Goal: Task Accomplishment & Management: Manage account settings

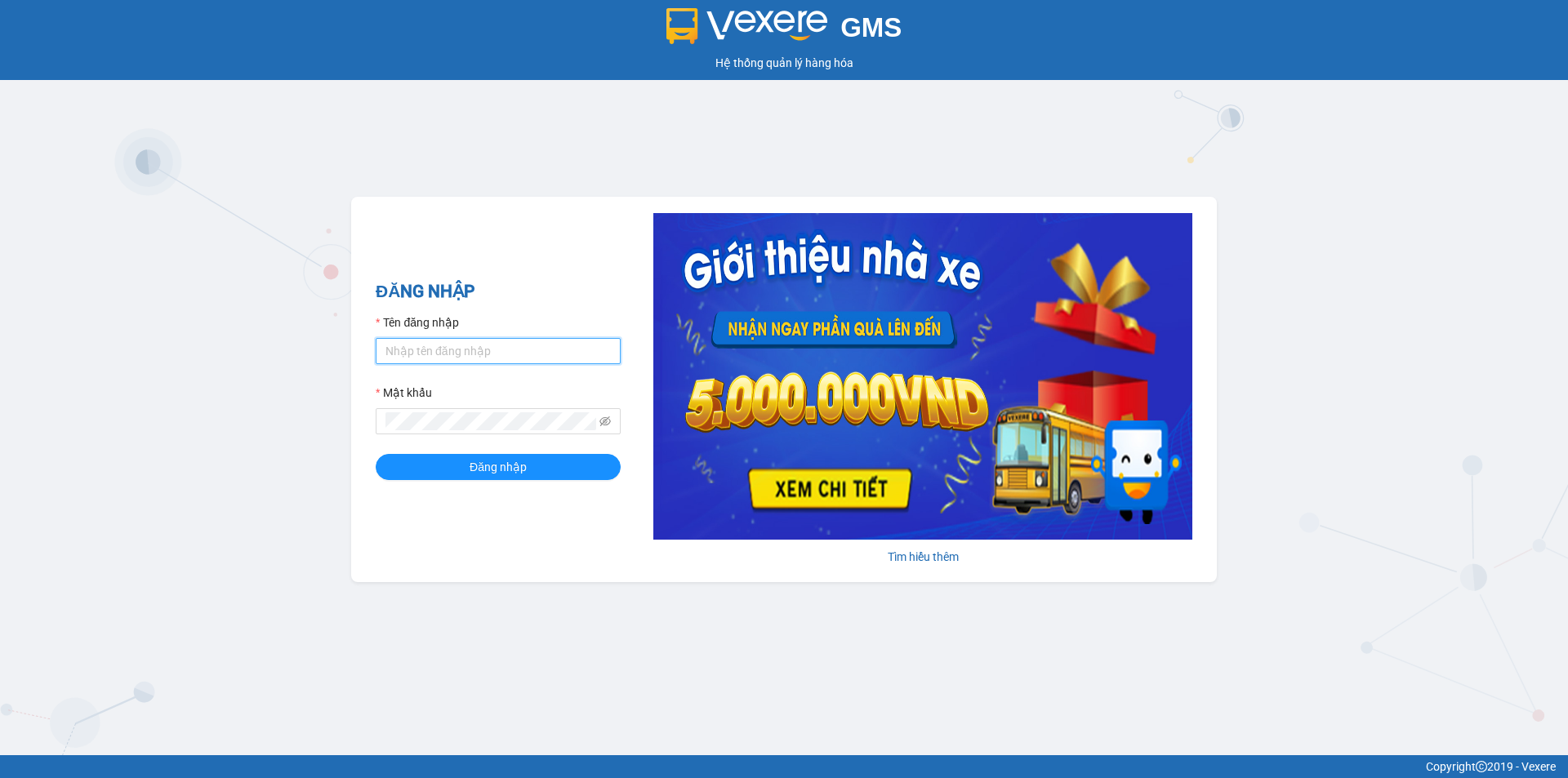
click at [434, 352] on input "Tên đăng nhập" at bounding box center [498, 351] width 245 height 26
type input "phatbt.minhtam"
click at [376, 454] on button "Đăng nhập" at bounding box center [498, 467] width 245 height 26
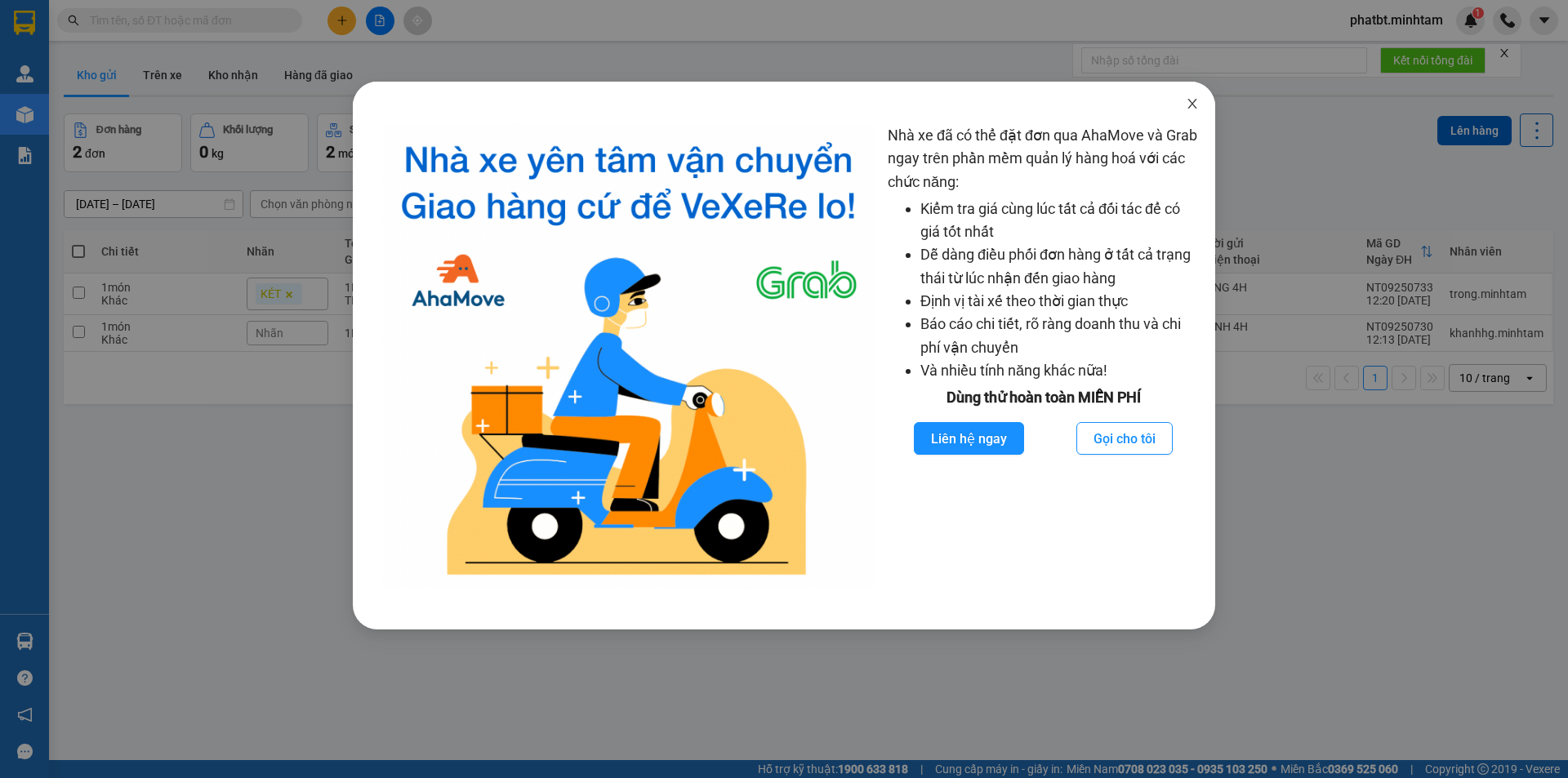
click at [1197, 103] on icon "close" at bounding box center [1192, 103] width 13 height 13
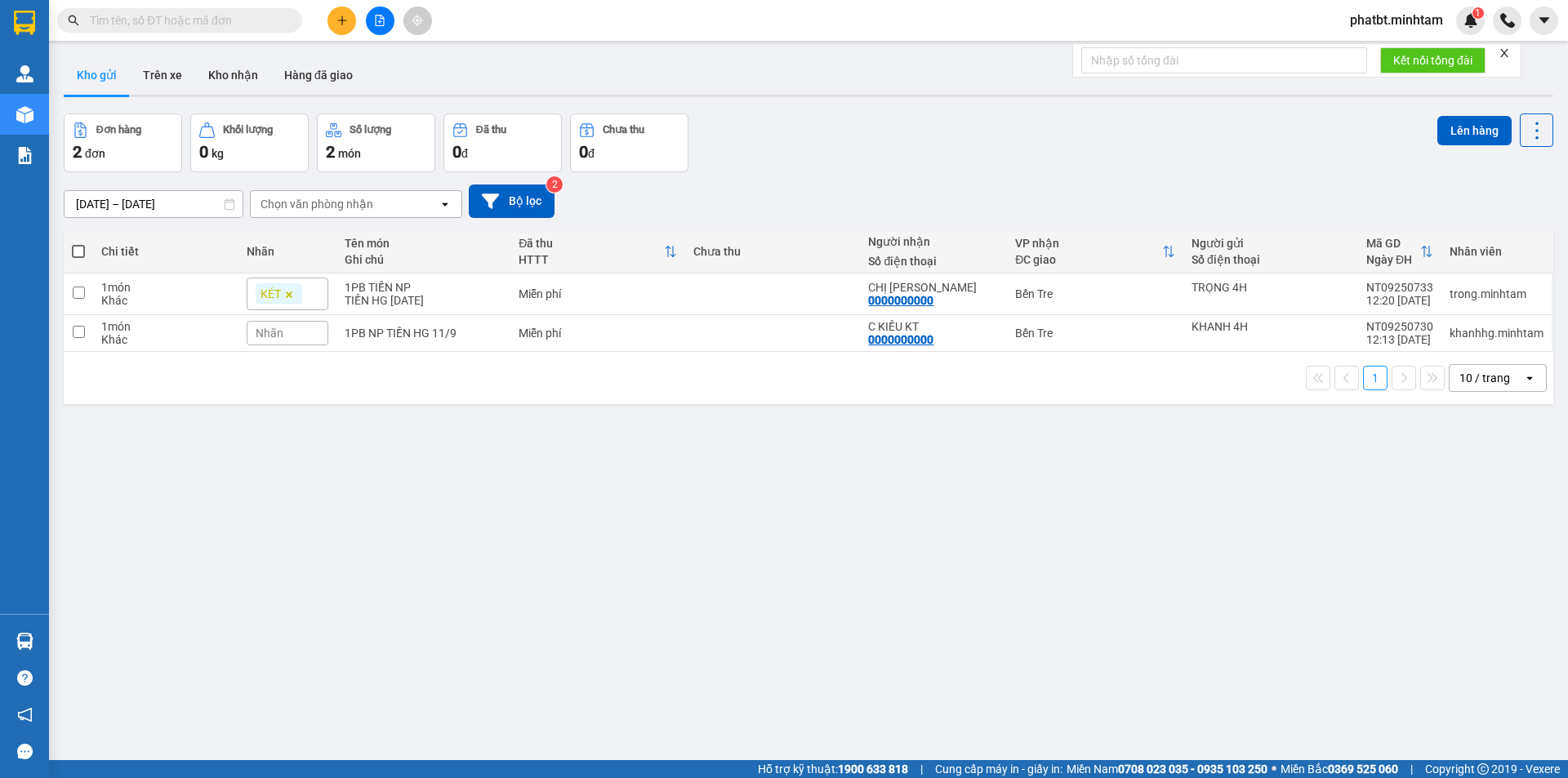
click at [1473, 374] on div "10 / trang" at bounding box center [1485, 378] width 51 height 17
click at [1451, 558] on span "100 / trang" at bounding box center [1479, 559] width 59 height 17
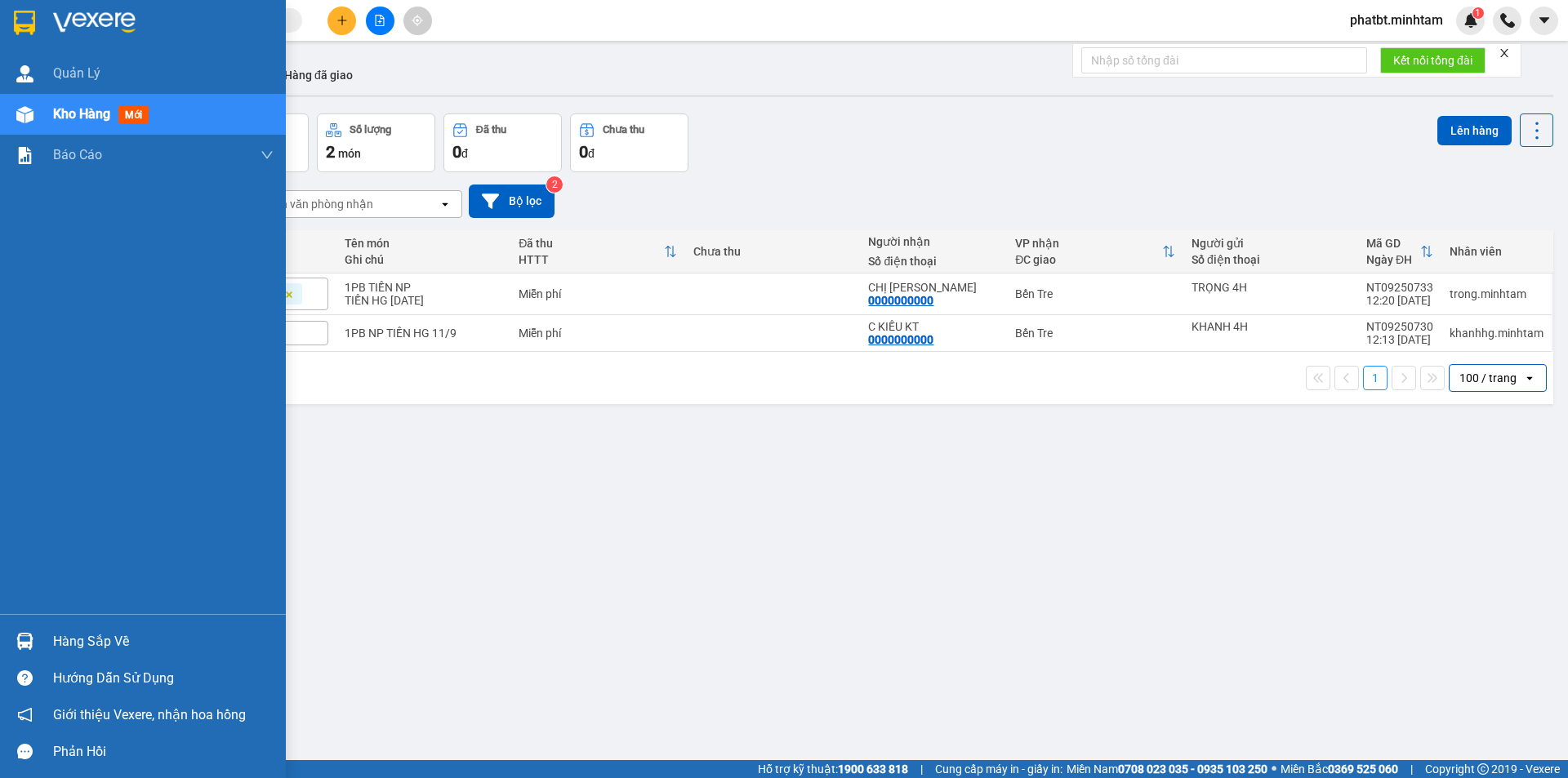
click at [81, 626] on div "Hàng sắp về" at bounding box center [143, 642] width 286 height 37
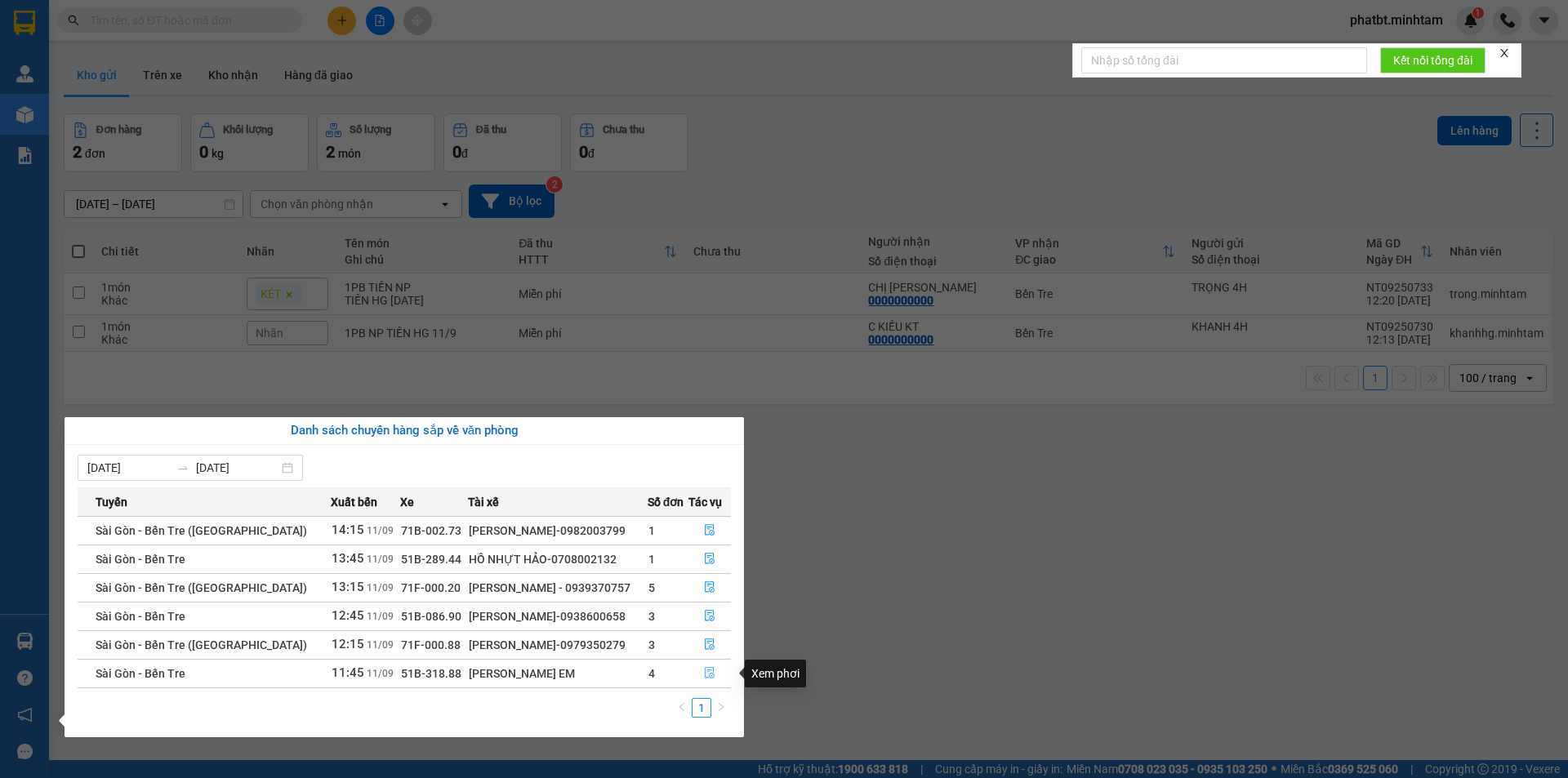
drag, startPoint x: 702, startPoint y: 681, endPoint x: 690, endPoint y: 677, distance: 12.6
click at [700, 680] on button "button" at bounding box center [710, 674] width 42 height 26
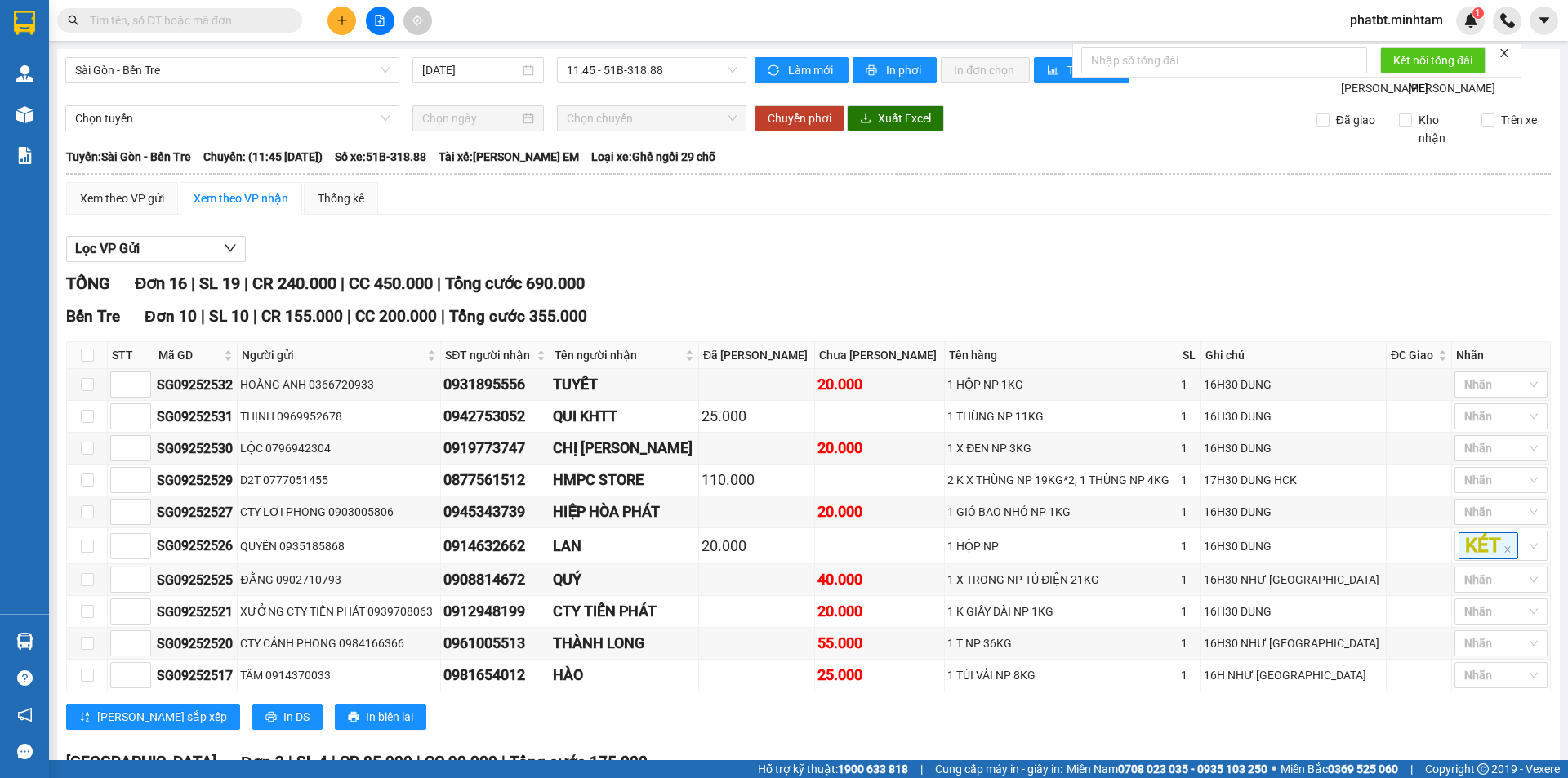
click at [231, 21] on input "text" at bounding box center [186, 20] width 192 height 18
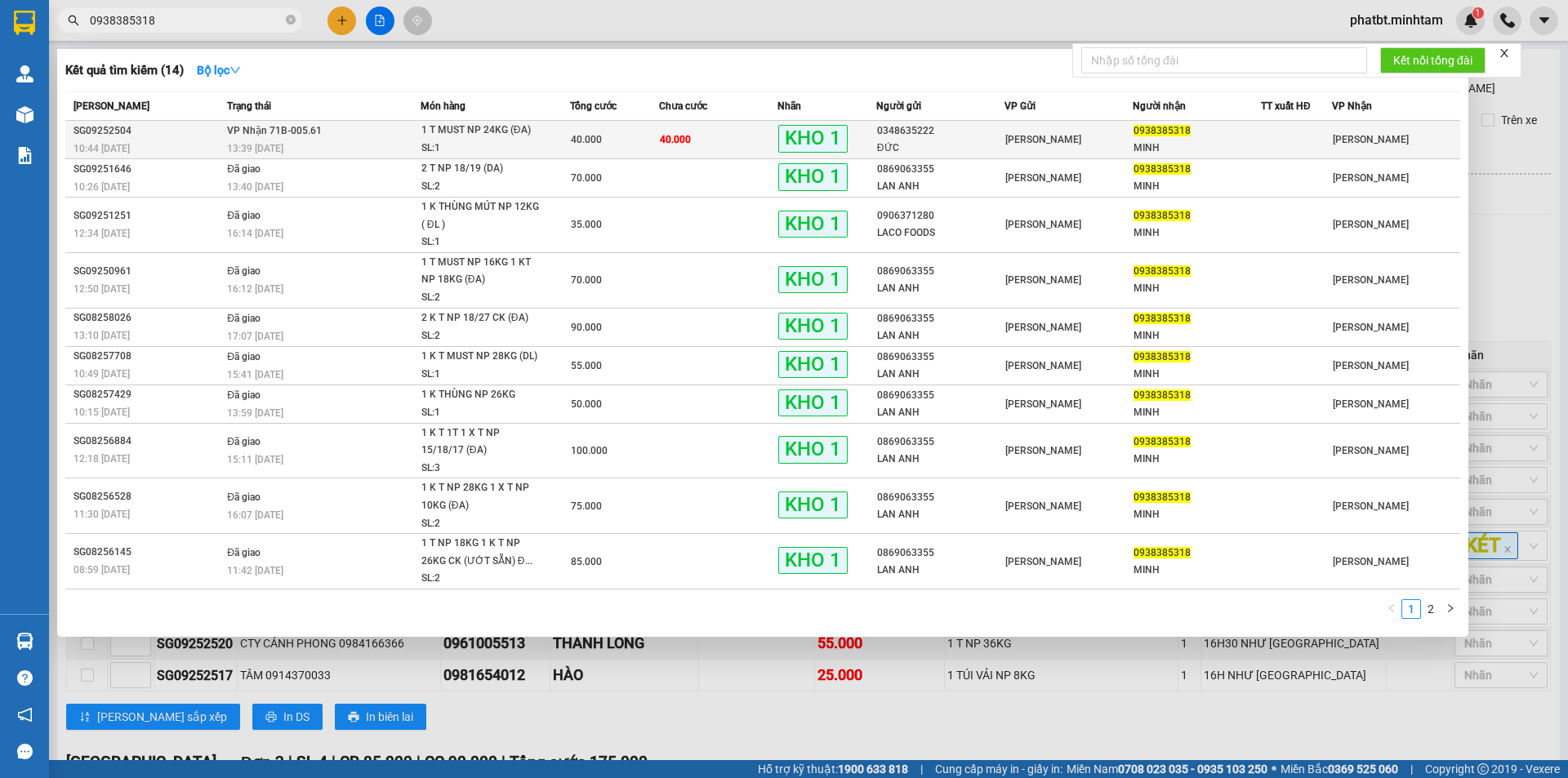
type input "0938385318"
click at [430, 147] on div "SL: 1" at bounding box center [483, 149] width 122 height 18
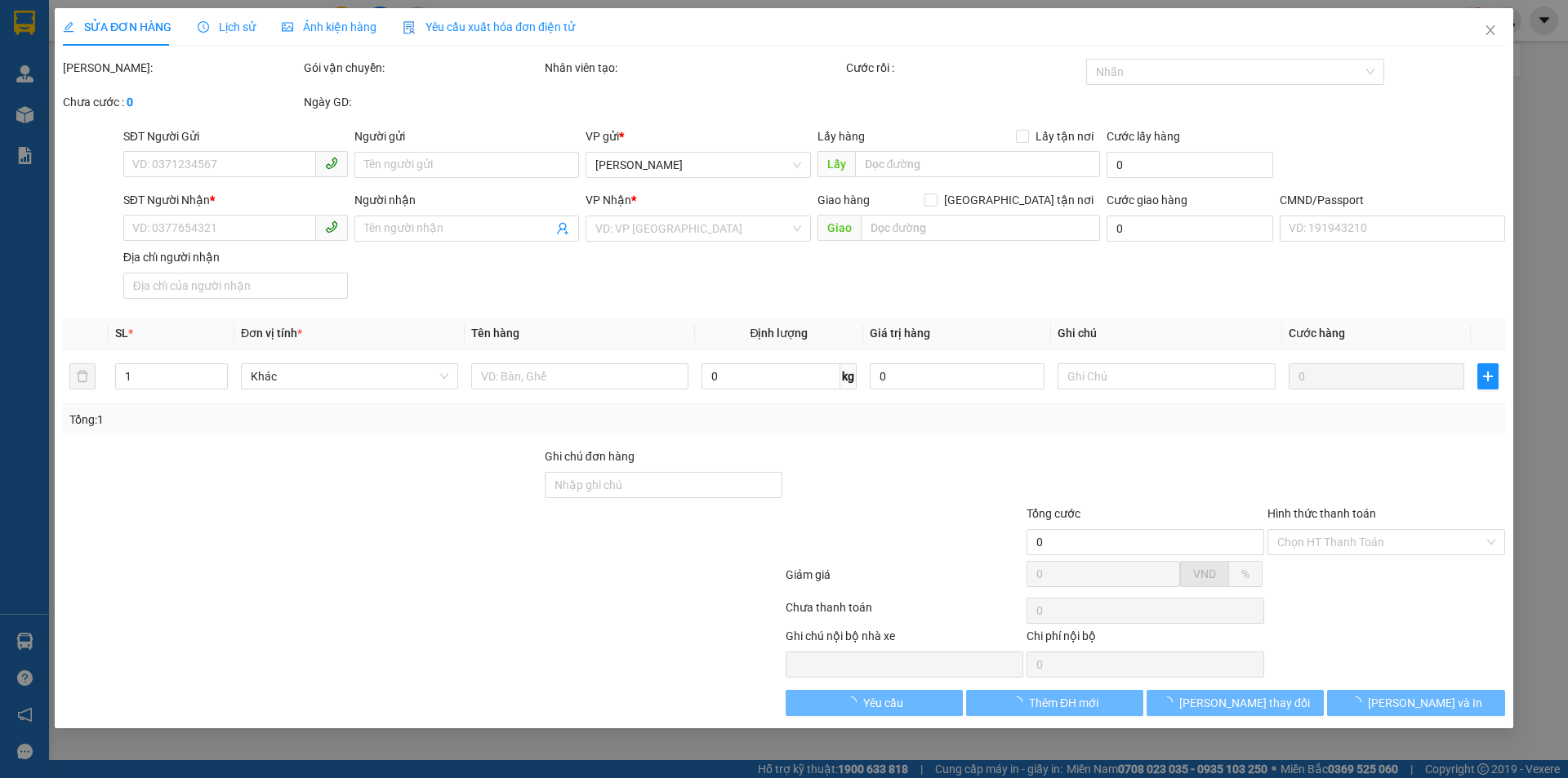
type input "0348635222"
type input "ĐỨC"
type input "0938385318"
type input "MINH"
type input "40.000"
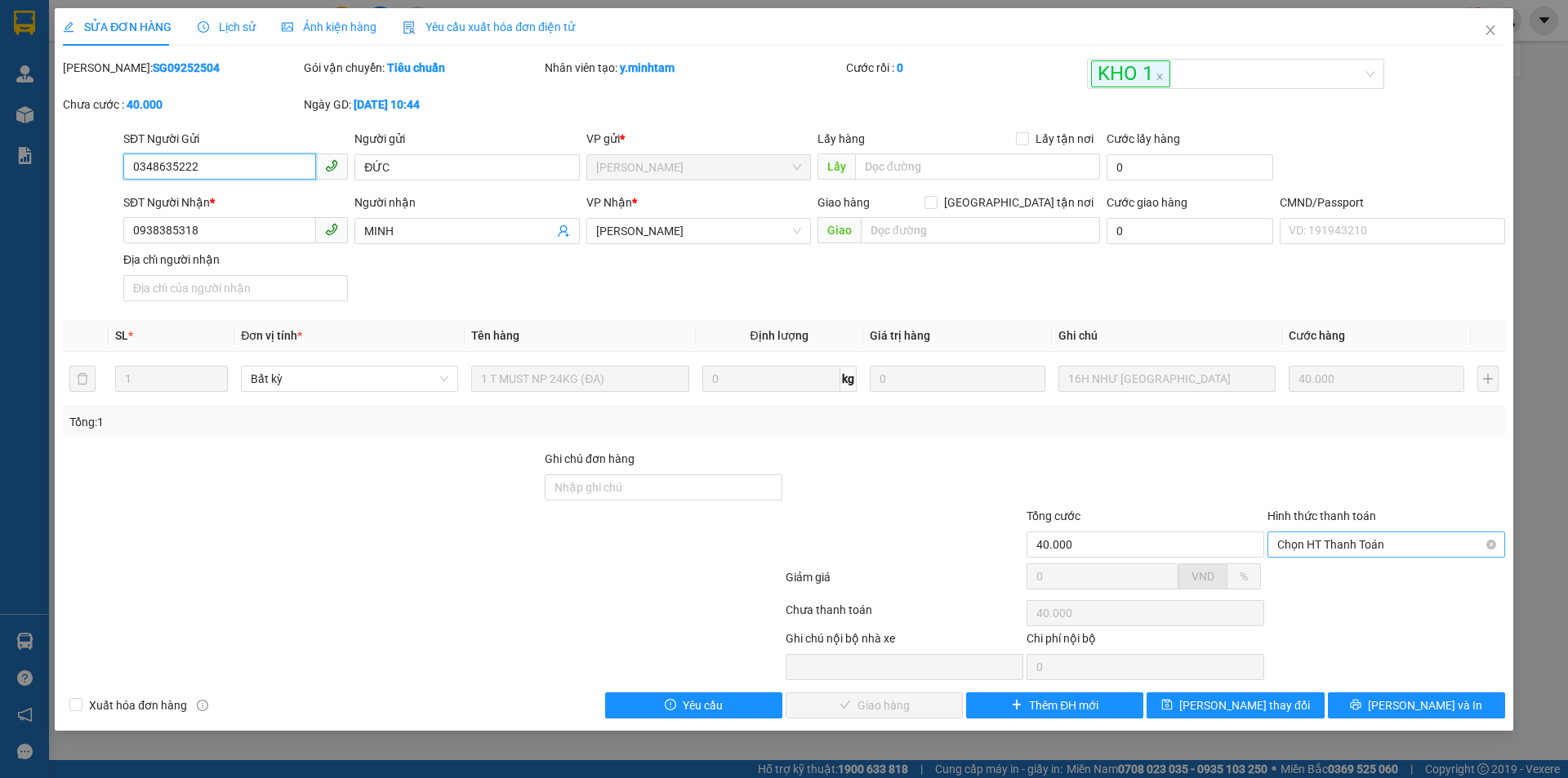
click at [1319, 548] on span "Chọn HT Thanh Toán" at bounding box center [1386, 545] width 218 height 24
drag, startPoint x: 1305, startPoint y: 576, endPoint x: 1224, endPoint y: 607, distance: 86.7
click at [1295, 577] on div "Tại văn phòng" at bounding box center [1386, 577] width 218 height 18
type input "0"
click at [868, 698] on span "[PERSON_NAME] và Giao hàng" at bounding box center [895, 705] width 157 height 18
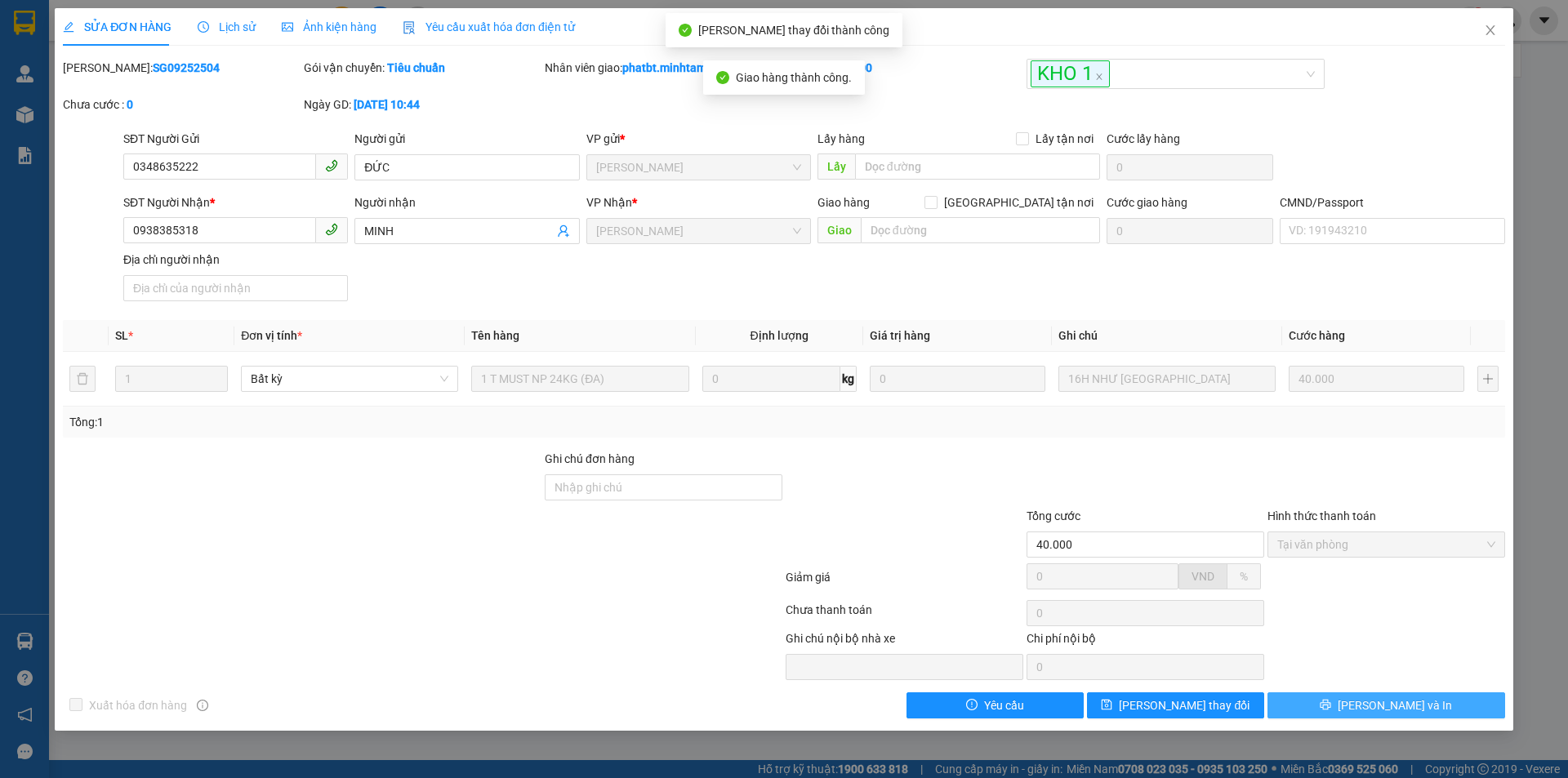
click at [1383, 698] on span "[PERSON_NAME] và In" at bounding box center [1395, 705] width 115 height 18
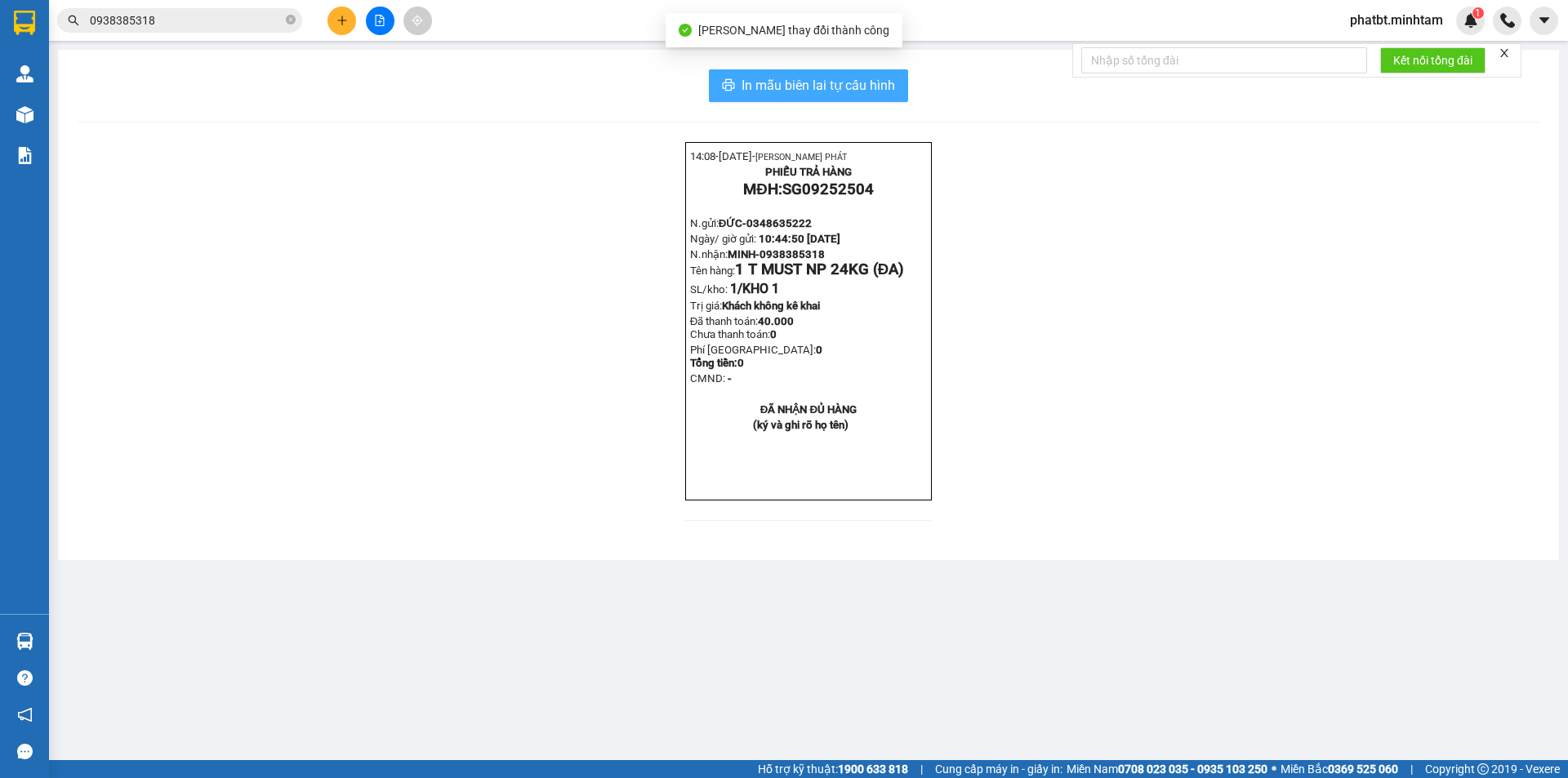
click at [864, 93] on span "In mẫu biên lai tự cấu hình" at bounding box center [819, 85] width 154 height 20
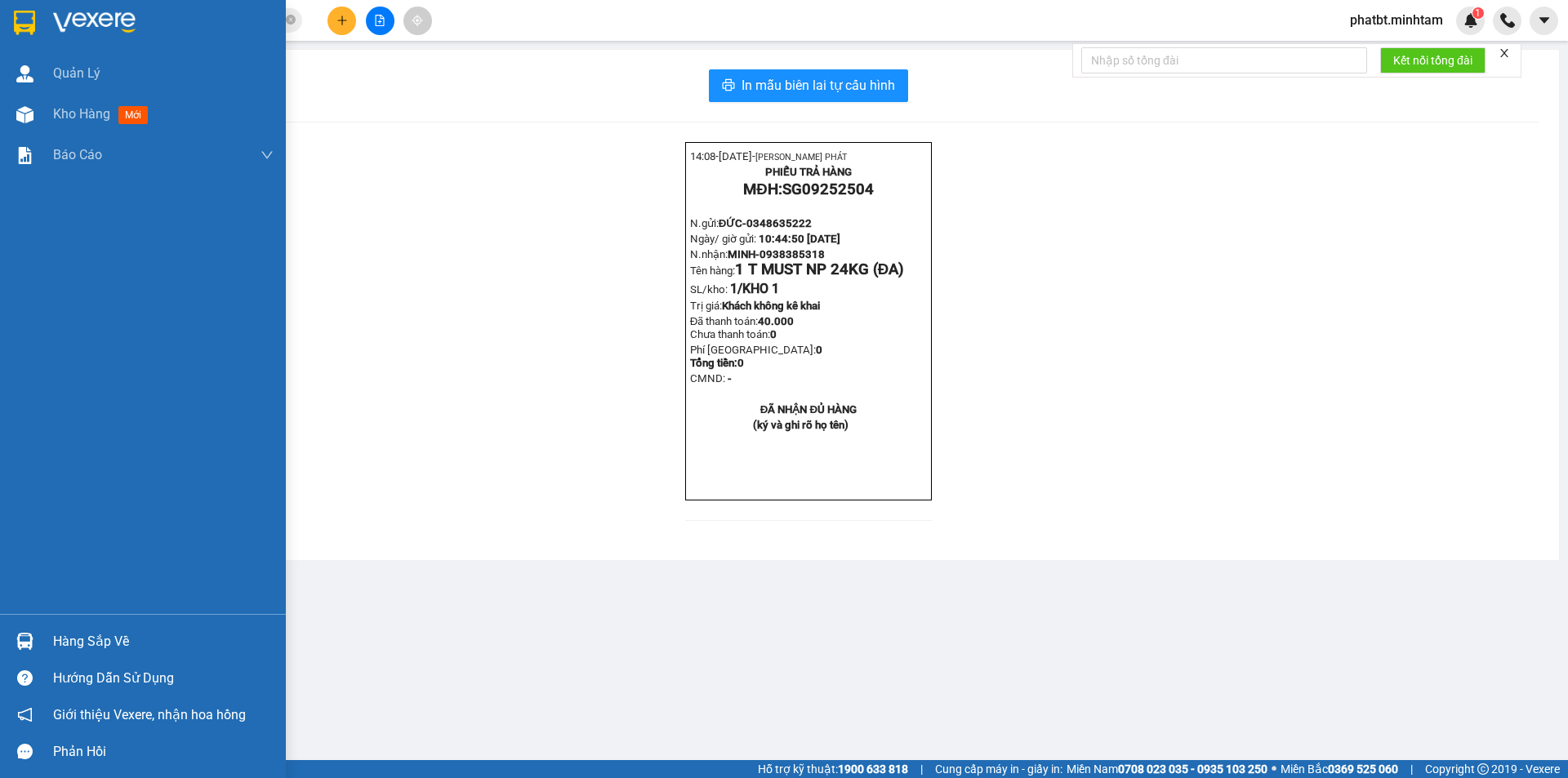
click at [72, 638] on div "Hàng sắp về" at bounding box center [164, 642] width 220 height 24
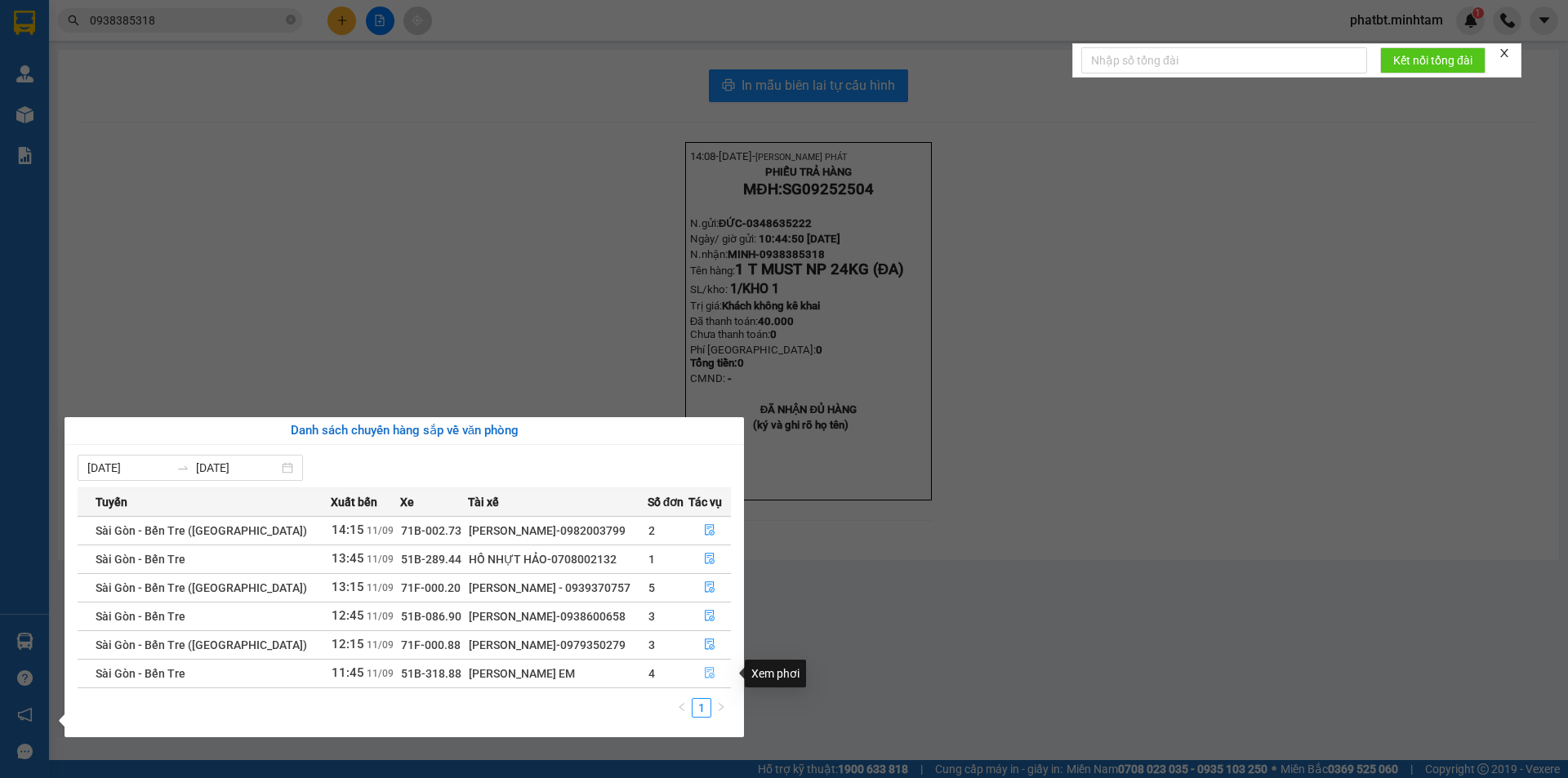
click at [716, 670] on button "button" at bounding box center [710, 674] width 42 height 26
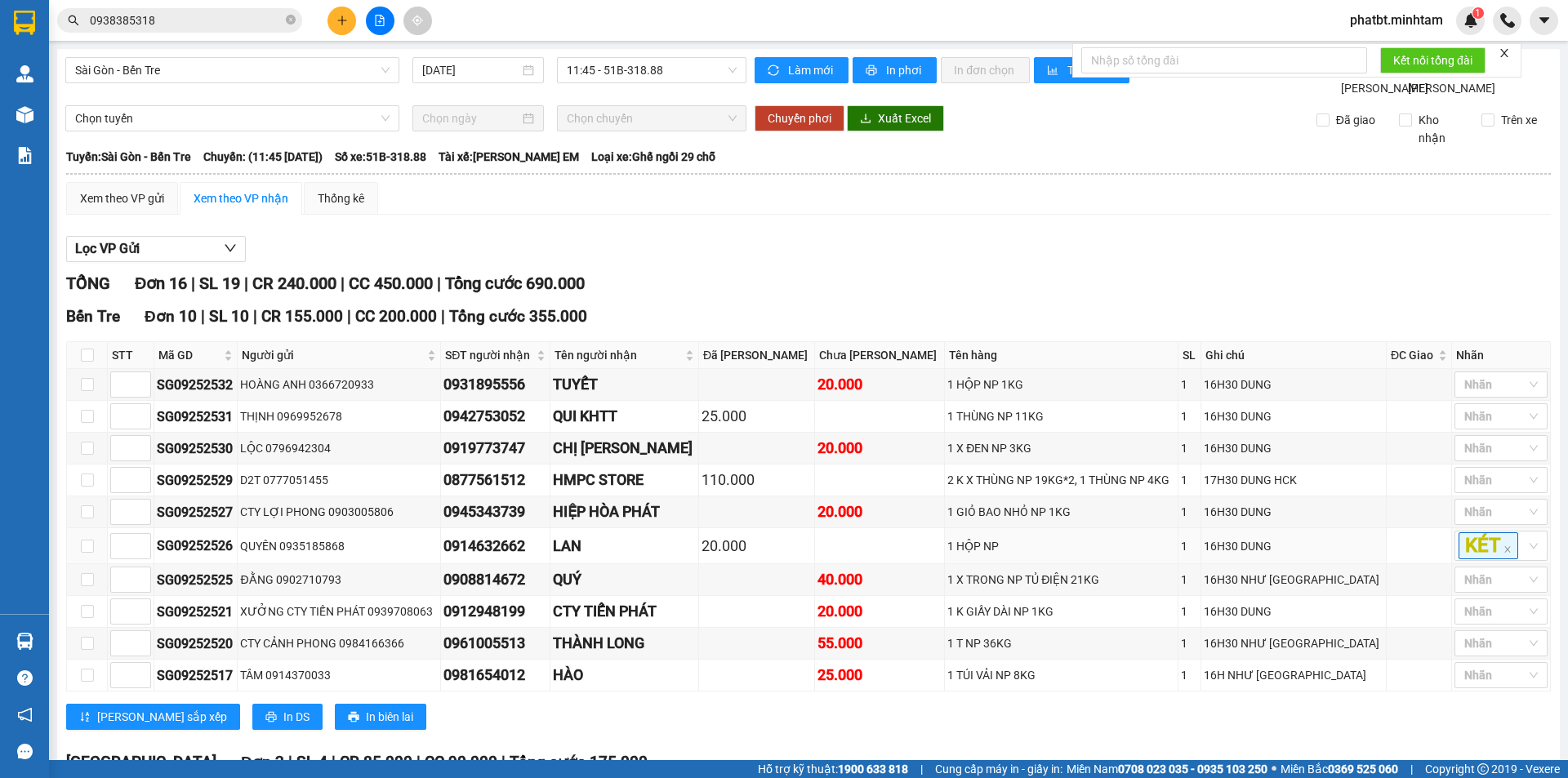
scroll to position [476, 0]
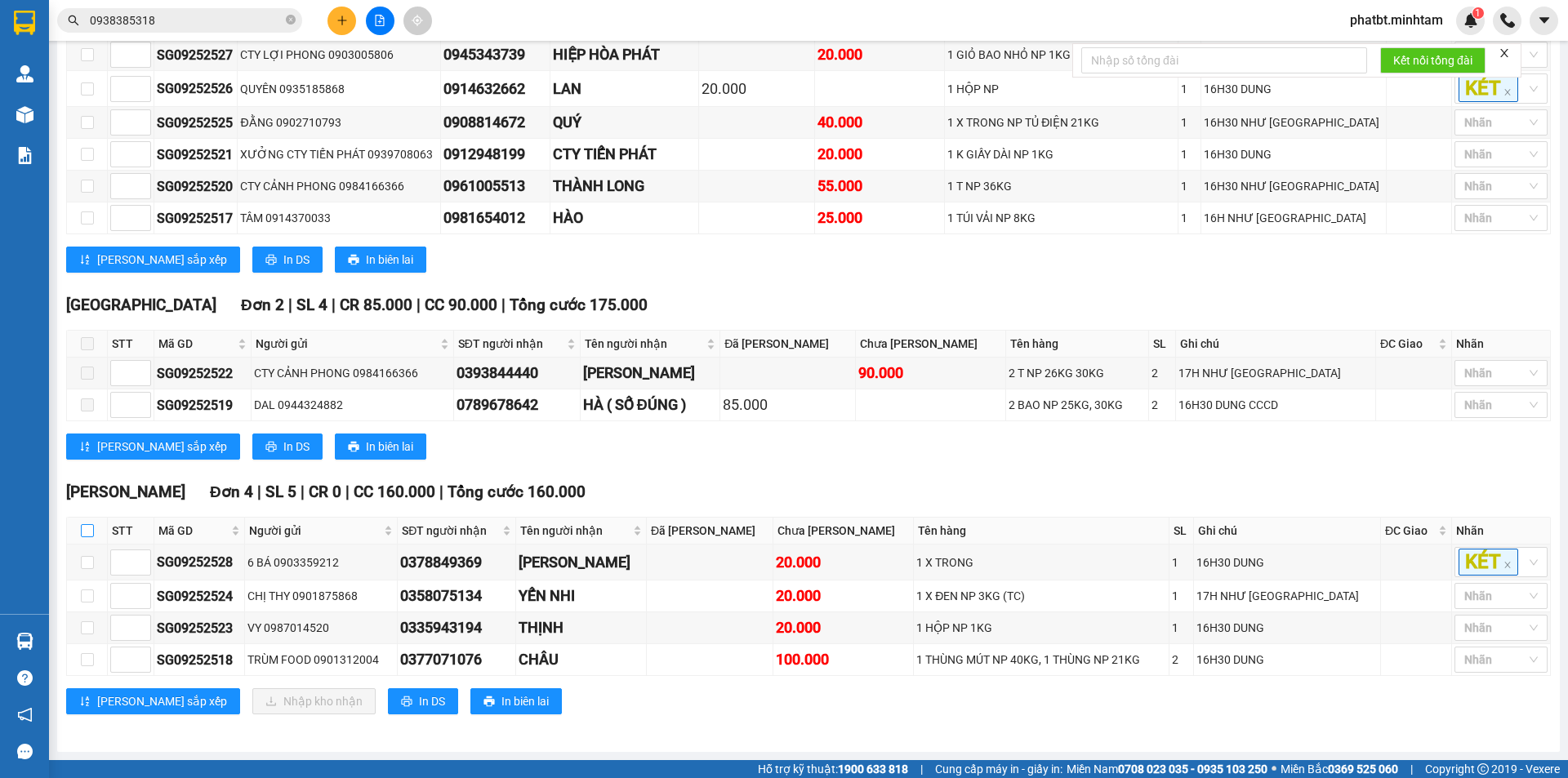
click at [89, 524] on input "checkbox" at bounding box center [87, 531] width 13 height 13
checkbox input "true"
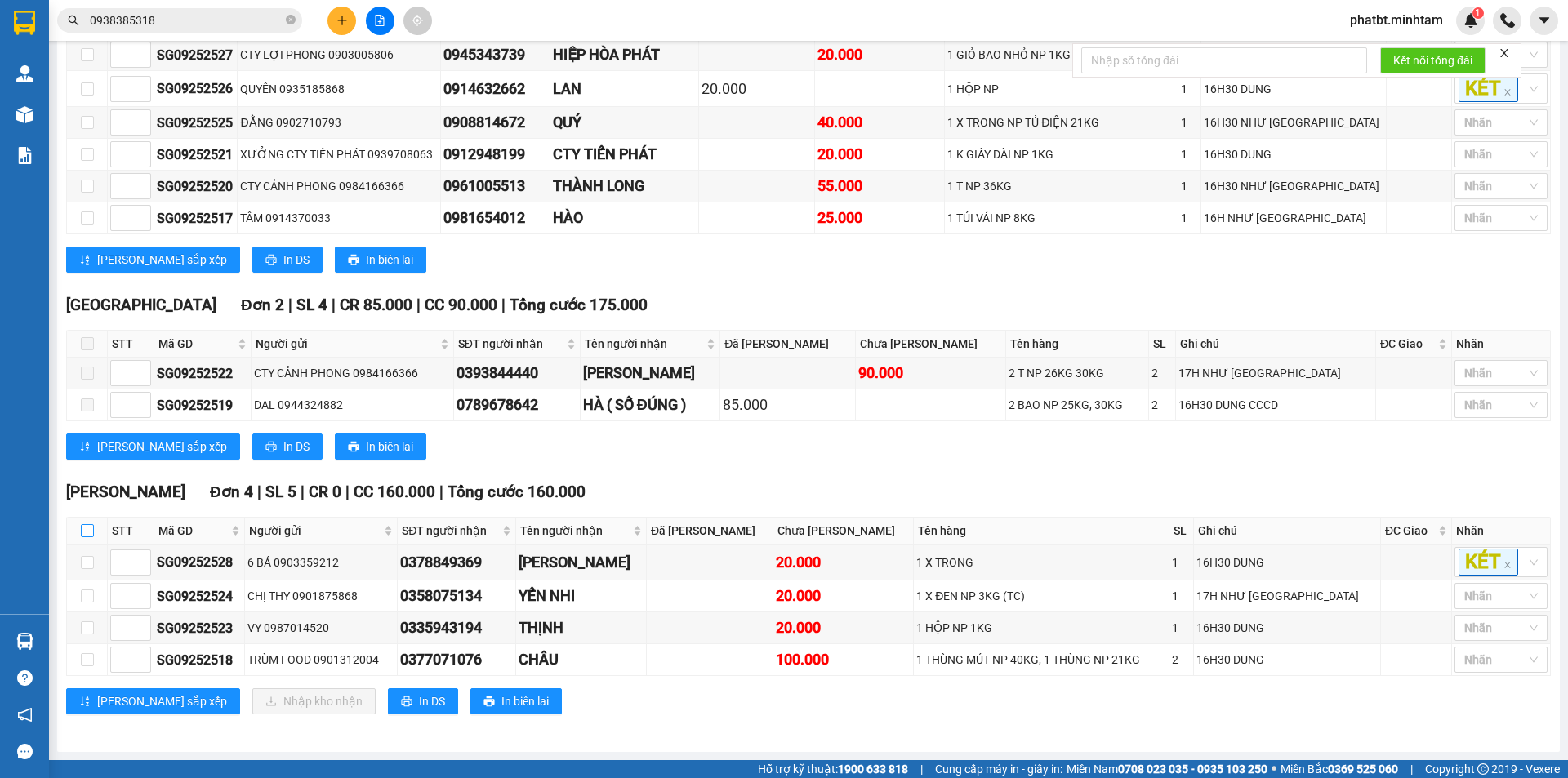
checkbox input "true"
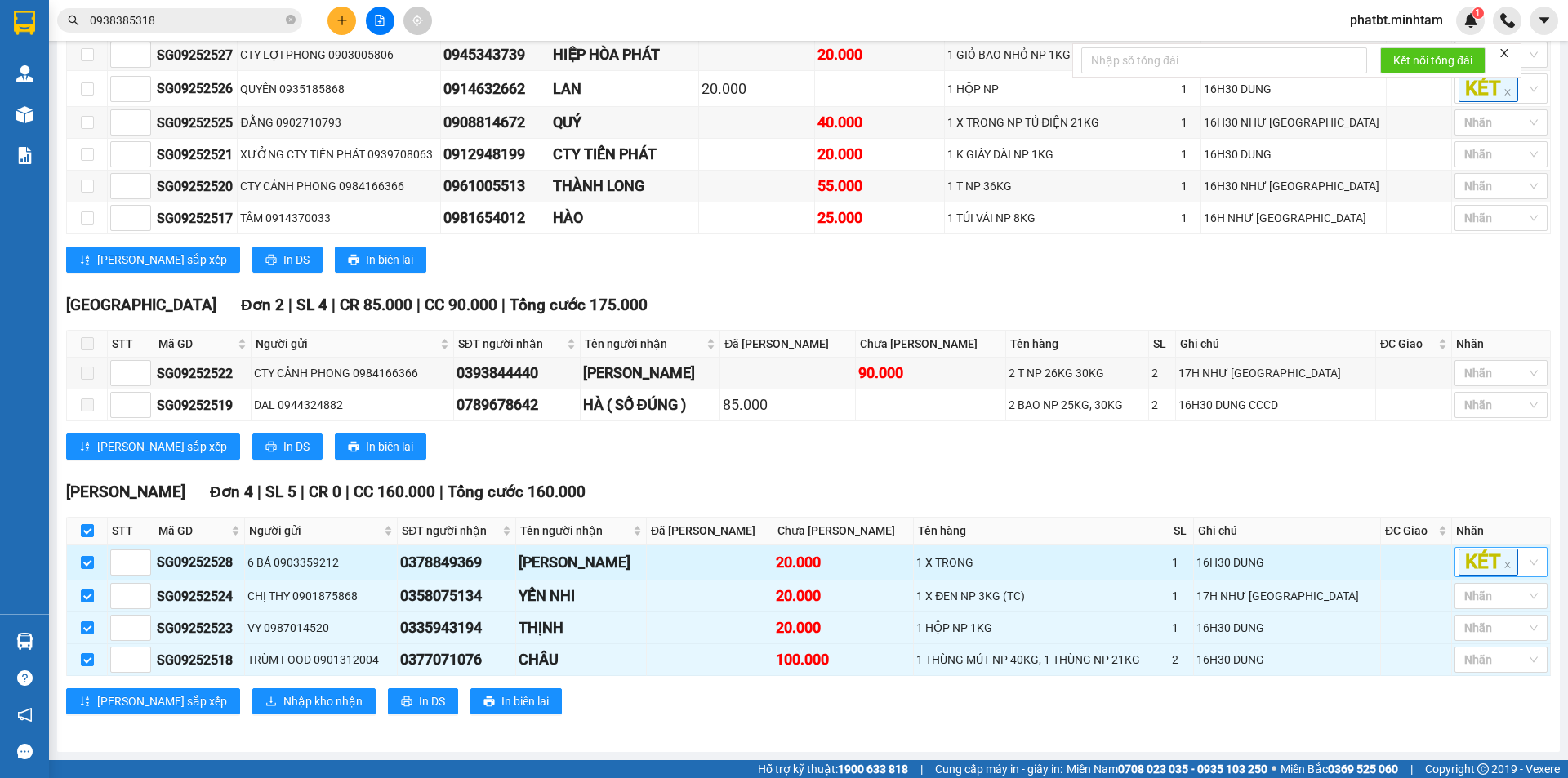
click at [1514, 563] on div "KÉT" at bounding box center [1493, 562] width 68 height 27
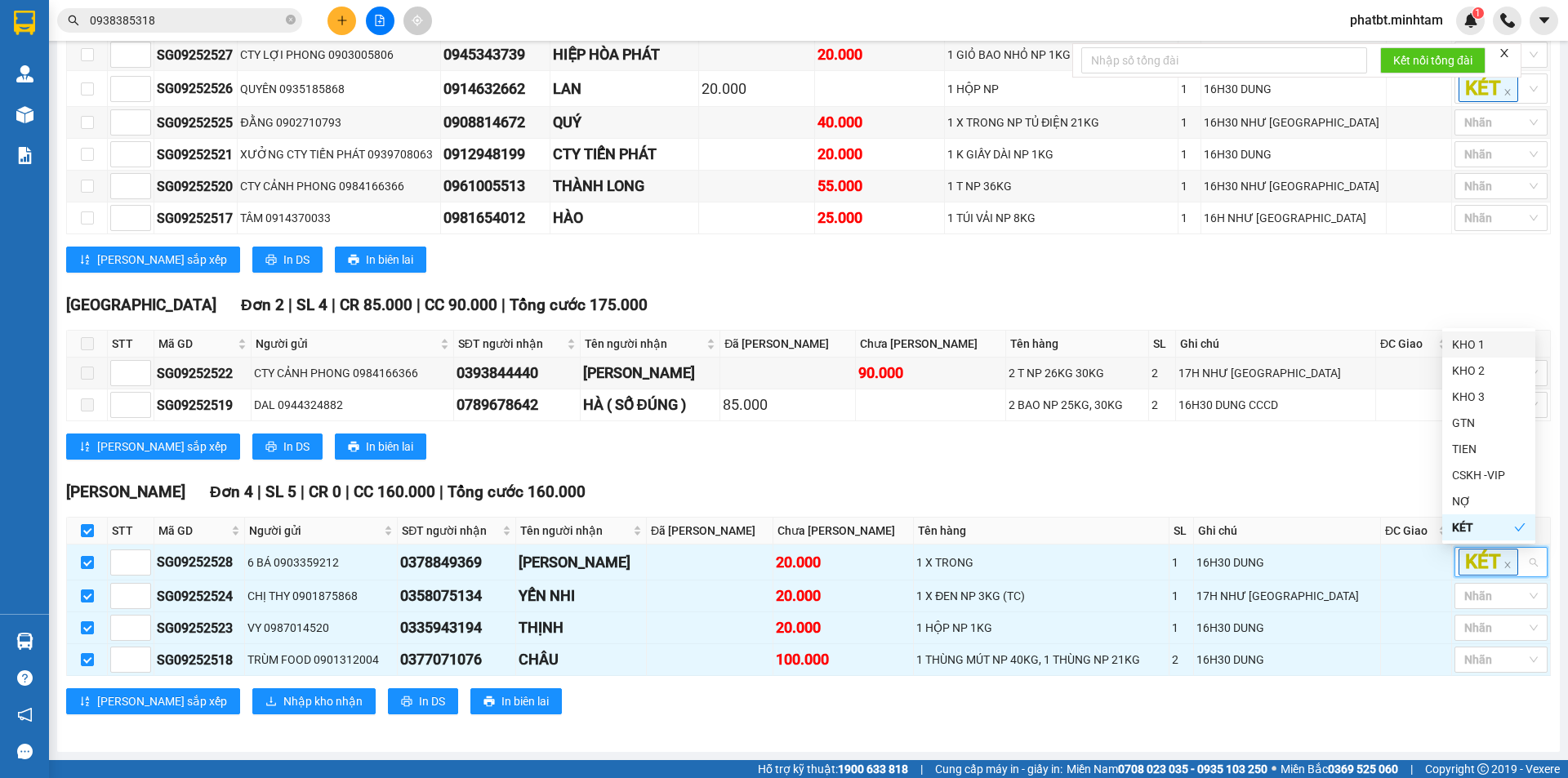
click at [1470, 349] on div "KHO 1" at bounding box center [1489, 344] width 73 height 18
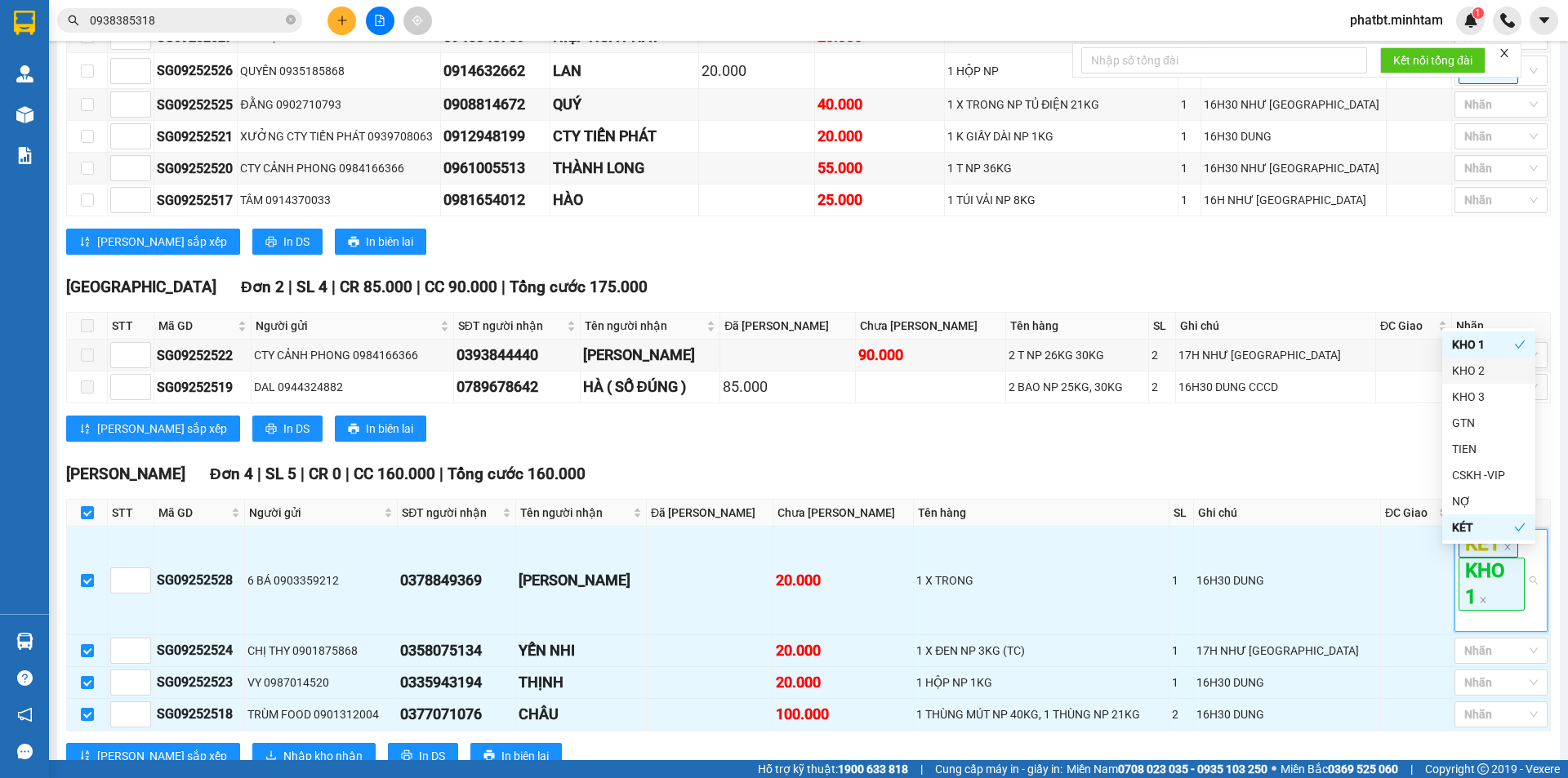
click at [1336, 441] on div "Lưu sắp xếp In DS In biên lai" at bounding box center [809, 428] width 1485 height 26
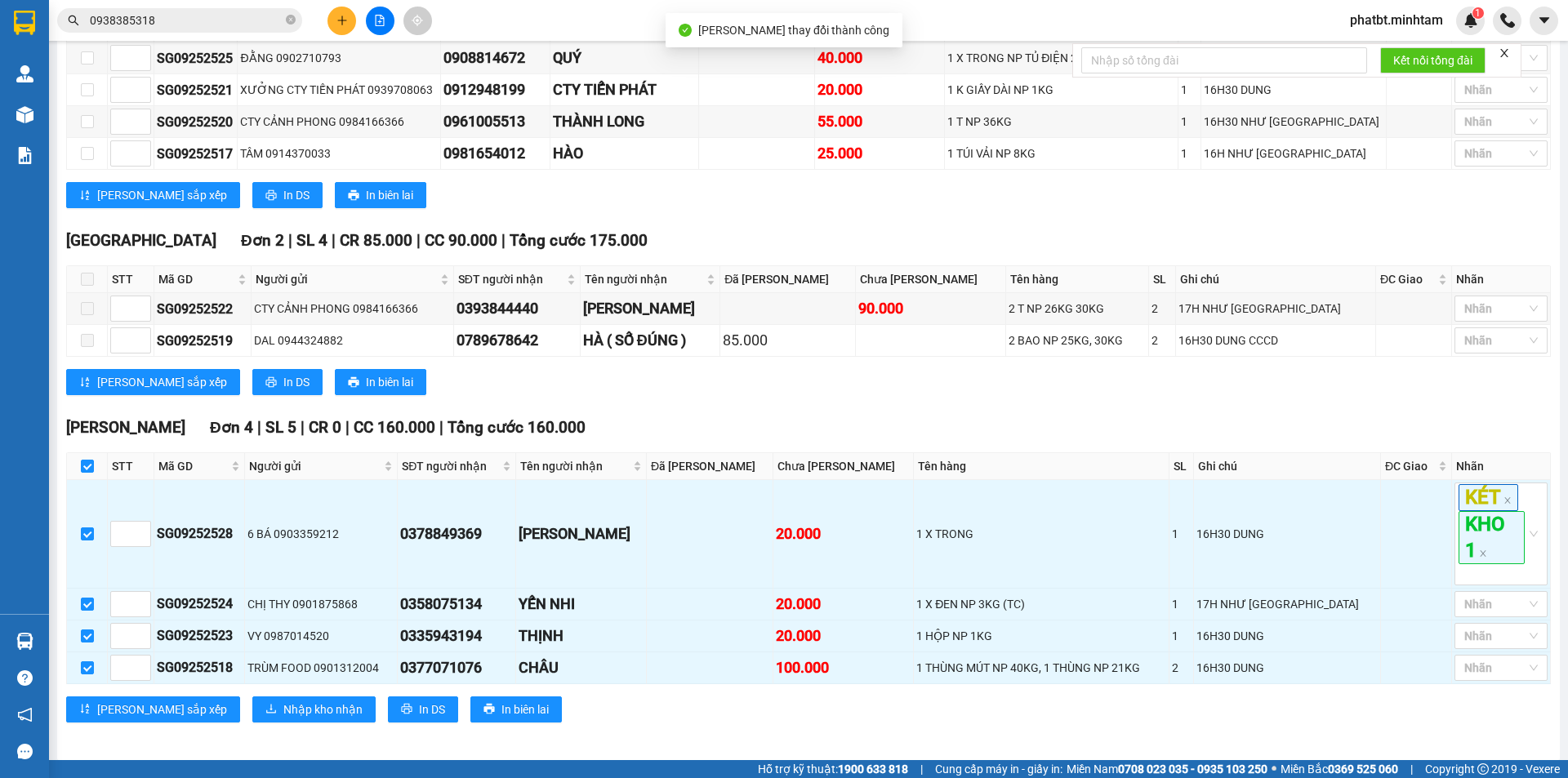
scroll to position [548, 0]
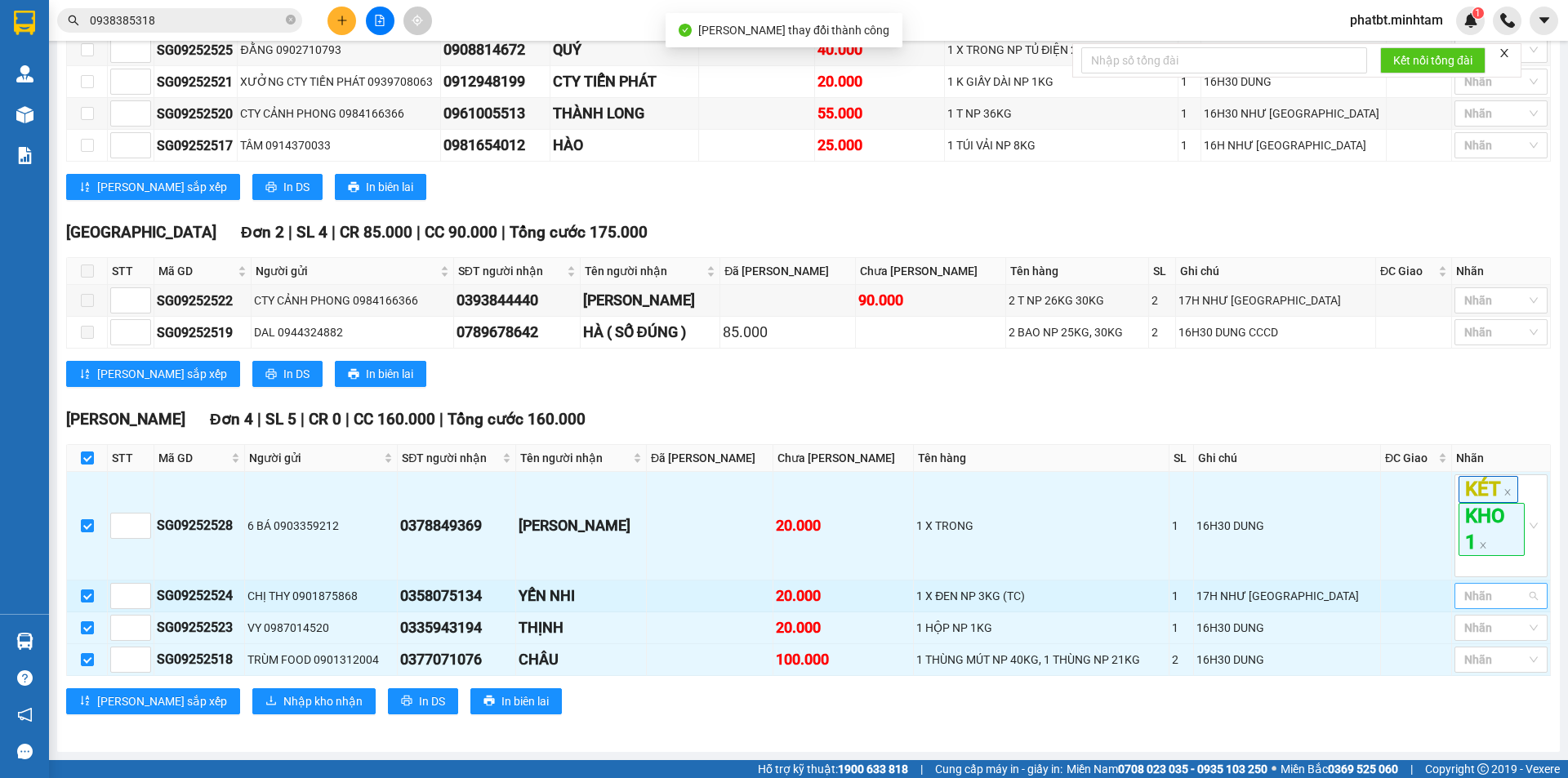
click at [1491, 608] on div "Nhãn" at bounding box center [1502, 596] width 93 height 26
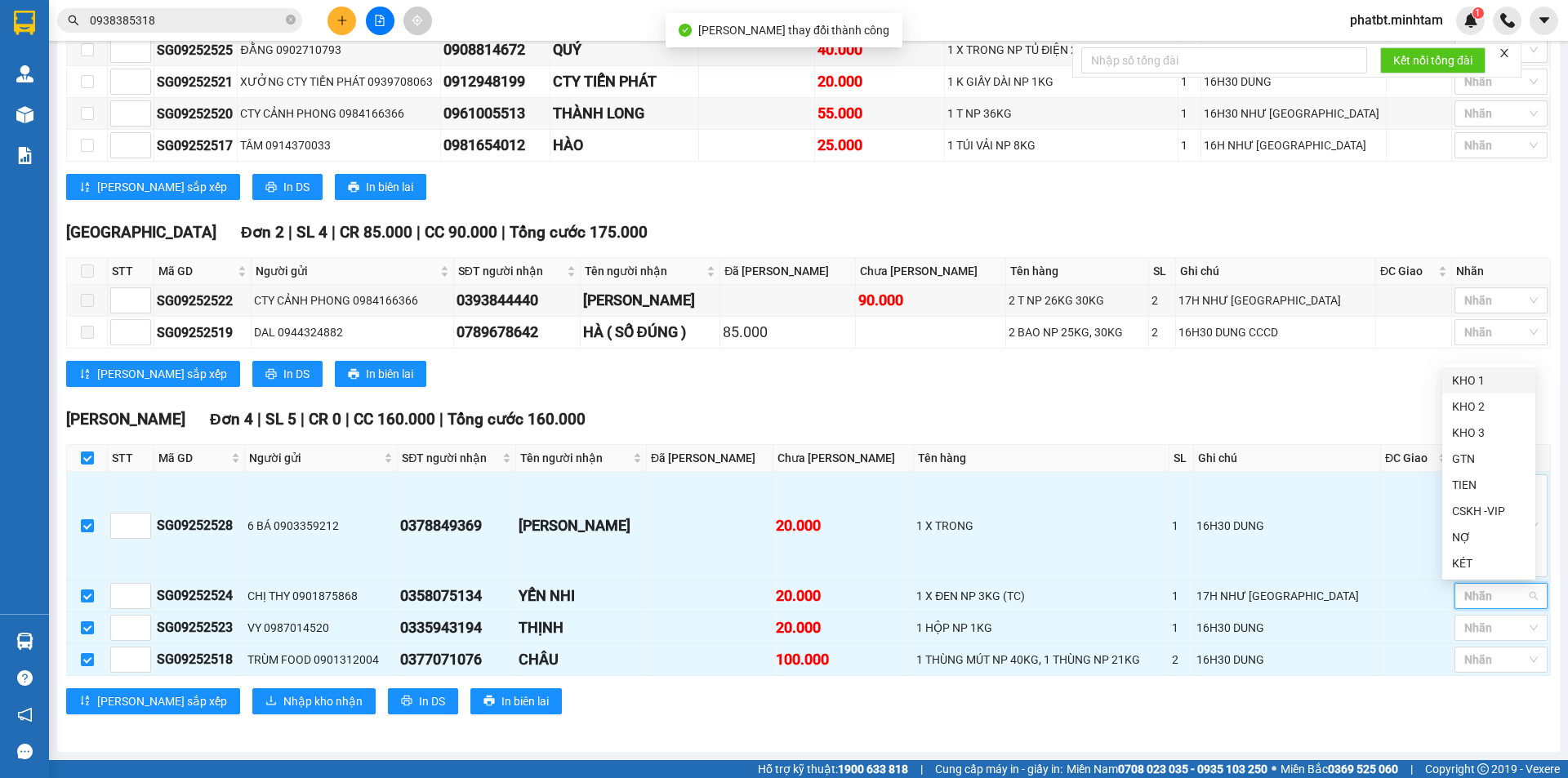
click at [1472, 373] on div "KHO 1" at bounding box center [1489, 380] width 73 height 18
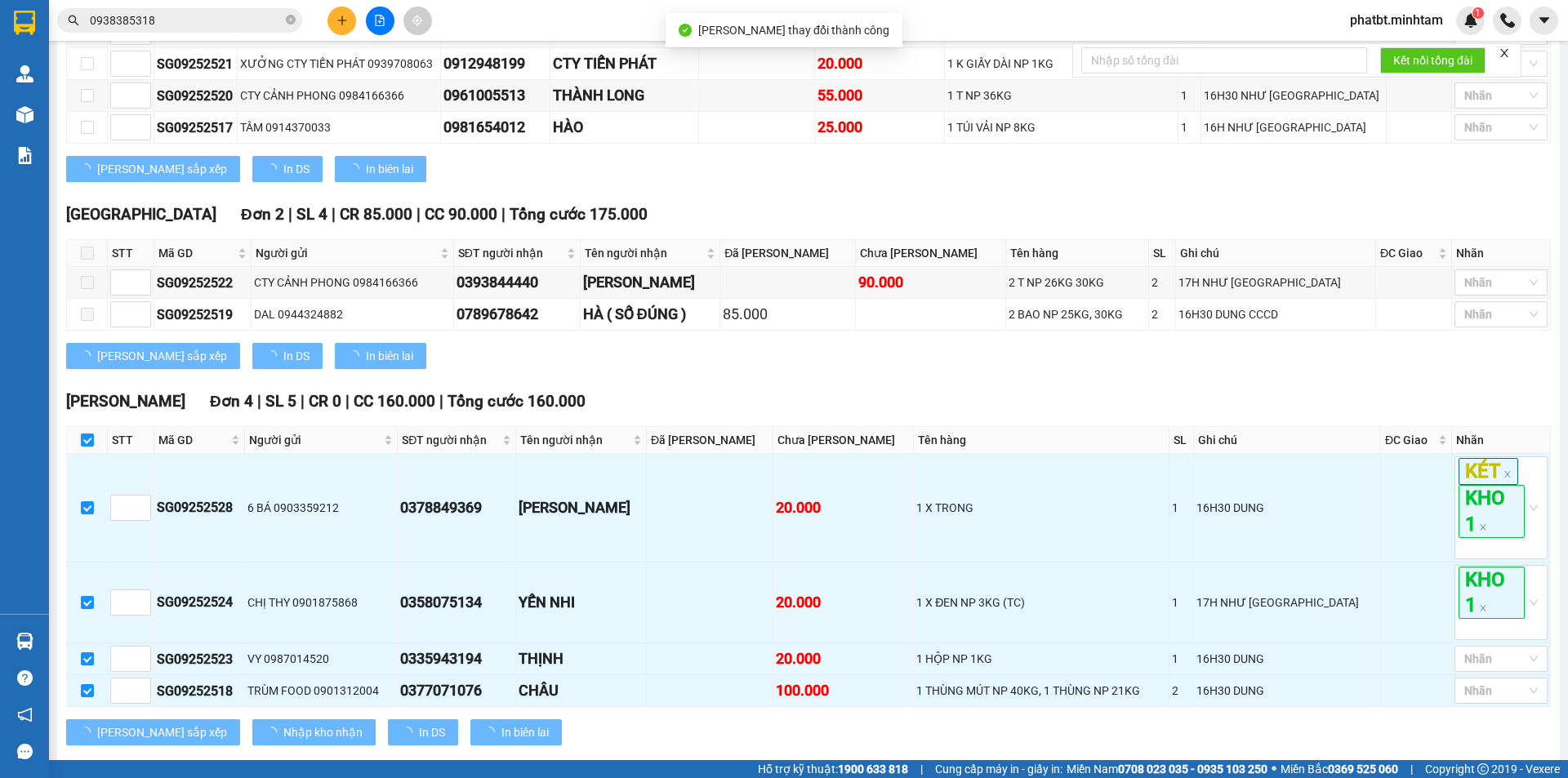
click at [1350, 381] on div "Tiền Giang Đơn 2 | SL 4 | CR 85.000 | CC 90.000 | Tổng cước 175.000 STT Mã GD N…" at bounding box center [809, 292] width 1485 height 179
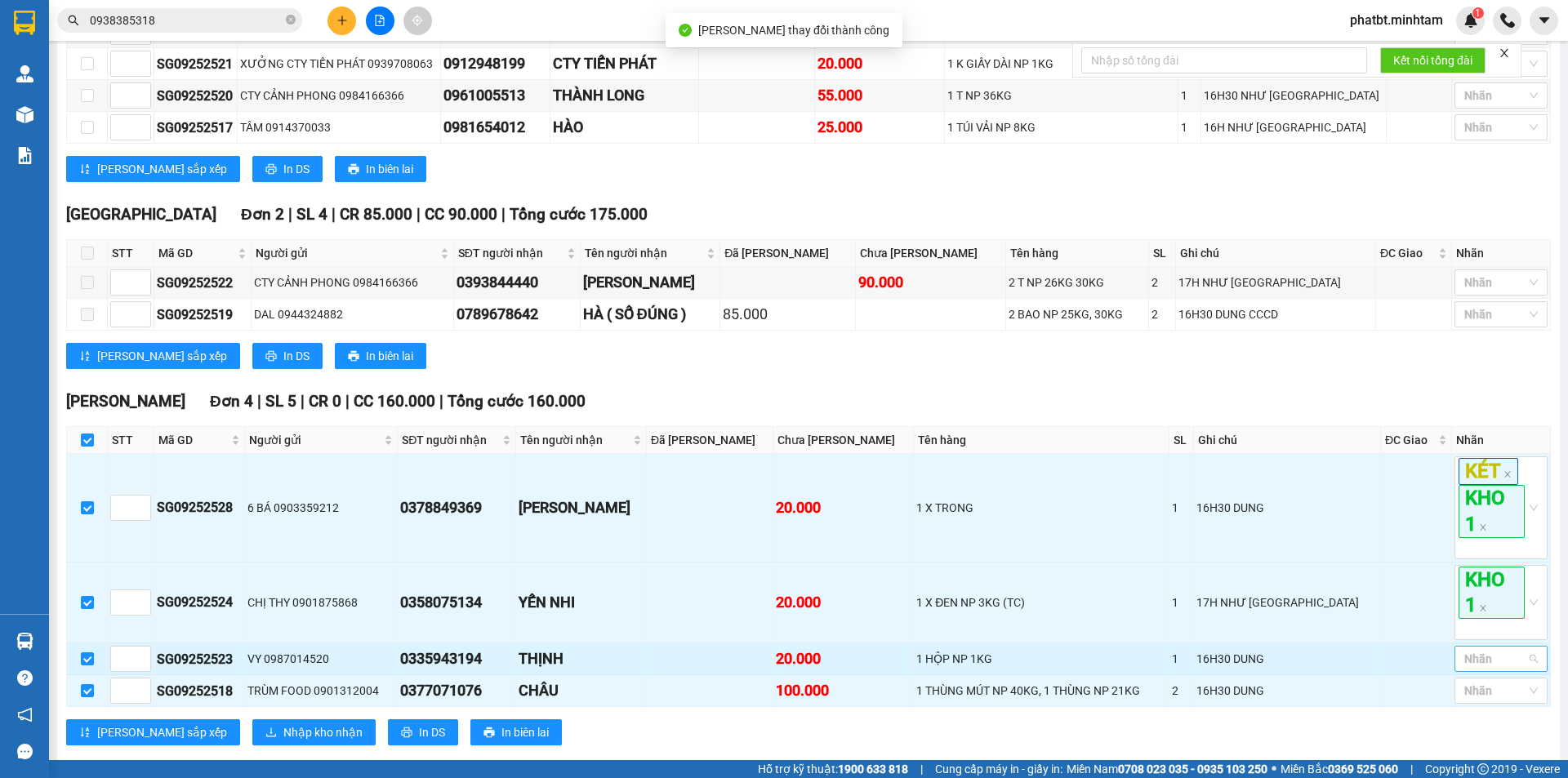
click at [1459, 669] on div at bounding box center [1493, 659] width 68 height 19
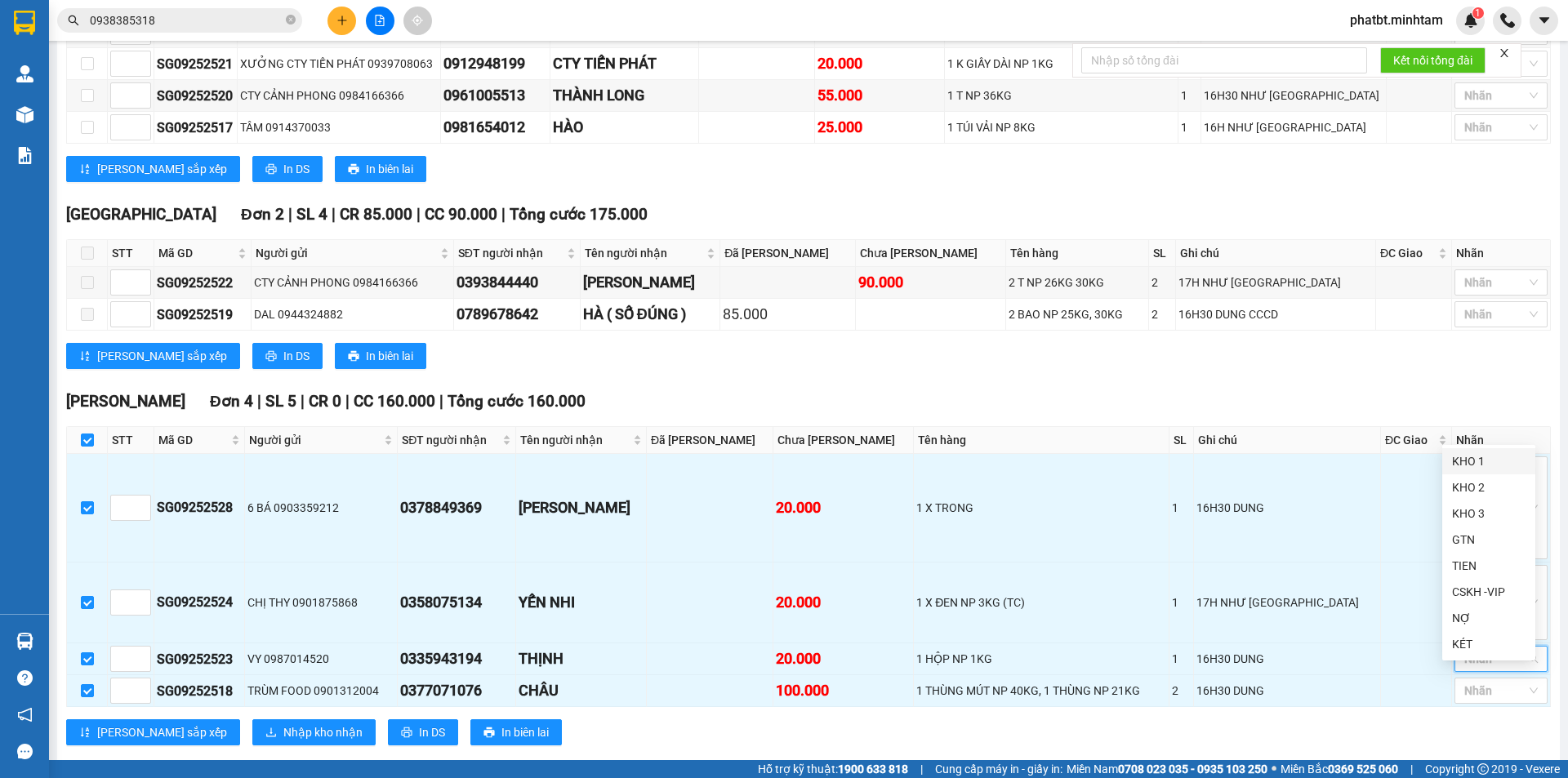
click at [1466, 461] on div "KHO 1" at bounding box center [1489, 461] width 73 height 18
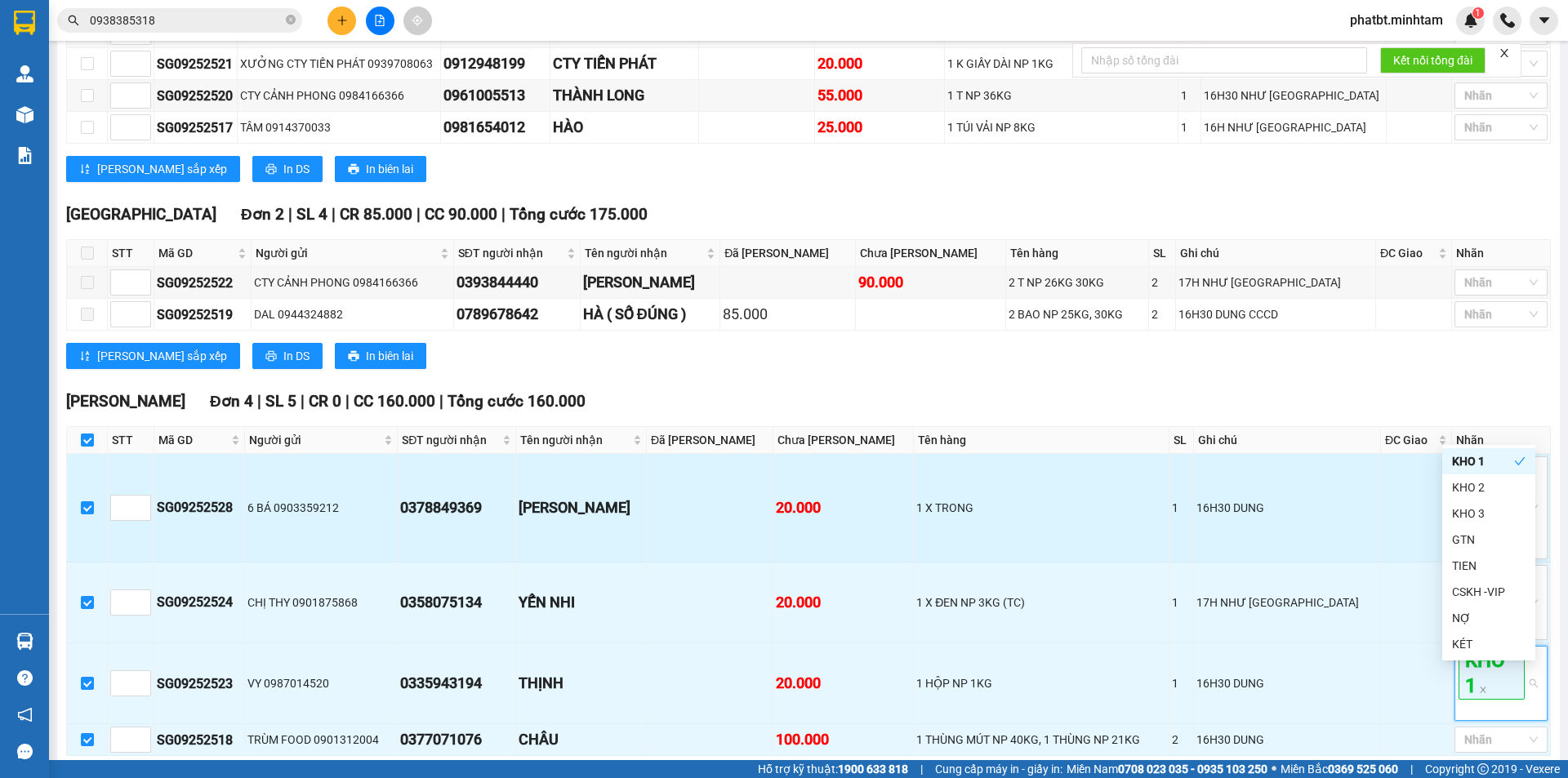
click at [1268, 563] on td "16H30 DUNG" at bounding box center [1288, 508] width 187 height 108
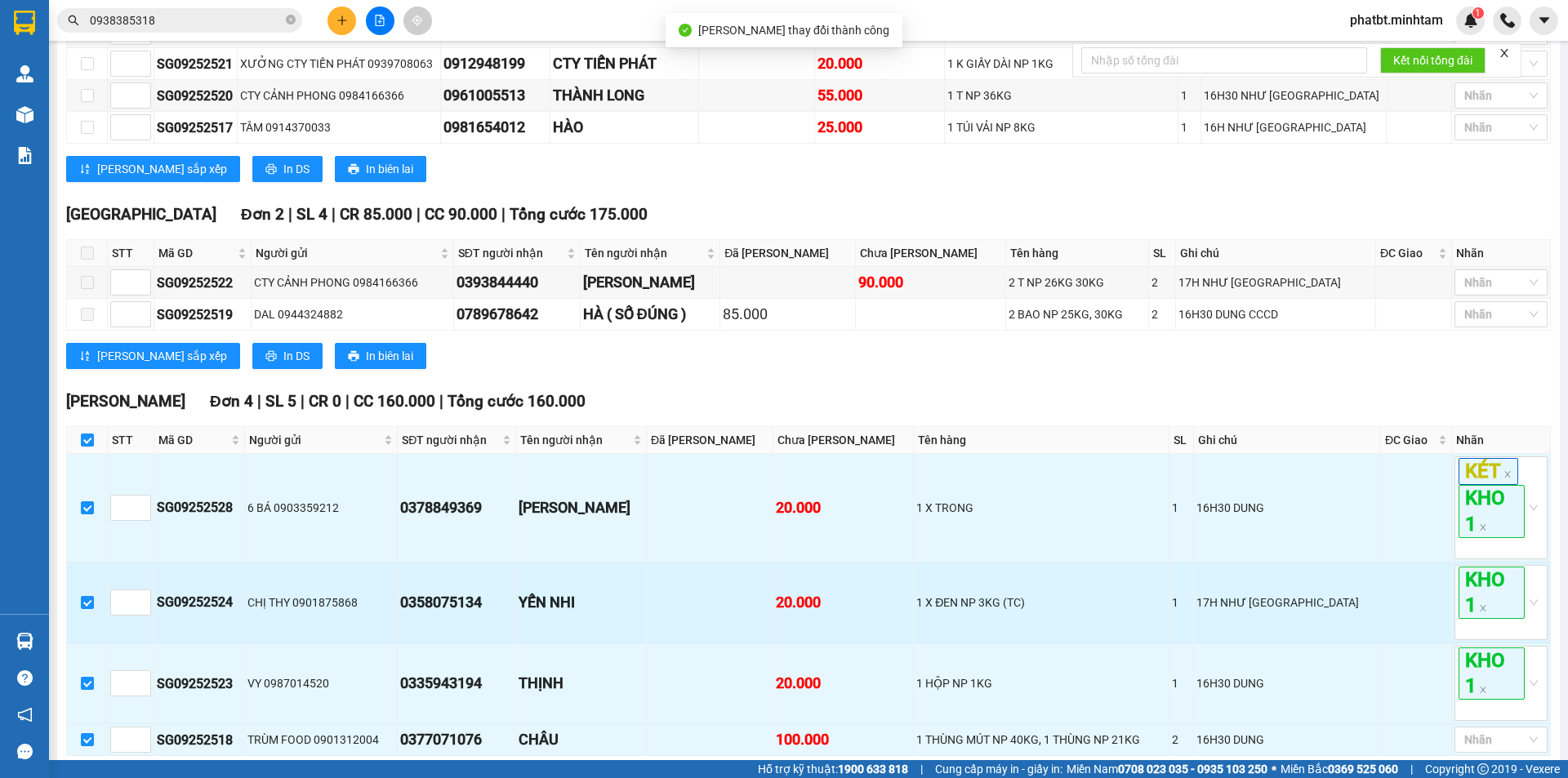
scroll to position [646, 0]
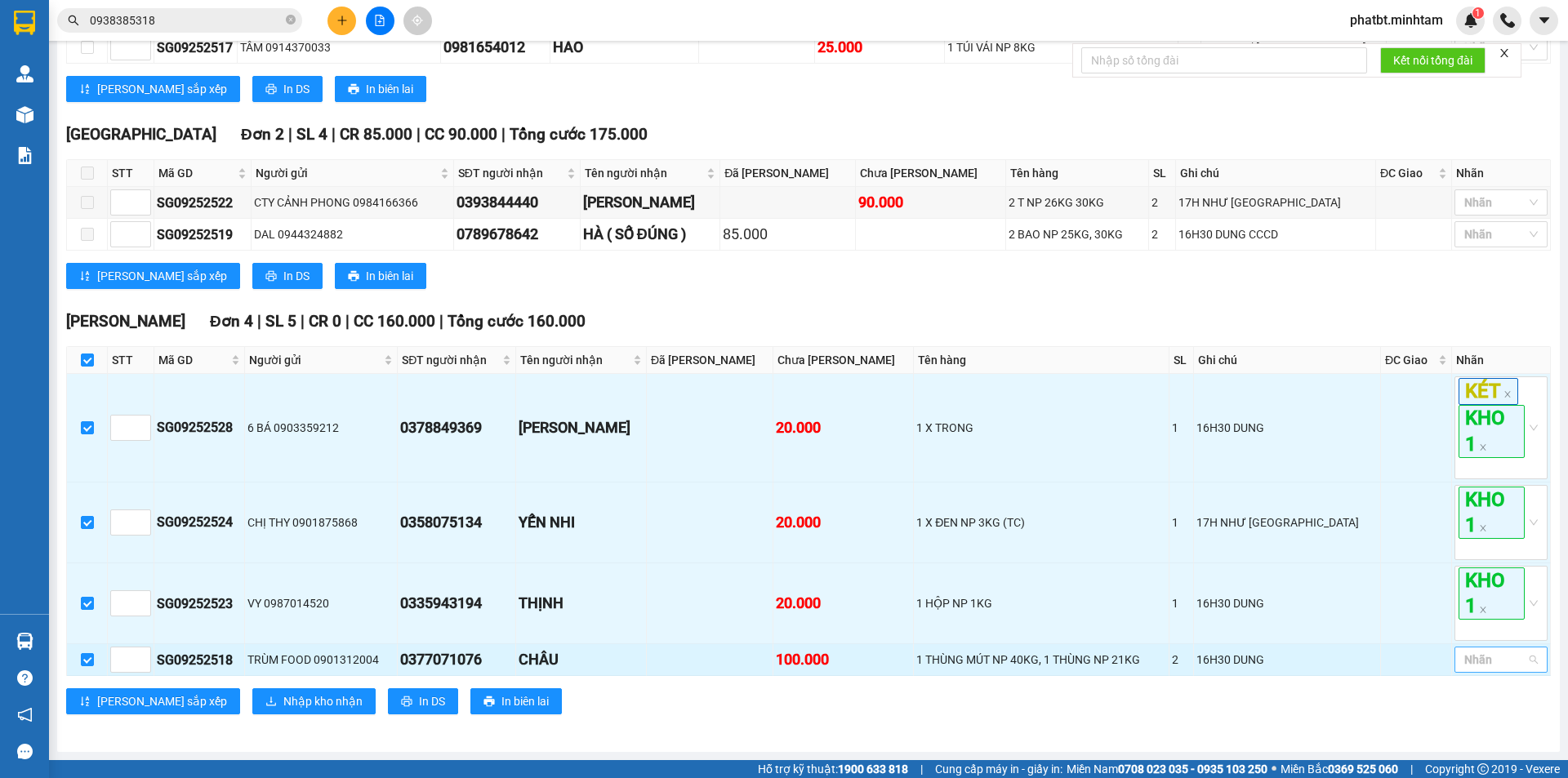
click at [1476, 655] on div at bounding box center [1493, 660] width 68 height 19
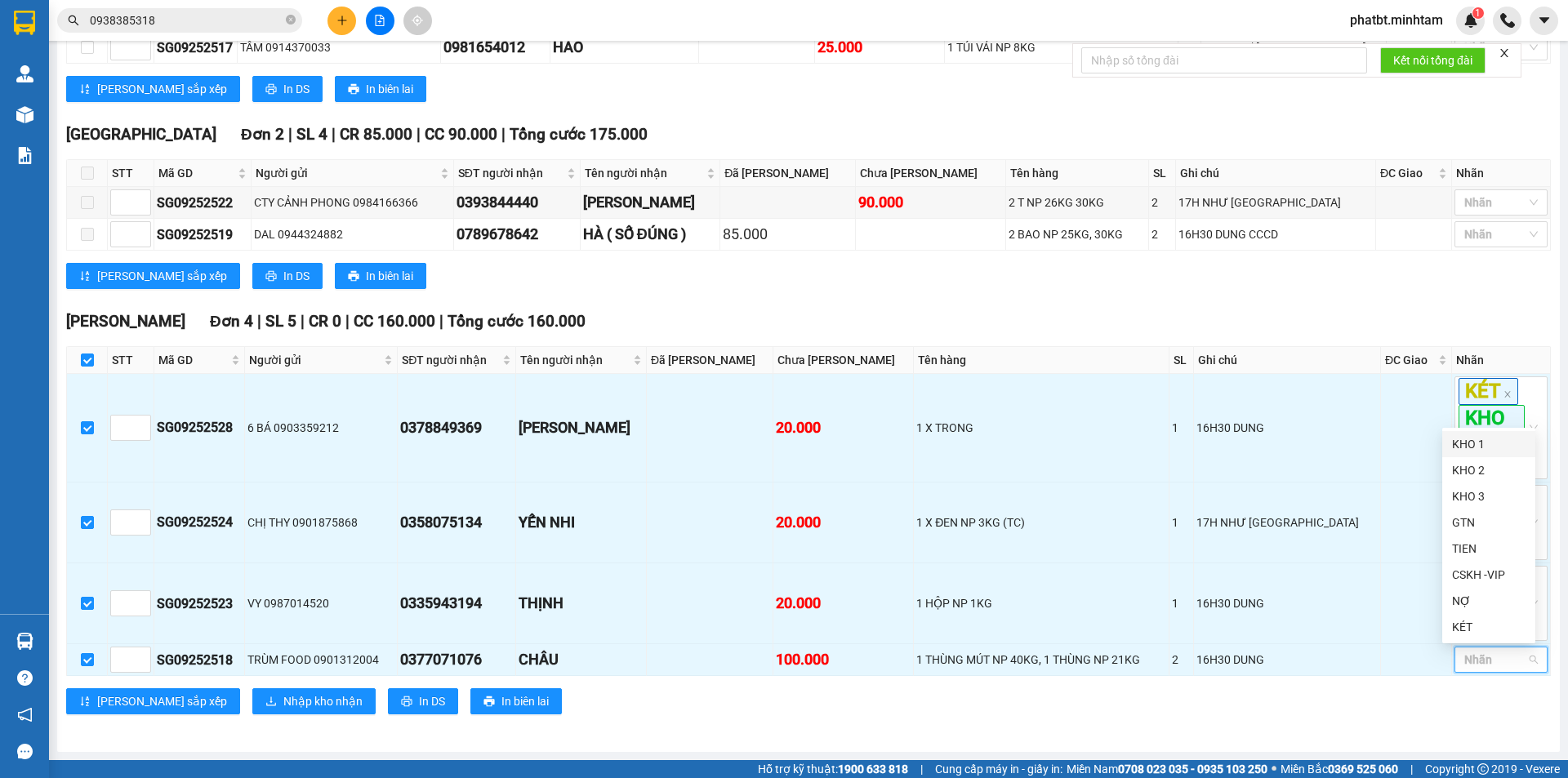
click at [1475, 446] on div "KHO 1" at bounding box center [1489, 444] width 73 height 18
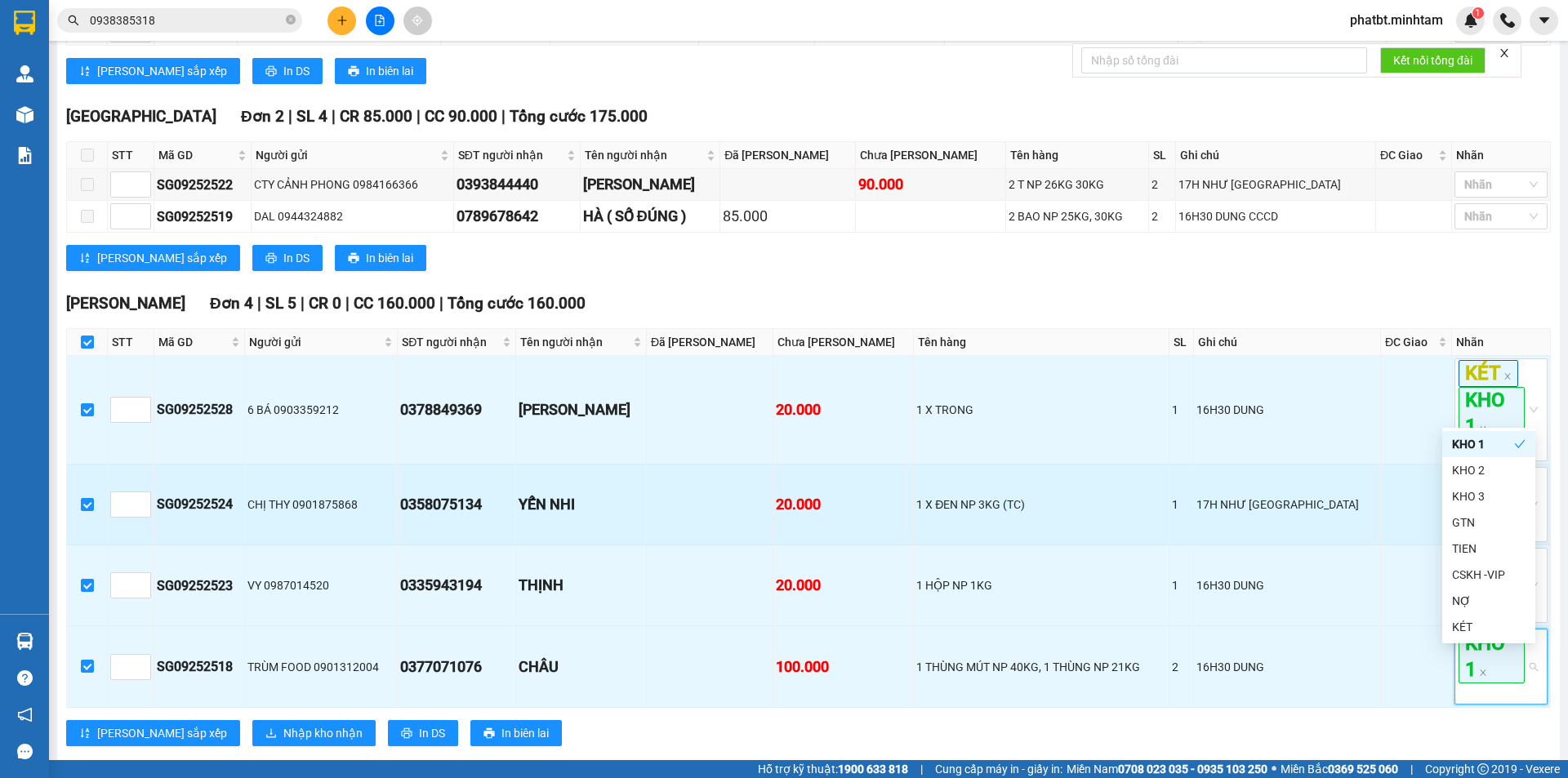
click at [1035, 514] on div "1 X ĐEN NP 3KG (TC)" at bounding box center [1042, 504] width 250 height 18
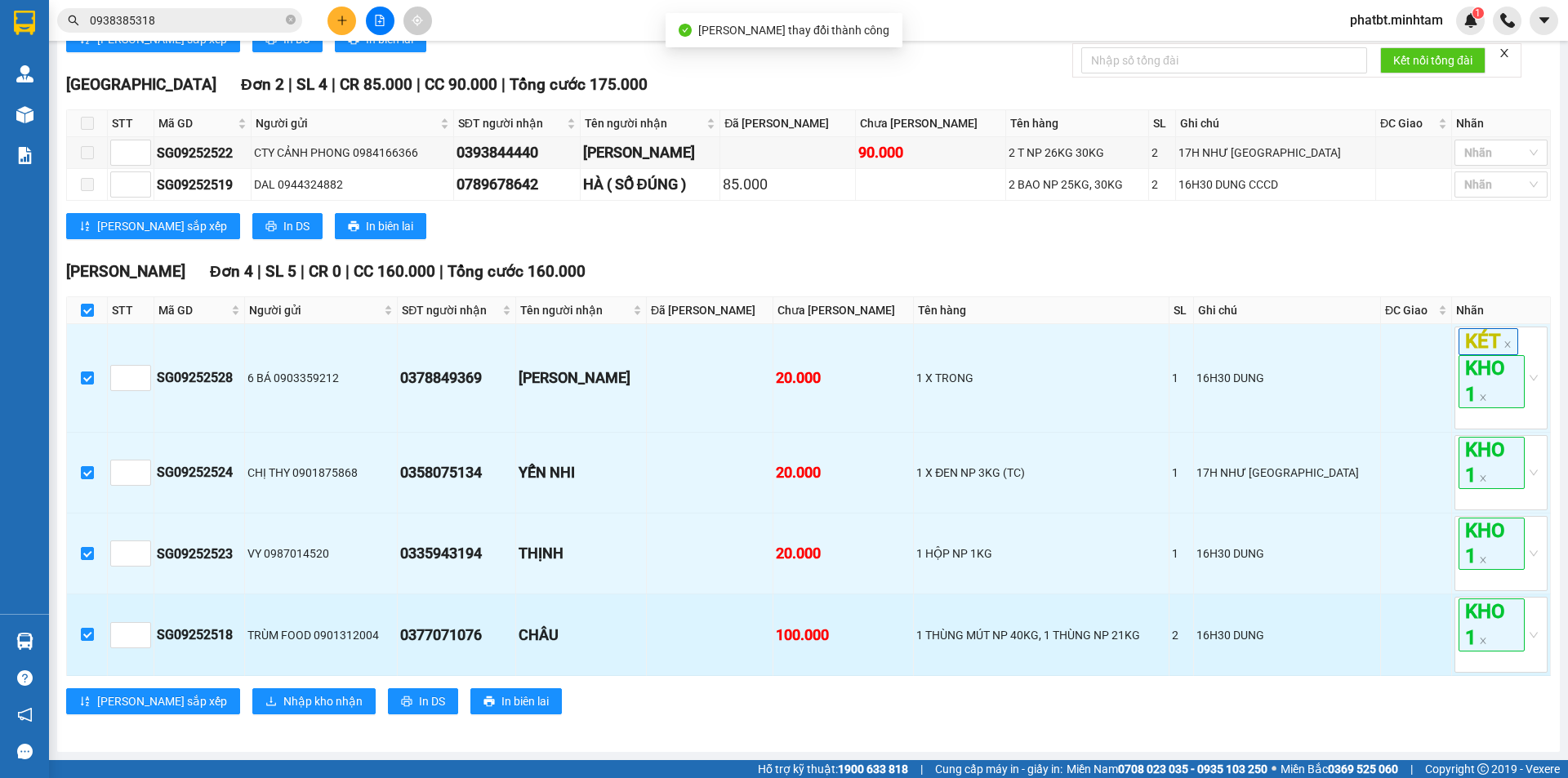
scroll to position [696, 0]
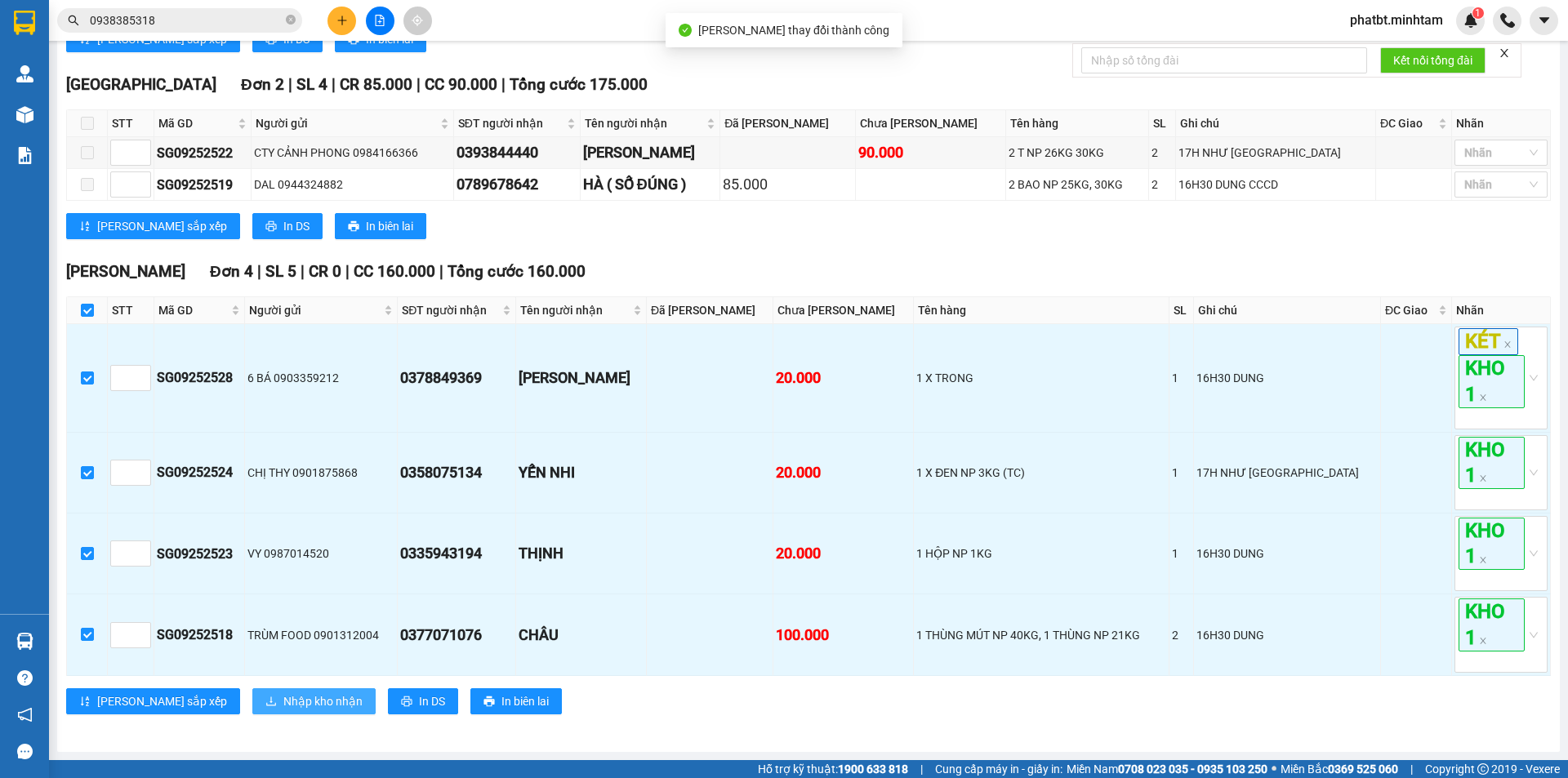
click at [283, 699] on span "Nhập kho nhận" at bounding box center [323, 701] width 80 height 18
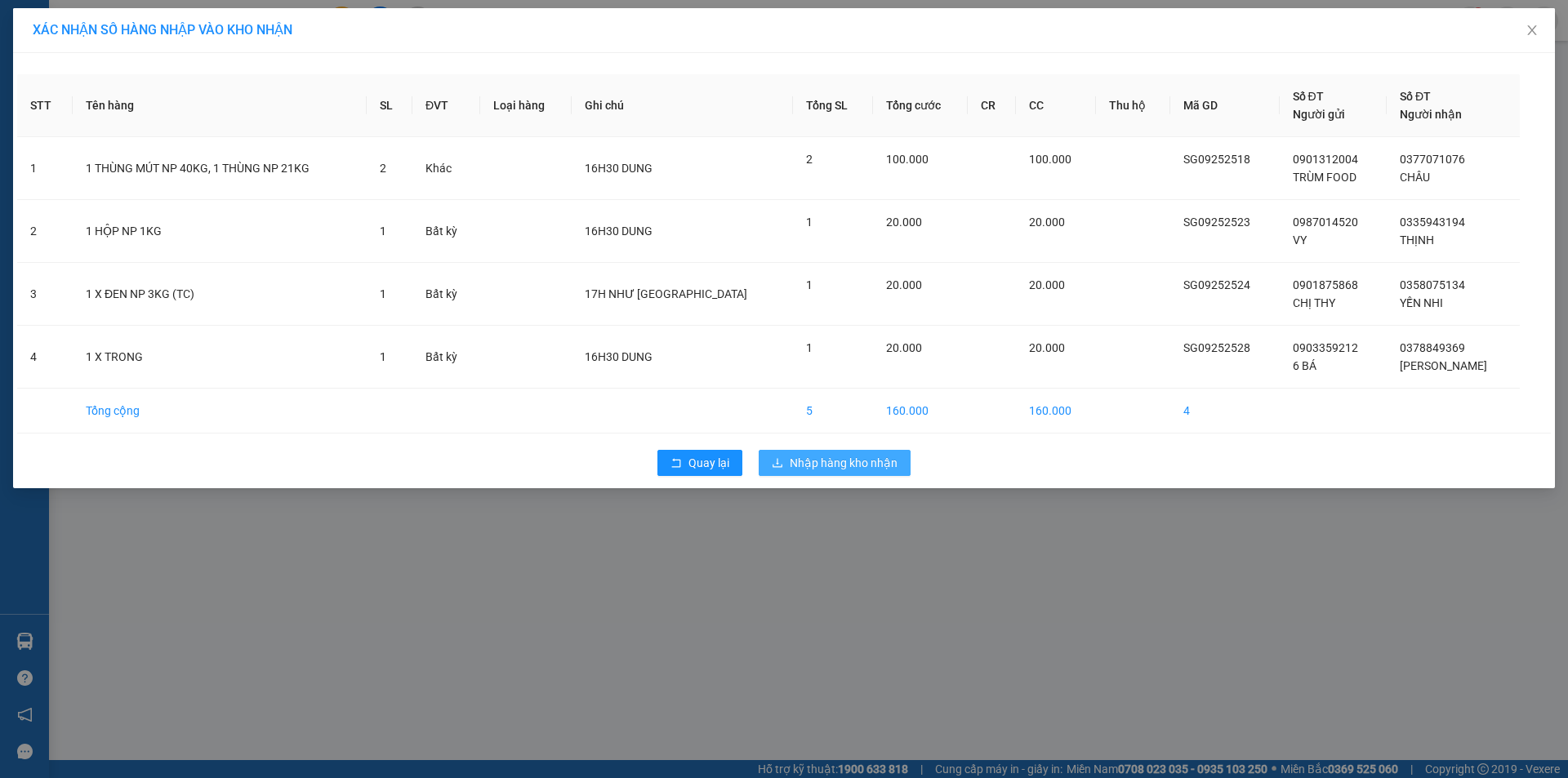
click at [802, 465] on span "Nhập hàng kho nhận" at bounding box center [843, 462] width 108 height 18
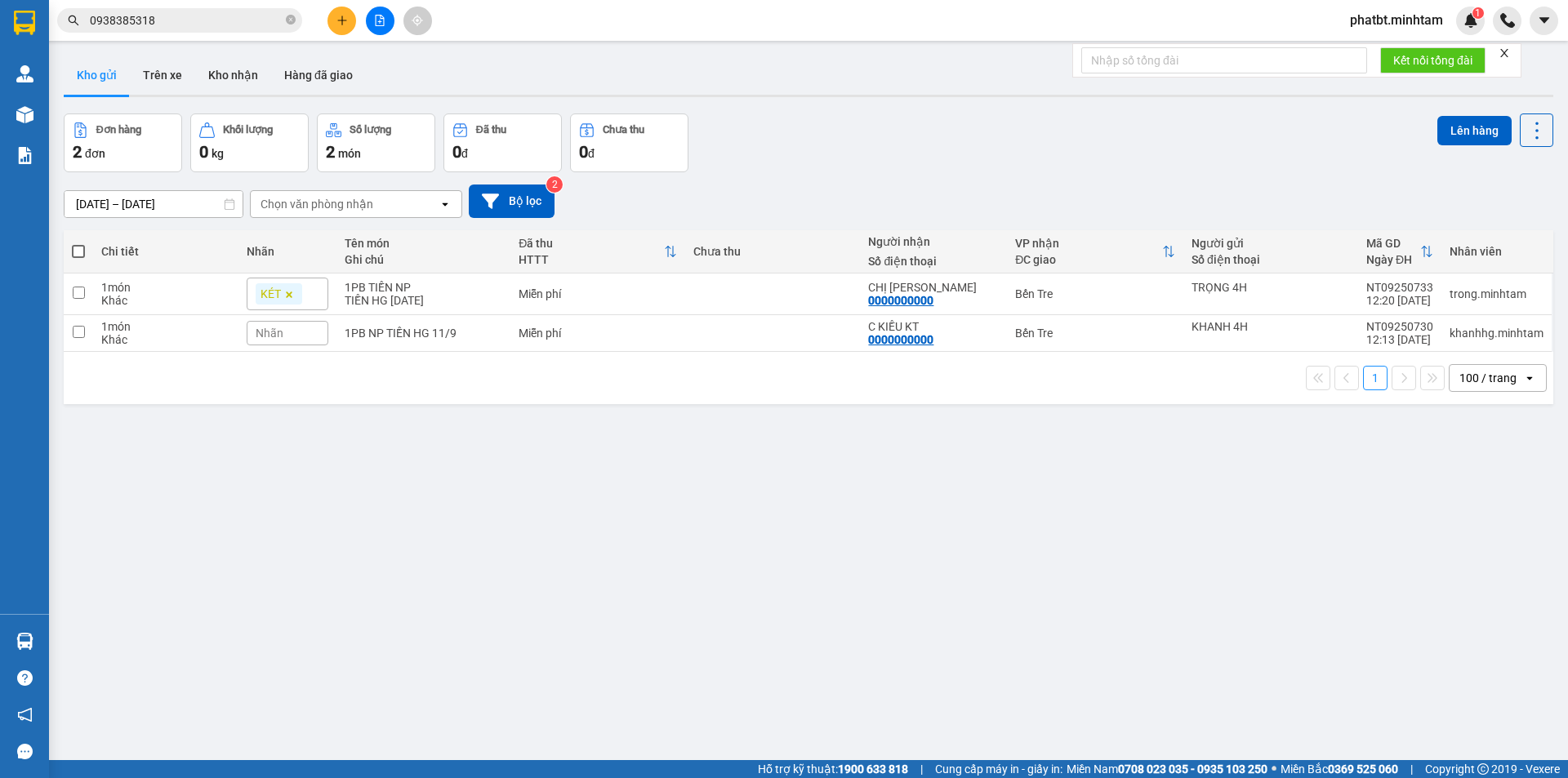
click at [330, 27] on button at bounding box center [342, 20] width 29 height 29
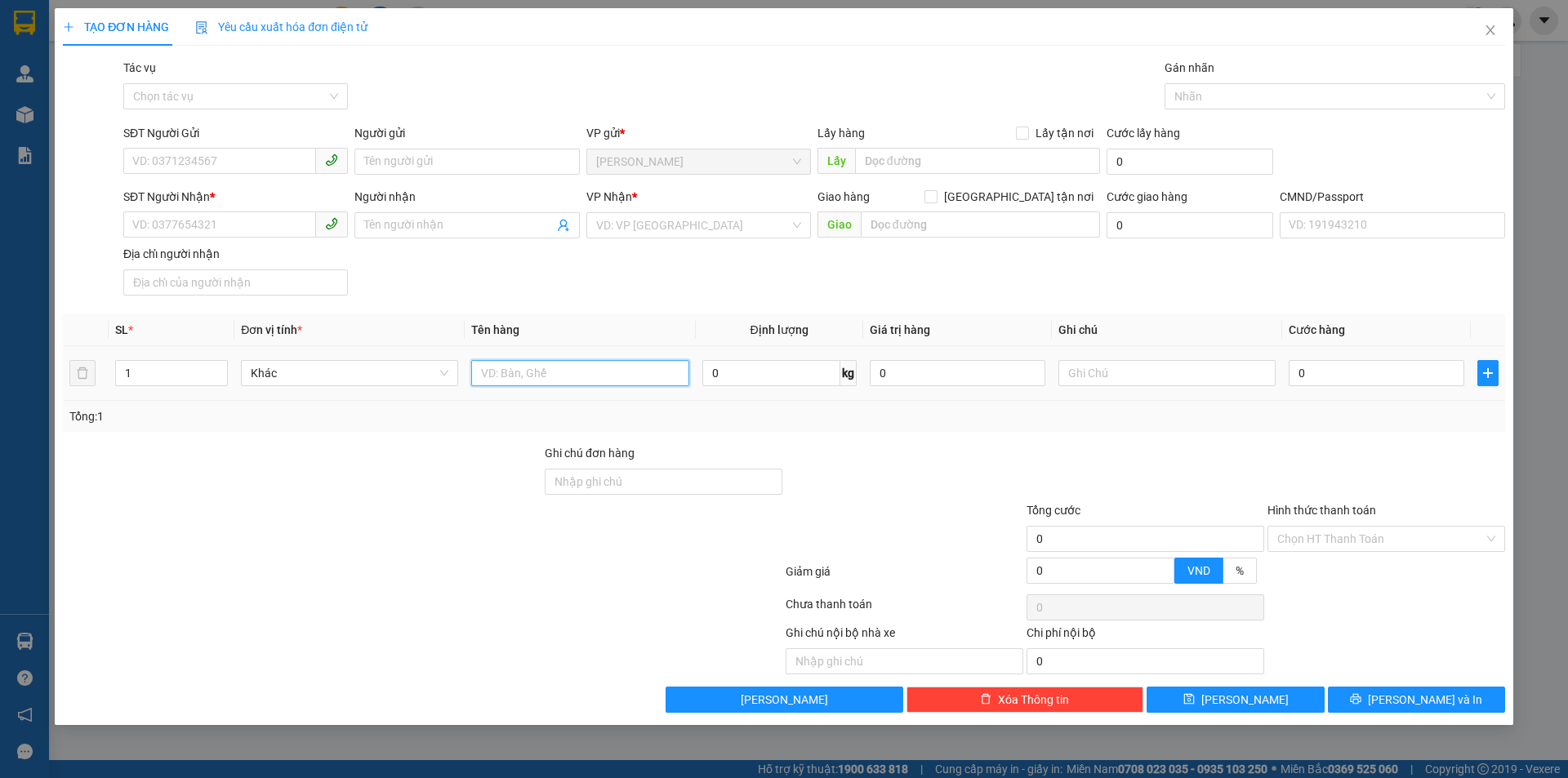
click at [489, 372] on input "text" at bounding box center [580, 373] width 217 height 26
type input "1 t 1 bao np 15/25kg (tc+TN)"
type input "2"
click at [220, 367] on icon "up" at bounding box center [220, 369] width 6 height 6
click at [197, 155] on input "SĐT Người Gửi" at bounding box center [220, 161] width 192 height 26
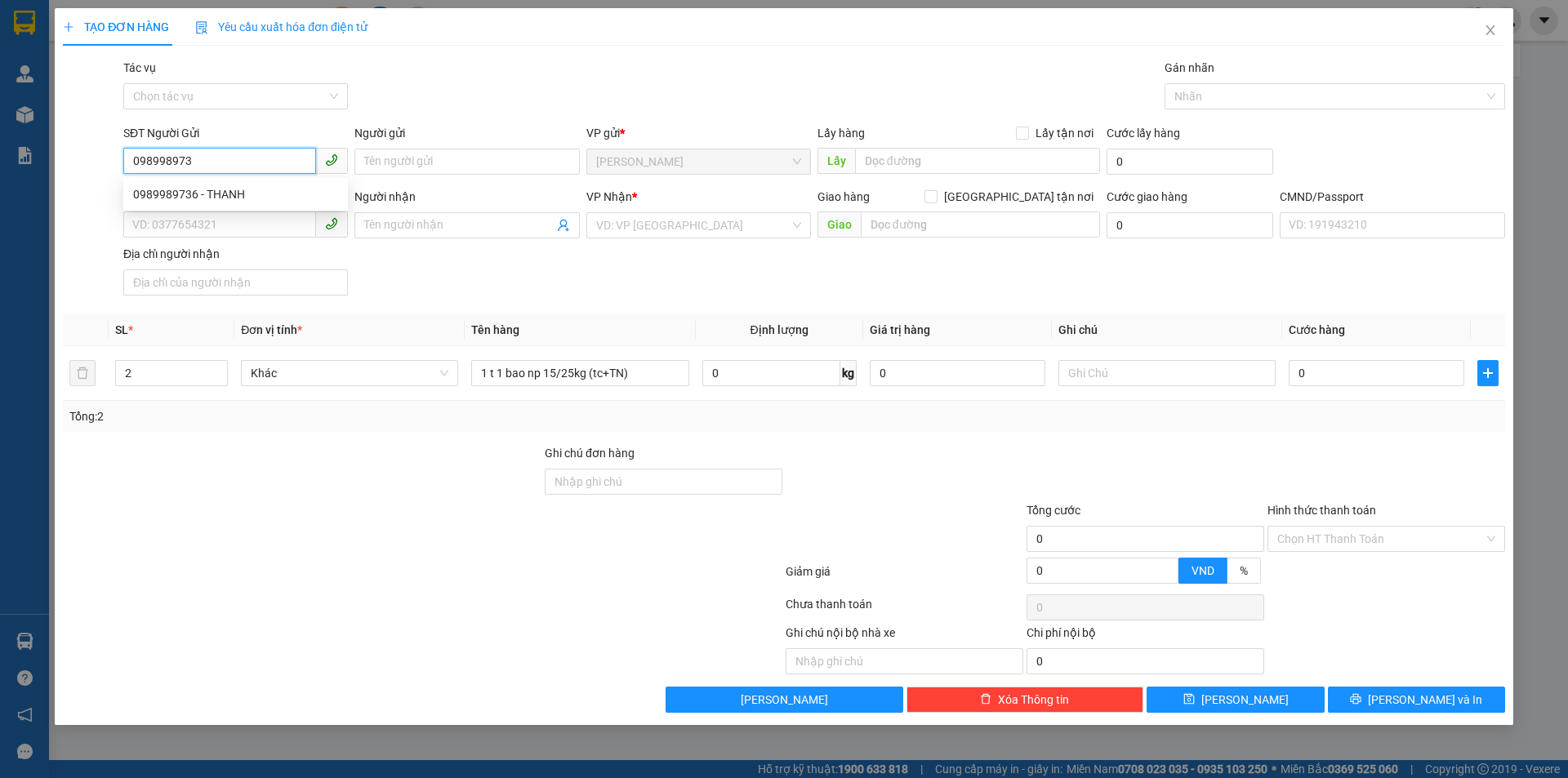
type input "0989989736"
click at [202, 191] on div "0989989736 - THANH" at bounding box center [235, 194] width 205 height 18
type input "THANH"
type input "0865012037"
type input "BẢO DUY"
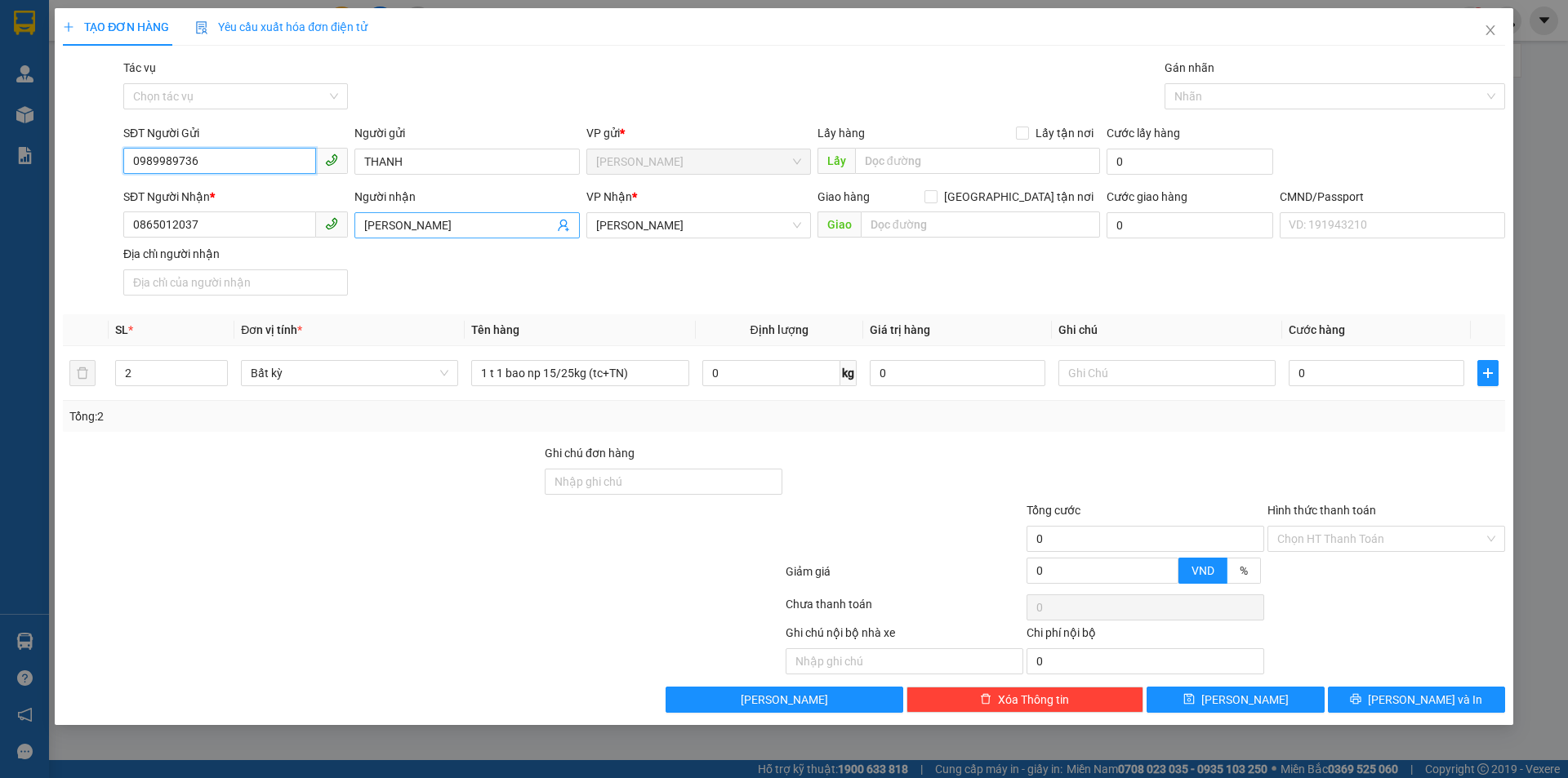
type input "0989989736"
click at [561, 226] on icon "user-add" at bounding box center [563, 226] width 10 height 12
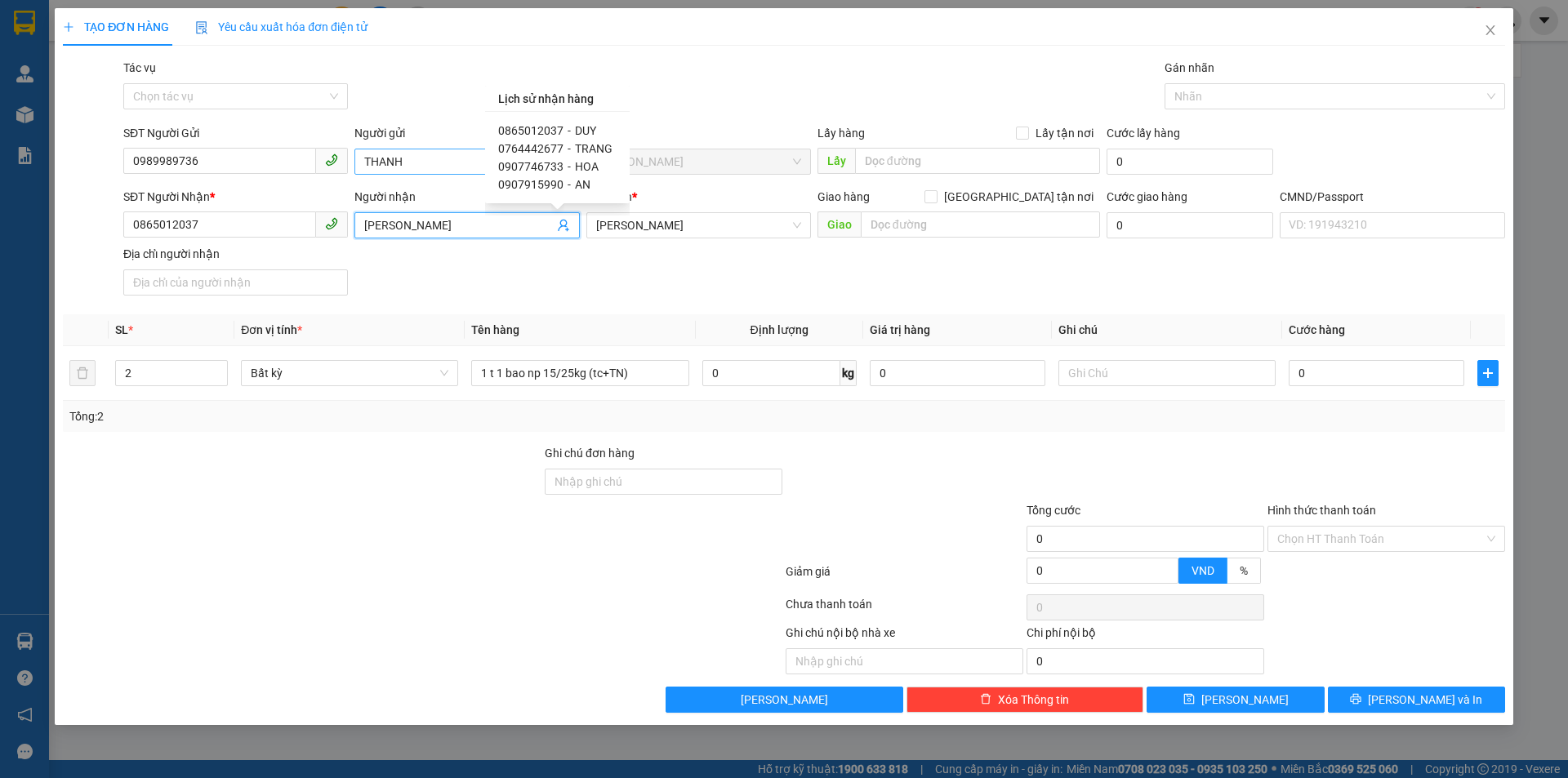
click at [549, 163] on span "0907746733" at bounding box center [531, 166] width 66 height 13
type input "0907746733"
type input "HOA"
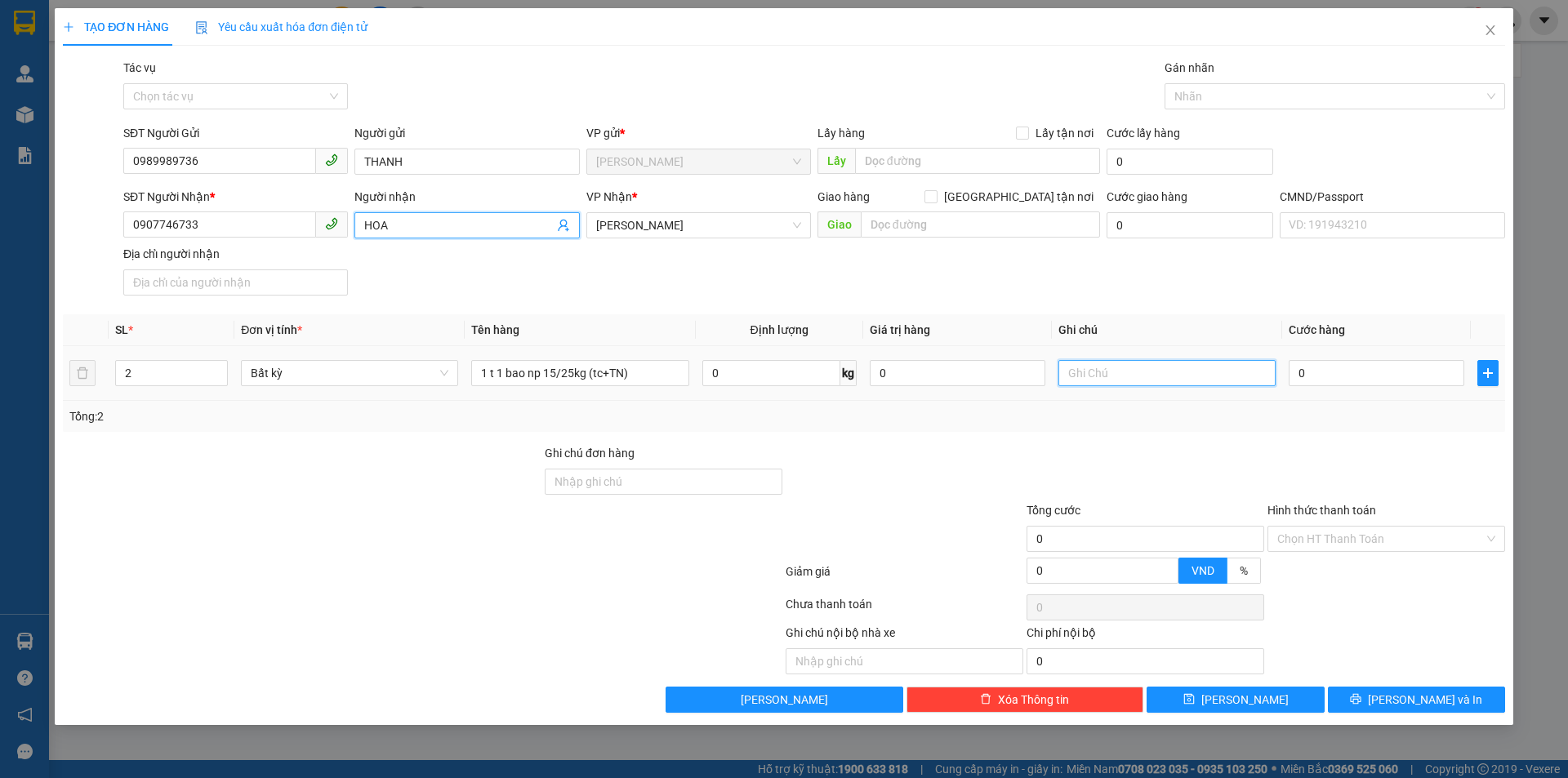
click at [1115, 377] on input "text" at bounding box center [1167, 373] width 217 height 26
type input "18H PHATS"
click at [1314, 370] on input "0" at bounding box center [1376, 373] width 176 height 26
click at [1344, 375] on input "0" at bounding box center [1376, 373] width 176 height 26
type input "07"
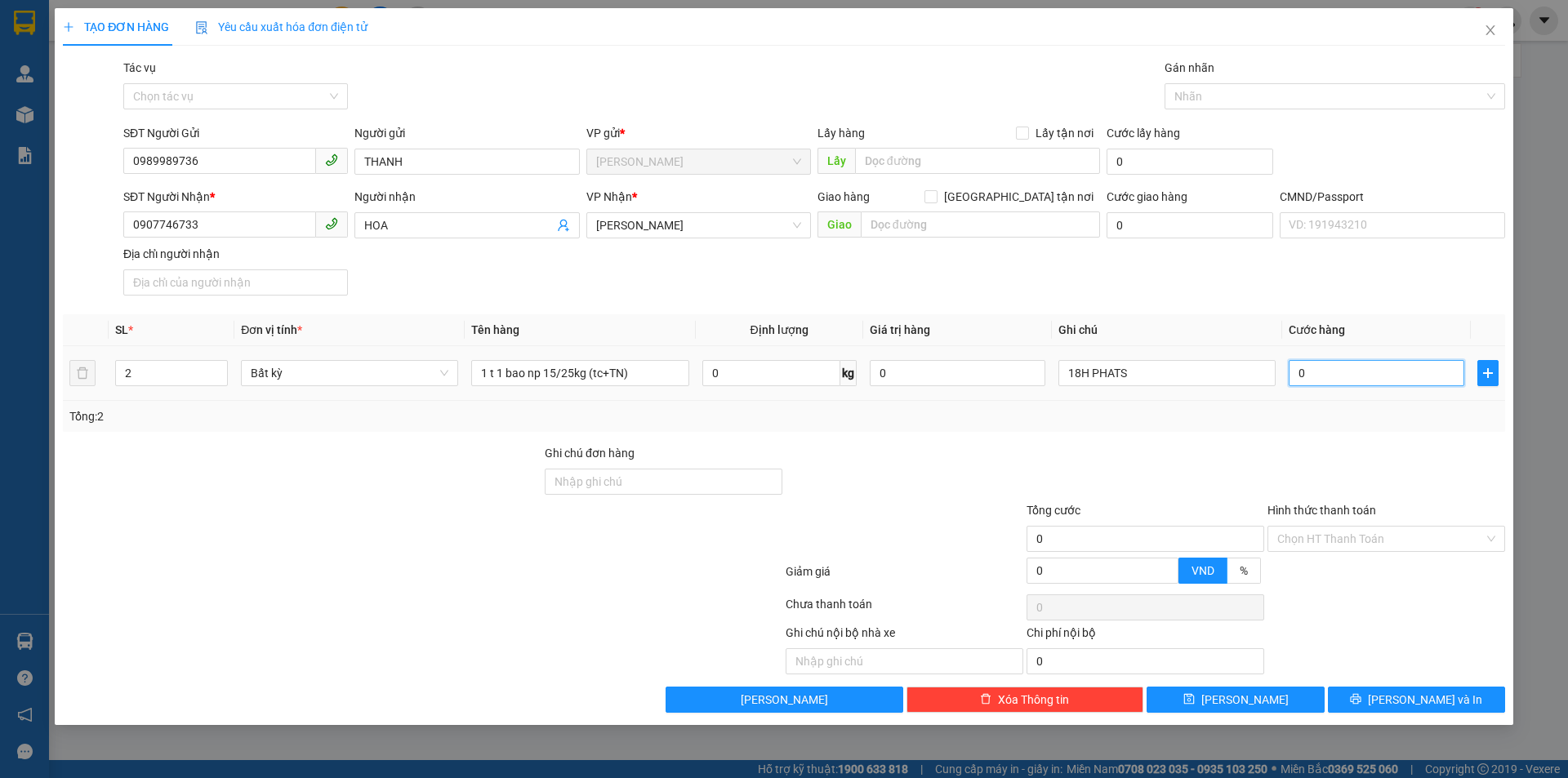
type input "7"
type input "070"
type input "70"
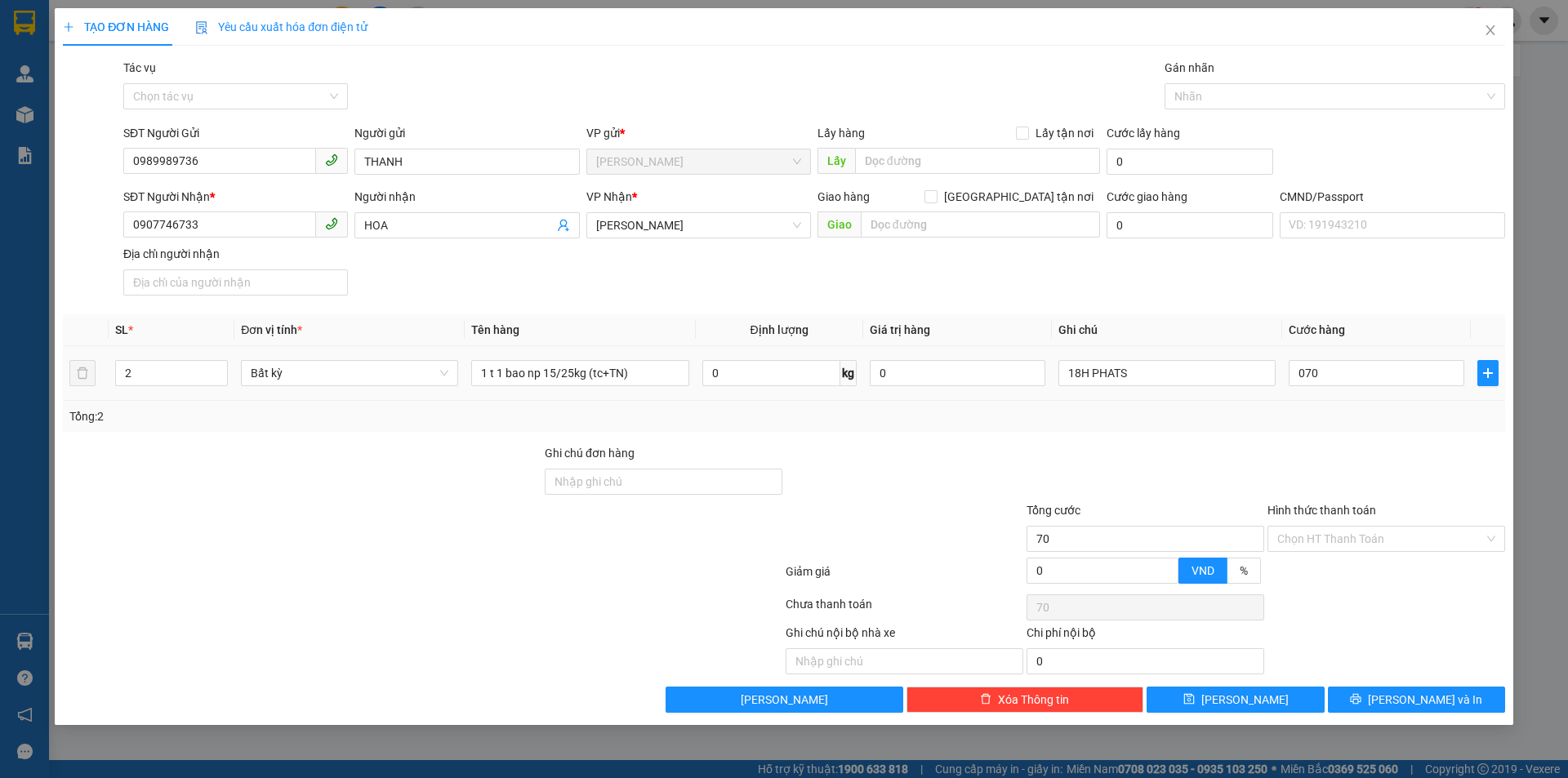
type input "70.000"
click at [1266, 266] on div "SĐT Người Nhận * 0907746733 Người nhận HOA VP Nhận * Hồ Chí Minh Giao hàng Giao…" at bounding box center [814, 245] width 1389 height 115
click at [1331, 540] on input "Hình thức thanh toán" at bounding box center [1381, 538] width 206 height 24
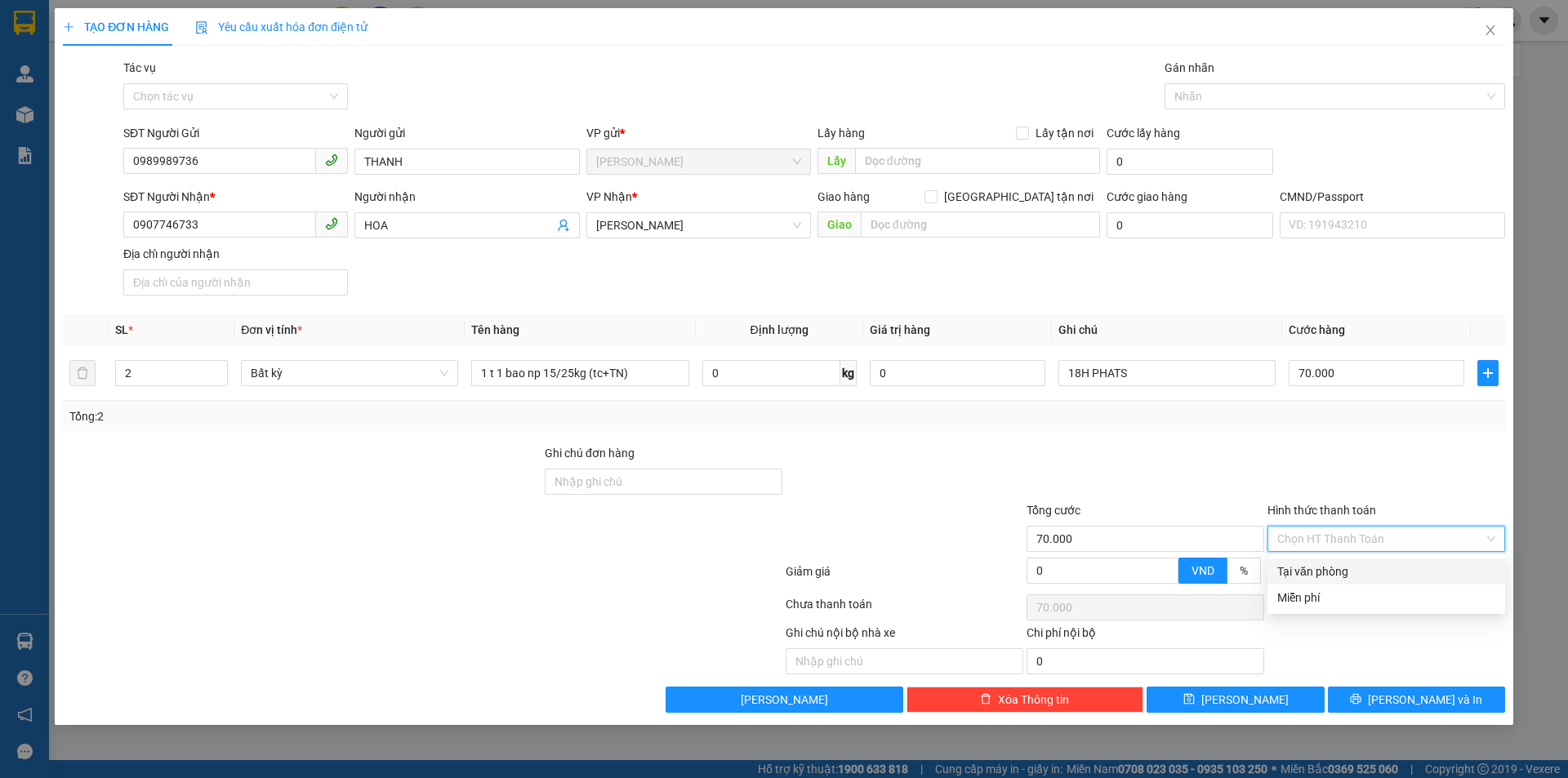
click at [1314, 570] on div "Tại văn phòng" at bounding box center [1386, 572] width 218 height 18
type input "0"
drag, startPoint x: 1294, startPoint y: 472, endPoint x: 1320, endPoint y: 630, distance: 160.1
click at [1294, 475] on div at bounding box center [1387, 472] width 241 height 57
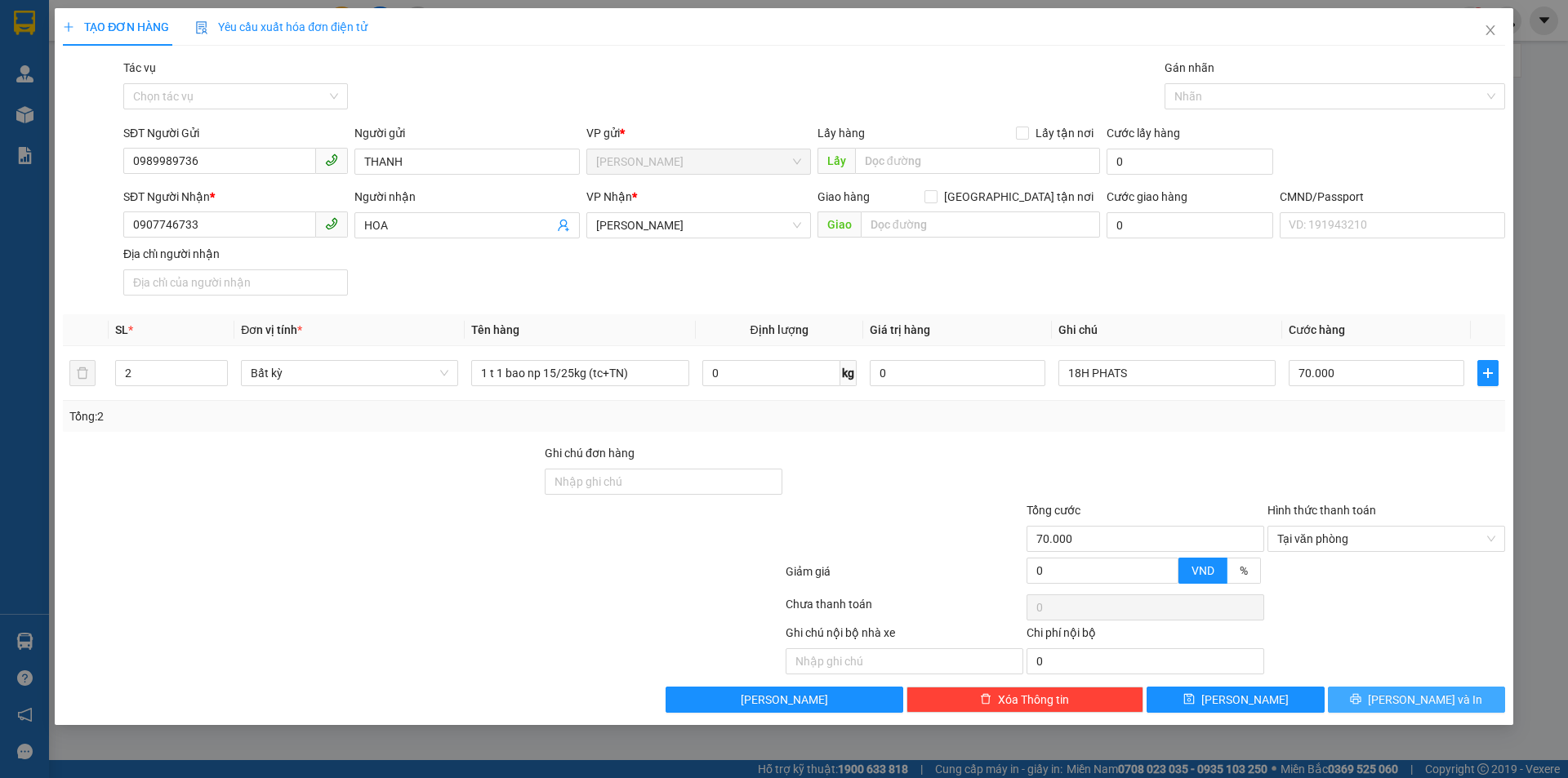
click at [1382, 695] on button "[PERSON_NAME] và In" at bounding box center [1417, 700] width 178 height 26
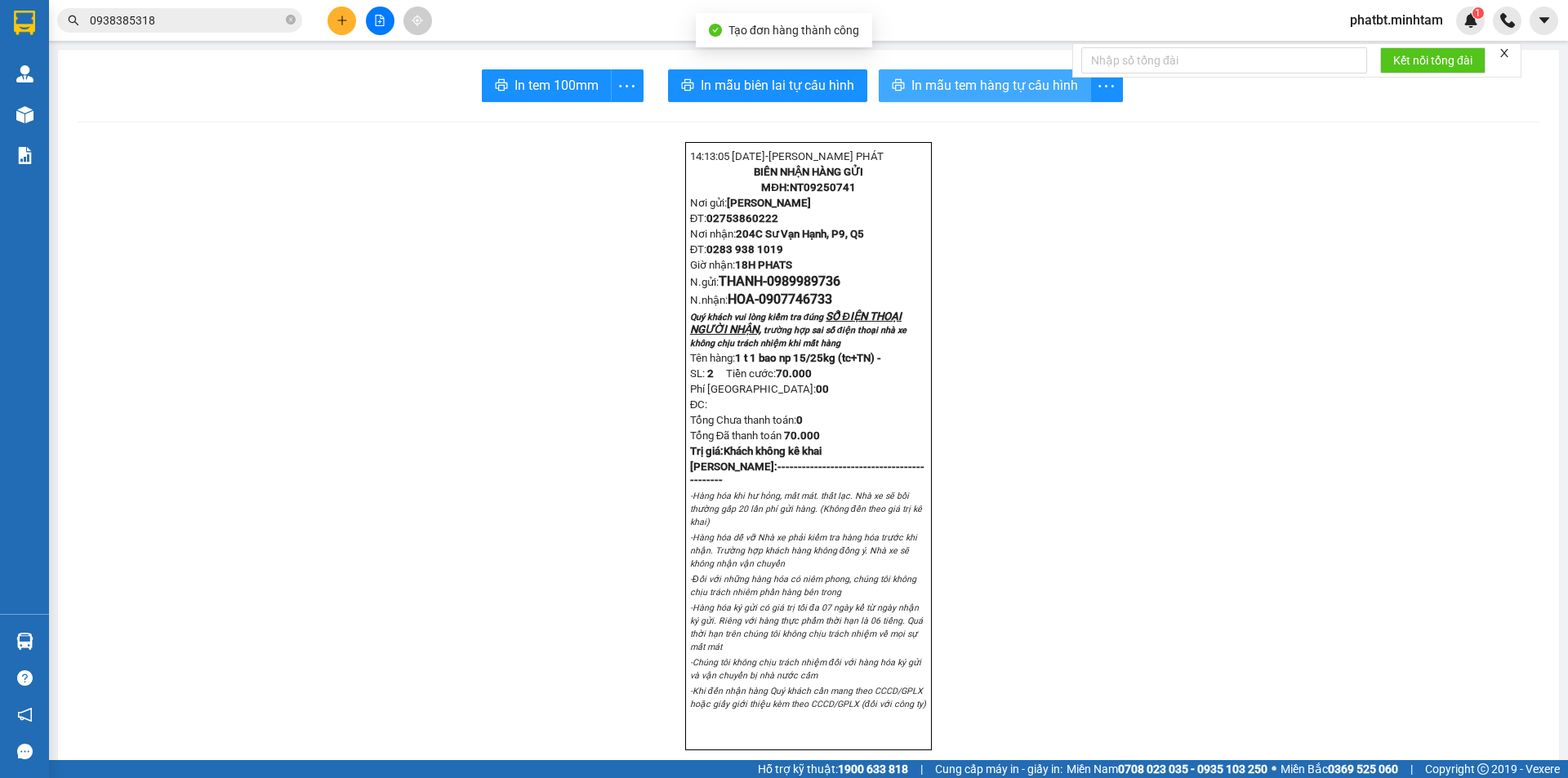
click at [930, 84] on span "In mẫu tem hàng tự cấu hình" at bounding box center [994, 85] width 167 height 20
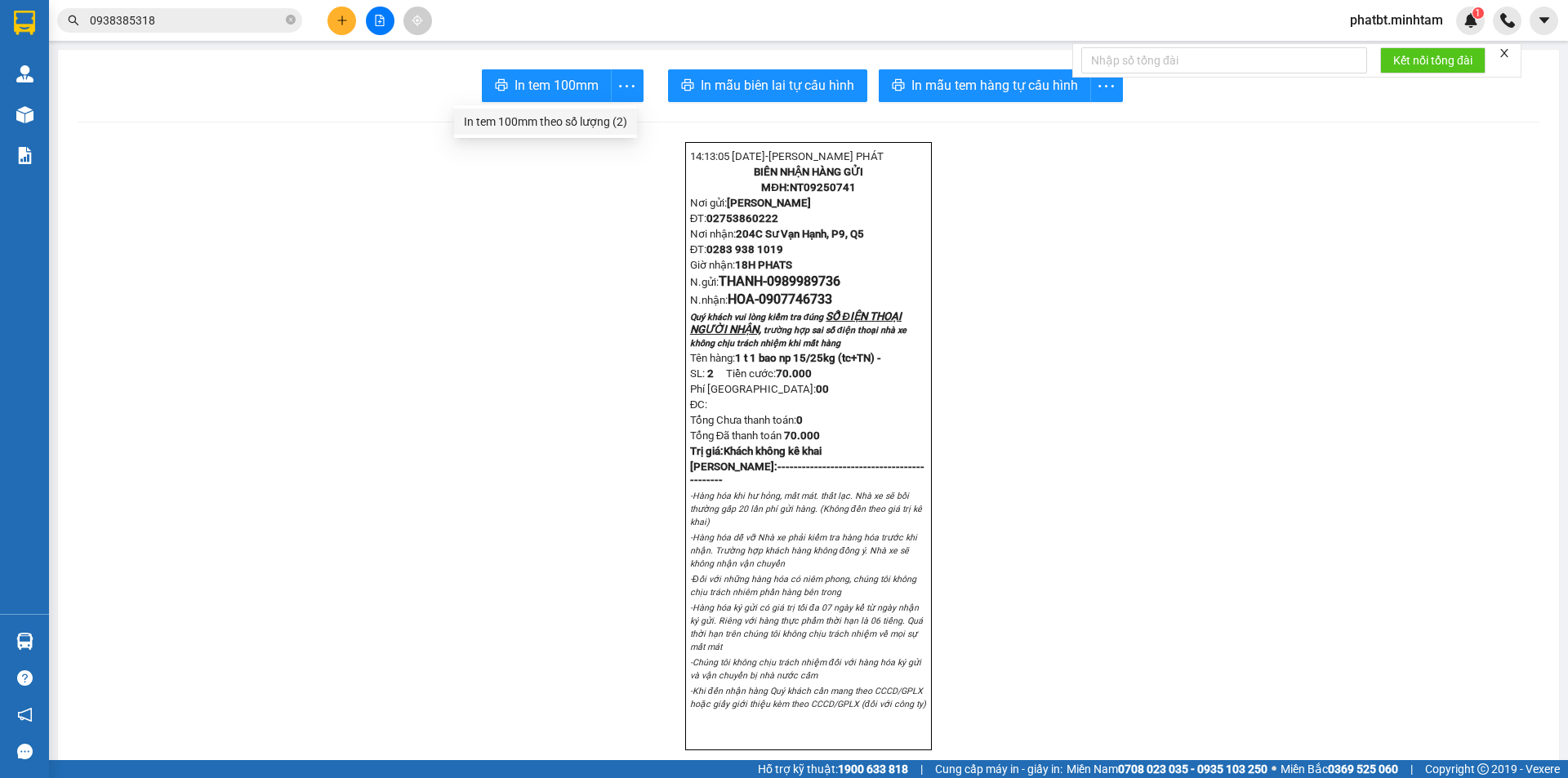
click at [603, 120] on div "In tem 100mm theo số lượng (2)" at bounding box center [546, 122] width 164 height 18
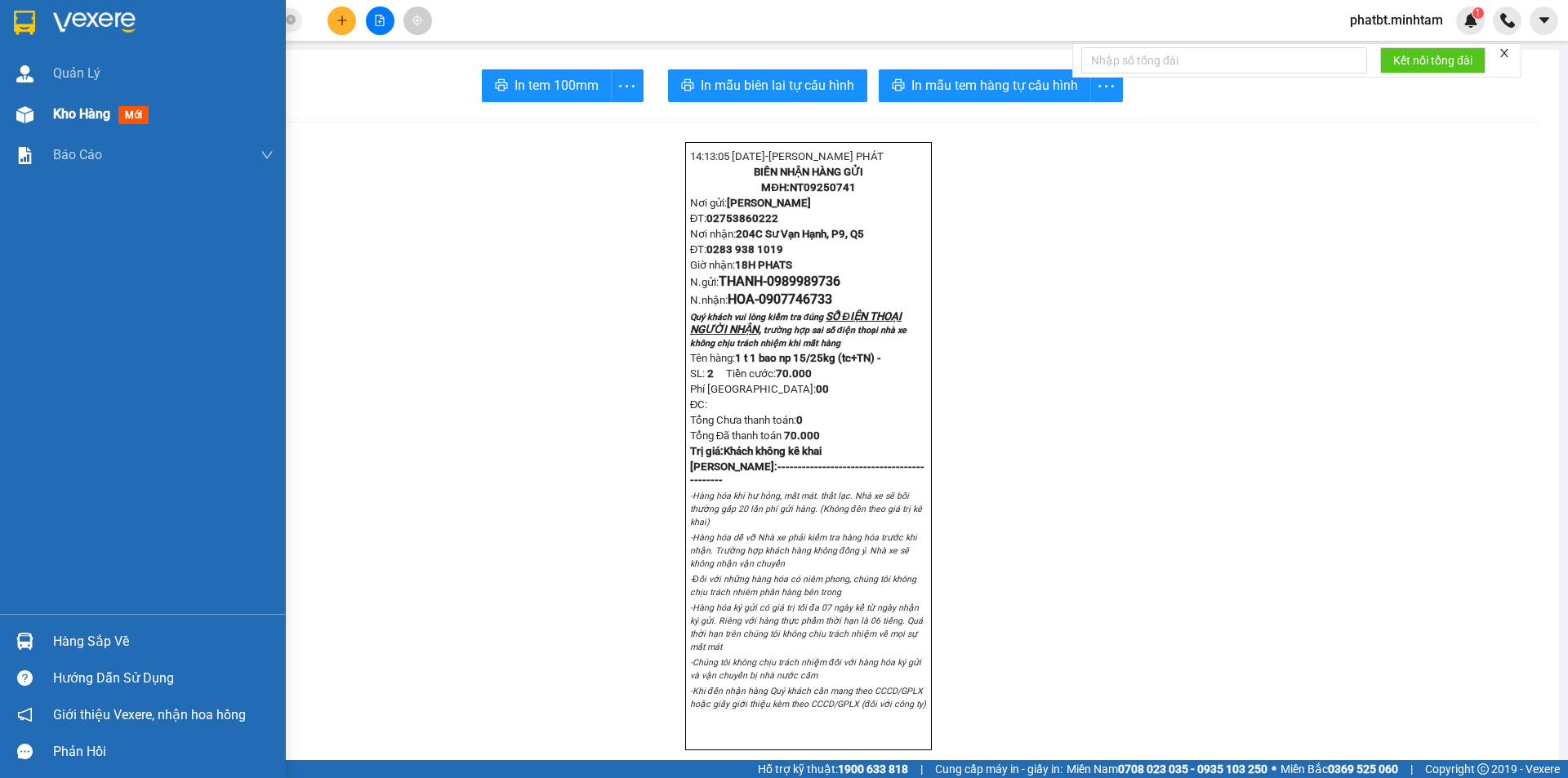
click at [117, 116] on div "Kho hàng mới" at bounding box center [104, 114] width 102 height 20
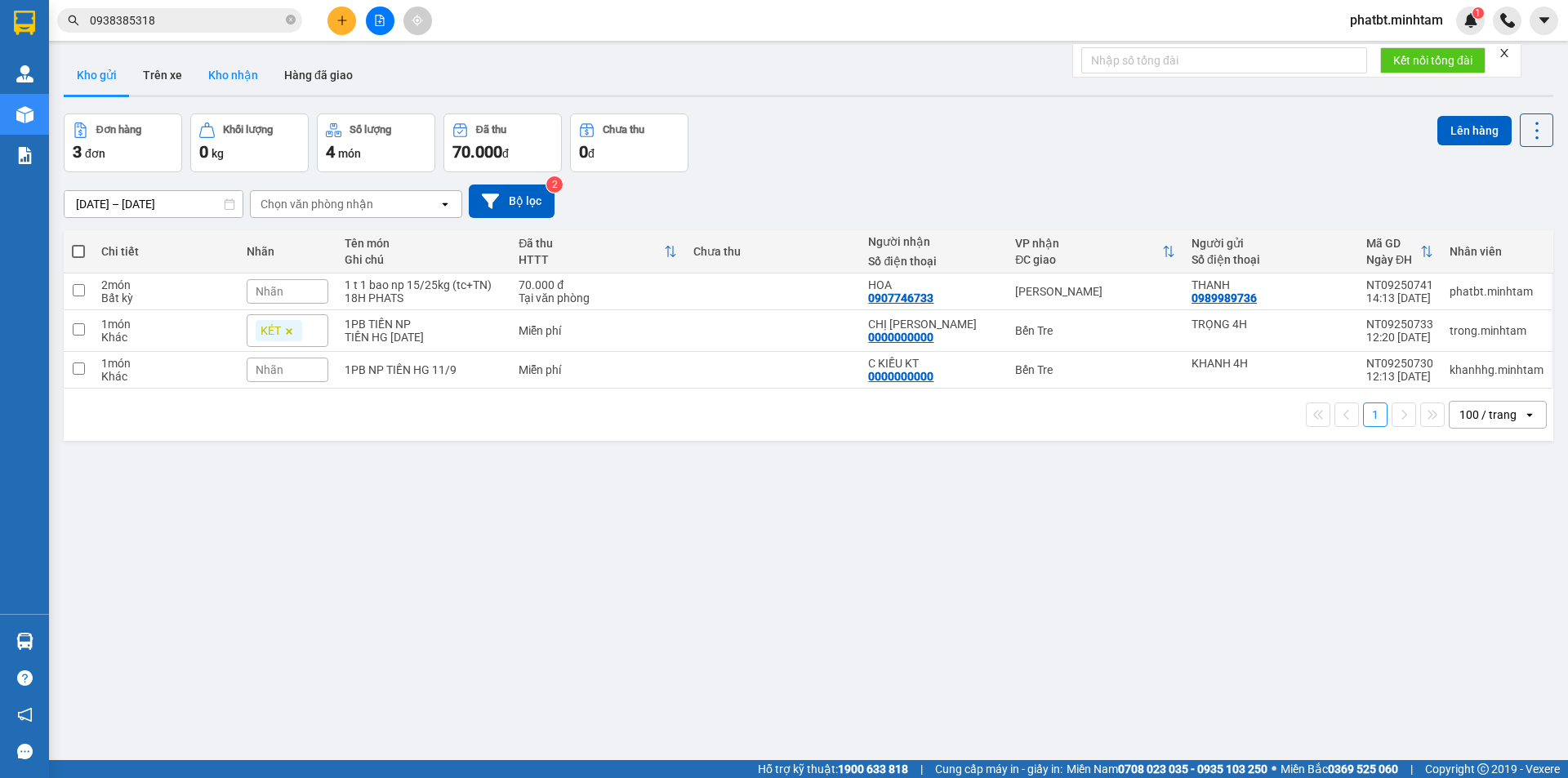
click at [247, 74] on button "Kho nhận" at bounding box center [233, 75] width 76 height 39
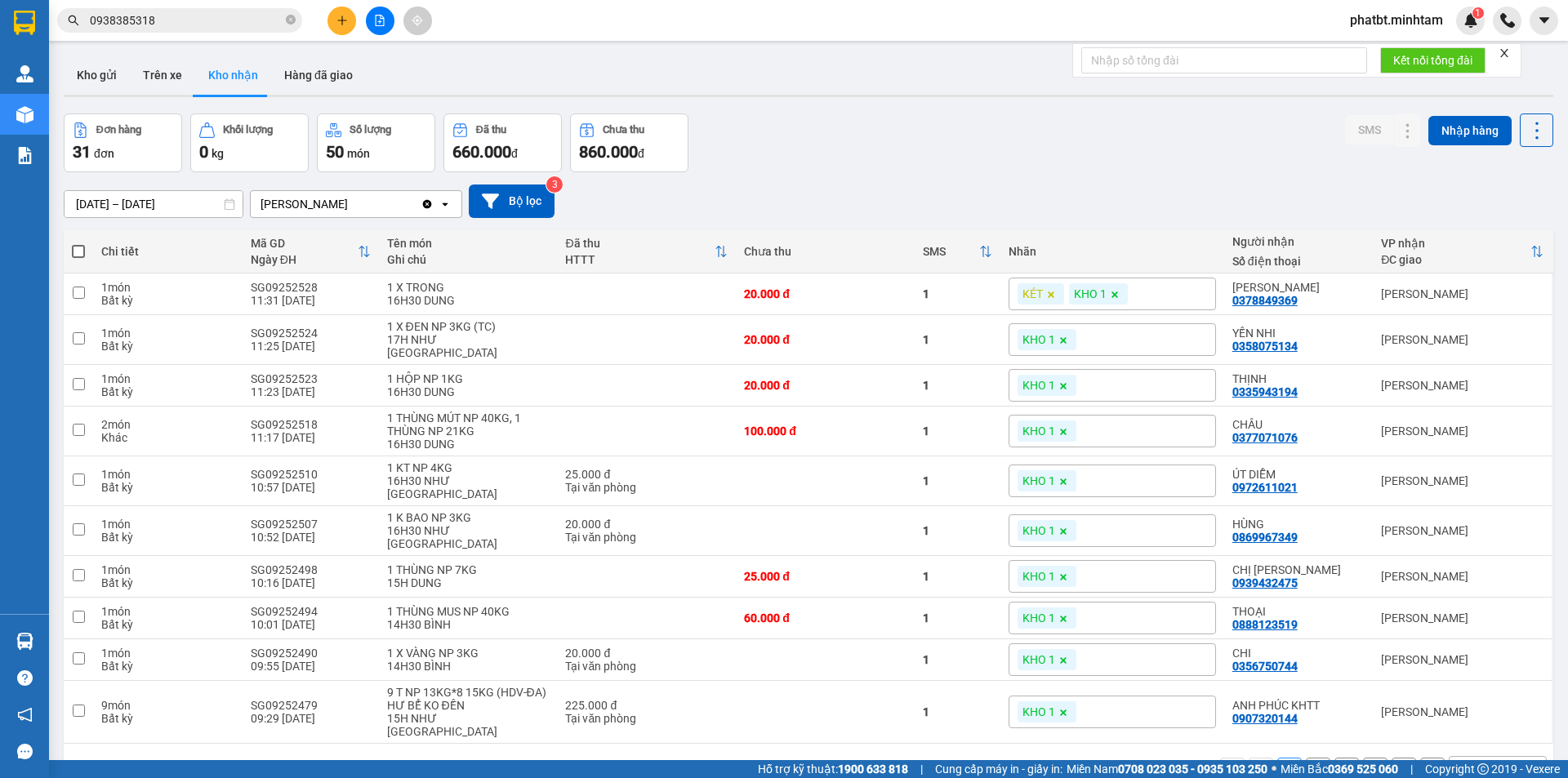
click at [1461, 761] on div "10 / trang" at bounding box center [1485, 769] width 51 height 17
click at [1456, 707] on div "100 / trang" at bounding box center [1486, 697] width 98 height 30
click at [1369, 296] on icon at bounding box center [1375, 294] width 11 height 11
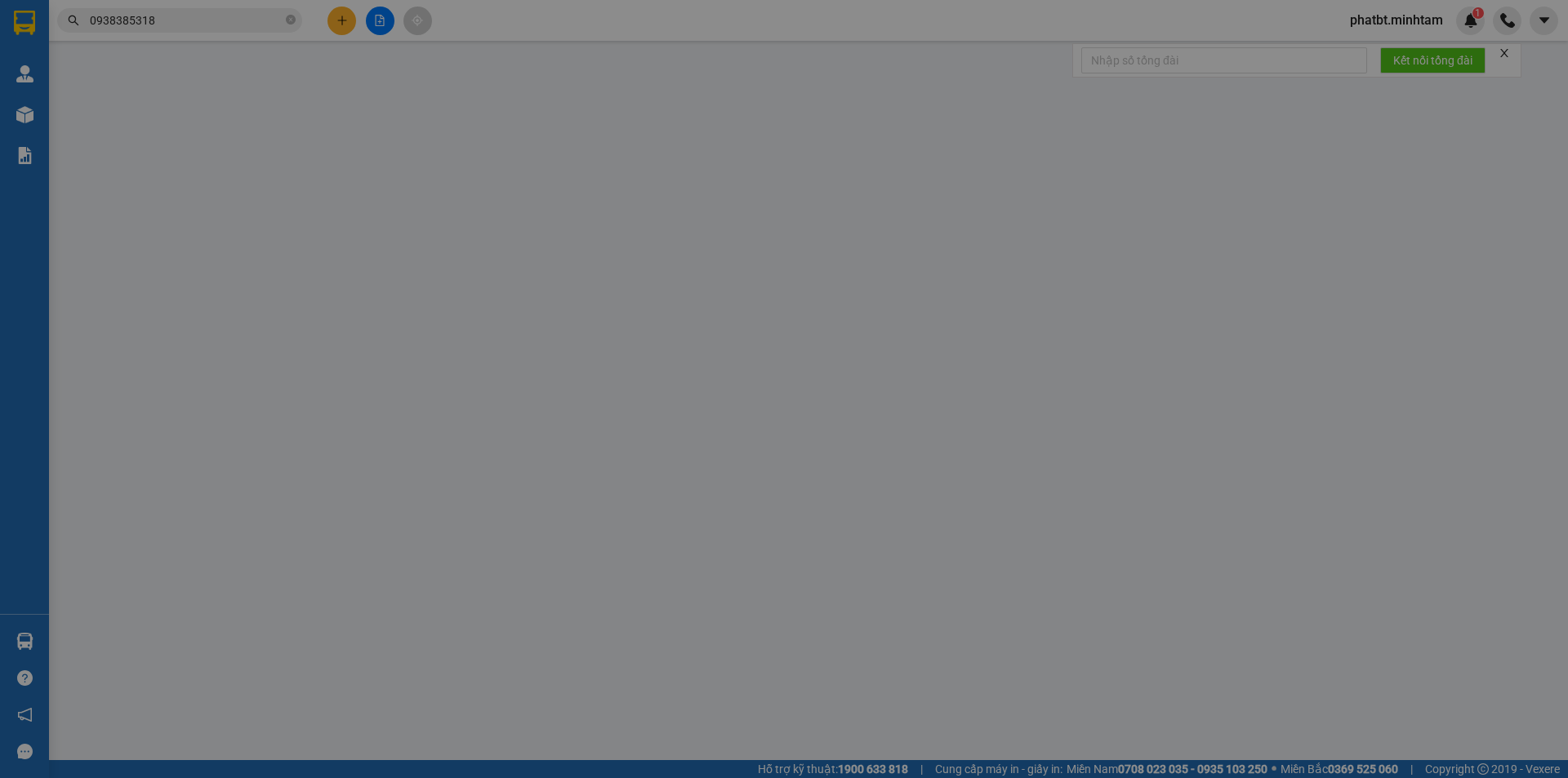
type input "0903359212"
type input "6 BÁ"
type input "0378849369"
type input "MINH TRÍ"
type input "20.000"
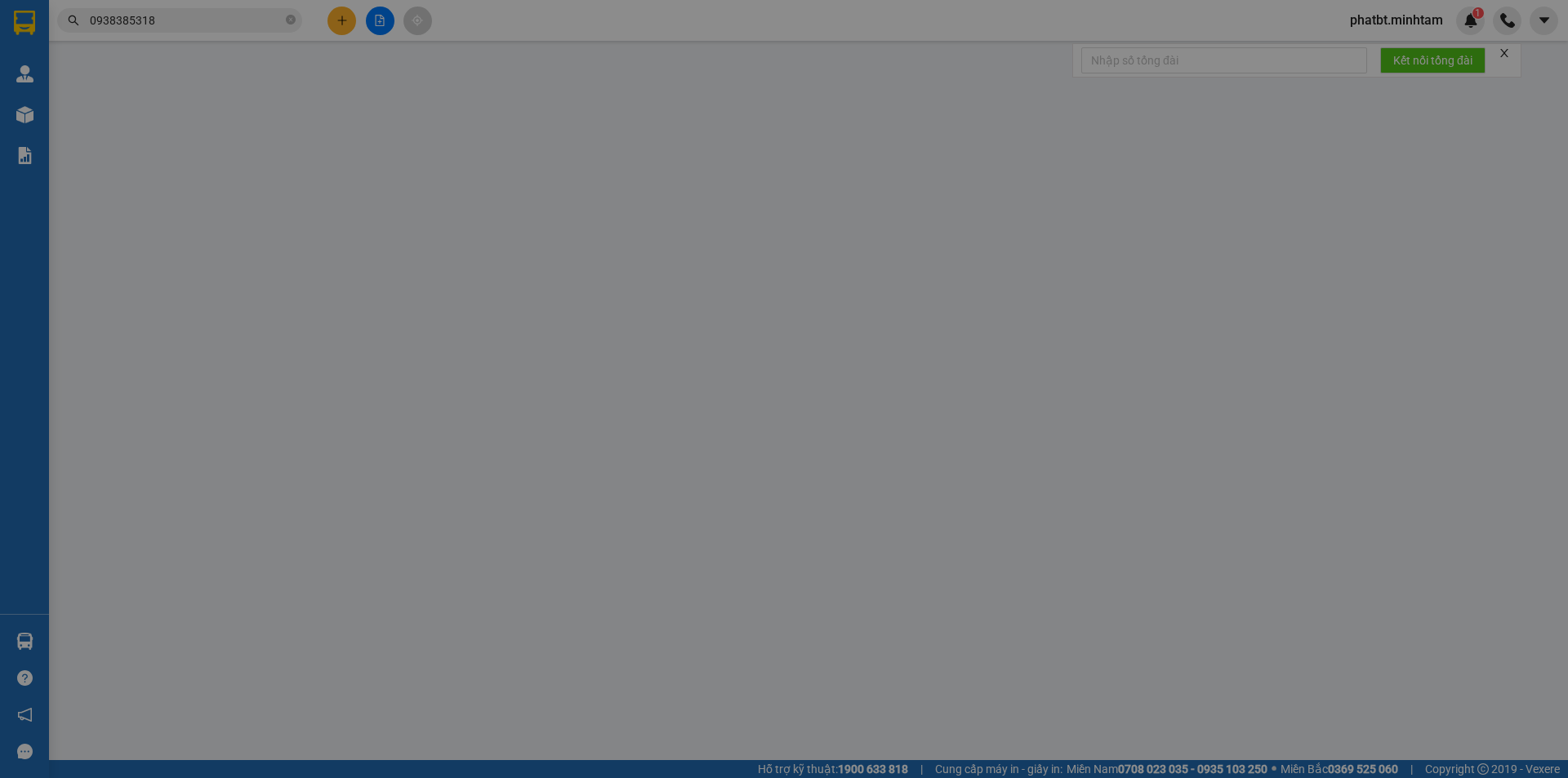
type input "20.000"
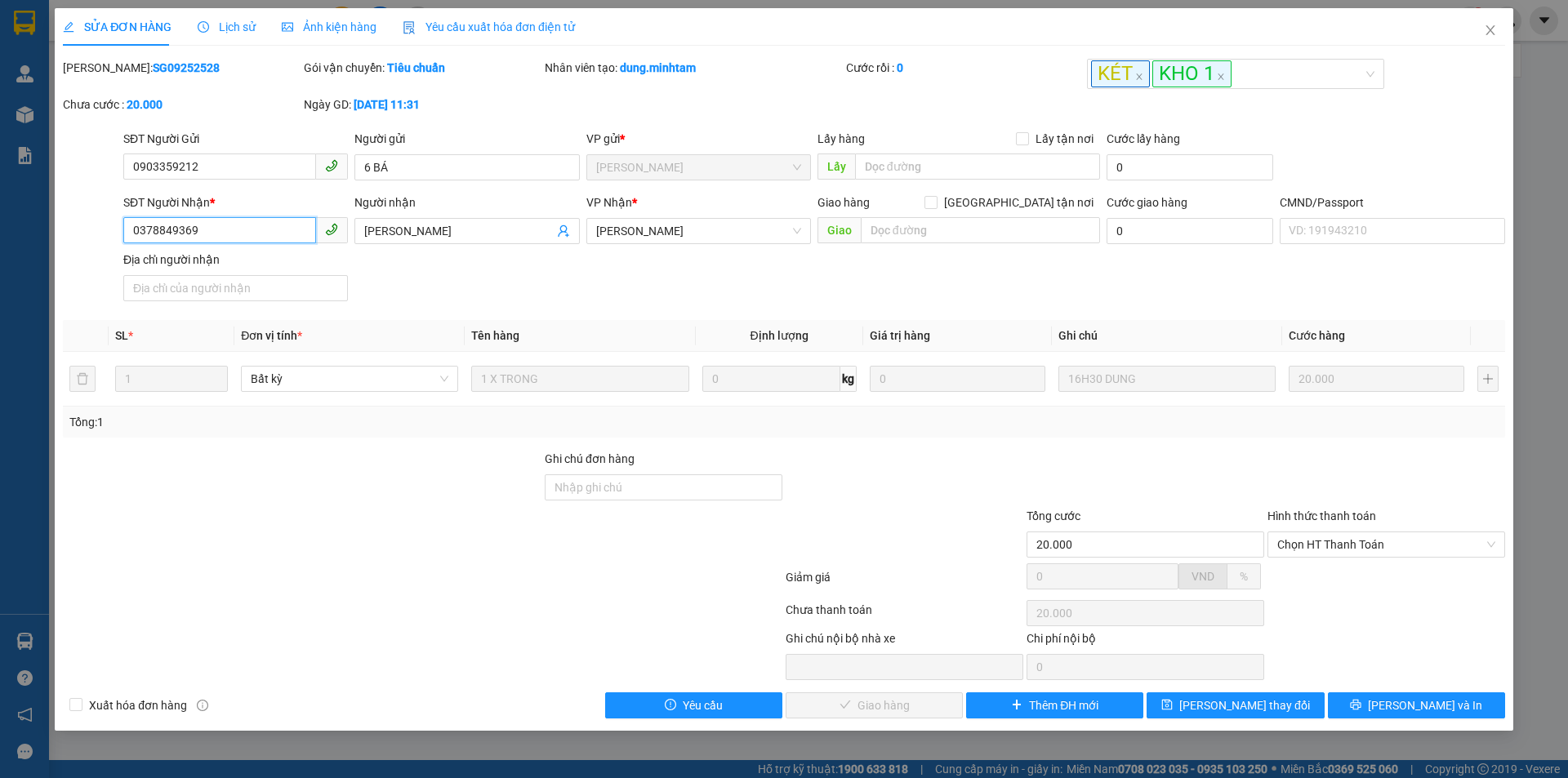
click at [238, 232] on input "0378849369" at bounding box center [220, 230] width 192 height 26
click at [237, 233] on input "0378849369" at bounding box center [220, 230] width 192 height 26
click at [235, 233] on input "0378849369" at bounding box center [220, 230] width 192 height 26
click at [1358, 699] on button "[PERSON_NAME] và In" at bounding box center [1417, 705] width 178 height 26
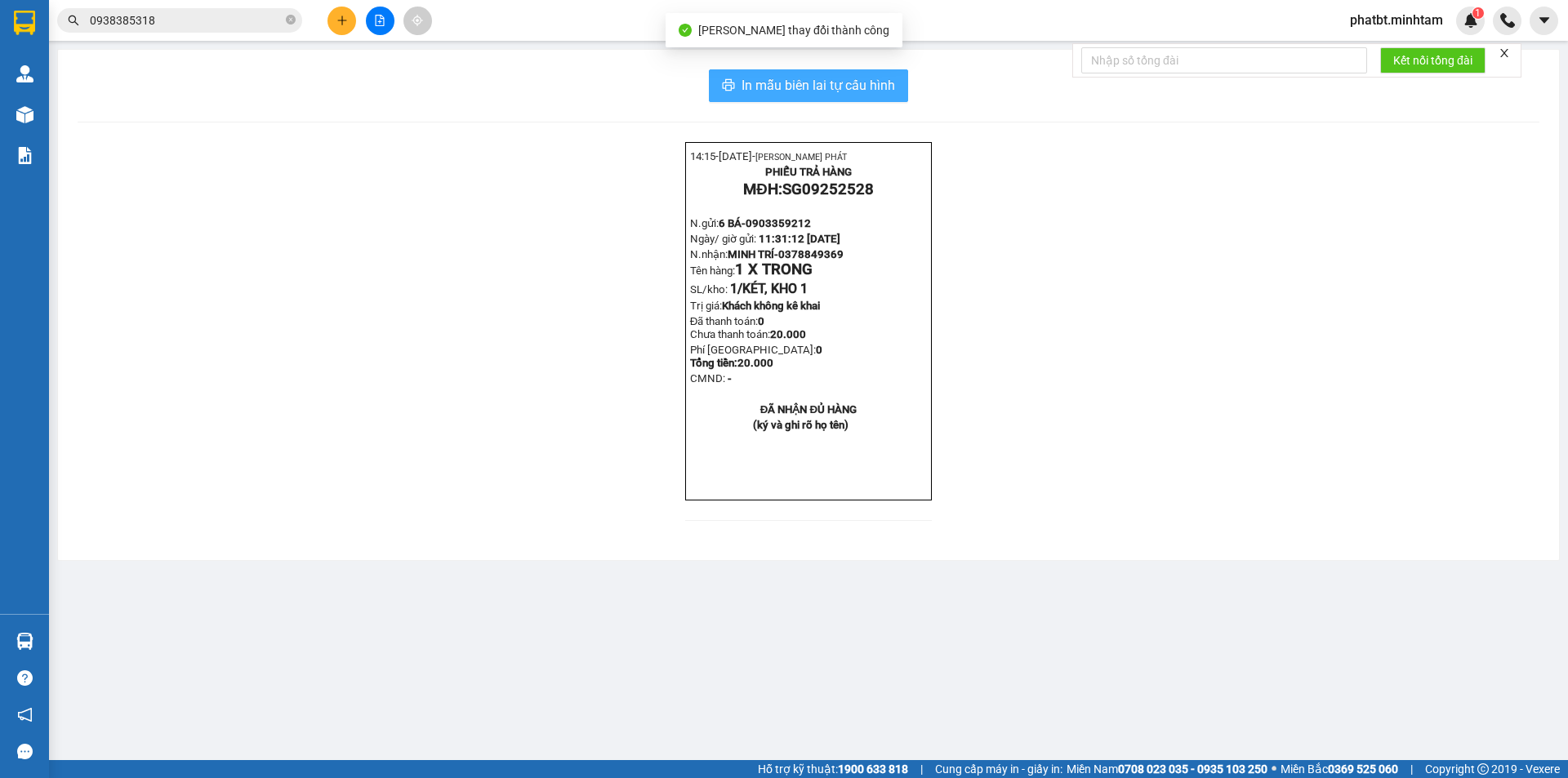
click at [764, 93] on span "In mẫu biên lai tự cấu hình" at bounding box center [819, 85] width 154 height 20
click at [774, 93] on span "In mẫu biên lai tự cấu hình" at bounding box center [819, 85] width 154 height 20
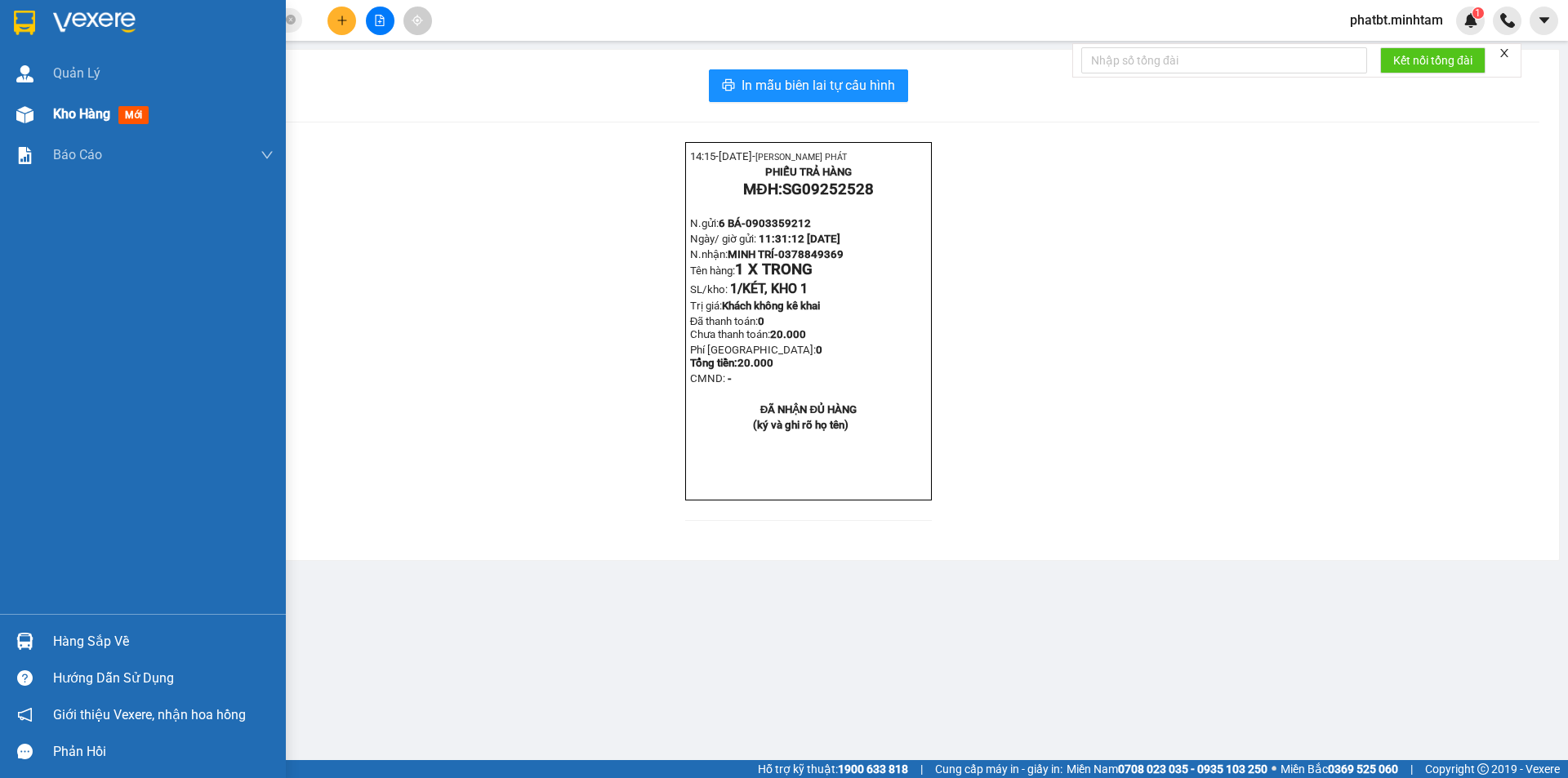
click at [42, 113] on div "Kho hàng mới" at bounding box center [143, 114] width 286 height 41
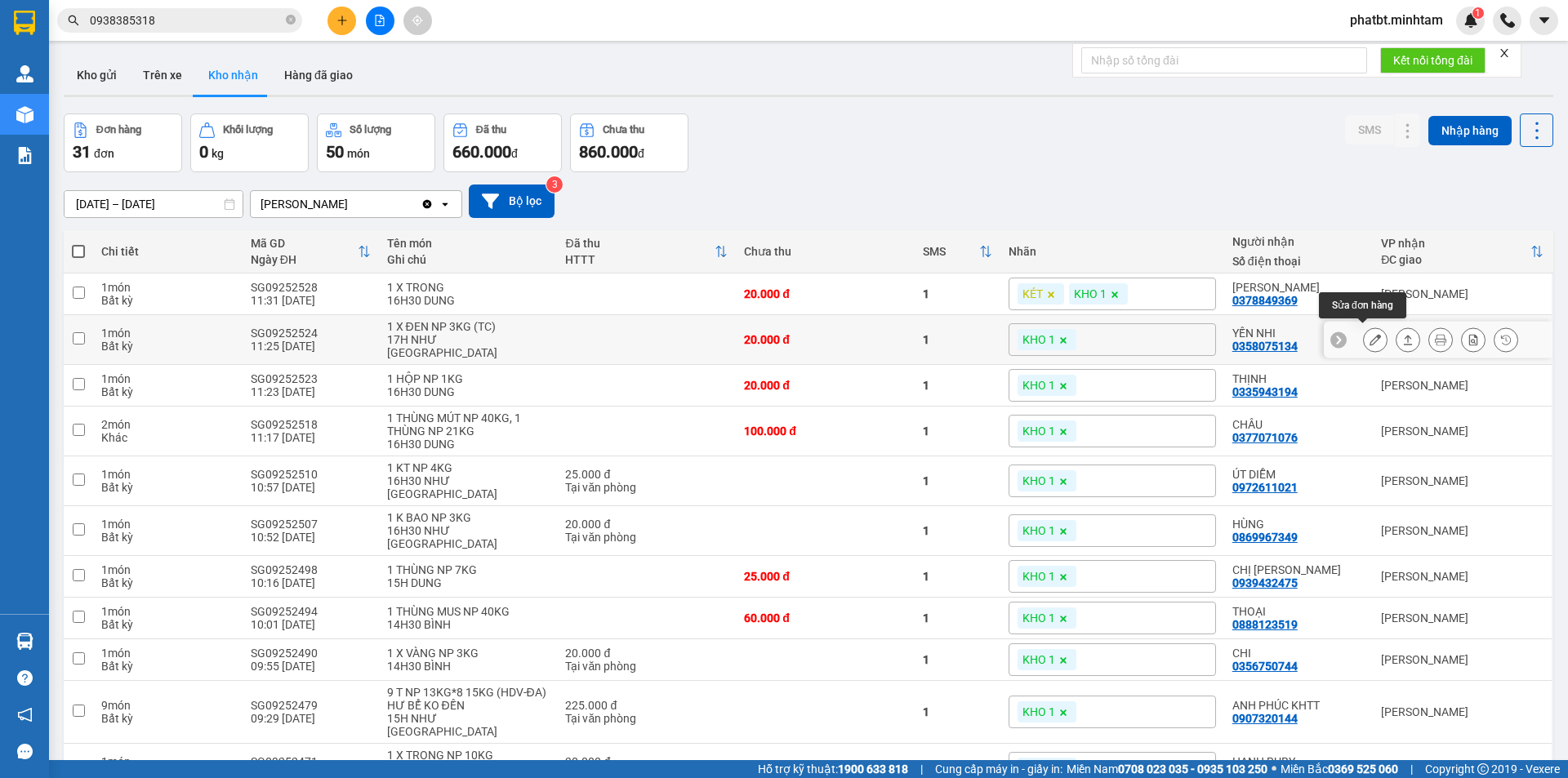
click at [1369, 338] on icon at bounding box center [1375, 339] width 11 height 11
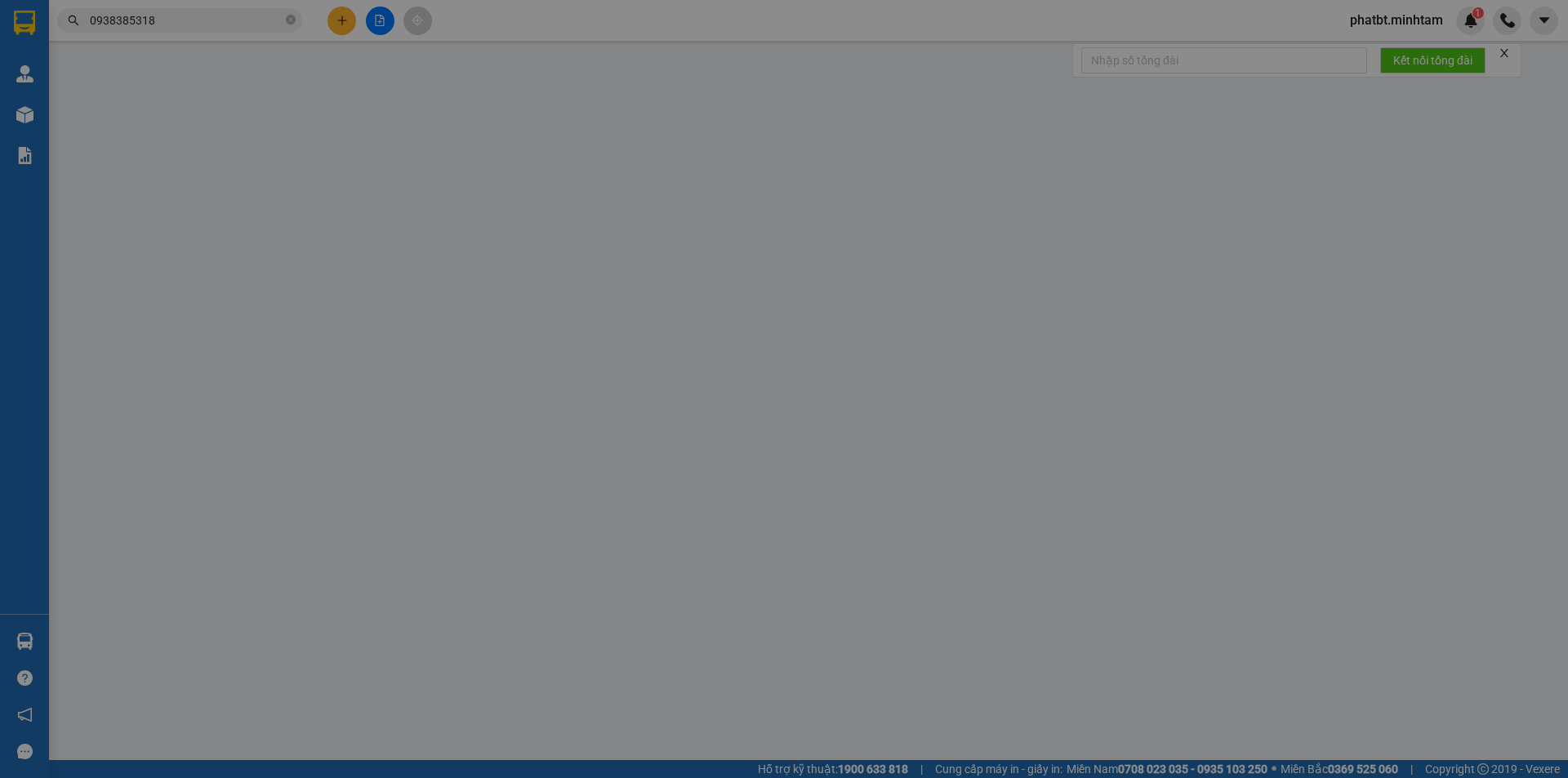
type input "0901875868"
type input "CHỊ THY"
type input "0358075134"
type input "YẾN NHI"
type input "20.000"
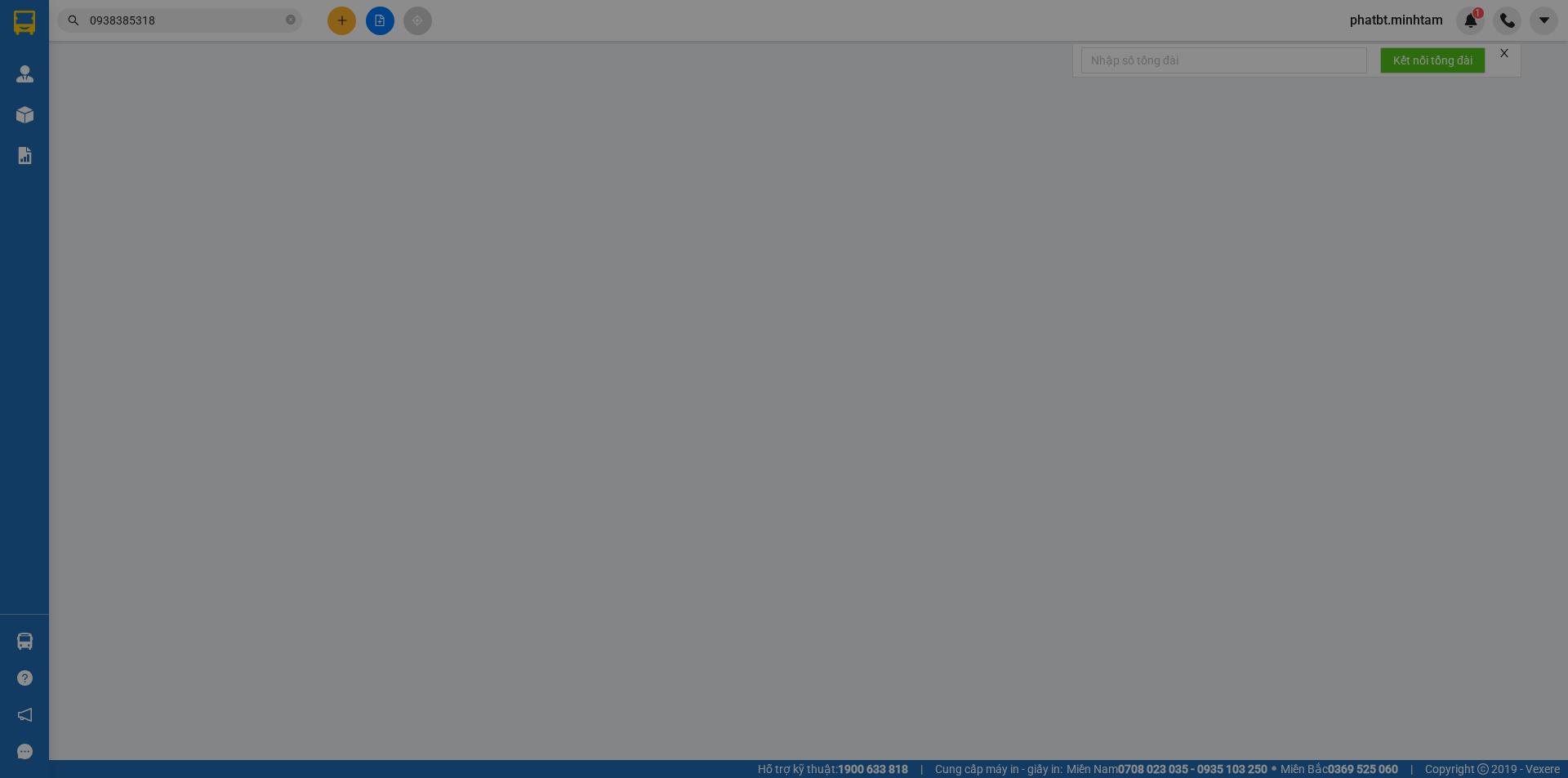
type input "20.000"
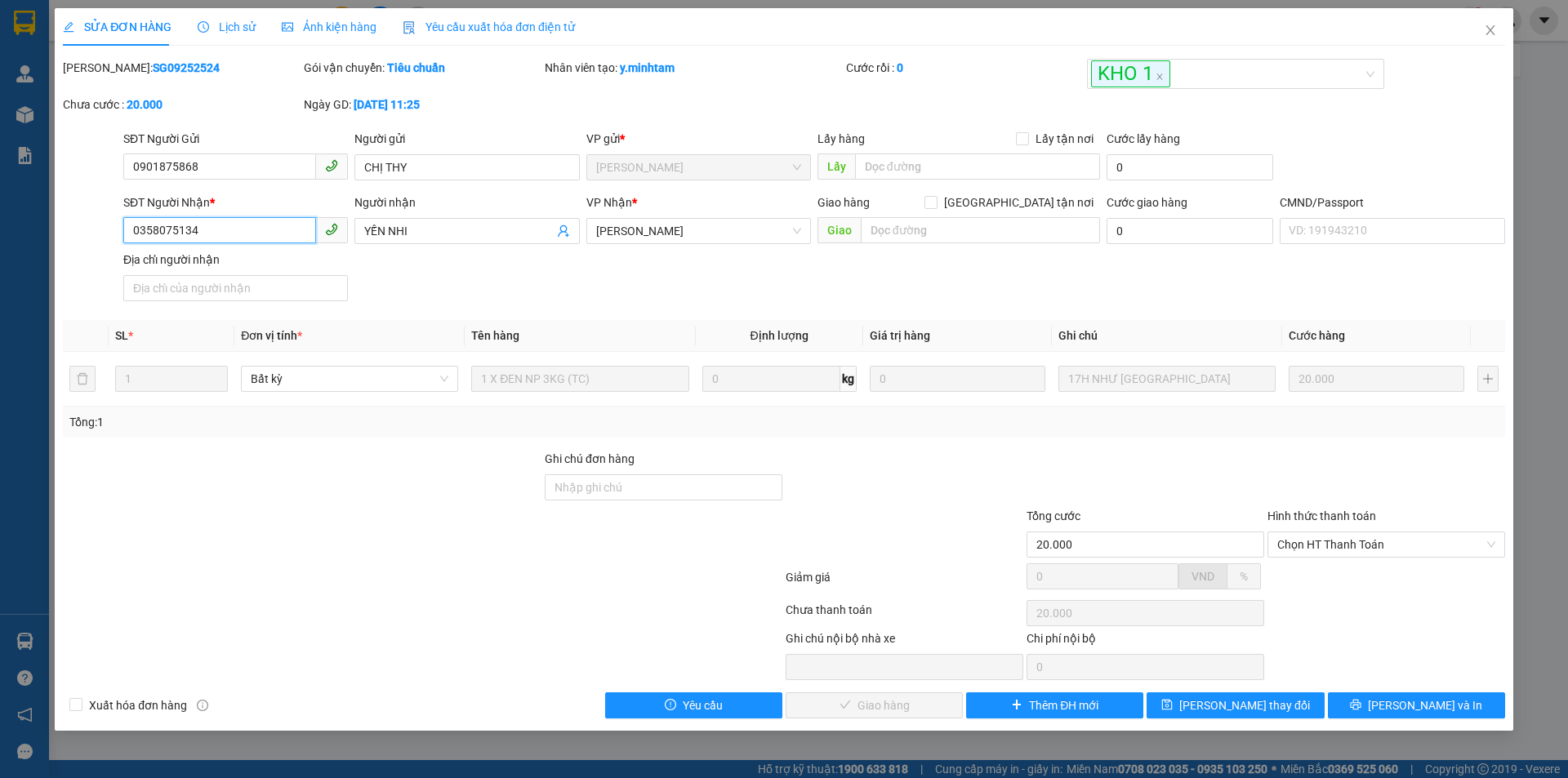
click at [222, 239] on input "0358075134" at bounding box center [220, 230] width 192 height 26
click at [610, 490] on input "Ghi chú đơn hàng" at bounding box center [664, 488] width 238 height 26
click at [1277, 704] on button "[PERSON_NAME] thay đổi" at bounding box center [1235, 705] width 178 height 26
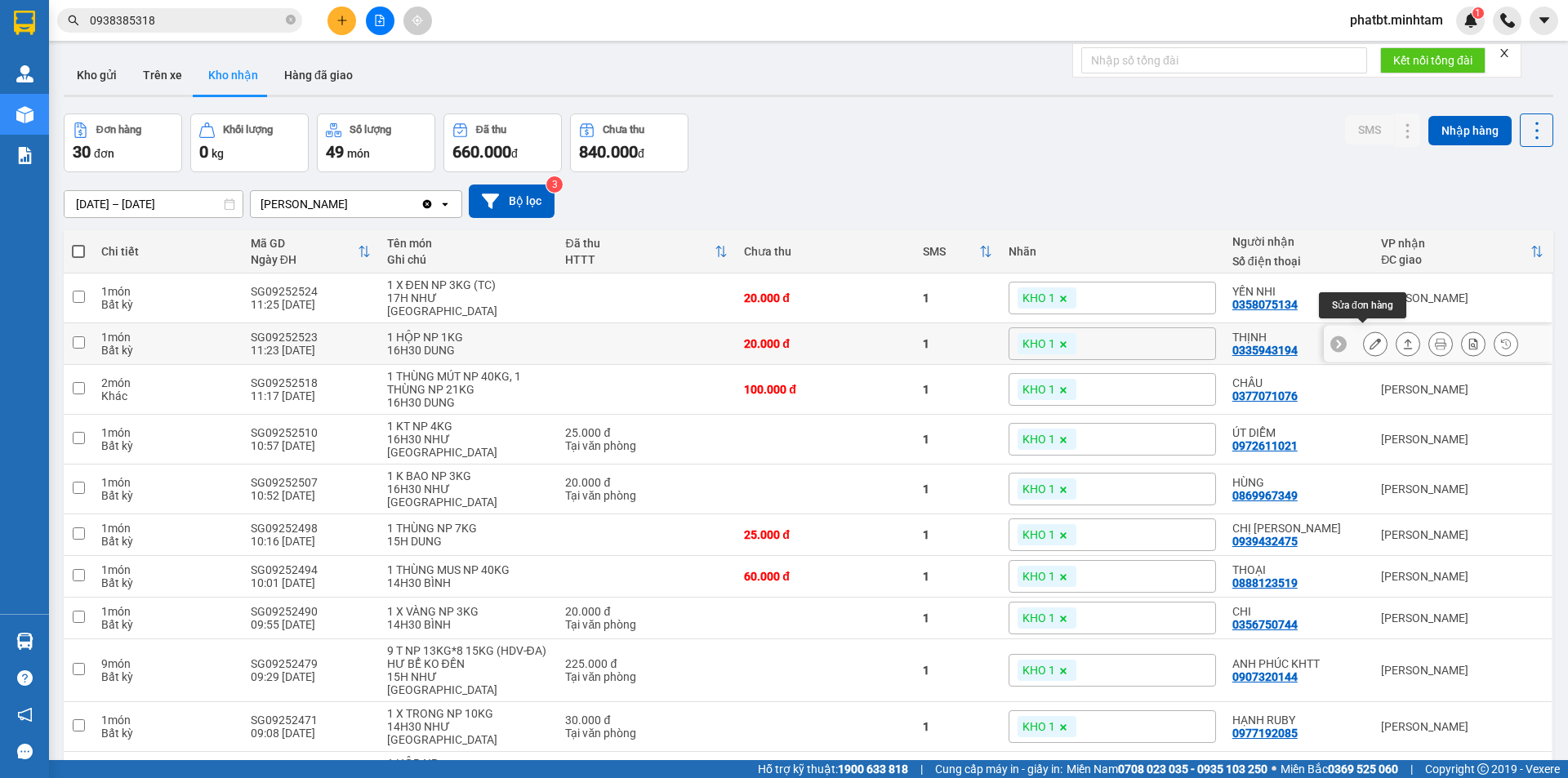
click at [1369, 338] on icon at bounding box center [1375, 344] width 11 height 11
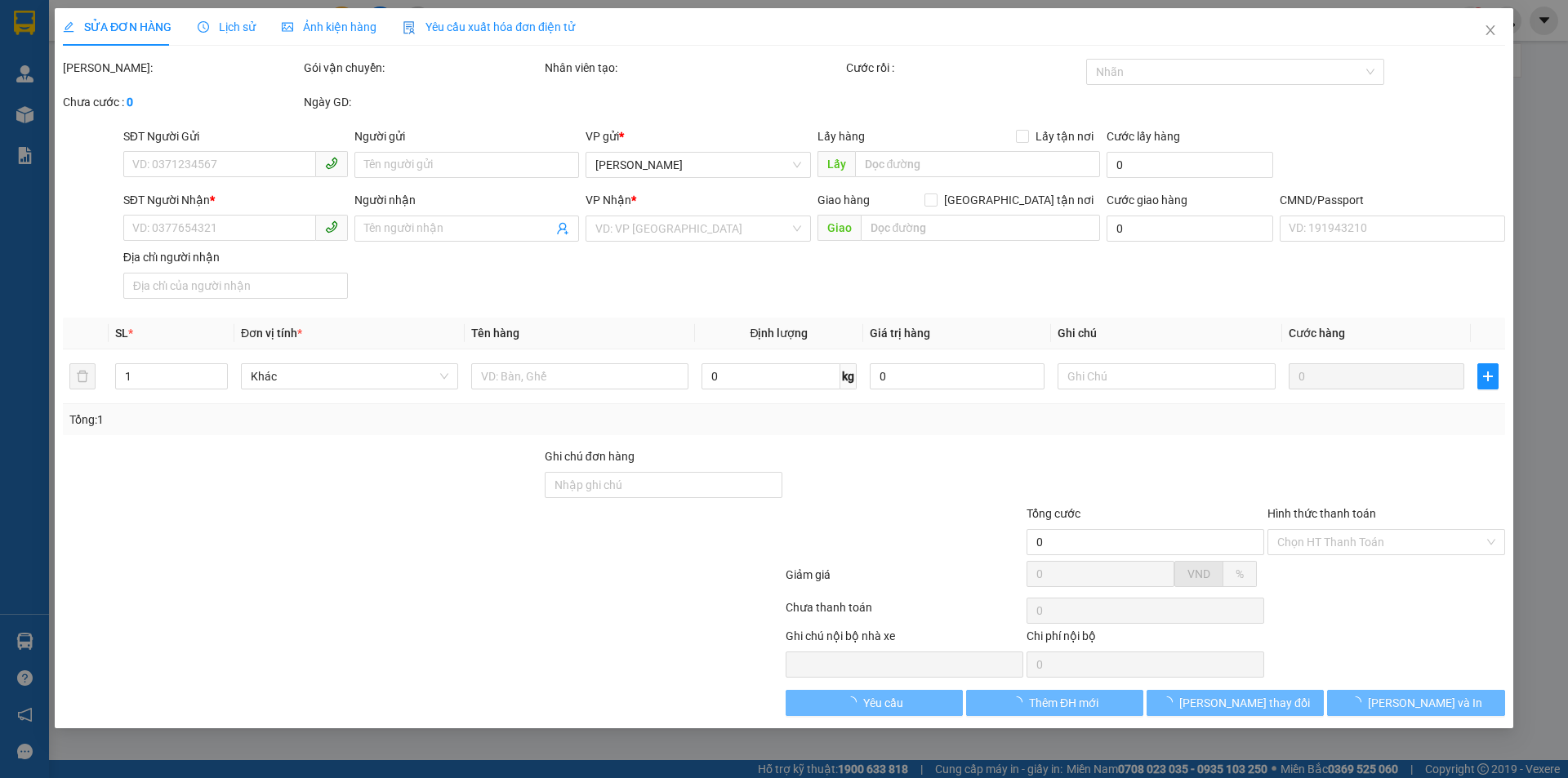
type input "0987014520"
type input "VY"
type input "0335943194"
type input "THỊNH"
type input "20.000"
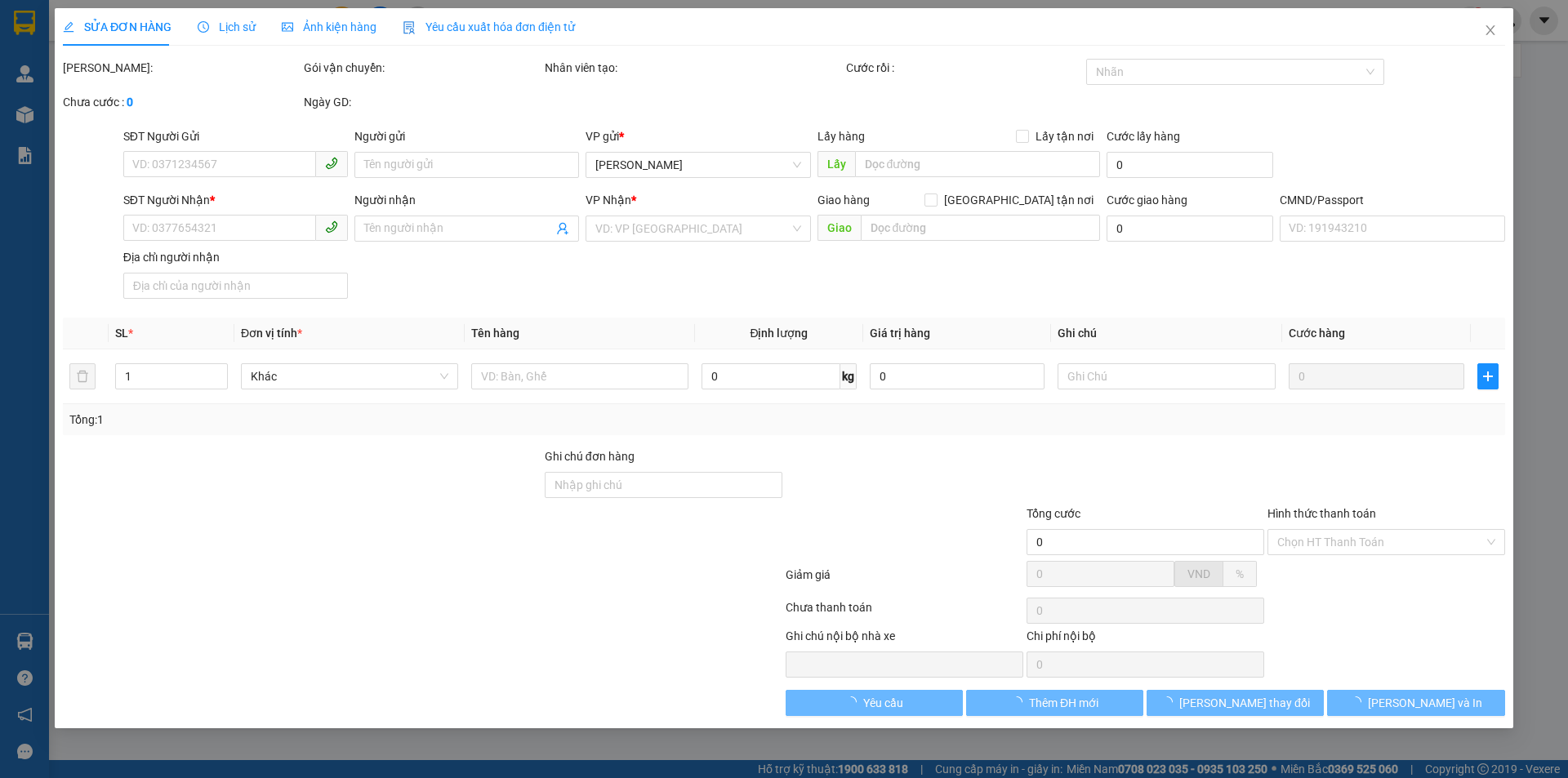
type input "20.000"
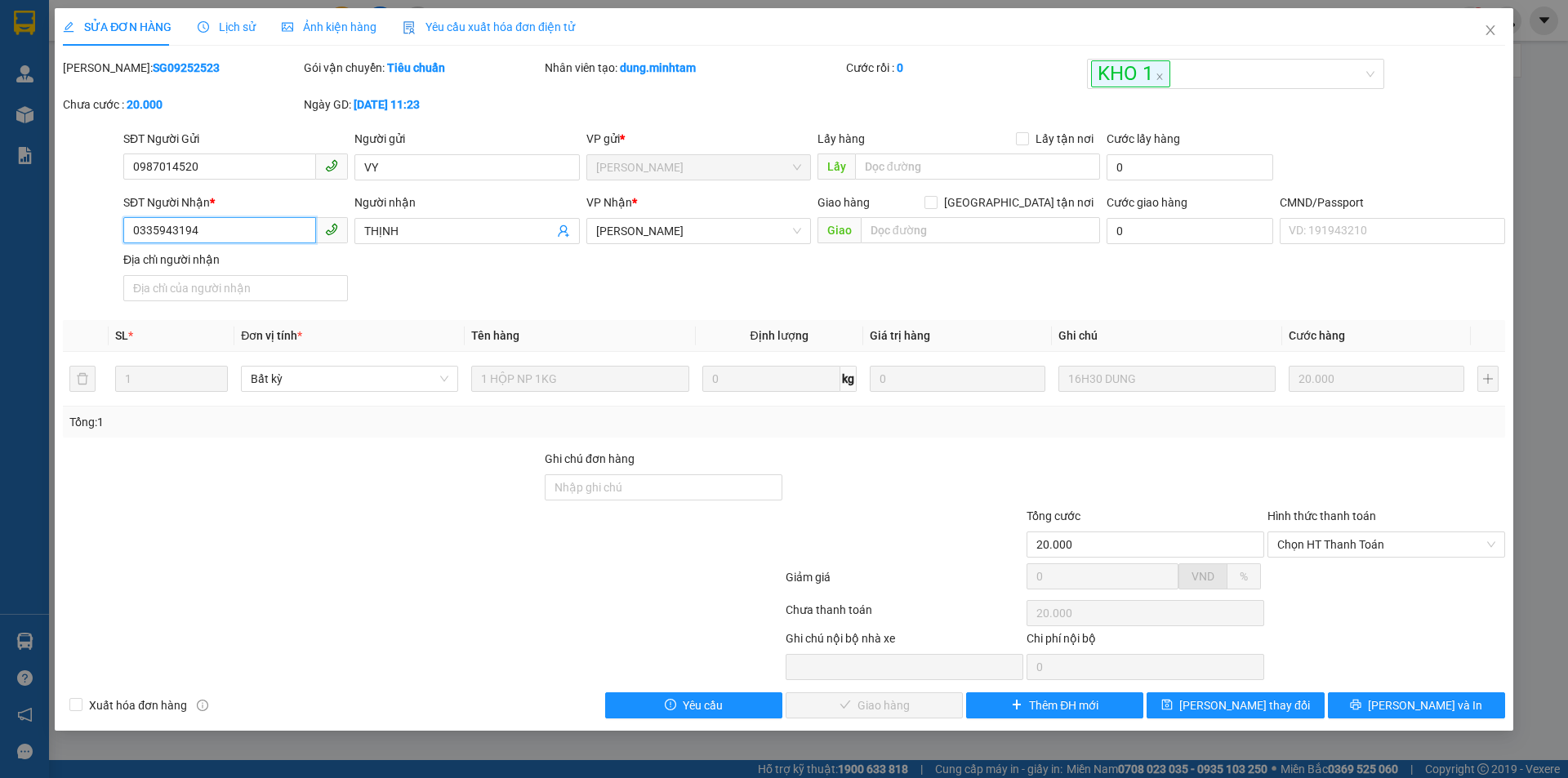
click at [259, 237] on input "0335943194" at bounding box center [220, 230] width 192 height 26
click at [582, 499] on input "Ghi chú đơn hàng" at bounding box center [664, 488] width 238 height 26
click at [1245, 710] on span "[PERSON_NAME] thay đổi" at bounding box center [1244, 705] width 130 height 18
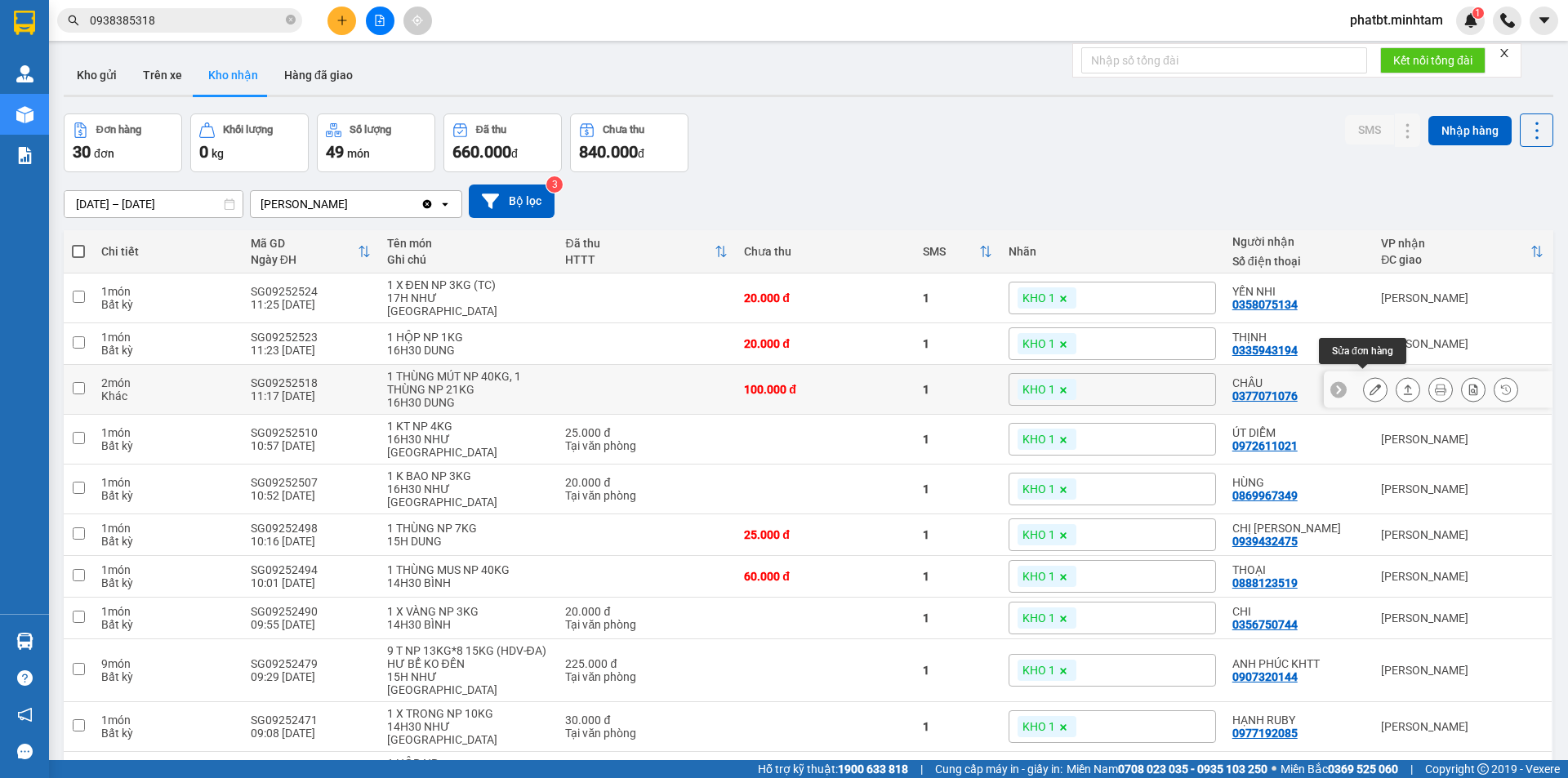
click at [1364, 382] on button at bounding box center [1376, 390] width 23 height 29
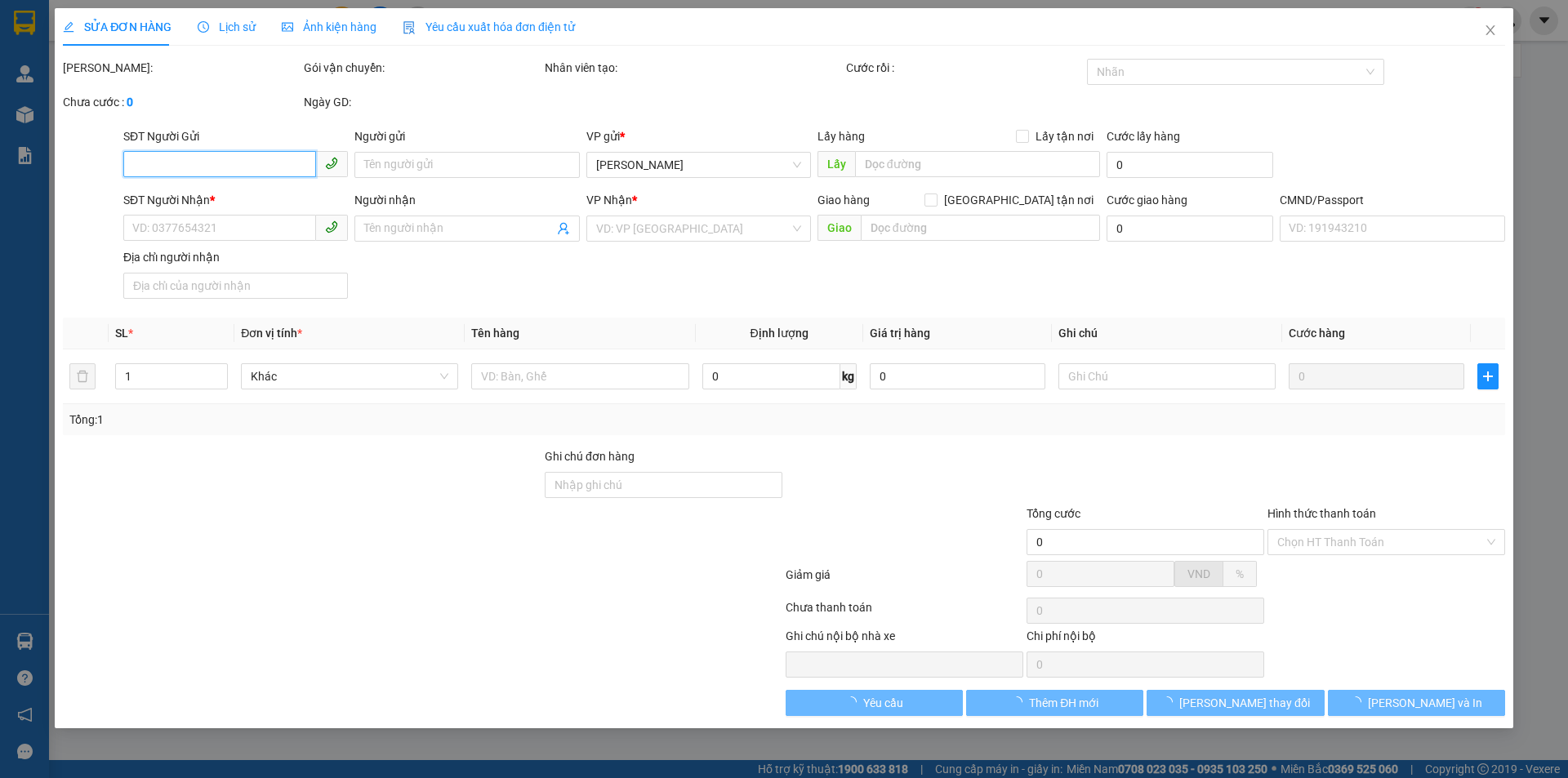
type input "0901312004"
type input "TRÙM FOOD"
type input "0377071076"
type input "CHÂU"
type input "100.000"
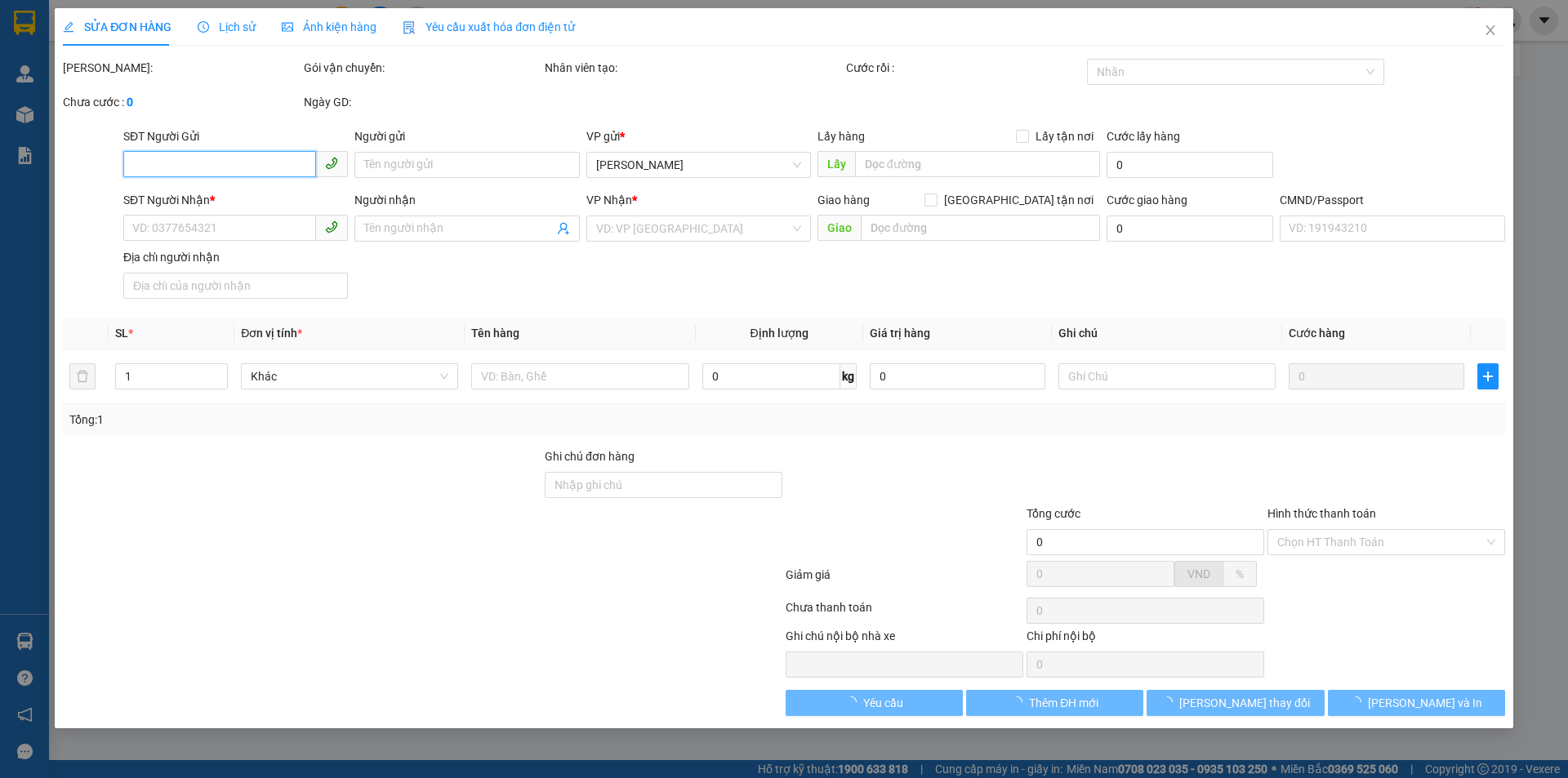
type input "100.000"
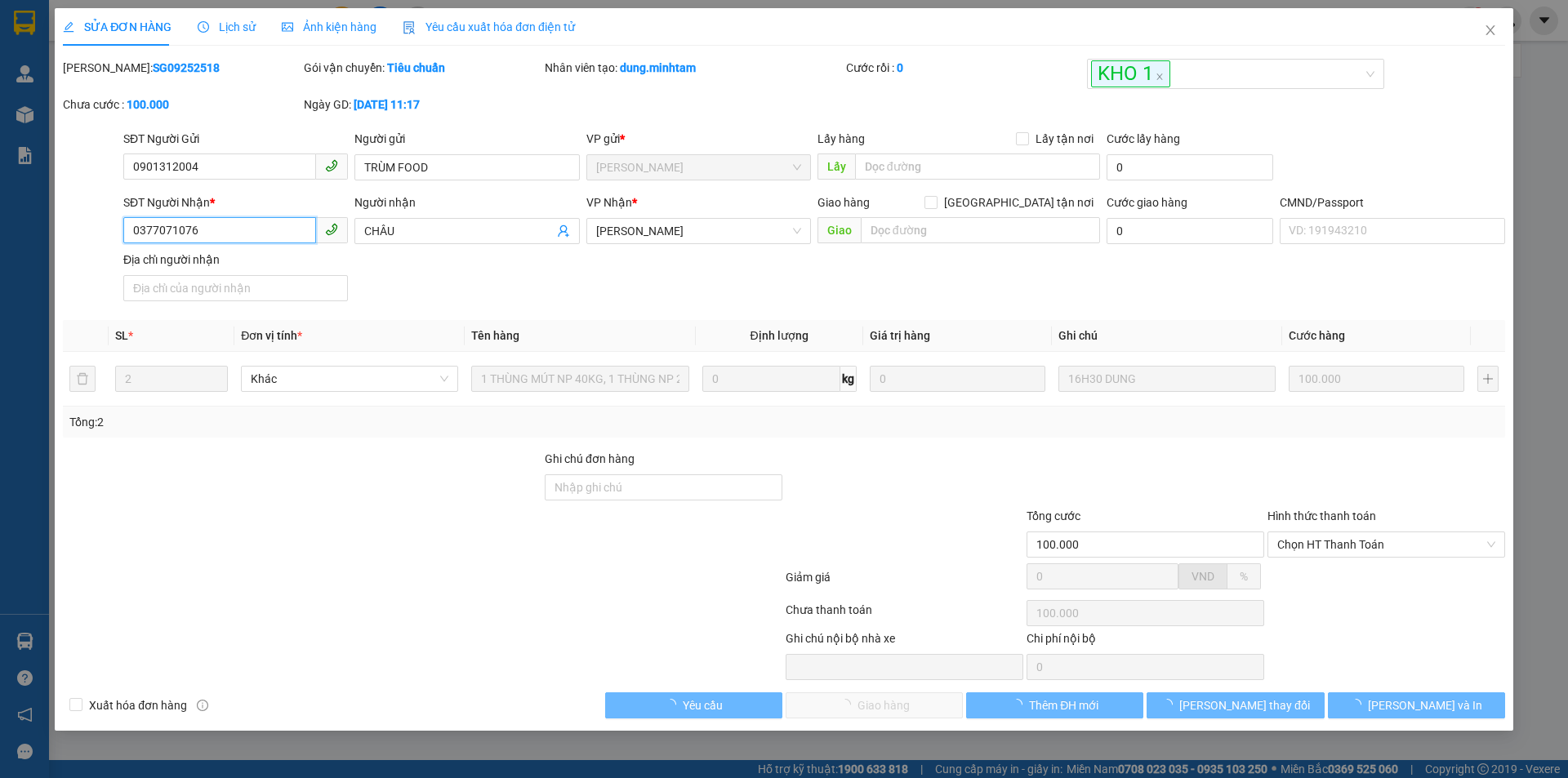
click at [257, 233] on input "0377071076" at bounding box center [220, 230] width 192 height 26
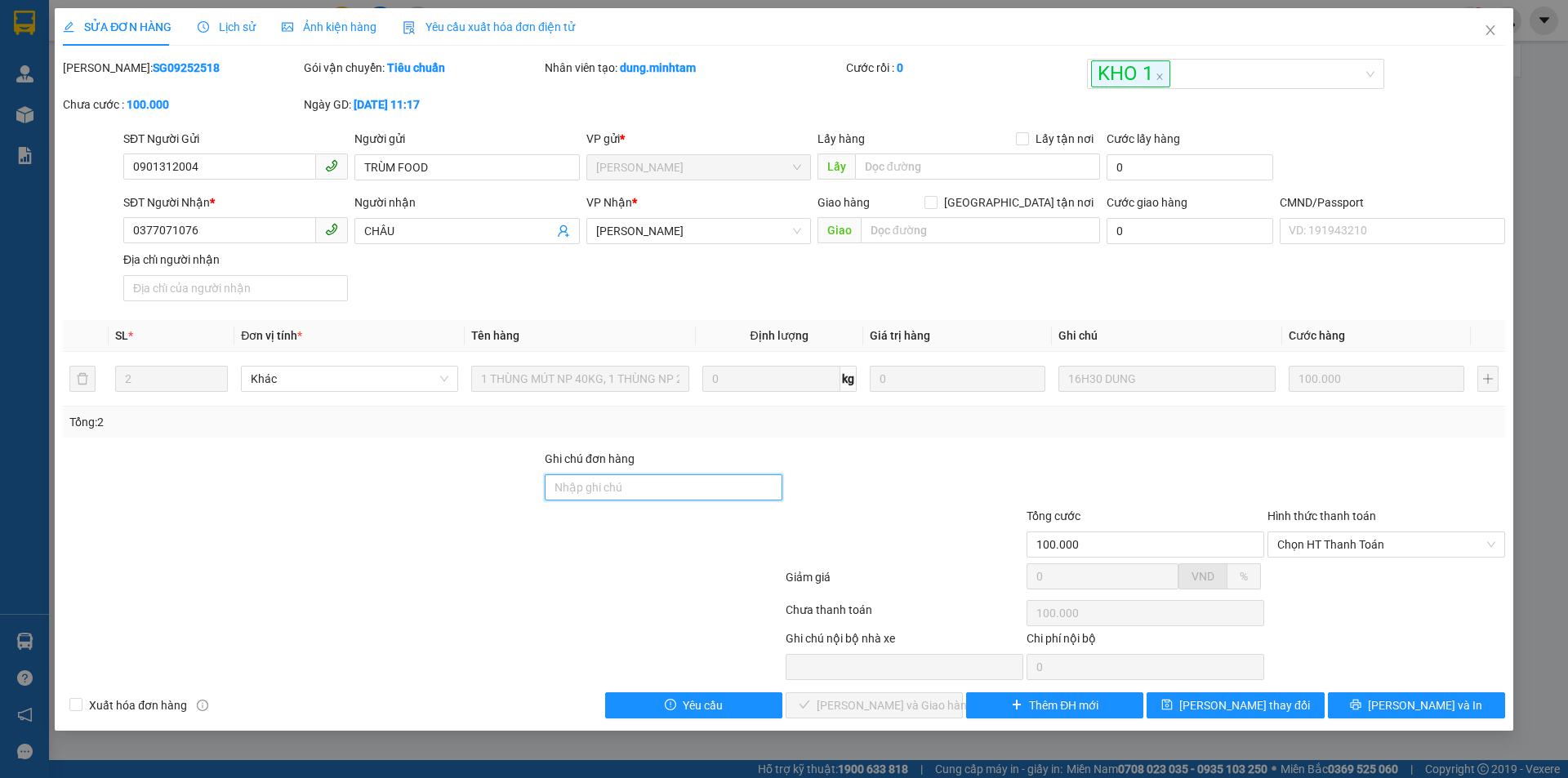
drag, startPoint x: 591, startPoint y: 488, endPoint x: 570, endPoint y: 497, distance: 22.8
click at [591, 488] on input "Ghi chú đơn hàng" at bounding box center [664, 488] width 238 height 26
click at [1240, 701] on span "[PERSON_NAME] thay đổi" at bounding box center [1244, 705] width 130 height 18
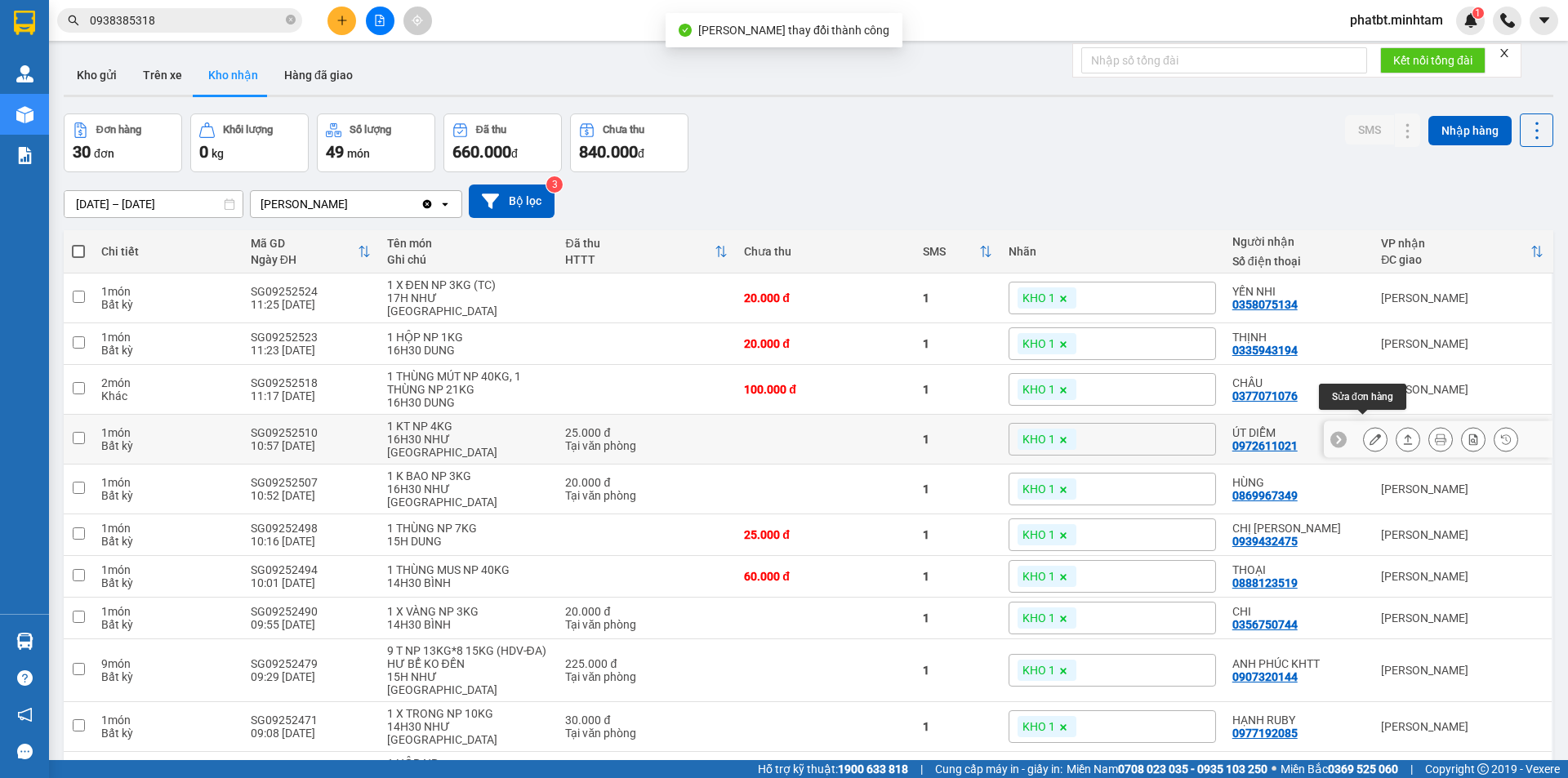
click at [1369, 434] on icon at bounding box center [1375, 439] width 11 height 11
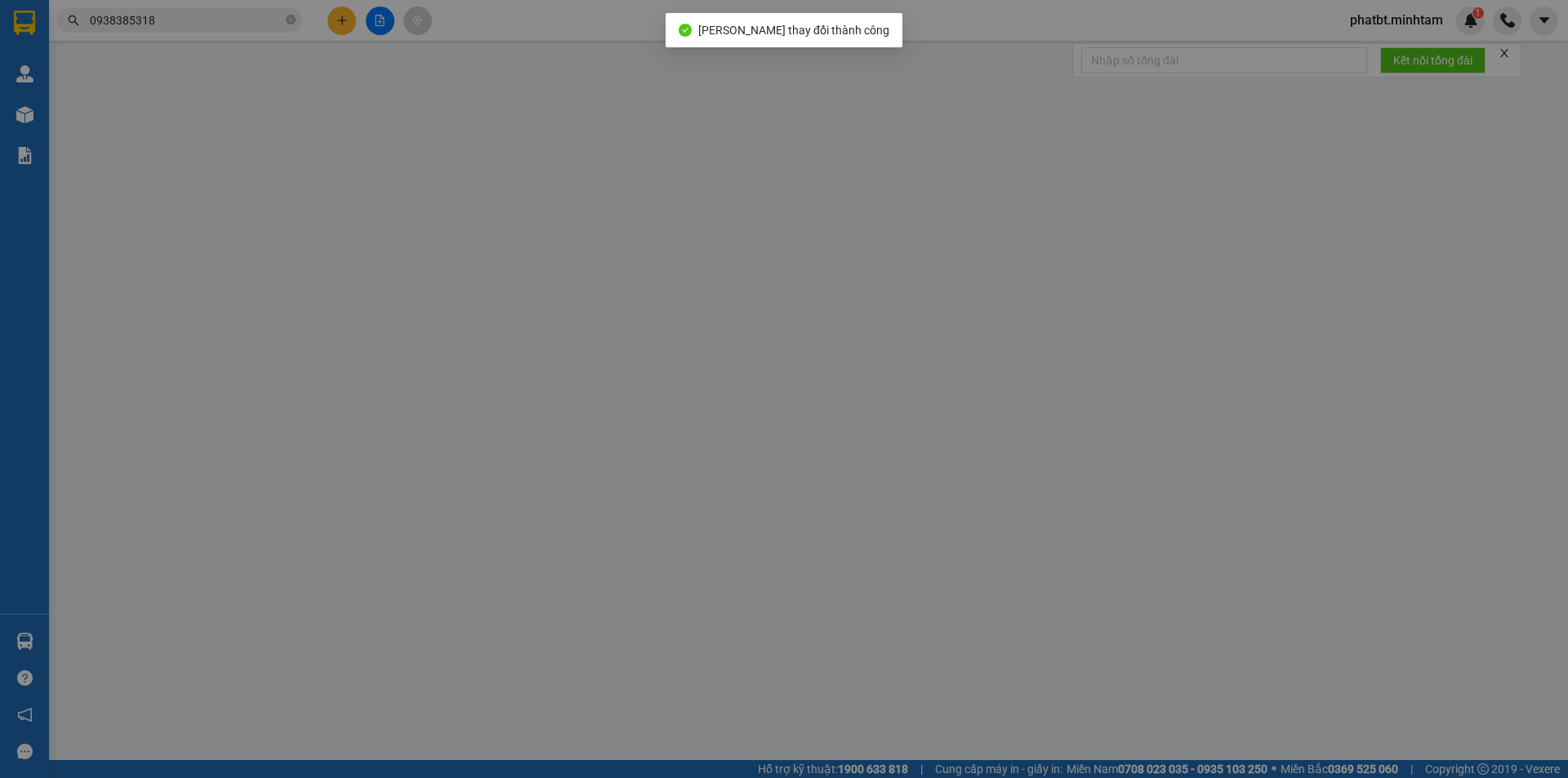
type input "0938005511"
type input "QUẾ ANH"
type input "0972611021"
type input "ÚT DIỄM"
type input "HCK"
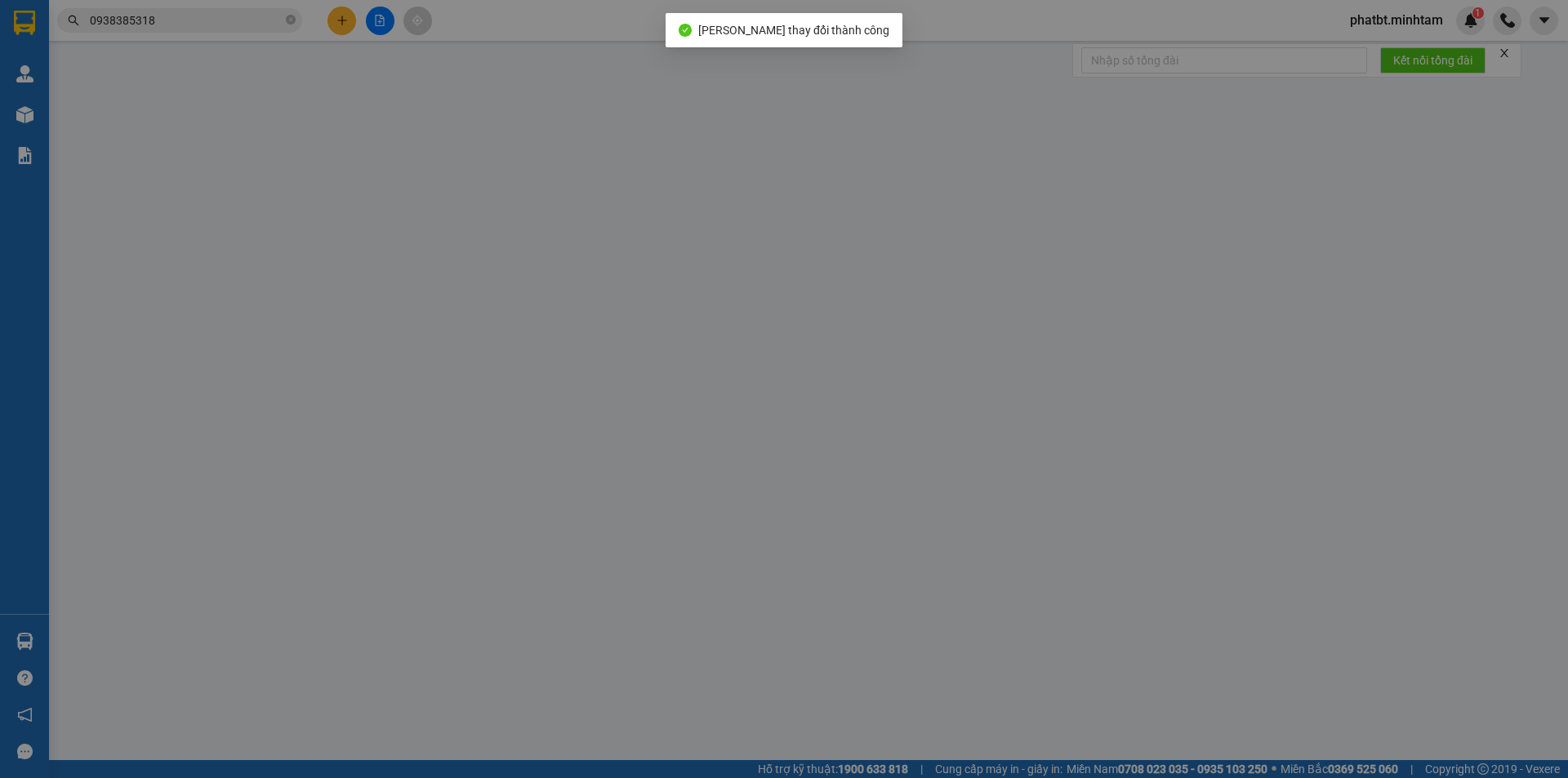
type input "25.000"
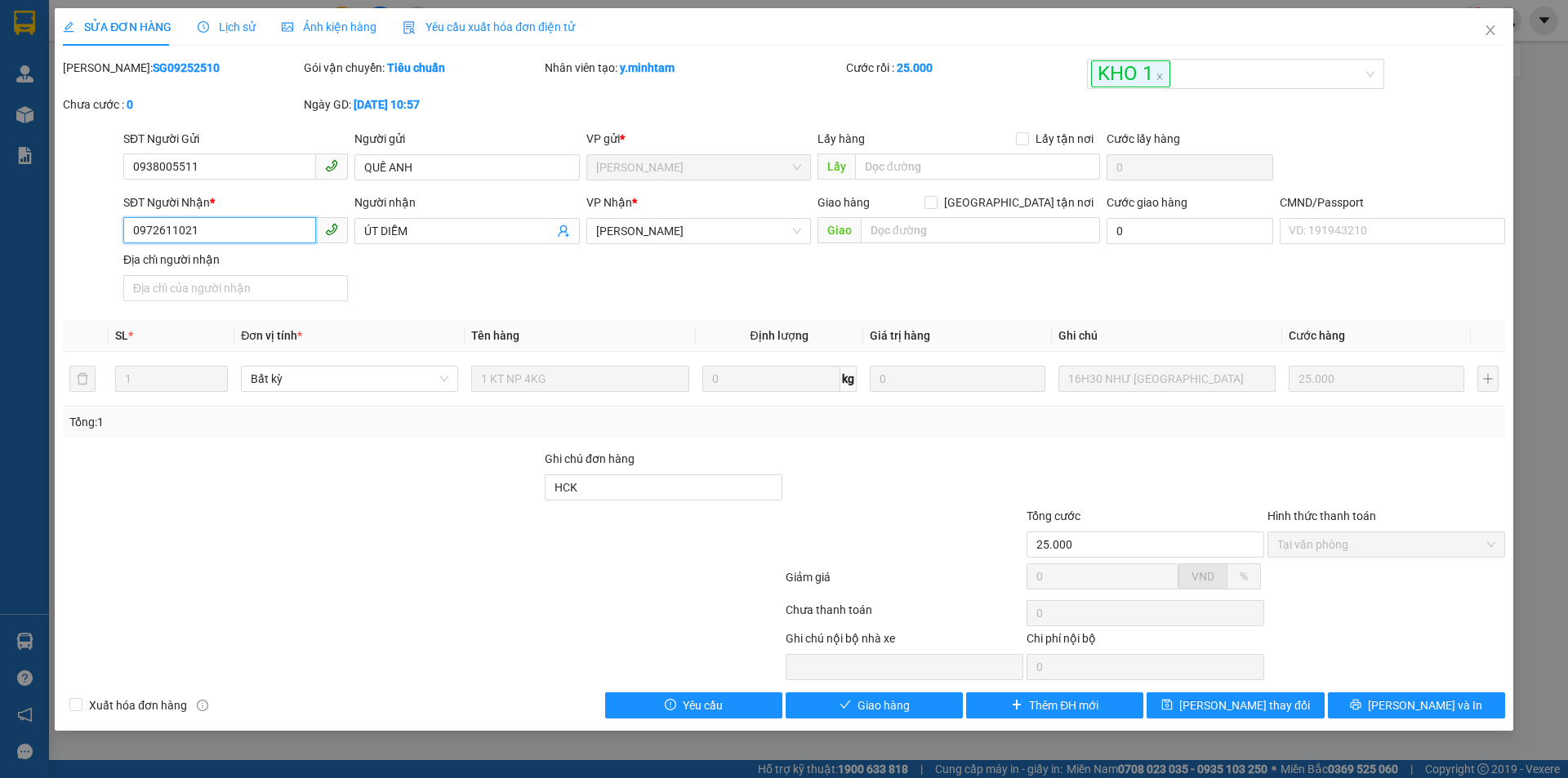
click at [259, 225] on input "0972611021" at bounding box center [220, 230] width 192 height 26
click at [601, 476] on input "HCK" at bounding box center [664, 488] width 238 height 26
type input "HCK KNM"
click at [1277, 705] on button "[PERSON_NAME] thay đổi" at bounding box center [1235, 705] width 178 height 26
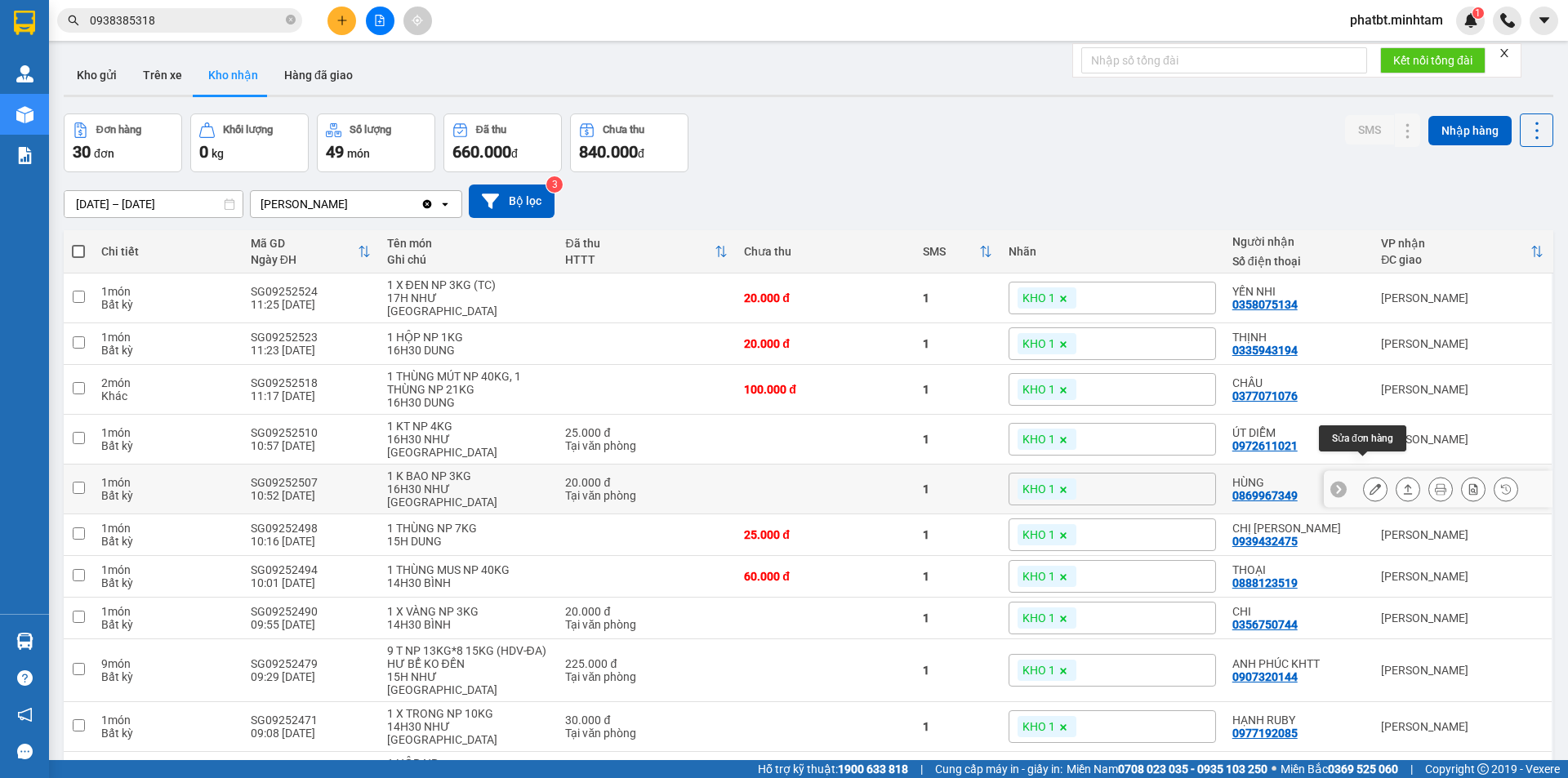
click at [1369, 483] on icon at bounding box center [1375, 489] width 11 height 11
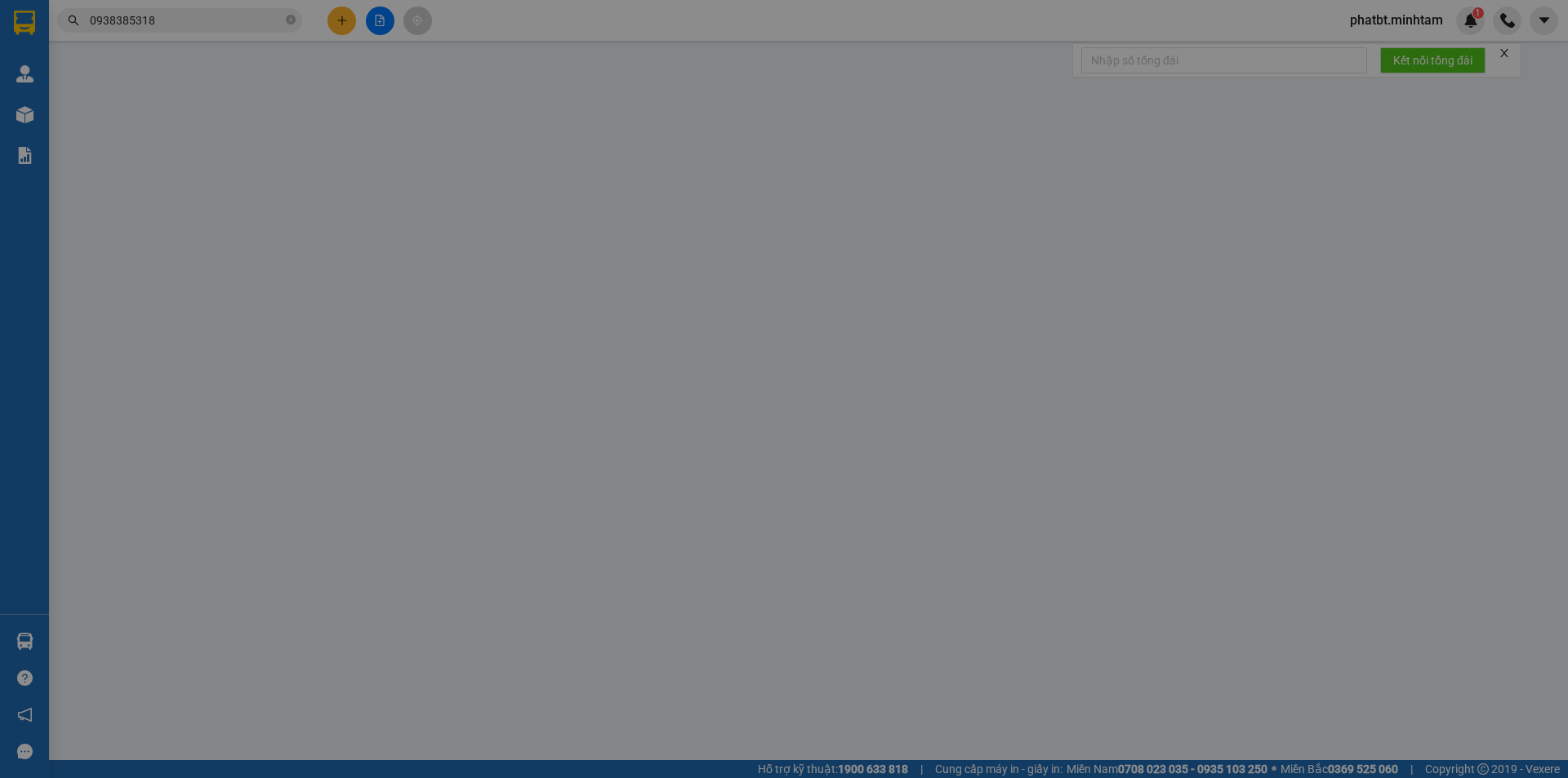
type input "0333880170"
type input "[GEOGRAPHIC_DATA]"
type input "0869967349"
type input "HÙNG"
type input "20.000"
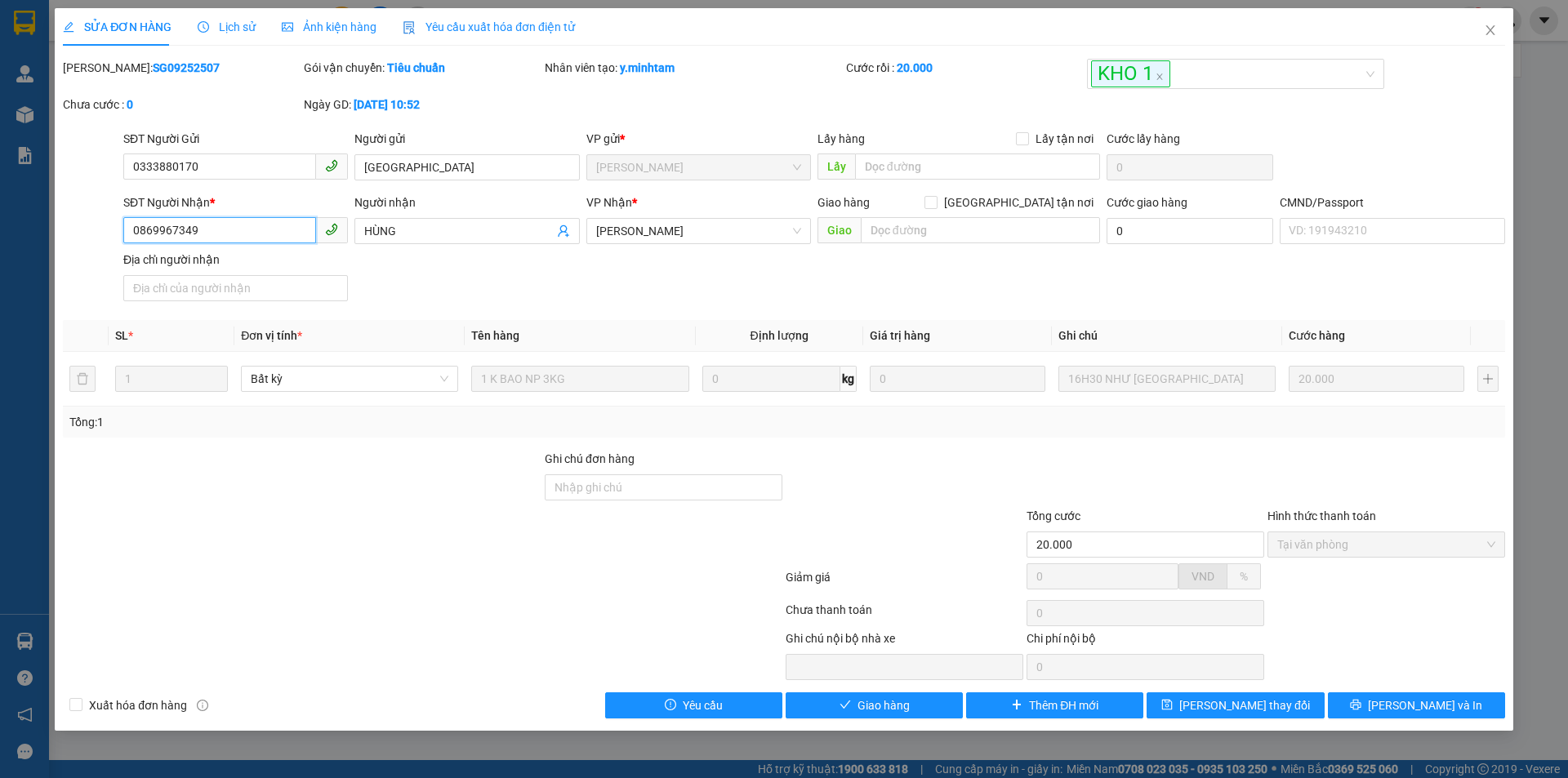
click at [213, 228] on input "0869967349" at bounding box center [220, 230] width 192 height 26
click at [579, 491] on input "Ghi chú đơn hàng" at bounding box center [664, 488] width 238 height 26
click at [1211, 703] on button "[PERSON_NAME] thay đổi" at bounding box center [1235, 705] width 178 height 26
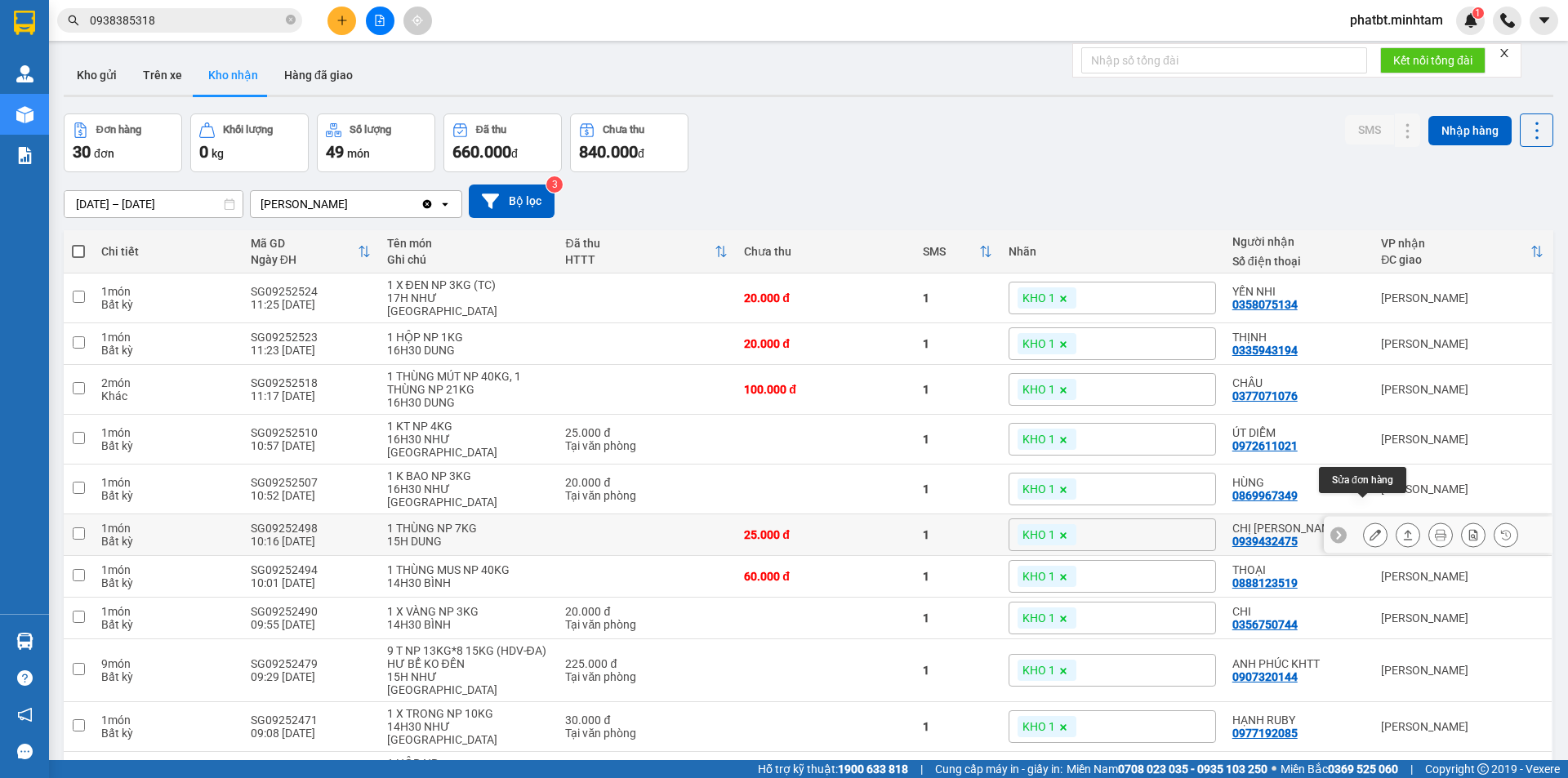
click at [1364, 521] on button at bounding box center [1376, 535] width 23 height 29
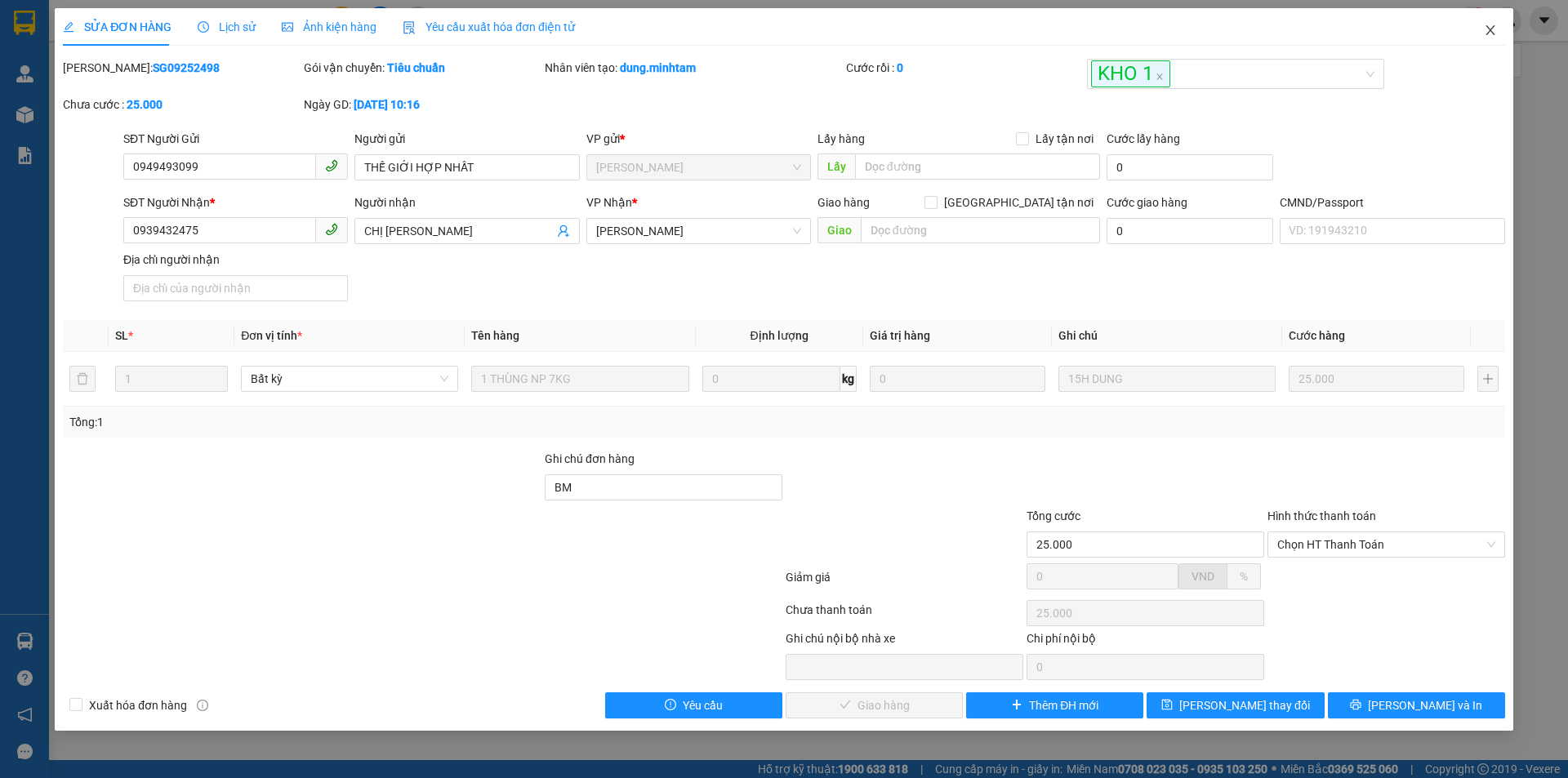
click at [1488, 26] on icon "close" at bounding box center [1490, 30] width 13 height 13
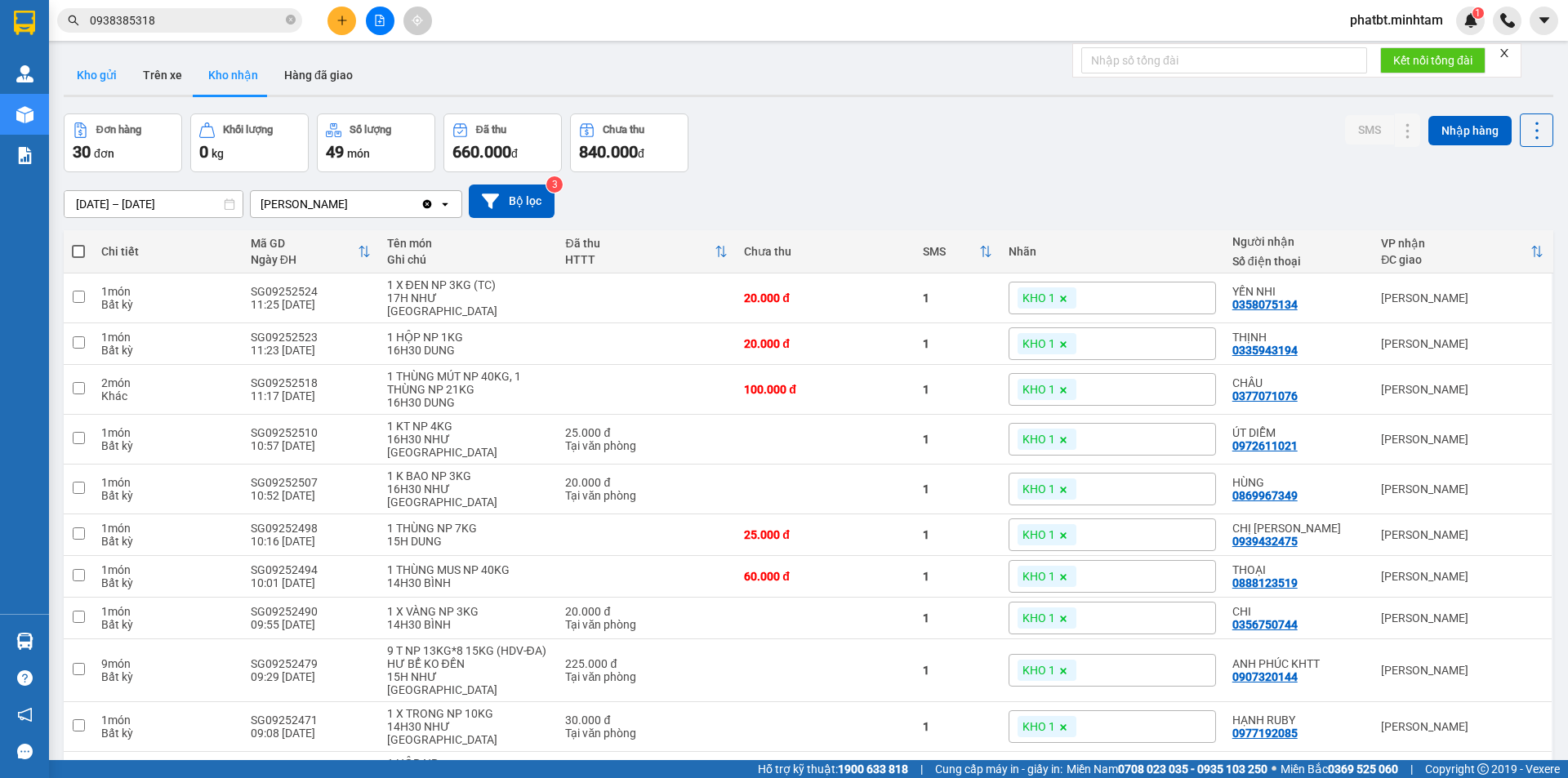
click at [102, 88] on button "Kho gửi" at bounding box center [97, 75] width 66 height 39
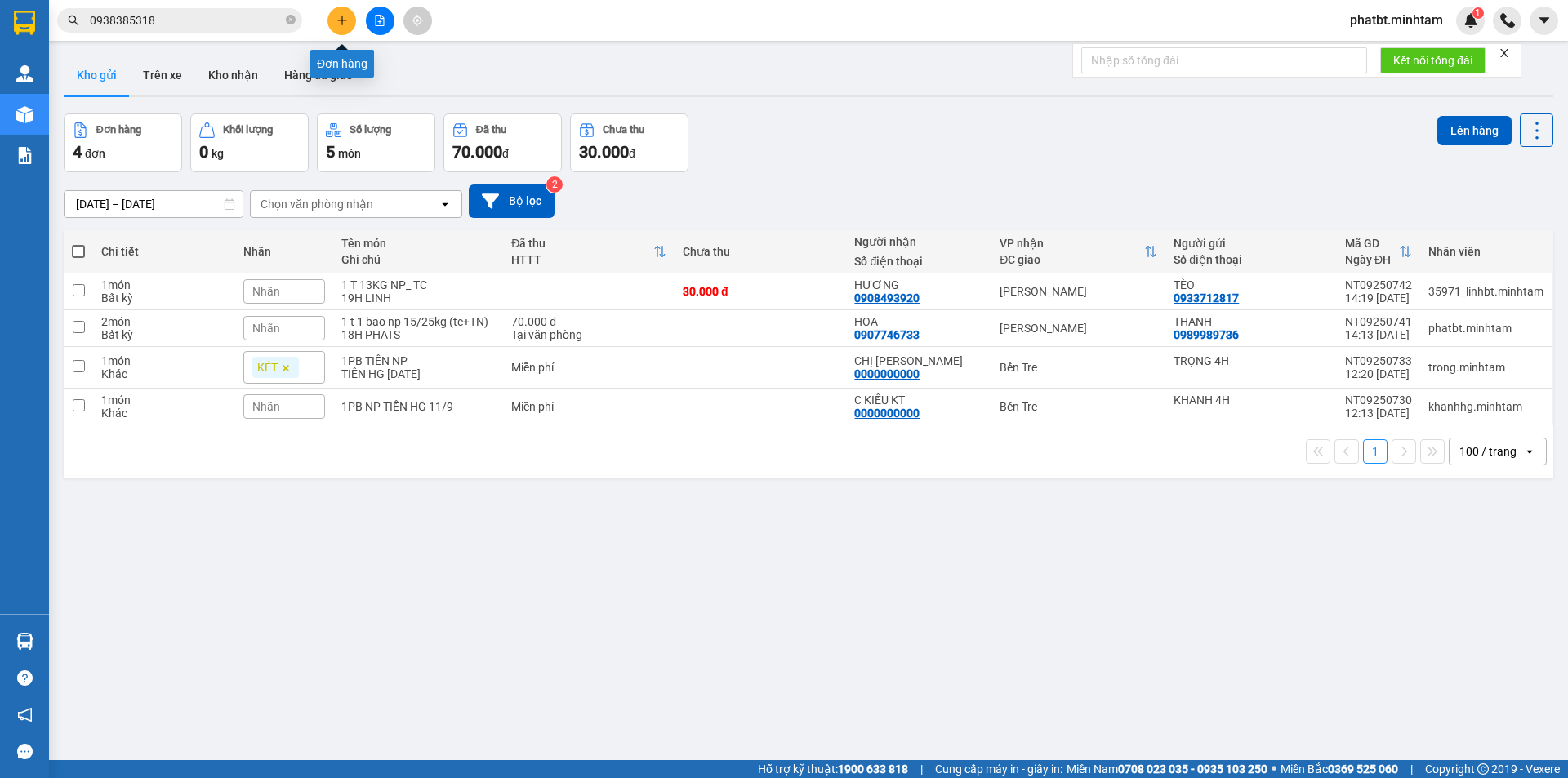
click at [341, 21] on icon "plus" at bounding box center [342, 20] width 11 height 11
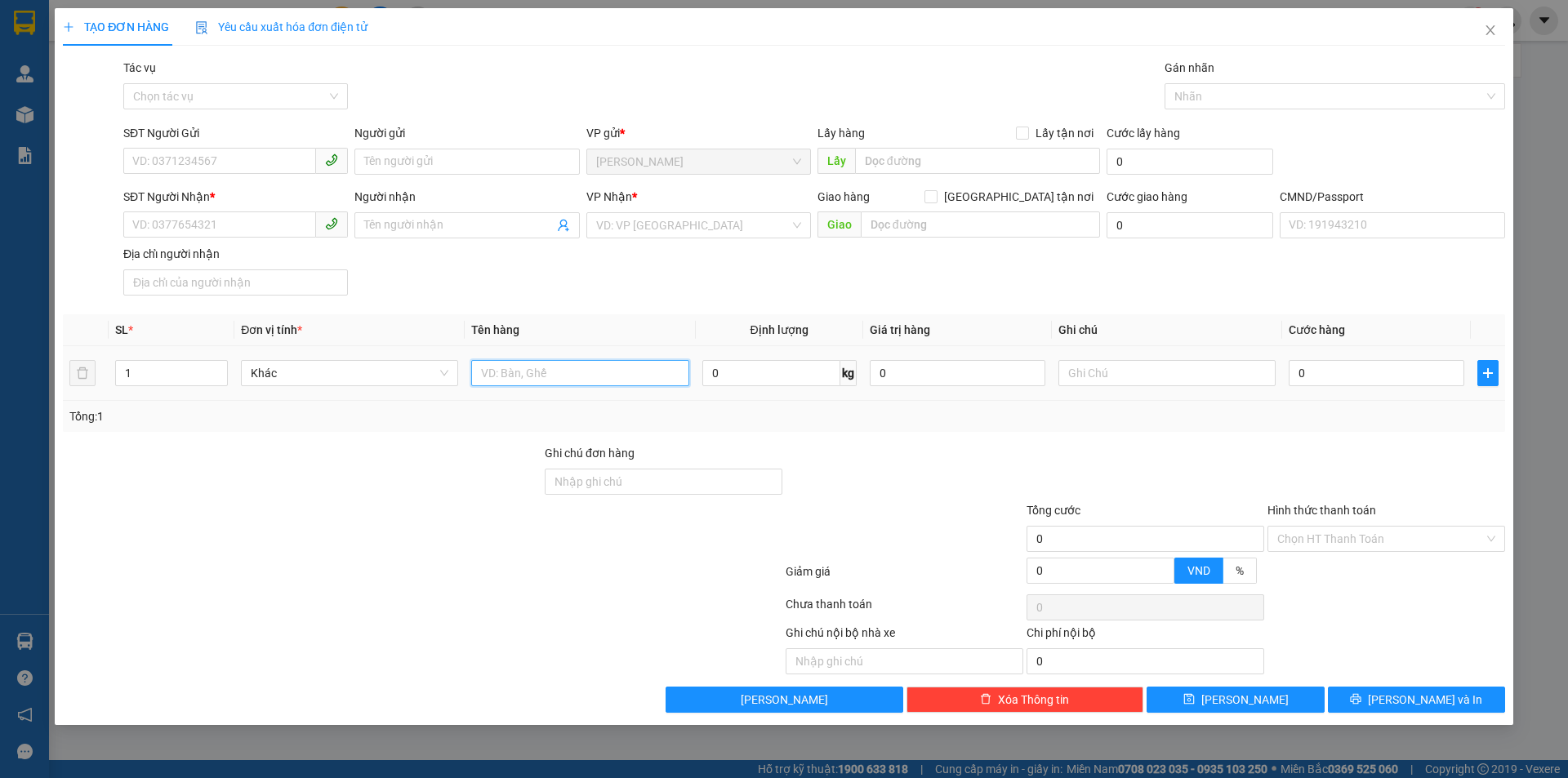
click at [507, 380] on input "text" at bounding box center [580, 373] width 217 height 26
type input "1 GB NP 4KG (TN)"
click at [270, 155] on input "SĐT Người Gửi" at bounding box center [220, 161] width 192 height 26
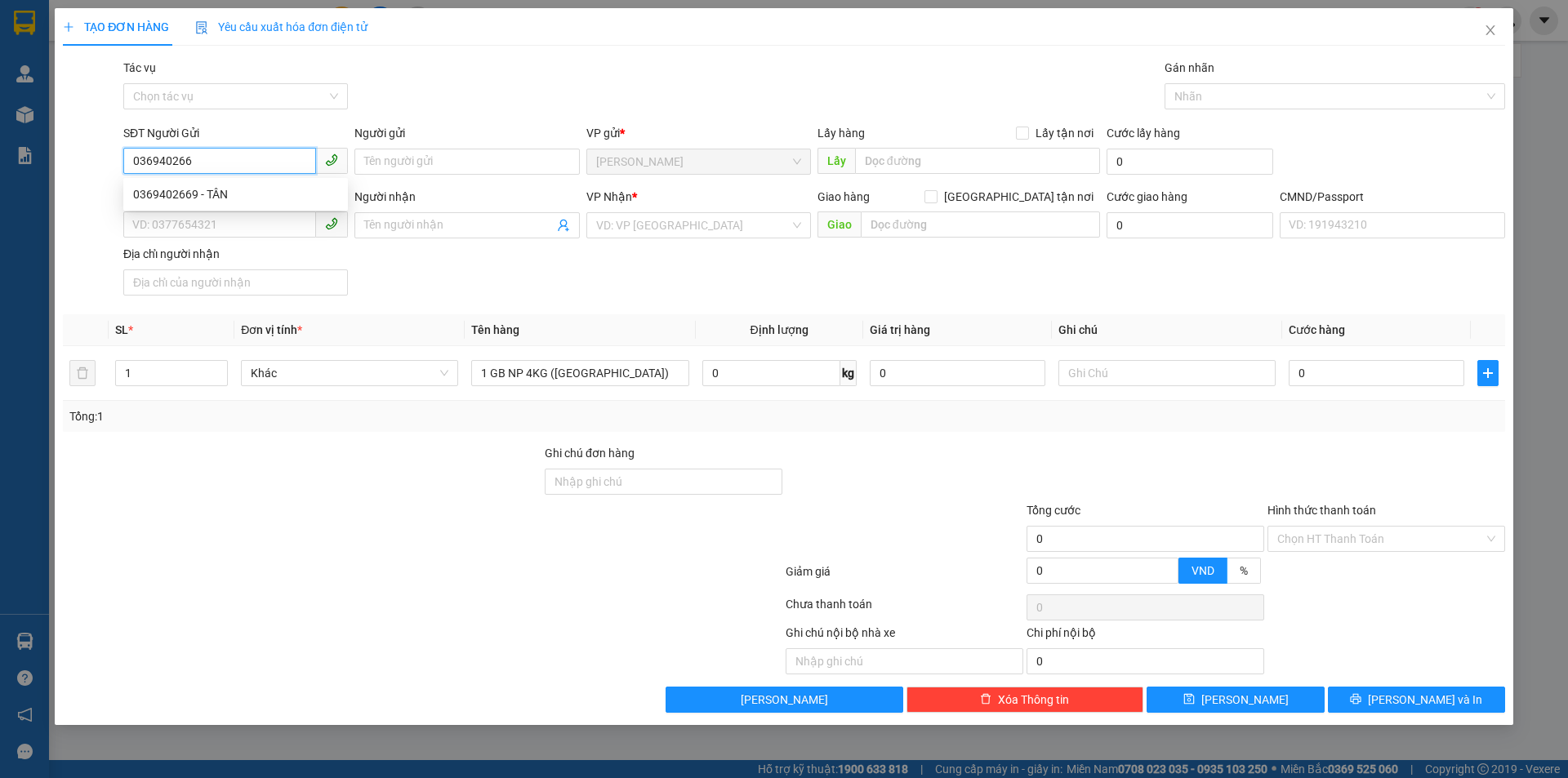
type input "0369402669"
drag, startPoint x: 197, startPoint y: 197, endPoint x: 143, endPoint y: 217, distance: 57.6
click at [197, 198] on div "0369402669 - TÂN" at bounding box center [235, 194] width 205 height 18
type input "TÂN"
type input "0000000000"
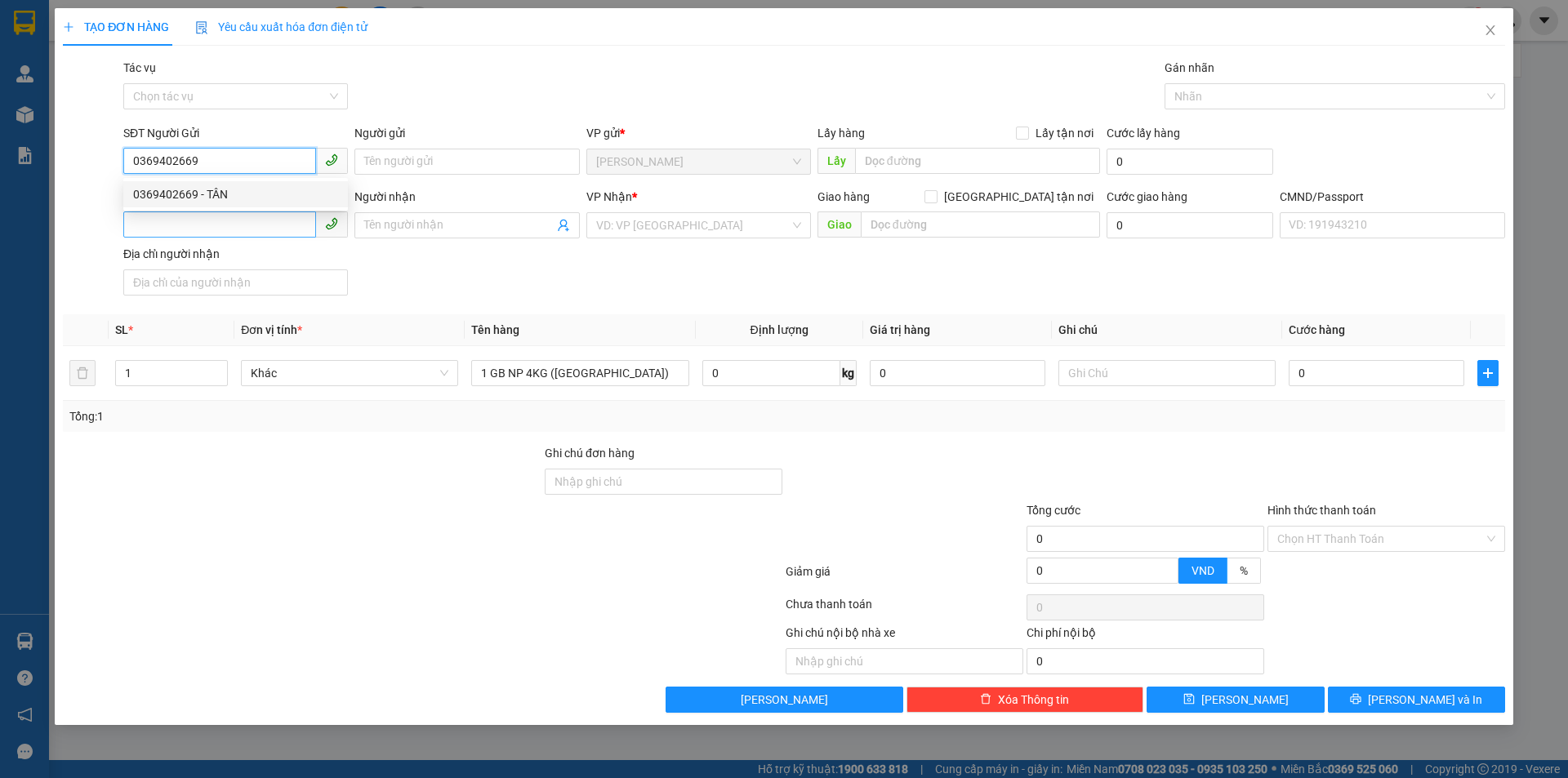
type input "DUNG"
type input "079058008526"
type input "MAI MẠNH HÓA 09/04/1958 HƯNG PHÚ P8 Q8 HCM"
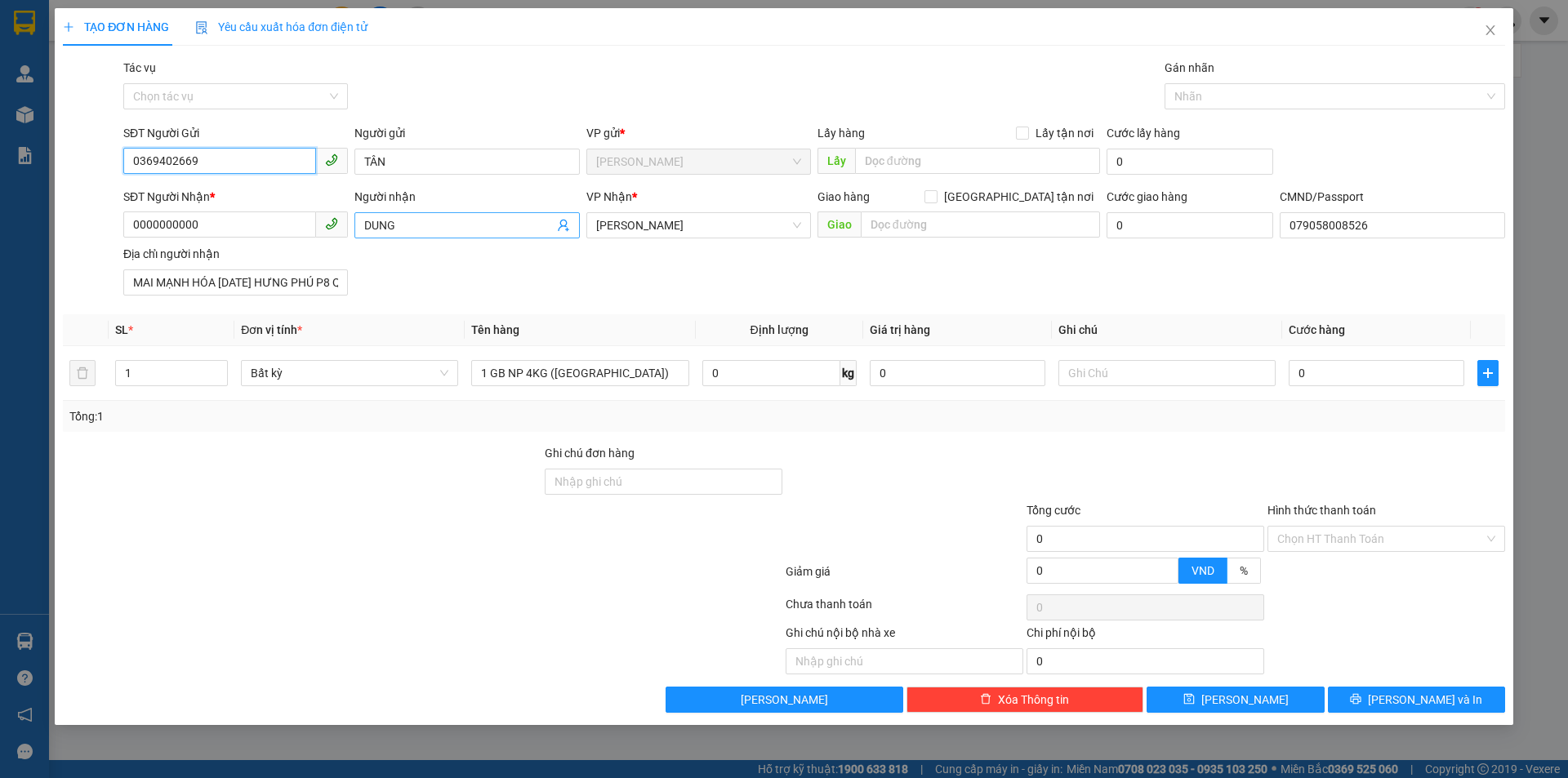
type input "0369402669"
click at [565, 229] on icon "user-add" at bounding box center [563, 226] width 10 height 12
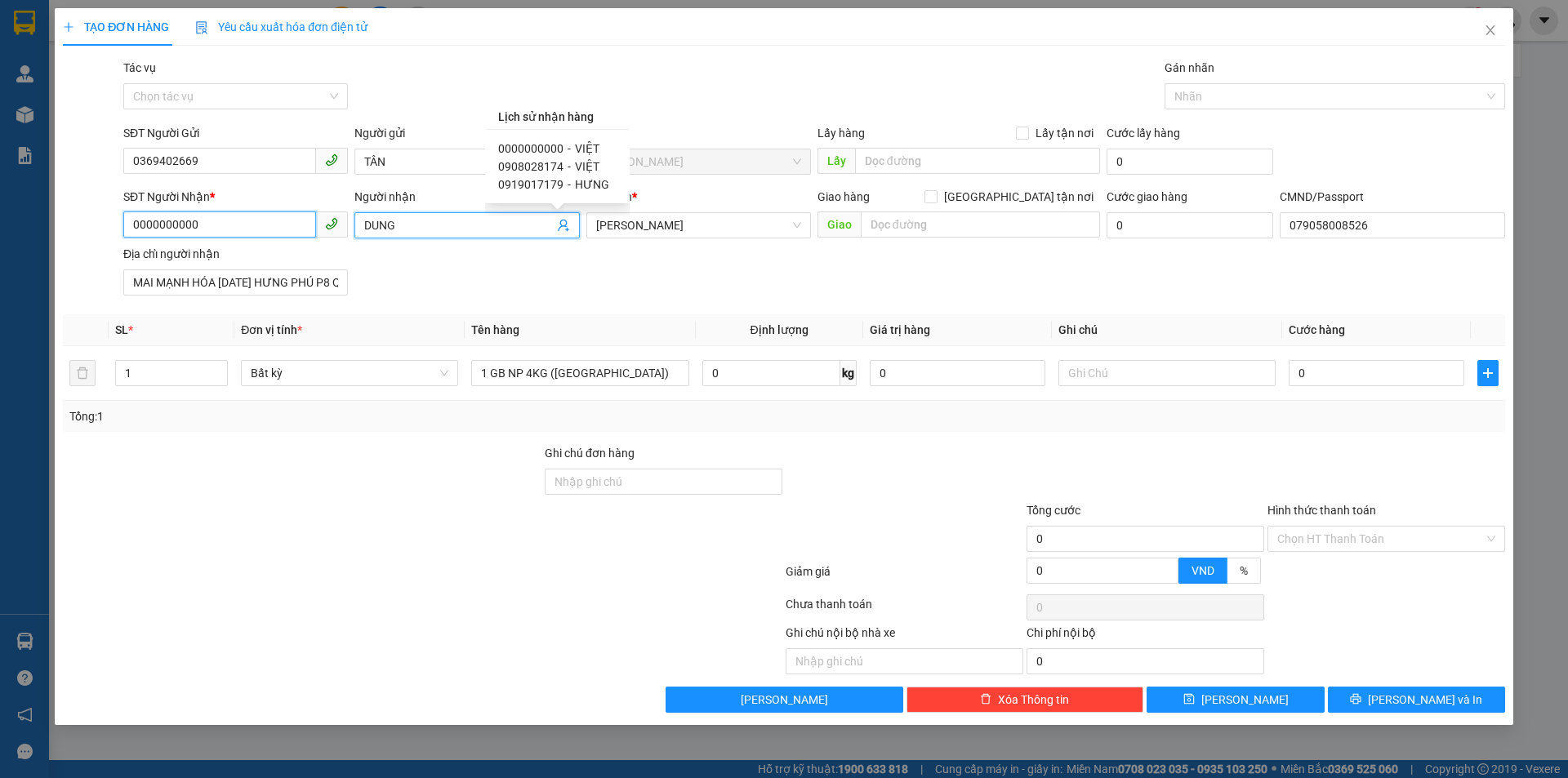
click at [255, 224] on input "0000000000" at bounding box center [220, 225] width 192 height 26
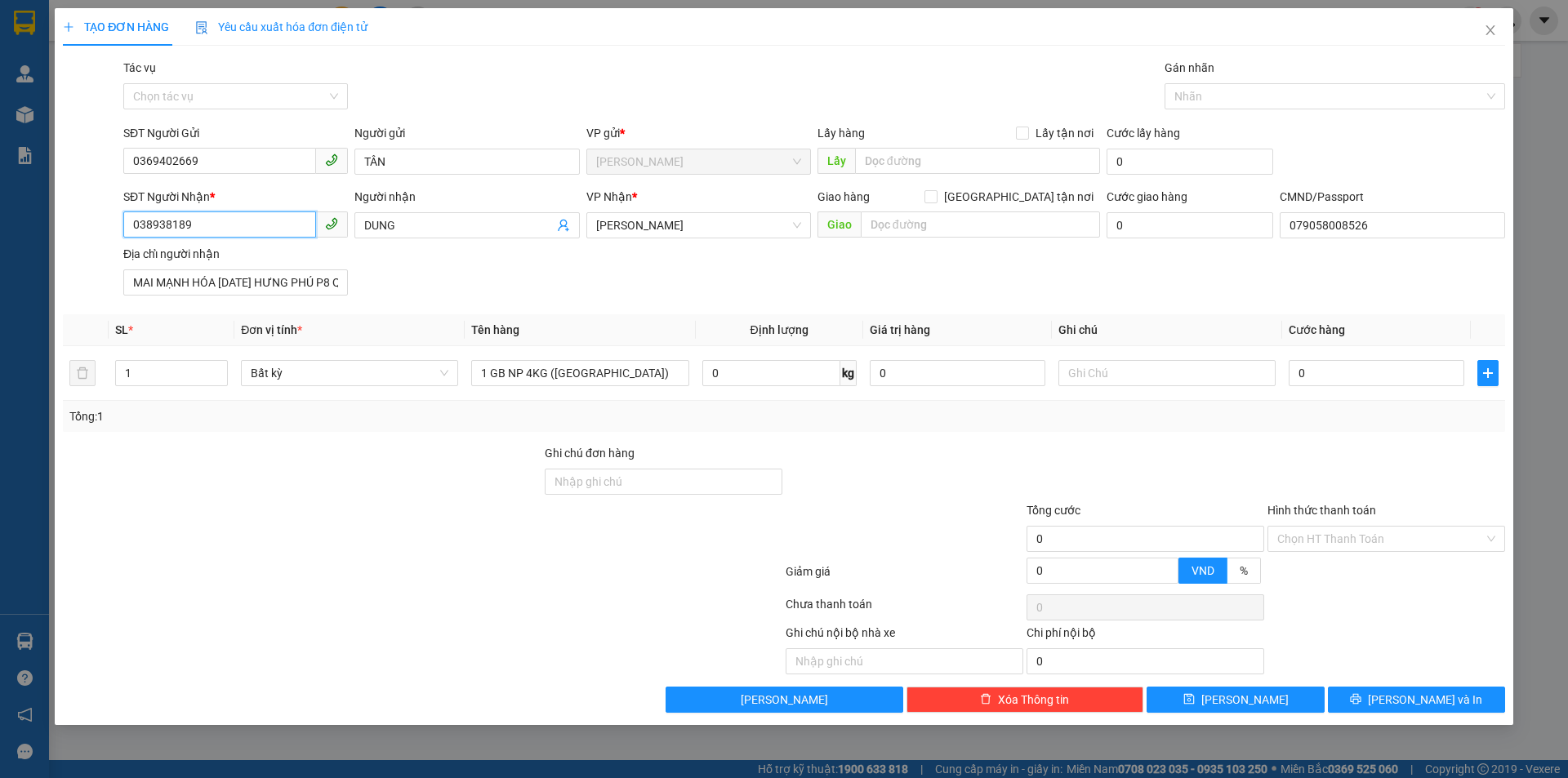
type input "0389381896"
click at [232, 256] on div "0389381896 - THÚY" at bounding box center [235, 258] width 205 height 18
type input "THÚY"
type input "0389381896"
click at [1084, 369] on input "text" at bounding box center [1167, 373] width 217 height 26
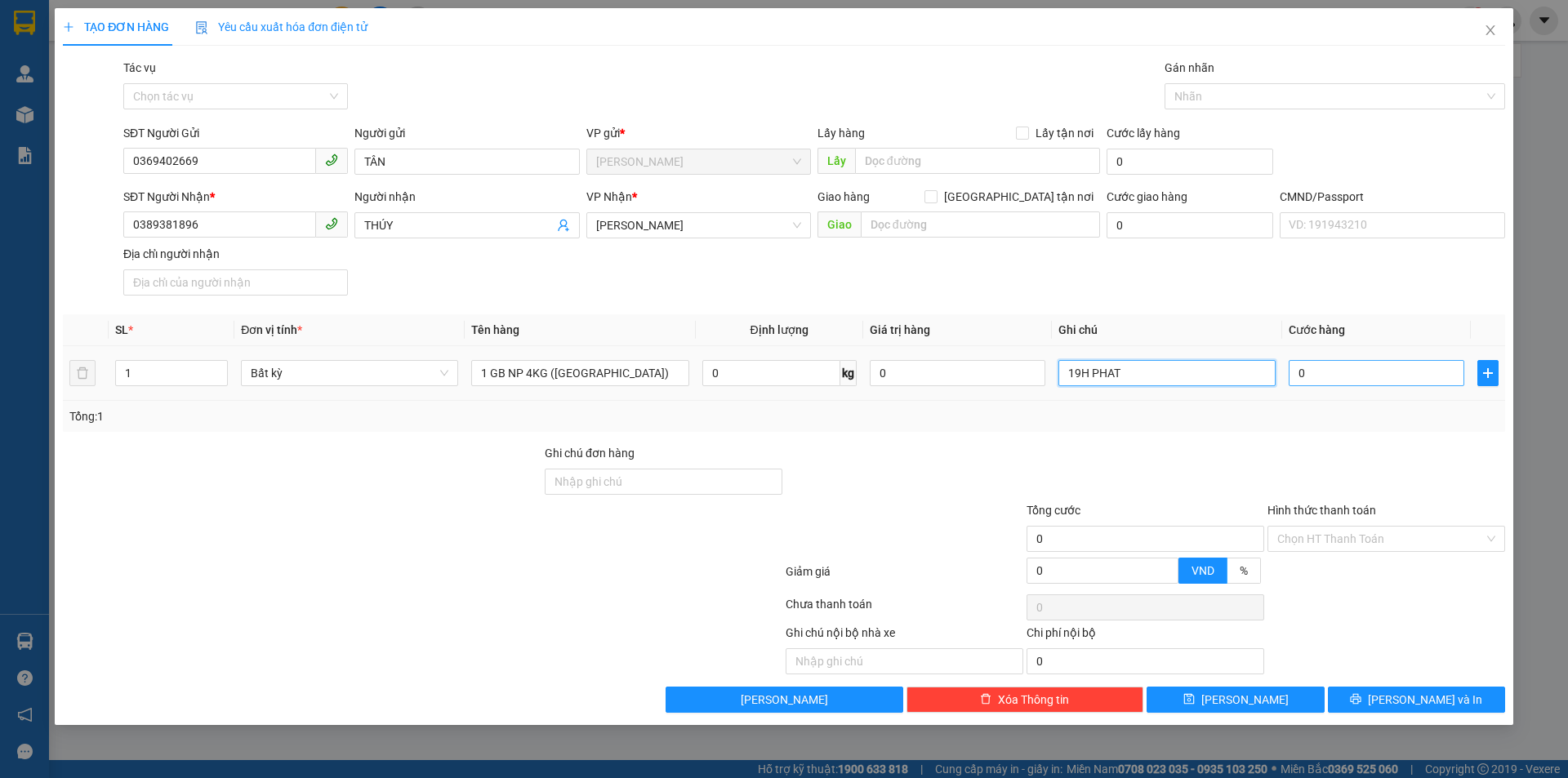
type input "19H PHAT"
click at [1334, 365] on input "0" at bounding box center [1376, 373] width 176 height 26
type input "2"
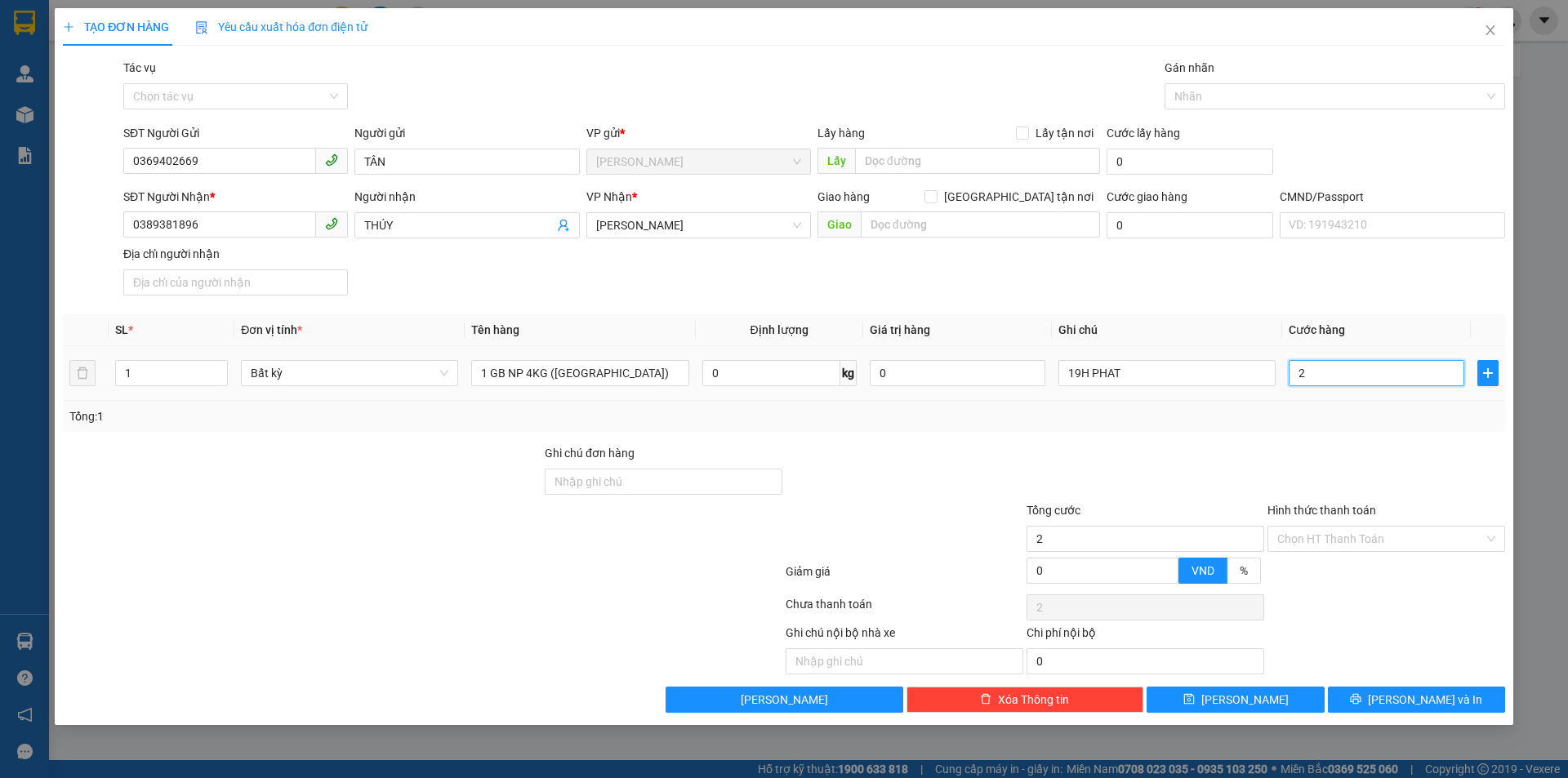
type input "20"
type input "20.000"
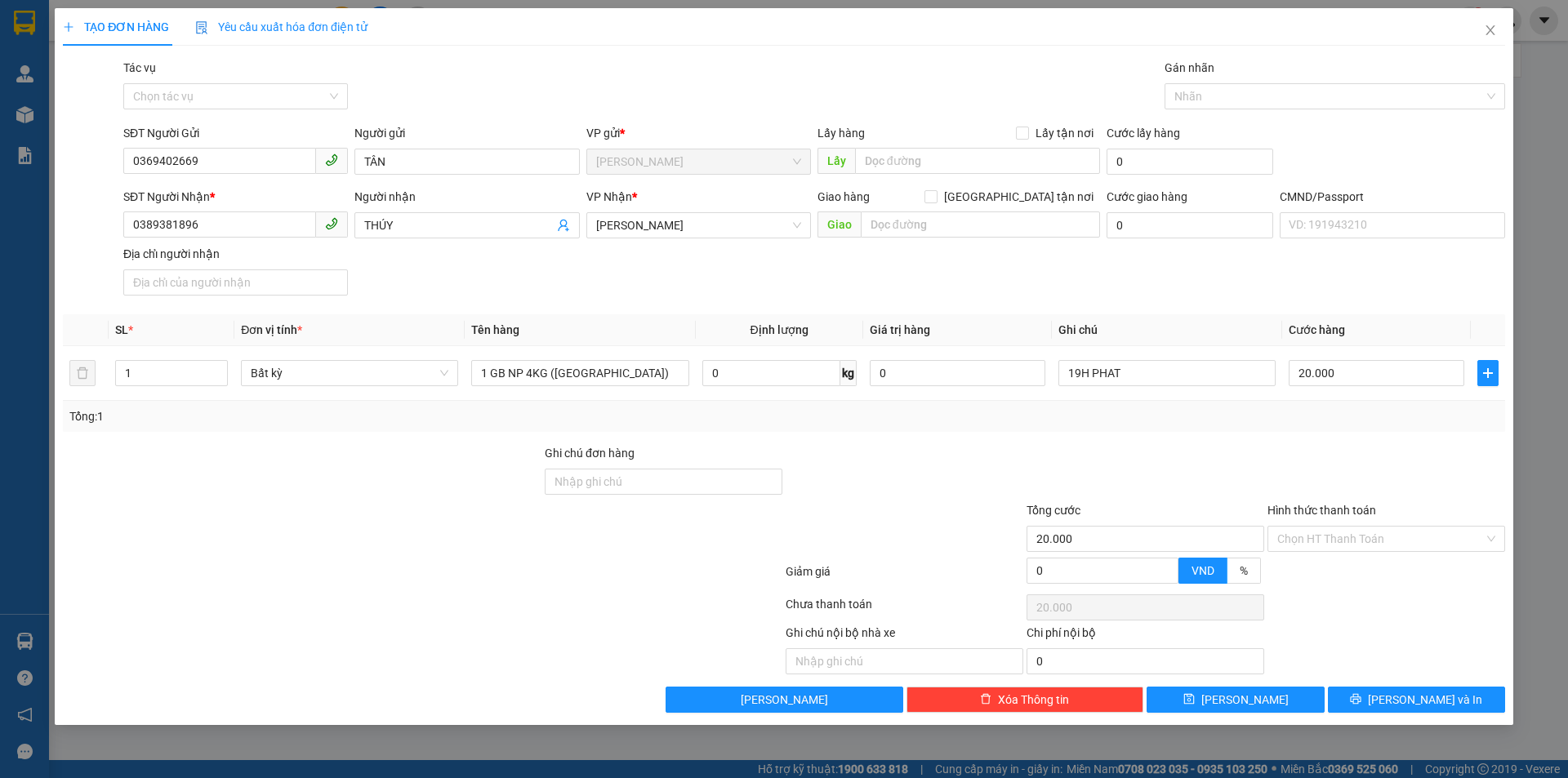
click at [1236, 286] on div "SĐT Người Nhận * 0389381896 Người nhận THÚY VP Nhận * Hồ Chí Minh Giao hàng Gia…" at bounding box center [814, 245] width 1389 height 115
click at [1036, 440] on div "Transit Pickup Surcharge Ids Transit Deliver Surcharge Ids Transit Deliver Surc…" at bounding box center [784, 386] width 1443 height 654
click at [1297, 547] on input "Hình thức thanh toán" at bounding box center [1381, 538] width 206 height 24
click at [1295, 567] on div "Tại văn phòng" at bounding box center [1386, 572] width 218 height 18
type input "0"
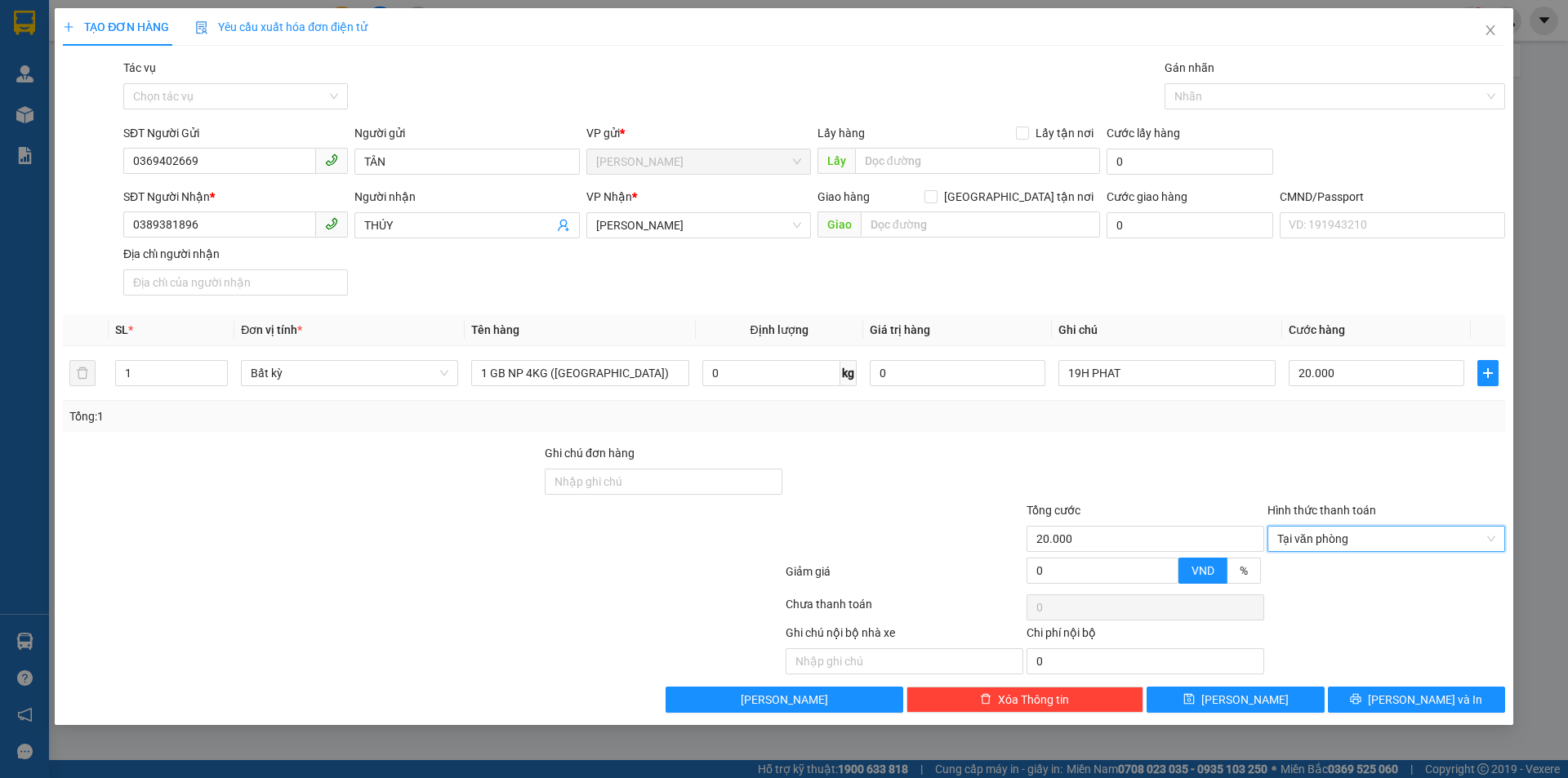
click at [1270, 484] on div at bounding box center [1387, 472] width 241 height 57
click at [1375, 696] on button "[PERSON_NAME] và In" at bounding box center [1417, 700] width 178 height 26
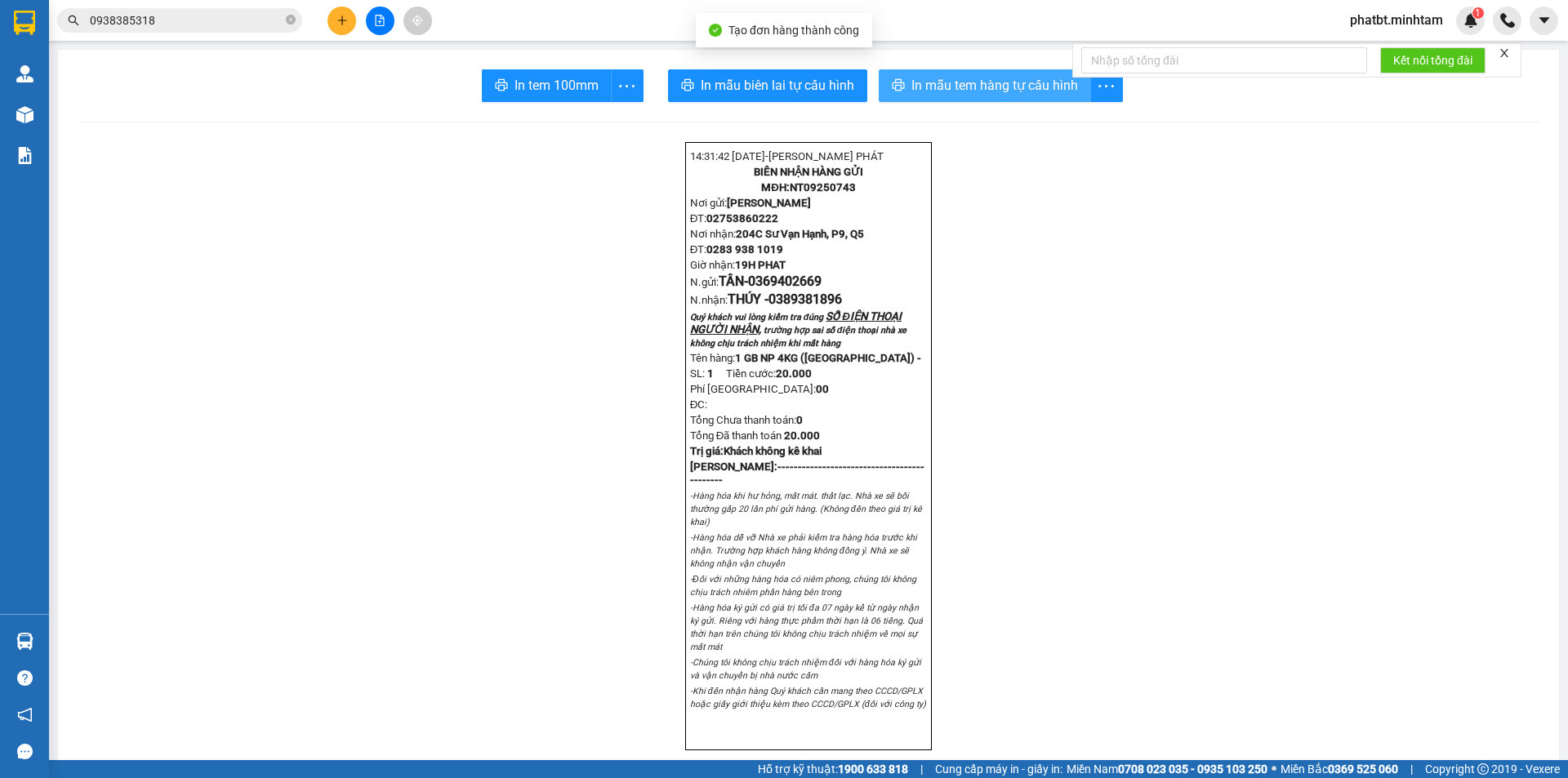
drag, startPoint x: 1000, startPoint y: 85, endPoint x: 996, endPoint y: 95, distance: 10.8
click at [999, 88] on span "In mẫu tem hàng tự cấu hình" at bounding box center [994, 85] width 167 height 20
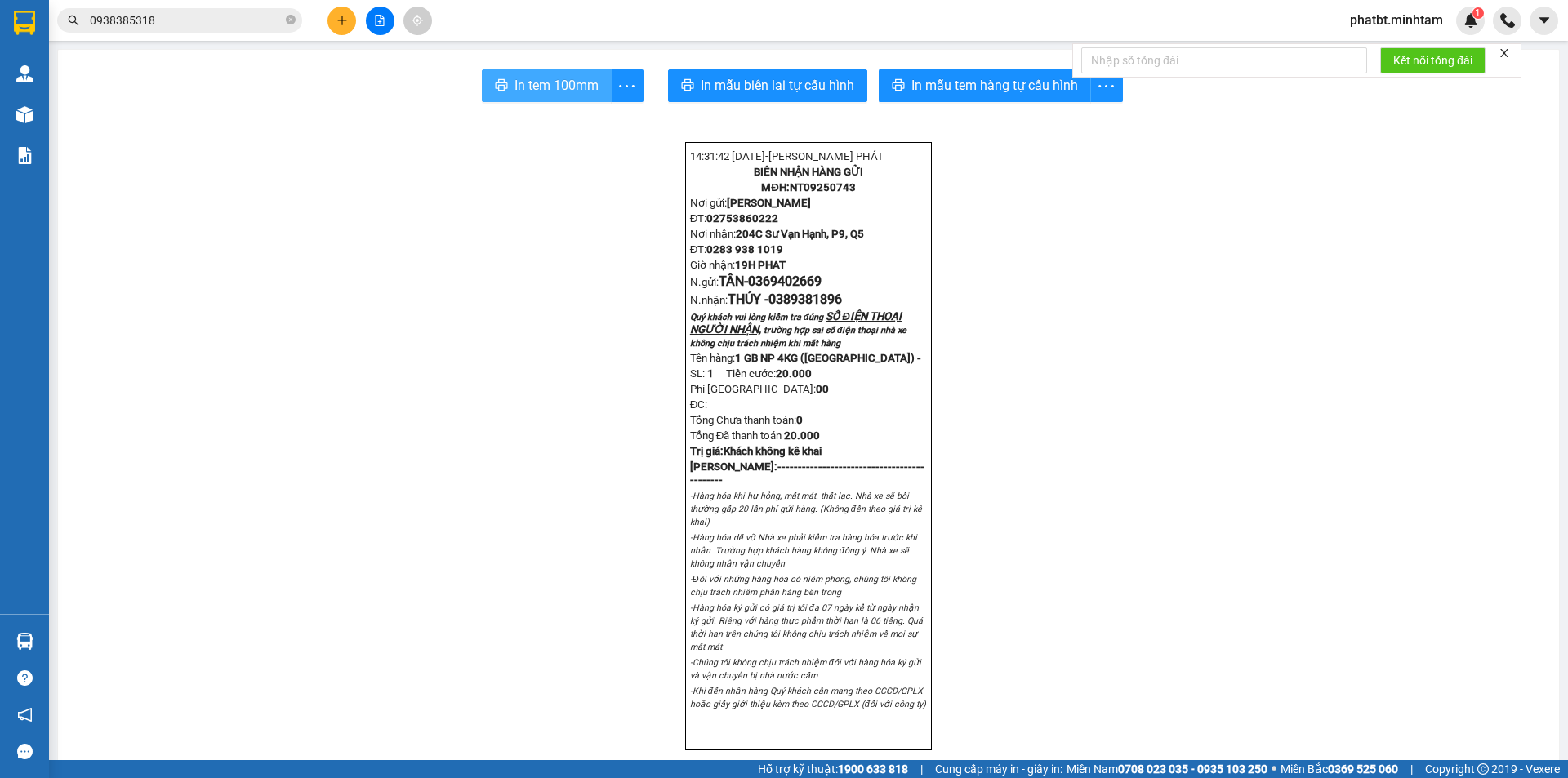
click at [541, 88] on span "In tem 100mm" at bounding box center [556, 85] width 84 height 20
click at [288, 19] on icon "close-circle" at bounding box center [290, 19] width 10 height 10
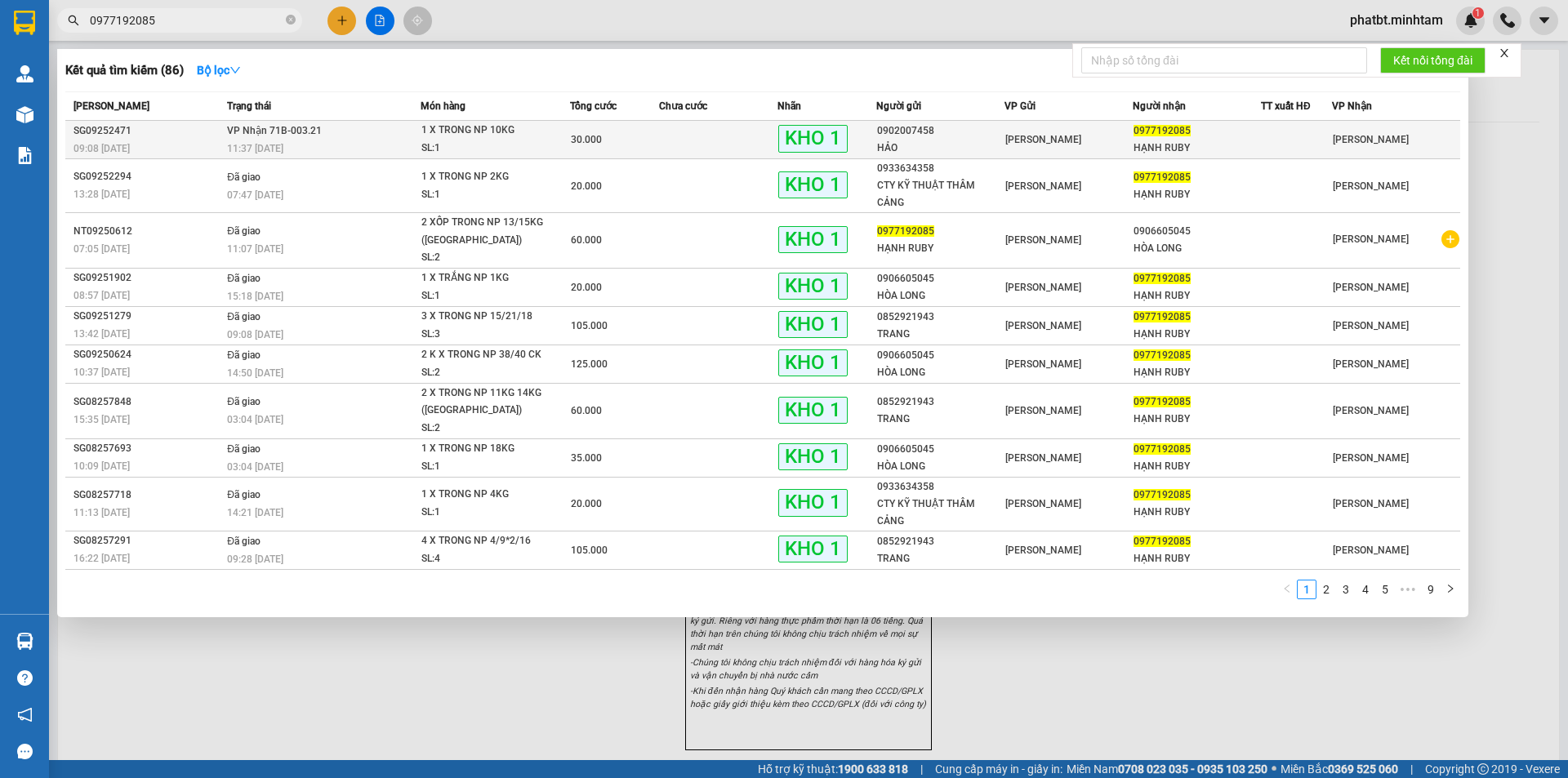
type input "0977192085"
click at [366, 136] on td "VP Nhận 71B-003.21 11:37 - 11/09" at bounding box center [322, 140] width 198 height 38
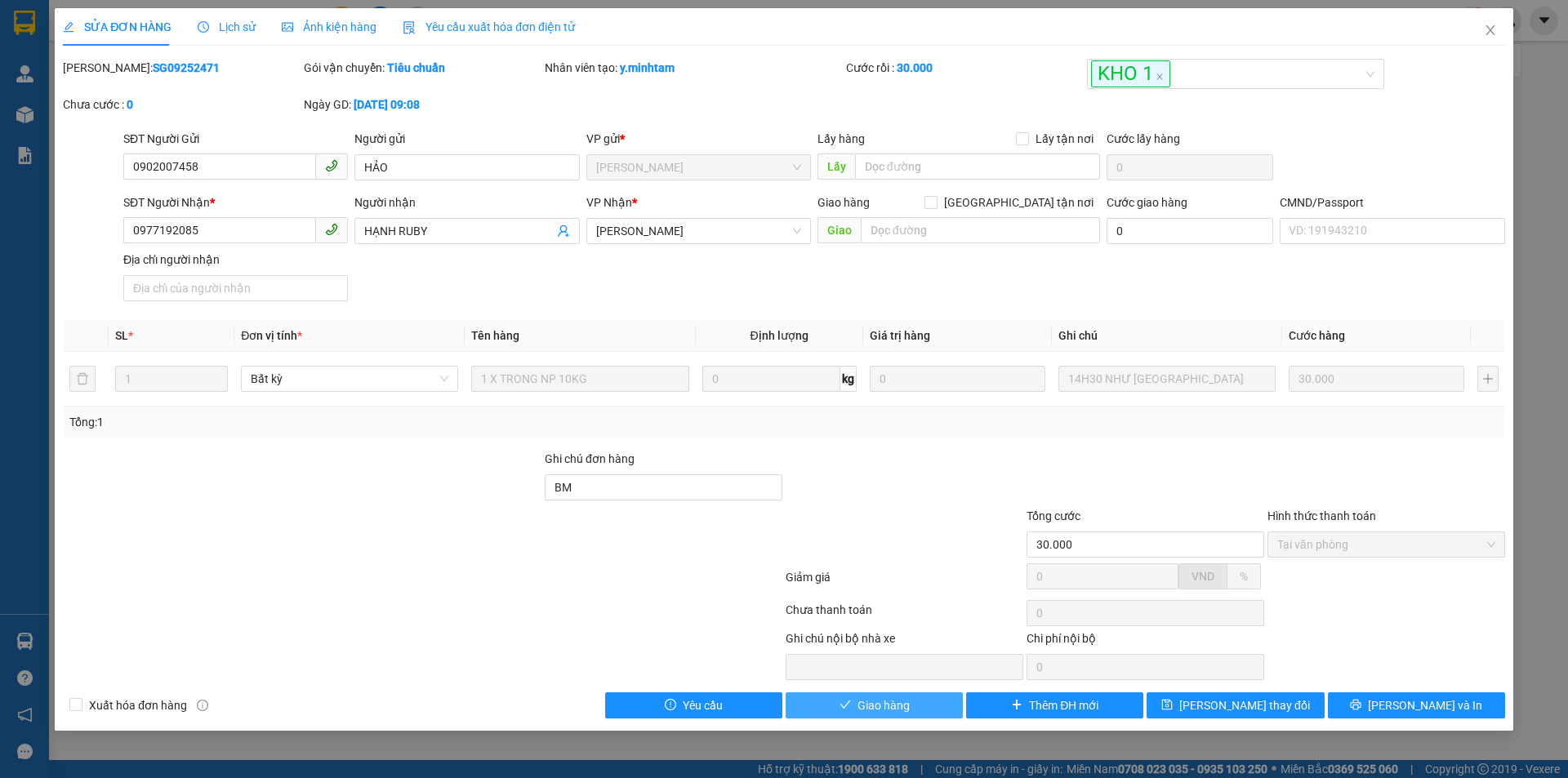
click at [875, 708] on span "Giao hàng" at bounding box center [884, 705] width 52 height 18
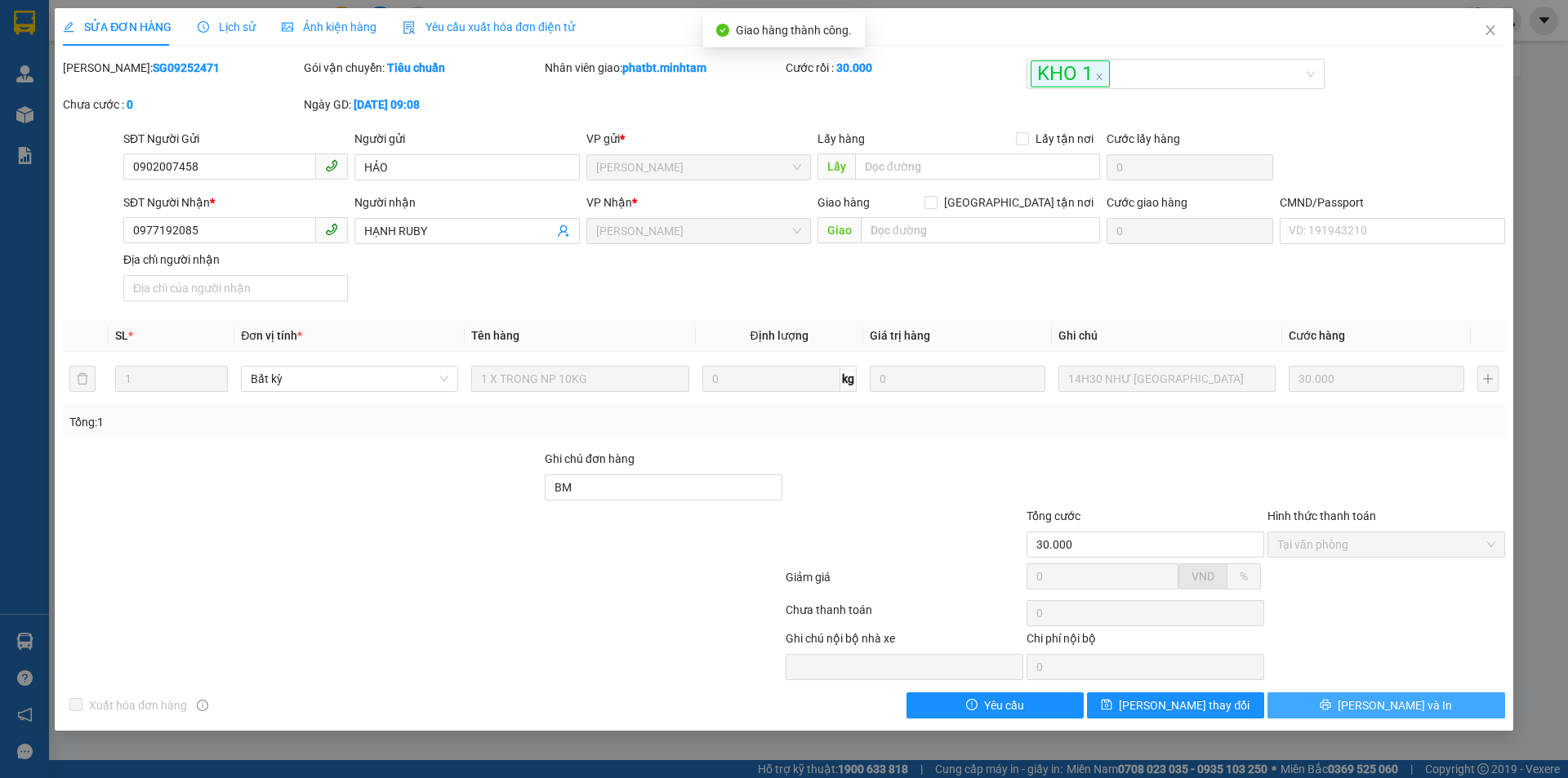
click at [1359, 696] on button "[PERSON_NAME] và In" at bounding box center [1387, 705] width 238 height 26
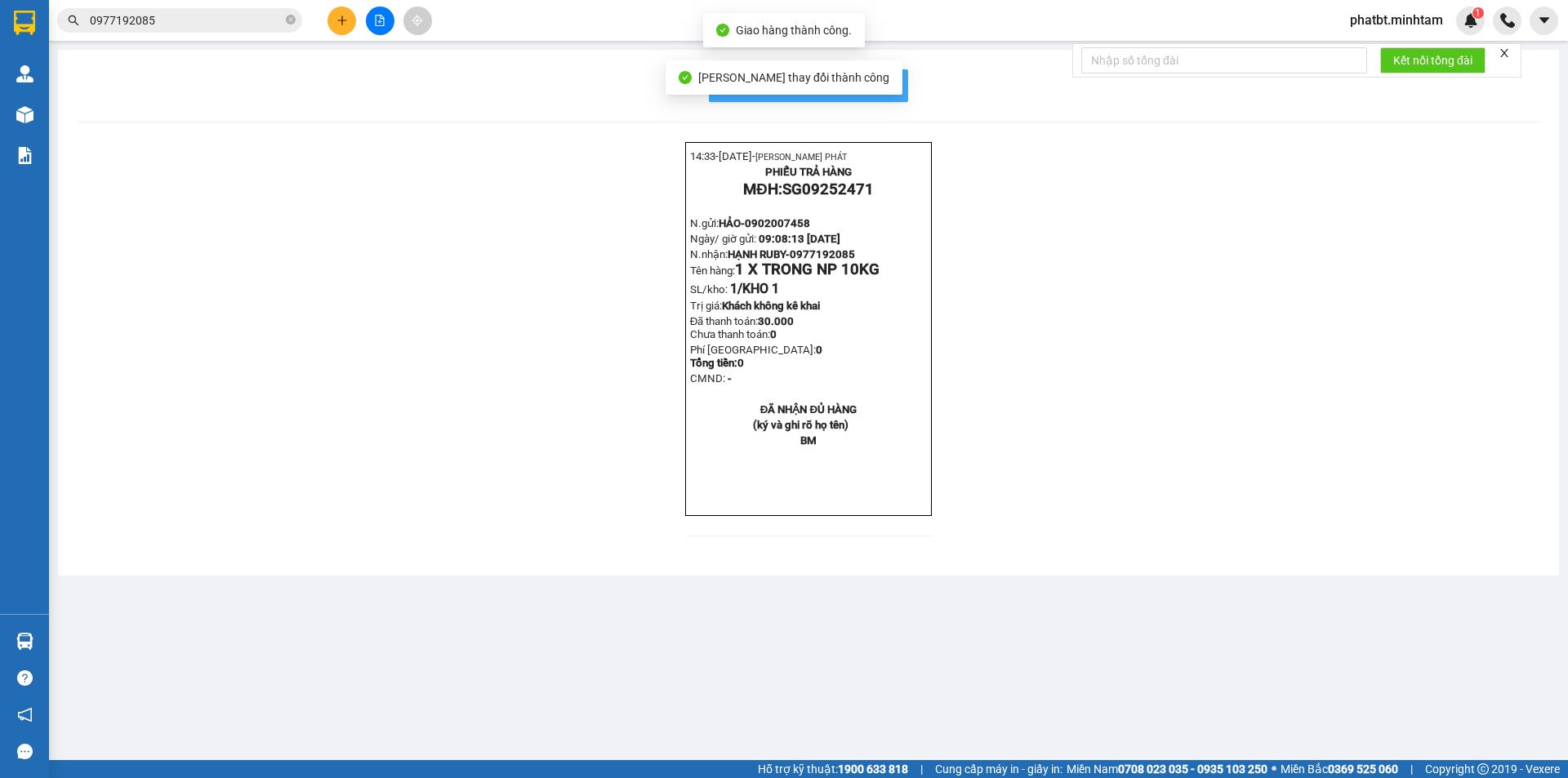
click at [879, 91] on span "In mẫu biên lai tự cấu hình" at bounding box center [819, 85] width 154 height 20
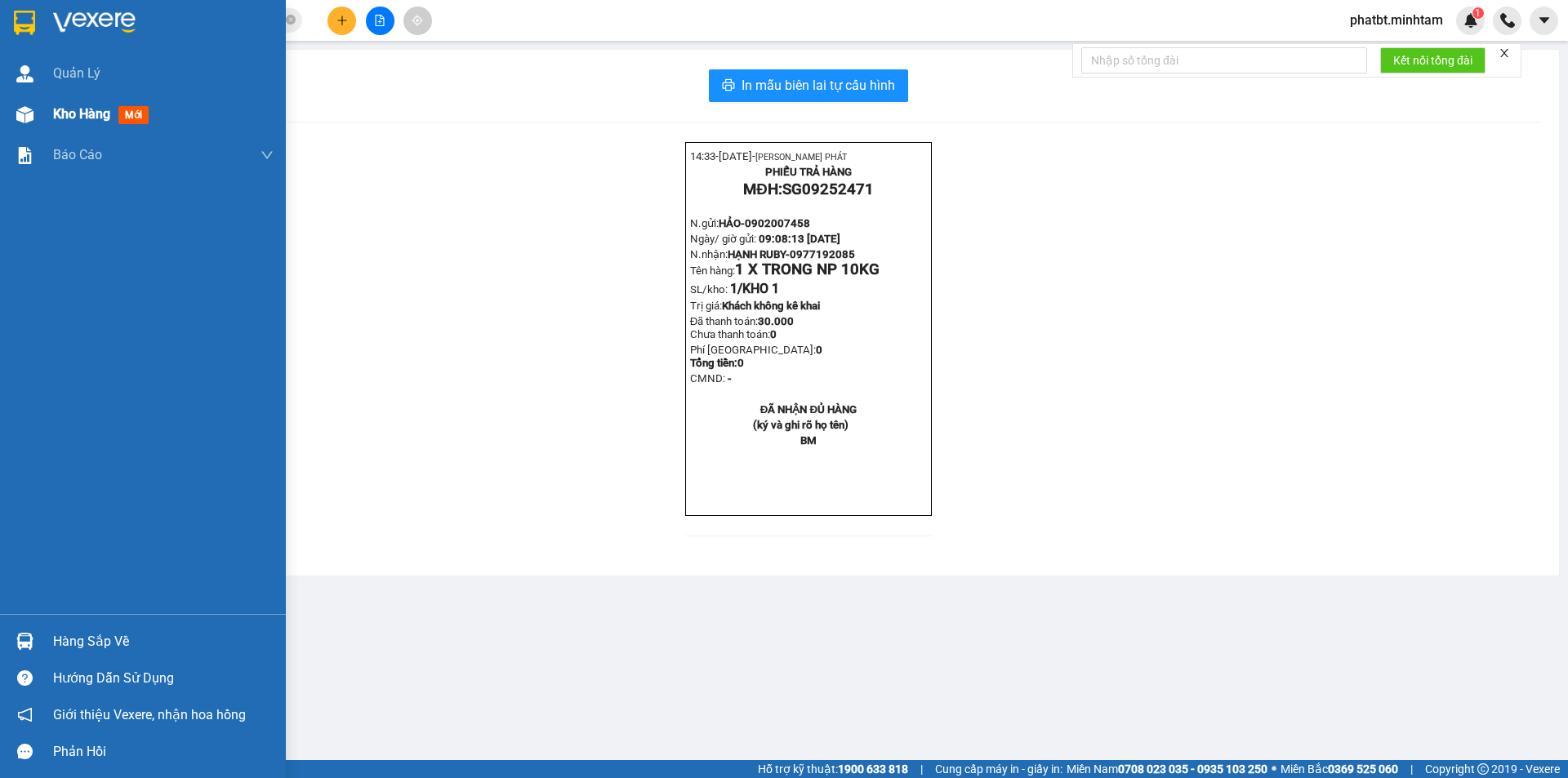
click at [87, 129] on div "Kho hàng mới" at bounding box center [164, 114] width 220 height 41
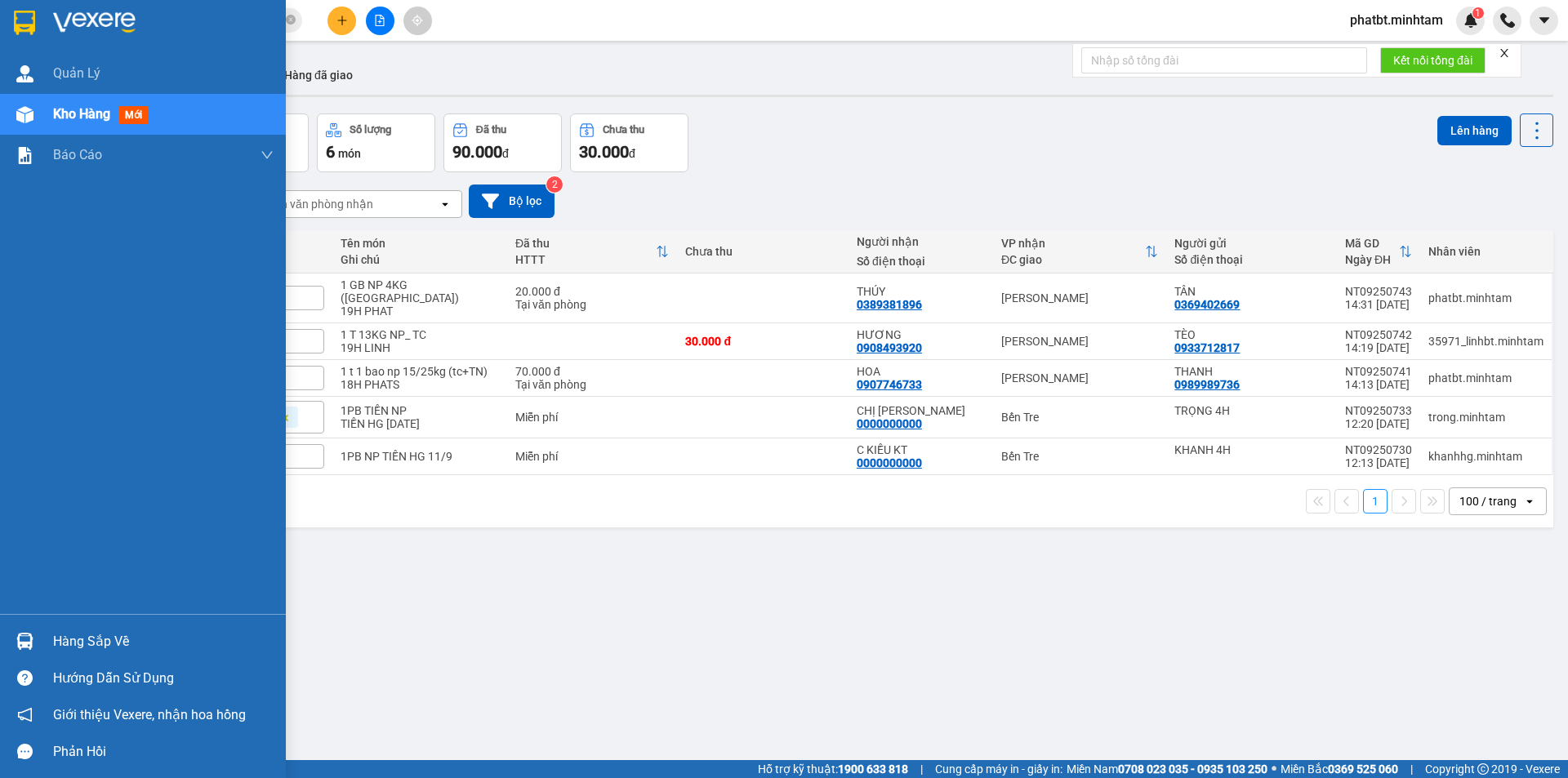
drag, startPoint x: 426, startPoint y: 268, endPoint x: 36, endPoint y: 644, distance: 541.7
click at [36, 644] on div at bounding box center [24, 641] width 29 height 29
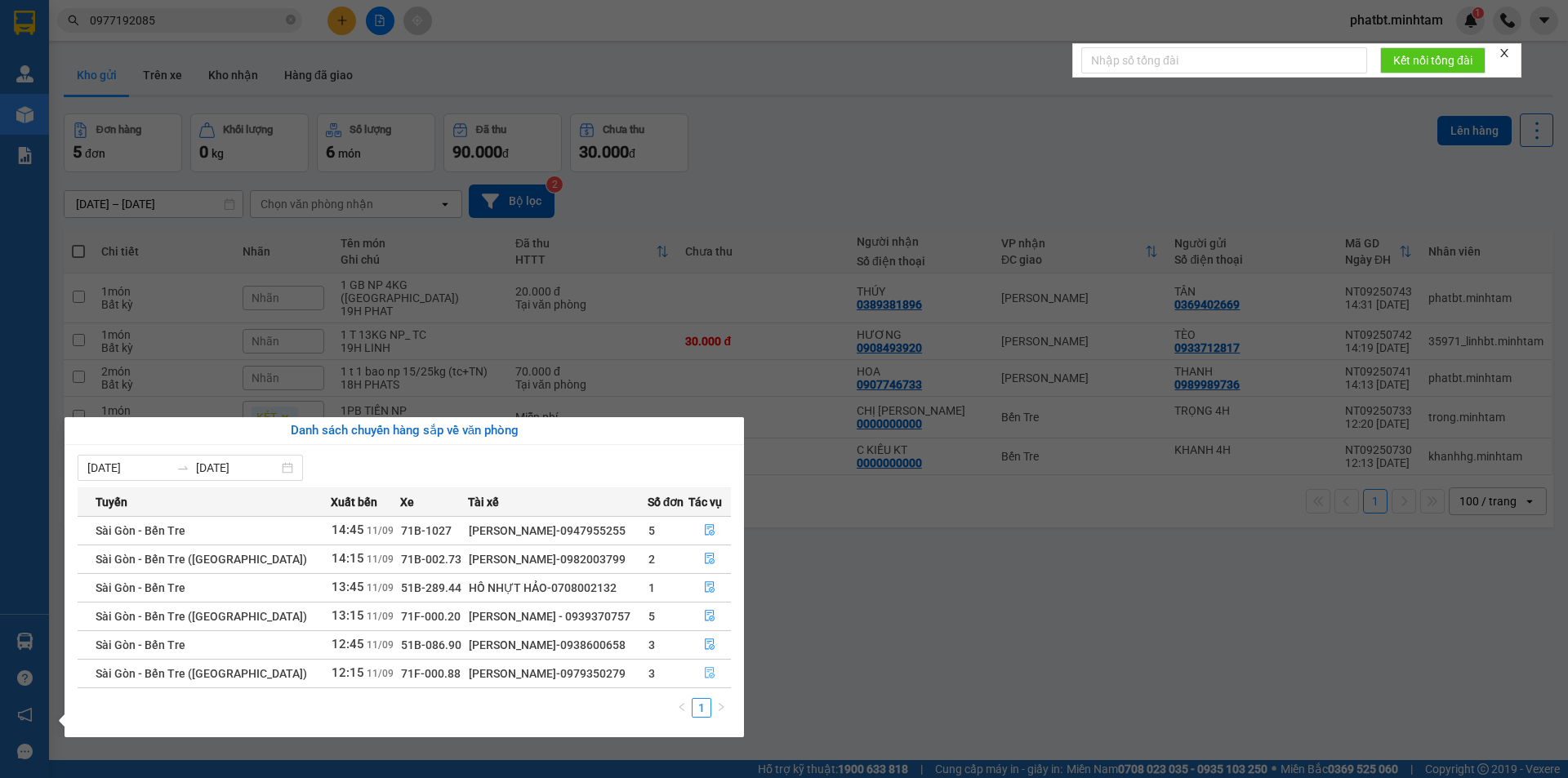
click at [704, 671] on icon "file-done" at bounding box center [709, 672] width 11 height 11
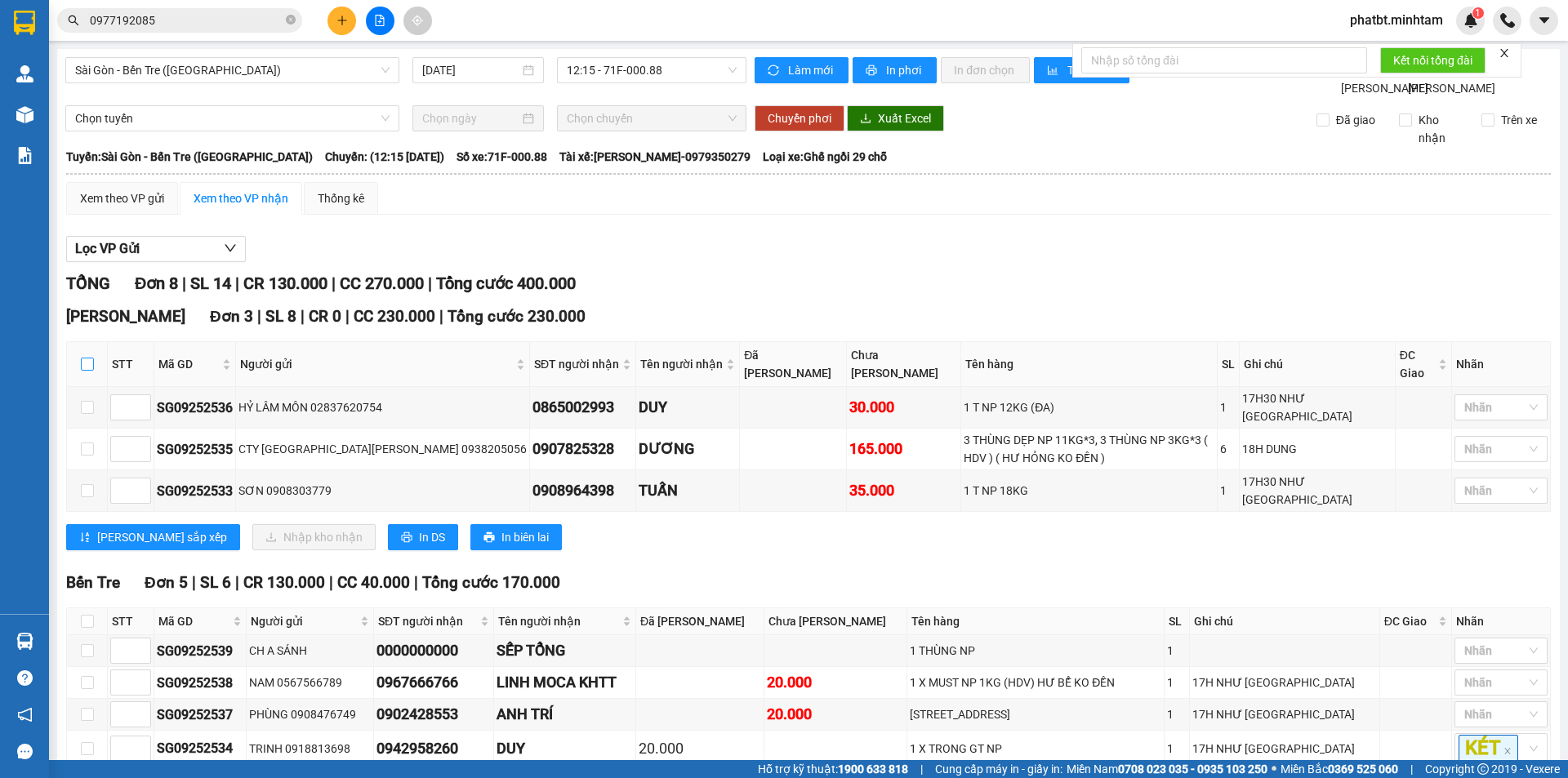
click at [93, 370] on input "checkbox" at bounding box center [87, 364] width 13 height 13
checkbox input "true"
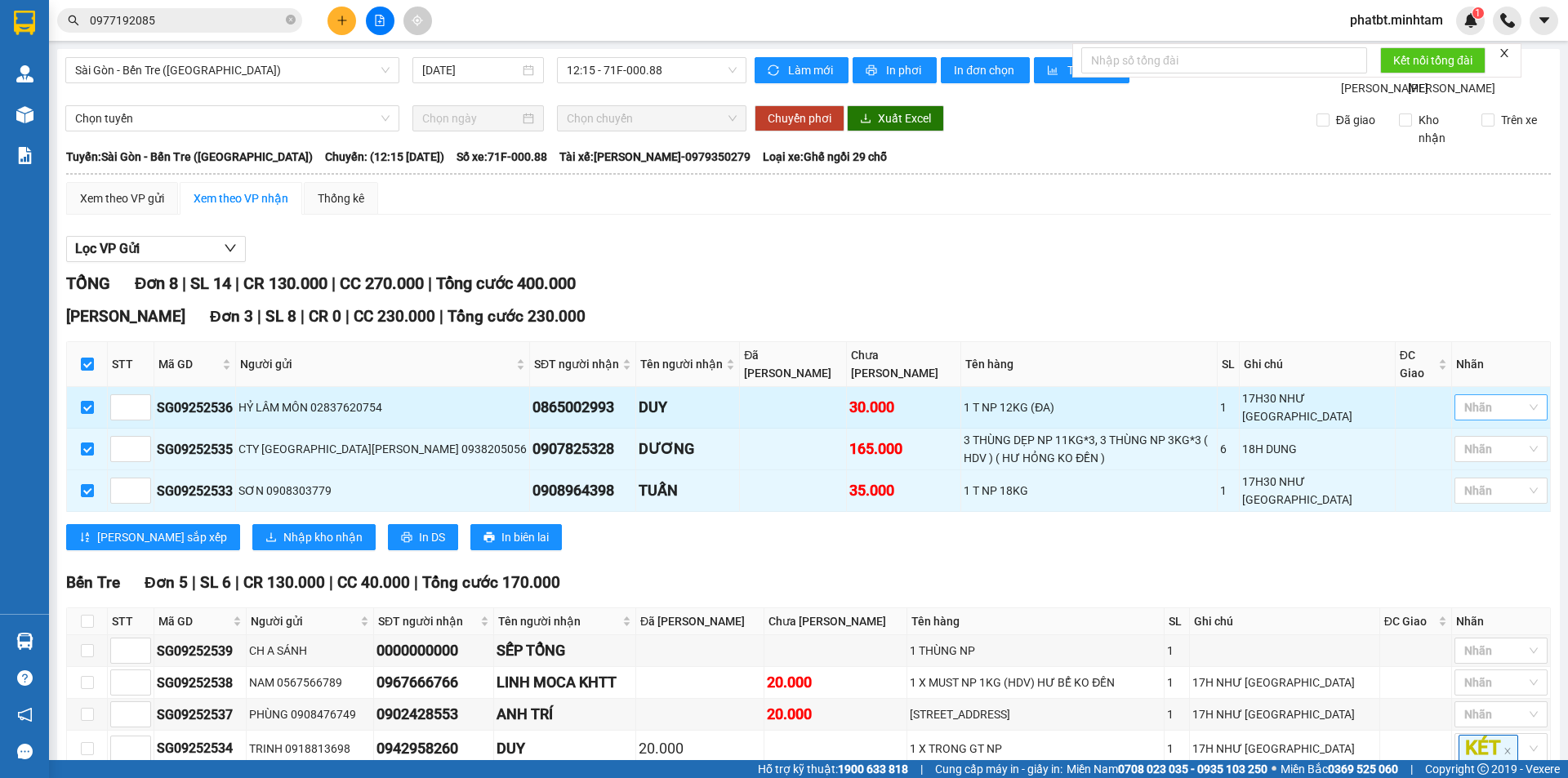
click at [1514, 398] on div at bounding box center [1493, 407] width 68 height 19
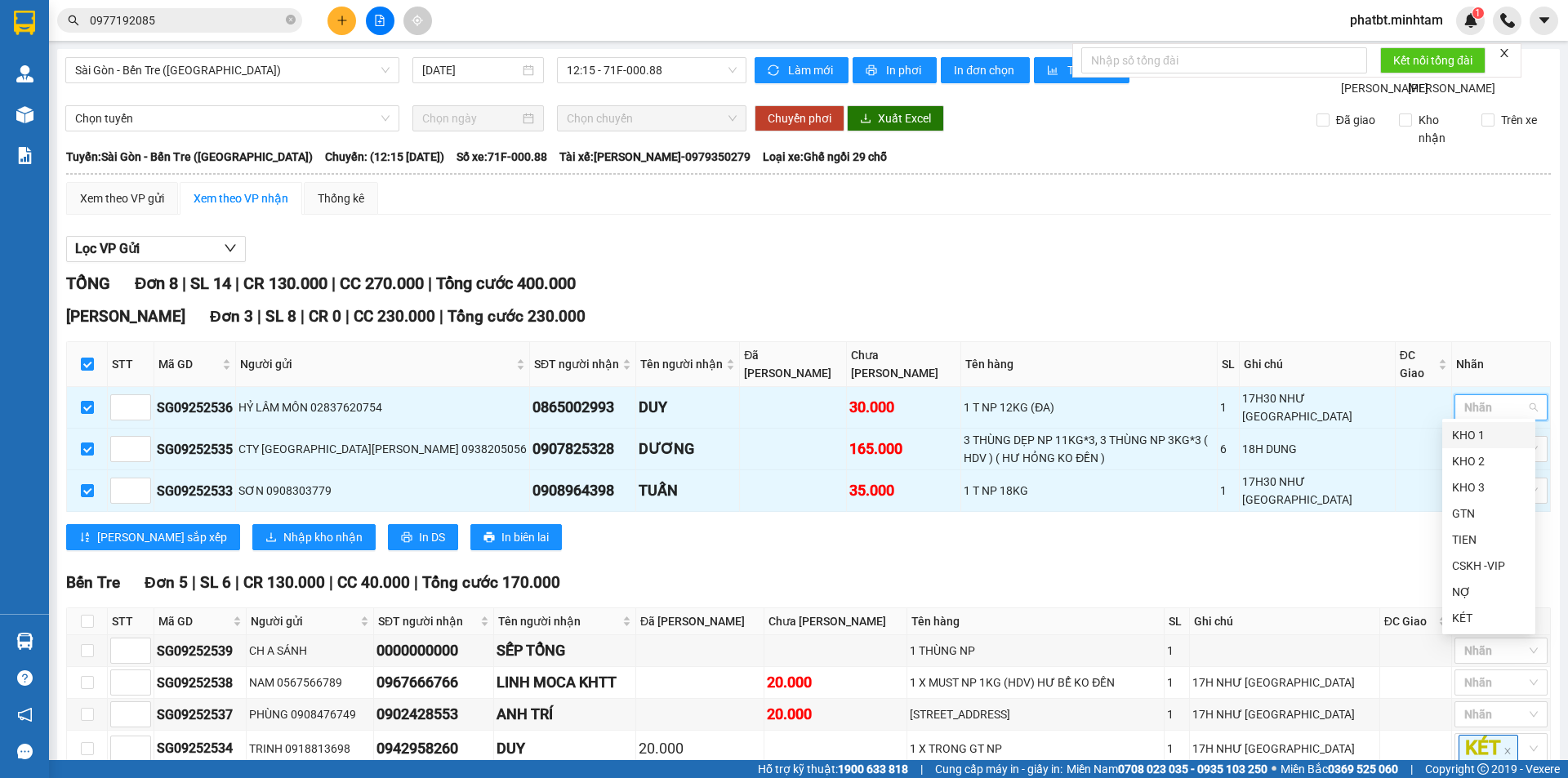
click at [1481, 427] on div "KHO 1" at bounding box center [1489, 435] width 73 height 18
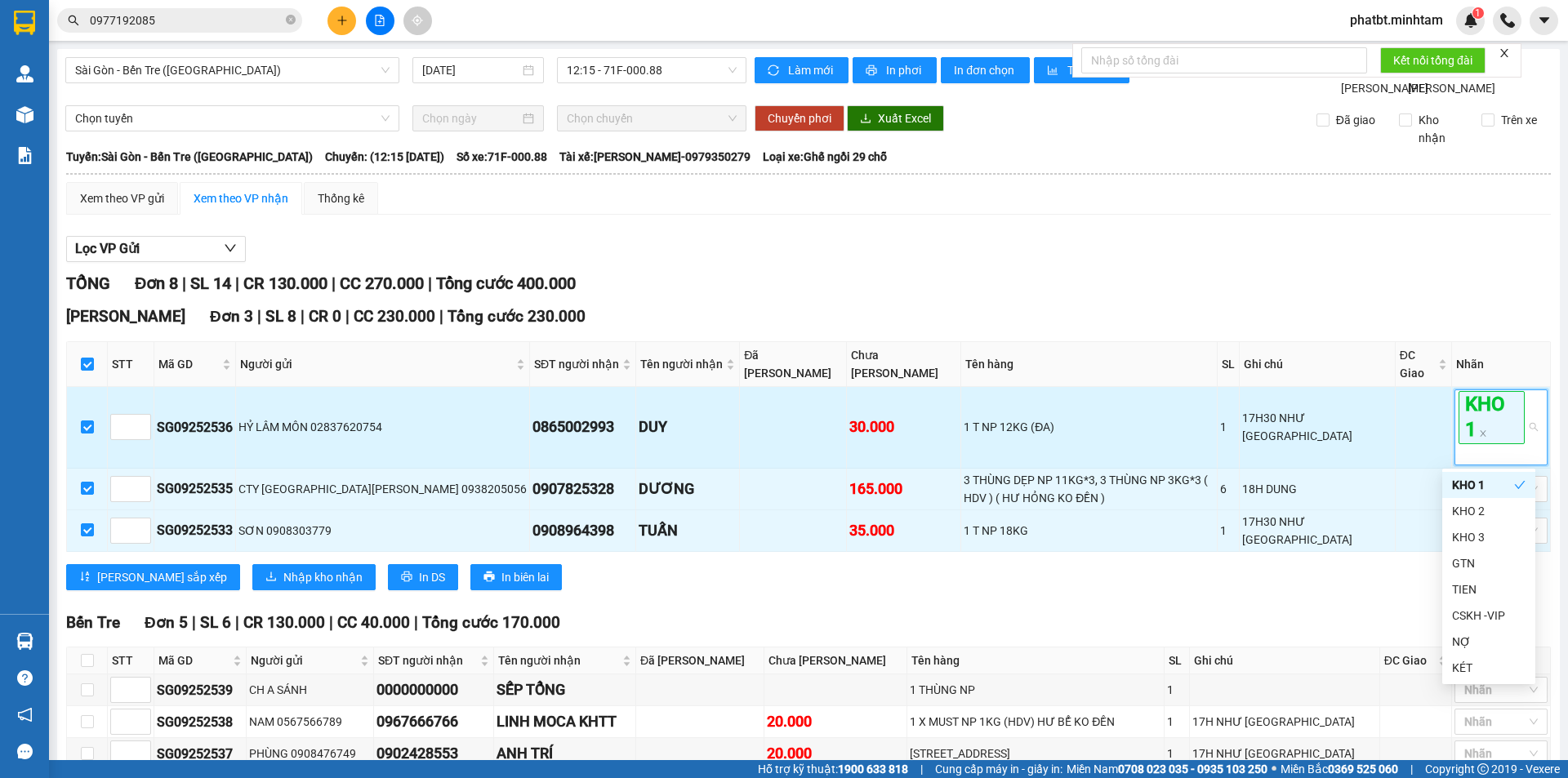
click at [1357, 464] on td "17H30 NHƯ [GEOGRAPHIC_DATA]" at bounding box center [1317, 427] width 155 height 80
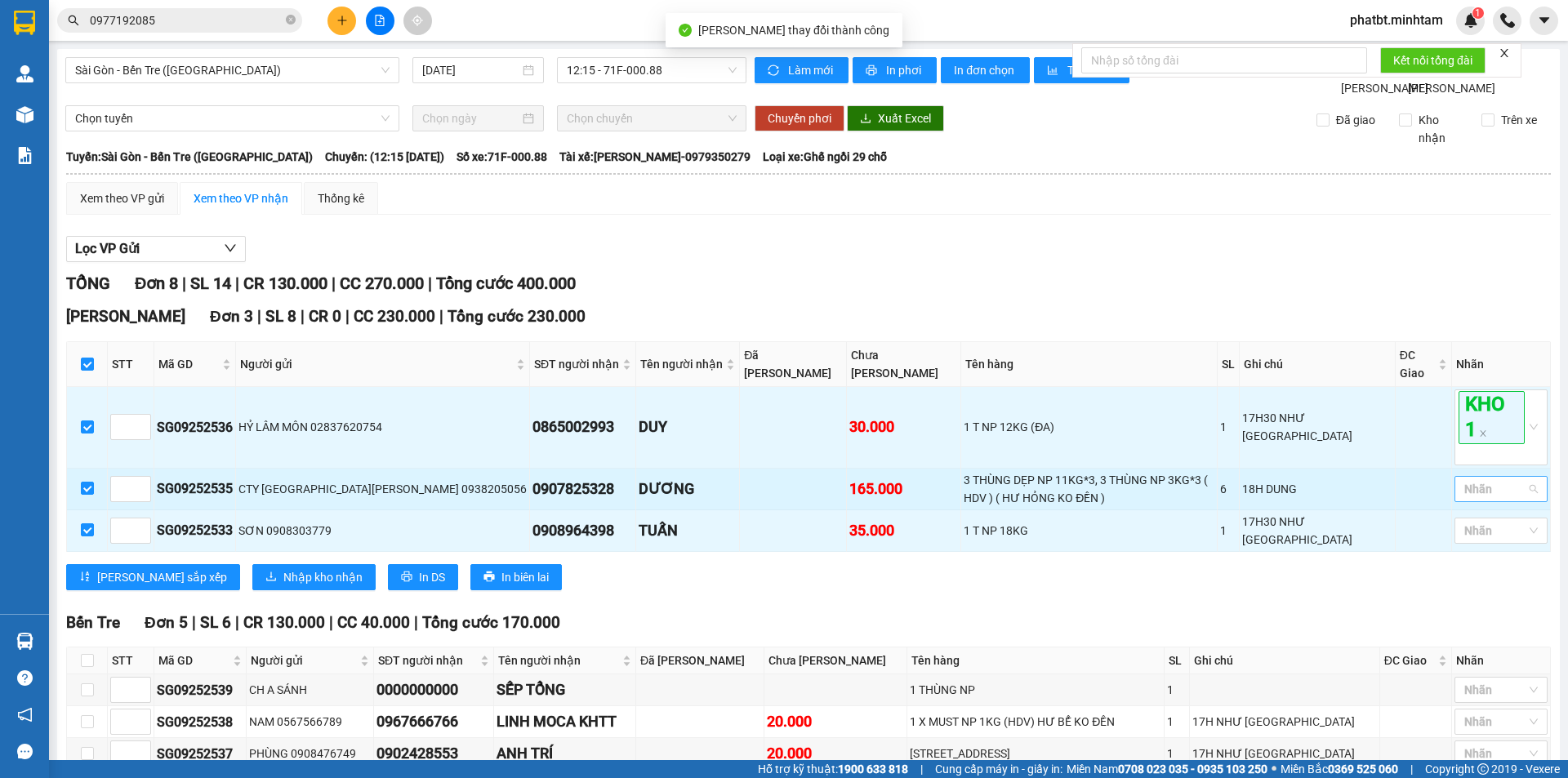
drag, startPoint x: 1479, startPoint y: 485, endPoint x: 1485, endPoint y: 496, distance: 12.5
click at [1480, 485] on div at bounding box center [1493, 489] width 68 height 19
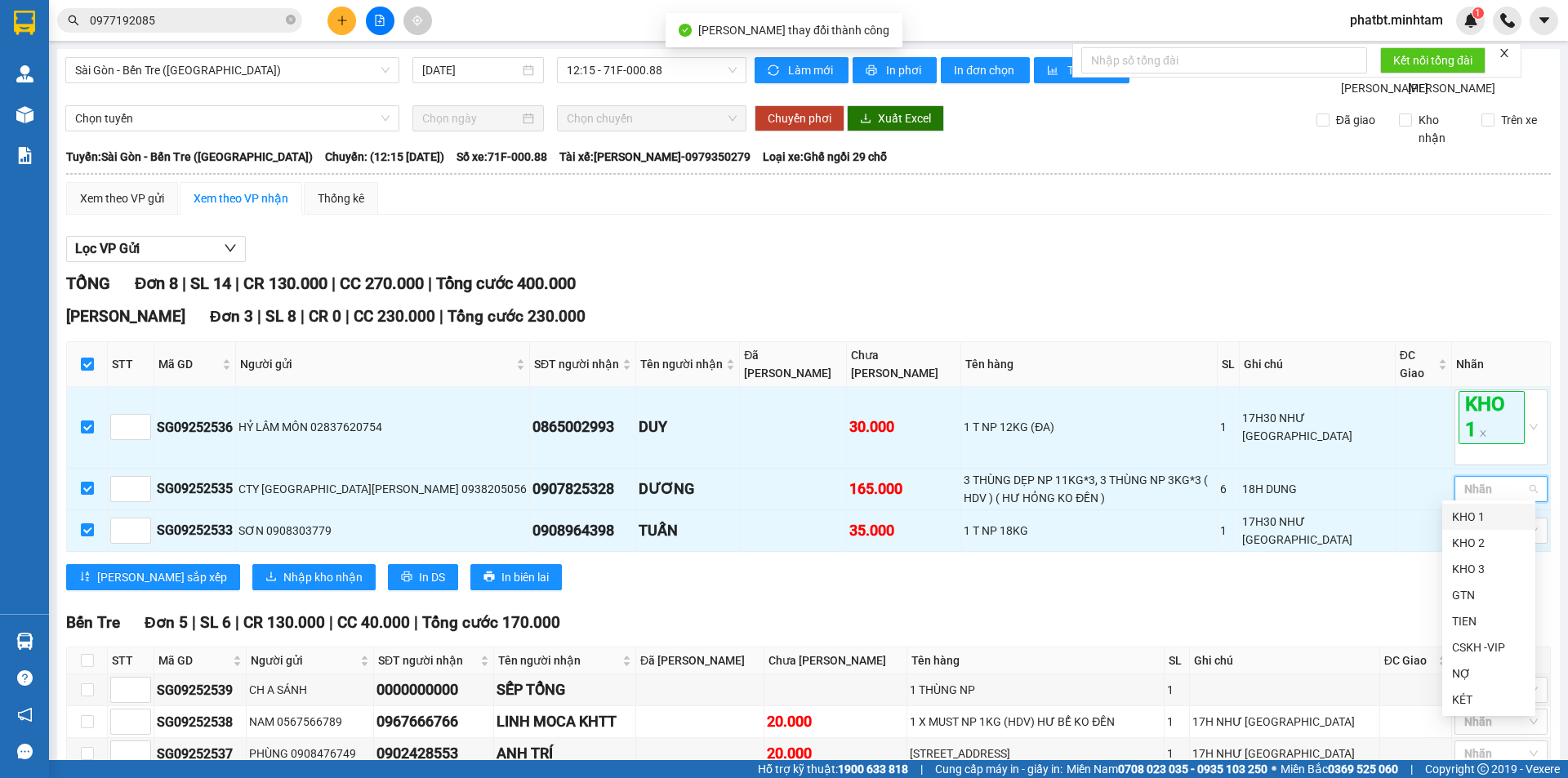
click at [1483, 512] on div "KHO 1" at bounding box center [1489, 517] width 73 height 18
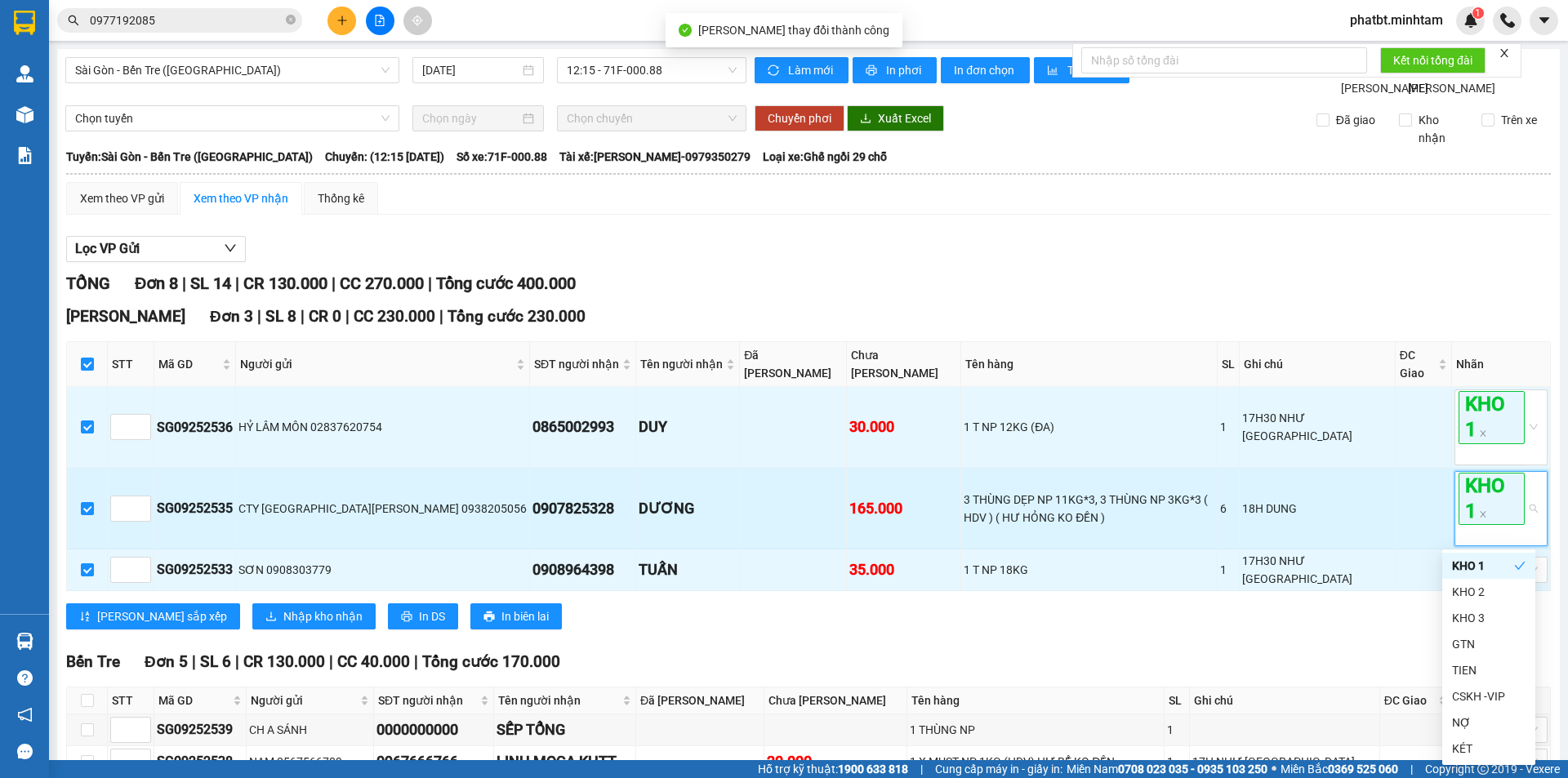
click at [1396, 518] on td at bounding box center [1424, 509] width 56 height 80
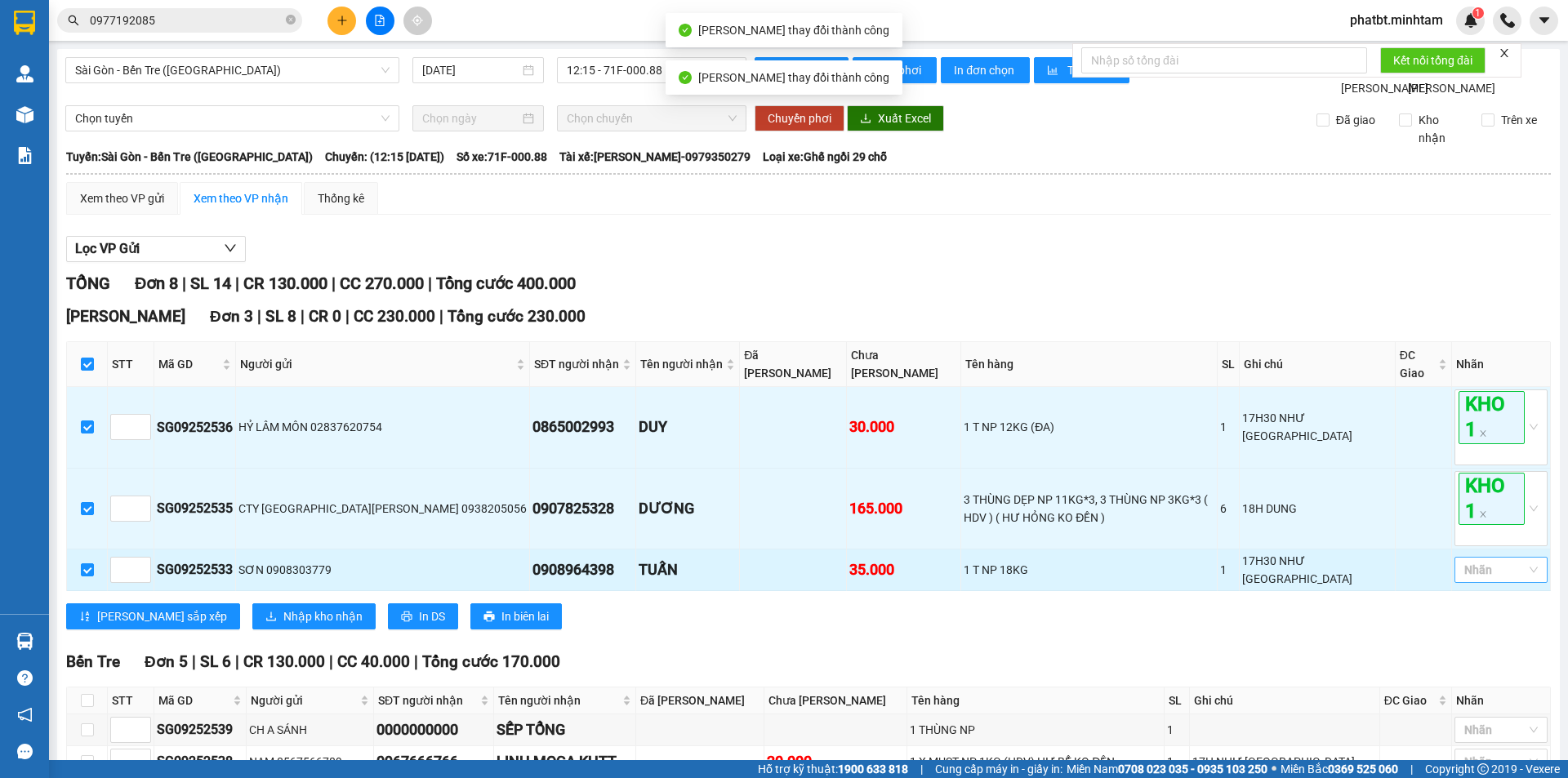
click at [1469, 564] on div at bounding box center [1493, 570] width 68 height 19
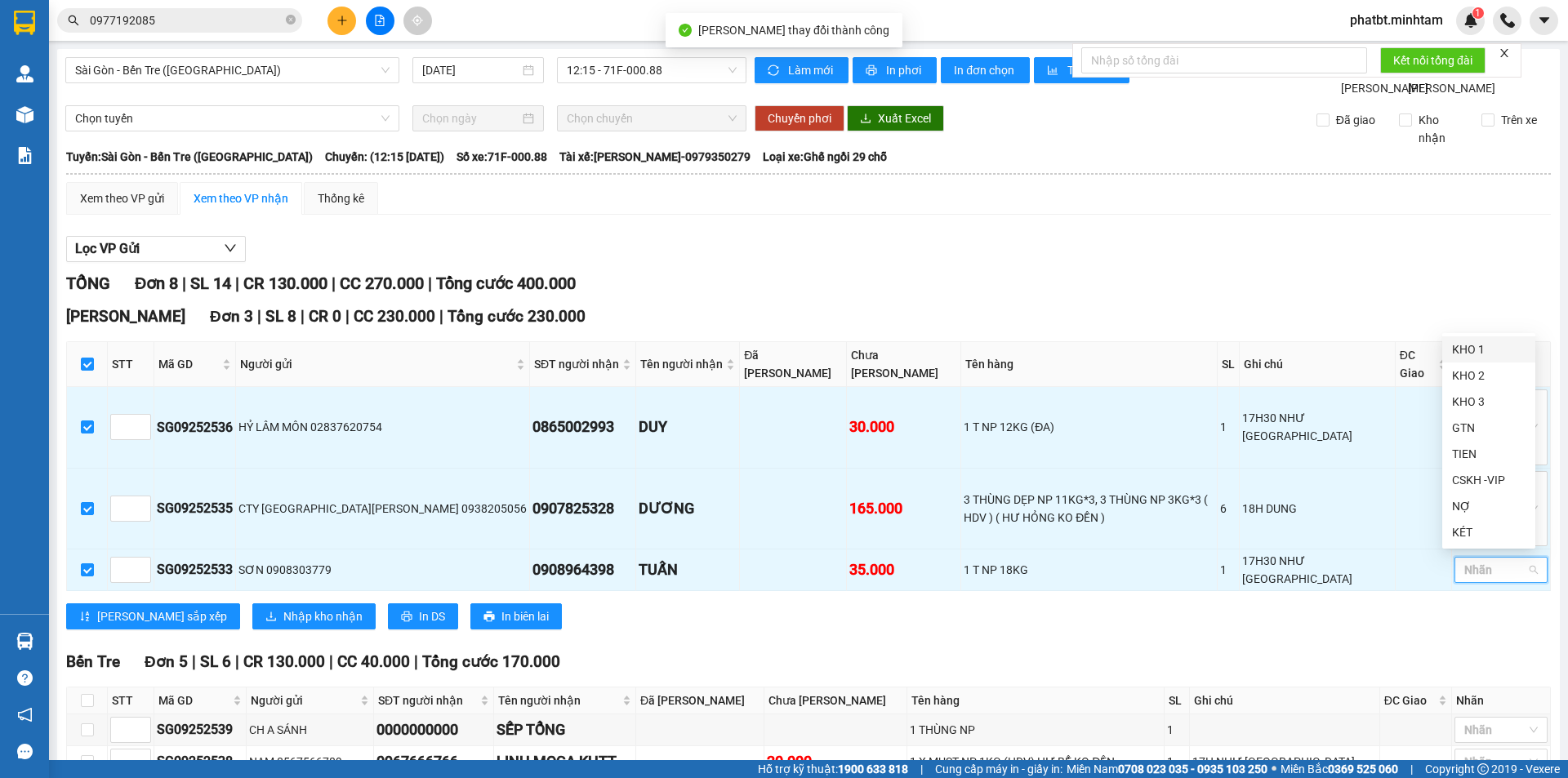
click at [1468, 341] on div "KHO 1" at bounding box center [1489, 350] width 73 height 18
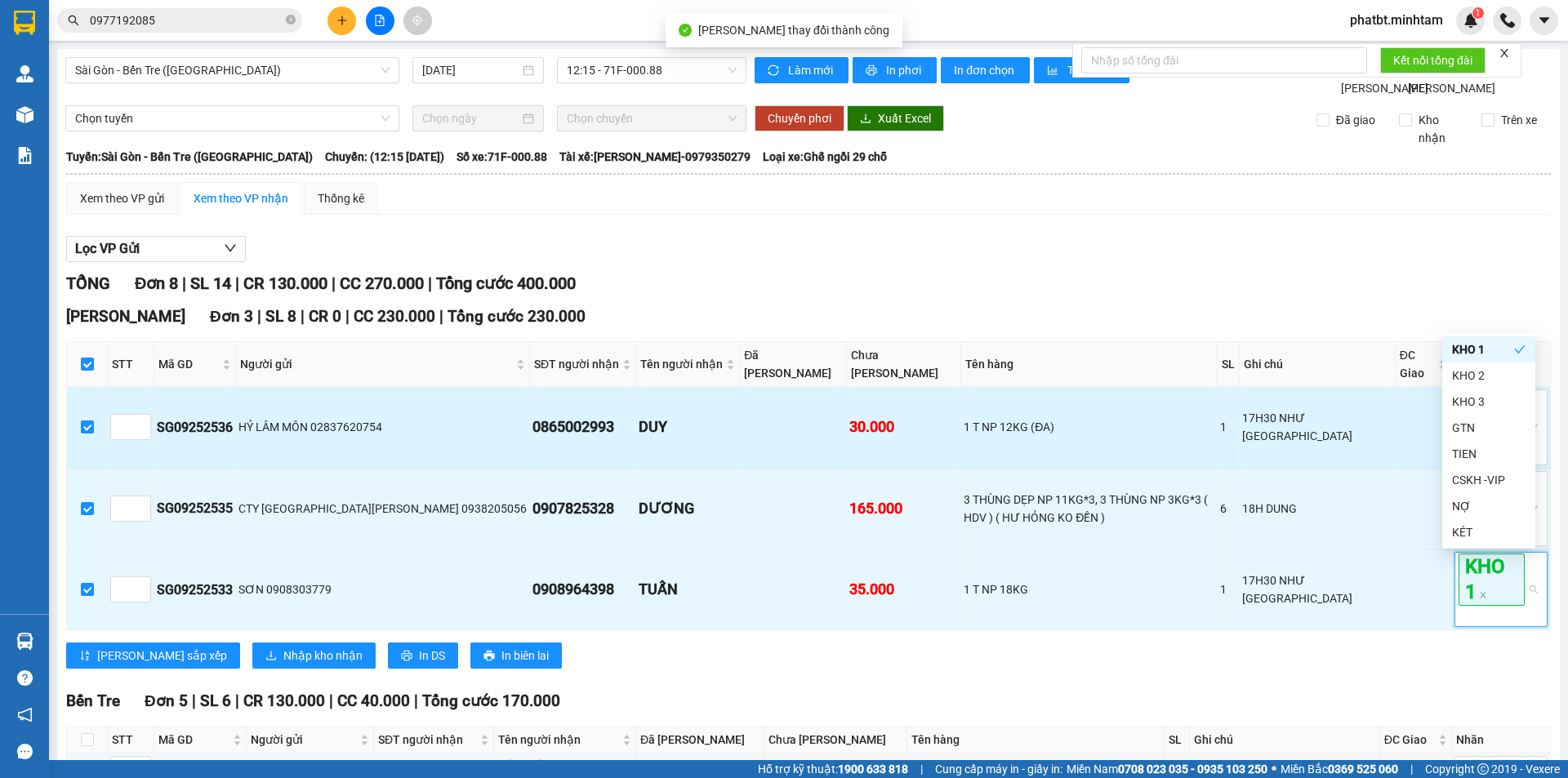
click at [1210, 452] on td "1 T NP 12KG (ĐA)" at bounding box center [1089, 427] width 256 height 80
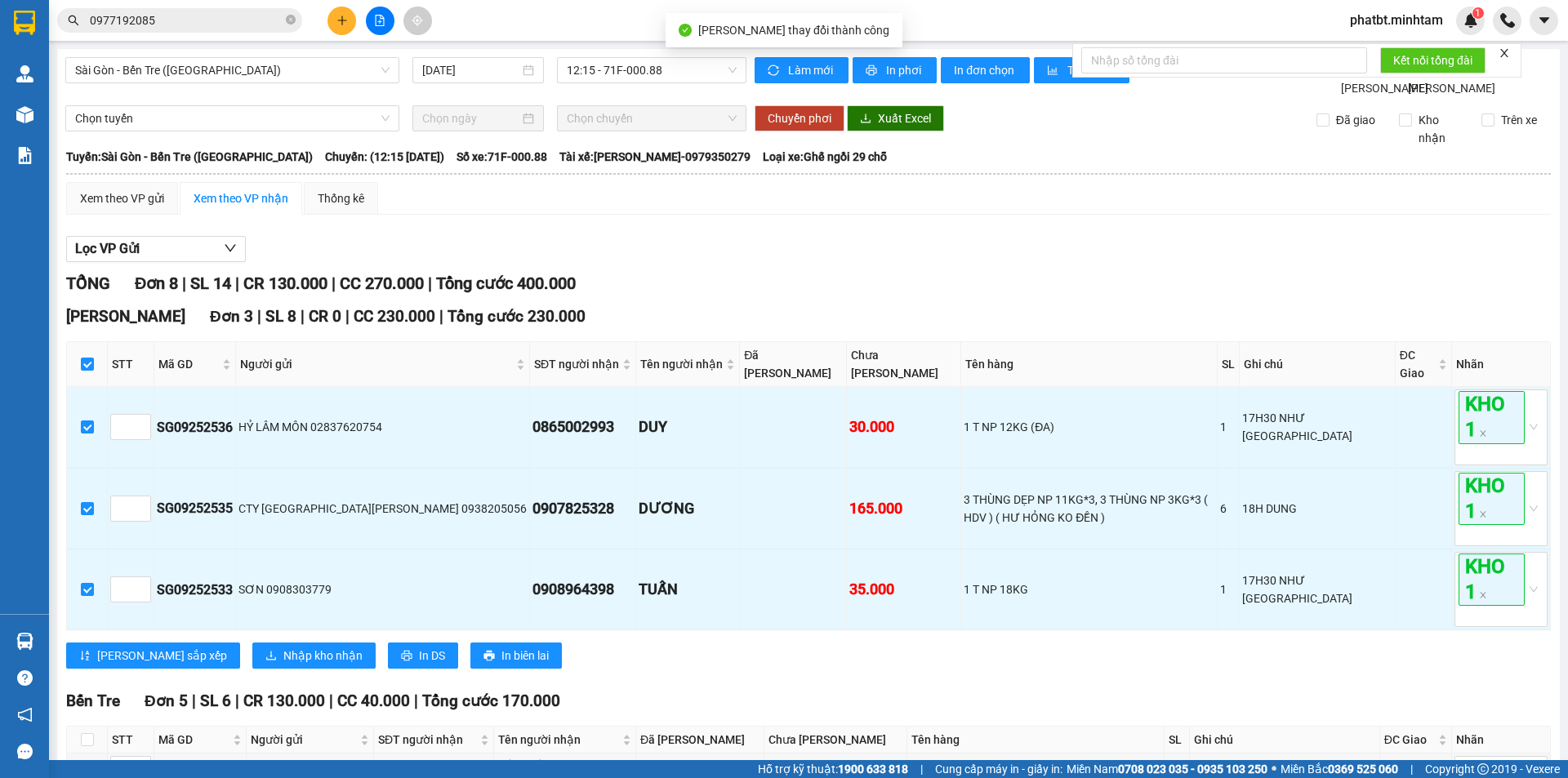
click at [206, 638] on div "Ngã Tư Huyện Đơn 3 | SL 8 | CR 0 | CC 230.000 | Tổng cước 230.000 STT Mã GD N…" at bounding box center [809, 492] width 1485 height 377
click at [283, 651] on span "Nhập kho nhận" at bounding box center [323, 656] width 80 height 18
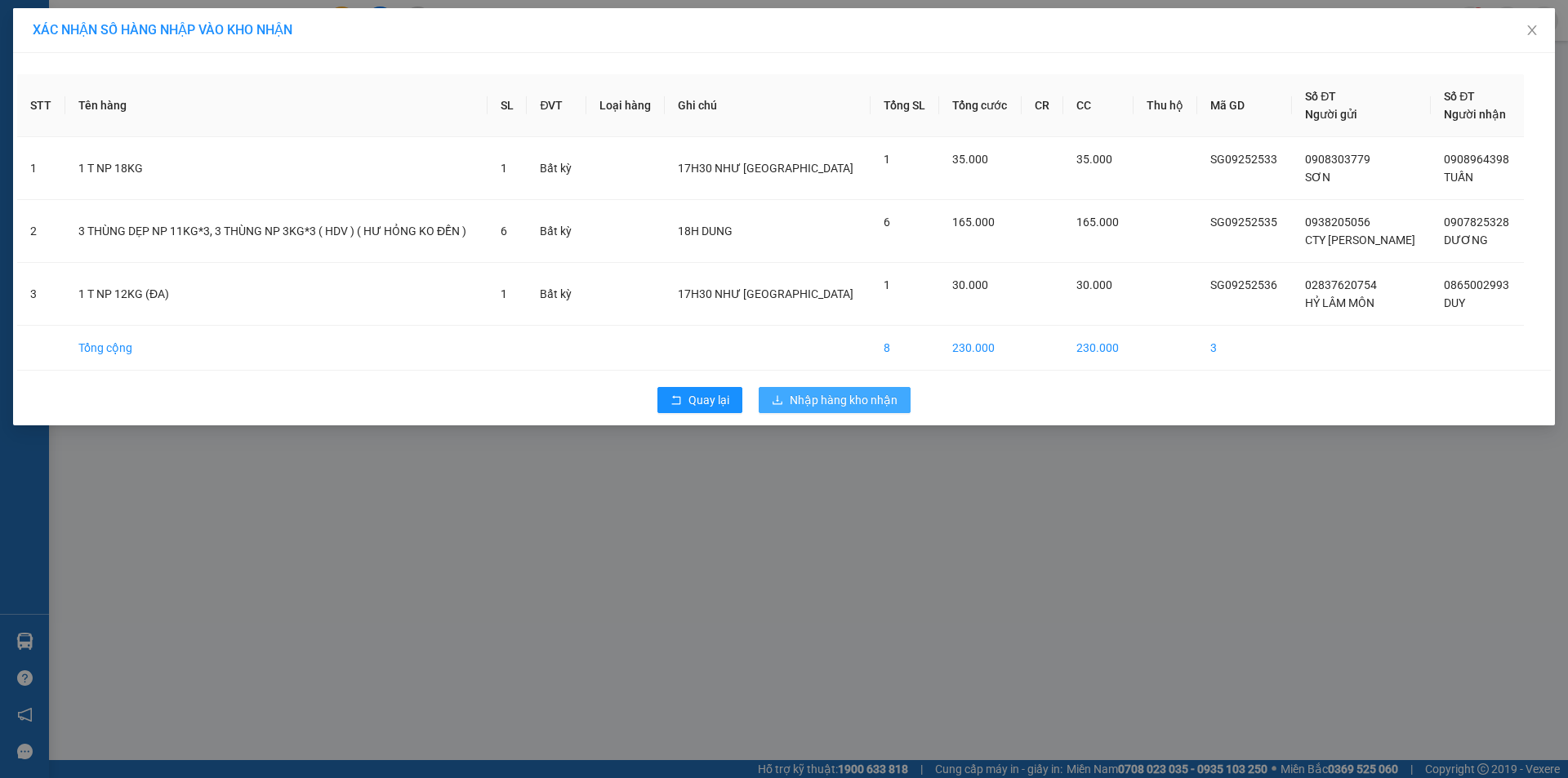
click at [859, 405] on span "Nhập hàng kho nhận" at bounding box center [843, 399] width 108 height 18
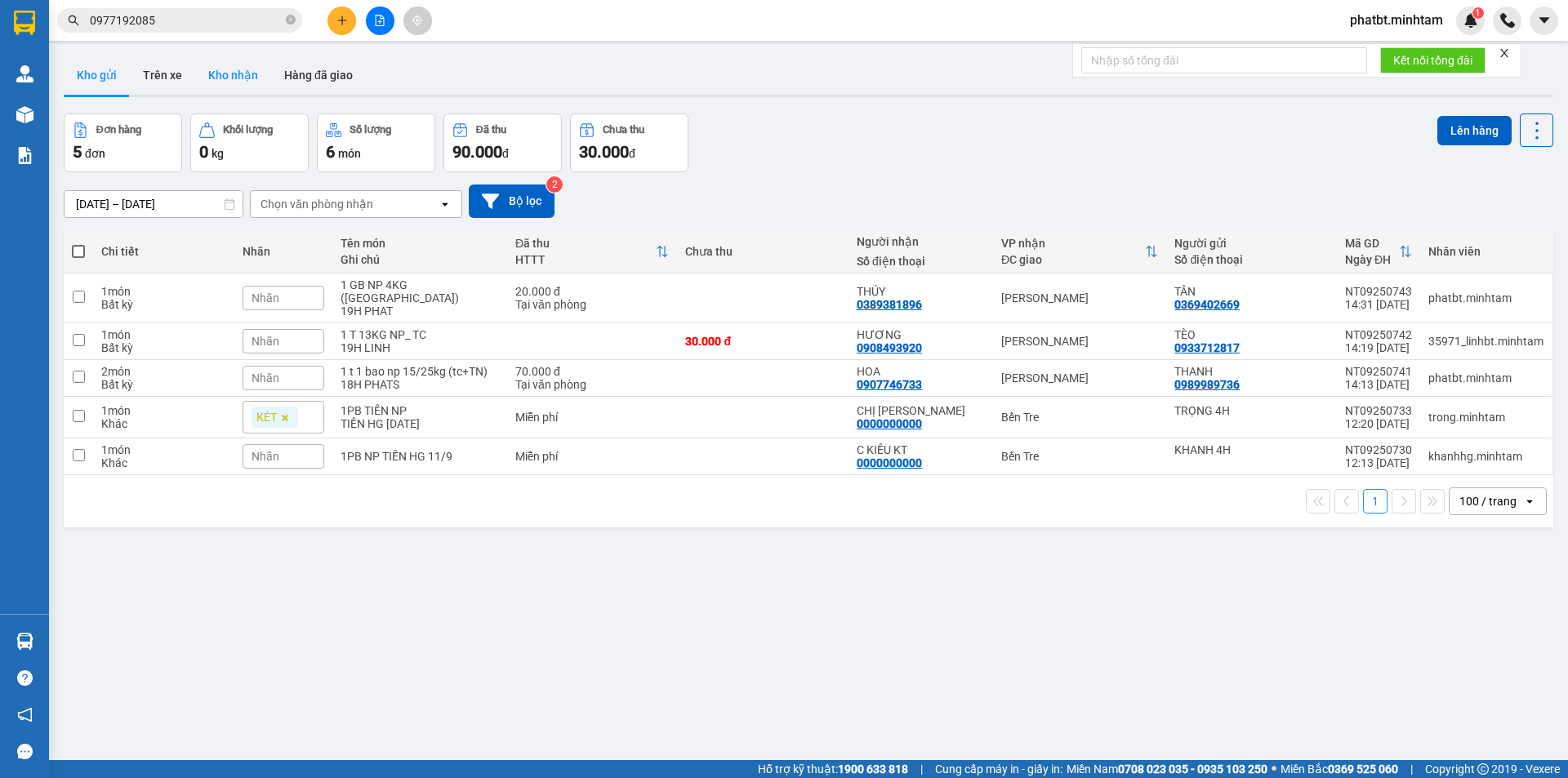
click at [234, 63] on button "Kho nhận" at bounding box center [233, 75] width 76 height 39
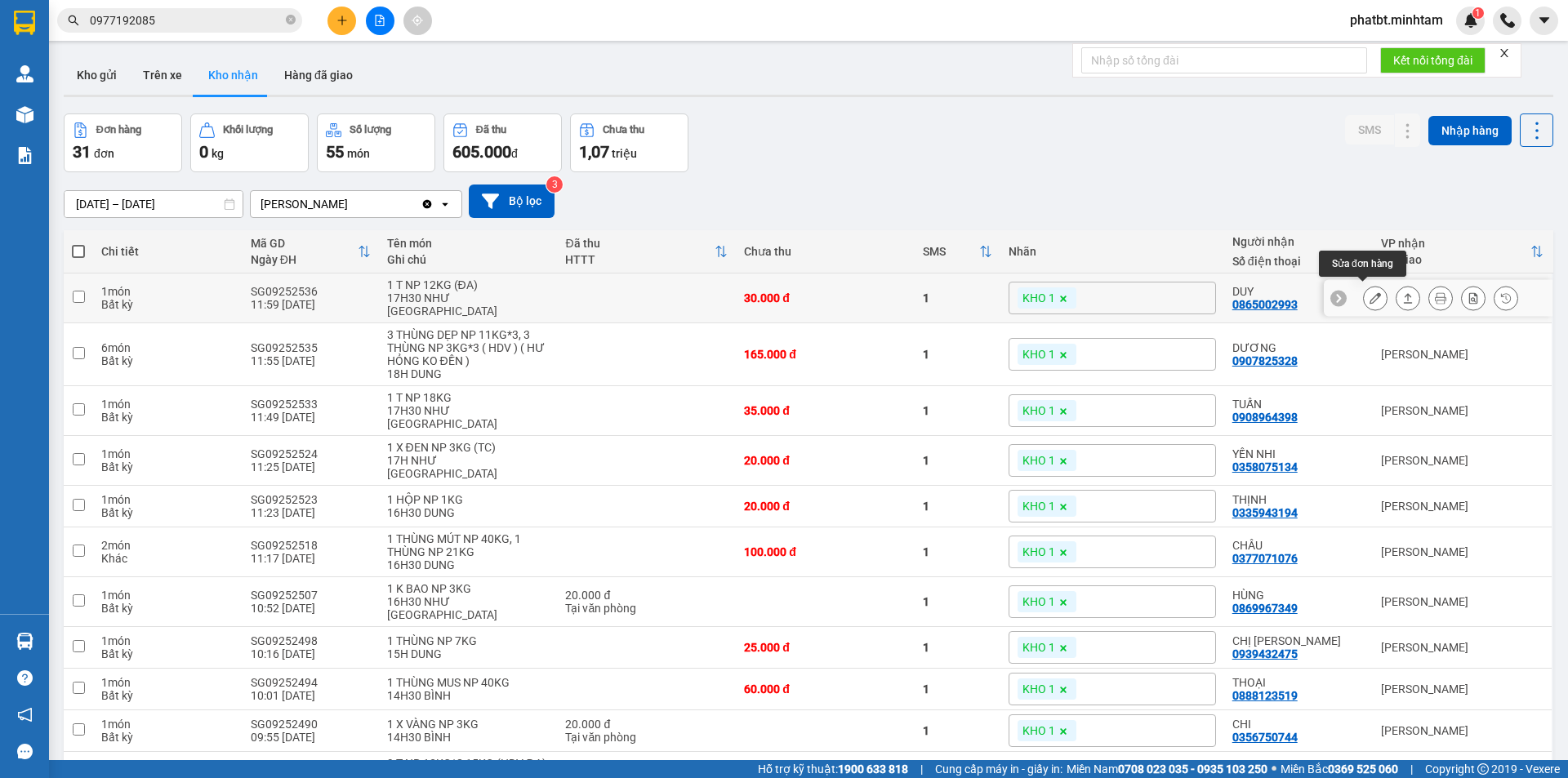
click at [1369, 291] on button at bounding box center [1376, 298] width 23 height 29
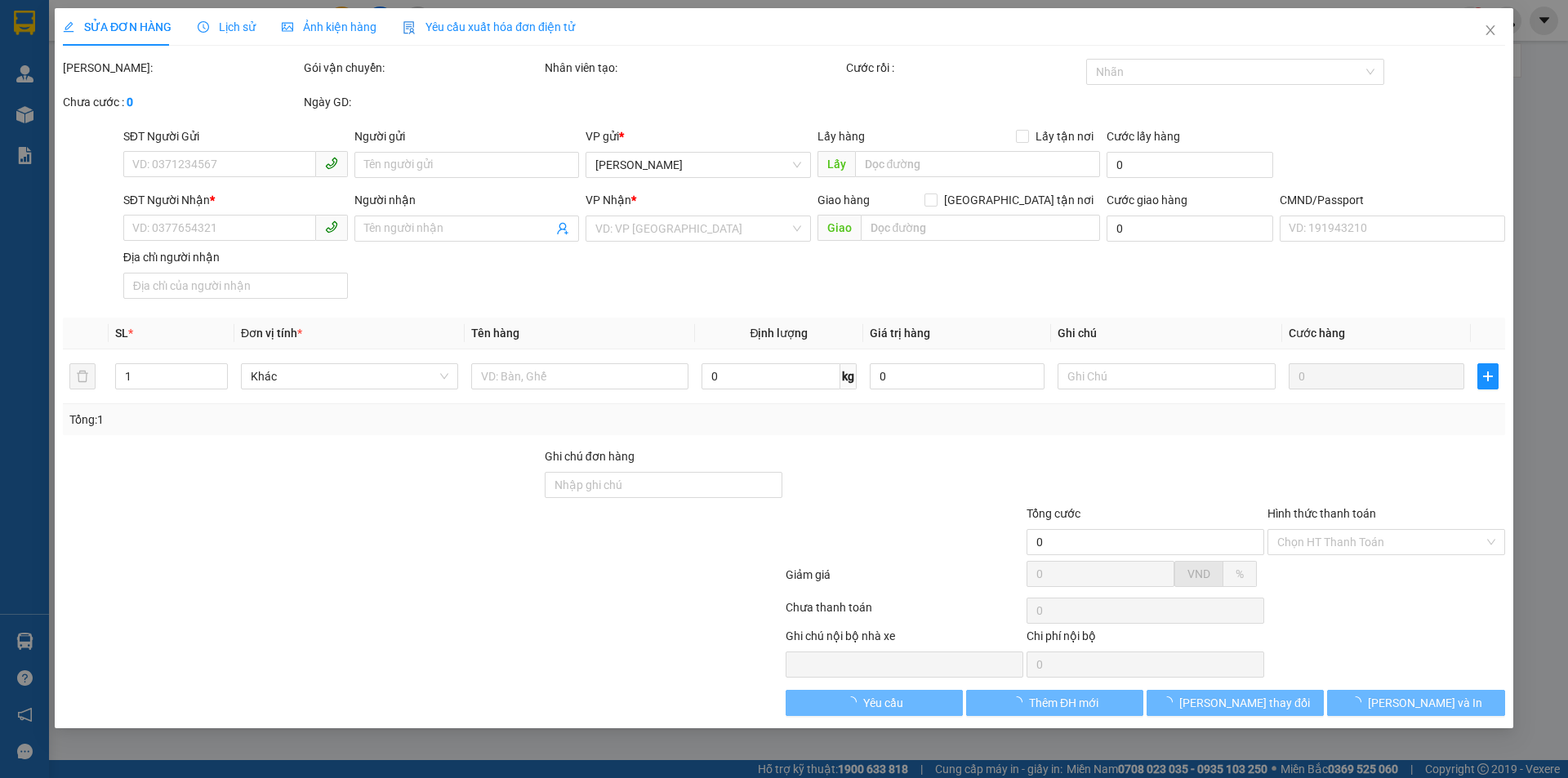
type input "02837620754"
type input "HỶ LÂM MÔN"
type input "0865002993"
type input "DUY"
type input "30.000"
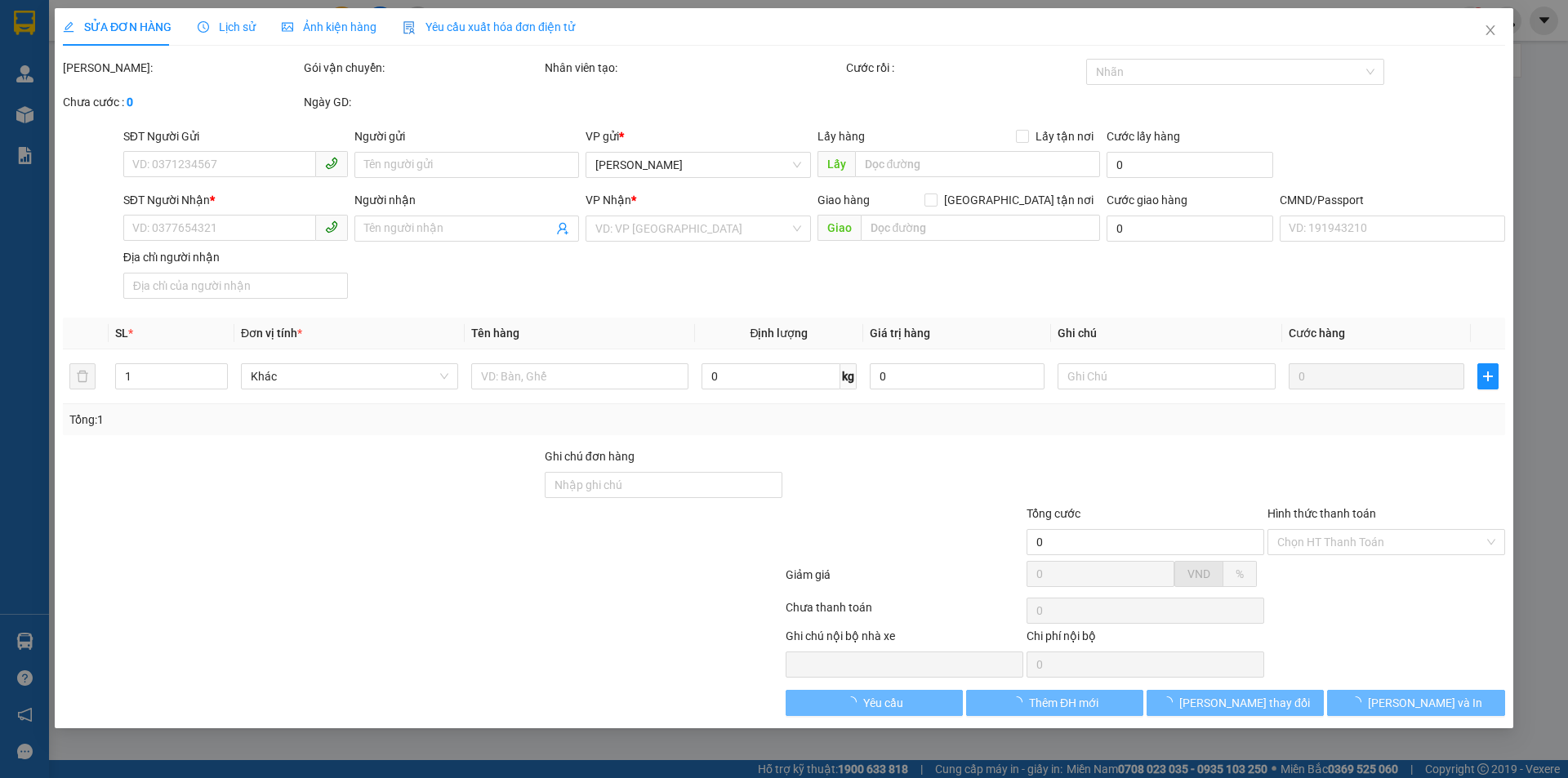
type input "30.000"
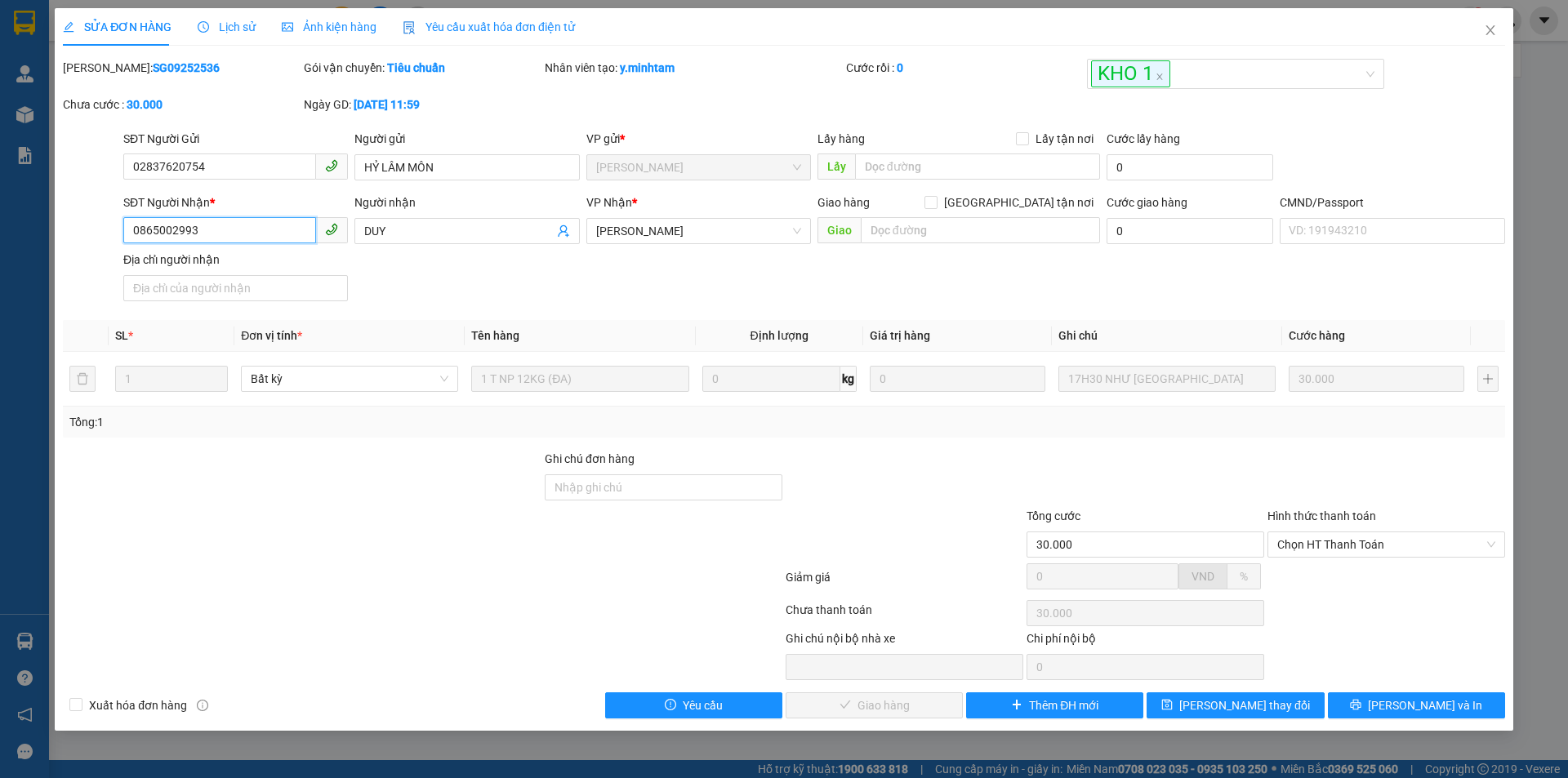
click at [247, 237] on input "0865002993" at bounding box center [220, 230] width 192 height 26
click at [577, 483] on input "Ghi chú đơn hàng" at bounding box center [664, 488] width 238 height 26
type input "M"
type input "T"
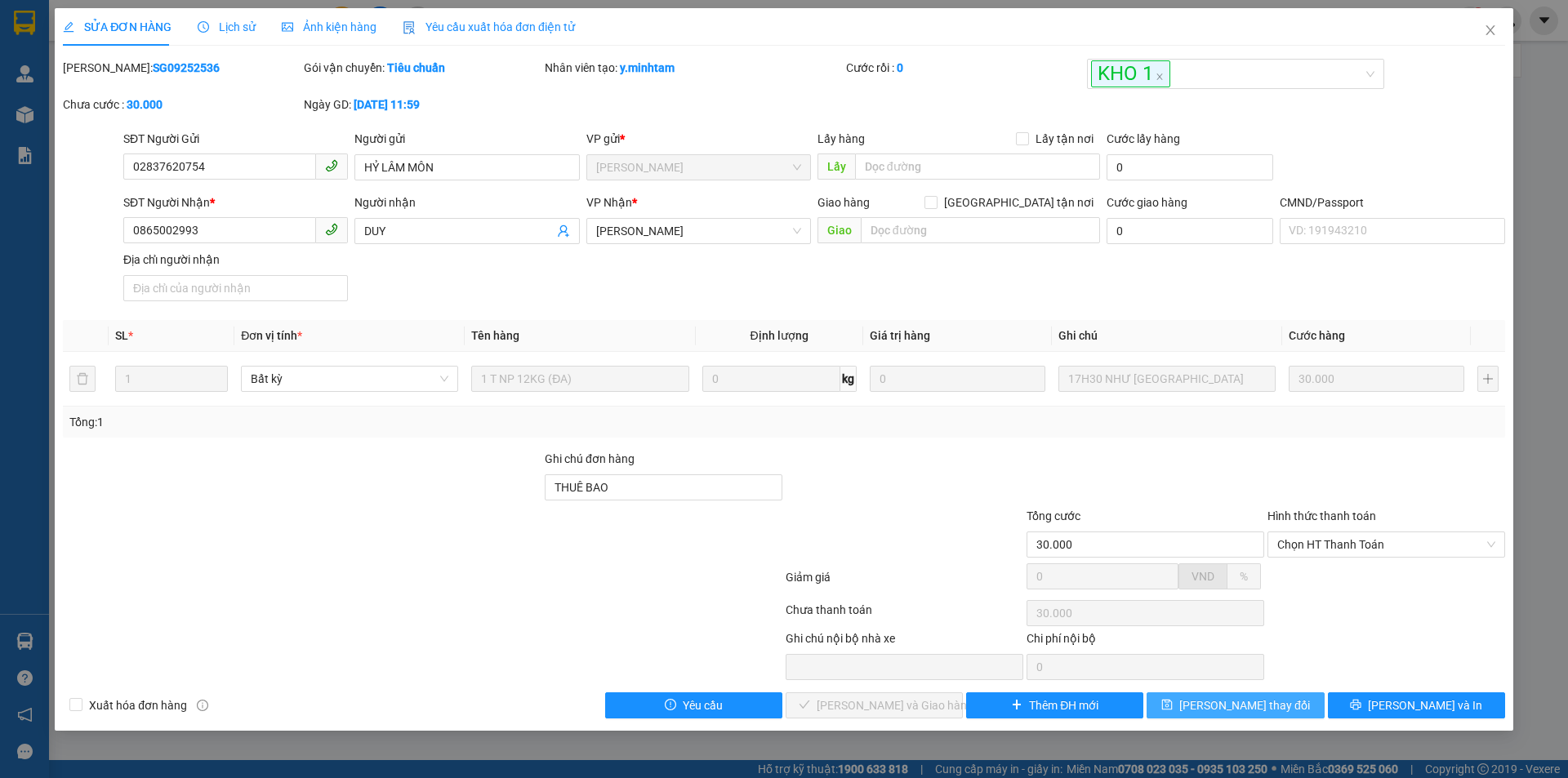
drag, startPoint x: 1269, startPoint y: 701, endPoint x: 1242, endPoint y: 704, distance: 27.2
click at [1269, 701] on span "[PERSON_NAME] thay đổi" at bounding box center [1244, 705] width 130 height 18
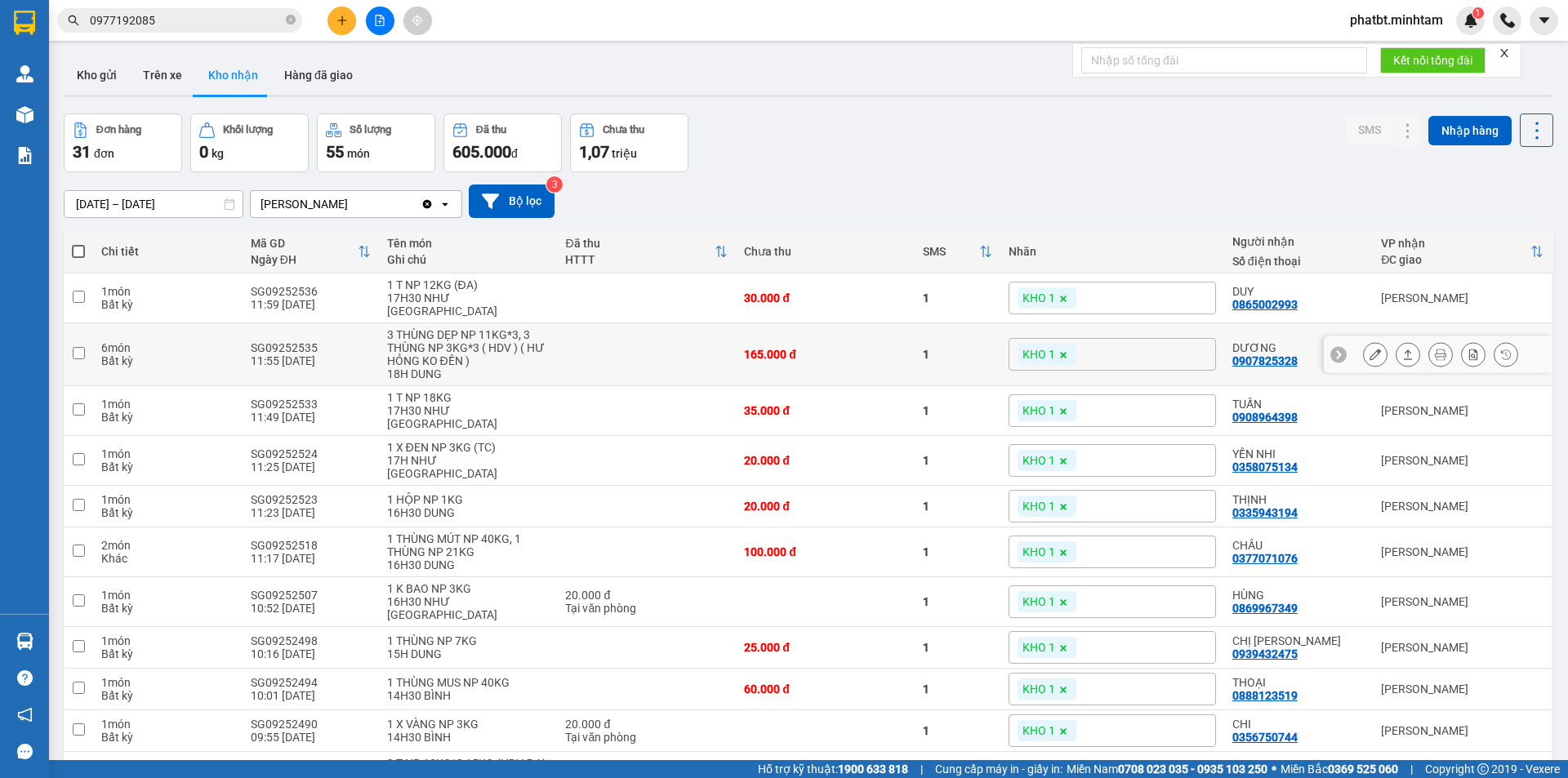
click at [1369, 349] on icon at bounding box center [1375, 354] width 11 height 11
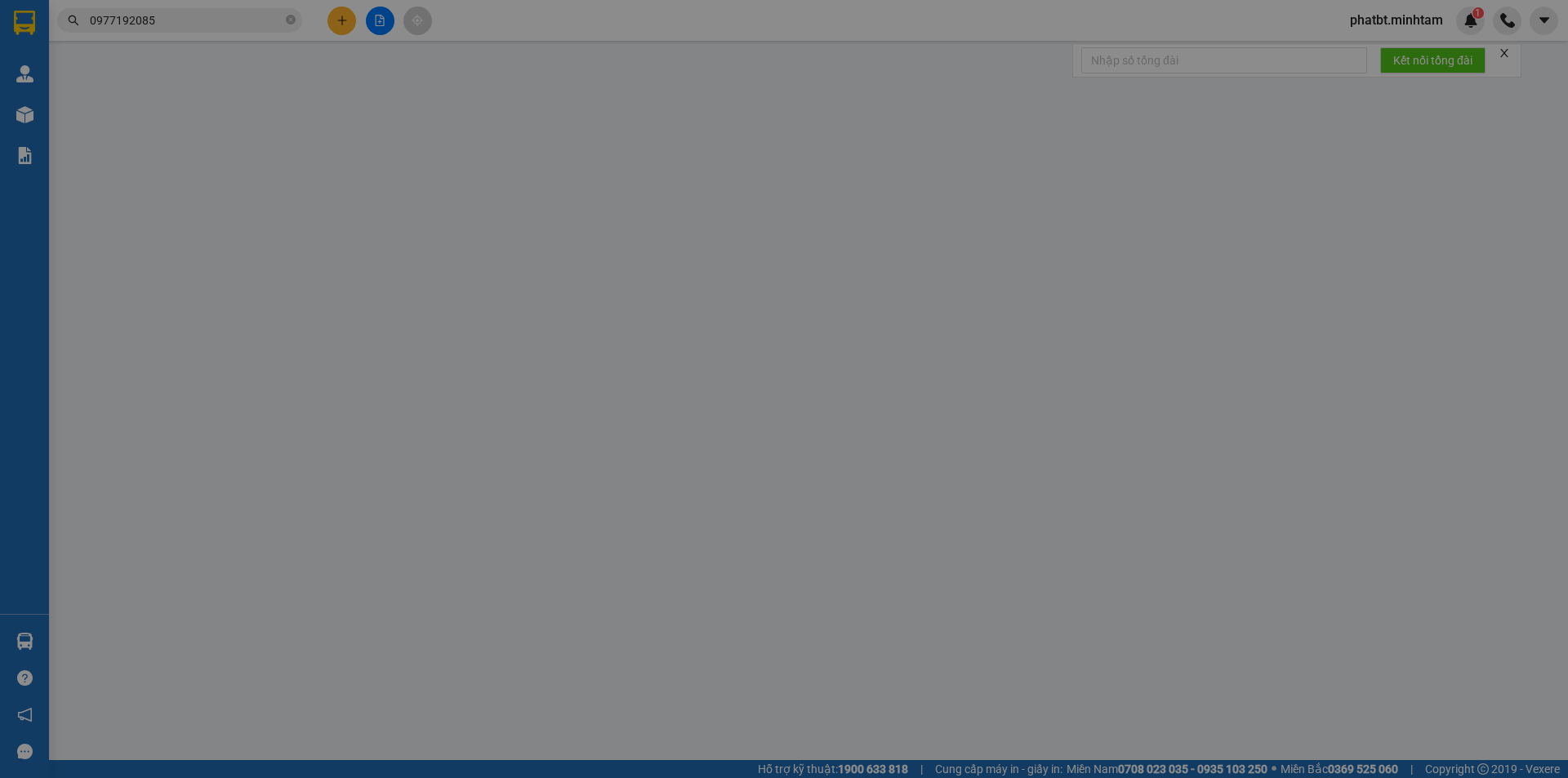
type input "0938205056"
type input "CTY HÀ MINH CƯỜNG"
type input "0907825328"
type input "DƯƠNG"
type input "HCK"
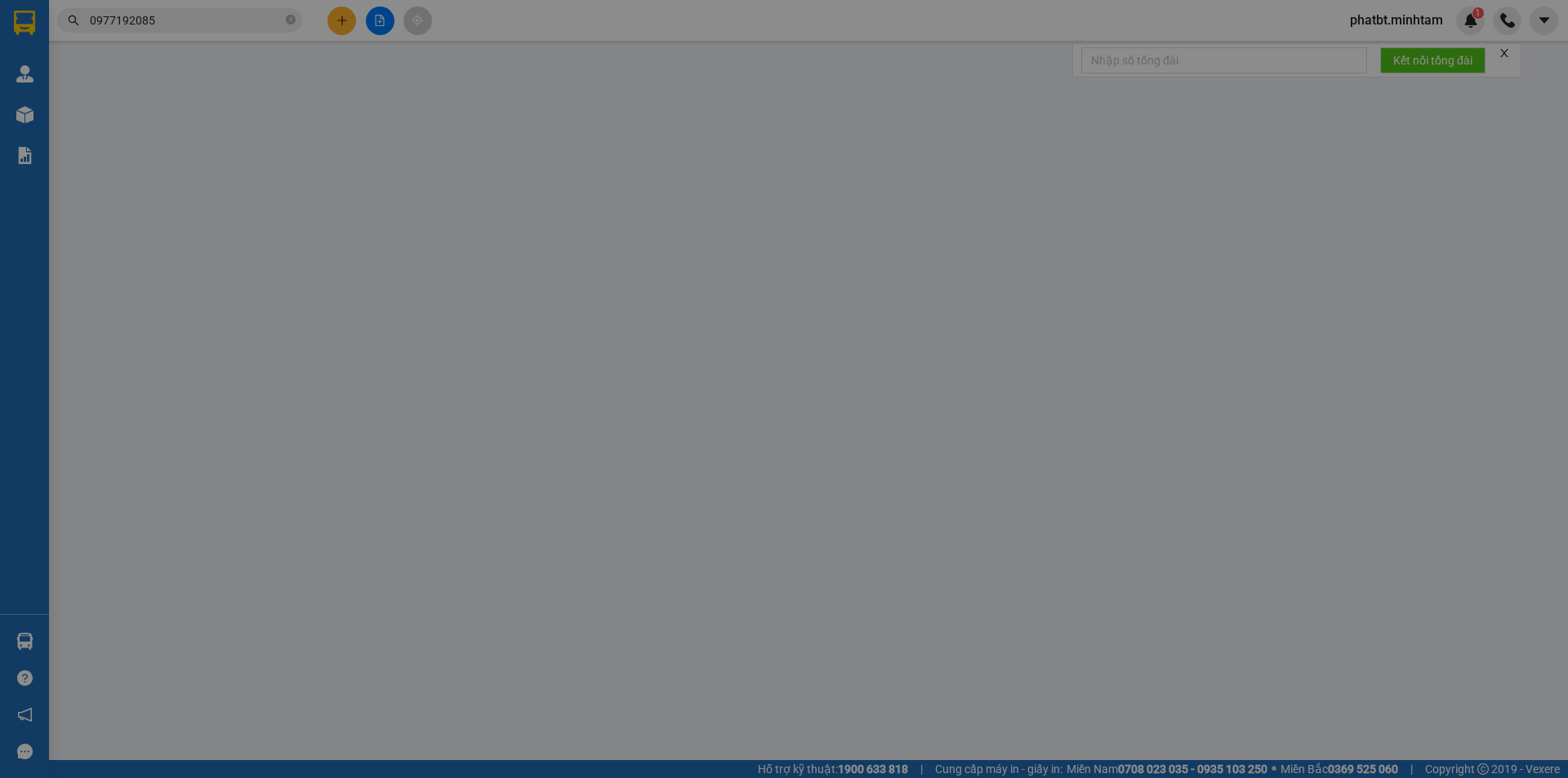
type input "165.000"
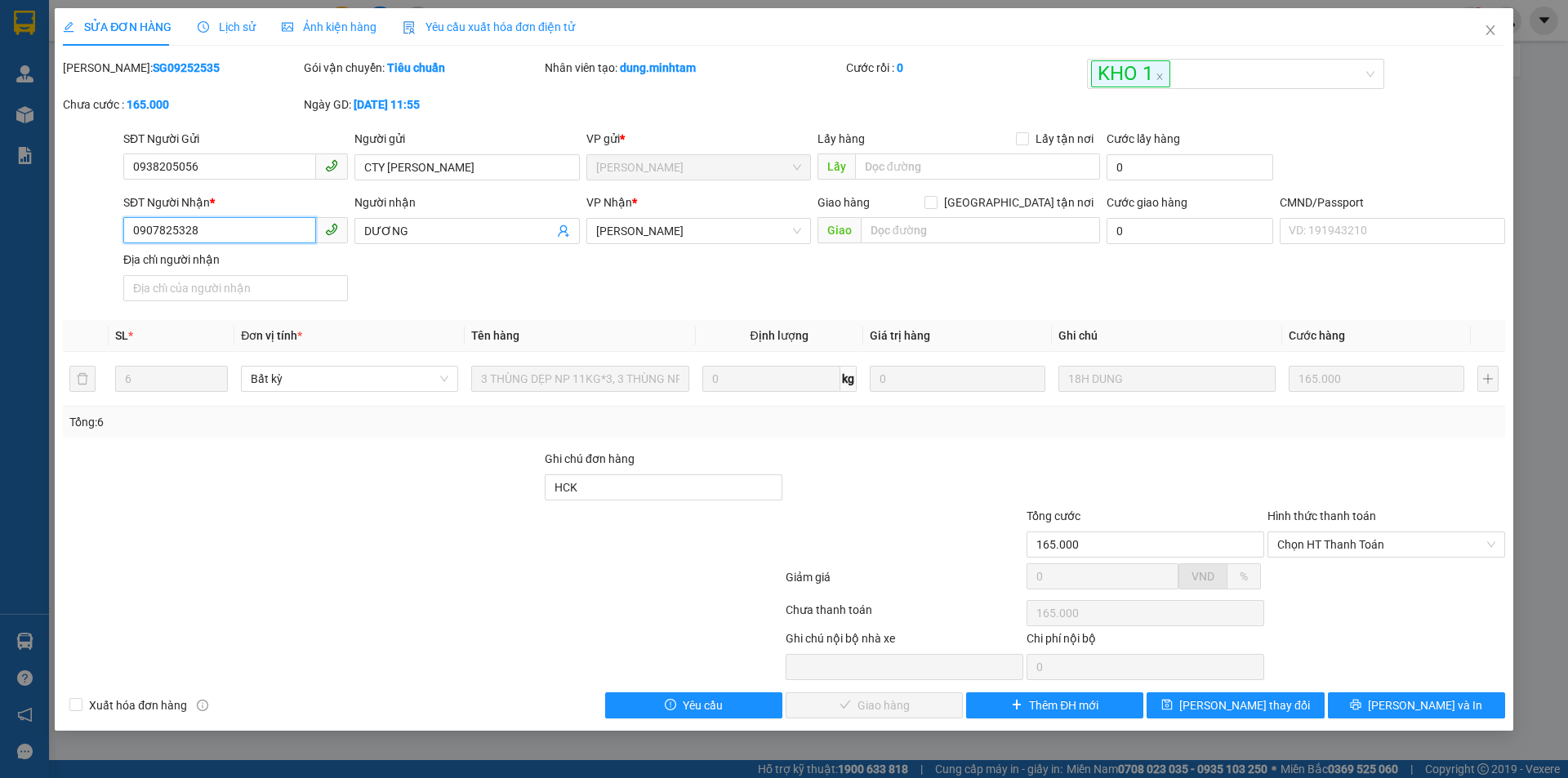
click at [260, 240] on input "0907825328" at bounding box center [220, 230] width 192 height 26
click at [635, 492] on input "HCK" at bounding box center [664, 488] width 238 height 26
type input "HCK ĐG"
click at [1219, 701] on span "Lưu thay đổi" at bounding box center [1244, 705] width 130 height 18
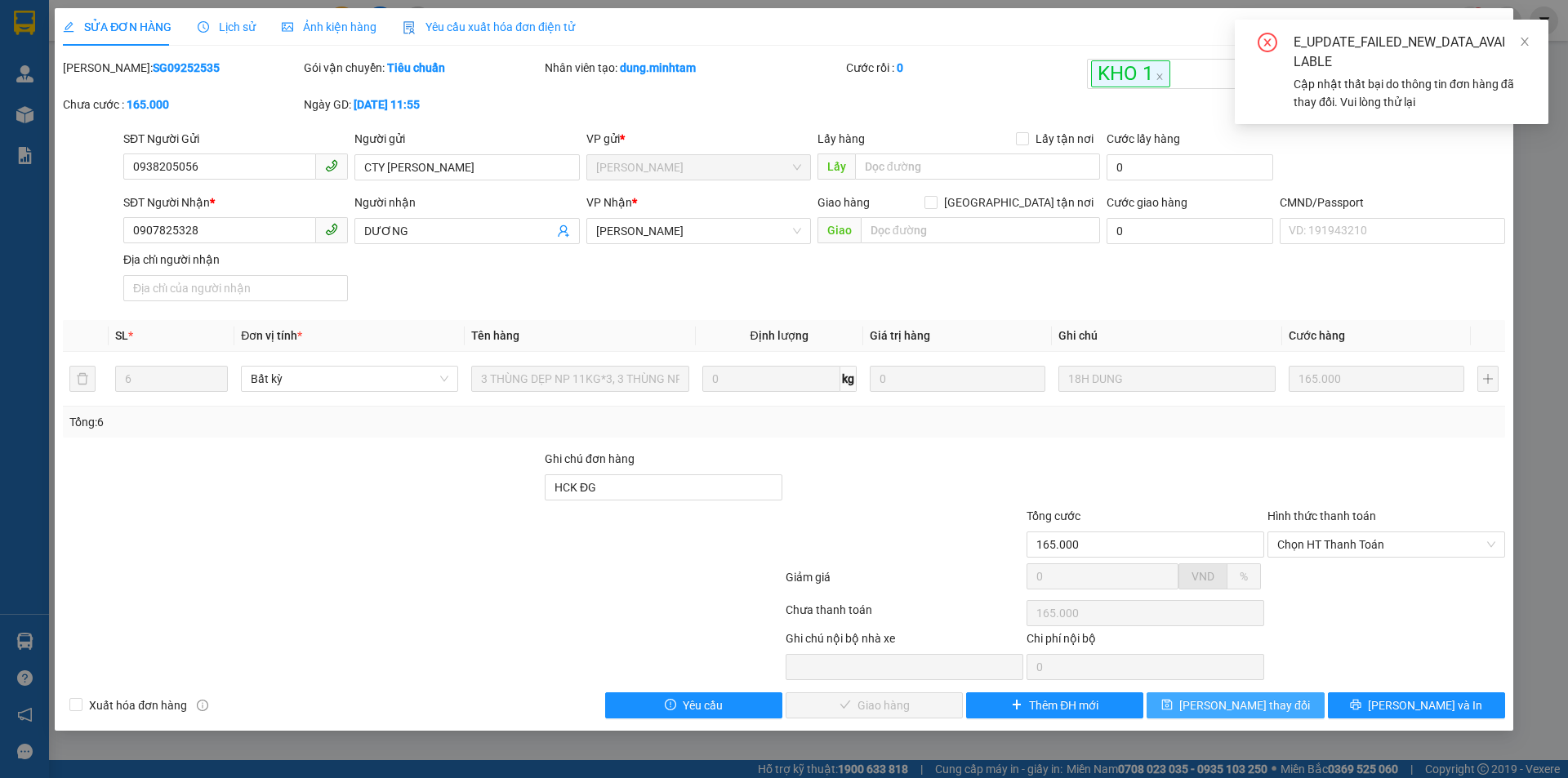
click at [1173, 708] on icon "save" at bounding box center [1167, 705] width 10 height 10
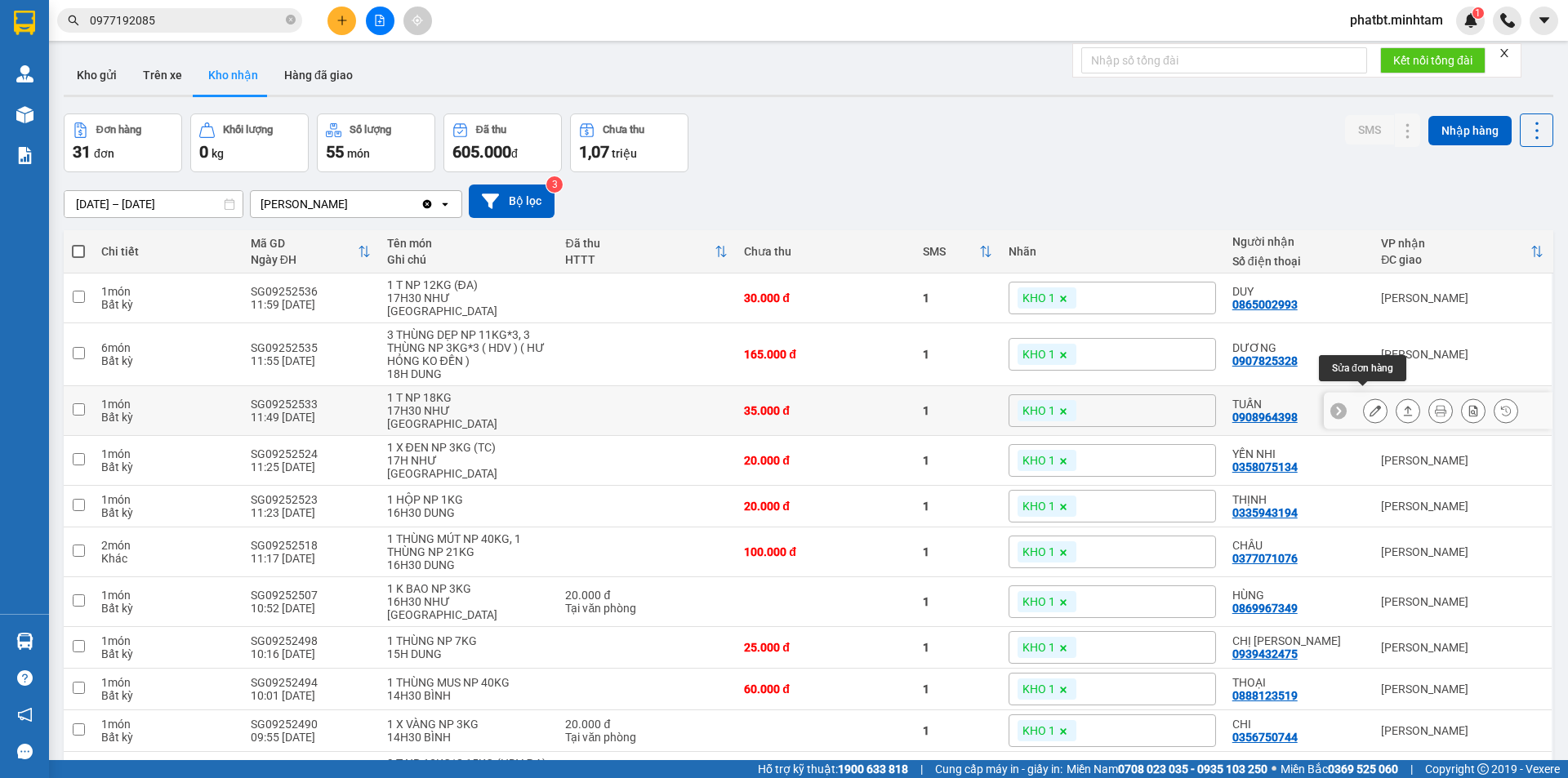
click at [1369, 405] on icon at bounding box center [1375, 410] width 11 height 11
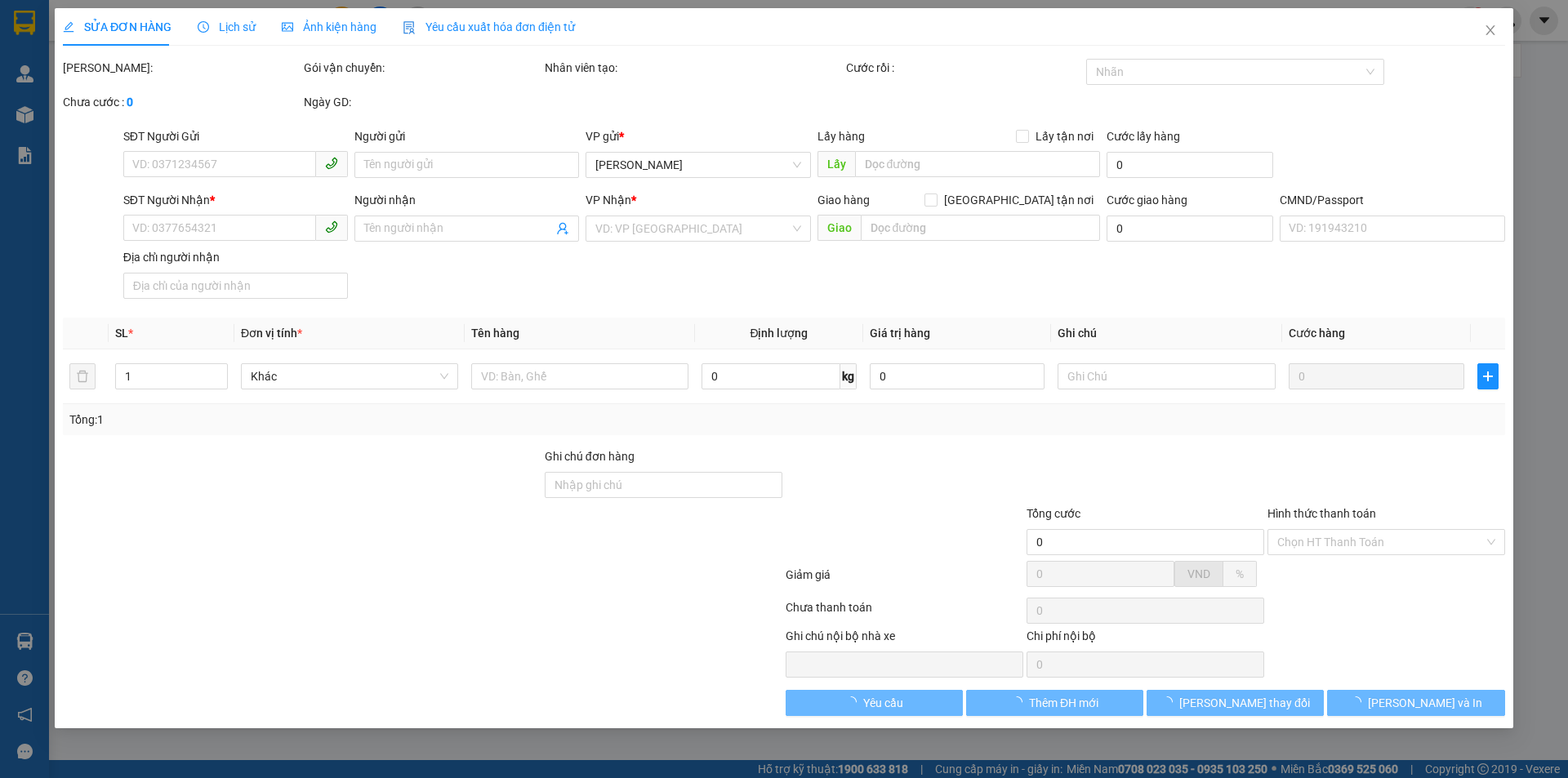
type input "0908303779"
type input "SƠN"
type input "0908964398"
type input "TUẤN"
type input "35.000"
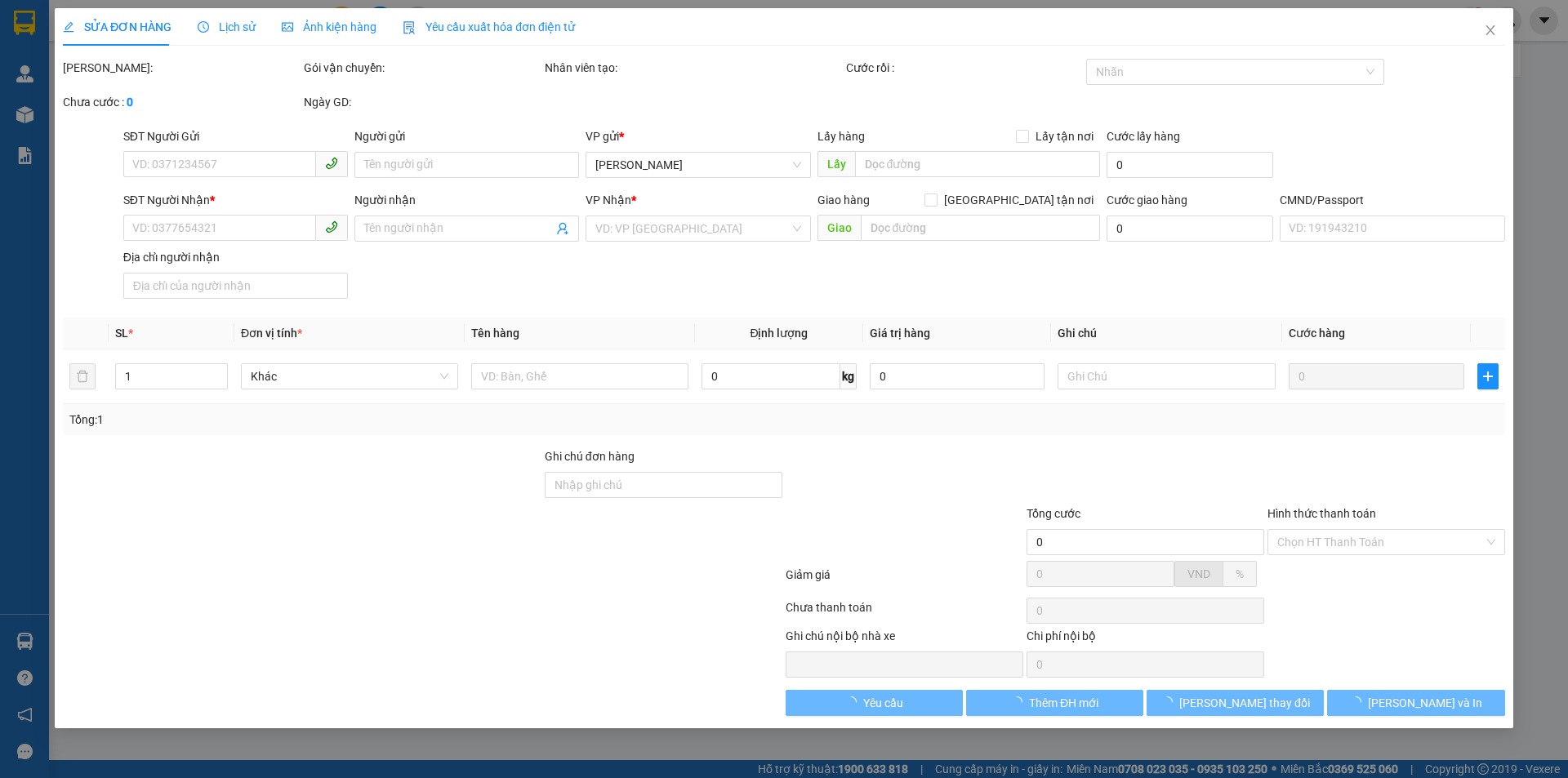
type input "35.000"
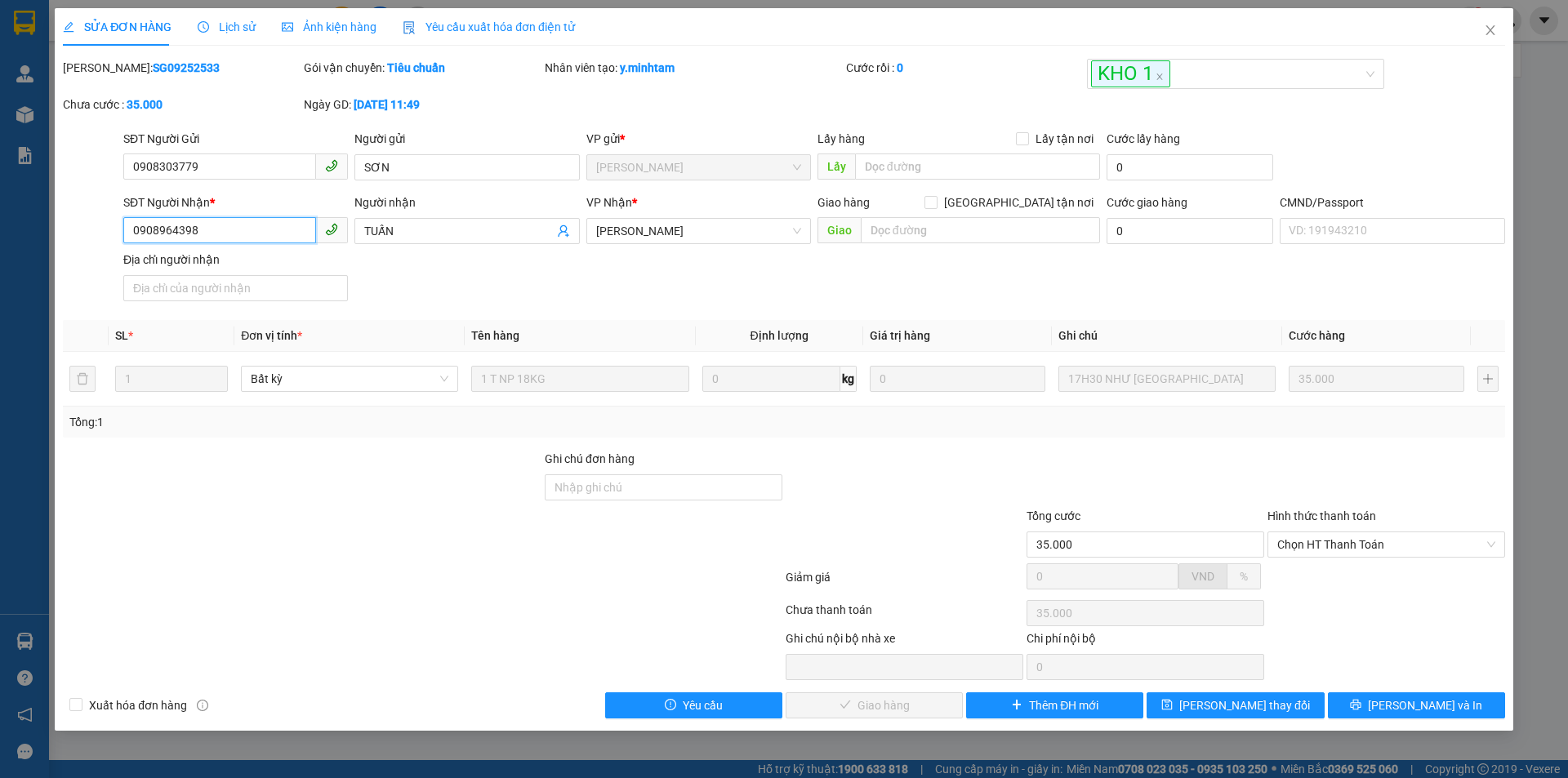
click at [280, 239] on input "0908964398" at bounding box center [220, 230] width 192 height 26
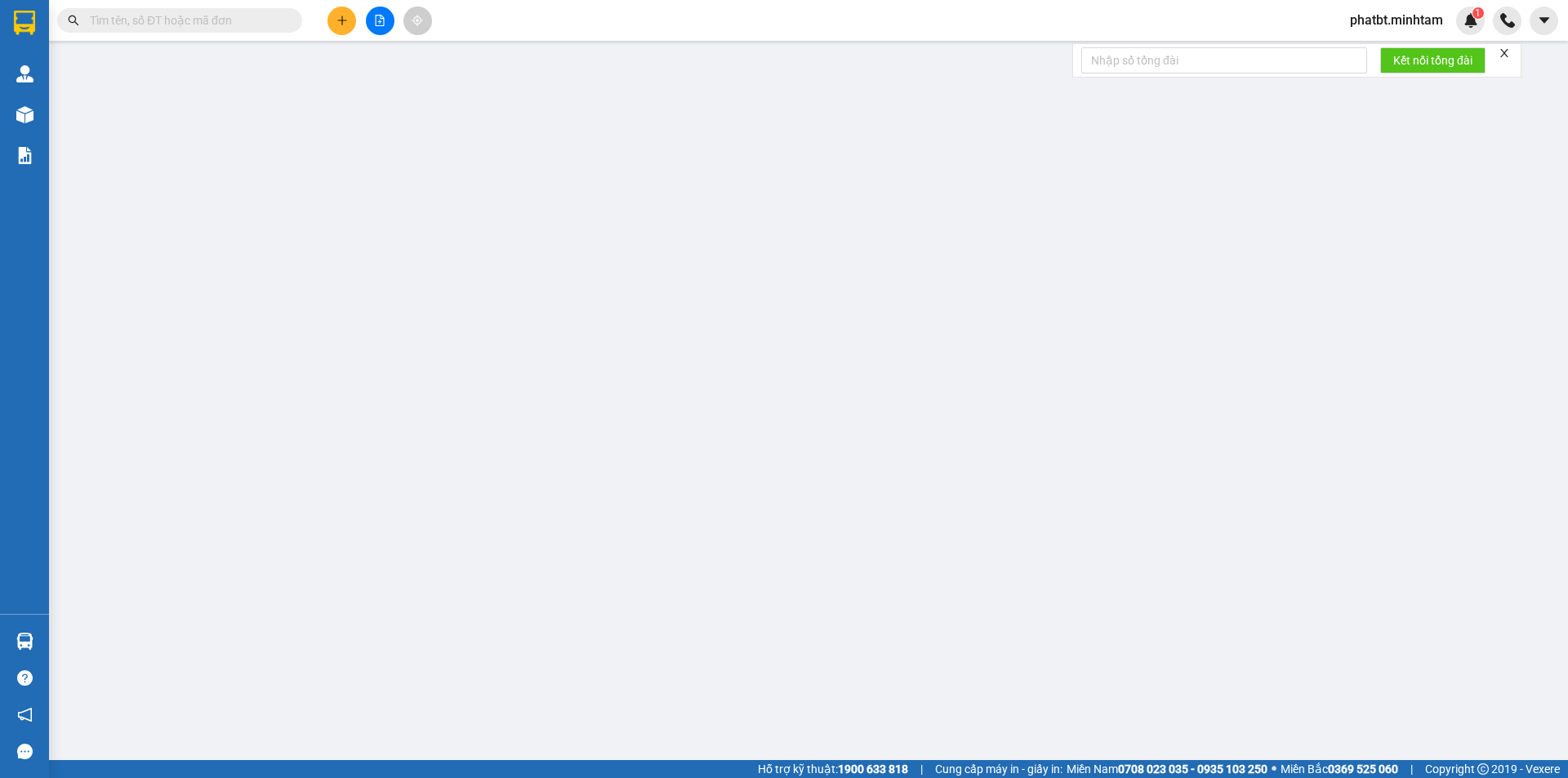
click at [279, 17] on input "text" at bounding box center [186, 20] width 192 height 18
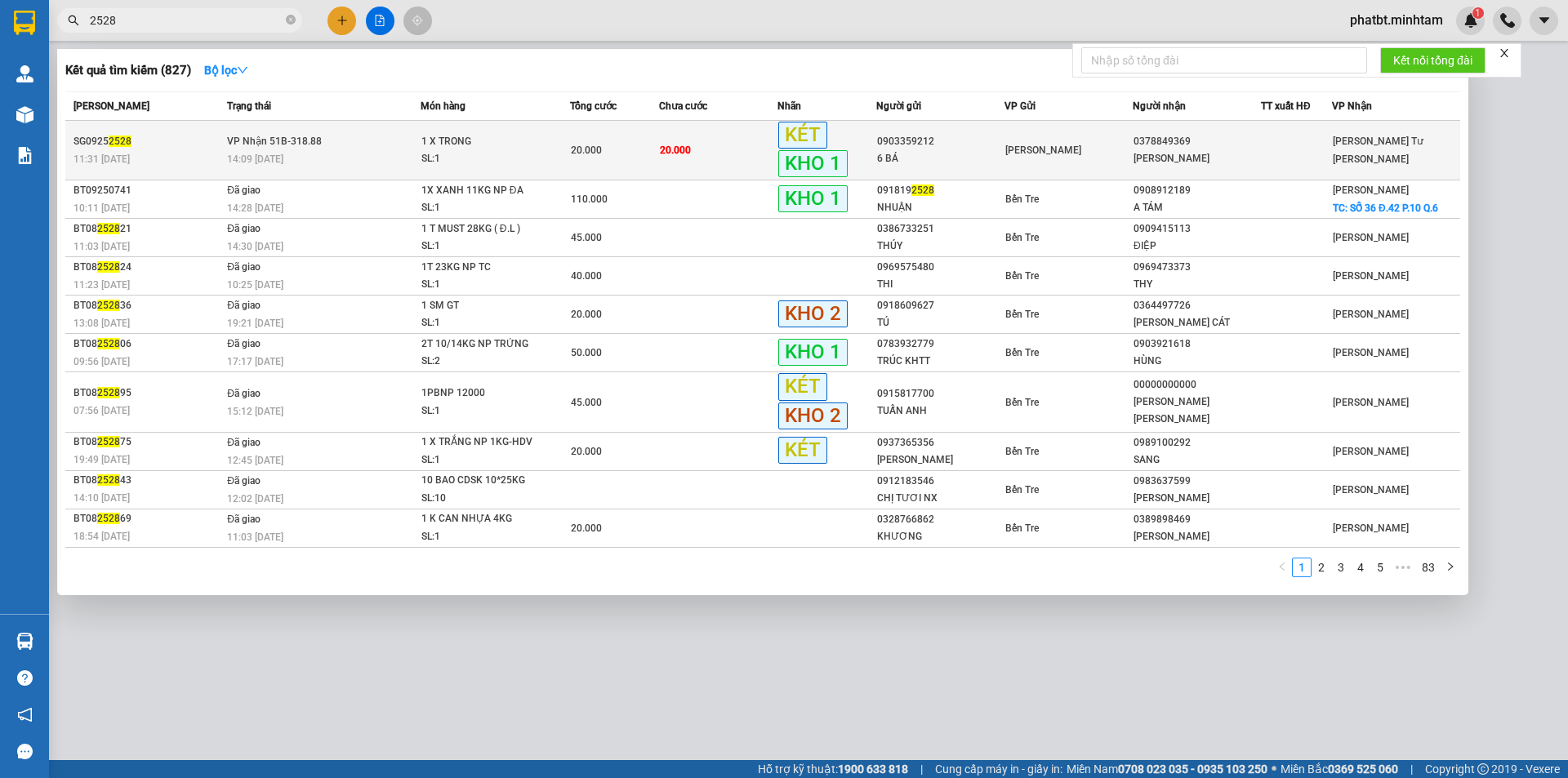
type input "2528"
click at [337, 149] on td "[PERSON_NAME] 51B-318.88 14:09 [DATE]" at bounding box center [322, 150] width 198 height 59
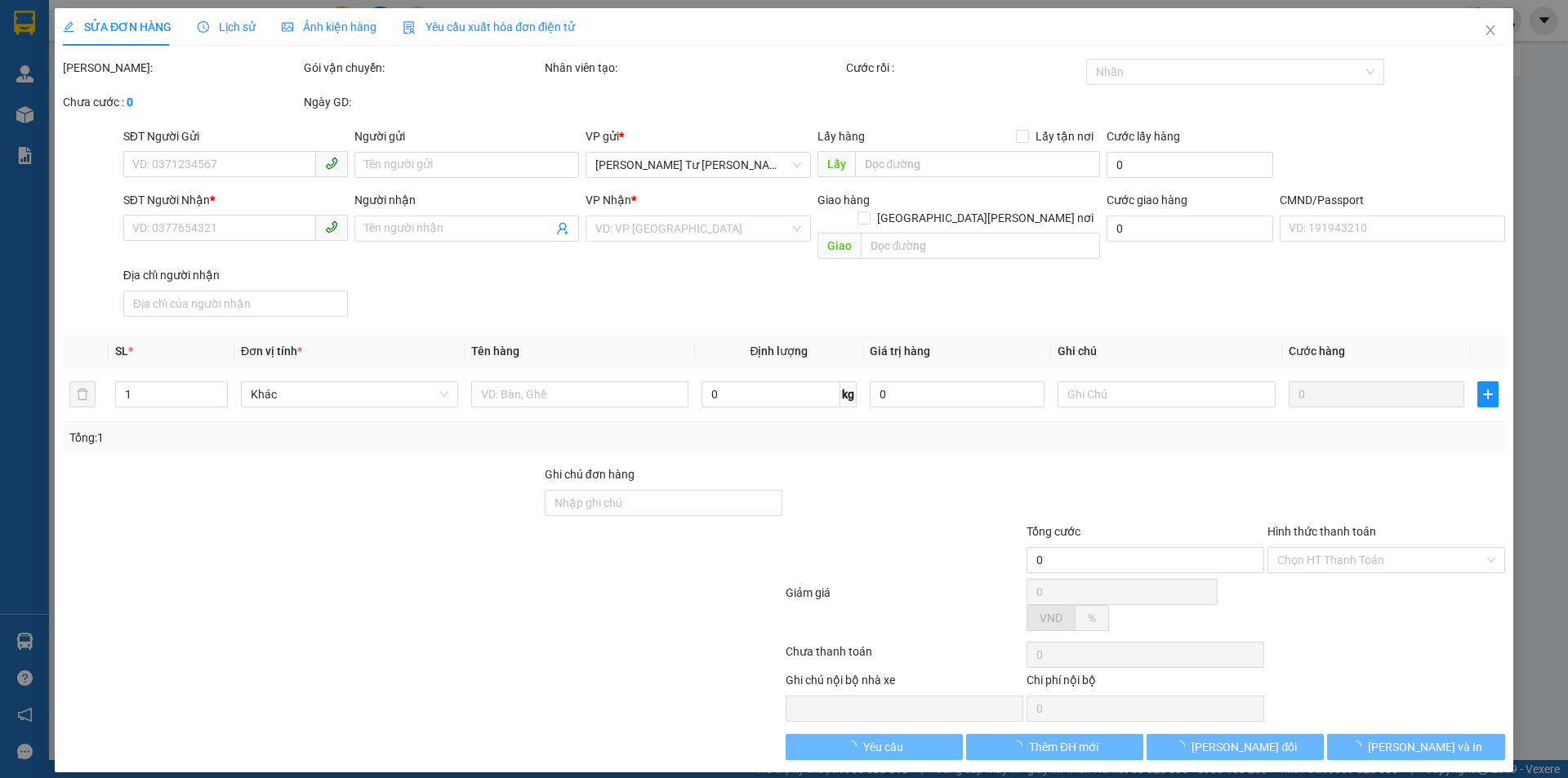
type input "0903359212"
type input "6 BÁ"
type input "0378849369"
type input "MINH TRÍ"
type input "20.000"
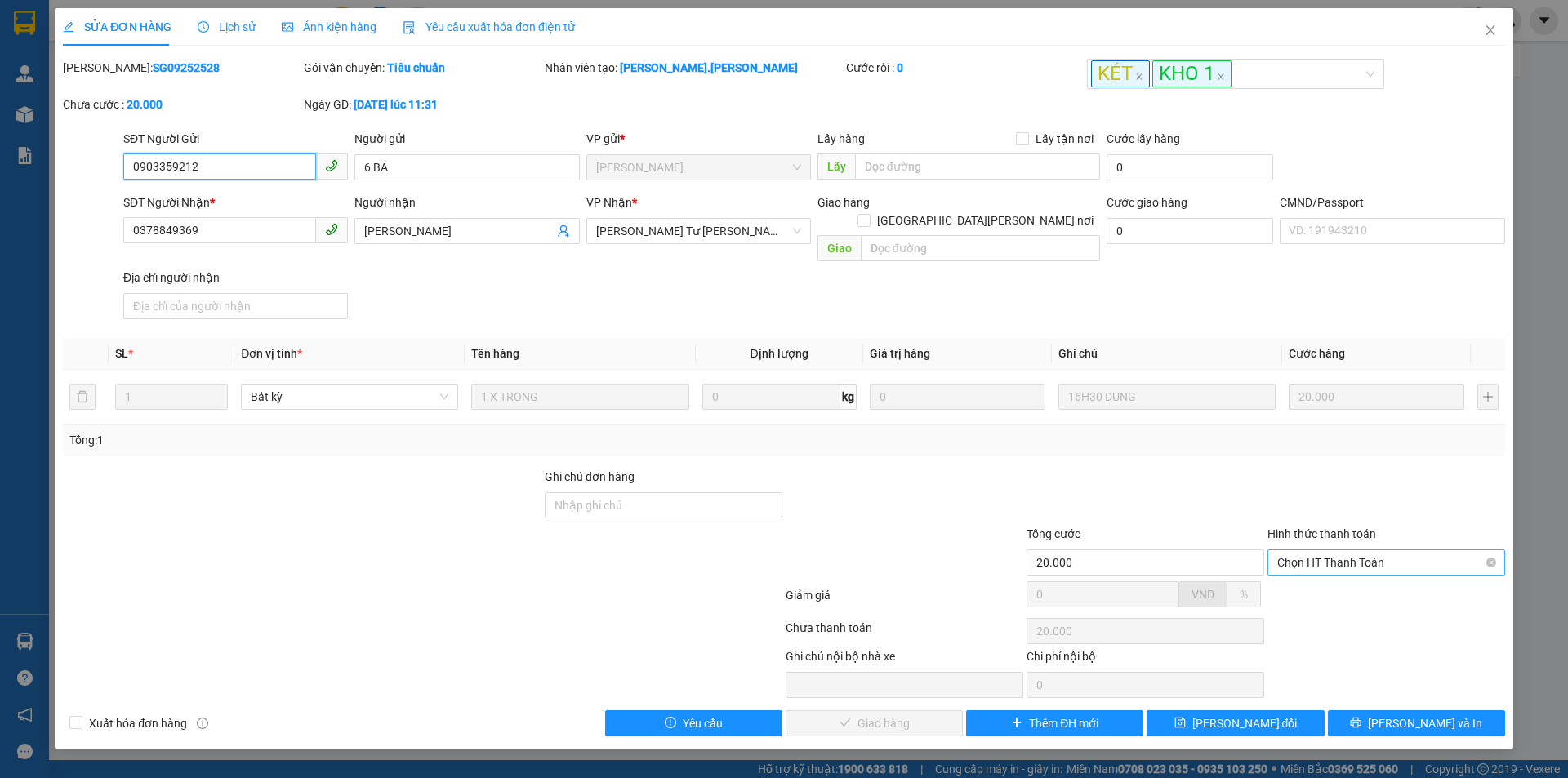
click at [1303, 551] on span "Chọn HT Thanh Toán" at bounding box center [1386, 563] width 218 height 24
click at [1316, 583] on div "Tại văn phòng" at bounding box center [1386, 577] width 218 height 18
type input "0"
click at [914, 714] on span "Lưu và Giao hàng" at bounding box center [927, 723] width 220 height 18
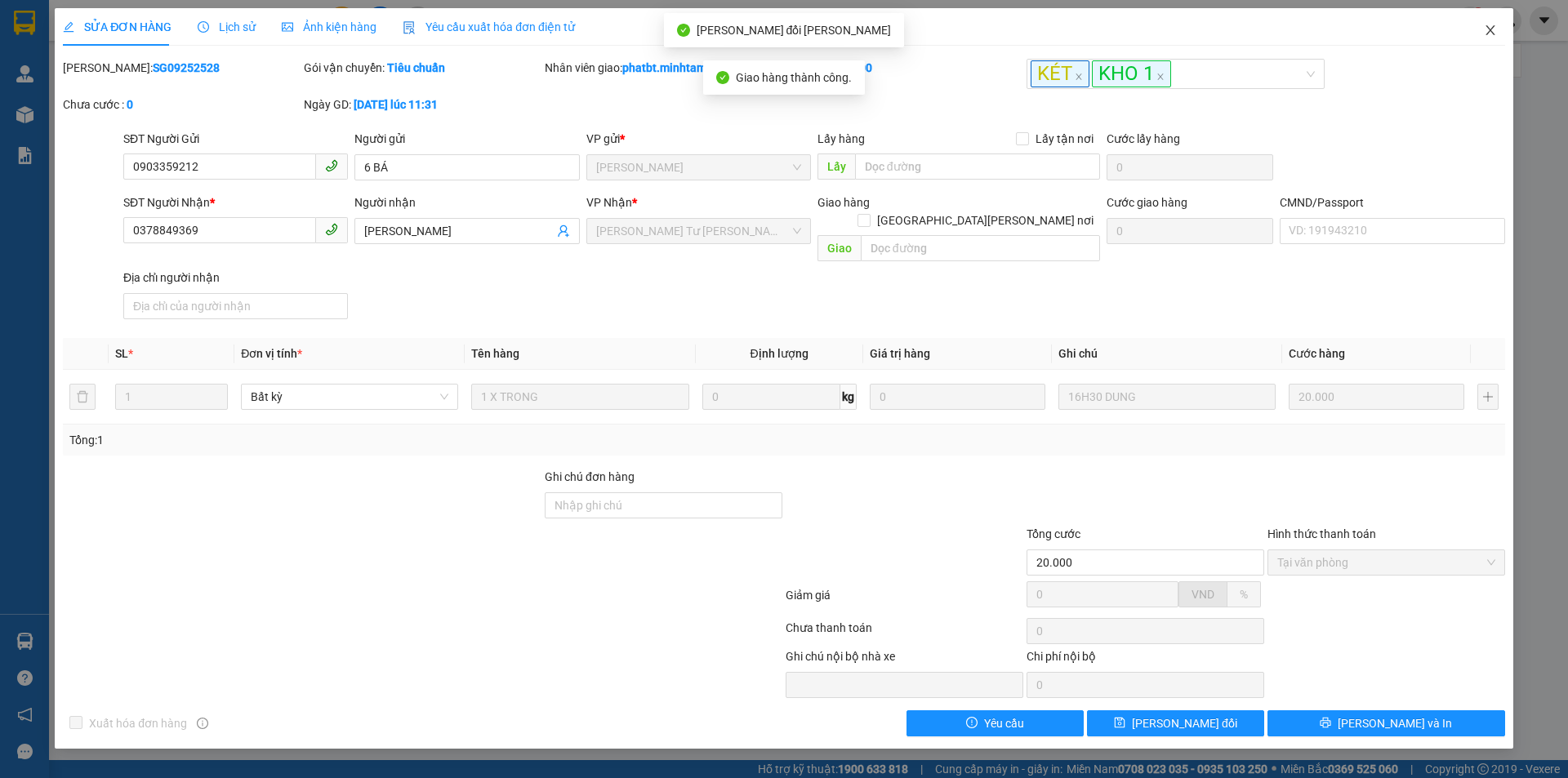
click at [1486, 24] on icon "close" at bounding box center [1490, 30] width 13 height 13
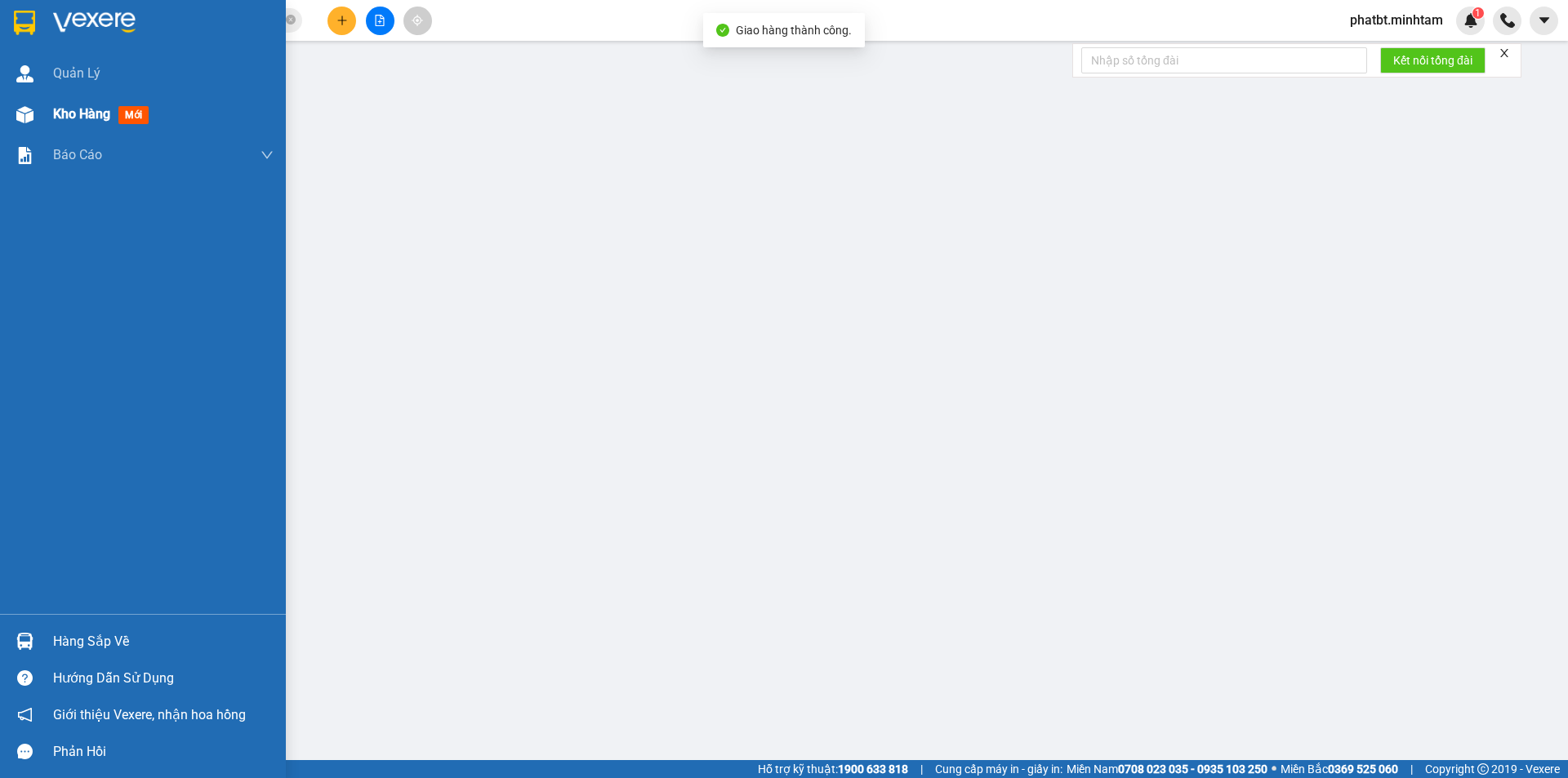
click at [37, 115] on div at bounding box center [24, 115] width 29 height 29
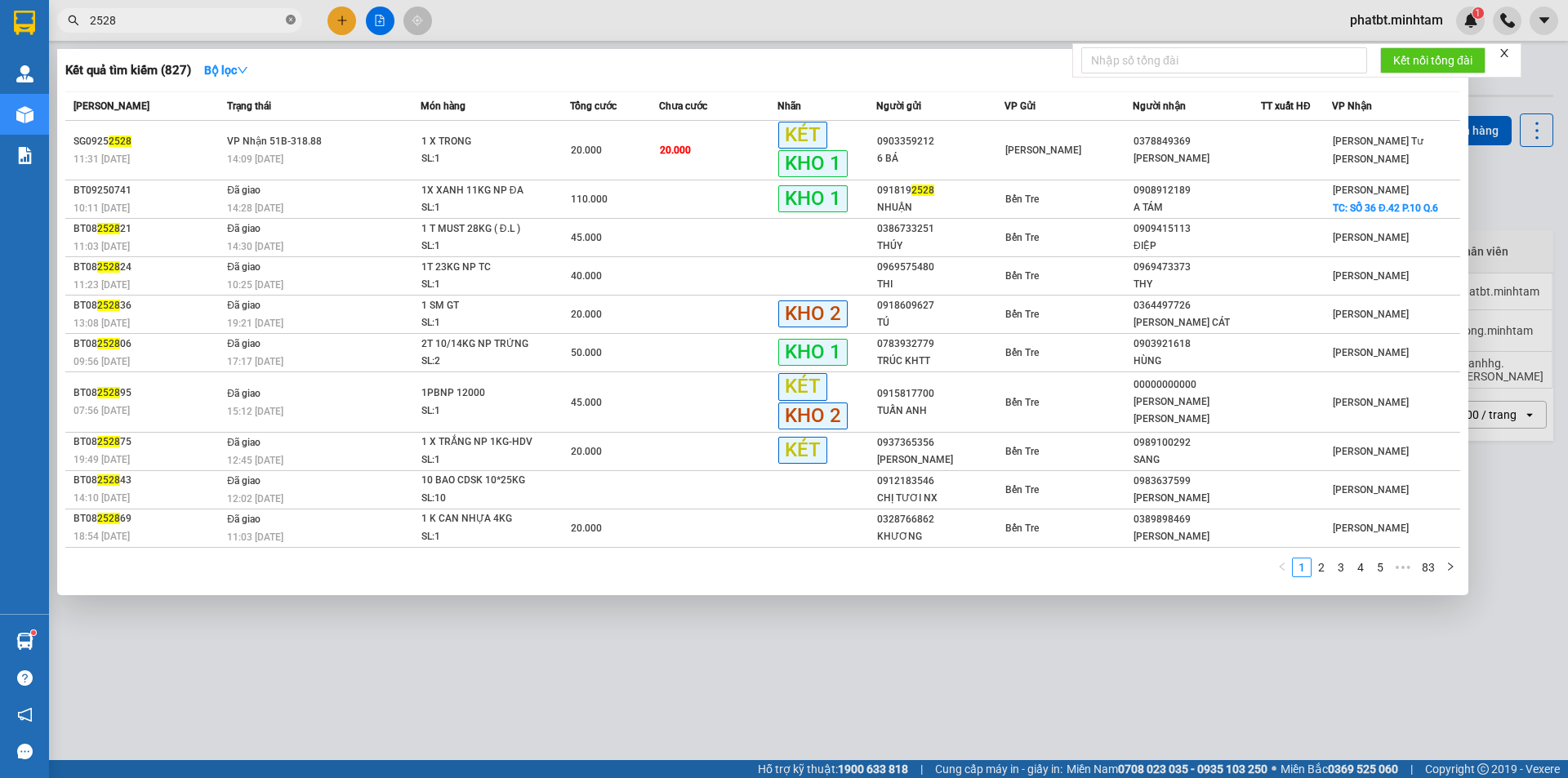
click at [290, 24] on icon "close-circle" at bounding box center [290, 19] width 10 height 10
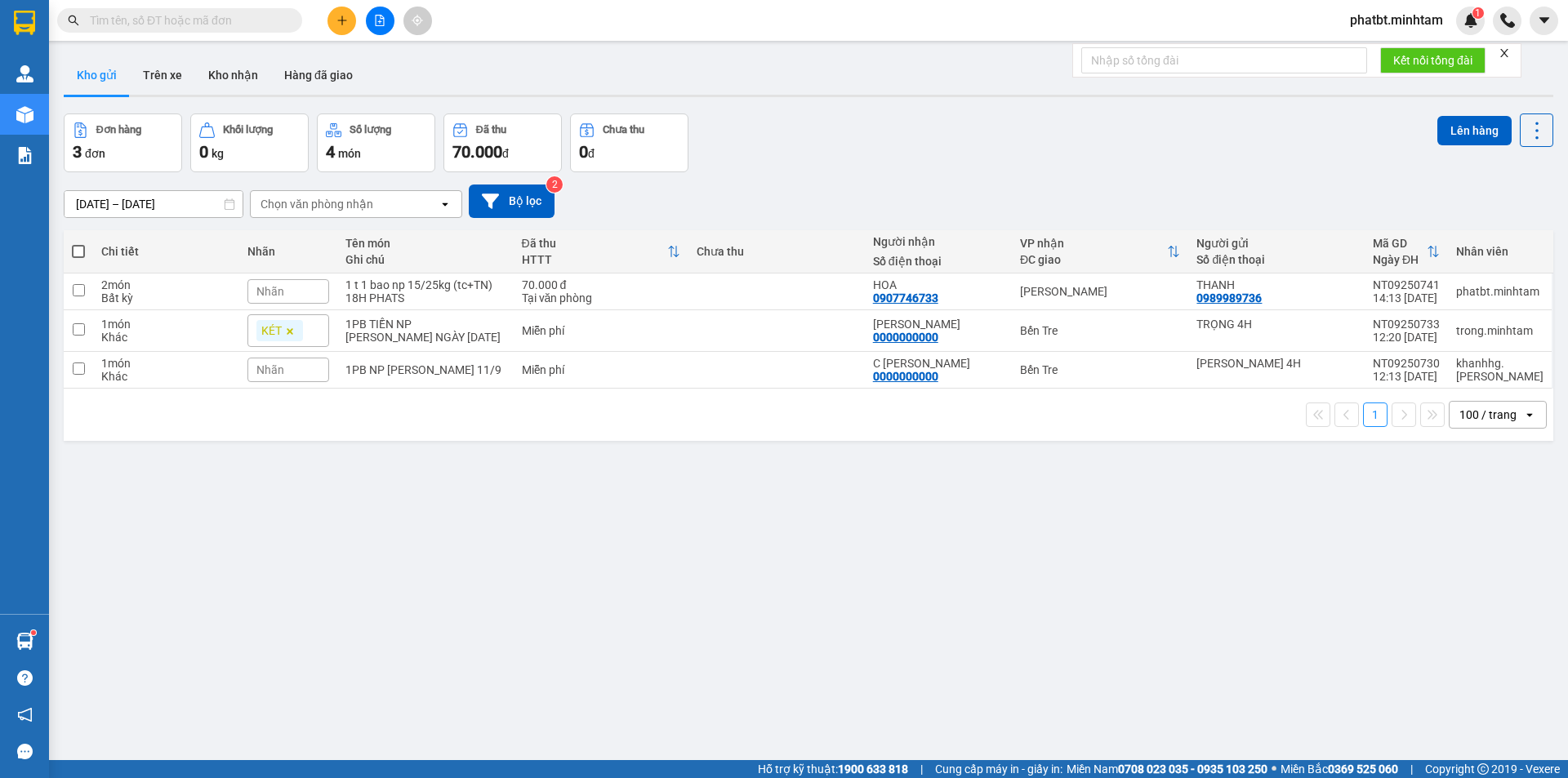
click at [272, 23] on input "text" at bounding box center [186, 20] width 192 height 18
paste input "0907825328"
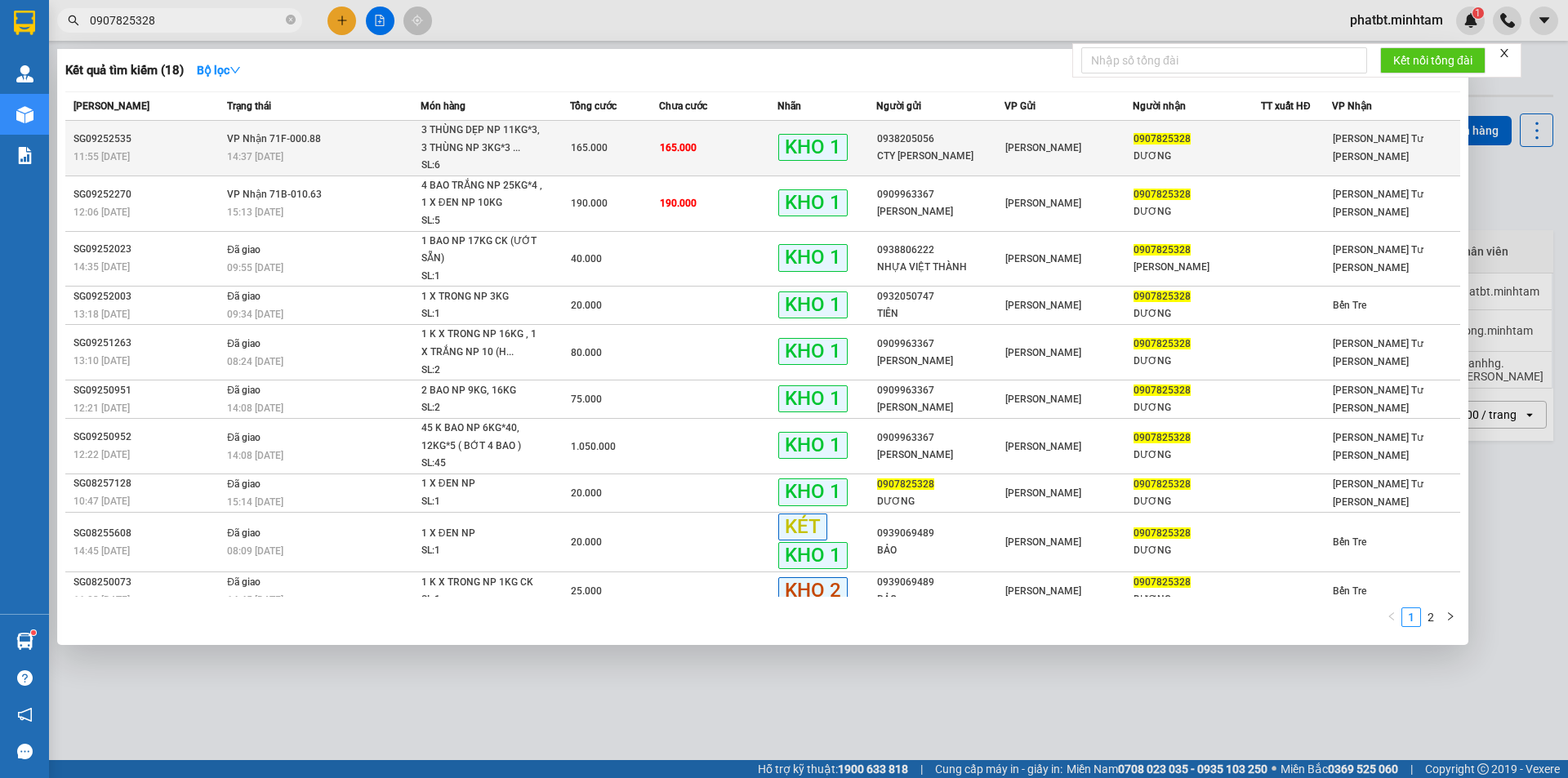
type input "0907825328"
click at [457, 131] on div "3 THÙNG DẸP NP 11KG*3, 3 THÙNG NP 3KG*3 ..." at bounding box center [483, 139] width 122 height 35
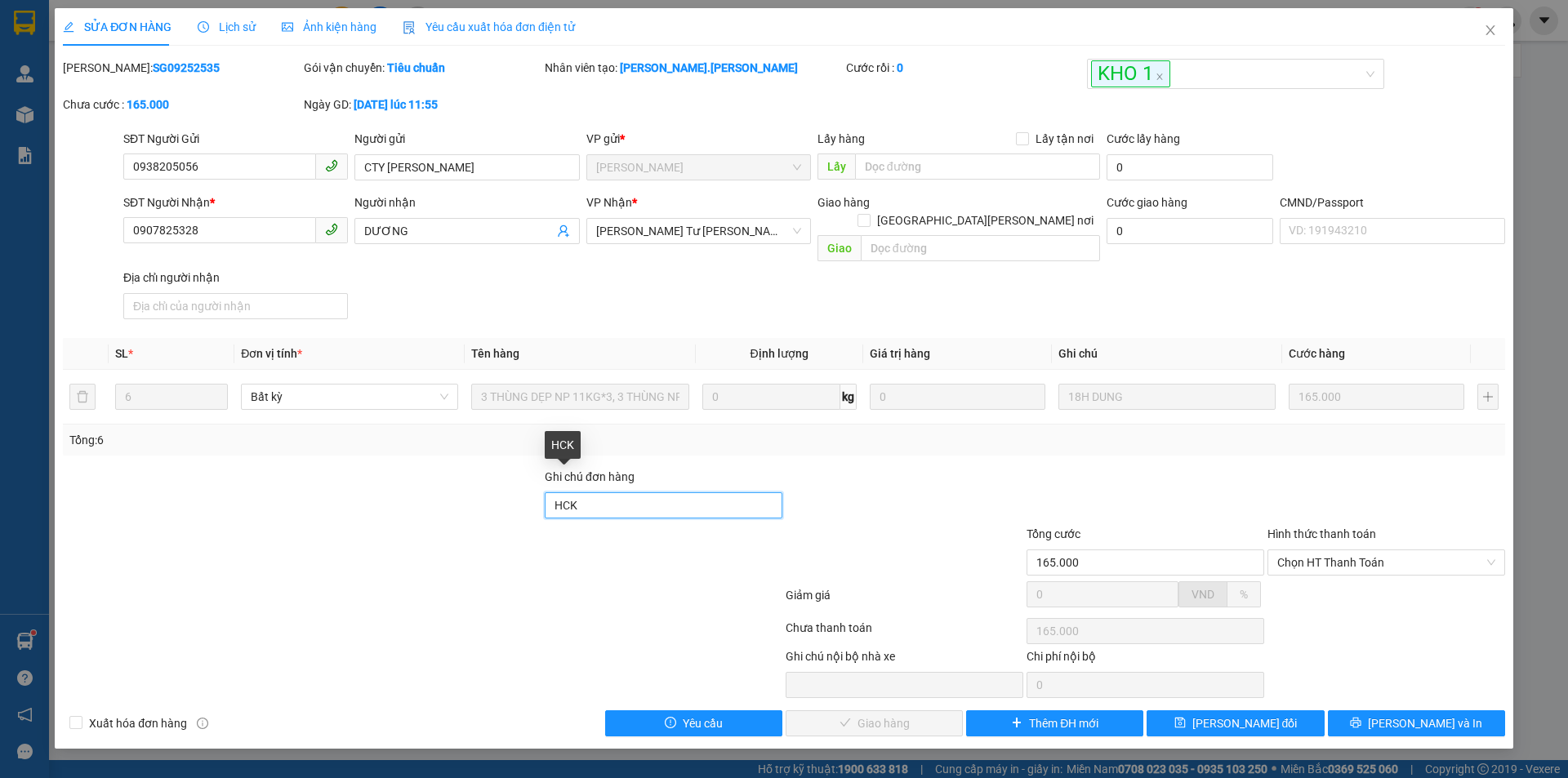
click at [610, 498] on input "HCK" at bounding box center [664, 505] width 238 height 26
type input "HCK ĐG"
click at [1247, 714] on span "[PERSON_NAME] đổi" at bounding box center [1245, 723] width 105 height 18
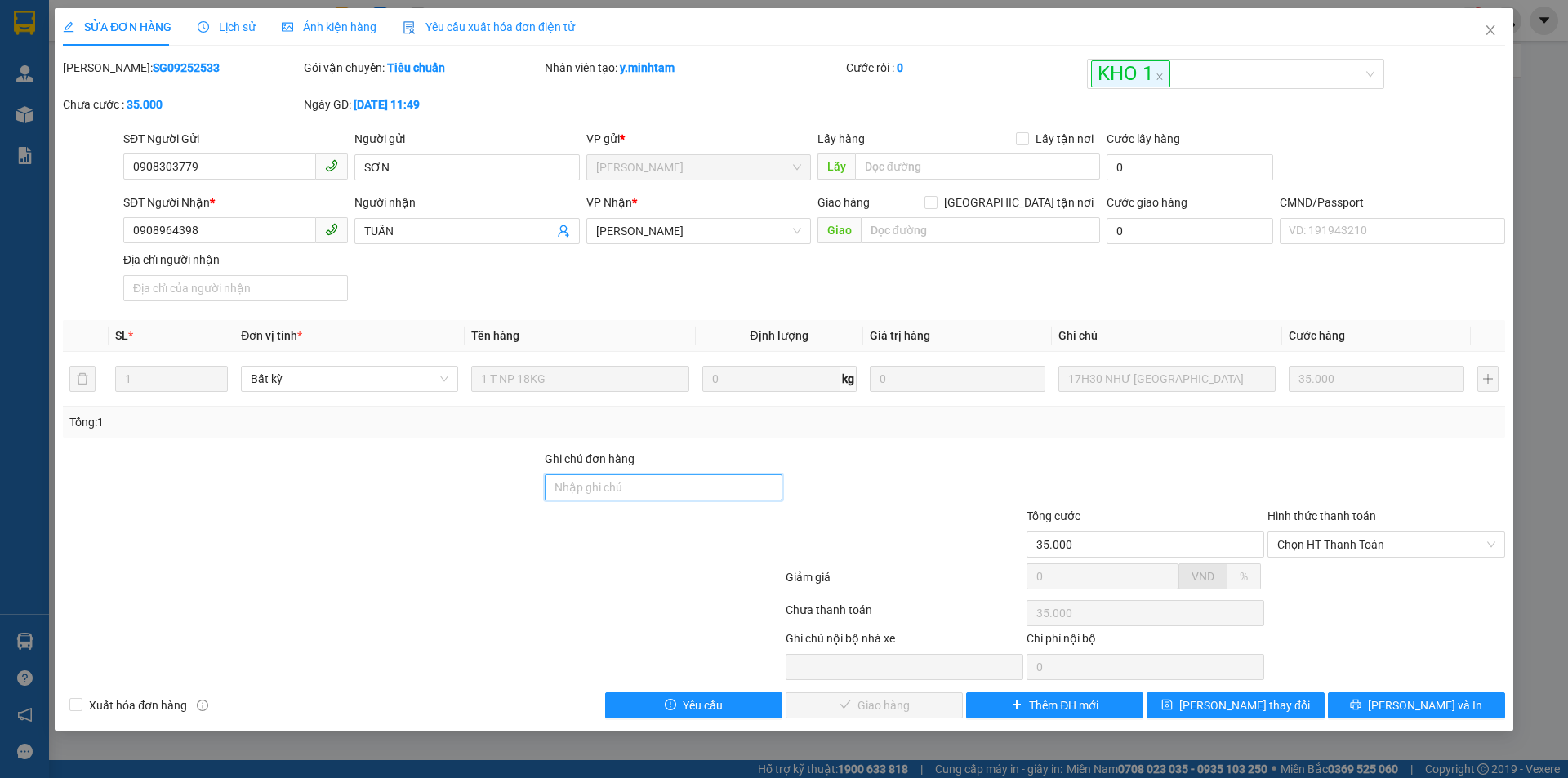
click at [559, 493] on input "Ghi chú đơn hàng" at bounding box center [664, 488] width 238 height 26
type input "D"
type input "ĐG"
click at [1284, 715] on button "Lưu thay đổi" at bounding box center [1235, 705] width 178 height 26
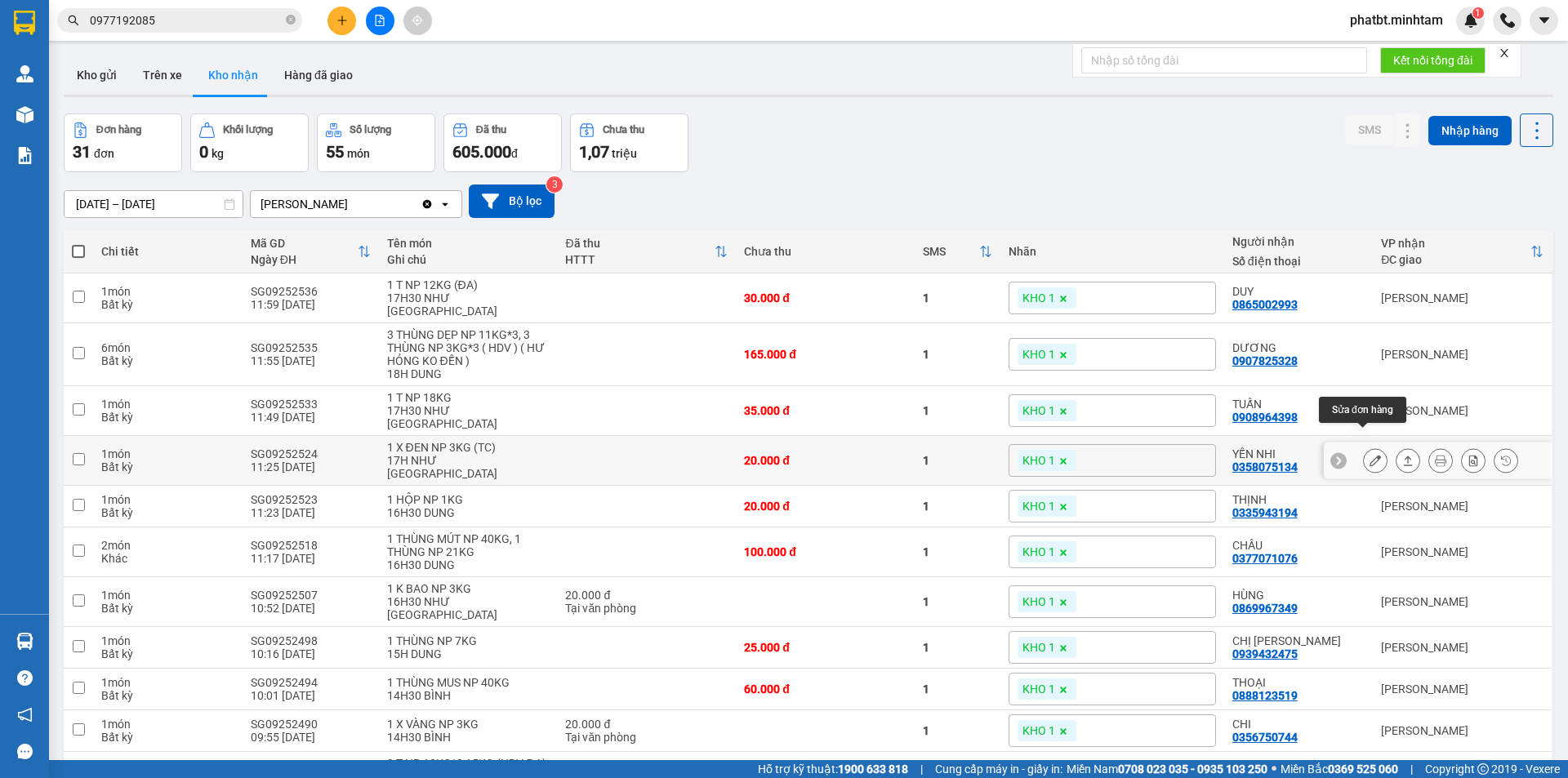
click at [1369, 455] on icon at bounding box center [1375, 460] width 11 height 11
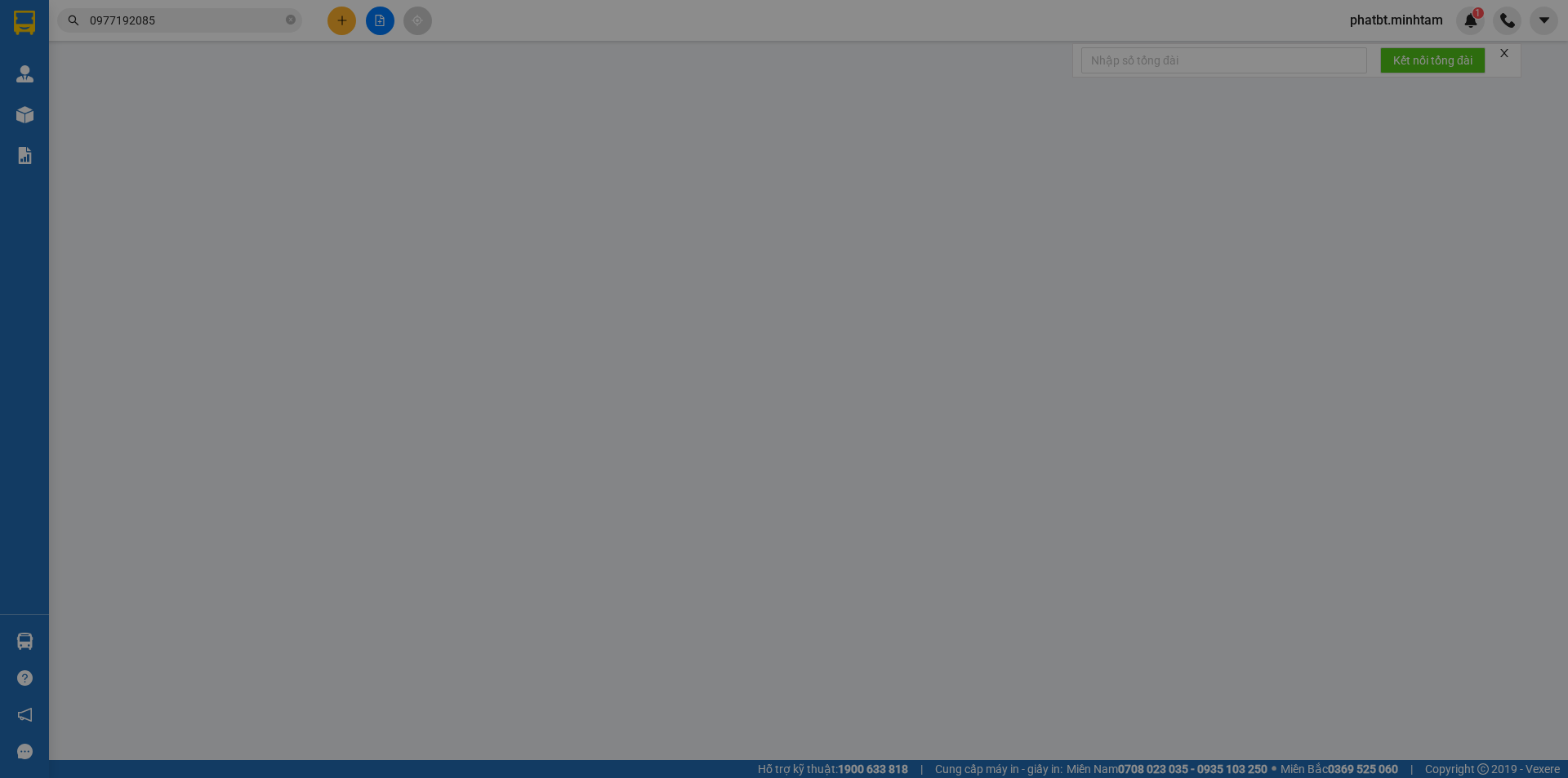
type input "0901875868"
type input "CHỊ THY"
type input "0358075134"
type input "YẾN NHI"
type input "ĐG"
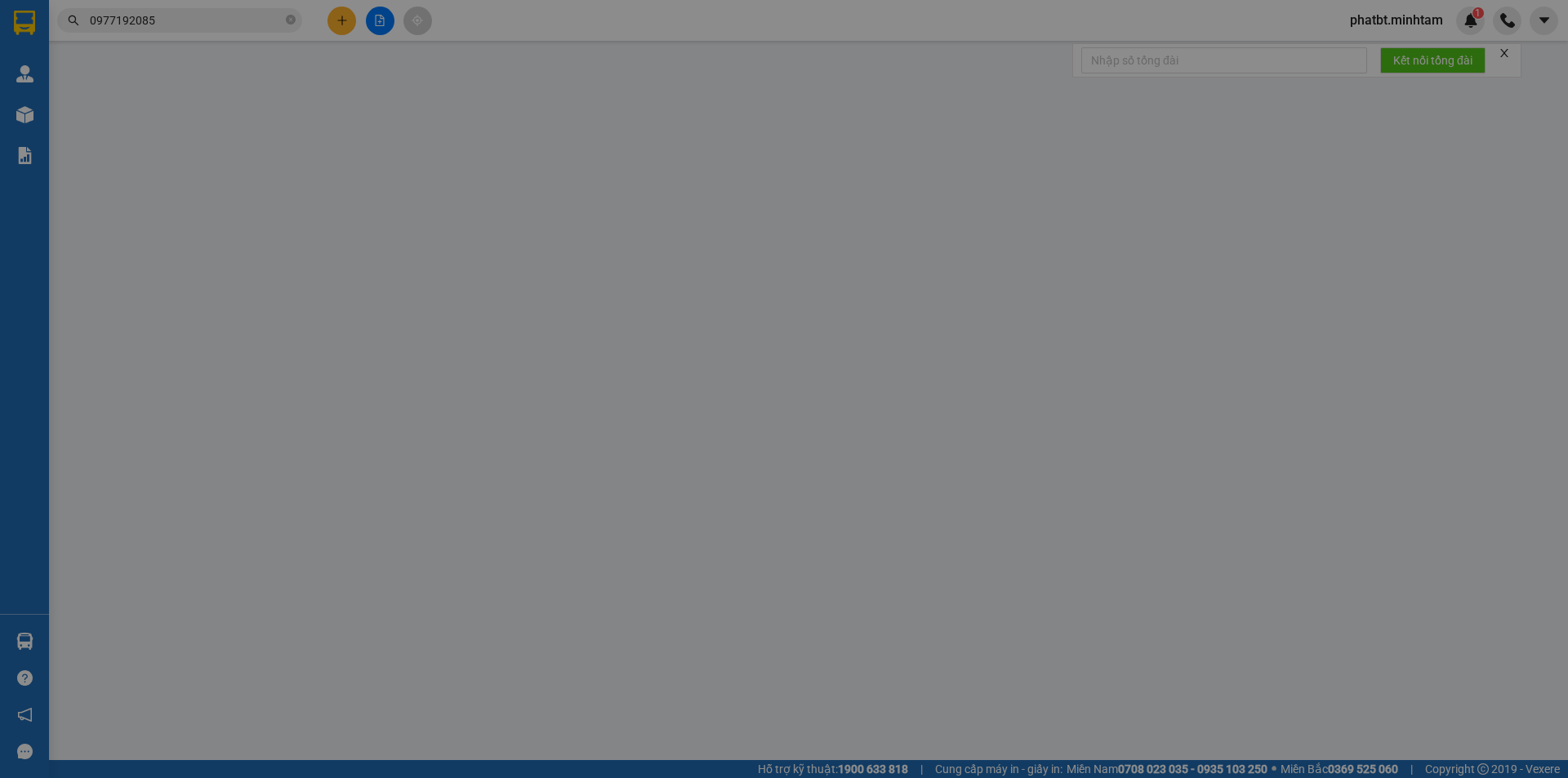
type input "20.000"
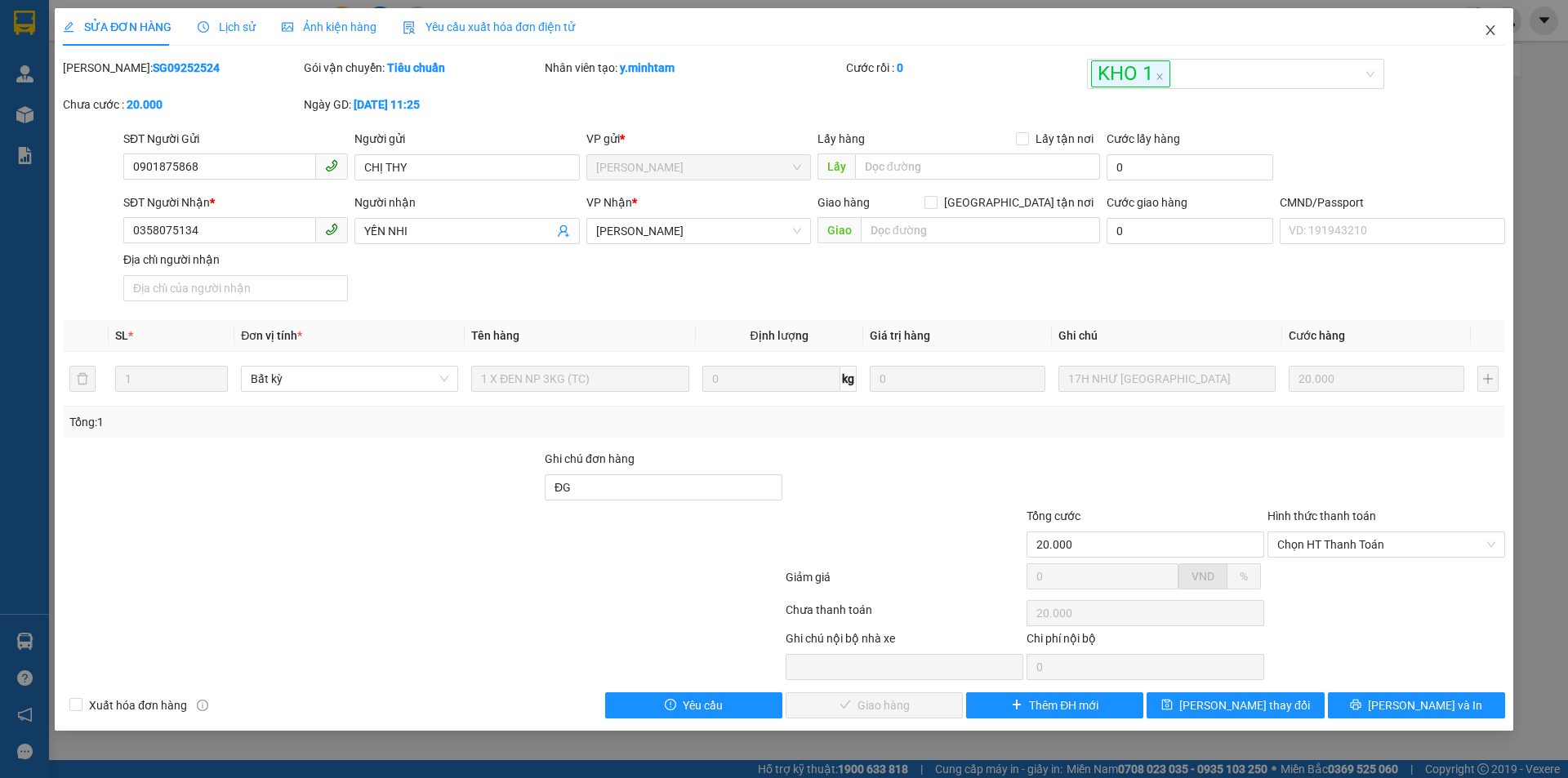
click at [1493, 29] on icon "close" at bounding box center [1490, 30] width 9 height 10
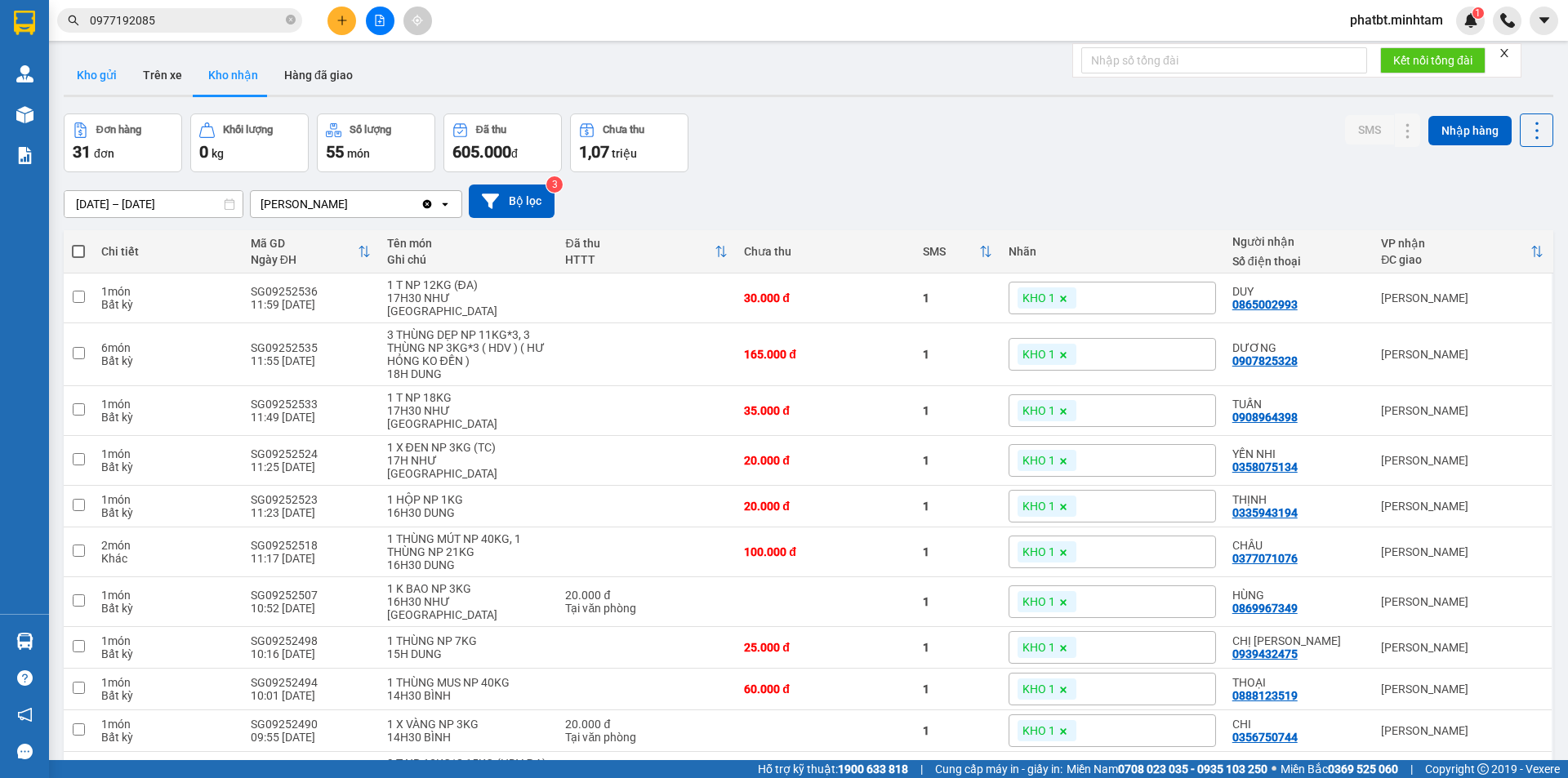
click at [103, 87] on button "Kho gửi" at bounding box center [97, 75] width 66 height 39
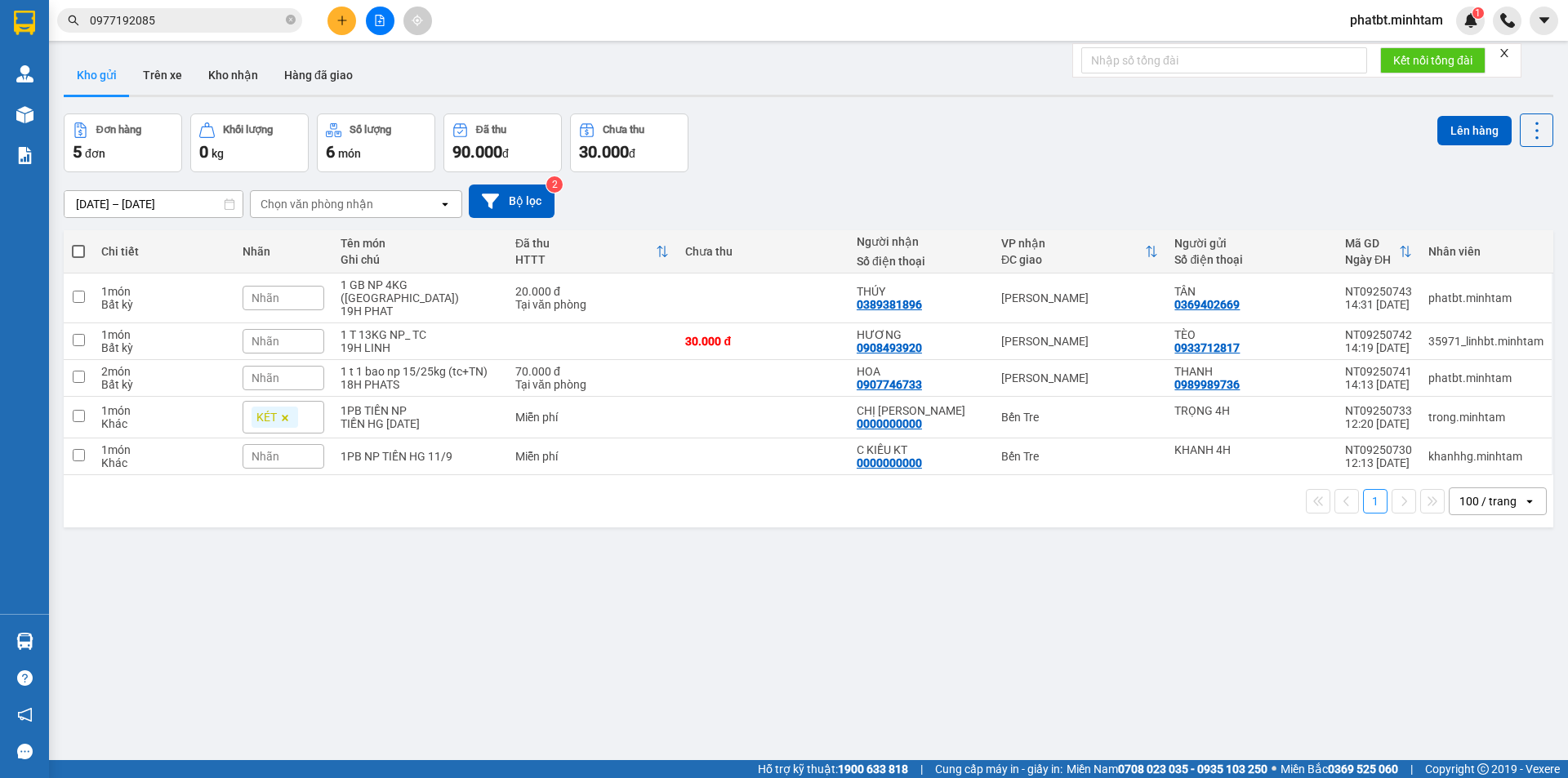
click at [78, 253] on span at bounding box center [78, 251] width 13 height 13
click at [79, 243] on input "checkbox" at bounding box center [79, 243] width 0 height 0
checkbox input "true"
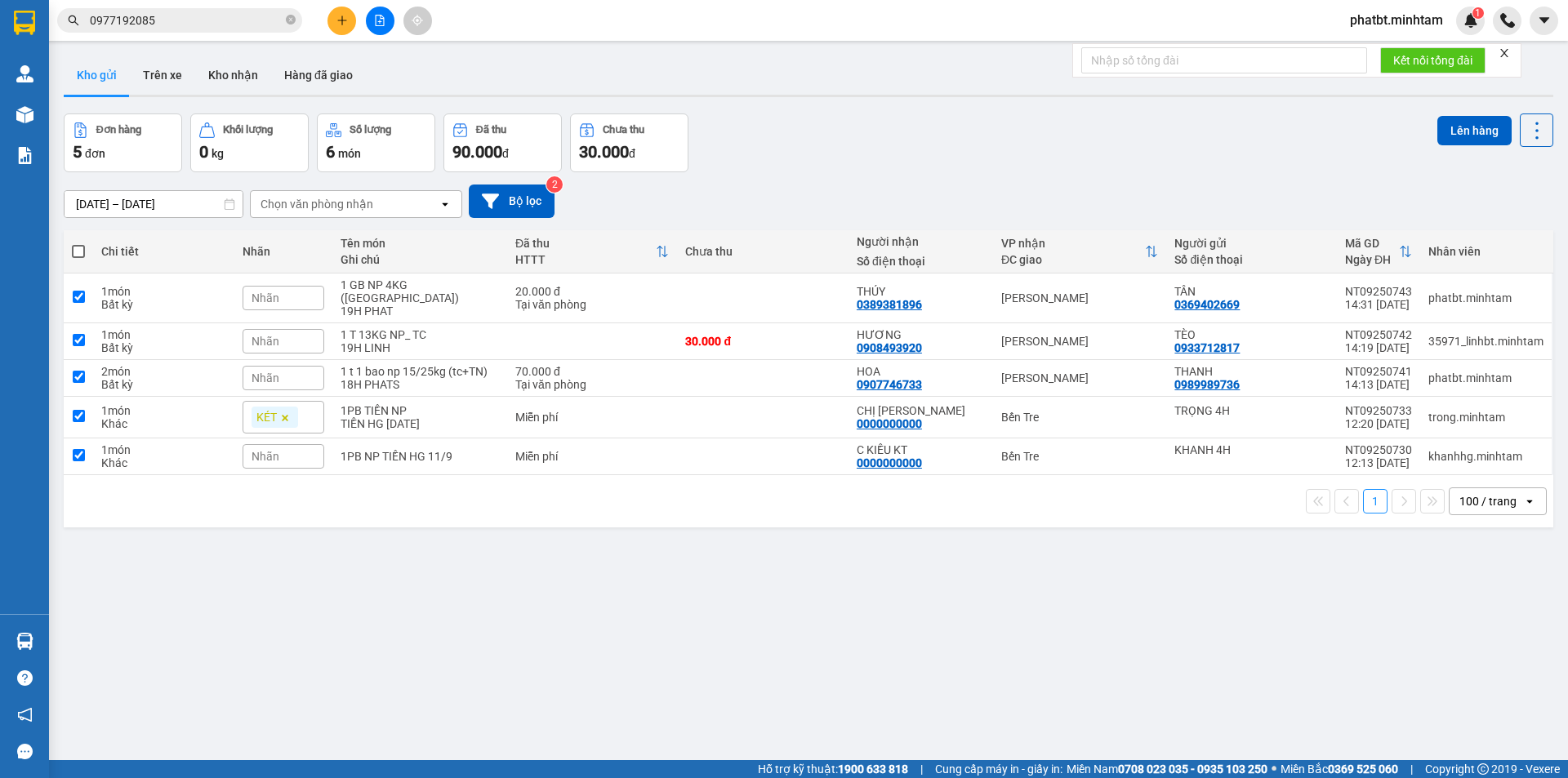
checkbox input "true"
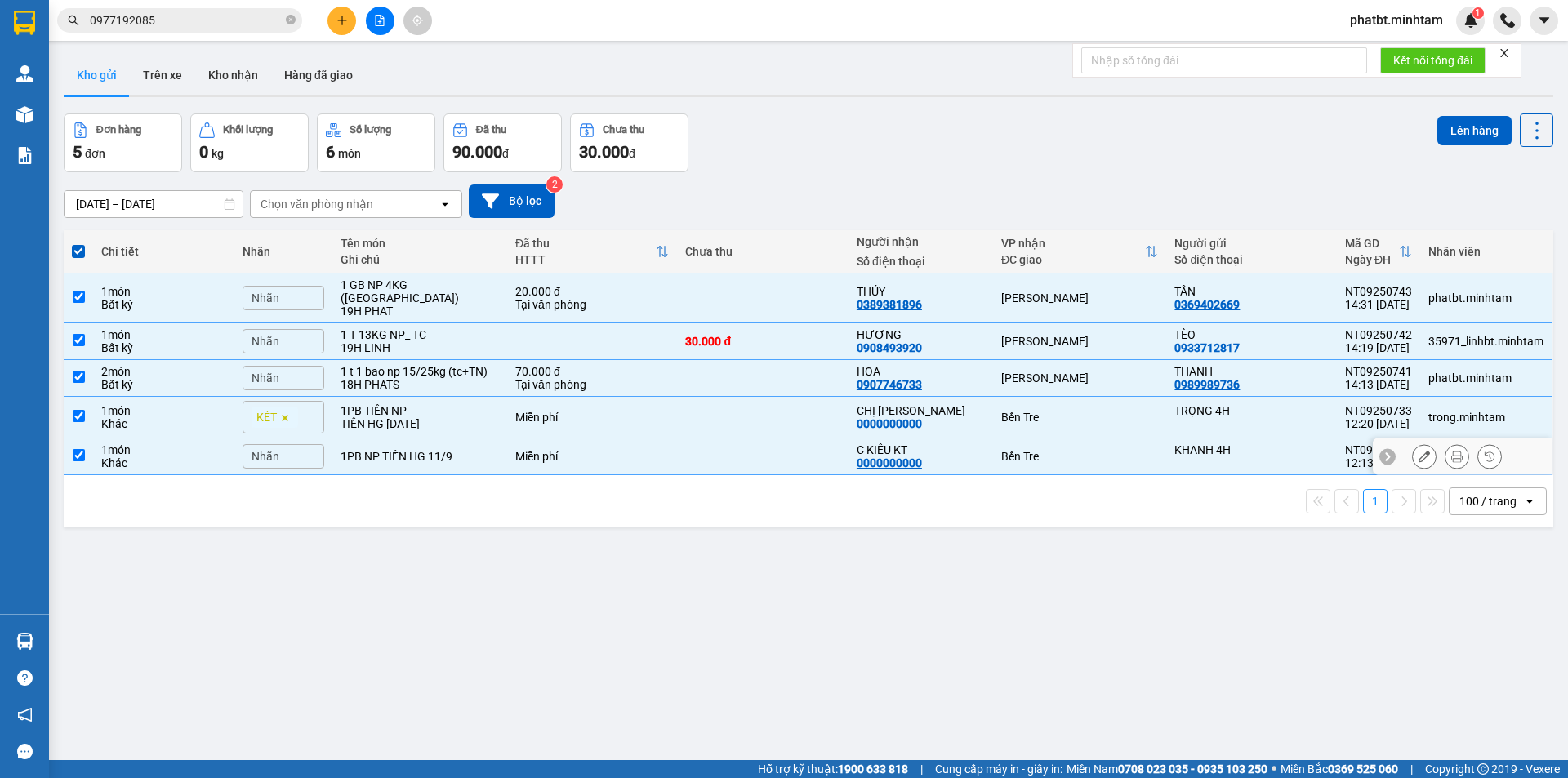
click at [515, 450] on div "Miễn phí" at bounding box center [592, 456] width 155 height 13
checkbox input "false"
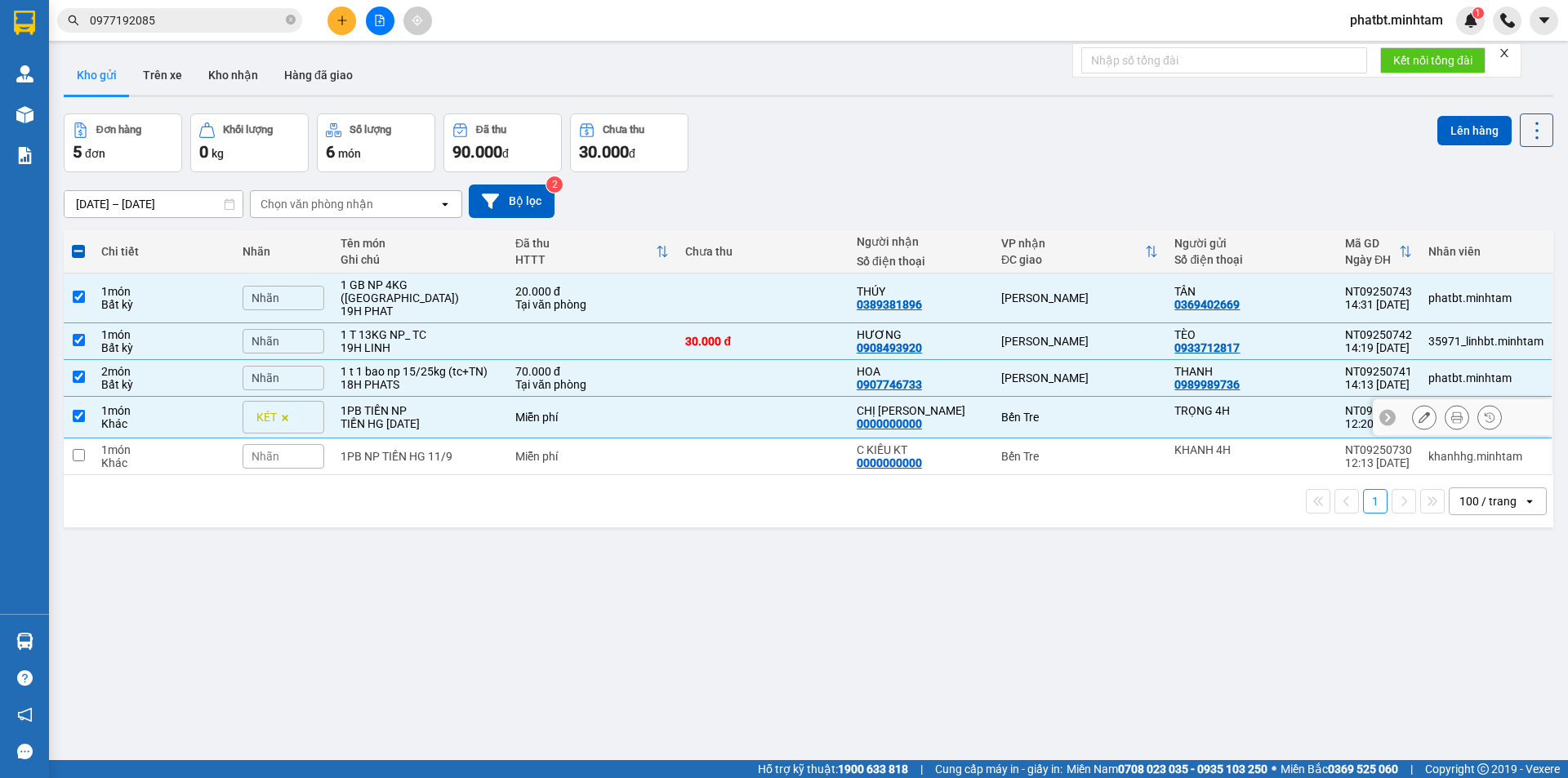
click at [480, 404] on div "1PB TIỀN NP" at bounding box center [420, 410] width 158 height 13
checkbox input "false"
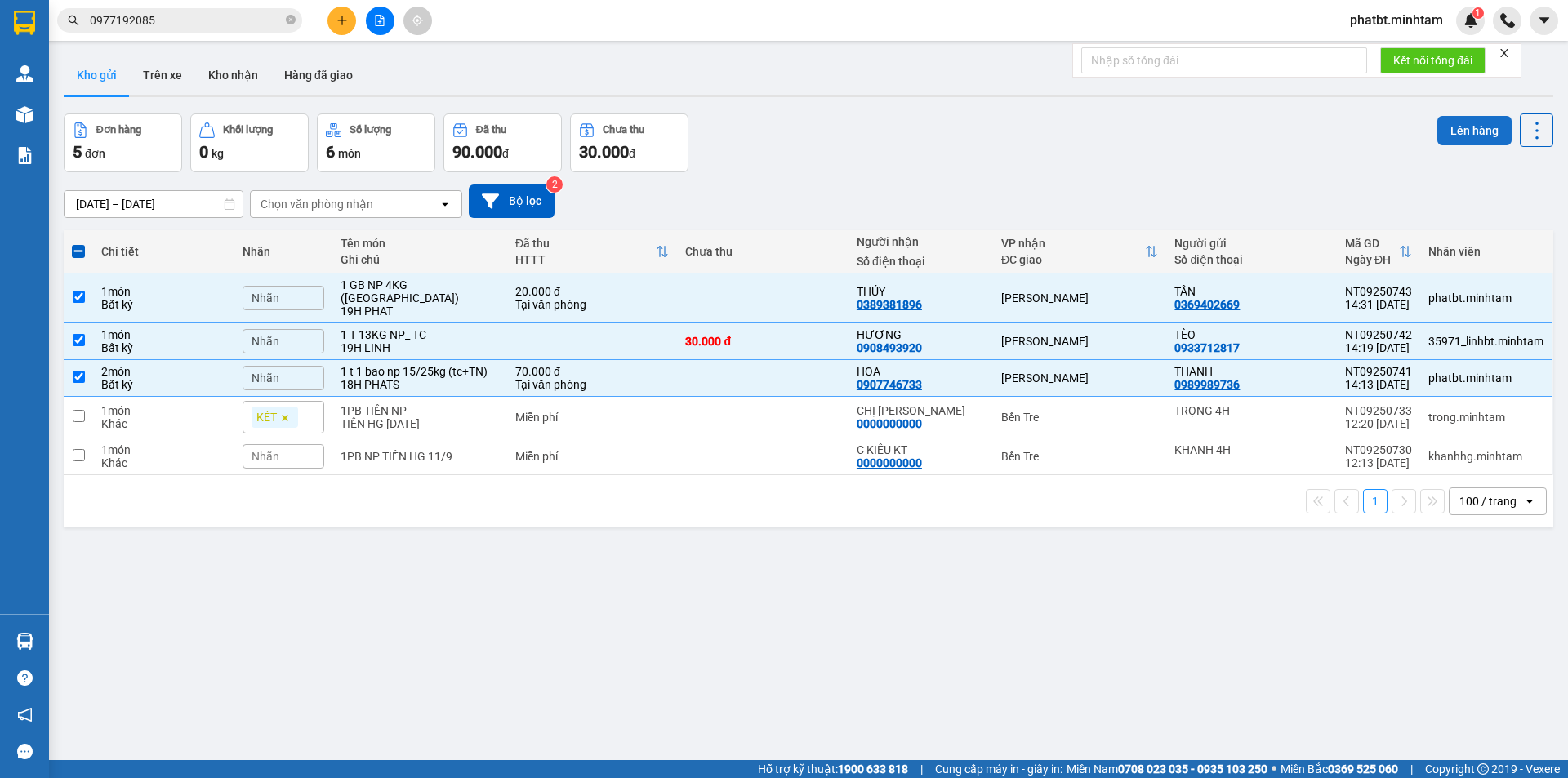
click at [1438, 130] on button "Lên hàng" at bounding box center [1474, 131] width 74 height 30
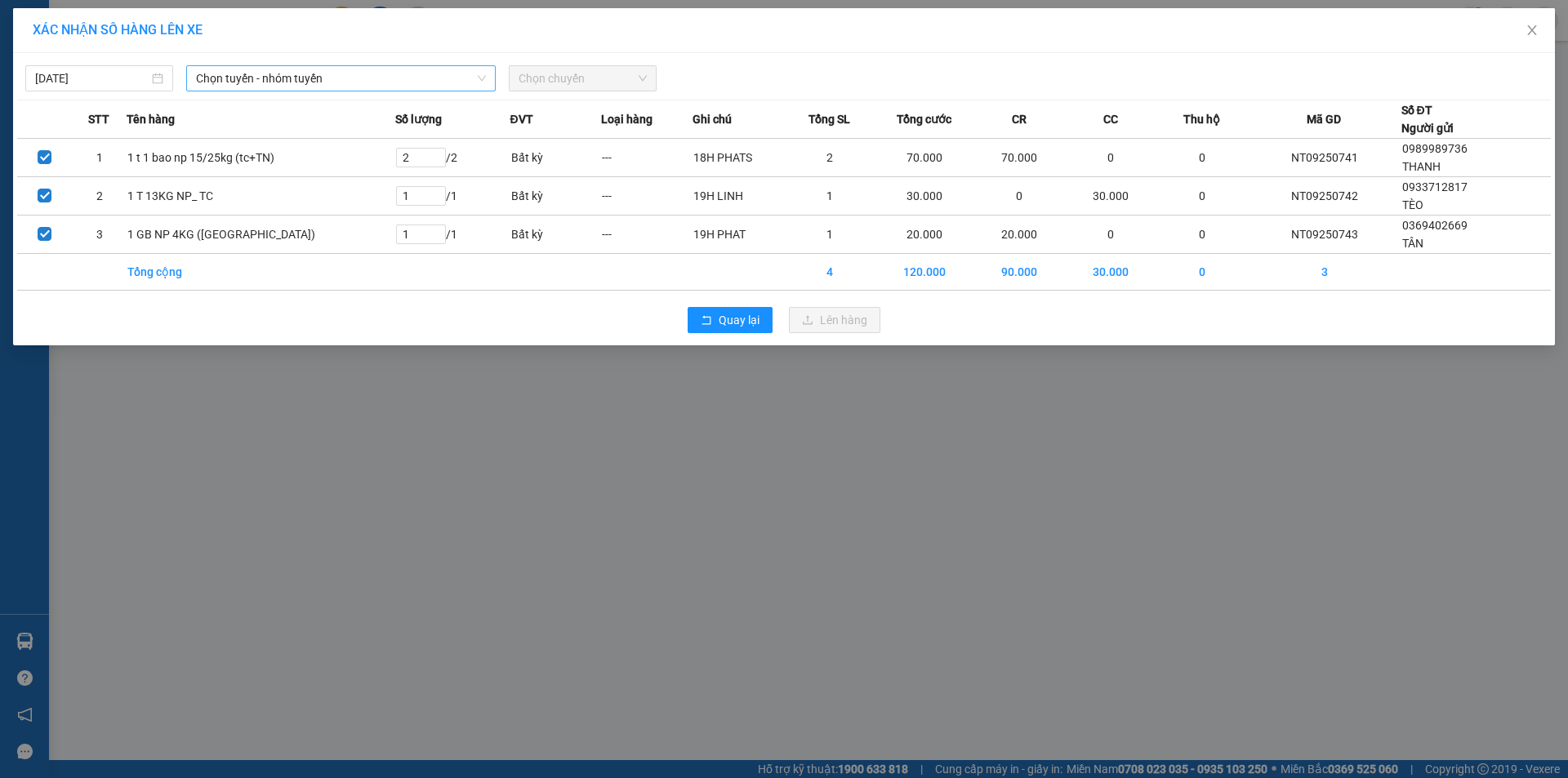
click at [302, 80] on span "Chọn tuyến - nhóm tuyến" at bounding box center [341, 79] width 290 height 24
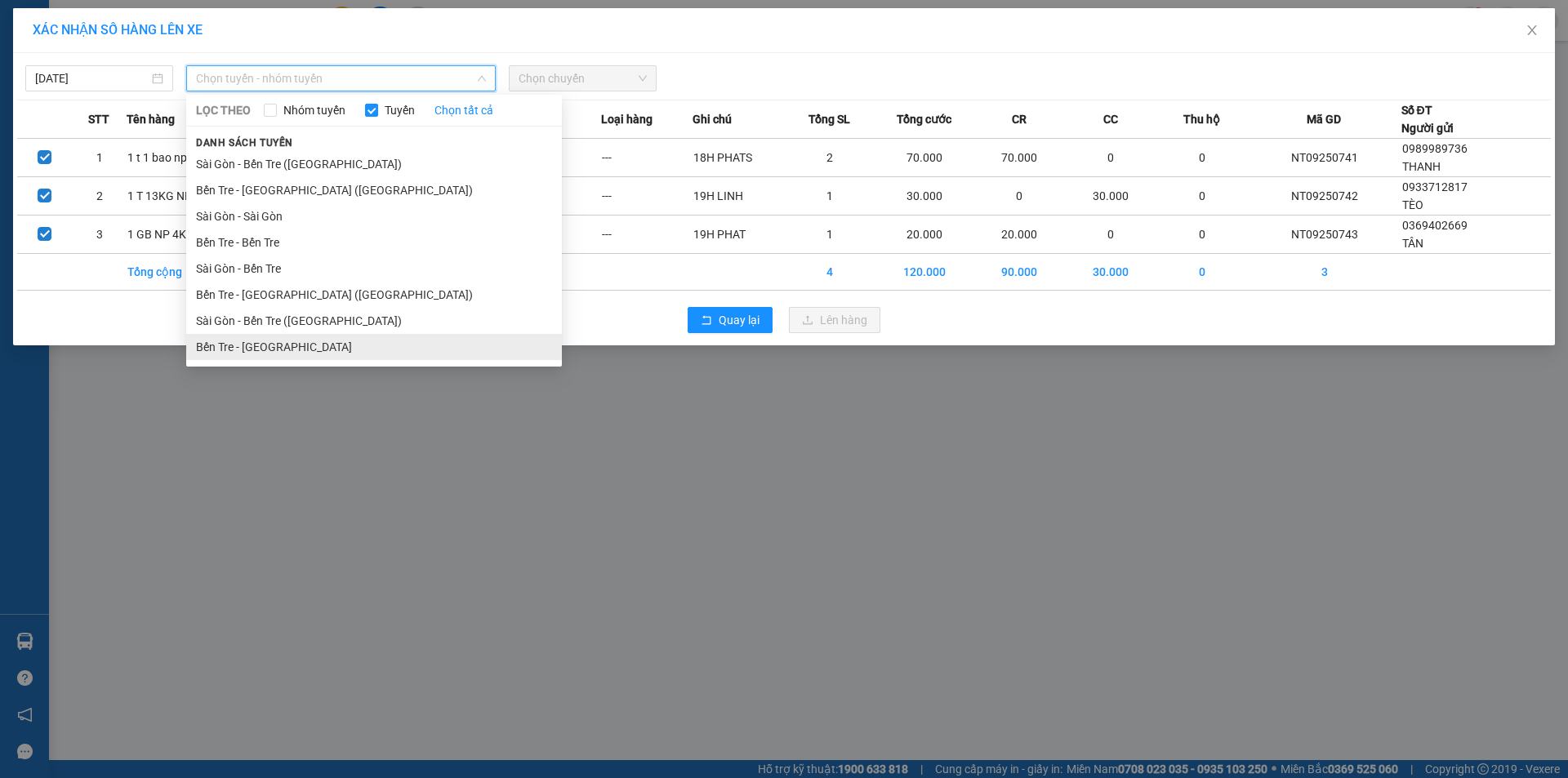
click at [278, 344] on li "Bến Tre - [GEOGRAPHIC_DATA]" at bounding box center [374, 347] width 376 height 26
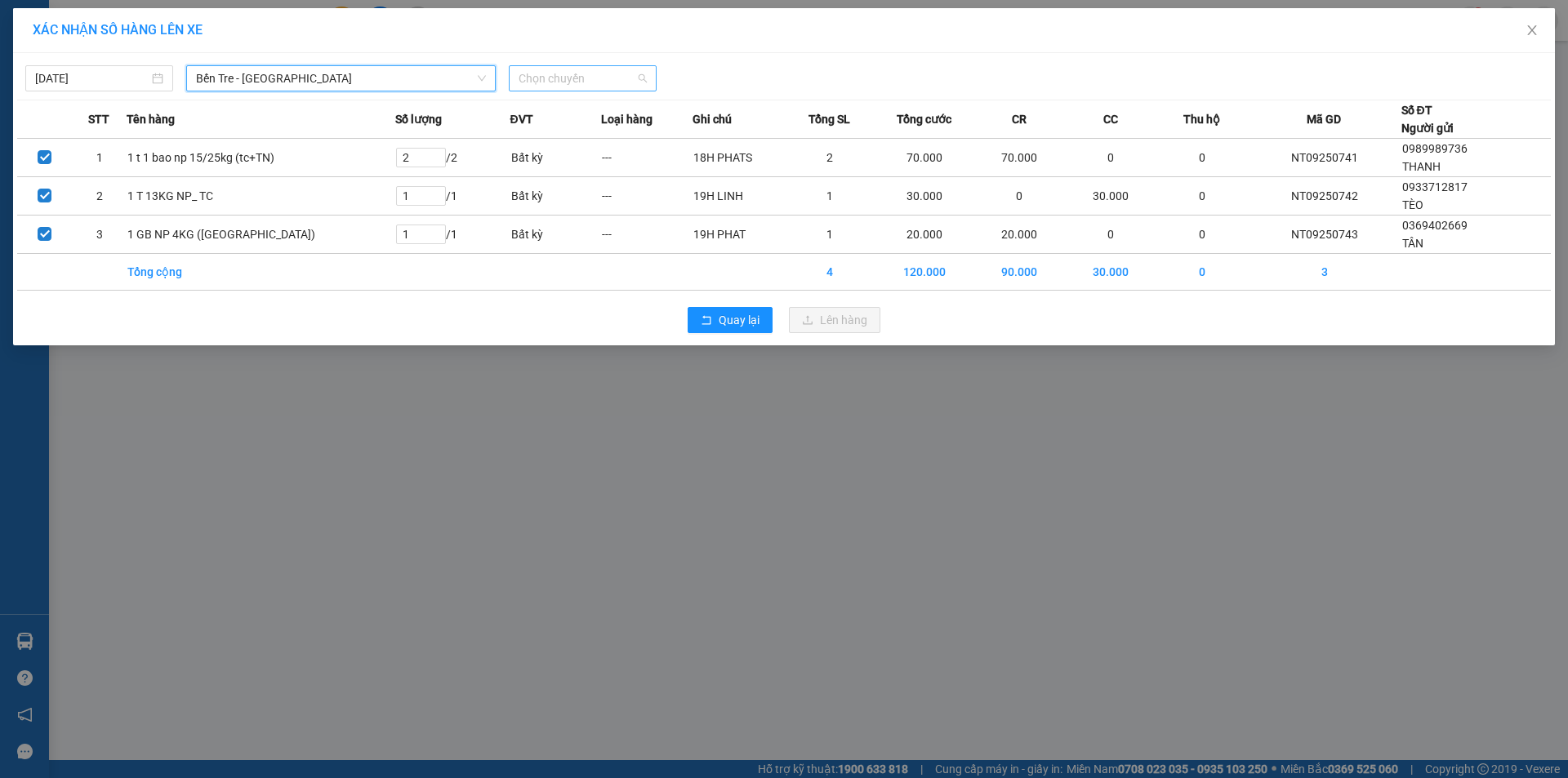
click at [547, 81] on span "Chọn chuyến" at bounding box center [582, 79] width 129 height 24
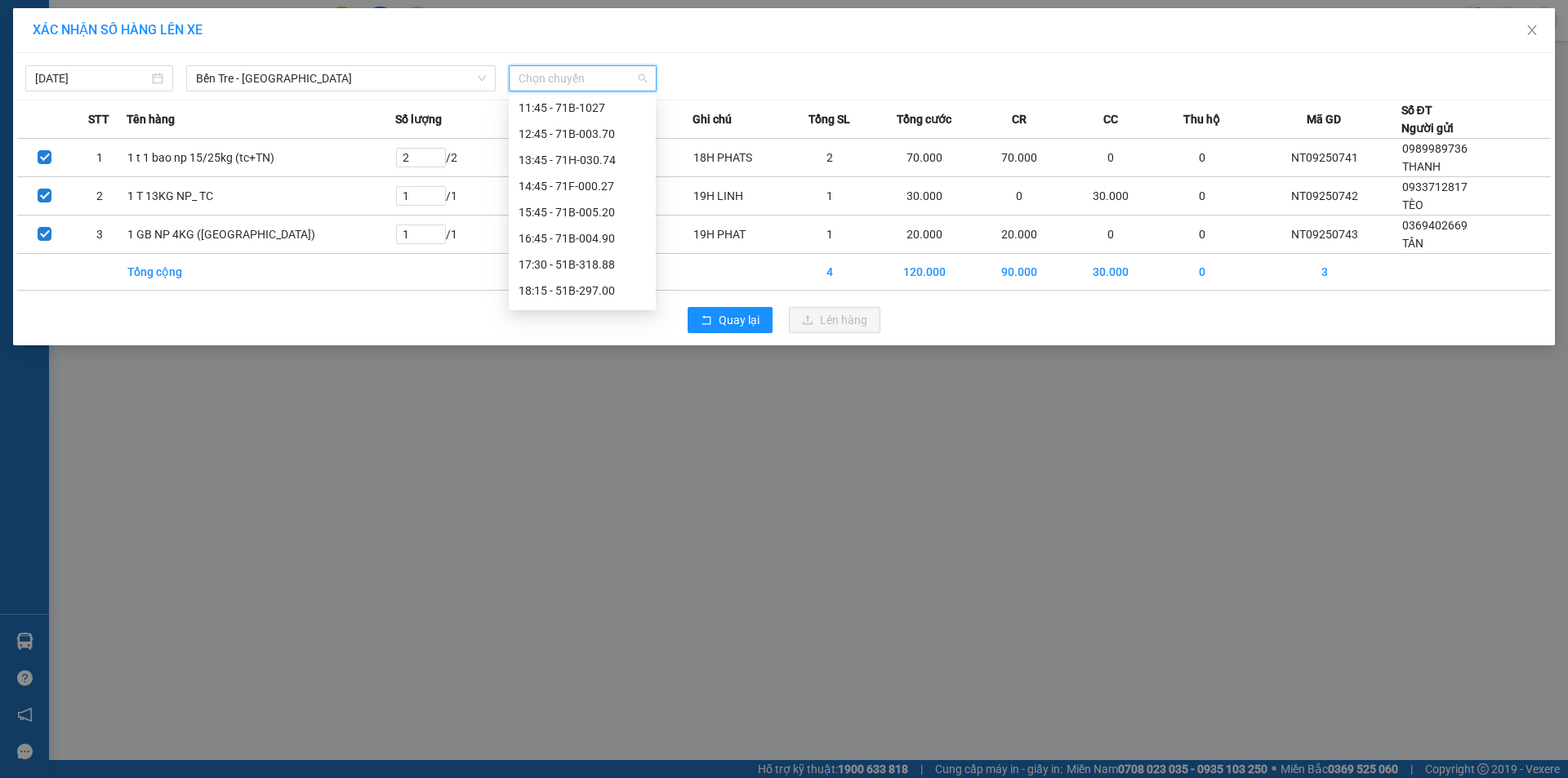
scroll to position [288, 0]
click at [304, 89] on span "Bến Tre - [GEOGRAPHIC_DATA]" at bounding box center [341, 79] width 290 height 24
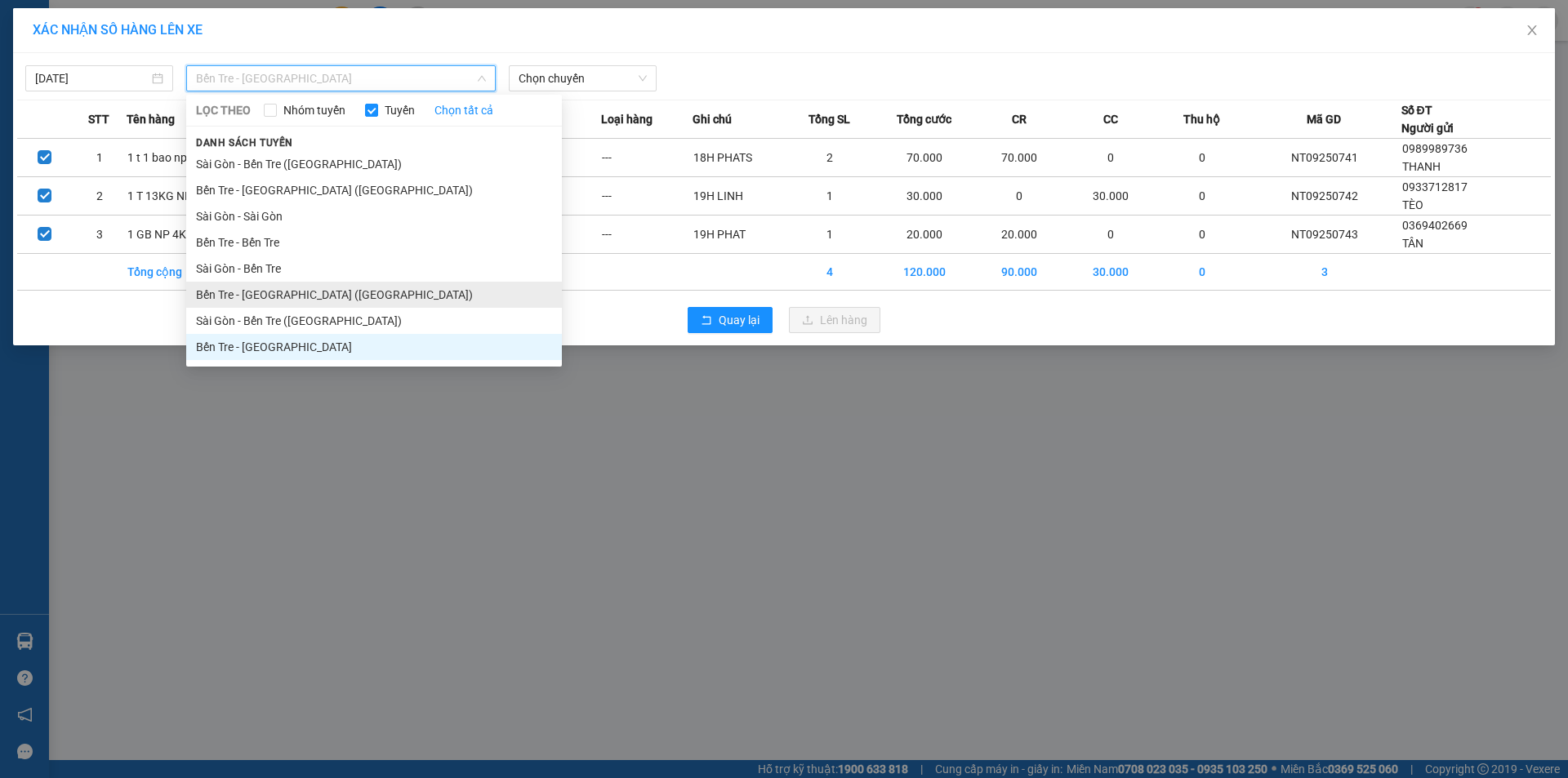
click at [291, 292] on li "Bến Tre - [GEOGRAPHIC_DATA] ([GEOGRAPHIC_DATA])" at bounding box center [374, 295] width 376 height 26
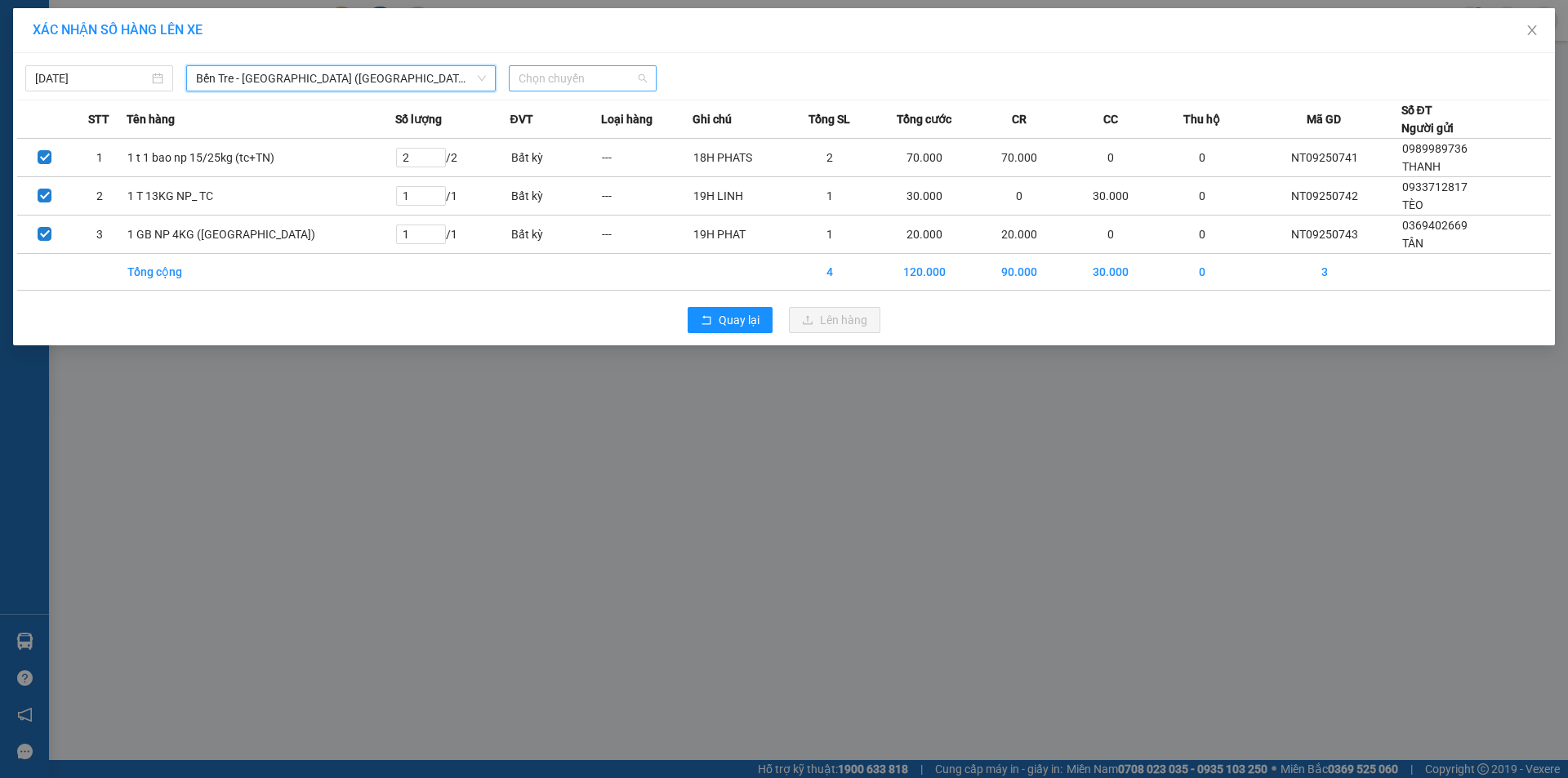
click at [589, 75] on span "Chọn chuyến" at bounding box center [582, 79] width 129 height 24
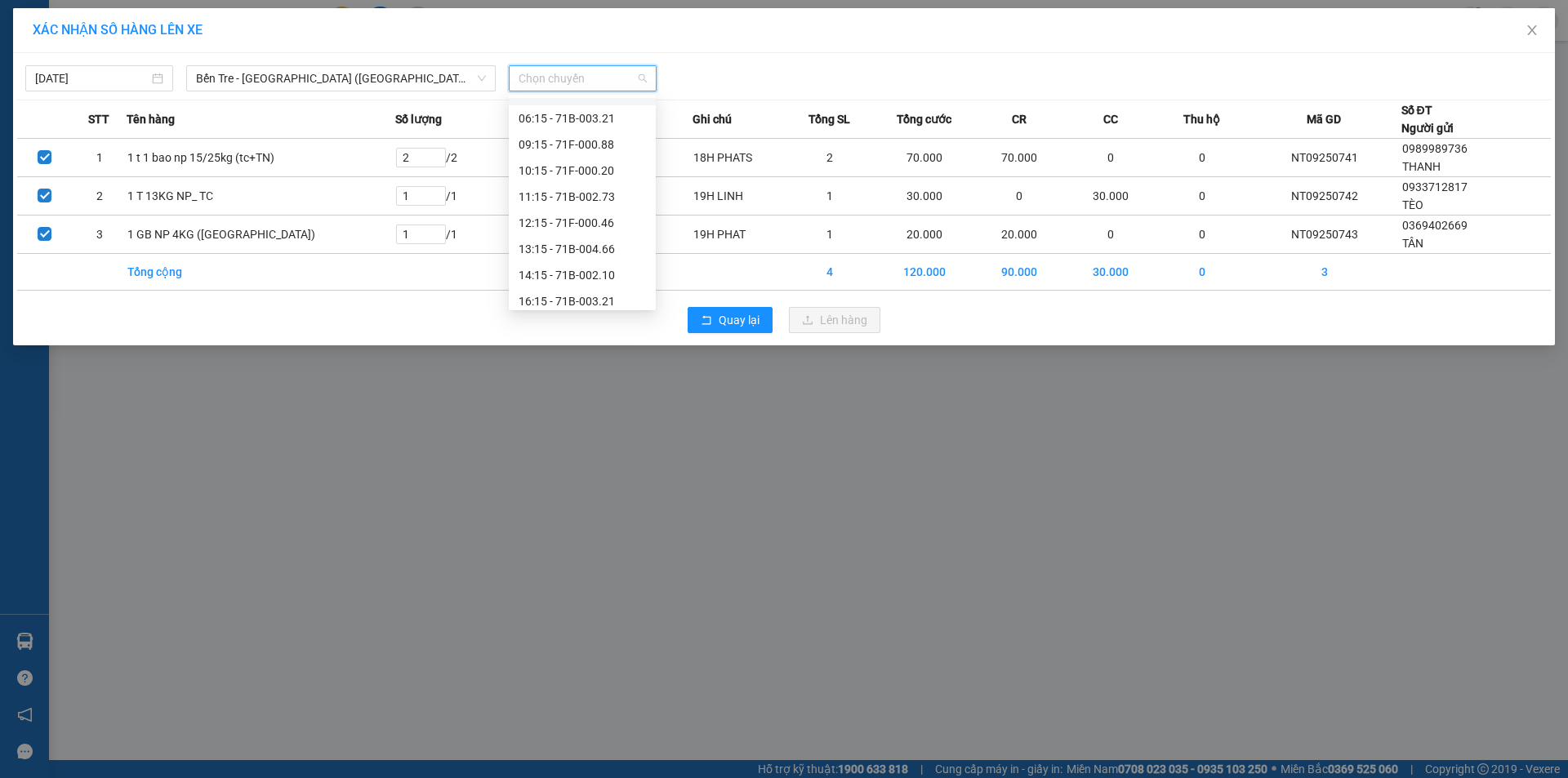
scroll to position [130, 0]
click at [613, 272] on div "14:15 - 71B-002.10" at bounding box center [582, 267] width 128 height 18
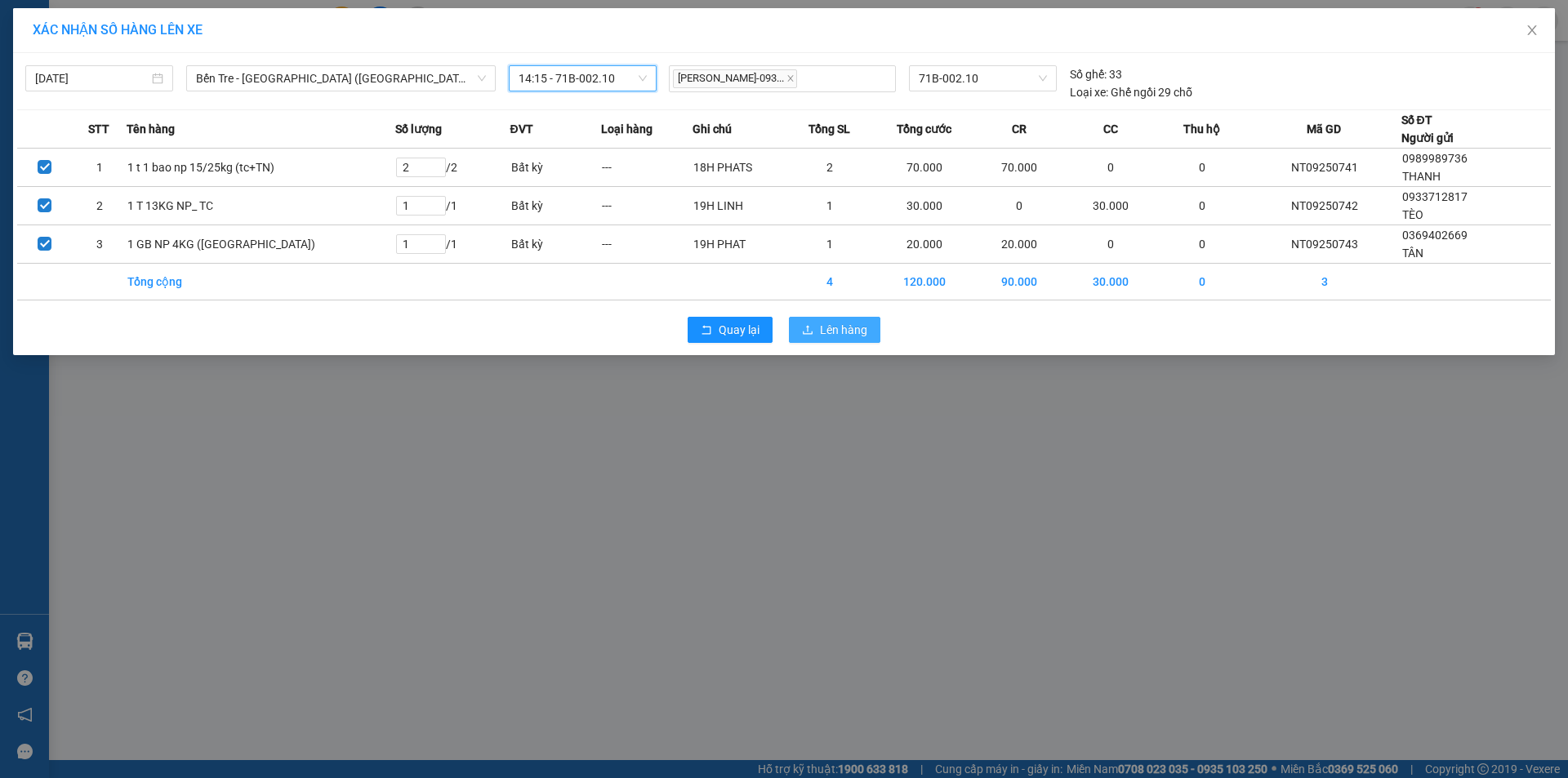
click at [836, 338] on span "Lên hàng" at bounding box center [844, 330] width 47 height 18
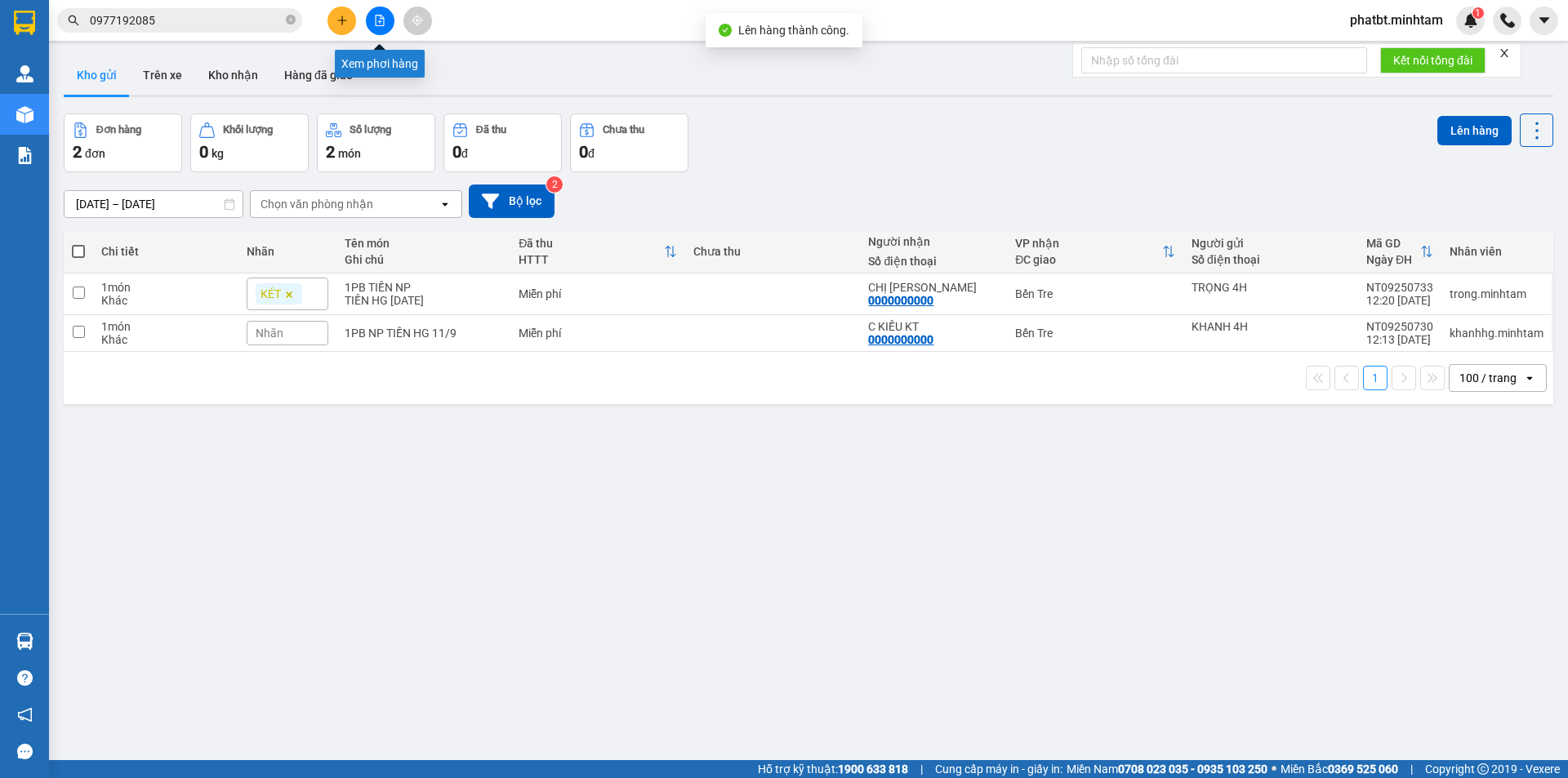
click at [375, 26] on button at bounding box center [380, 20] width 29 height 29
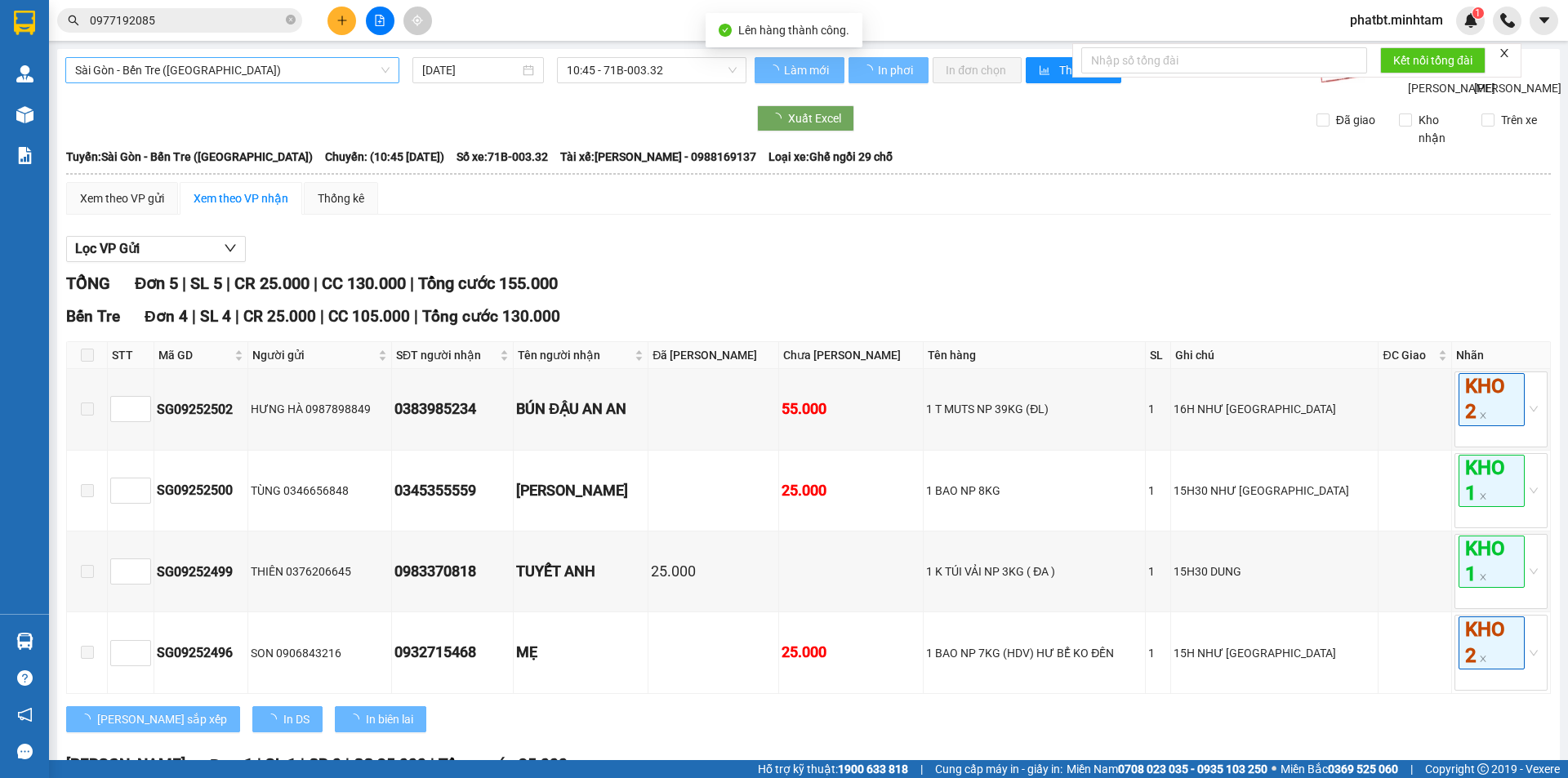
click at [285, 70] on span "Sài Gòn - Bến Tre ([GEOGRAPHIC_DATA])" at bounding box center [233, 70] width 315 height 24
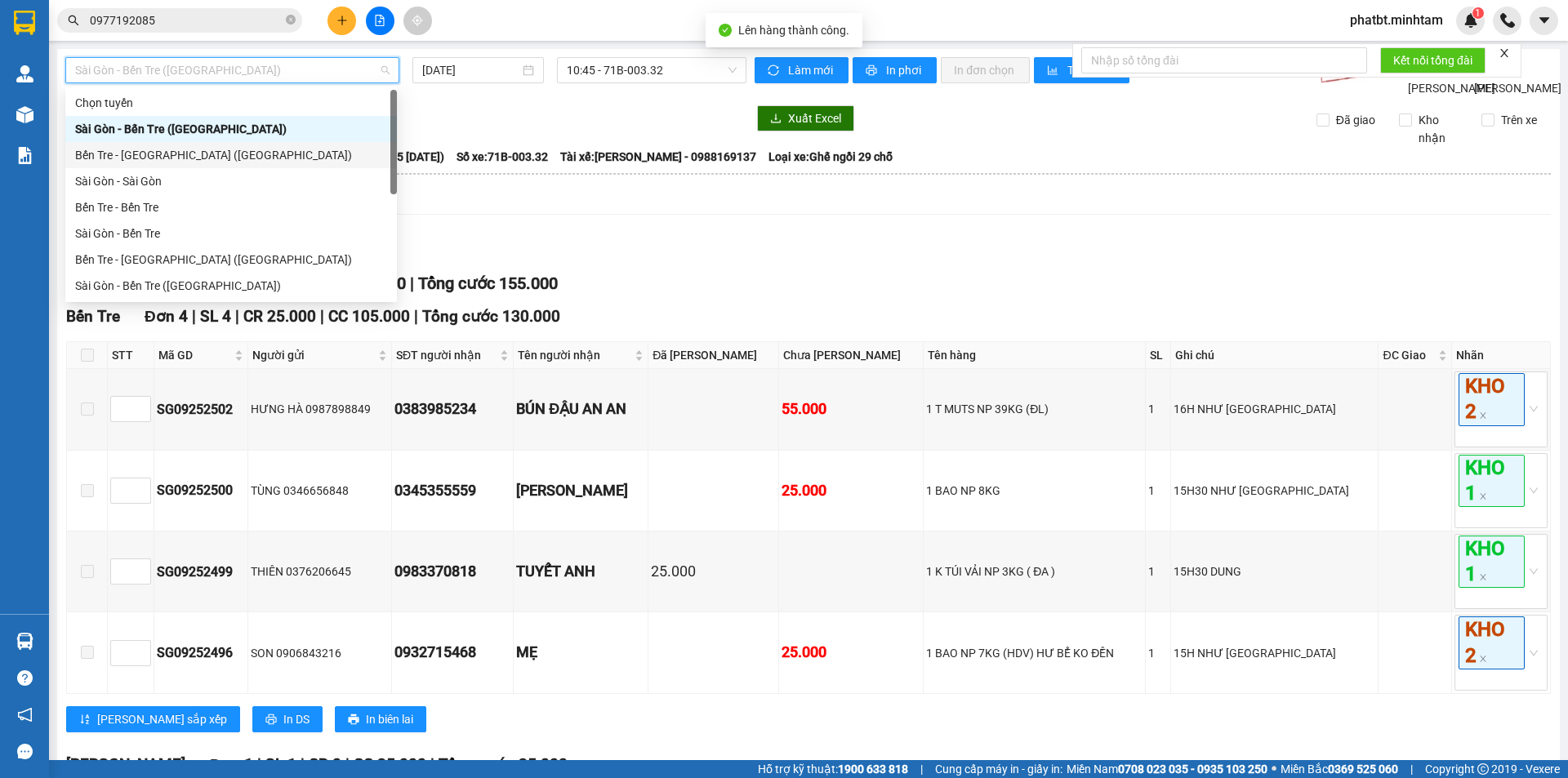
scroll to position [26, 0]
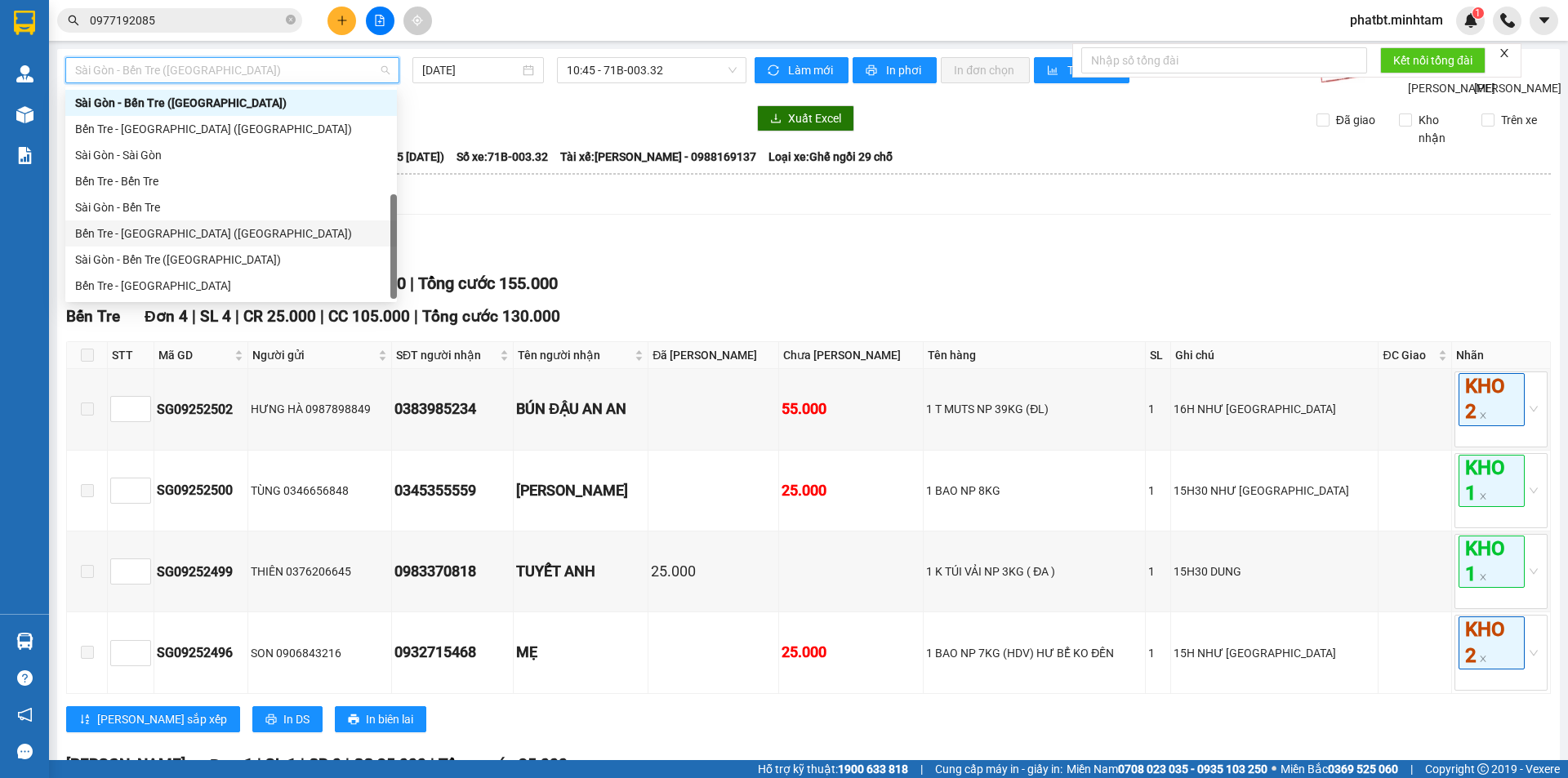
click at [174, 240] on div "Bến Tre - [GEOGRAPHIC_DATA] ([GEOGRAPHIC_DATA])" at bounding box center [231, 233] width 312 height 18
type input "[DATE]"
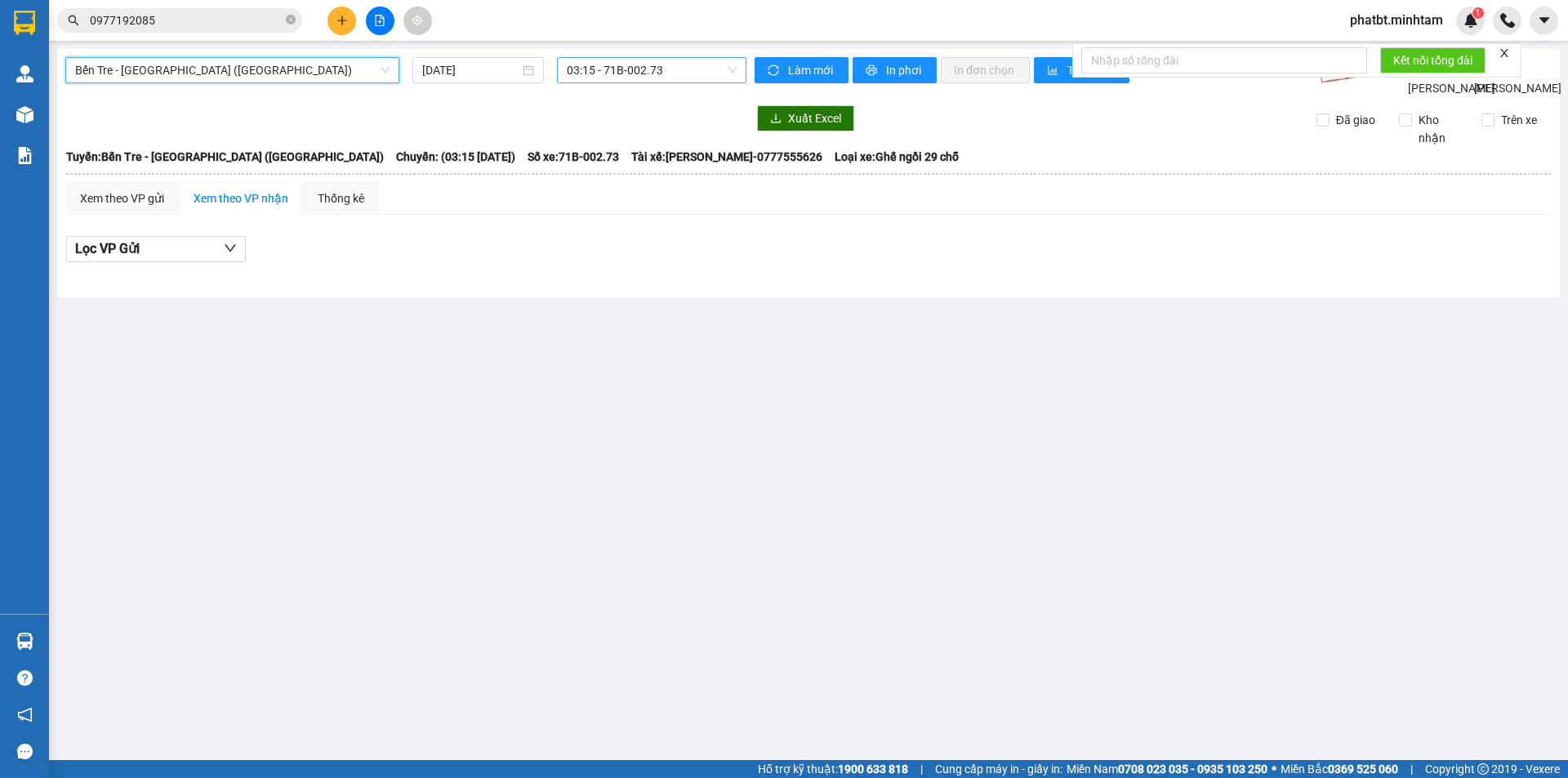
click at [622, 75] on span "03:15 - 71B-002.73" at bounding box center [652, 70] width 170 height 24
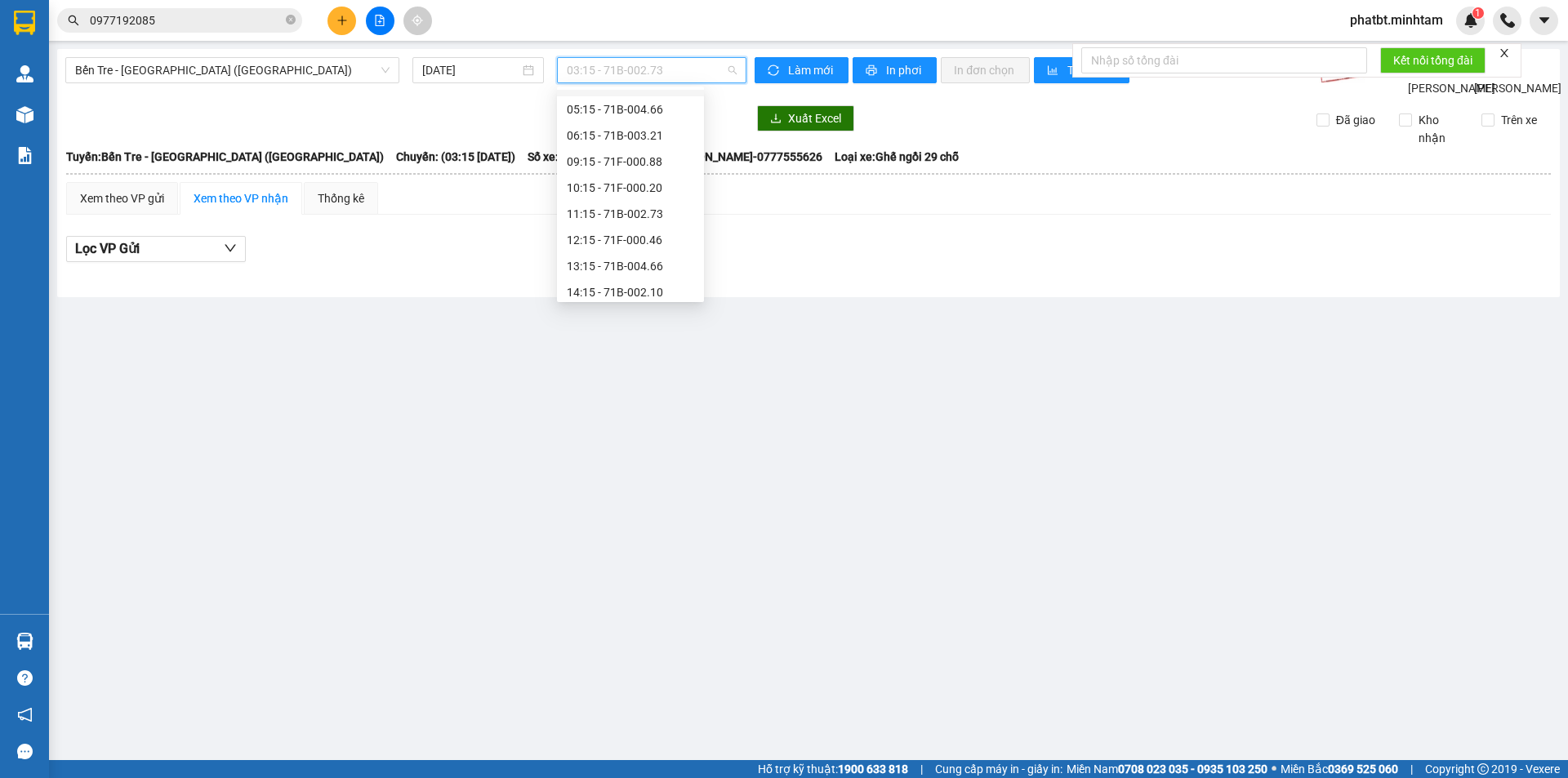
scroll to position [130, 0]
click at [654, 261] on div "14:15 - 71B-002.10" at bounding box center [631, 260] width 128 height 18
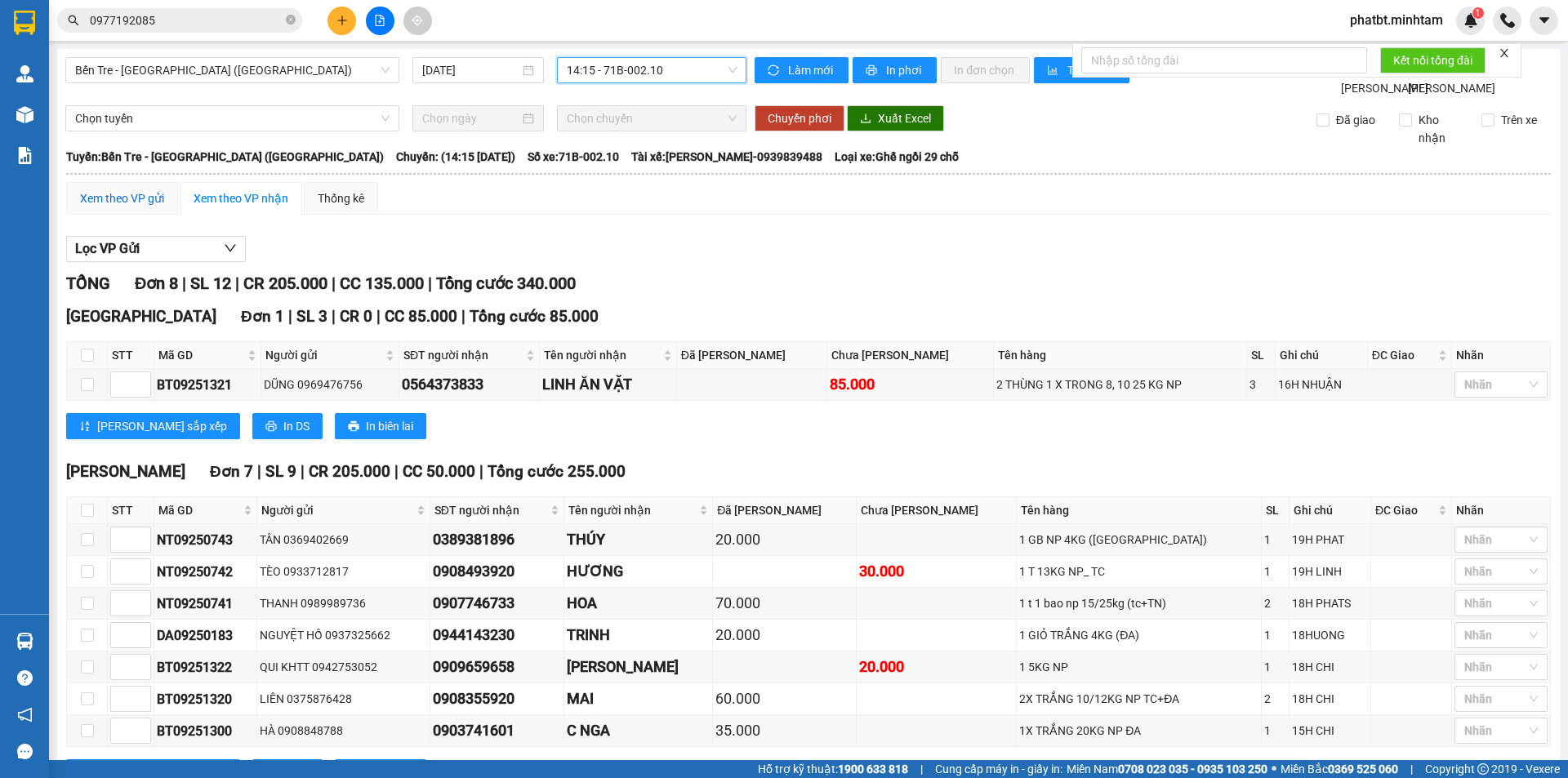
click at [141, 207] on div "Xem theo VP gửi" at bounding box center [122, 198] width 84 height 18
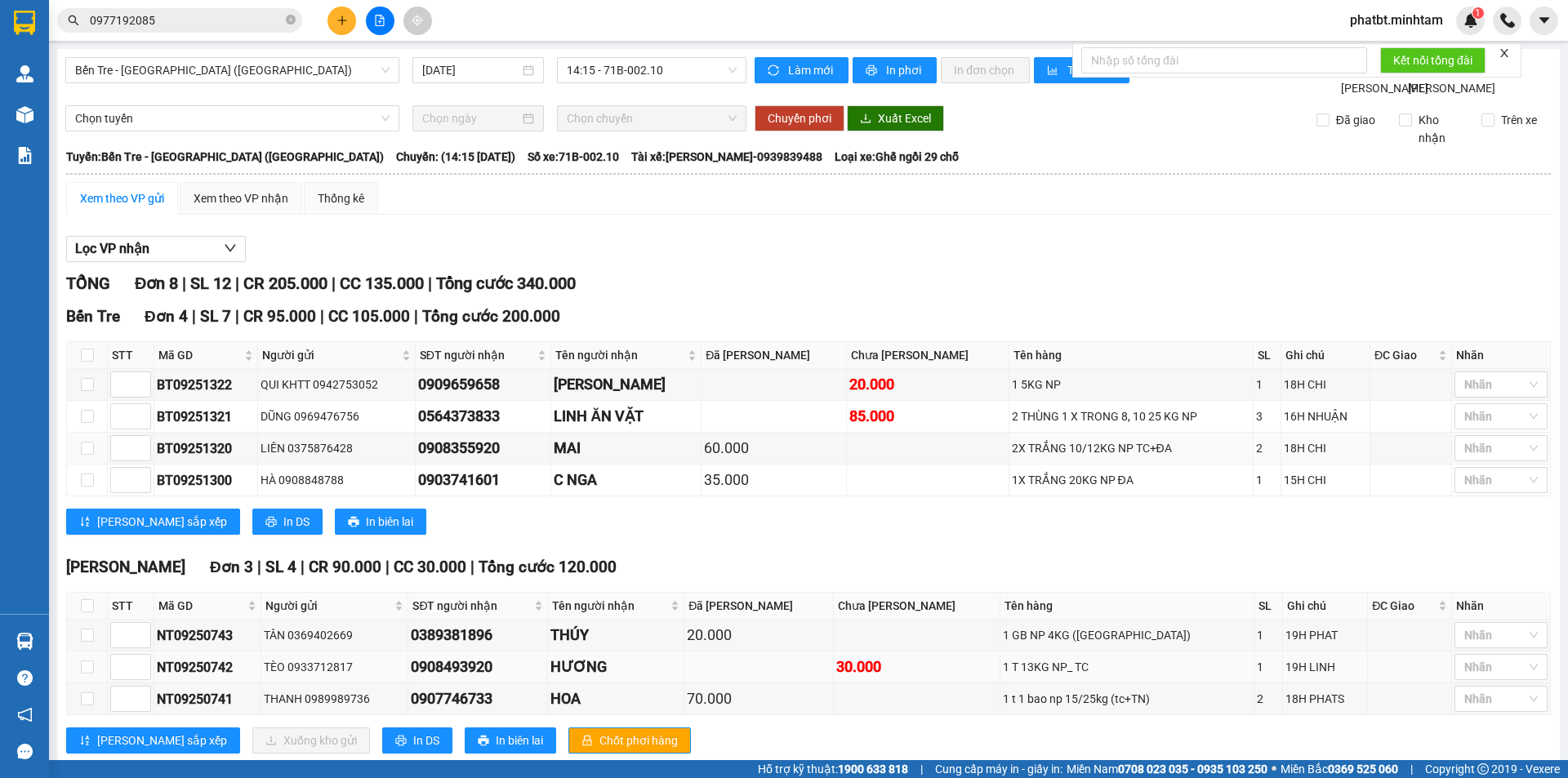
scroll to position [212, 0]
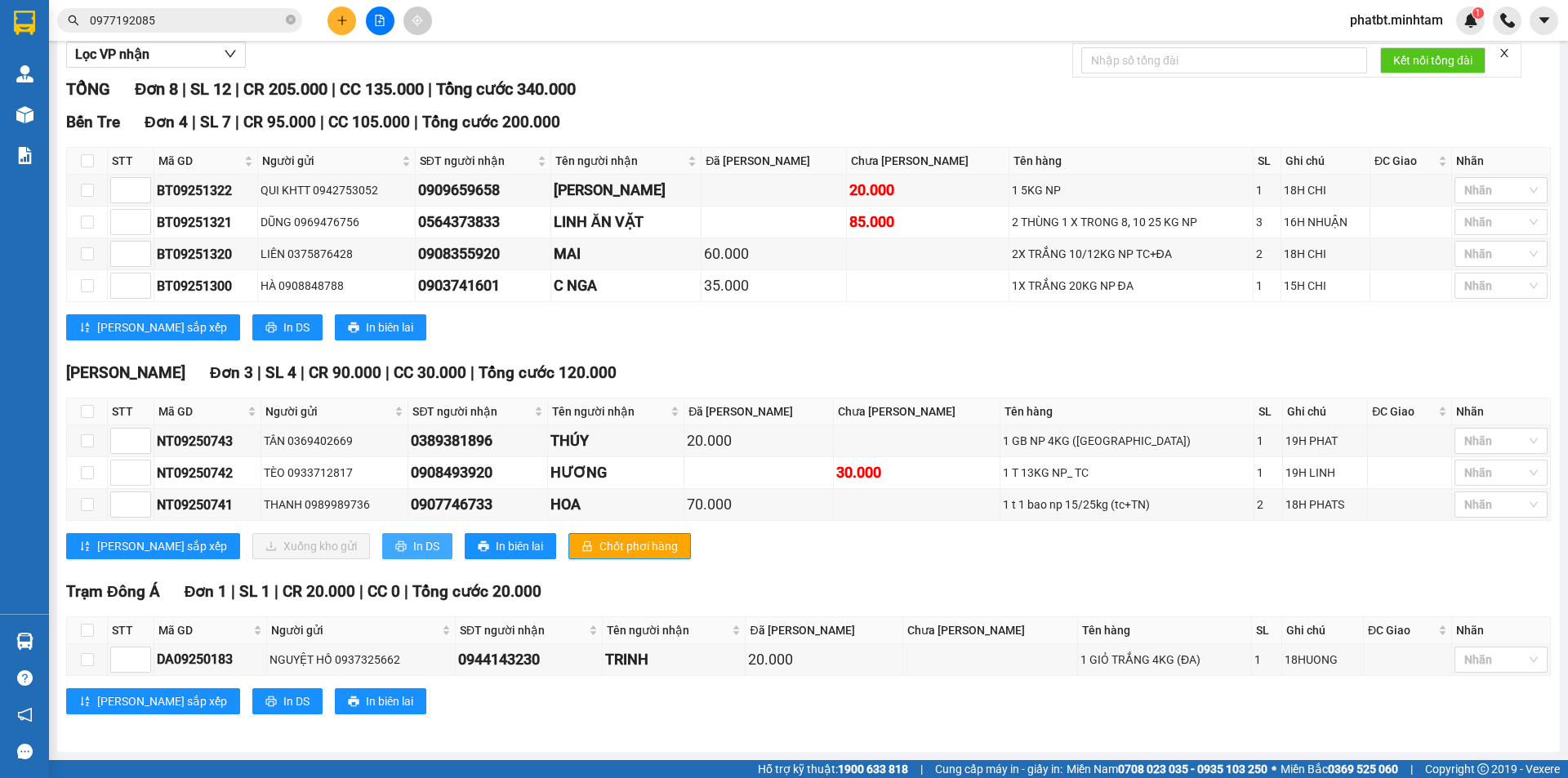
click at [395, 547] on icon "printer" at bounding box center [401, 546] width 10 height 10
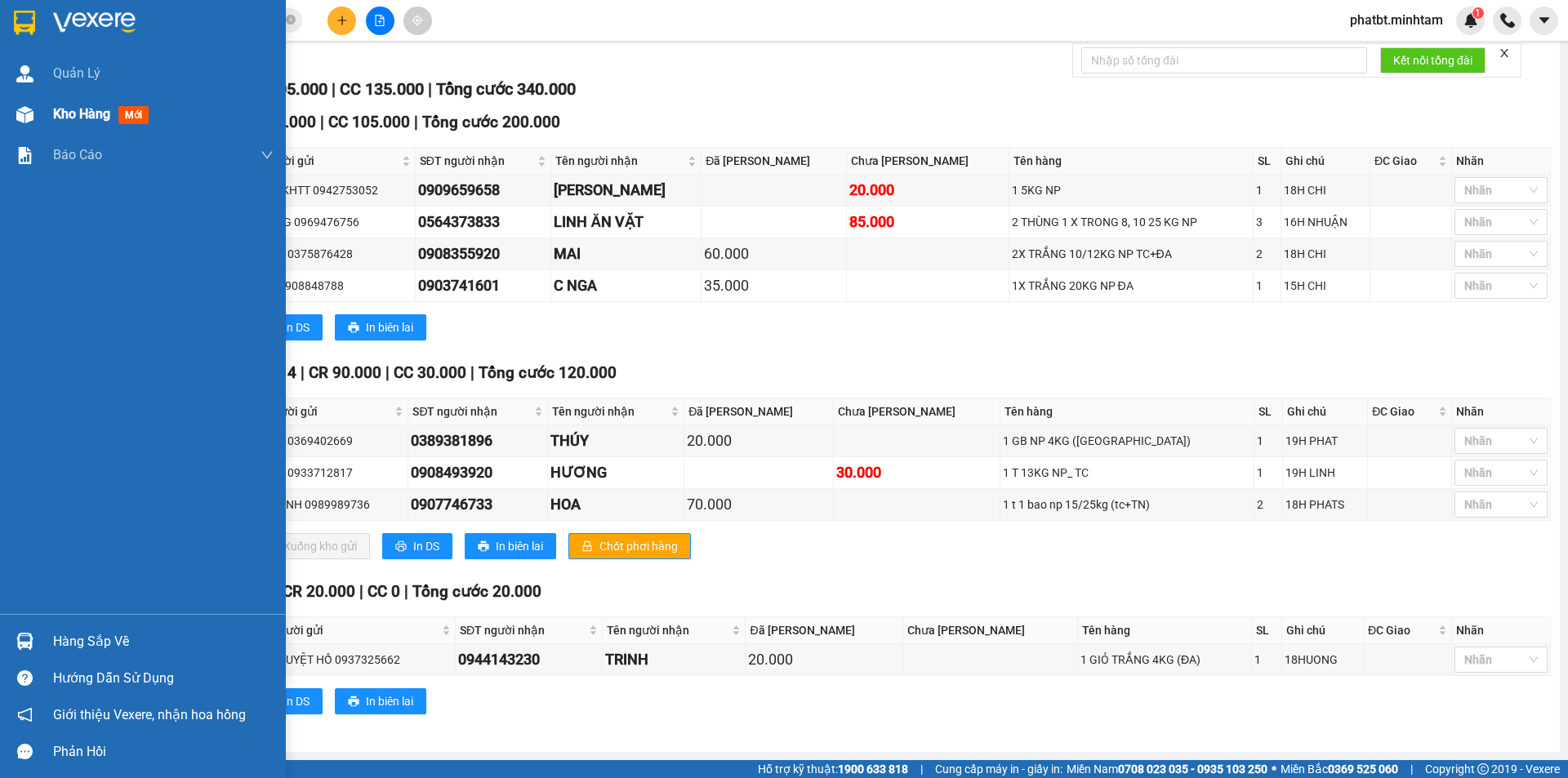
click at [45, 119] on div "Kho hàng mới" at bounding box center [143, 114] width 286 height 41
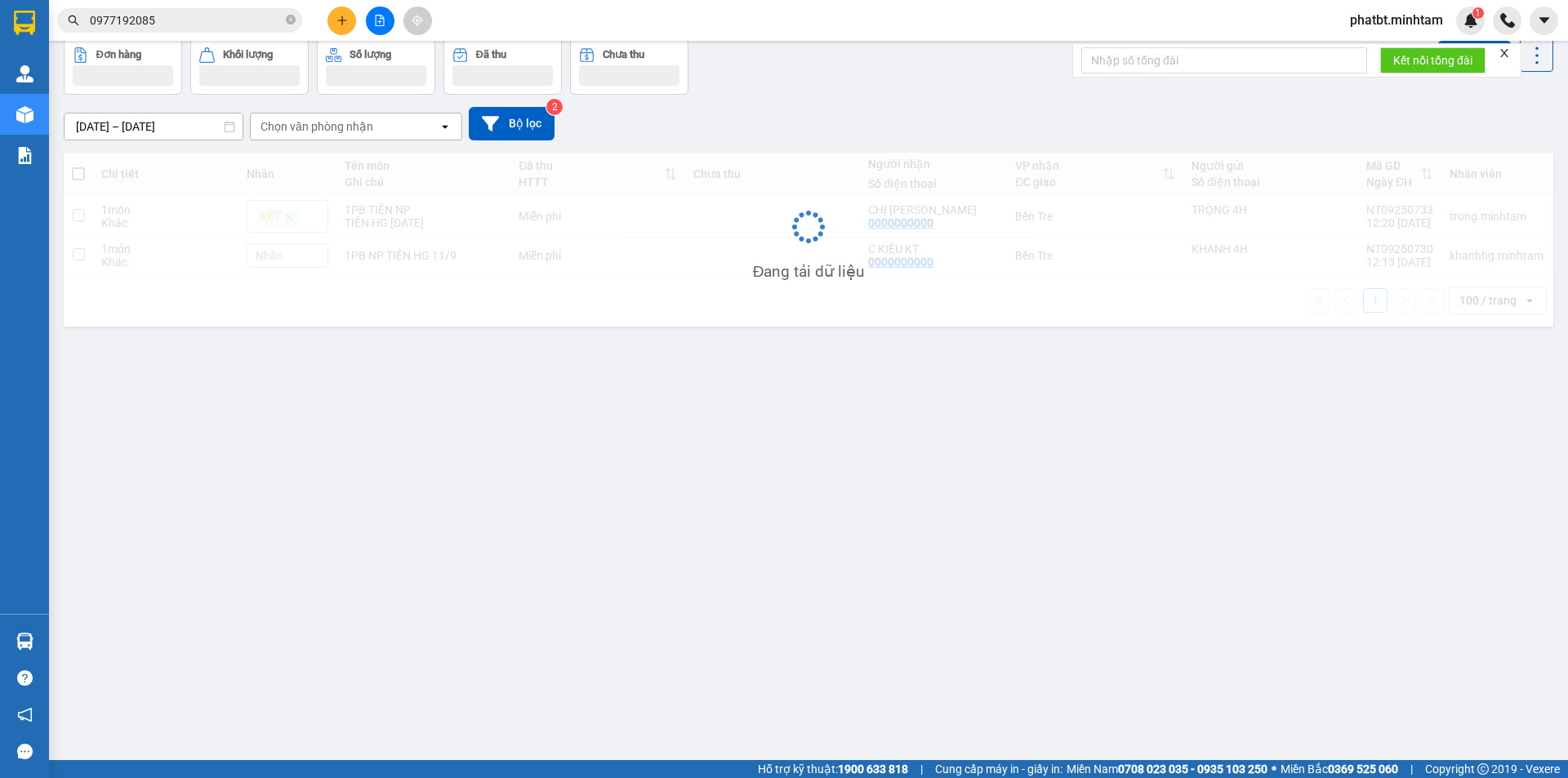
scroll to position [75, 0]
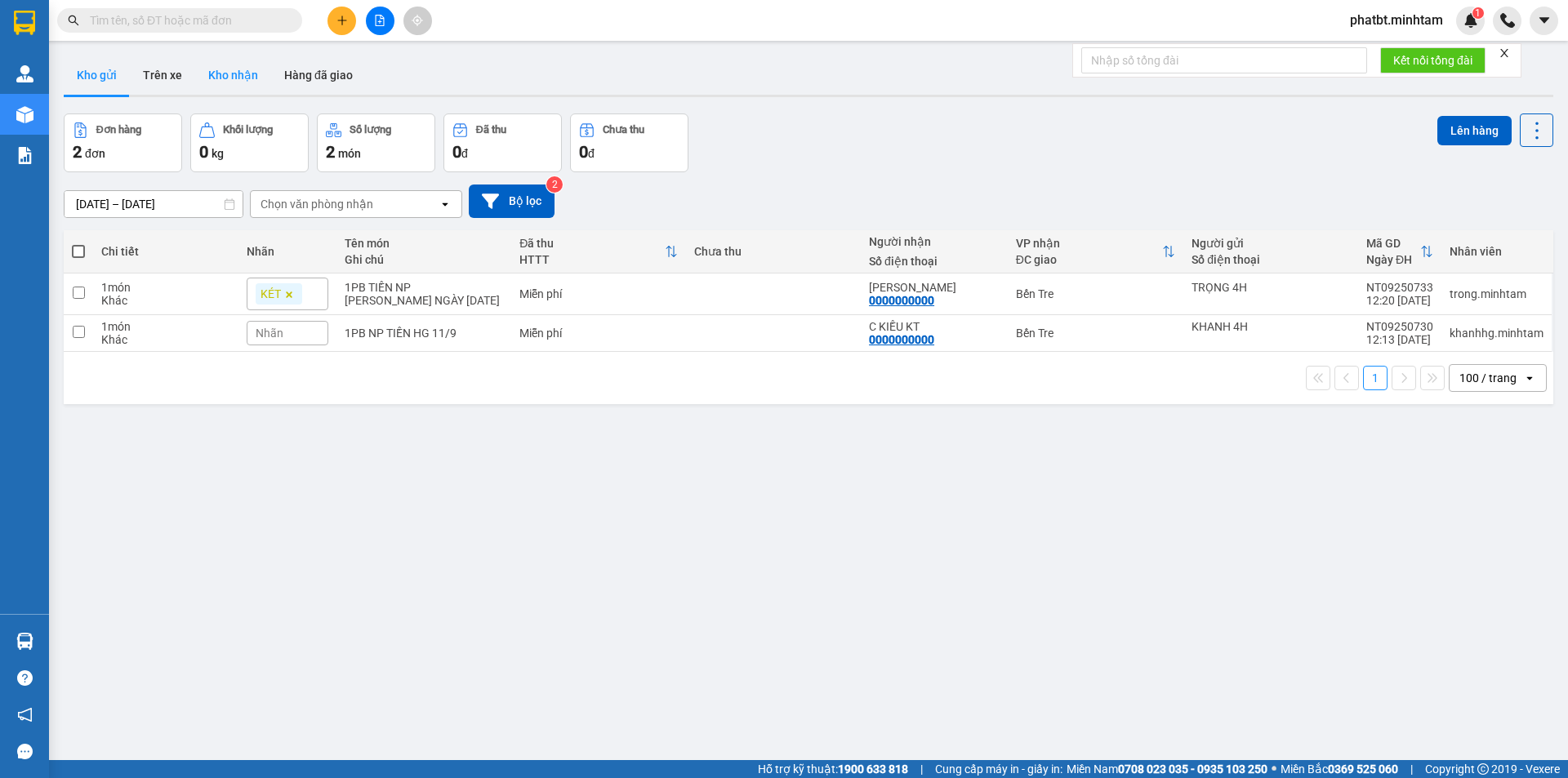
click at [246, 80] on button "Kho nhận" at bounding box center [233, 75] width 76 height 39
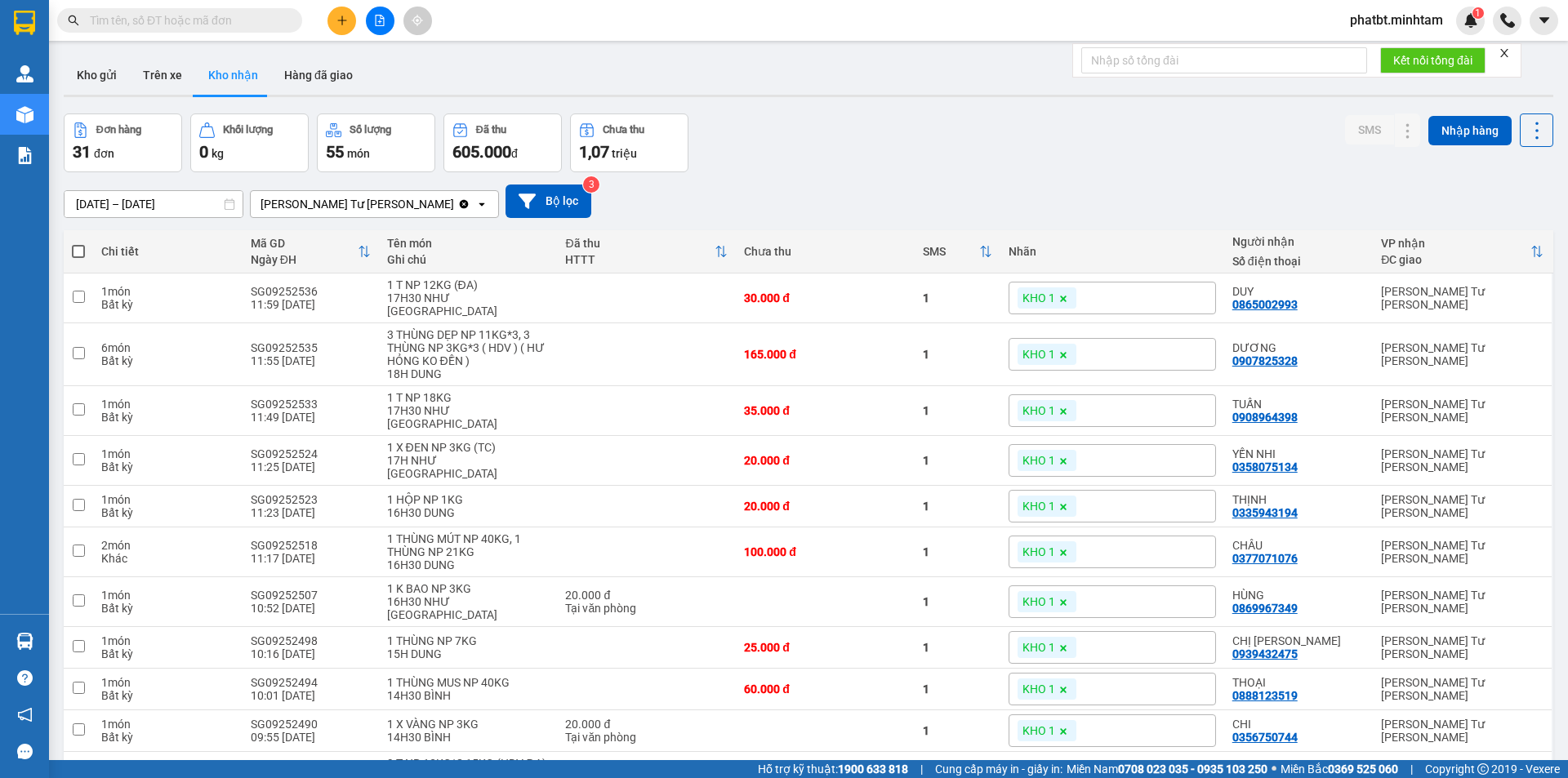
click at [1139, 192] on div "[DATE] – [DATE] Press the down arrow key to interact with the calendar and sele…" at bounding box center [809, 201] width 1490 height 33
click at [118, 69] on button "Kho gửi" at bounding box center [97, 75] width 66 height 39
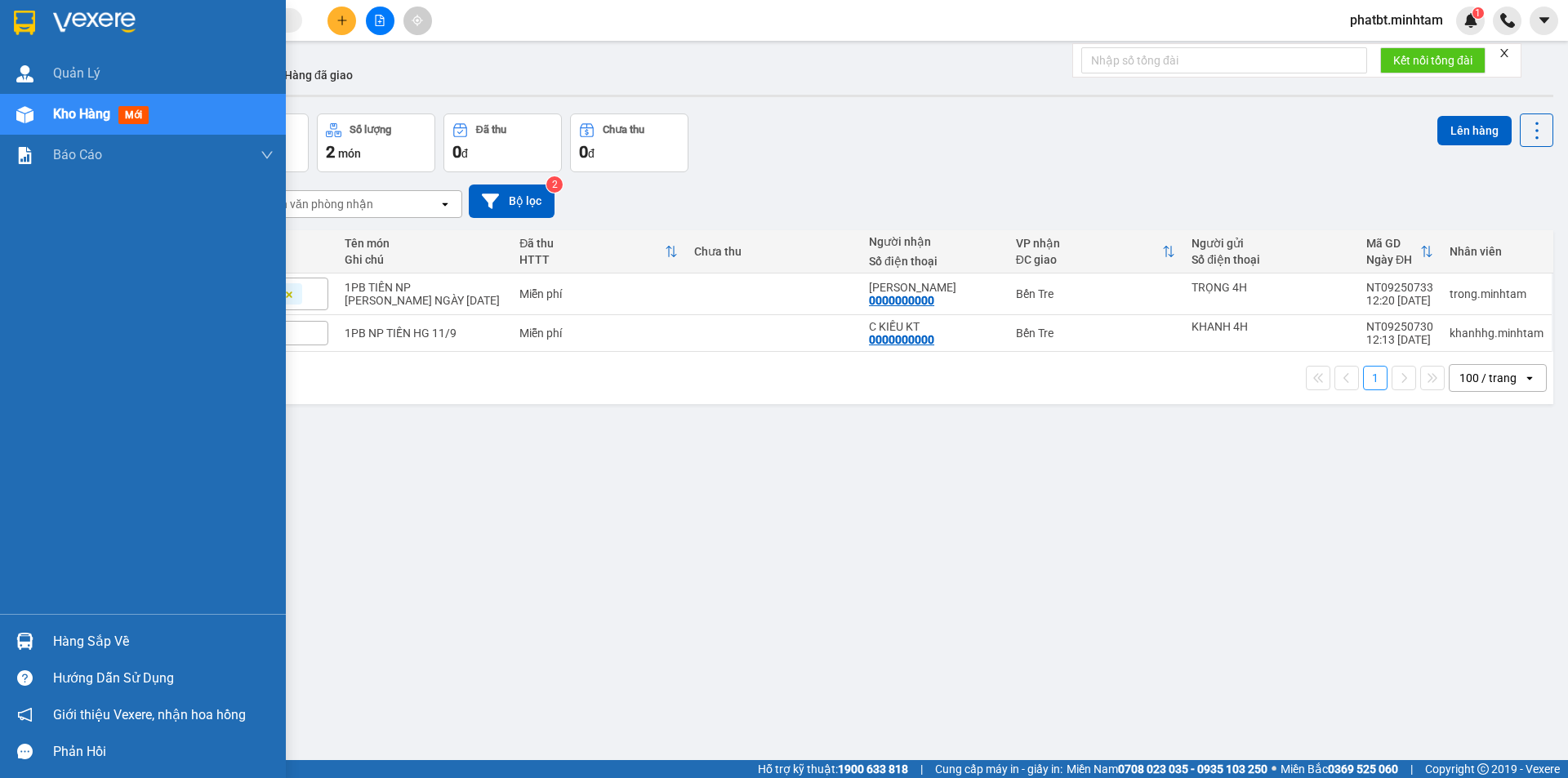
click at [93, 638] on div "Hàng sắp về" at bounding box center [164, 642] width 220 height 24
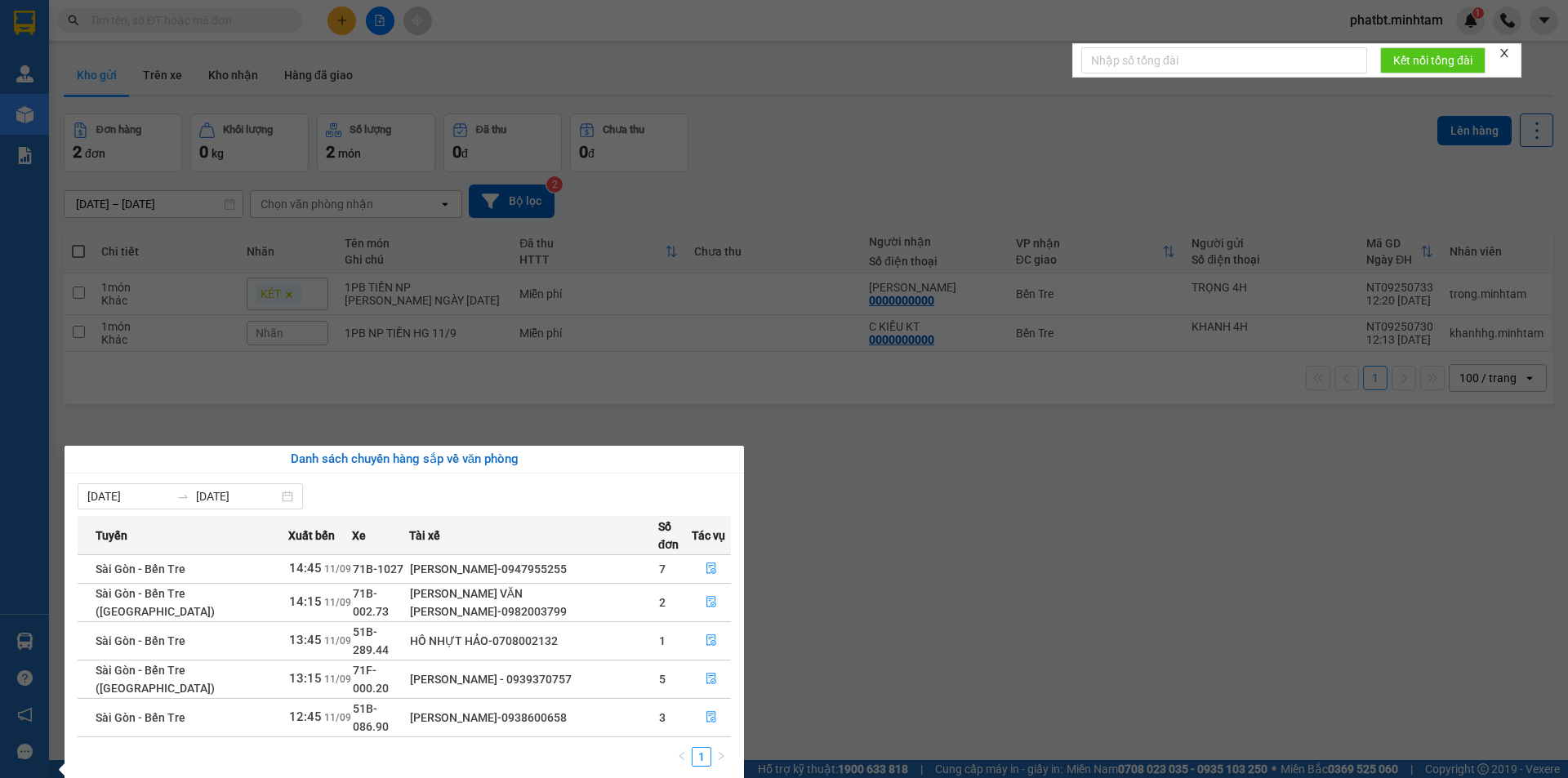
click at [866, 526] on section "Kết quả [PERSON_NAME] ( 0 ) Bộ lọc No Data phatbt.[PERSON_NAME] 1 [PERSON_NAME]…" at bounding box center [784, 389] width 1568 height 778
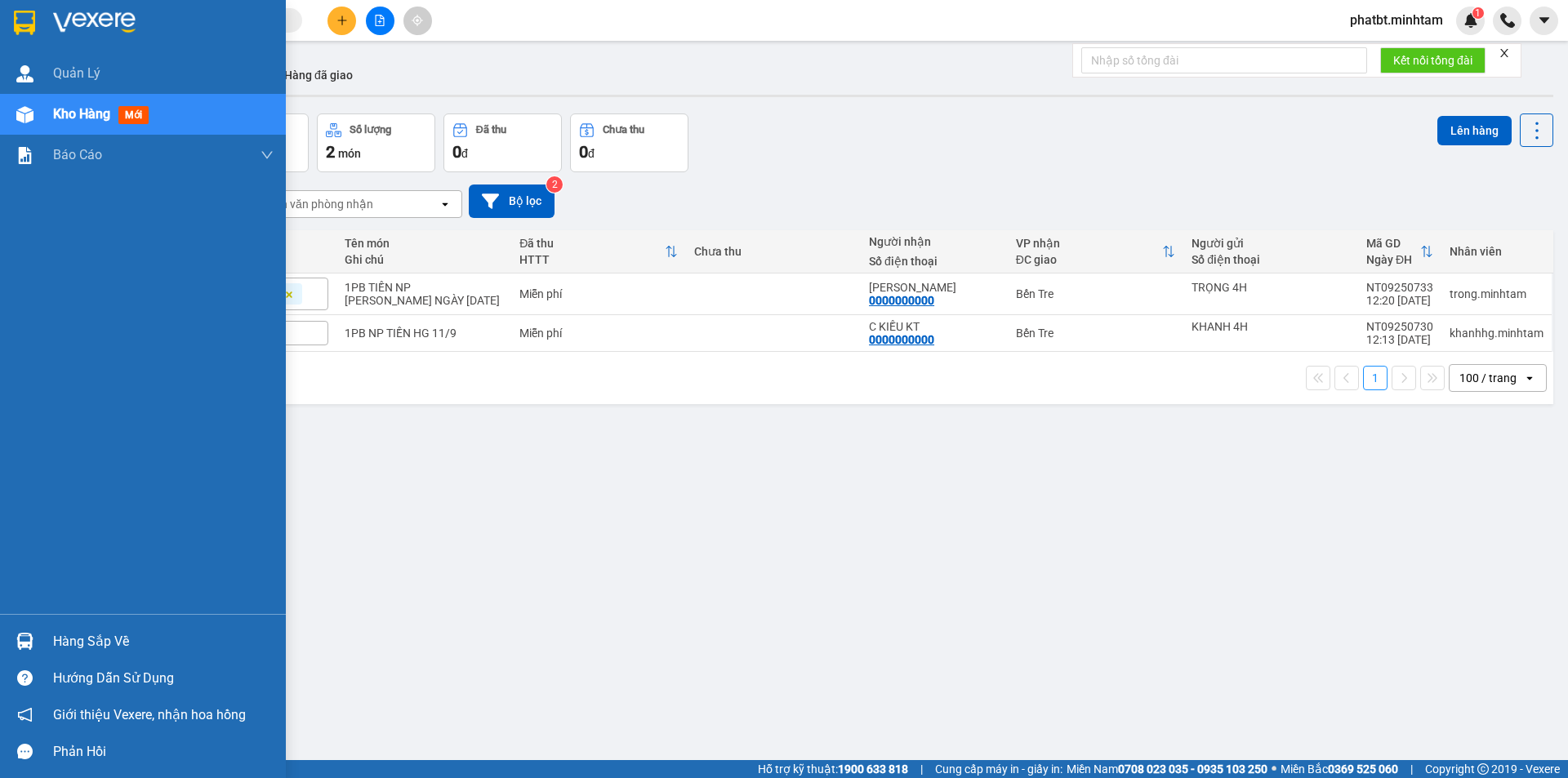
click at [55, 648] on div "Hàng sắp về" at bounding box center [164, 642] width 220 height 24
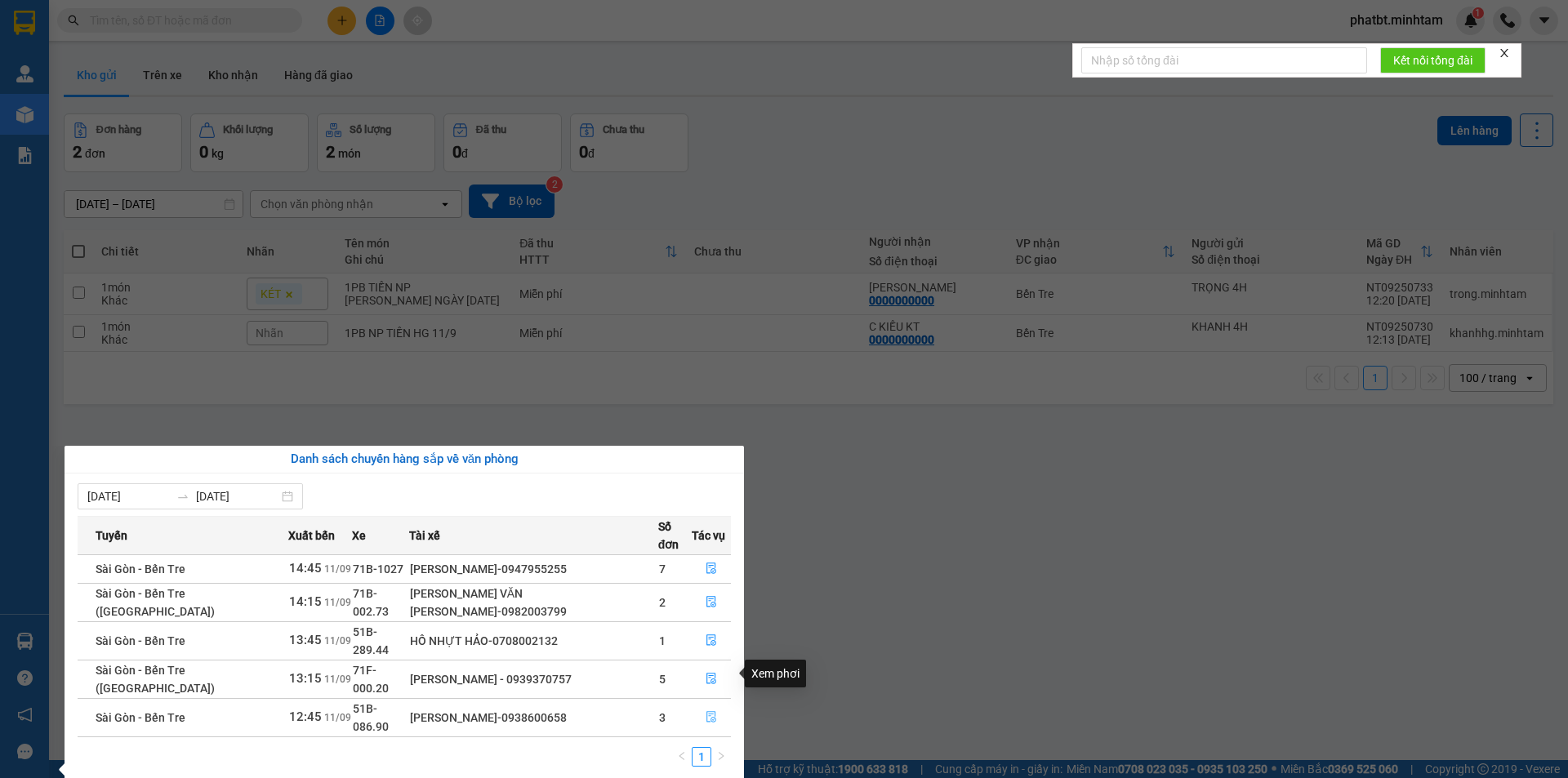
drag, startPoint x: 711, startPoint y: 675, endPoint x: 692, endPoint y: 669, distance: 19.9
click at [710, 712] on icon "file-done" at bounding box center [711, 717] width 11 height 11
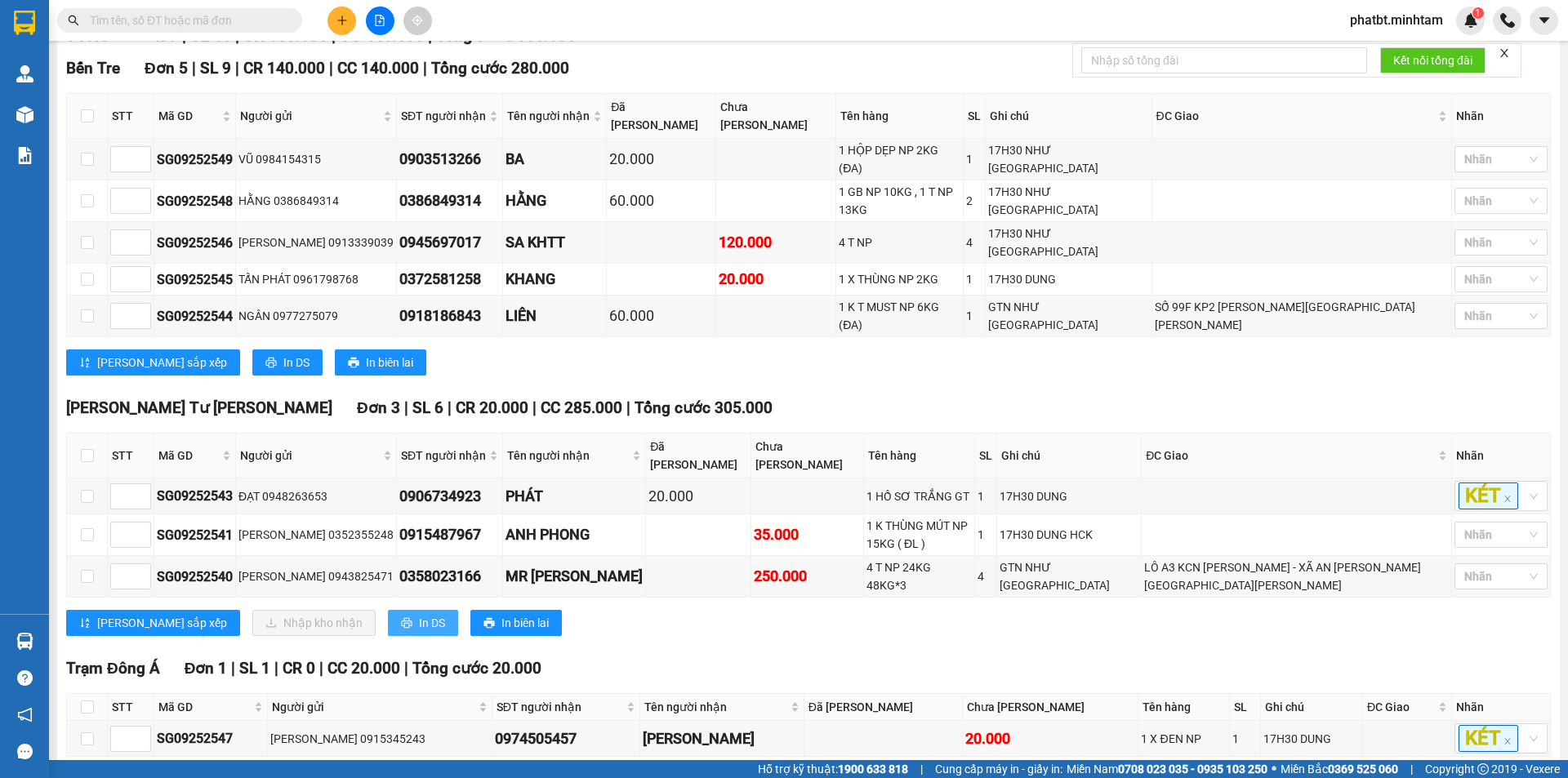
scroll to position [253, 0]
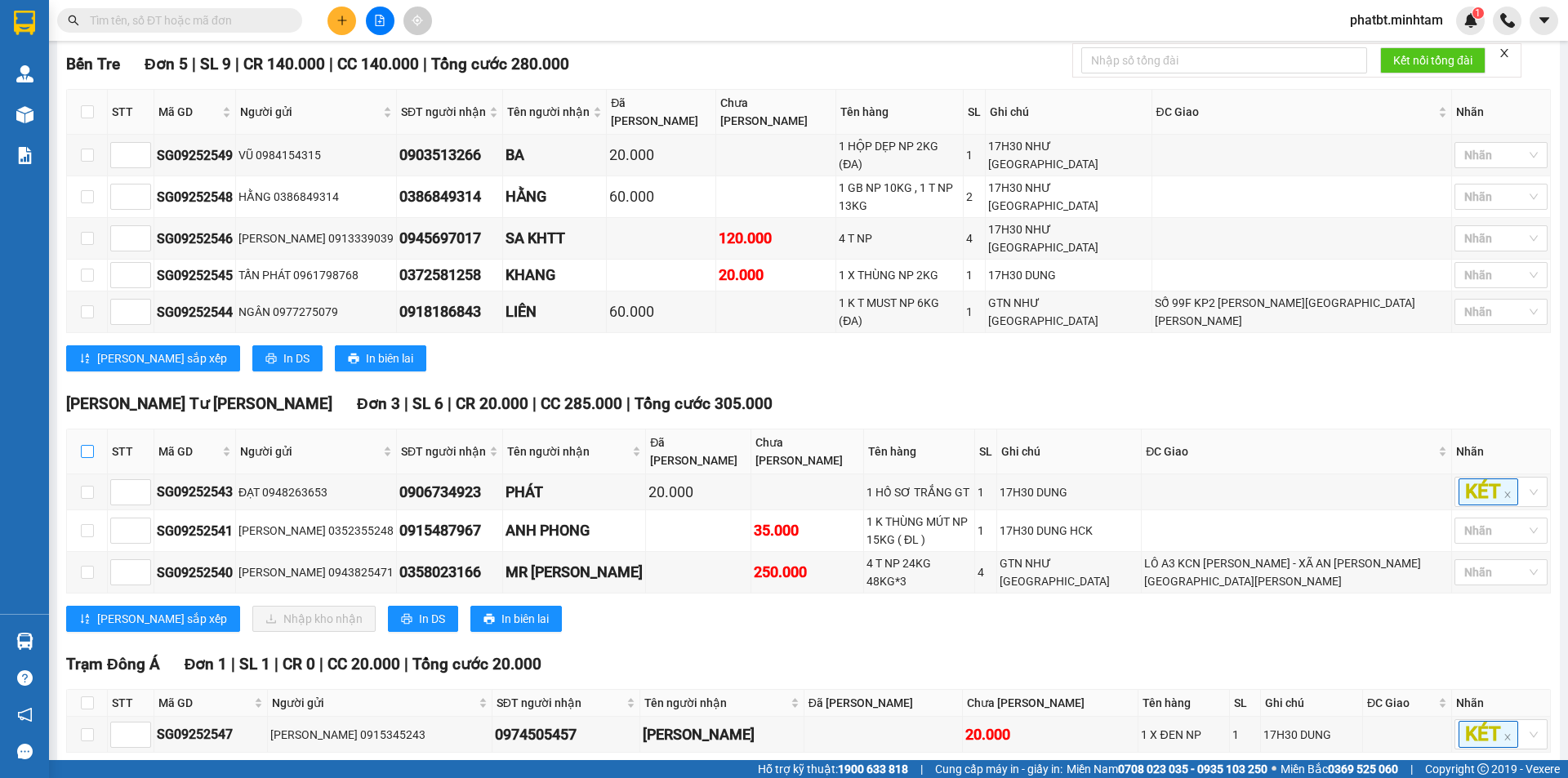
click at [91, 445] on input "checkbox" at bounding box center [87, 451] width 13 height 13
checkbox input "true"
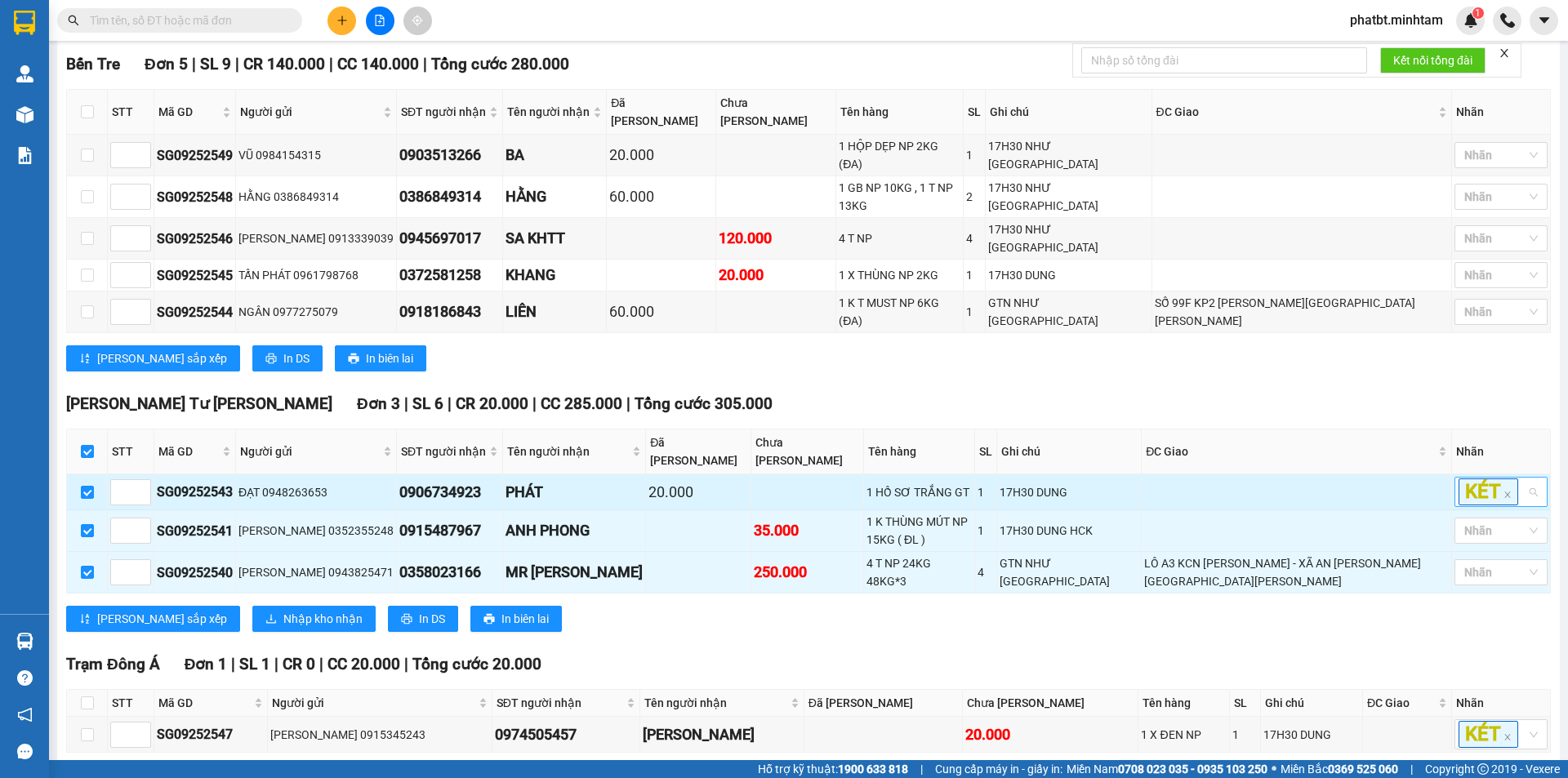
click at [1532, 476] on div "KÉT" at bounding box center [1502, 491] width 93 height 31
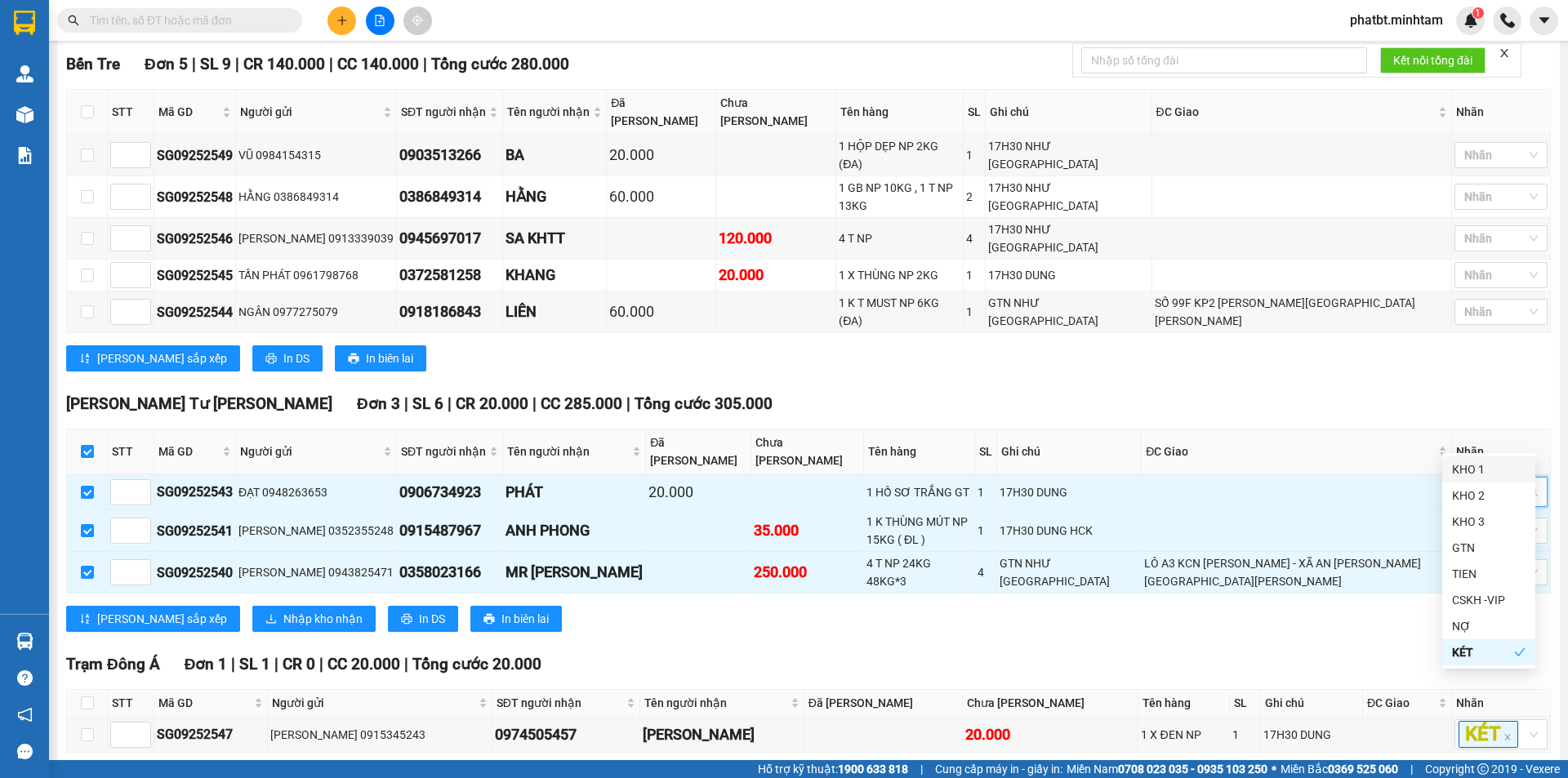
click at [1501, 465] on div "KHO 1" at bounding box center [1489, 469] width 73 height 18
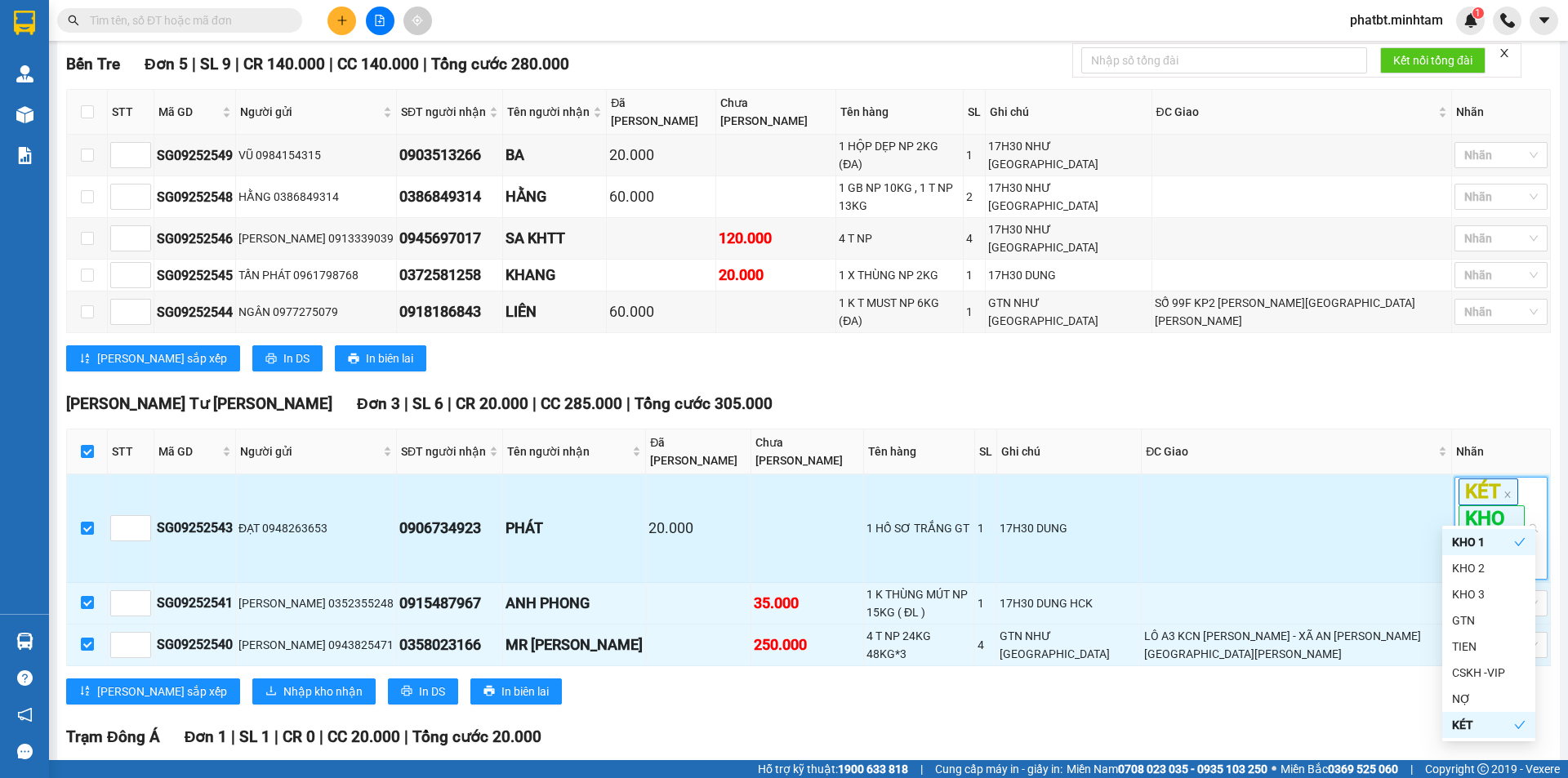
click at [1359, 500] on td at bounding box center [1297, 529] width 310 height 108
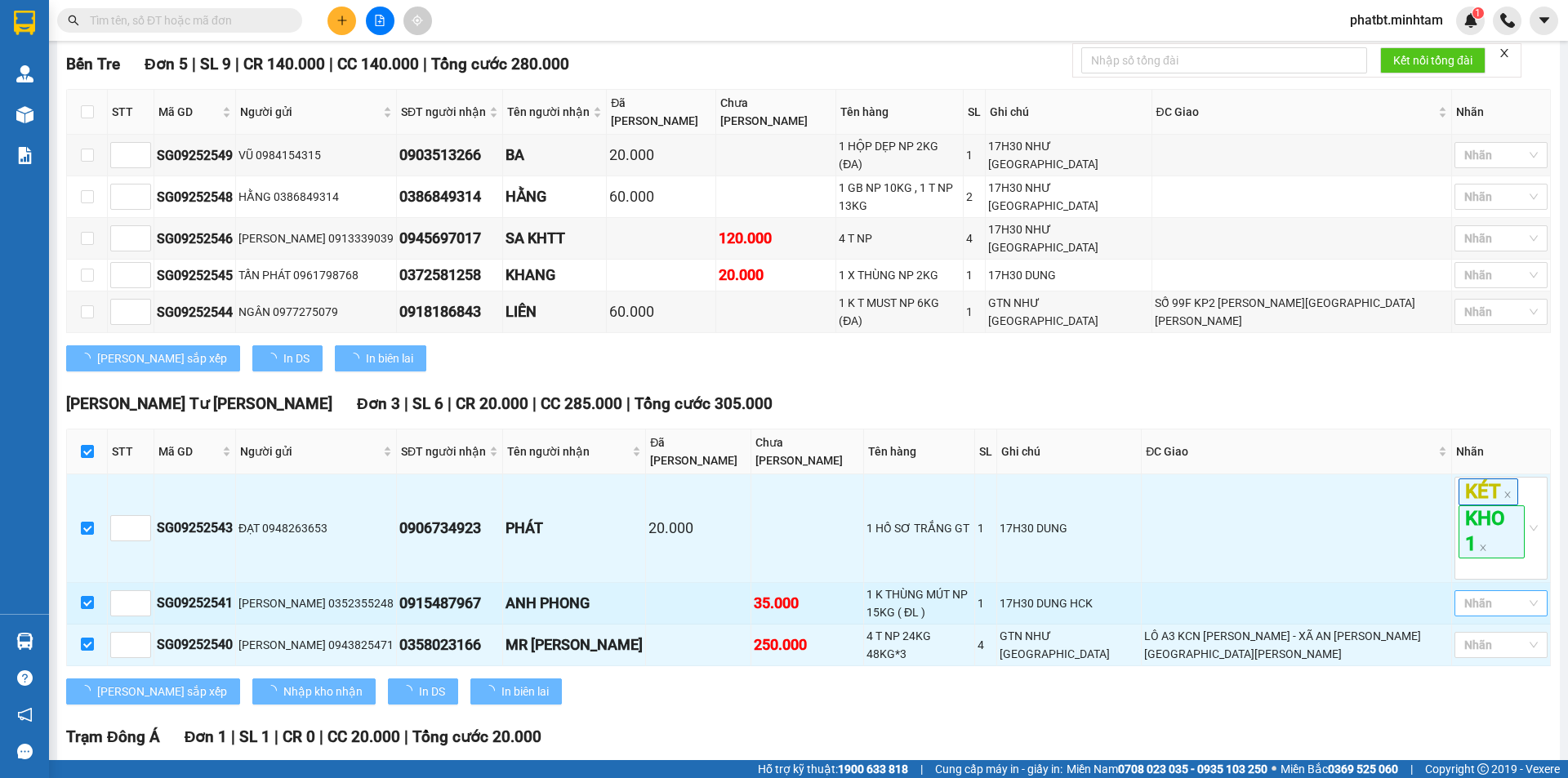
click at [1467, 594] on div at bounding box center [1493, 603] width 68 height 19
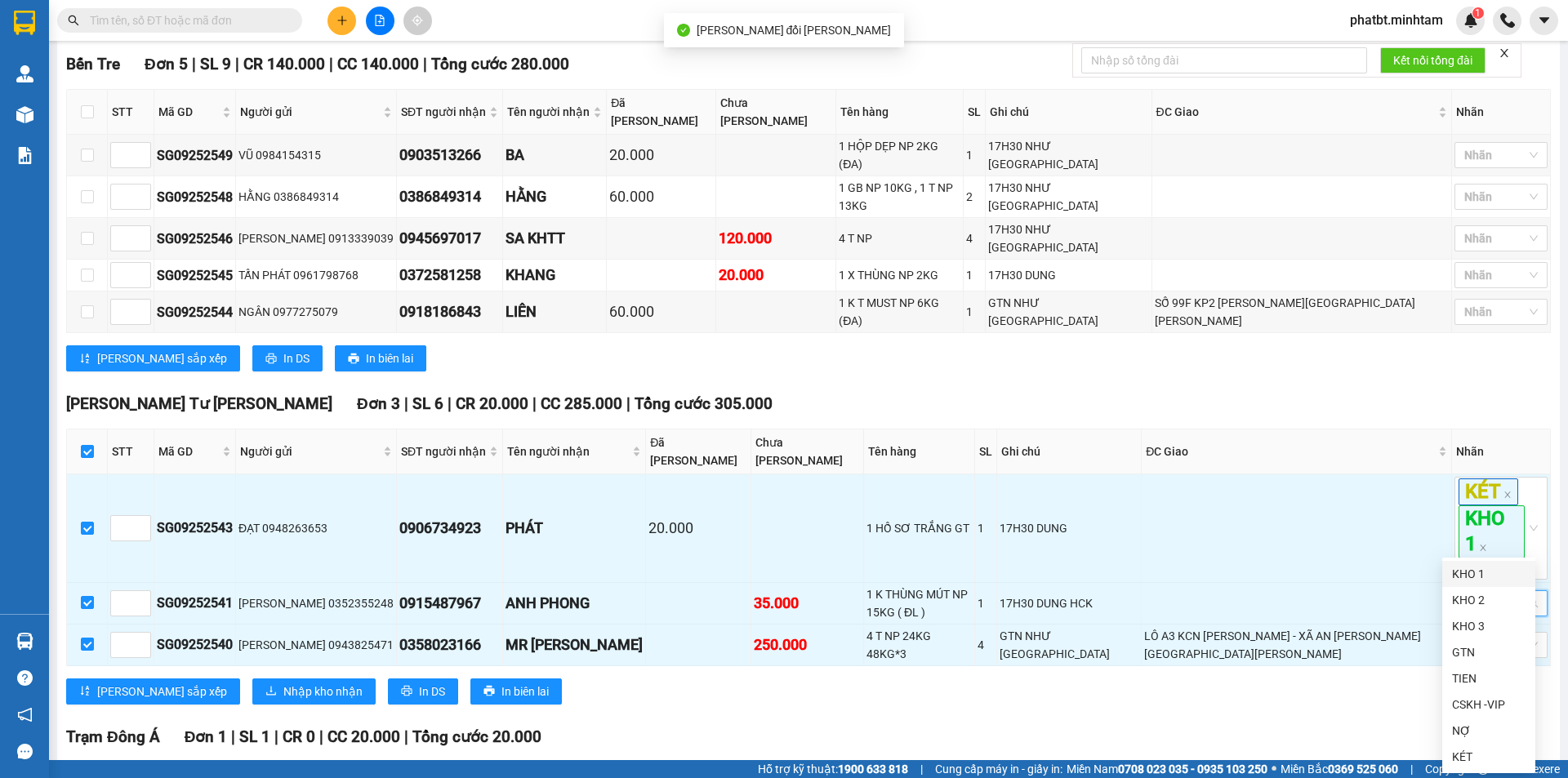
click at [1486, 575] on div "KHO 1" at bounding box center [1489, 573] width 73 height 18
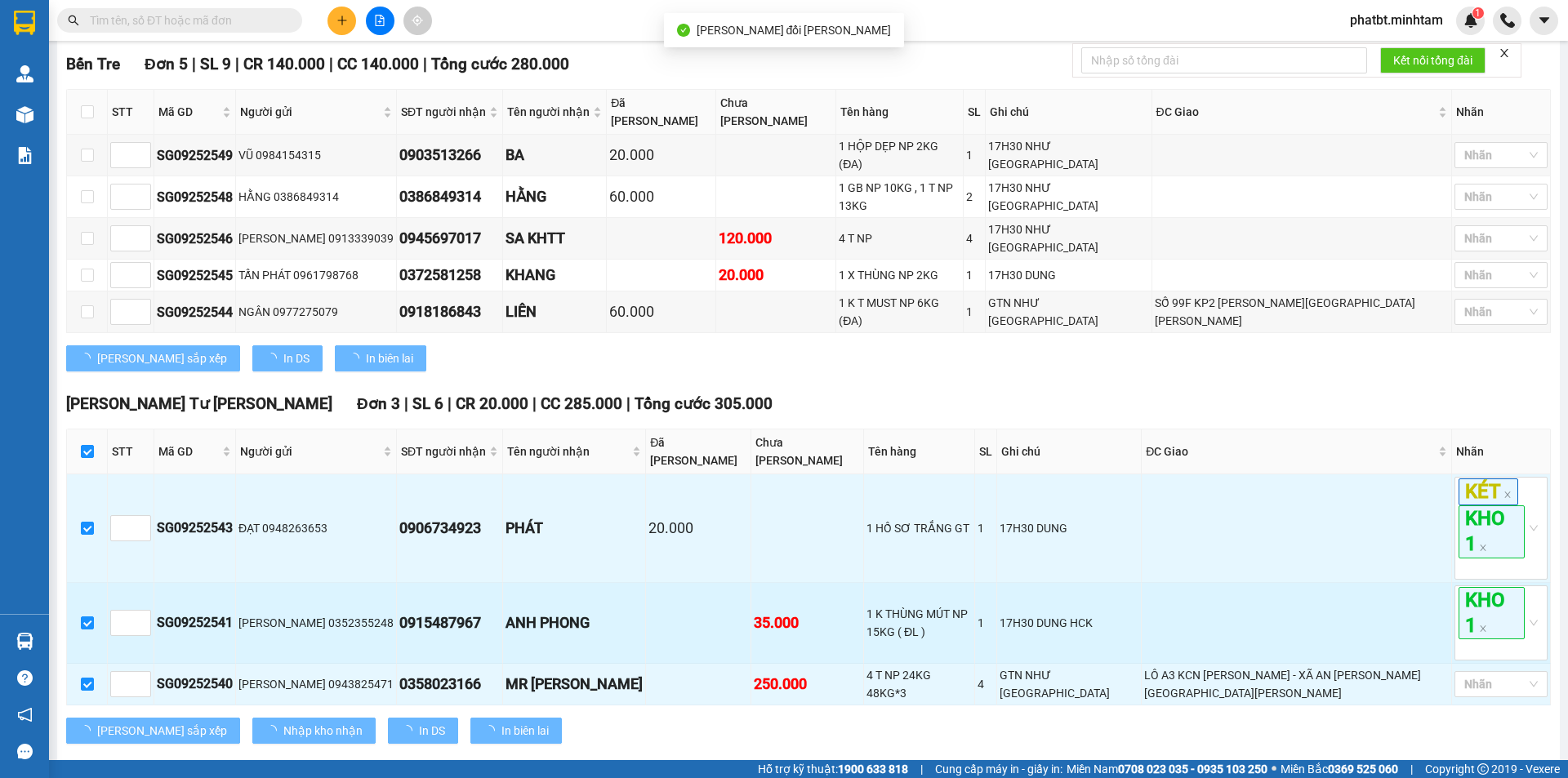
click at [1344, 589] on td at bounding box center [1297, 623] width 310 height 80
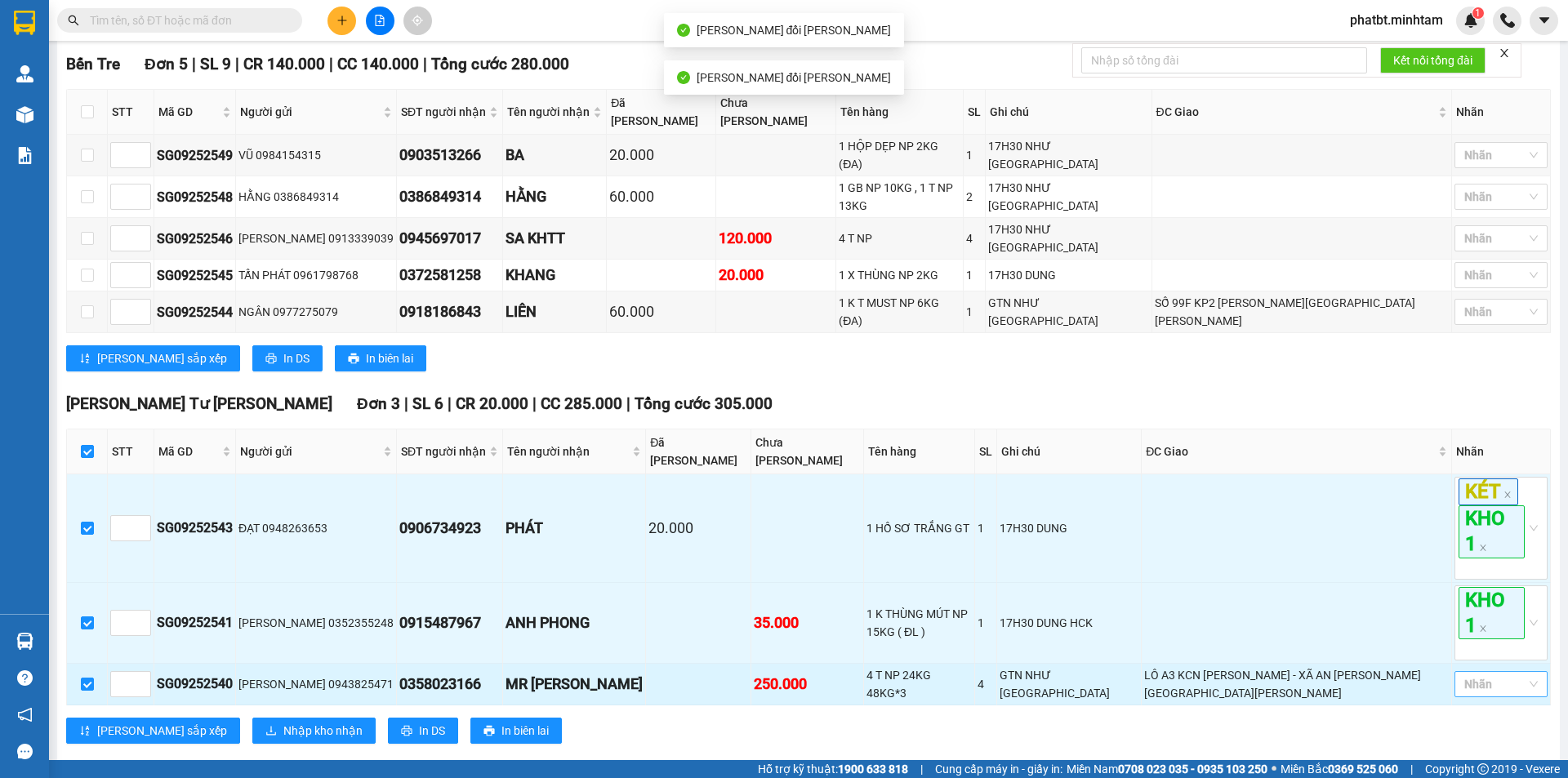
click at [1470, 675] on div at bounding box center [1493, 684] width 68 height 19
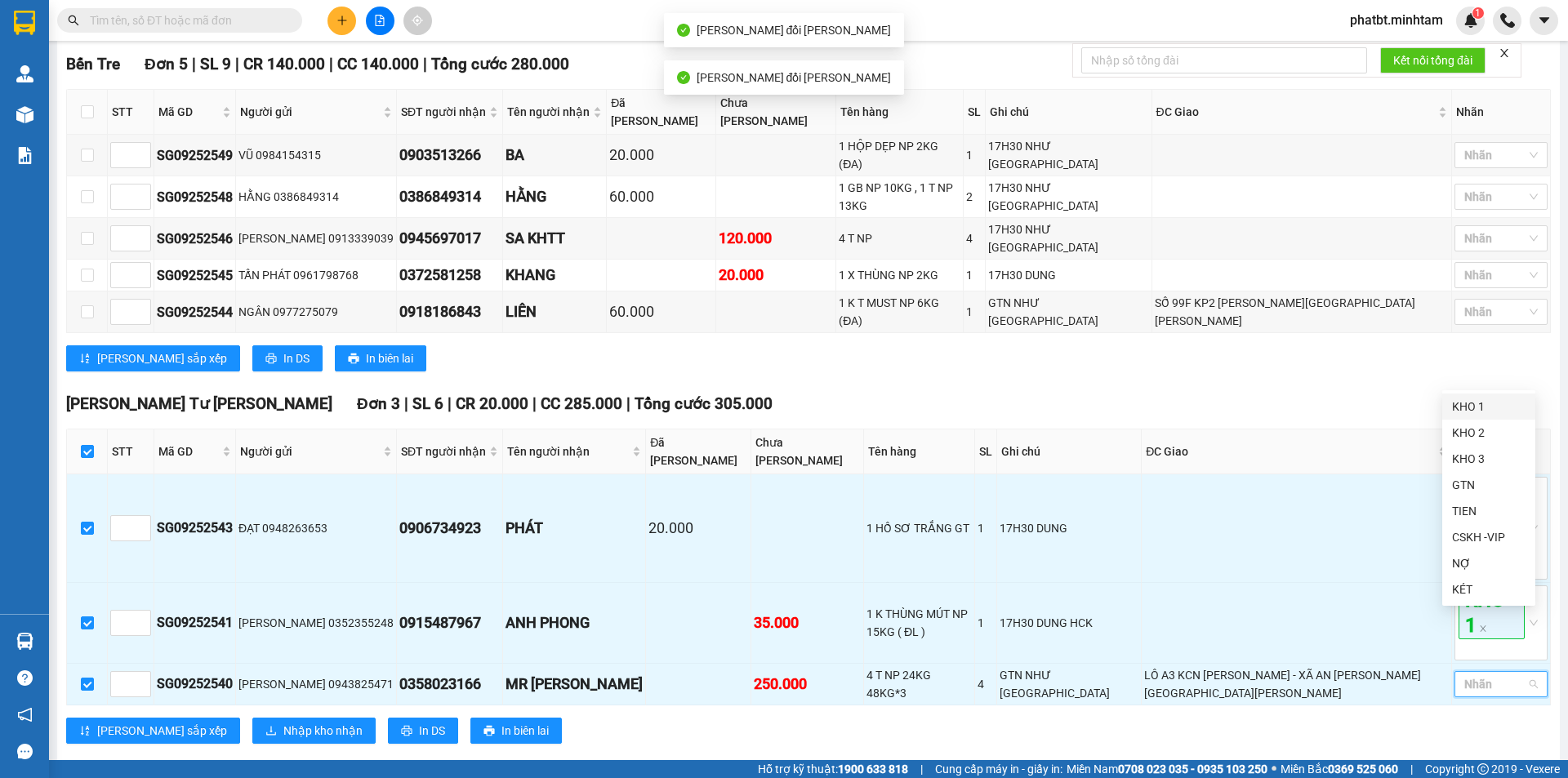
drag, startPoint x: 1490, startPoint y: 406, endPoint x: 1240, endPoint y: 468, distance: 257.6
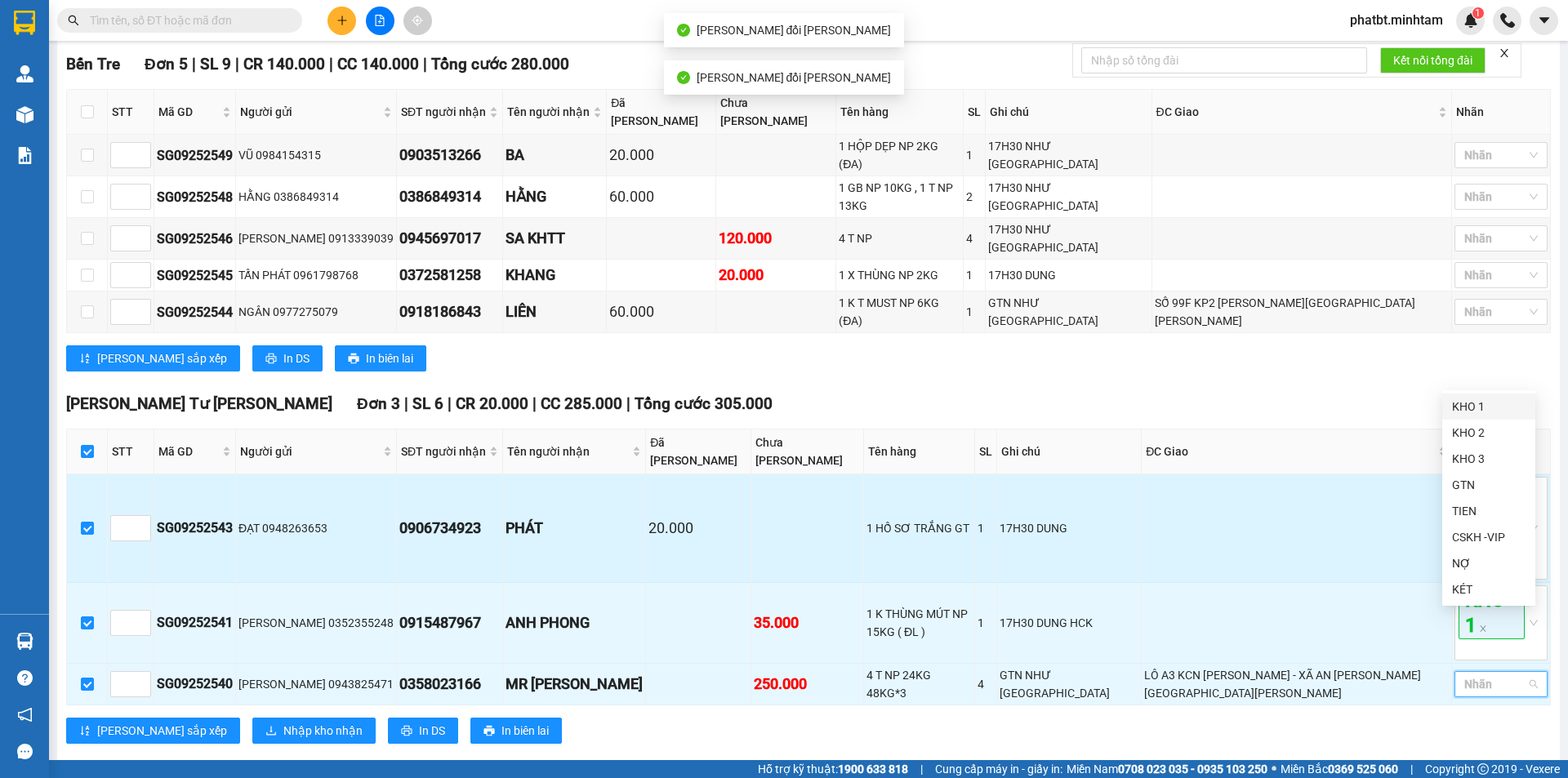
click at [1489, 406] on div "KHO 1" at bounding box center [1489, 406] width 73 height 18
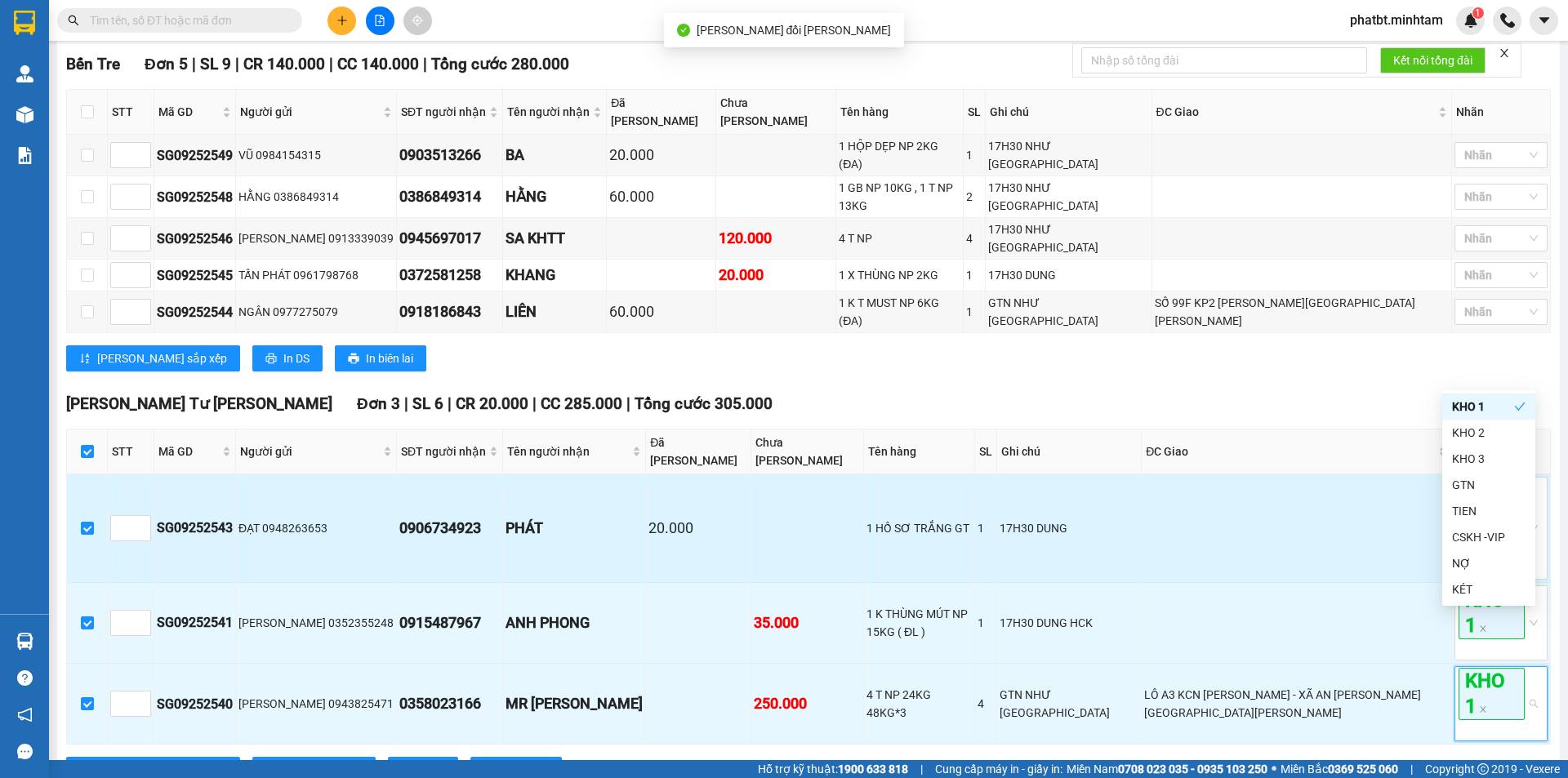
click at [1203, 480] on td at bounding box center [1297, 529] width 310 height 108
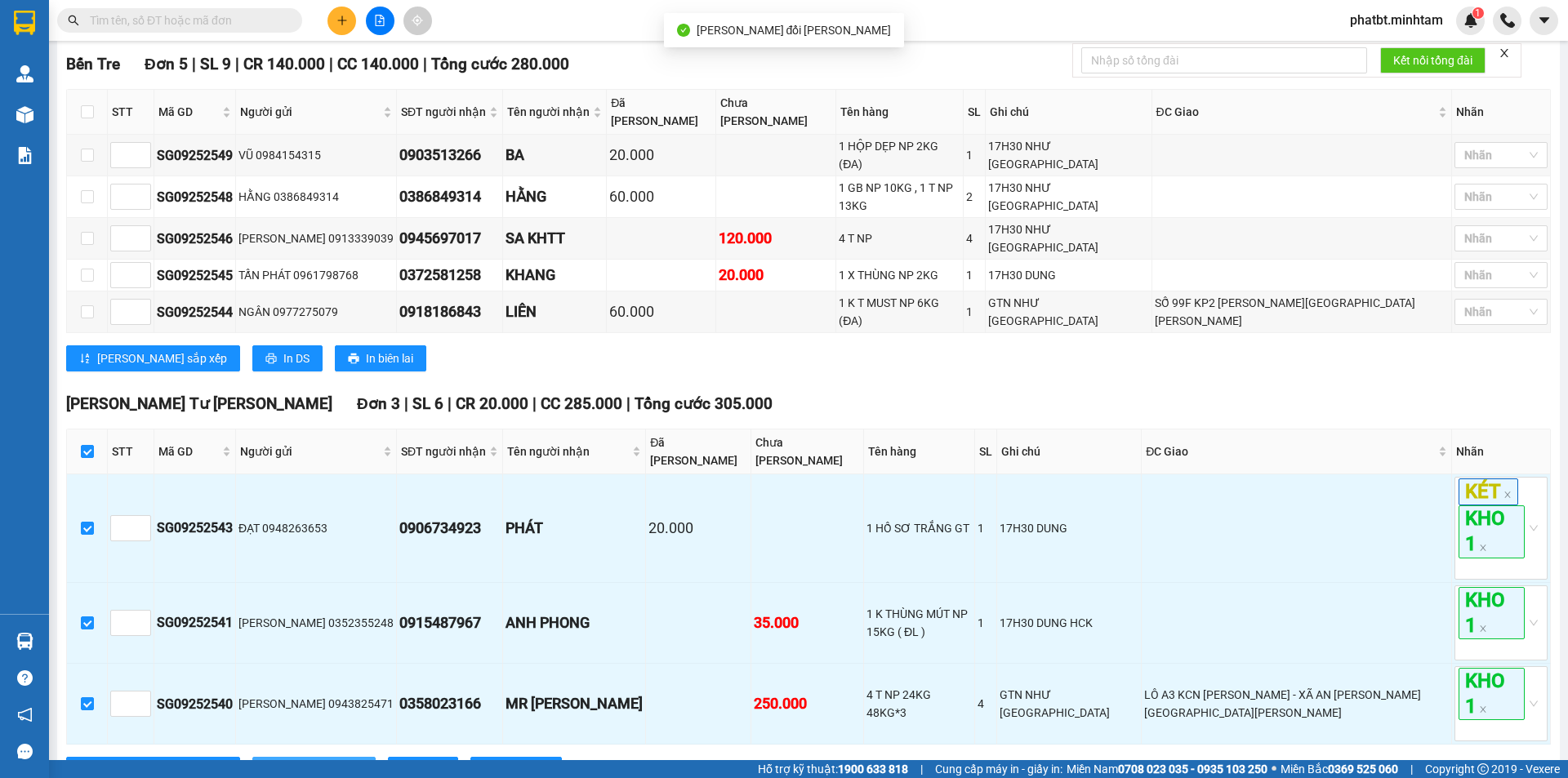
click at [253, 757] on button "Nhập kho nhận" at bounding box center [314, 770] width 123 height 26
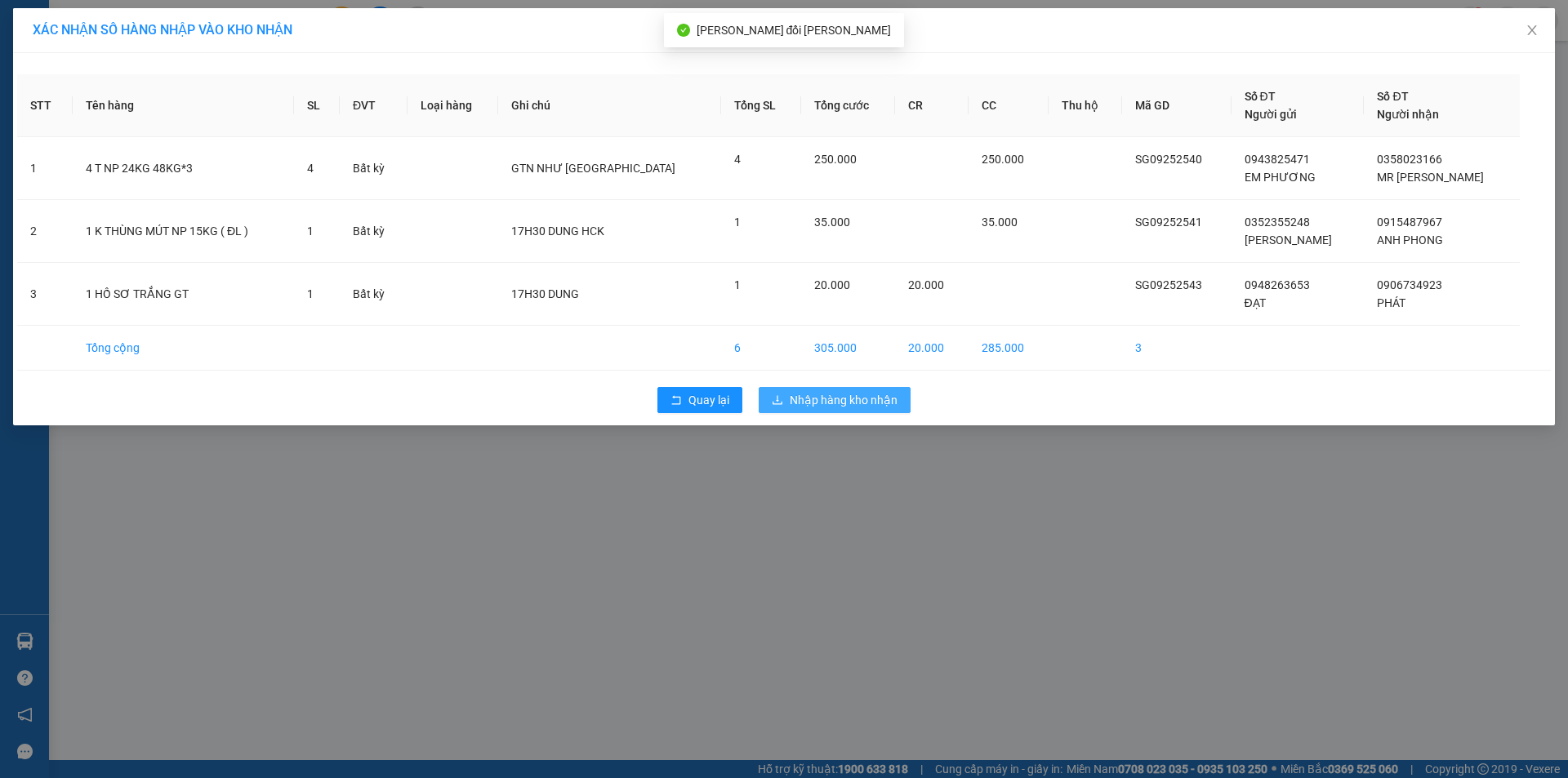
click at [876, 406] on span "Nhập hàng kho nhận" at bounding box center [843, 399] width 108 height 18
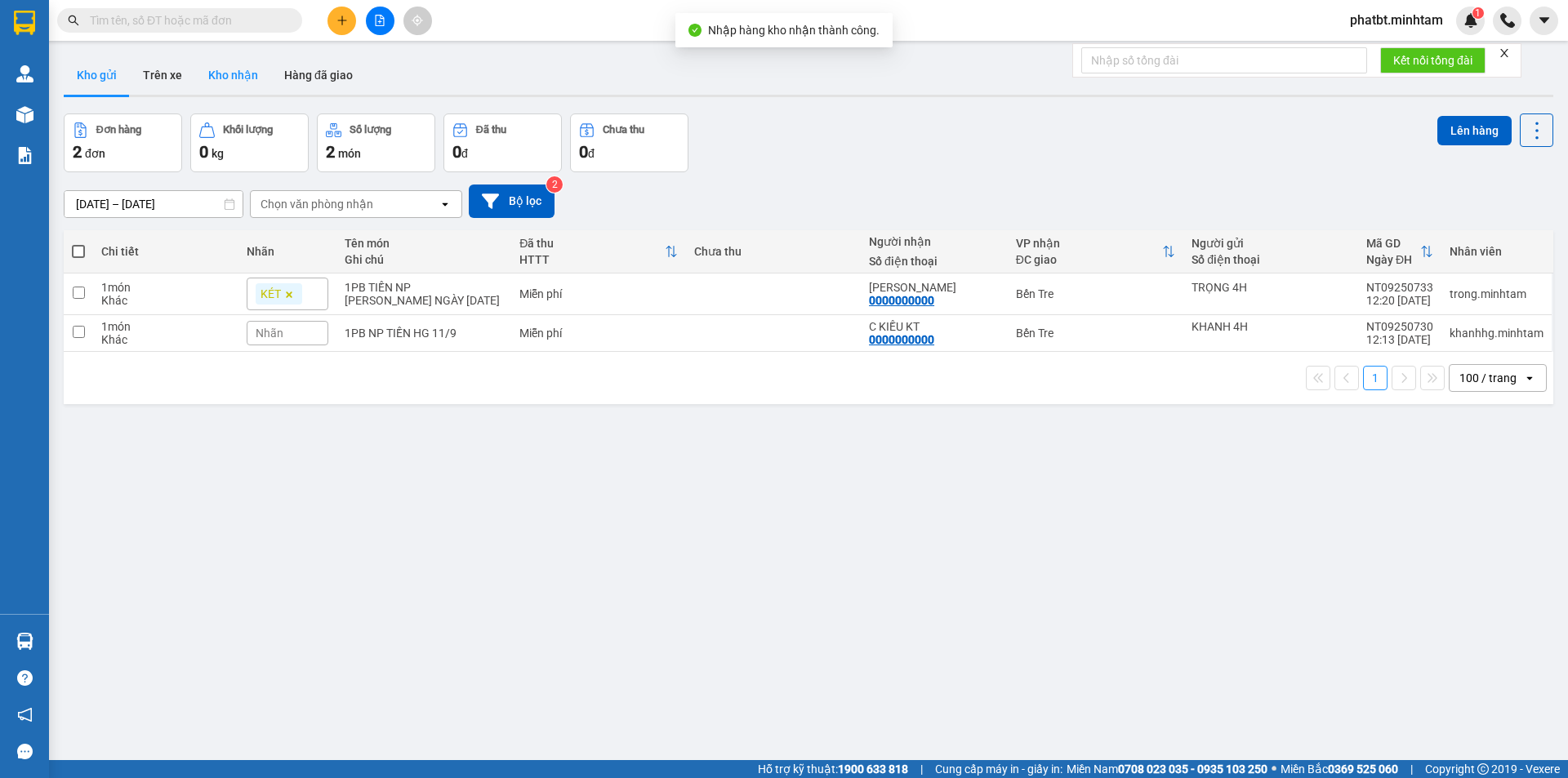
click at [245, 87] on button "Kho nhận" at bounding box center [233, 75] width 76 height 39
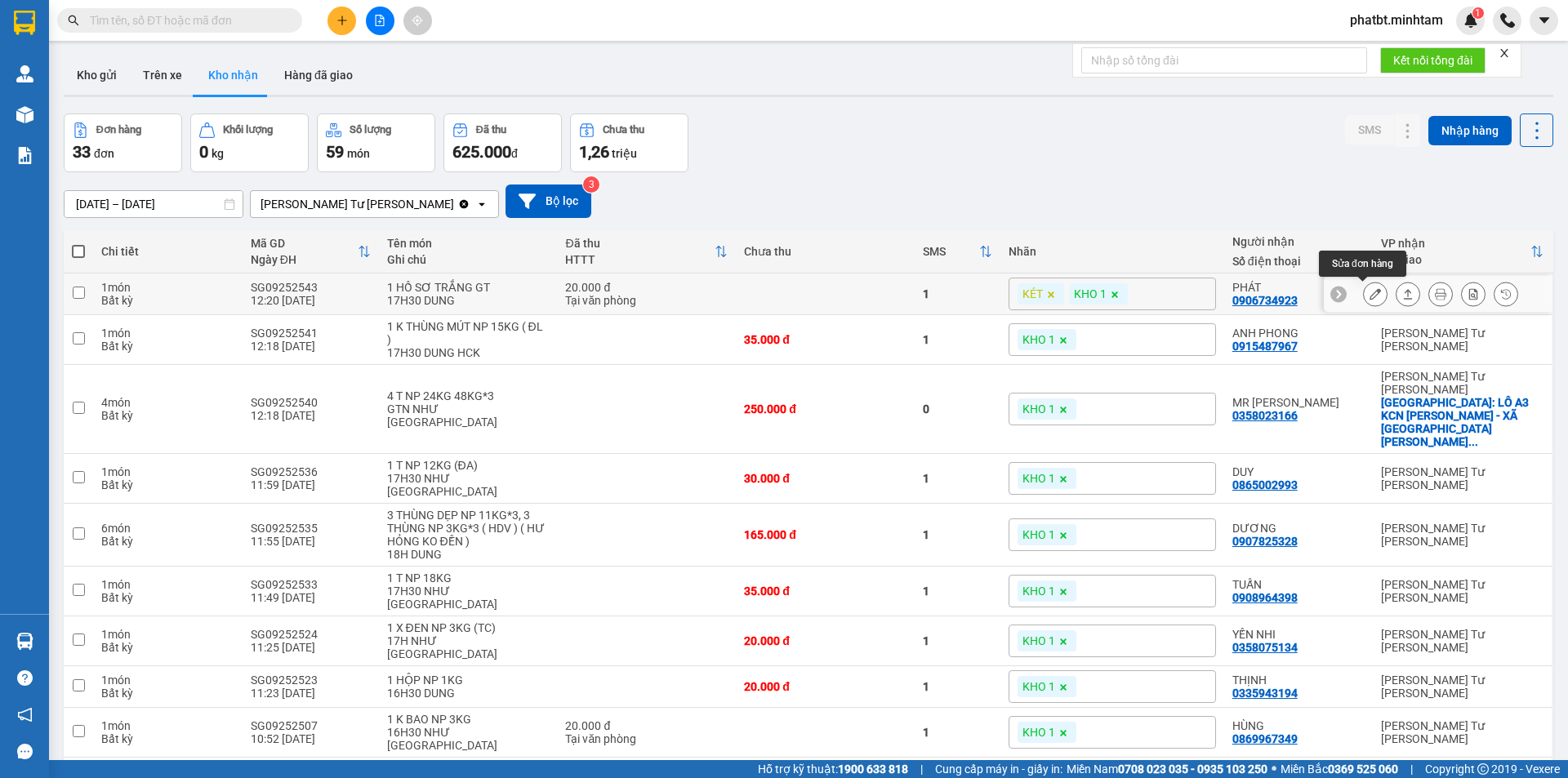
click at [1369, 293] on icon at bounding box center [1375, 294] width 11 height 11
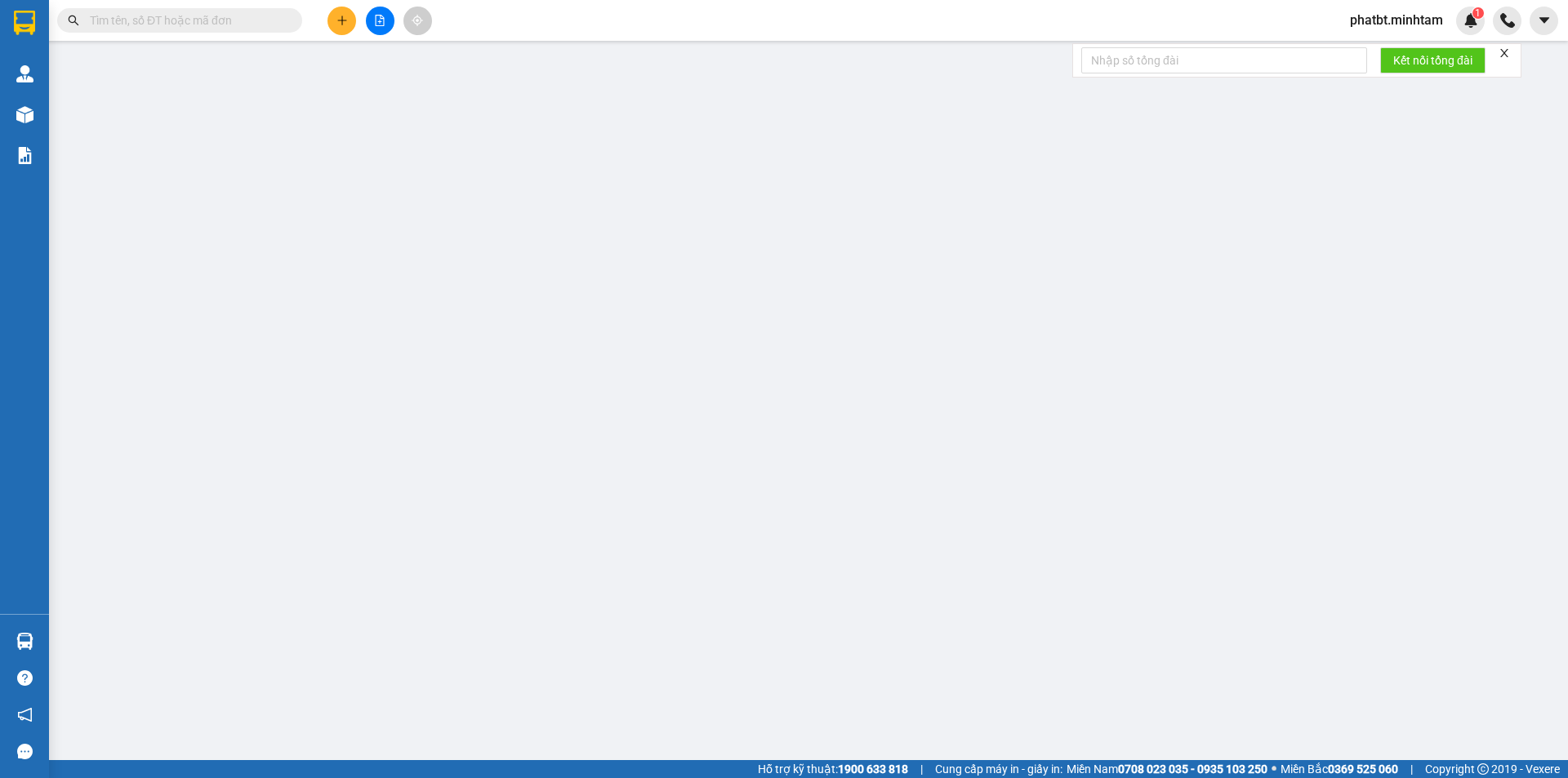
type input "0948263653"
type input "ĐẠT"
type input "0906734923"
type input "PHÁT"
type input "20.000"
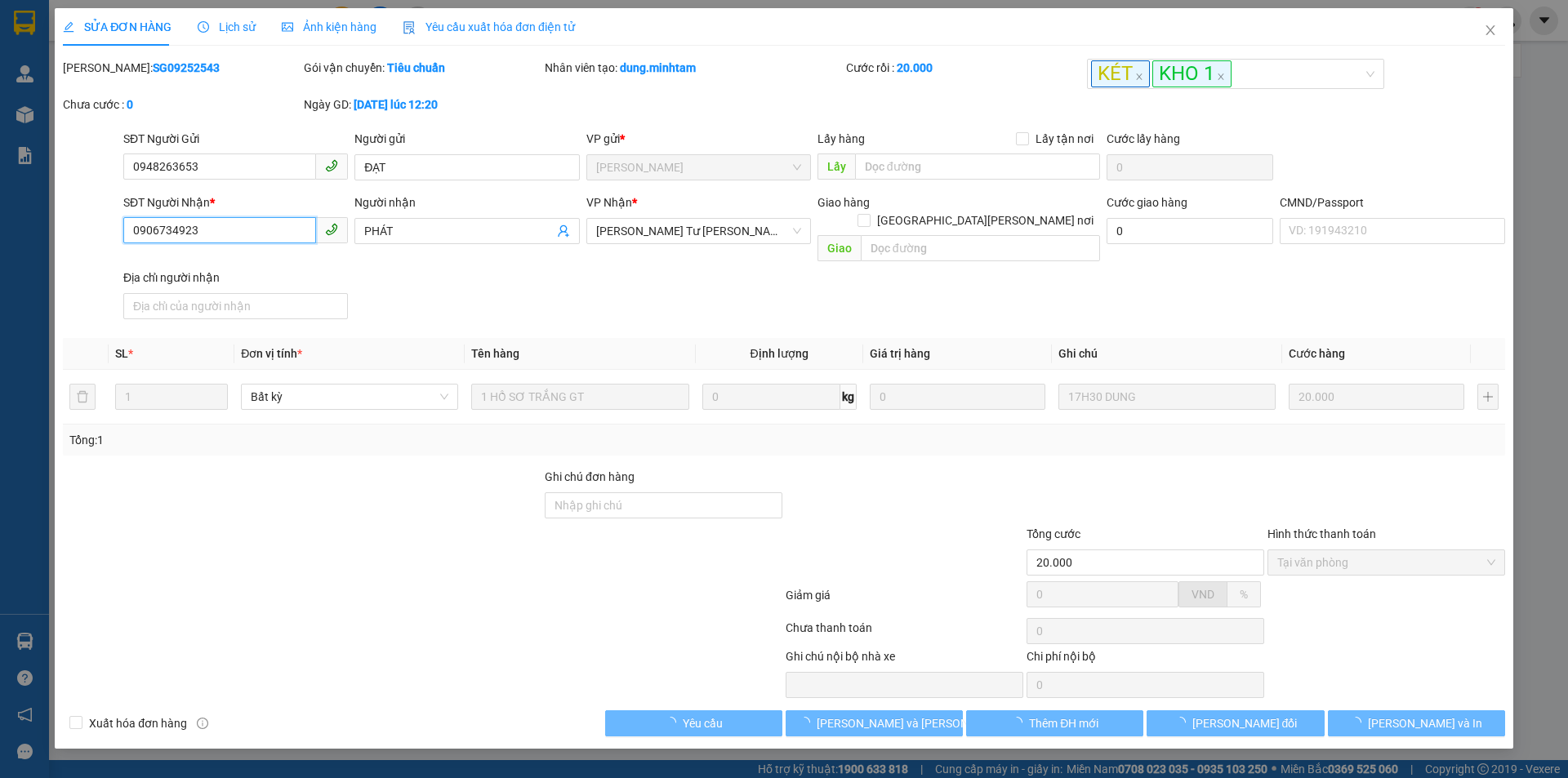
click at [267, 229] on input "0906734923" at bounding box center [220, 230] width 192 height 26
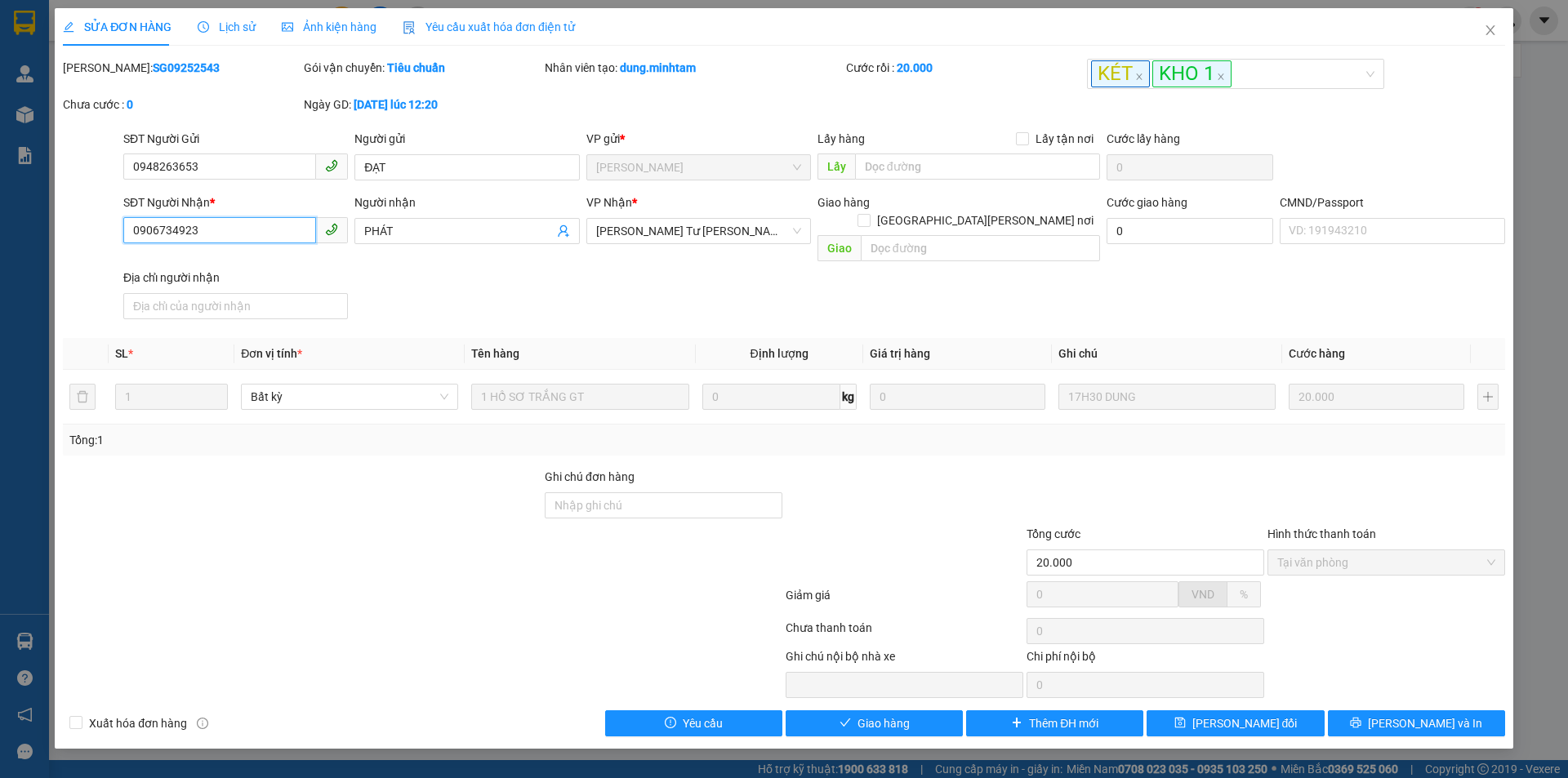
click at [266, 229] on input "0906734923" at bounding box center [220, 230] width 192 height 26
click at [581, 472] on div "Ghi chú đơn hàng" at bounding box center [664, 480] width 238 height 24
click at [583, 492] on input "Ghi chú đơn hàng" at bounding box center [664, 505] width 238 height 26
type input "KNM"
click at [1183, 711] on button "[PERSON_NAME] thay đổi" at bounding box center [1235, 724] width 178 height 26
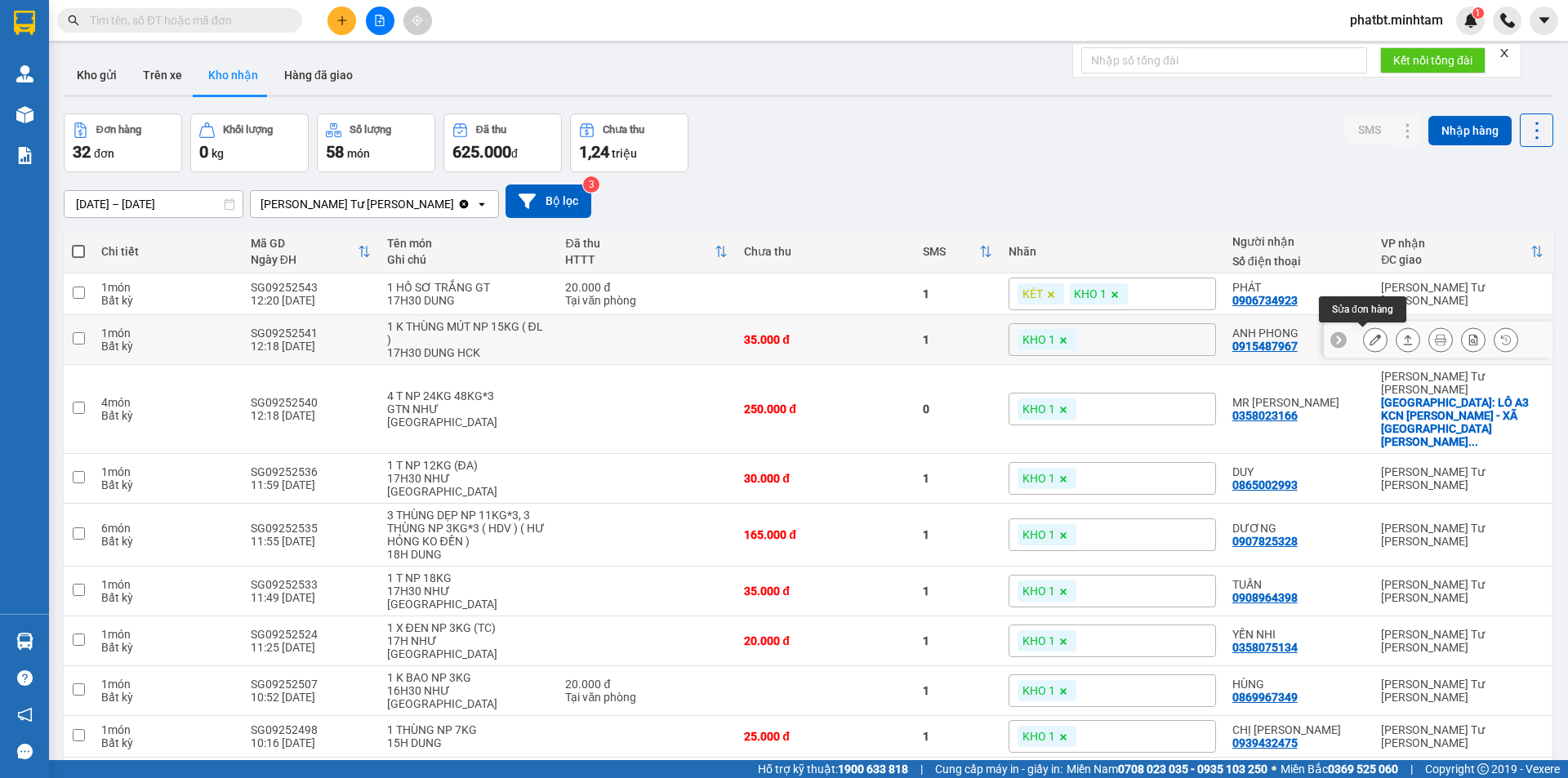
click at [1369, 342] on icon at bounding box center [1375, 339] width 11 height 11
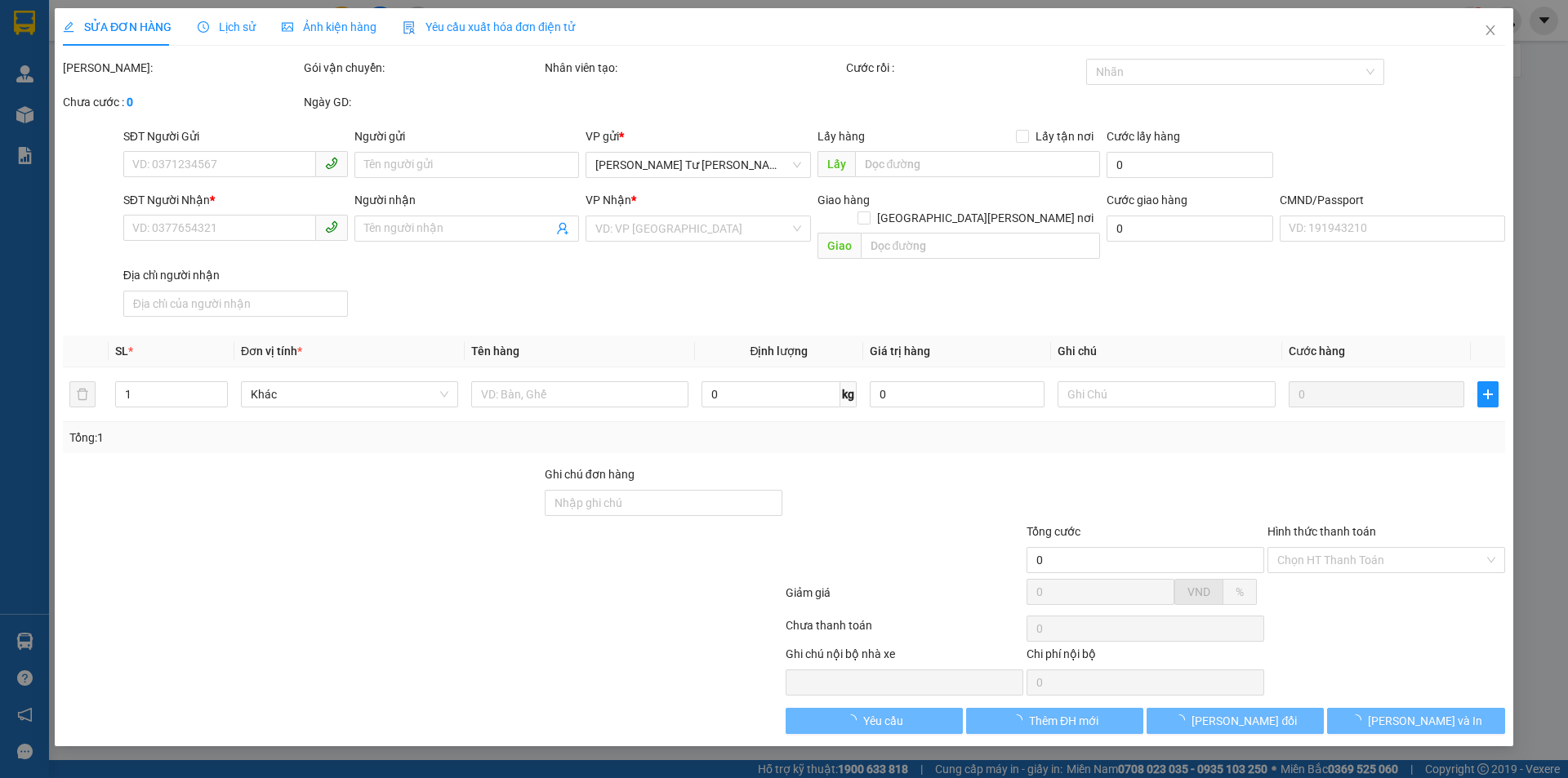
type input "0352355248"
type input "MINH ANH"
type input "0915487967"
type input "ANH PHONG"
type input "35.000"
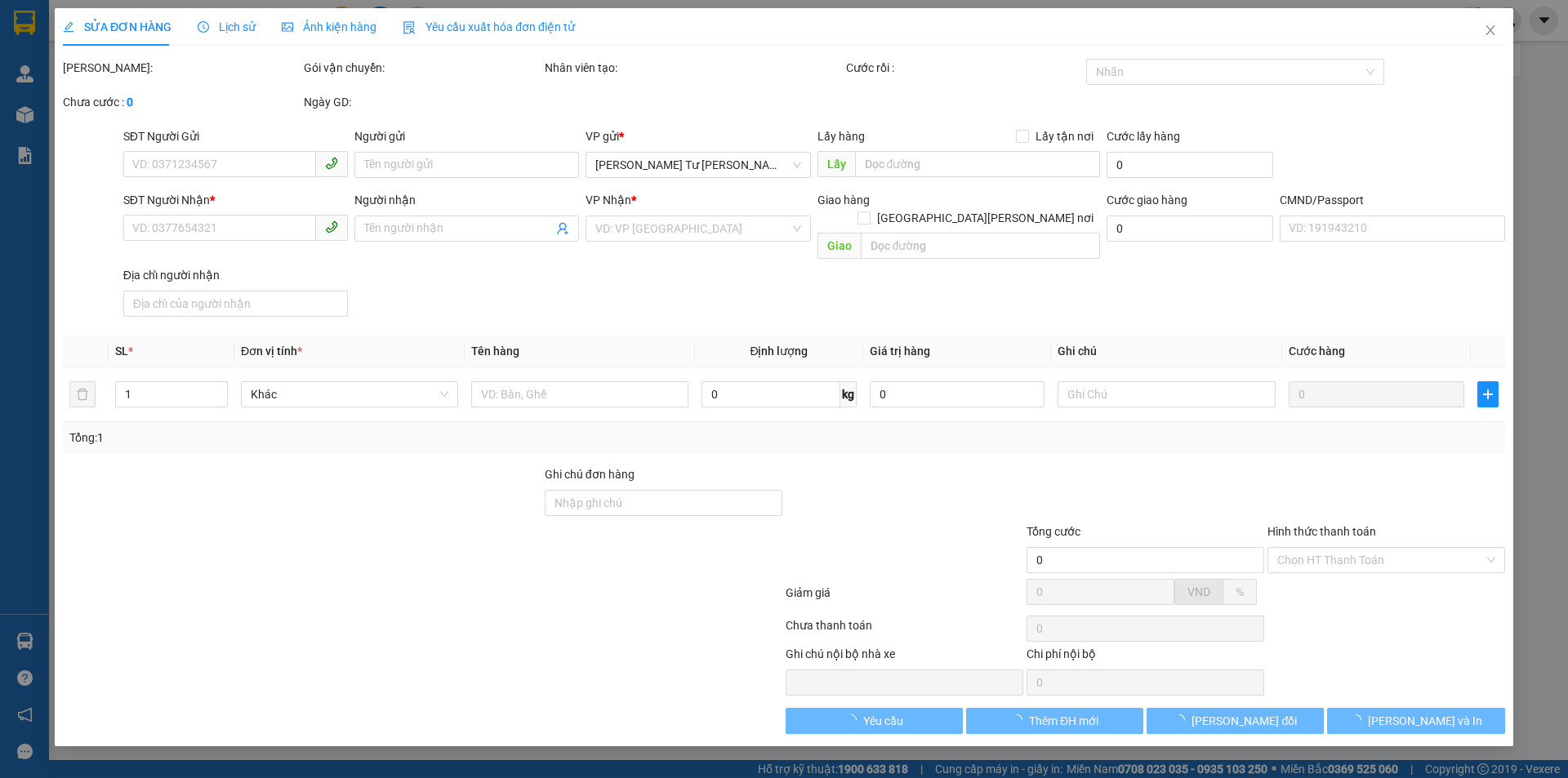
type input "35.000"
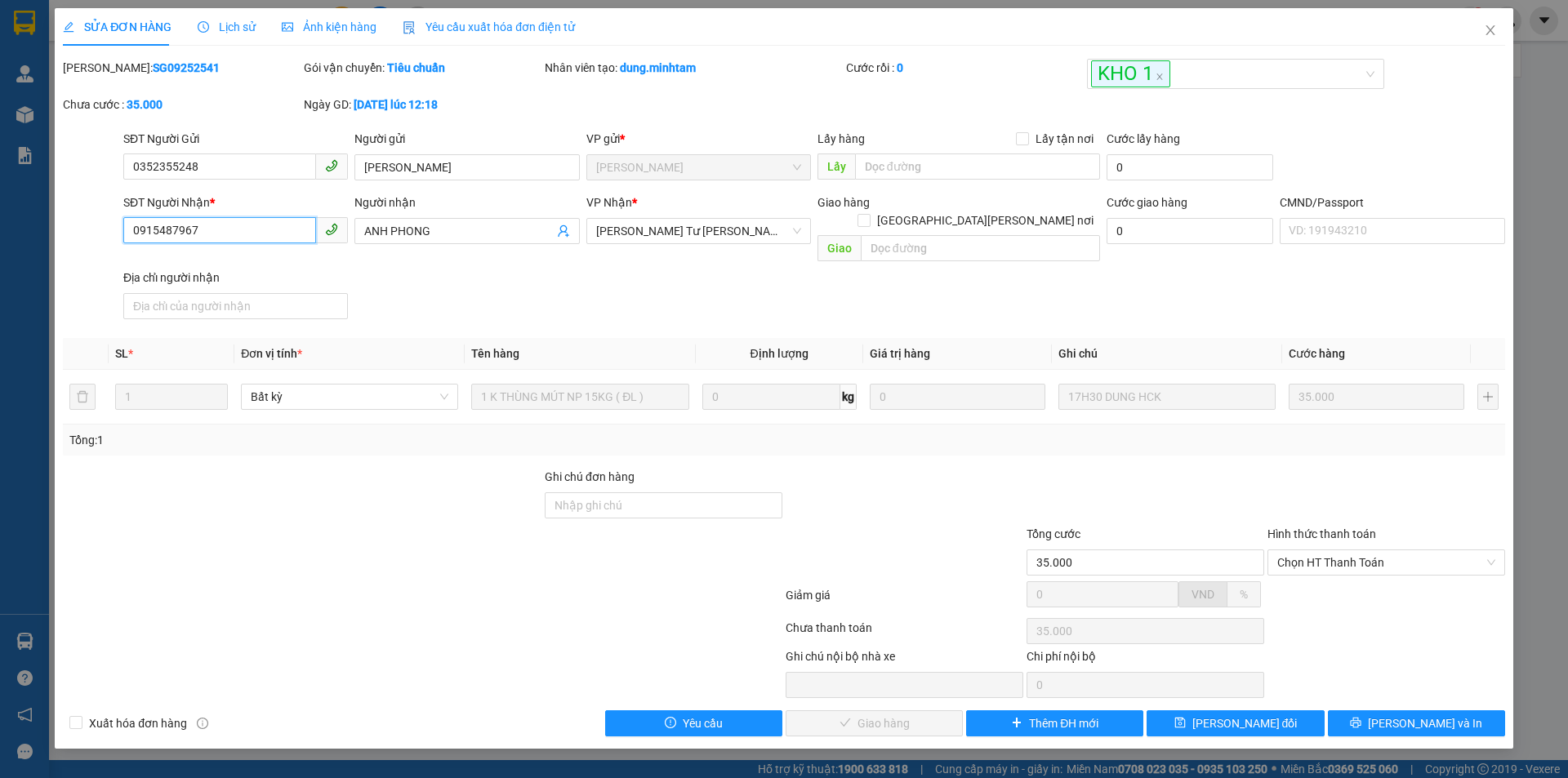
click at [241, 233] on input "0915487967" at bounding box center [220, 230] width 192 height 26
click at [1484, 34] on icon "close" at bounding box center [1490, 30] width 13 height 13
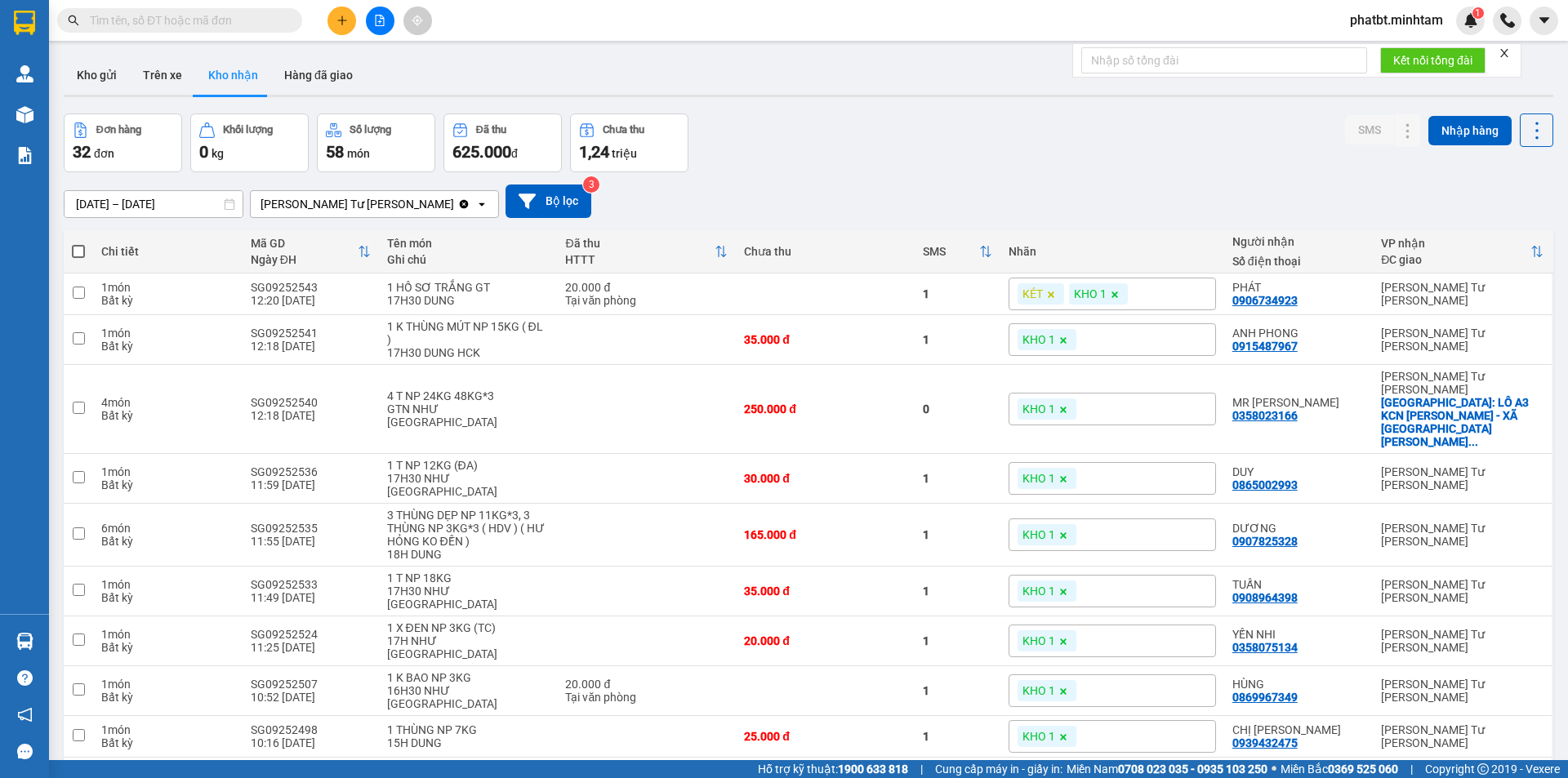
click at [249, 20] on input "text" at bounding box center [186, 20] width 192 height 18
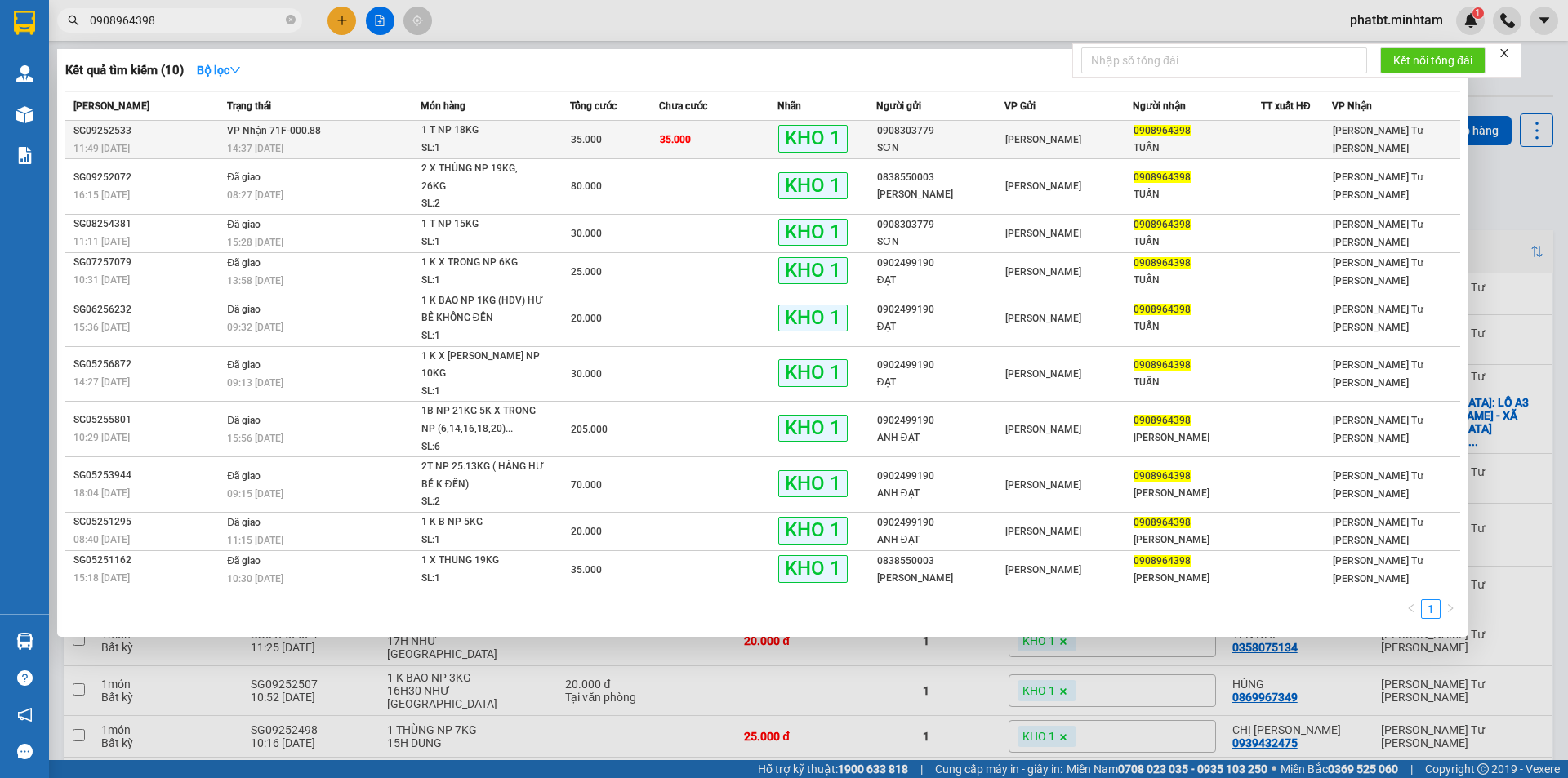
type input "0908964398"
click at [290, 154] on div "14:37 - 11/09" at bounding box center [324, 149] width 192 height 18
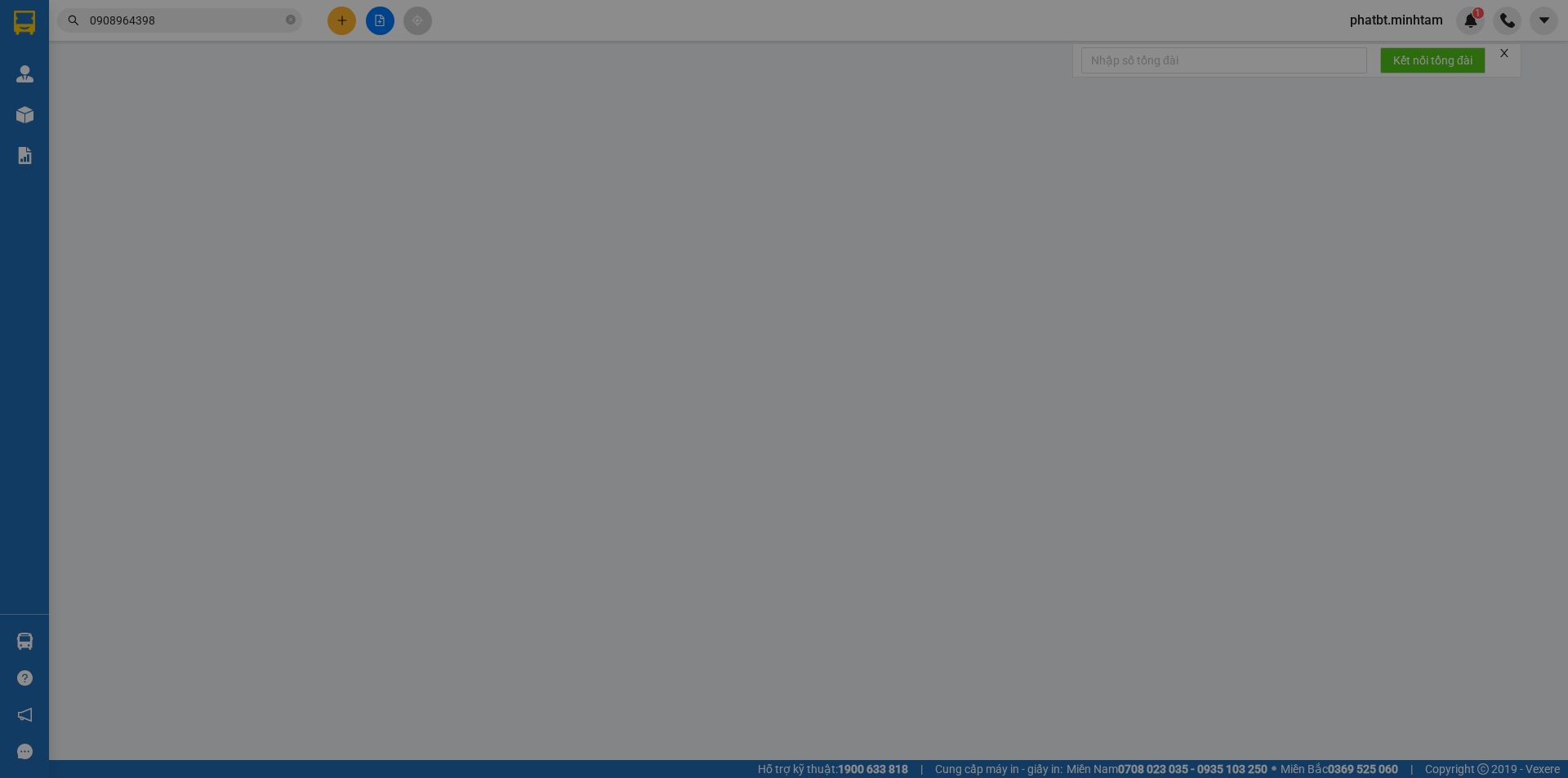
type input "0908303779"
type input "SƠN"
type input "0908964398"
type input "TUẤN"
type input "ĐG"
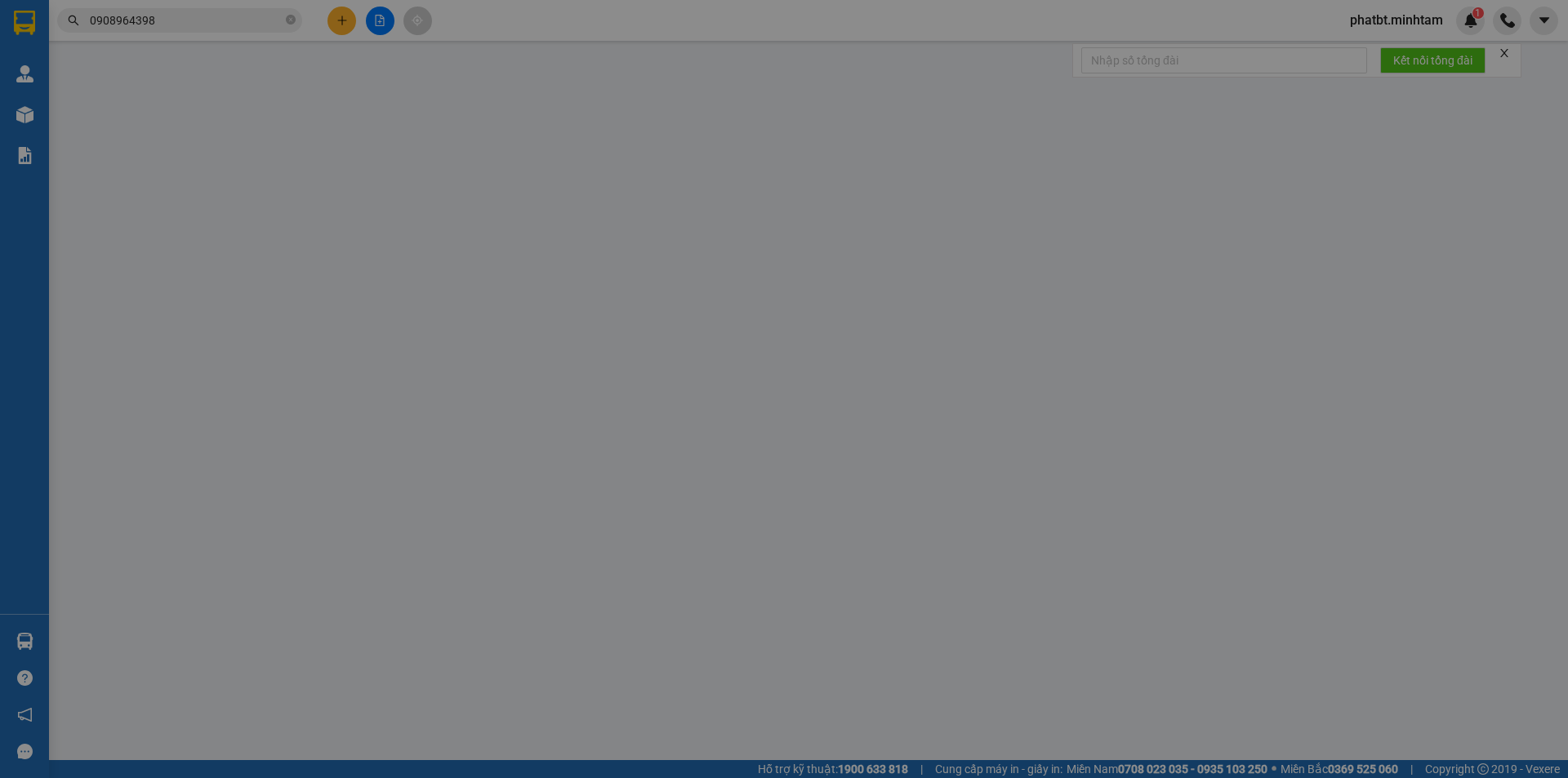
type input "35.000"
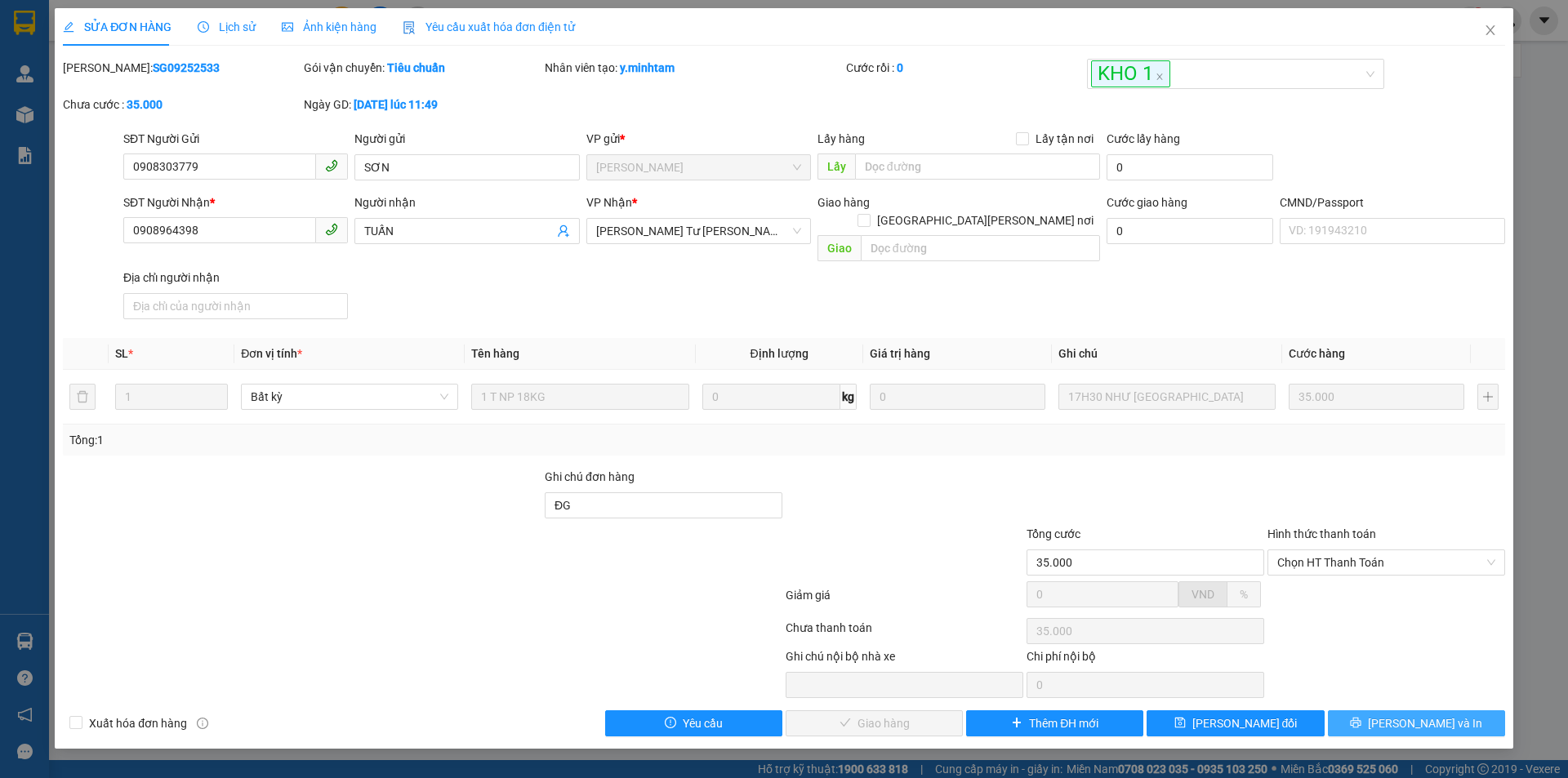
click at [1398, 711] on button "[PERSON_NAME] và In" at bounding box center [1417, 724] width 178 height 26
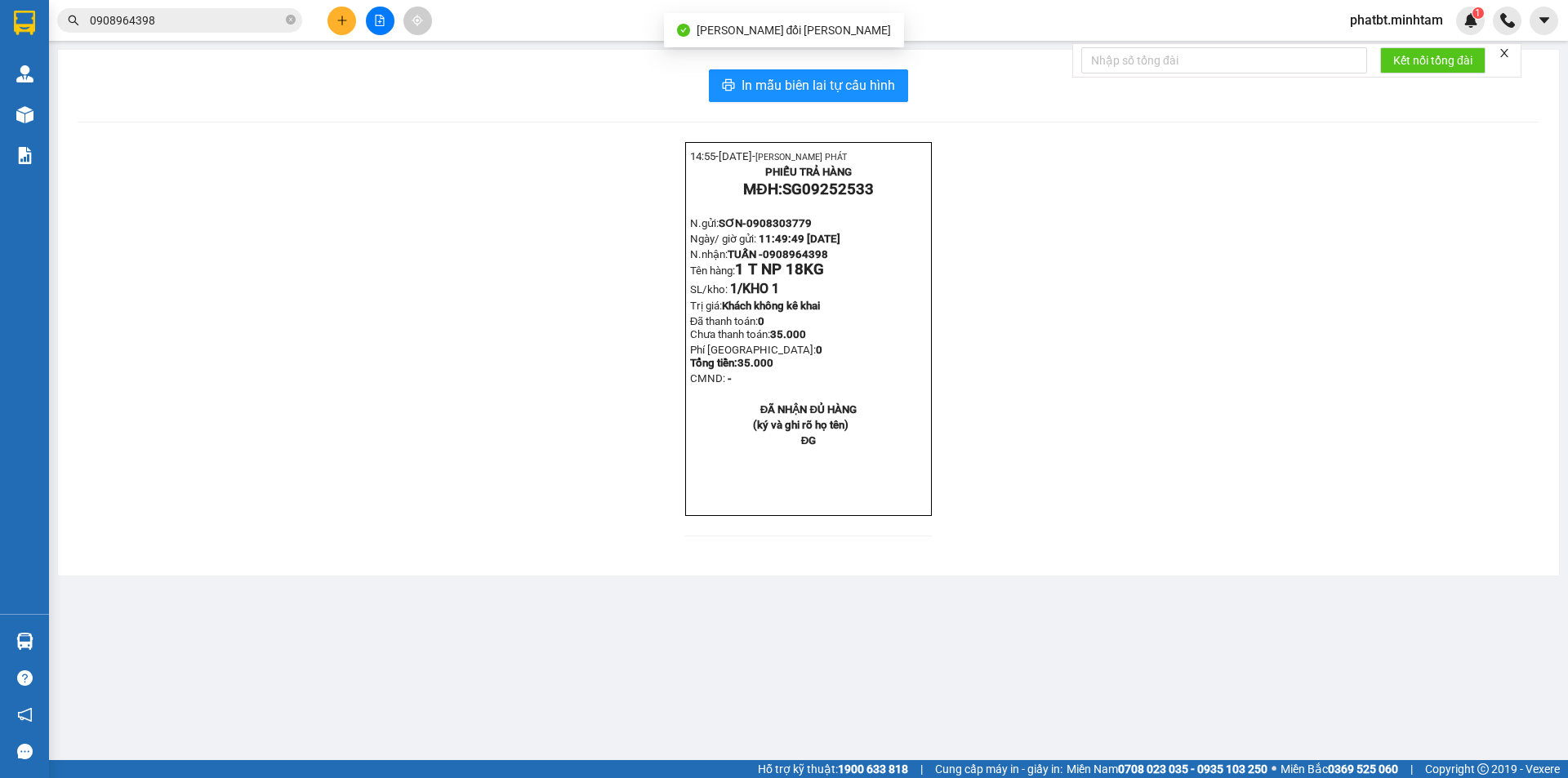
click at [803, 64] on div "In mẫu biên lai tự cấu hình 14:55- 11-09-2025- NGUYỄN THỊNH PHÁT PHIẾU TRẢ HÀNG…" at bounding box center [808, 313] width 1502 height 526
click at [814, 86] on span "In mẫu biên lai tự cấu hình" at bounding box center [819, 85] width 154 height 20
click at [256, 28] on input "0908964398" at bounding box center [186, 20] width 192 height 18
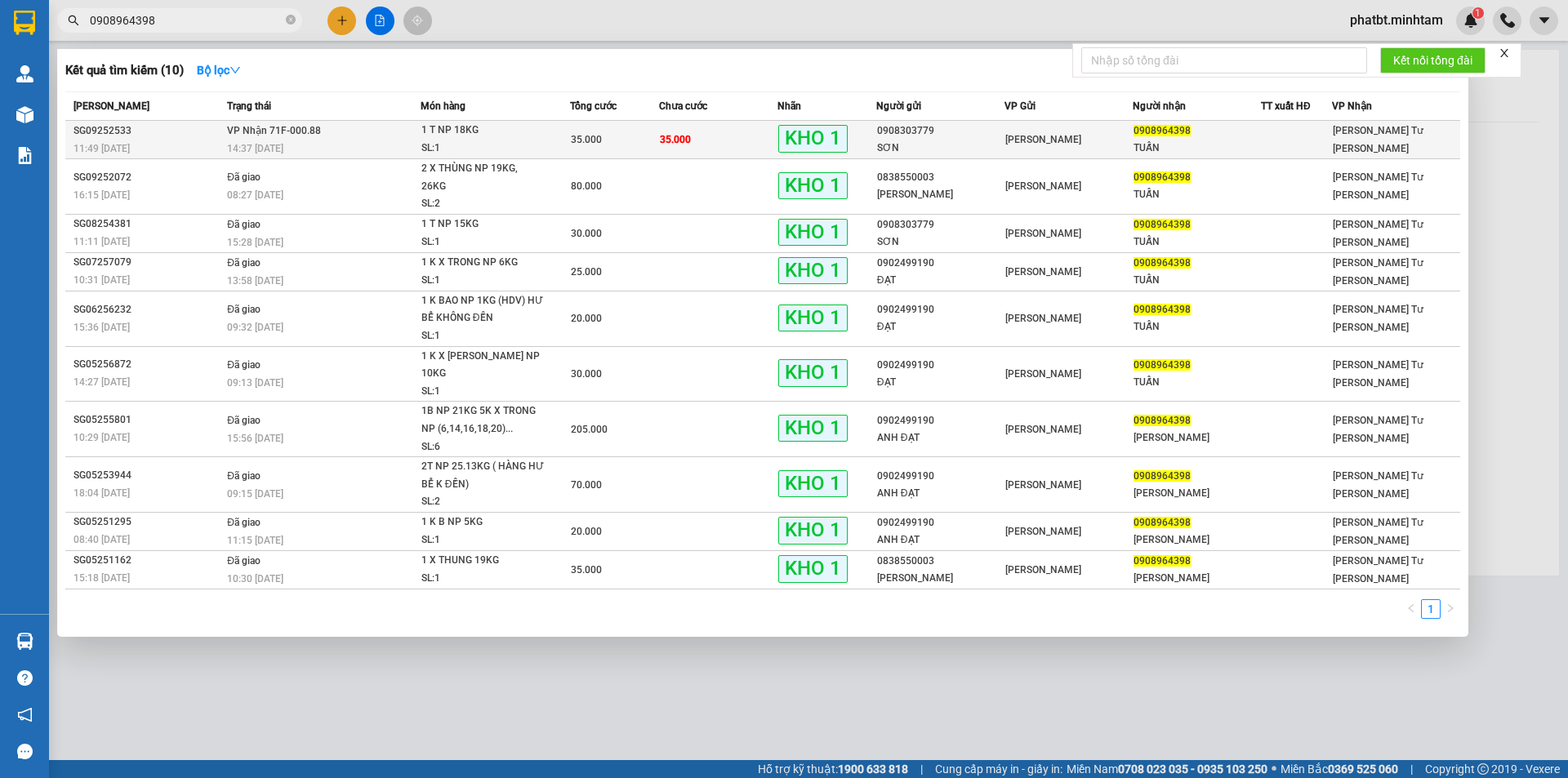
click at [195, 135] on div "SG09252533" at bounding box center [148, 131] width 149 height 17
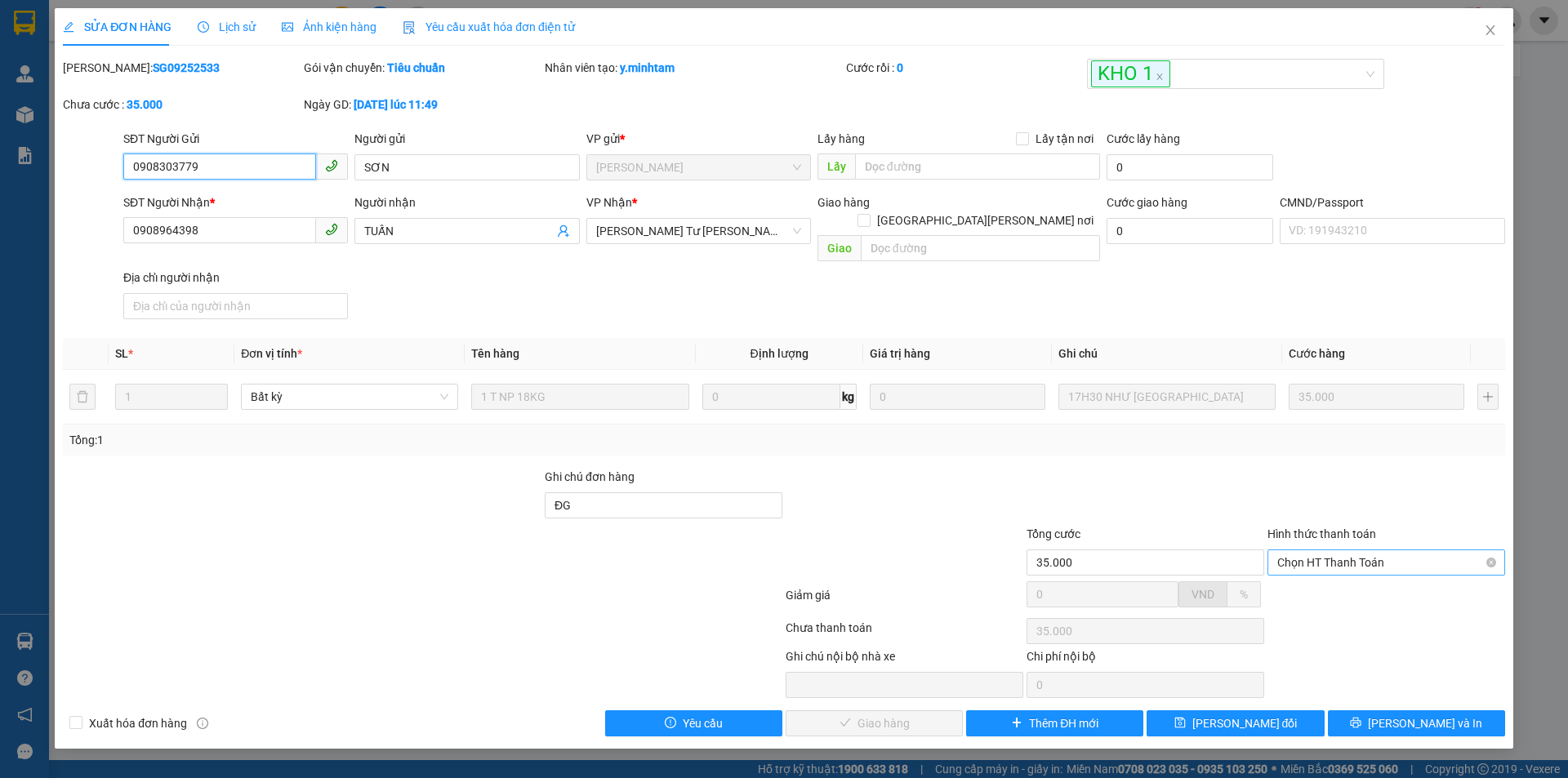
click at [1293, 551] on span "Chọn HT Thanh Toán" at bounding box center [1386, 563] width 218 height 24
click at [1301, 568] on div "Tại văn phòng" at bounding box center [1386, 577] width 218 height 18
type input "0"
click at [811, 717] on icon "check" at bounding box center [805, 722] width 11 height 11
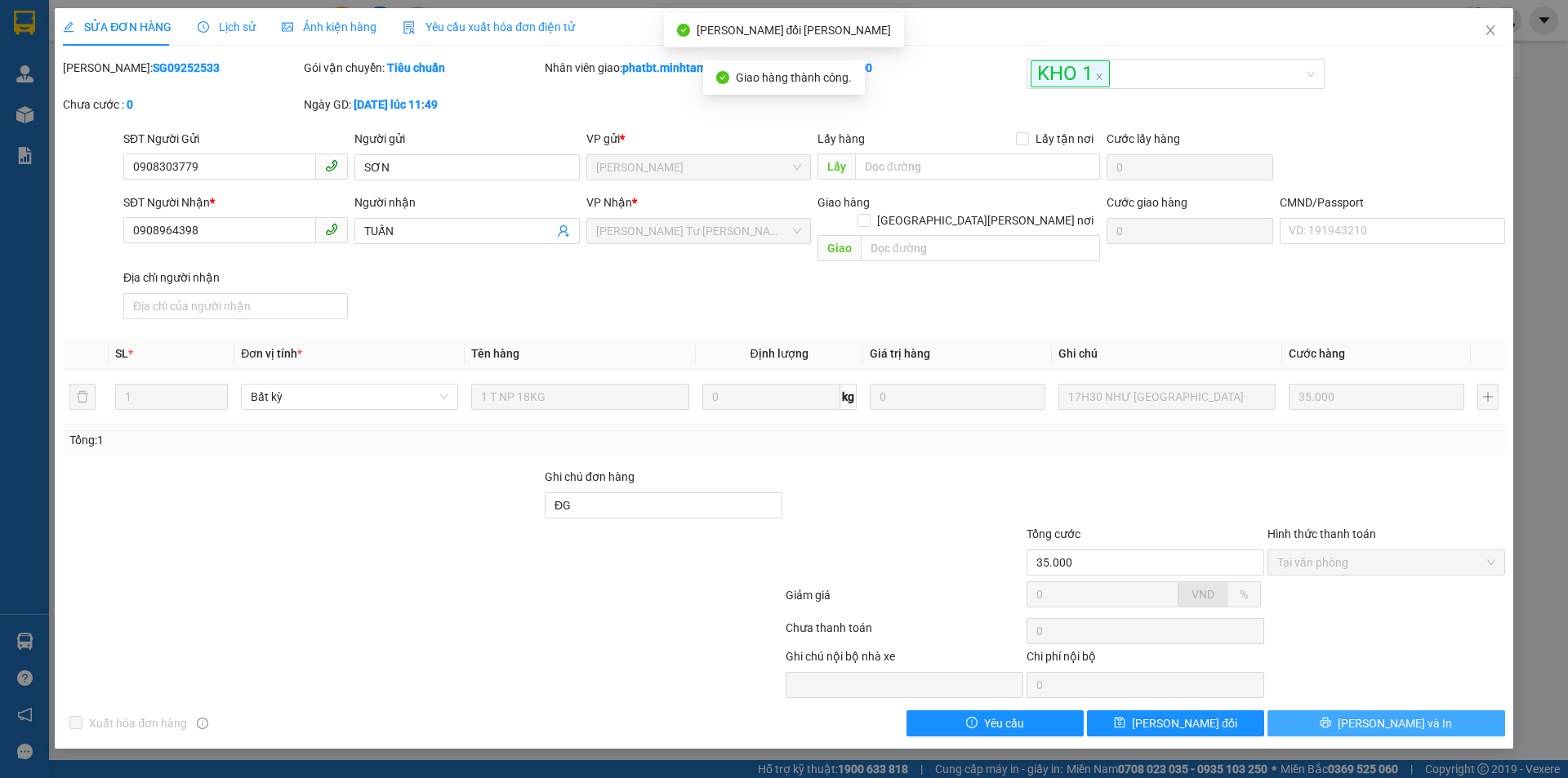
click at [1383, 714] on span "[PERSON_NAME] và In" at bounding box center [1395, 723] width 115 height 18
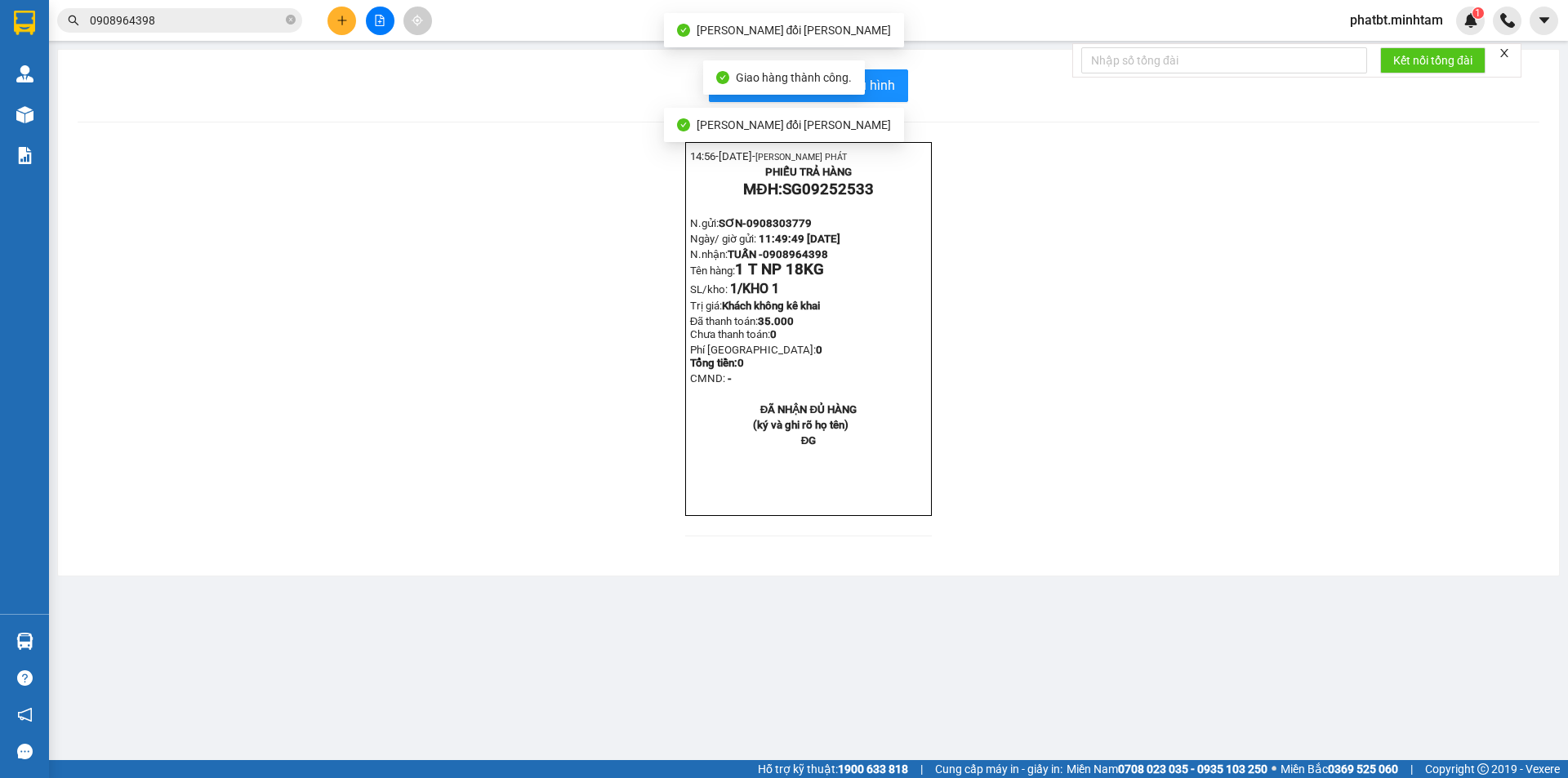
click at [909, 87] on div "In mẫu biên lai tự cấu hình" at bounding box center [809, 85] width 1462 height 32
drag, startPoint x: 903, startPoint y: 89, endPoint x: 896, endPoint y: 93, distance: 8.1
click at [902, 89] on button "In mẫu biên lai tự cấu hình" at bounding box center [809, 85] width 199 height 32
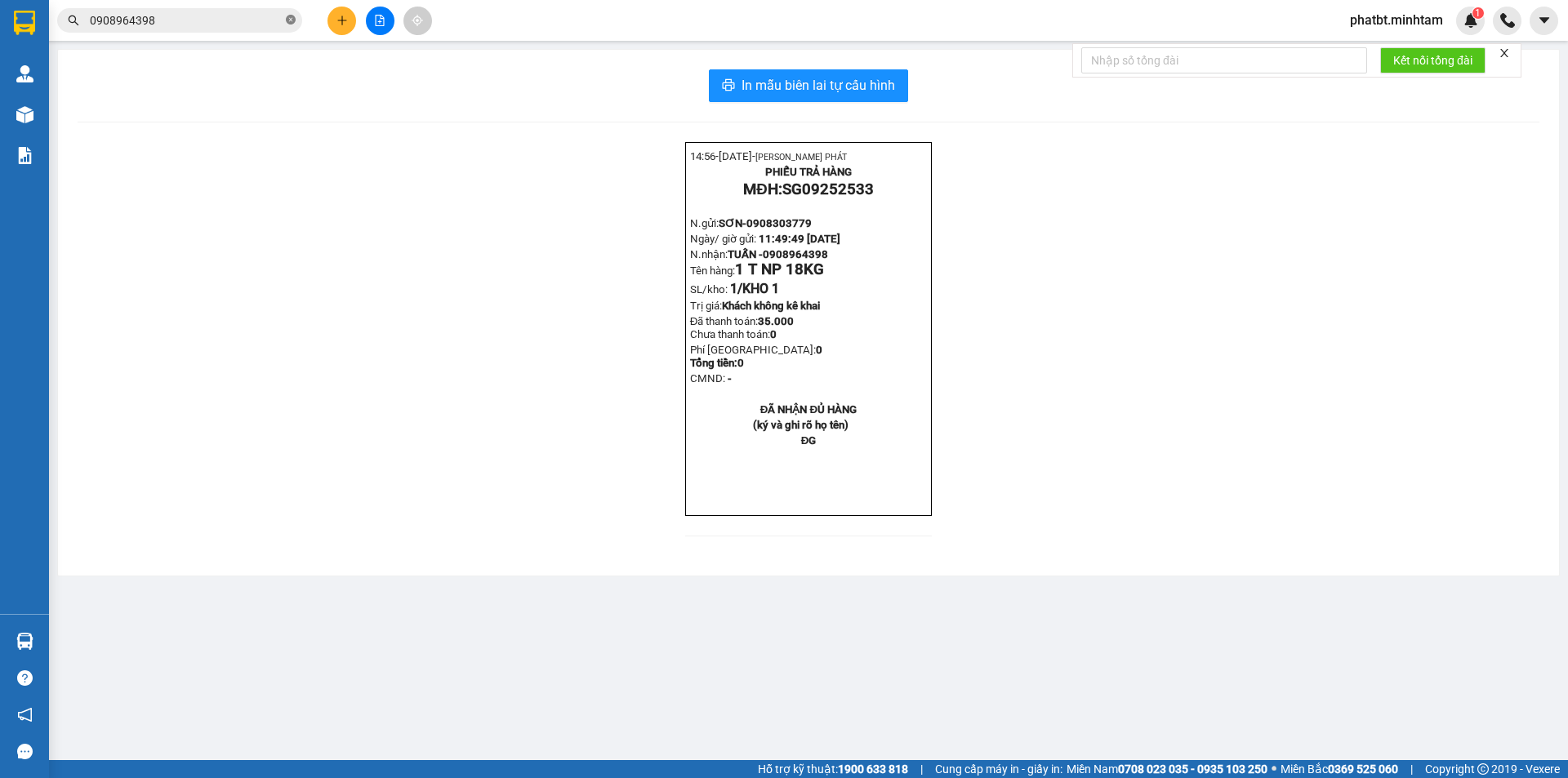
click at [289, 17] on icon "close-circle" at bounding box center [290, 19] width 10 height 10
click at [278, 25] on input "text" at bounding box center [186, 20] width 192 height 18
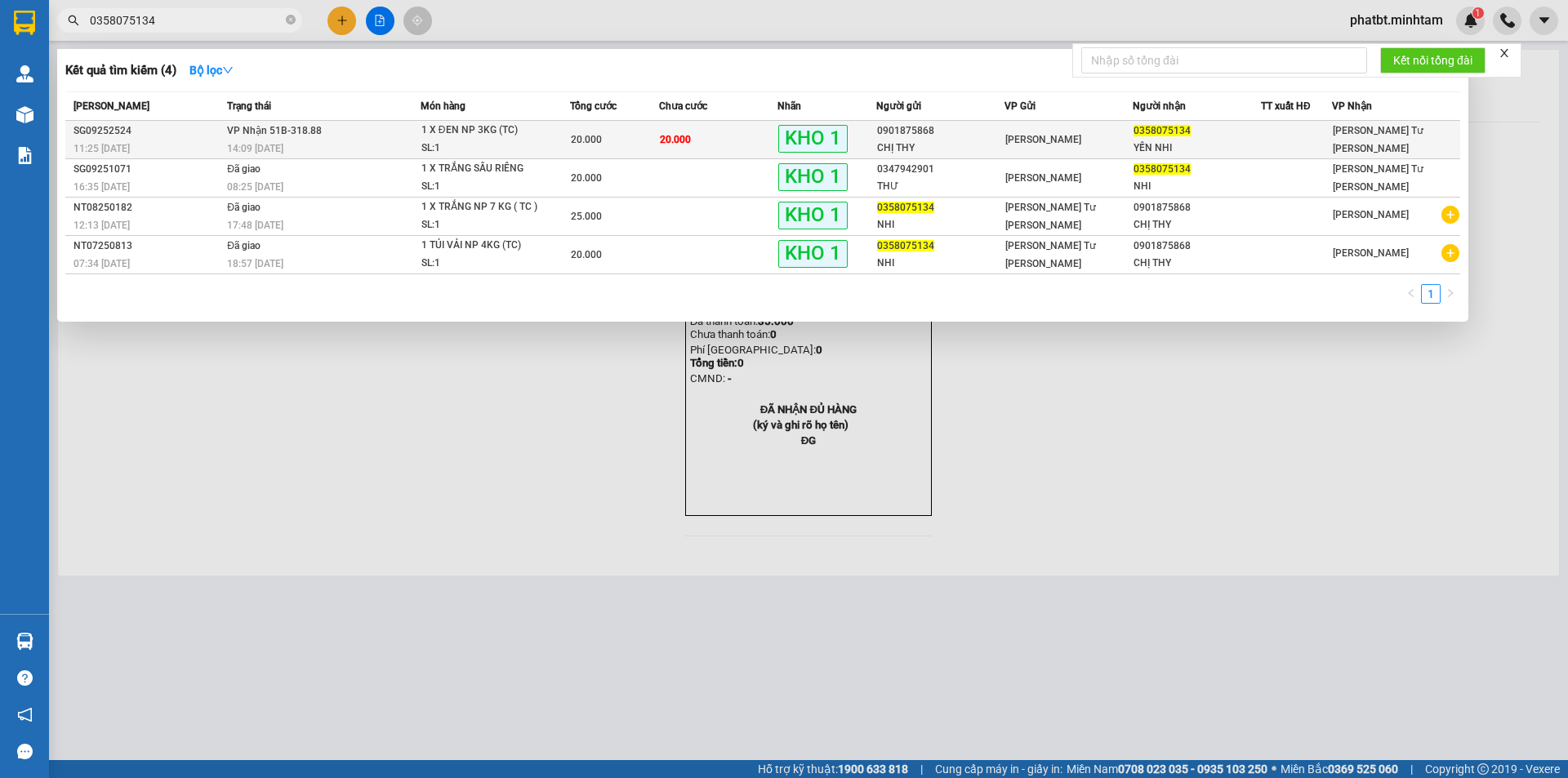
type input "0358075134"
click at [385, 133] on td "VP Nhận 51B-318.88 14:09 - 11/09" at bounding box center [322, 140] width 198 height 38
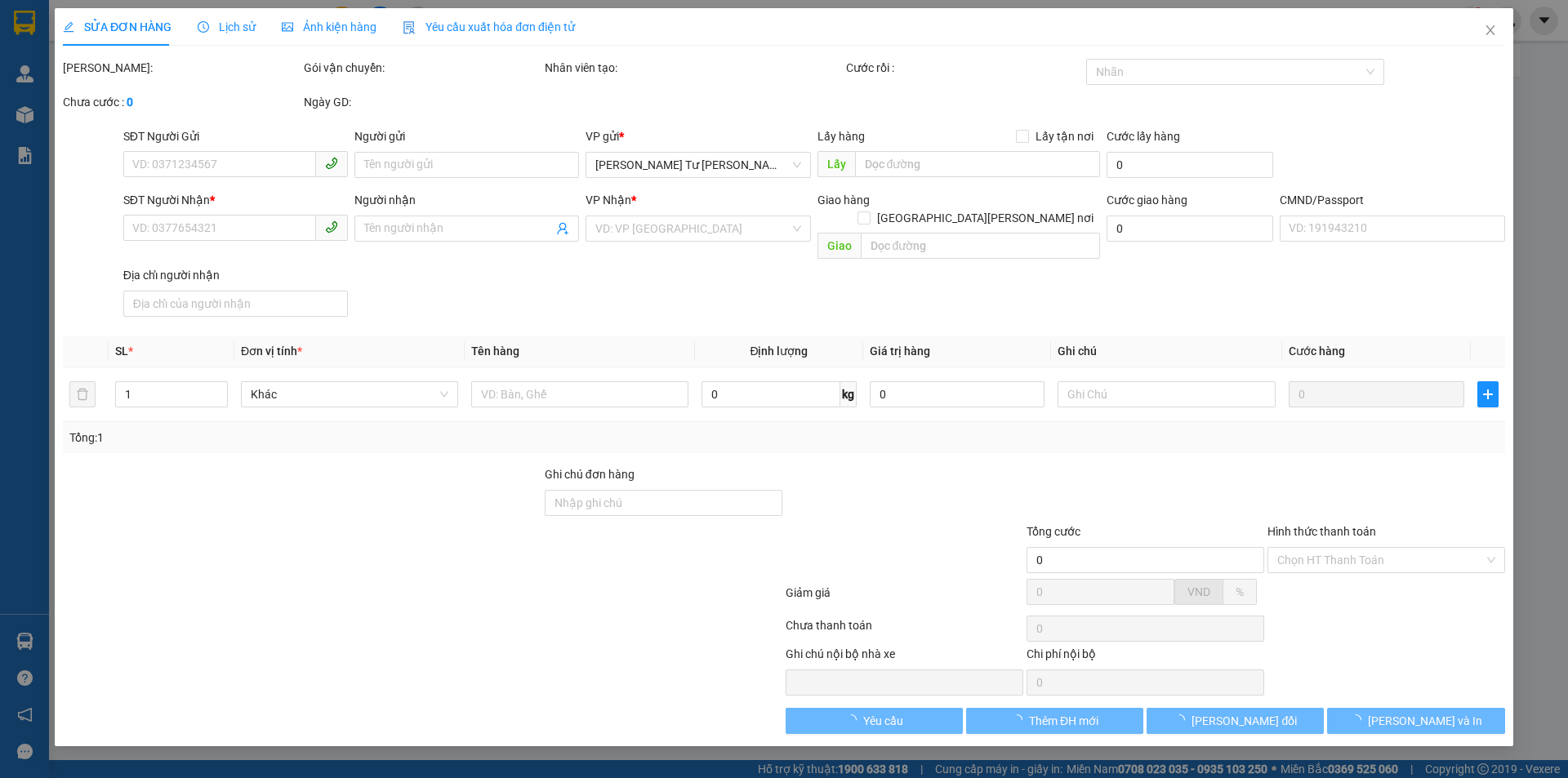
type input "0901875868"
type input "CHỊ THY"
type input "0358075134"
type input "YẾN NHI"
type input "ĐG"
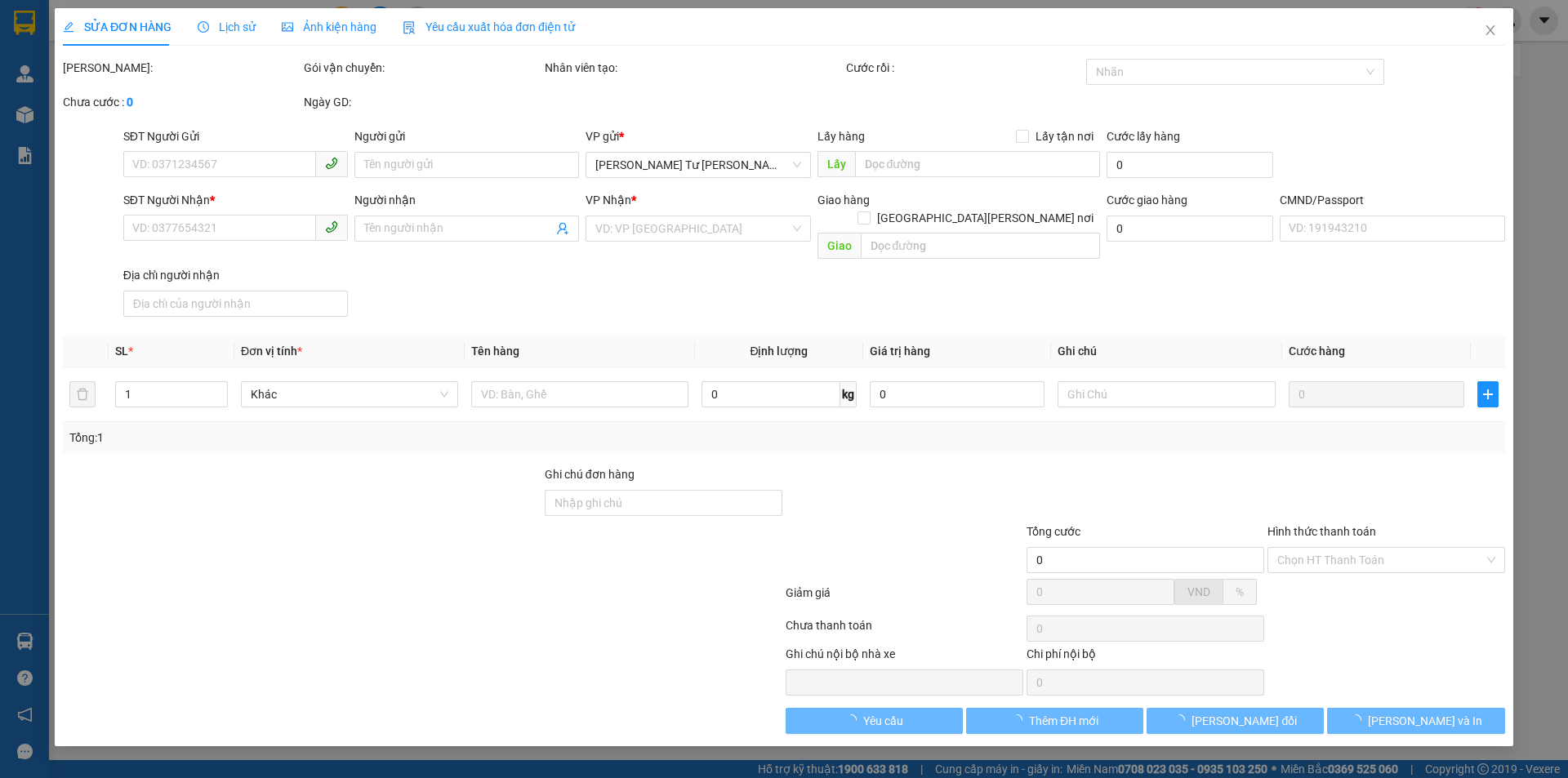
type input "20.000"
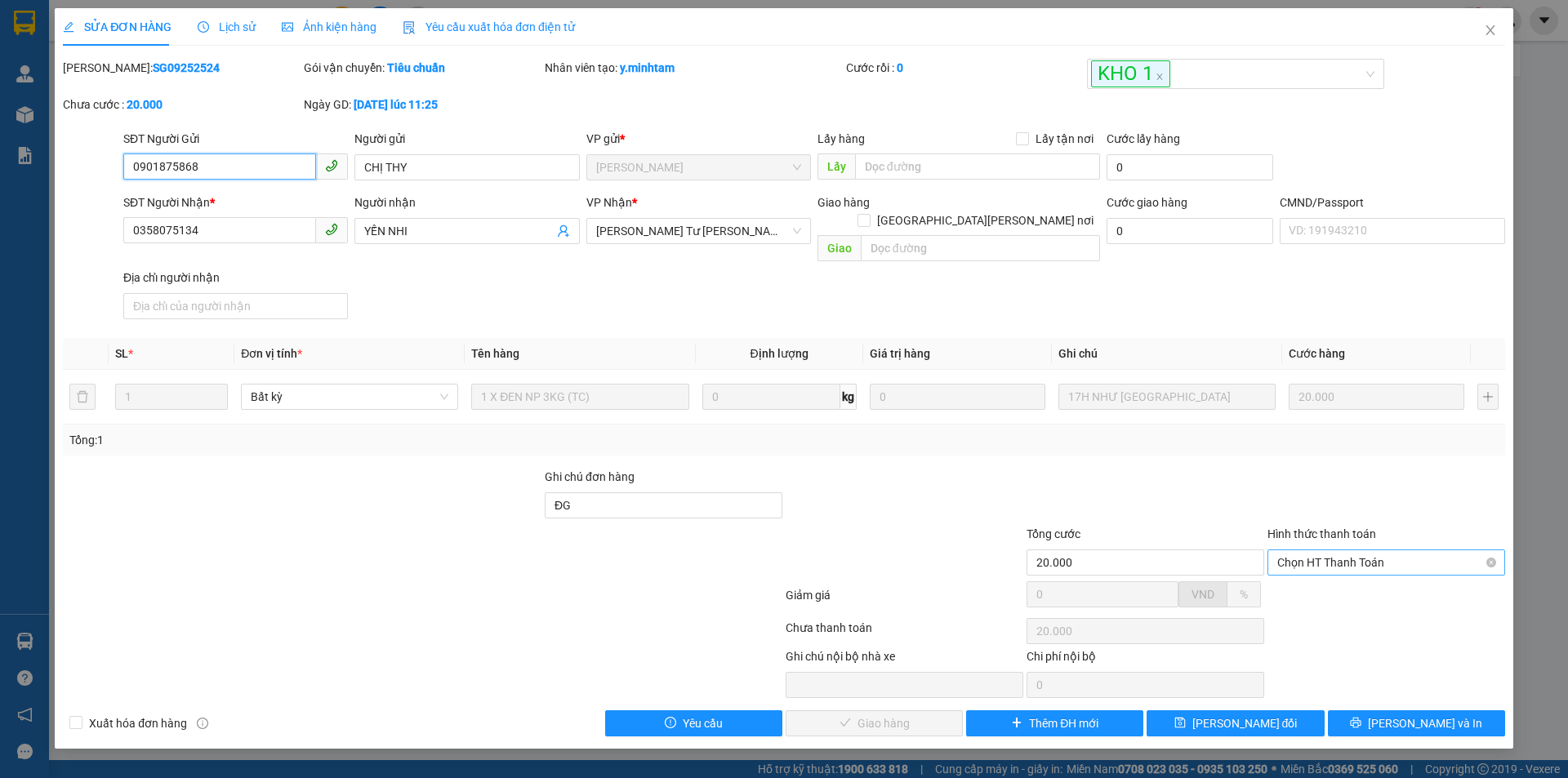
drag, startPoint x: 1334, startPoint y: 544, endPoint x: 1327, endPoint y: 558, distance: 15.7
click at [1333, 551] on span "Chọn HT Thanh Toán" at bounding box center [1386, 563] width 218 height 24
drag, startPoint x: 1318, startPoint y: 570, endPoint x: 1229, endPoint y: 603, distance: 94.9
click at [1314, 573] on div "Tại văn phòng" at bounding box center [1386, 577] width 218 height 18
type input "0"
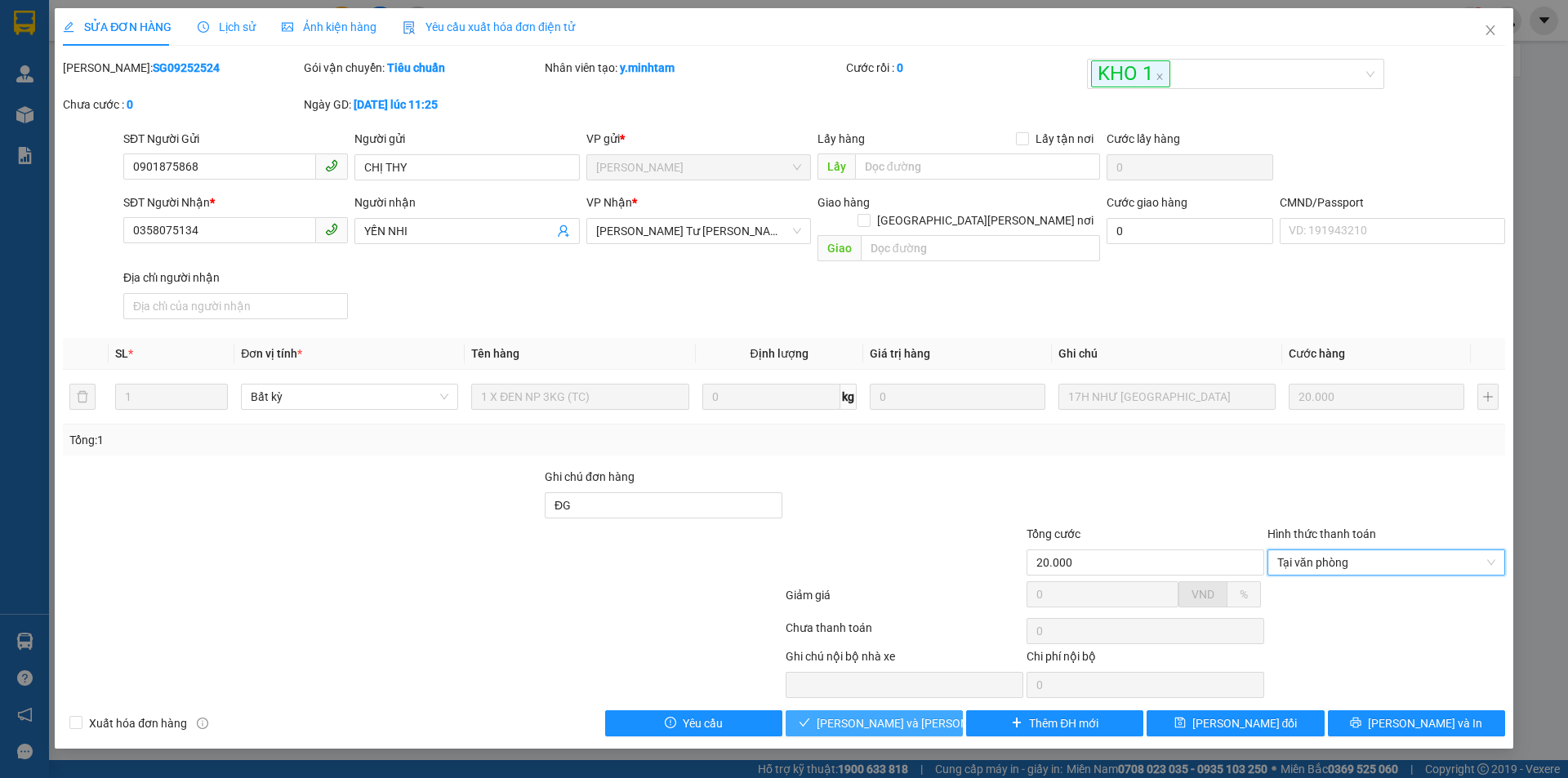
click at [860, 714] on span "[PERSON_NAME] và Giao hàng" at bounding box center [927, 723] width 220 height 18
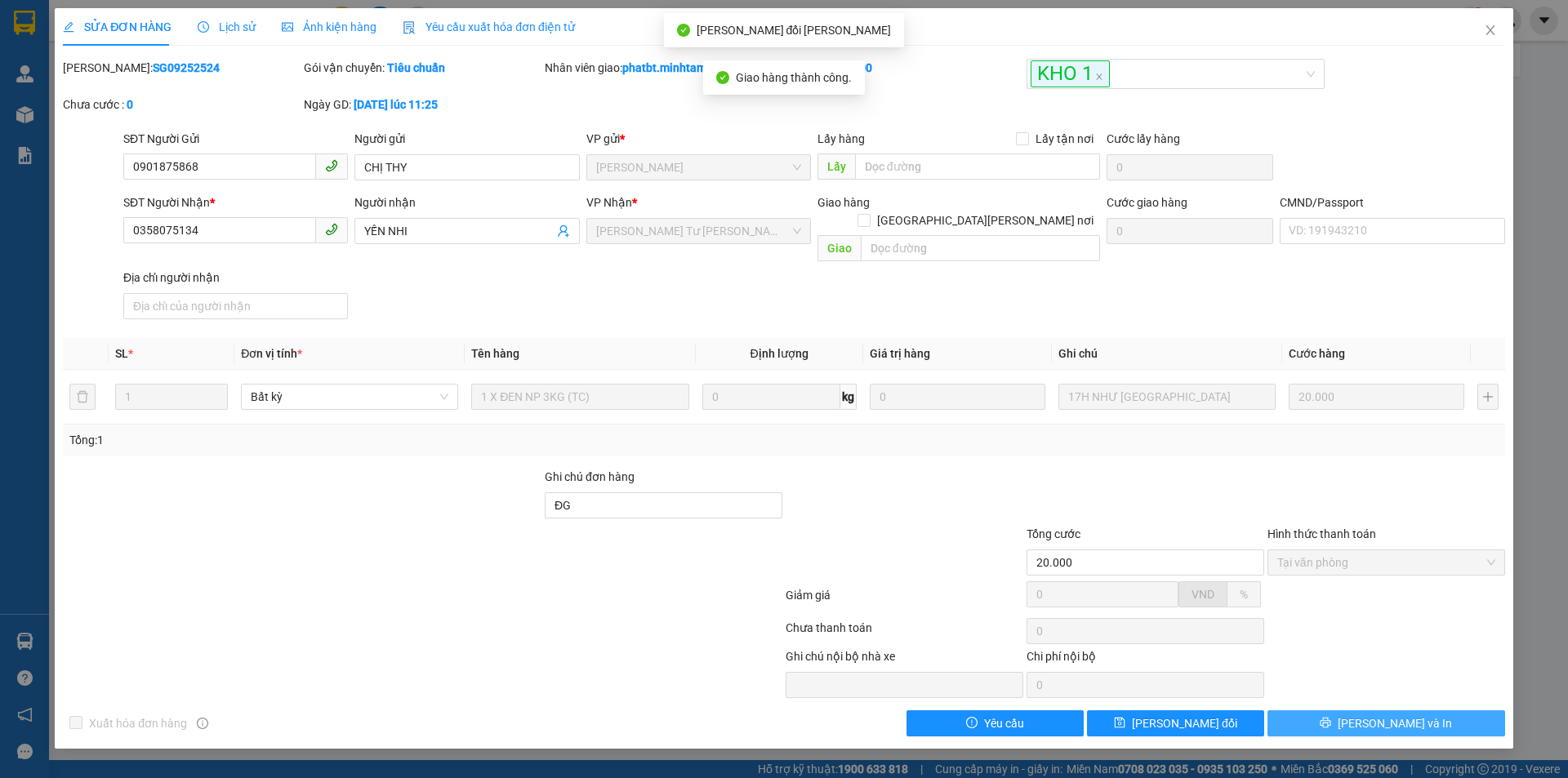
click at [1390, 714] on span "[PERSON_NAME] và In" at bounding box center [1395, 723] width 115 height 18
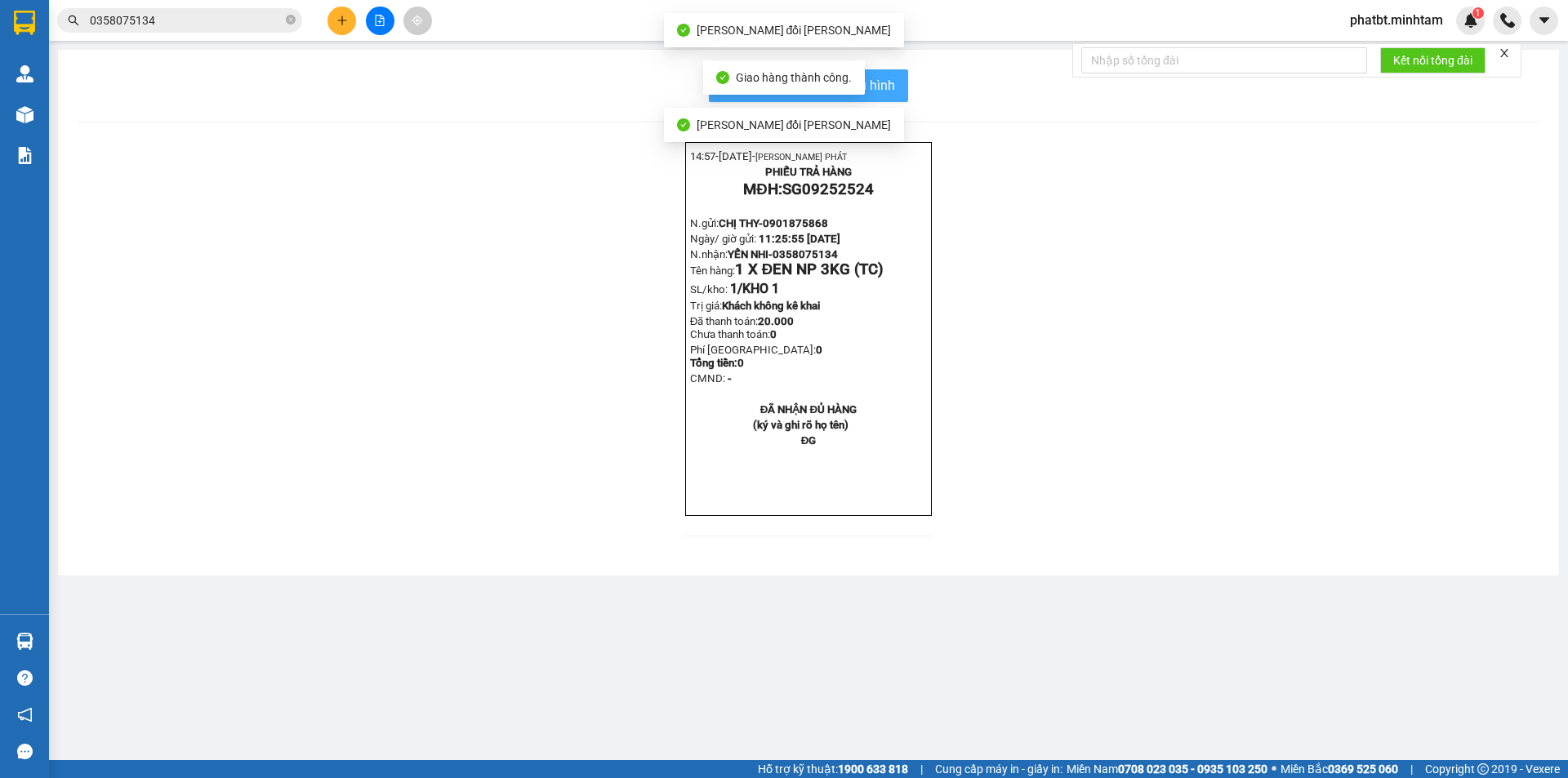
click at [886, 81] on span "In mẫu biên lai tự cấu hình" at bounding box center [819, 85] width 154 height 20
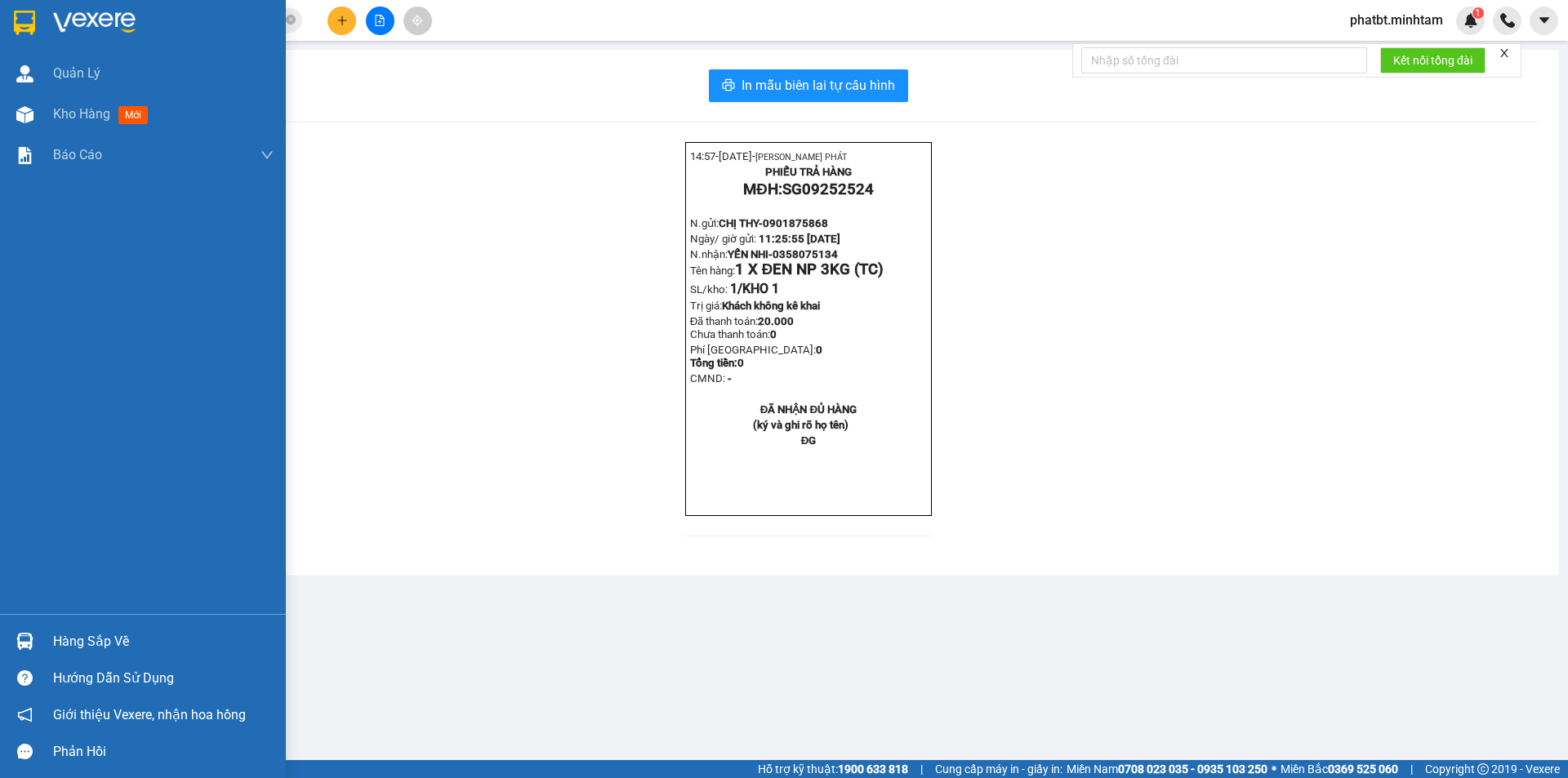
click at [100, 634] on div "Hàng sắp về" at bounding box center [164, 642] width 220 height 24
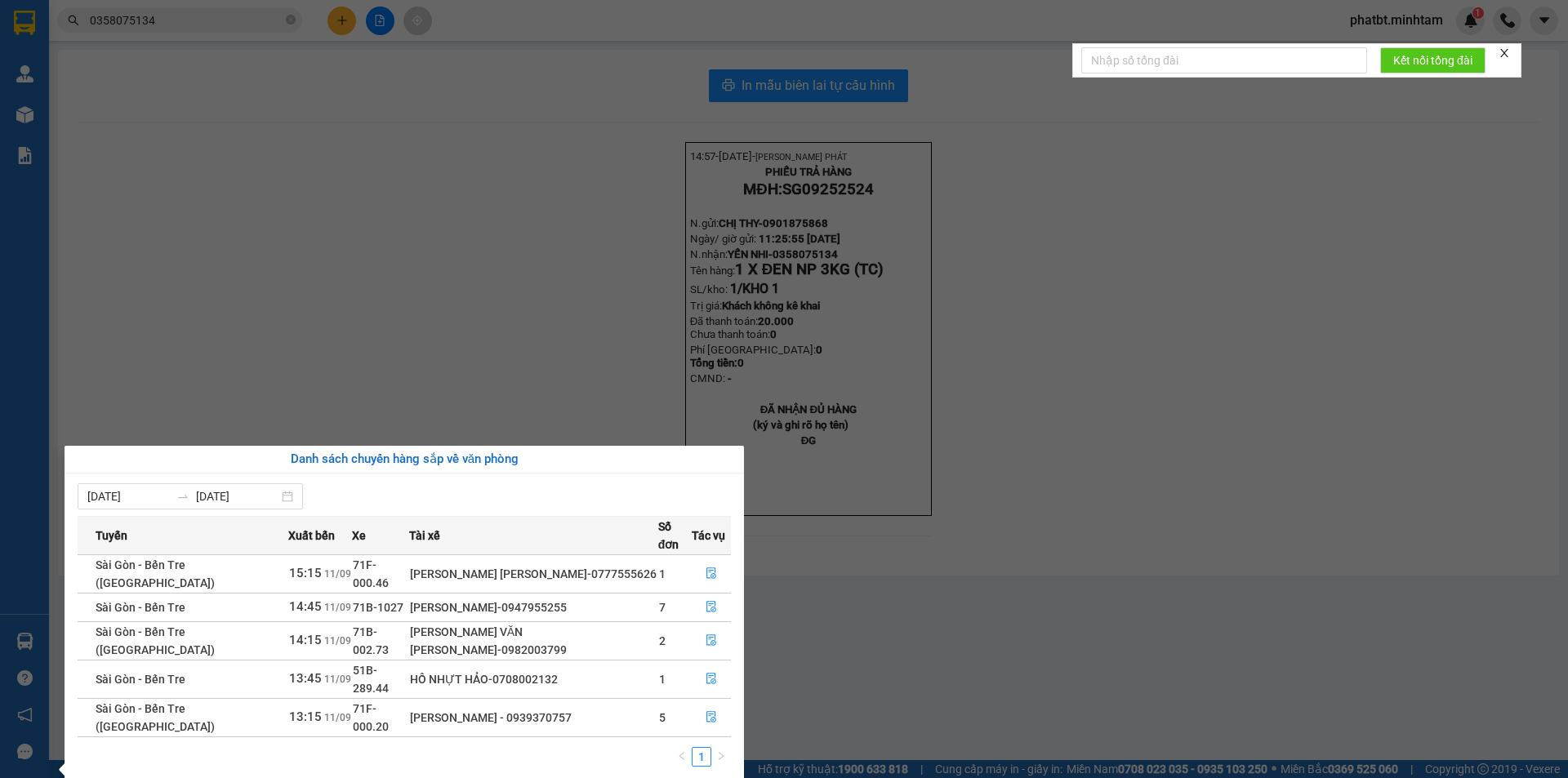
click at [488, 340] on section "Kết quả tìm kiếm ( 4 ) Bộ lọc Mã ĐH Trạng thái Món hàng Tổng cước Chưa cước Nhã…" at bounding box center [784, 389] width 1568 height 778
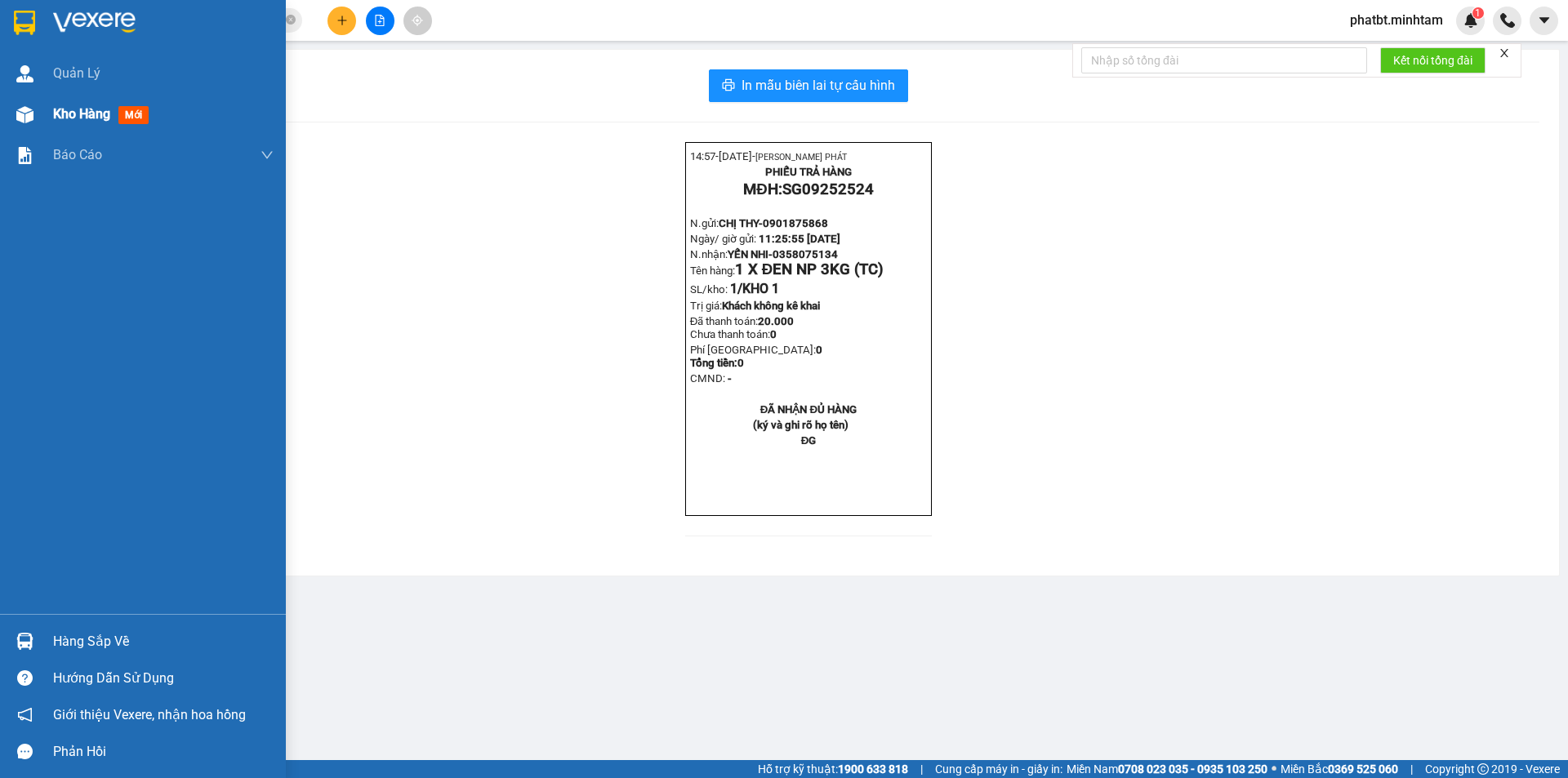
click at [46, 113] on div "Kho hàng mới" at bounding box center [143, 114] width 286 height 41
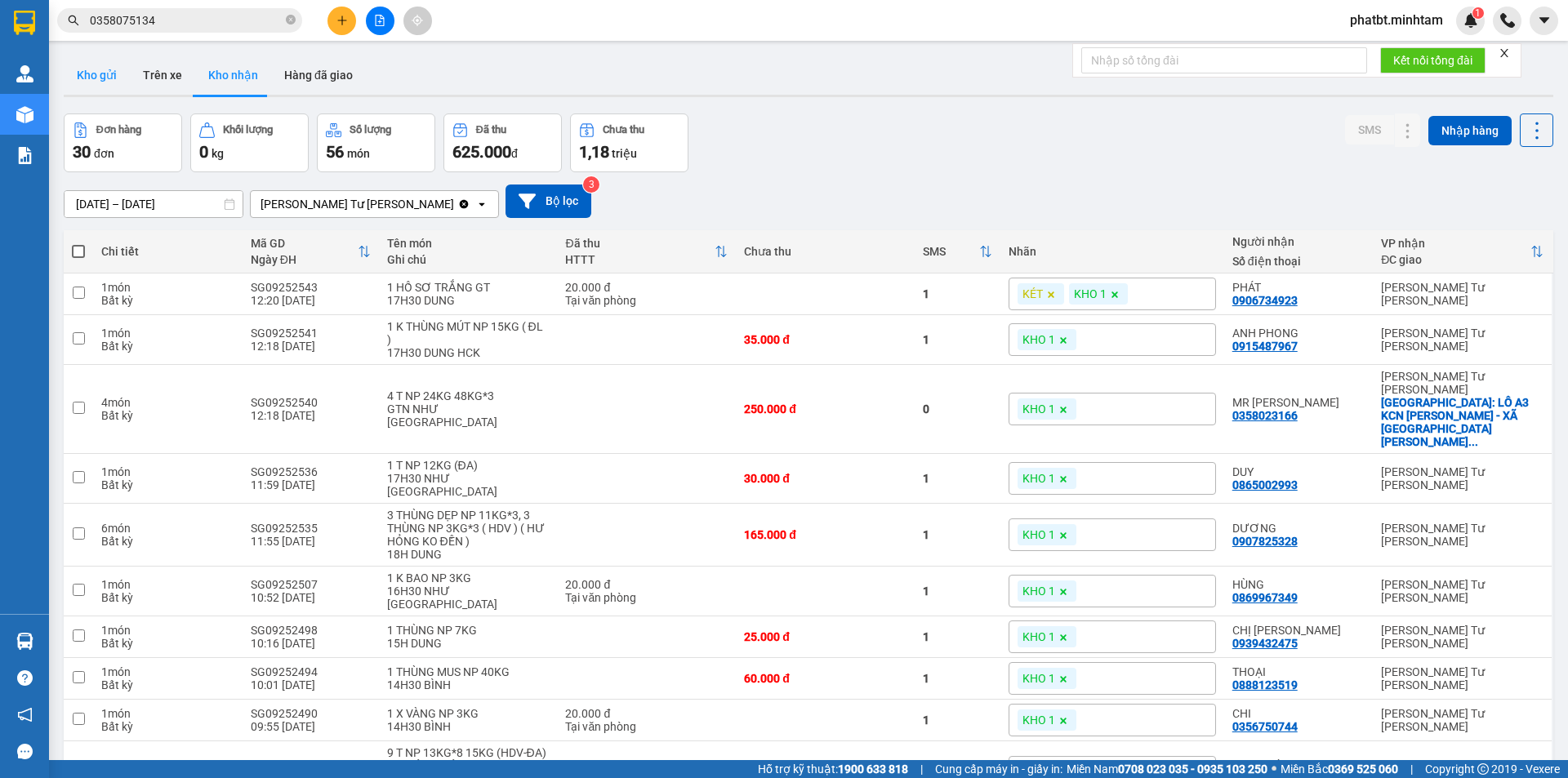
click at [115, 90] on button "Kho gửi" at bounding box center [97, 75] width 66 height 39
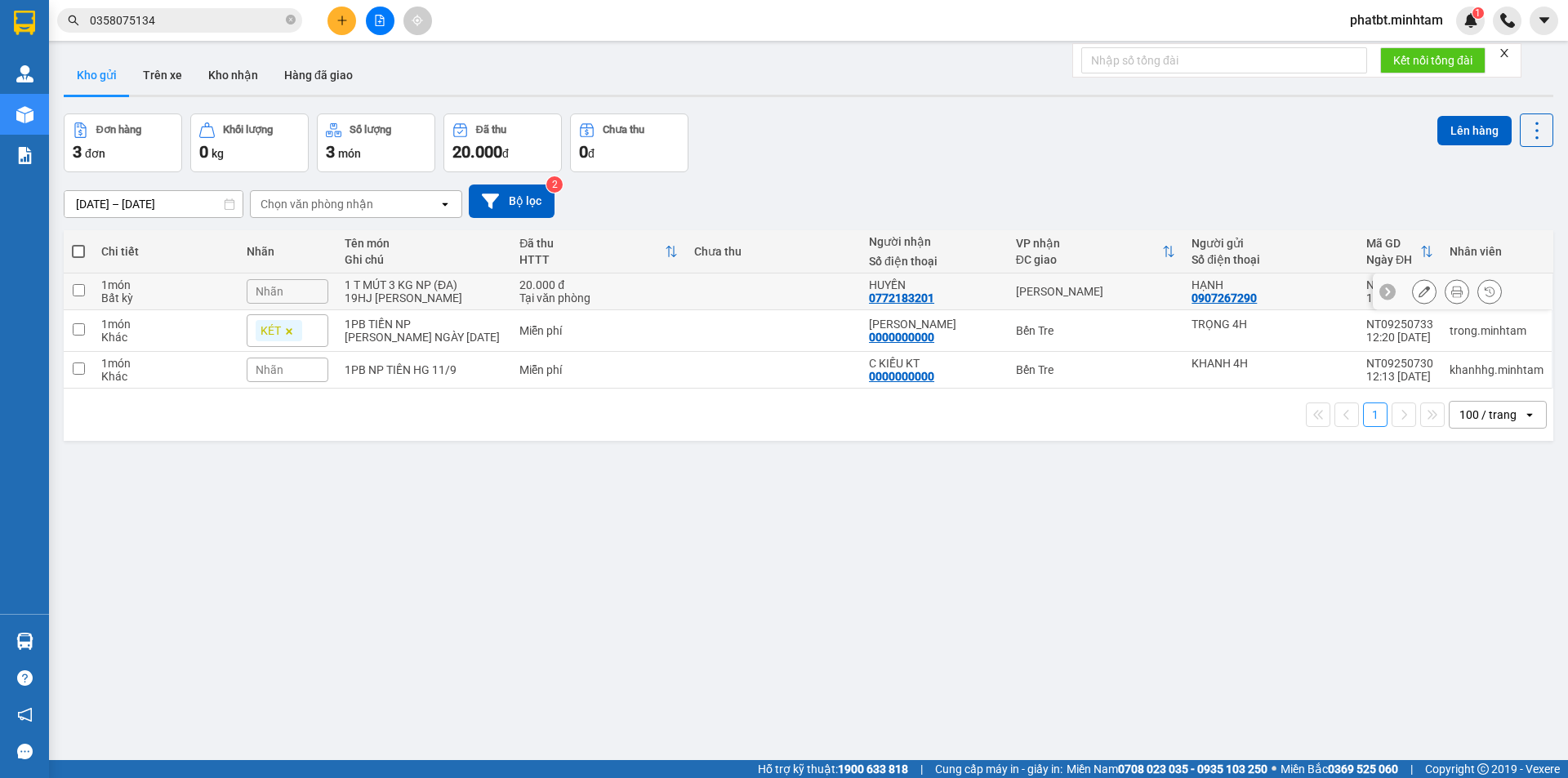
click at [495, 290] on div "1 T MÚT 3 KG NP (ĐA)" at bounding box center [423, 285] width 158 height 13
checkbox input "true"
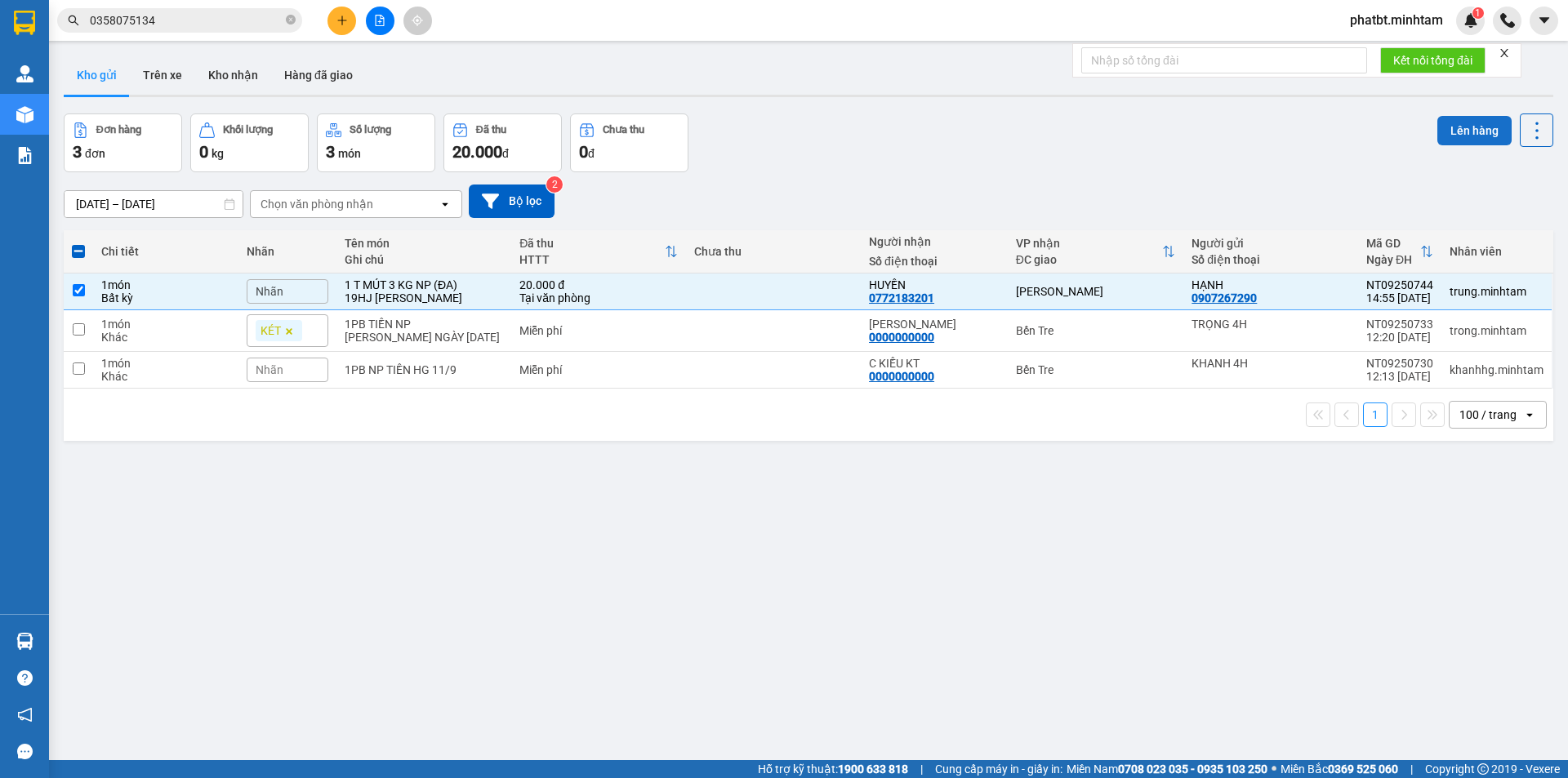
click at [1456, 129] on button "Lên hàng" at bounding box center [1474, 131] width 74 height 30
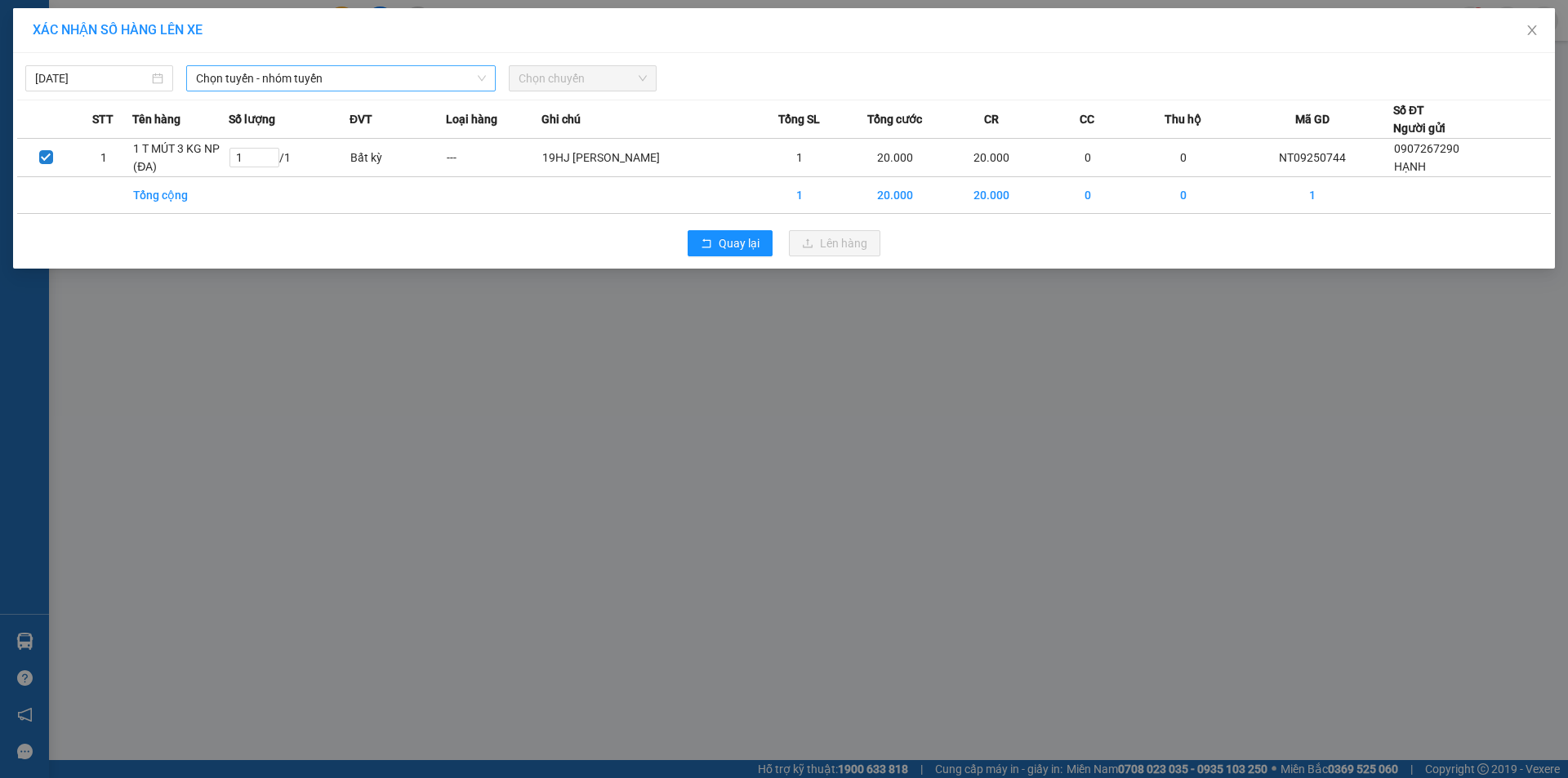
click at [307, 79] on span "Chọn tuyến - nhóm tuyến" at bounding box center [341, 79] width 290 height 24
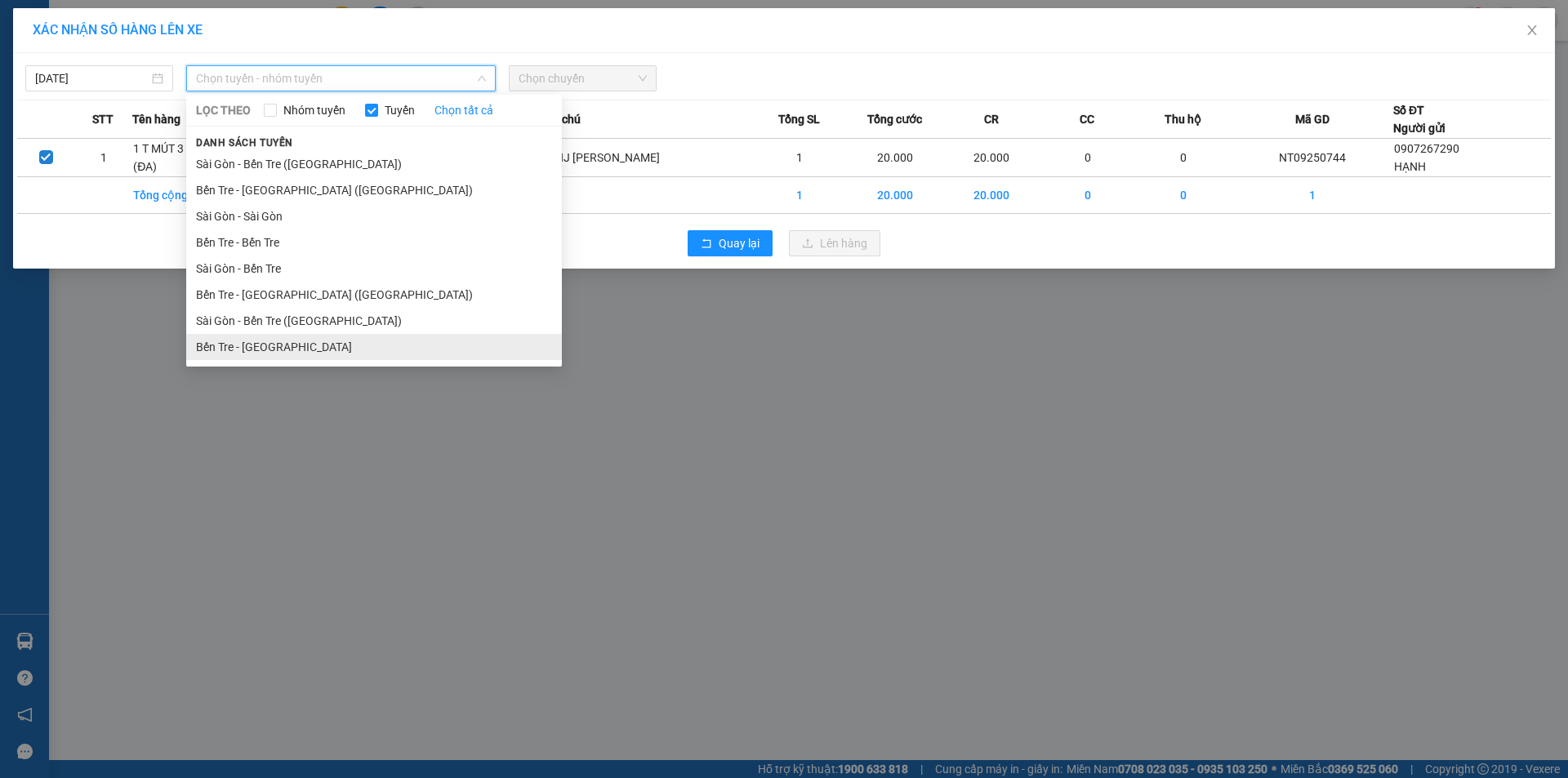
click at [308, 352] on li "Bến Tre - Sài Gòn" at bounding box center [374, 347] width 376 height 26
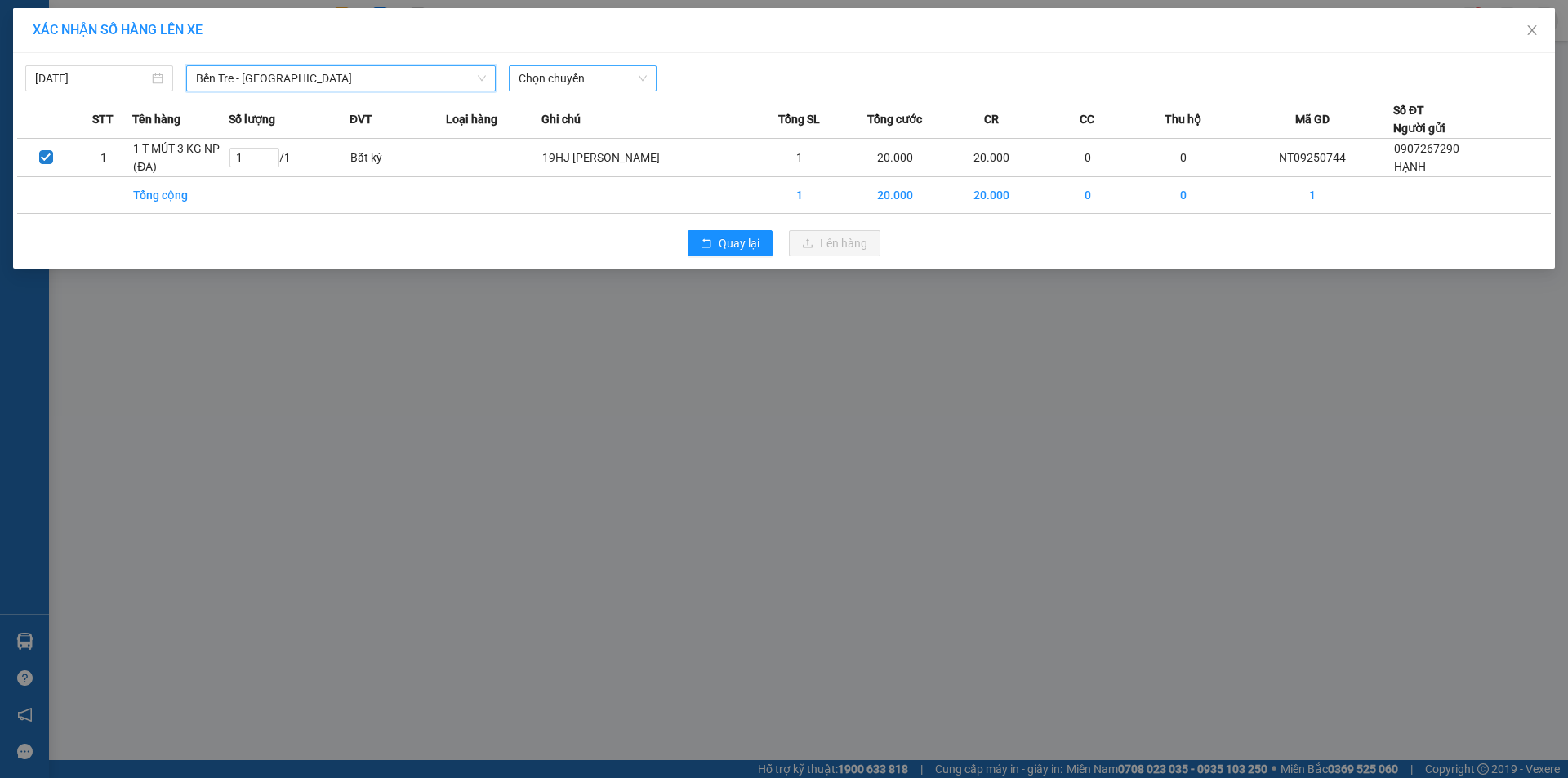
drag, startPoint x: 557, startPoint y: 78, endPoint x: 565, endPoint y: 87, distance: 12.0
click at [559, 78] on span "Chọn chuyến" at bounding box center [582, 79] width 129 height 24
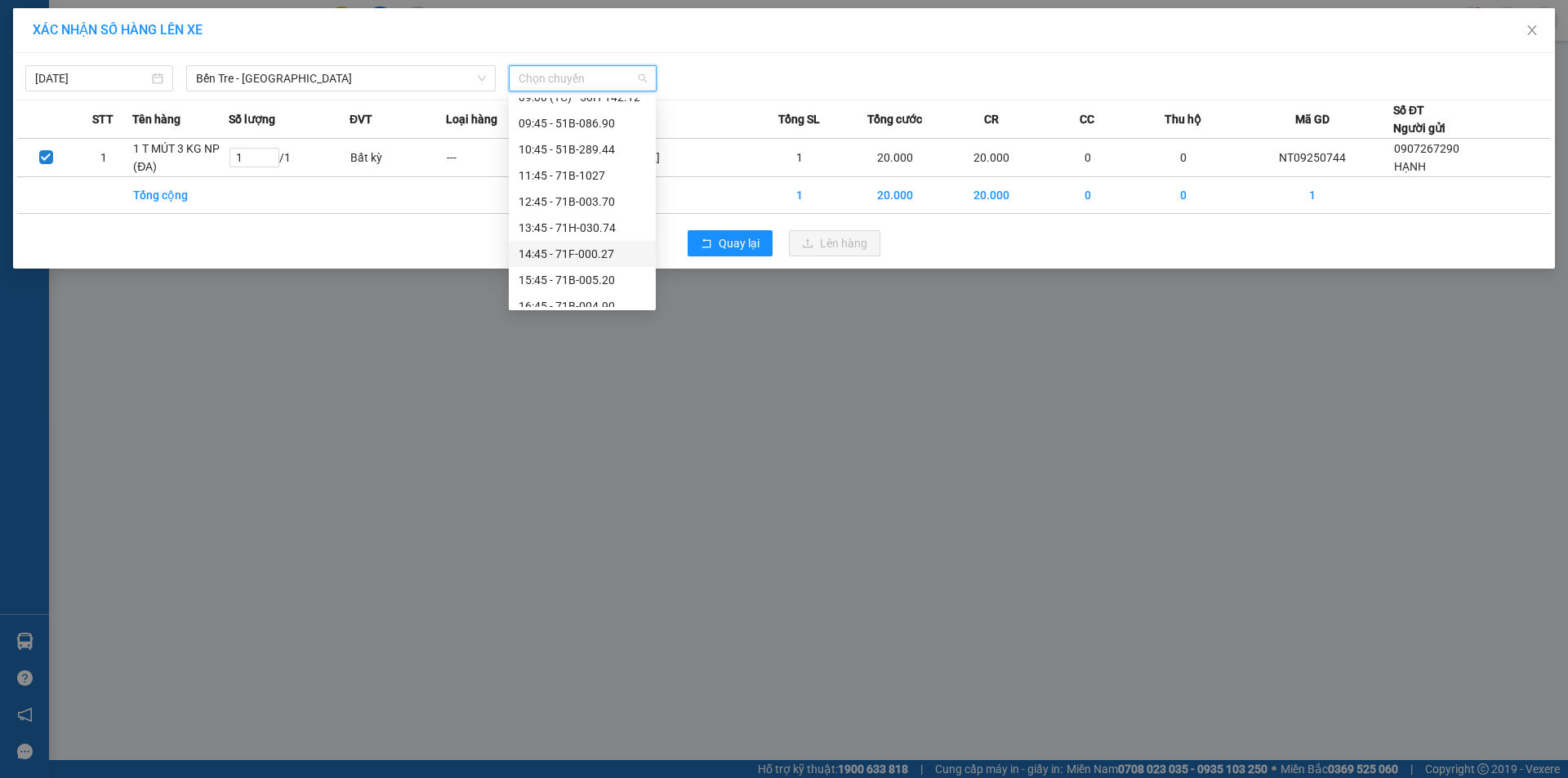
scroll to position [199, 0]
click at [607, 246] on div "14:45 - 71F-000.27" at bounding box center [582, 251] width 128 height 18
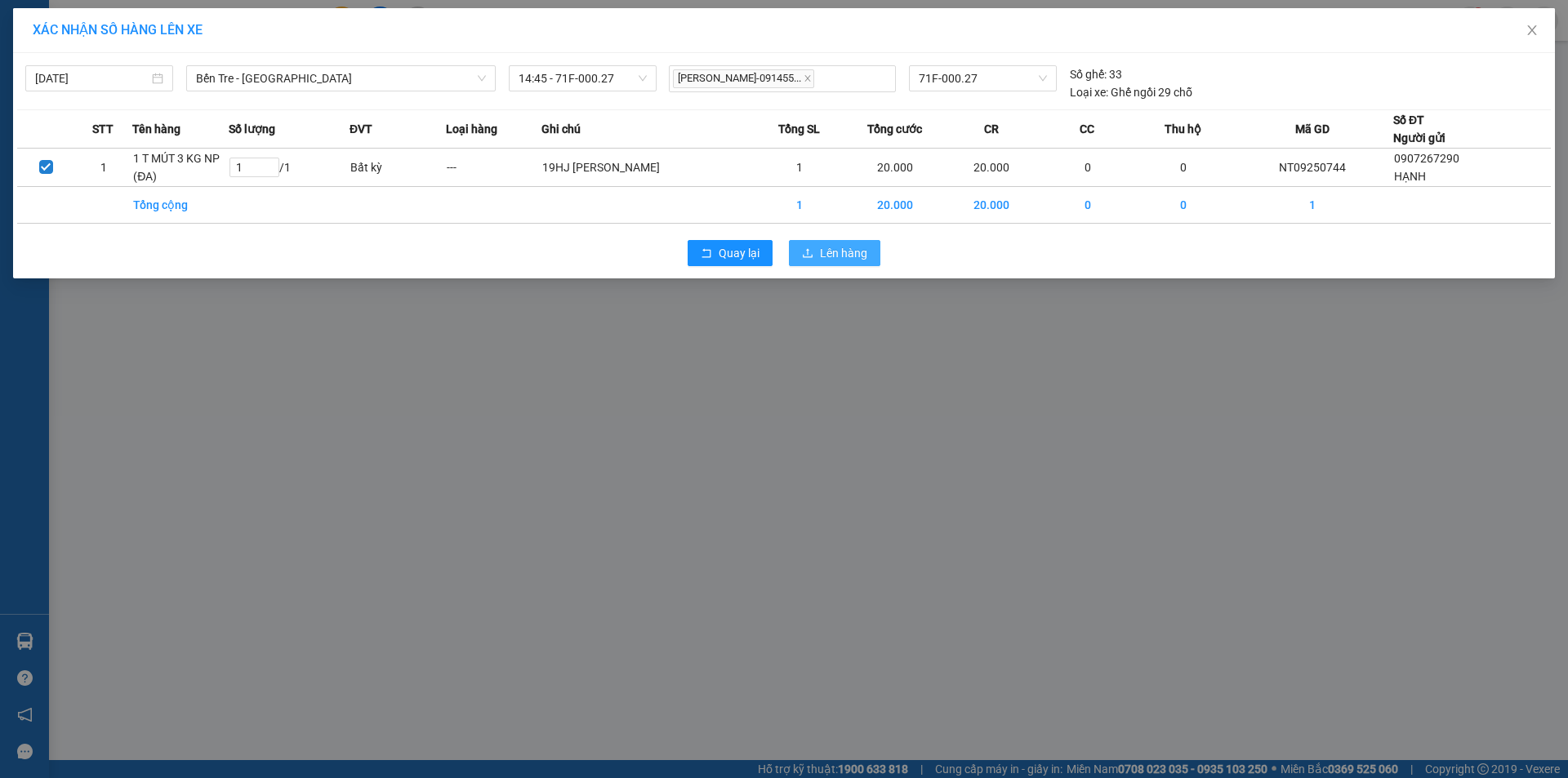
click at [821, 254] on span "Lên hàng" at bounding box center [844, 253] width 47 height 18
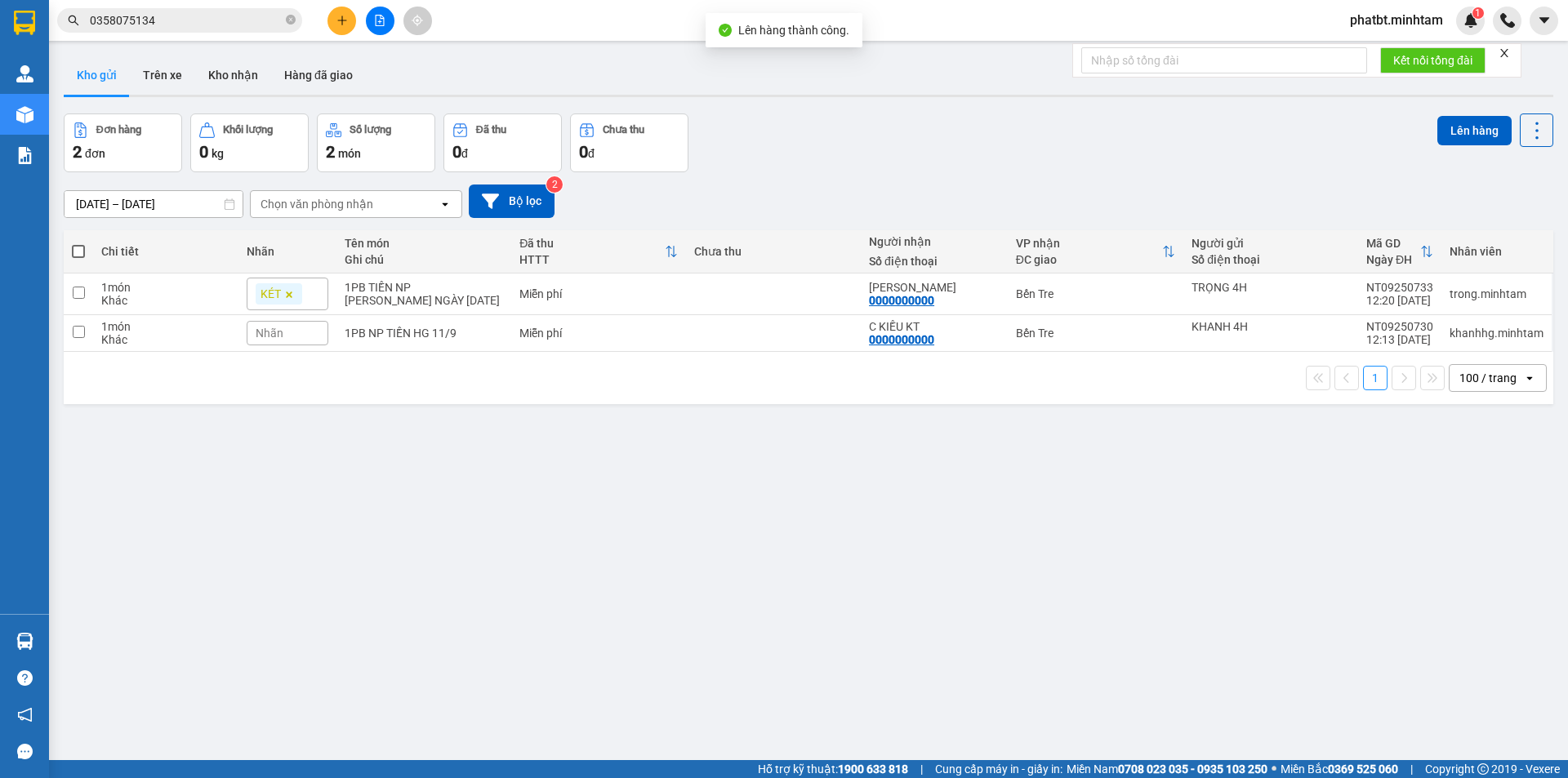
click at [384, 18] on button at bounding box center [380, 20] width 29 height 29
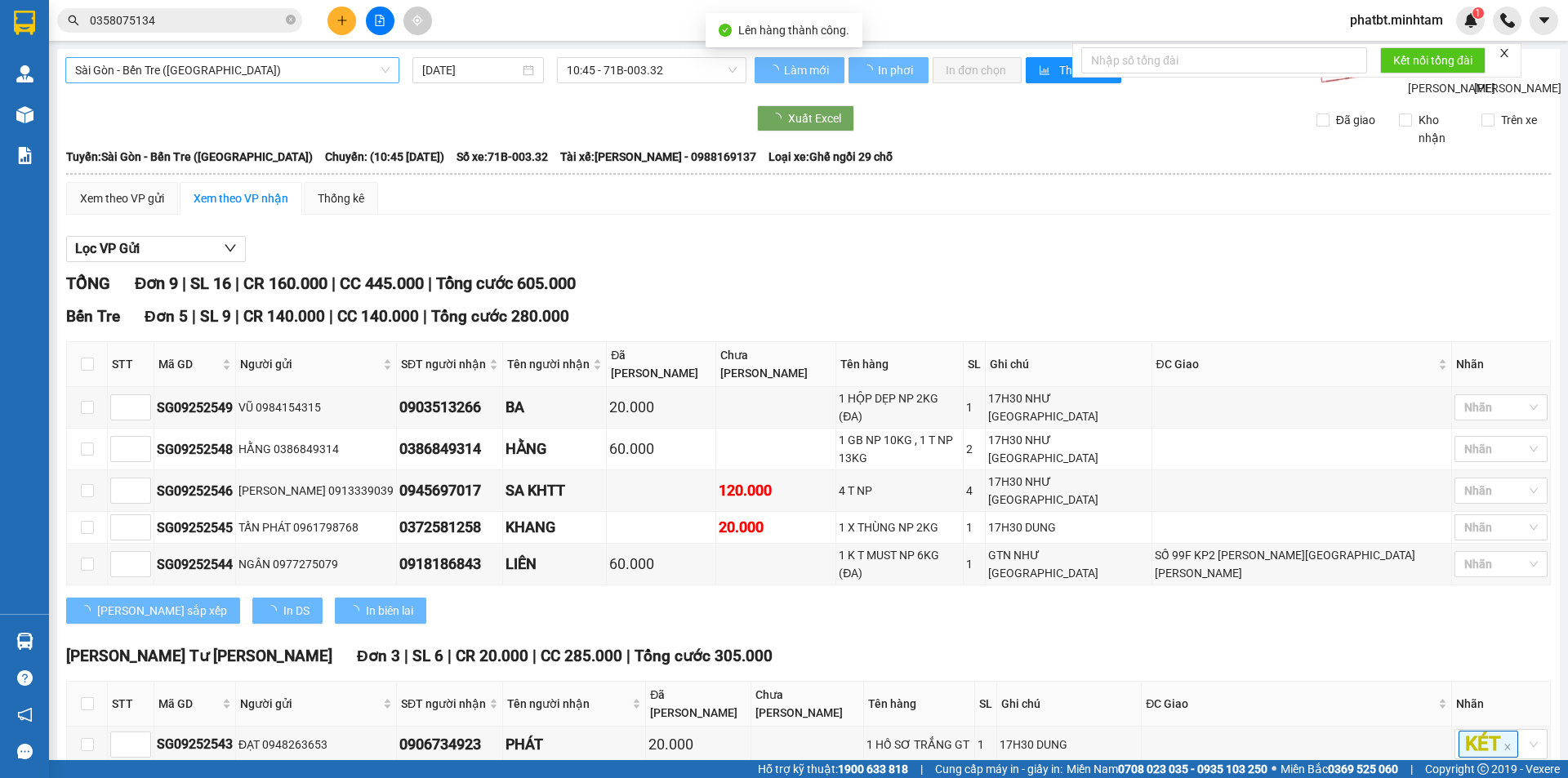
click at [178, 73] on span "Sài Gòn - Bến Tre (CN)" at bounding box center [233, 70] width 315 height 24
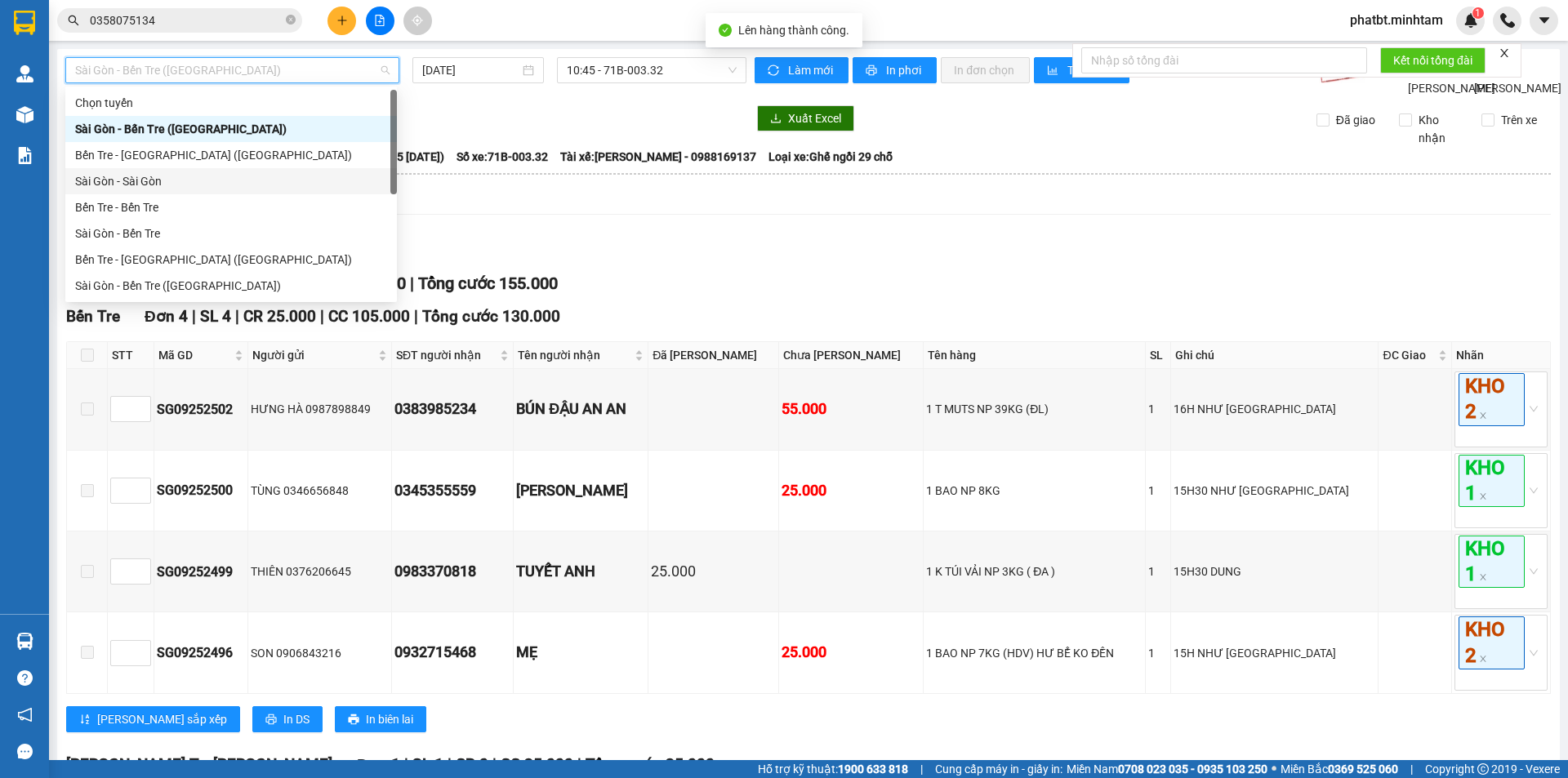
scroll to position [26, 0]
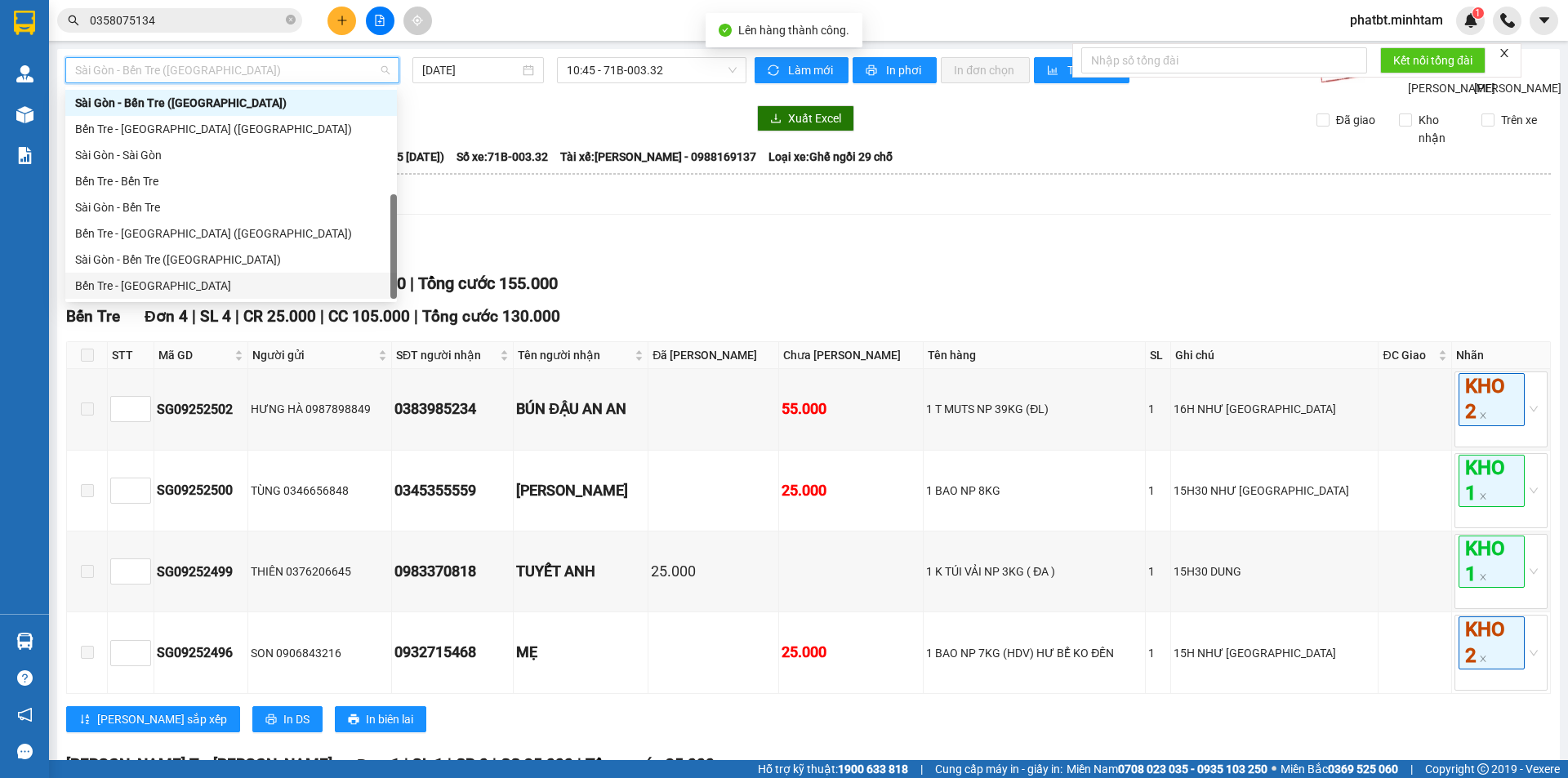
click at [179, 288] on div "Bến Tre - Sài Gòn" at bounding box center [231, 286] width 312 height 18
type input "11/09/2025"
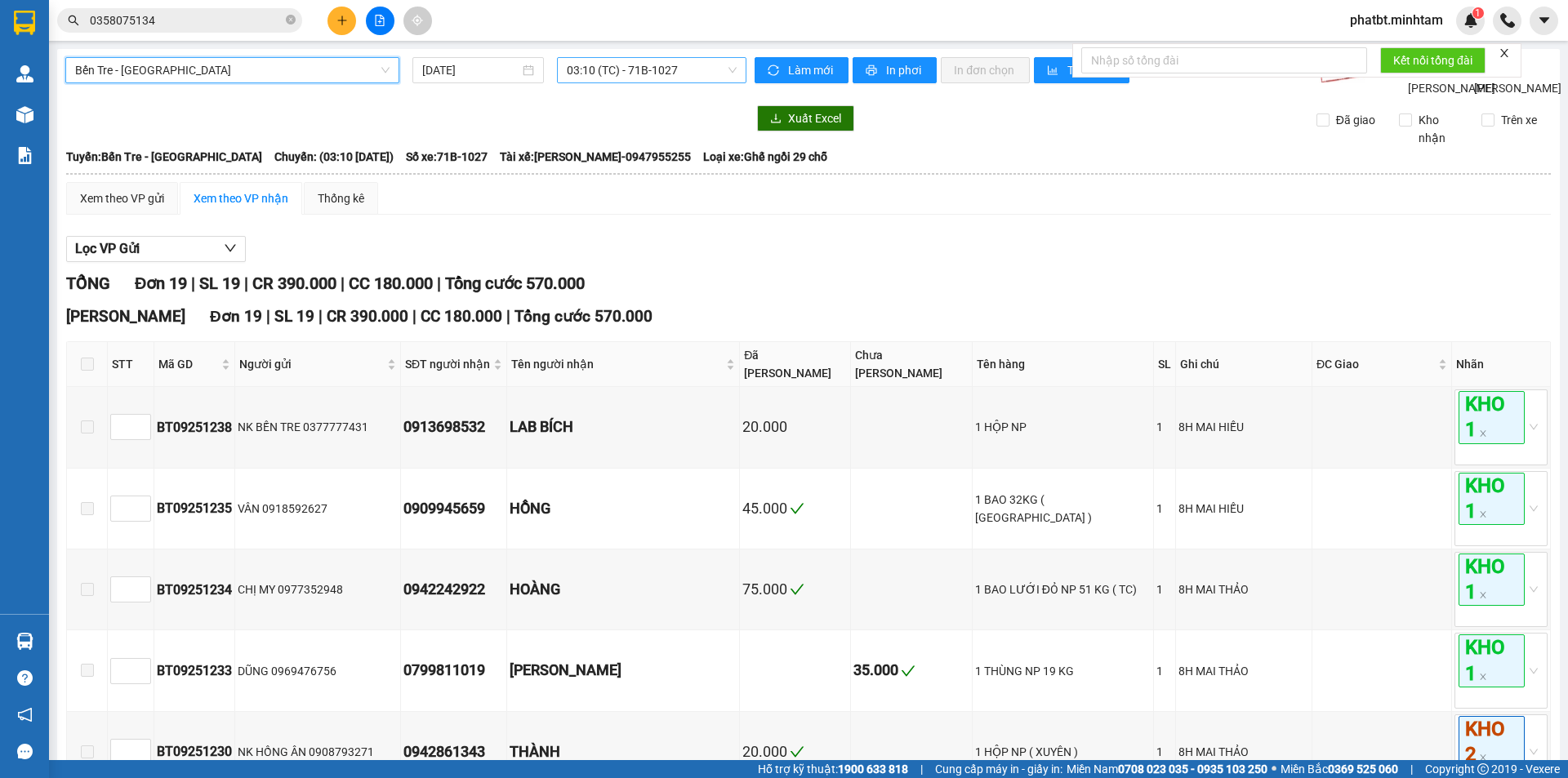
click at [624, 74] on span "03:10 (TC) - 71B-1027" at bounding box center [652, 70] width 170 height 24
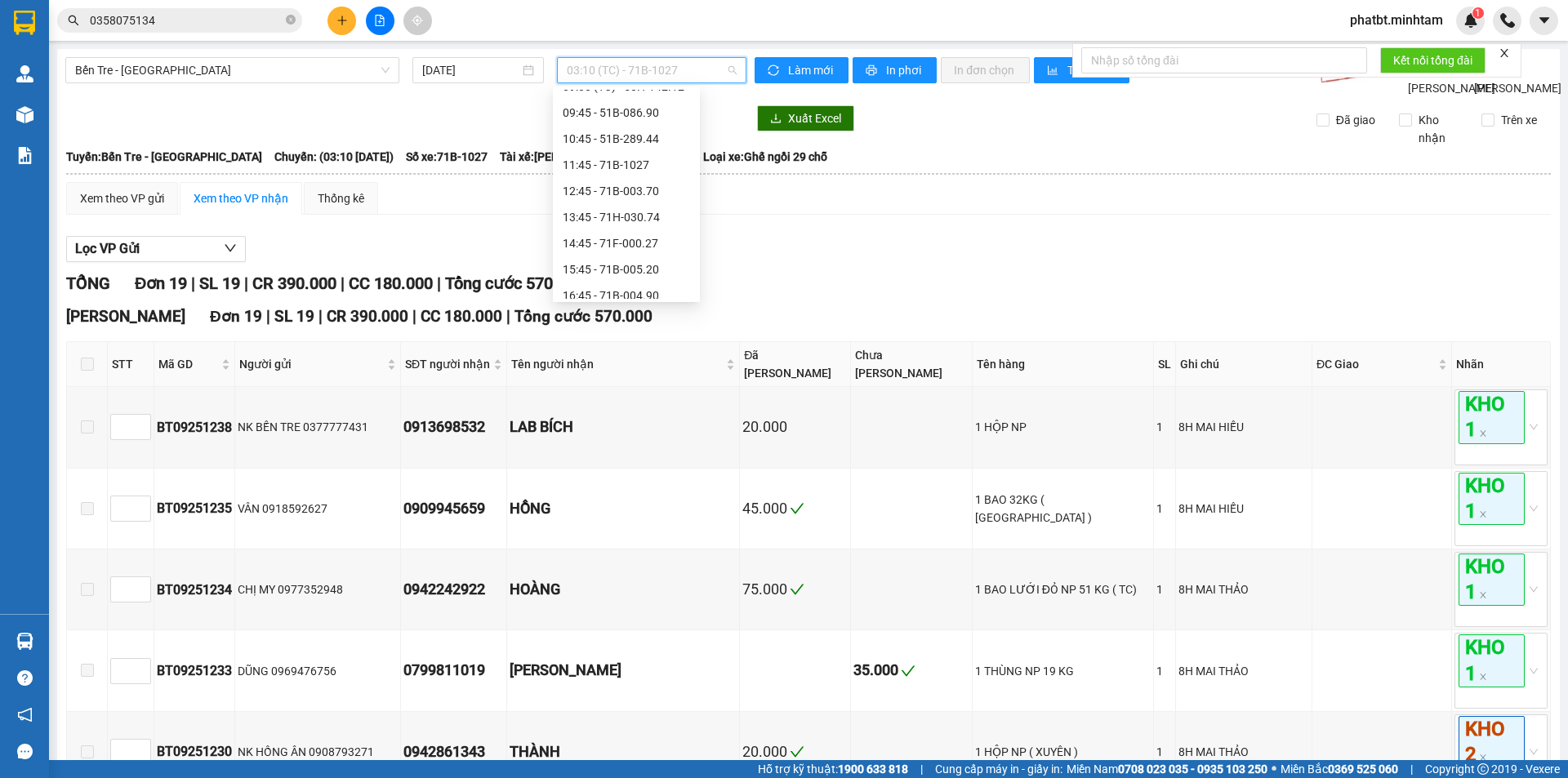
scroll to position [204, 0]
click at [652, 231] on div "14:45 - 71F-000.27" at bounding box center [627, 239] width 128 height 18
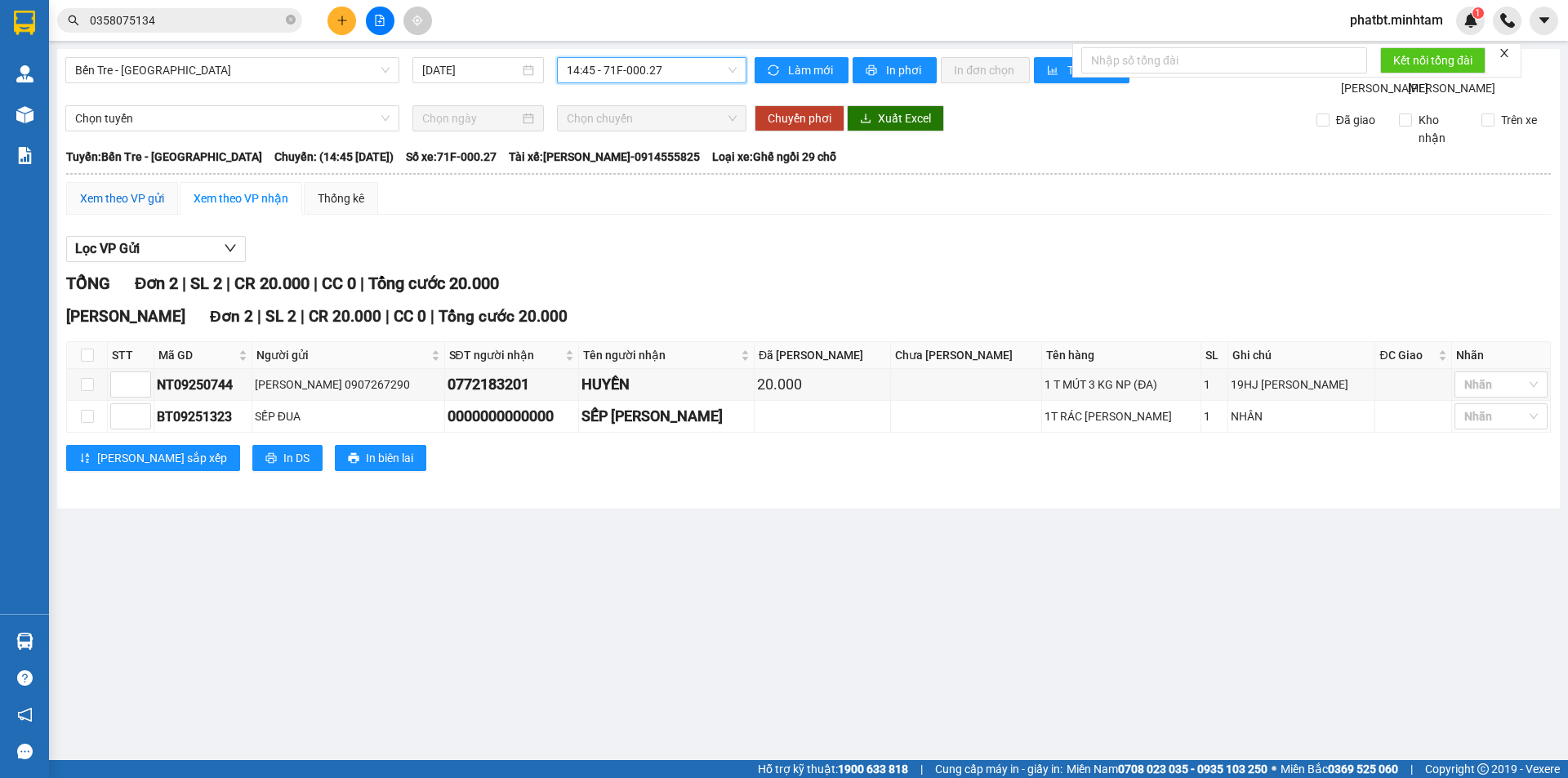
click at [151, 207] on div "Xem theo VP gửi" at bounding box center [122, 198] width 84 height 18
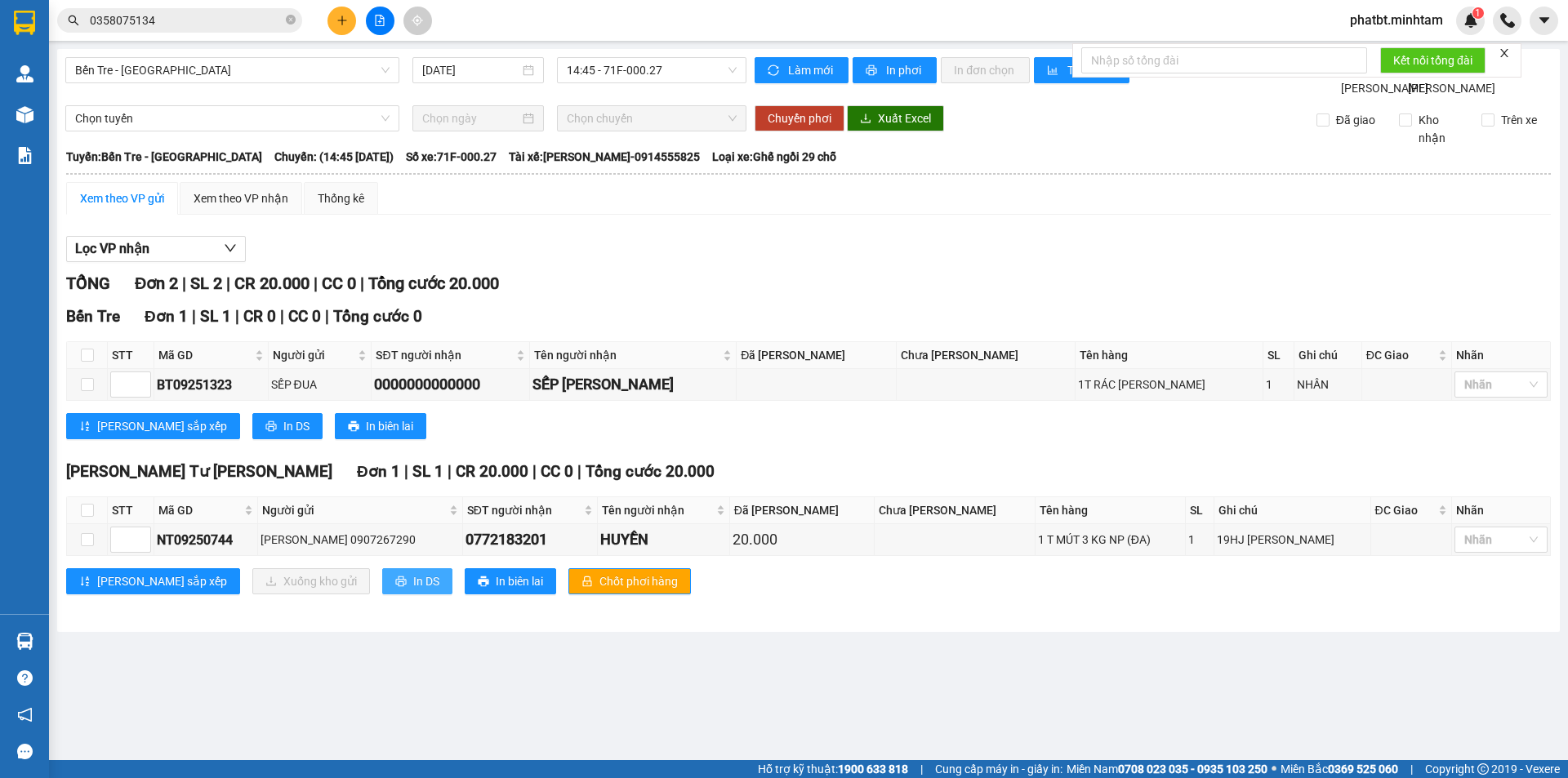
click at [382, 588] on button "In DS" at bounding box center [417, 581] width 70 height 26
click at [290, 18] on icon "close-circle" at bounding box center [290, 19] width 10 height 10
click at [272, 20] on input "text" at bounding box center [186, 20] width 192 height 18
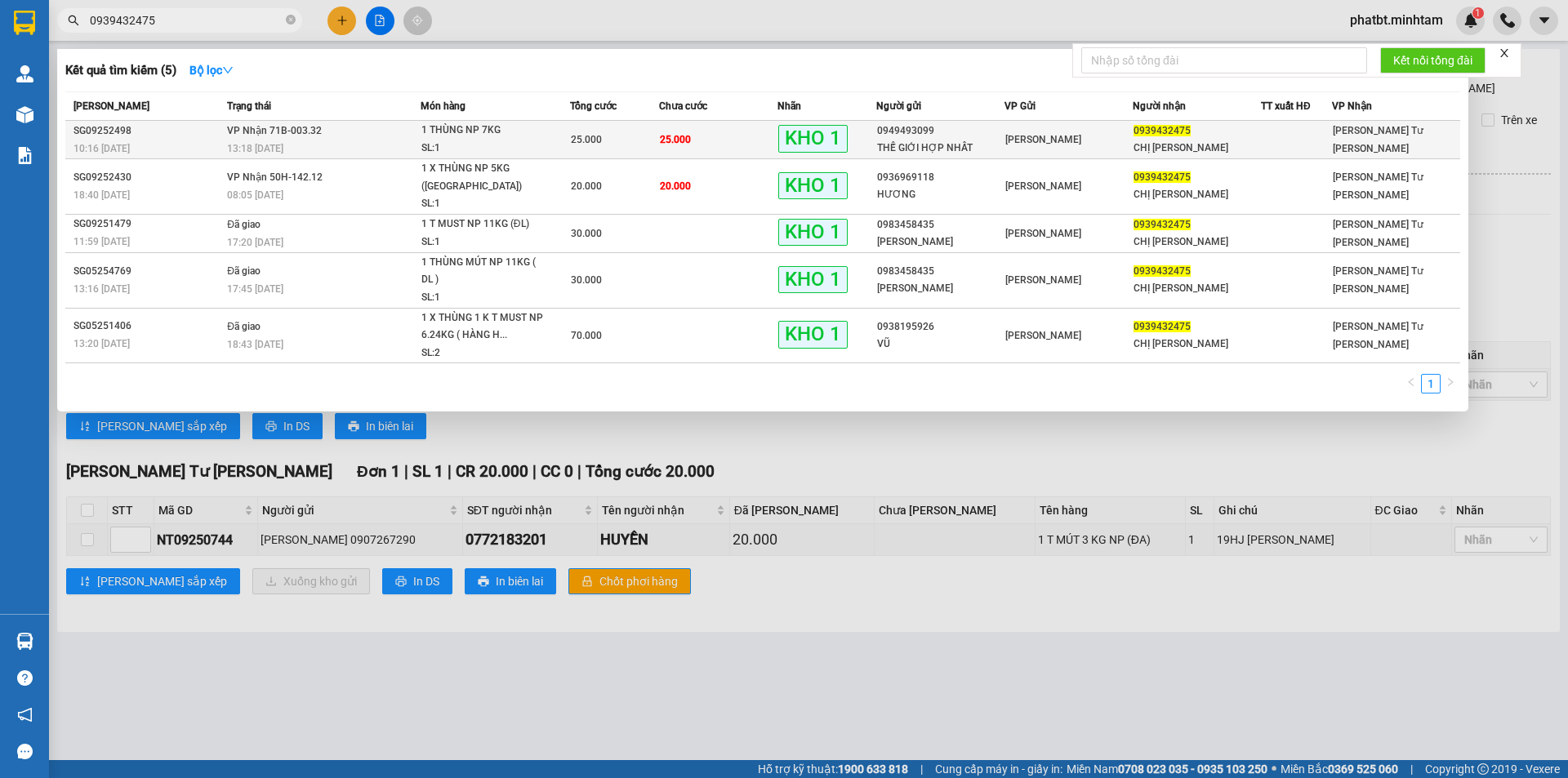
type input "0939432475"
click at [447, 150] on div "SL: 1" at bounding box center [483, 149] width 122 height 18
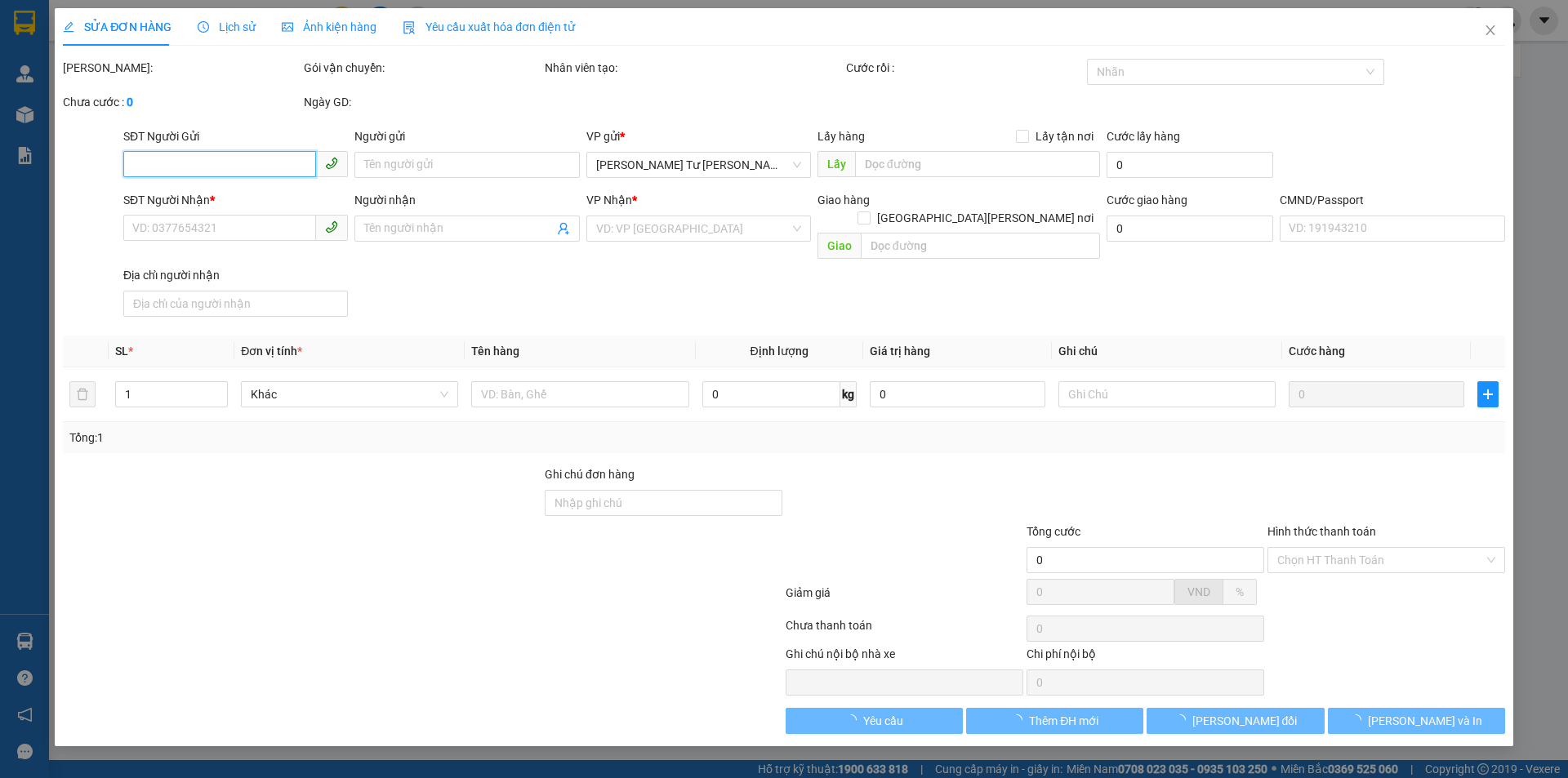
type input "0949493099"
type input "THẾ GIỚI HỢP NHẤT"
type input "0939432475"
type input "CHỊ ĐIỆP"
type input "BM"
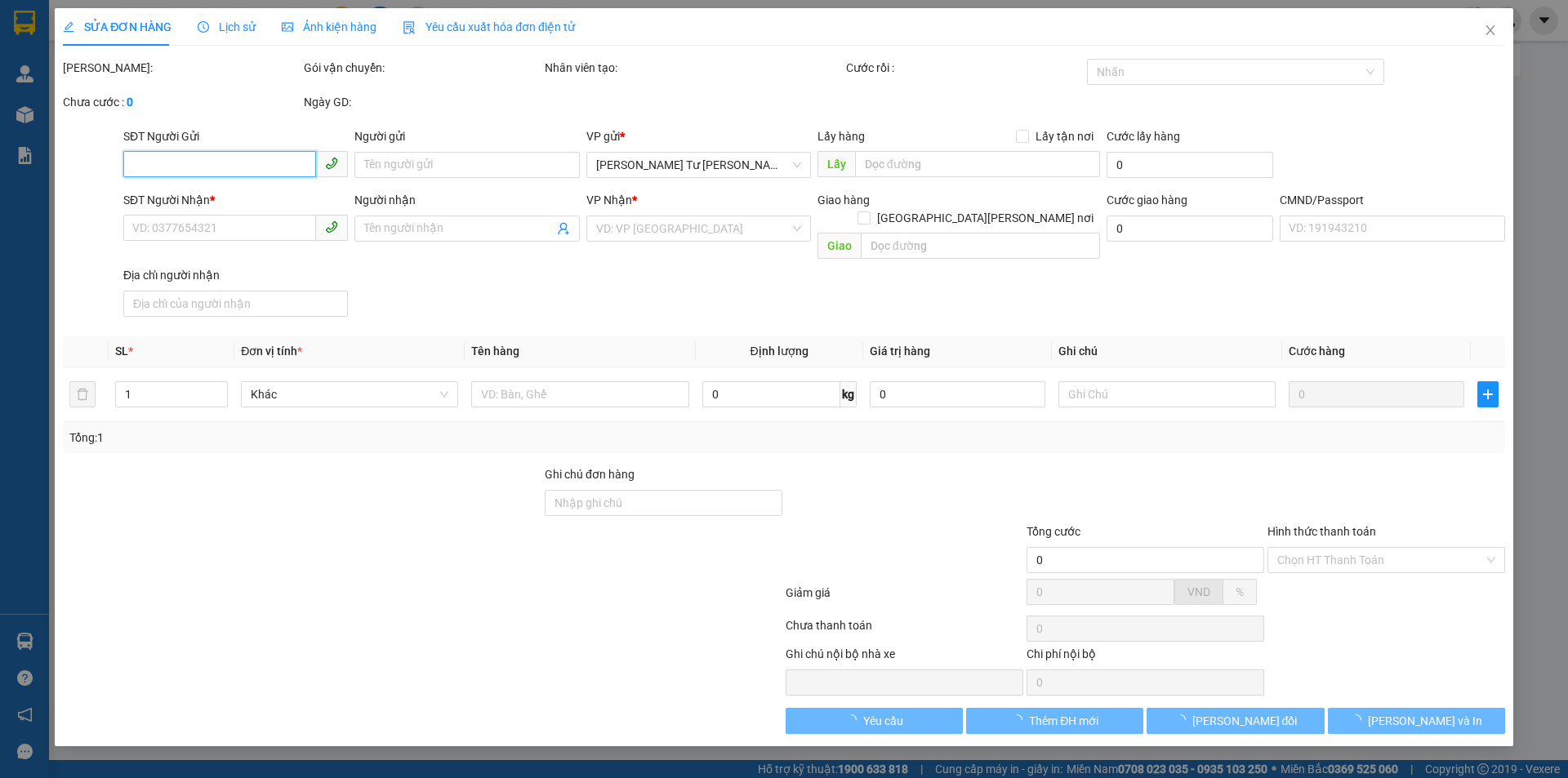
type input "25.000"
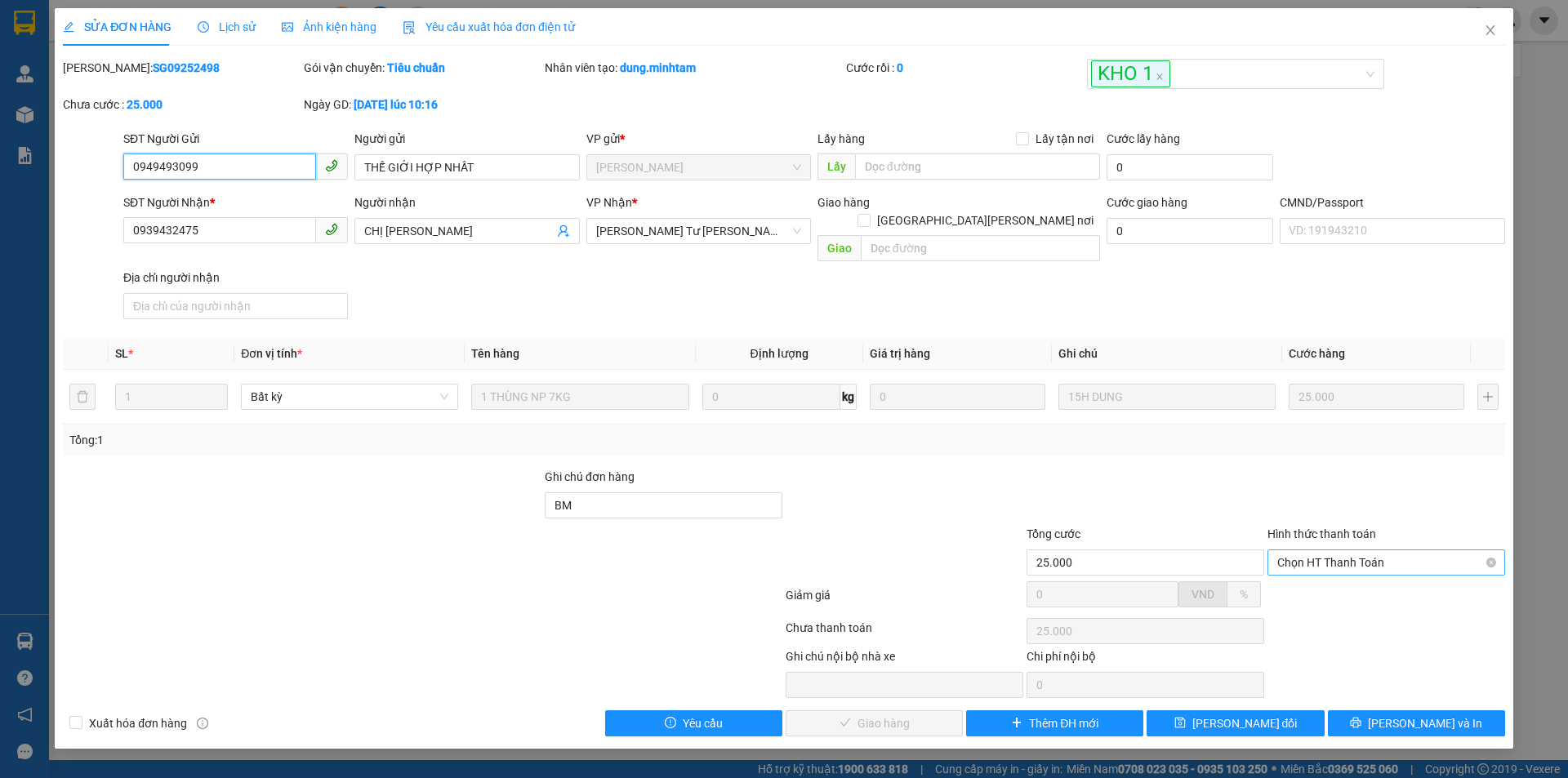
click at [1320, 551] on span "Chọn HT Thanh Toán" at bounding box center [1386, 563] width 218 height 24
drag, startPoint x: 1305, startPoint y: 565, endPoint x: 1169, endPoint y: 605, distance: 141.8
click at [1303, 564] on div "Tại văn phòng" at bounding box center [1387, 577] width 238 height 26
type input "0"
click at [880, 714] on span "[PERSON_NAME] và Giao hàng" at bounding box center [927, 723] width 220 height 18
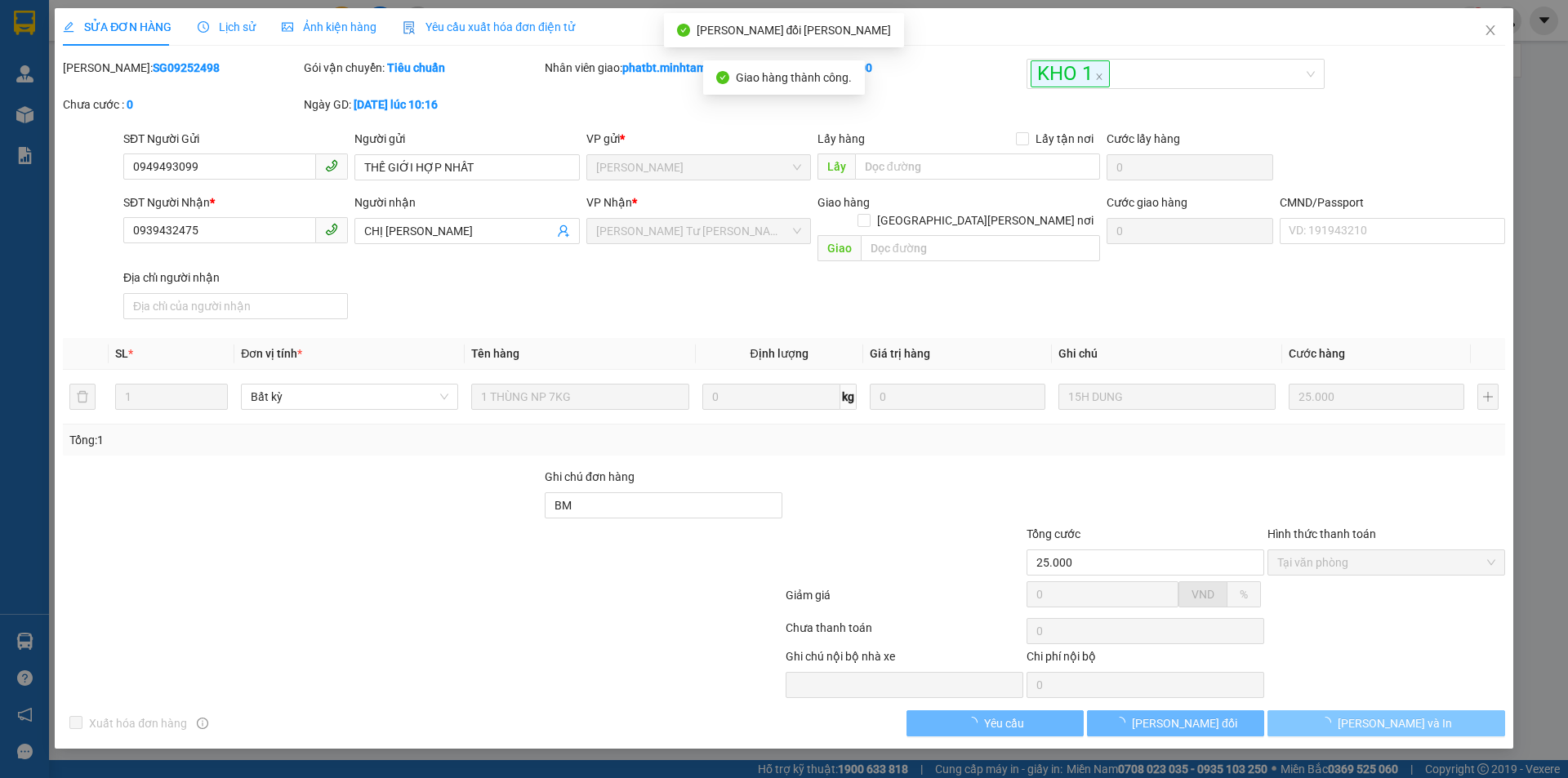
click at [1389, 714] on span "[PERSON_NAME] và In" at bounding box center [1395, 723] width 115 height 18
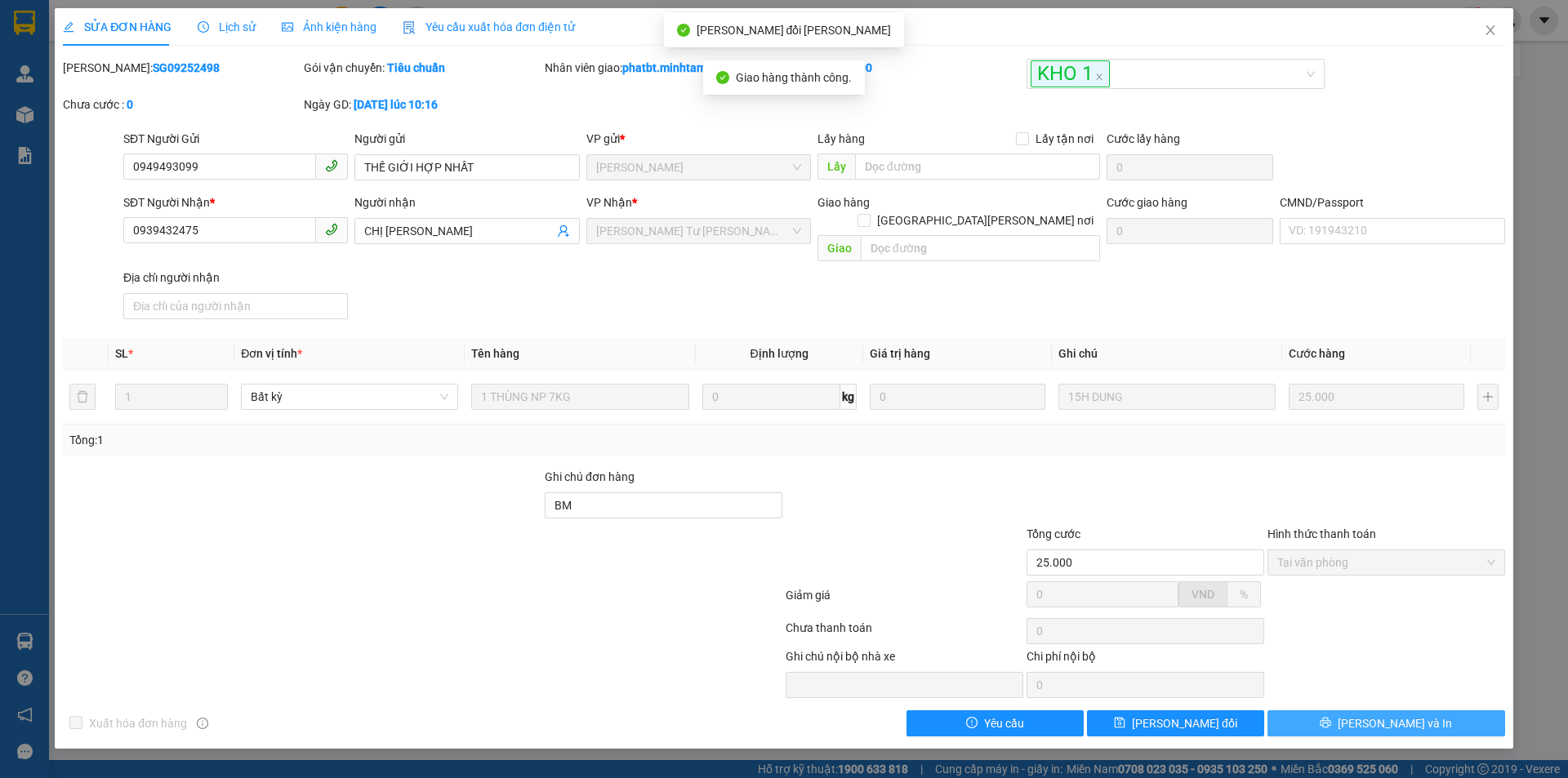
click at [1390, 714] on span "[PERSON_NAME] và In" at bounding box center [1395, 723] width 115 height 18
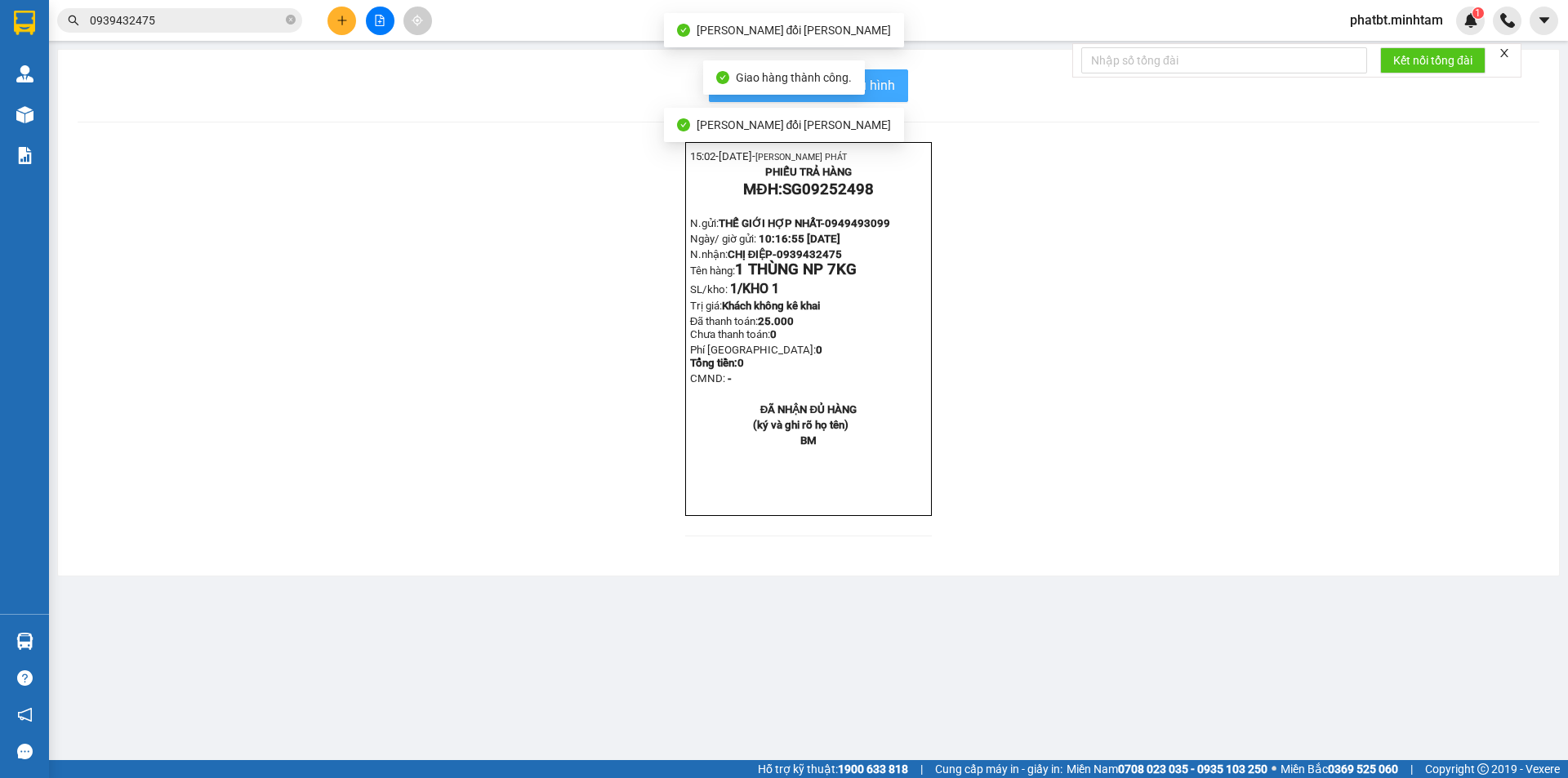
click at [902, 80] on button "In mẫu biên lai tự cấu hình" at bounding box center [809, 85] width 199 height 32
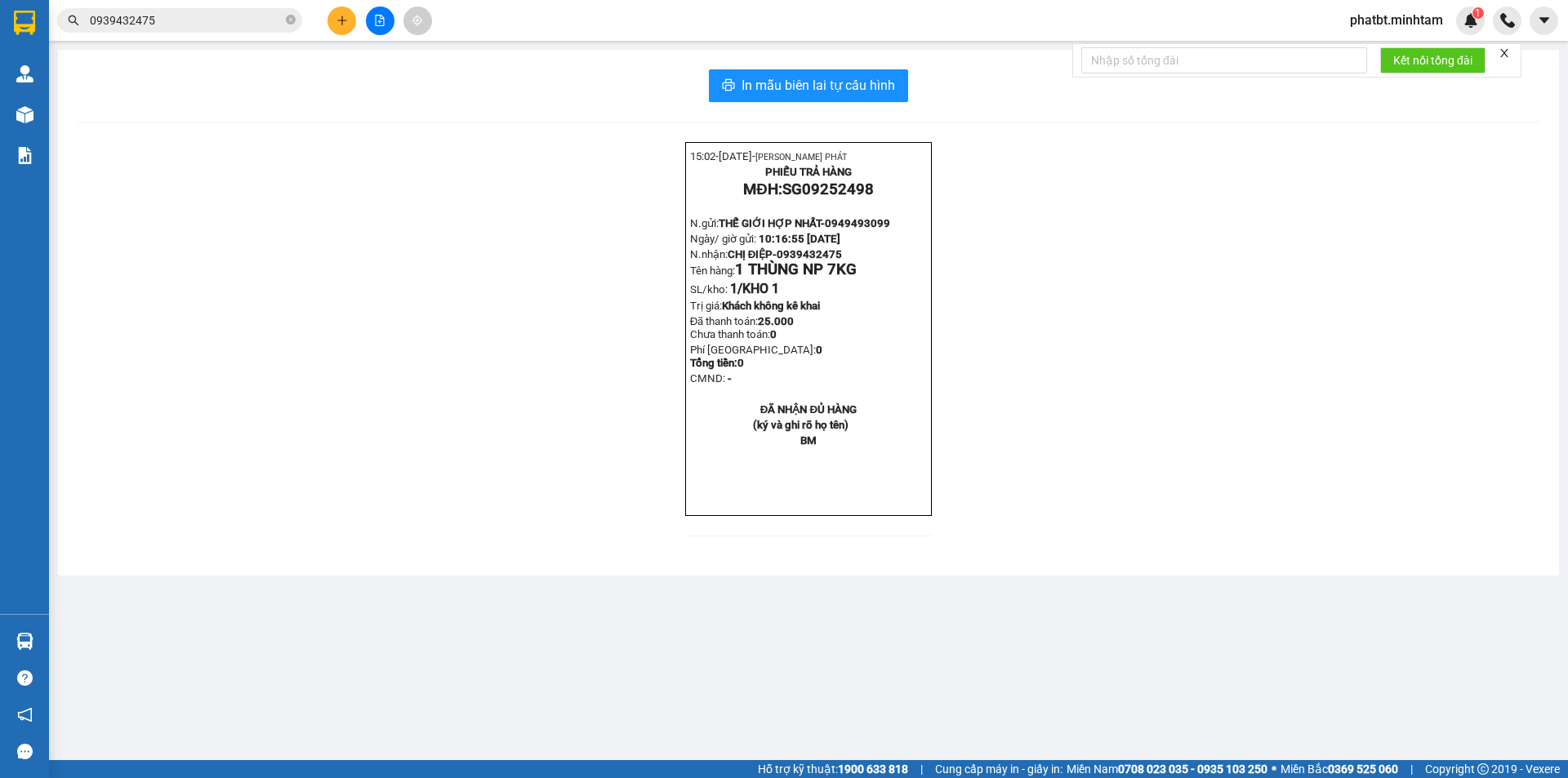
click at [249, 10] on span "0939432475" at bounding box center [179, 20] width 245 height 24
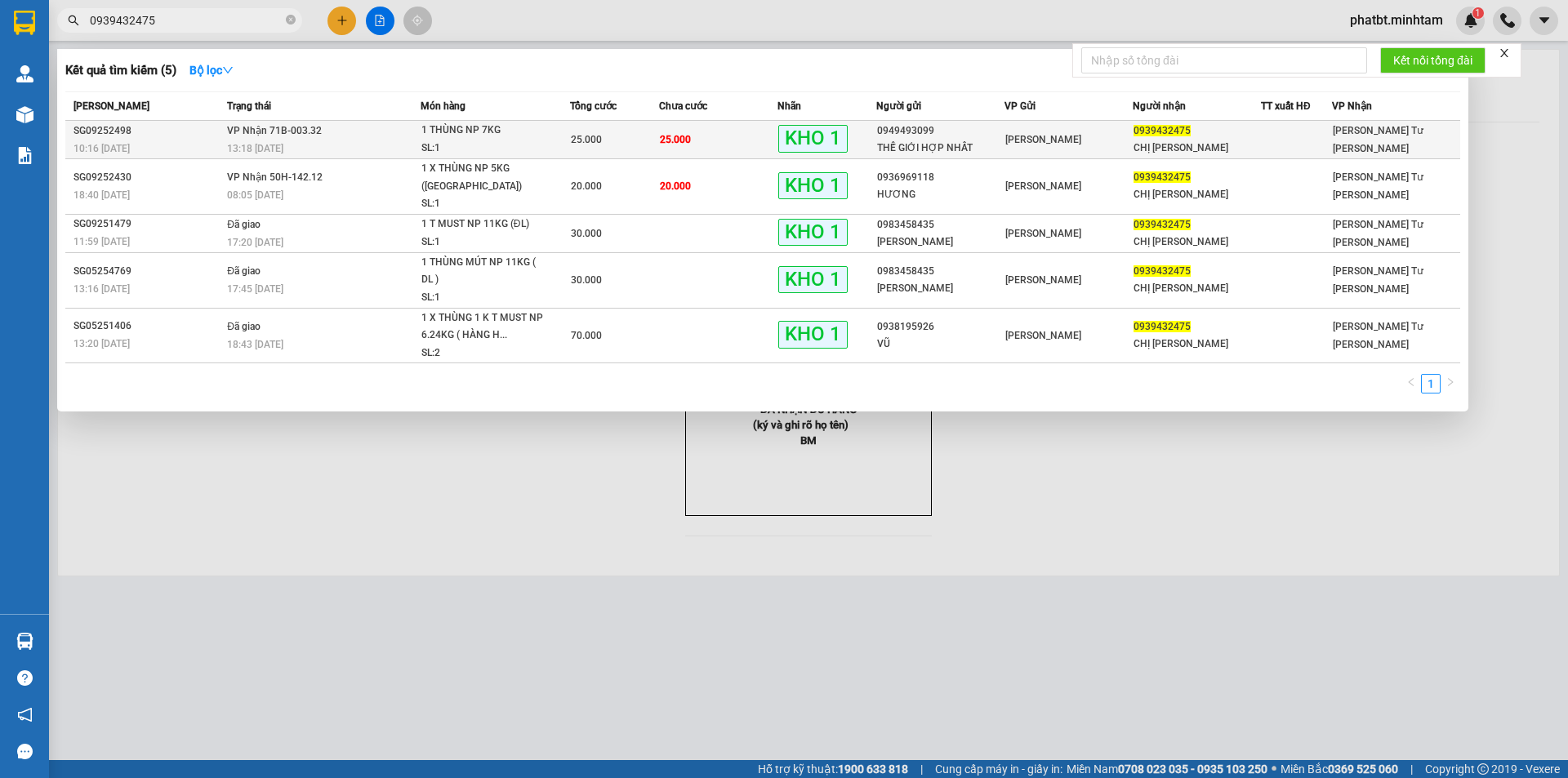
click at [401, 144] on div "13:18 - 11/09" at bounding box center [324, 149] width 192 height 18
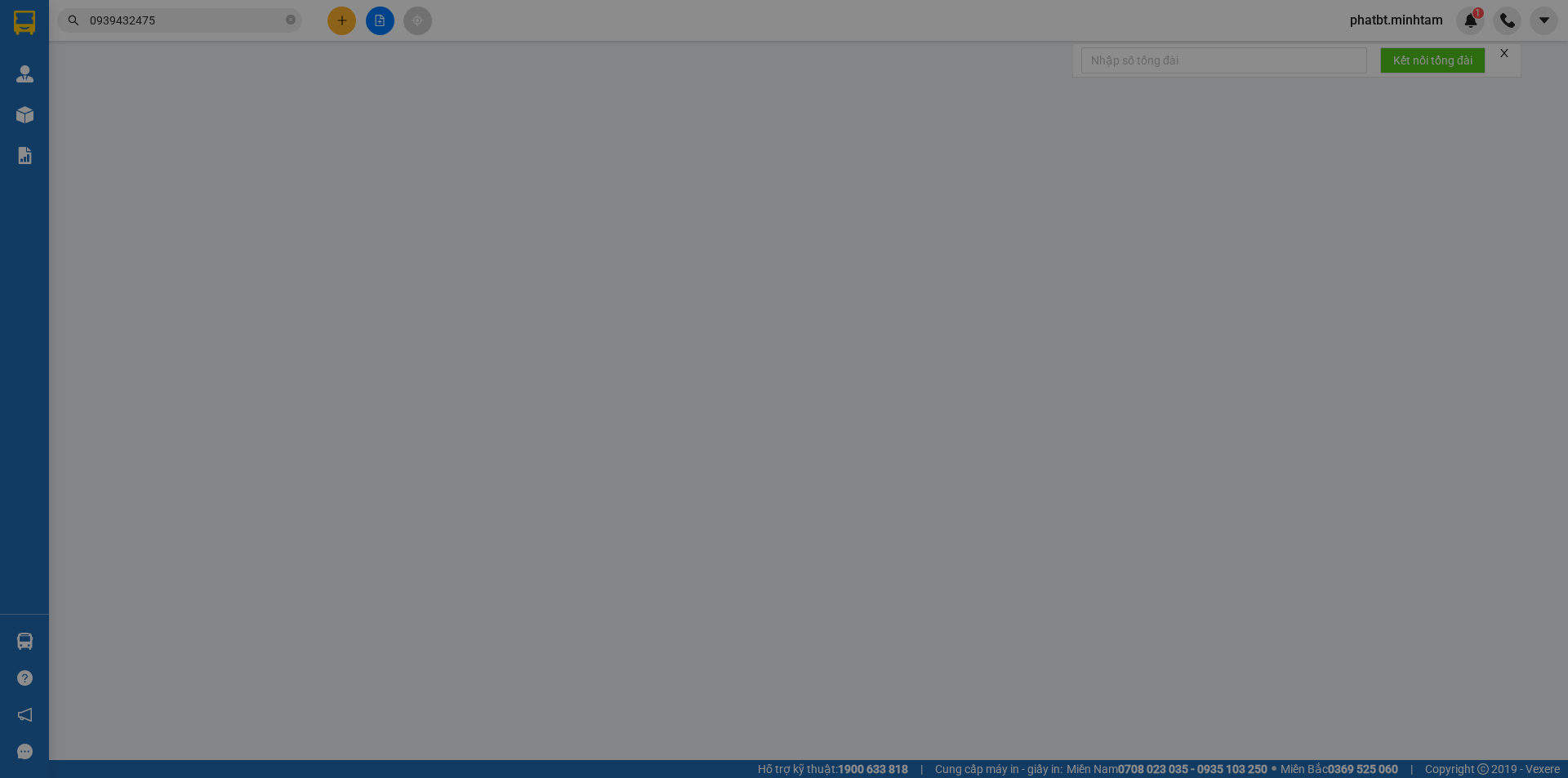
type input "0949493099"
type input "THẾ GIỚI HỢP NHẤT"
type input "0939432475"
type input "CHỊ ĐIỆP"
type input "BM"
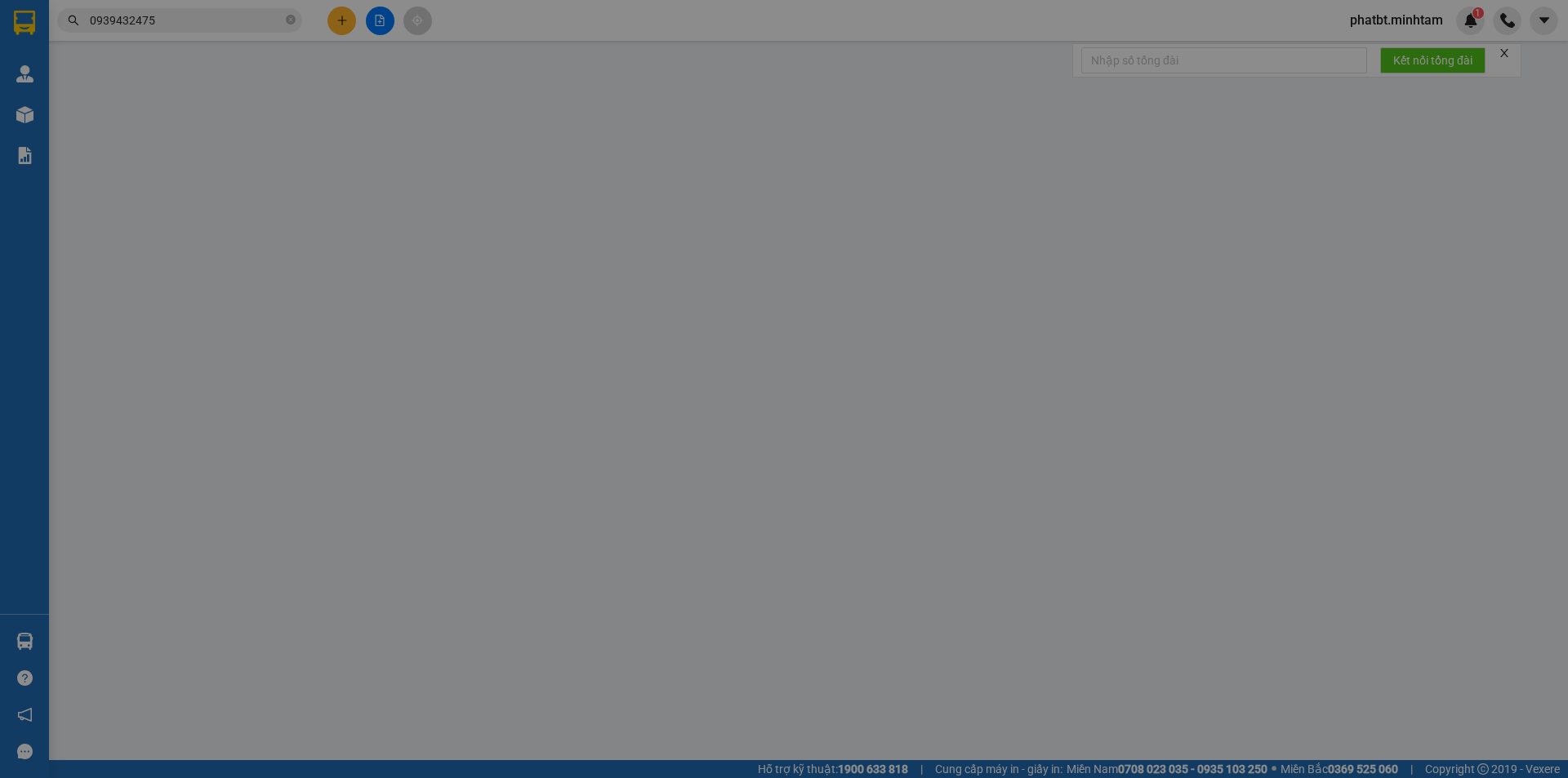
type input "25.000"
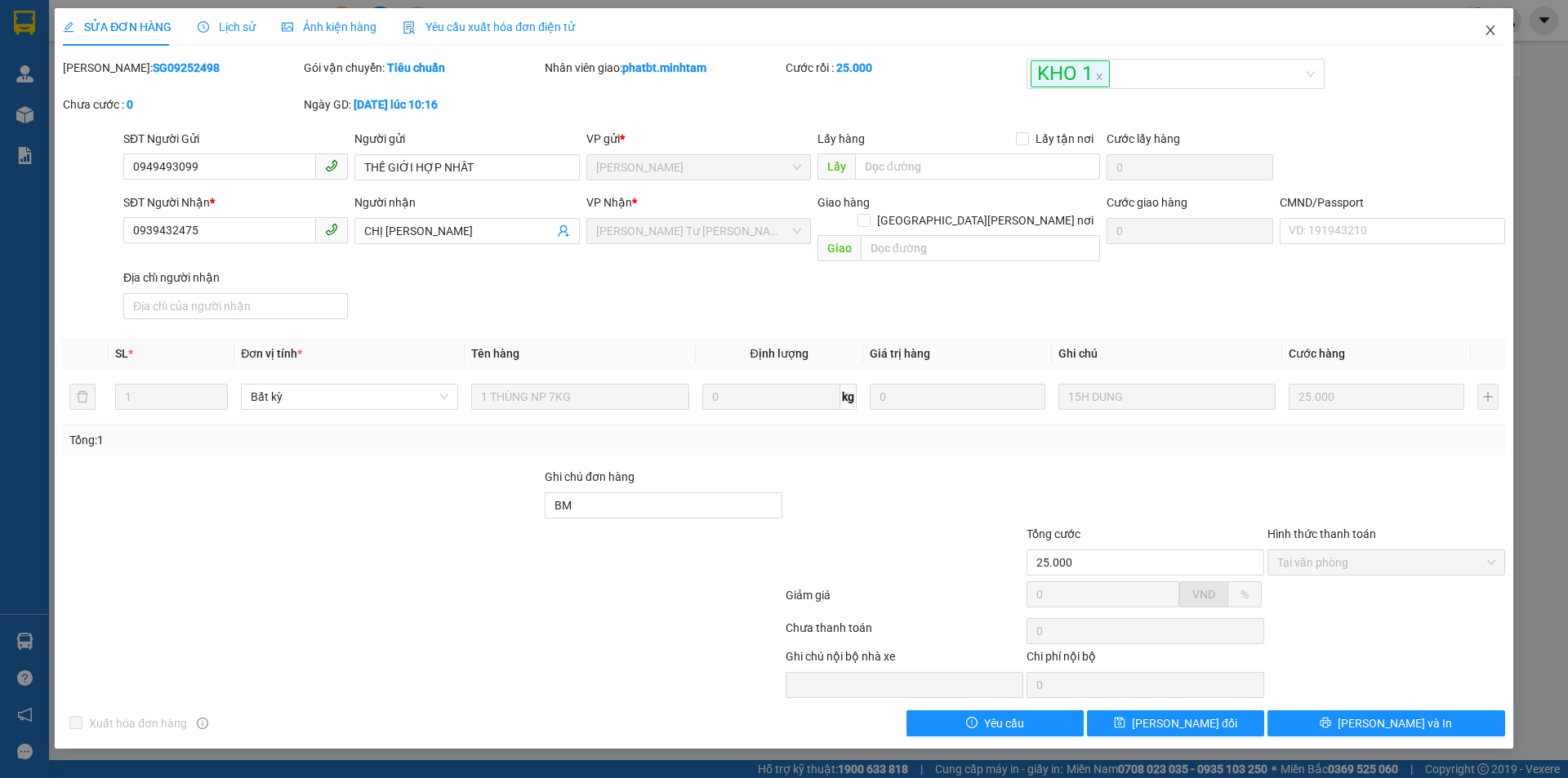
click at [1501, 29] on span "Close" at bounding box center [1491, 31] width 45 height 45
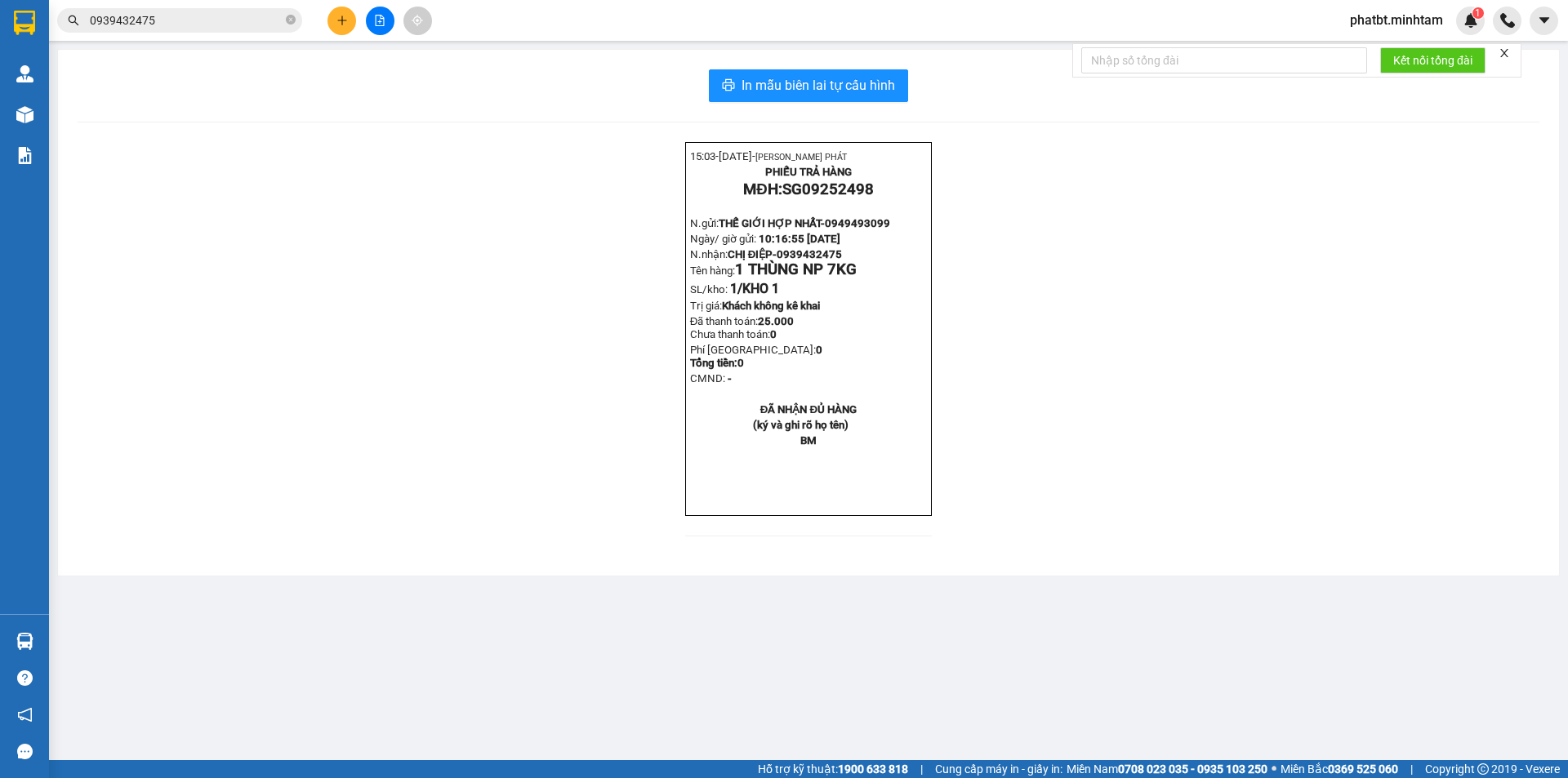
click at [244, 17] on input "0939432475" at bounding box center [186, 20] width 192 height 18
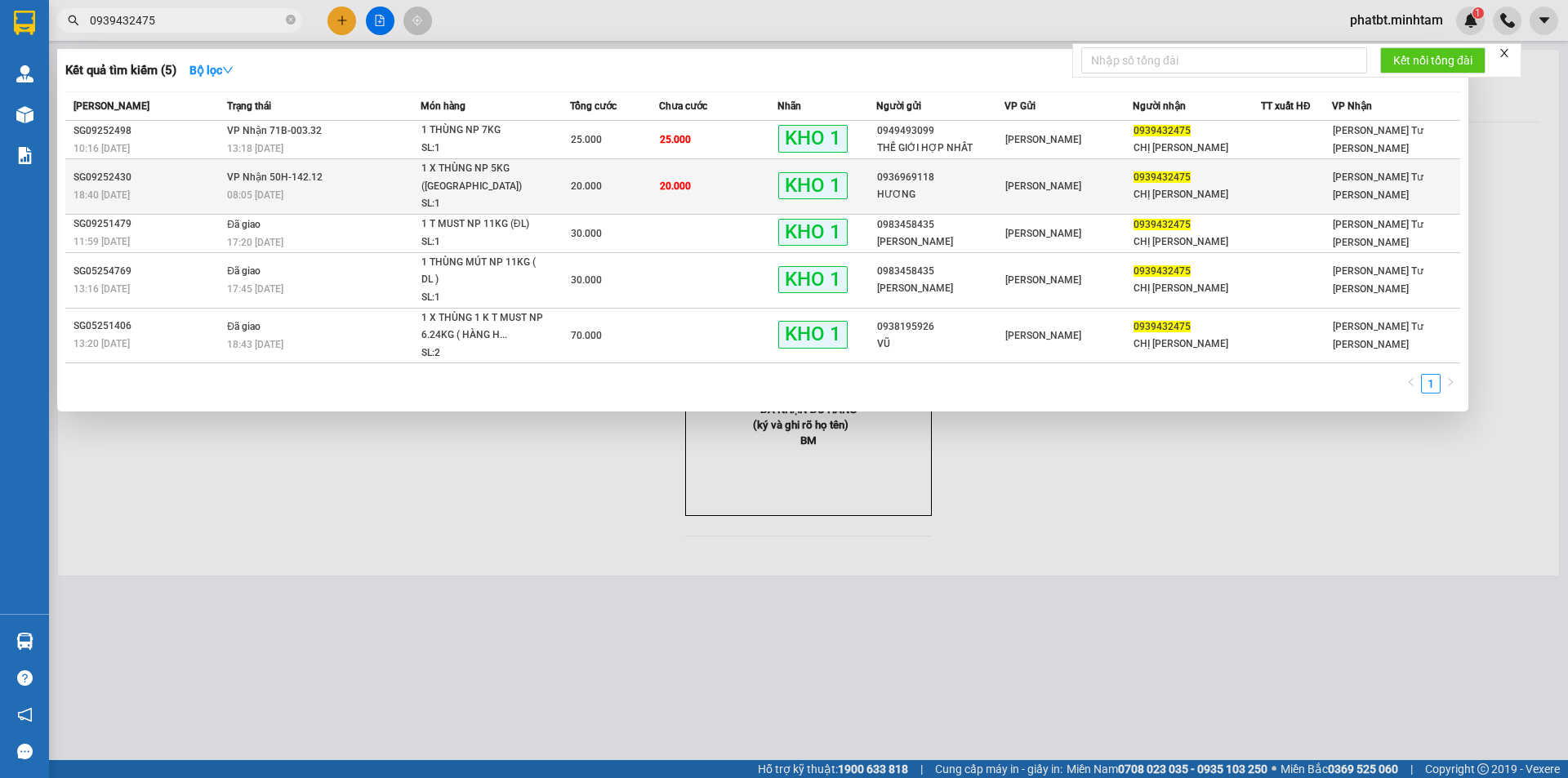
click at [401, 186] on div "08:05 - 11/09" at bounding box center [324, 195] width 192 height 18
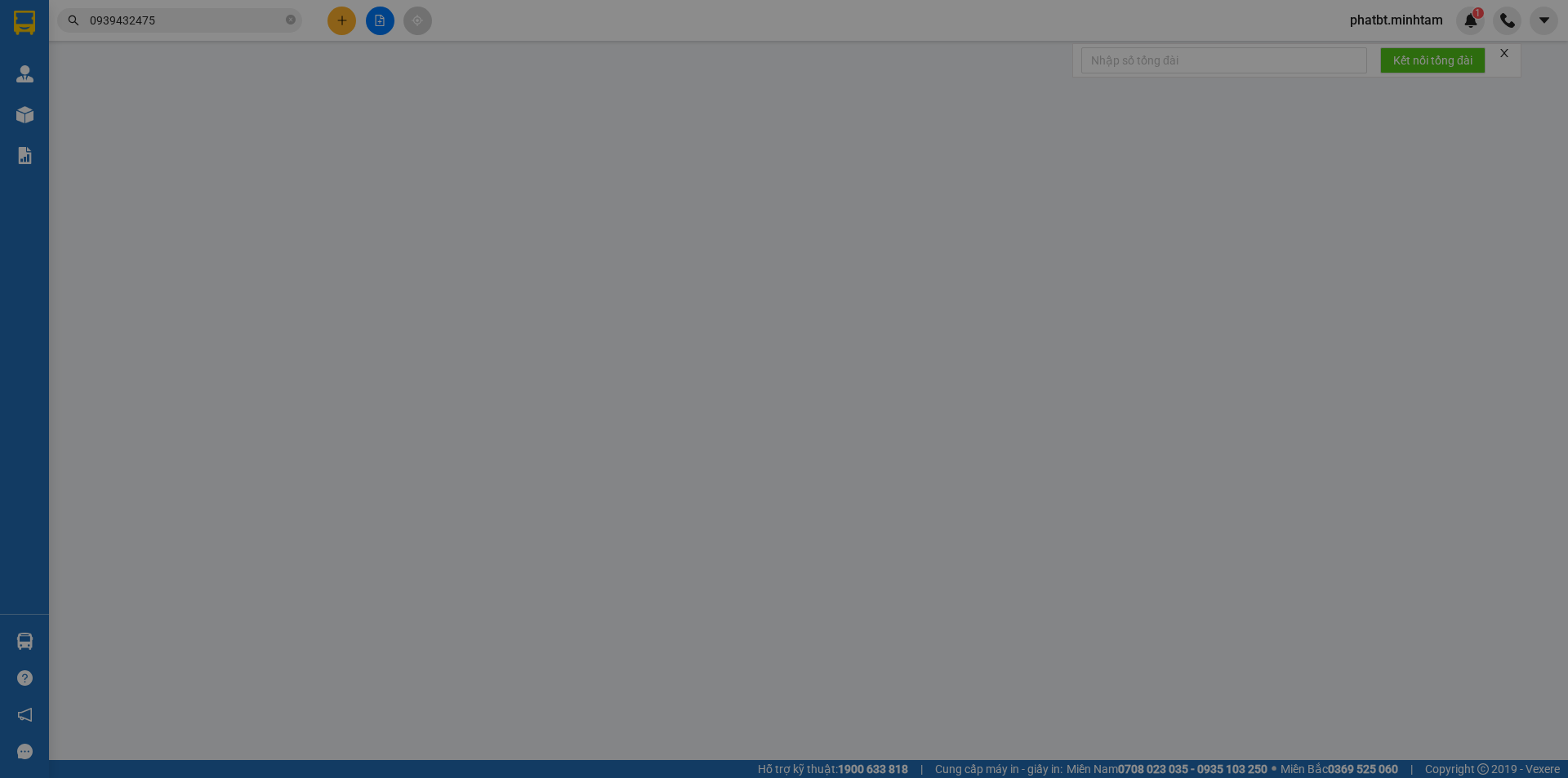
type input "0936969118"
type input "HƯƠNG"
type input "0939432475"
type input "CHỊ ĐIỆP"
type input "DG"
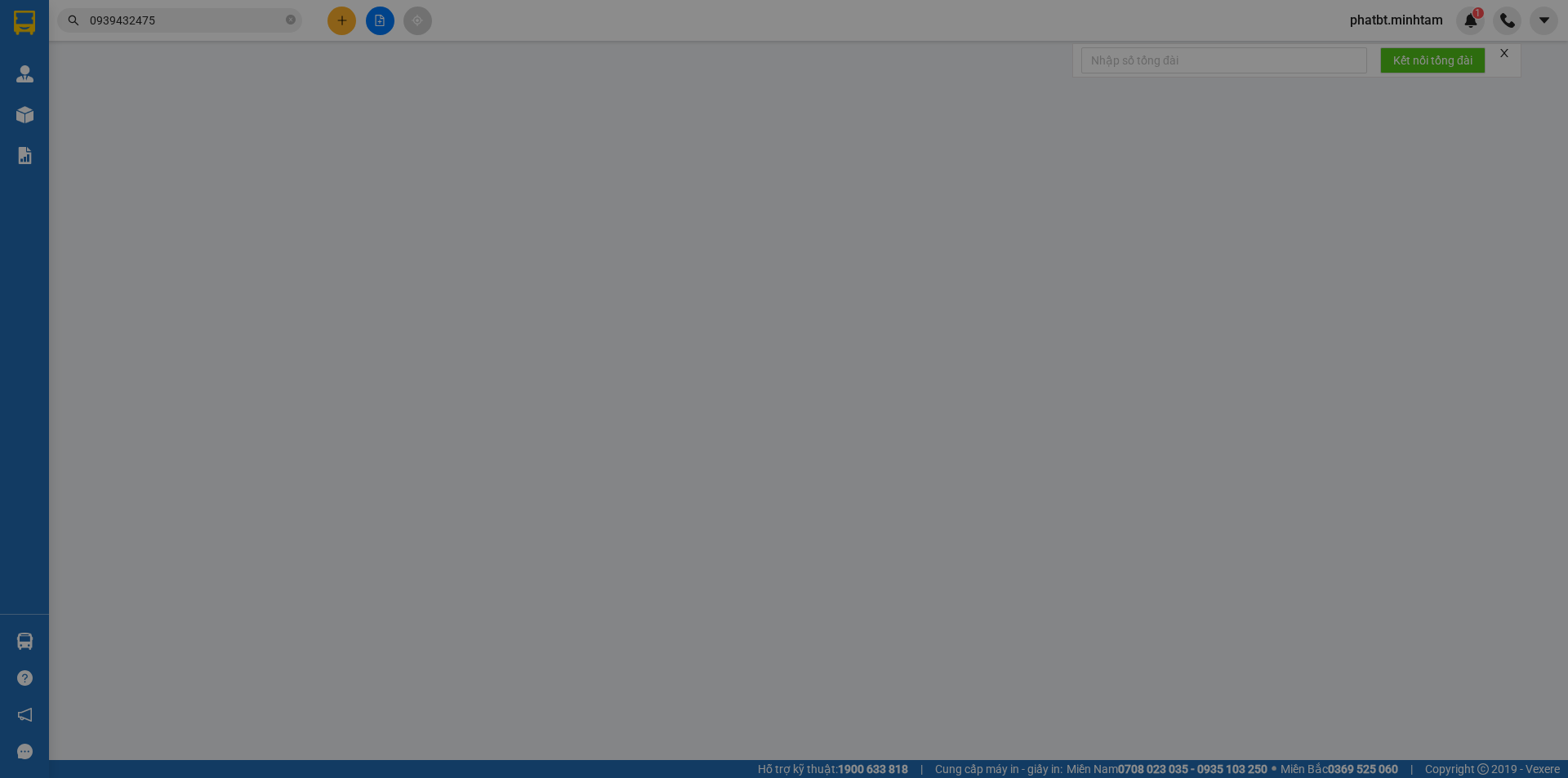
type input "20.000"
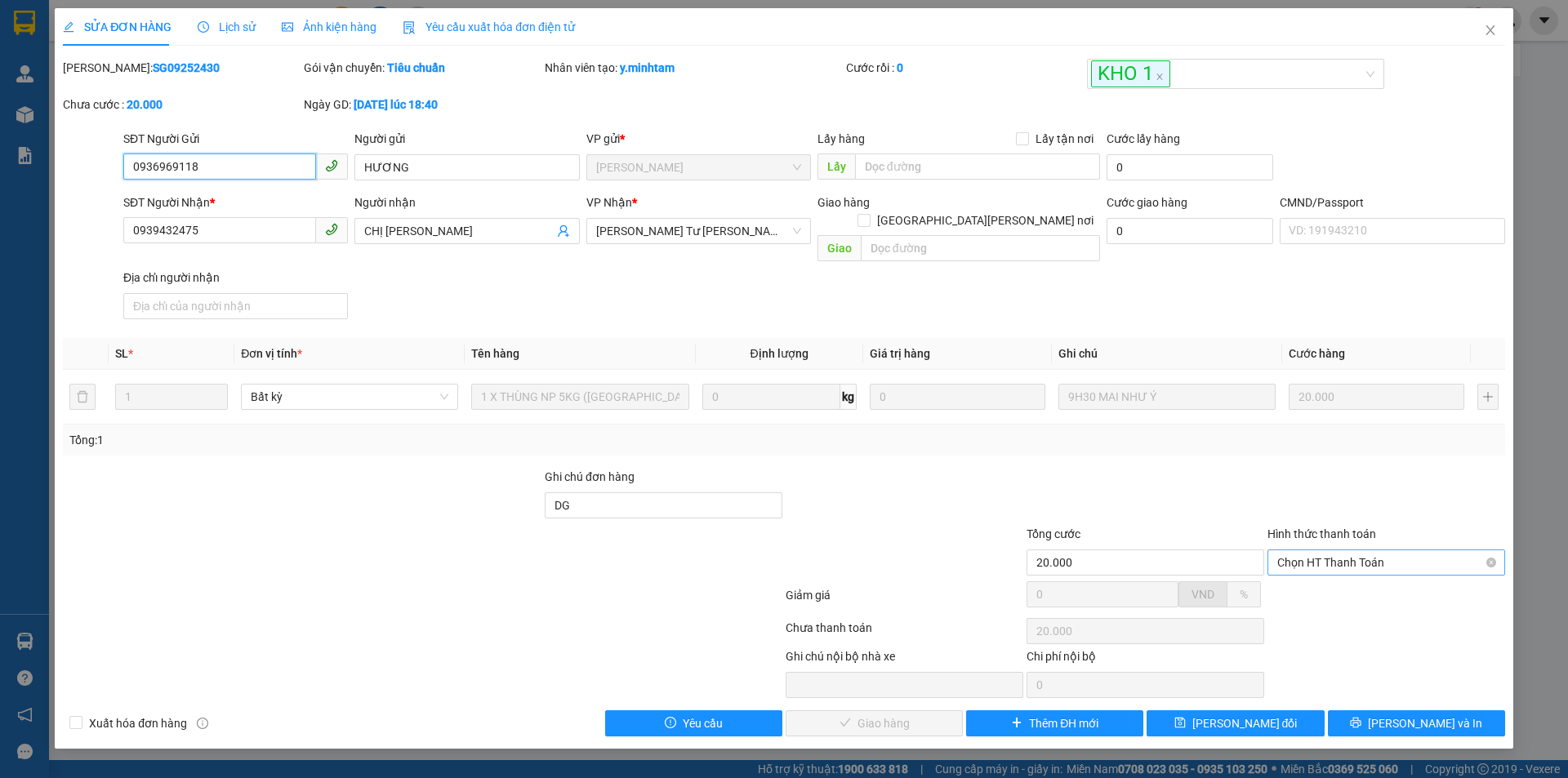
click at [1346, 551] on span "Chọn HT Thanh Toán" at bounding box center [1386, 563] width 218 height 24
drag, startPoint x: 1321, startPoint y: 573, endPoint x: 1056, endPoint y: 642, distance: 273.8
click at [1315, 575] on div "Tại văn phòng" at bounding box center [1386, 577] width 218 height 18
type input "0"
click at [811, 717] on icon "check" at bounding box center [805, 722] width 11 height 11
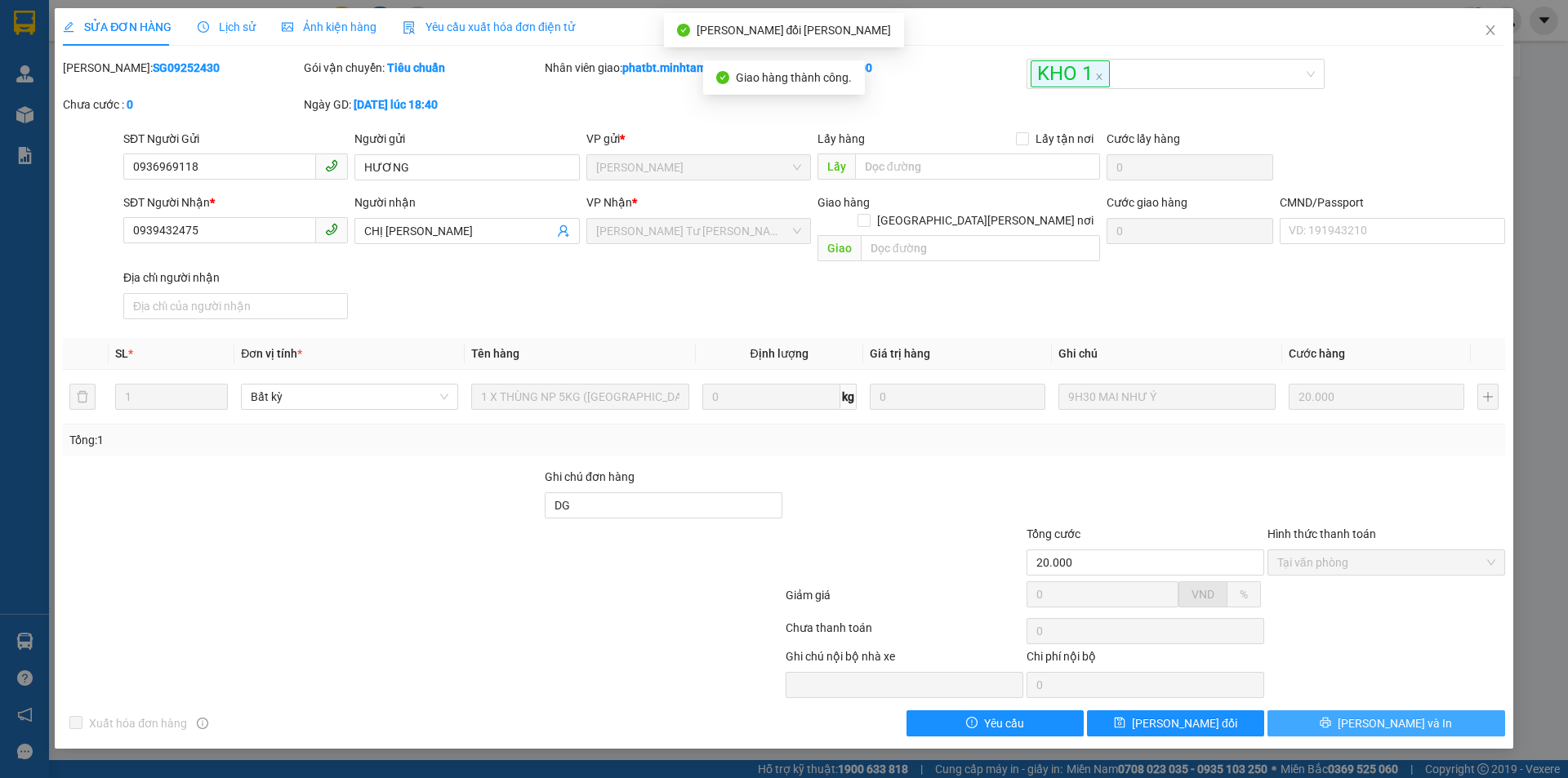
click at [1402, 714] on span "[PERSON_NAME] và In" at bounding box center [1395, 723] width 115 height 18
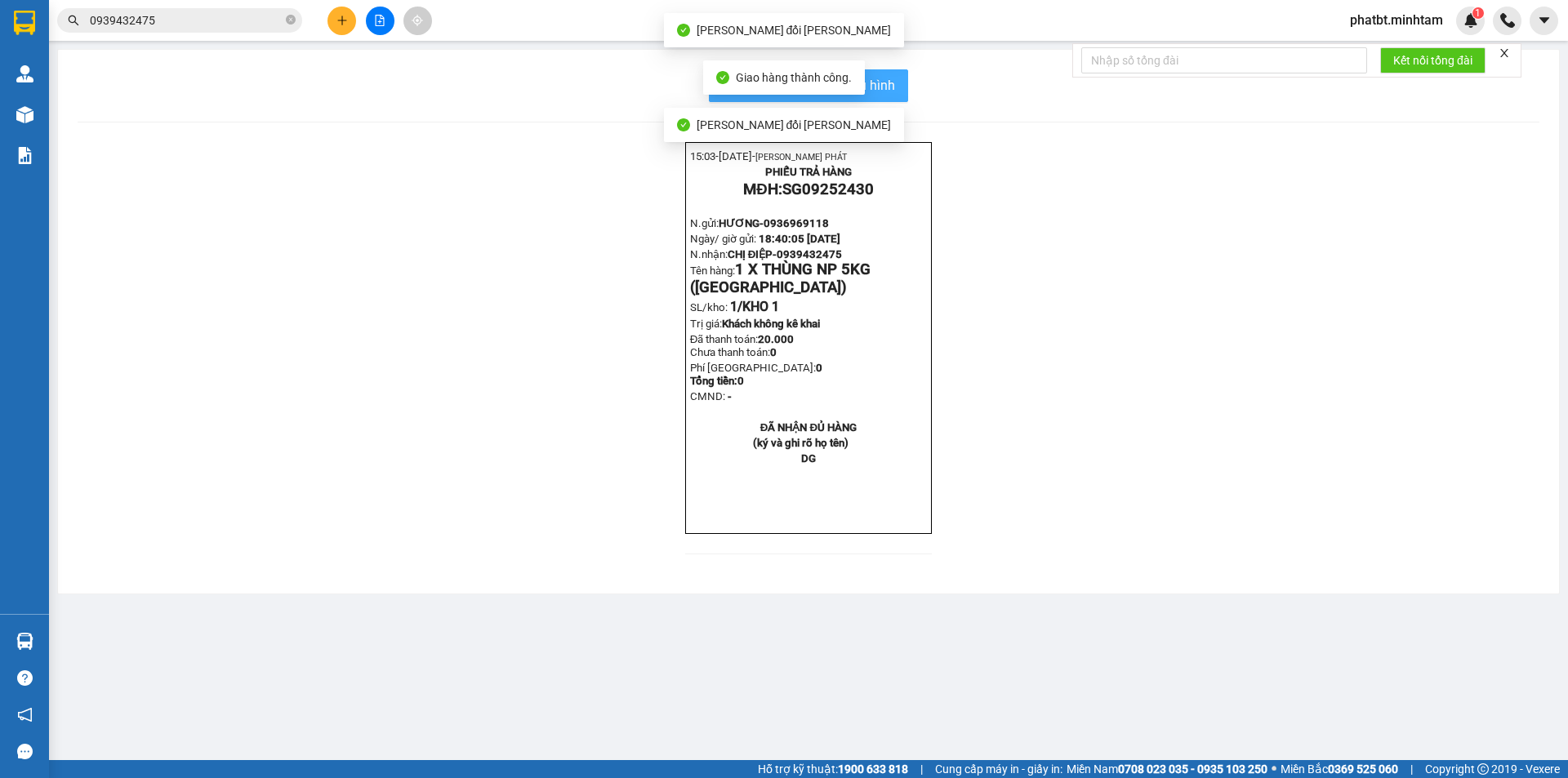
click at [897, 92] on button "In mẫu biên lai tự cấu hình" at bounding box center [809, 85] width 199 height 32
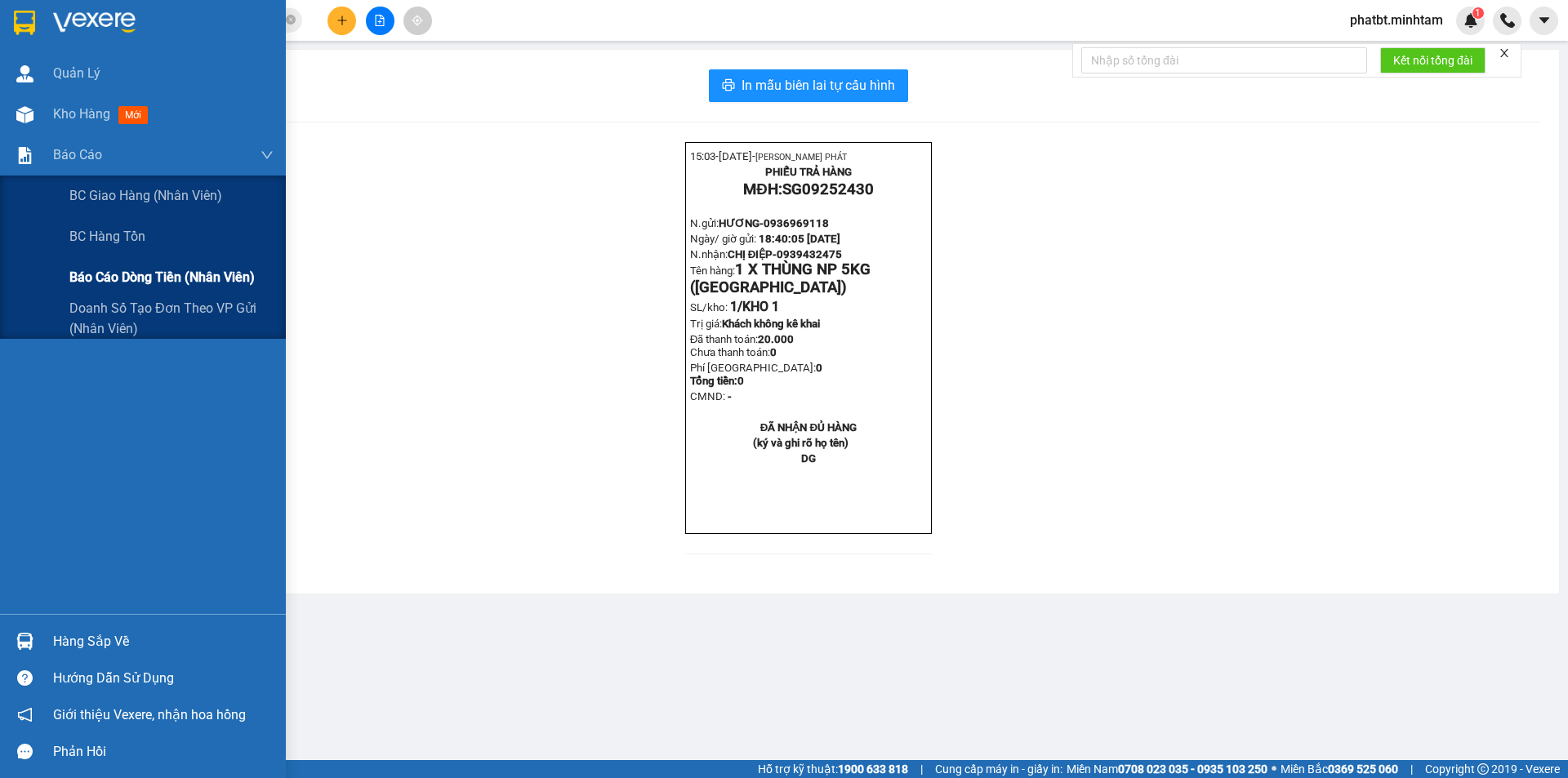
click at [143, 267] on div "Báo cáo dòng tiền (nhân viên)" at bounding box center [171, 277] width 205 height 41
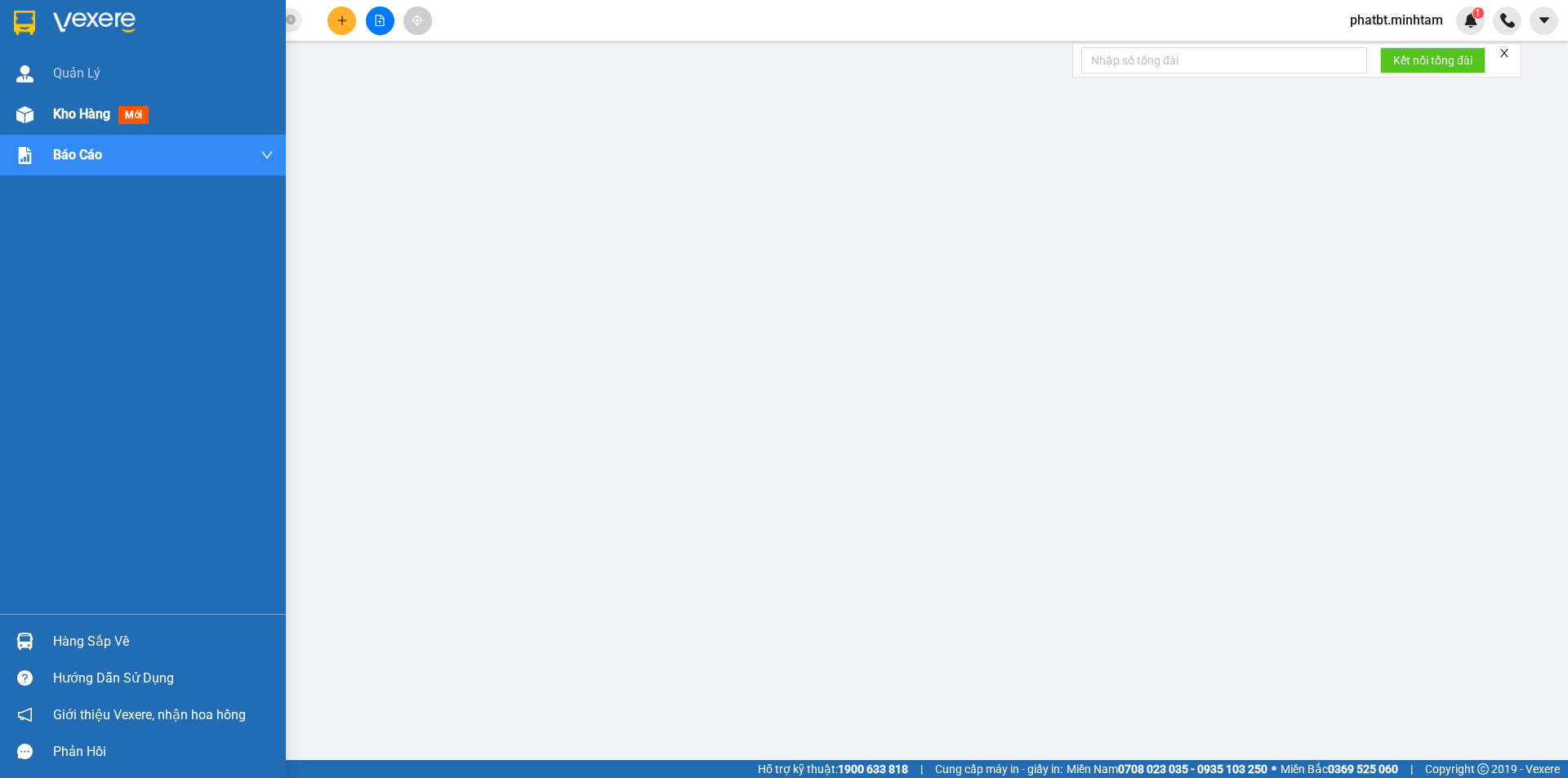
click at [104, 105] on div "Kho hàng mới" at bounding box center [104, 114] width 102 height 20
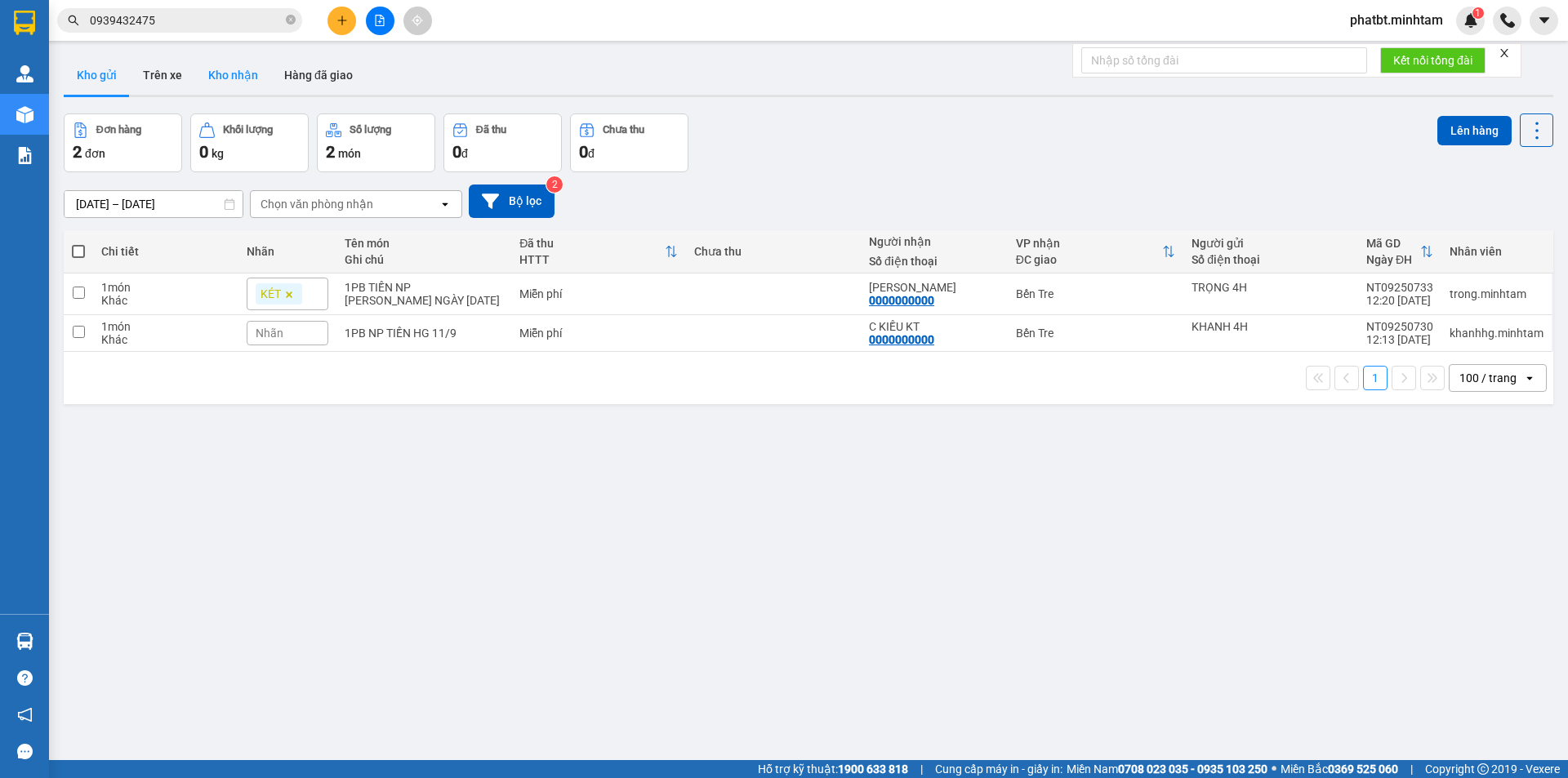
click at [225, 84] on button "Kho nhận" at bounding box center [233, 75] width 76 height 39
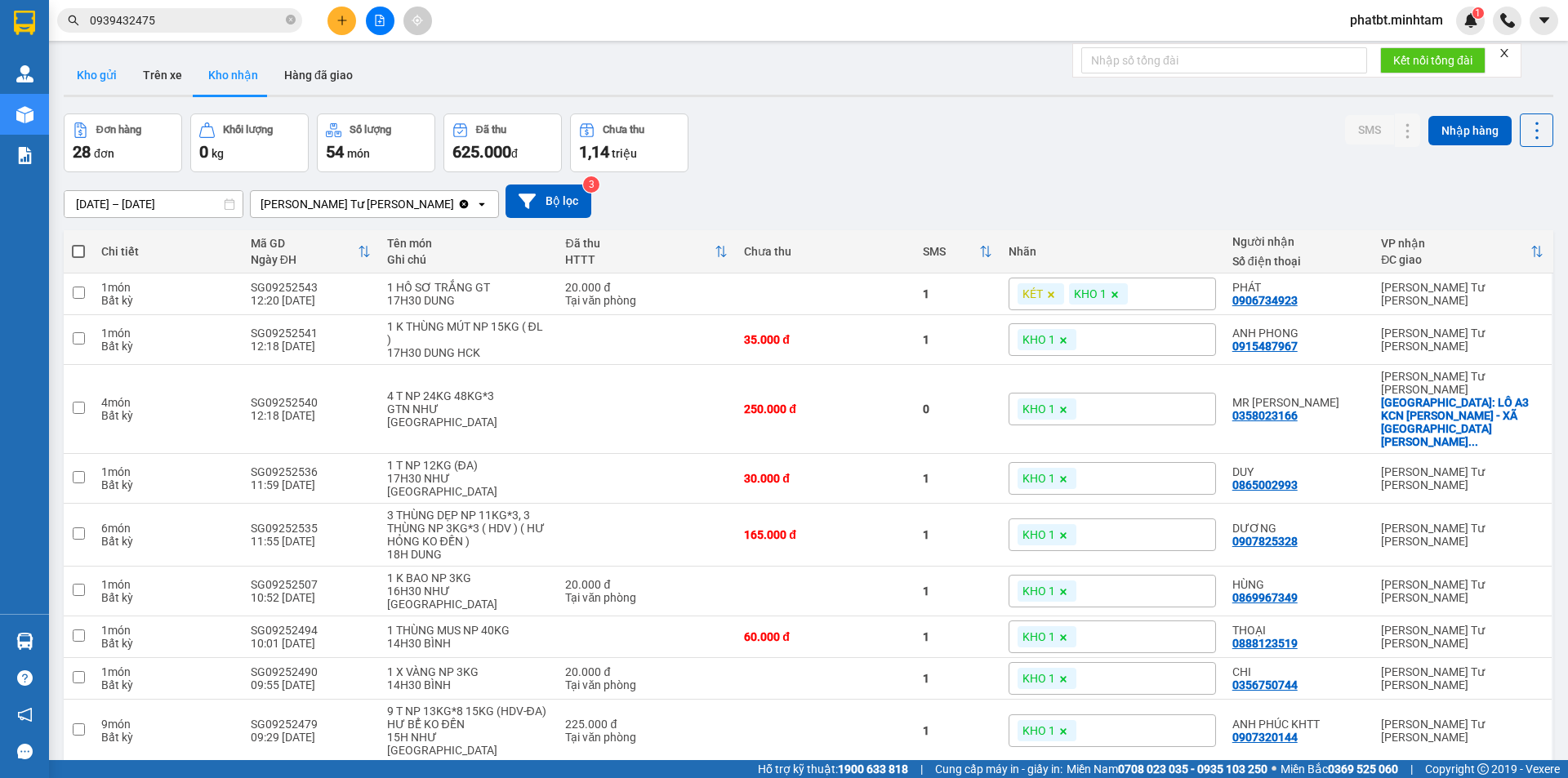
click at [126, 77] on button "Kho gửi" at bounding box center [97, 75] width 66 height 39
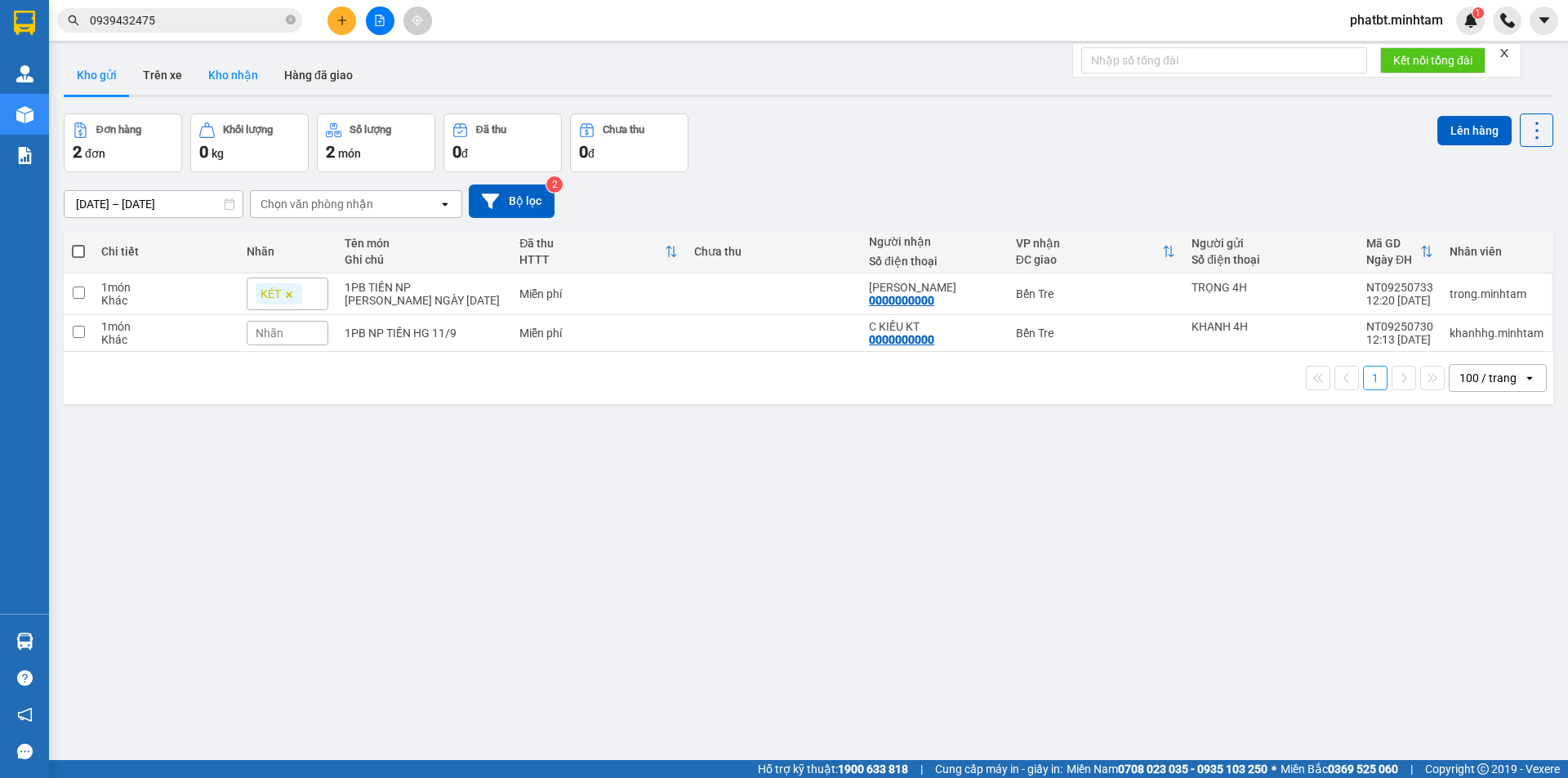
click at [226, 75] on button "Kho nhận" at bounding box center [233, 75] width 76 height 39
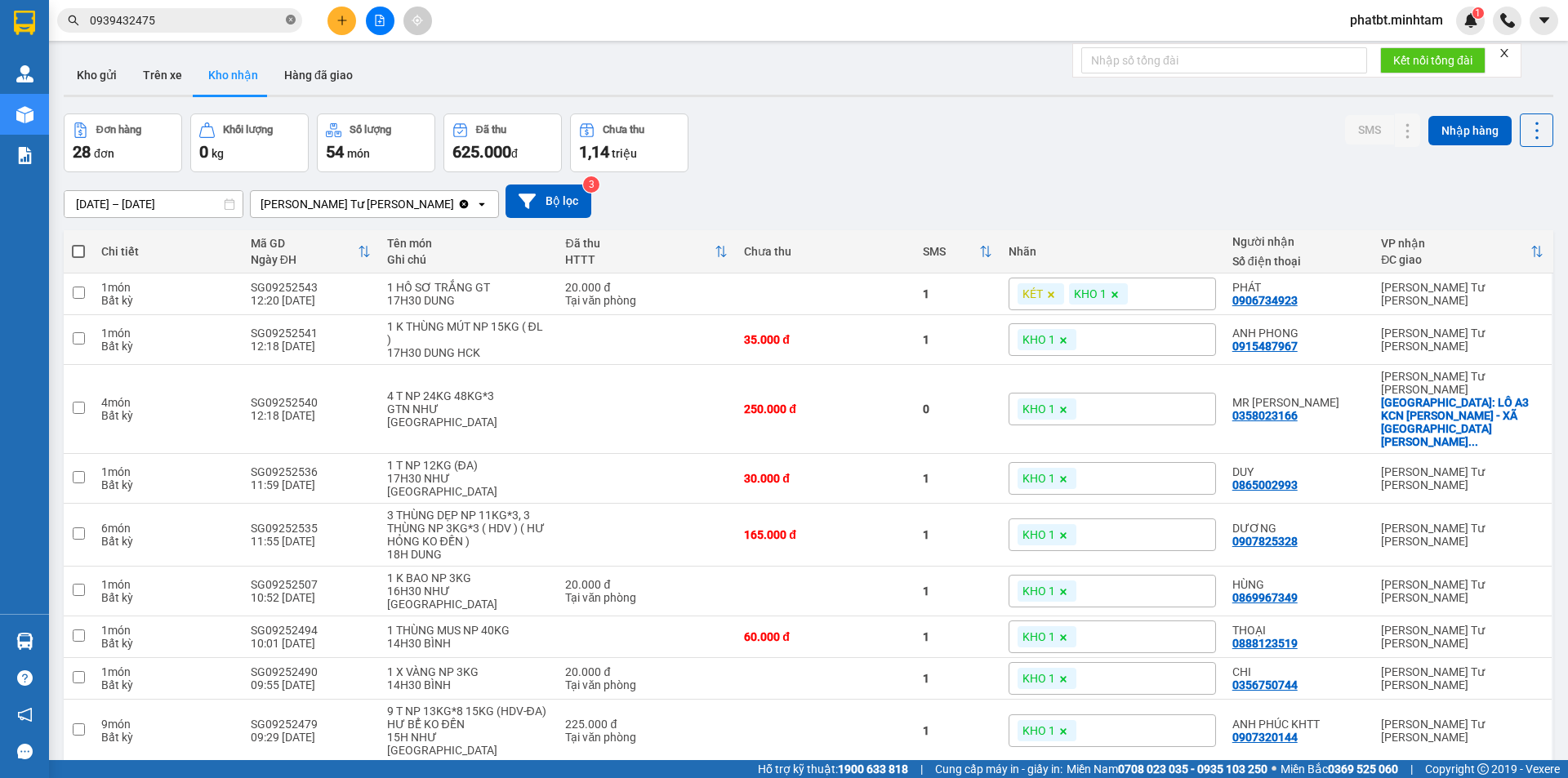
click at [289, 18] on icon "close-circle" at bounding box center [290, 19] width 10 height 10
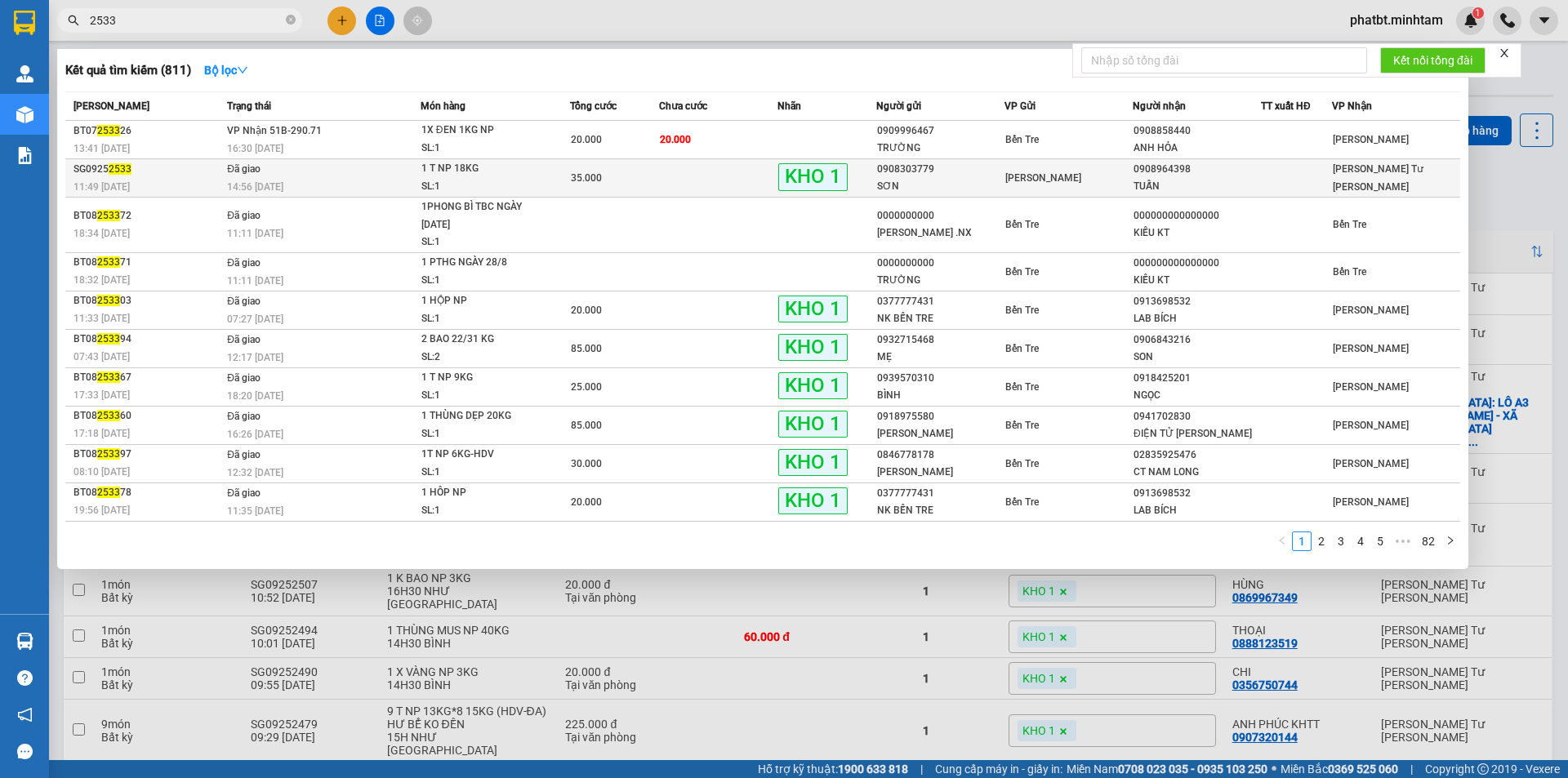
type input "2533"
click at [427, 182] on div "SL: 1" at bounding box center [483, 187] width 122 height 18
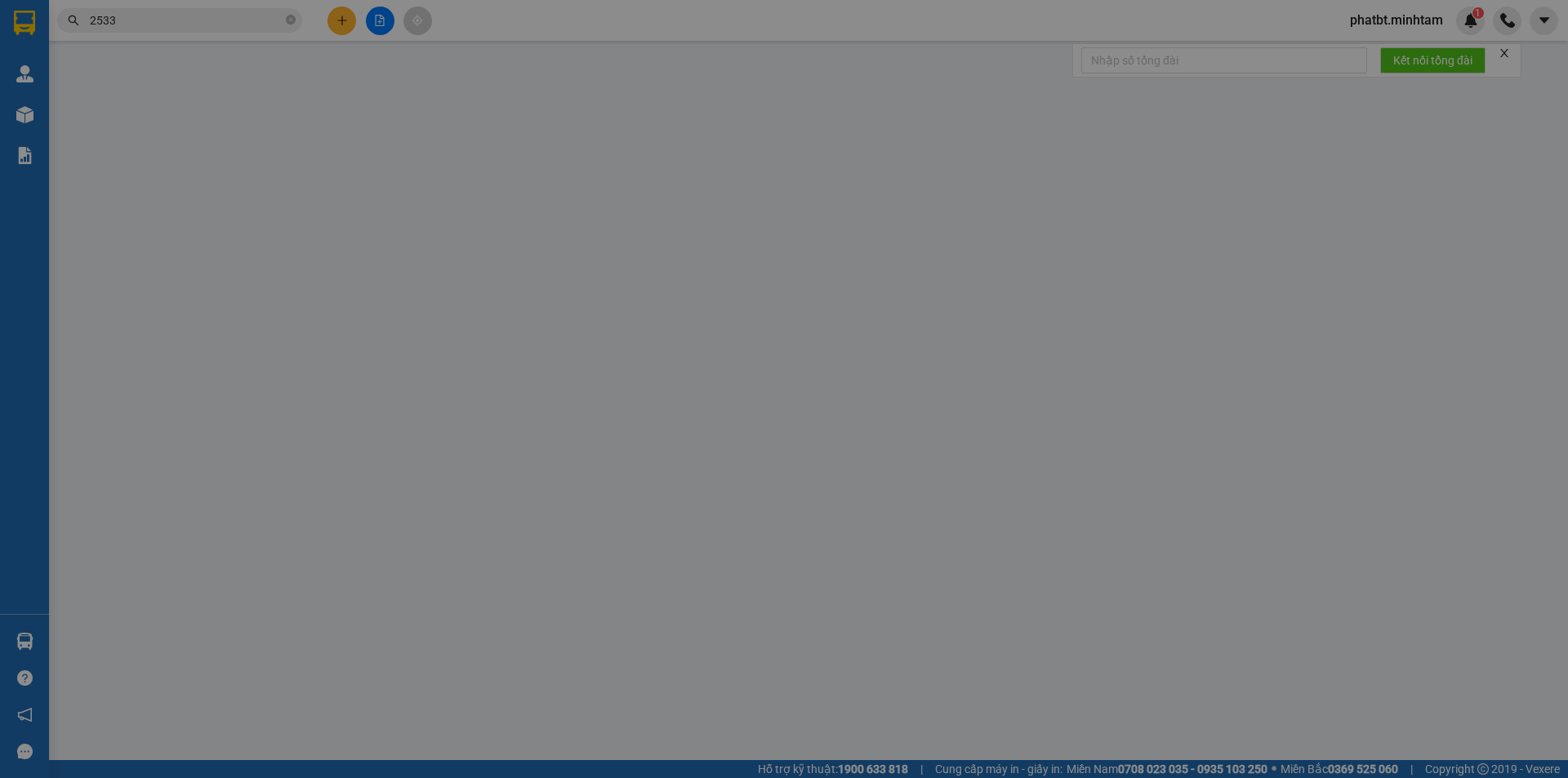
type input "0908303779"
type input "SƠN"
type input "0908964398"
type input "TUẤN"
type input "ĐG"
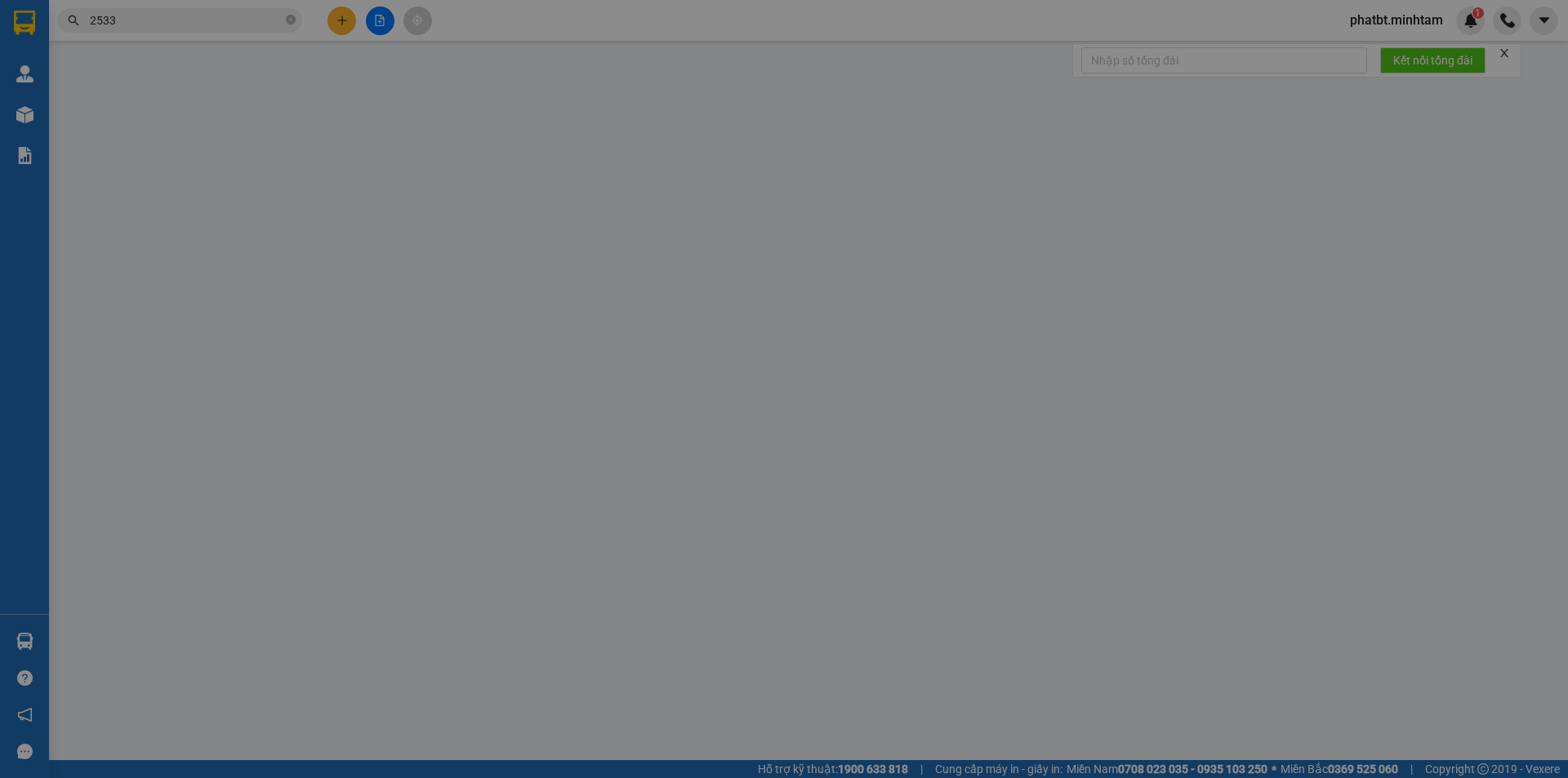
type input "35.000"
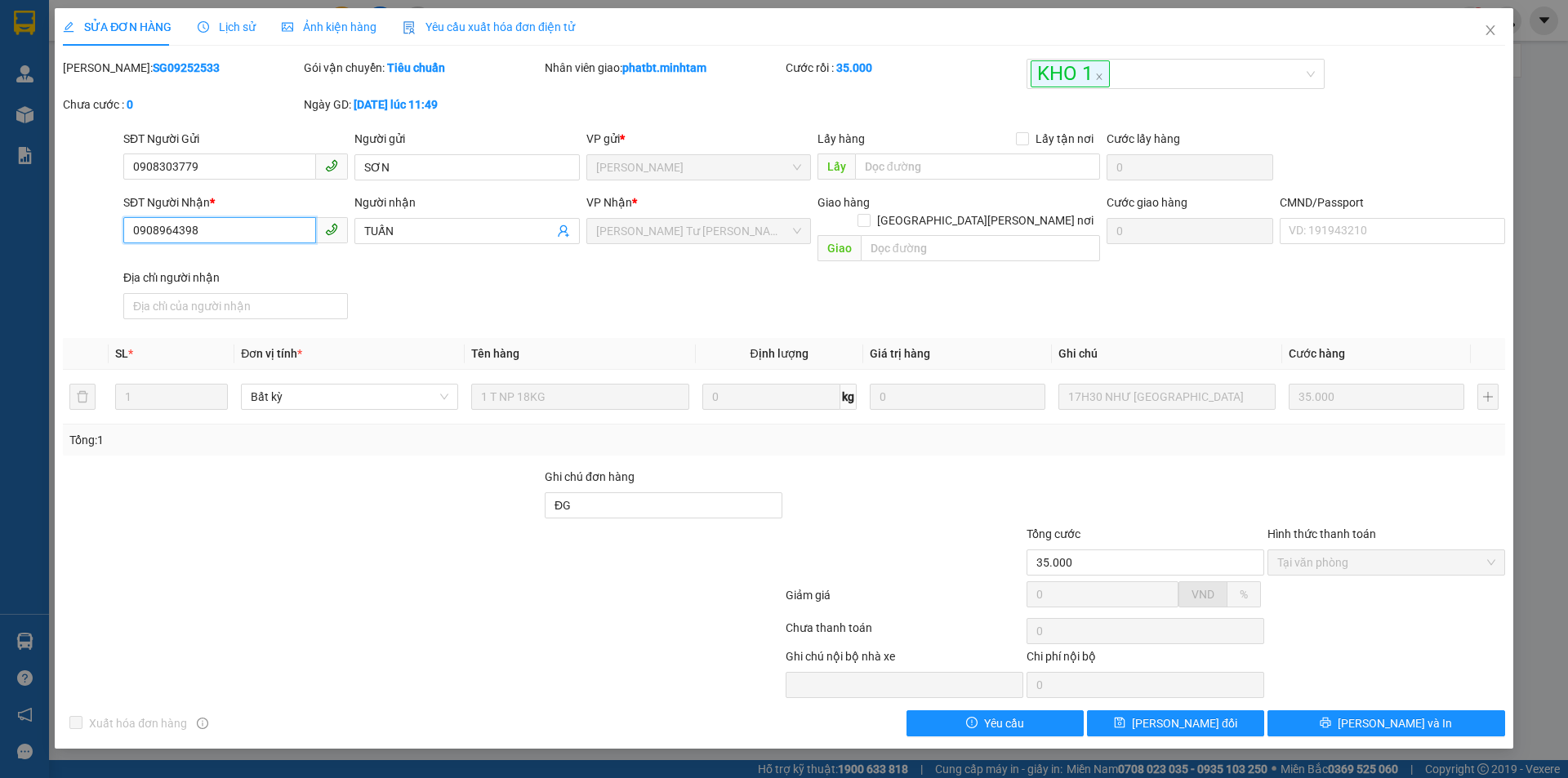
click at [229, 229] on input "0908964398" at bounding box center [220, 230] width 192 height 26
click at [1492, 24] on span "Close" at bounding box center [1491, 31] width 45 height 45
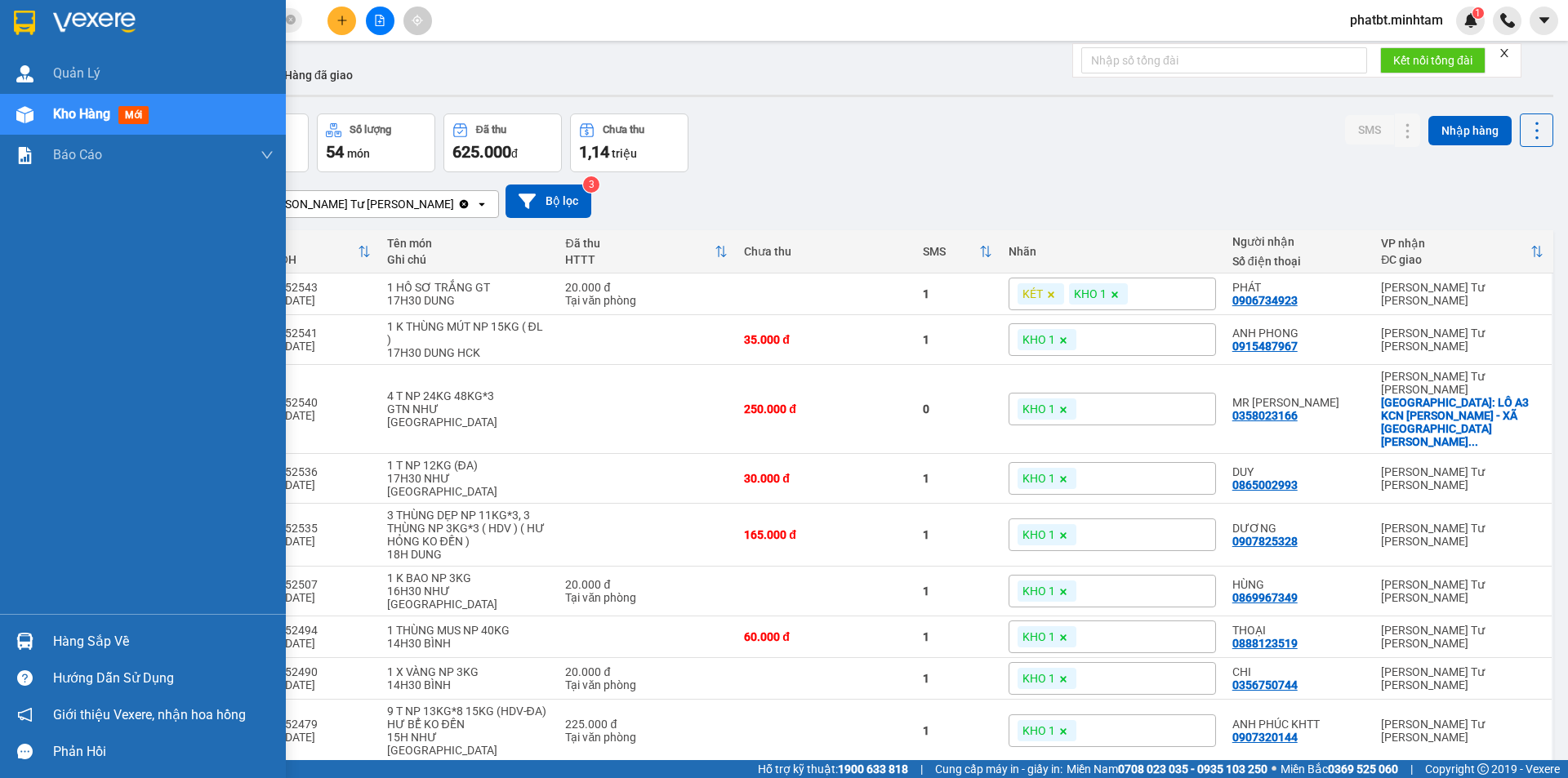
click at [66, 658] on td at bounding box center [79, 679] width 30 height 42
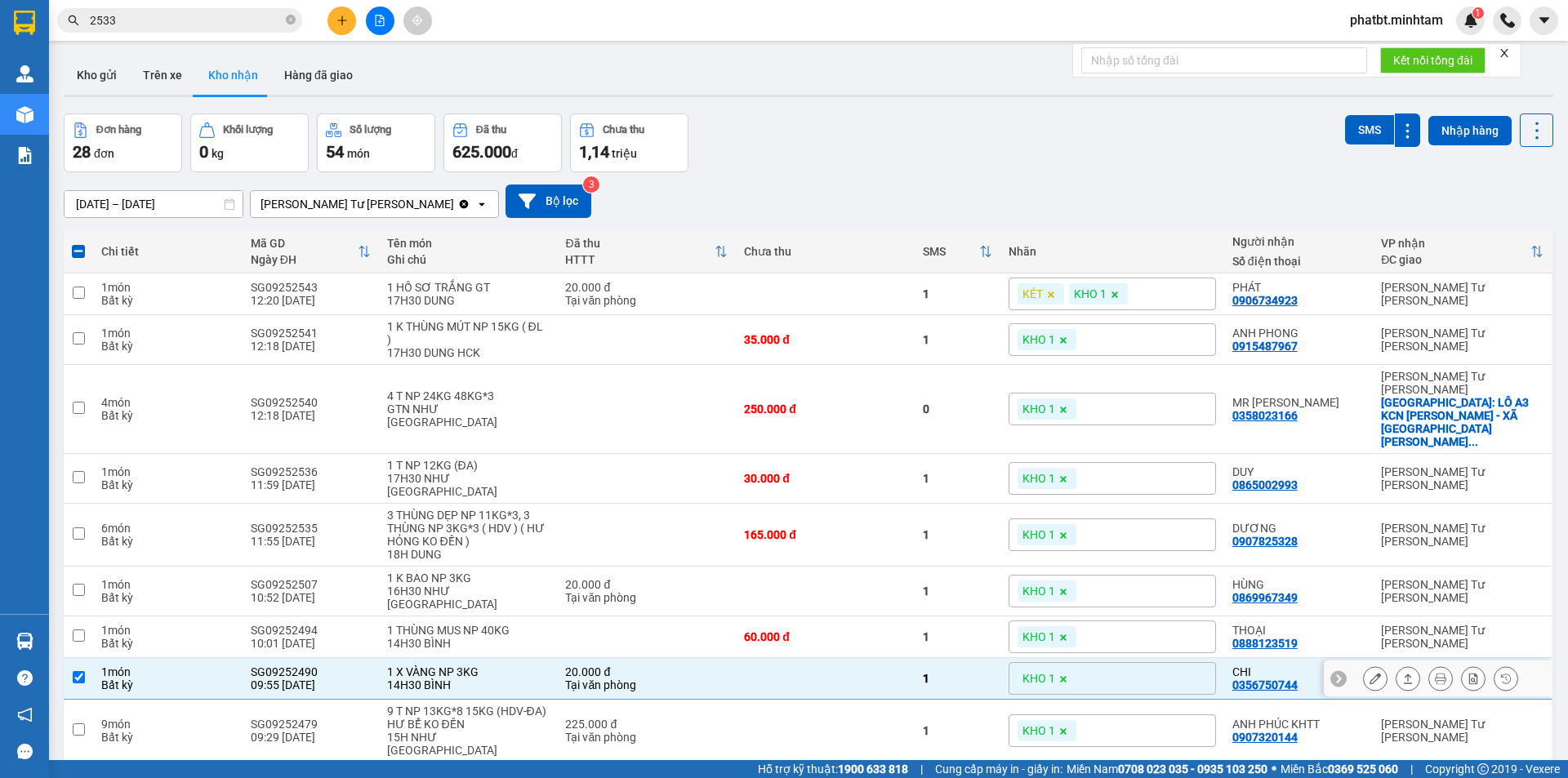
click at [108, 678] on div "Bất kỳ" at bounding box center [167, 684] width 132 height 13
checkbox input "false"
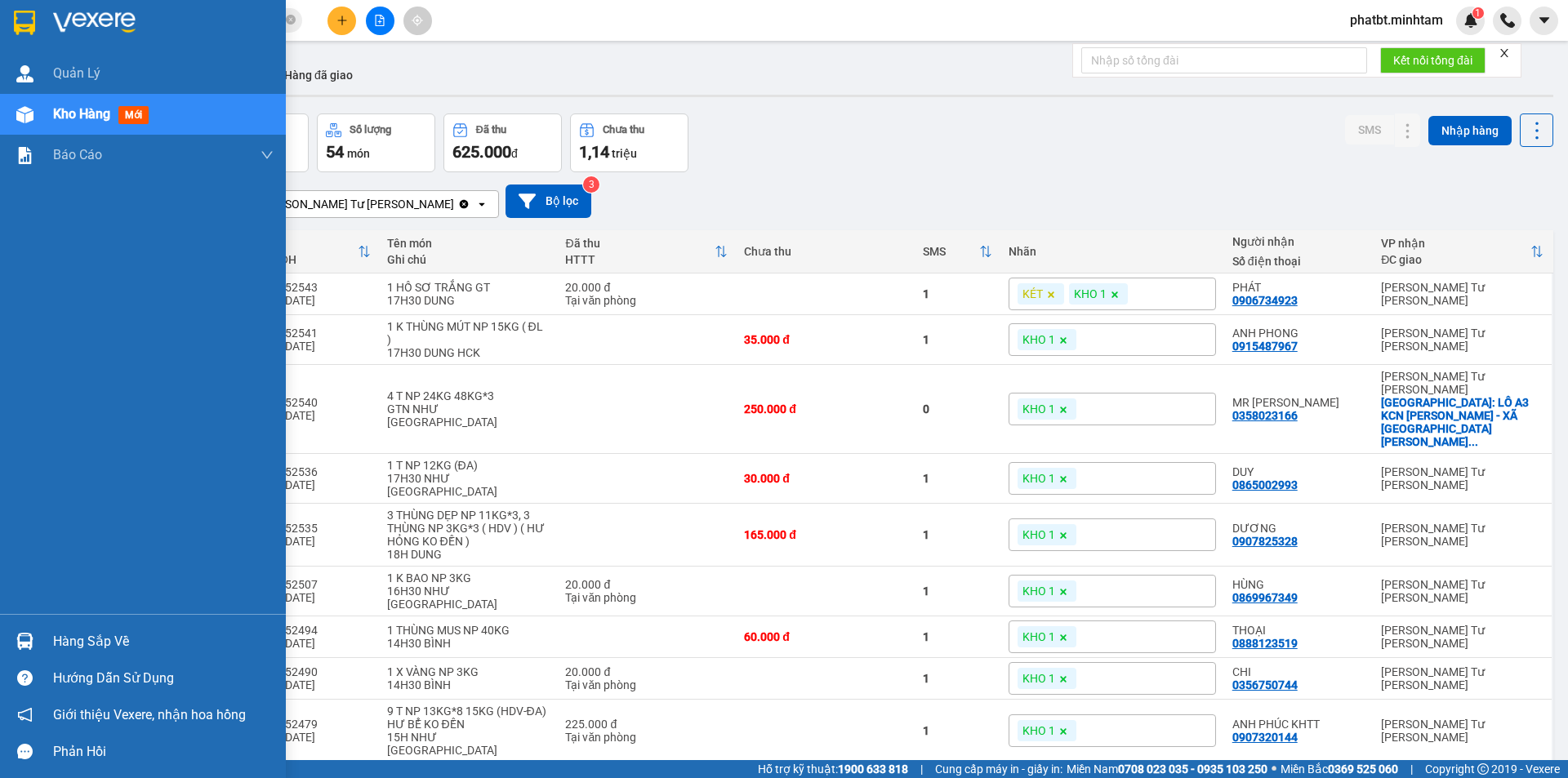
click at [31, 641] on img at bounding box center [25, 642] width 17 height 17
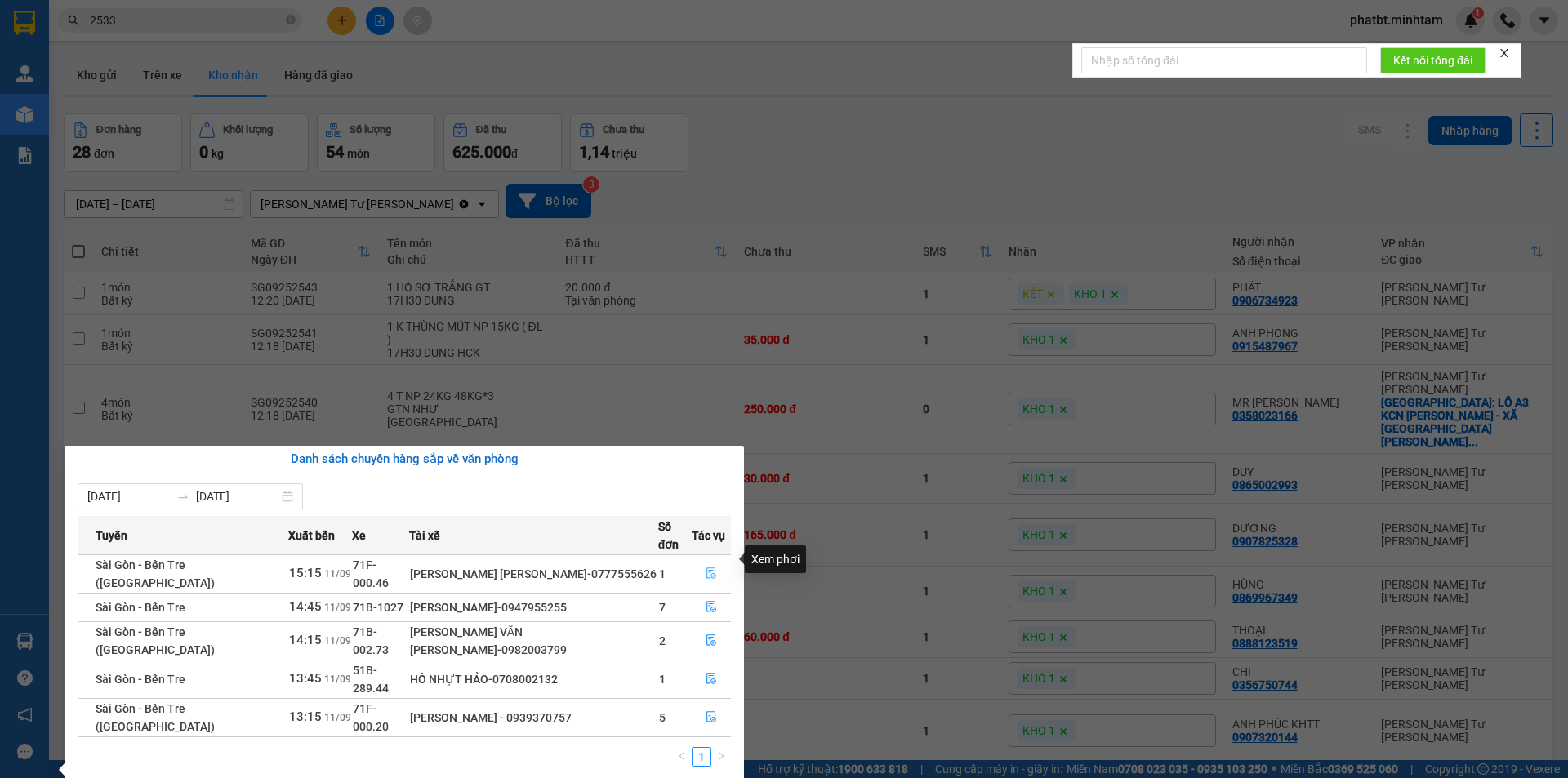
click at [707, 567] on icon "file-done" at bounding box center [711, 573] width 11 height 11
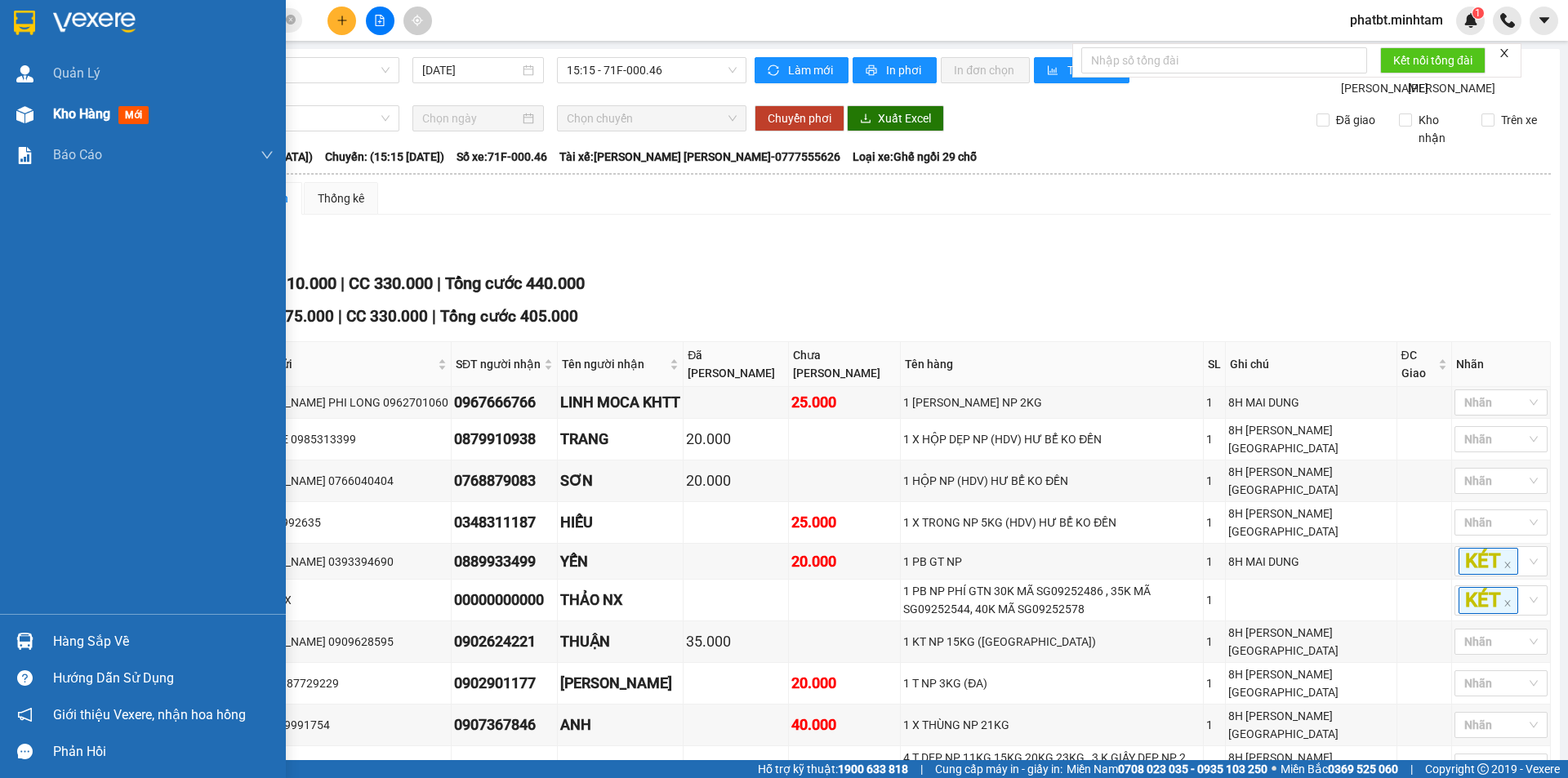
click at [31, 101] on div at bounding box center [24, 115] width 29 height 29
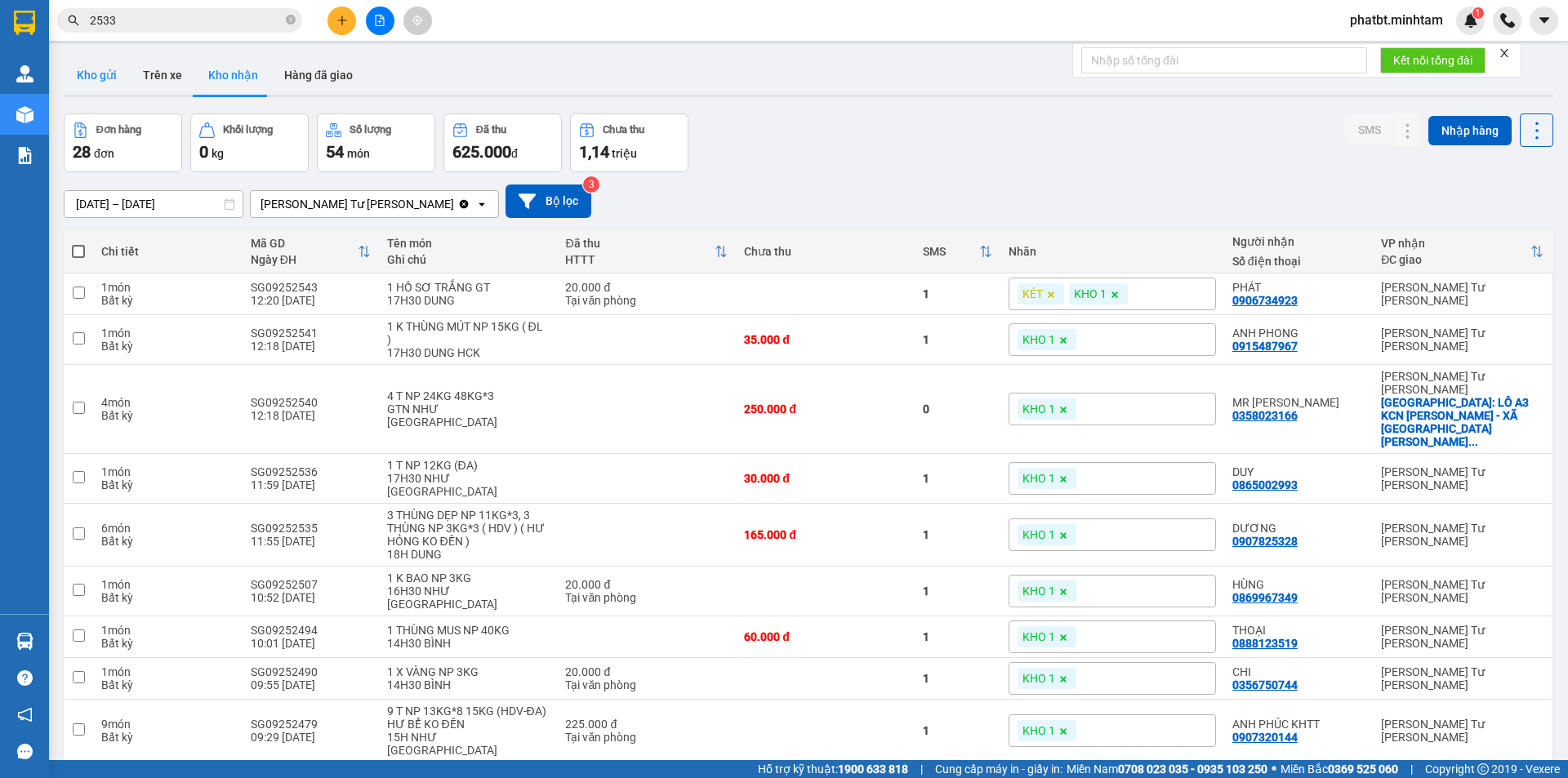
click at [93, 58] on button "Kho gửi" at bounding box center [97, 75] width 66 height 39
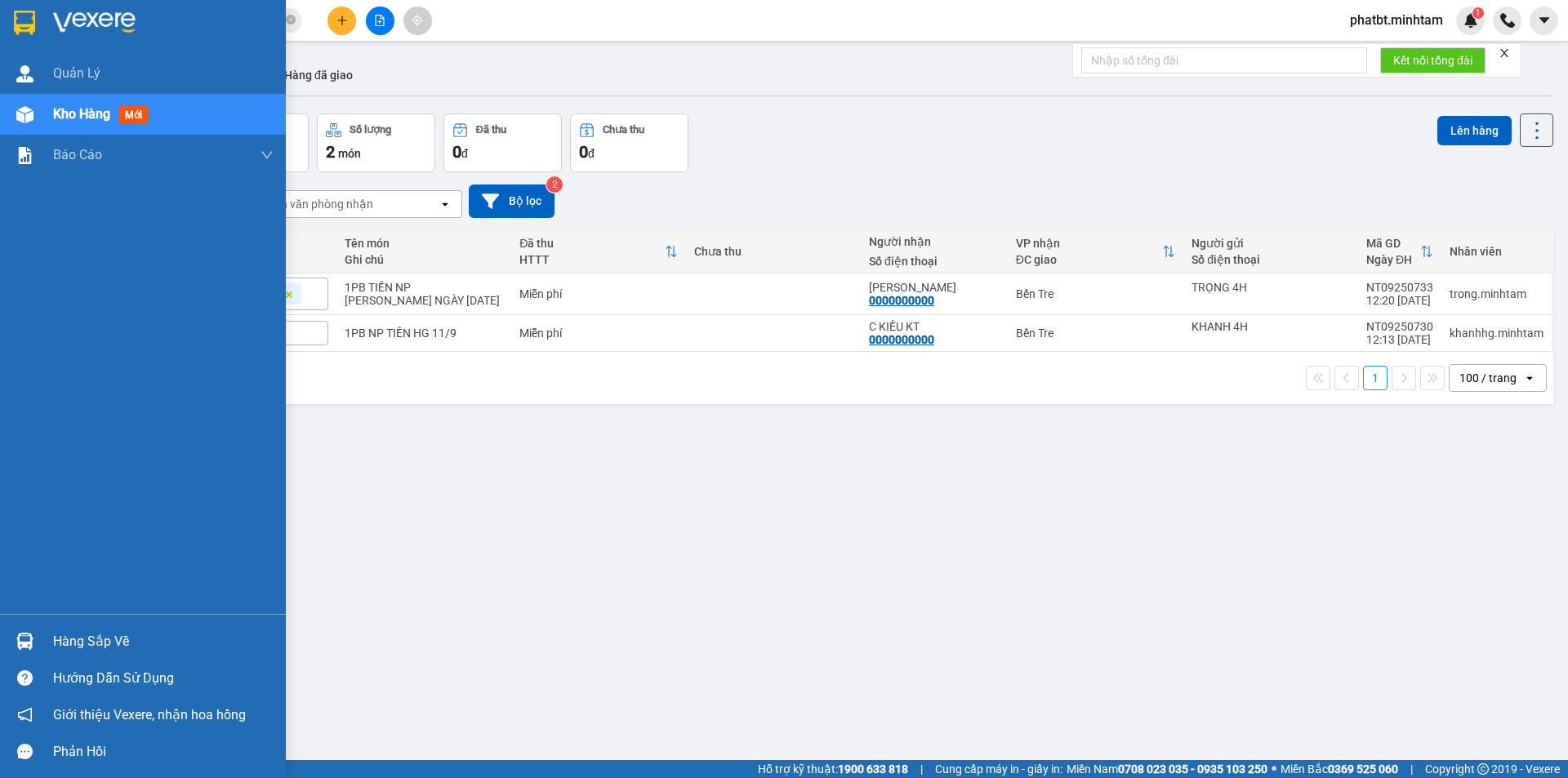
click at [40, 639] on div "Hàng sắp về" at bounding box center [143, 642] width 286 height 37
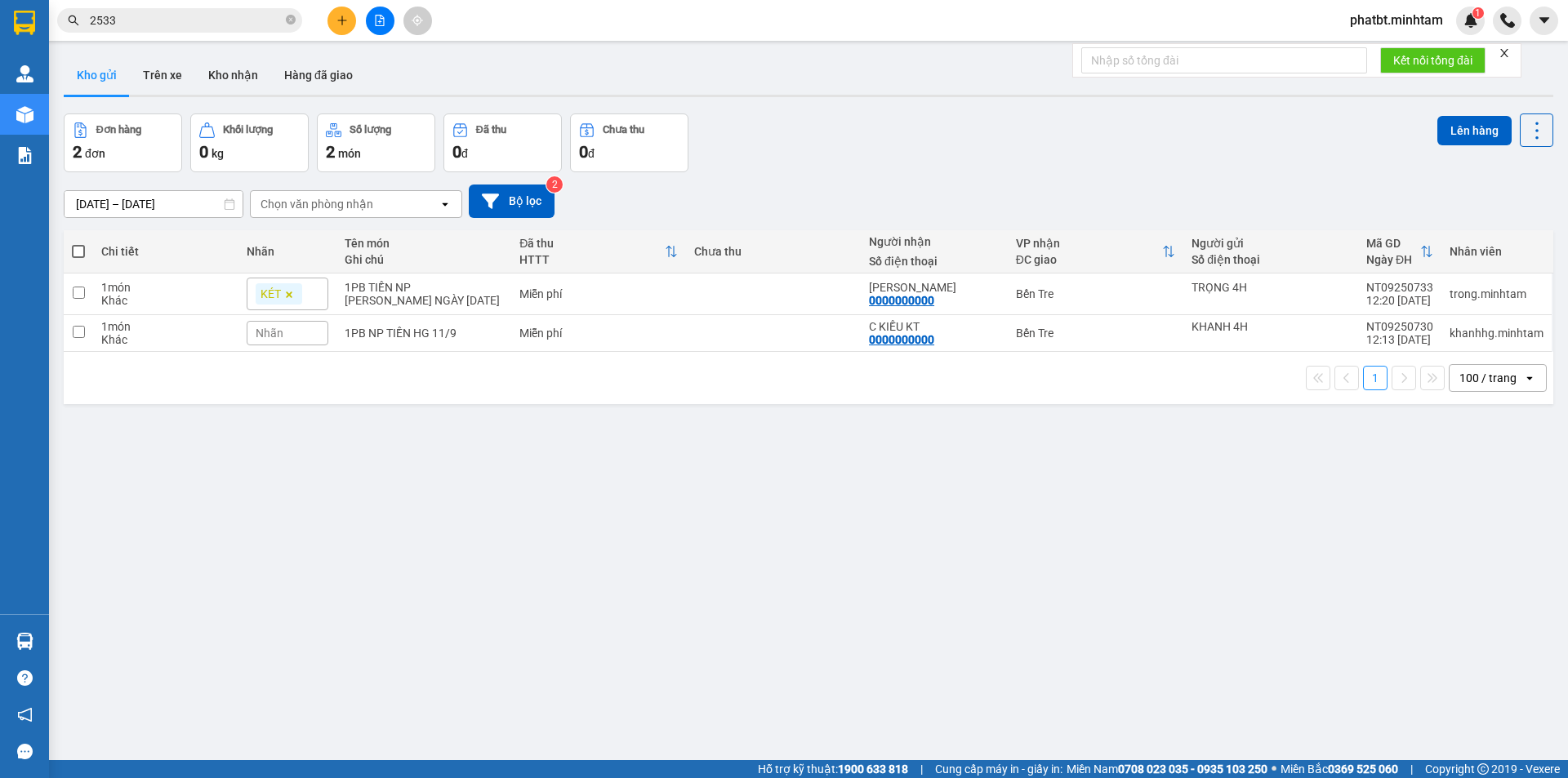
click at [833, 456] on section "Kết quả tìm kiếm ( 811 ) Bộ lọc Mã ĐH Trạng thái Món hàng Tổng cước Chưa cước N…" at bounding box center [784, 389] width 1568 height 778
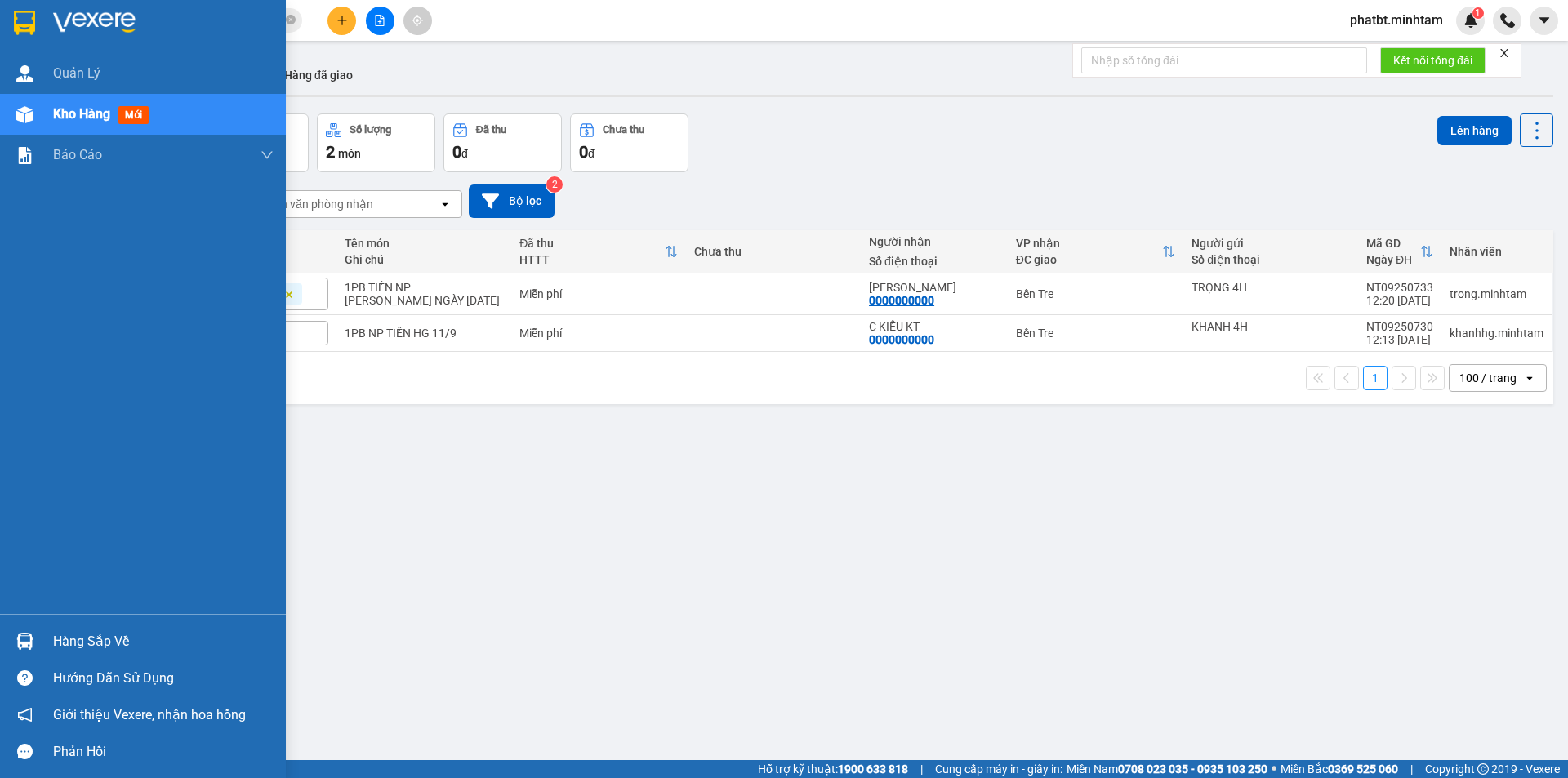
click at [117, 649] on div "Hàng sắp về" at bounding box center [164, 642] width 220 height 24
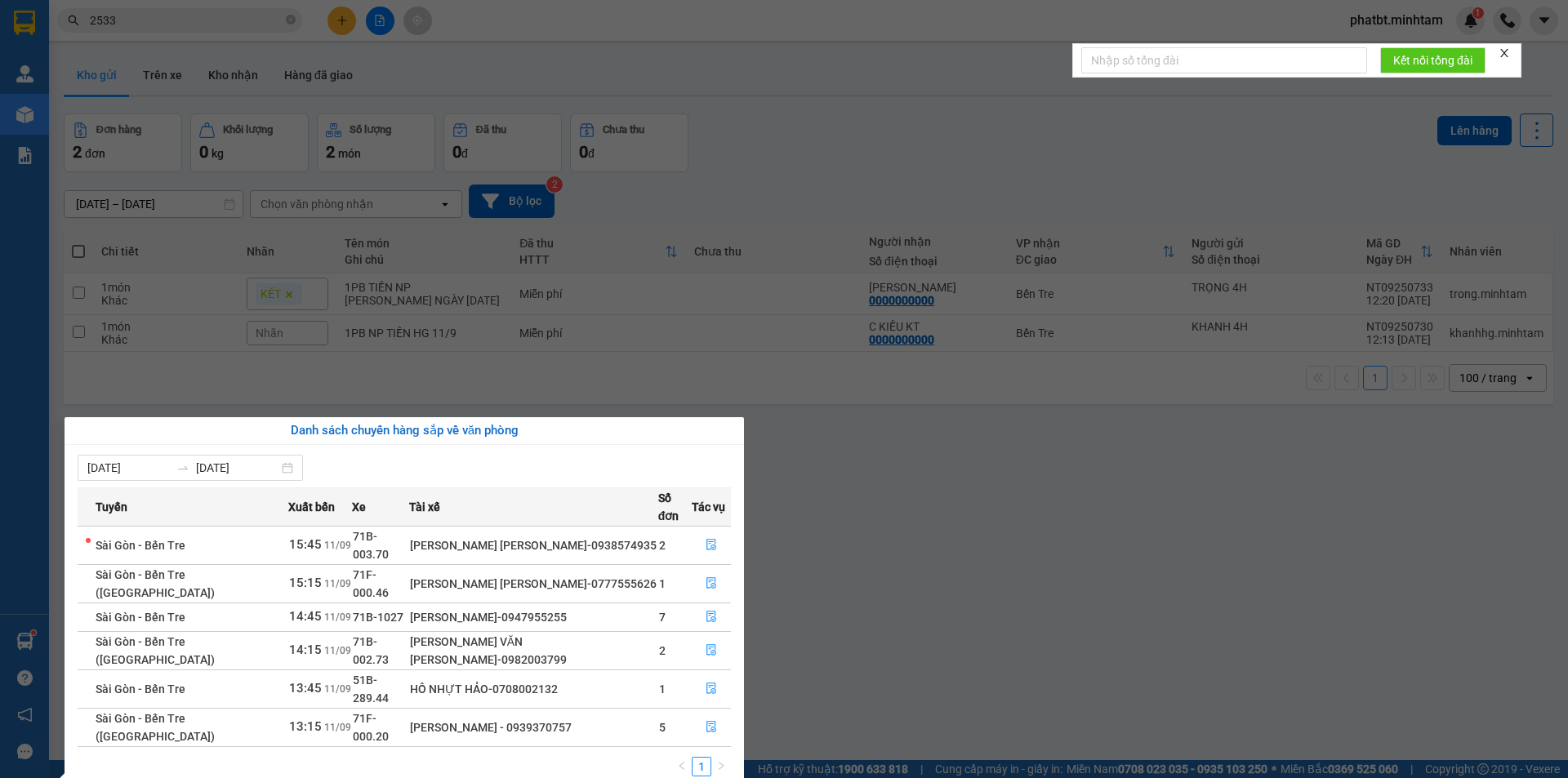
click at [807, 275] on section "Kết quả tìm kiếm ( 811 ) Bộ lọc Mã ĐH Trạng thái Món hàng Tổng cước Chưa cước N…" at bounding box center [784, 389] width 1568 height 778
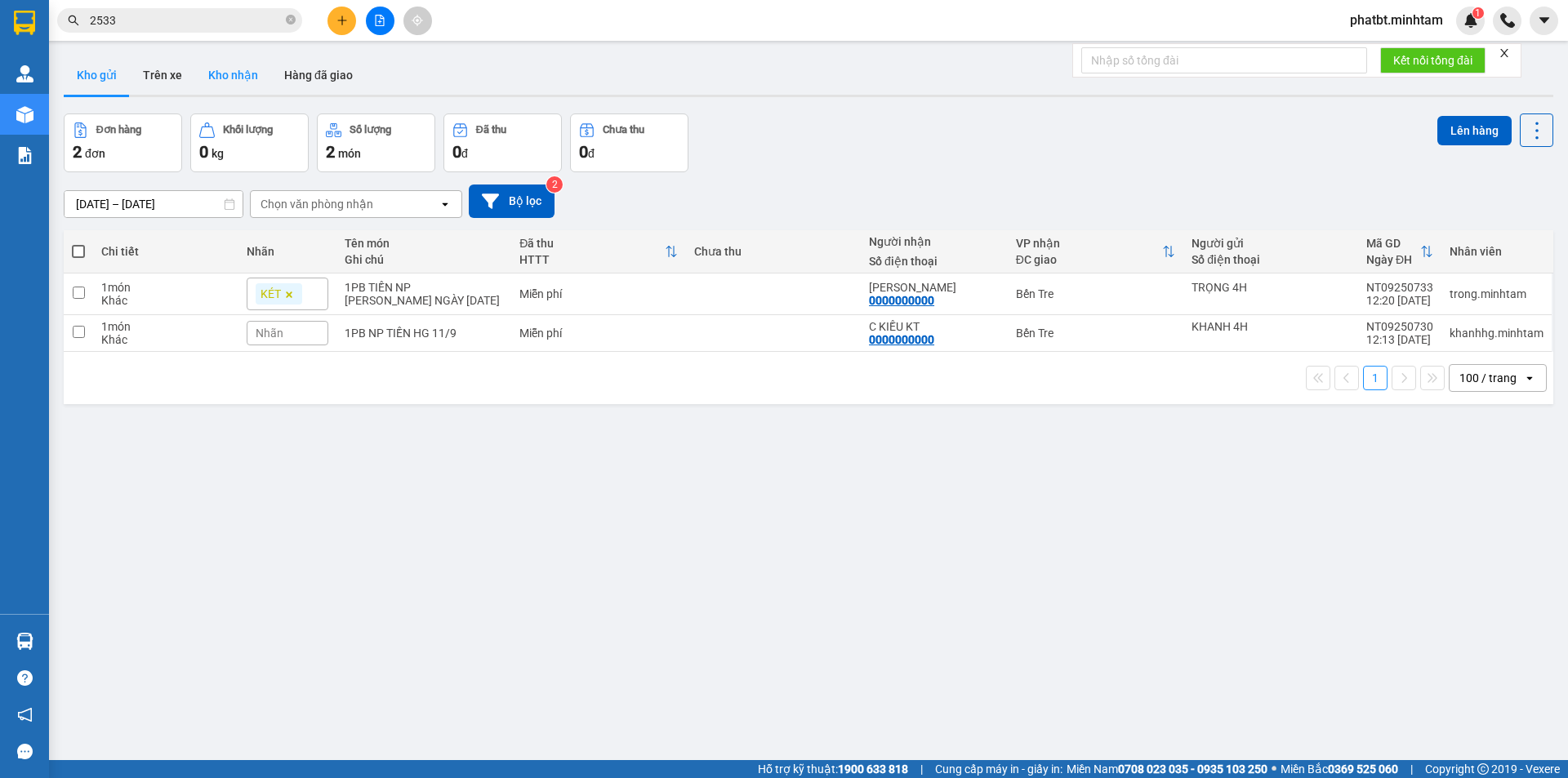
drag, startPoint x: 222, startPoint y: 70, endPoint x: 237, endPoint y: 67, distance: 15.3
click at [226, 68] on button "Kho nhận" at bounding box center [233, 75] width 76 height 39
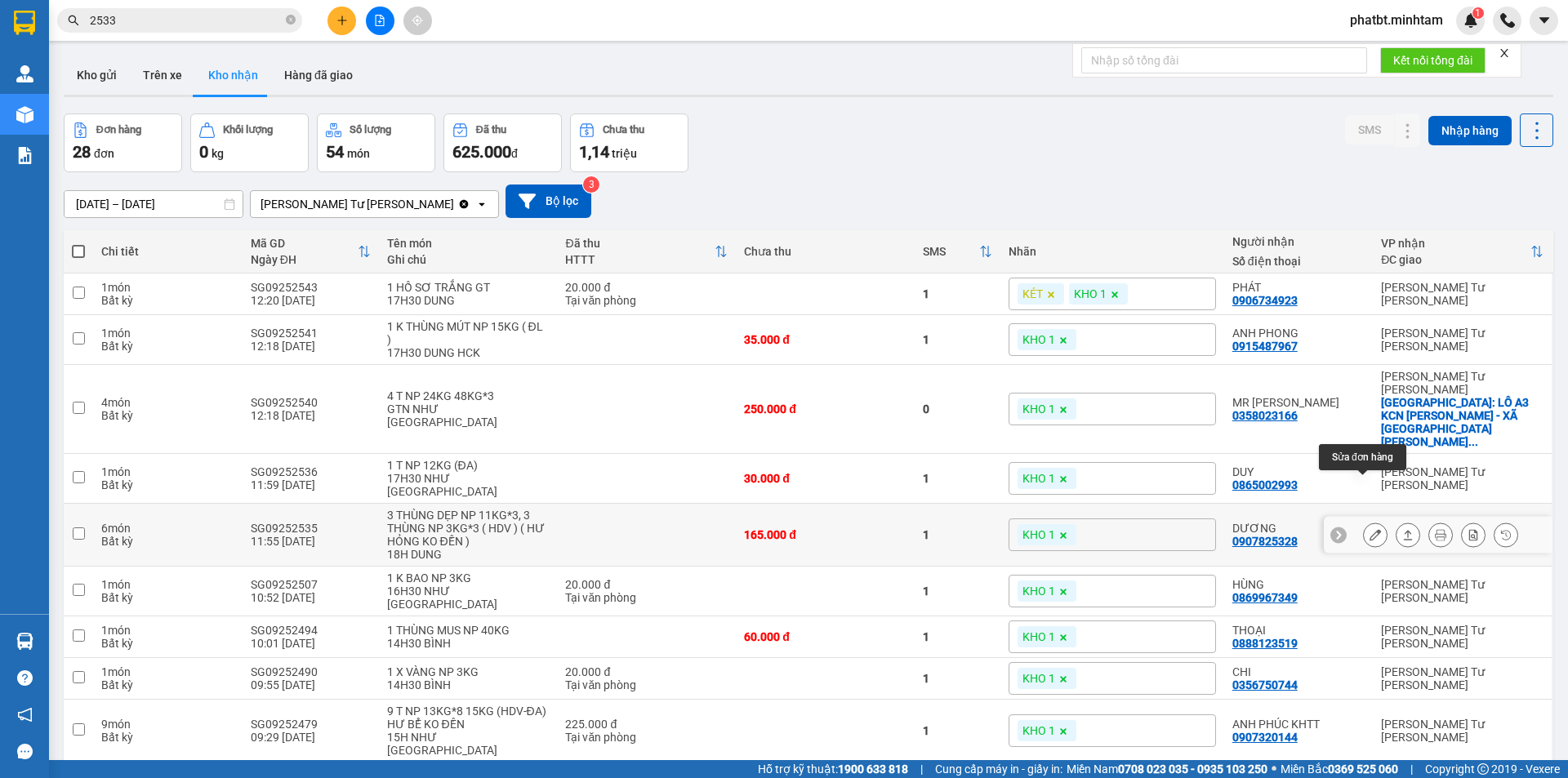
click at [1369, 529] on icon at bounding box center [1375, 534] width 11 height 11
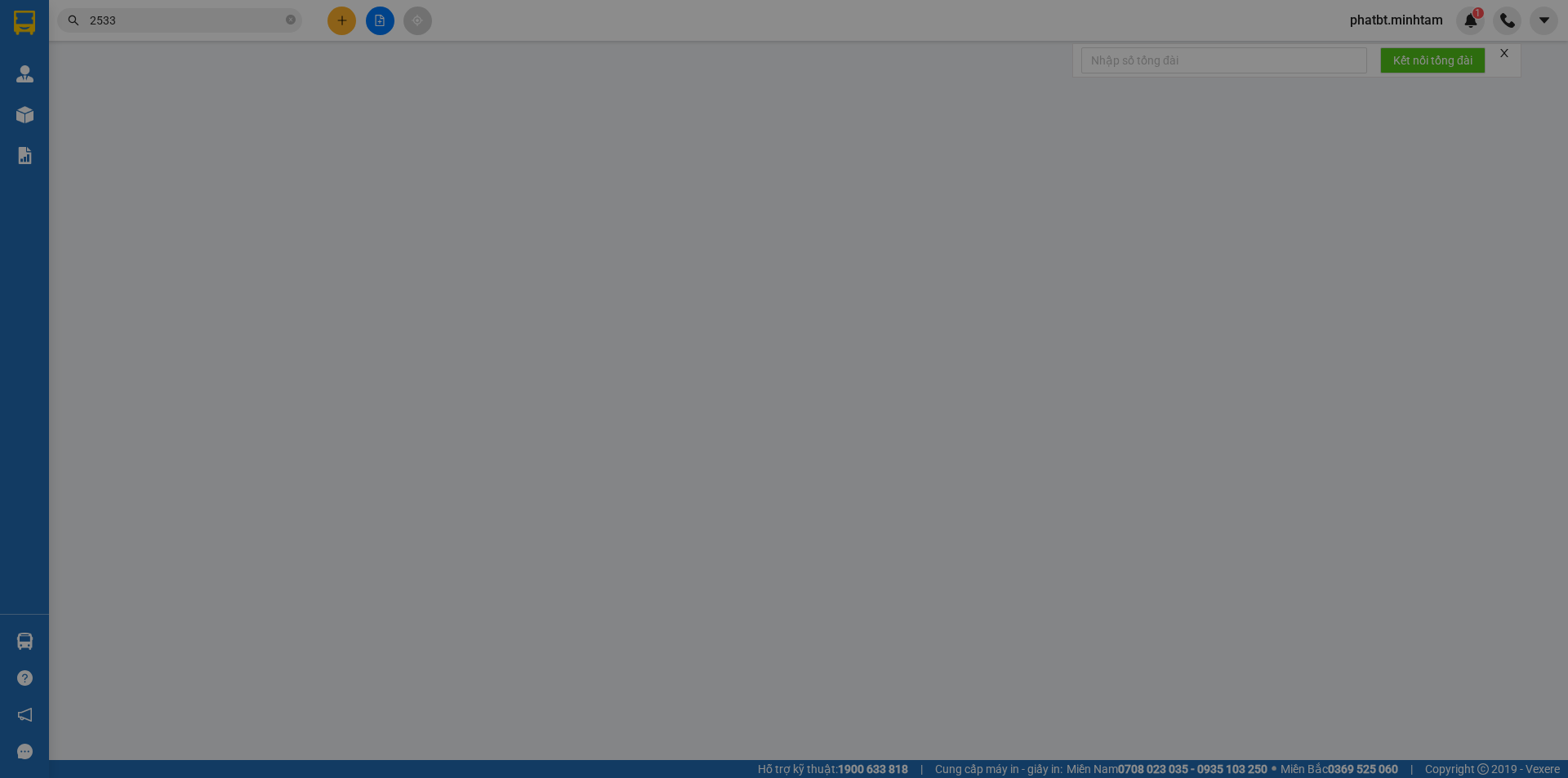
type input "0938205056"
type input "CTY [PERSON_NAME]"
type input "0907825328"
type input "DƯƠNG"
type input "HCK ĐG"
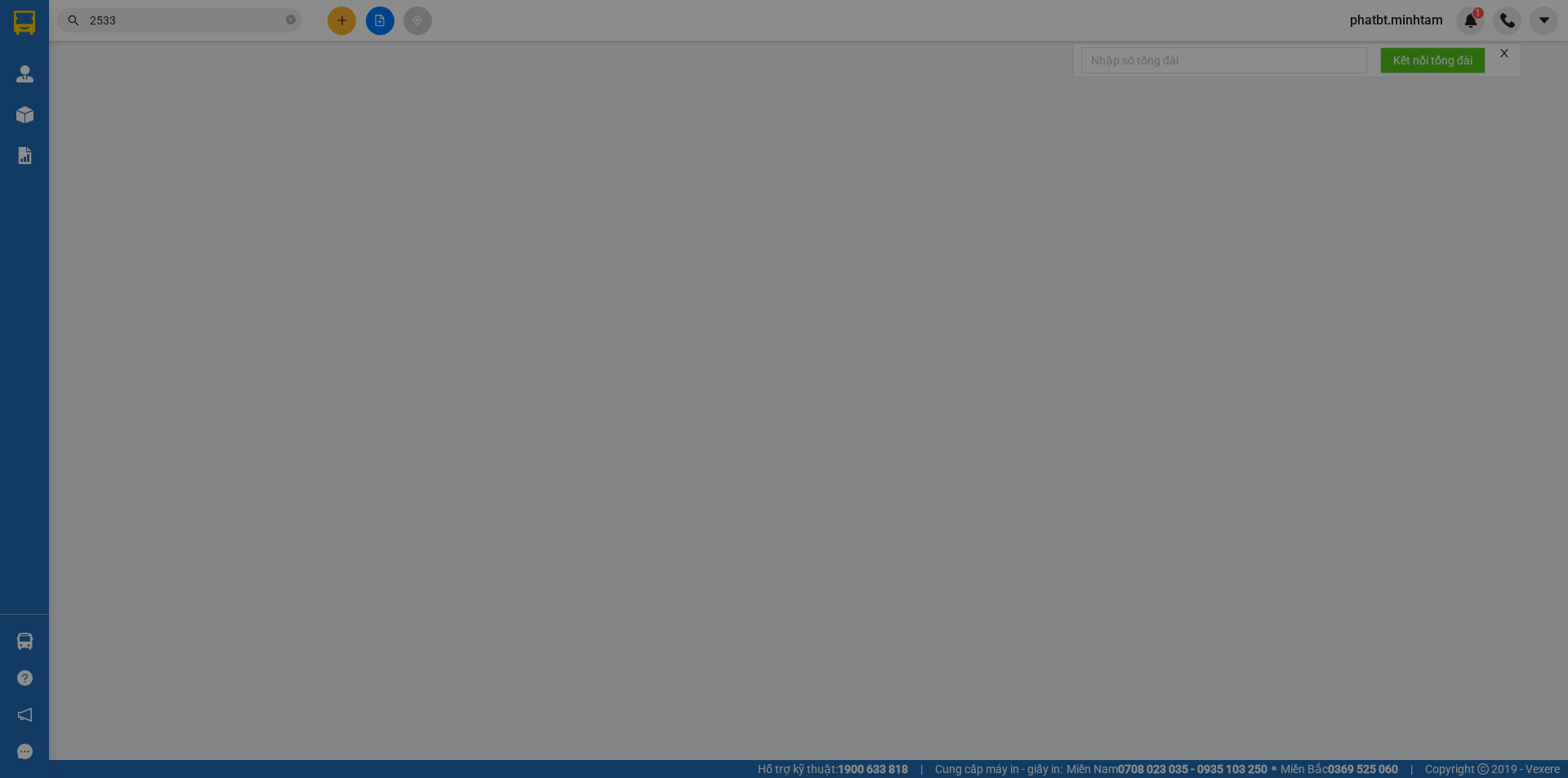
type input "165.000"
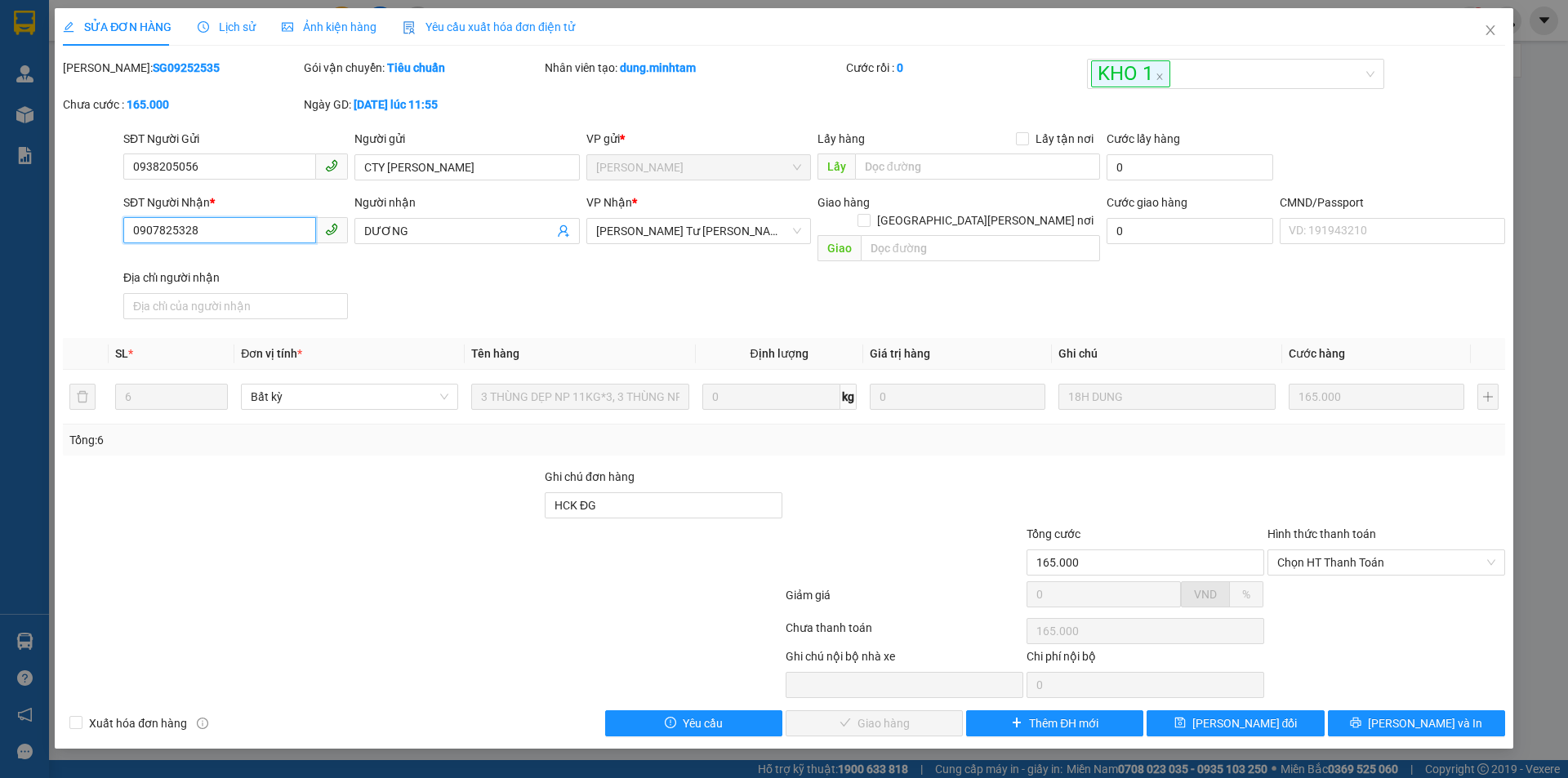
click at [274, 221] on input "0907825328" at bounding box center [220, 230] width 192 height 26
click at [1487, 29] on icon "close" at bounding box center [1490, 30] width 13 height 13
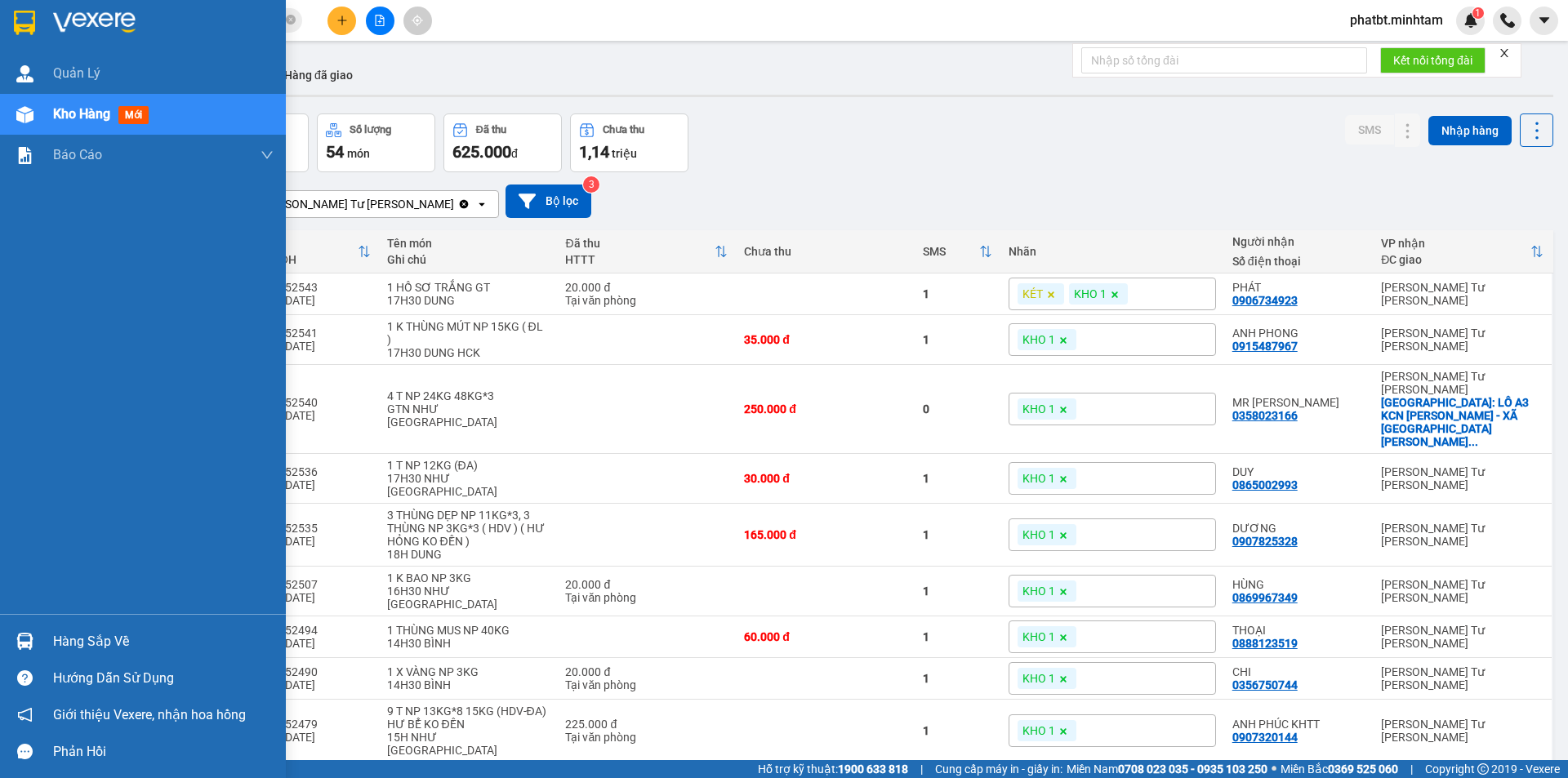
click at [80, 638] on div "Hàng sắp về" at bounding box center [164, 642] width 220 height 24
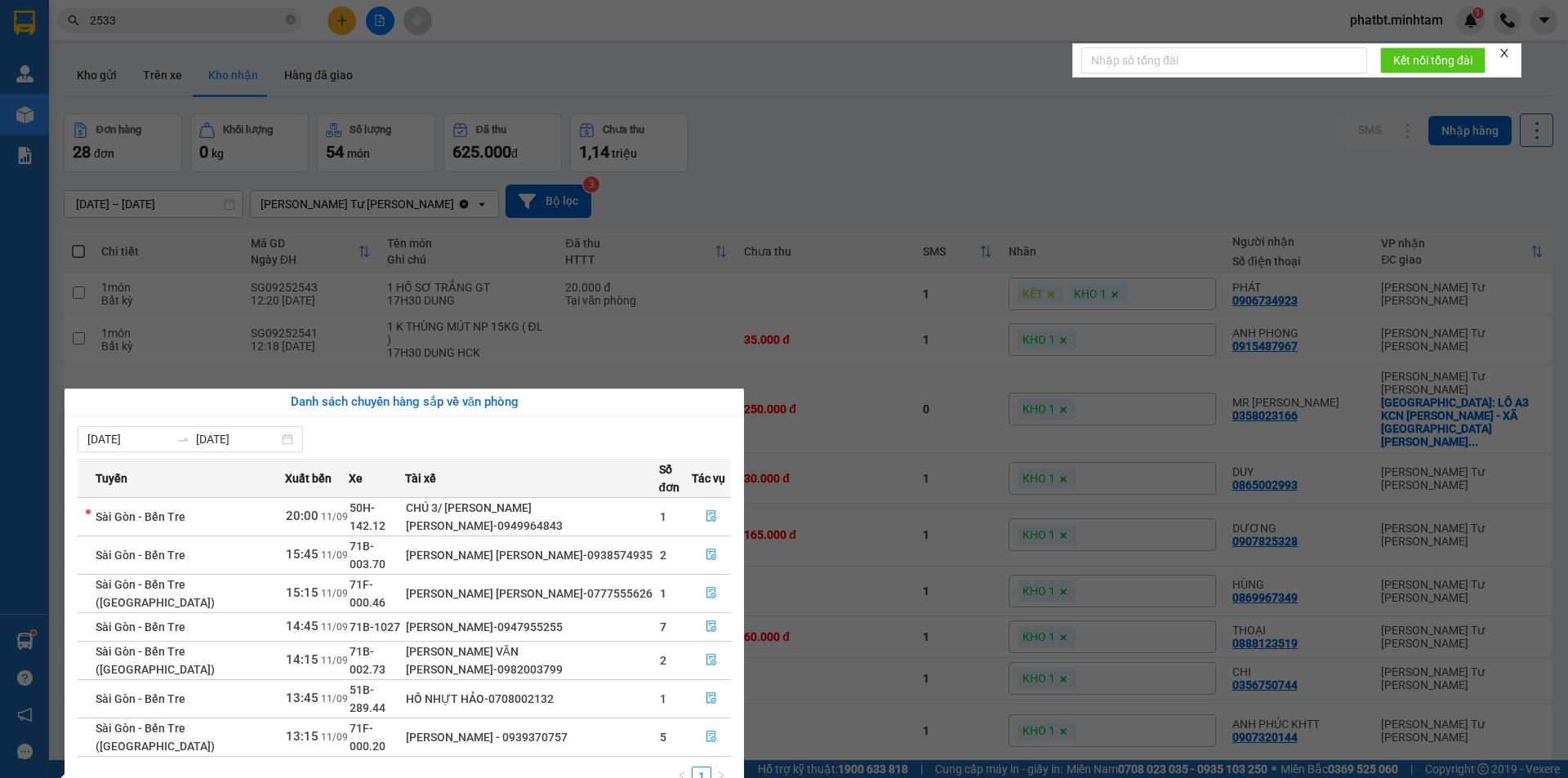
click at [911, 82] on section "Kết quả tìm kiếm ( 811 ) Bộ lọc Mã ĐH Trạng thái Món hàng Tổng cước Chưa cước N…" at bounding box center [784, 389] width 1568 height 778
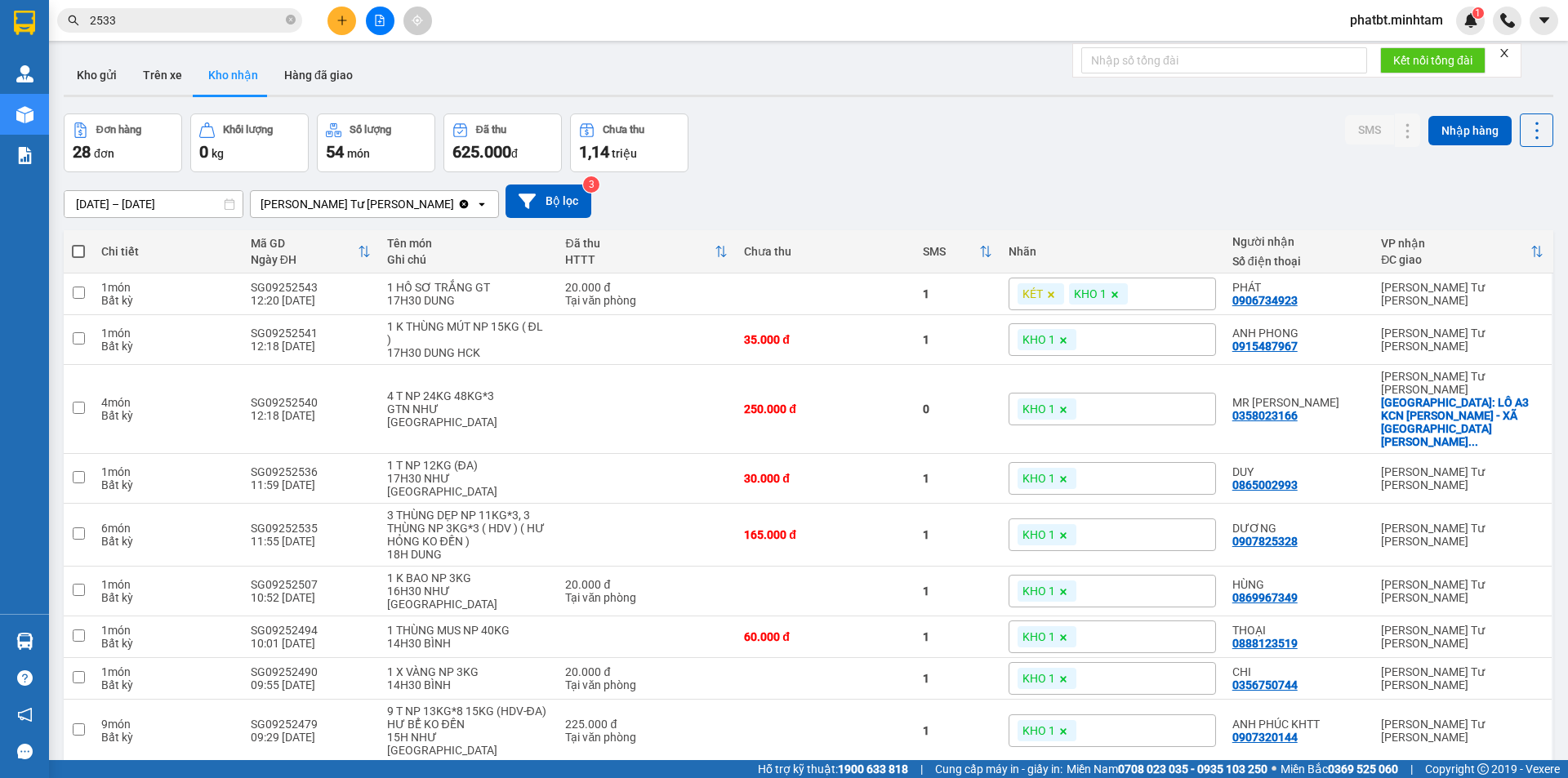
click at [341, 30] on button at bounding box center [342, 20] width 29 height 29
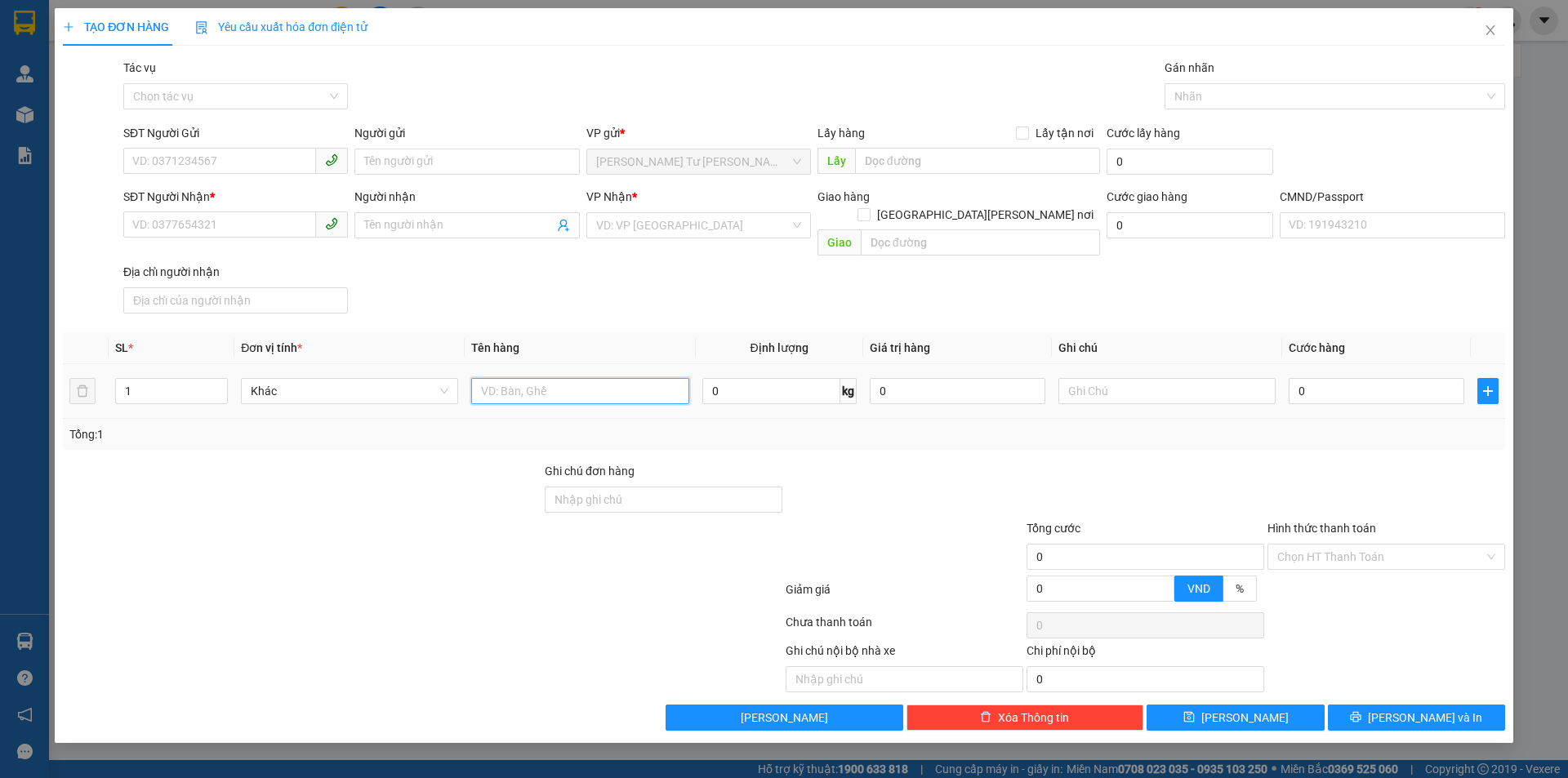
click at [576, 378] on input "text" at bounding box center [580, 391] width 217 height 26
type input "1 BAO NP 43KG (TN)"
click at [236, 167] on input "SĐT Người Gửi" at bounding box center [220, 161] width 192 height 26
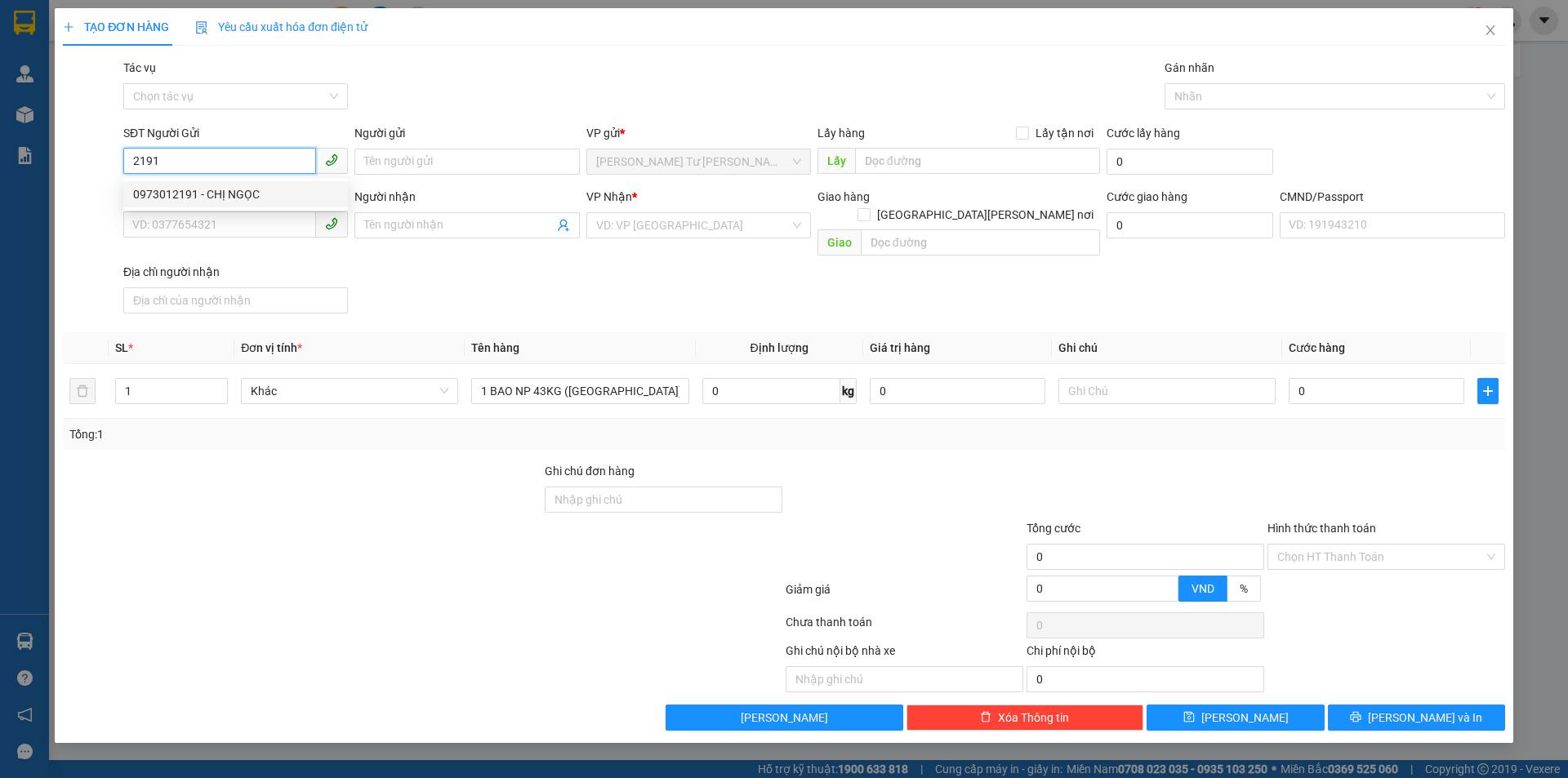
click at [197, 192] on div "0973012191 - CHỊ NGỌC" at bounding box center [235, 194] width 205 height 18
type input "0973012191"
type input "CHỊ NGỌC"
type input "0974718615"
type input "TRANG"
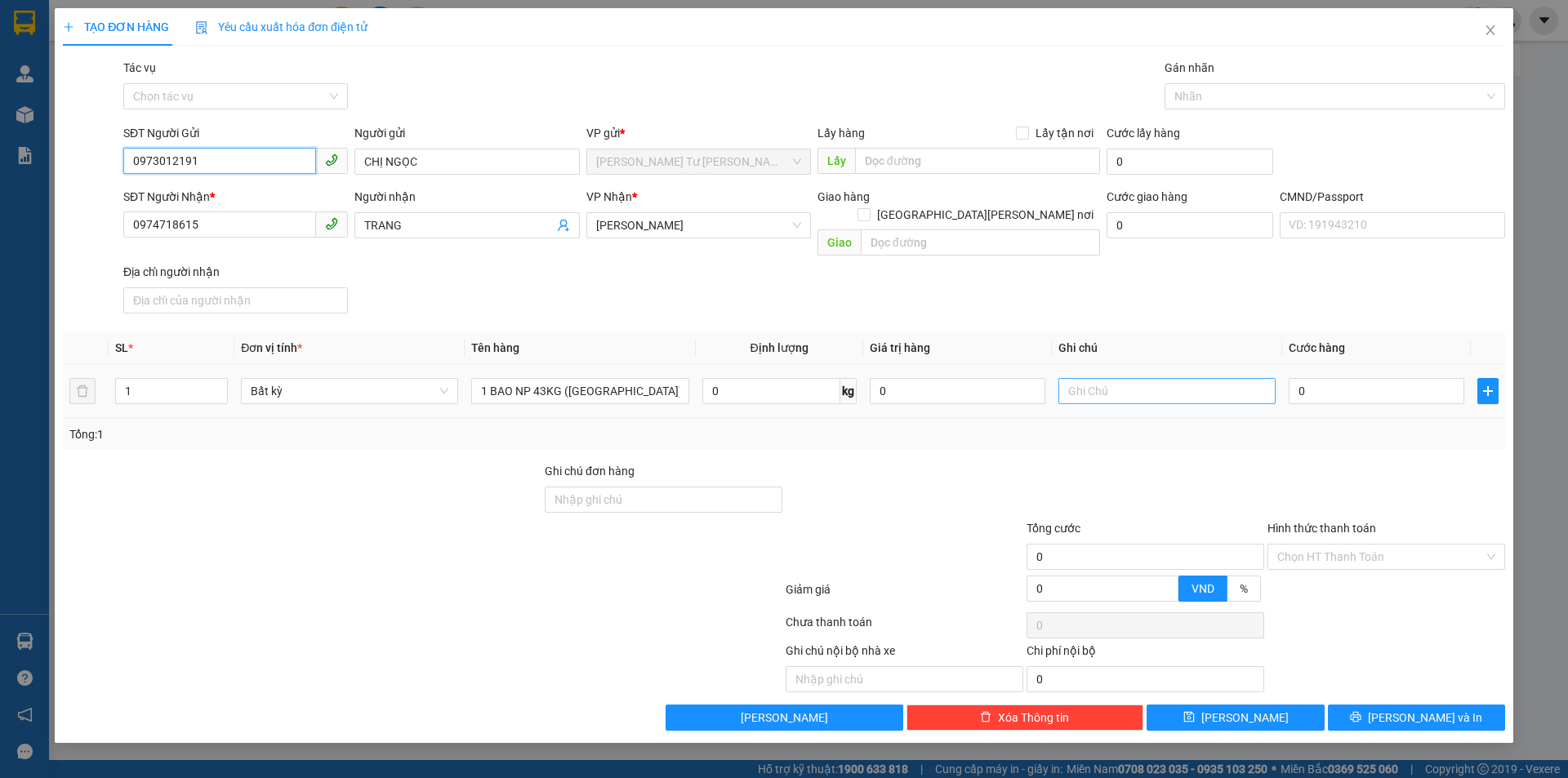
type input "0973012191"
click at [1152, 379] on input "text" at bounding box center [1167, 391] width 217 height 26
type input "19H30 PHÁT"
click at [1361, 378] on input "0" at bounding box center [1376, 391] width 176 height 26
type input "6"
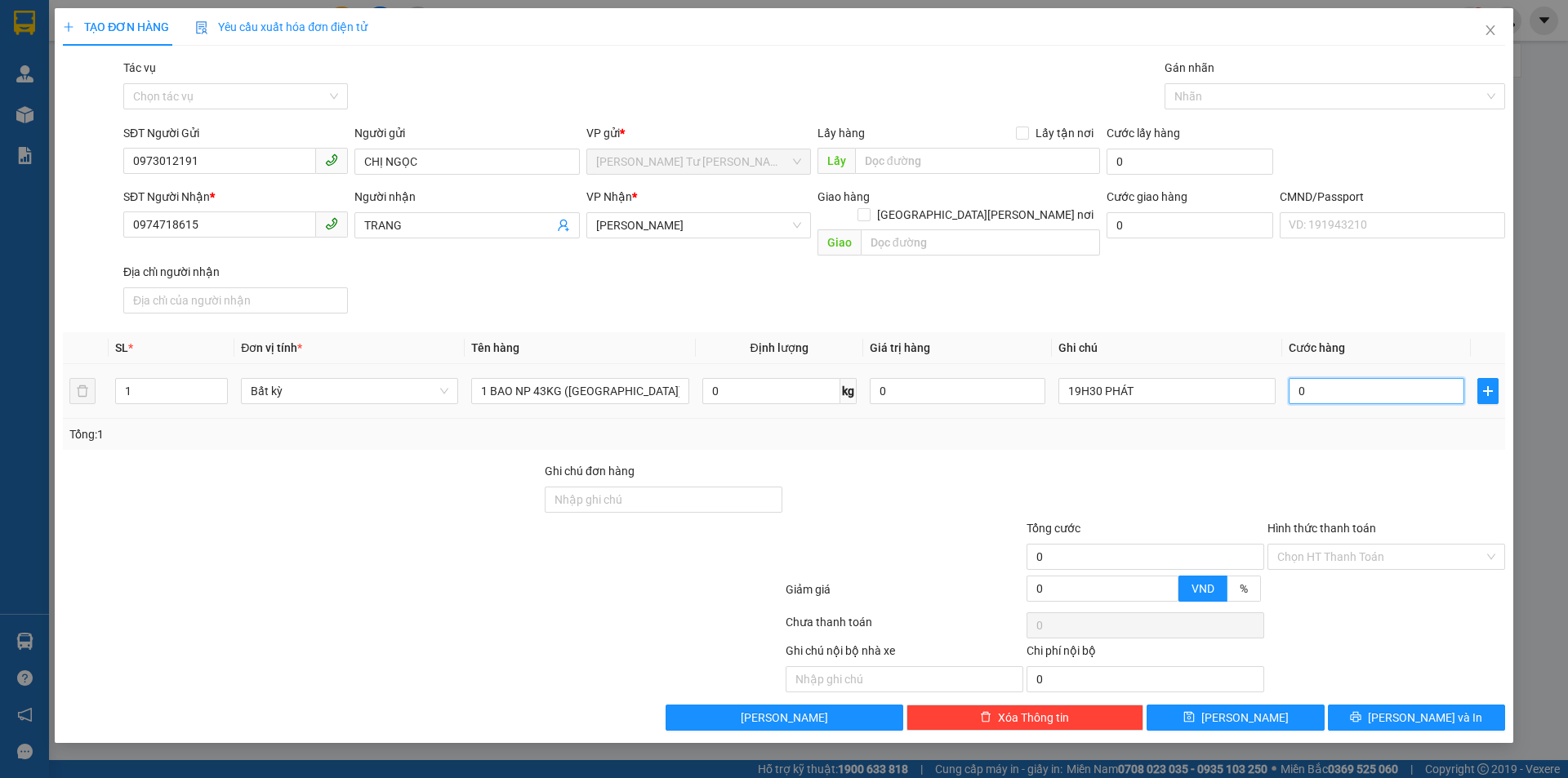
type input "6"
type input "65"
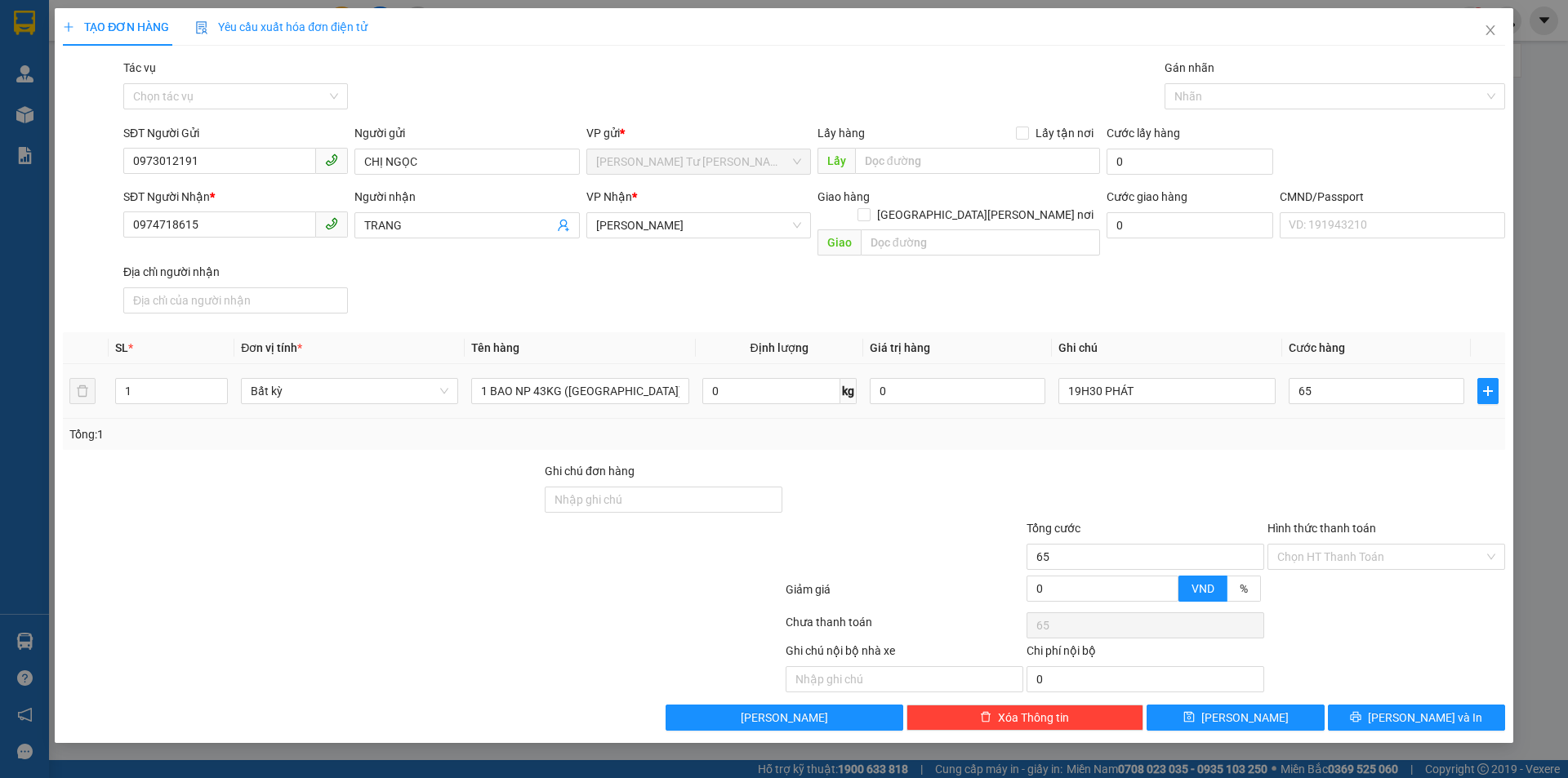
type input "65.000"
drag, startPoint x: 1266, startPoint y: 314, endPoint x: 1298, endPoint y: 328, distance: 34.9
click at [1267, 313] on div "Transit Pickup Surcharge Ids Transit Deliver Surcharge Ids Transit Deliver Surc…" at bounding box center [784, 394] width 1443 height 672
click at [1370, 545] on input "Hình thức thanh toán" at bounding box center [1381, 557] width 206 height 24
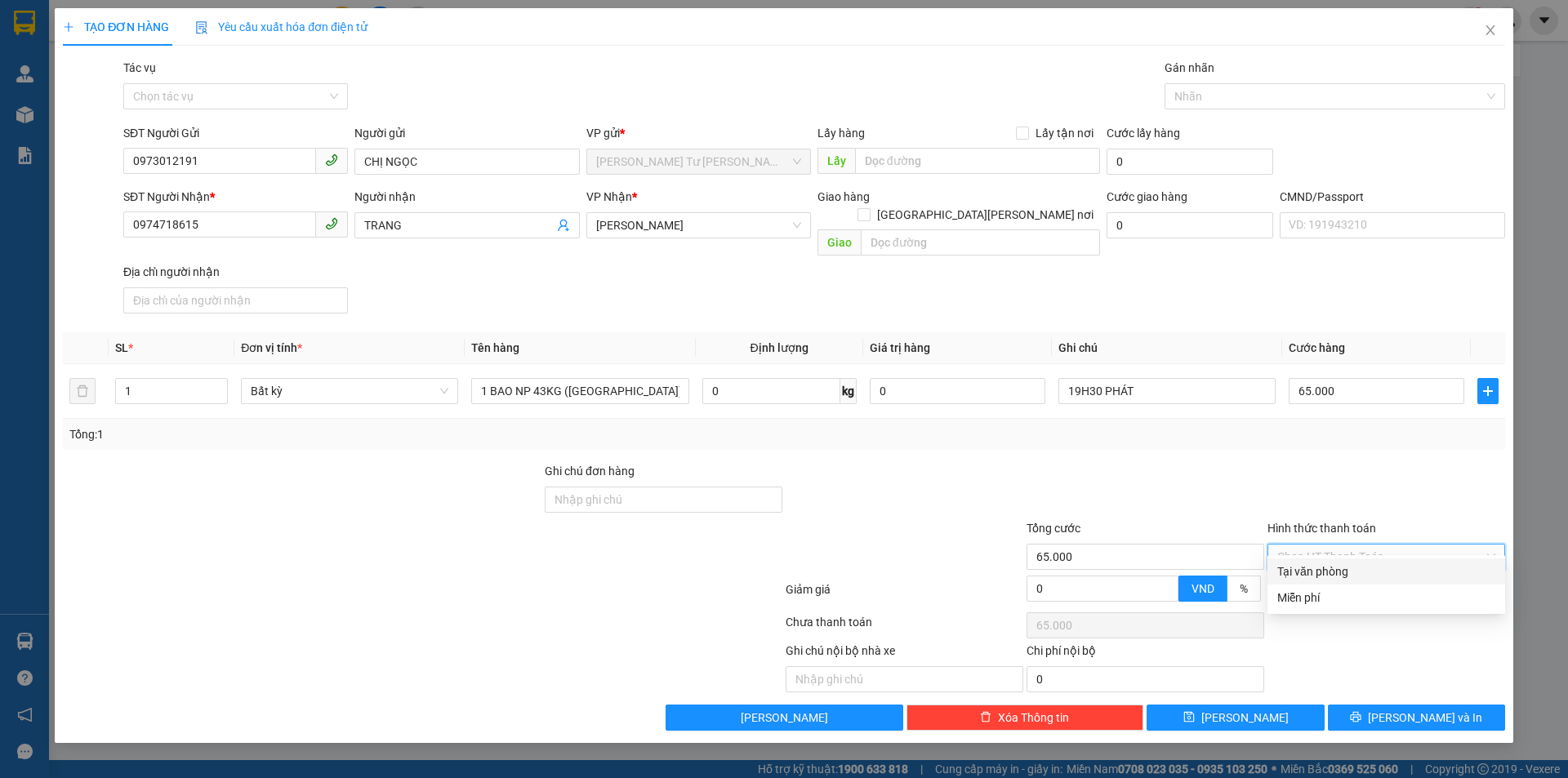
click at [1337, 577] on div "Tại văn phòng" at bounding box center [1386, 572] width 218 height 18
type input "0"
click at [1300, 473] on div at bounding box center [1387, 490] width 241 height 57
click at [1362, 712] on icon "printer" at bounding box center [1356, 718] width 10 height 10
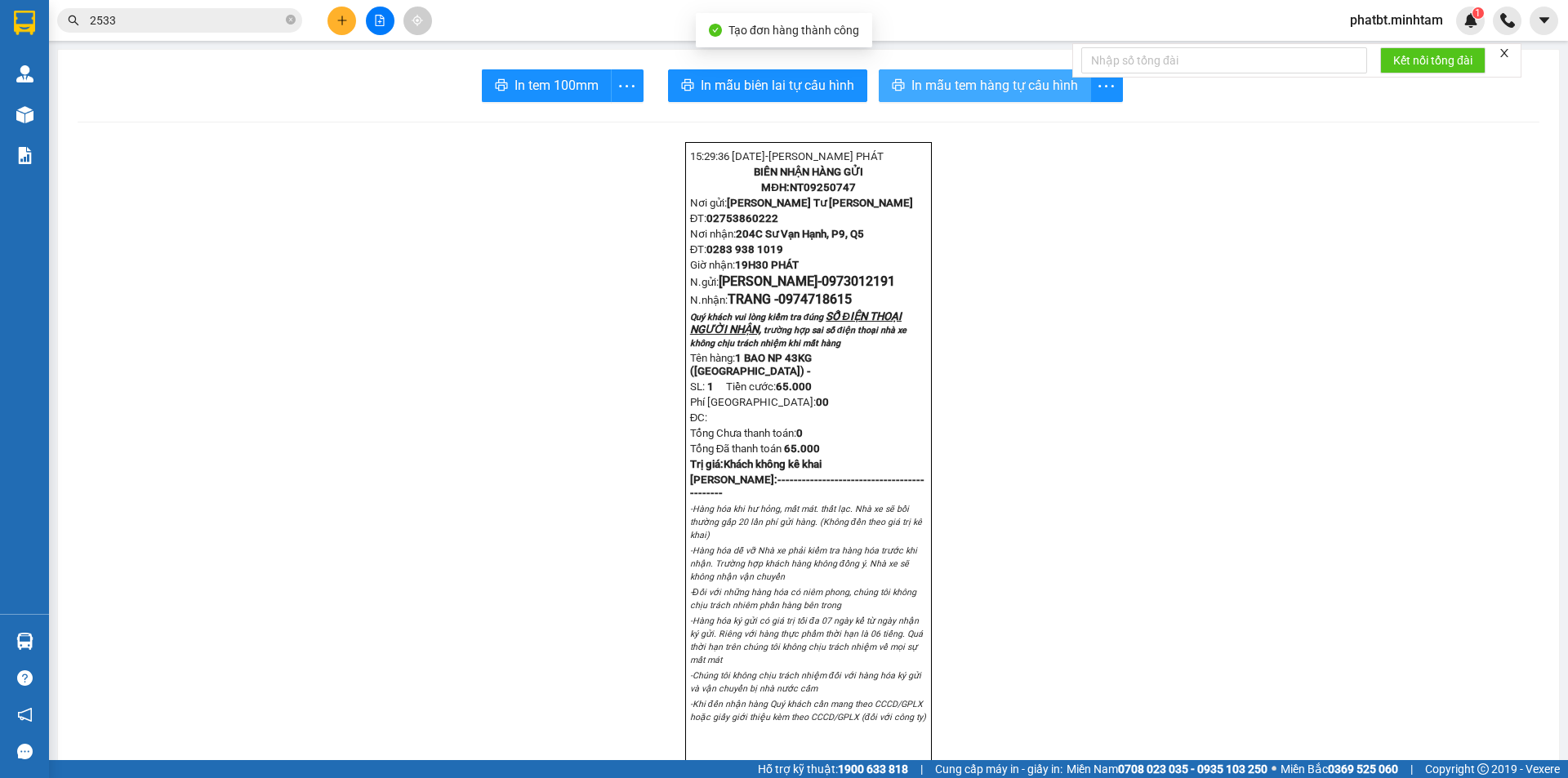
click at [965, 96] on button "In mẫu tem hàng tự cấu hình" at bounding box center [985, 85] width 213 height 32
click at [912, 77] on span "In mẫu tem hàng tự cấu hình" at bounding box center [994, 85] width 167 height 20
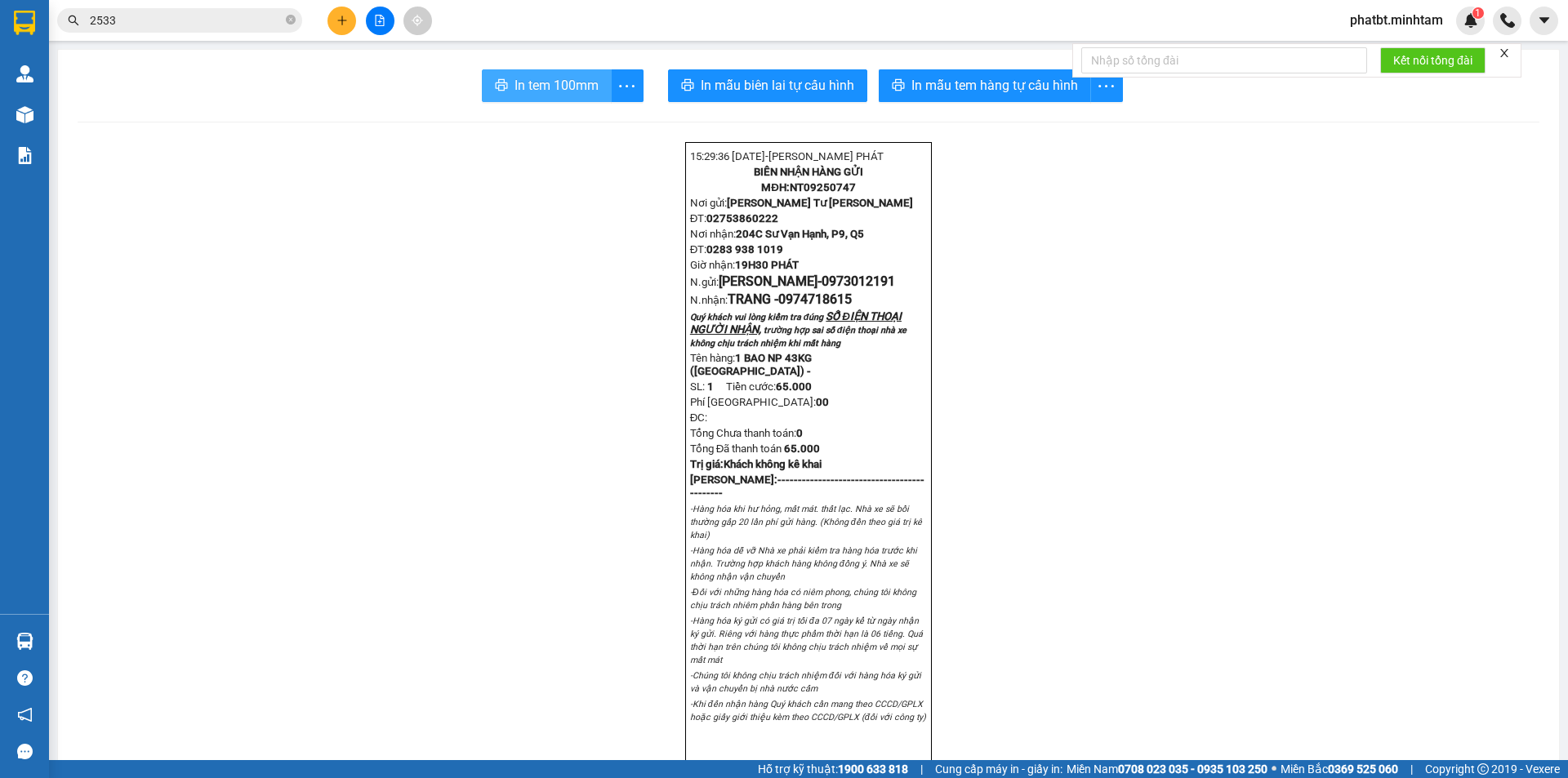
click at [579, 83] on span "In tem 100mm" at bounding box center [556, 85] width 84 height 20
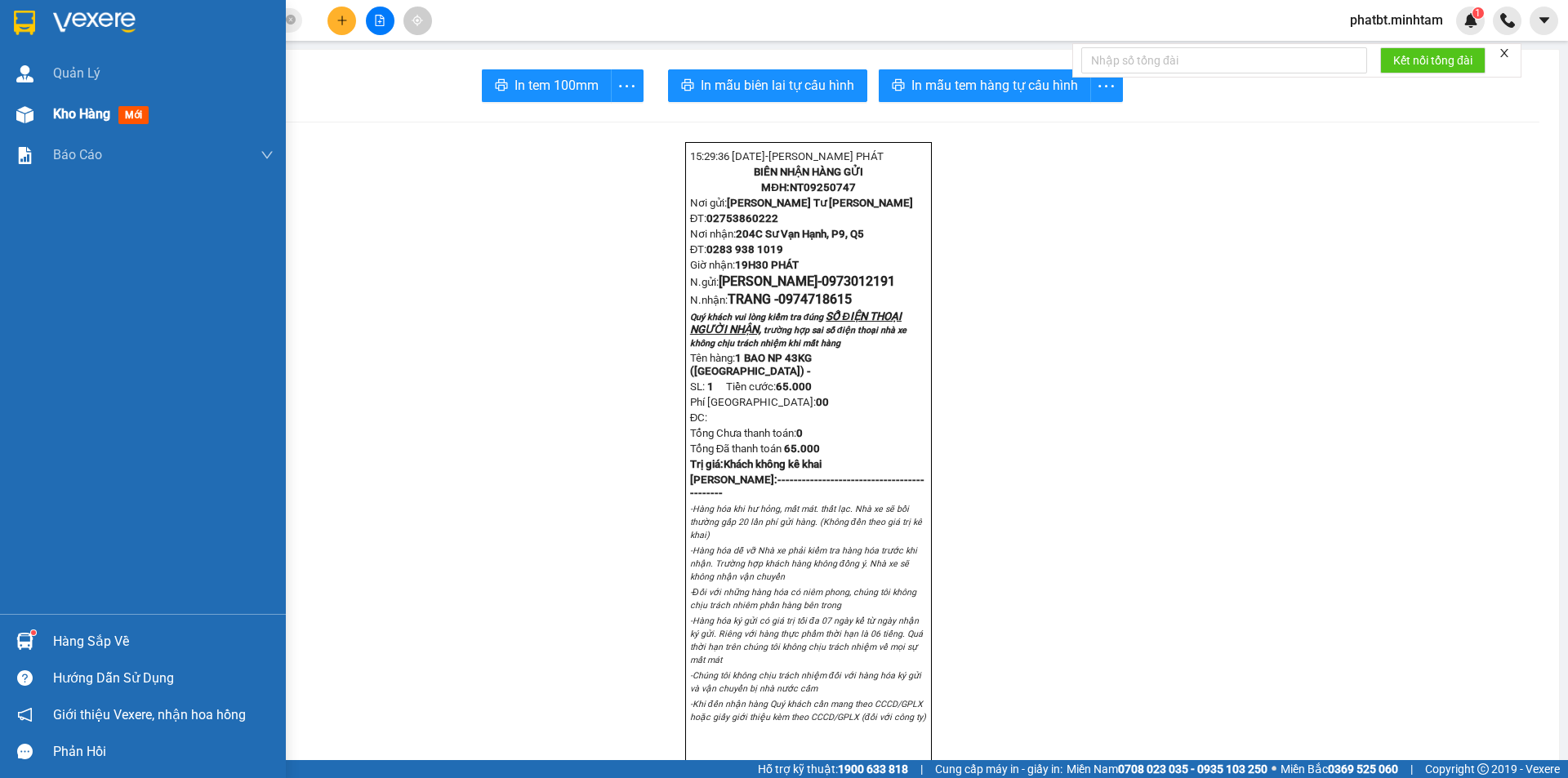
click at [51, 98] on div "Kho hàng mới" at bounding box center [143, 114] width 286 height 41
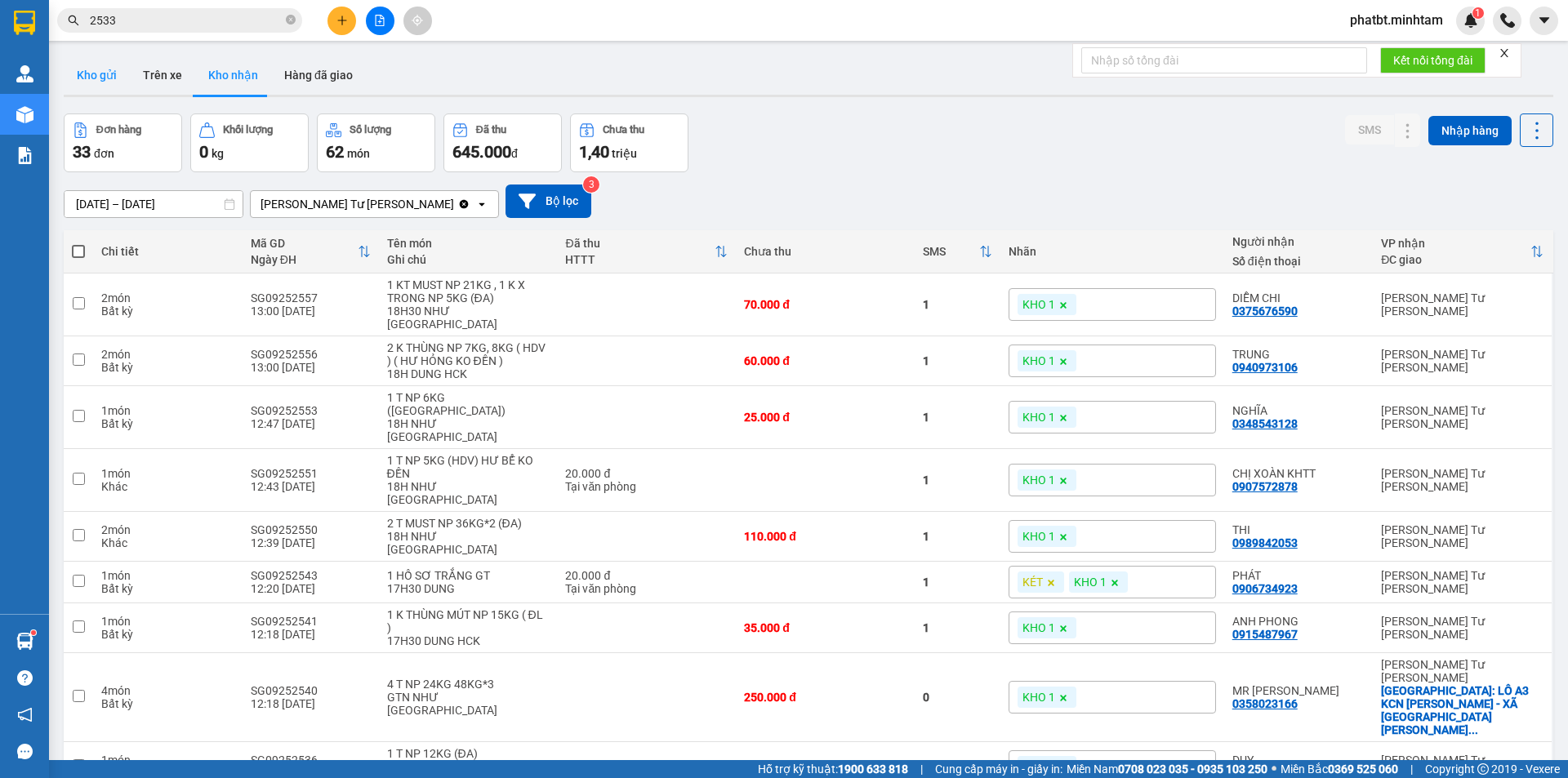
click at [118, 80] on button "Kho gửi" at bounding box center [97, 75] width 66 height 39
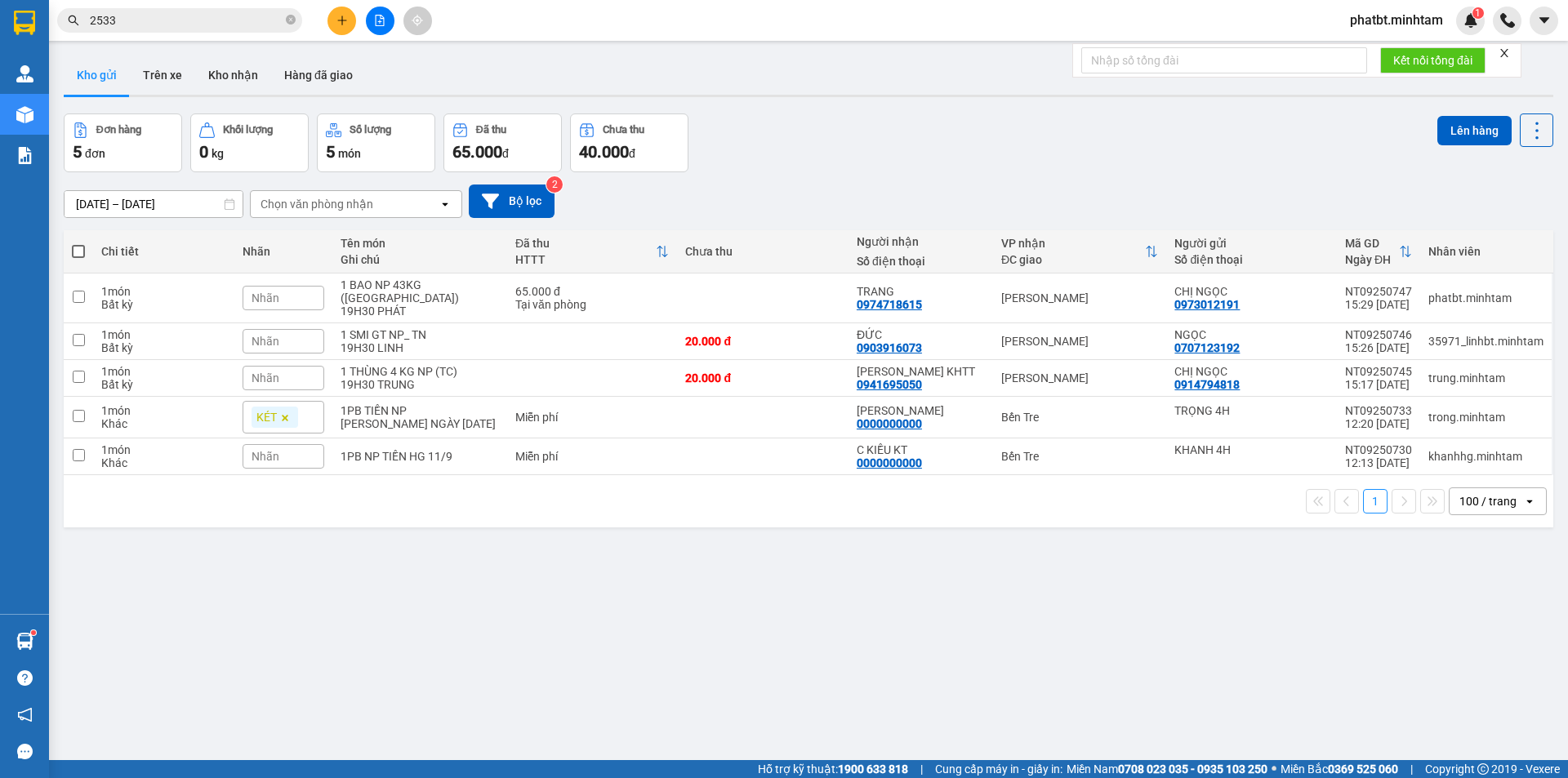
click at [80, 250] on span at bounding box center [78, 251] width 13 height 13
click at [79, 243] on input "checkbox" at bounding box center [79, 243] width 0 height 0
checkbox input "true"
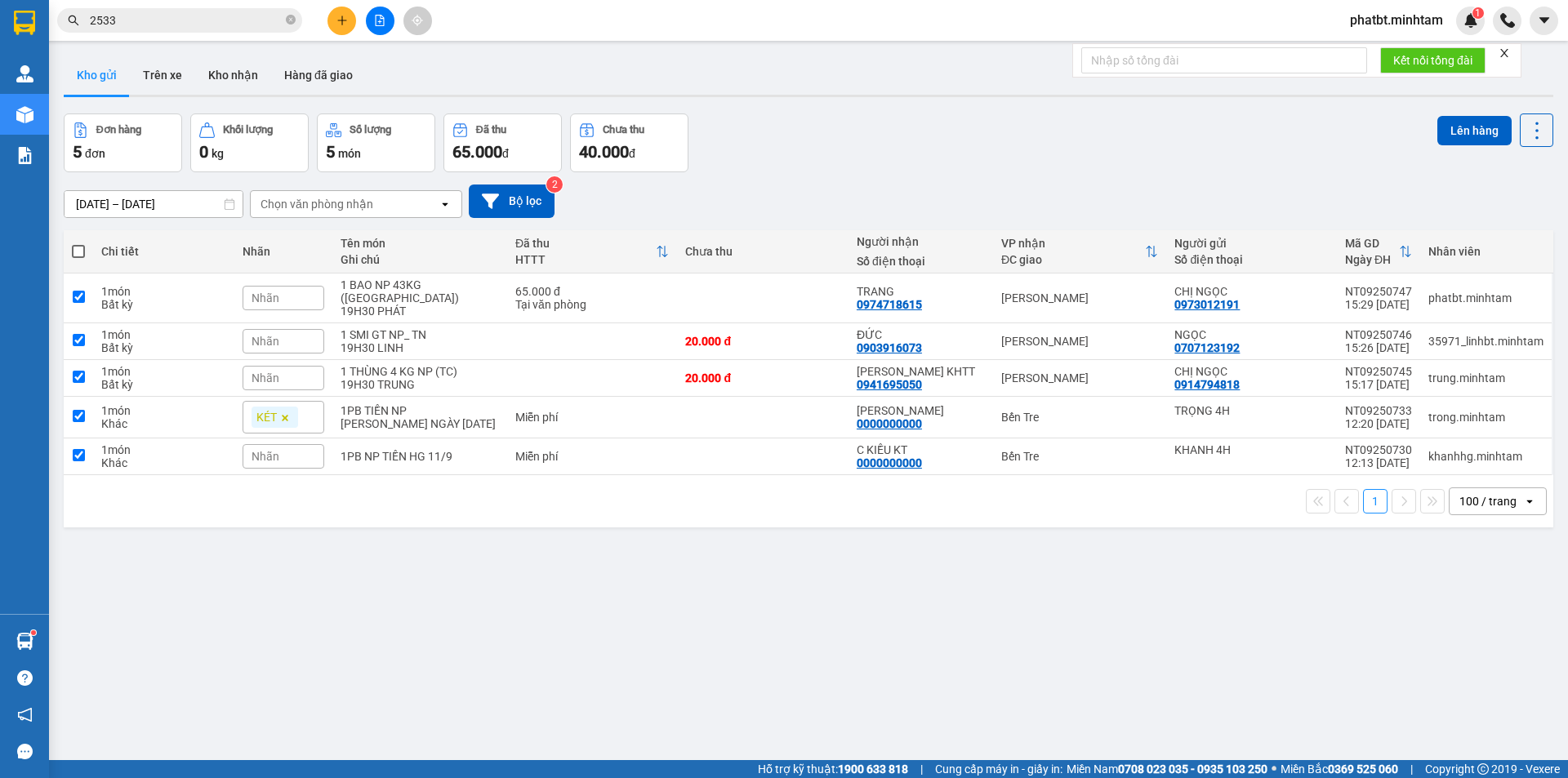
checkbox input "true"
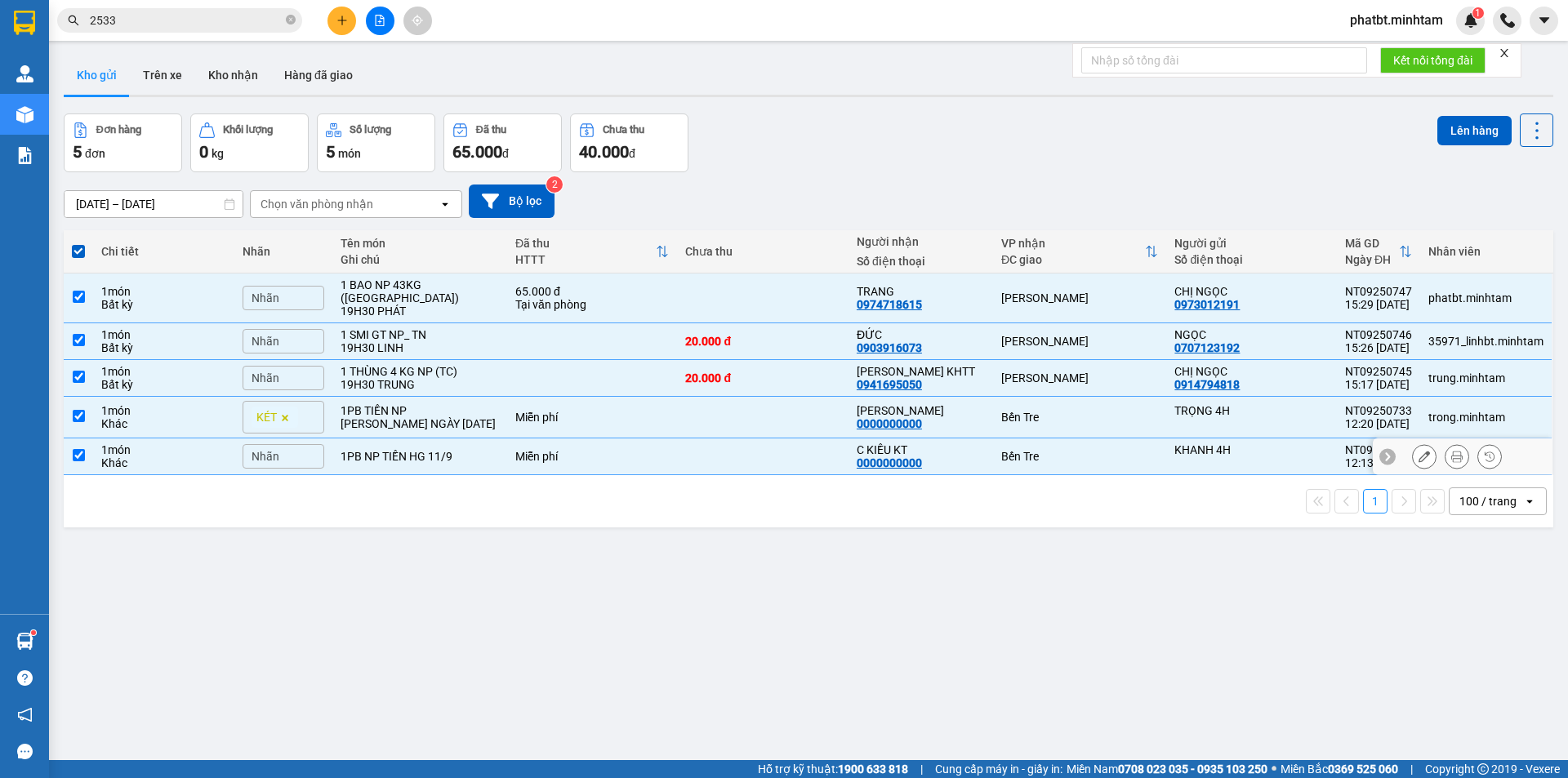
click at [446, 450] on div "1PB NP TIỀN HG 11/9" at bounding box center [420, 456] width 158 height 13
checkbox input "false"
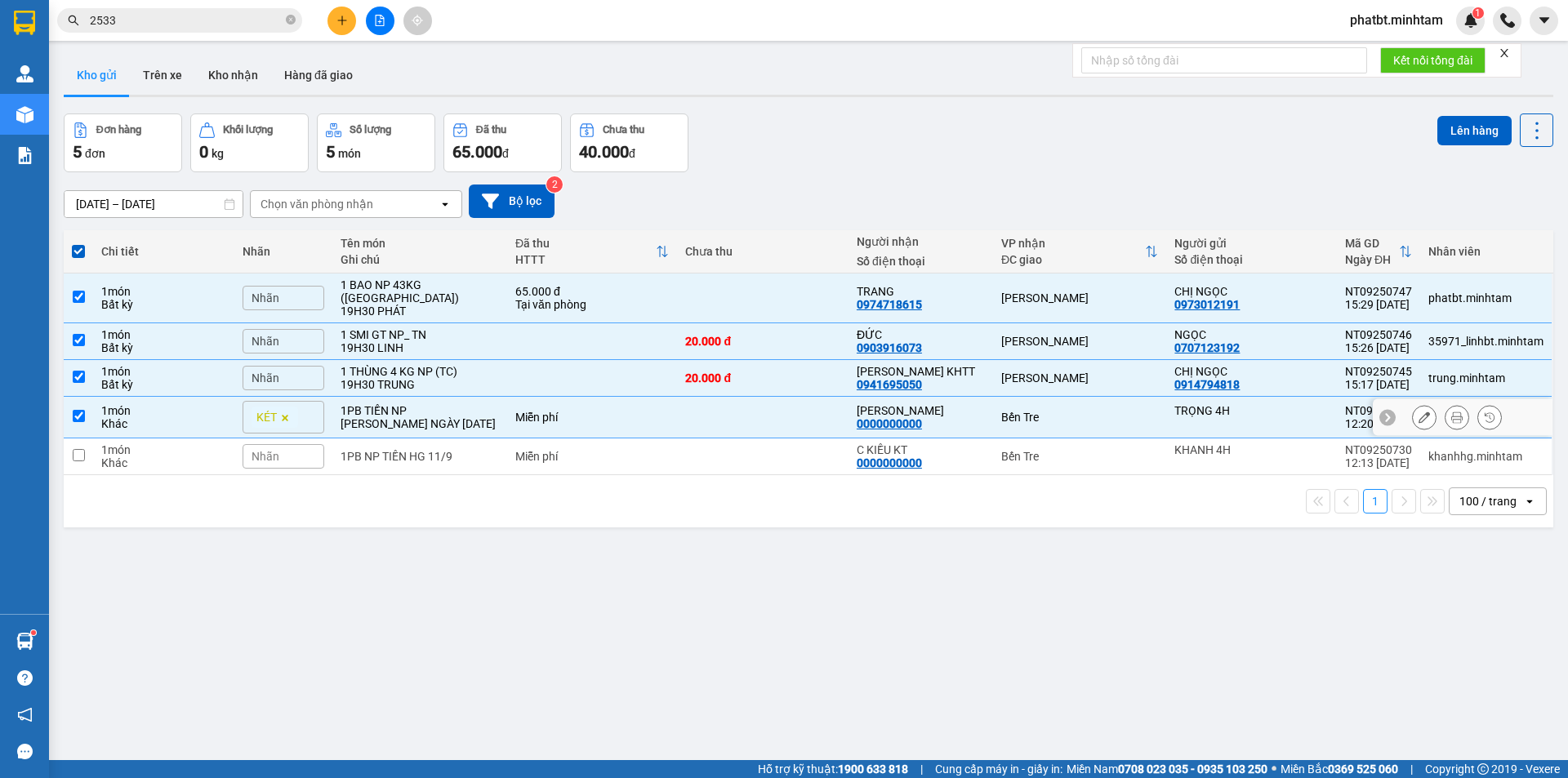
click at [449, 404] on div "1PB TIỀN NP" at bounding box center [420, 410] width 158 height 13
checkbox input "false"
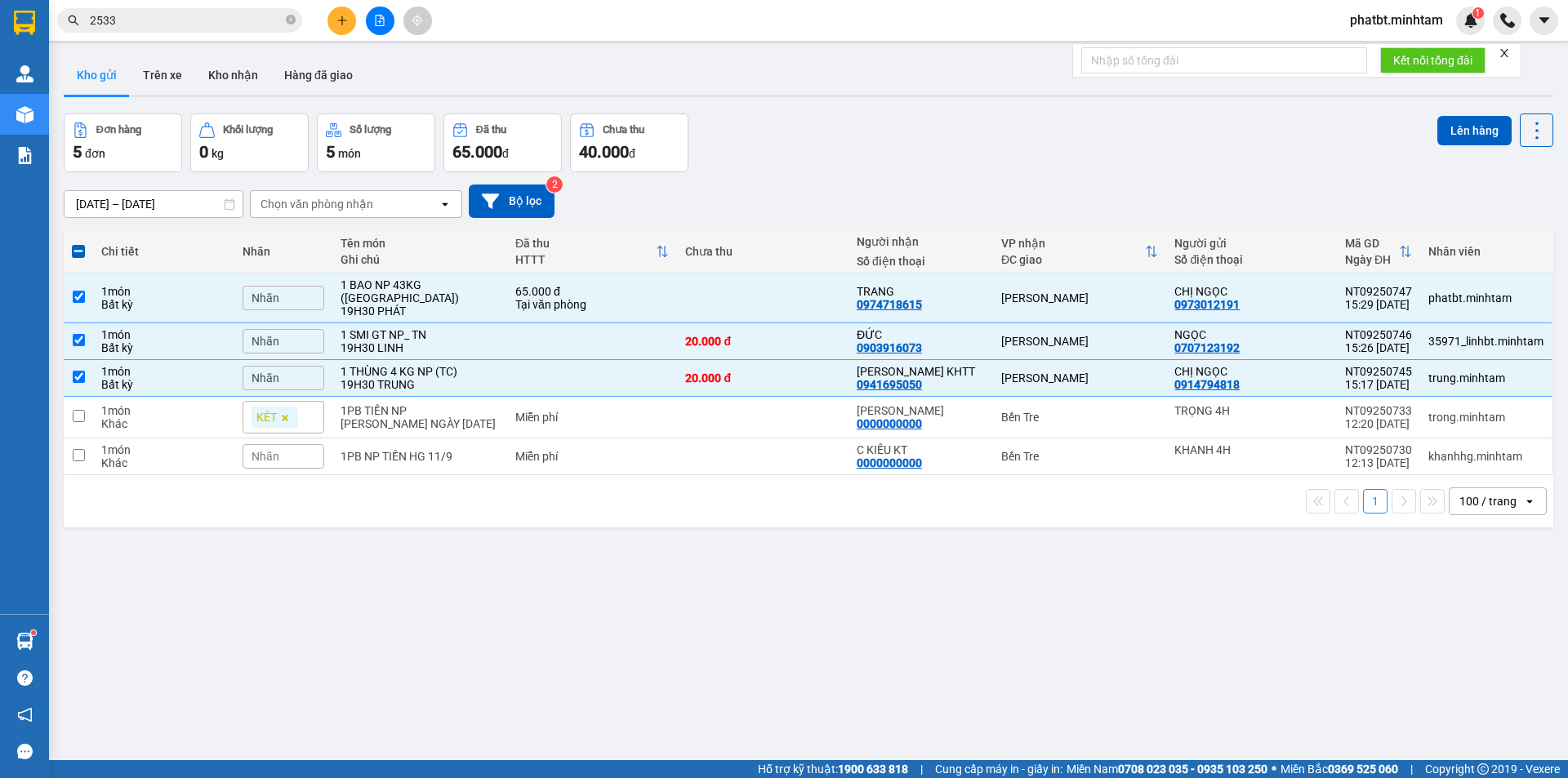
click at [308, 329] on div "Nhãn" at bounding box center [282, 341] width 81 height 24
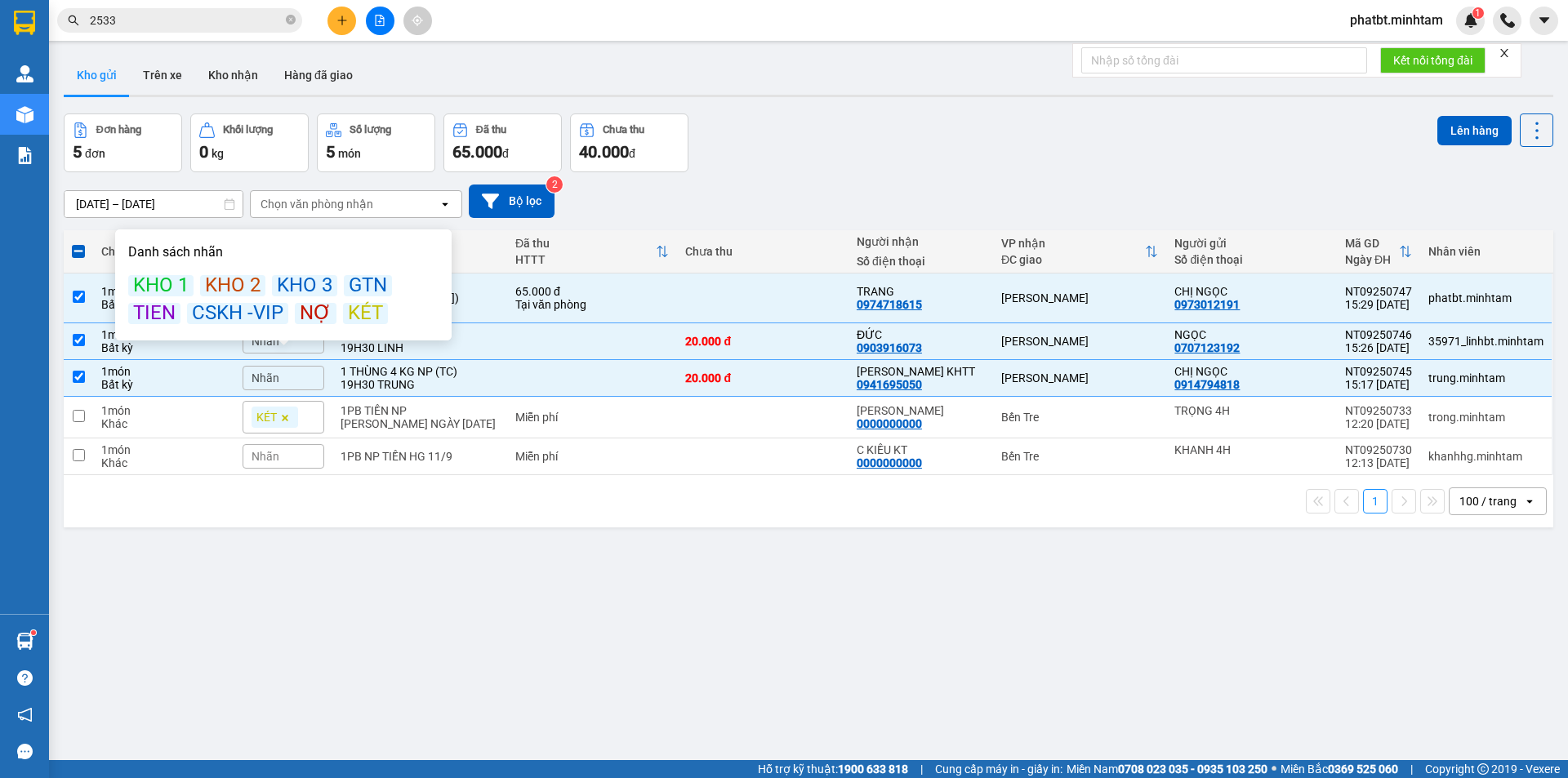
click at [353, 310] on div "KÉT" at bounding box center [365, 314] width 45 height 21
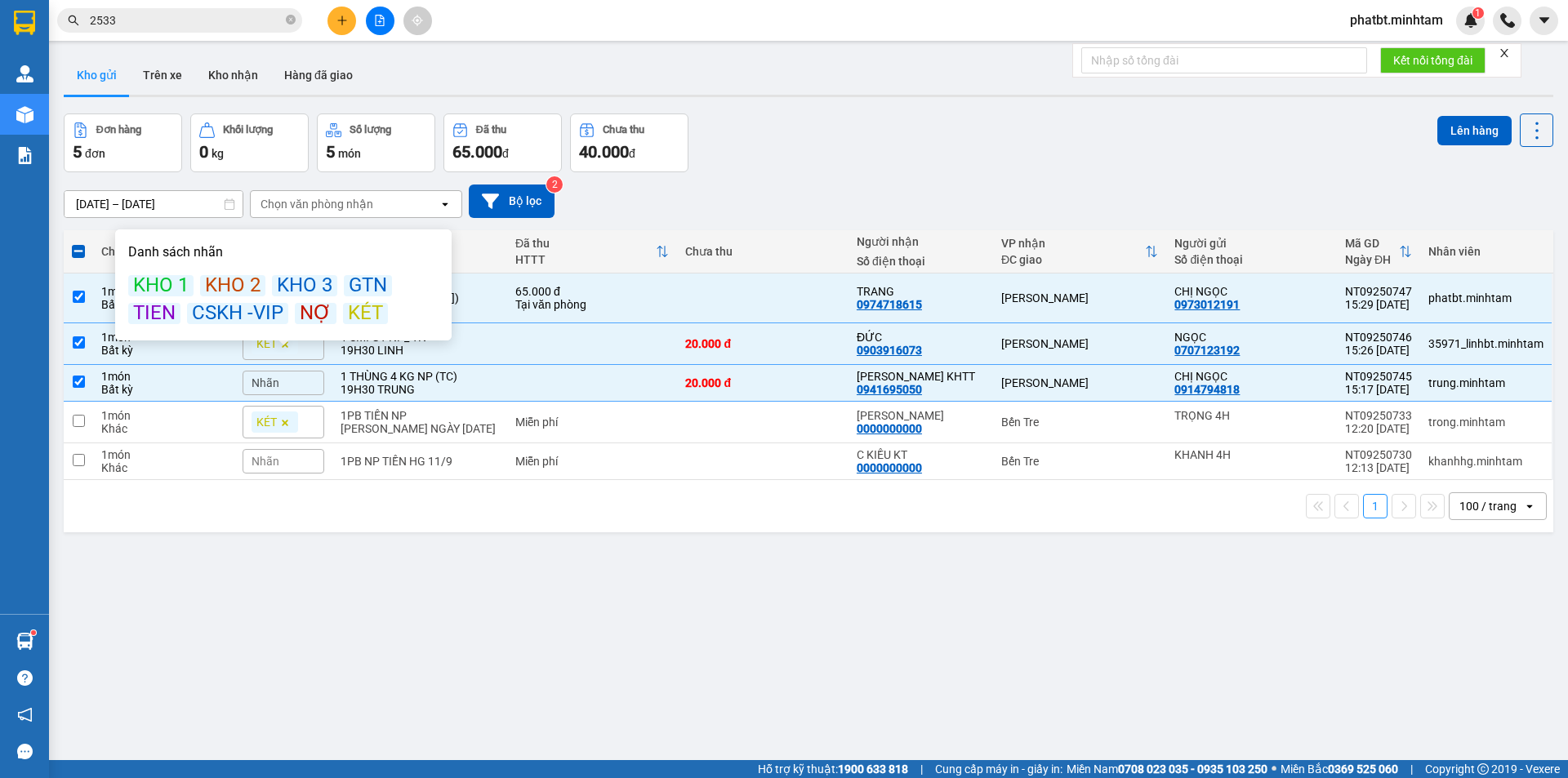
click at [835, 194] on div "09/09/2025 – 11/09/2025 Press the down arrow key to interact with the calendar …" at bounding box center [809, 201] width 1490 height 33
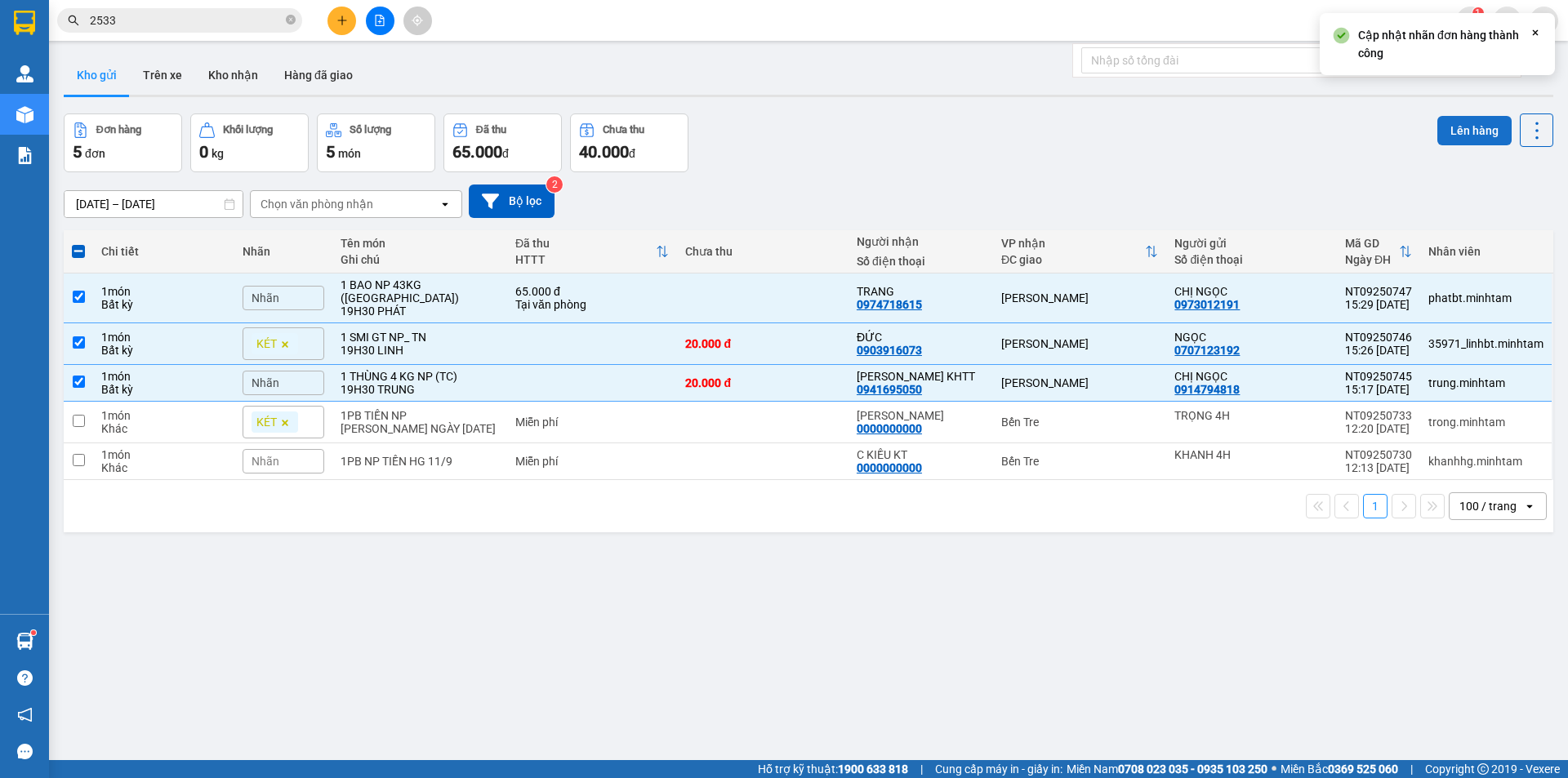
click at [1448, 130] on button "Lên hàng" at bounding box center [1474, 131] width 74 height 30
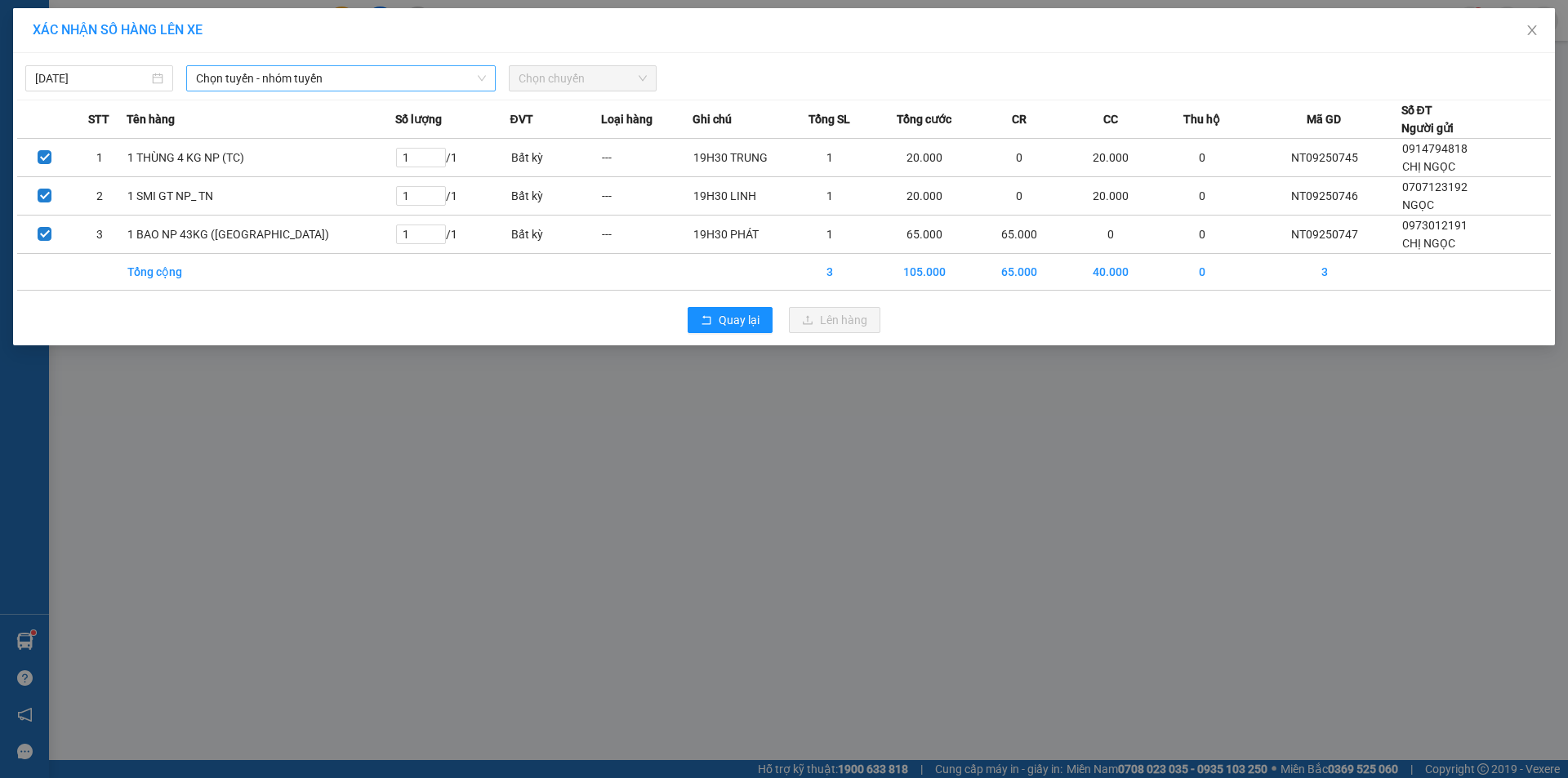
click at [394, 83] on span "Chọn tuyến - nhóm tuyến" at bounding box center [341, 79] width 290 height 24
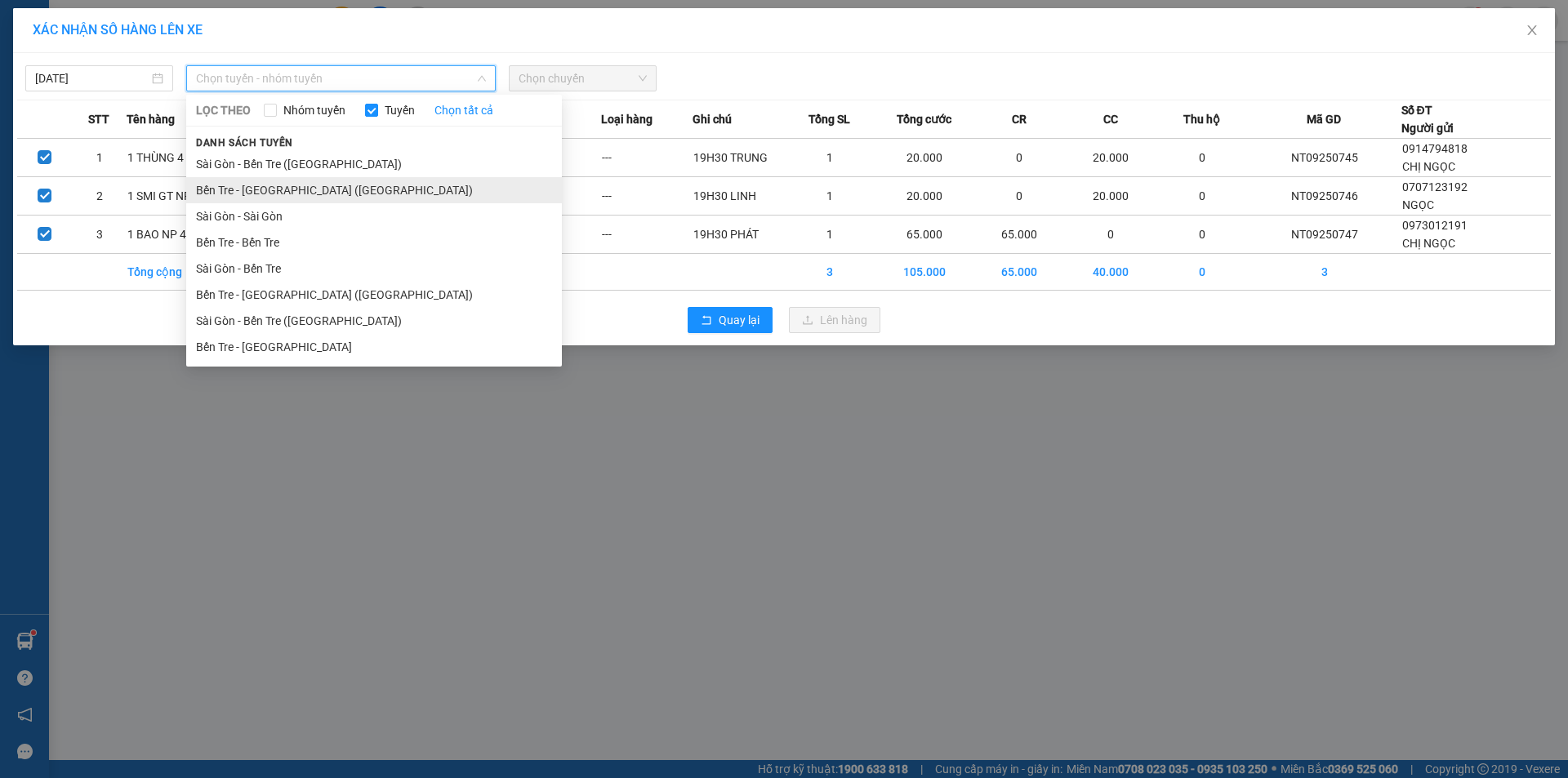
click at [365, 191] on li "Bến Tre - Sài Gòn (CN)" at bounding box center [374, 191] width 376 height 26
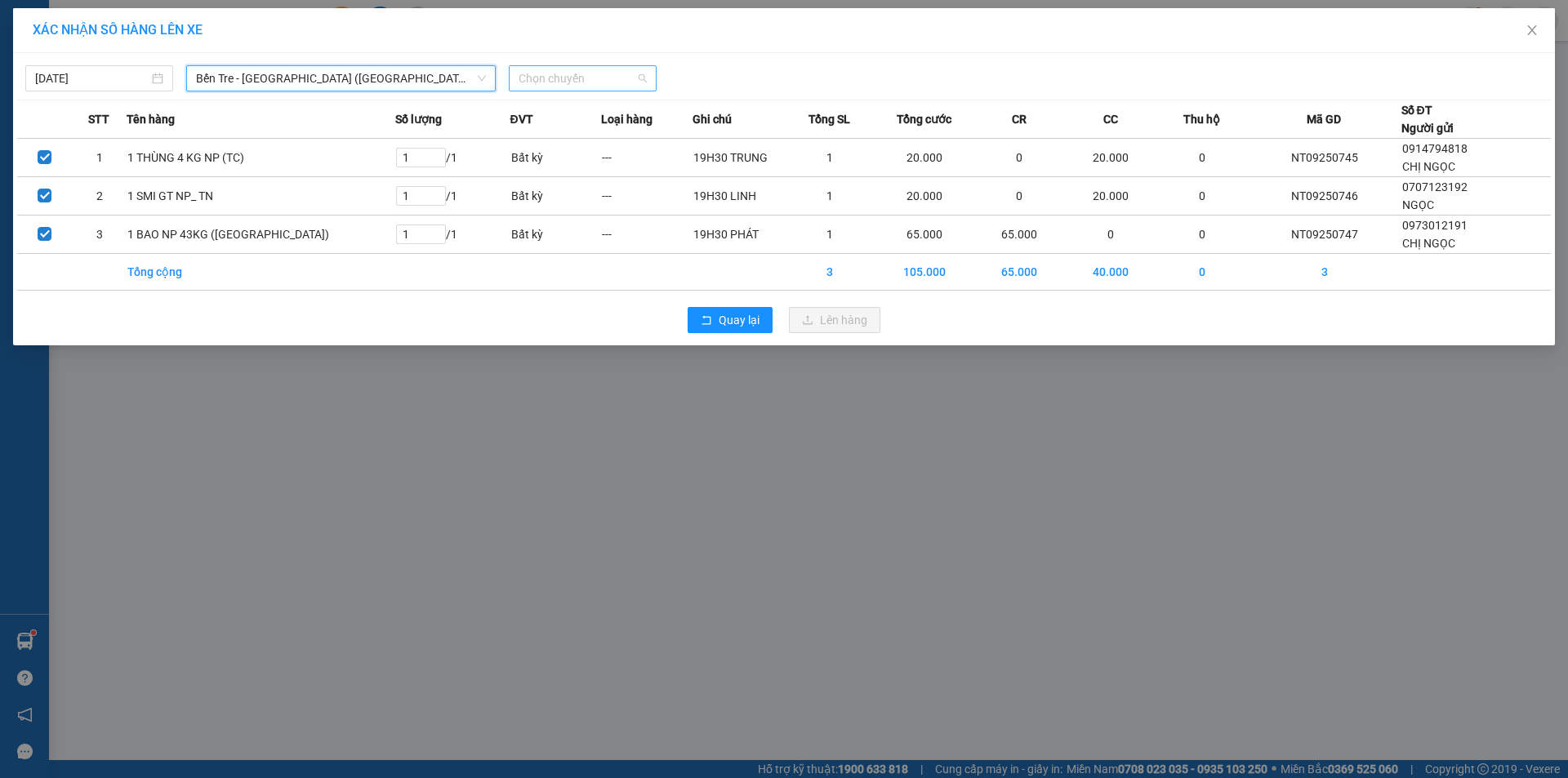
click at [554, 78] on span "Chọn chuyến" at bounding box center [582, 79] width 129 height 24
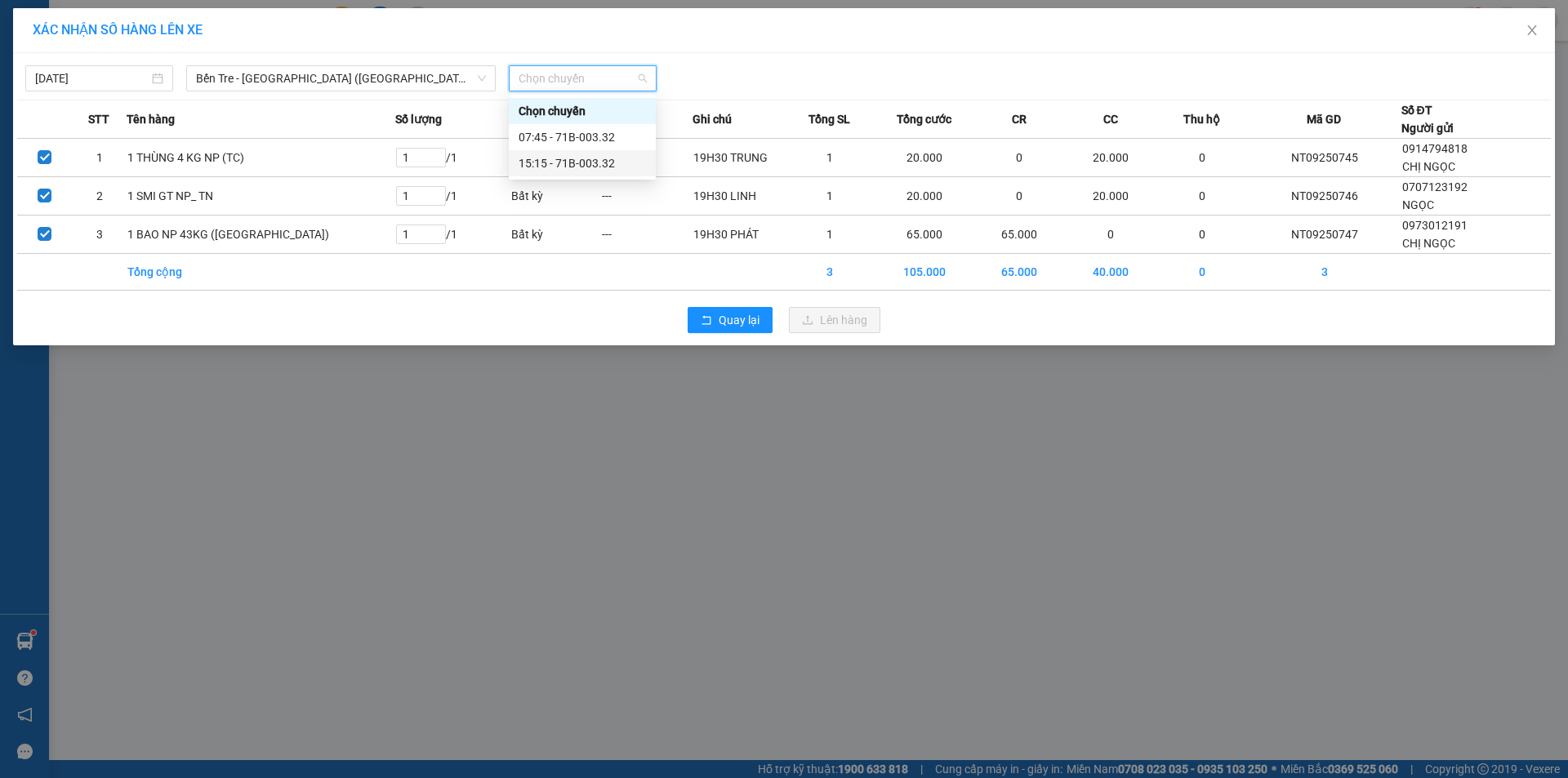
click at [589, 154] on div "15:15 - 71B-003.32" at bounding box center [582, 163] width 147 height 26
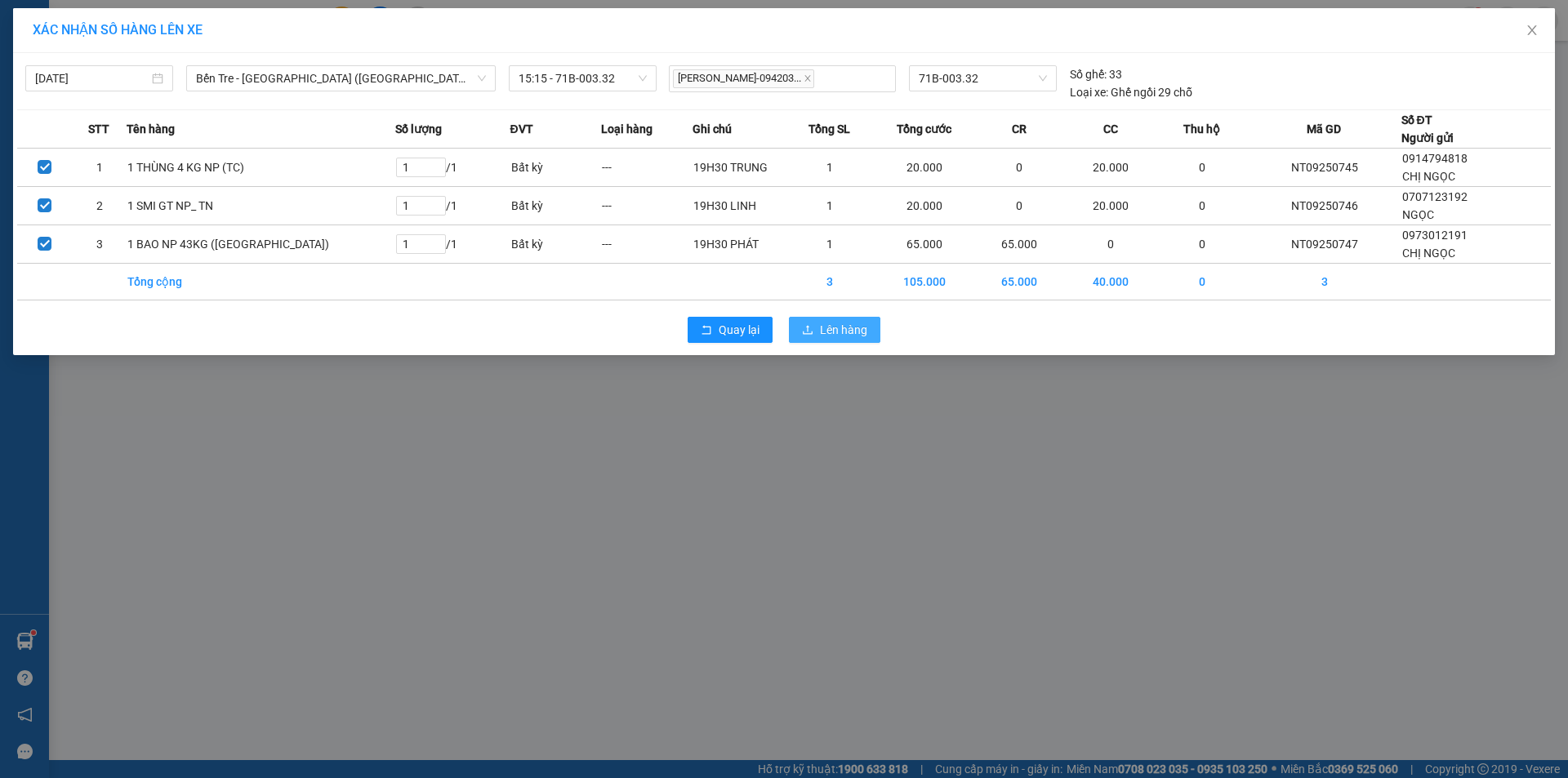
drag, startPoint x: 817, startPoint y: 332, endPoint x: 791, endPoint y: 337, distance: 26.5
click at [815, 332] on button "Lên hàng" at bounding box center [834, 330] width 92 height 26
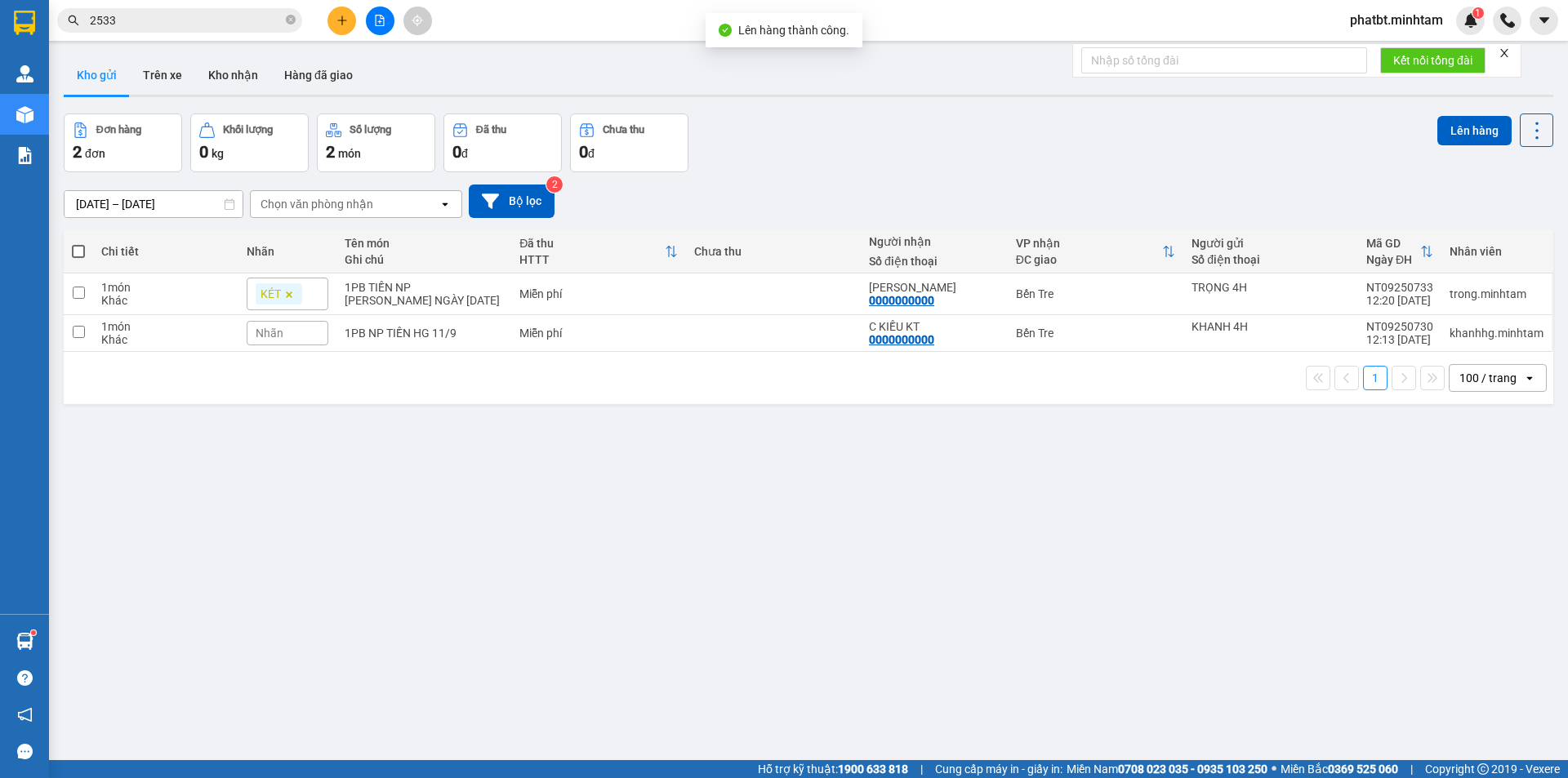
click at [379, 20] on icon "file-add" at bounding box center [380, 20] width 11 height 11
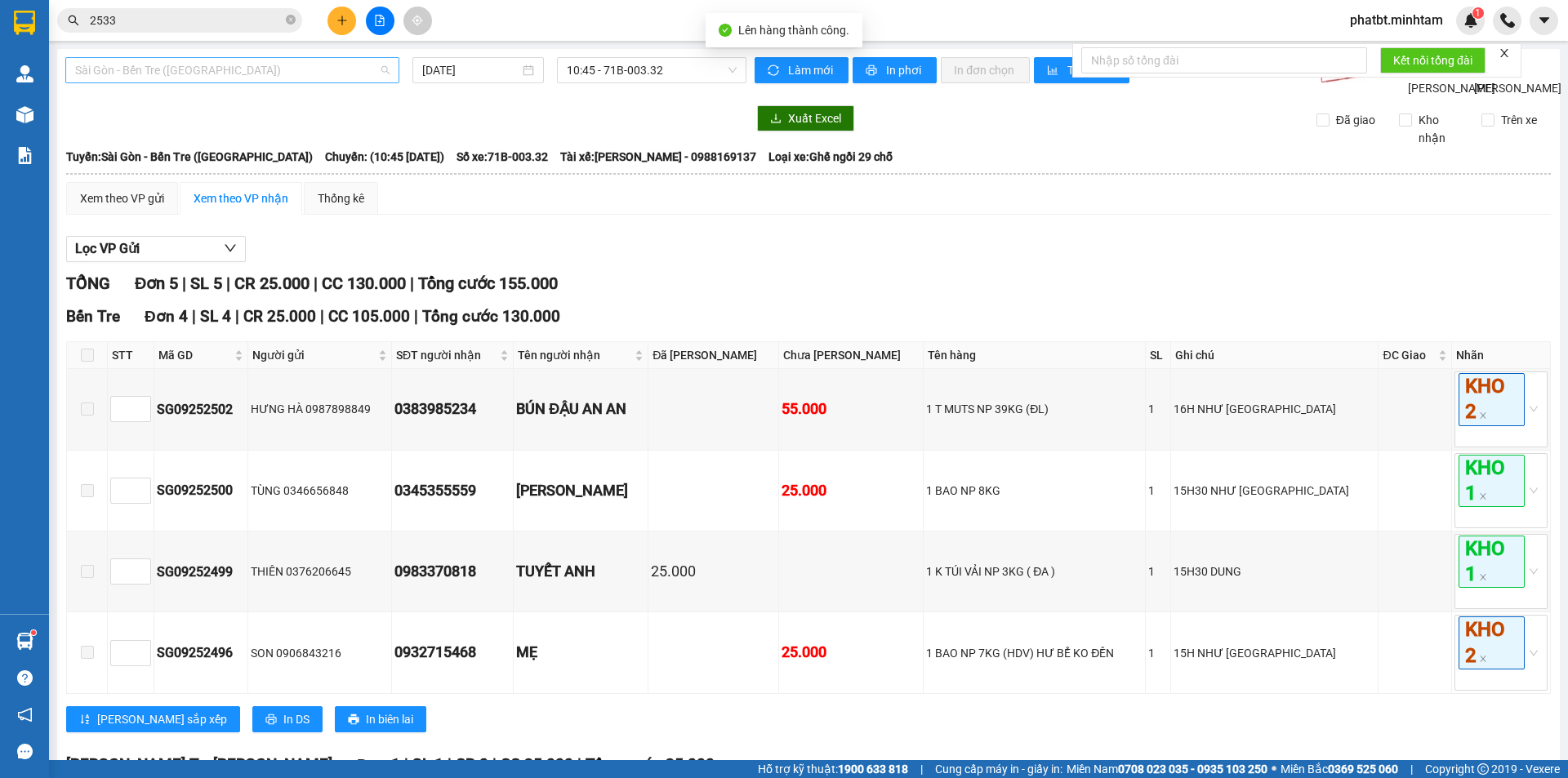
click at [282, 67] on span "Sài Gòn - Bến Tre (CN)" at bounding box center [233, 70] width 315 height 24
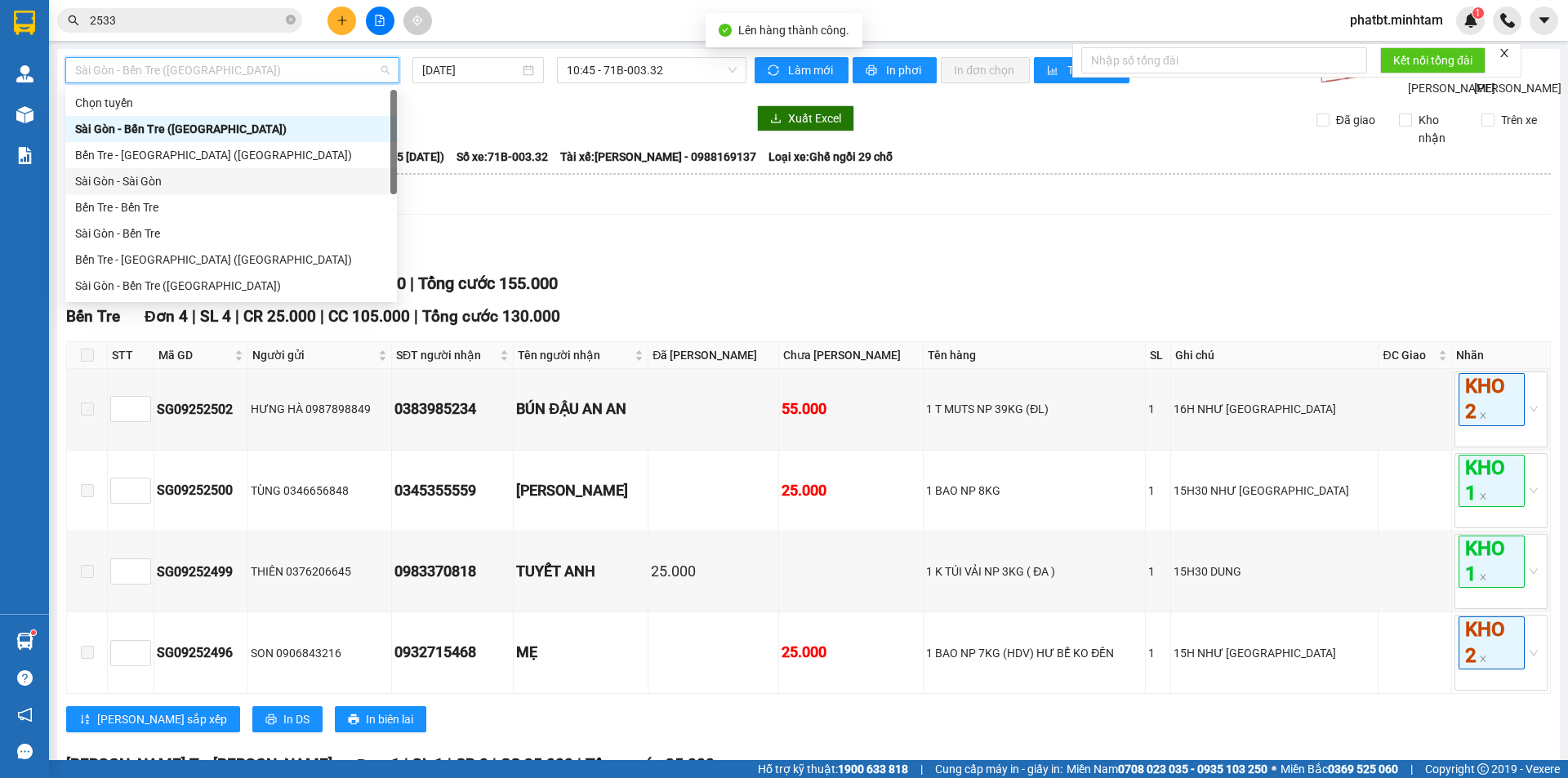
scroll to position [26, 0]
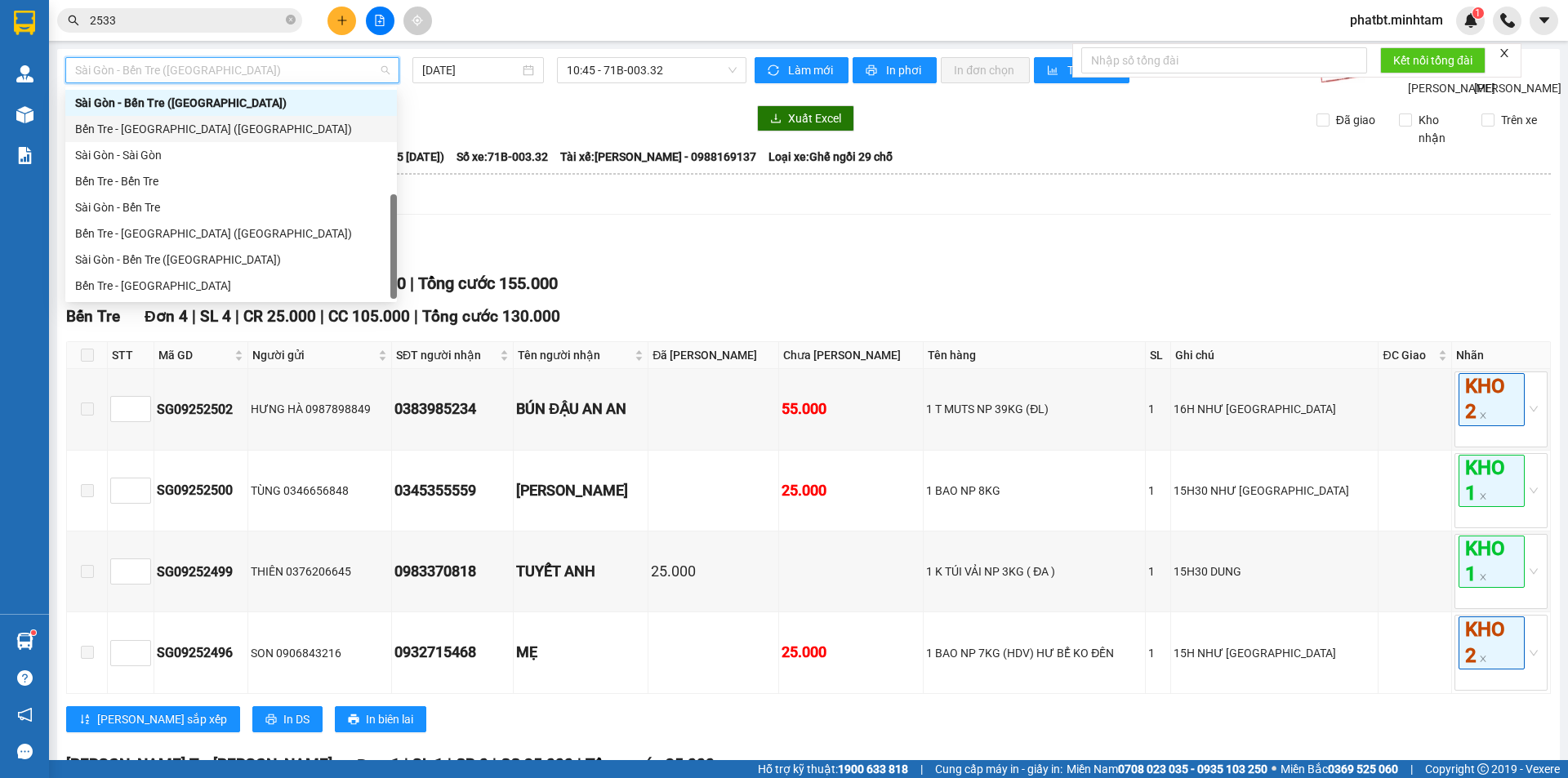
click at [217, 127] on div "Bến Tre - Sài Gòn (CN)" at bounding box center [231, 129] width 312 height 18
type input "11/09/2025"
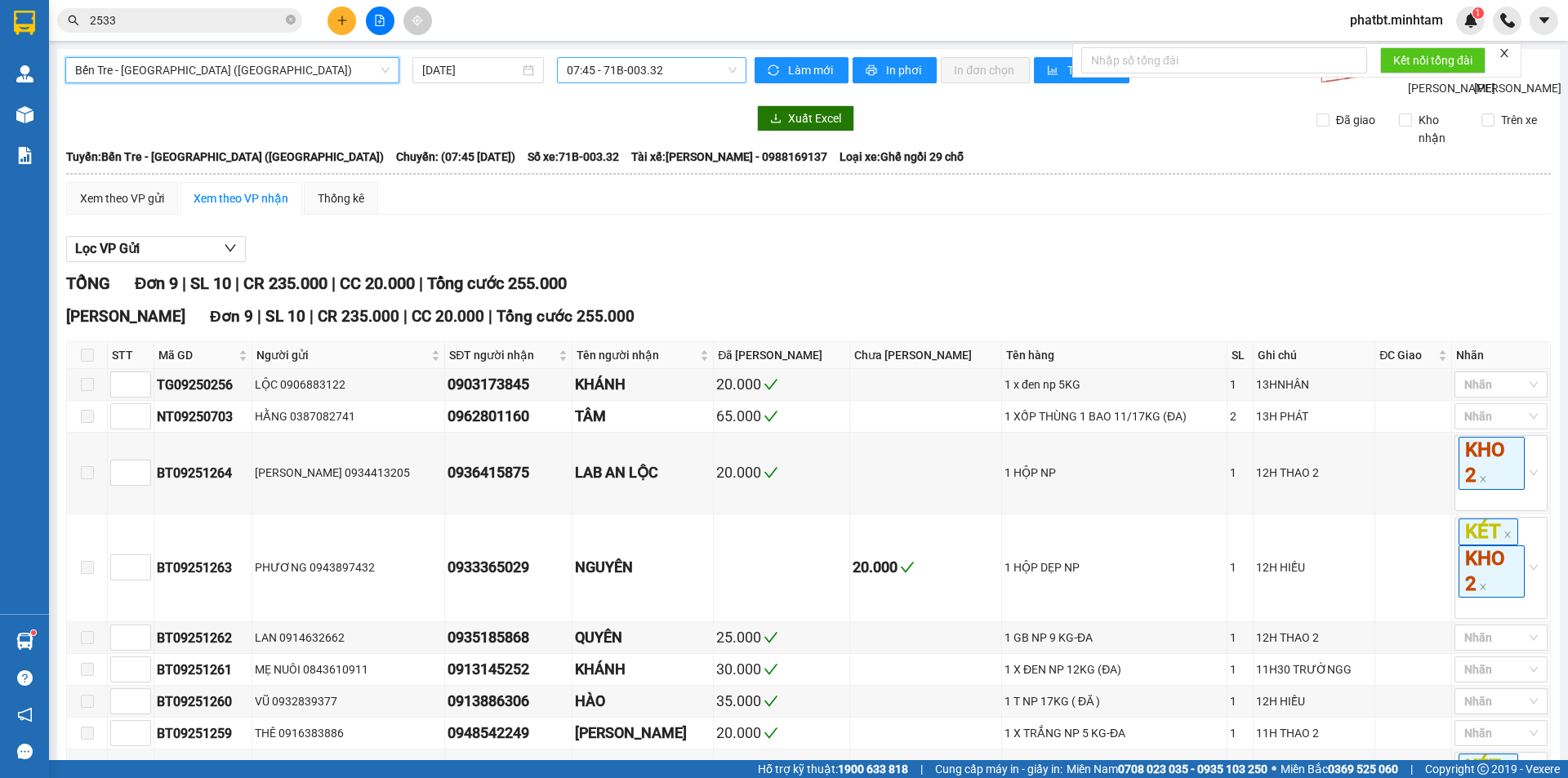
click at [629, 68] on span "07:45 - 71B-003.32" at bounding box center [652, 70] width 170 height 24
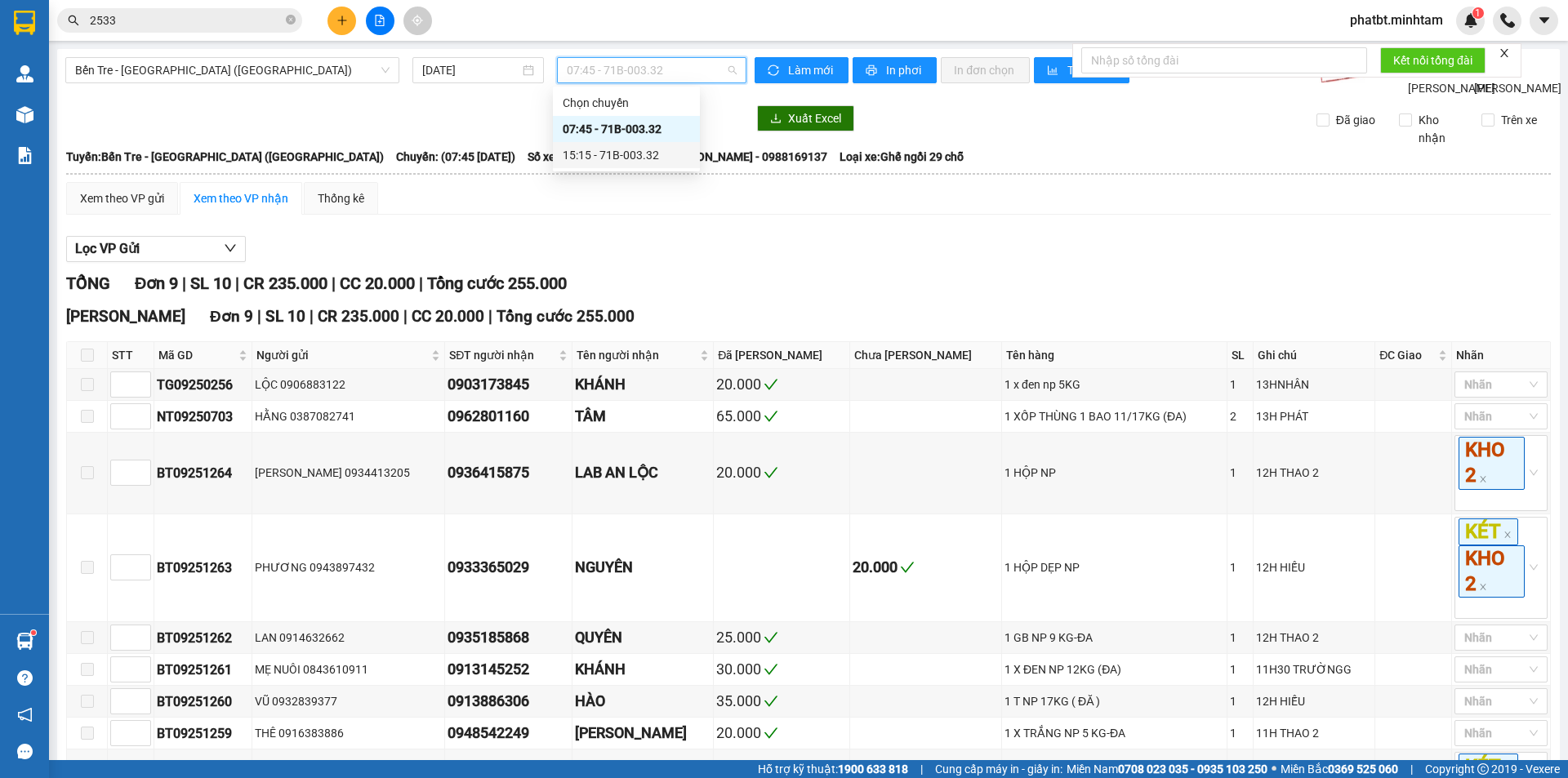
click at [601, 148] on div "15:15 - 71B-003.32" at bounding box center [627, 155] width 128 height 18
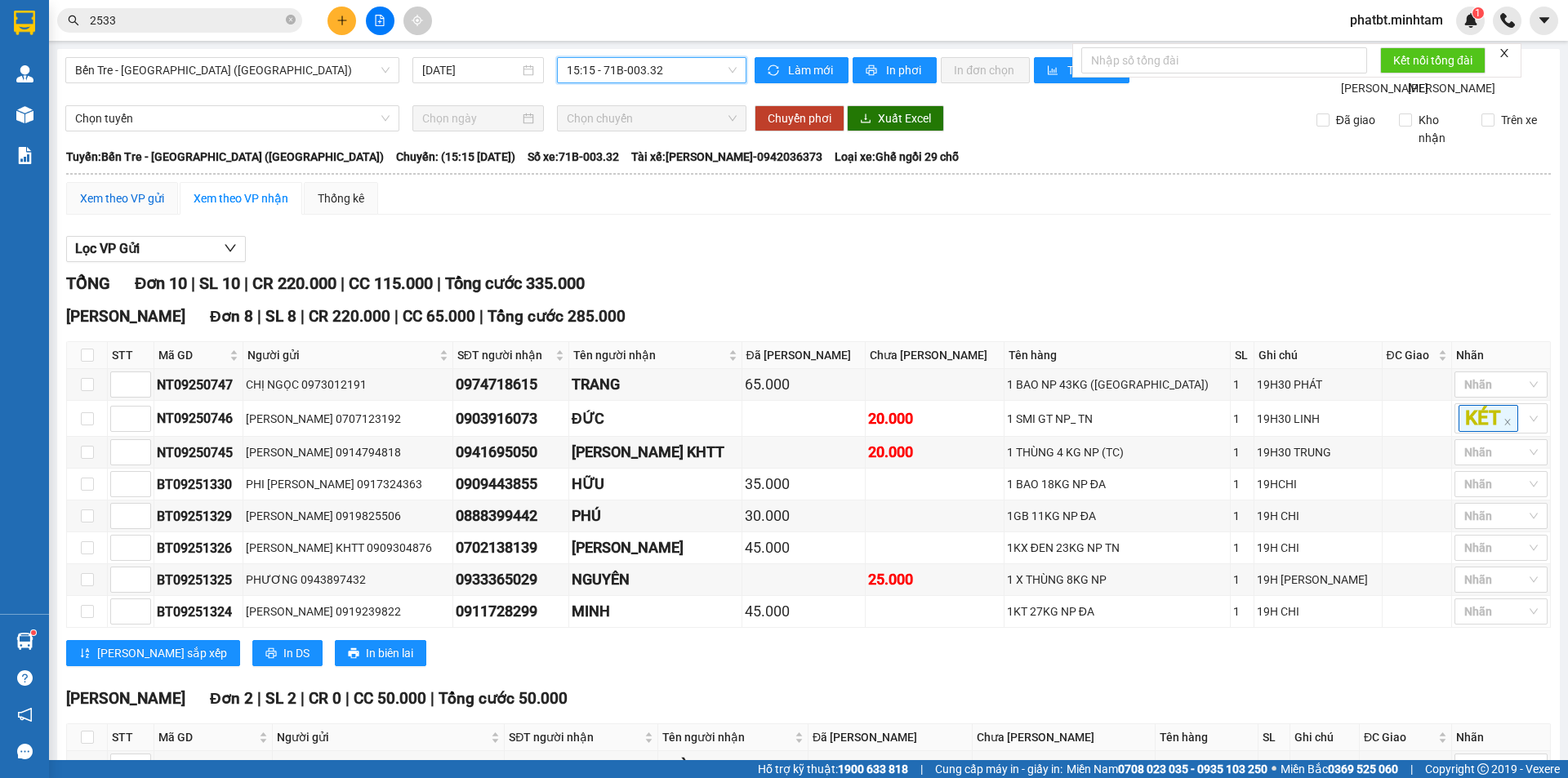
click at [128, 207] on div "Xem theo VP gửi" at bounding box center [122, 198] width 84 height 18
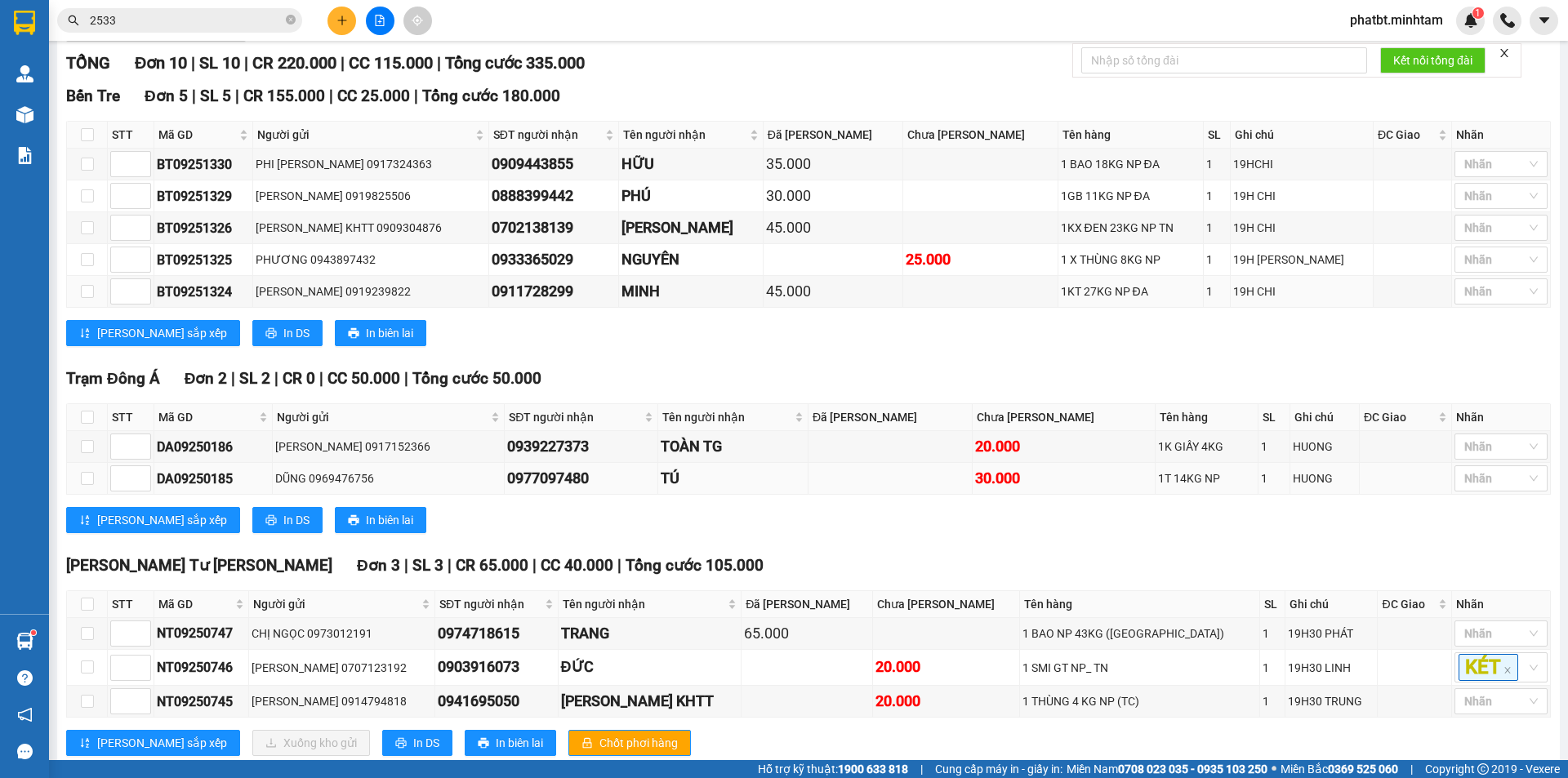
scroll to position [280, 0]
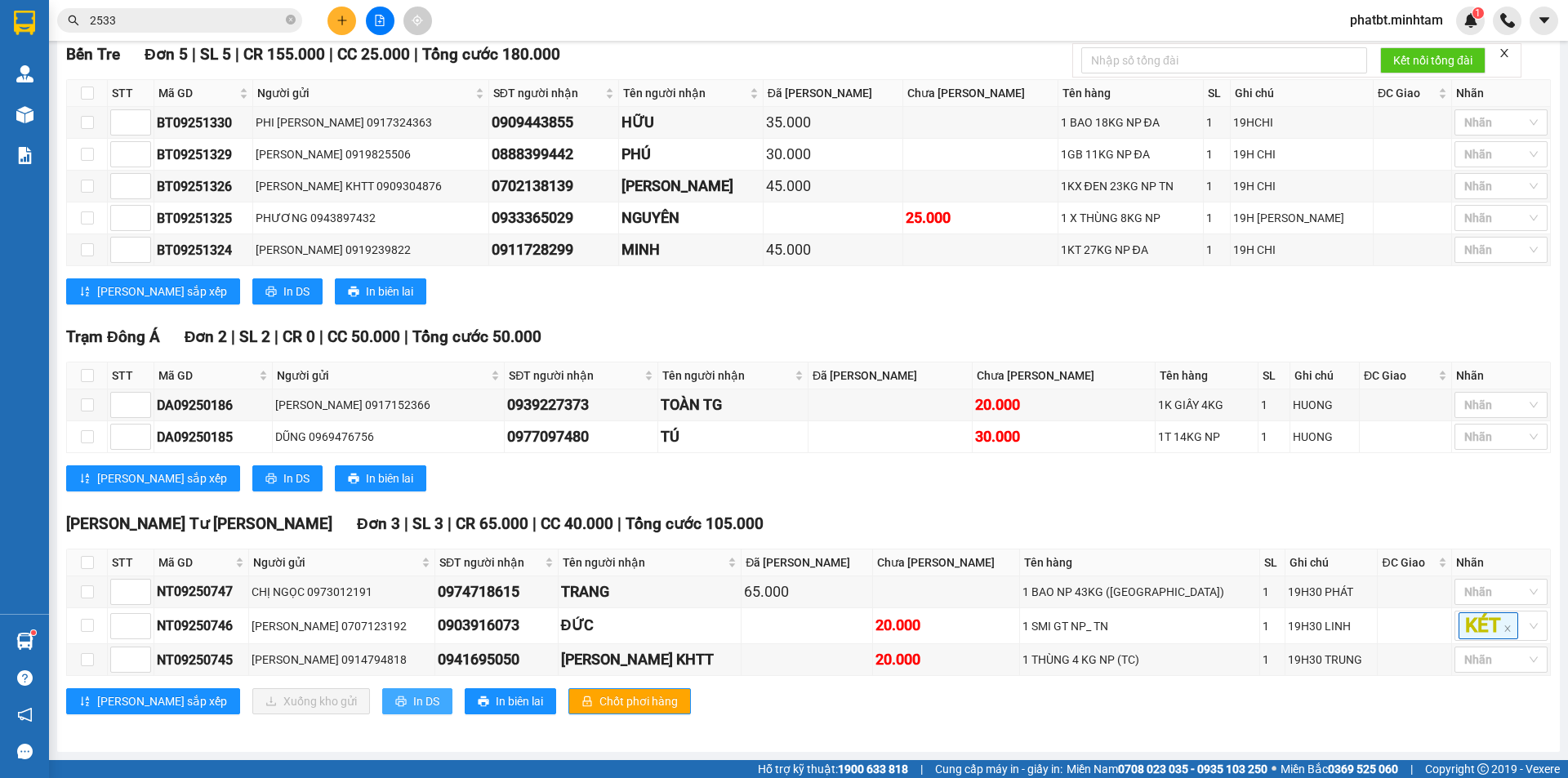
click at [414, 697] on span "In DS" at bounding box center [427, 701] width 26 height 18
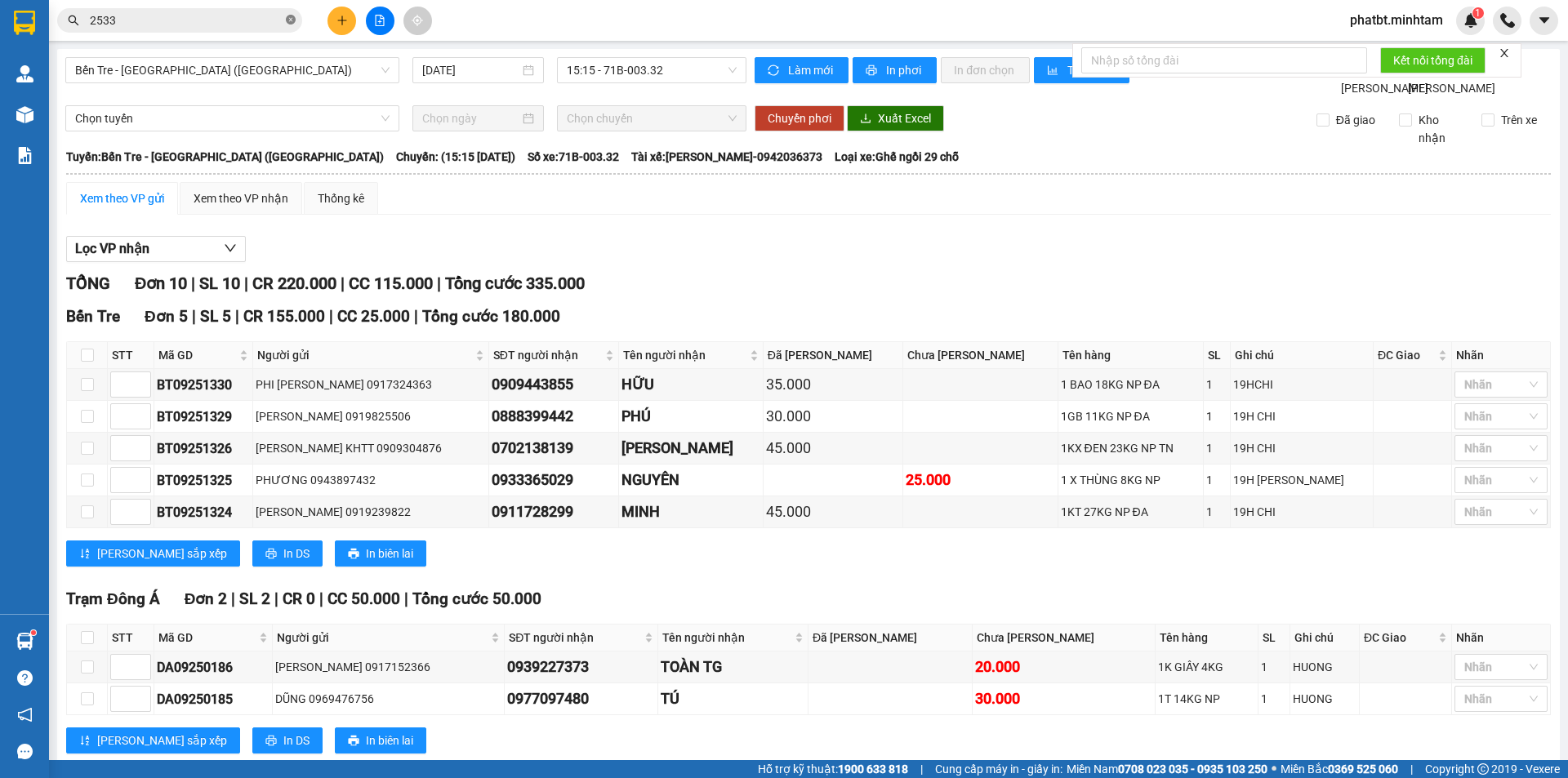
click at [291, 14] on span at bounding box center [290, 21] width 10 height 16
click at [266, 14] on input "text" at bounding box center [186, 20] width 192 height 18
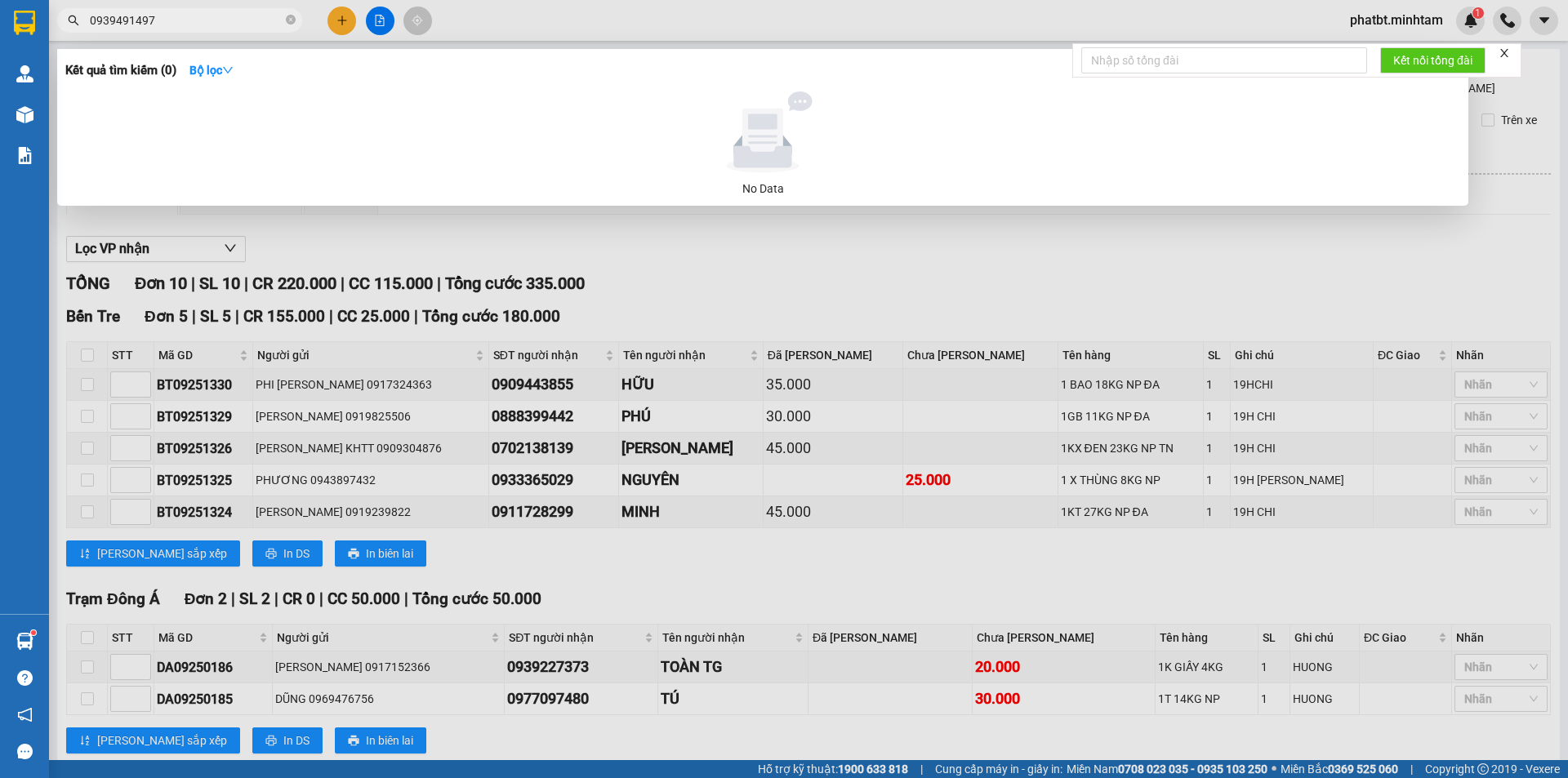
click at [209, 18] on input "0939491497" at bounding box center [186, 20] width 192 height 18
type input "0939491497"
click at [152, 326] on div at bounding box center [784, 389] width 1568 height 778
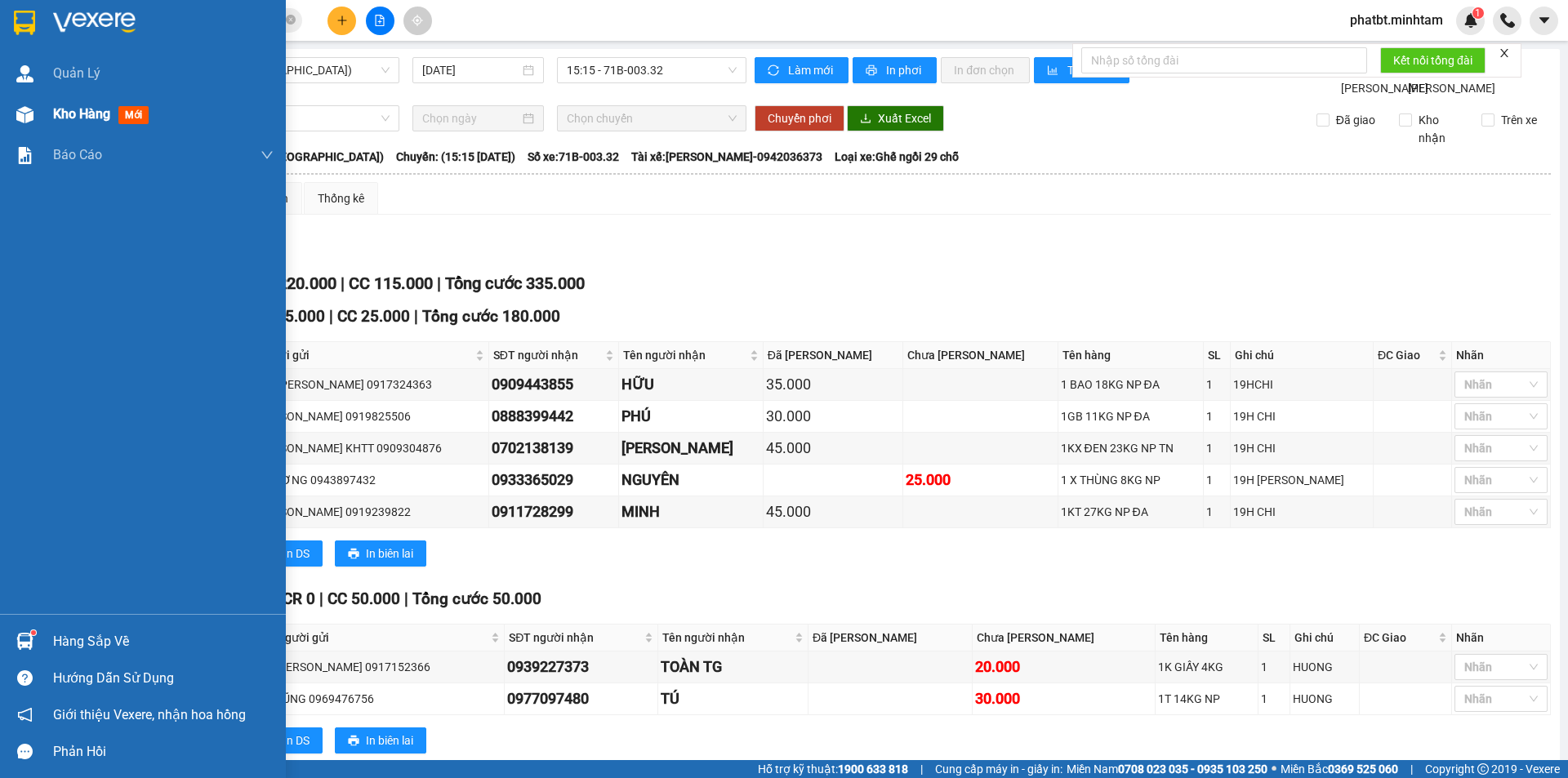
click at [44, 109] on div "Kho hàng mới" at bounding box center [143, 114] width 286 height 41
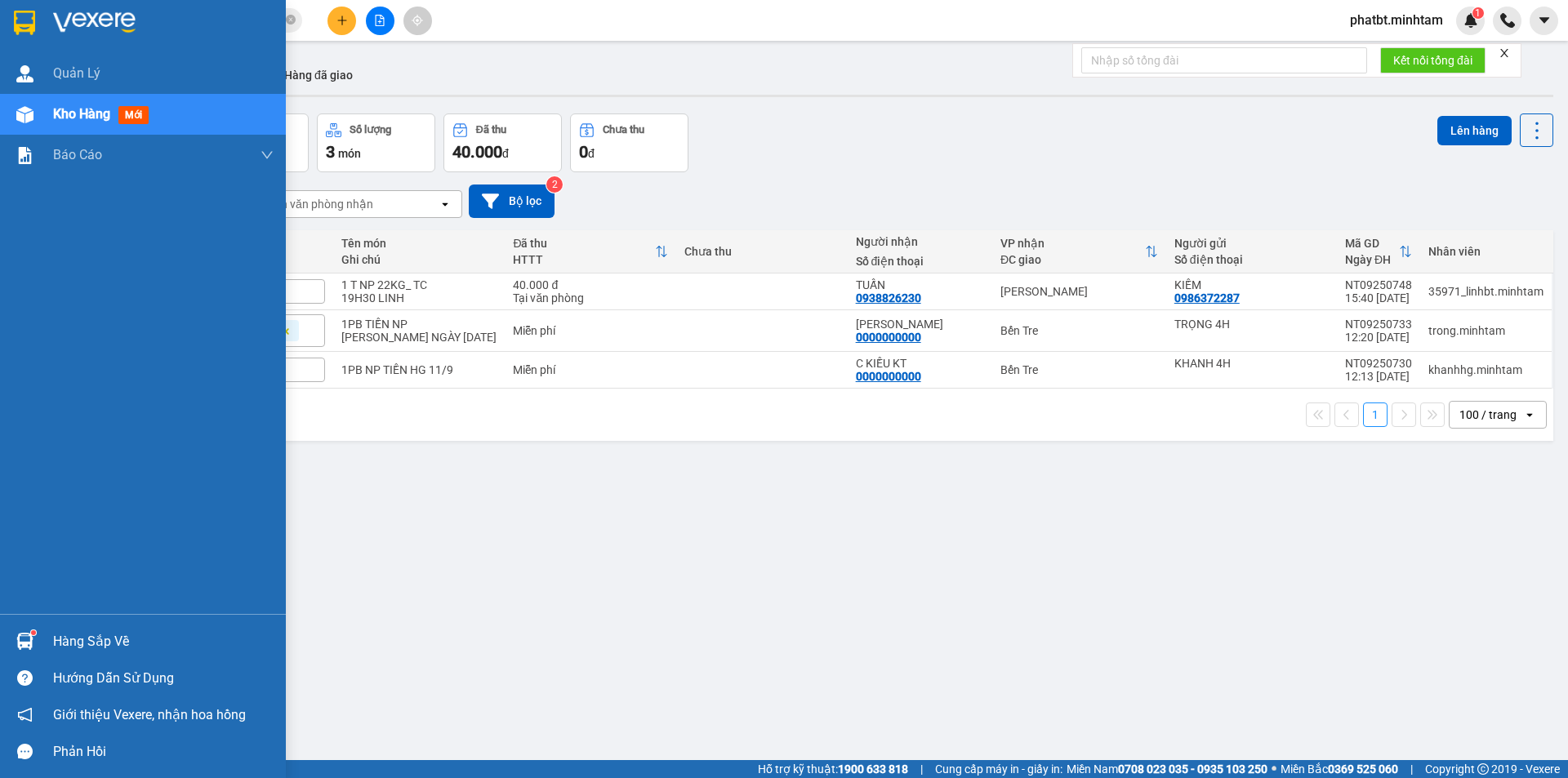
click at [53, 649] on div "Hàng sắp về" at bounding box center [164, 642] width 220 height 24
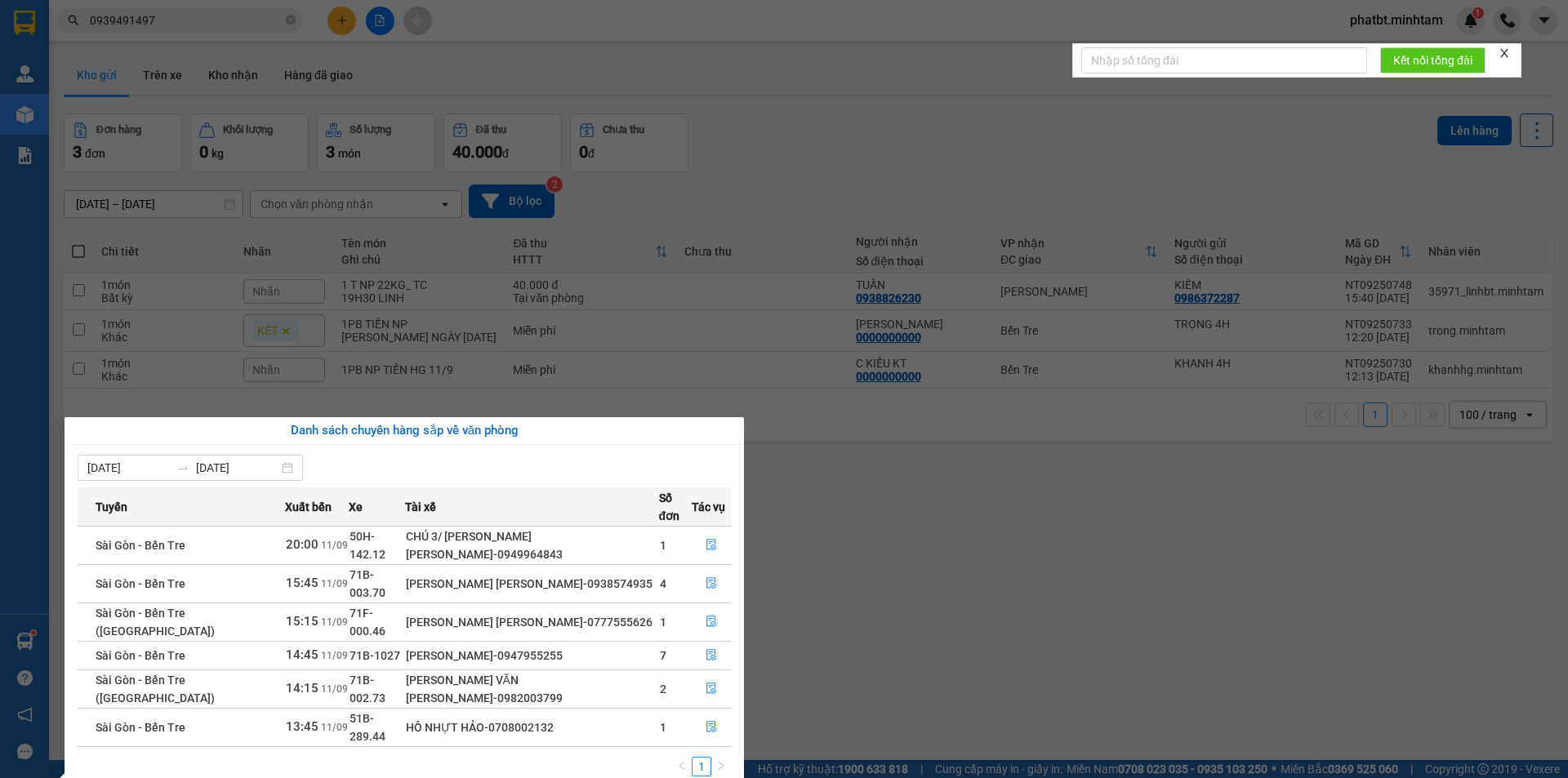
click at [806, 599] on section "Kết quả tìm kiếm ( 0 ) Bộ lọc No Data 0939491497 phatbt.minhtam 1 Quản Lý Kho h…" at bounding box center [784, 389] width 1568 height 778
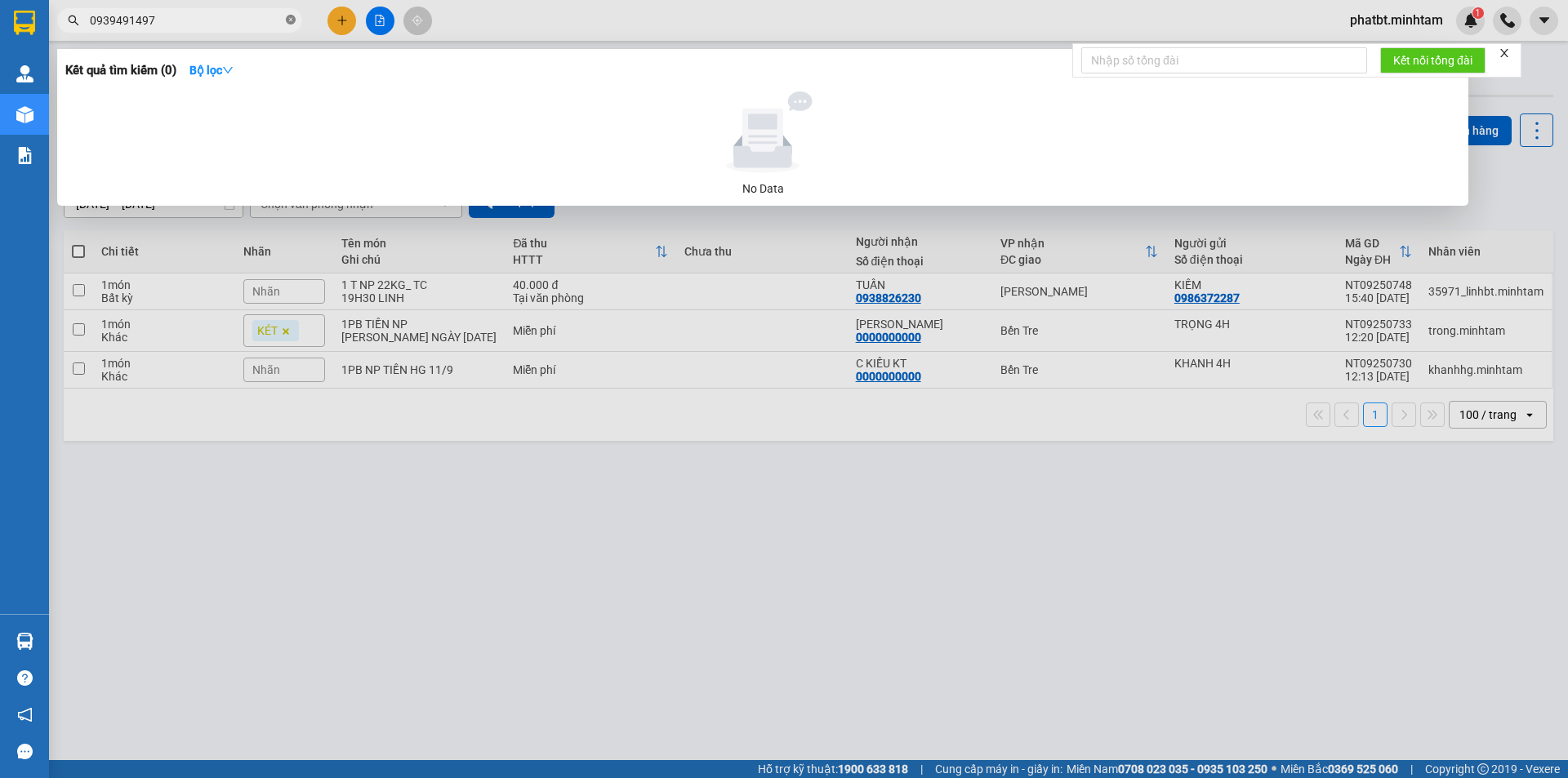
click at [291, 24] on icon "close-circle" at bounding box center [290, 19] width 10 height 10
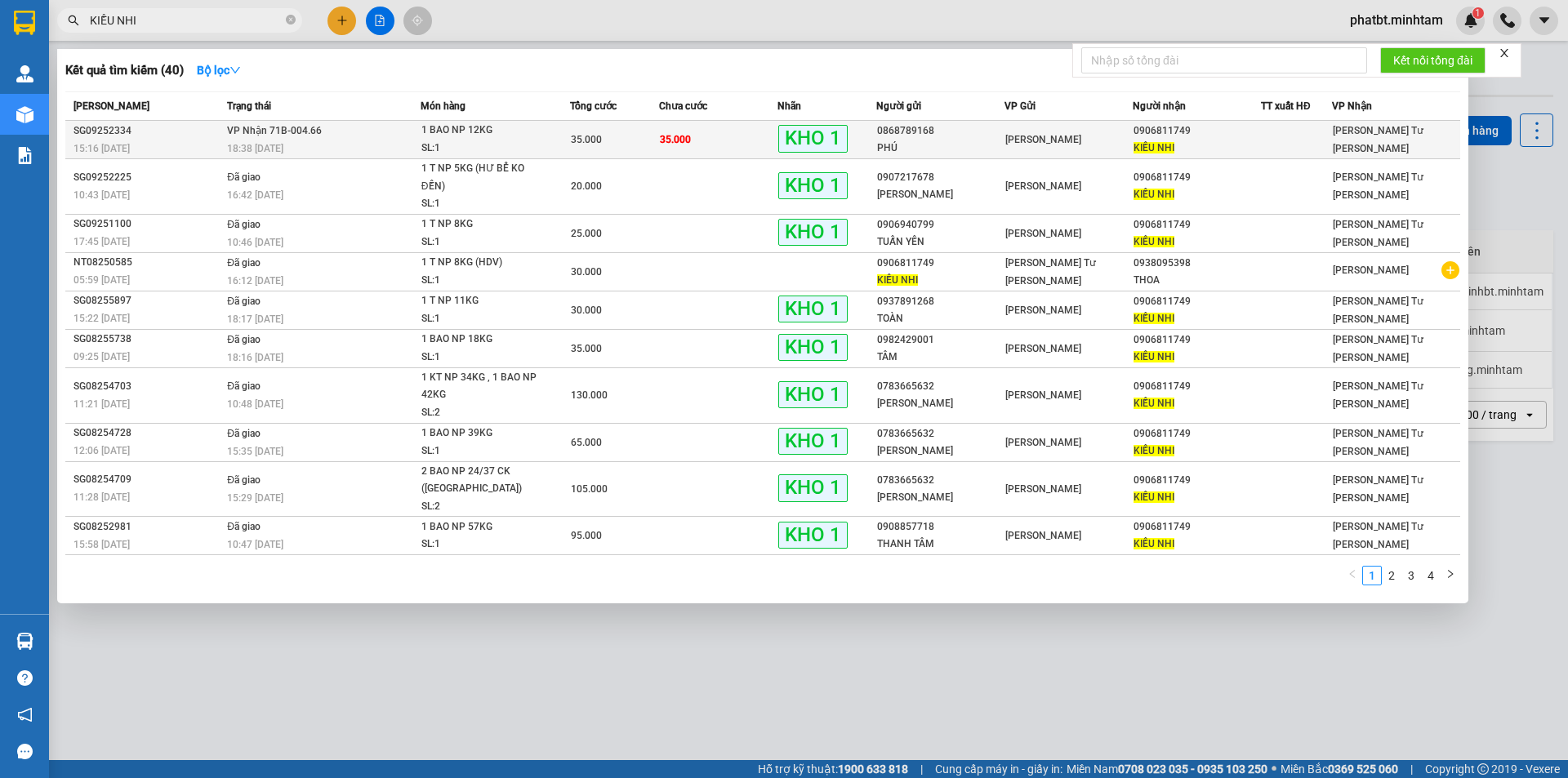
type input "KIỀU NHI"
click at [417, 146] on div "18:38 - 10/09" at bounding box center [324, 149] width 192 height 18
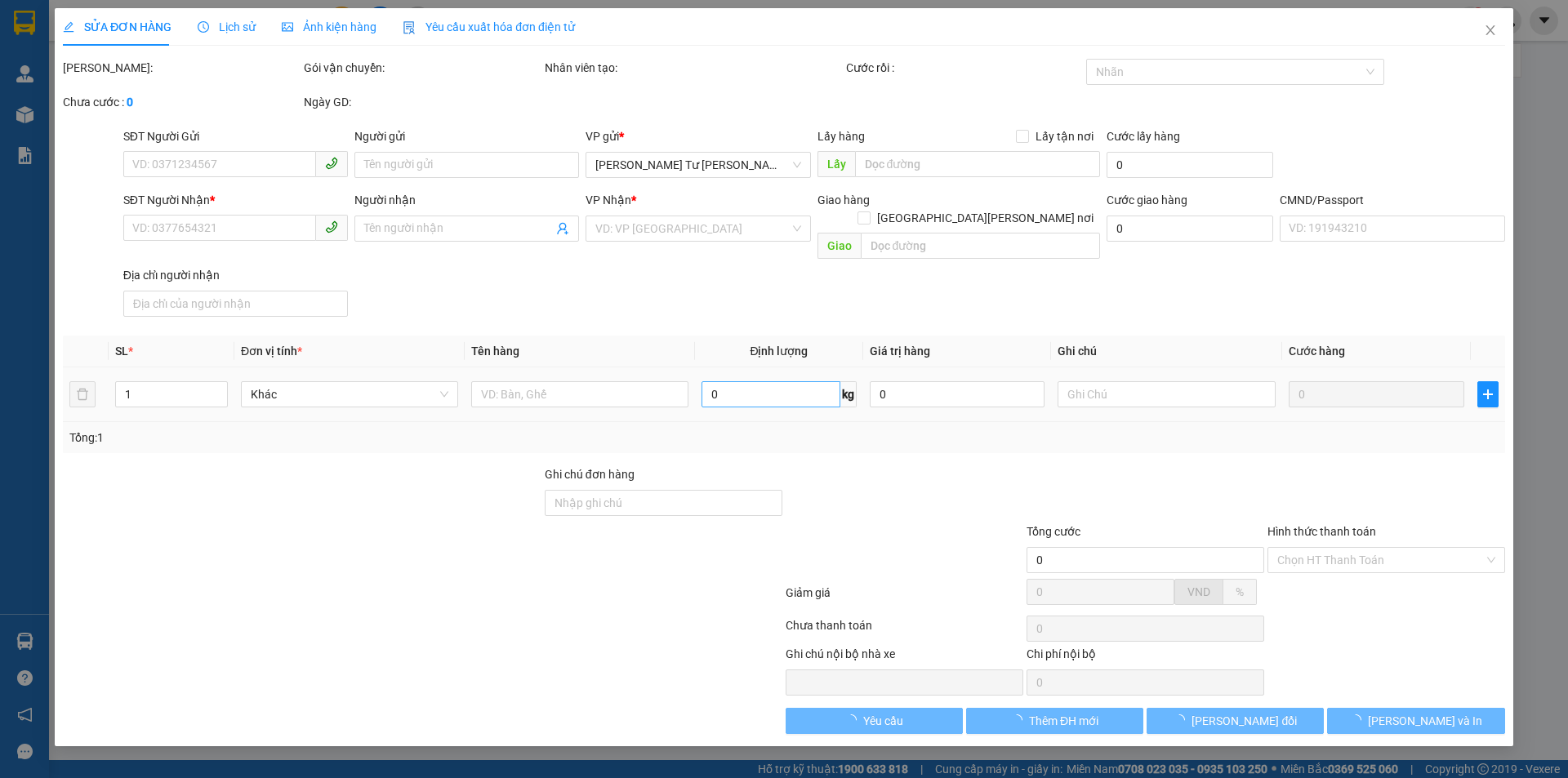
type input "0868789168"
type input "PHÚ"
type input "0906811749"
type input "KIỀU NHI"
type input "BM"
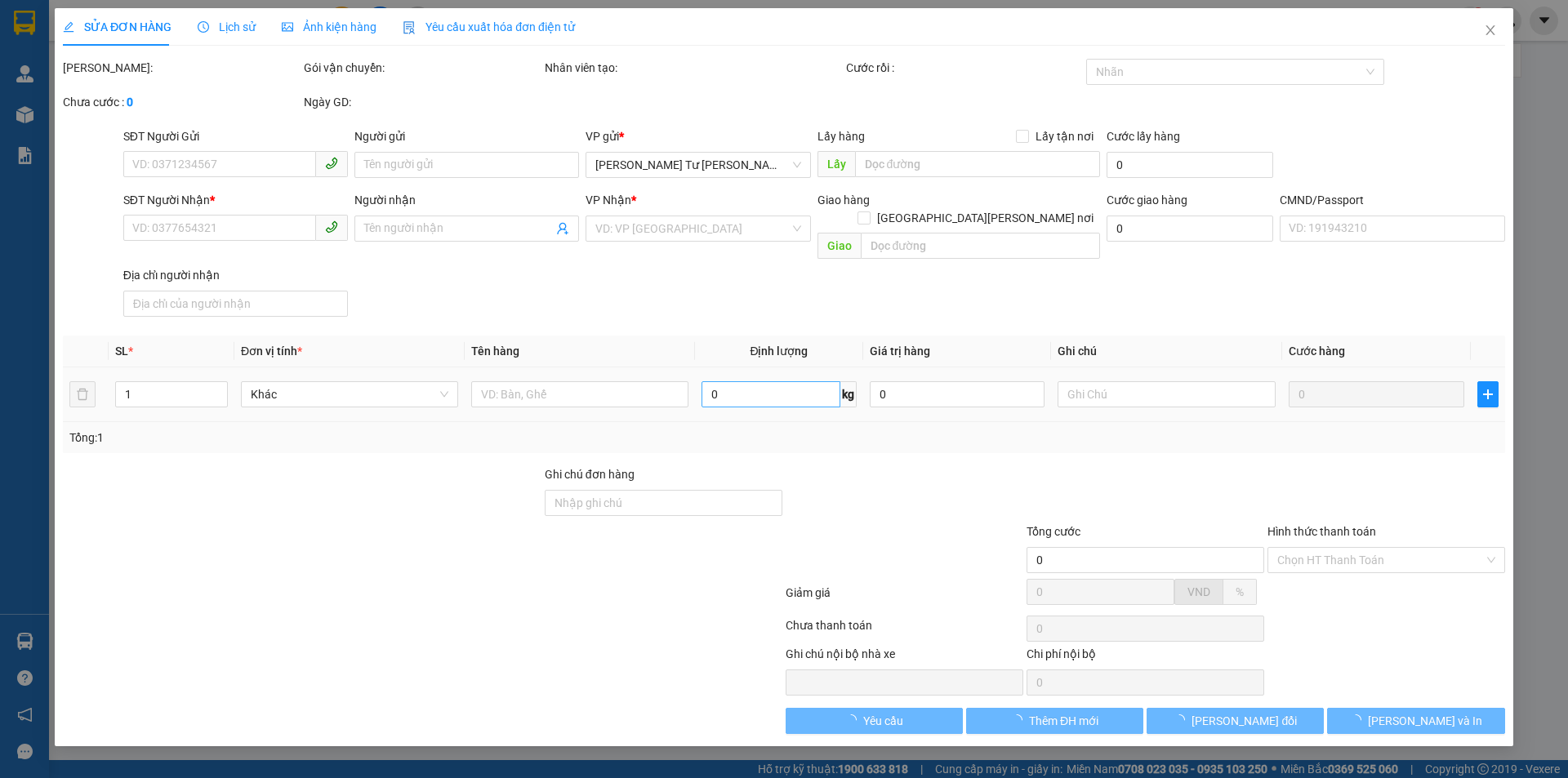
type input "35.000"
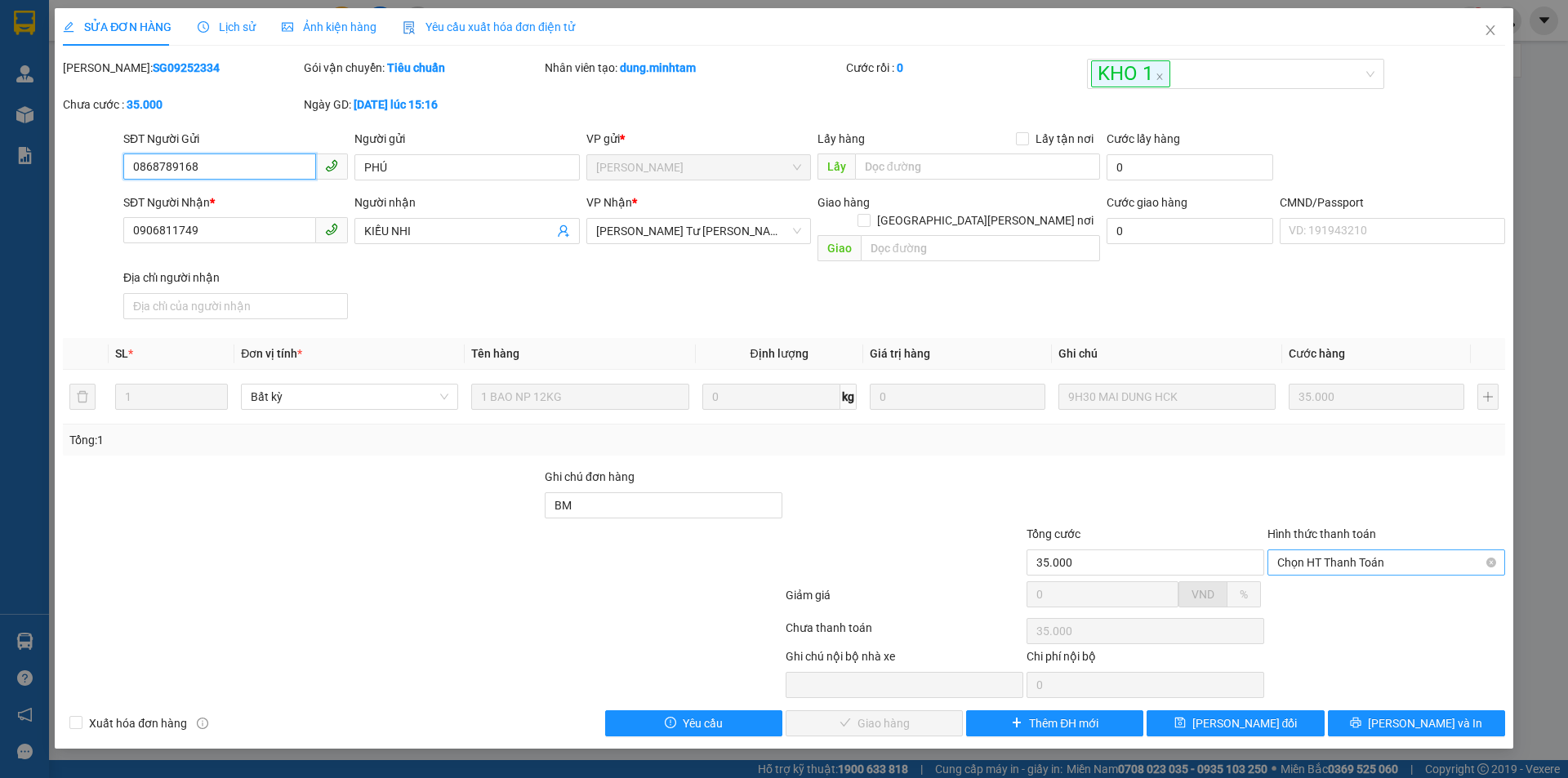
click at [1323, 551] on span "Chọn HT Thanh Toán" at bounding box center [1386, 563] width 218 height 24
click at [1306, 565] on div "Tại văn phòng" at bounding box center [1387, 577] width 238 height 26
type input "0"
click at [887, 714] on span "[PERSON_NAME] và Giao hàng" at bounding box center [927, 723] width 220 height 18
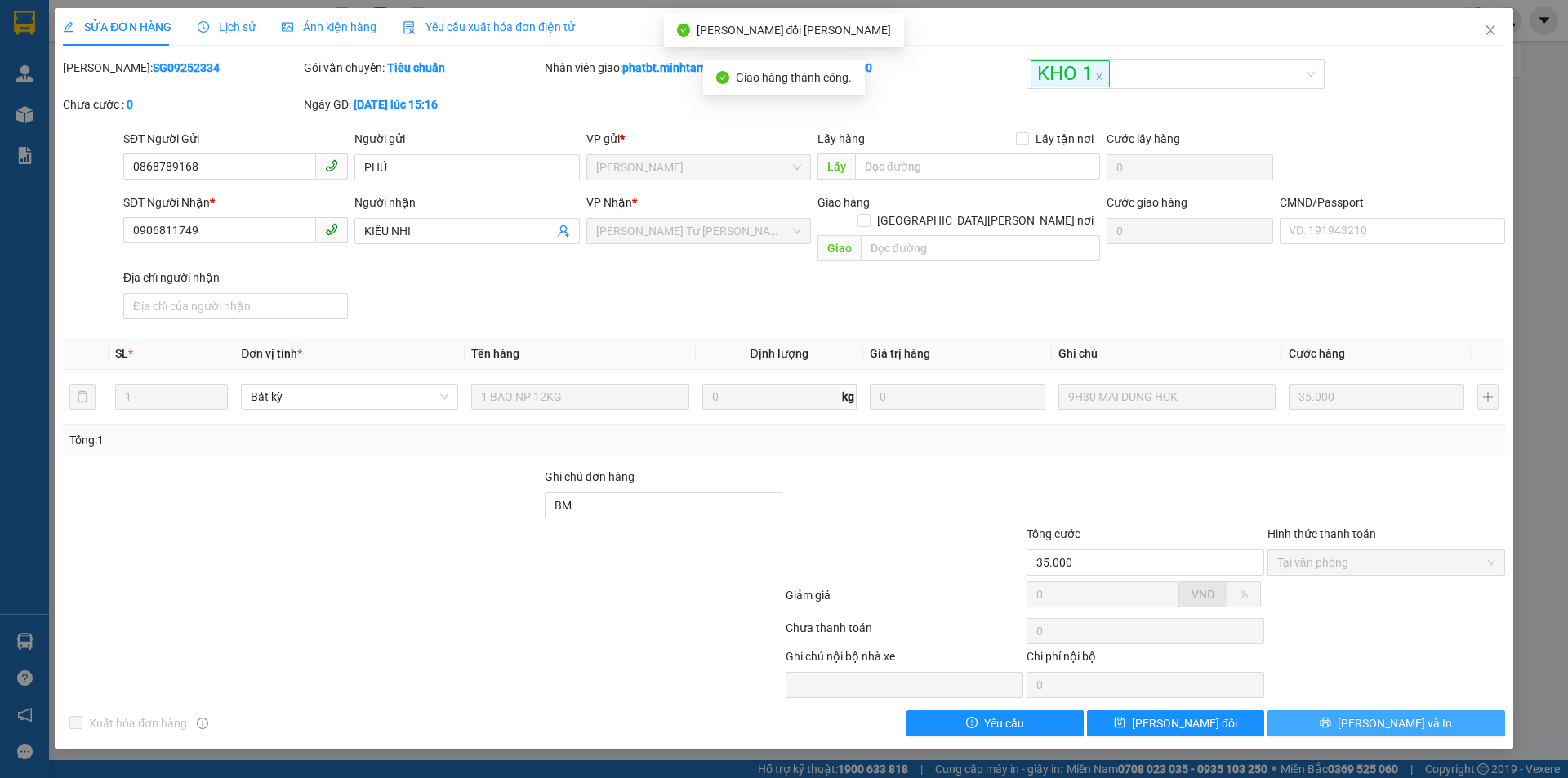
click at [1303, 711] on button "[PERSON_NAME] và In" at bounding box center [1387, 724] width 238 height 26
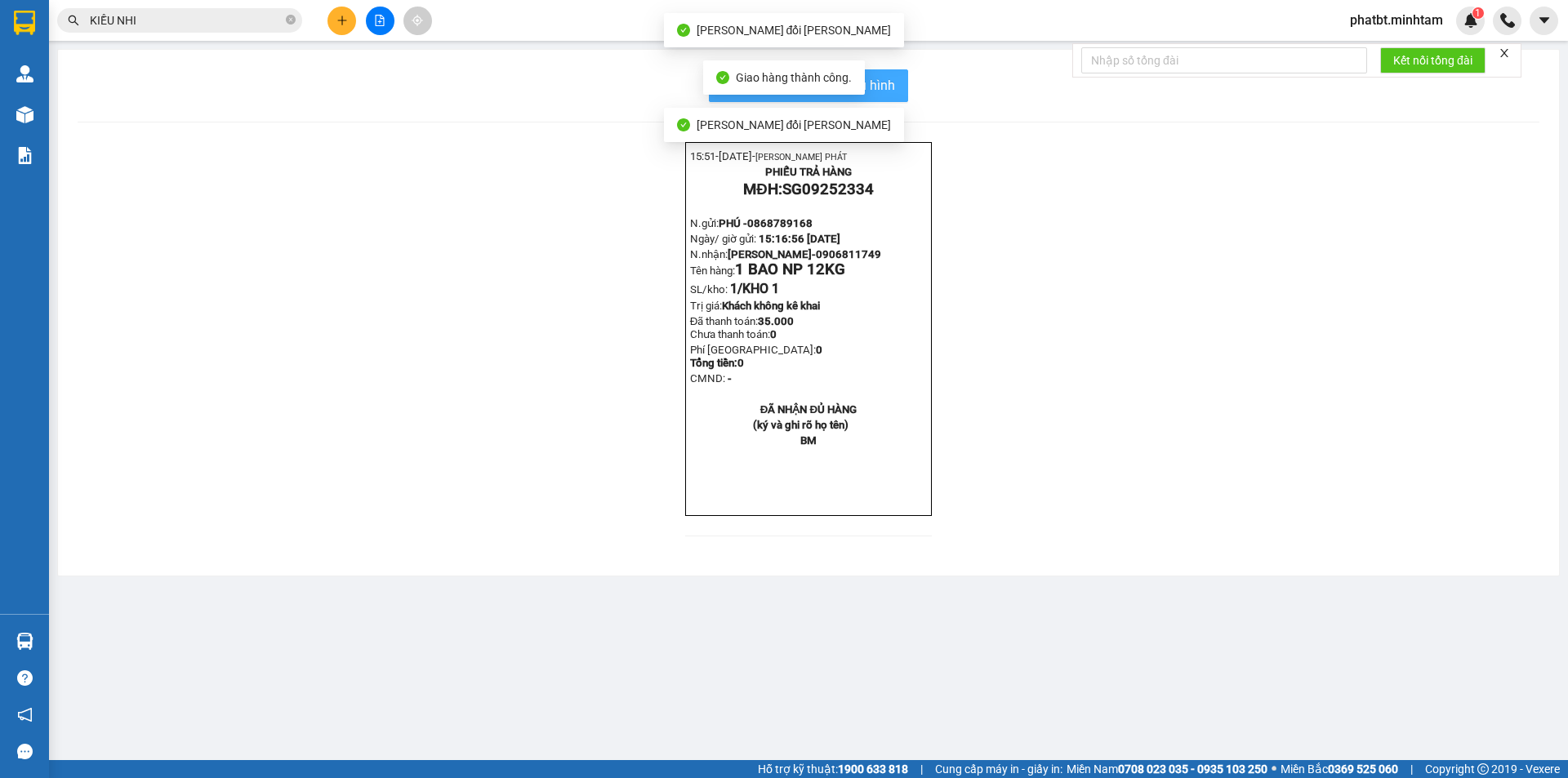
click at [883, 78] on span "In mẫu biên lai tự cấu hình" at bounding box center [819, 85] width 154 height 20
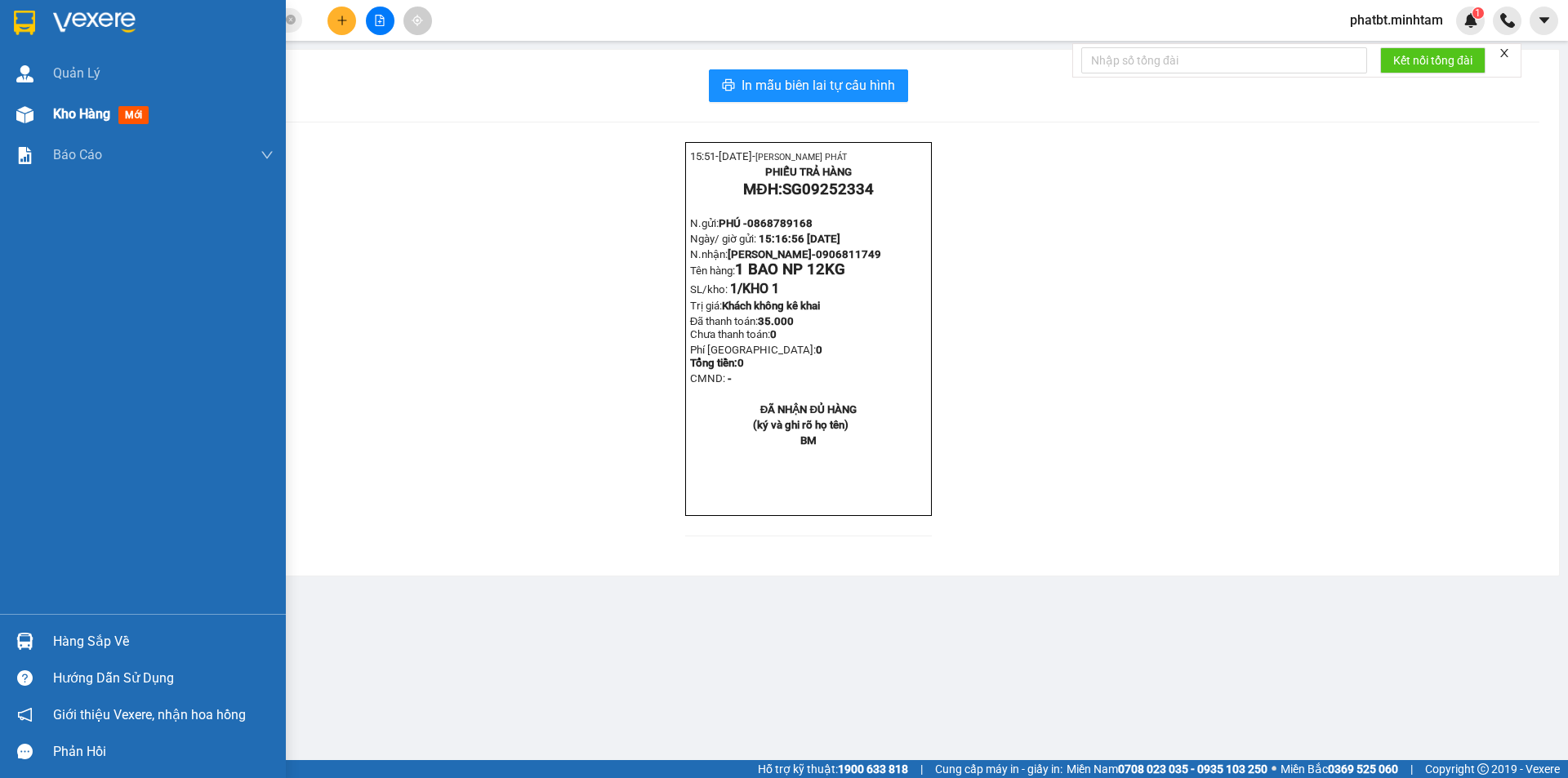
drag, startPoint x: 86, startPoint y: 115, endPoint x: 64, endPoint y: 121, distance: 22.8
click at [85, 116] on span "Kho hàng" at bounding box center [81, 114] width 57 height 16
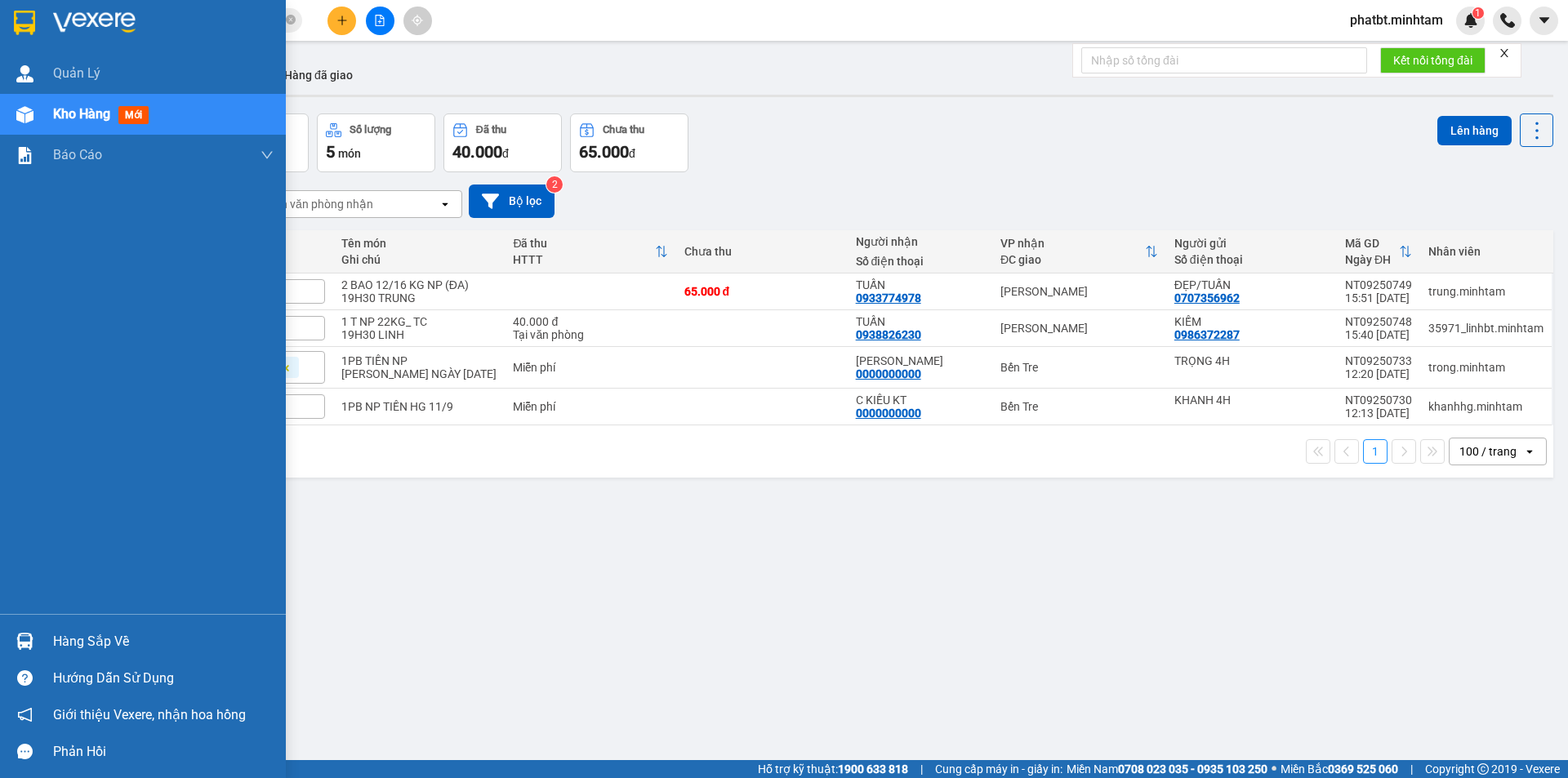
click at [48, 639] on div "Hàng sắp về" at bounding box center [143, 642] width 286 height 37
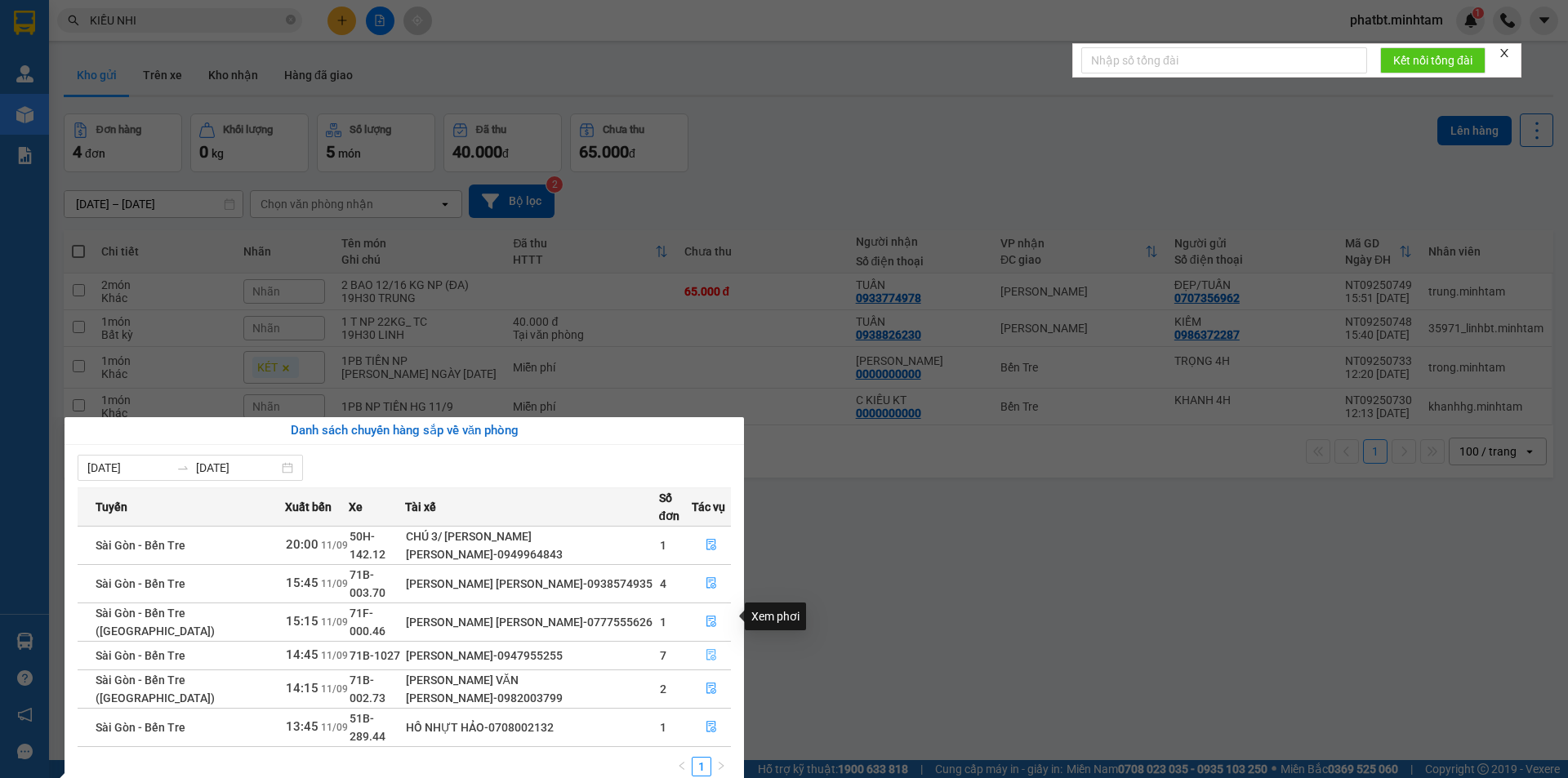
click at [706, 649] on icon "file-done" at bounding box center [711, 655] width 11 height 11
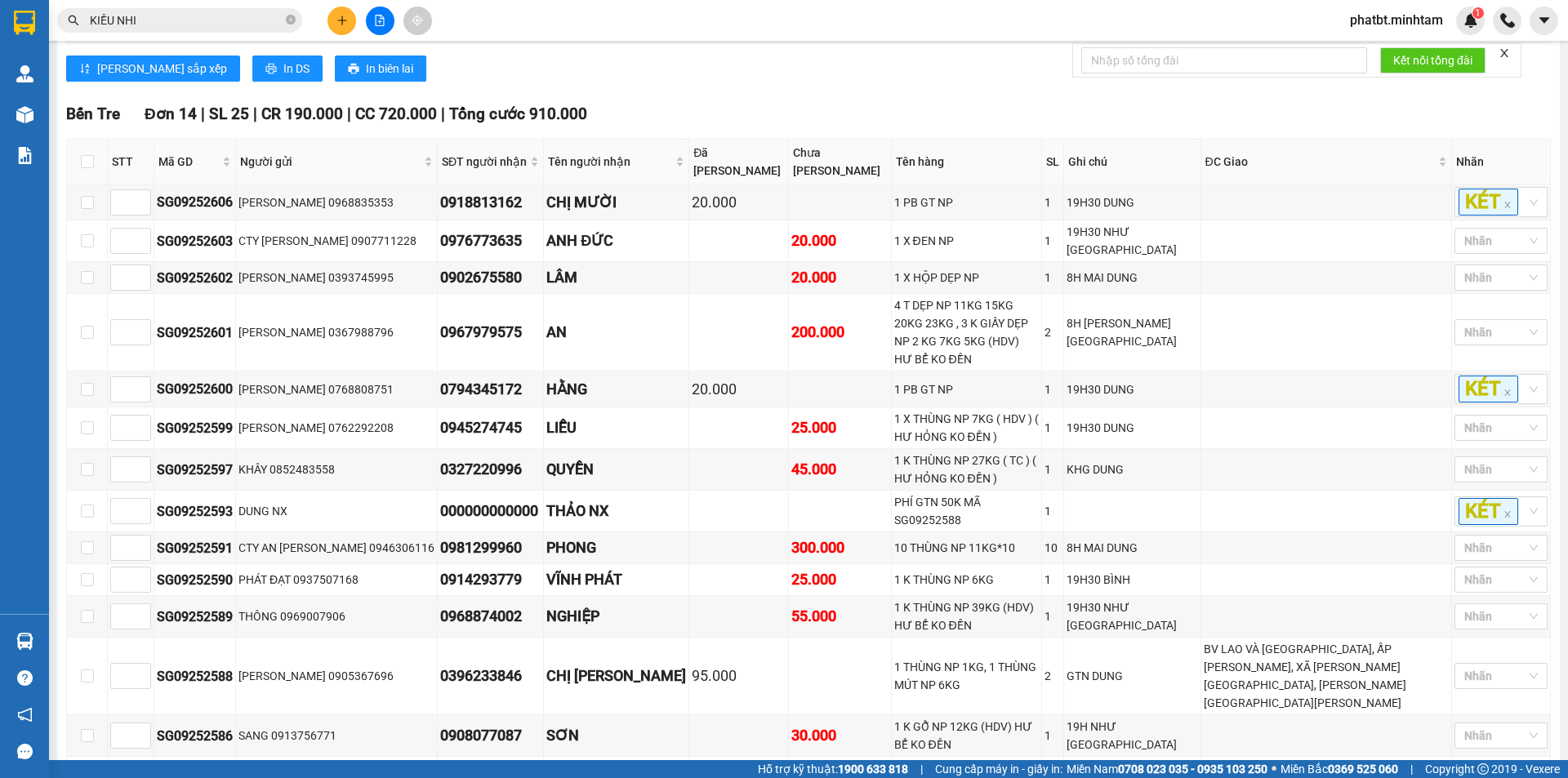
scroll to position [816, 0]
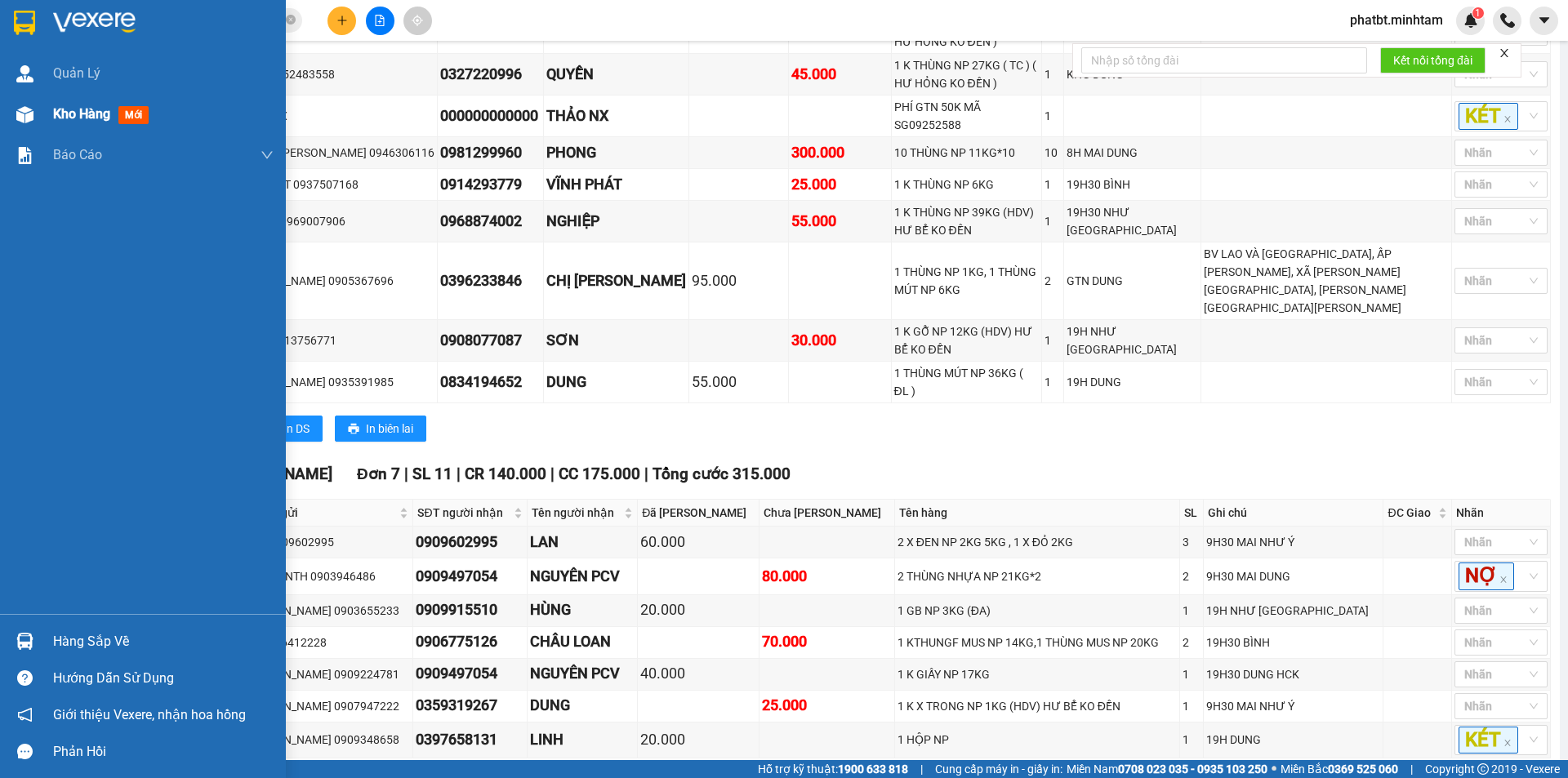
click at [44, 112] on div "Kho hàng mới" at bounding box center [143, 114] width 286 height 41
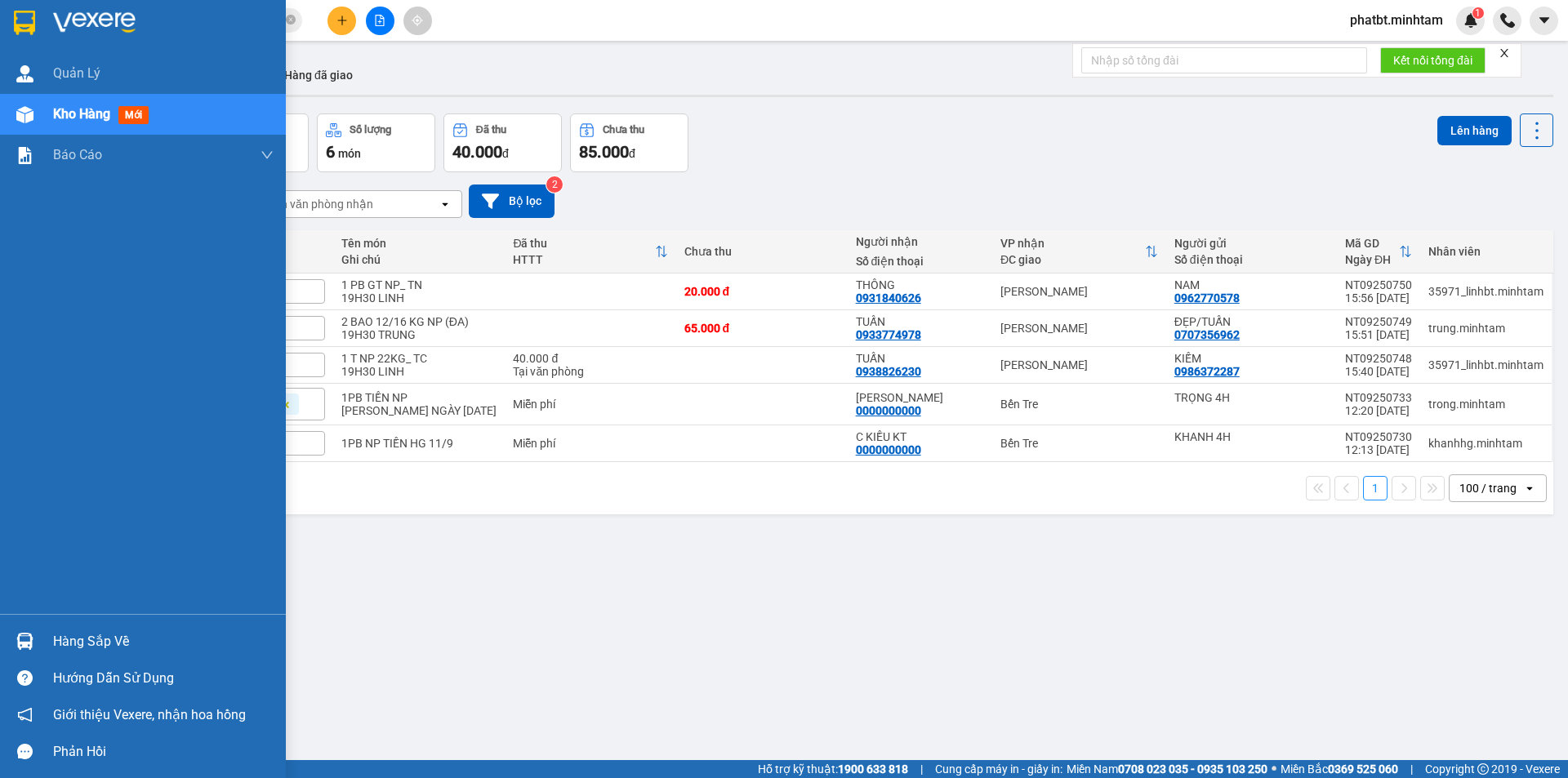
click at [87, 640] on div "Hàng sắp về" at bounding box center [164, 642] width 220 height 24
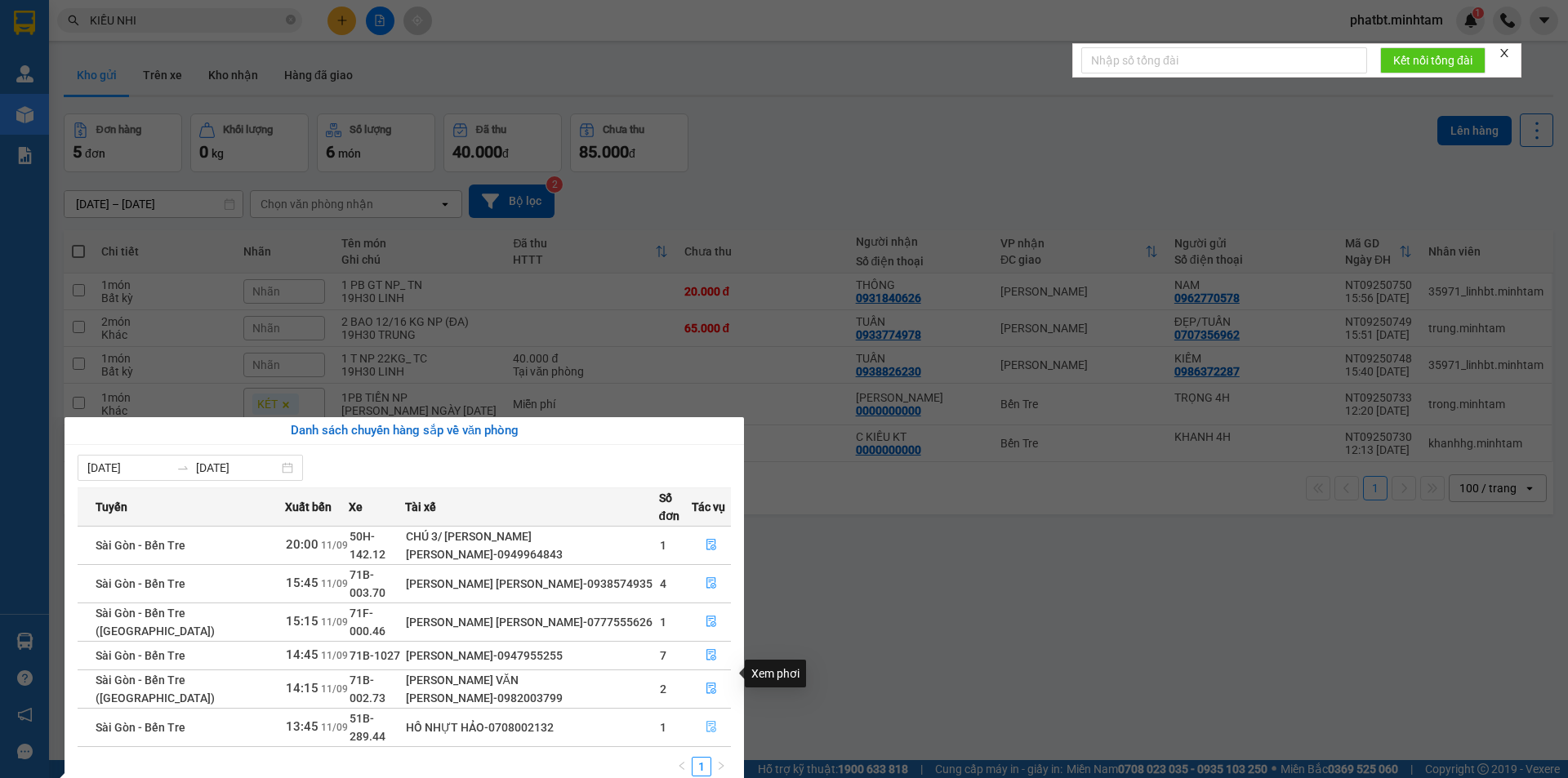
click at [708, 721] on icon "file-done" at bounding box center [711, 726] width 11 height 11
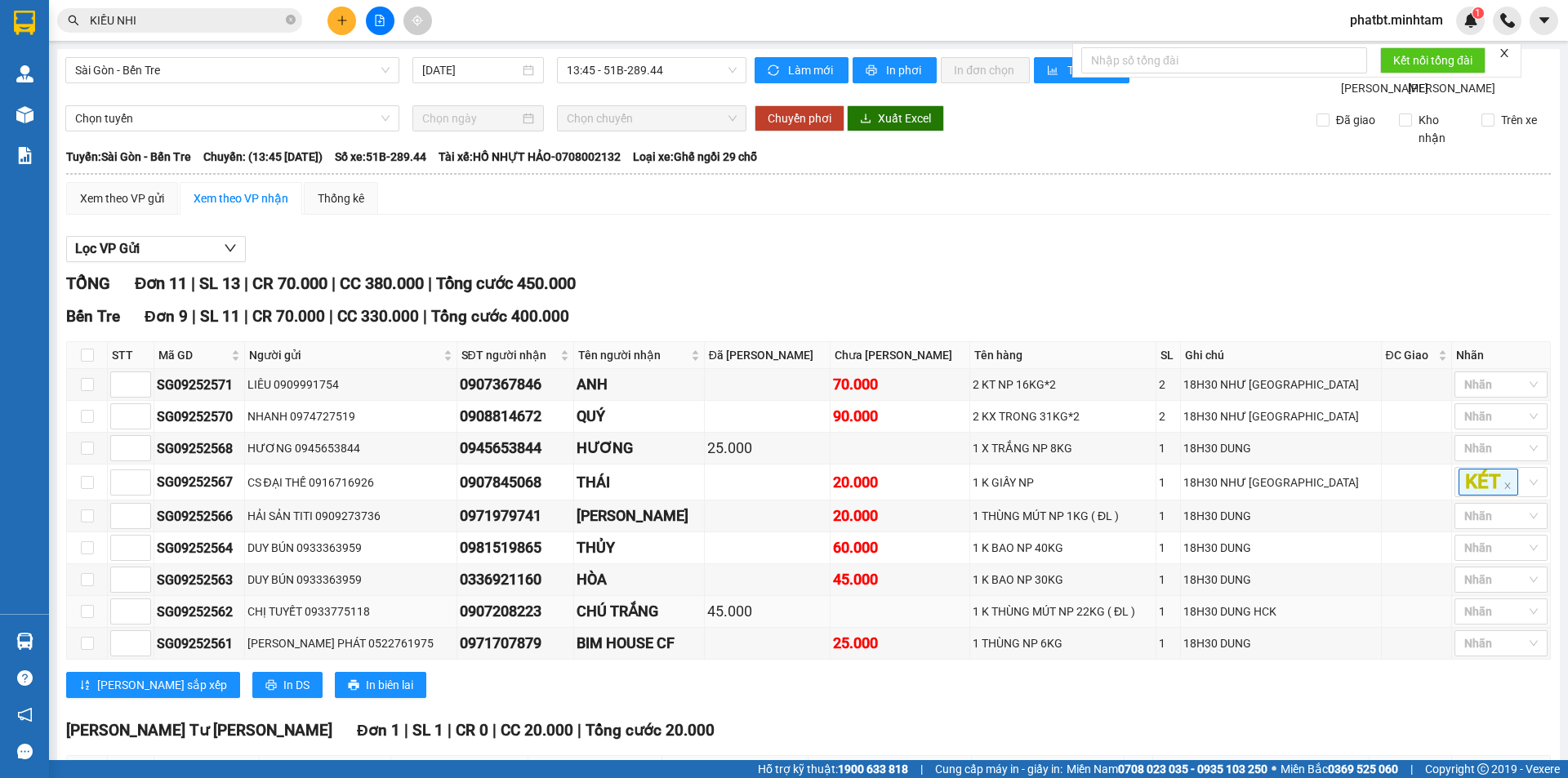
scroll to position [312, 0]
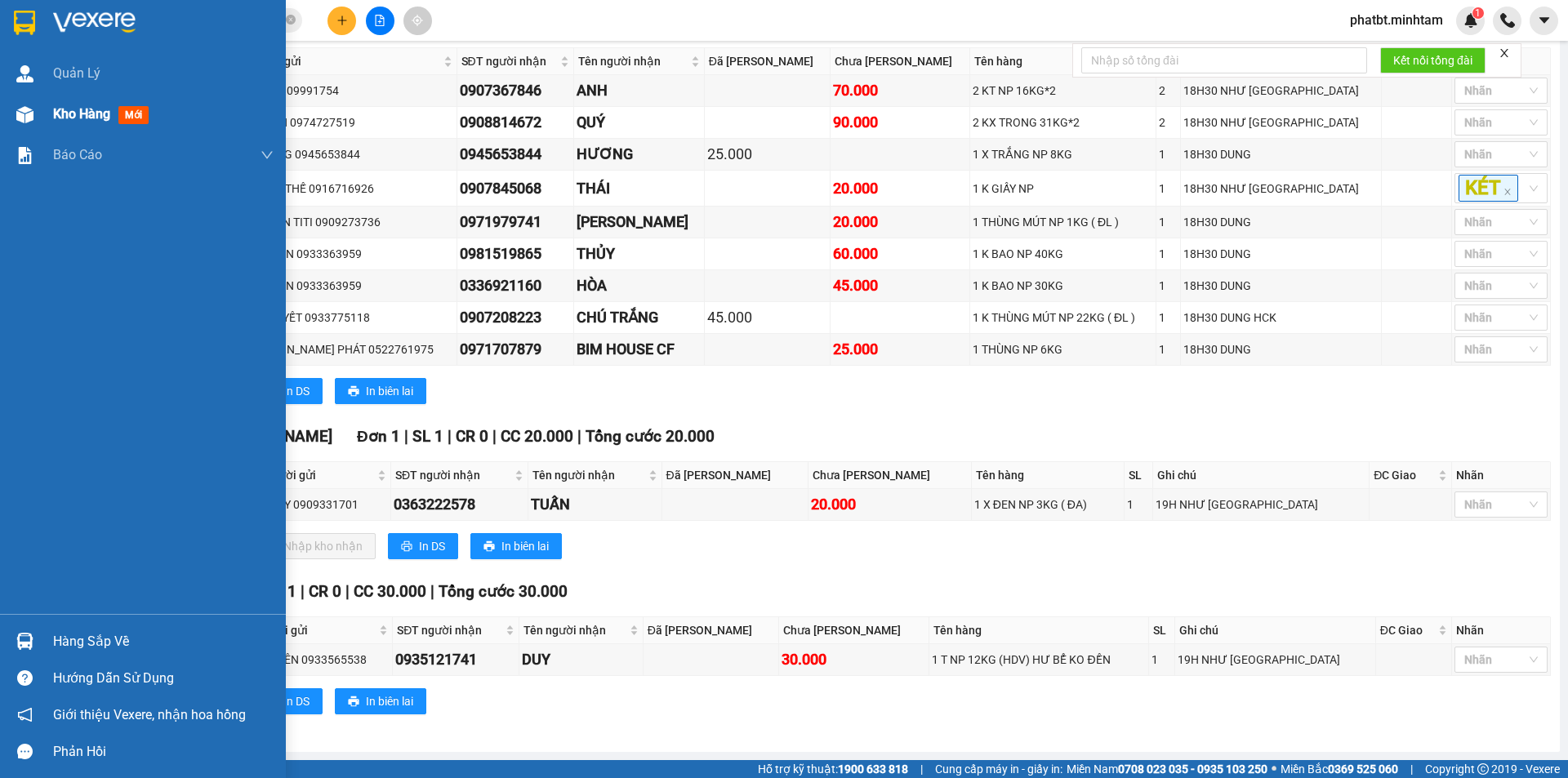
click at [49, 117] on div "Kho hàng mới" at bounding box center [143, 114] width 286 height 41
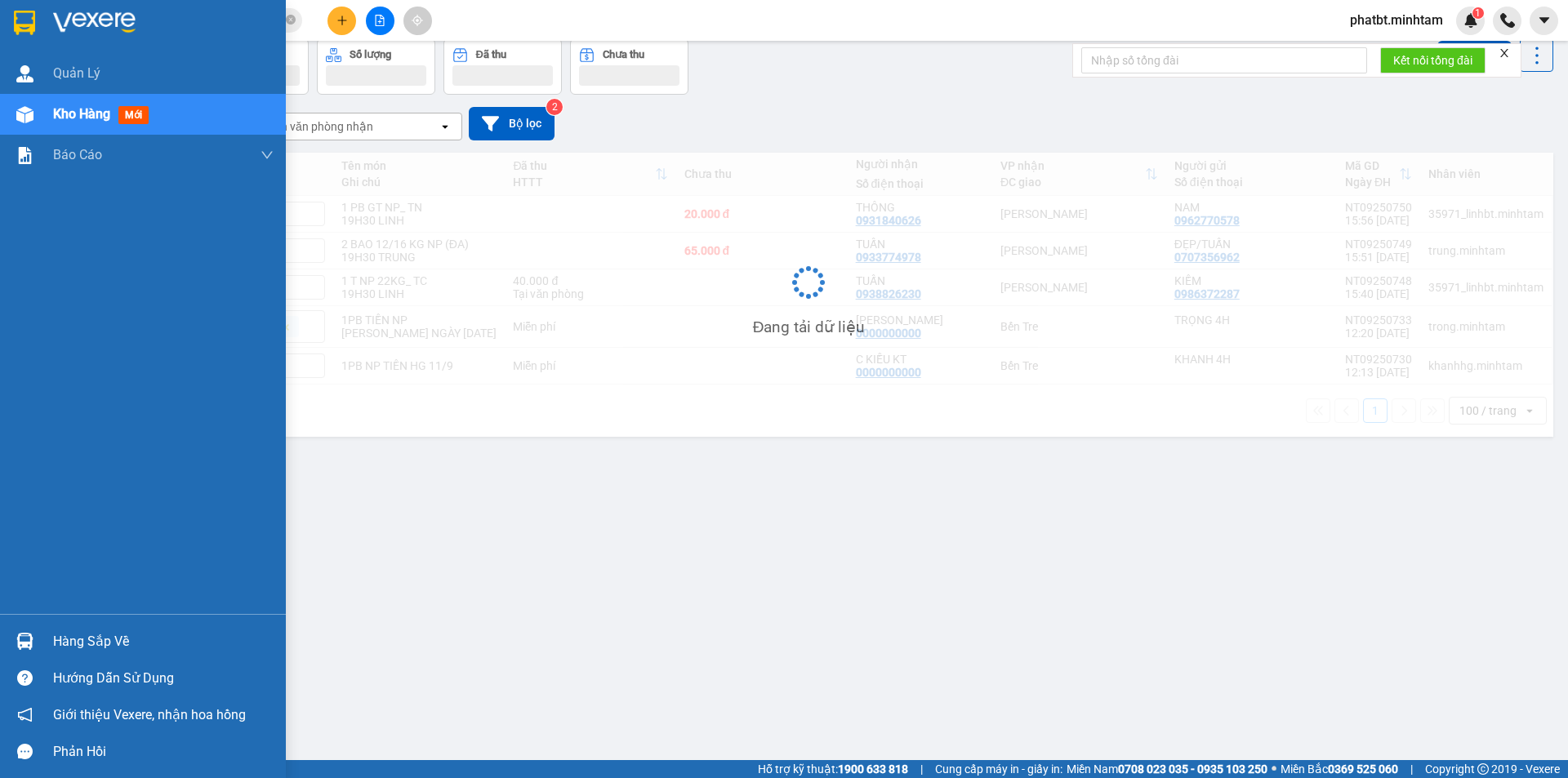
scroll to position [75, 0]
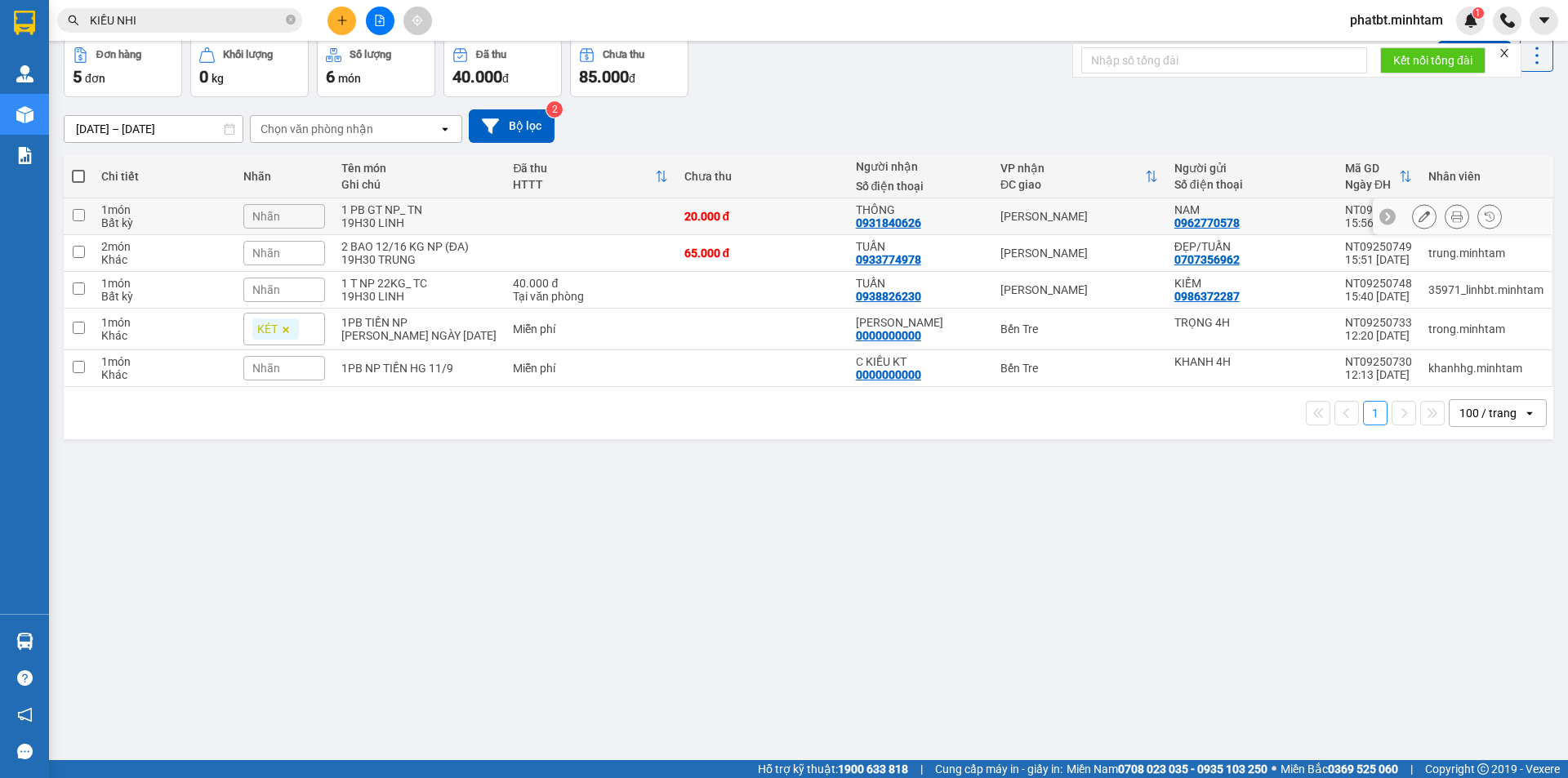
click at [304, 207] on div "Nhãn" at bounding box center [283, 217] width 81 height 24
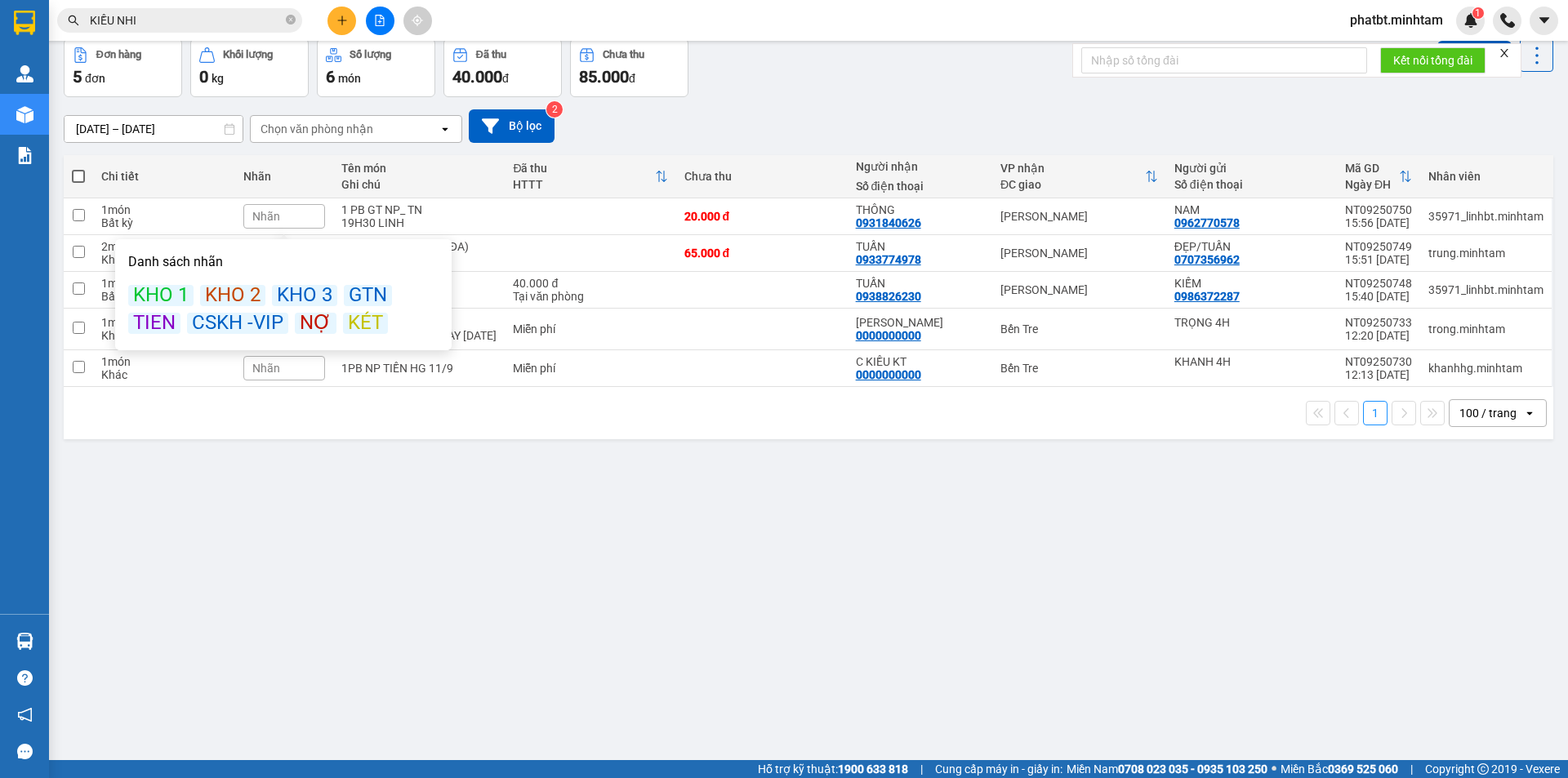
click at [345, 306] on div "KHO 1 KHO 2 KHO 3 GTN TIEN CSKH -VIP NỢ KÉT" at bounding box center [283, 309] width 310 height 49
click at [347, 324] on div "KÉT" at bounding box center [365, 323] width 45 height 21
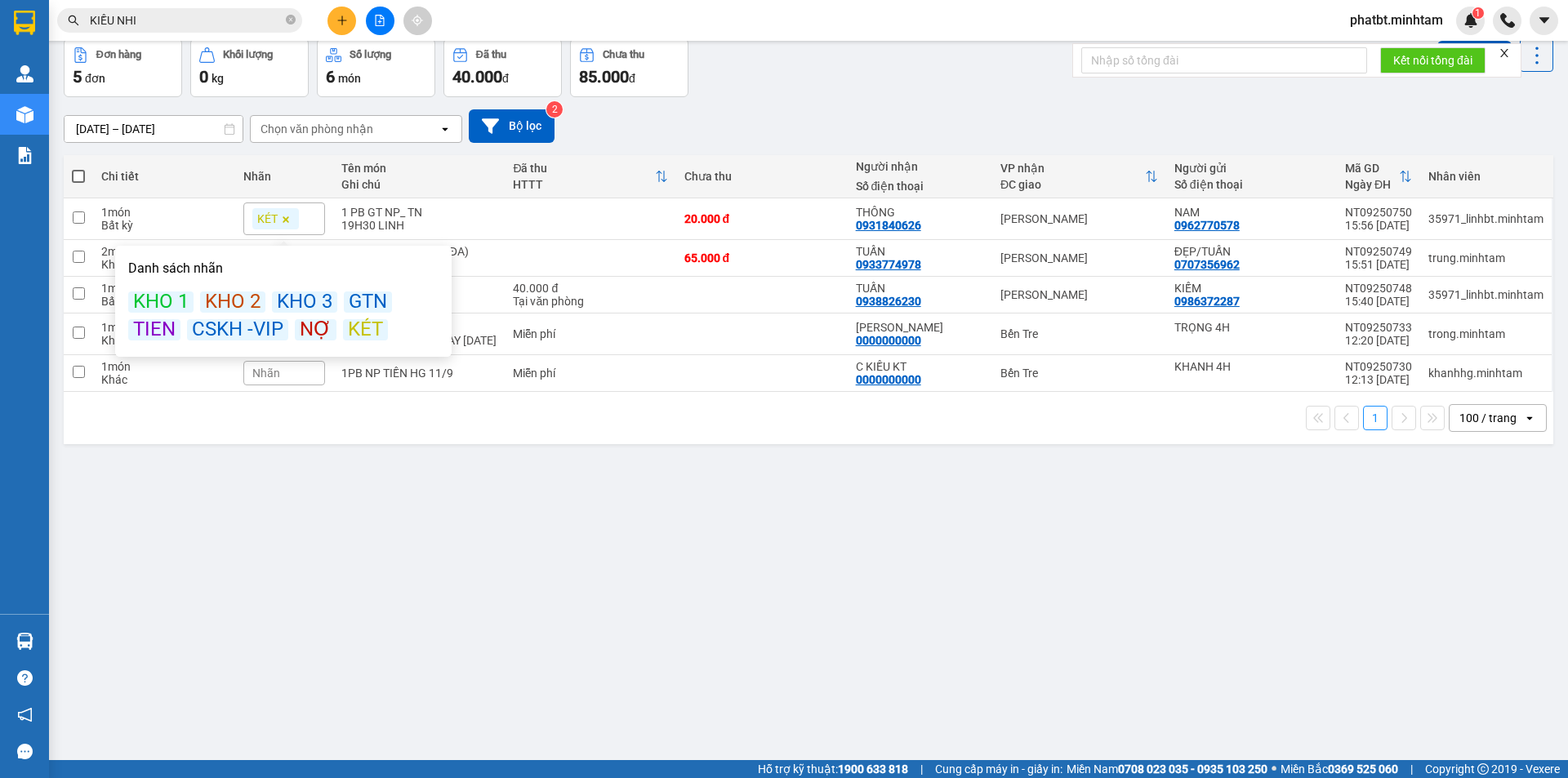
drag, startPoint x: 724, startPoint y: 87, endPoint x: 282, endPoint y: 267, distance: 477.2
click at [722, 89] on div "Đơn hàng 5 đơn Khối lượng 0 kg Số lượng 6 món Đã thu 40.000 đ Chưa thu 85.000 đ…" at bounding box center [809, 67] width 1490 height 59
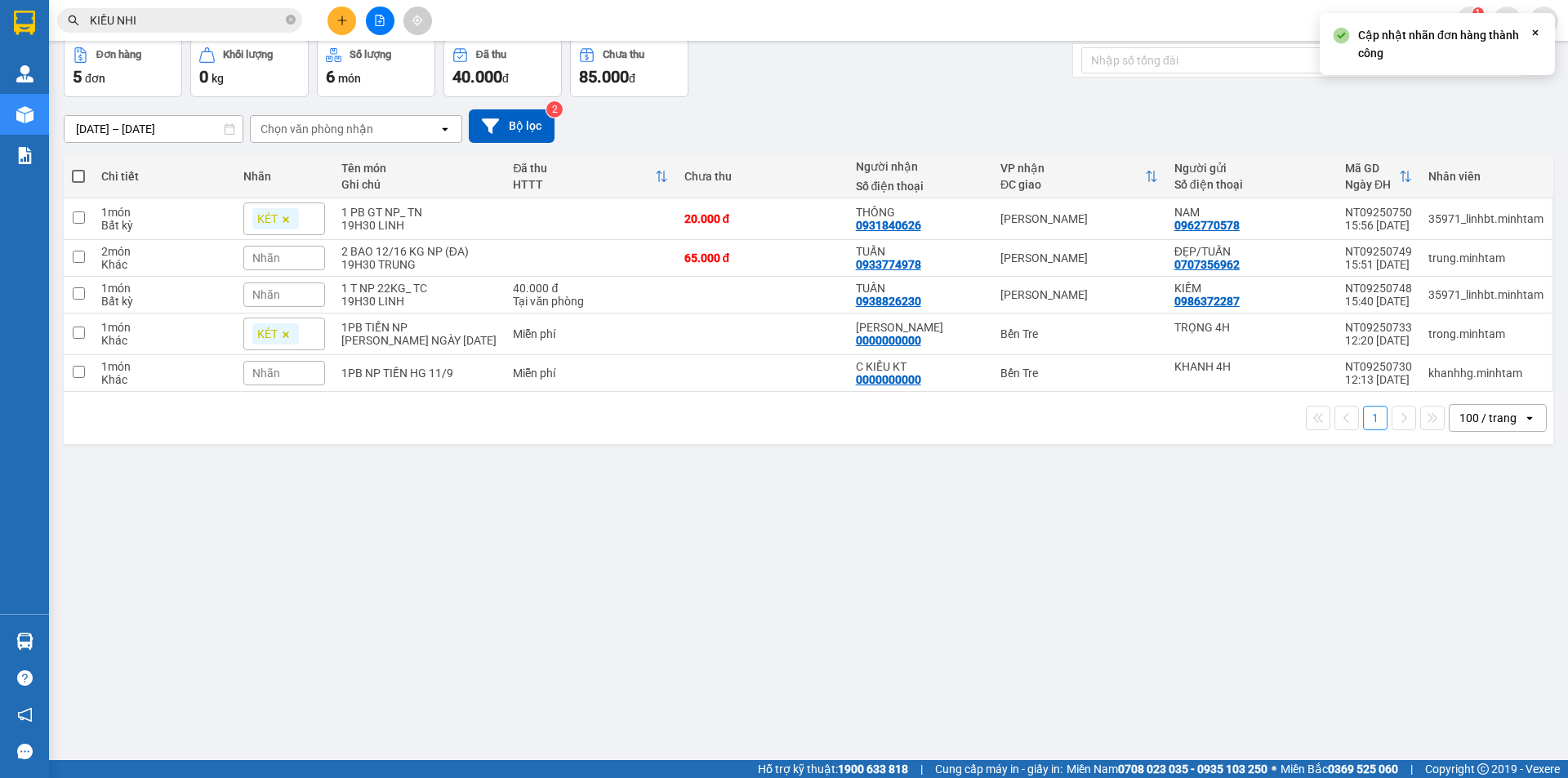
click at [86, 176] on th at bounding box center [79, 177] width 30 height 44
click at [74, 173] on span at bounding box center [78, 176] width 13 height 13
click at [79, 168] on input "checkbox" at bounding box center [79, 168] width 0 height 0
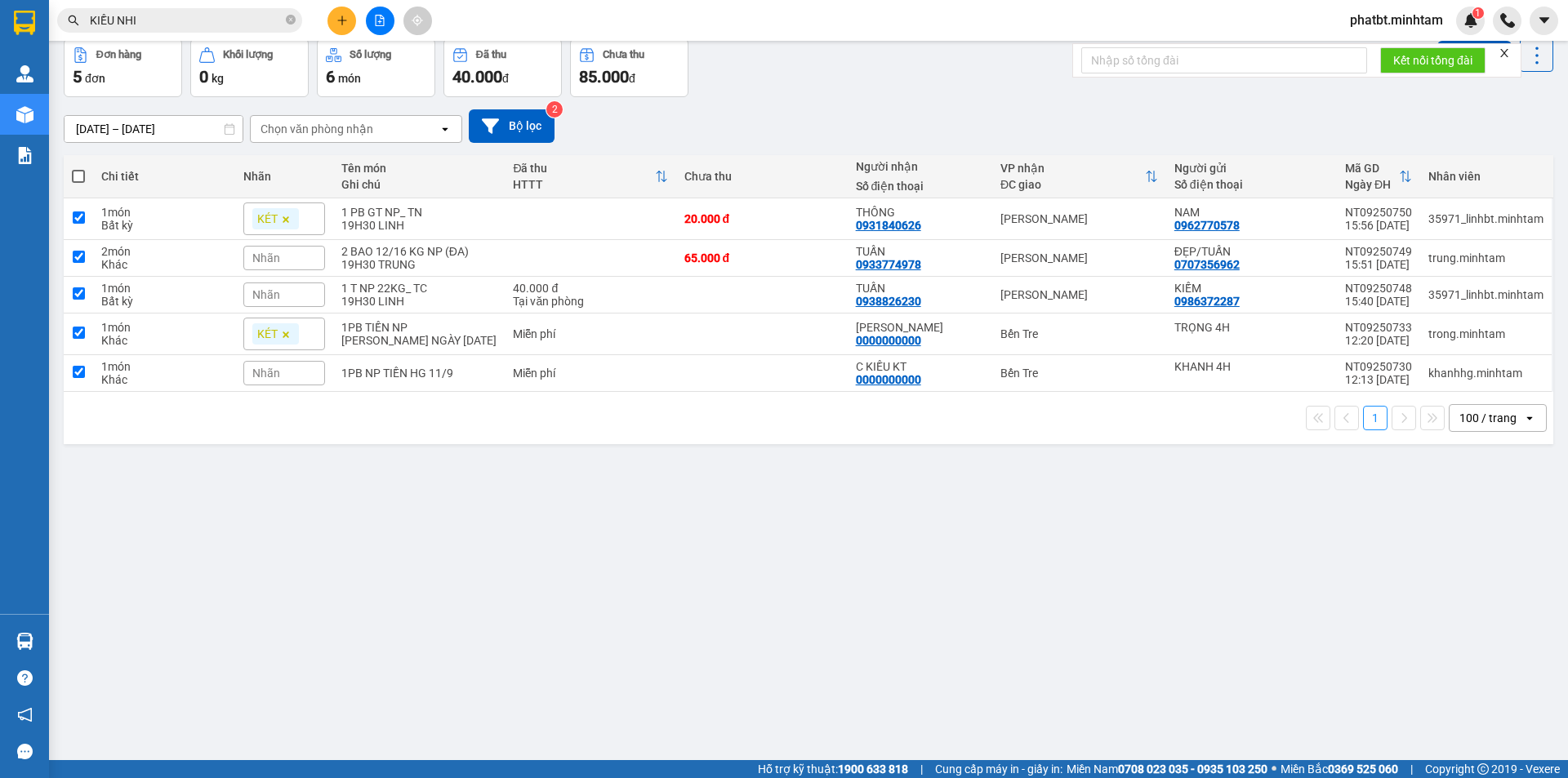
checkbox input "true"
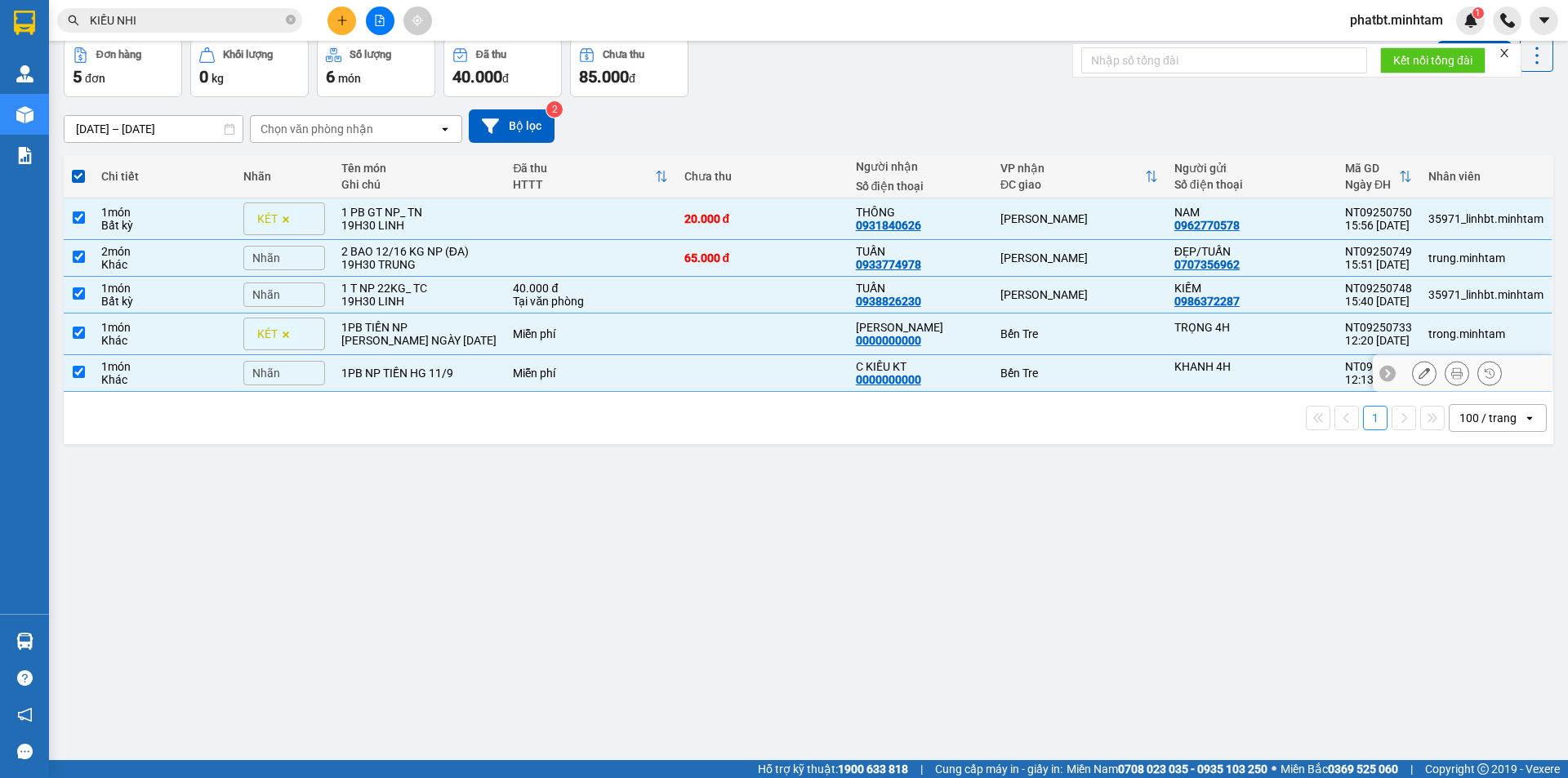
click at [196, 373] on div "Khác" at bounding box center [164, 379] width 125 height 13
checkbox input "false"
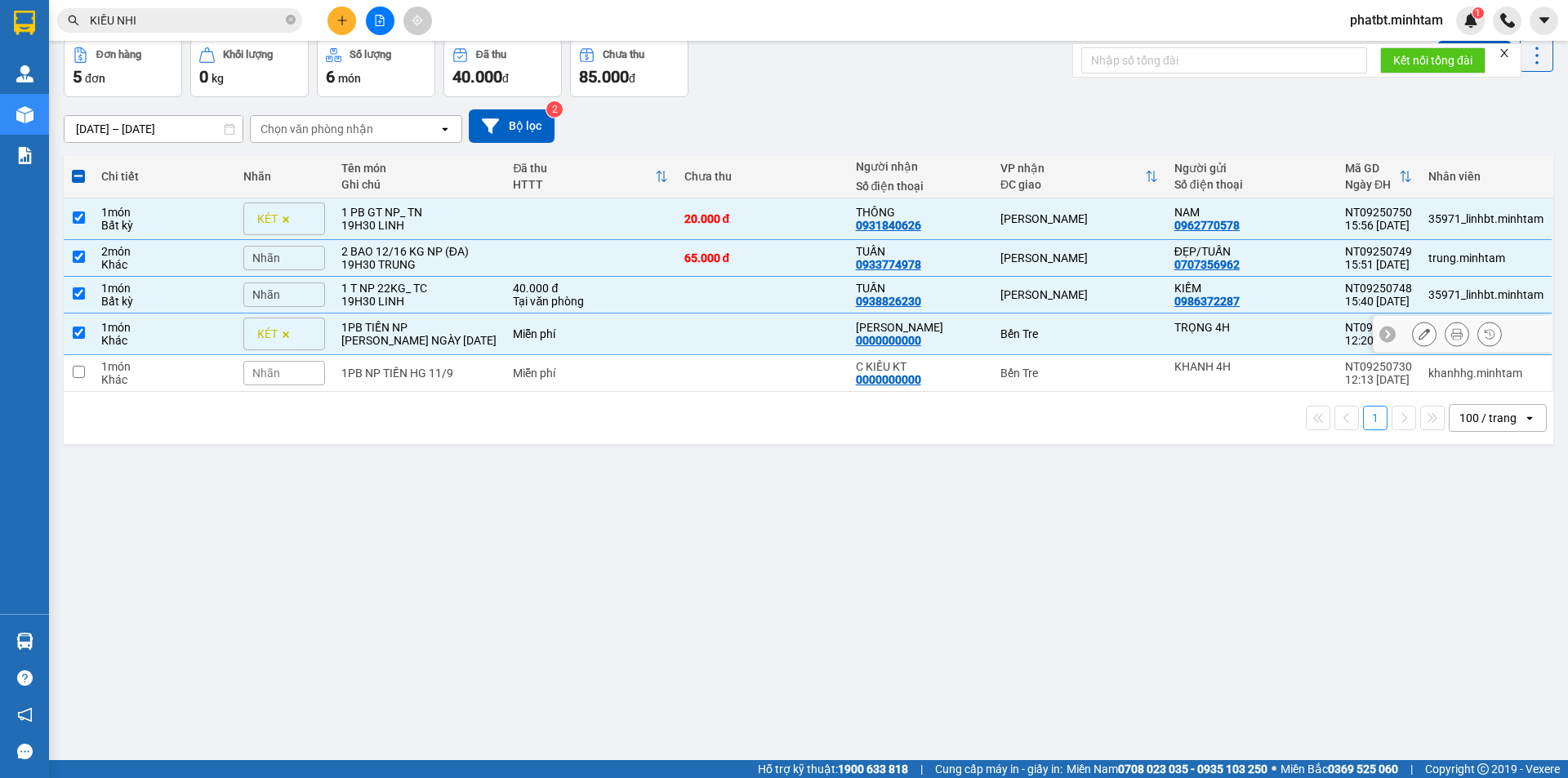
click at [197, 339] on div "Khác" at bounding box center [164, 340] width 125 height 13
checkbox input "false"
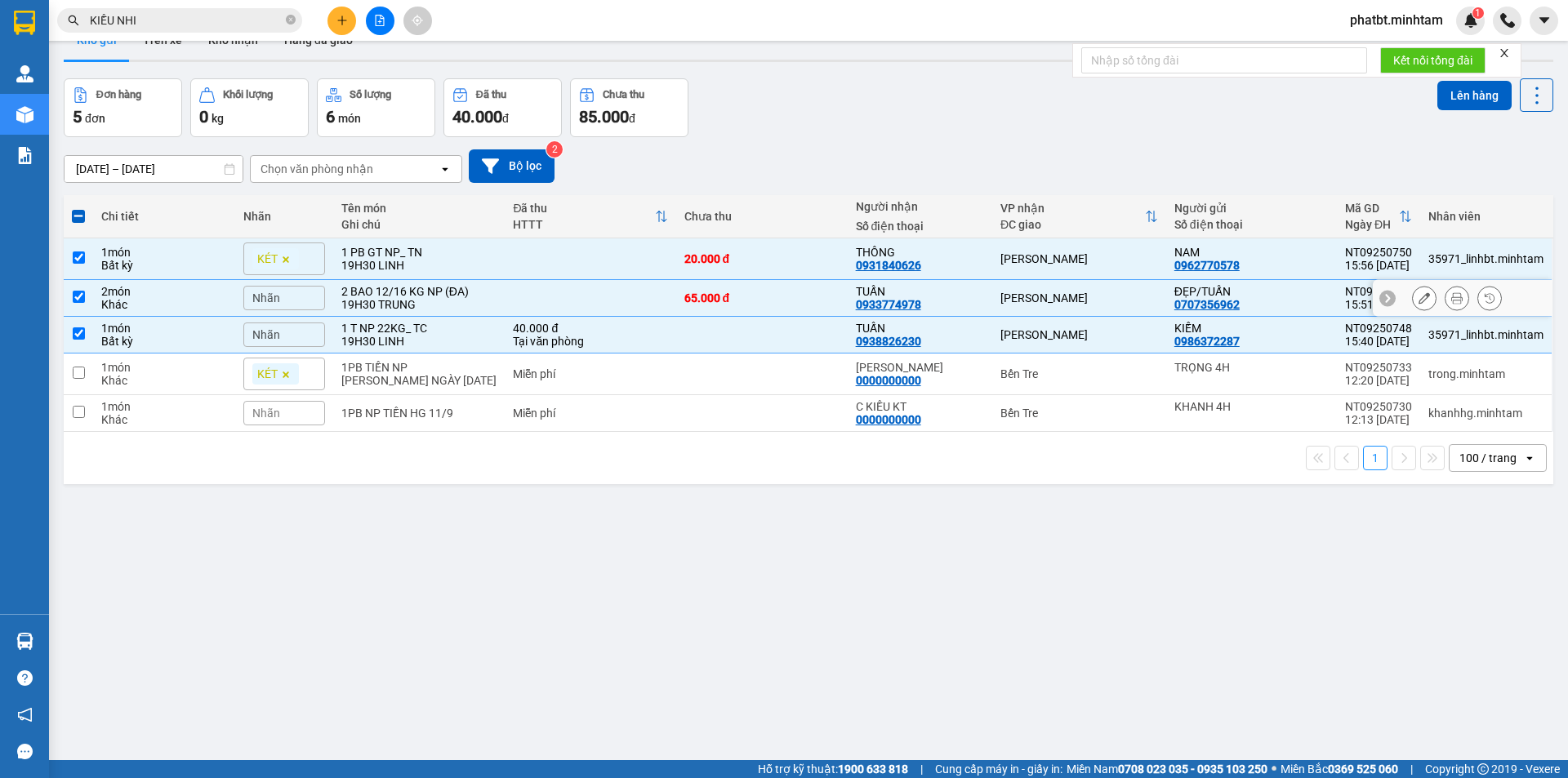
scroll to position [0, 0]
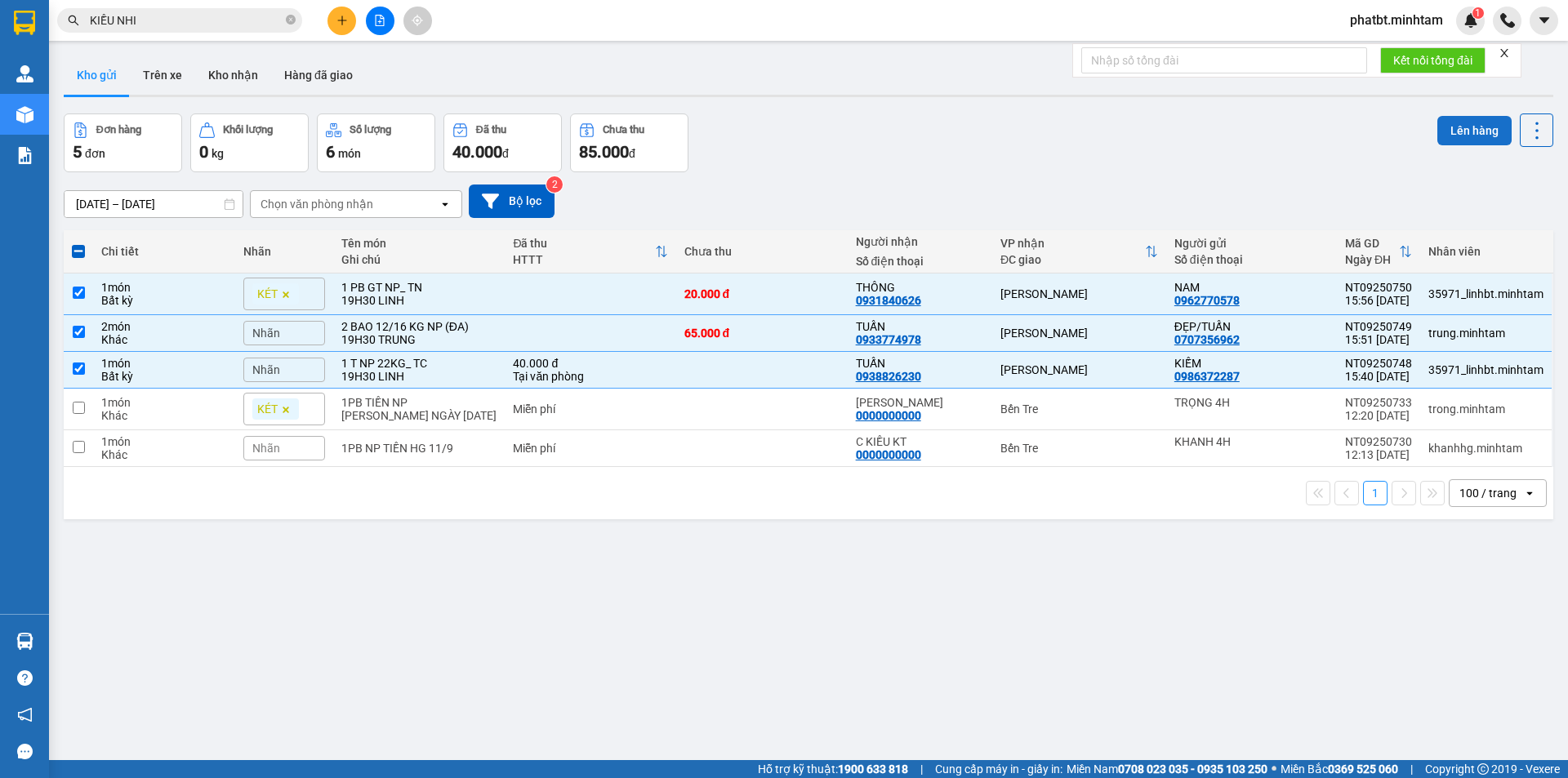
click at [1461, 123] on button "Lên hàng" at bounding box center [1474, 131] width 74 height 30
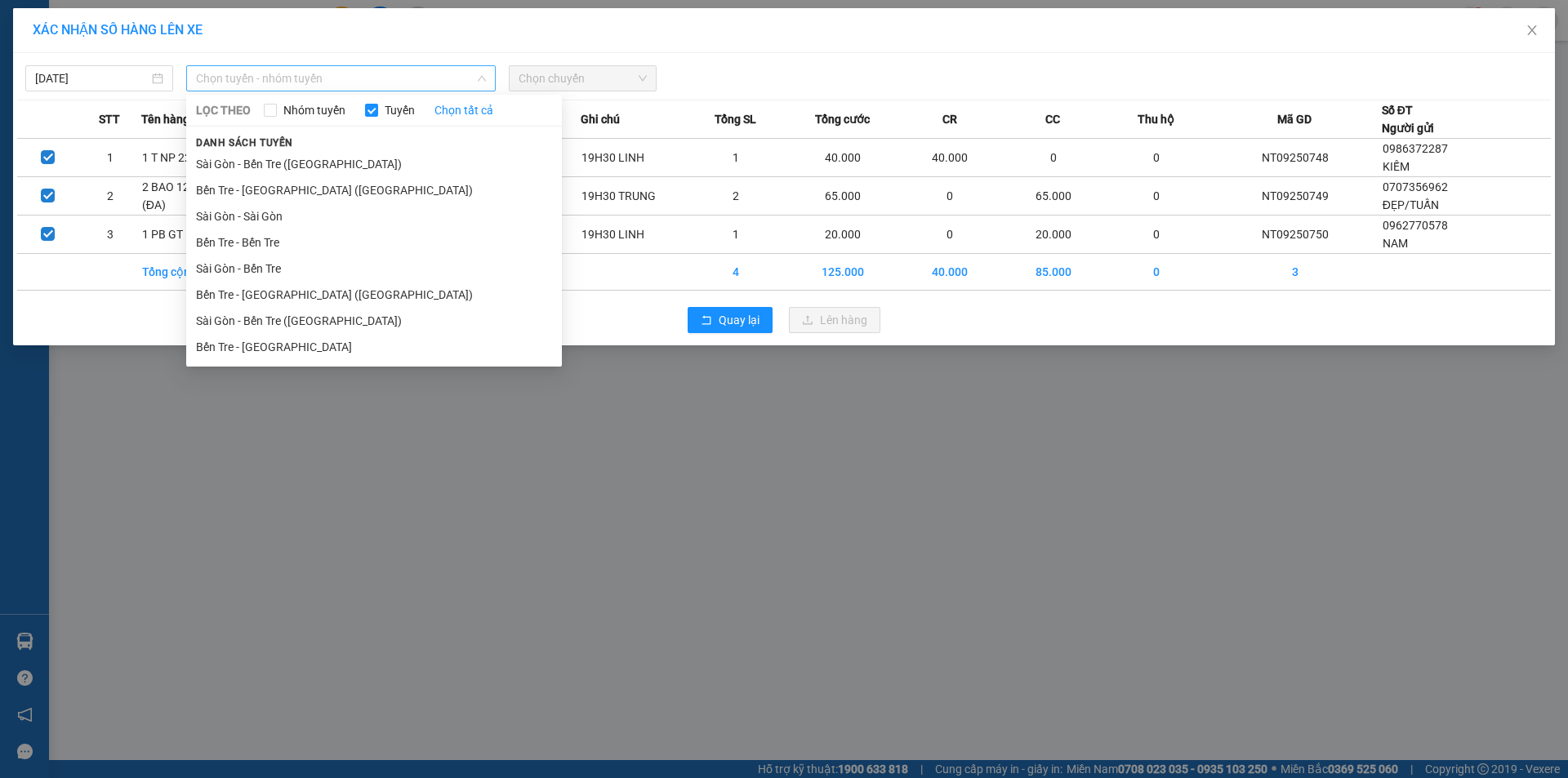
click at [380, 81] on span "Chọn tuyến - nhóm tuyến" at bounding box center [341, 79] width 290 height 24
click at [219, 348] on li "Bến Tre - Sài Gòn" at bounding box center [374, 347] width 376 height 26
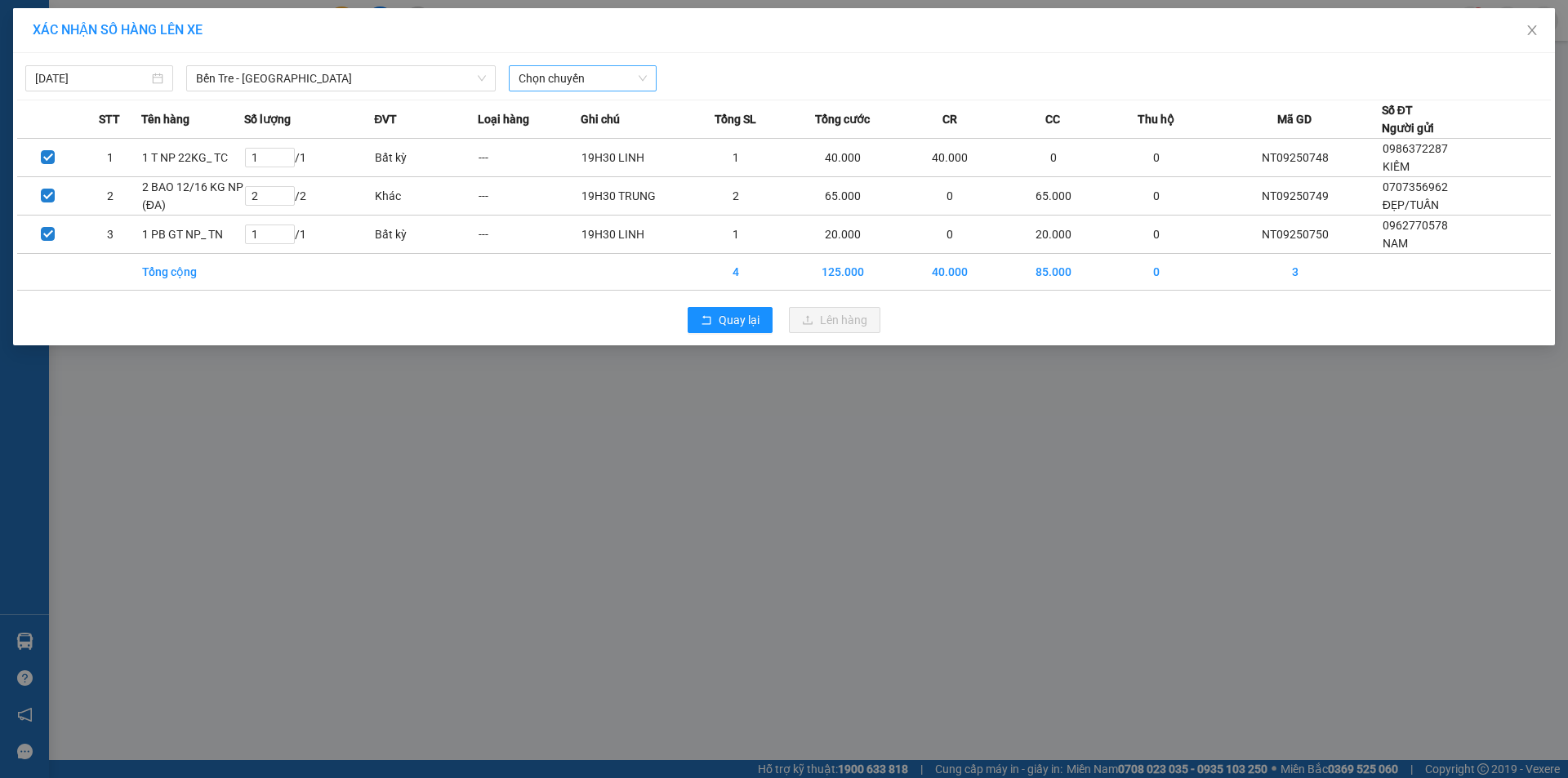
drag, startPoint x: 226, startPoint y: 331, endPoint x: 547, endPoint y: 85, distance: 404.4
click at [544, 86] on span "Chọn chuyến" at bounding box center [582, 79] width 129 height 24
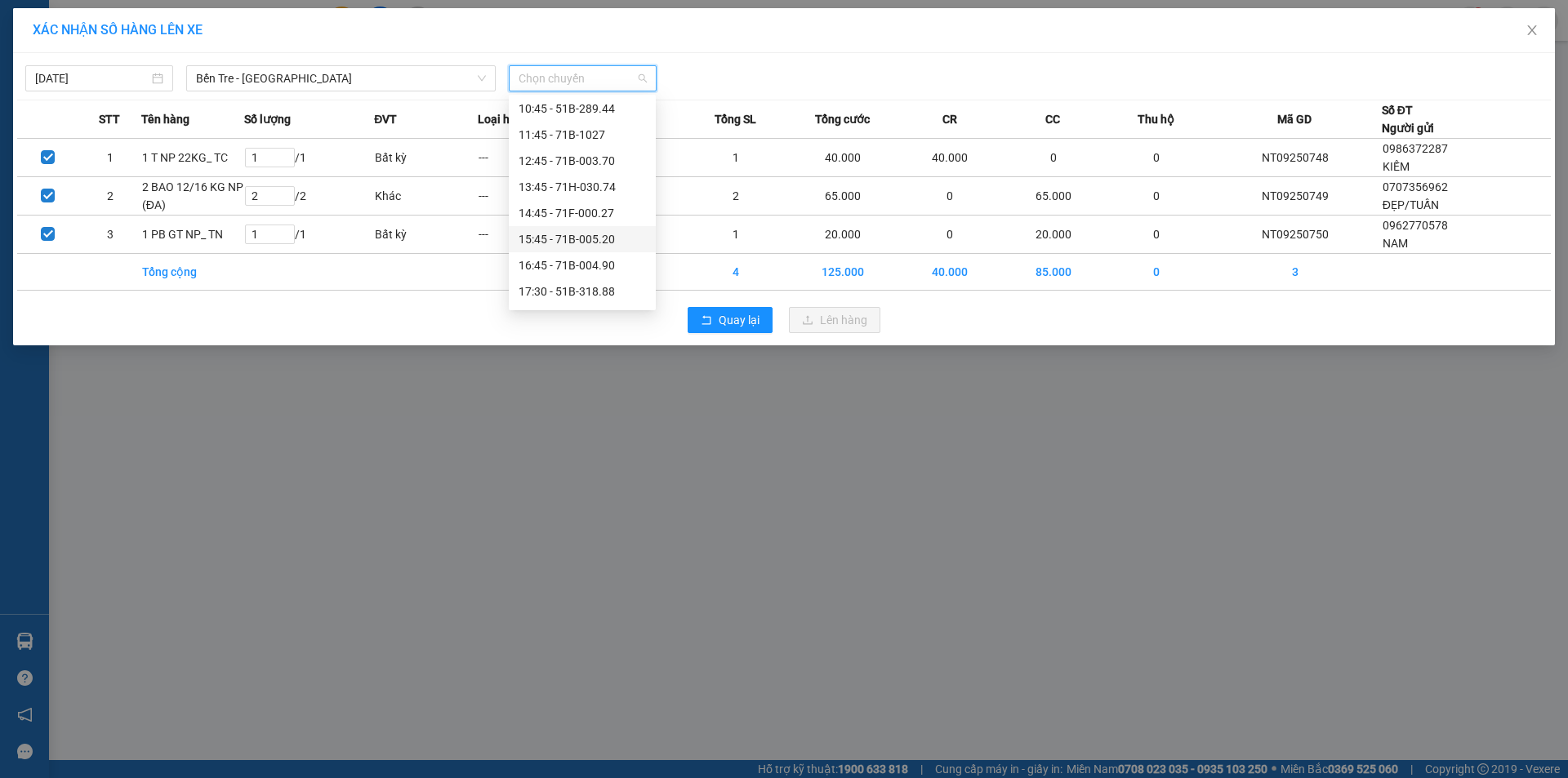
scroll to position [235, 0]
click at [621, 239] on div "15:45 - 71B-005.20" at bounding box center [582, 241] width 128 height 18
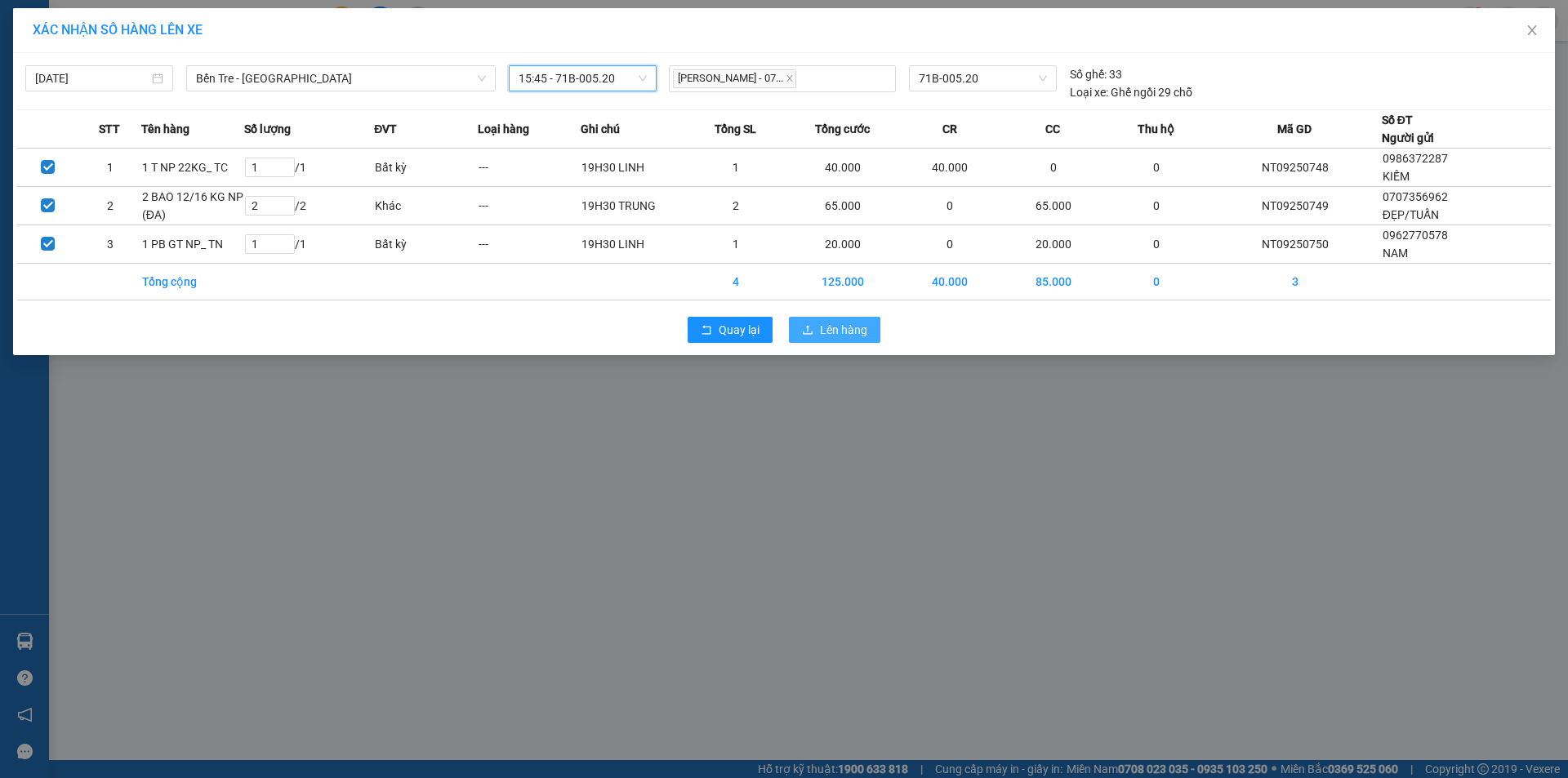
drag, startPoint x: 868, startPoint y: 341, endPoint x: 856, endPoint y: 339, distance: 12.2
click at [866, 340] on button "Lên hàng" at bounding box center [834, 330] width 92 height 26
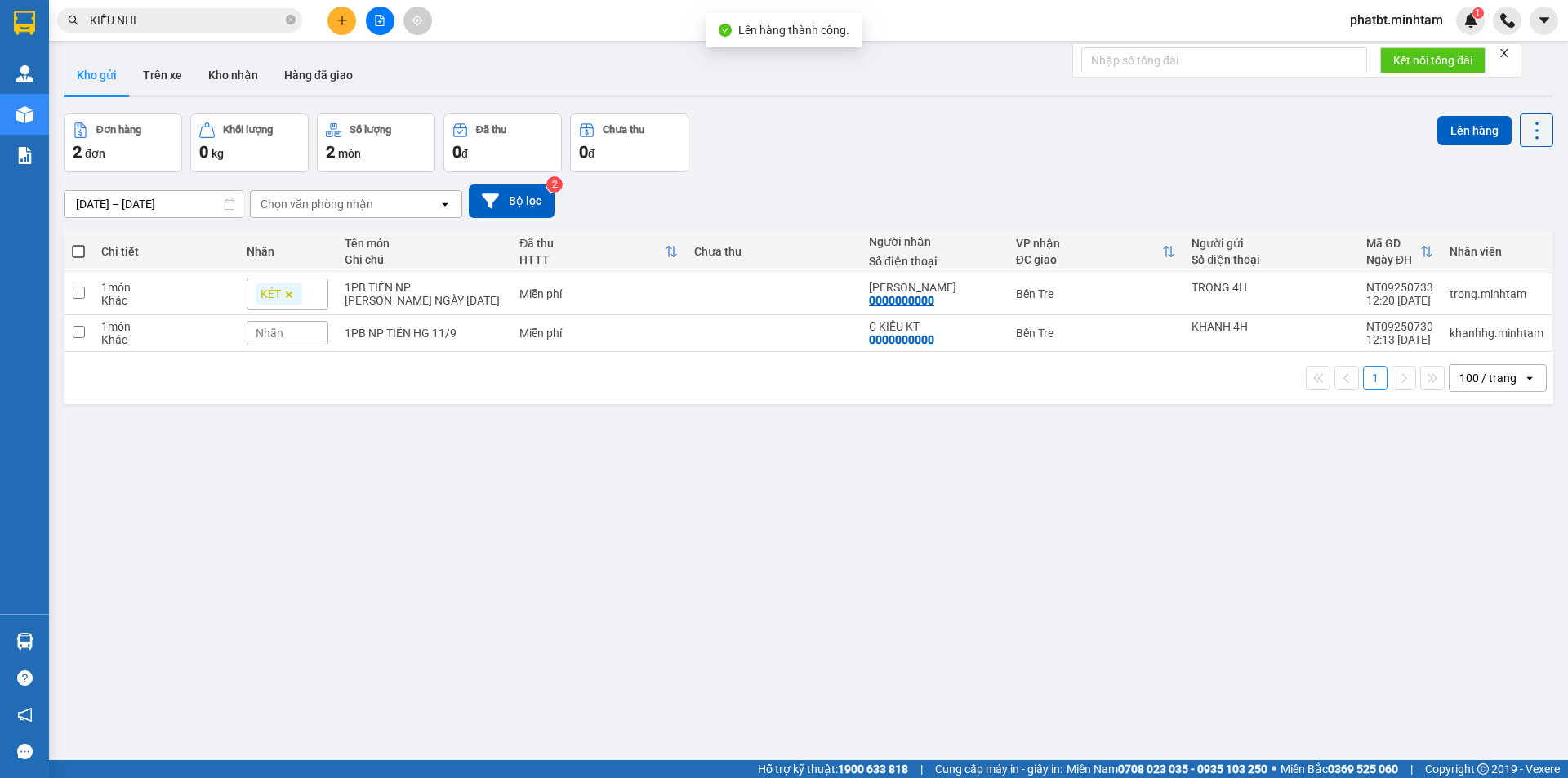
click at [378, 24] on icon "file-add" at bounding box center [380, 20] width 11 height 11
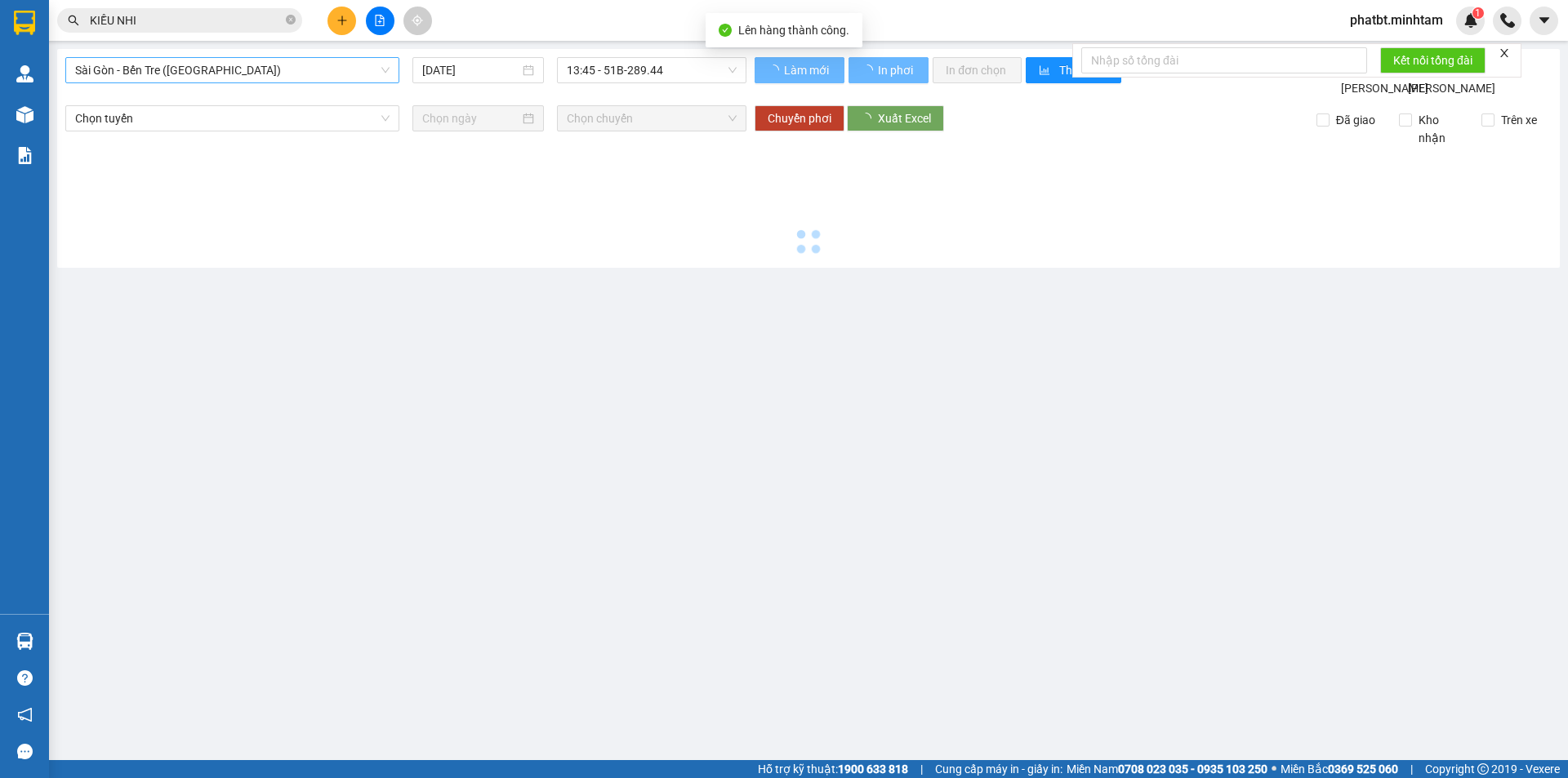
click at [253, 81] on div "Sài Gòn - Bến Tre (CN) 11/09/2025 13:45 - 51B-289.44" at bounding box center [406, 77] width 681 height 40
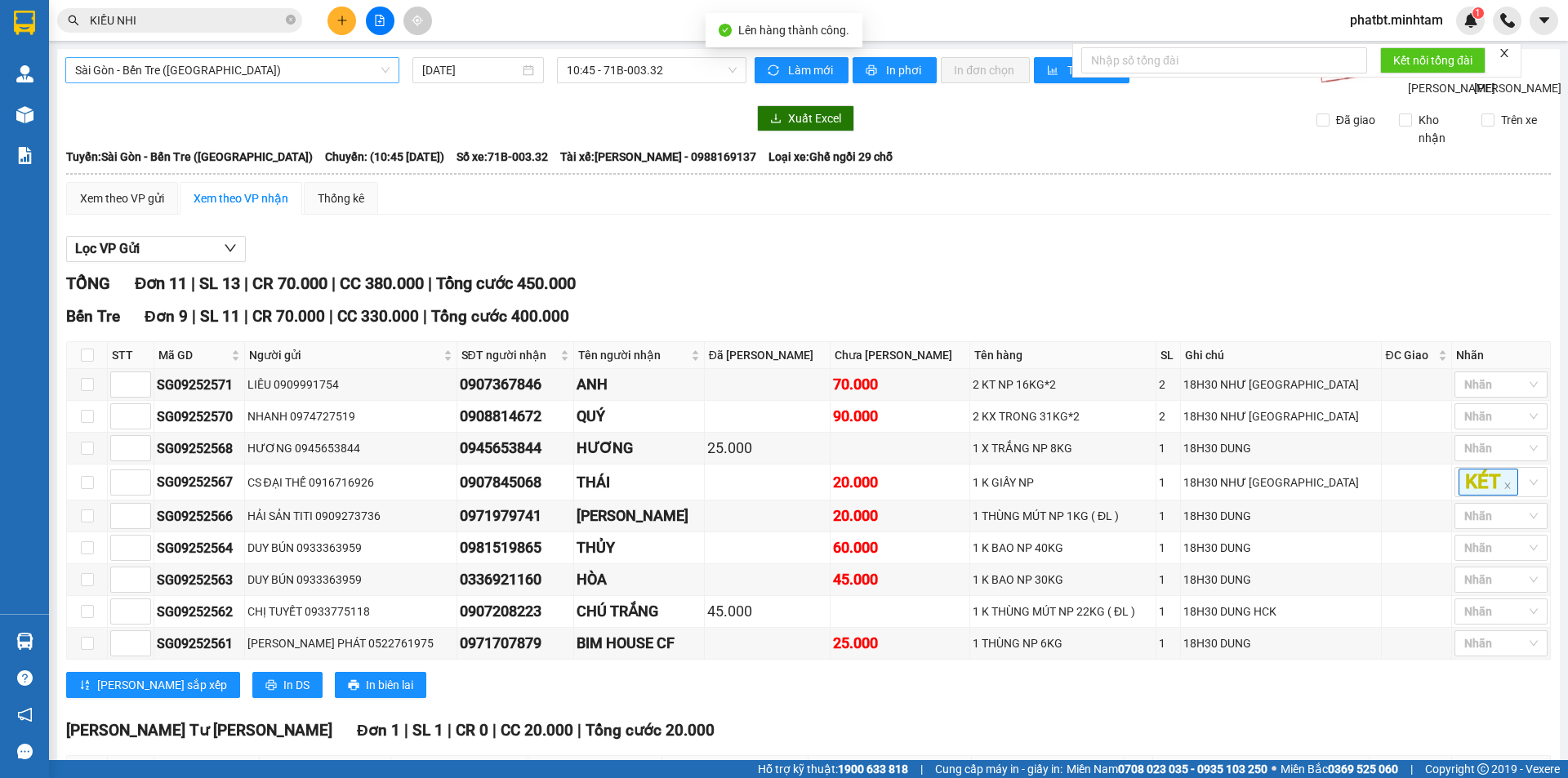
click at [252, 71] on span "Sài Gòn - Bến Tre (CN)" at bounding box center [233, 70] width 315 height 24
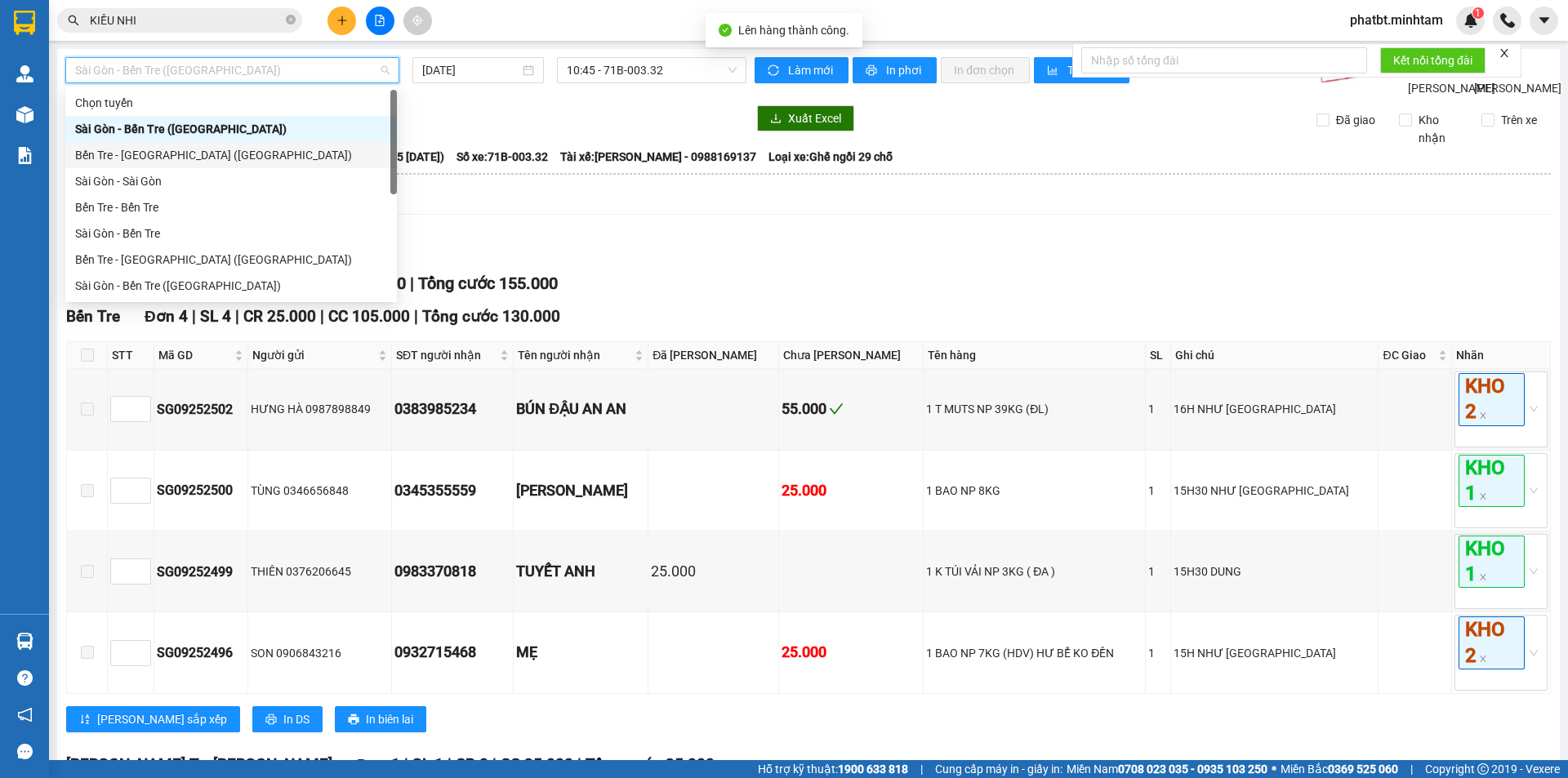
scroll to position [26, 0]
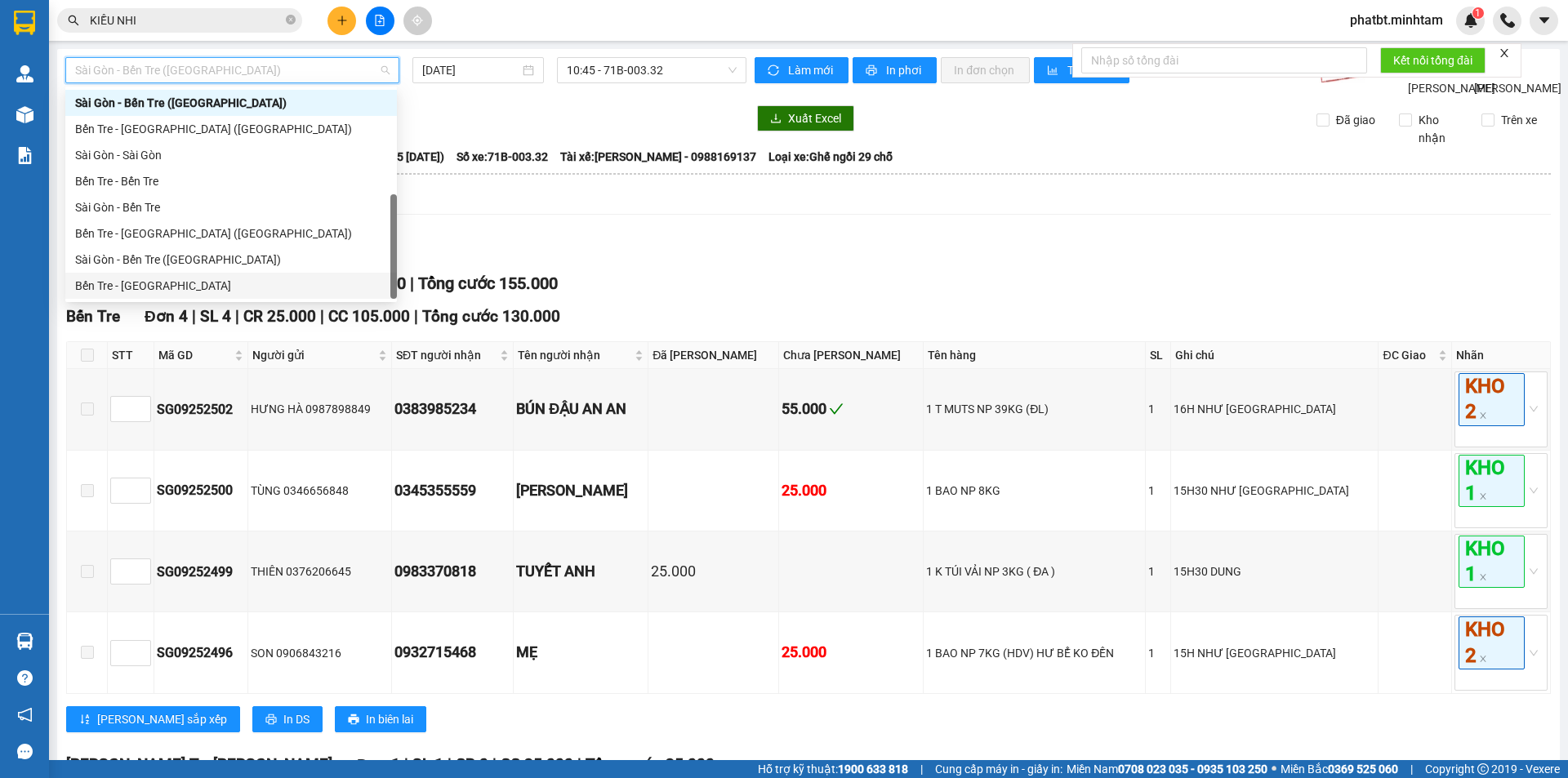
click at [185, 283] on div "Bến Tre - Sài Gòn" at bounding box center [231, 286] width 312 height 18
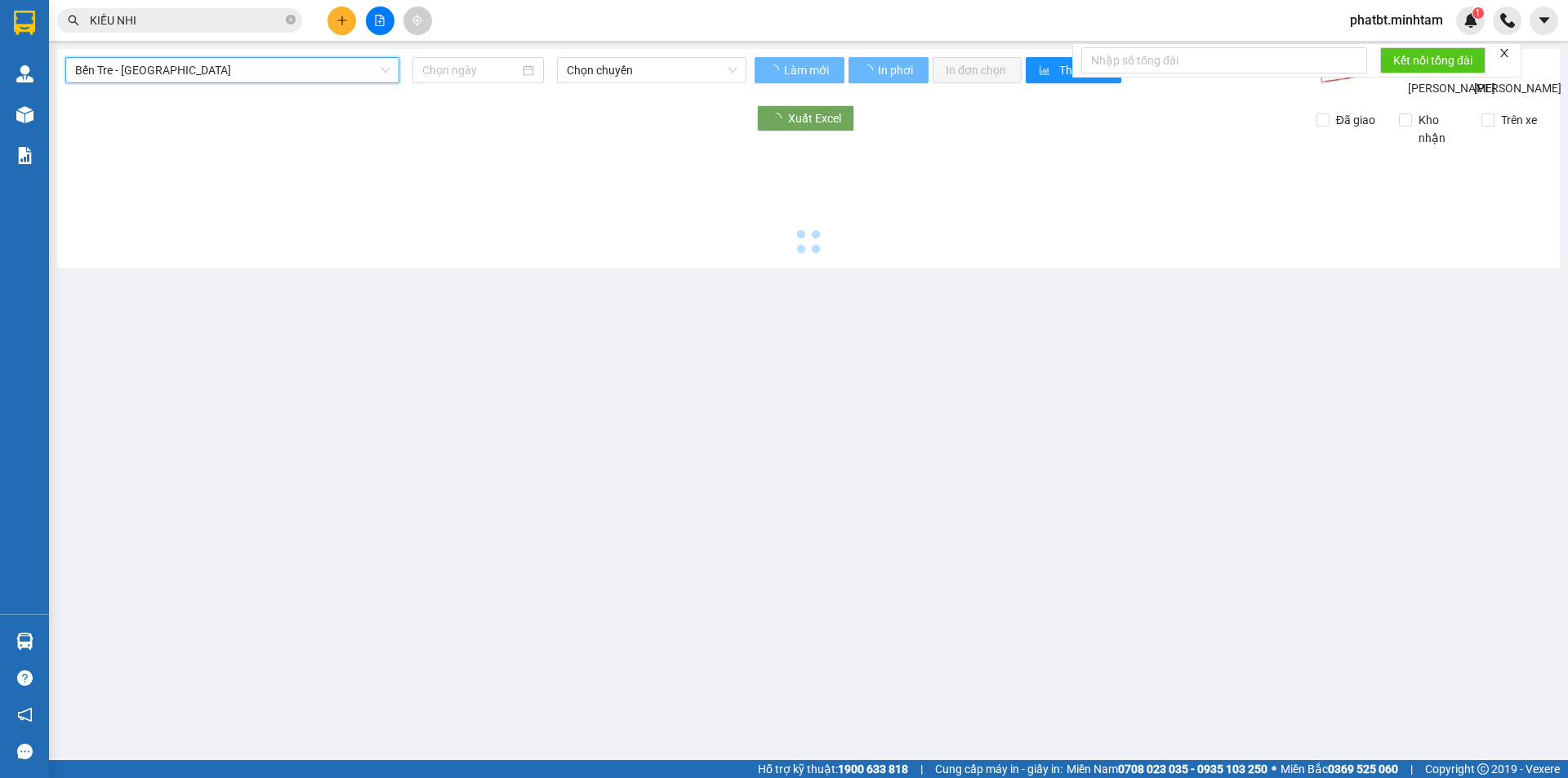
type input "11/09/2025"
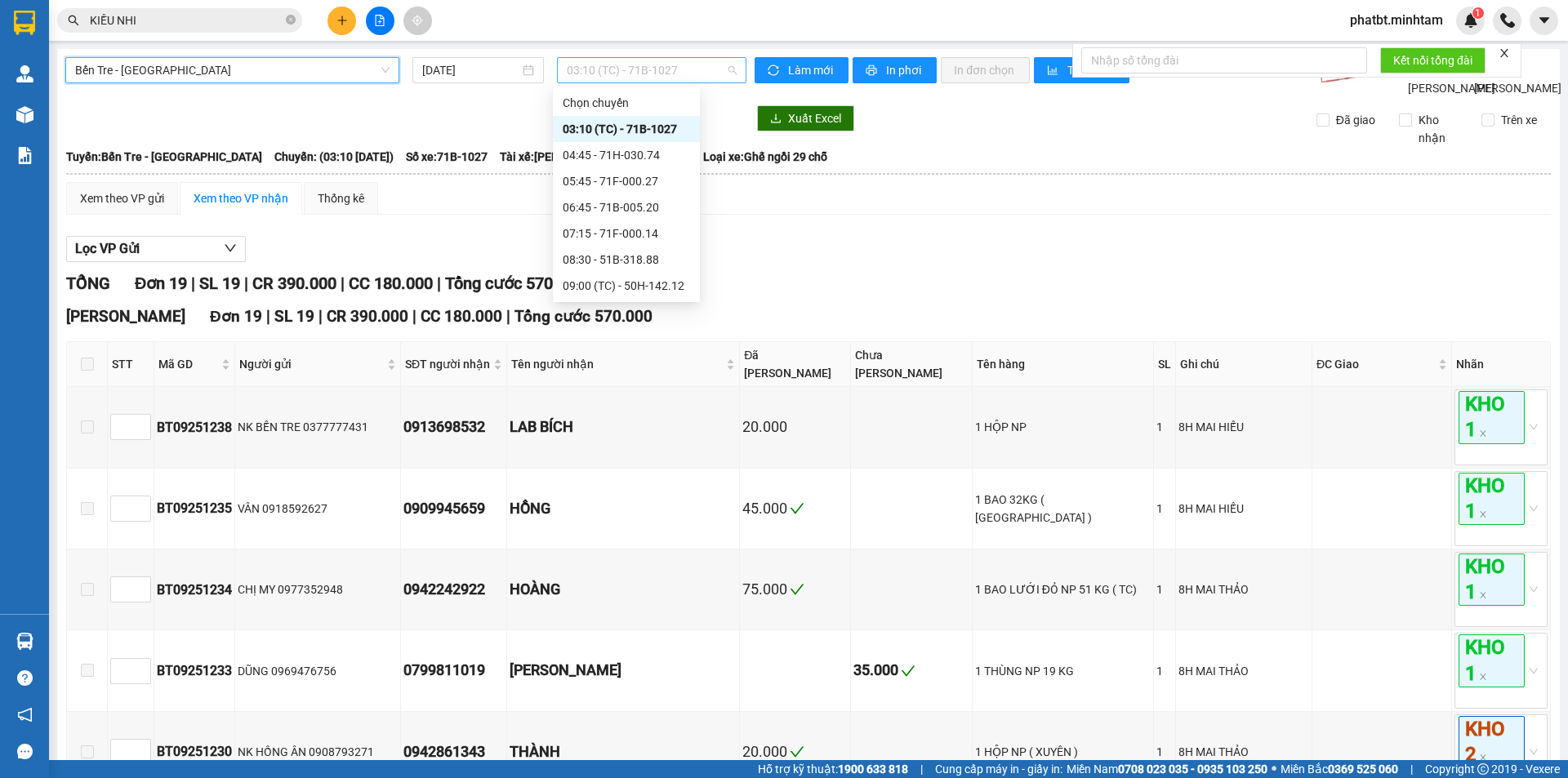
drag, startPoint x: 572, startPoint y: 64, endPoint x: 604, endPoint y: 88, distance: 40.0
click at [573, 64] on span "03:10 (TC) - 71B-1027" at bounding box center [652, 70] width 170 height 24
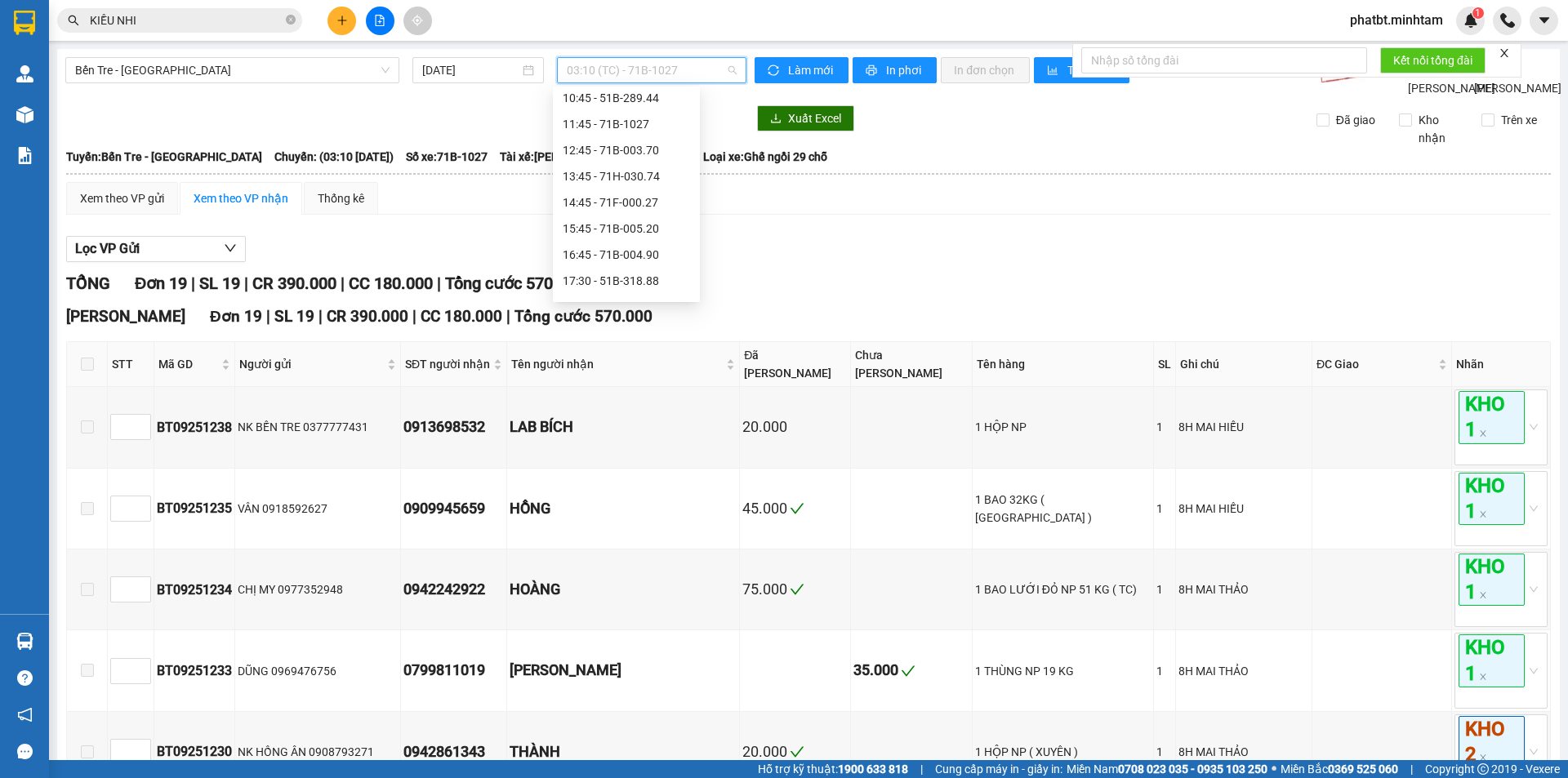
scroll to position [238, 0]
click at [667, 230] on div "15:45 - 71B-005.20" at bounding box center [627, 231] width 128 height 18
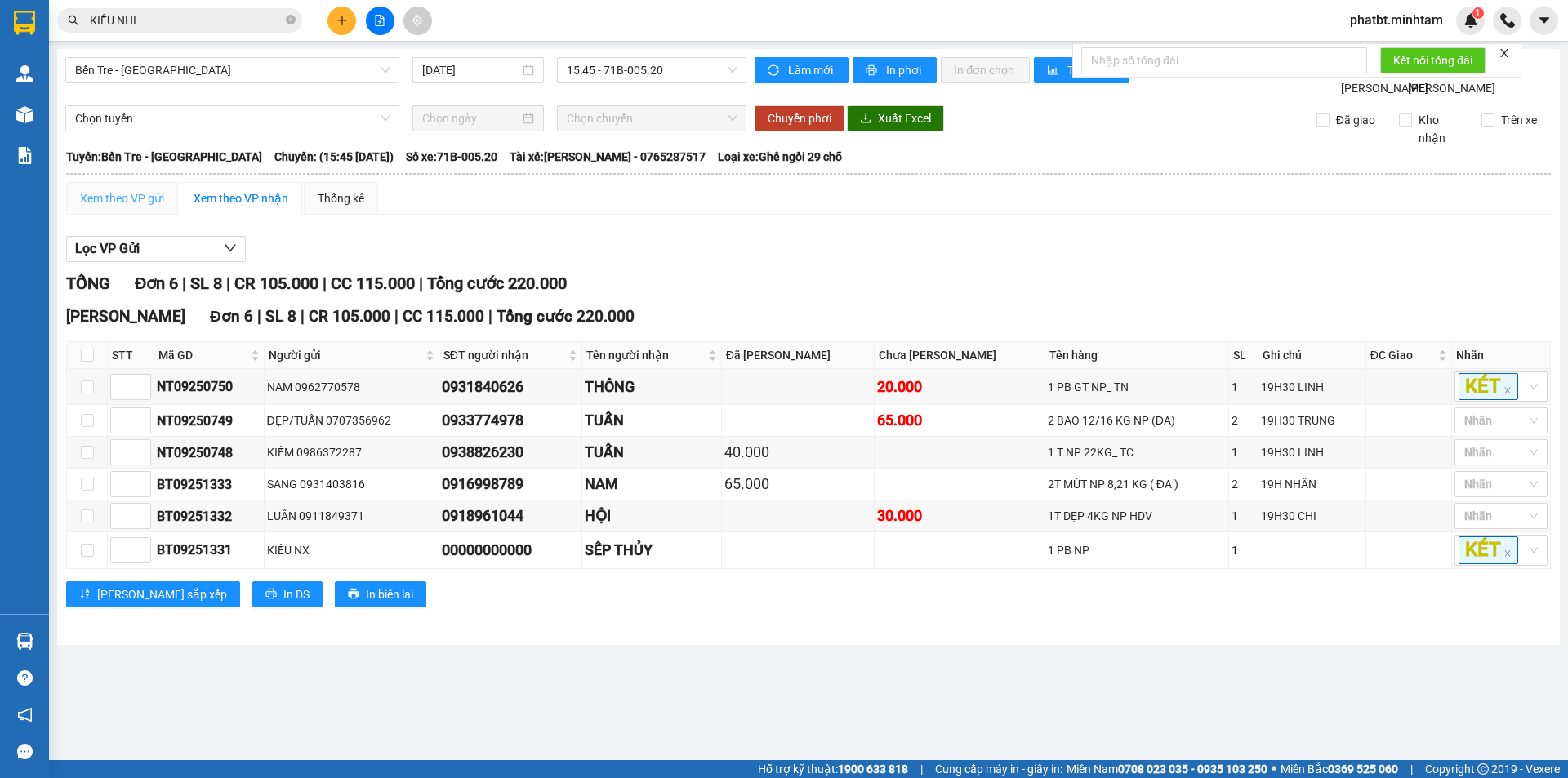
click at [96, 205] on div "Xem theo VP gửi" at bounding box center [122, 198] width 112 height 32
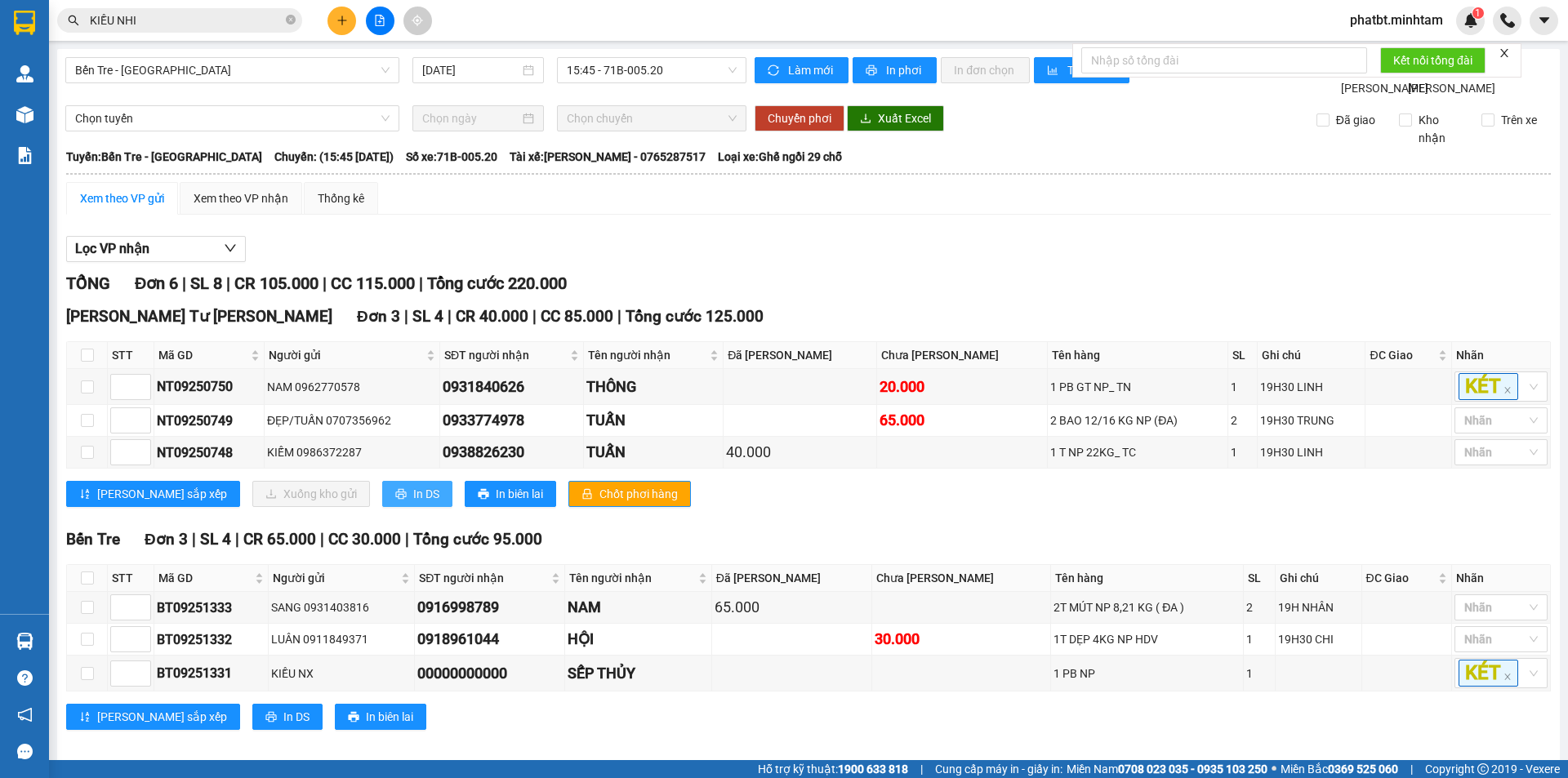
click at [395, 500] on icon "printer" at bounding box center [401, 494] width 11 height 11
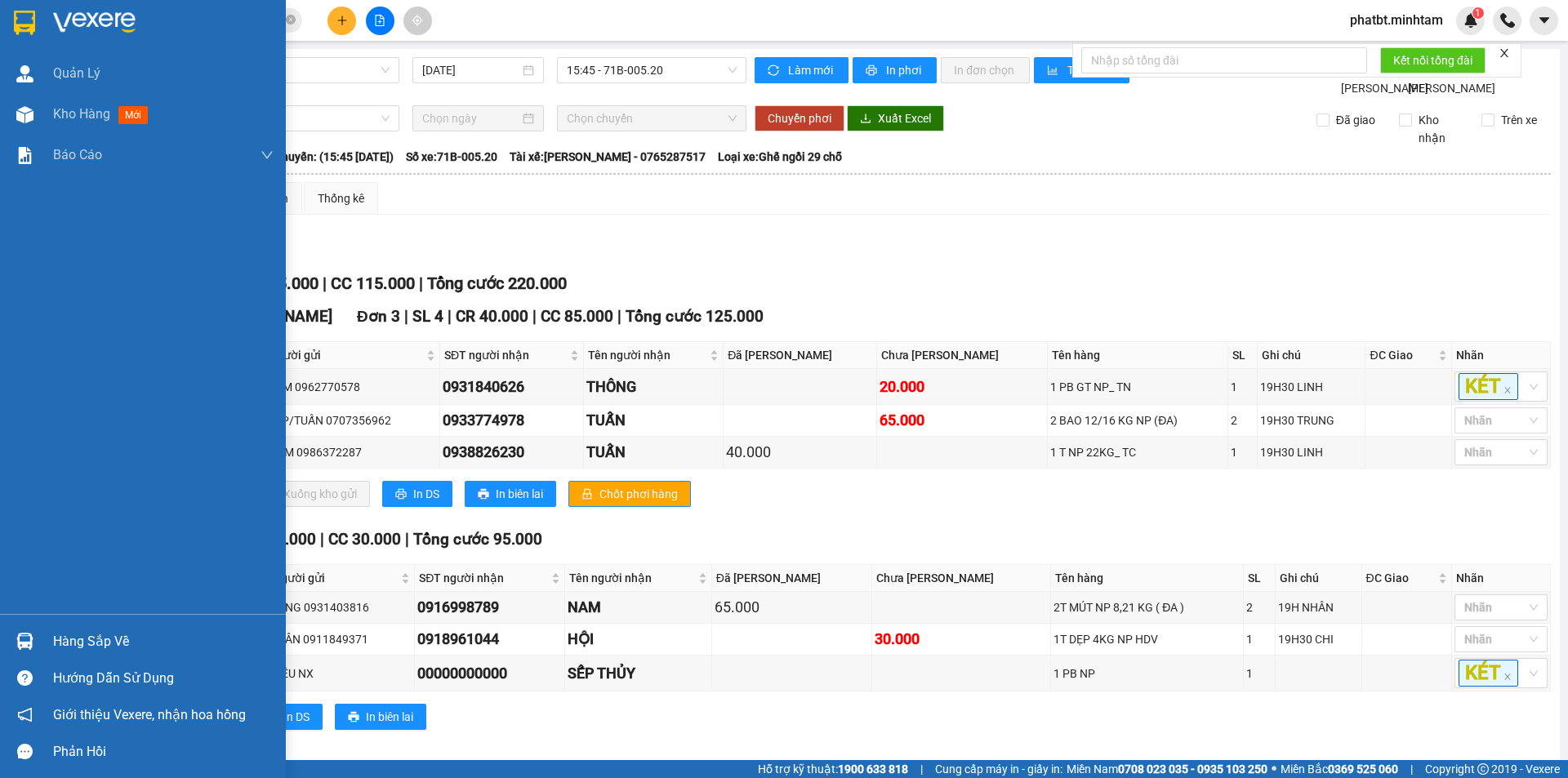
click at [26, 641] on img at bounding box center [25, 642] width 17 height 17
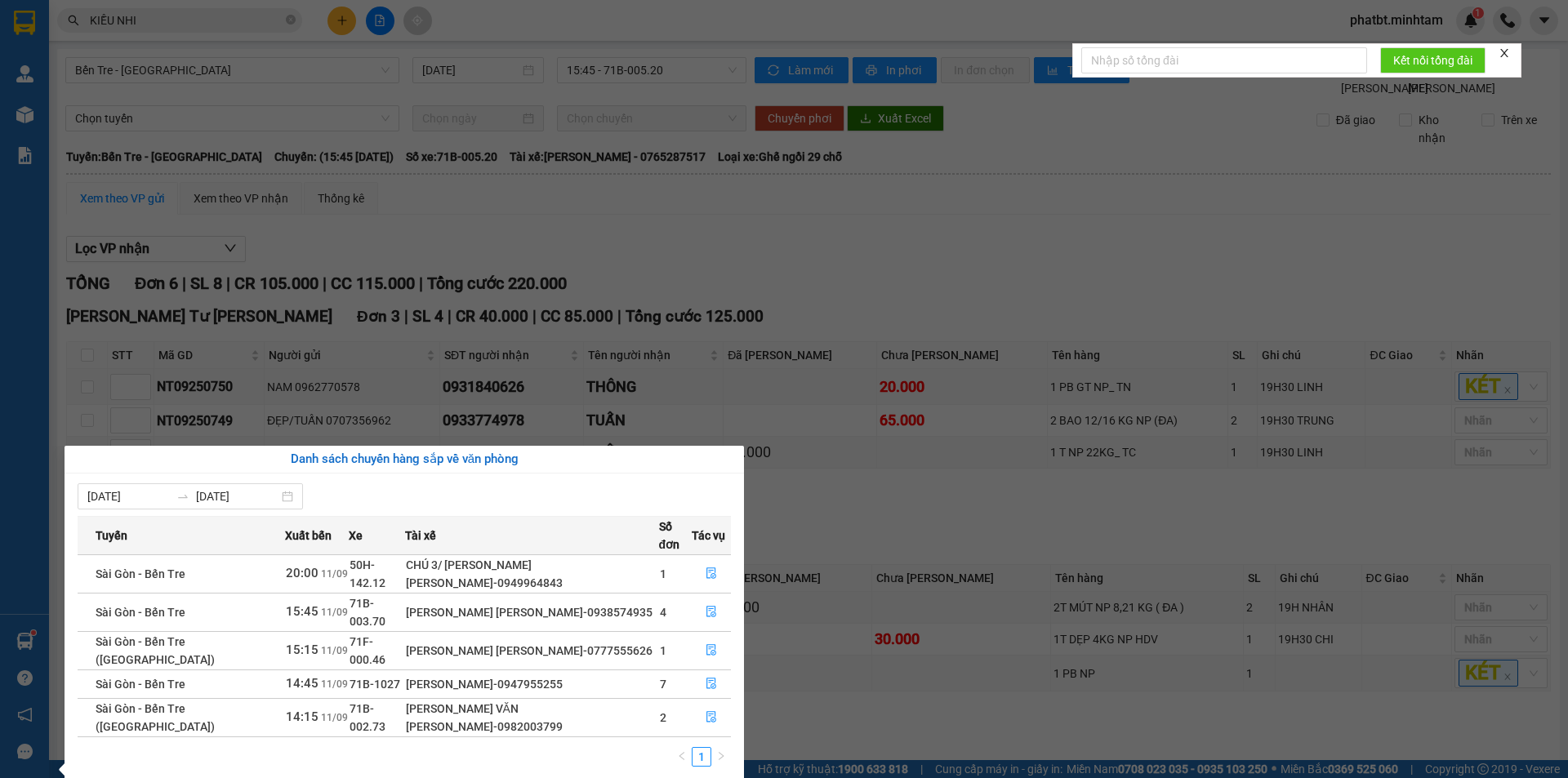
click at [853, 271] on section "Kết quả tìm kiếm ( 40 ) Bộ lọc Mã ĐH Trạng thái Món hàng Tổng cước Chưa cước Nh…" at bounding box center [784, 389] width 1568 height 778
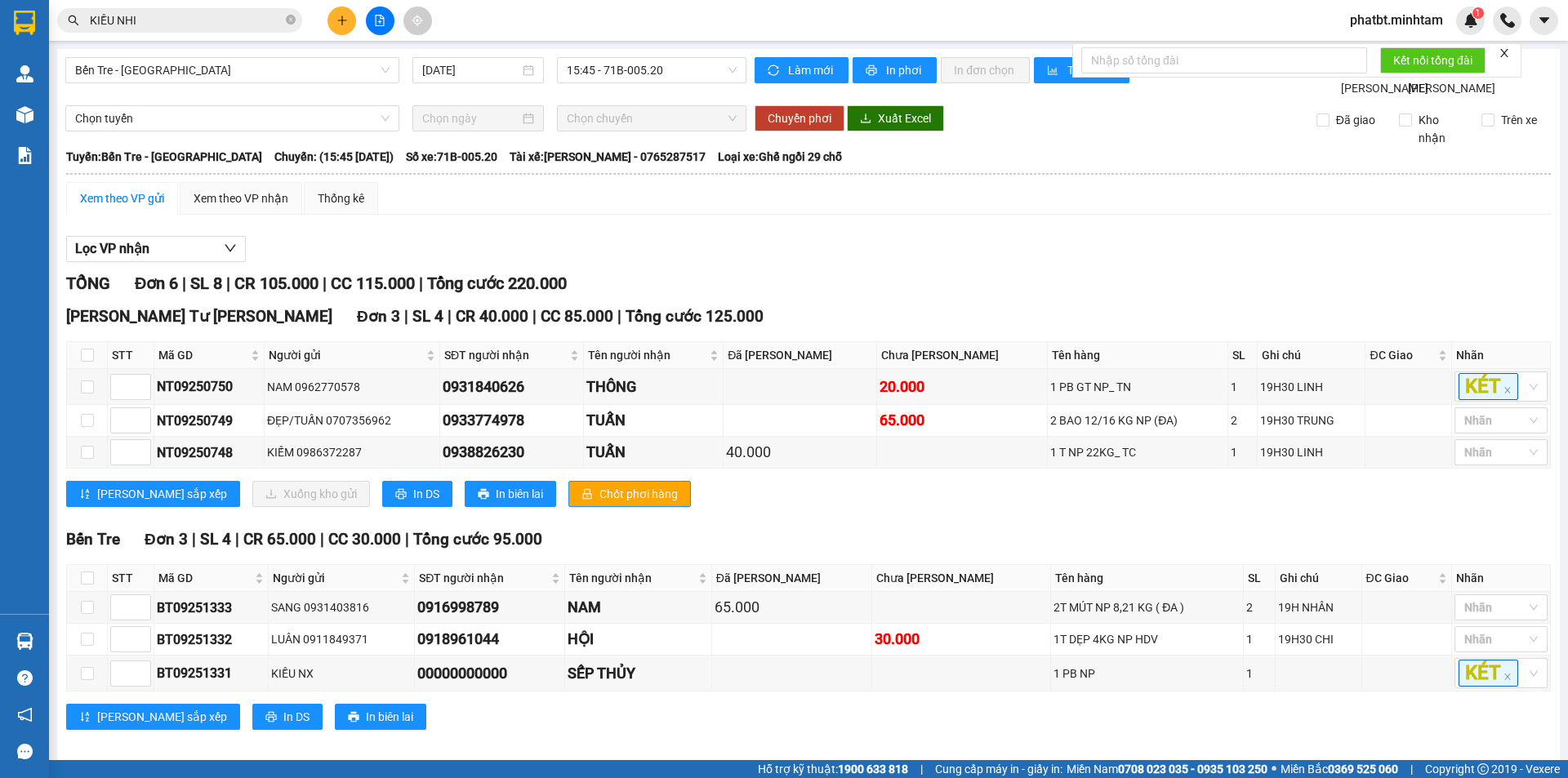
click at [334, 12] on button at bounding box center [342, 20] width 29 height 29
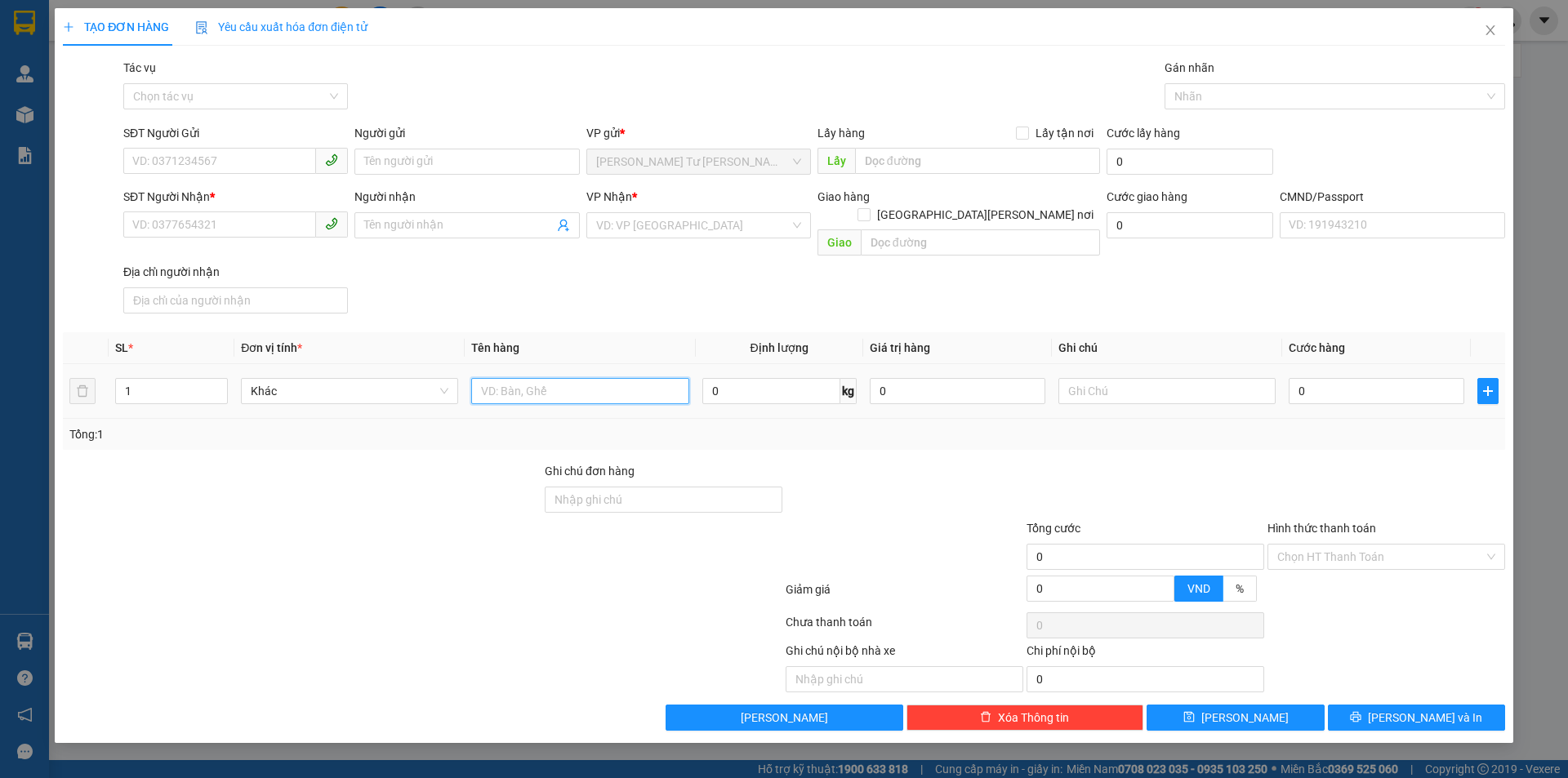
click at [490, 378] on input "text" at bounding box center [580, 391] width 217 height 26
type input "1 XỐP TRONG NP"
click at [290, 139] on div "SĐT Người Gửi" at bounding box center [235, 133] width 225 height 18
click at [290, 148] on input "SĐT Người Gửi" at bounding box center [220, 161] width 192 height 26
click at [290, 149] on input "SĐT Người Gửi" at bounding box center [220, 161] width 192 height 26
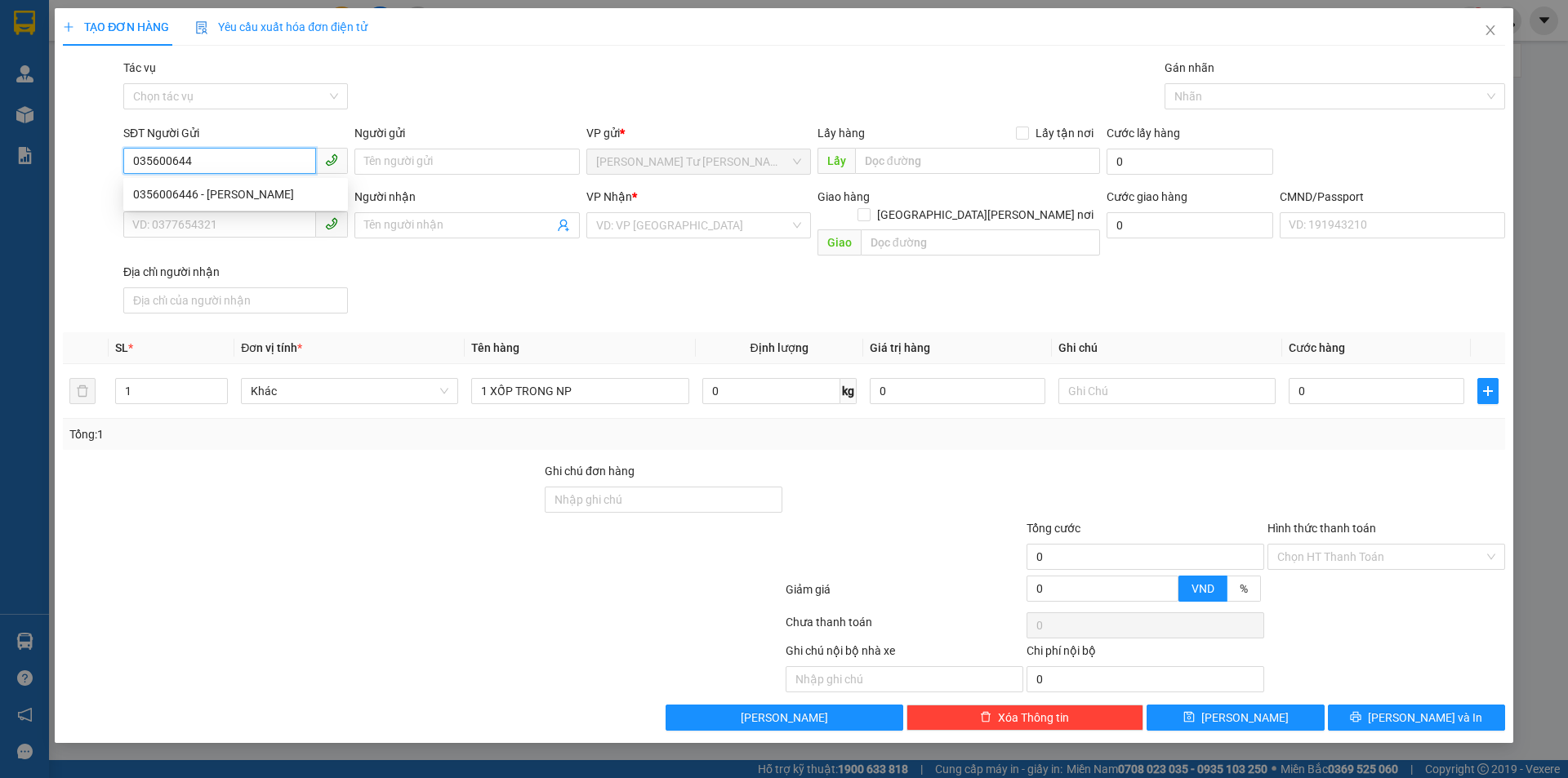
type input "0356006446"
click at [257, 198] on div "0356006446 - THÚY ANH" at bounding box center [235, 194] width 205 height 18
type input "THÚY ANH"
type input "0978892883"
type input "THU"
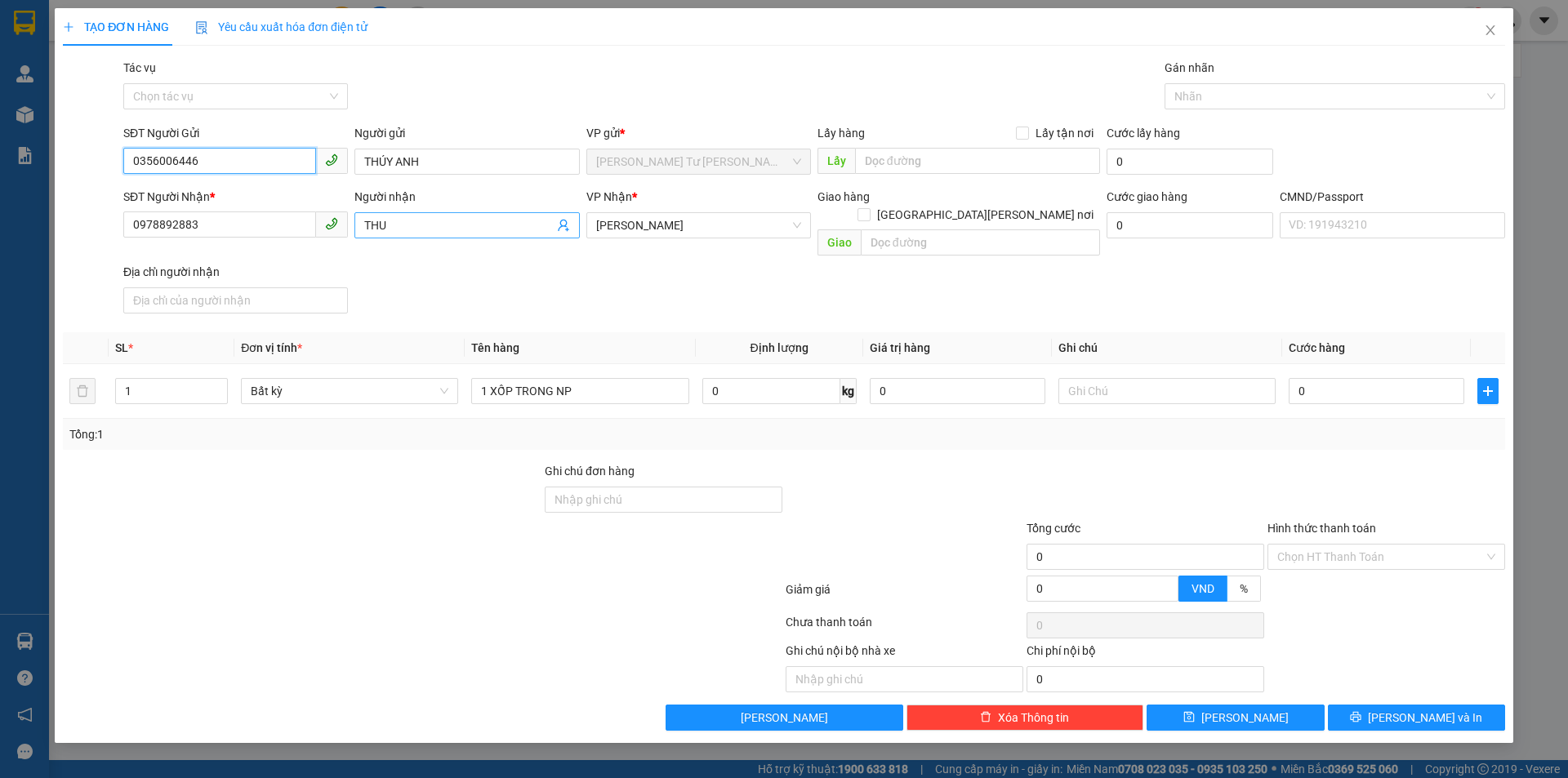
type input "0356006446"
click at [565, 228] on icon "user-add" at bounding box center [563, 225] width 13 height 13
click at [267, 229] on input "0978892883" at bounding box center [220, 225] width 192 height 26
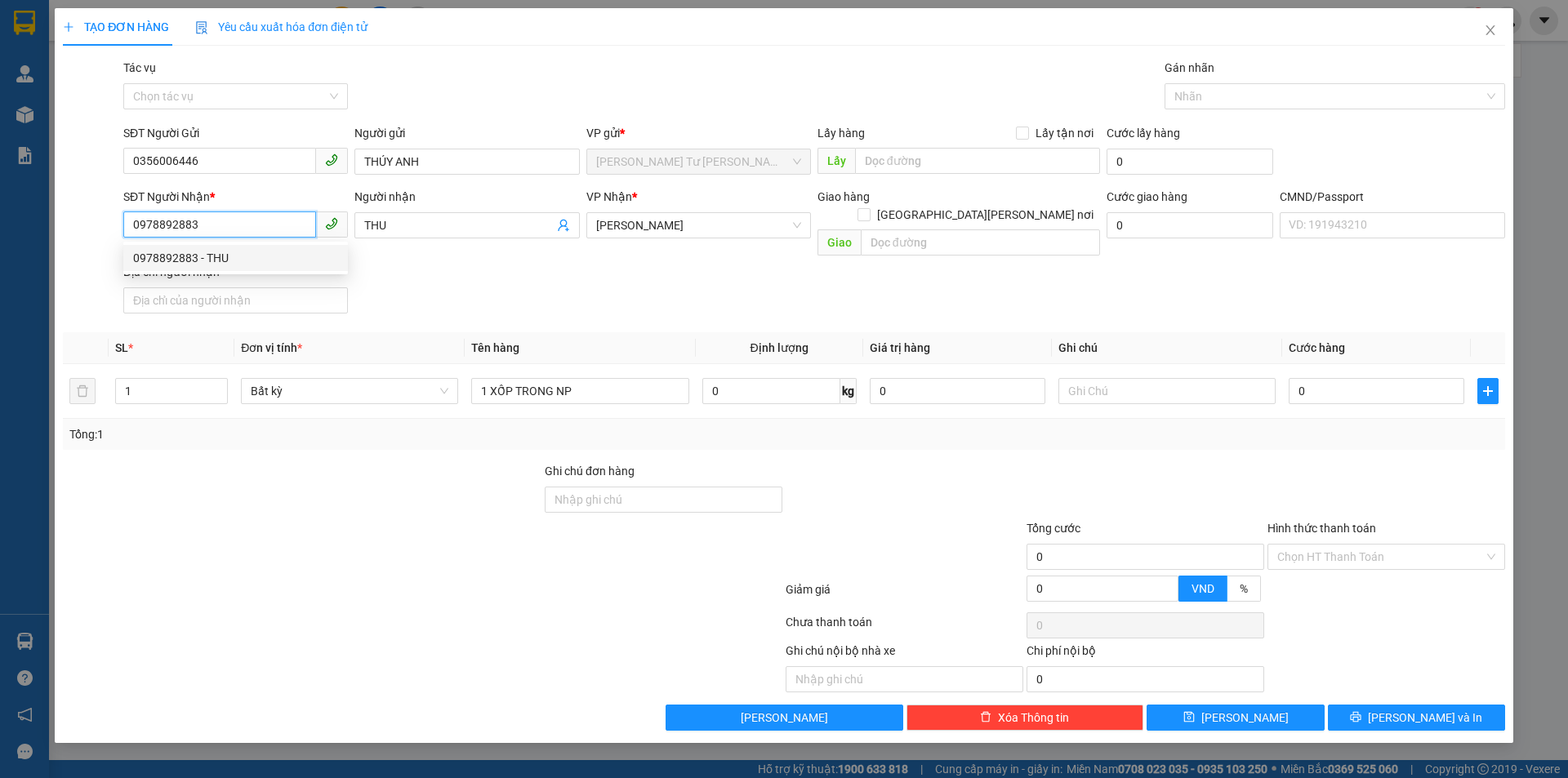
click at [297, 225] on input "0978892883" at bounding box center [220, 225] width 192 height 26
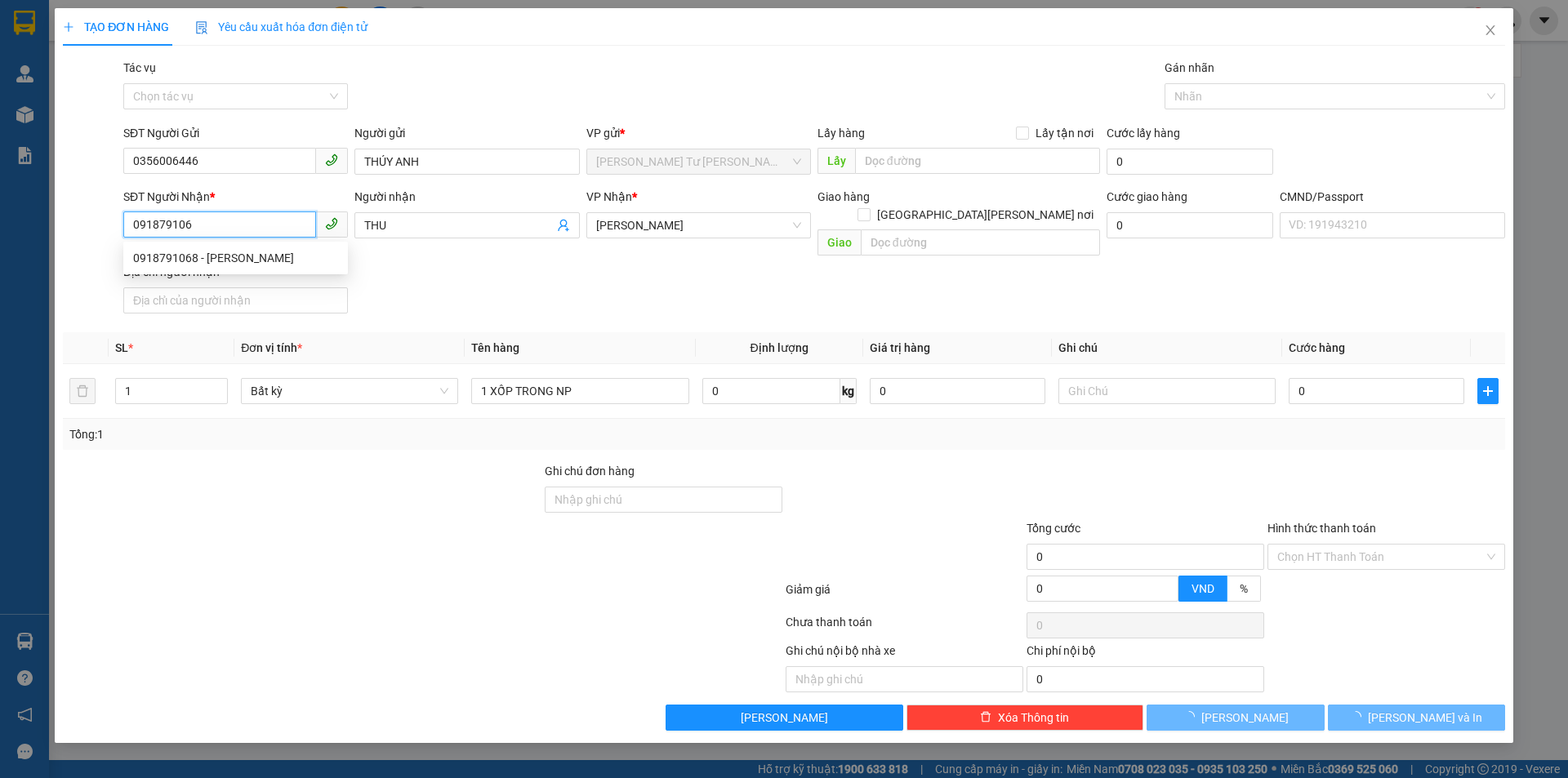
type input "0918791068"
drag, startPoint x: 291, startPoint y: 254, endPoint x: 275, endPoint y: 254, distance: 16.0
click at [288, 255] on div "0918791068 - CHỊ HUỲNH" at bounding box center [235, 258] width 205 height 18
type input "CHỊ HUỲNH"
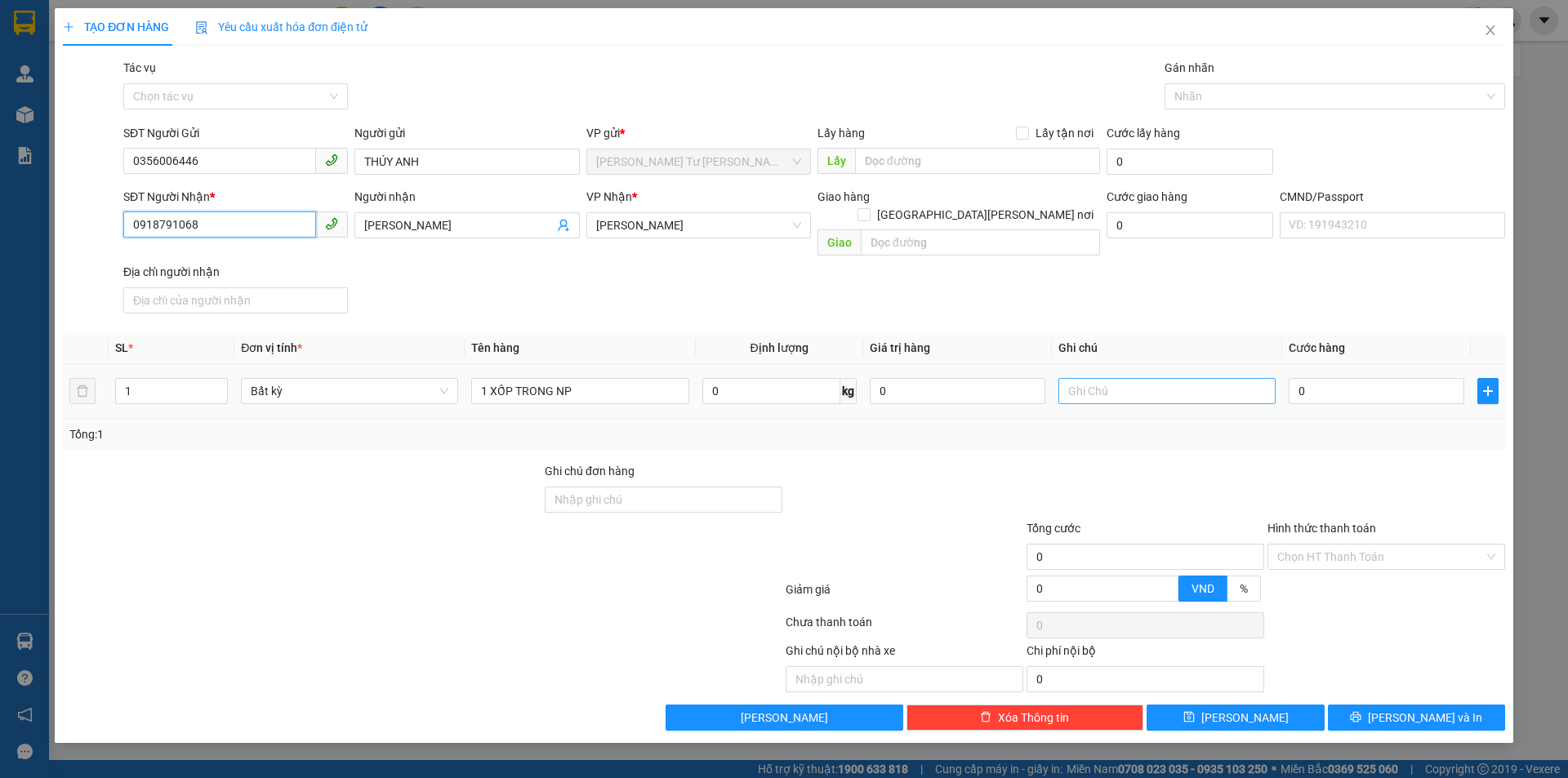
type input "0918791068"
click at [1133, 378] on input "text" at bounding box center [1167, 391] width 217 height 26
type input "19H30 PHÁT"
click at [1339, 378] on input "0" at bounding box center [1376, 391] width 176 height 26
type input "2"
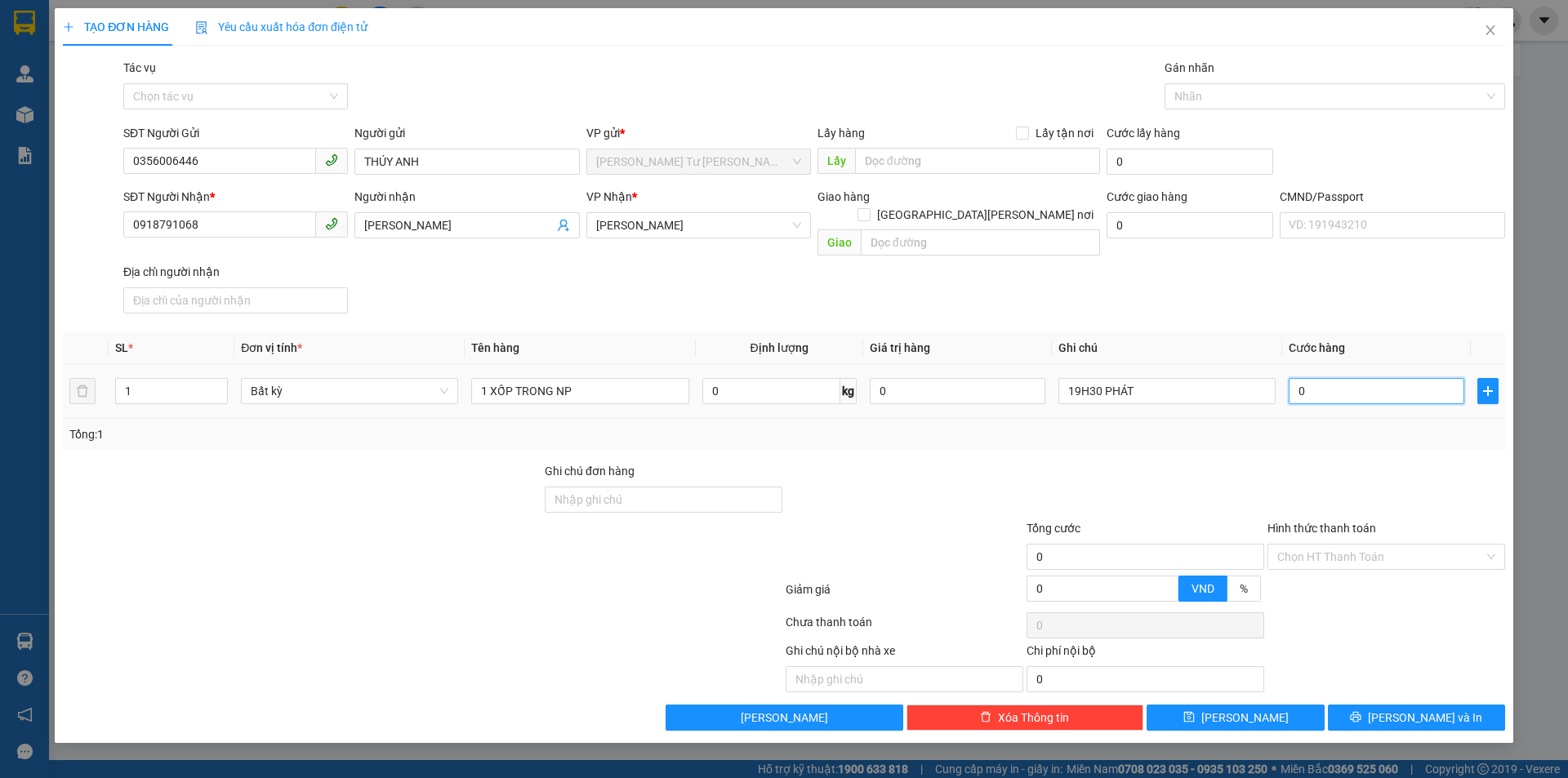
type input "2"
type input "20"
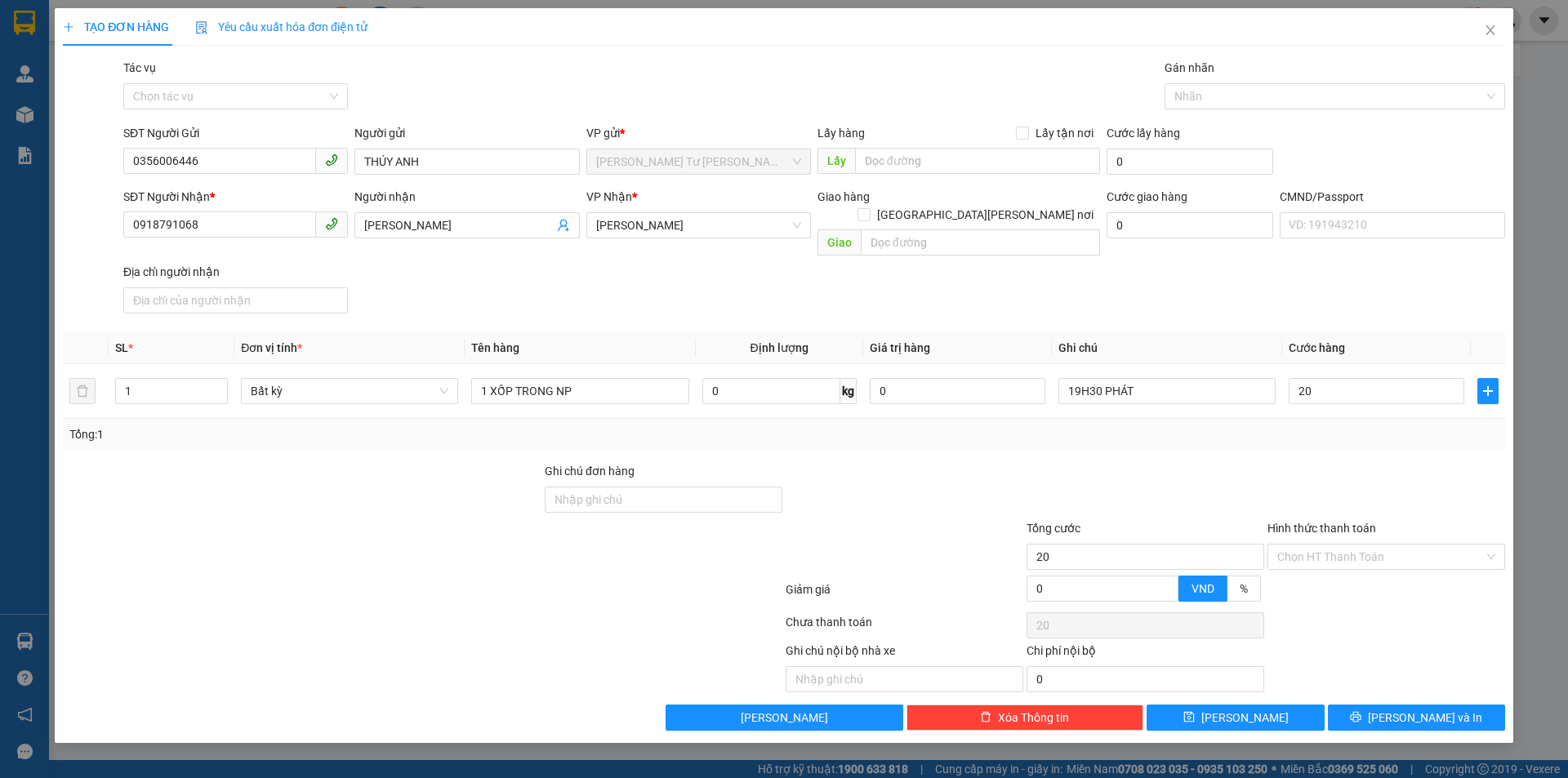
type input "20.000"
click at [1226, 258] on div "SĐT Người Nhận * 0918791068 Người nhận CHỊ HUỲNH VP Nhận * Tiền Giang Giao hàng…" at bounding box center [814, 254] width 1389 height 132
click at [1362, 705] on button "[PERSON_NAME] và In" at bounding box center [1417, 718] width 178 height 26
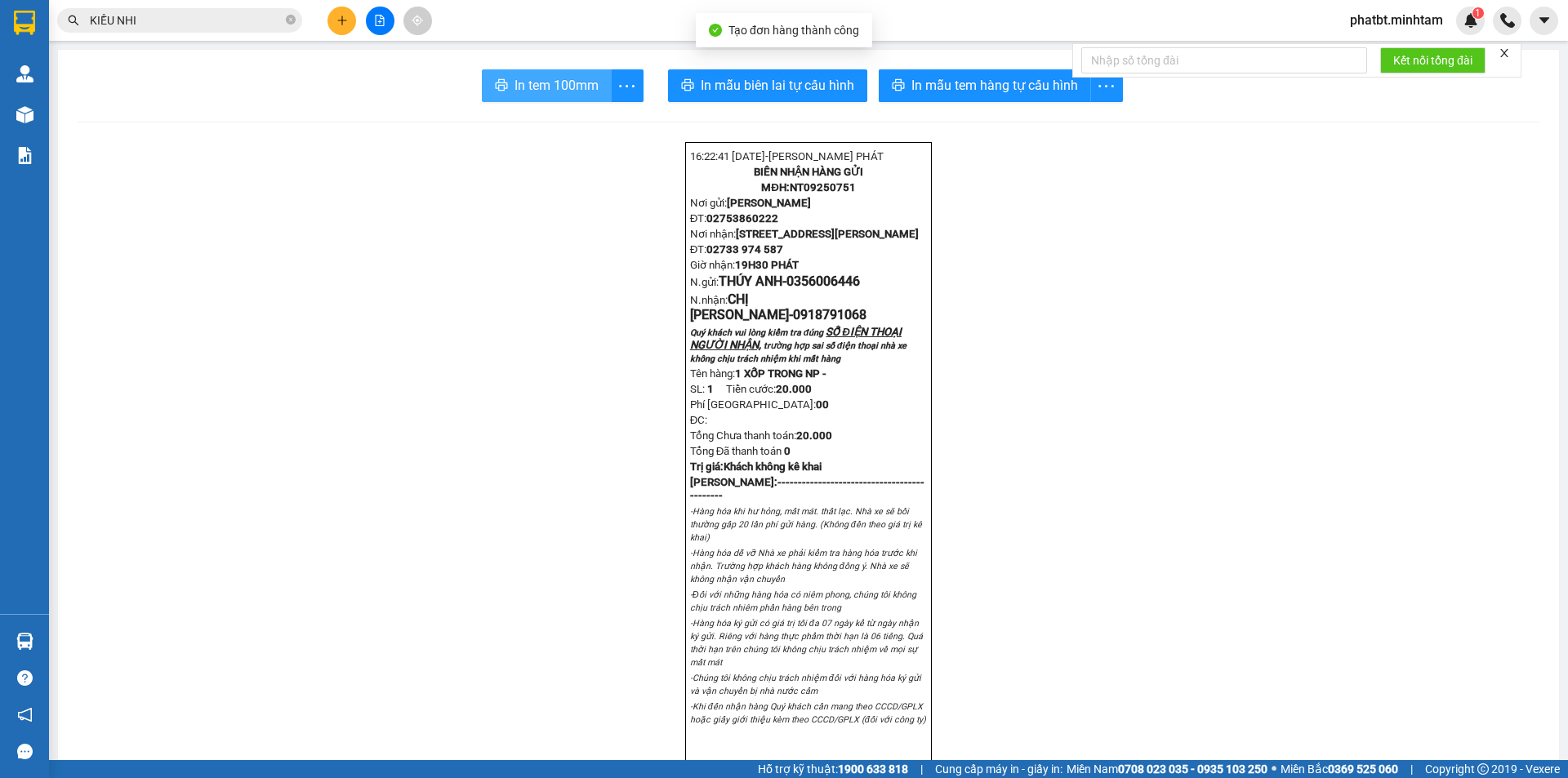
click at [496, 92] on icon "printer" at bounding box center [501, 85] width 13 height 13
click at [336, 13] on button at bounding box center [342, 20] width 29 height 29
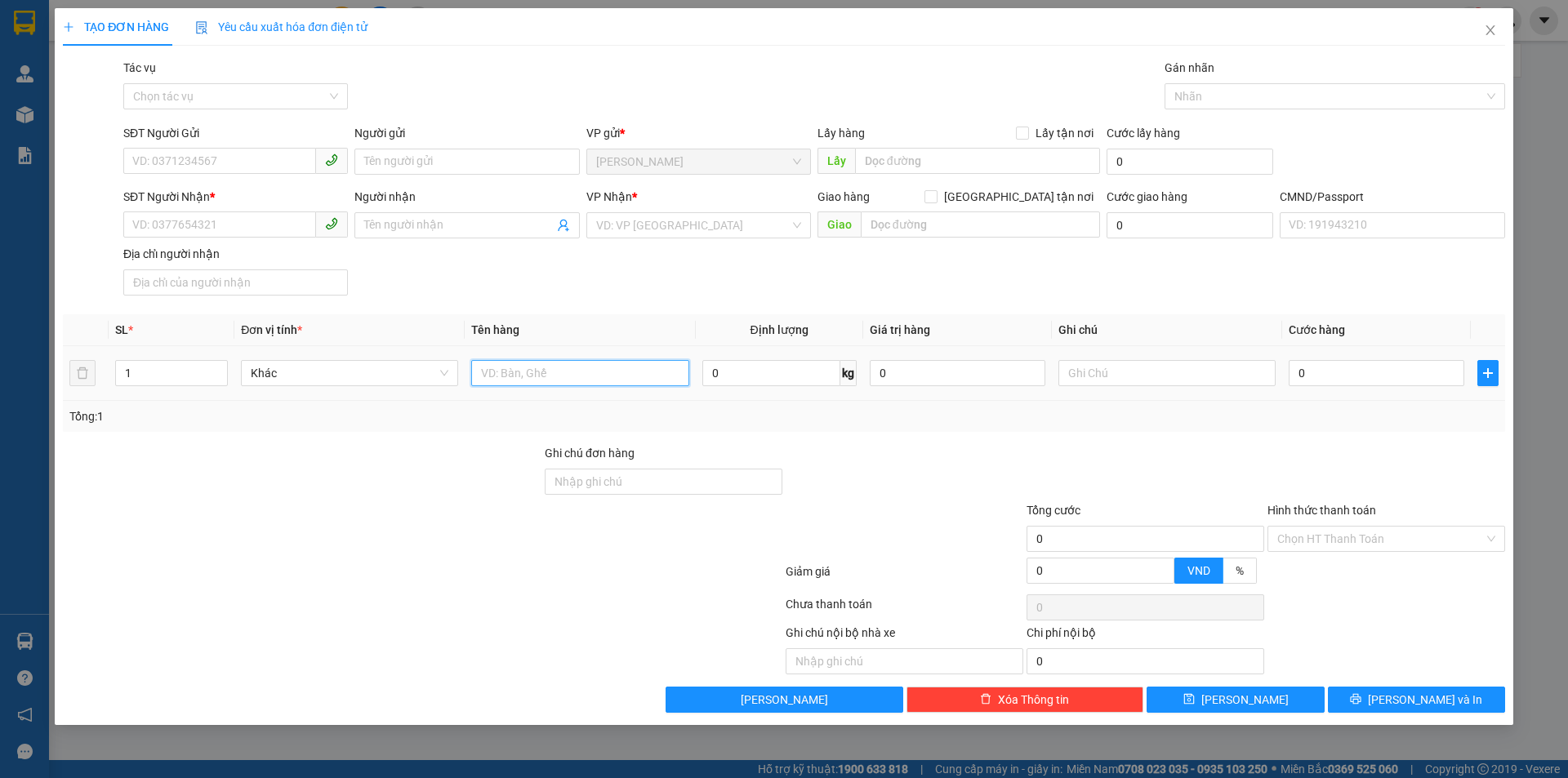
click at [522, 374] on input "text" at bounding box center [580, 373] width 217 height 26
type input "1 BAO LƯỚI NP 48KG"
click at [209, 155] on input "SĐT Người Gửi" at bounding box center [220, 161] width 192 height 26
paste input "0869967349"
type input "0869967349"
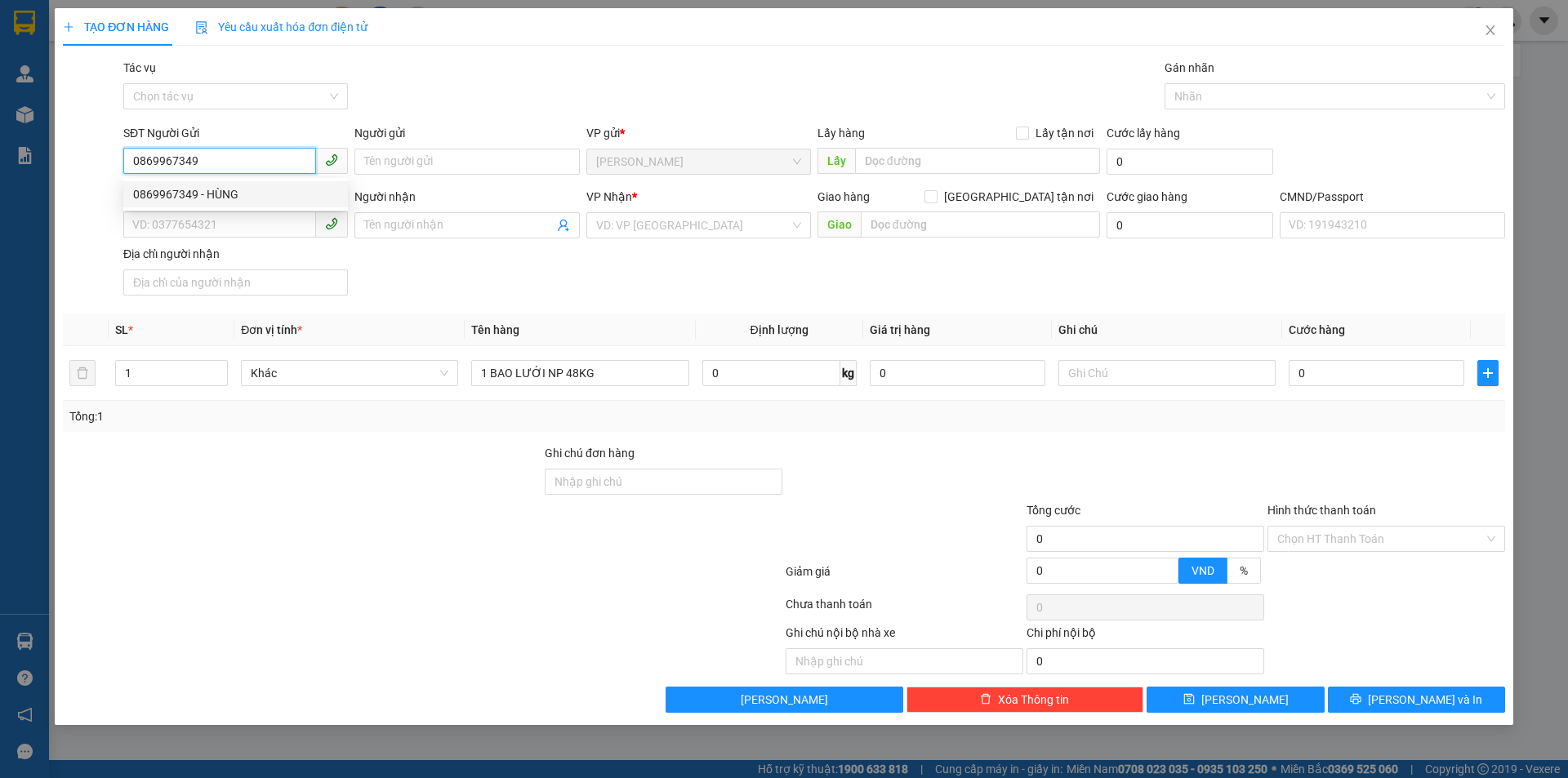
click at [195, 201] on div "0869967349 - HÙNG" at bounding box center [235, 194] width 205 height 18
type input "HÙNG"
type input "0333880170"
type input "[GEOGRAPHIC_DATA]"
type input "0869967349"
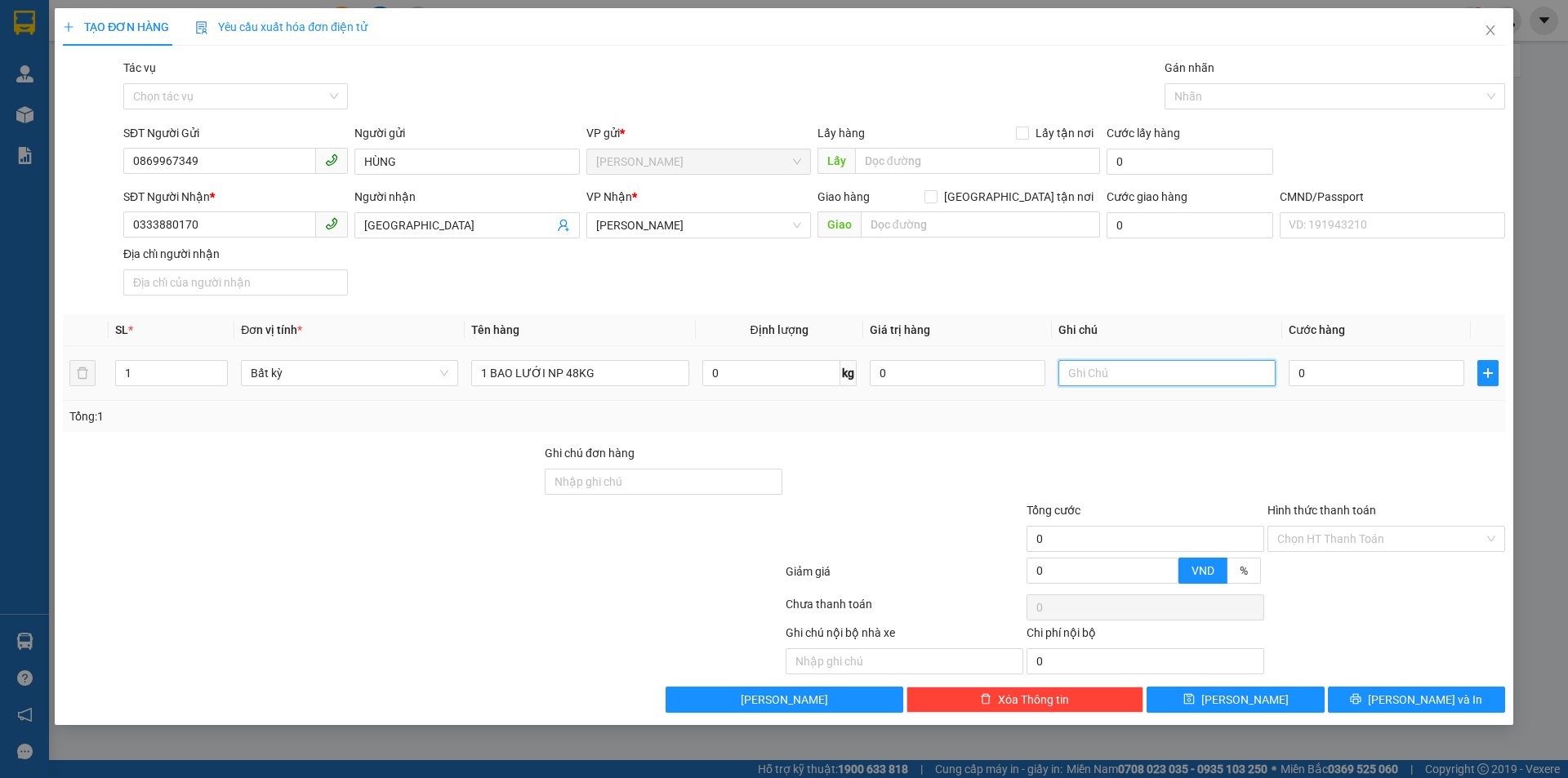
click at [1102, 383] on input "text" at bounding box center [1167, 373] width 217 height 26
type input "19H30 PHÁT"
click at [1378, 378] on input "0" at bounding box center [1376, 373] width 176 height 26
type input "7"
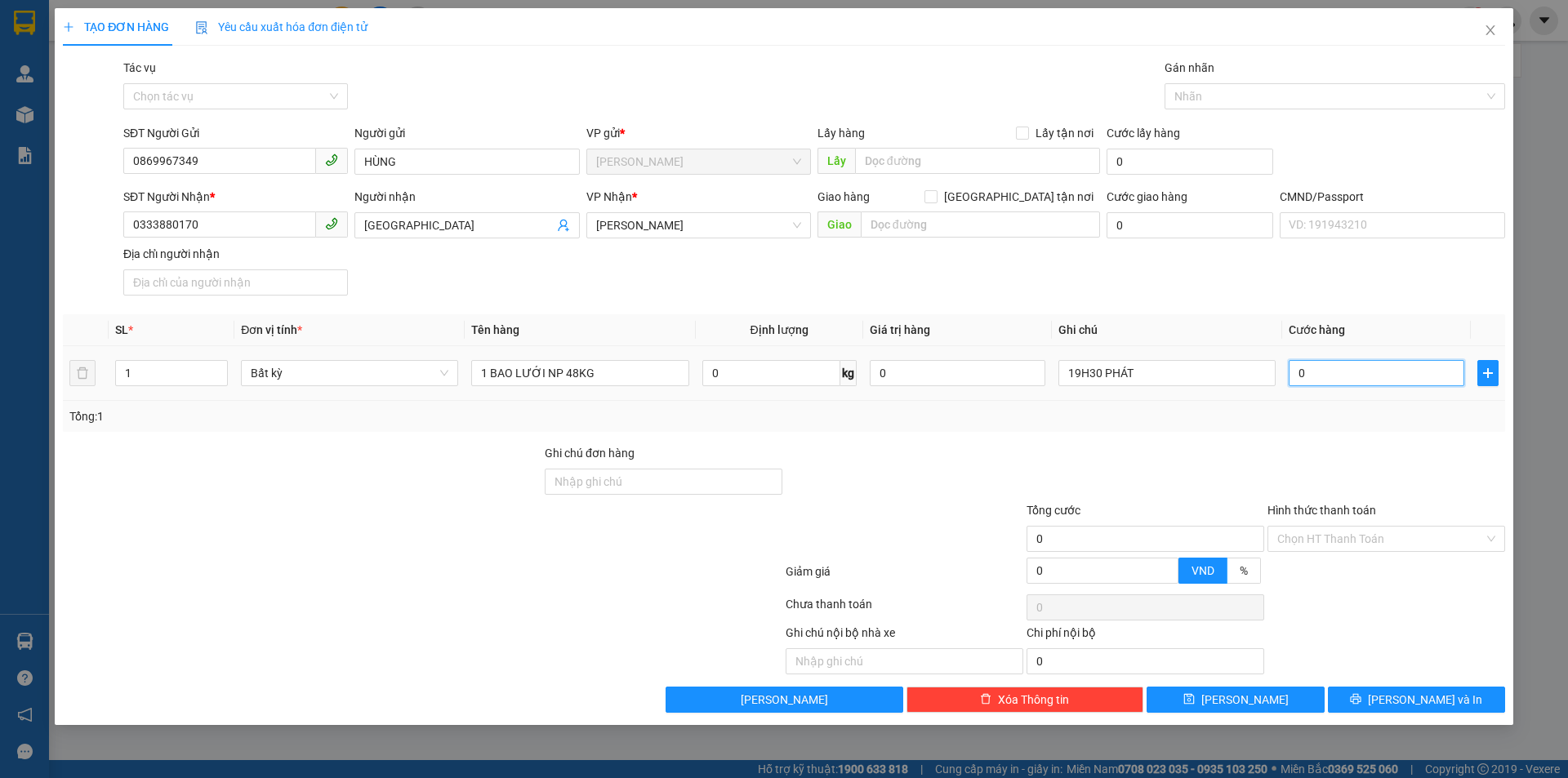
type input "7"
type input "70"
type input "70.000"
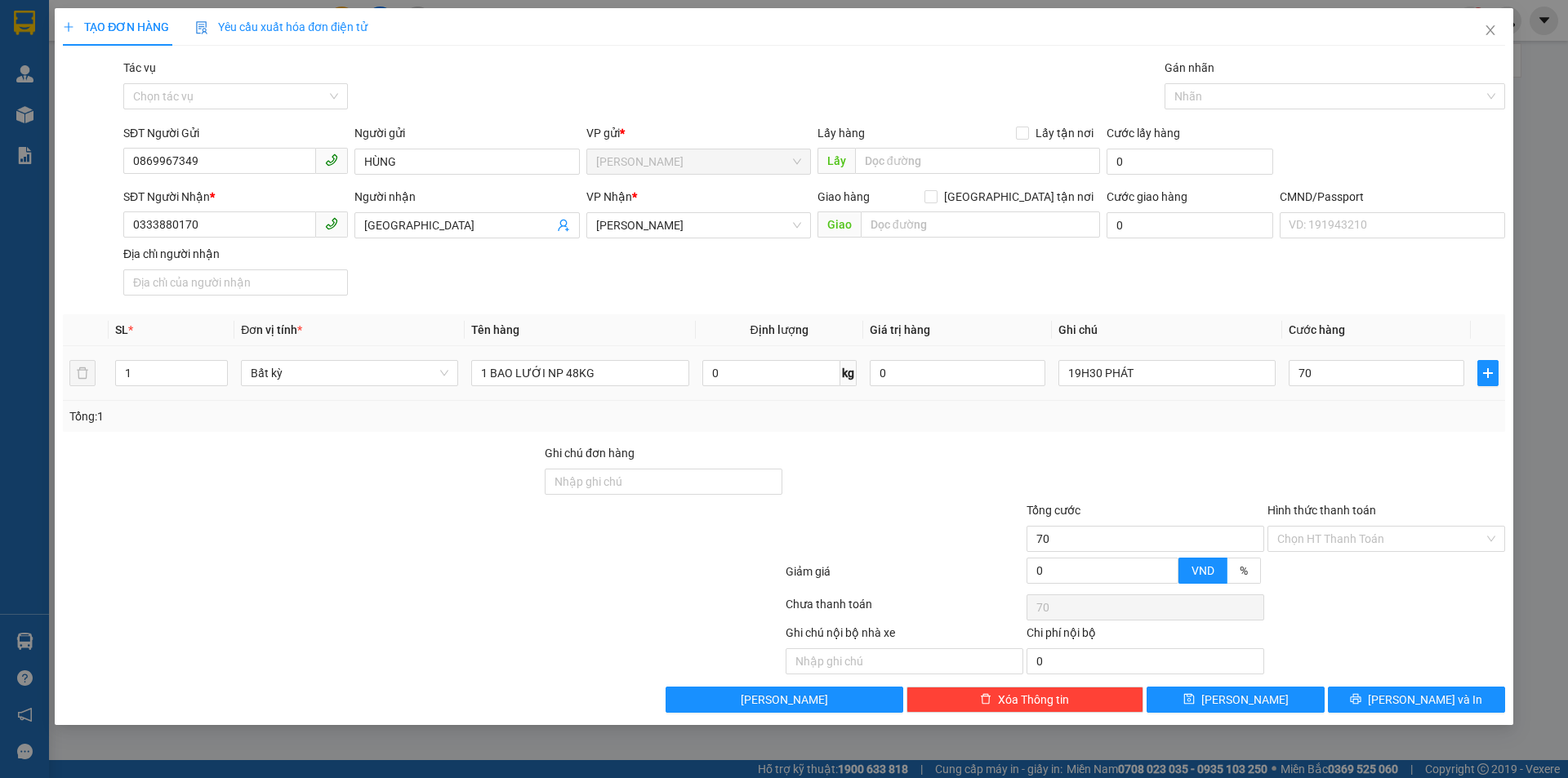
type input "70.000"
click at [1317, 301] on div "SĐT Người Nhận * 0333880170 Người nhận CẨM GIANG VP Nhận * [PERSON_NAME] hàng […" at bounding box center [814, 245] width 1389 height 115
click at [1405, 693] on span "[PERSON_NAME] và In" at bounding box center [1425, 699] width 115 height 18
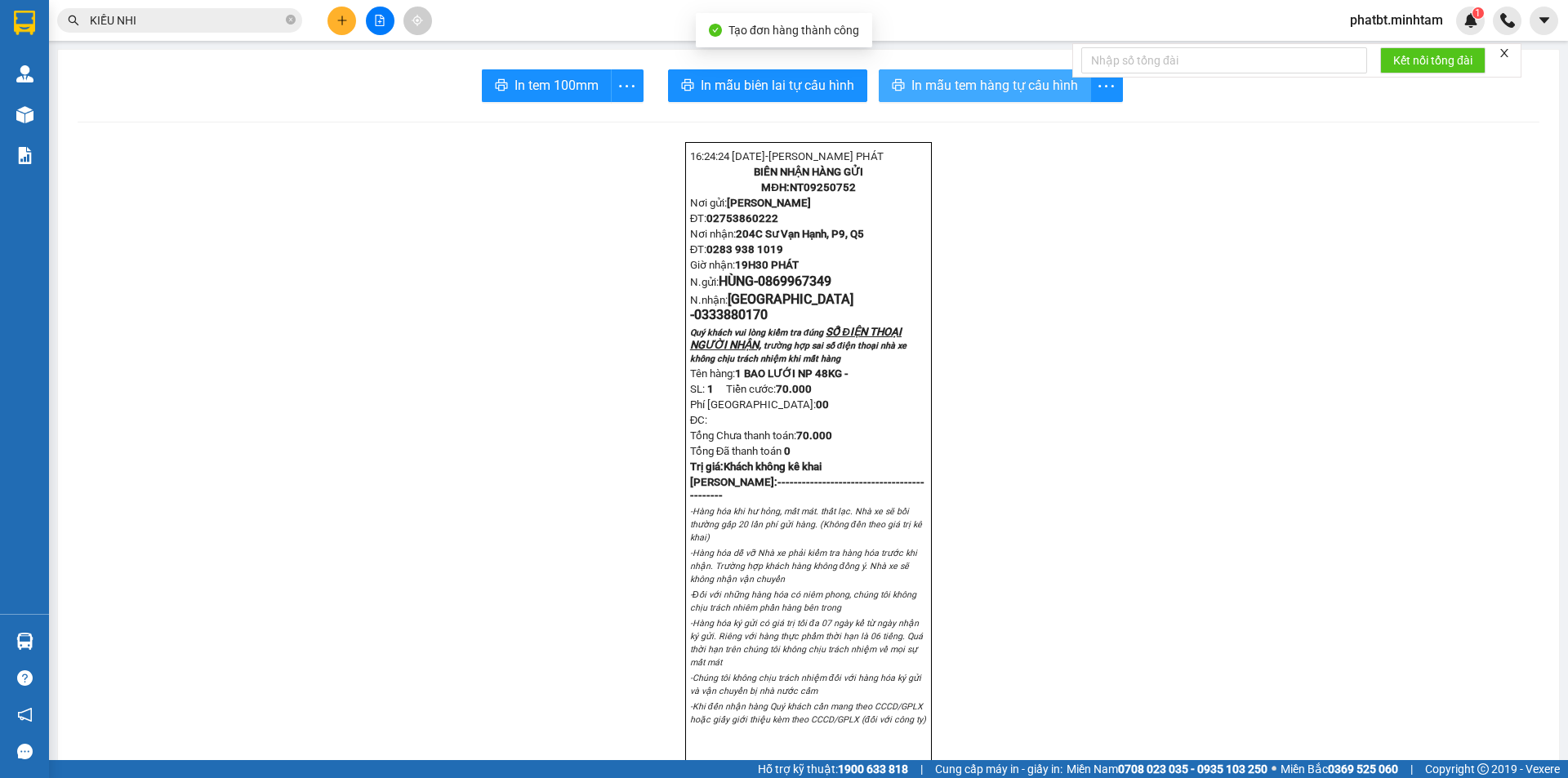
click at [942, 83] on span "In mẫu tem hàng tự cấu hình" at bounding box center [994, 85] width 167 height 20
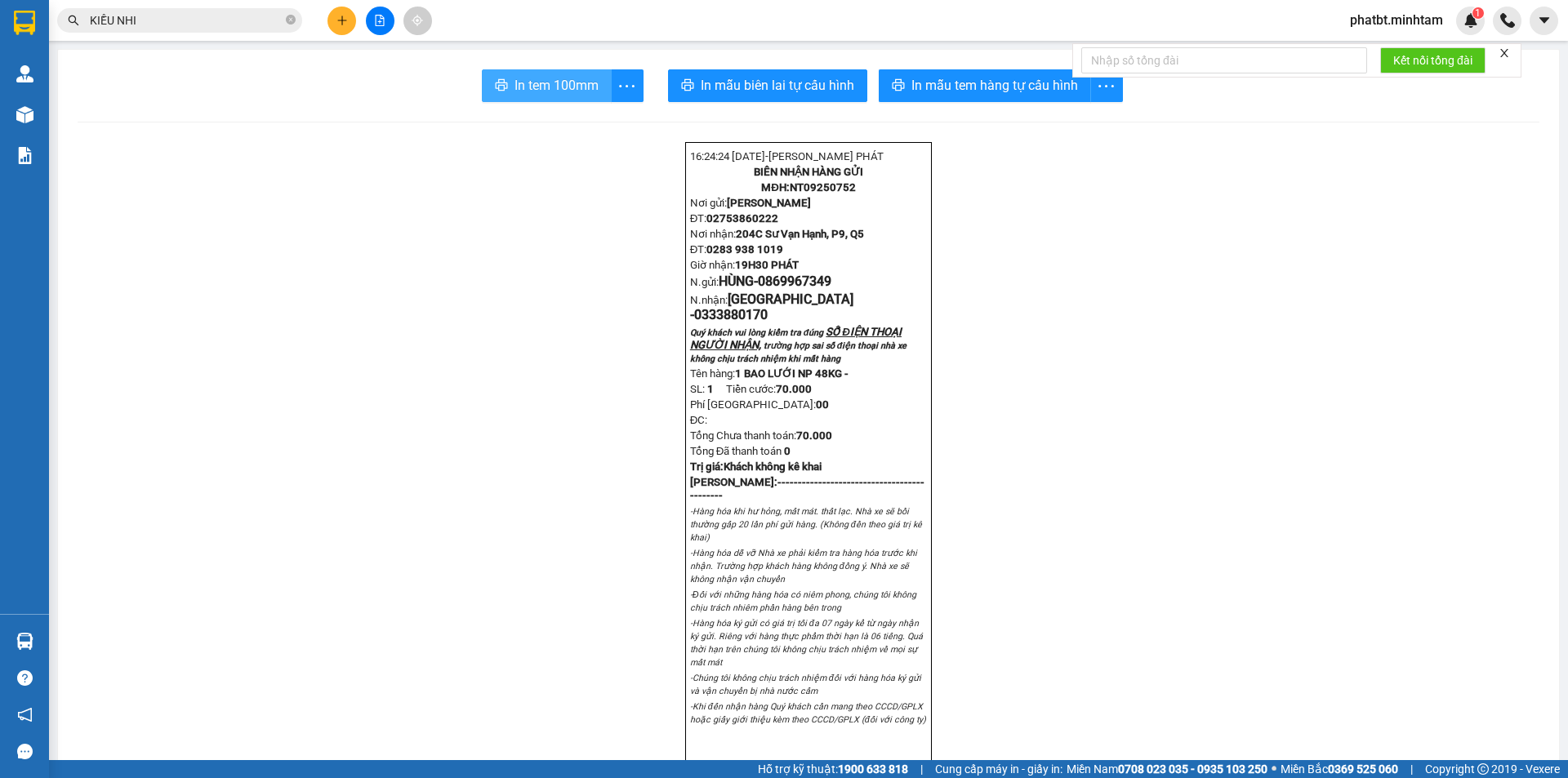
click at [572, 84] on span "In tem 100mm" at bounding box center [556, 85] width 84 height 20
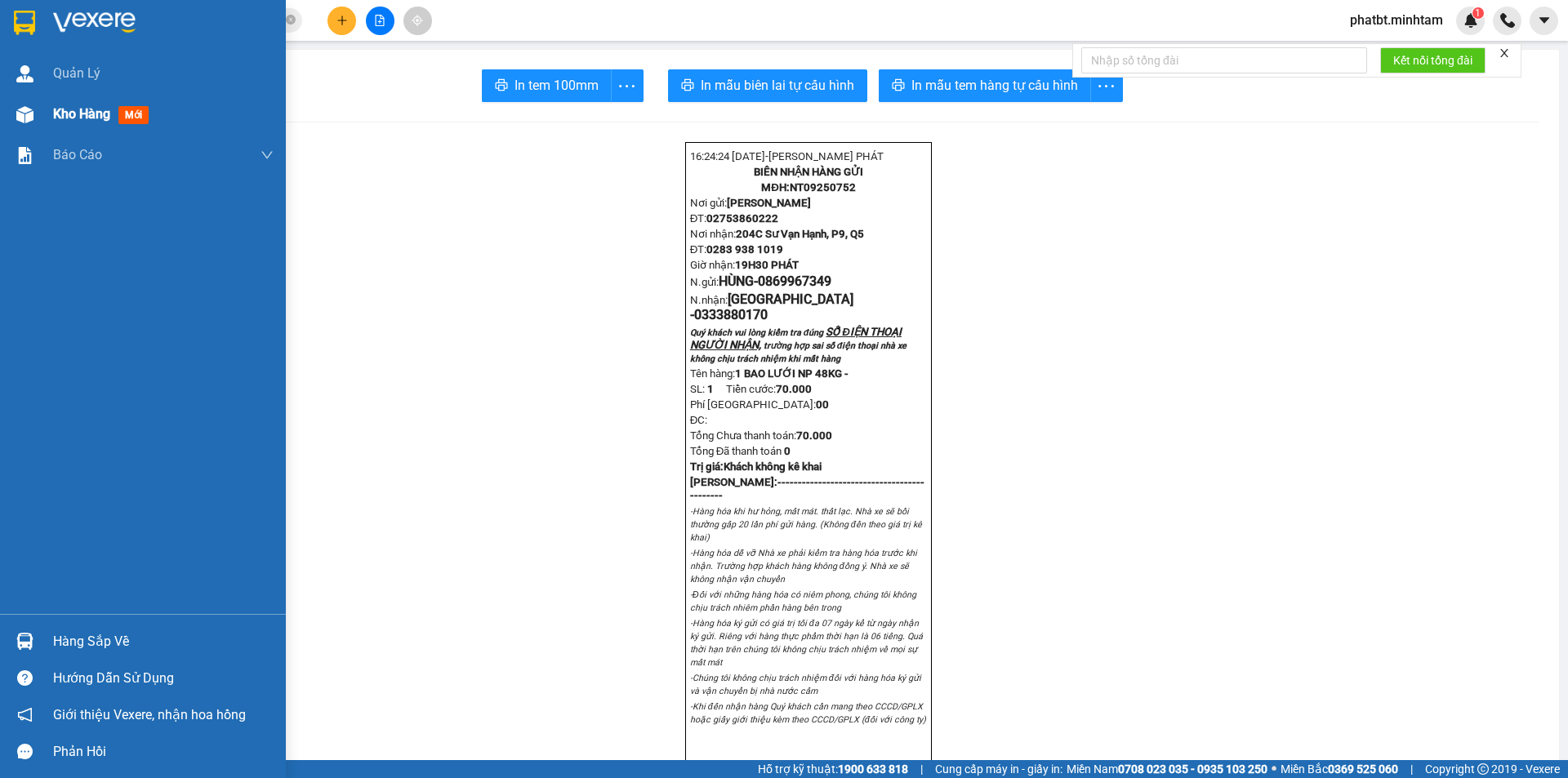
click at [41, 118] on div "Kho hàng mới" at bounding box center [143, 114] width 286 height 41
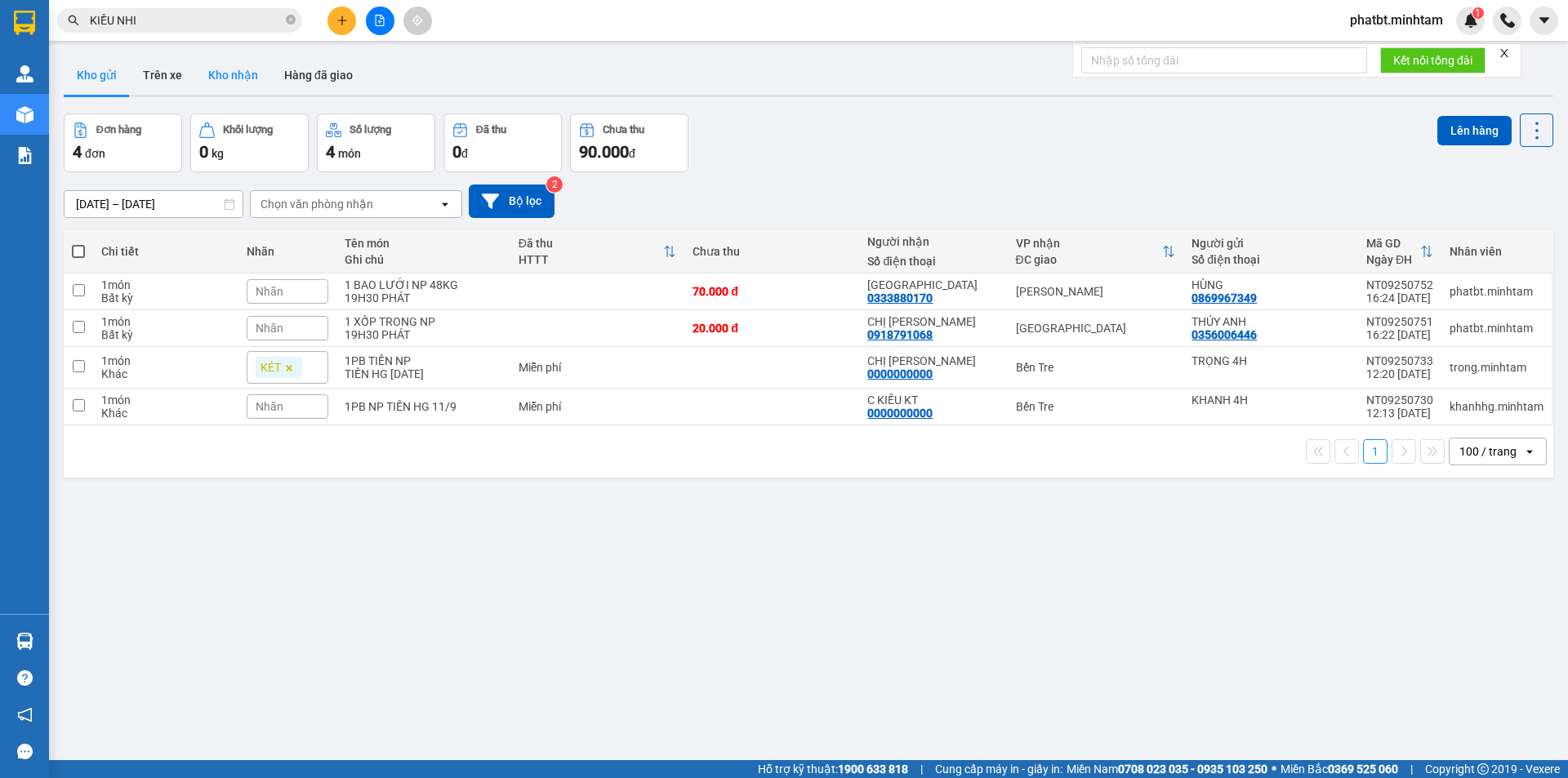
click at [212, 59] on button "Kho nhận" at bounding box center [233, 75] width 76 height 39
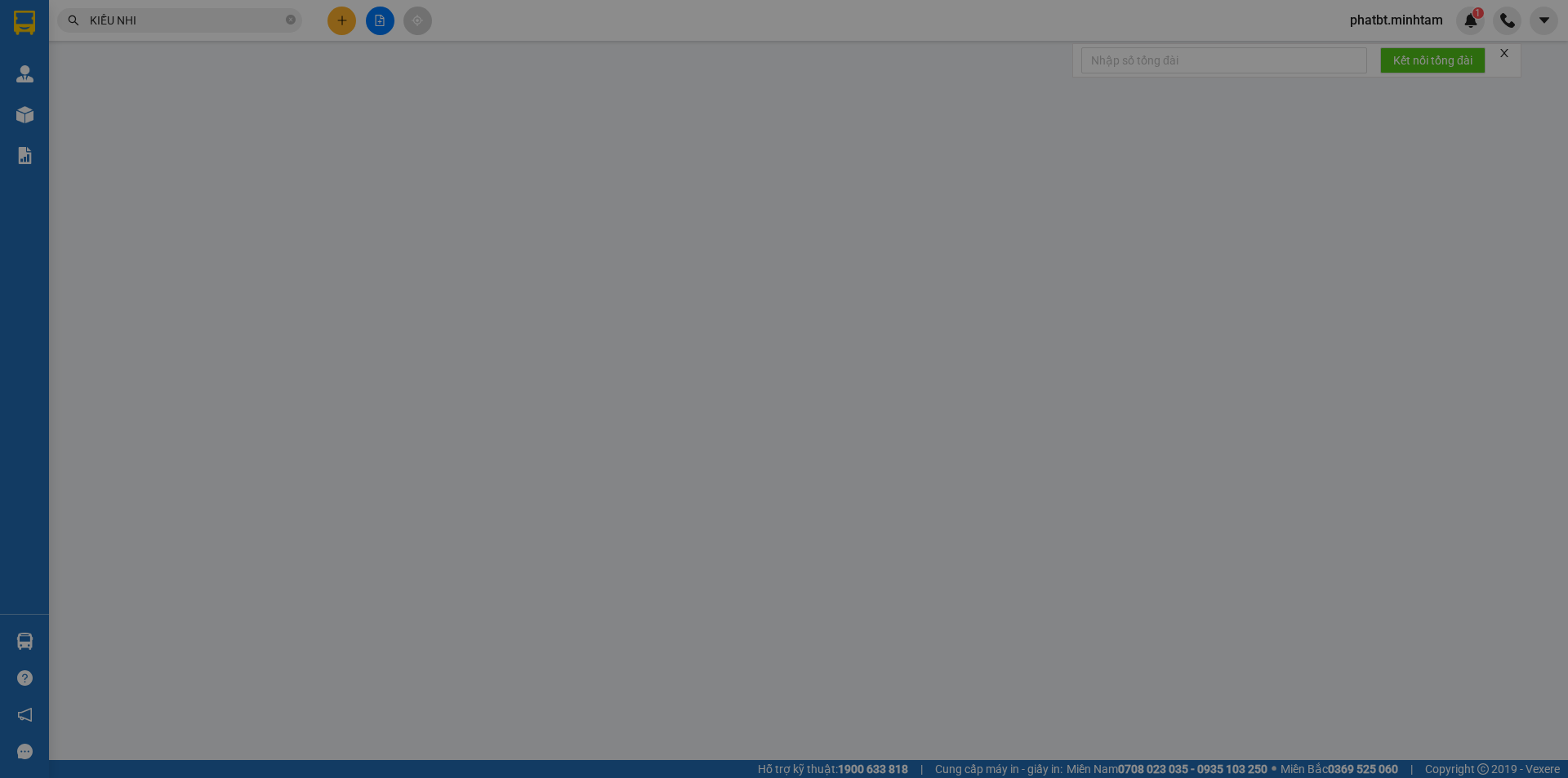
type input "0333880170"
type input "[GEOGRAPHIC_DATA]"
type input "0869967349"
type input "HÙNG"
type input "KNM"
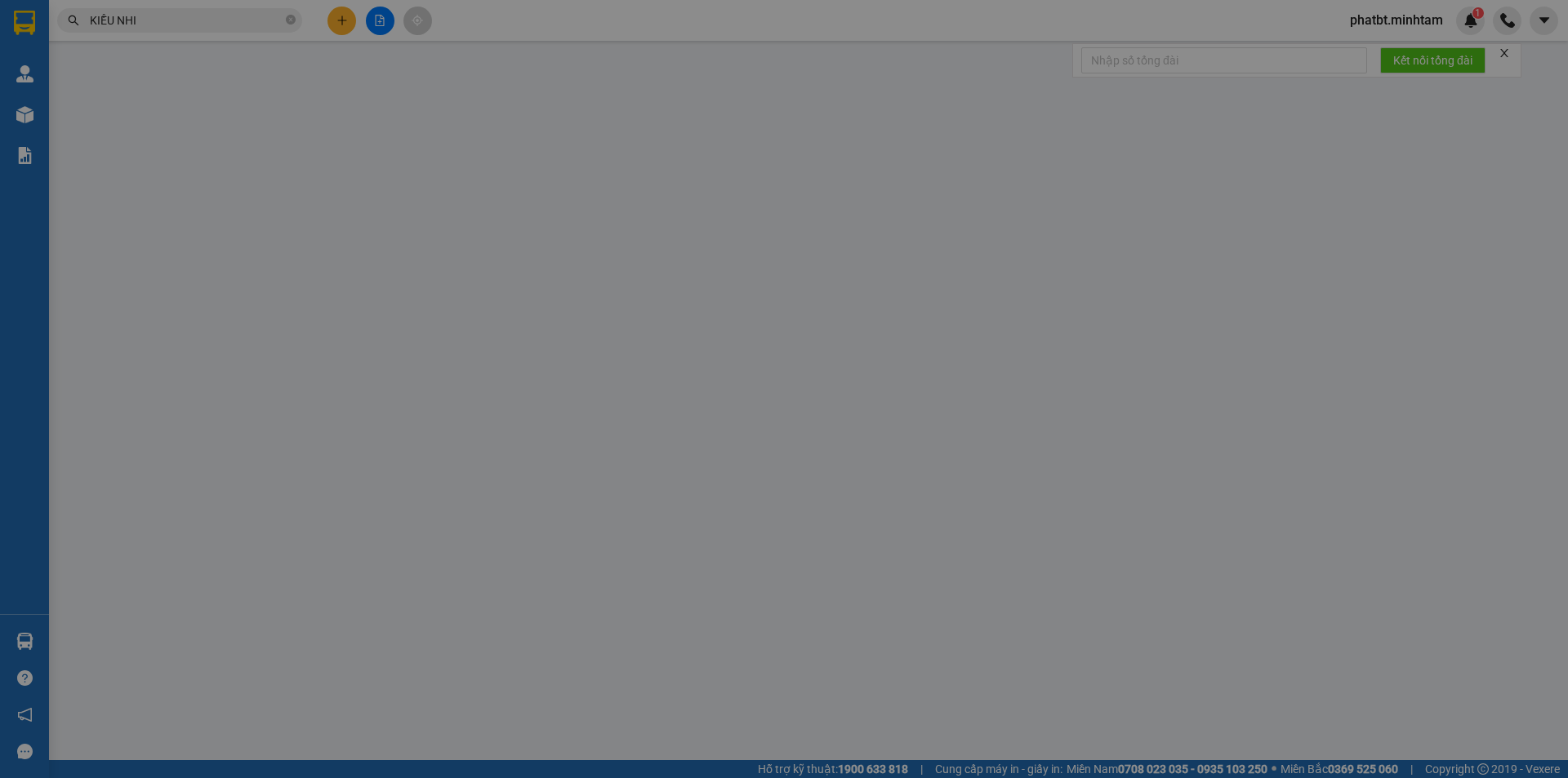
type input "20.000"
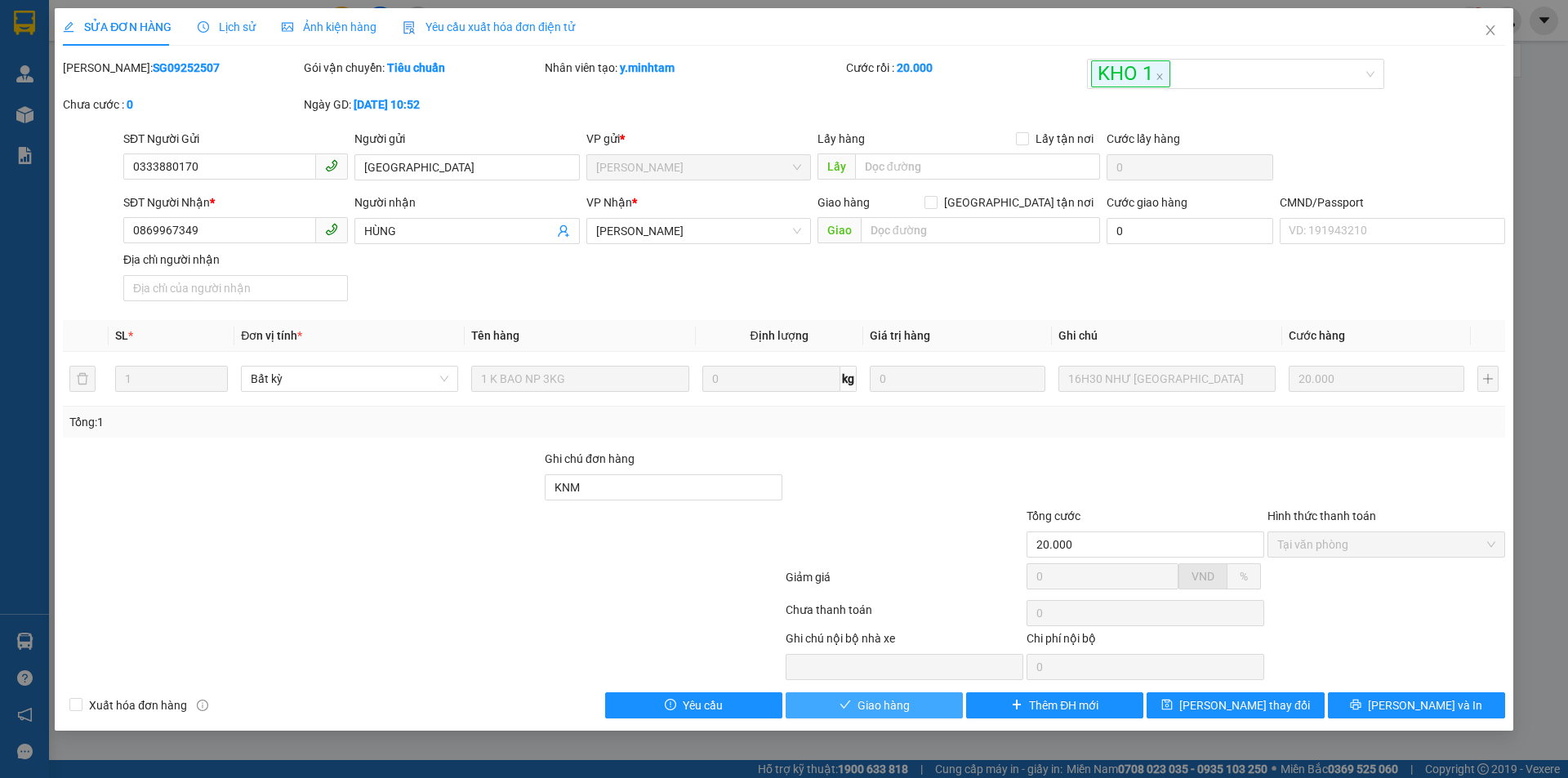
click at [927, 701] on button "Giao hàng" at bounding box center [875, 705] width 178 height 26
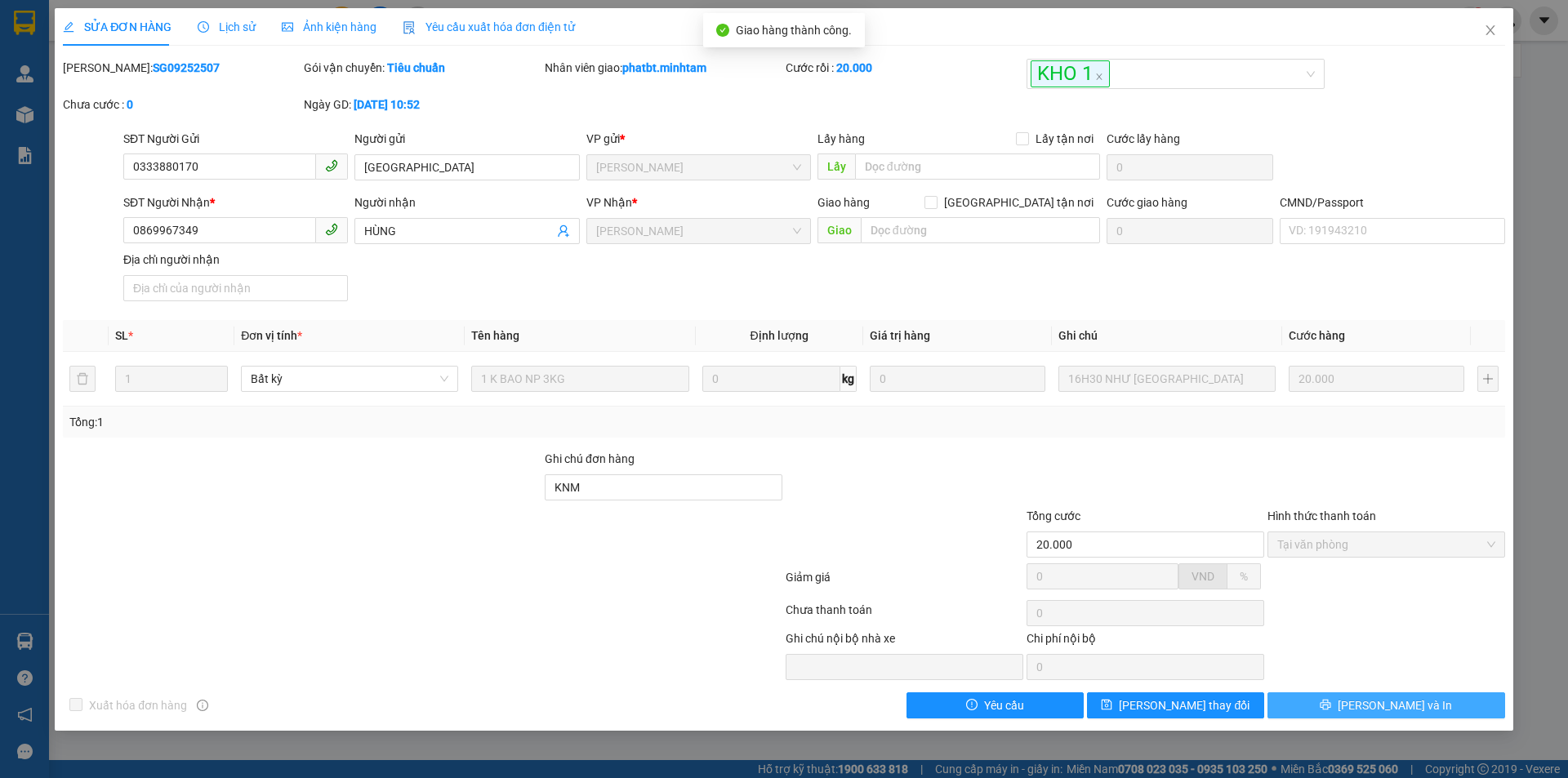
click at [1379, 705] on span "[PERSON_NAME] và In" at bounding box center [1395, 705] width 115 height 18
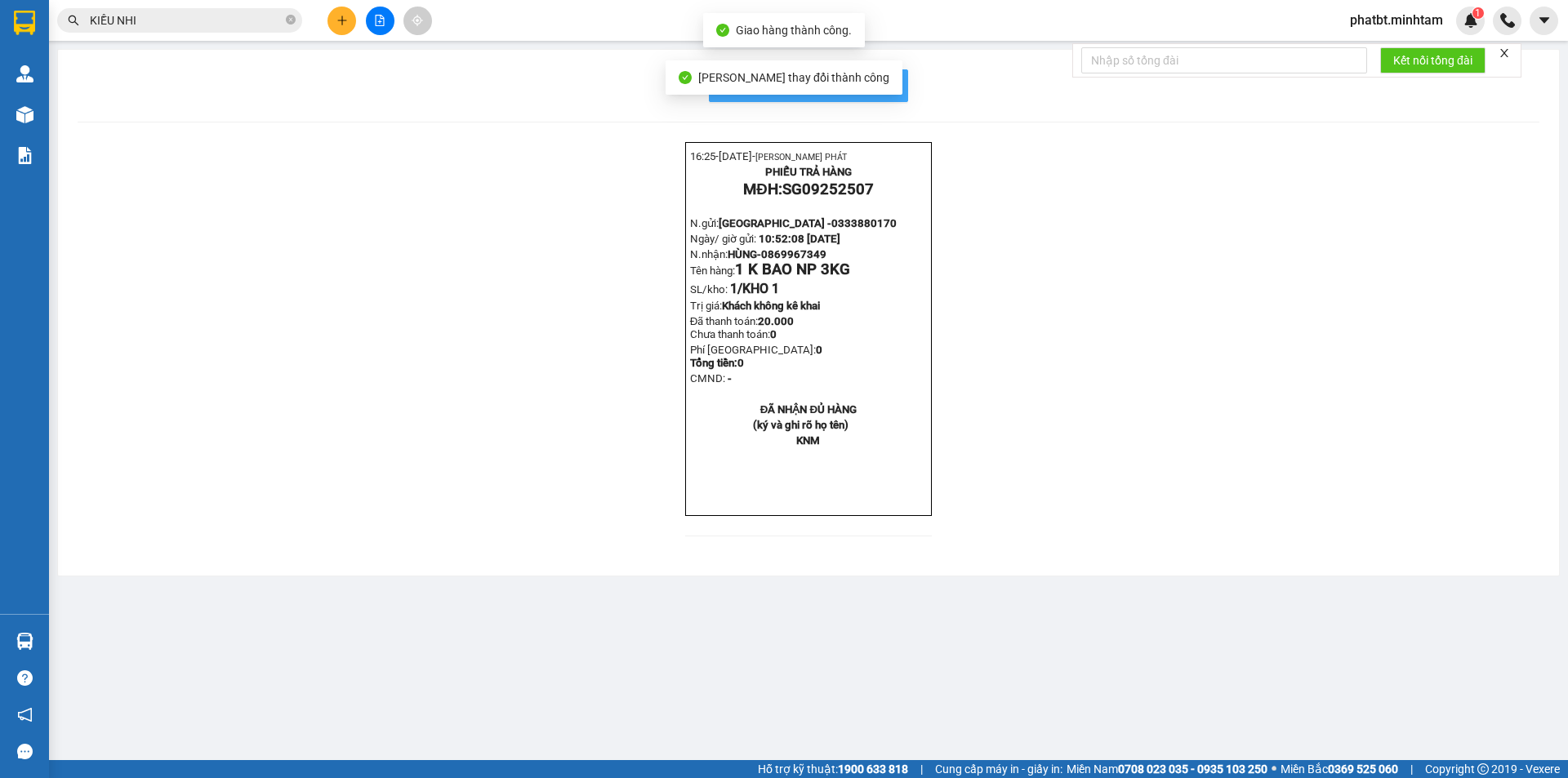
click at [889, 84] on span "In mẫu biên lai tự cấu hình" at bounding box center [819, 85] width 154 height 20
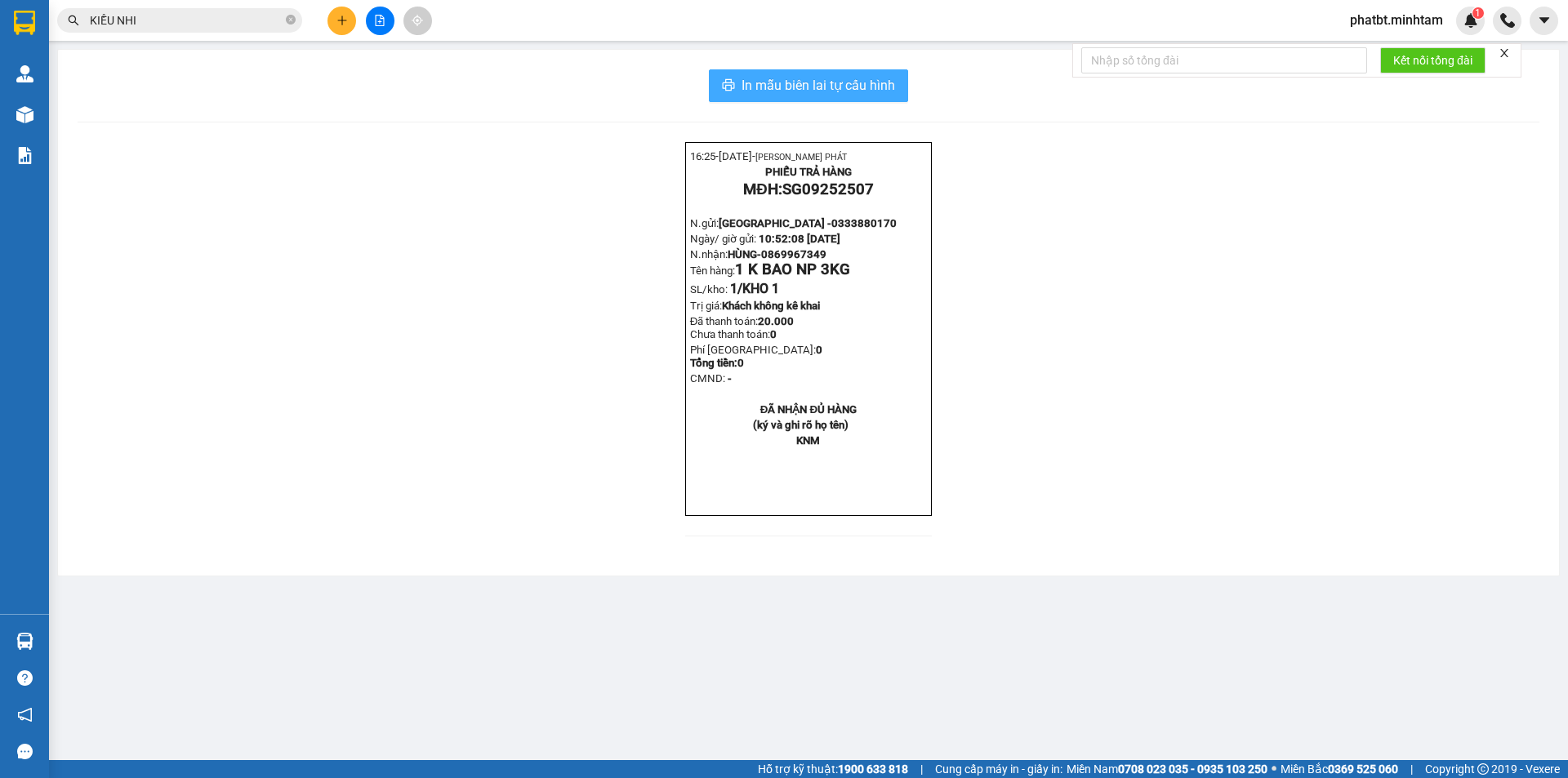
click at [756, 94] on span "In mẫu biên lai tự cấu hình" at bounding box center [819, 85] width 154 height 20
click at [291, 23] on icon "close-circle" at bounding box center [290, 19] width 10 height 10
click at [257, 24] on input "text" at bounding box center [186, 20] width 192 height 18
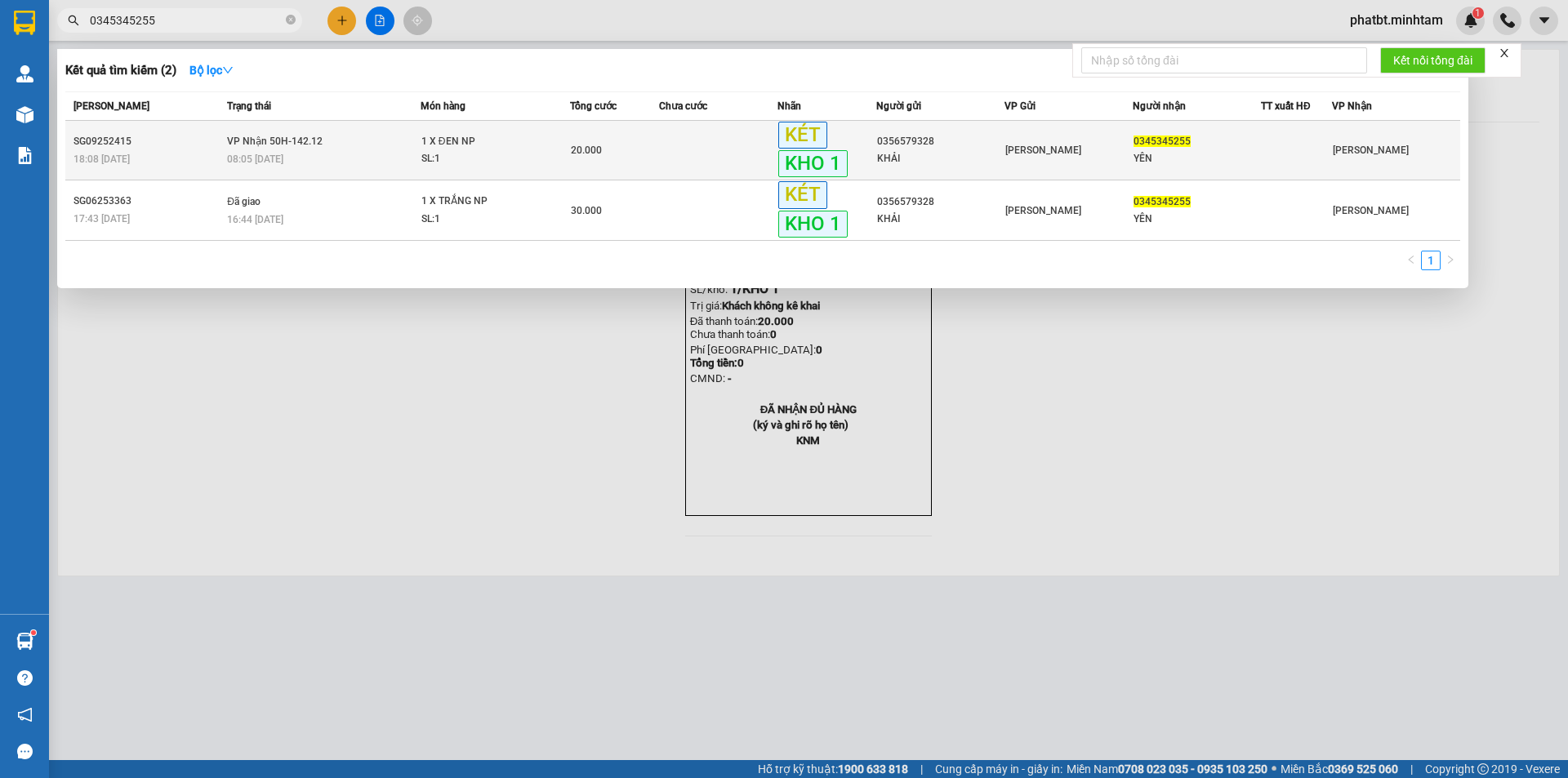
type input "0345345255"
click at [470, 142] on div "1 X ĐEN NP" at bounding box center [483, 142] width 122 height 18
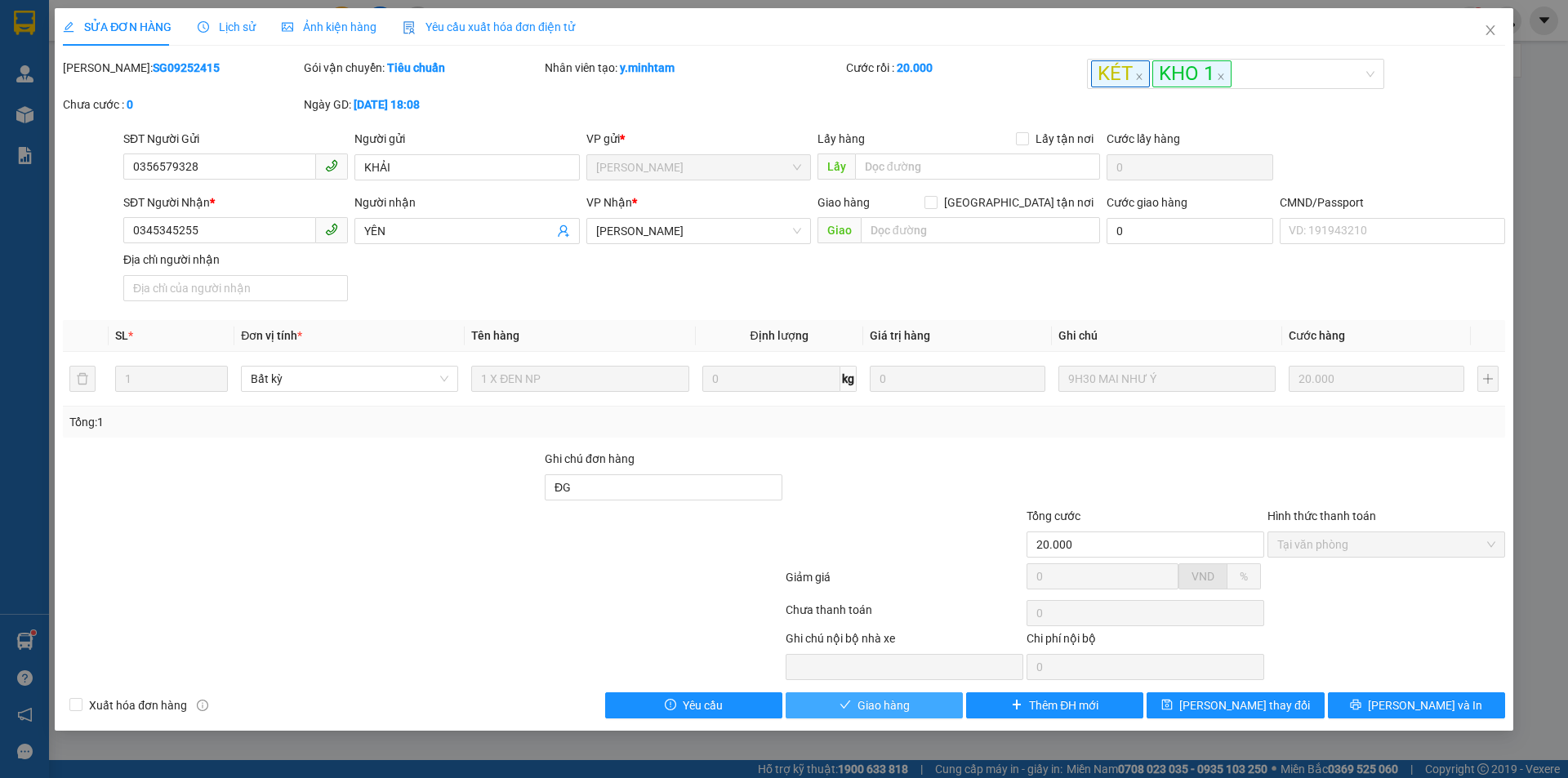
drag, startPoint x: 916, startPoint y: 700, endPoint x: 902, endPoint y: 698, distance: 14.1
click at [915, 699] on button "Giao hàng" at bounding box center [875, 705] width 178 height 26
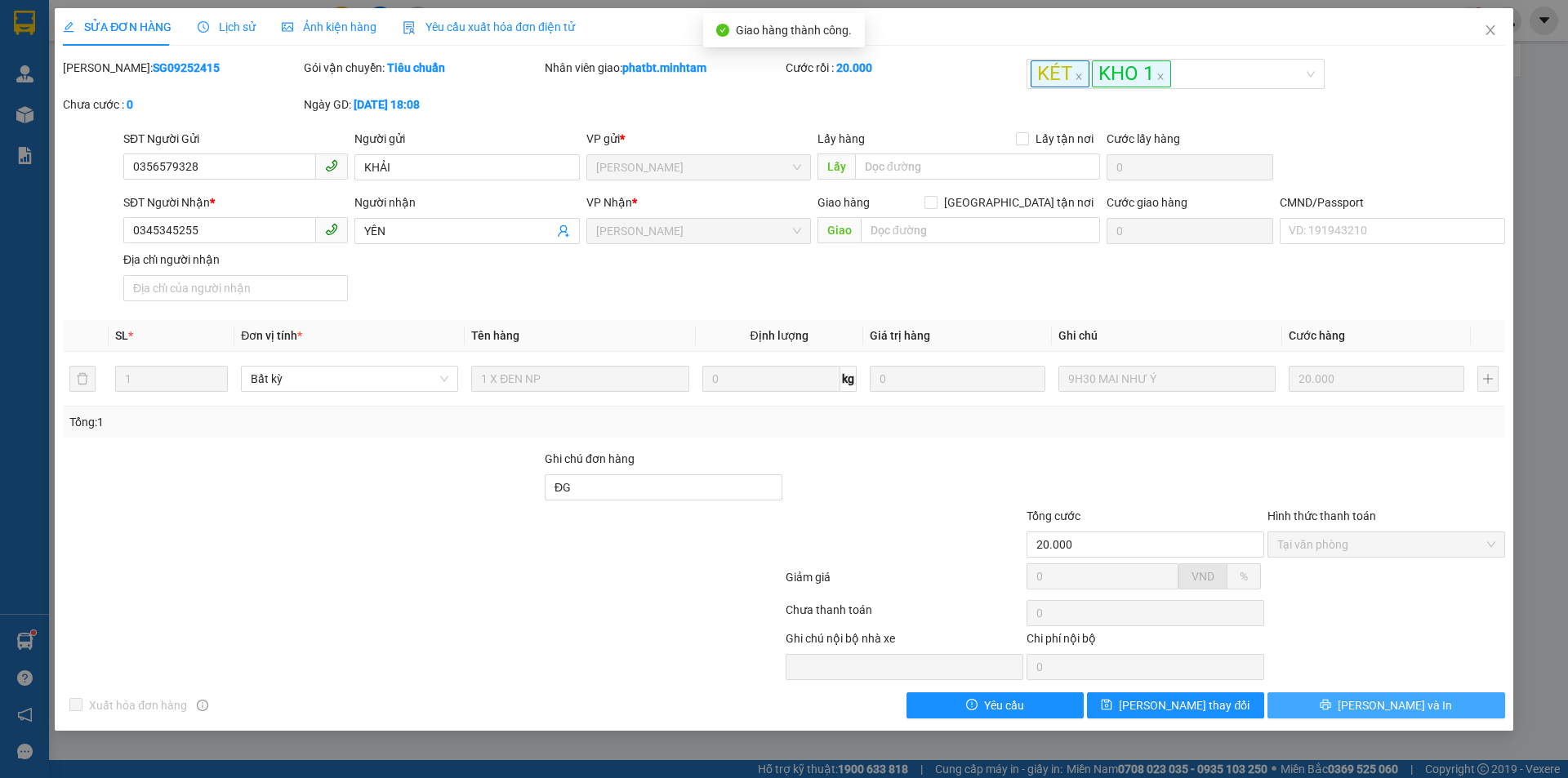
click at [1370, 717] on button "[PERSON_NAME] và In" at bounding box center [1387, 705] width 238 height 26
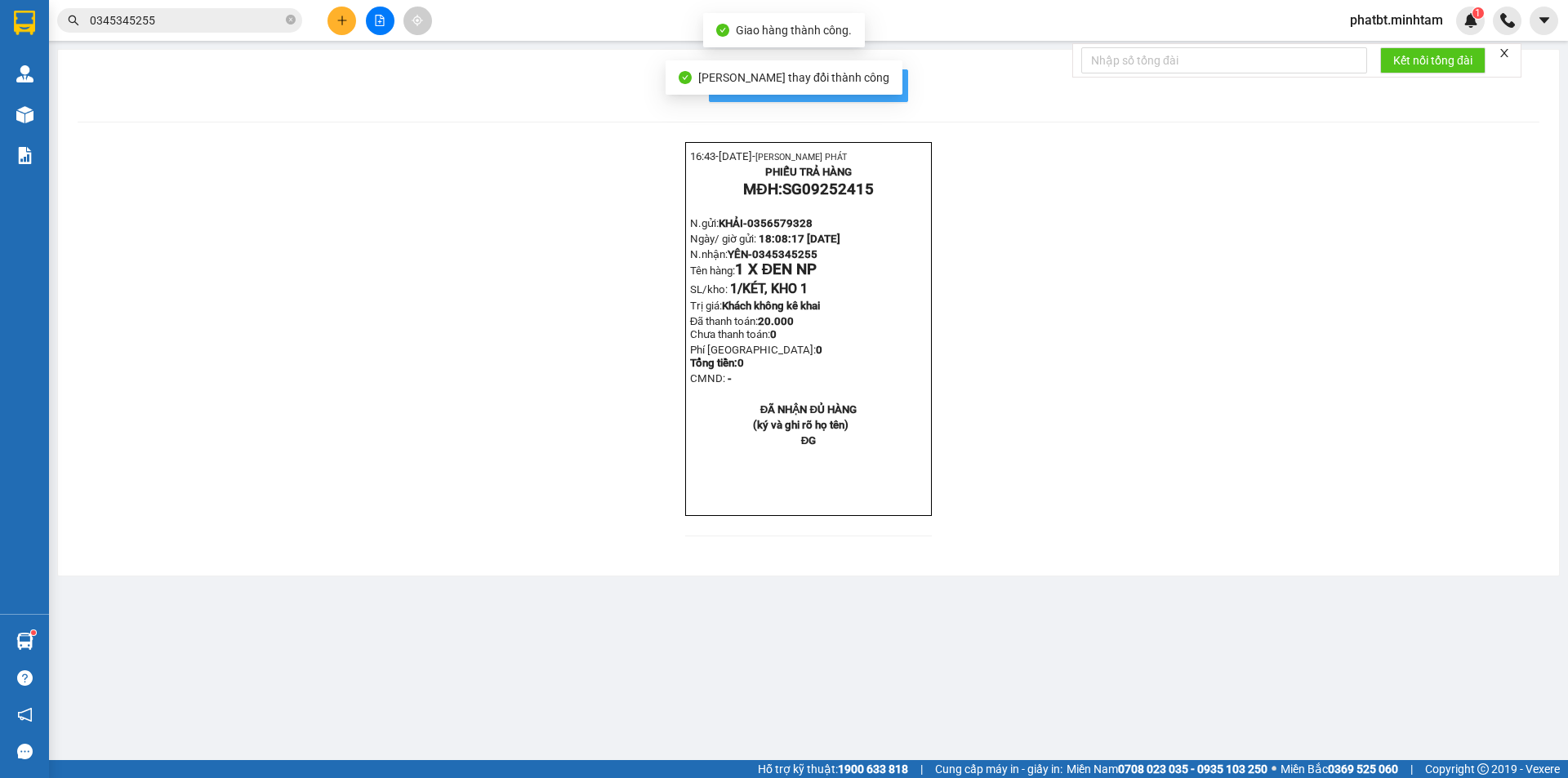
click at [890, 95] on span "In mẫu biên lai tự cấu hình" at bounding box center [819, 85] width 154 height 20
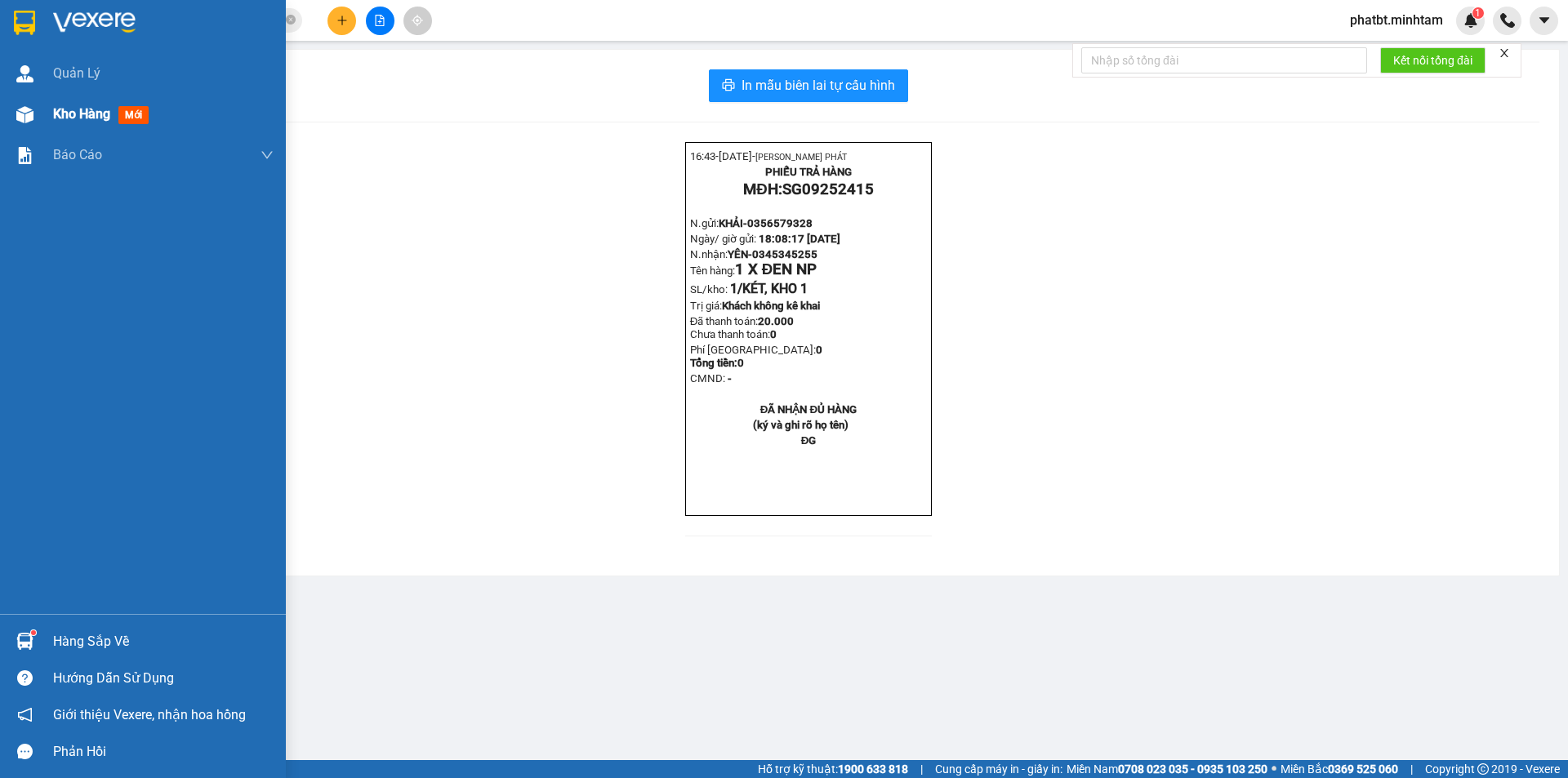
click at [43, 100] on div "Kho hàng mới" at bounding box center [143, 114] width 286 height 41
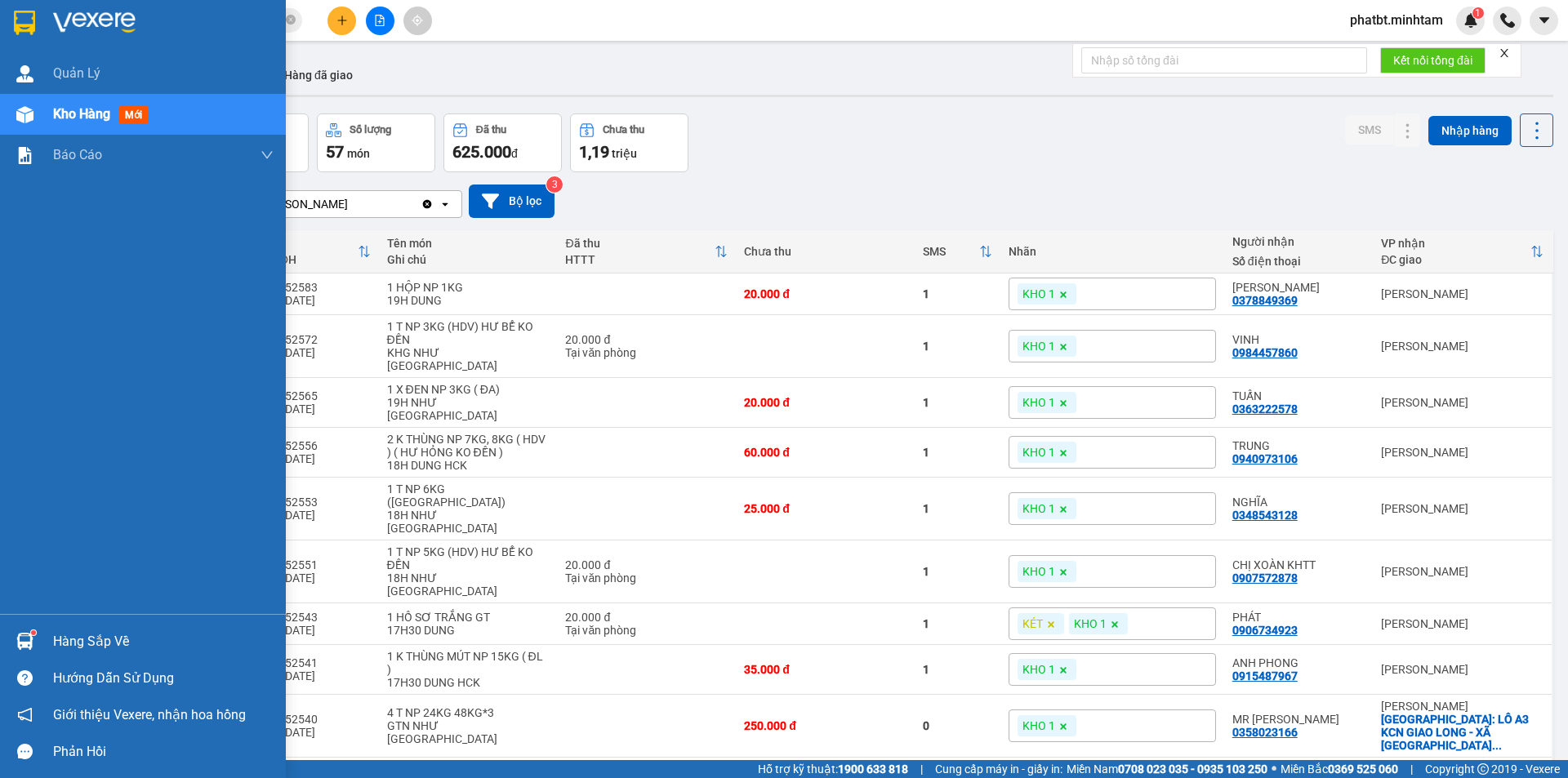
click at [50, 640] on div "Hàng sắp về" at bounding box center [143, 642] width 286 height 37
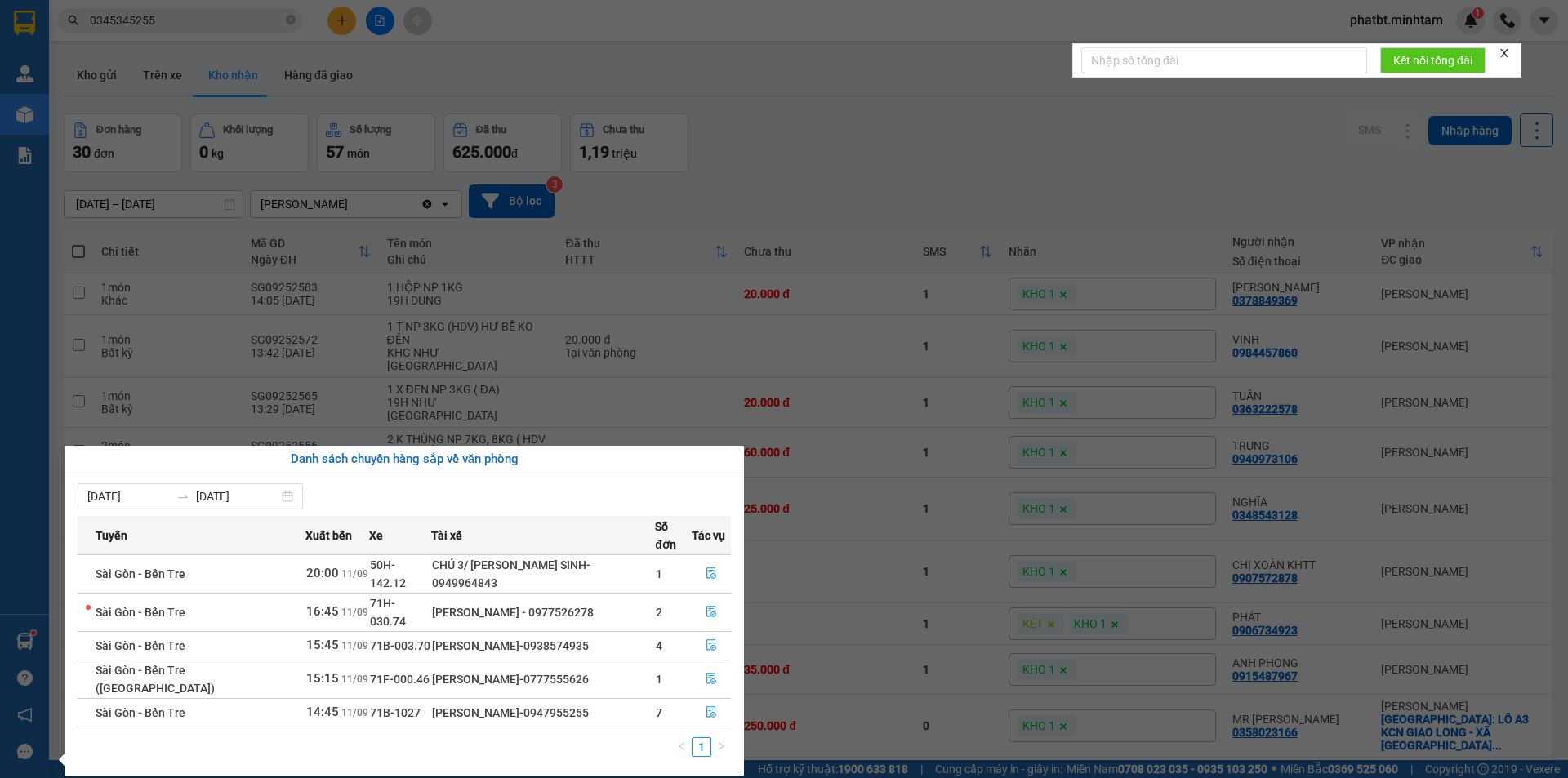
click at [833, 182] on section "Kết quả tìm kiếm ( 2 ) Bộ lọc Mã ĐH Trạng thái Món hàng Tổng cước Chưa cước Nhã…" at bounding box center [784, 389] width 1568 height 778
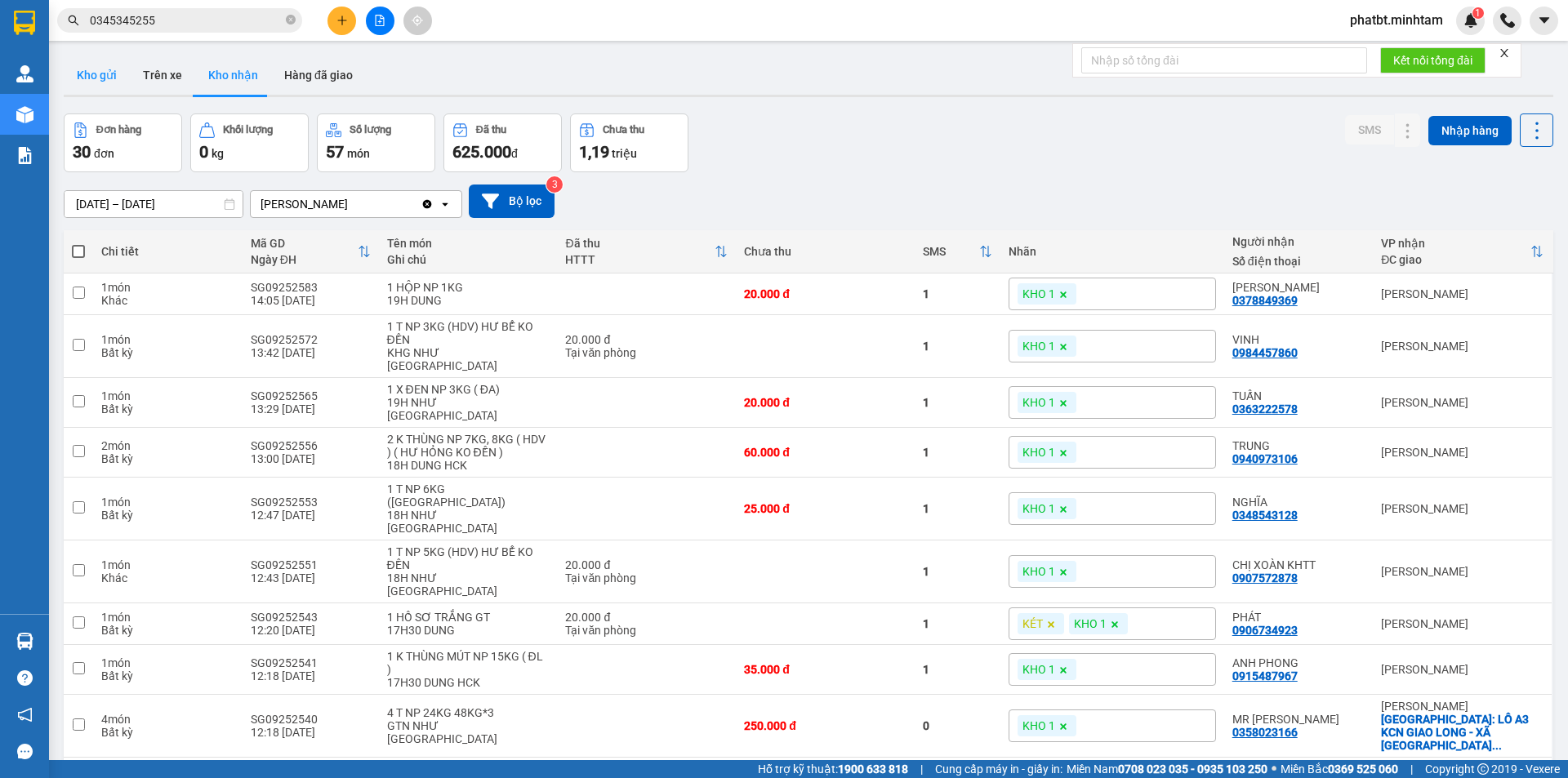
click at [106, 72] on button "Kho gửi" at bounding box center [97, 75] width 66 height 39
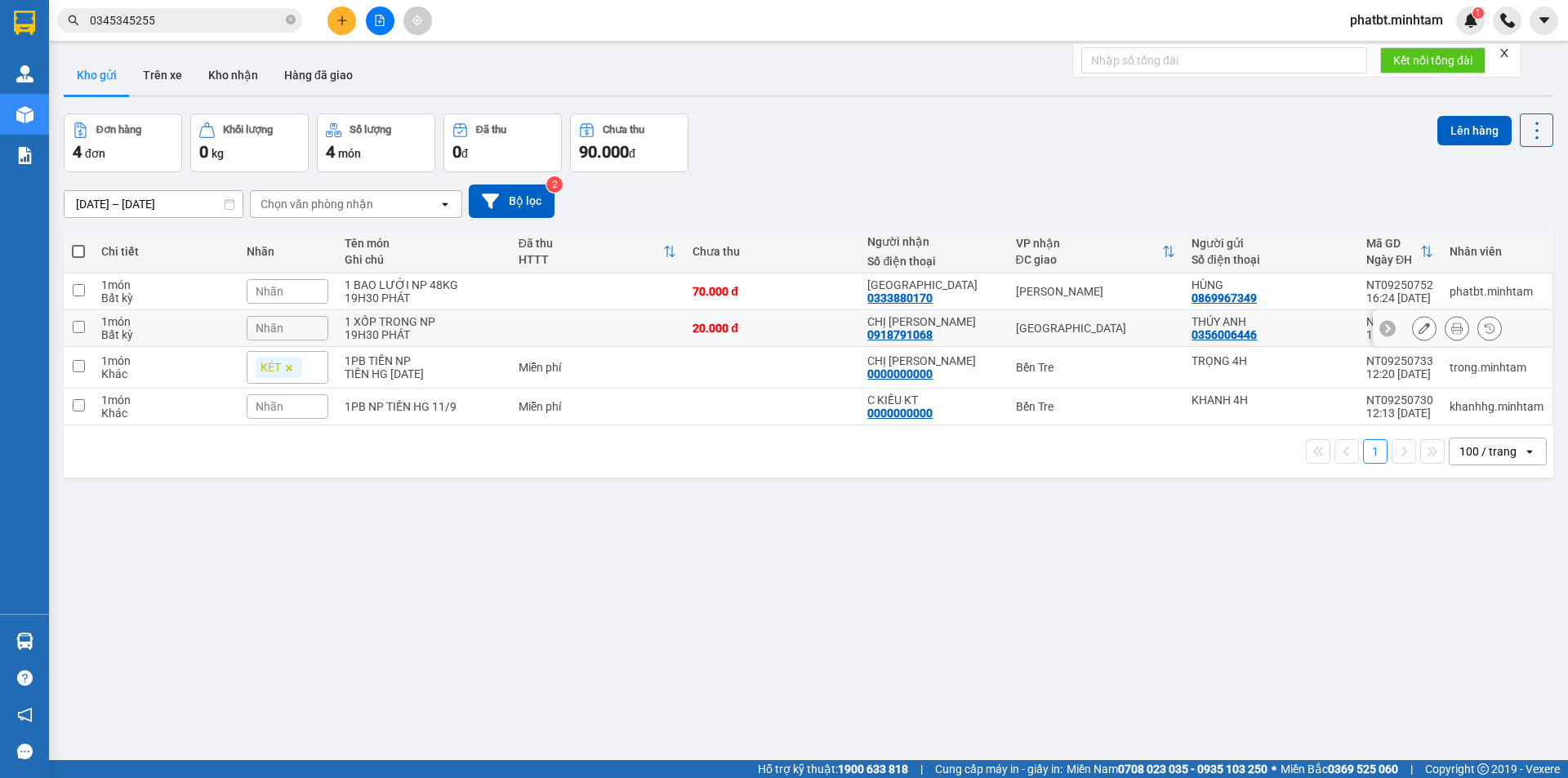
click at [534, 320] on td at bounding box center [598, 329] width 175 height 37
checkbox input "true"
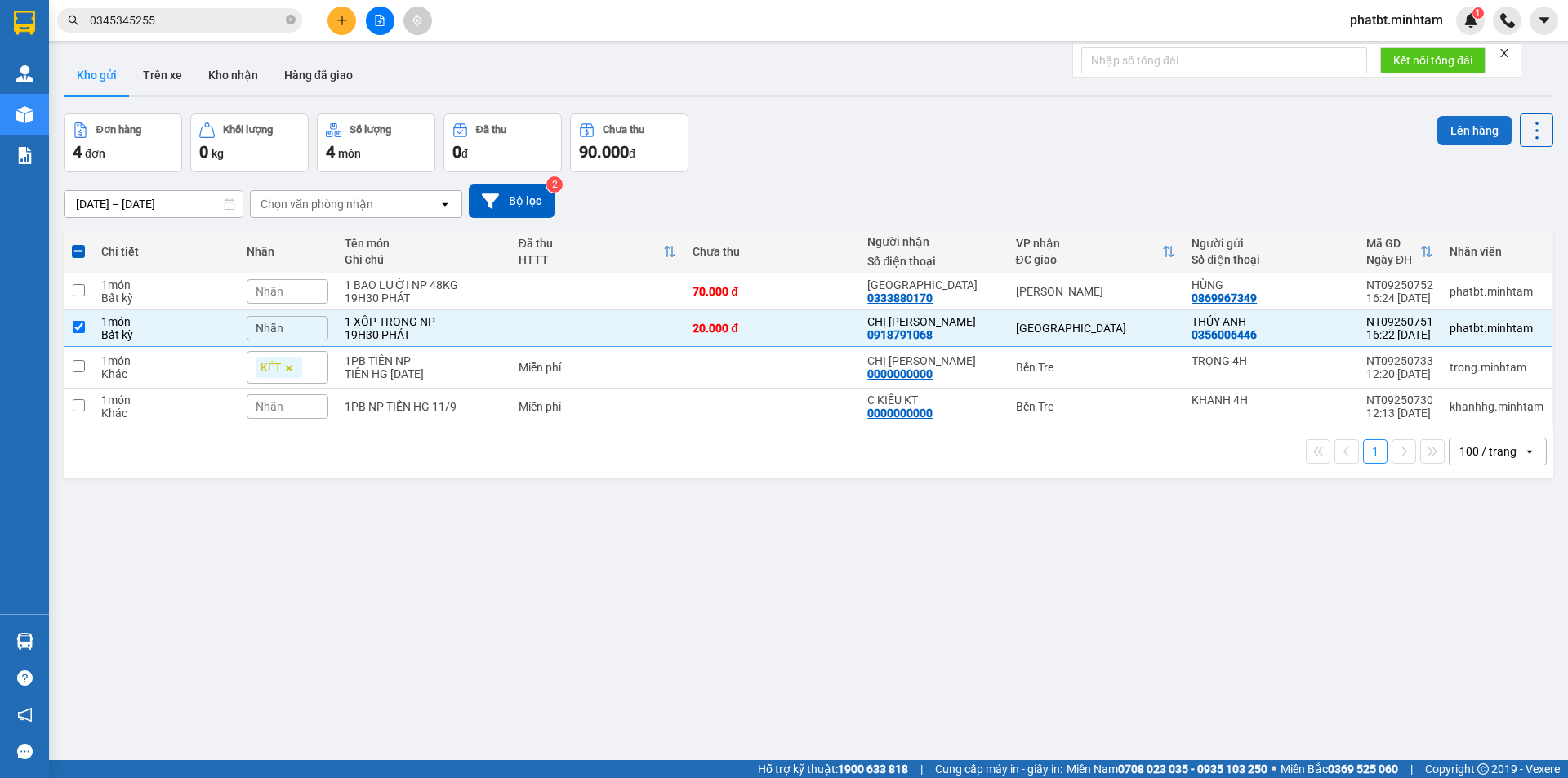
click at [1452, 130] on button "Lên hàng" at bounding box center [1474, 131] width 74 height 30
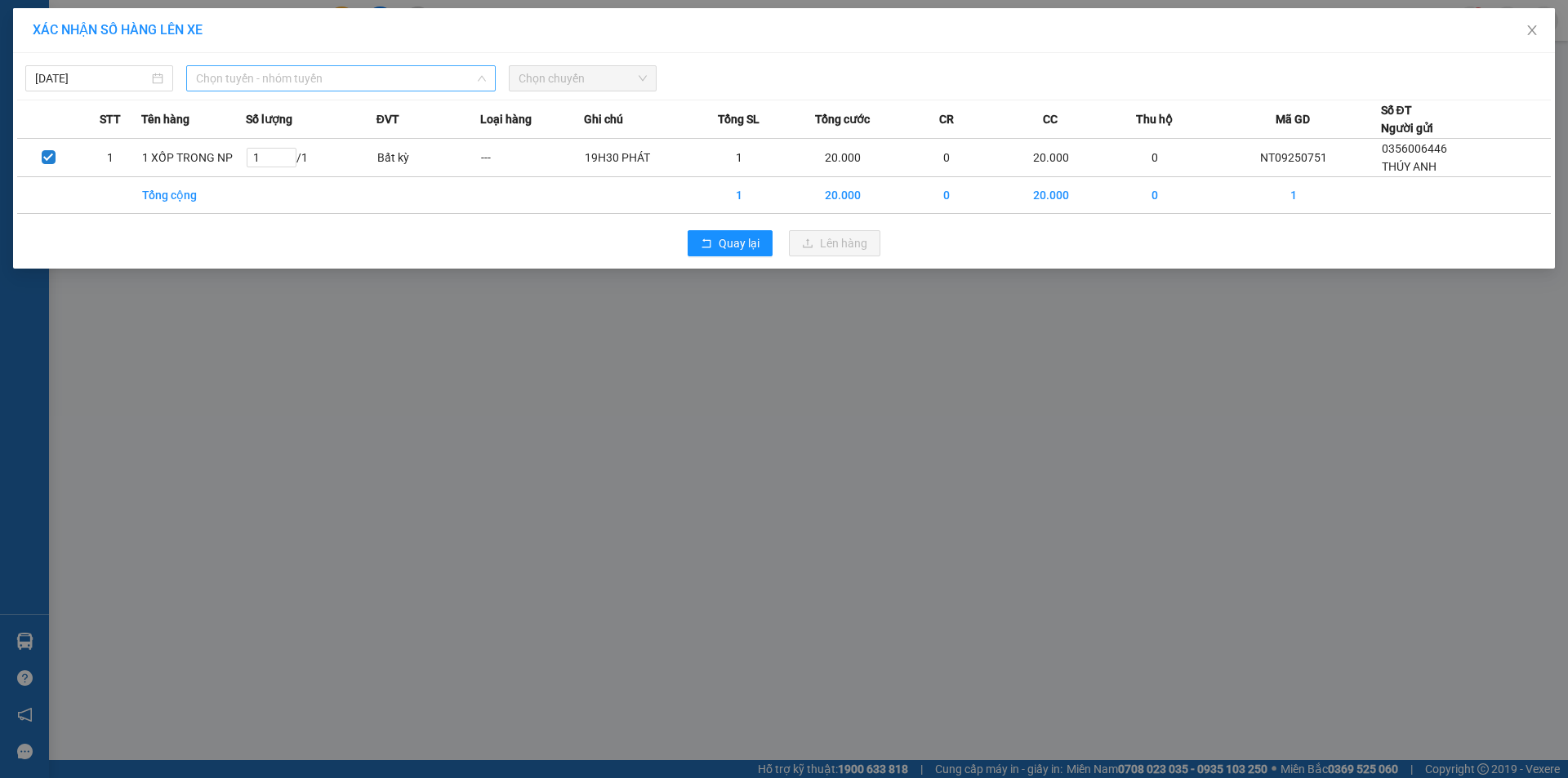
click at [291, 80] on span "Chọn tuyến - nhóm tuyến" at bounding box center [341, 79] width 290 height 24
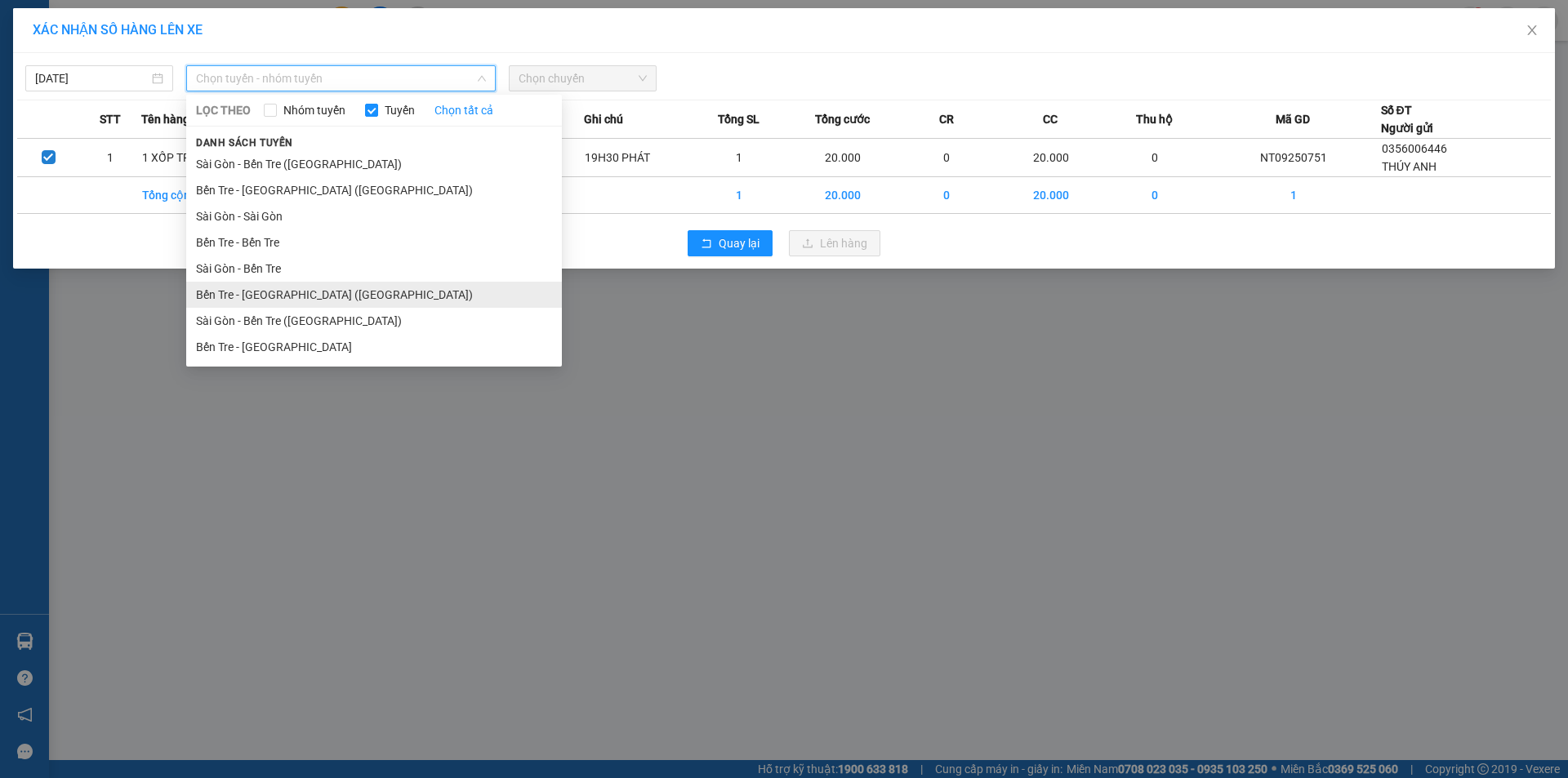
click at [296, 293] on li "Bến Tre - Sài Gòn (CT)" at bounding box center [374, 295] width 376 height 26
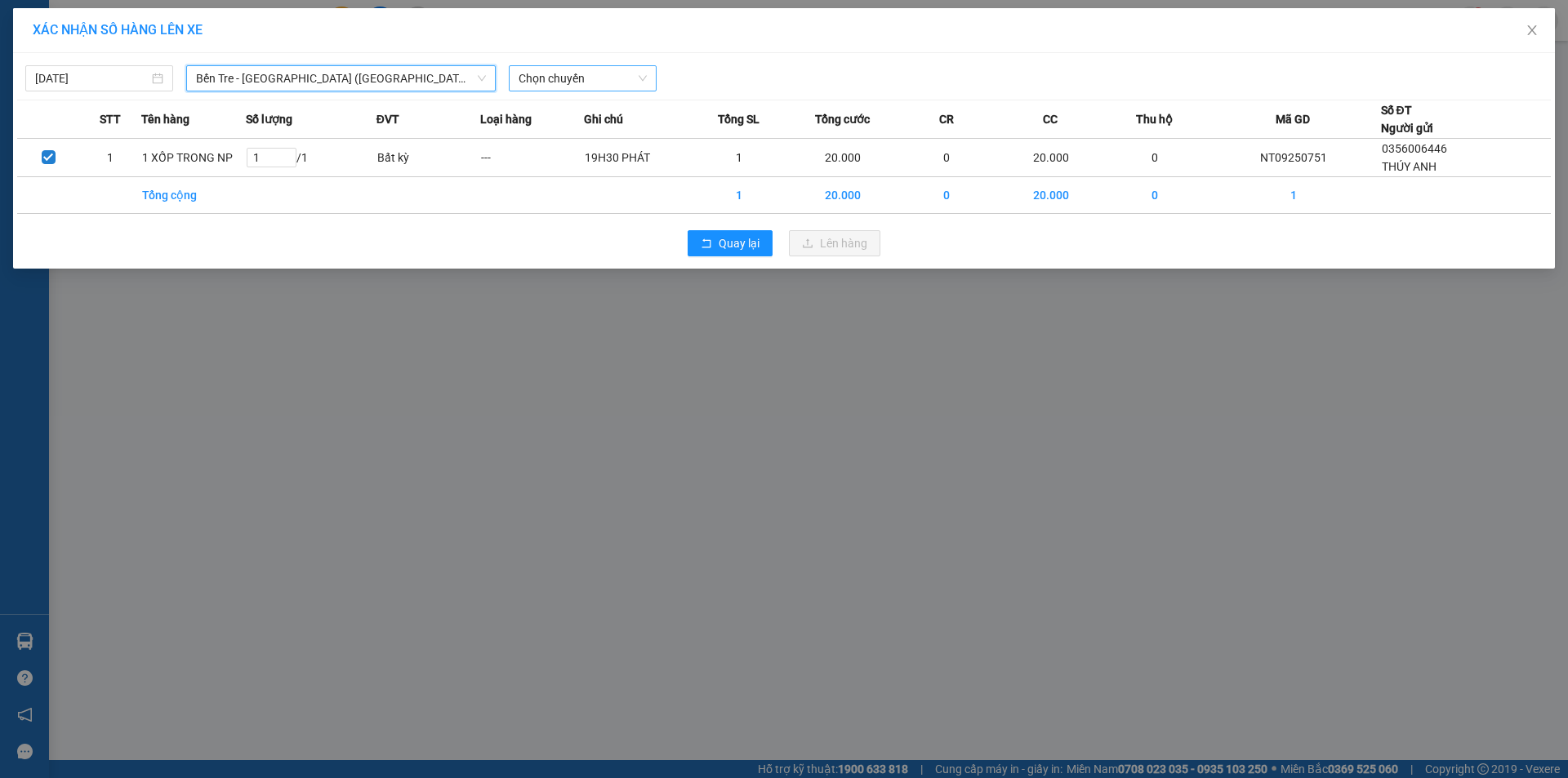
click at [589, 78] on span "Chọn chuyến" at bounding box center [582, 79] width 129 height 24
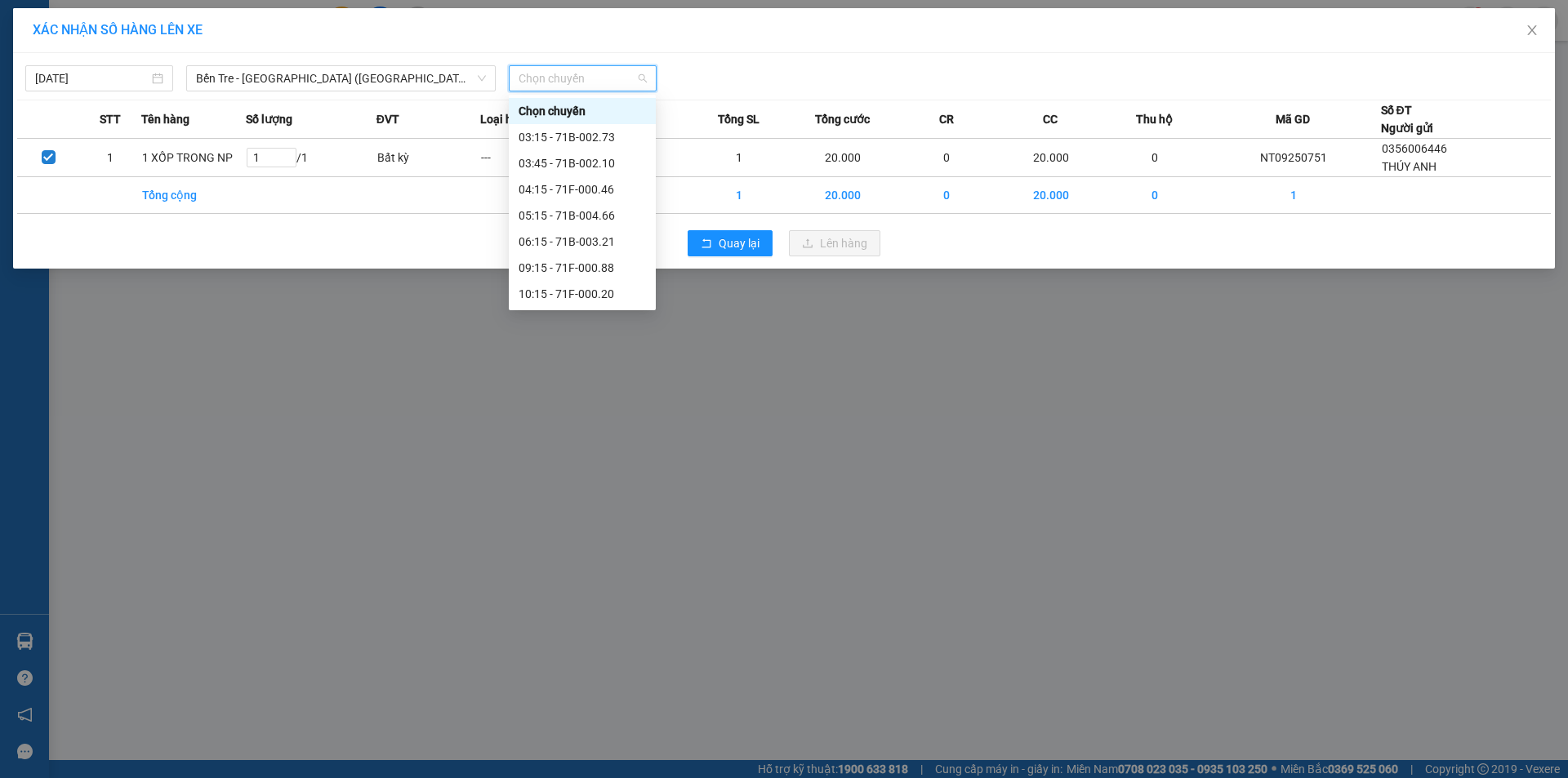
click at [608, 415] on div "16:15 - 71B-003.21" at bounding box center [582, 424] width 128 height 18
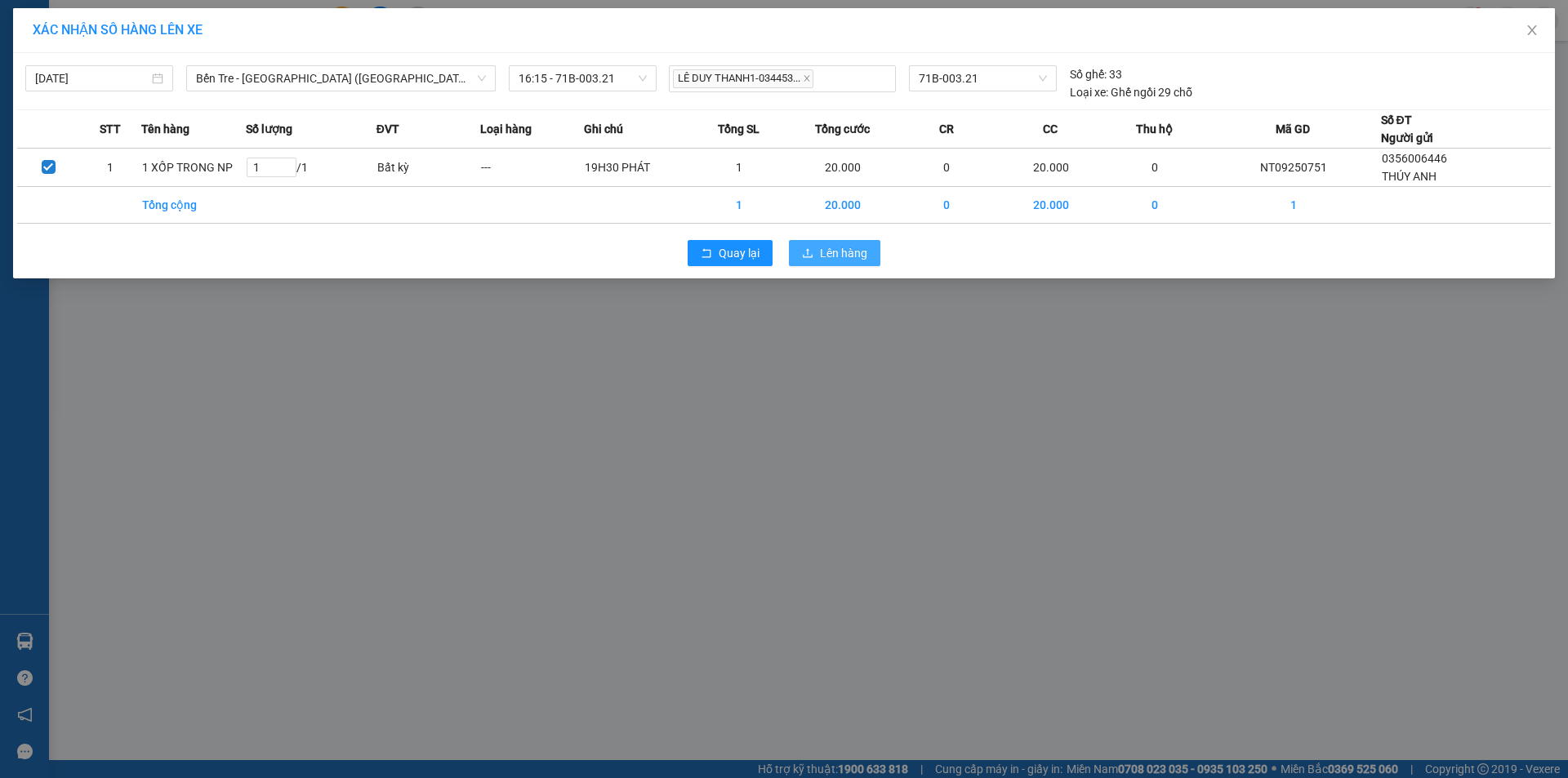
click at [830, 251] on span "Lên hàng" at bounding box center [844, 253] width 47 height 18
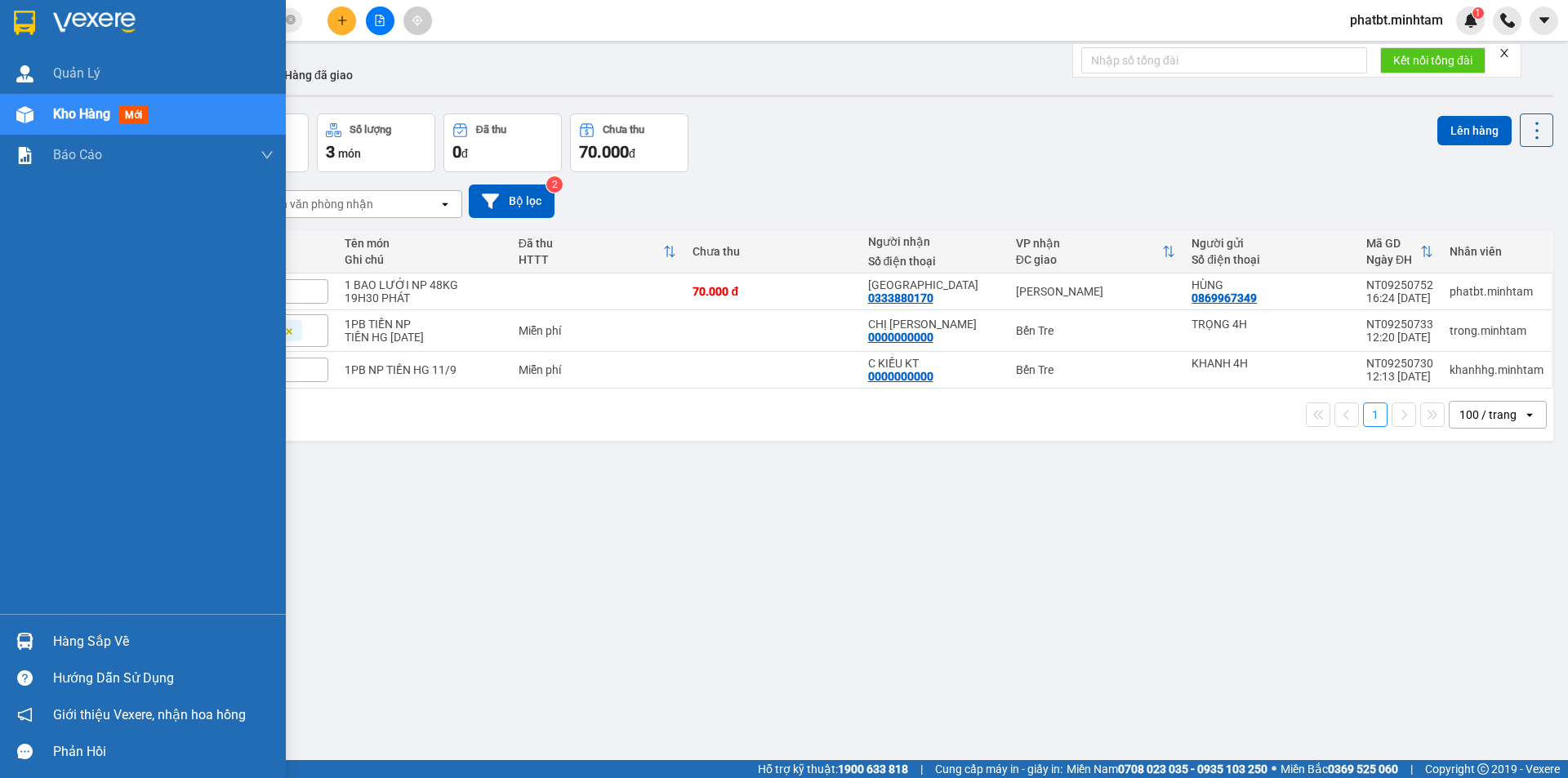
click at [28, 629] on div at bounding box center [24, 641] width 29 height 29
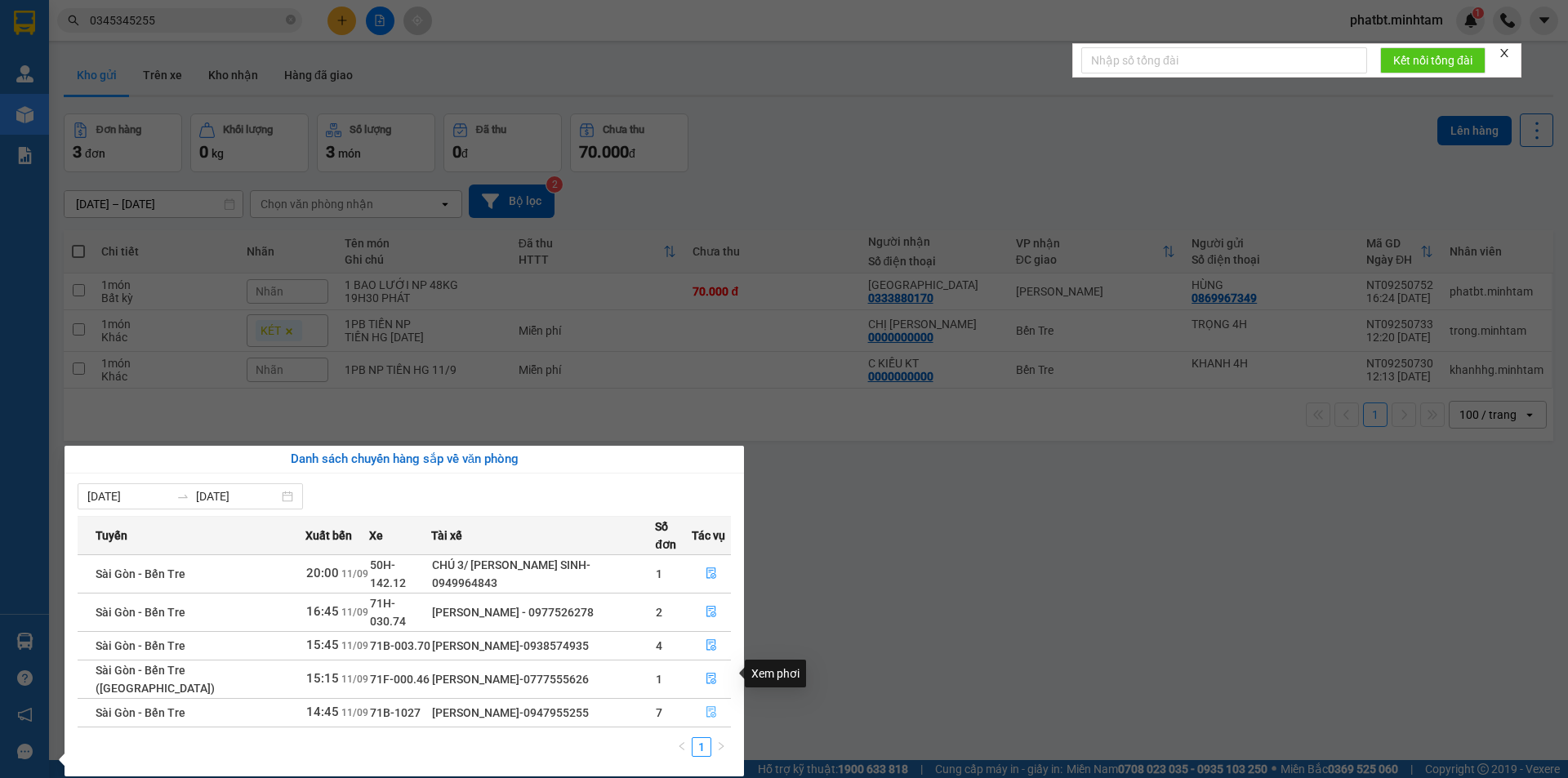
click at [700, 699] on button "button" at bounding box center [711, 712] width 38 height 26
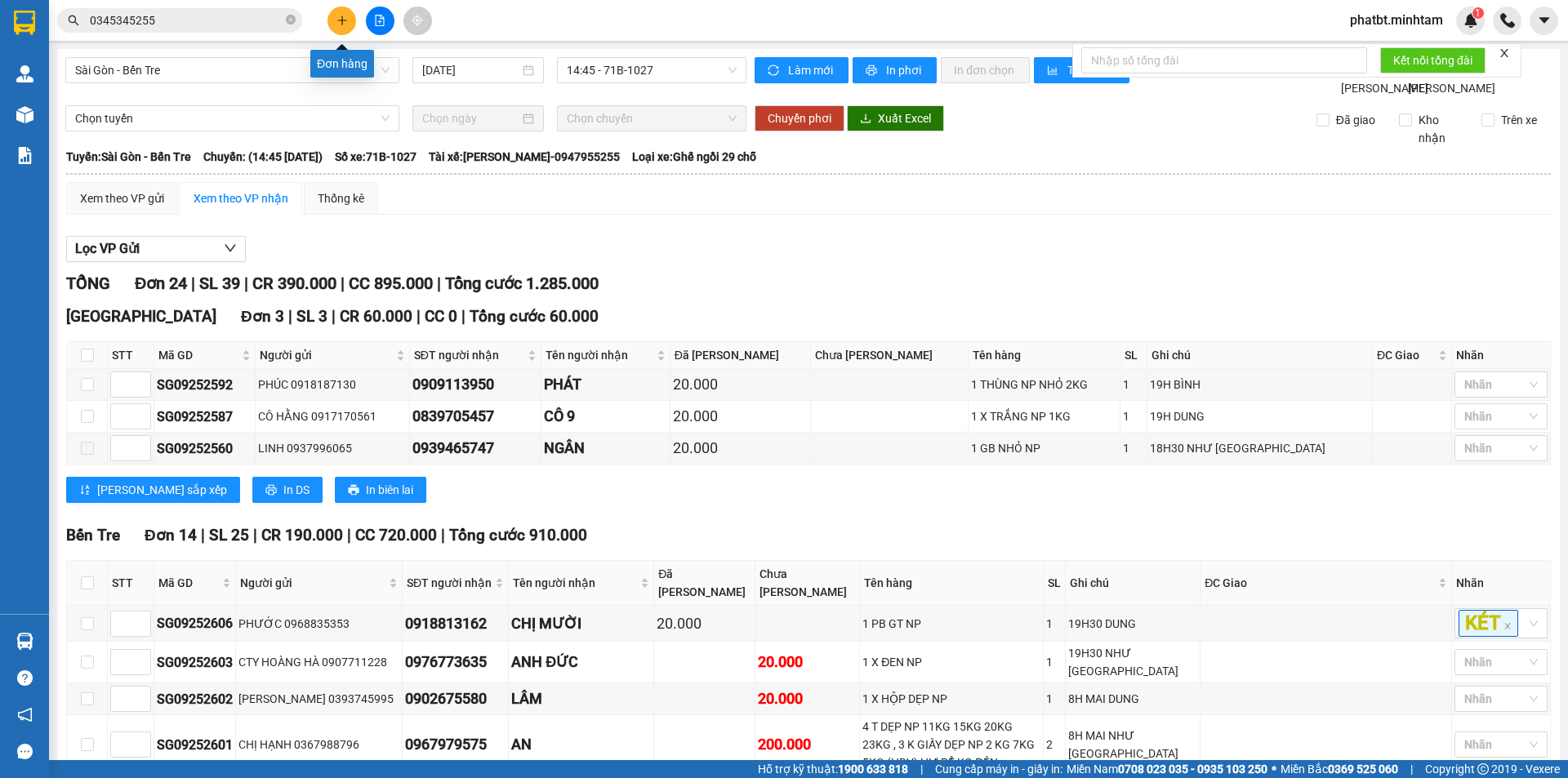
click at [341, 24] on icon "plus" at bounding box center [342, 20] width 11 height 11
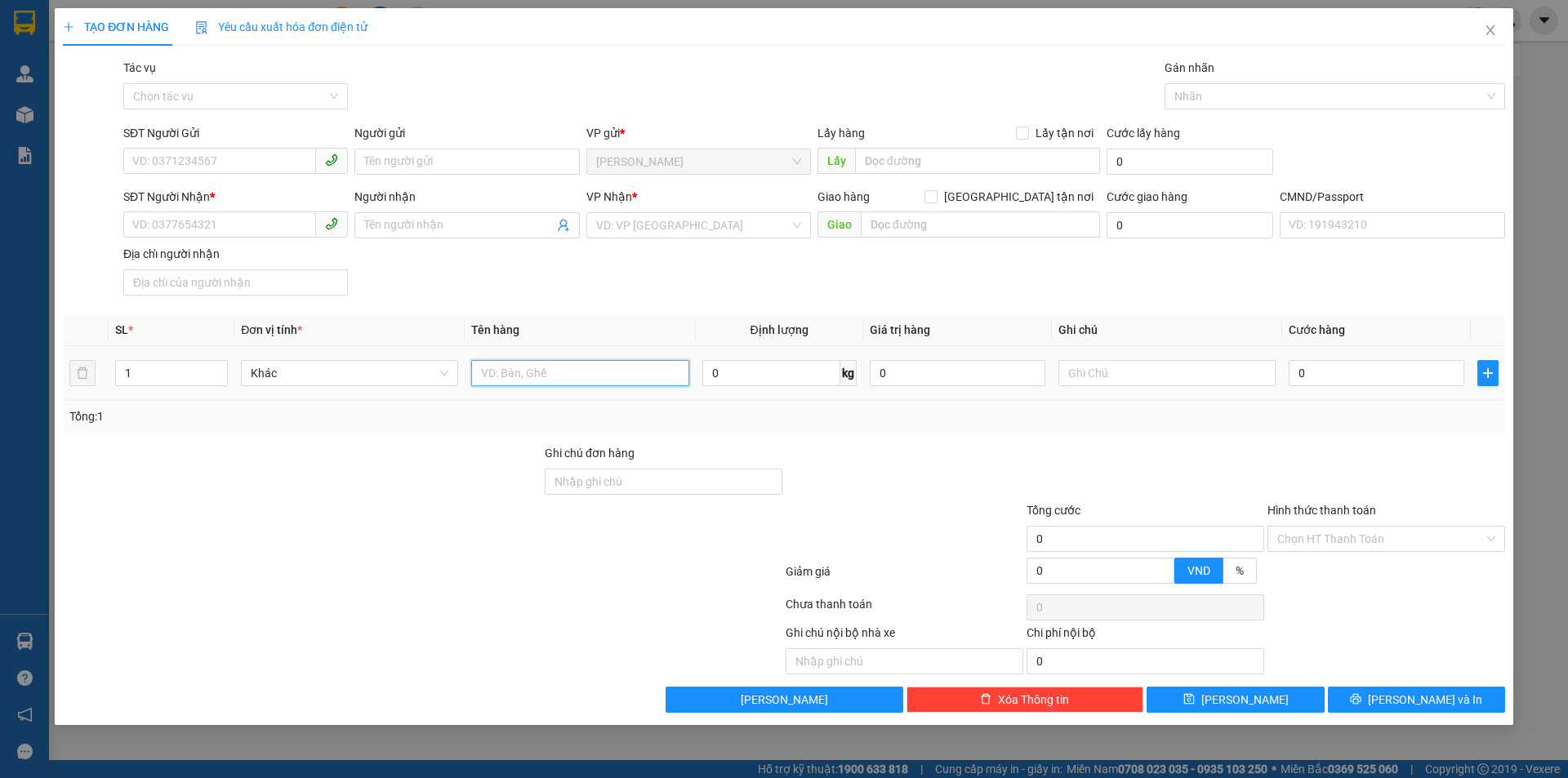
click at [609, 372] on input "text" at bounding box center [580, 373] width 217 height 26
type input "5 T NP 26KG*5 (HDV)"
click at [176, 371] on input "1" at bounding box center [171, 373] width 111 height 24
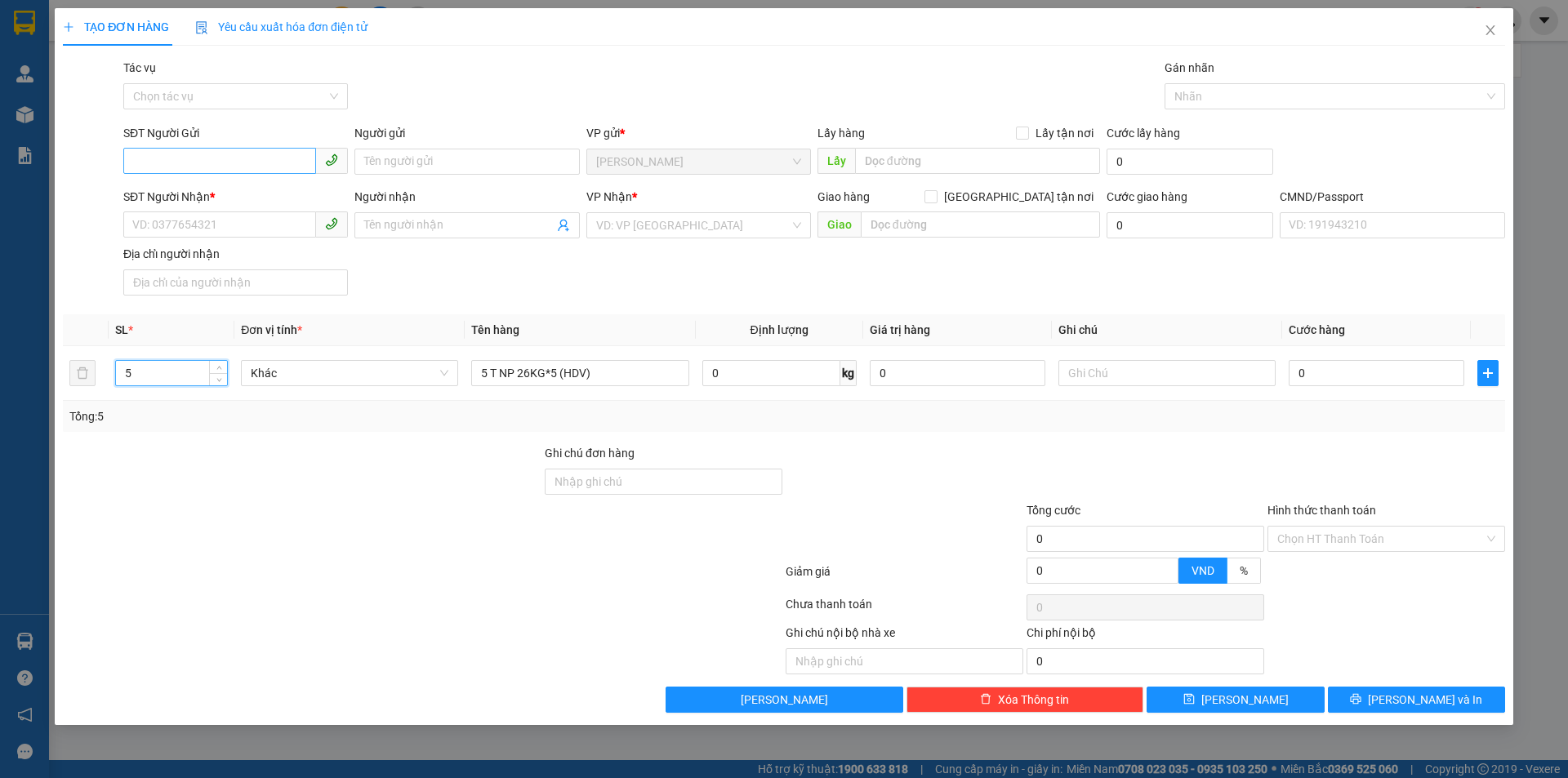
type input "5"
click at [178, 167] on input "SĐT Người Gửi" at bounding box center [220, 161] width 192 height 26
type input "0853443639"
click at [226, 191] on div "0853443639 - AN" at bounding box center [235, 194] width 205 height 18
type input "AN"
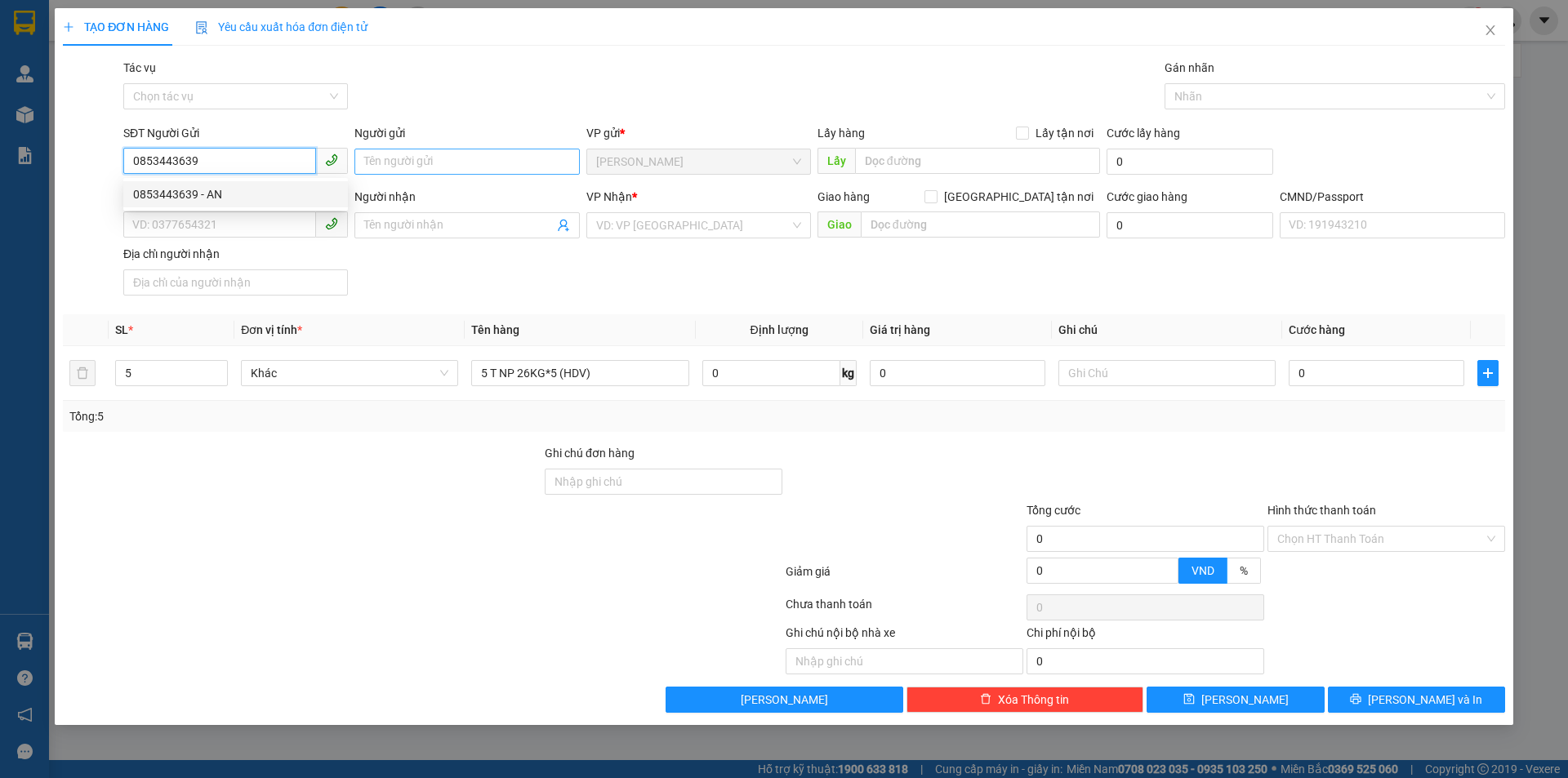
type input "0944321182"
type input "CHỊ HOÀ"
type input "0853443639"
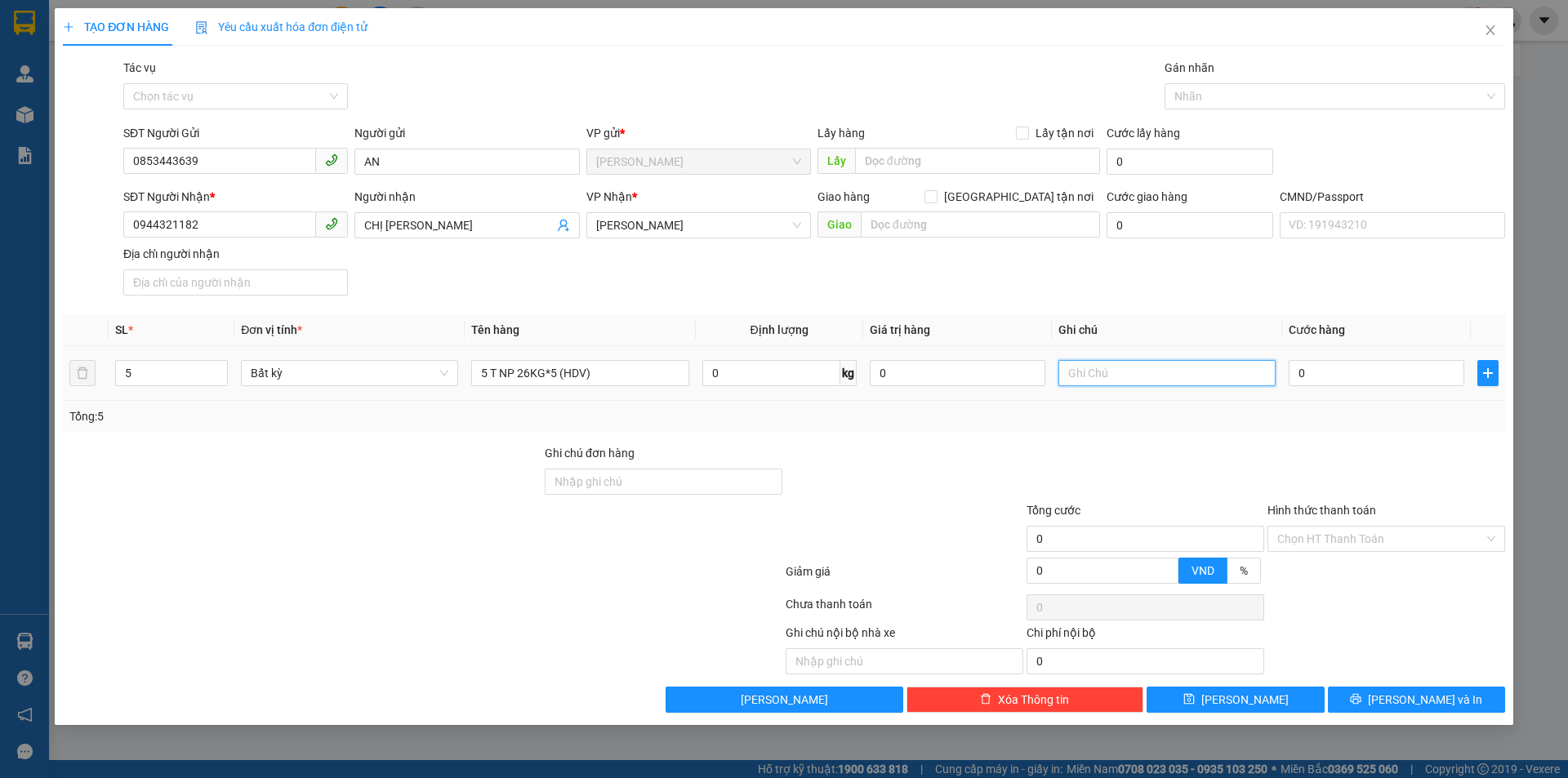
click at [1105, 380] on input "text" at bounding box center [1167, 373] width 217 height 26
type input "8H MAI PHÁT"
click at [1314, 378] on input "0" at bounding box center [1376, 373] width 176 height 26
click at [1356, 380] on input "0" at bounding box center [1376, 373] width 176 height 26
type input "02"
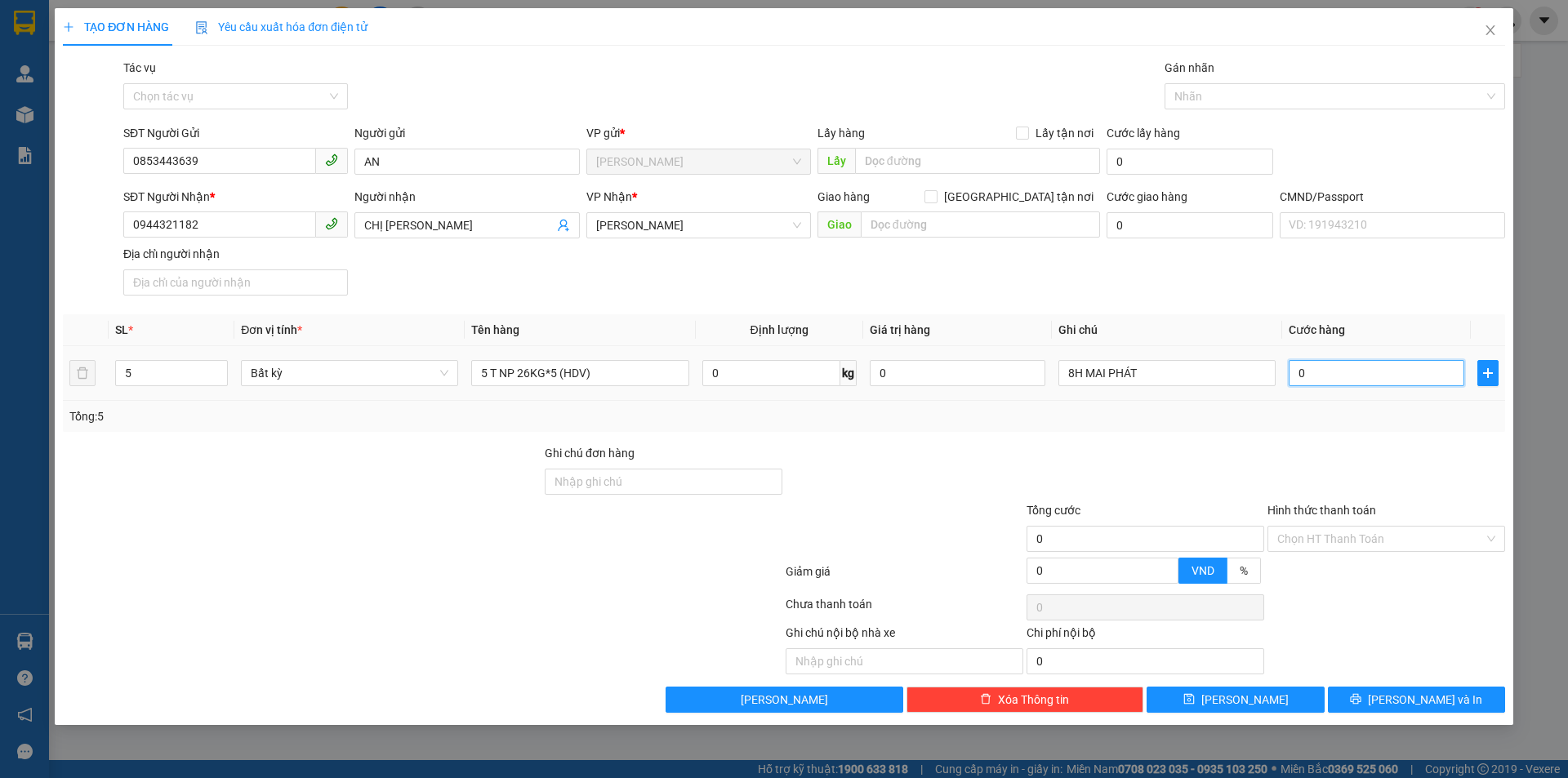
type input "2"
type input "022"
type input "22"
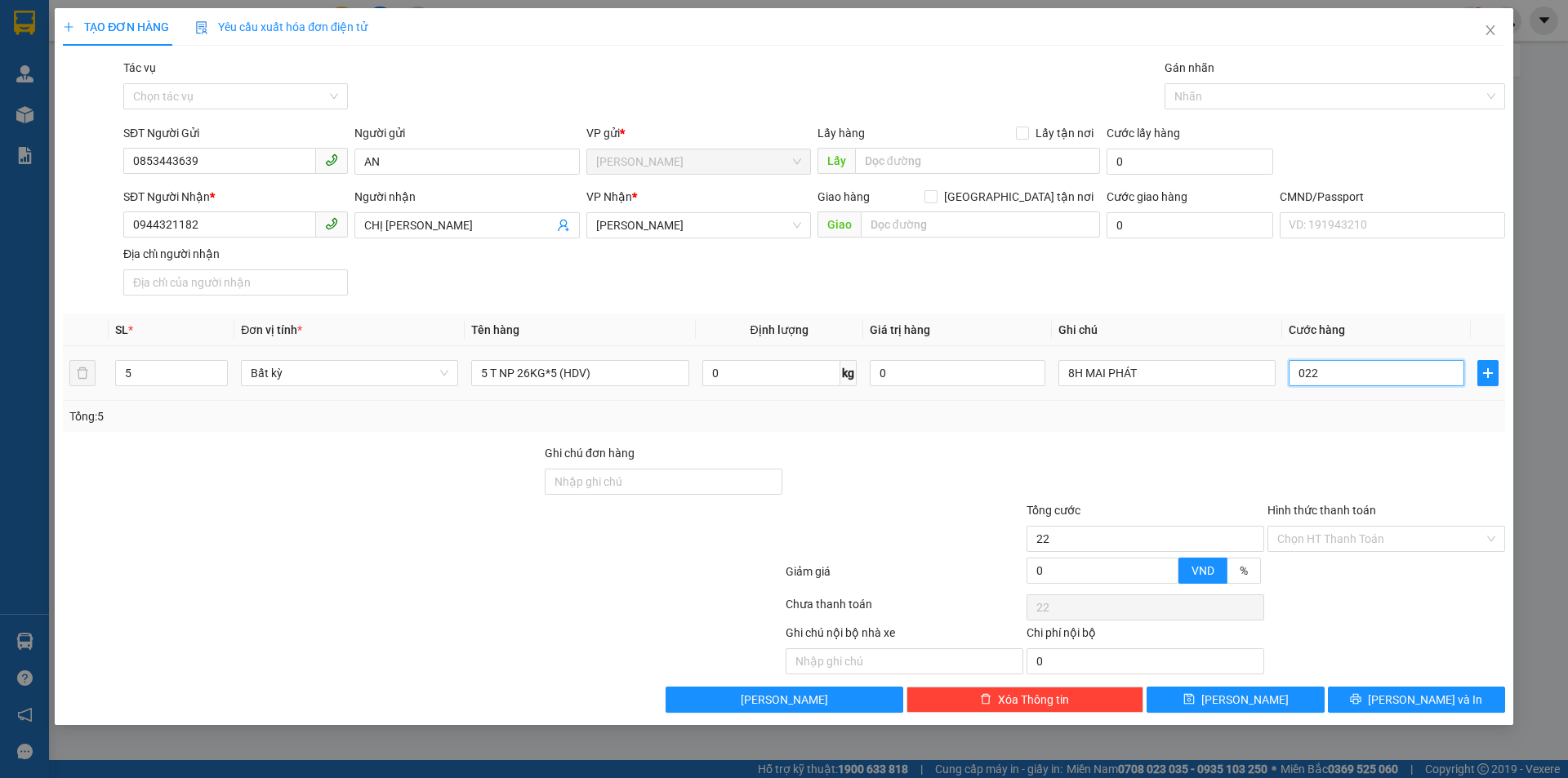
type input "0.225"
type input "225"
click at [1342, 393] on td "225.000" at bounding box center [1376, 373] width 189 height 55
drag, startPoint x: 1383, startPoint y: 699, endPoint x: 1385, endPoint y: 691, distance: 8.2
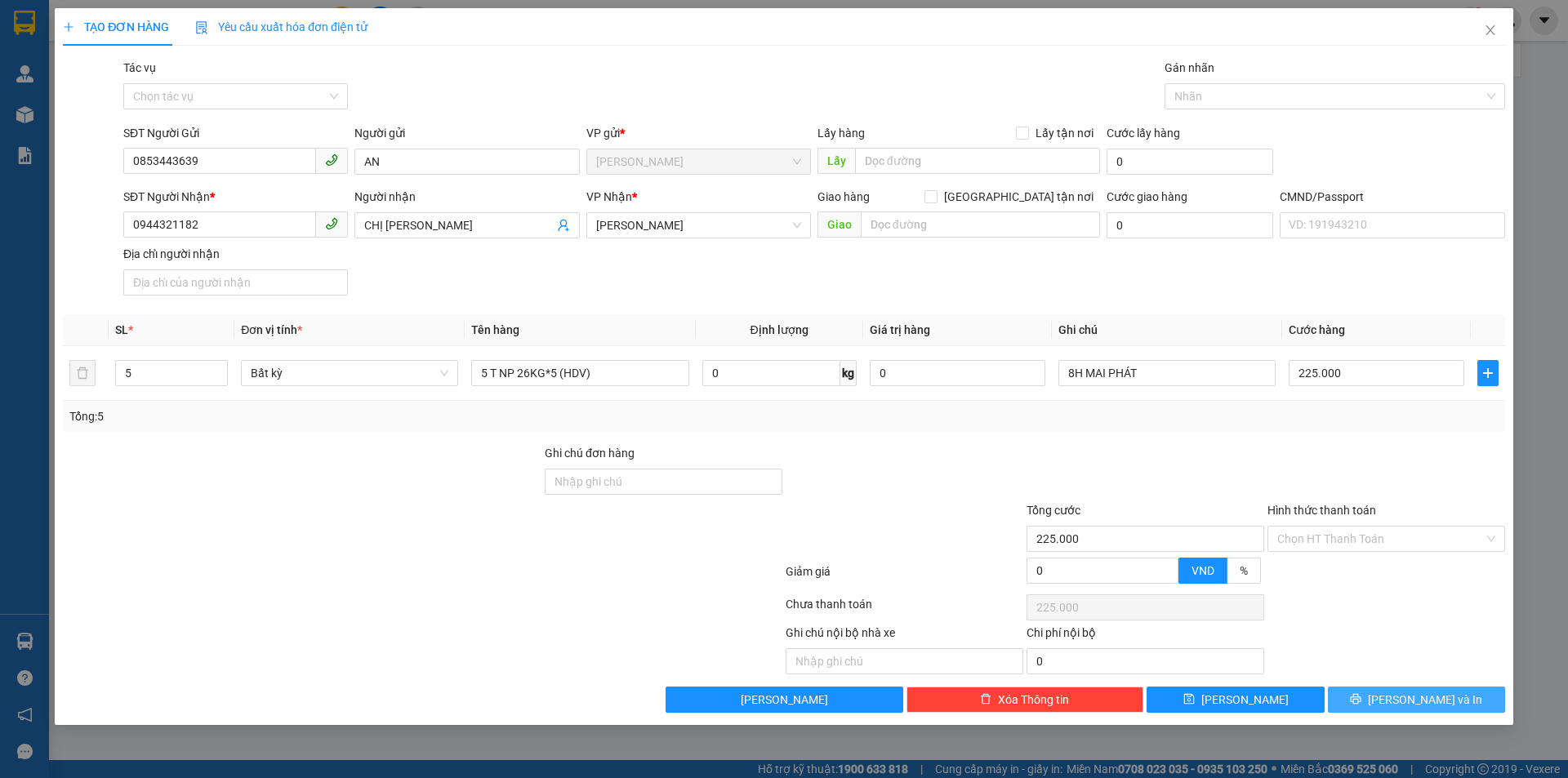
click at [1384, 699] on button "[PERSON_NAME] và In" at bounding box center [1417, 700] width 178 height 26
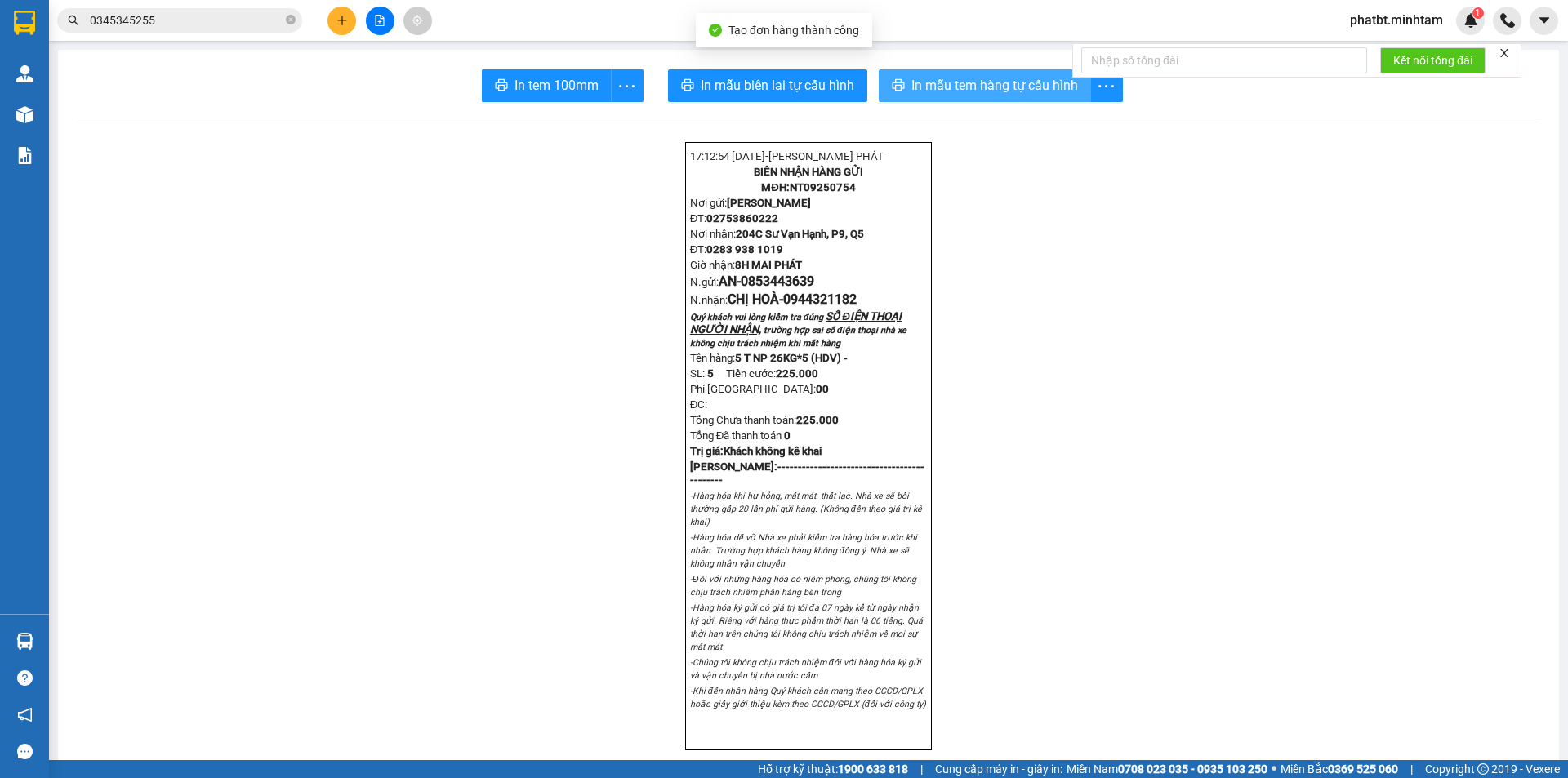
click at [892, 80] on icon "printer" at bounding box center [898, 85] width 13 height 13
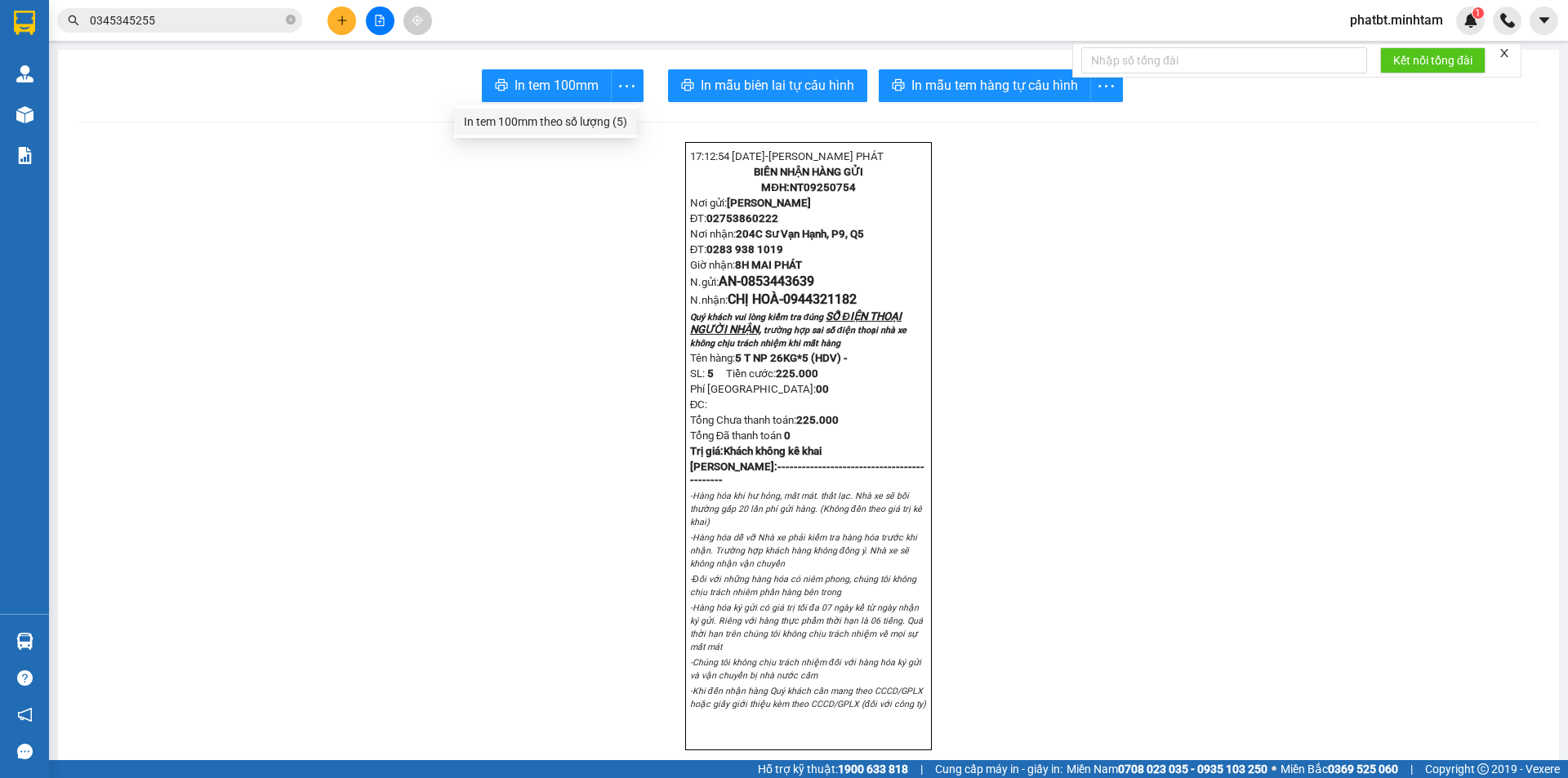
click at [623, 117] on div "In tem 100mm theo số lượng (5)" at bounding box center [546, 122] width 164 height 18
click at [292, 20] on icon "close-circle" at bounding box center [290, 19] width 10 height 10
type input "1"
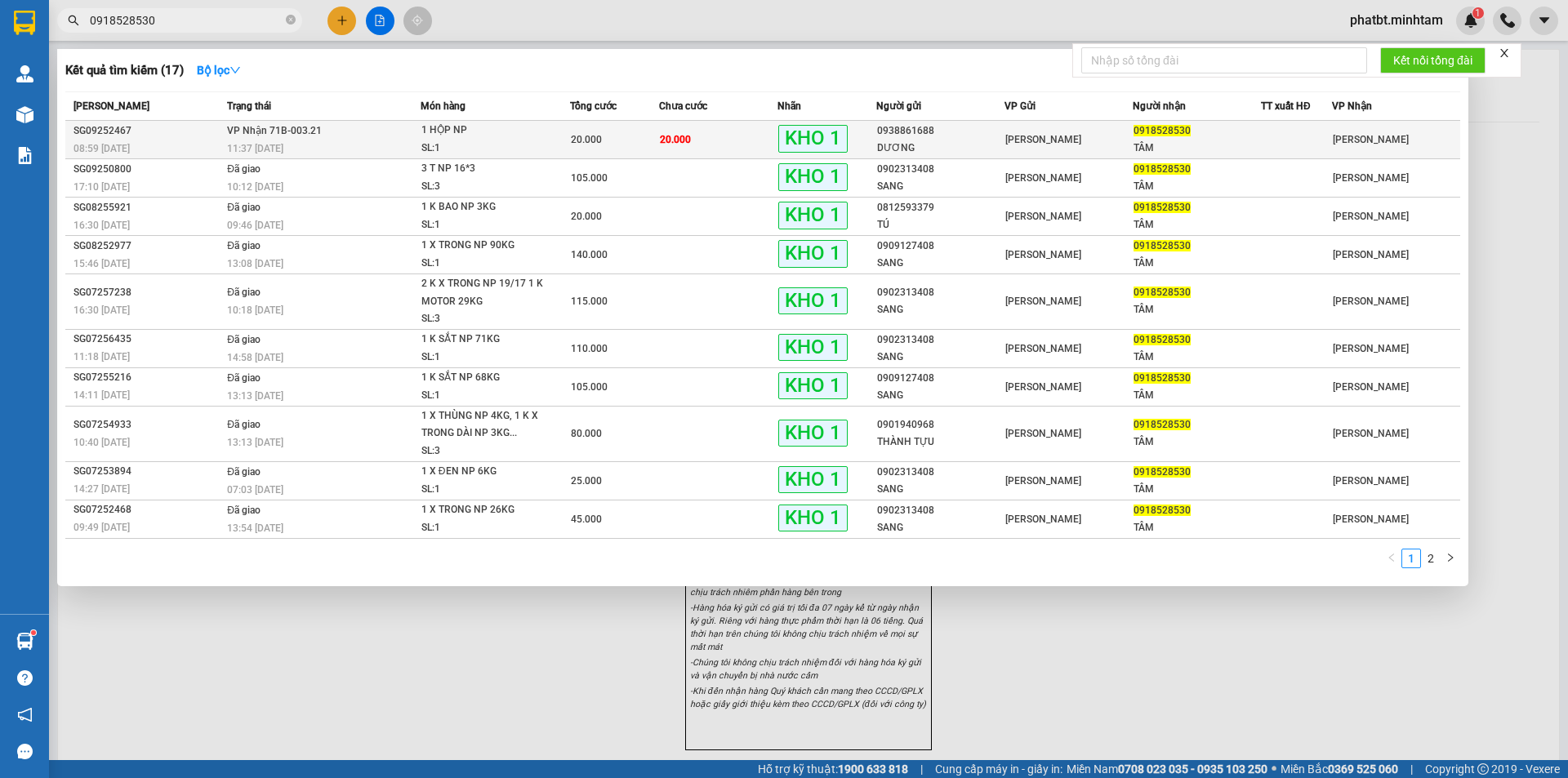
type input "0918528530"
click at [480, 142] on div "SL: 1" at bounding box center [483, 149] width 122 height 18
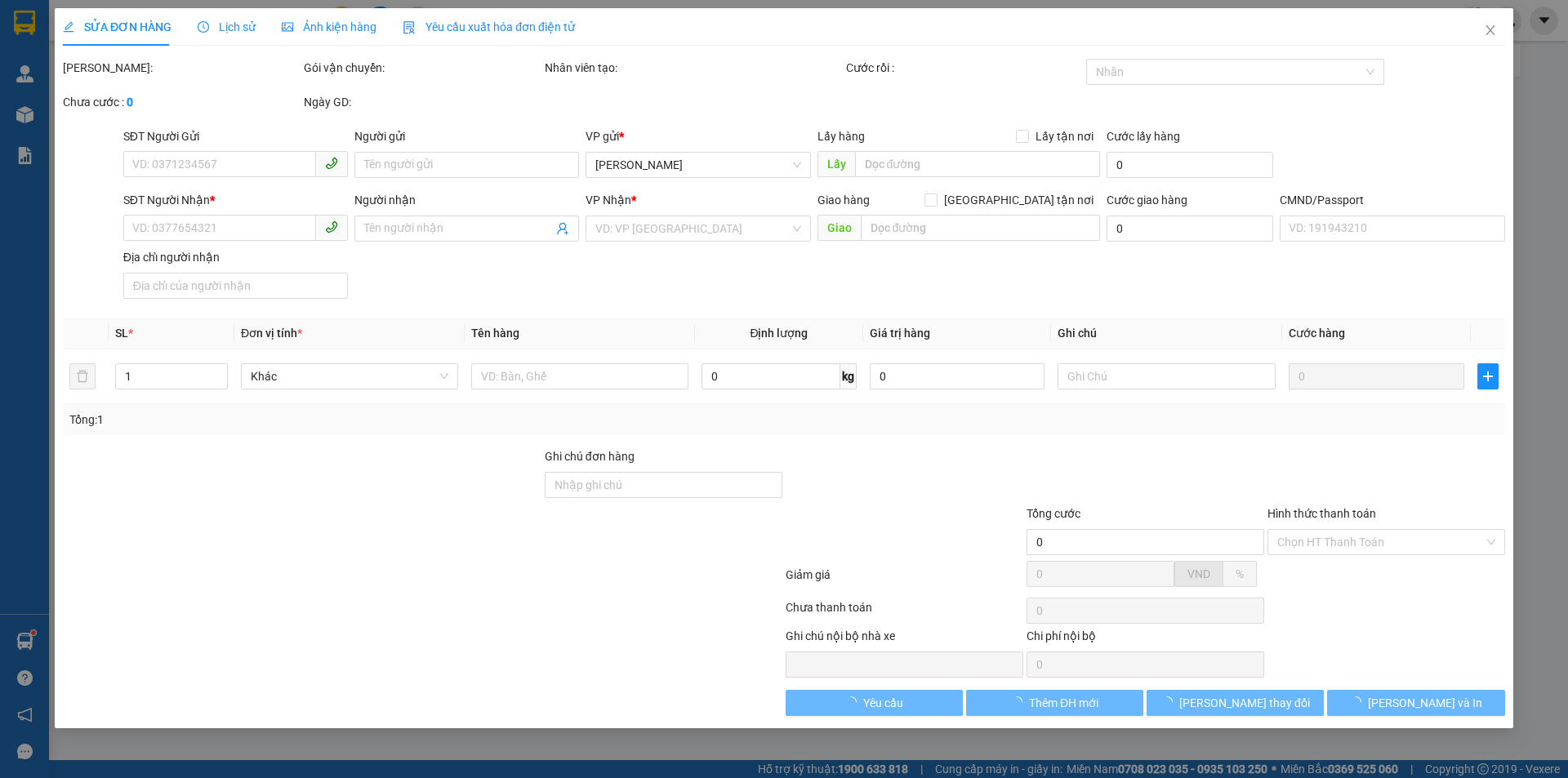
type input "0938861688"
type input "DƯƠNG"
type input "0918528530"
type input "TÂM"
type input "BM"
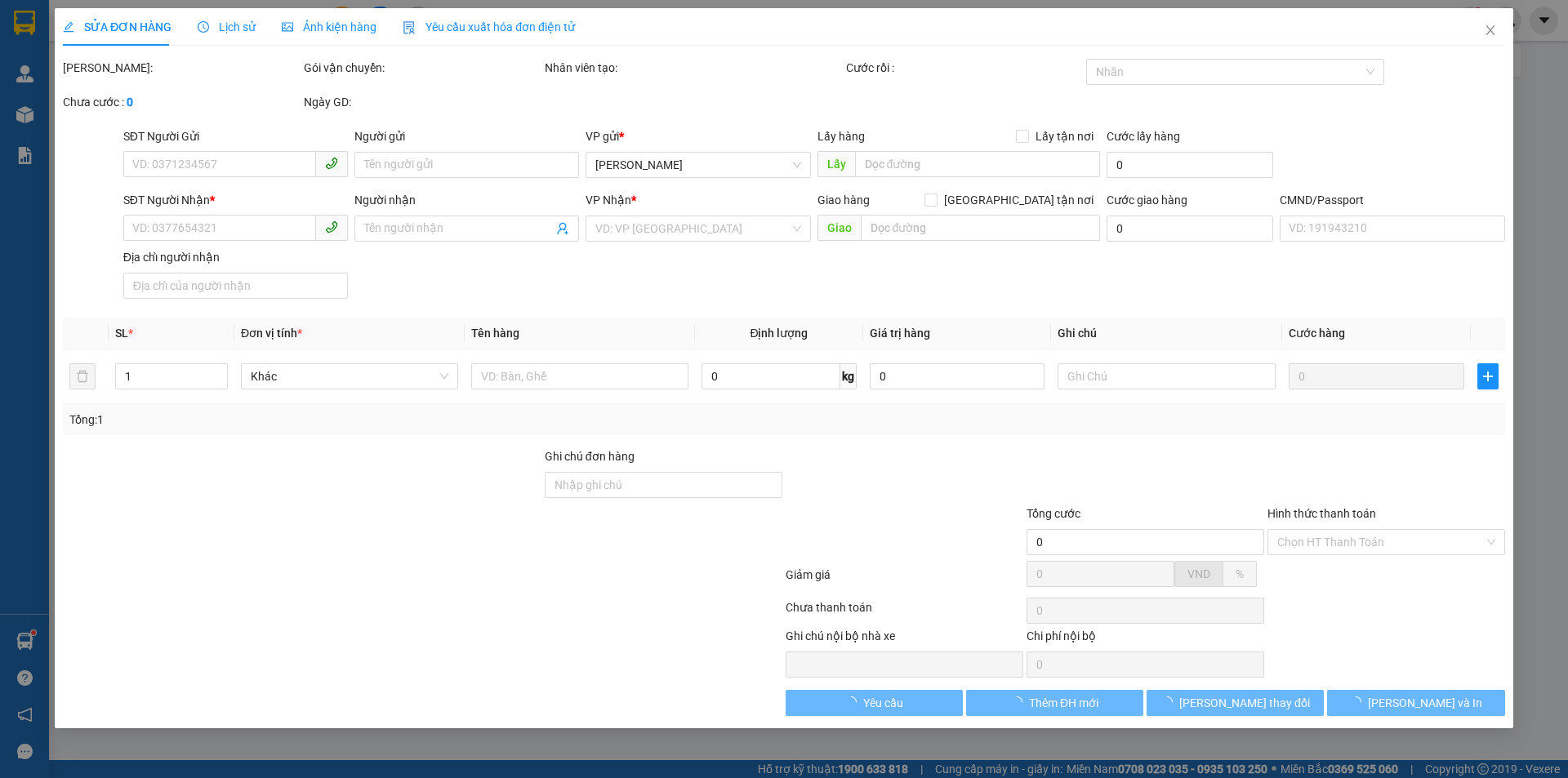
type input "20.000"
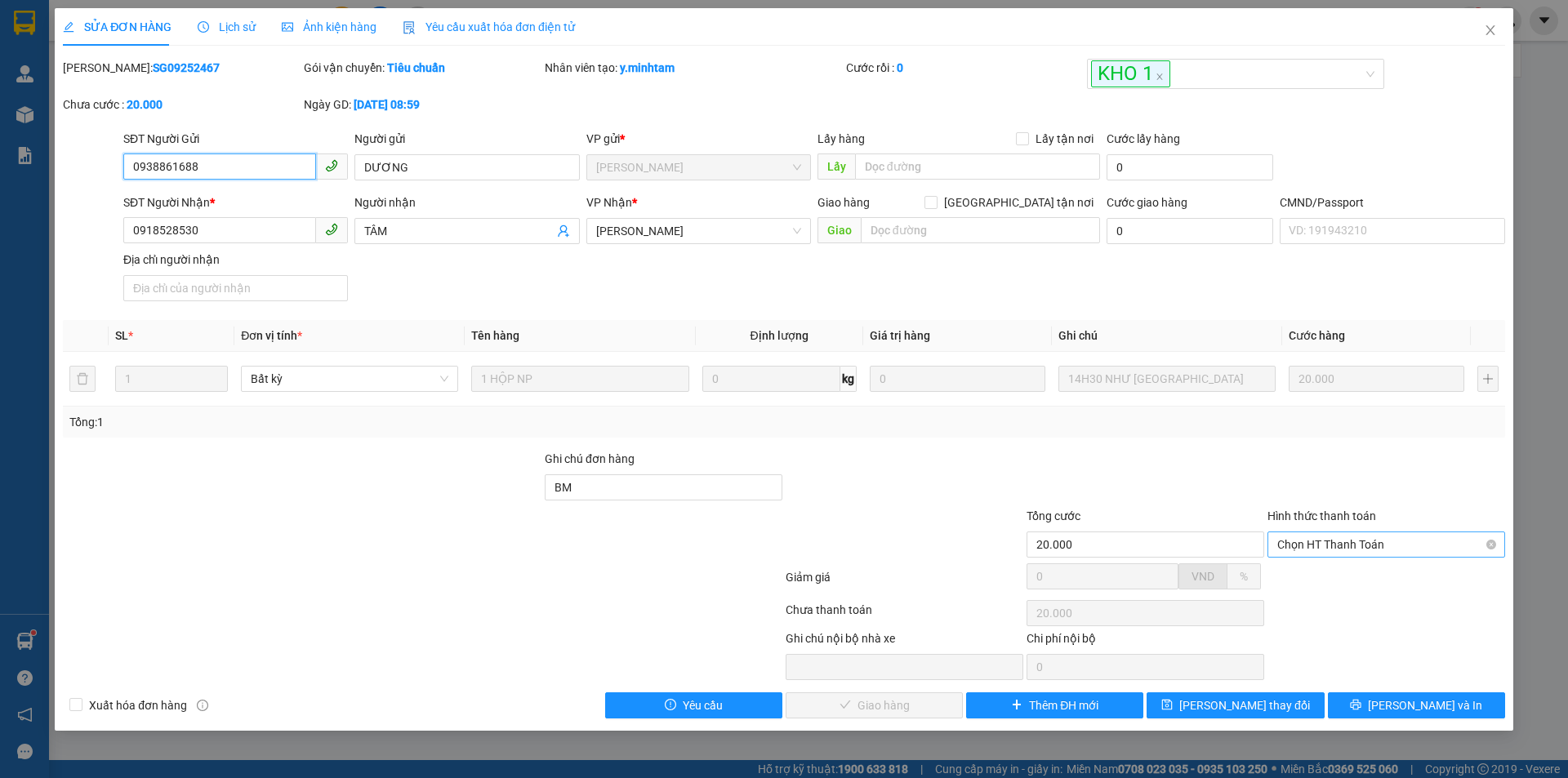
click at [1300, 543] on span "Chọn HT Thanh Toán" at bounding box center [1386, 545] width 218 height 24
drag, startPoint x: 1295, startPoint y: 569, endPoint x: 1245, endPoint y: 587, distance: 53.1
click at [1294, 570] on div "Tại văn phòng" at bounding box center [1386, 577] width 218 height 18
type input "0"
drag, startPoint x: 836, startPoint y: 695, endPoint x: 829, endPoint y: 683, distance: 13.9
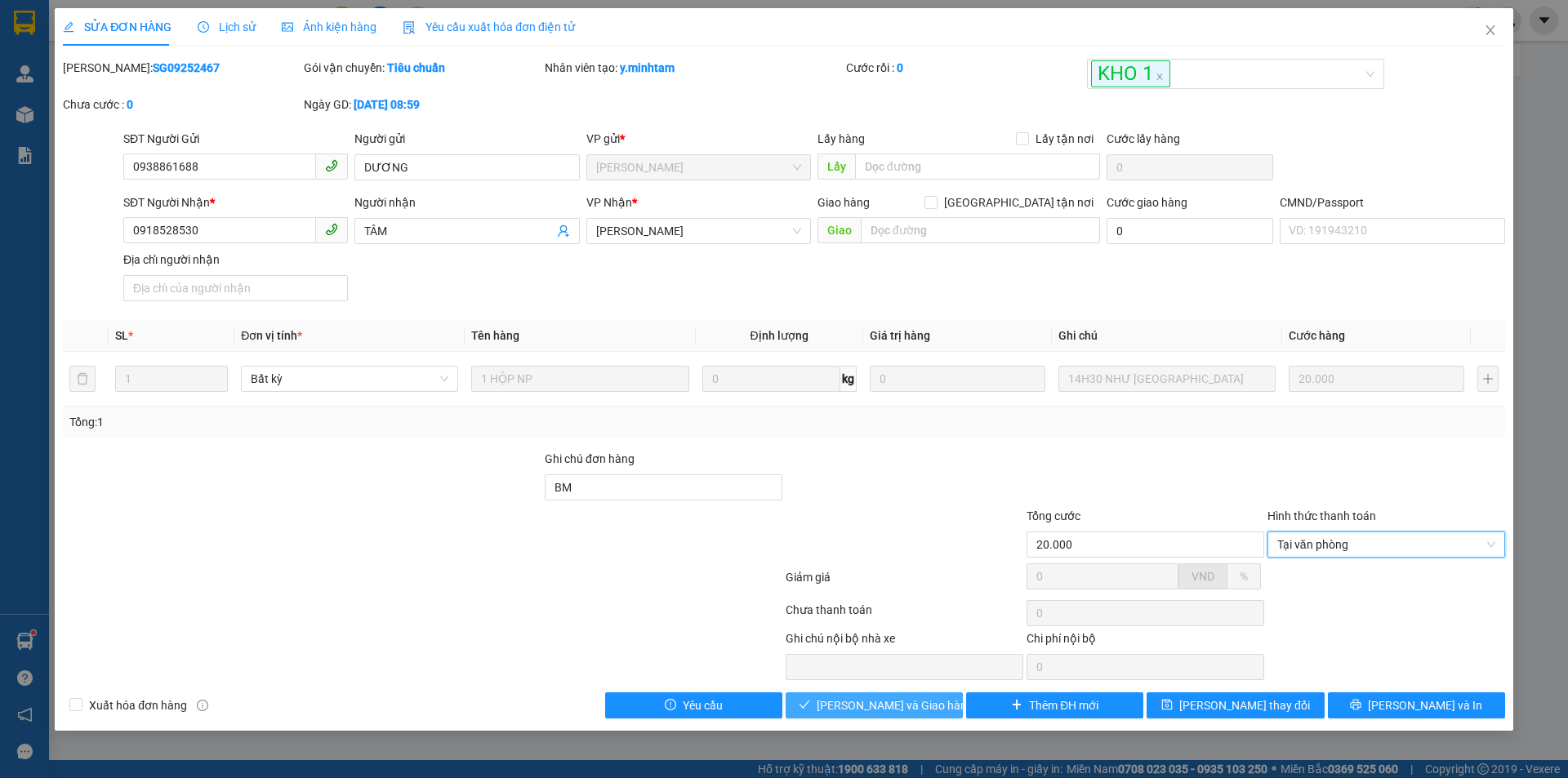
click at [837, 693] on button "[PERSON_NAME] và Giao hàng" at bounding box center [875, 705] width 178 height 26
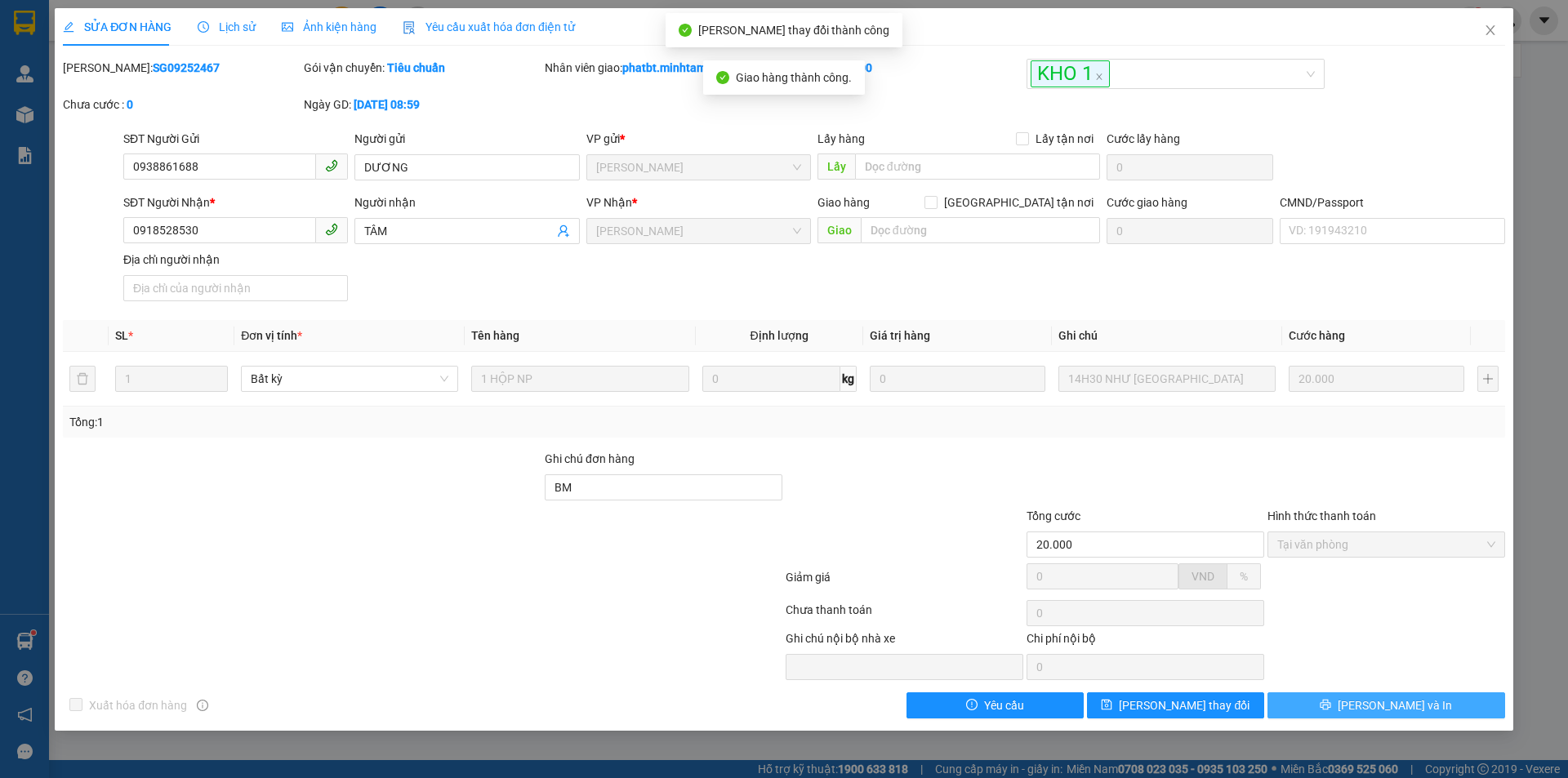
click at [1381, 704] on span "[PERSON_NAME] và In" at bounding box center [1395, 705] width 115 height 18
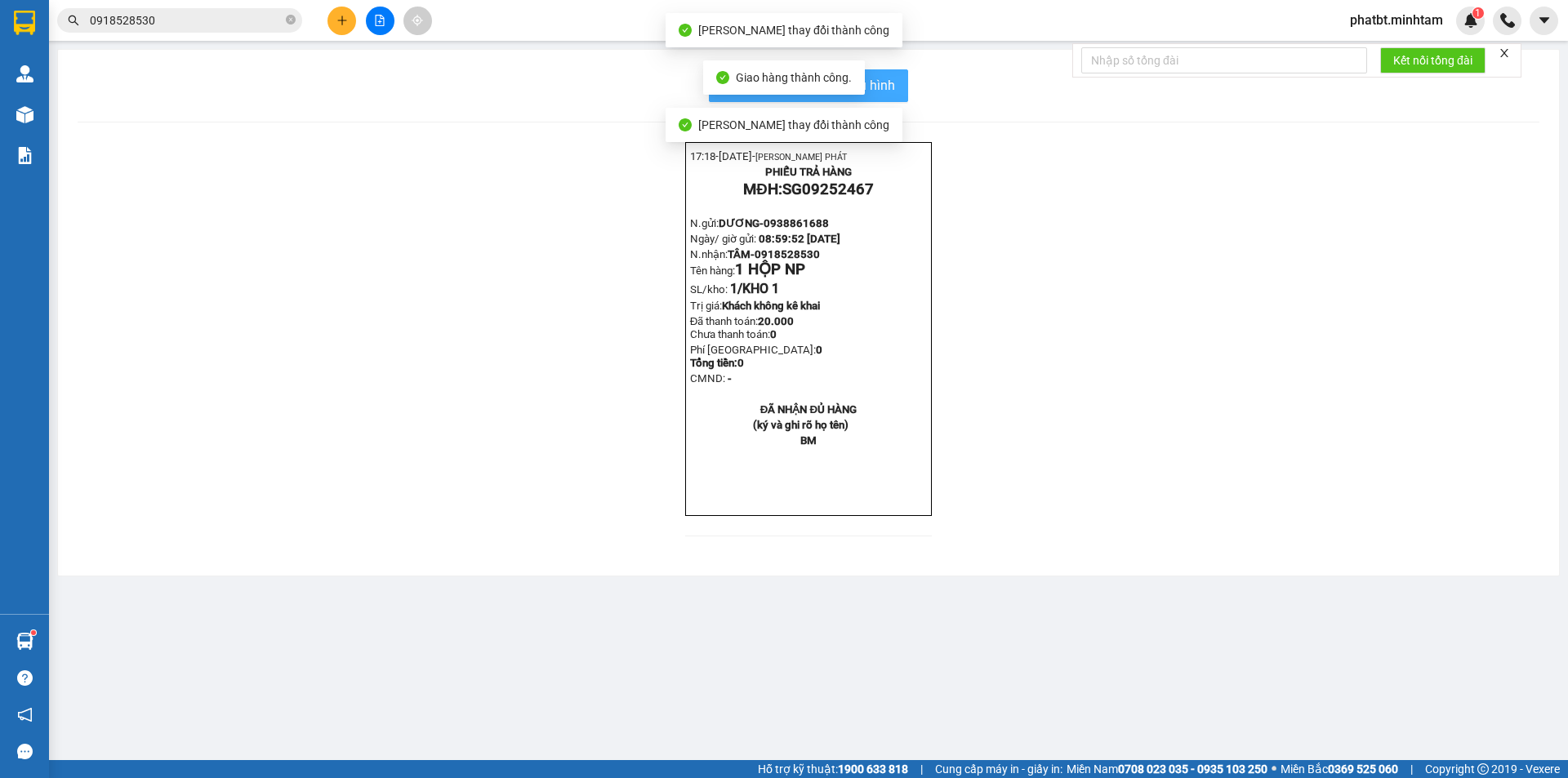
click at [886, 87] on span "In mẫu biên lai tự cấu hình" at bounding box center [819, 85] width 154 height 20
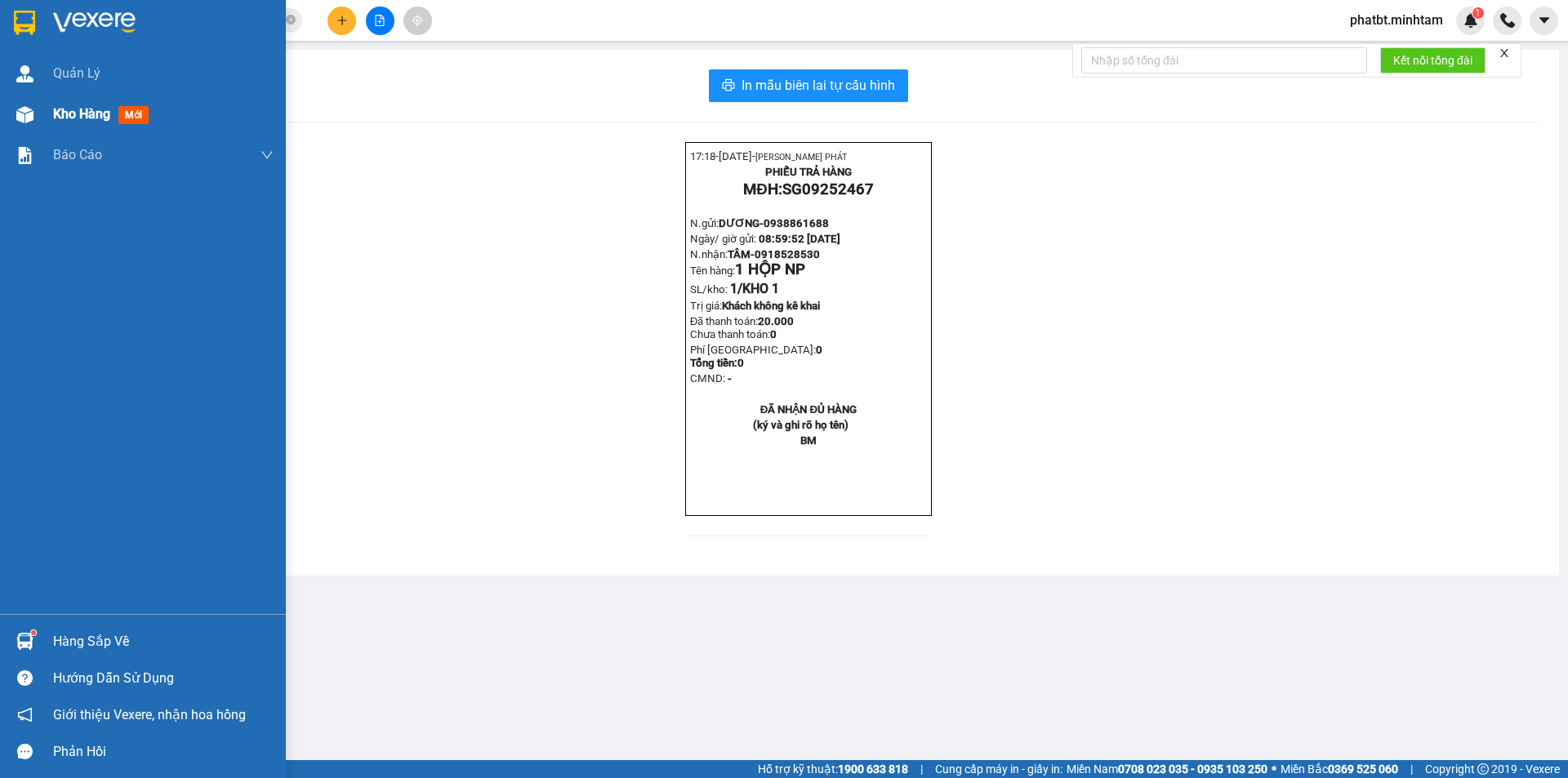
click at [37, 116] on div at bounding box center [24, 115] width 29 height 29
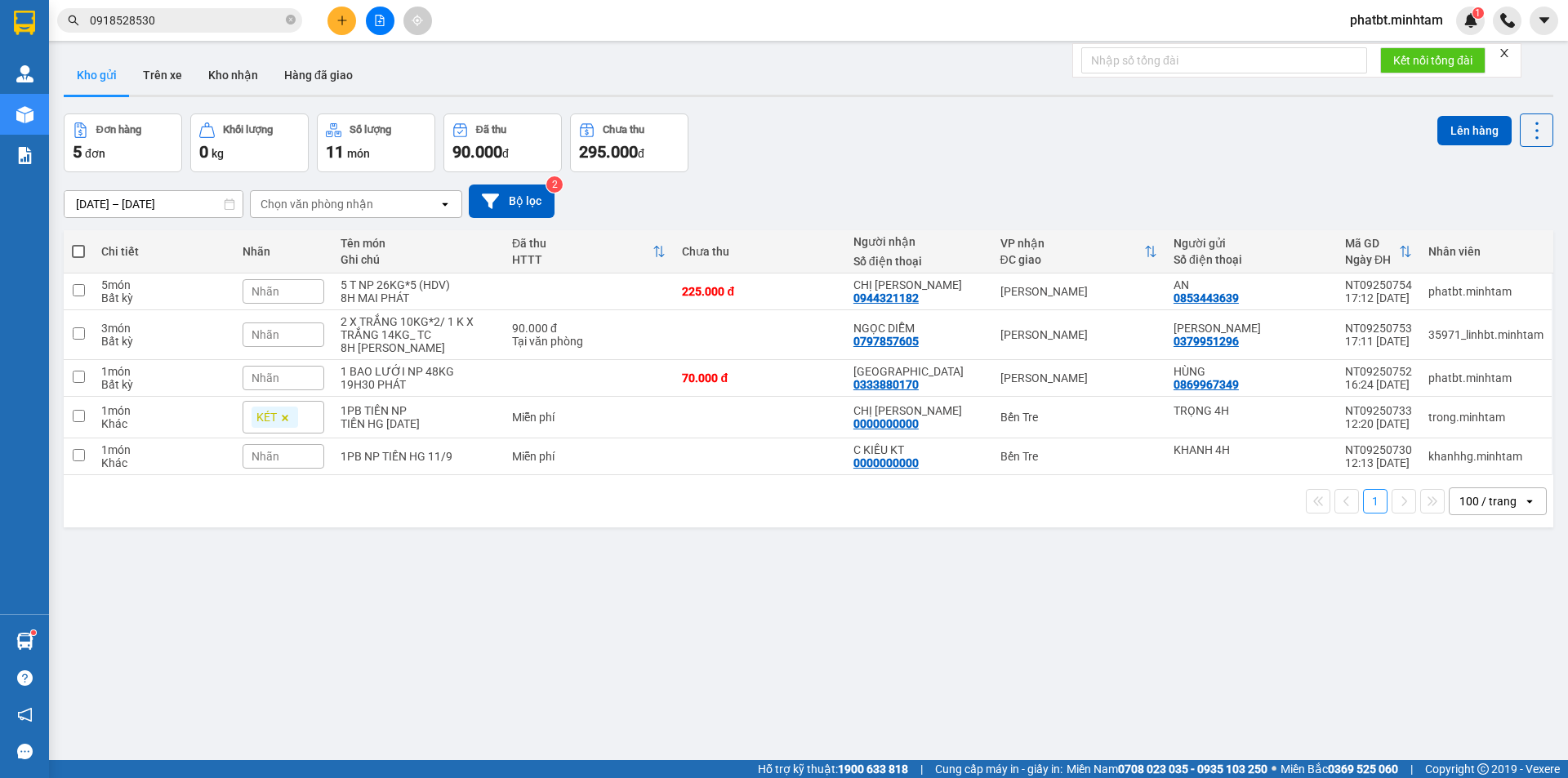
click at [344, 18] on icon "plus" at bounding box center [342, 20] width 11 height 11
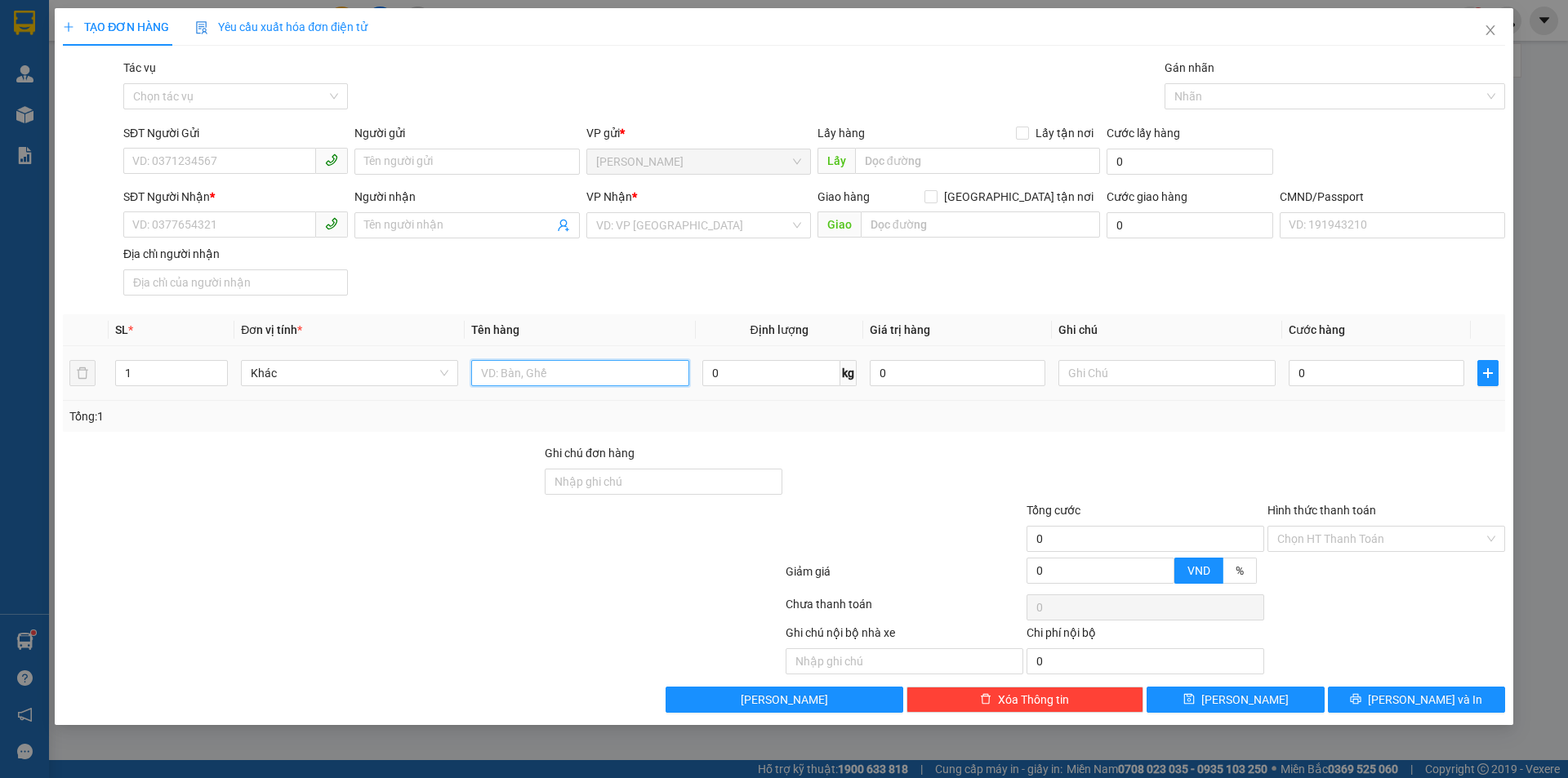
click at [615, 365] on input "text" at bounding box center [580, 373] width 217 height 26
type input "2 XỐP THÙNG NP 14/21KG ([GEOGRAPHIC_DATA])"
type input "2"
click at [218, 365] on span "up" at bounding box center [219, 369] width 10 height 10
click at [166, 163] on input "SĐT Người Gửi" at bounding box center [220, 161] width 192 height 26
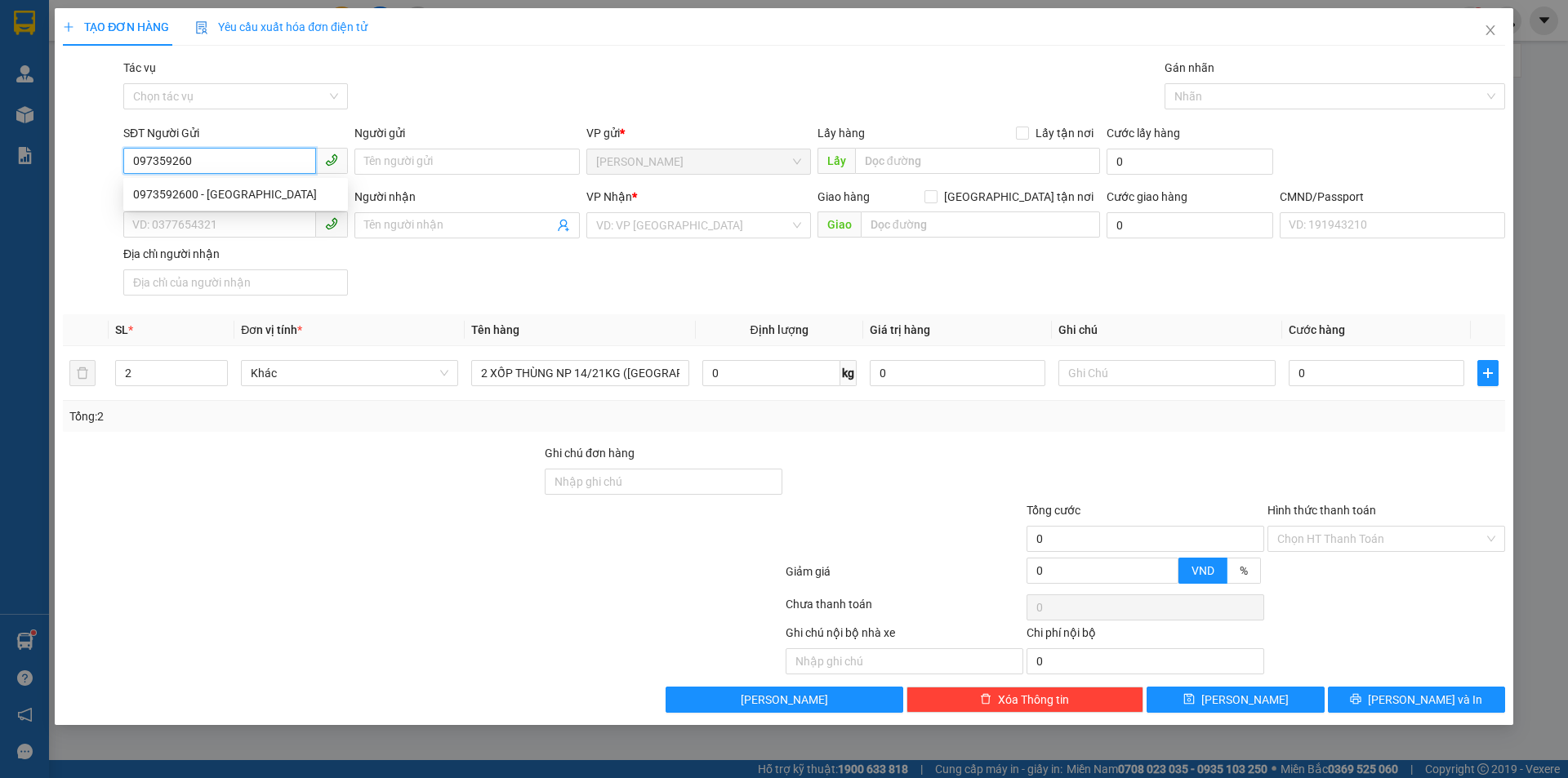
type input "0973592600"
click at [220, 195] on div "0973592600 - ĐỨC" at bounding box center [235, 194] width 205 height 18
type input "ĐỨC"
type input "0348944869"
type input "LINH"
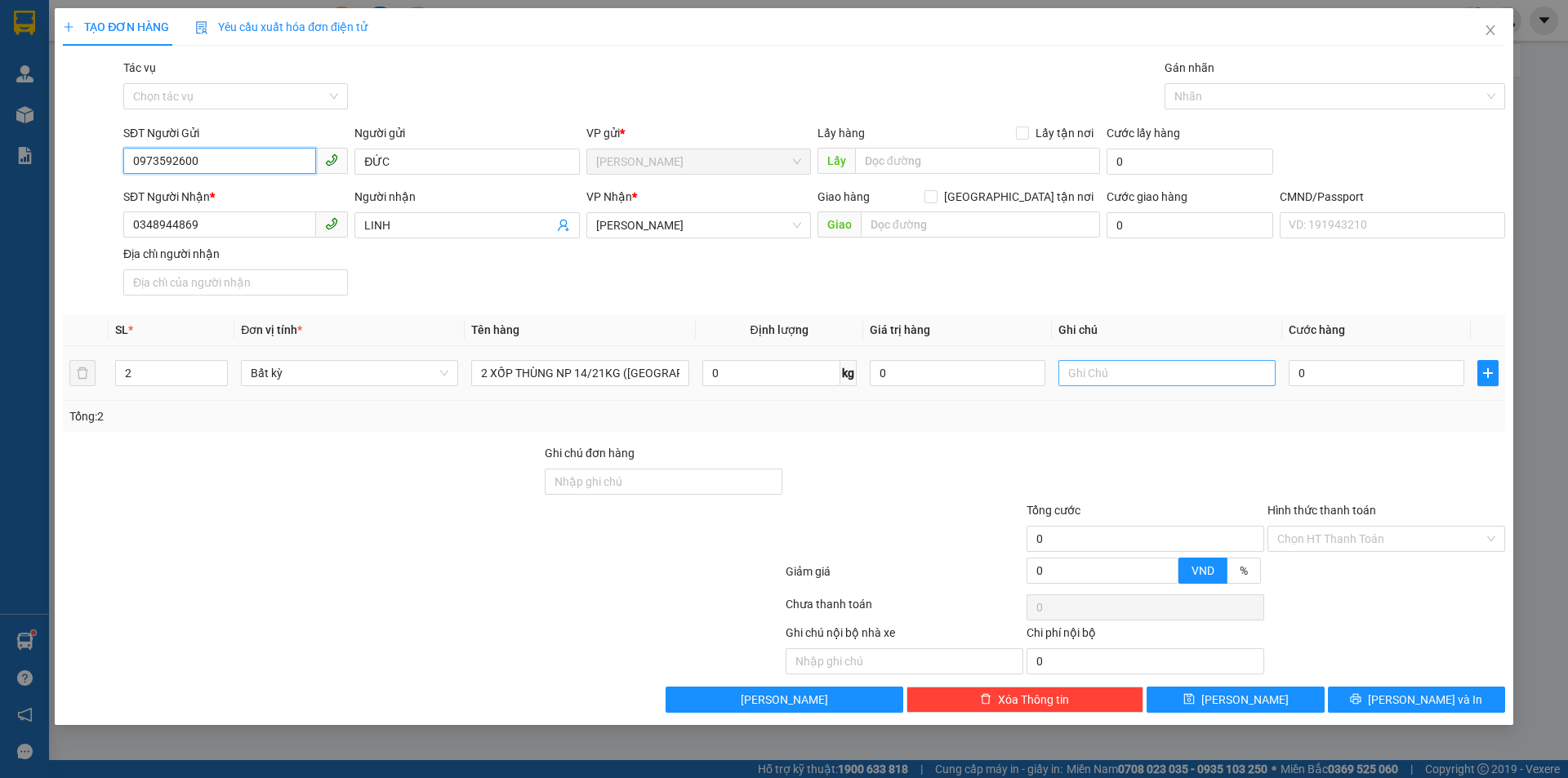
type input "0973592600"
click at [1130, 376] on input "text" at bounding box center [1167, 373] width 217 height 26
type input "8H MAI PHÁT"
click at [1364, 385] on input "0" at bounding box center [1376, 373] width 176 height 26
type input "7"
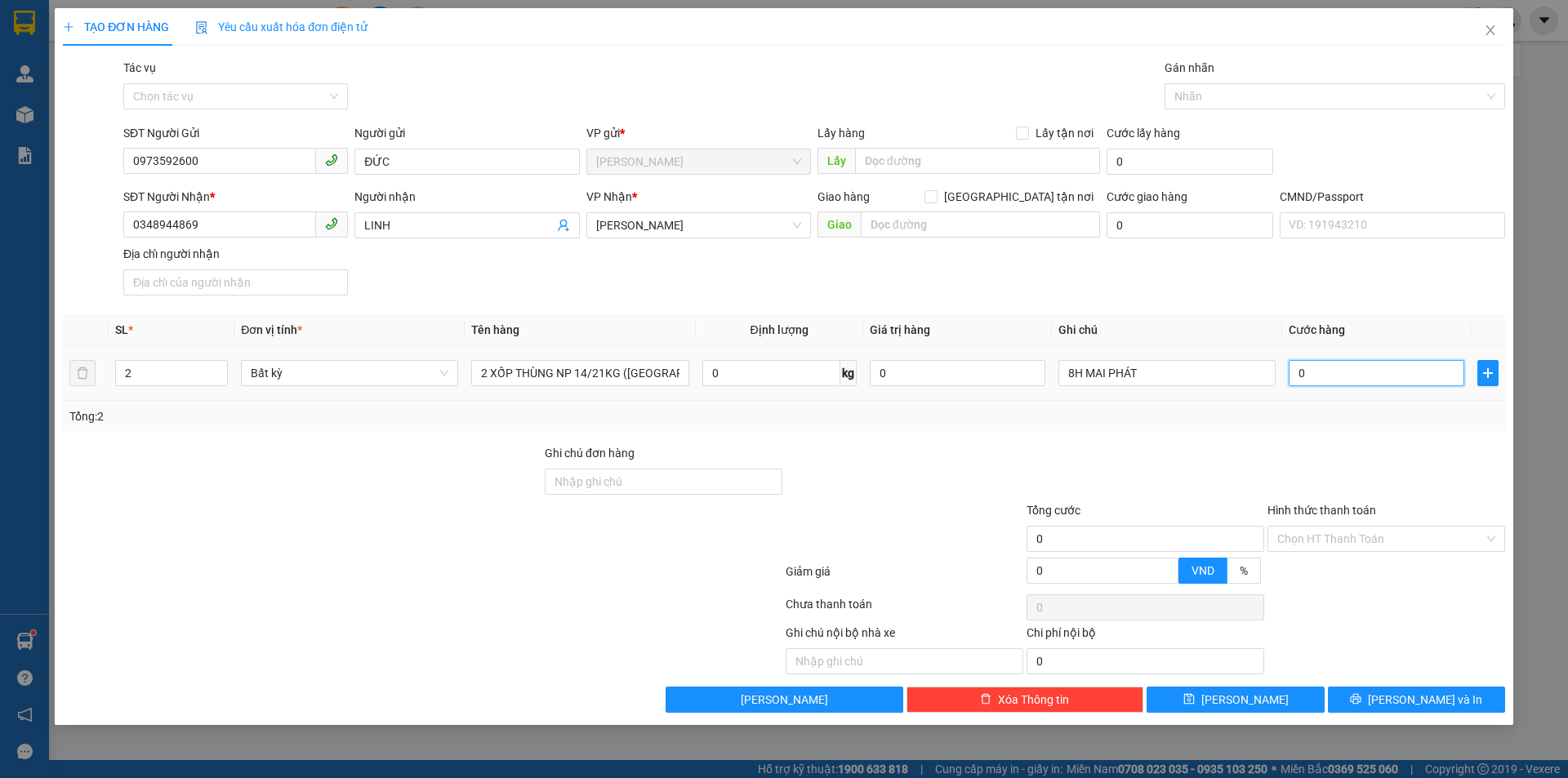
type input "7"
type input "70"
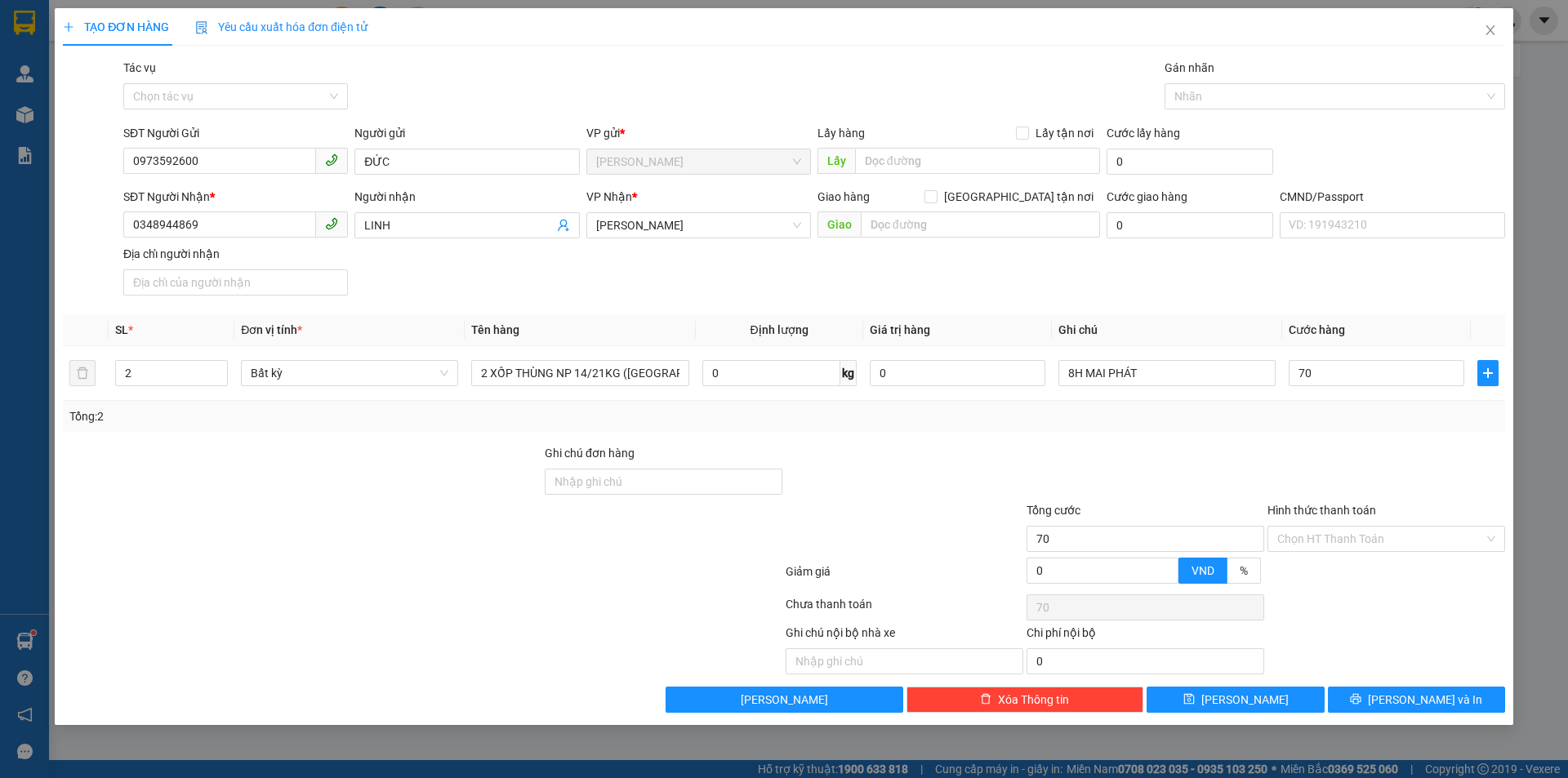
type input "70.000"
click at [1295, 260] on div "SĐT Người Nhận * 0348944869 Người nhận LINH VP Nhận * Hồ Chí Minh Giao hàng Gia…" at bounding box center [814, 245] width 1389 height 115
drag, startPoint x: 1371, startPoint y: 700, endPoint x: 1350, endPoint y: 608, distance: 94.4
click at [1362, 656] on div "Transit Pickup Surcharge Ids Transit Deliver Surcharge Ids Transit Deliver Surc…" at bounding box center [784, 386] width 1443 height 654
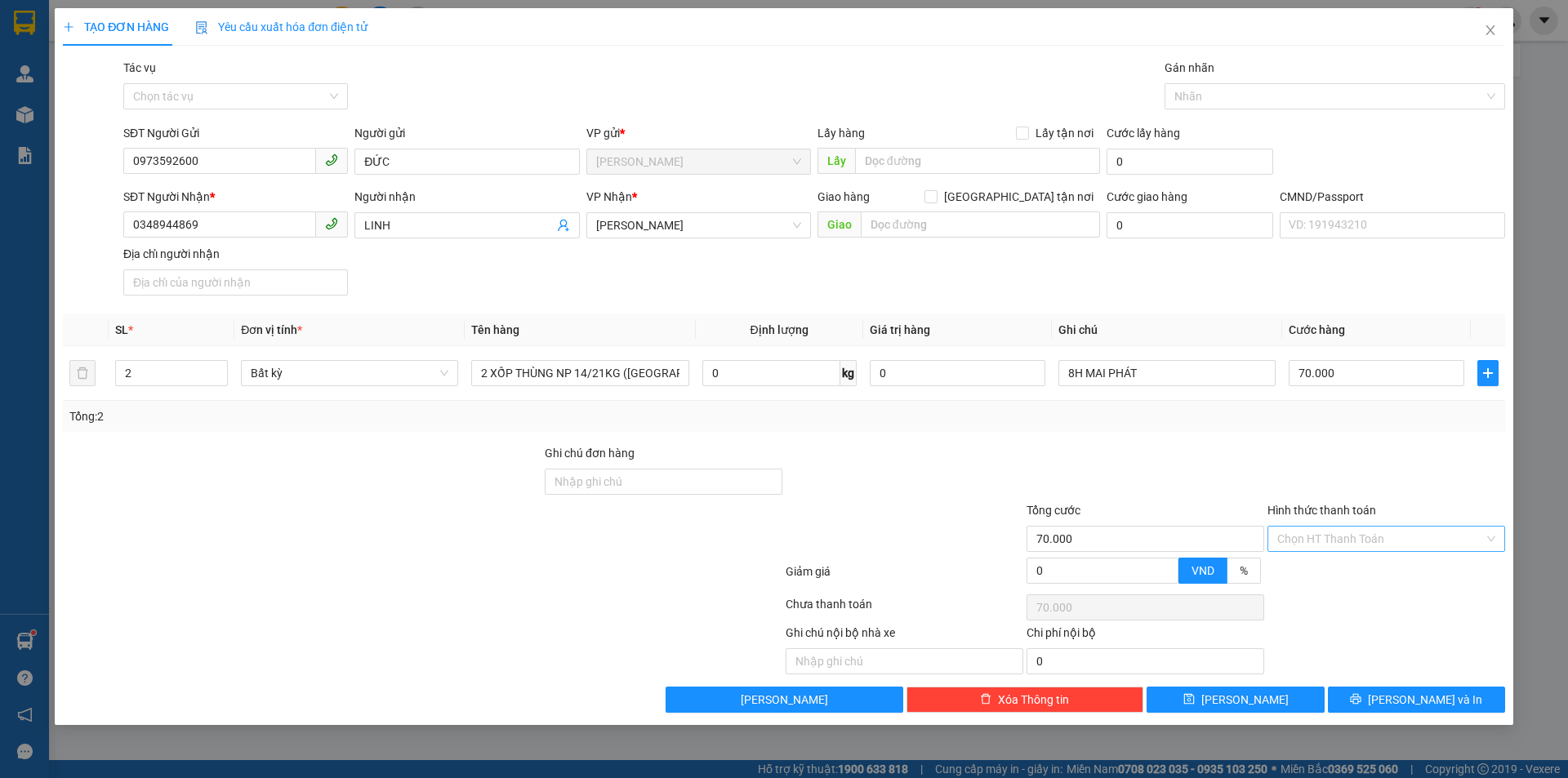
click at [1342, 538] on input "Hình thức thanh toán" at bounding box center [1381, 538] width 206 height 24
click at [1313, 563] on div "Tại văn phòng" at bounding box center [1386, 572] width 218 height 18
type input "0"
click at [1282, 469] on div at bounding box center [1387, 472] width 241 height 57
click at [1380, 696] on button "[PERSON_NAME] và In" at bounding box center [1417, 700] width 178 height 26
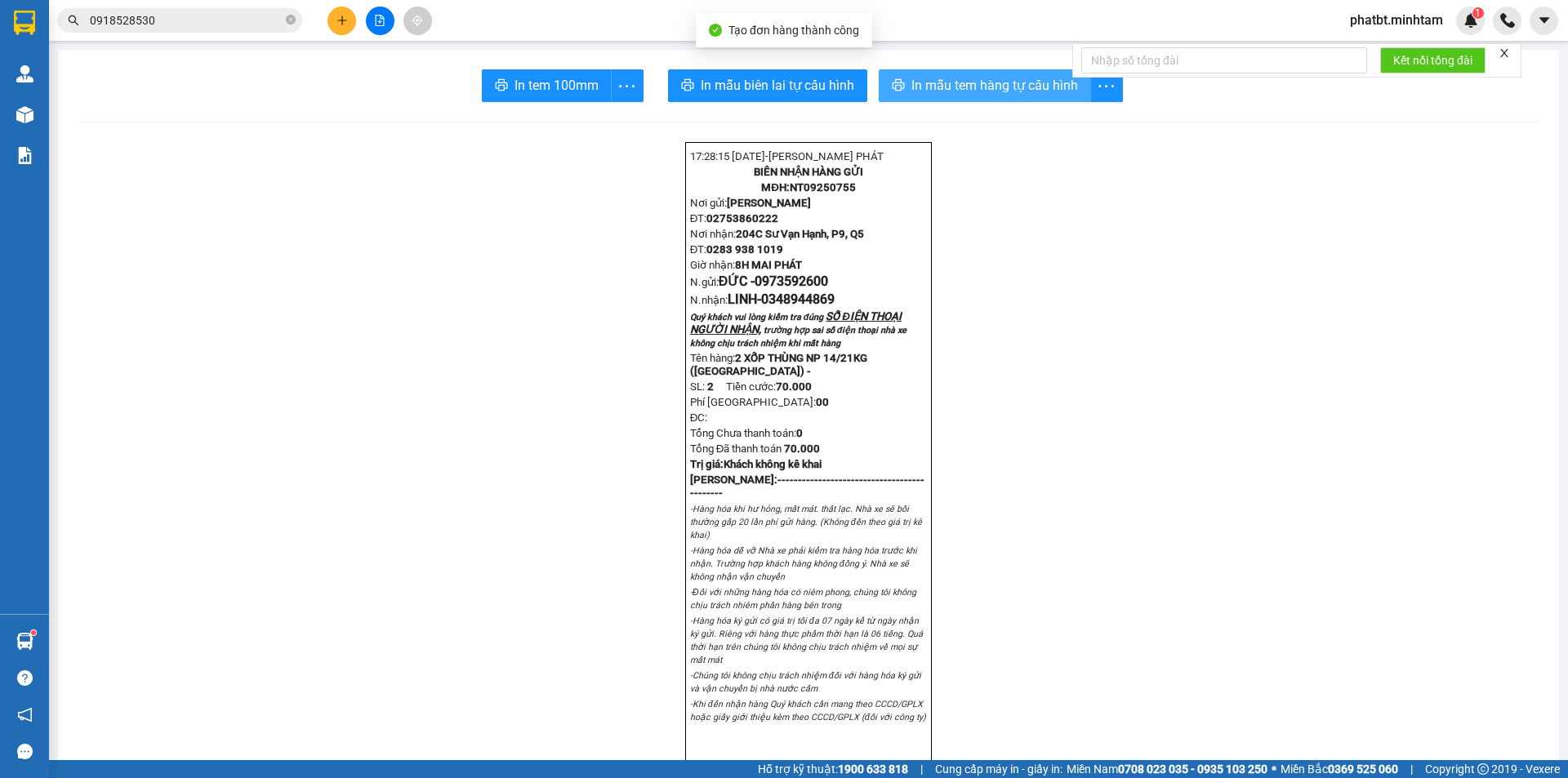
click at [930, 82] on span "In mẫu tem hàng tự cấu hình" at bounding box center [994, 85] width 167 height 20
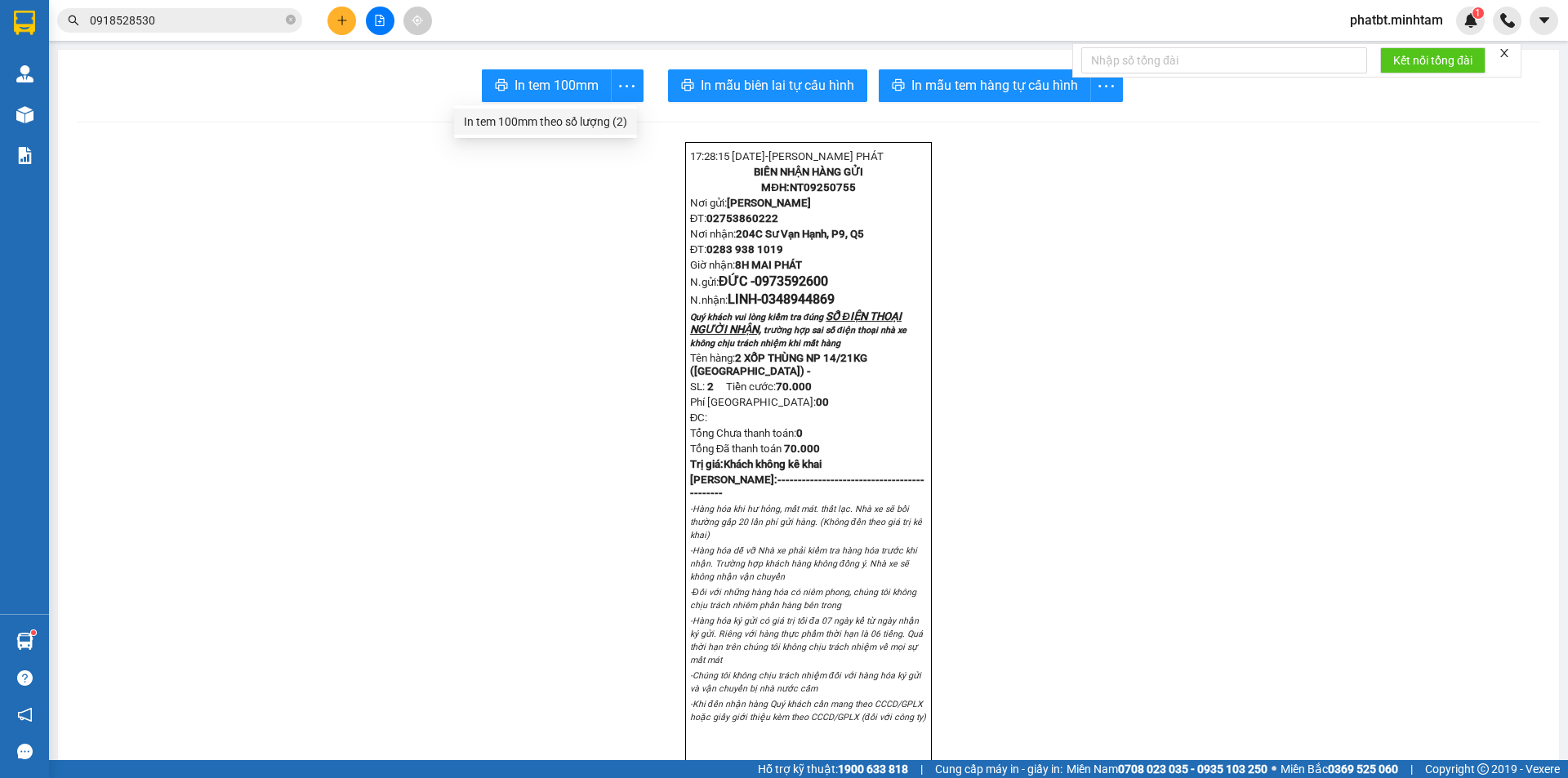
click at [611, 118] on div "In tem 100mm theo số lượng (2)" at bounding box center [546, 122] width 164 height 18
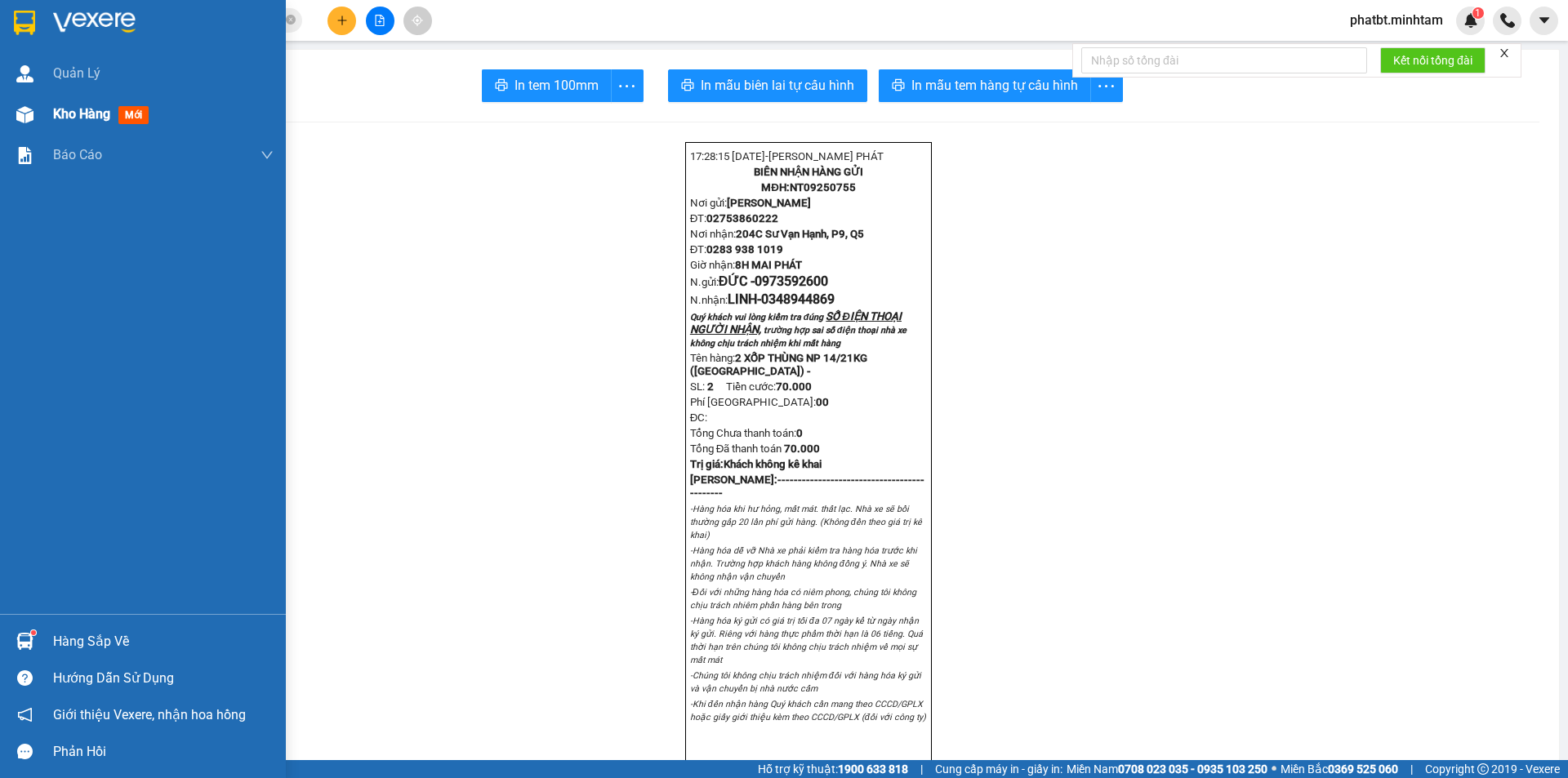
click at [23, 117] on img at bounding box center [25, 115] width 17 height 17
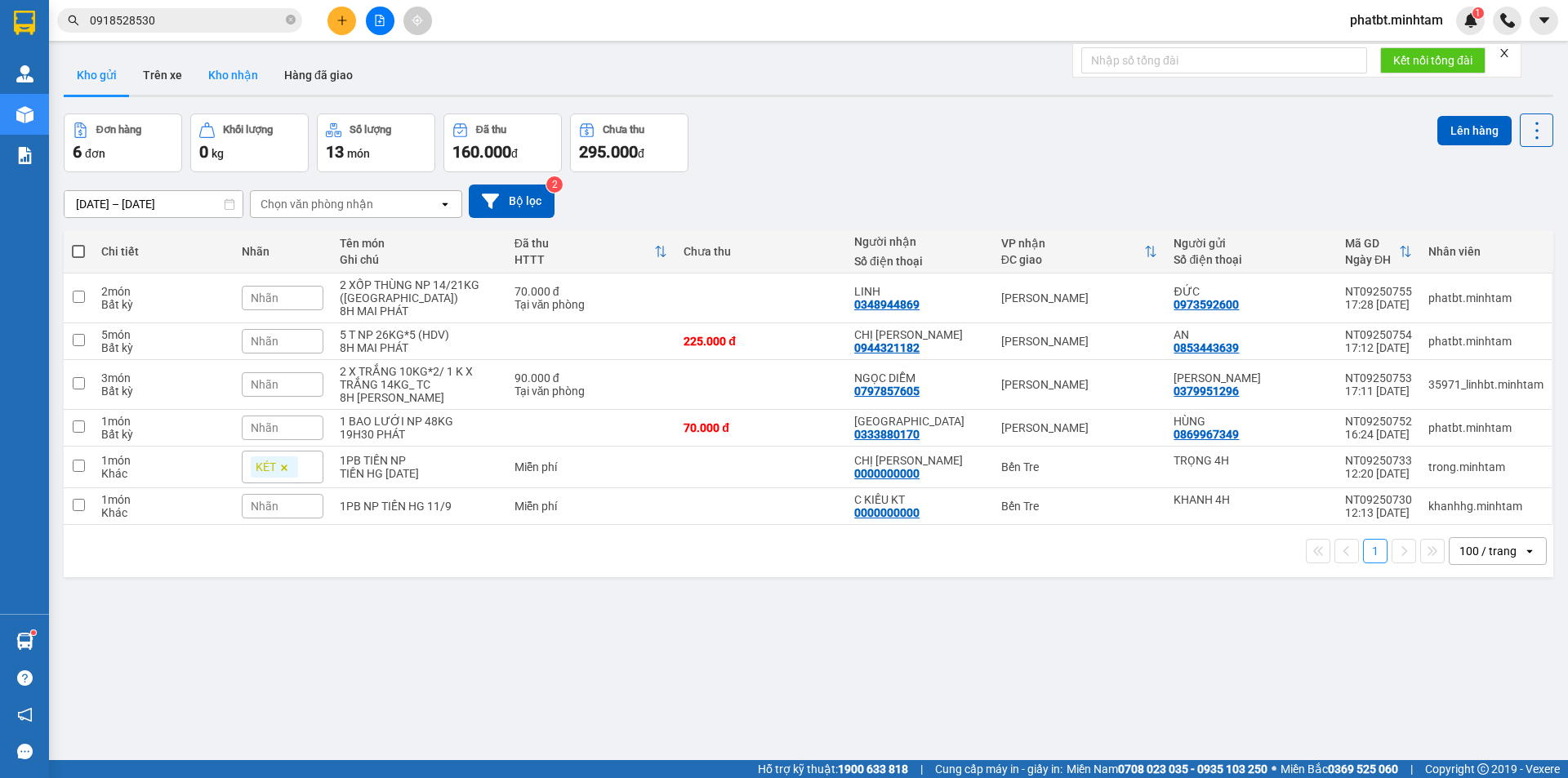
click at [241, 59] on button "Kho nhận" at bounding box center [233, 75] width 76 height 39
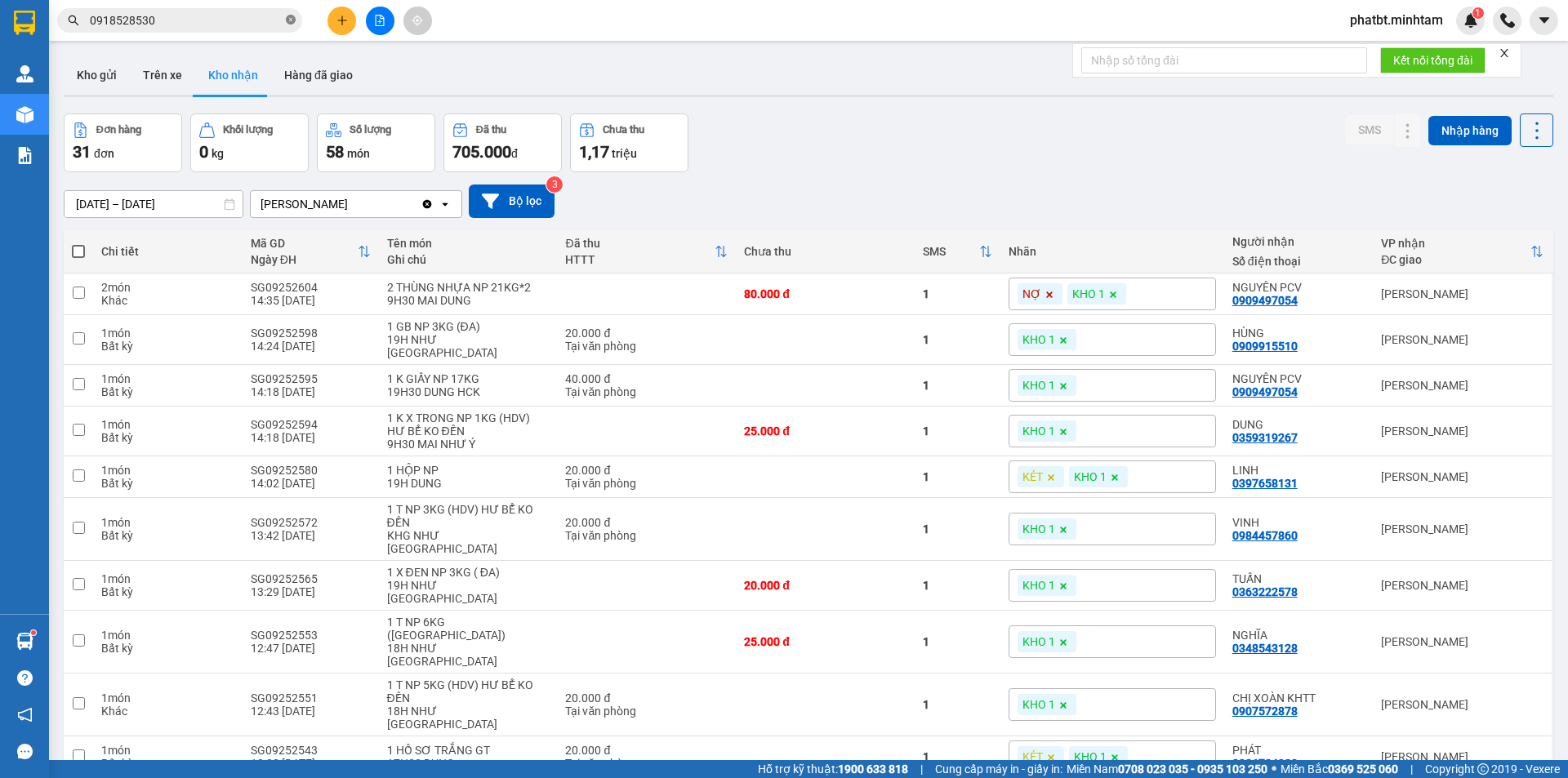
click at [287, 20] on icon "close-circle" at bounding box center [290, 19] width 10 height 10
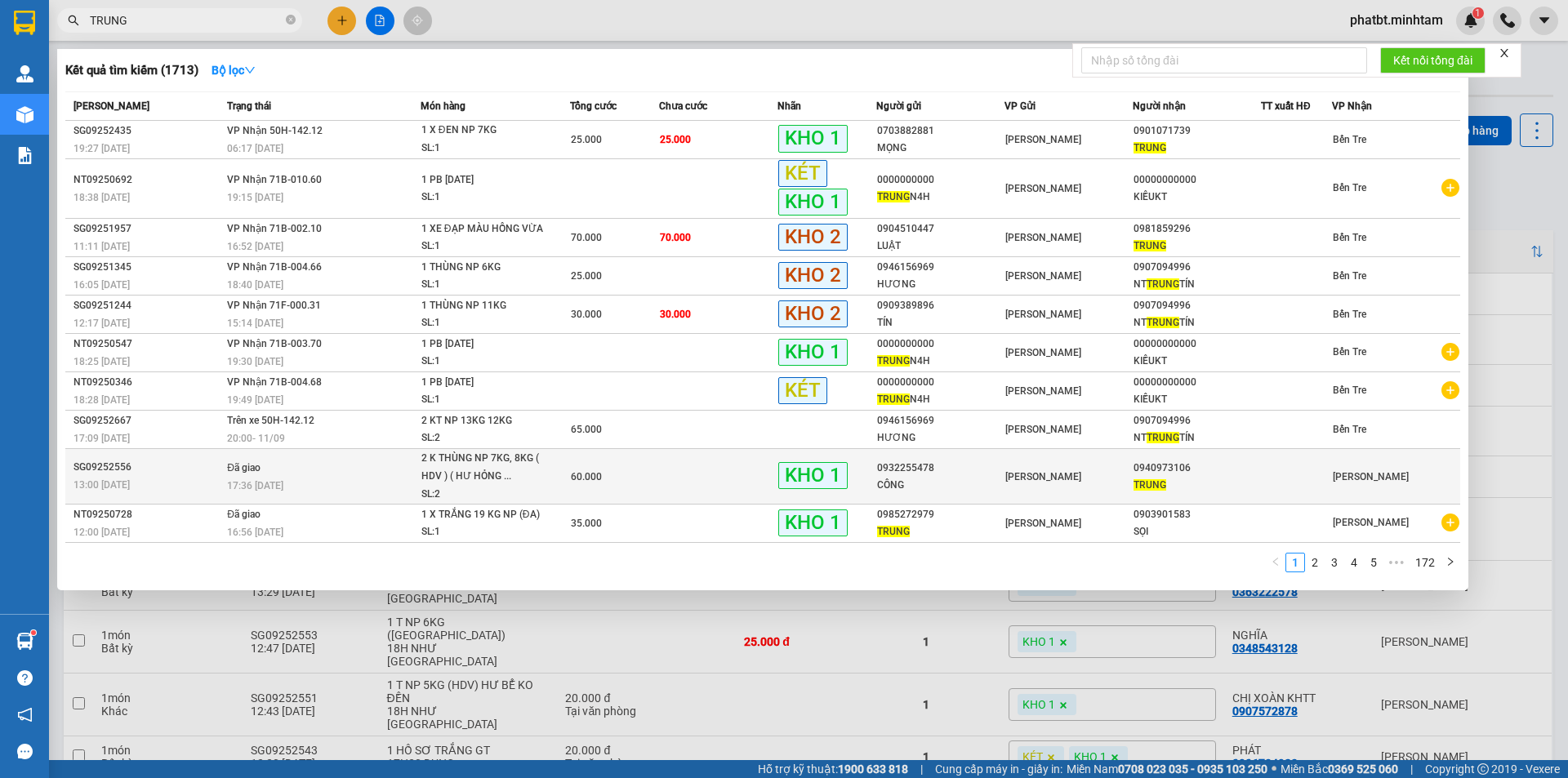
type input "TRUNG"
click at [720, 483] on td at bounding box center [718, 477] width 118 height 56
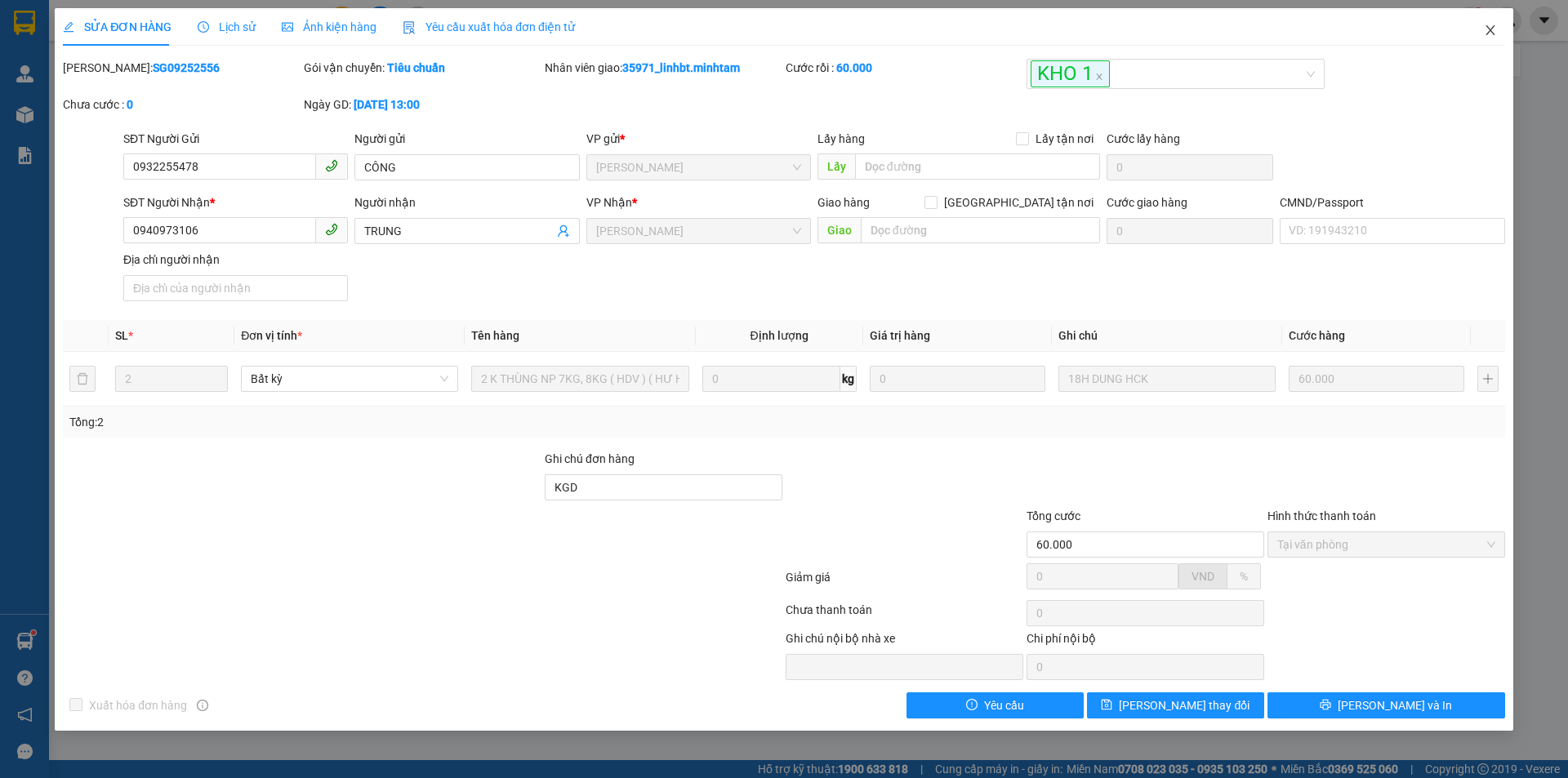
click at [1485, 35] on icon "close" at bounding box center [1490, 30] width 13 height 13
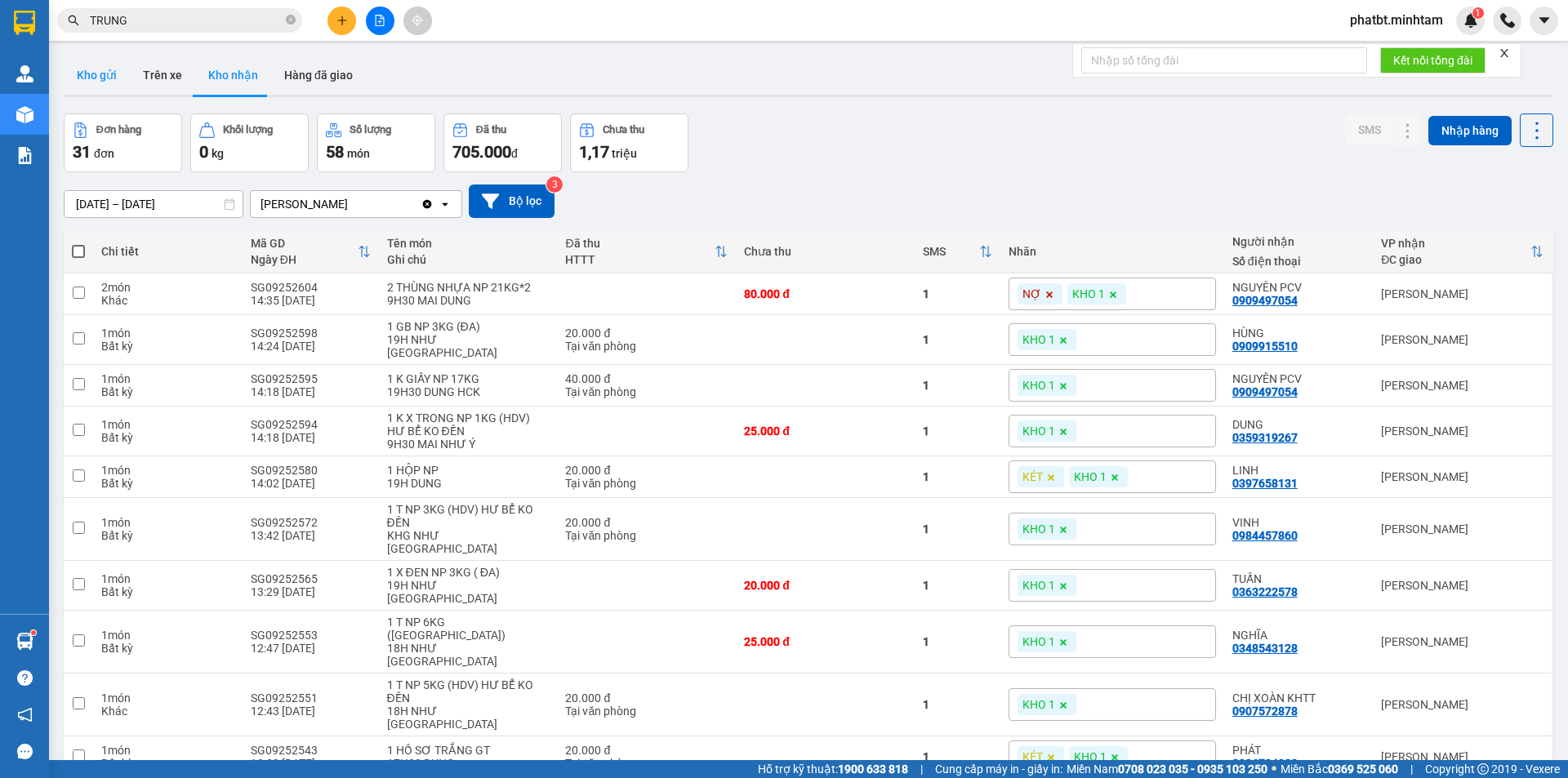
click at [97, 80] on button "Kho gửi" at bounding box center [97, 75] width 66 height 39
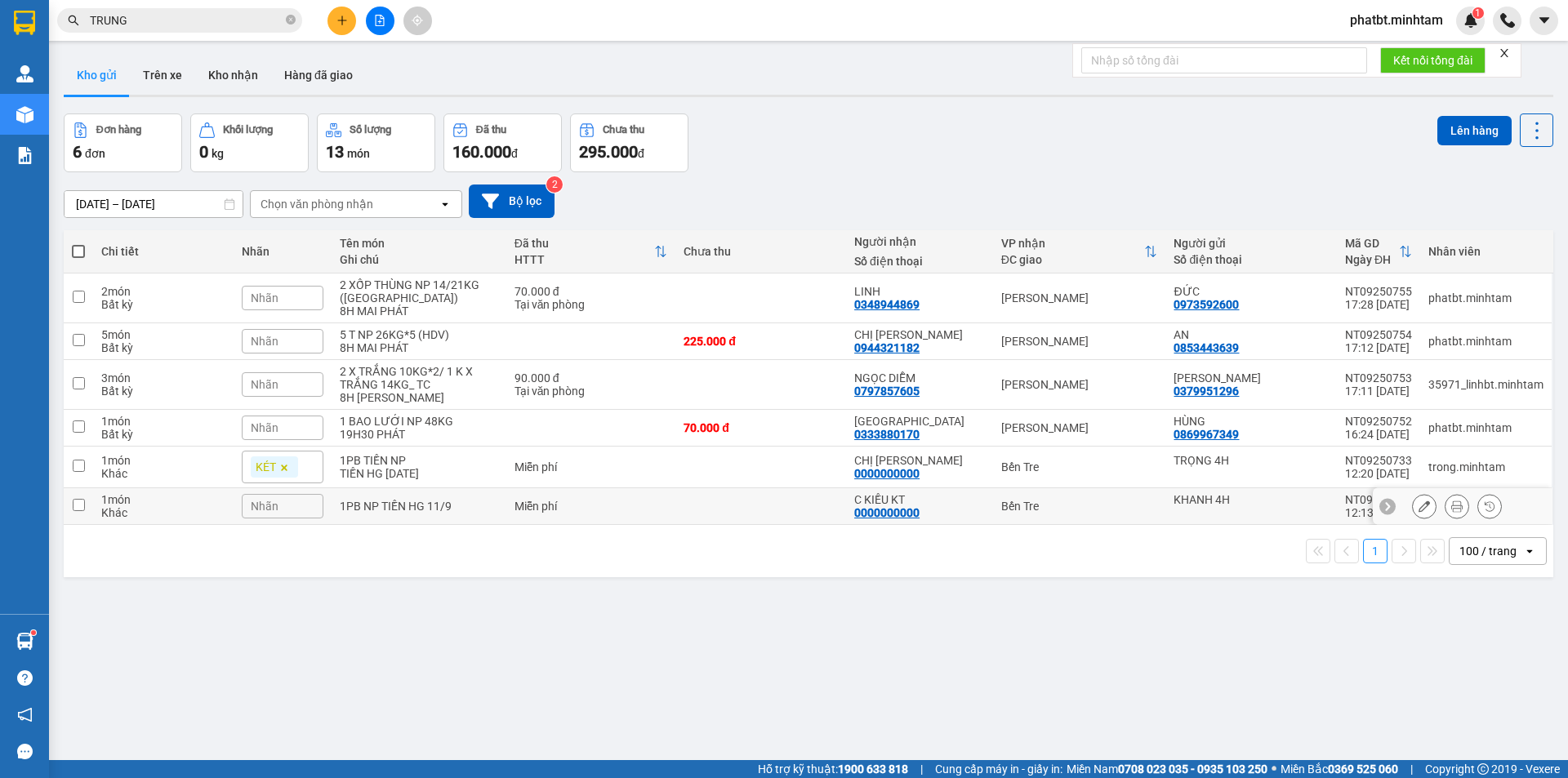
click at [316, 502] on div "Nhãn" at bounding box center [282, 506] width 81 height 24
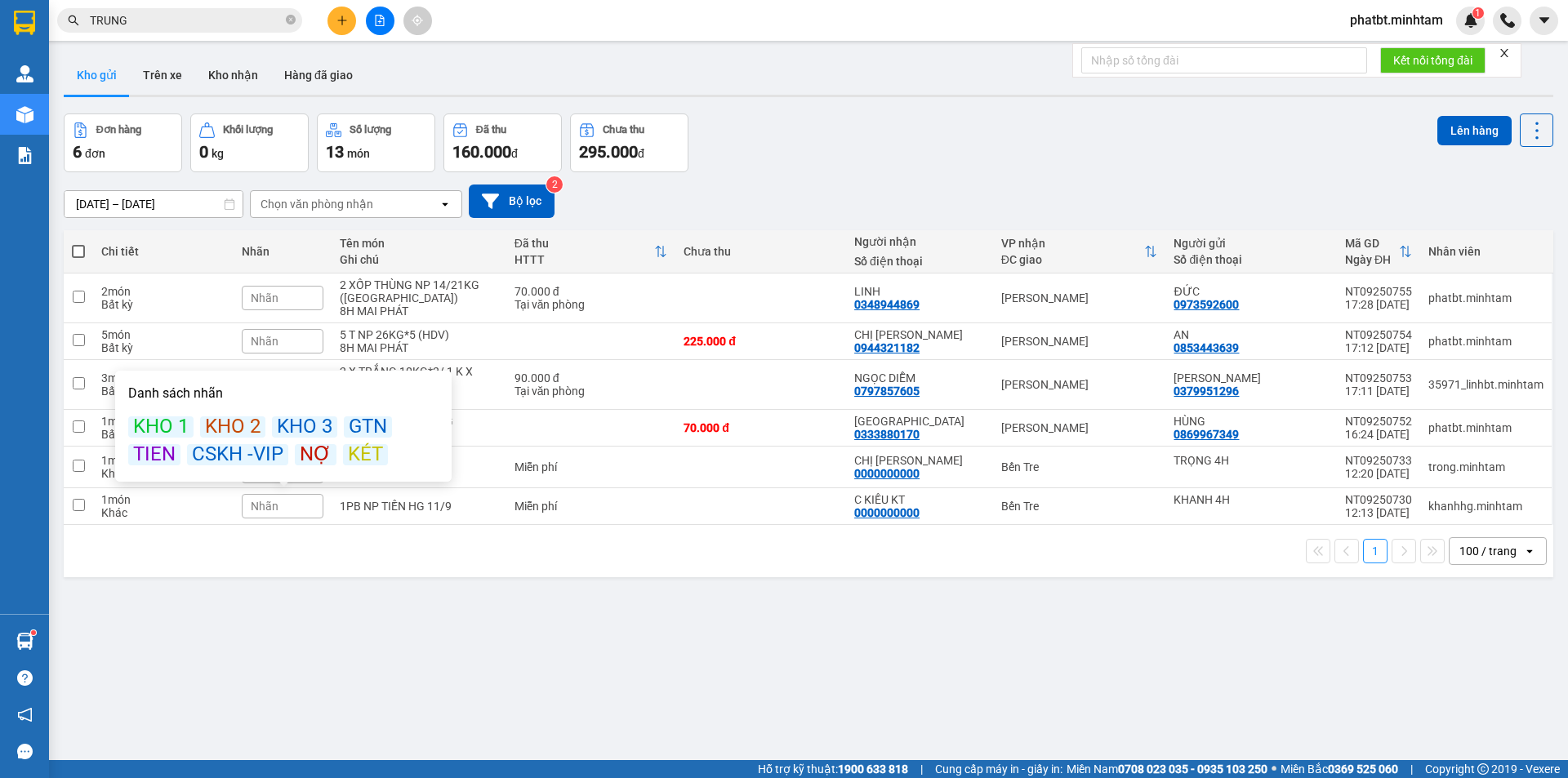
click at [364, 444] on div "KÉT" at bounding box center [365, 455] width 45 height 21
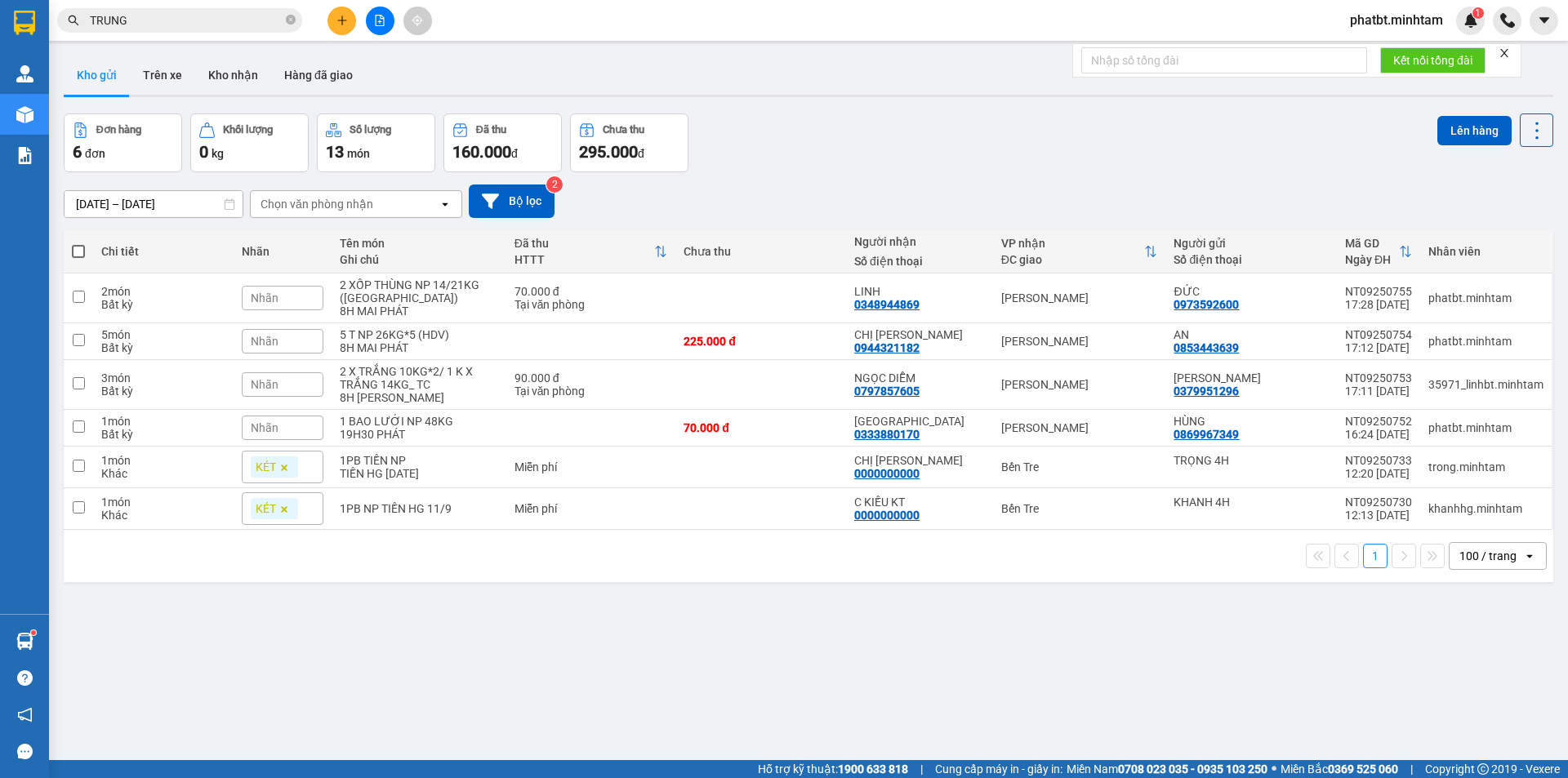
click at [1035, 137] on div "Đơn hàng 6 đơn Khối lượng 0 kg Số lượng 13 món Đã thu 160.000 đ Chưa thu 295.00…" at bounding box center [809, 142] width 1490 height 59
click at [241, 80] on button "Kho nhận" at bounding box center [233, 75] width 76 height 39
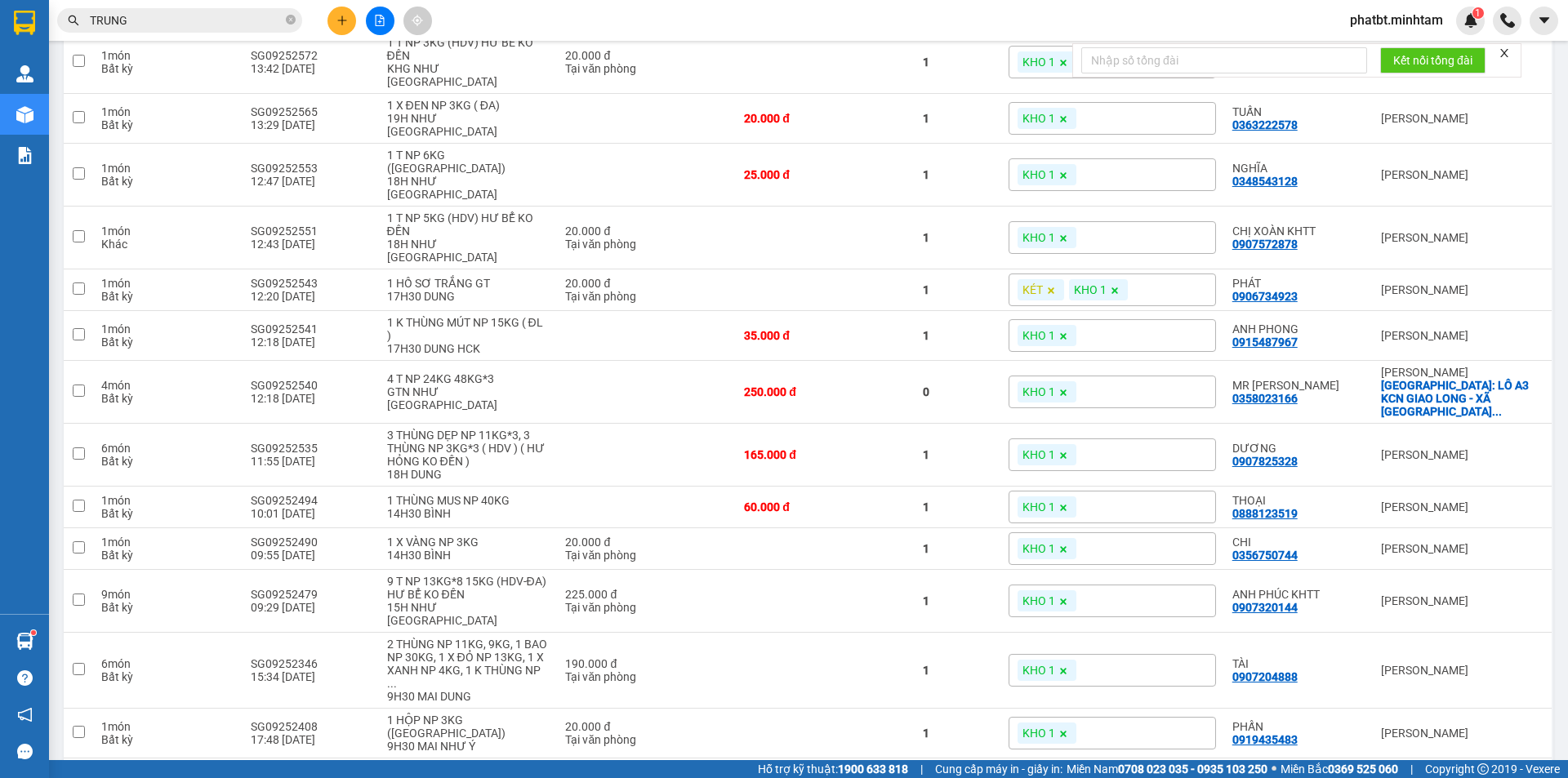
scroll to position [469, 0]
click at [1369, 500] on icon at bounding box center [1375, 505] width 11 height 11
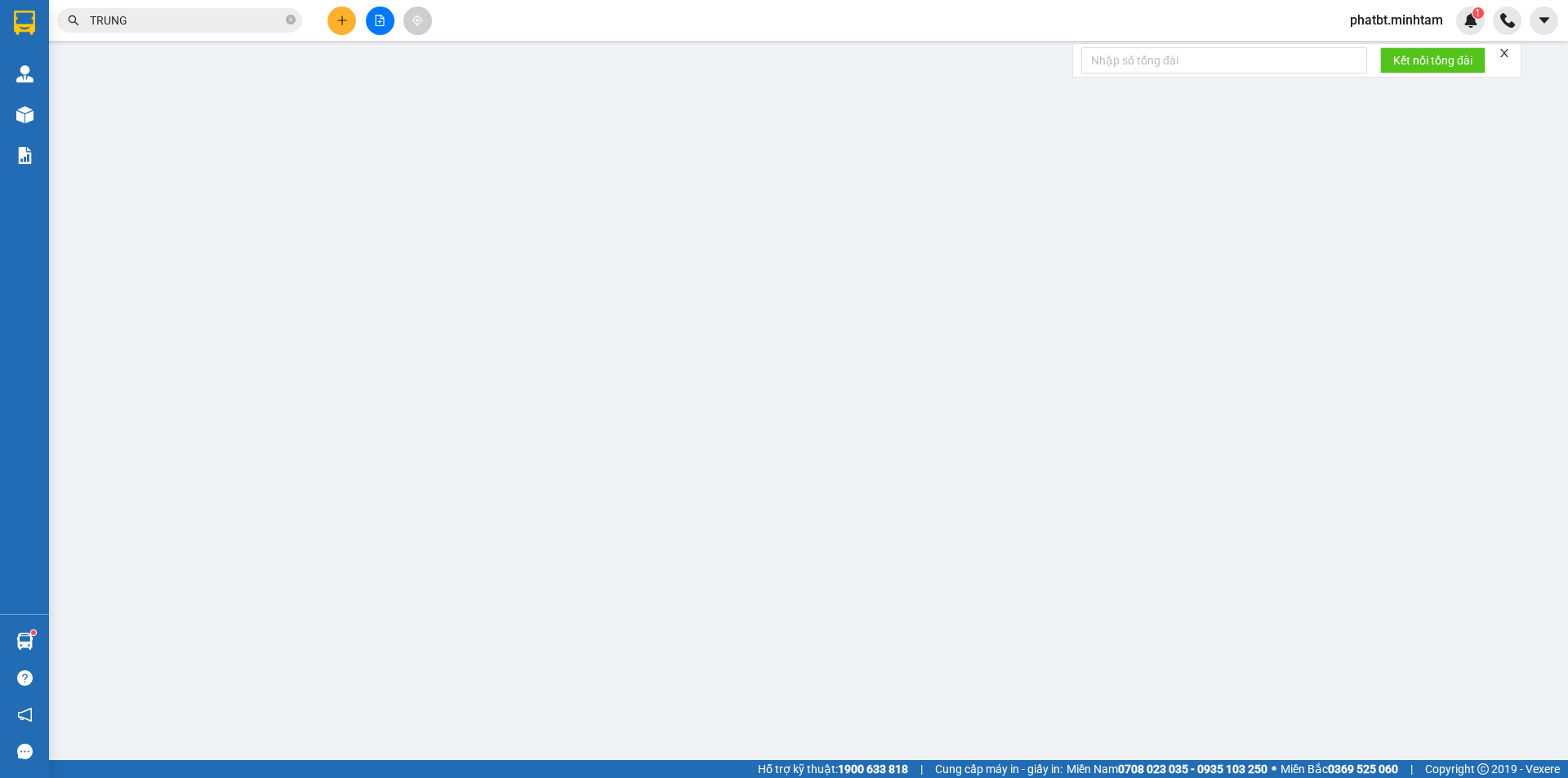
type input "0862099808"
type input "LỆ"
type input "0888123519"
type input "THOẠI"
type input "BM"
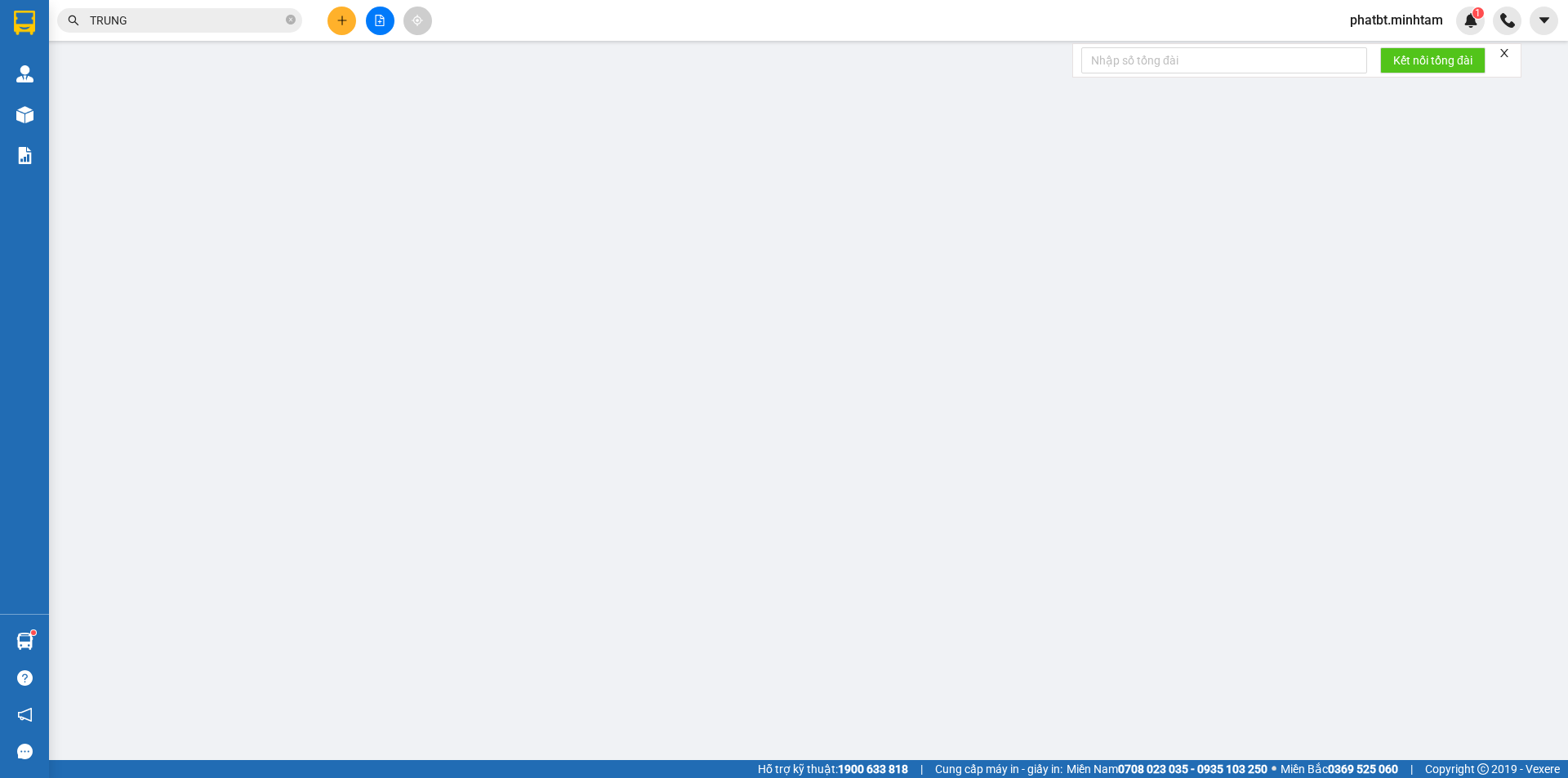
type input "60.000"
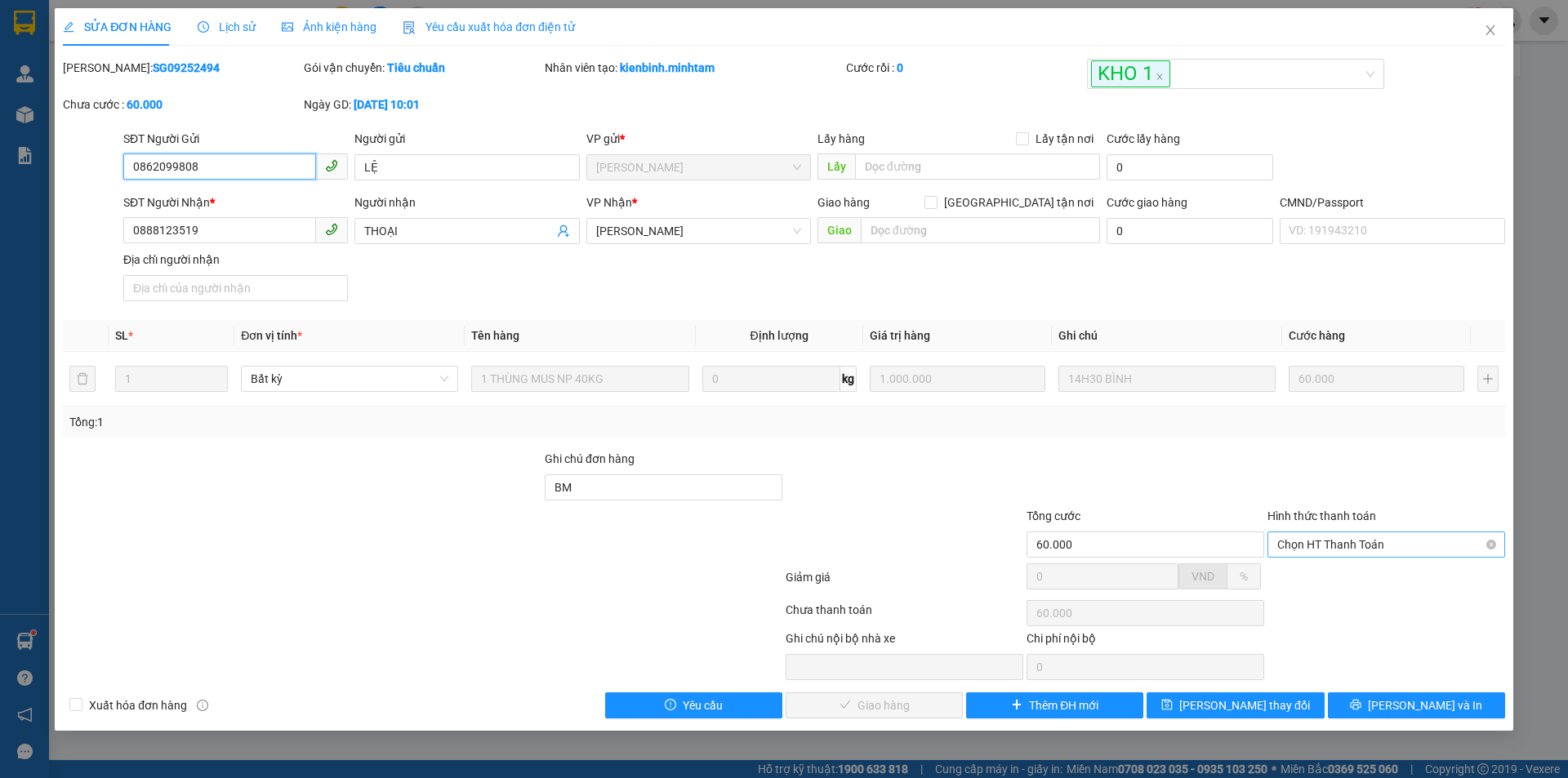
click at [1333, 543] on span "Chọn HT Thanh Toán" at bounding box center [1386, 545] width 218 height 24
drag, startPoint x: 1307, startPoint y: 564, endPoint x: 1299, endPoint y: 565, distance: 8.1
click at [1307, 564] on div "Tại văn phòng" at bounding box center [1387, 577] width 238 height 26
type input "0"
click at [891, 706] on span "Lưu và Giao hàng" at bounding box center [895, 705] width 157 height 18
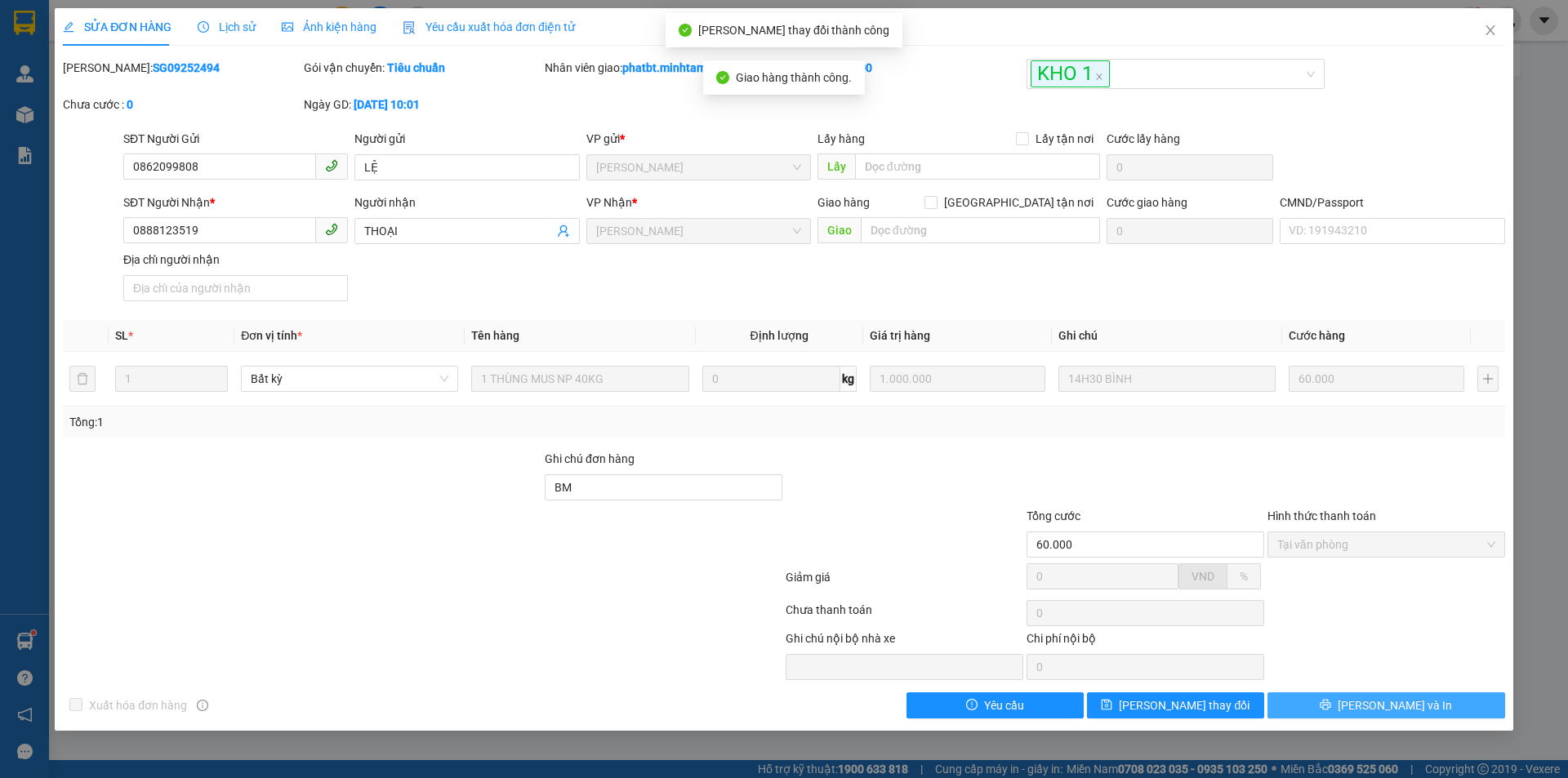
click at [1387, 708] on span "Lưu và In" at bounding box center [1395, 705] width 115 height 18
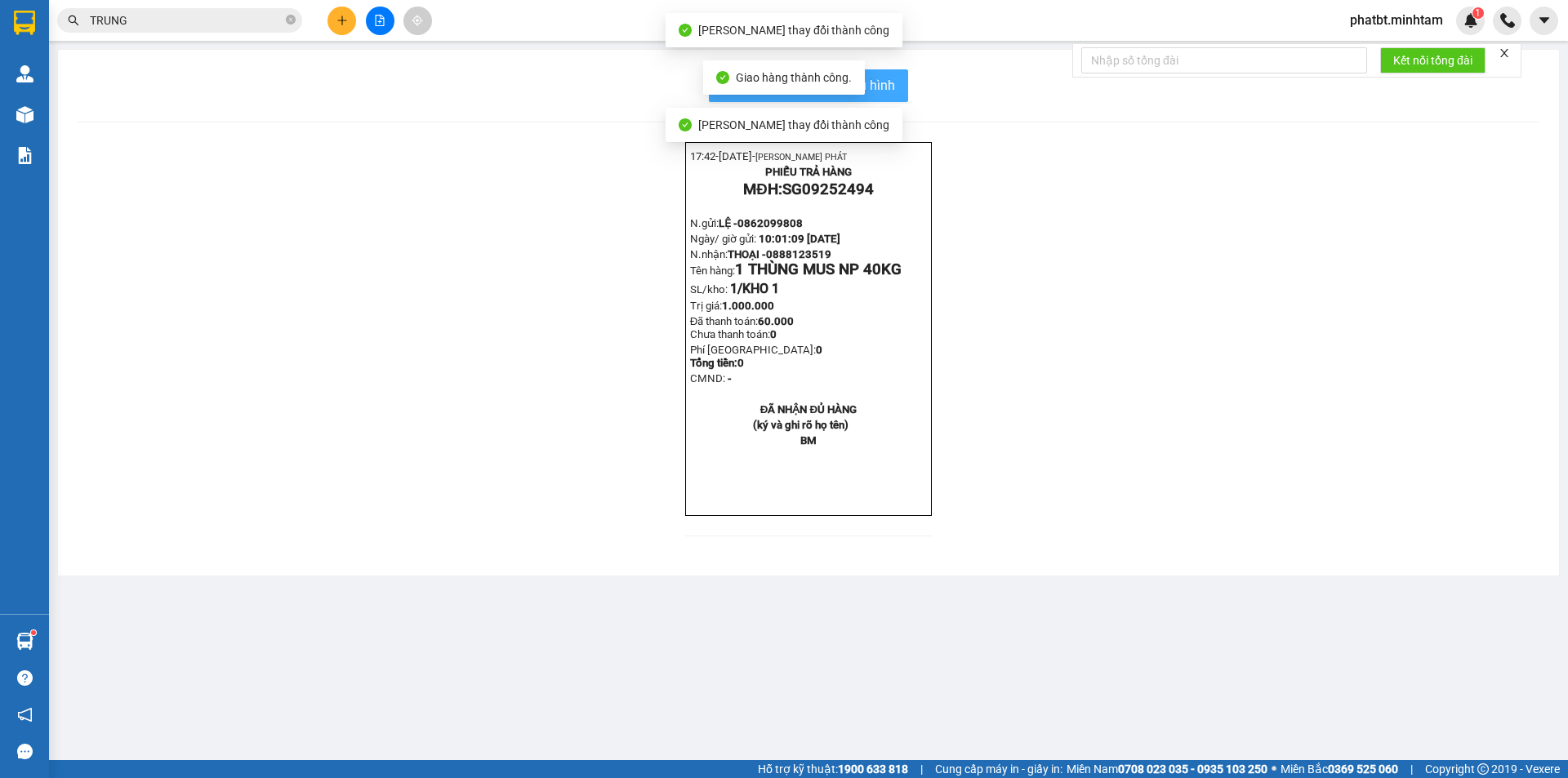
click at [892, 85] on span "In mẫu biên lai tự cấu hình" at bounding box center [819, 85] width 154 height 20
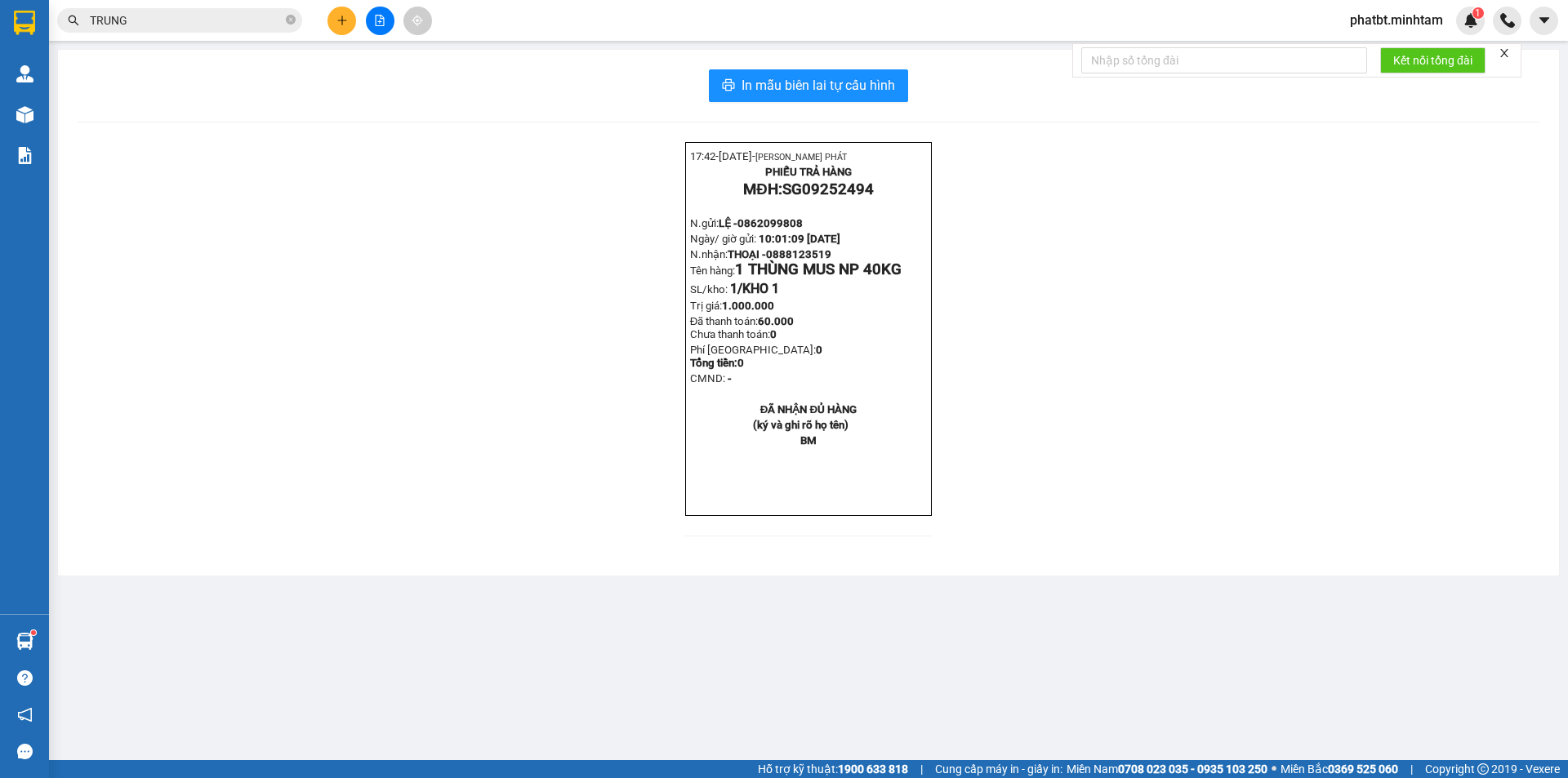
drag, startPoint x: 169, startPoint y: 16, endPoint x: 155, endPoint y: 13, distance: 14.3
click at [167, 16] on input "TRUNG" at bounding box center [186, 20] width 192 height 18
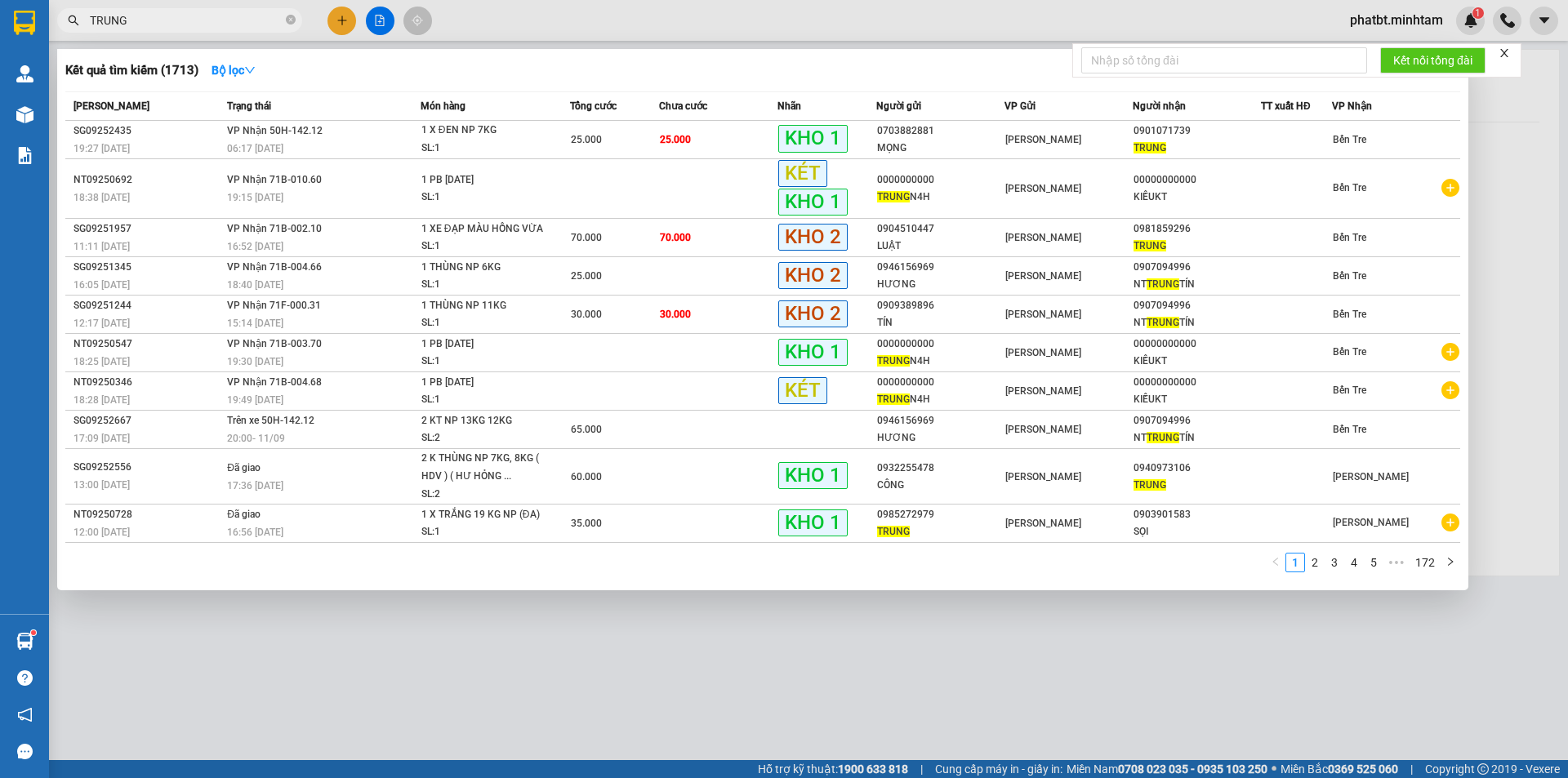
click at [284, 19] on span "TRUNG" at bounding box center [179, 20] width 245 height 24
click at [287, 19] on icon "close-circle" at bounding box center [290, 19] width 10 height 10
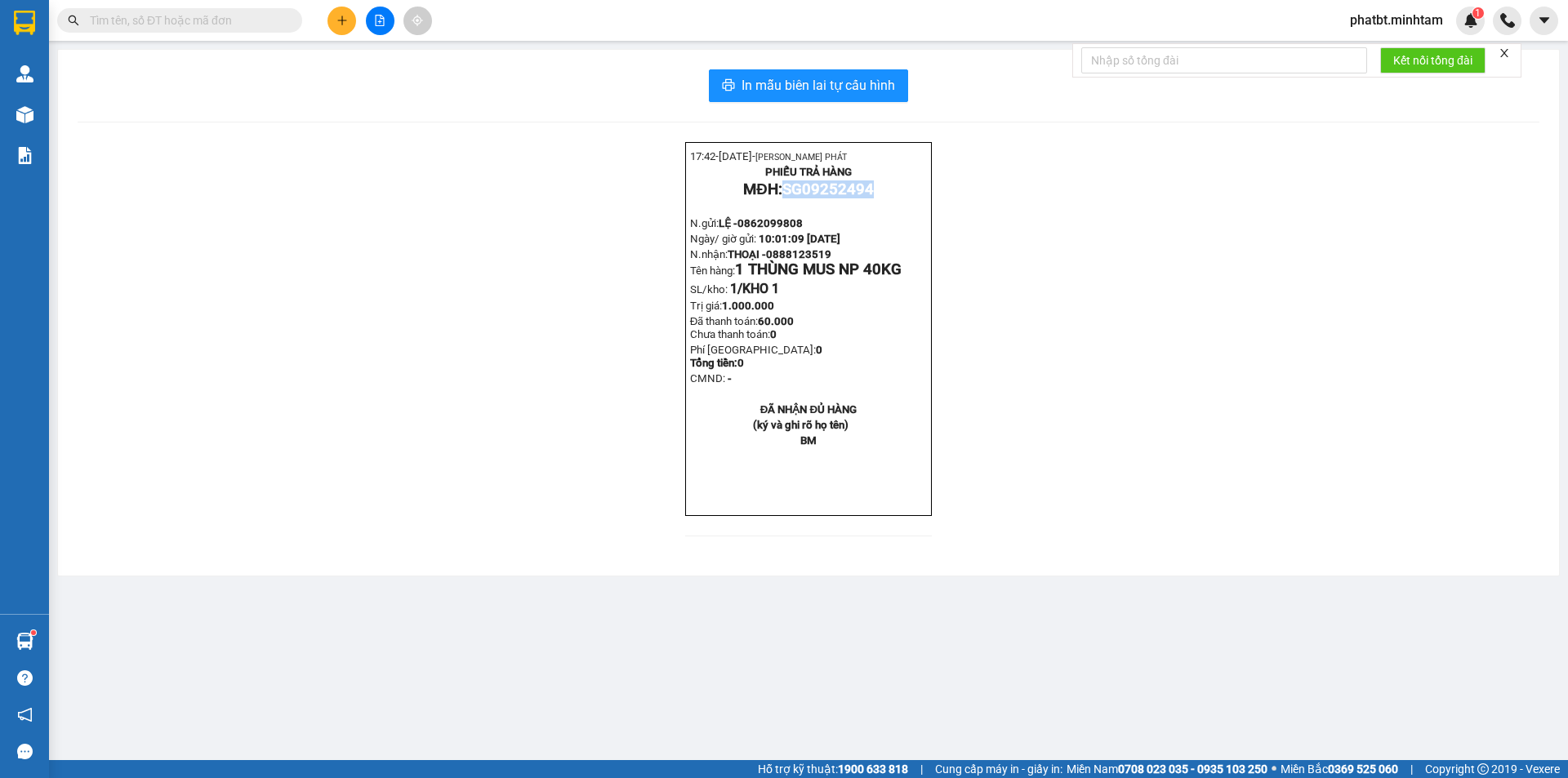
drag, startPoint x: 789, startPoint y: 196, endPoint x: 880, endPoint y: 202, distance: 91.2
click at [880, 198] on p "MĐH: SG09252494" at bounding box center [808, 189] width 237 height 18
copy span "SG09252494"
click at [277, 16] on input "text" at bounding box center [186, 20] width 192 height 18
paste input "SG09252494"
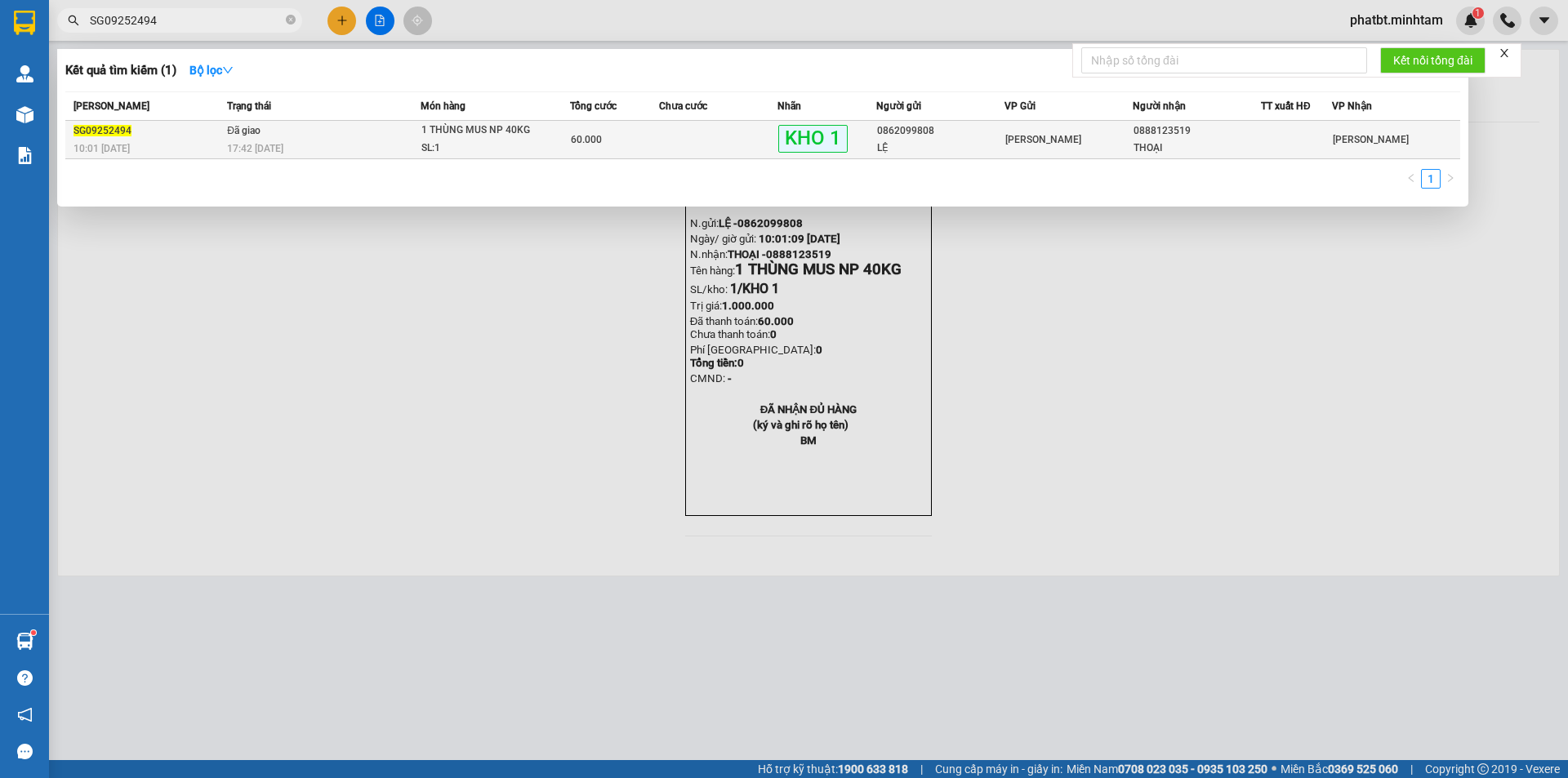
type input "SG09252494"
click at [344, 137] on td "Đã giao 17:42 - 11/09" at bounding box center [322, 140] width 198 height 38
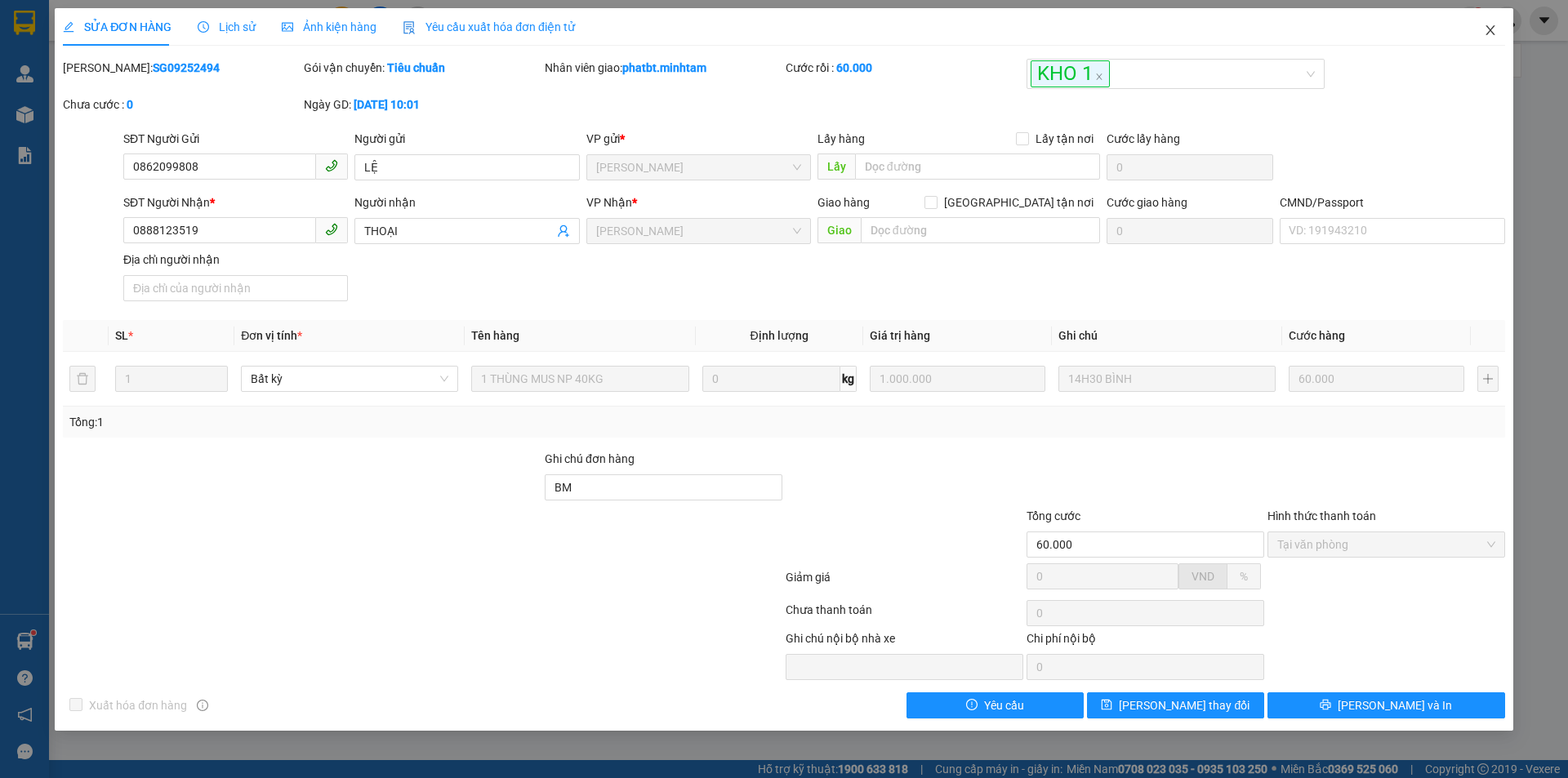
click at [1481, 26] on span "Close" at bounding box center [1491, 31] width 45 height 45
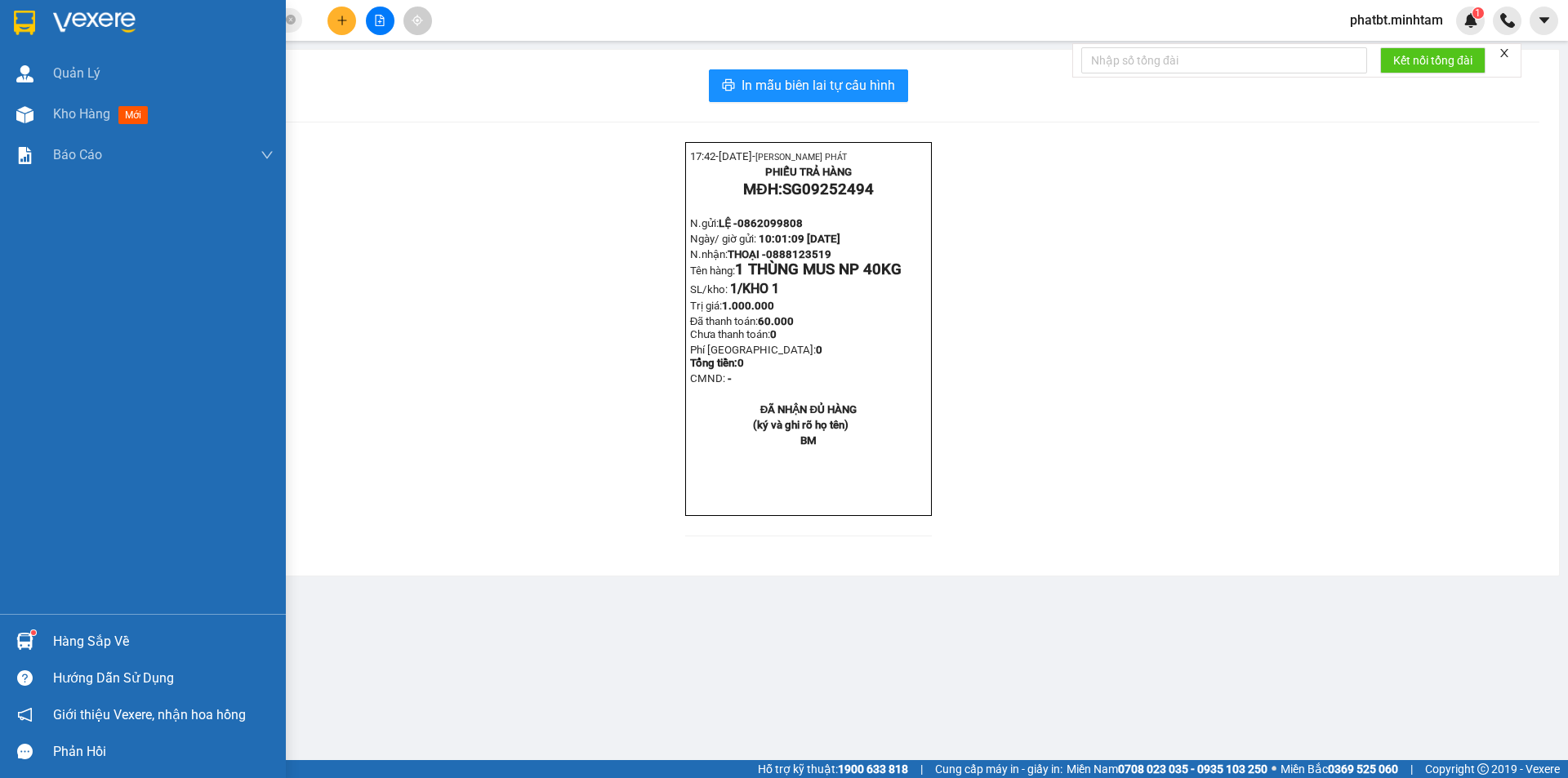
click at [76, 646] on div "Hàng sắp về" at bounding box center [164, 642] width 220 height 24
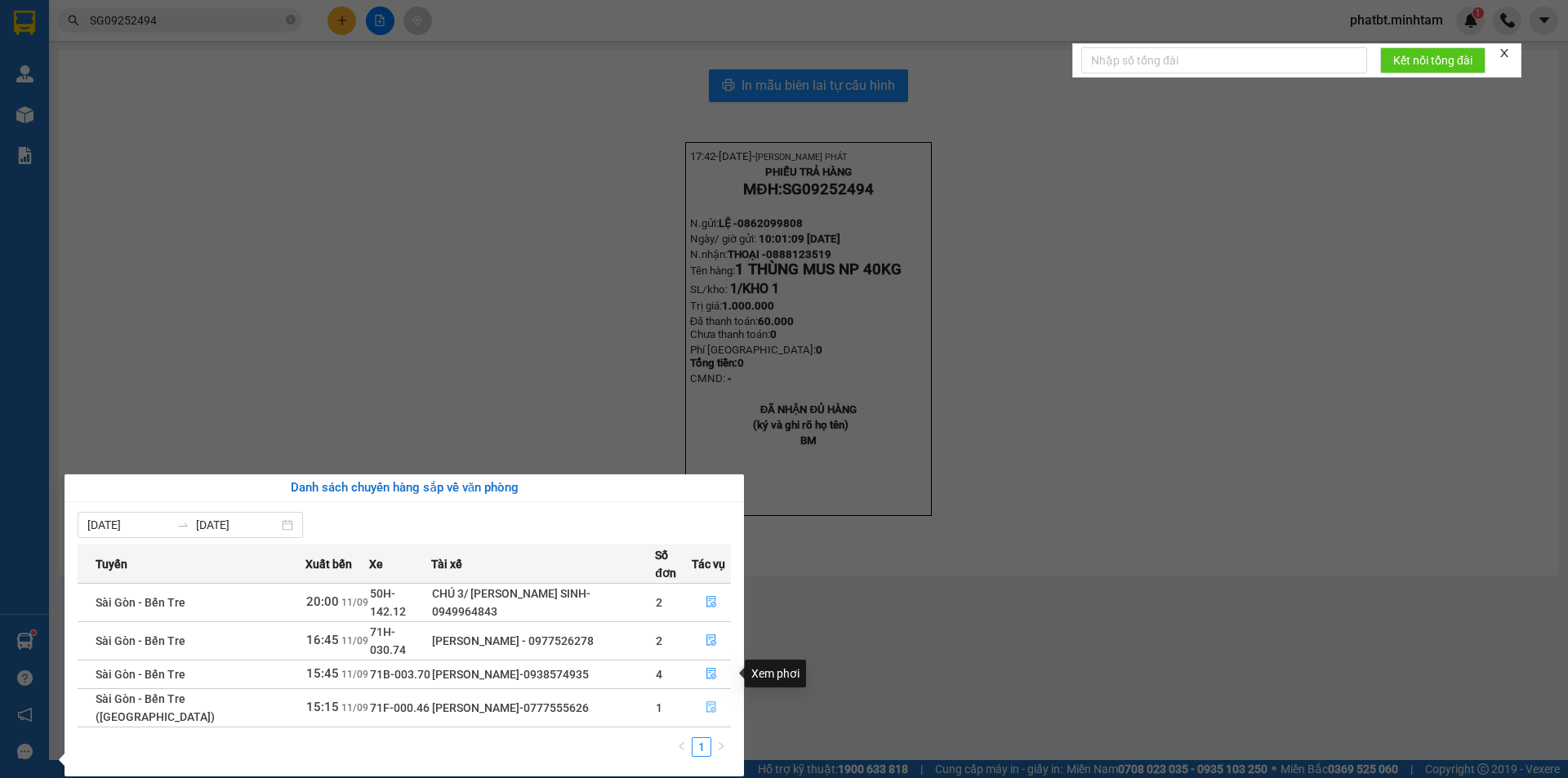
click at [715, 695] on button "button" at bounding box center [711, 708] width 38 height 26
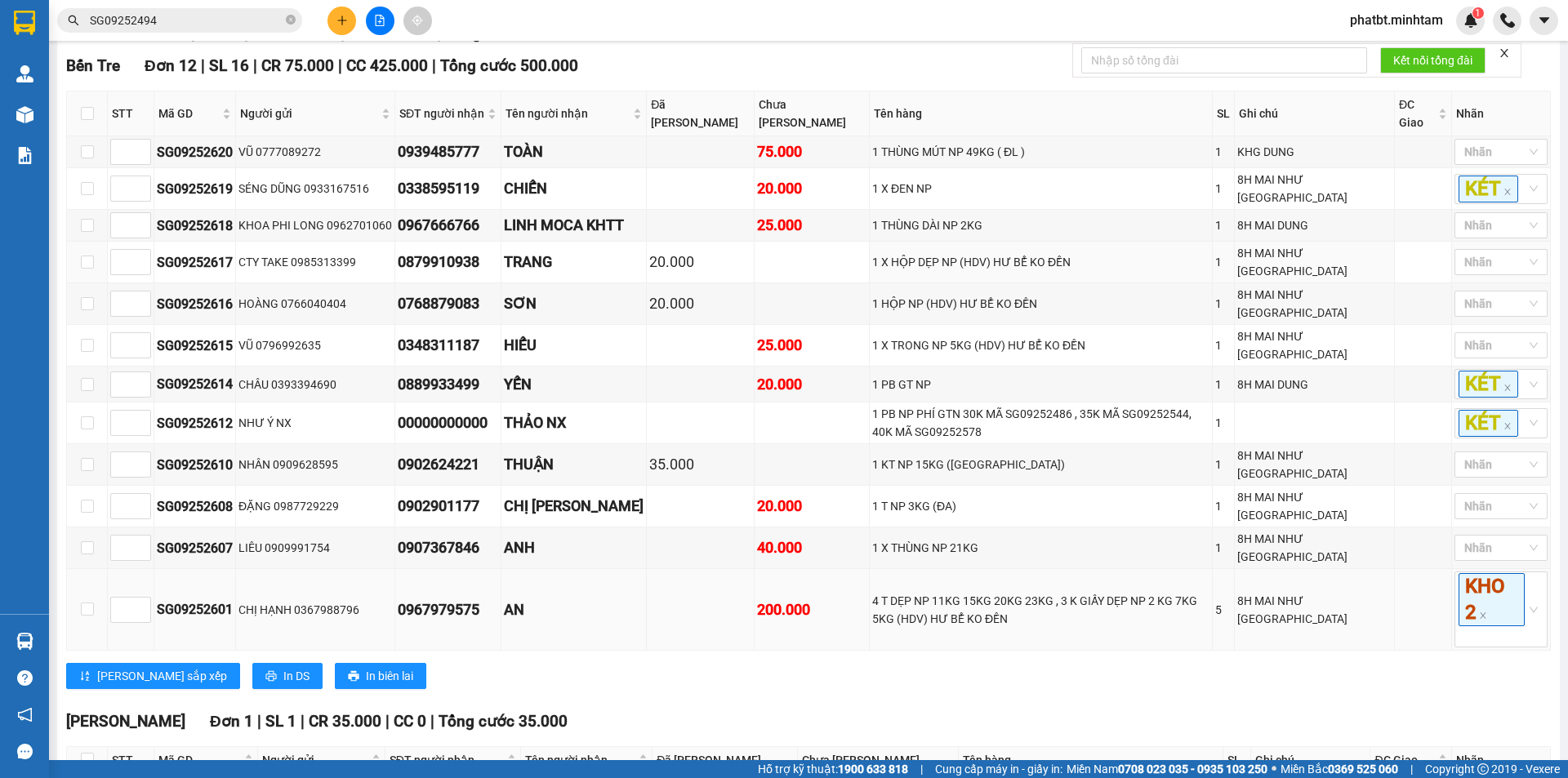
scroll to position [310, 0]
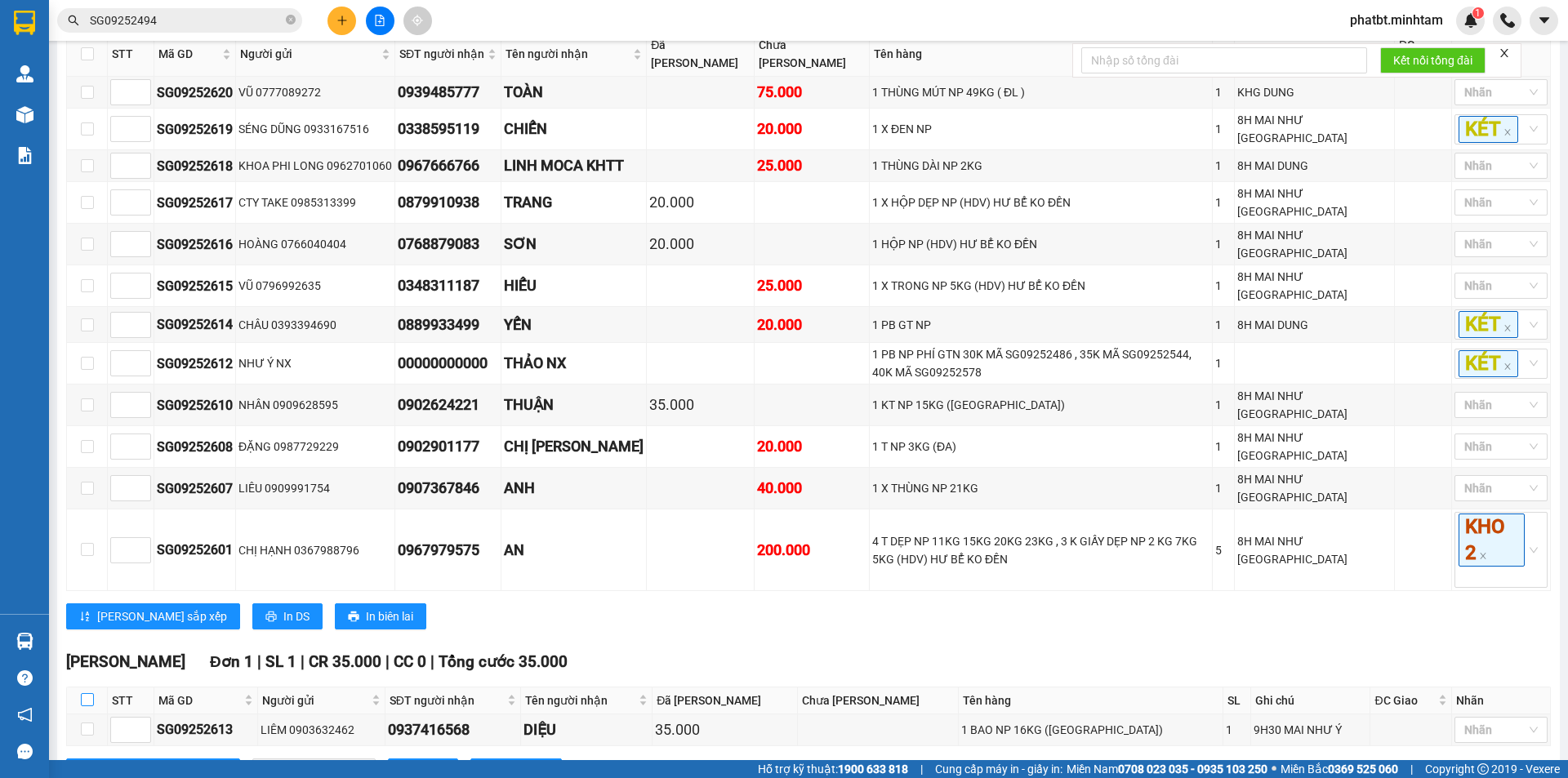
click at [88, 693] on input "checkbox" at bounding box center [87, 699] width 13 height 13
checkbox input "true"
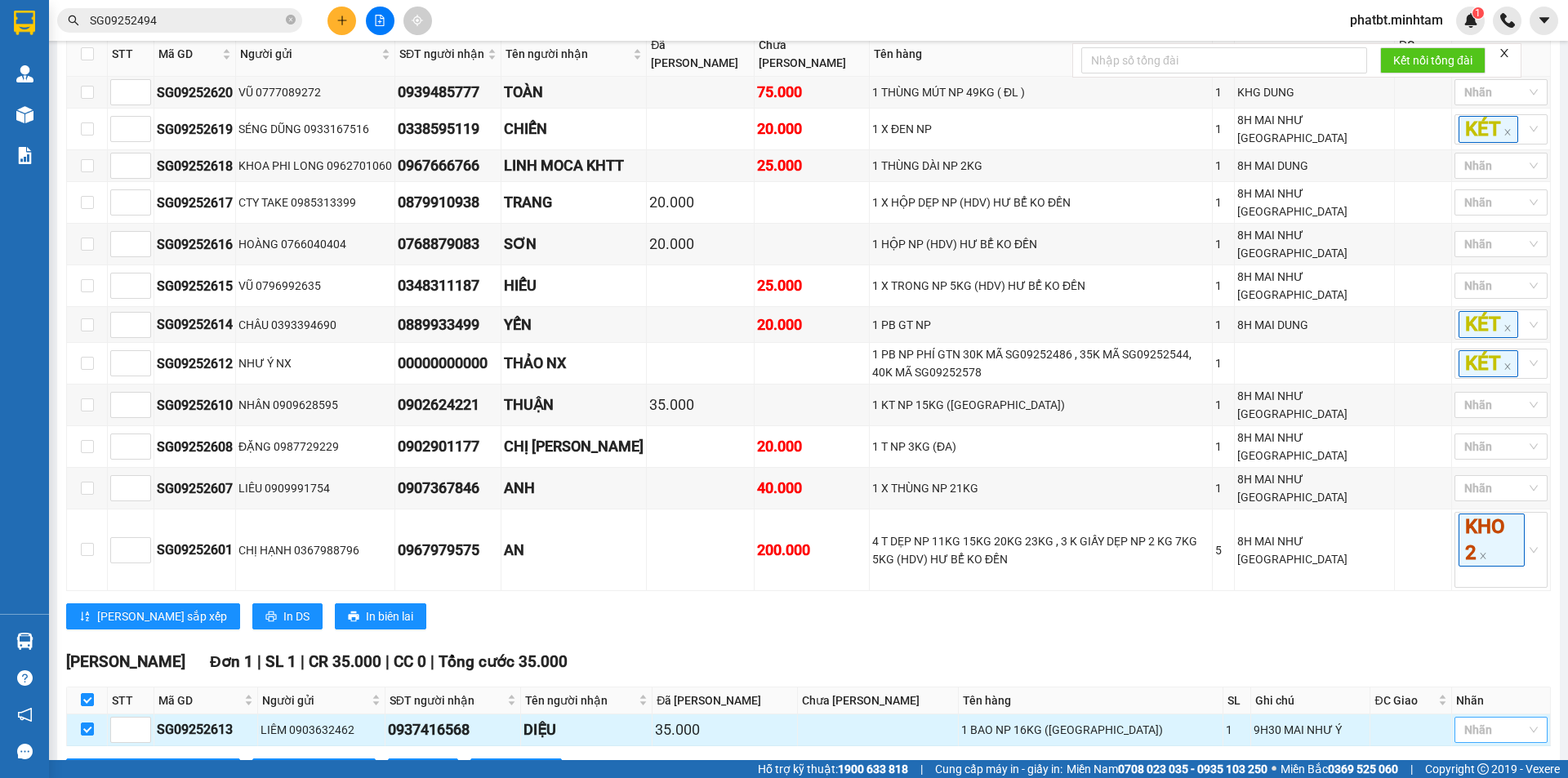
click at [1520, 717] on div "Nhãn" at bounding box center [1502, 730] width 93 height 26
click at [1467, 441] on div "KHO 1" at bounding box center [1489, 444] width 73 height 18
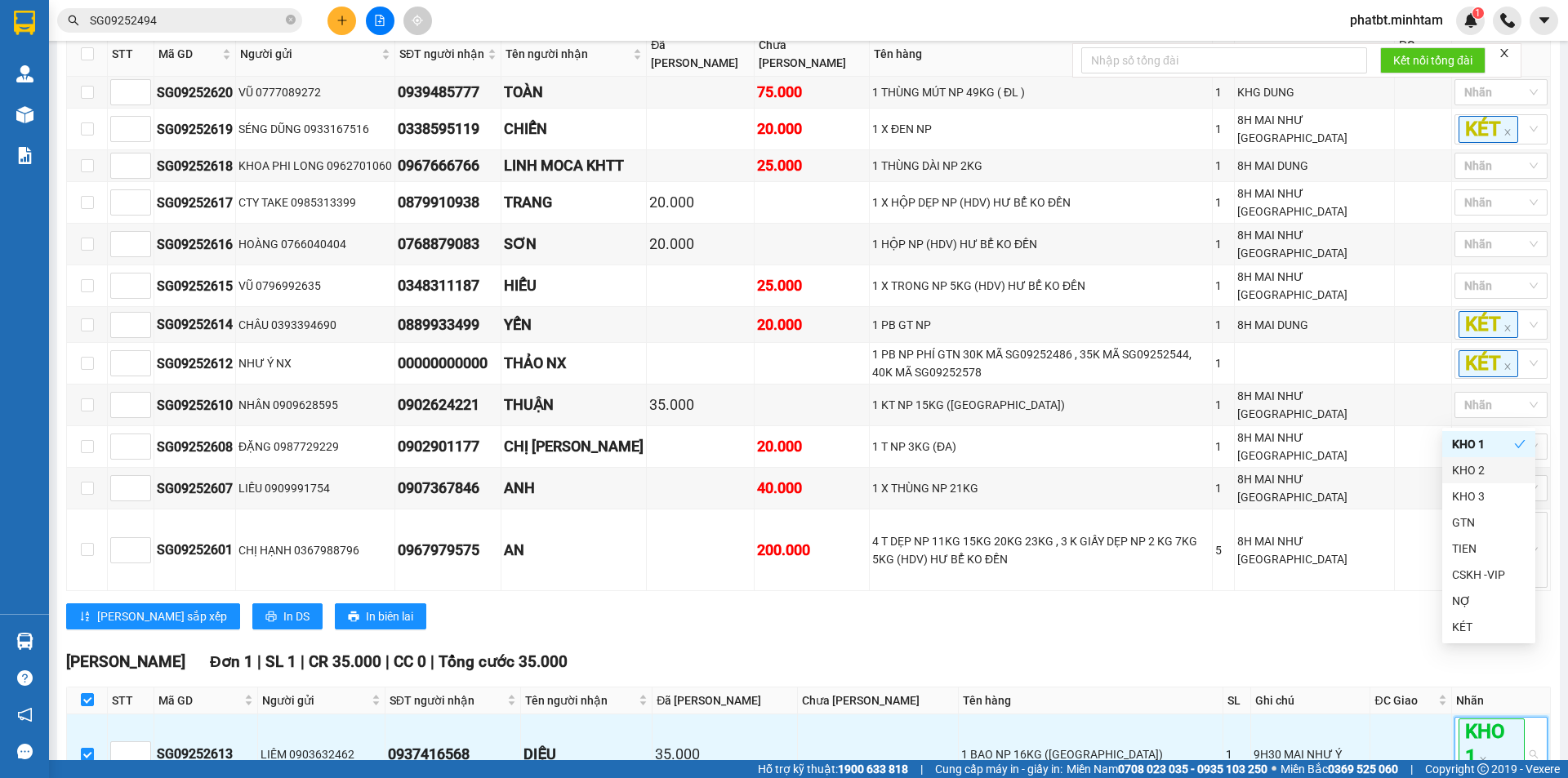
click at [1333, 570] on div "Bến Tre Đơn 12 | SL 16 | CR 75.000 | CC 425.000 | Tổng cước 500.000 STT Mã GD …" at bounding box center [809, 317] width 1485 height 647
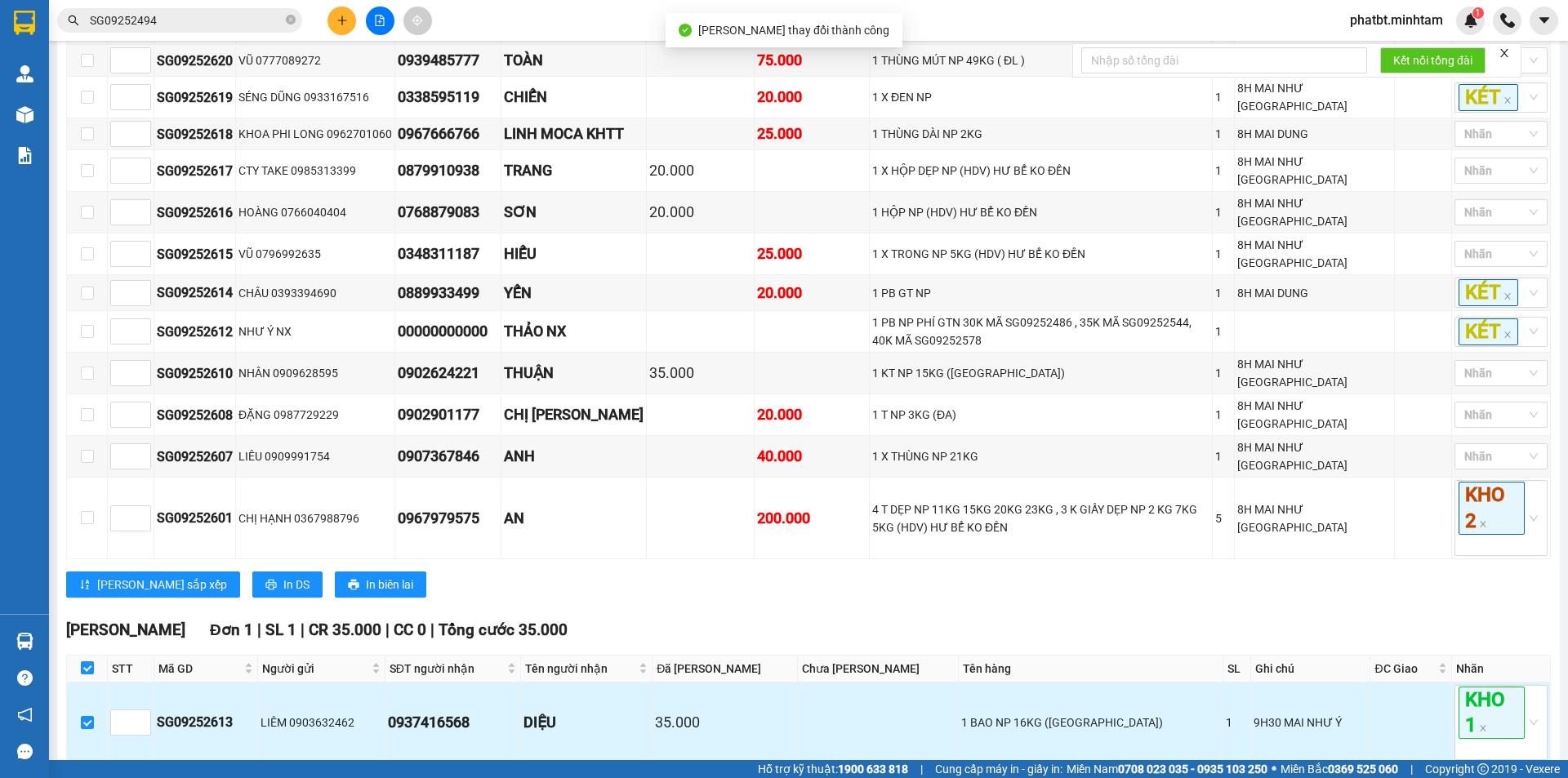
scroll to position [359, 0]
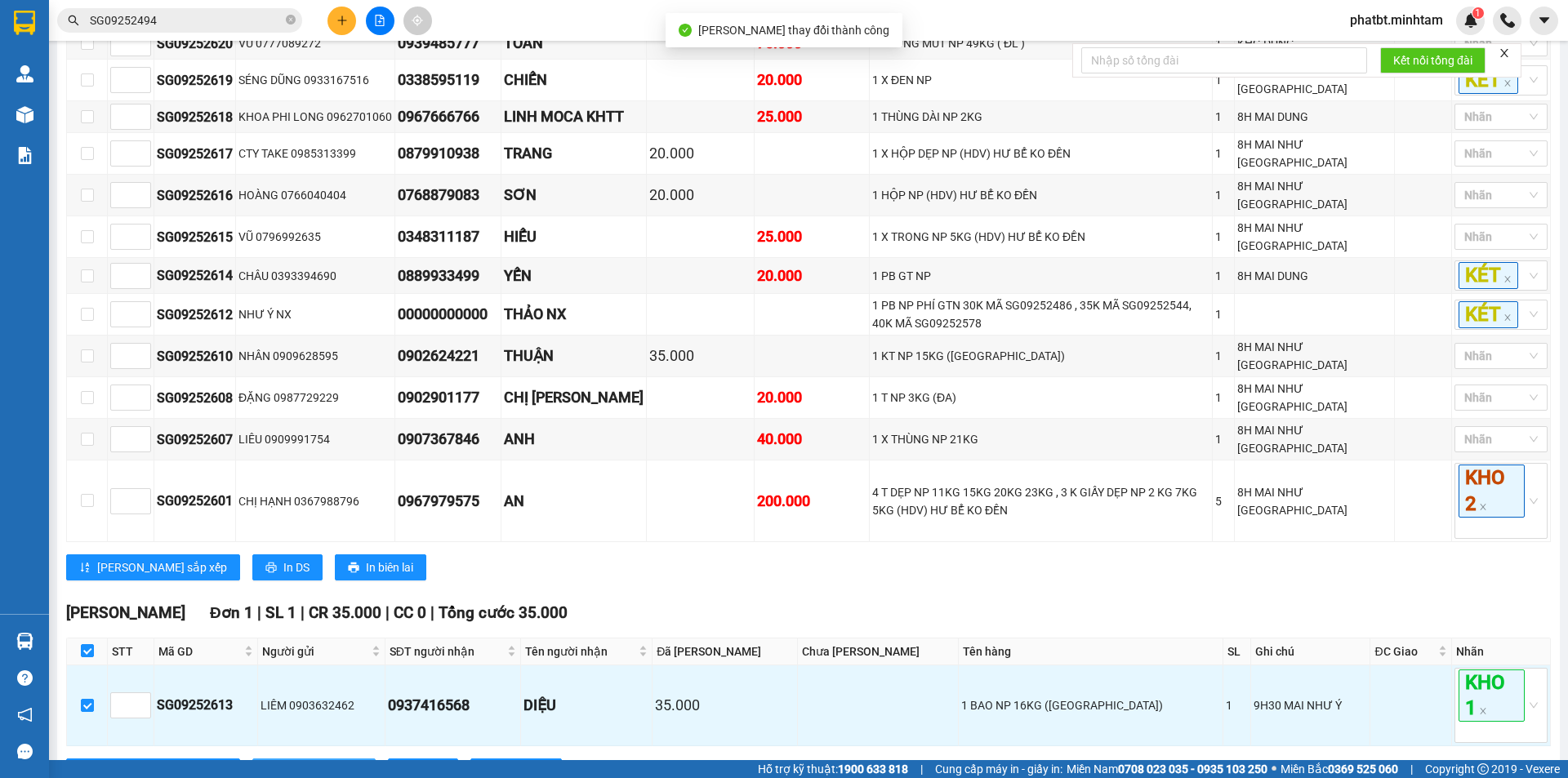
click at [283, 762] on span "Nhập kho nhận" at bounding box center [323, 771] width 80 height 18
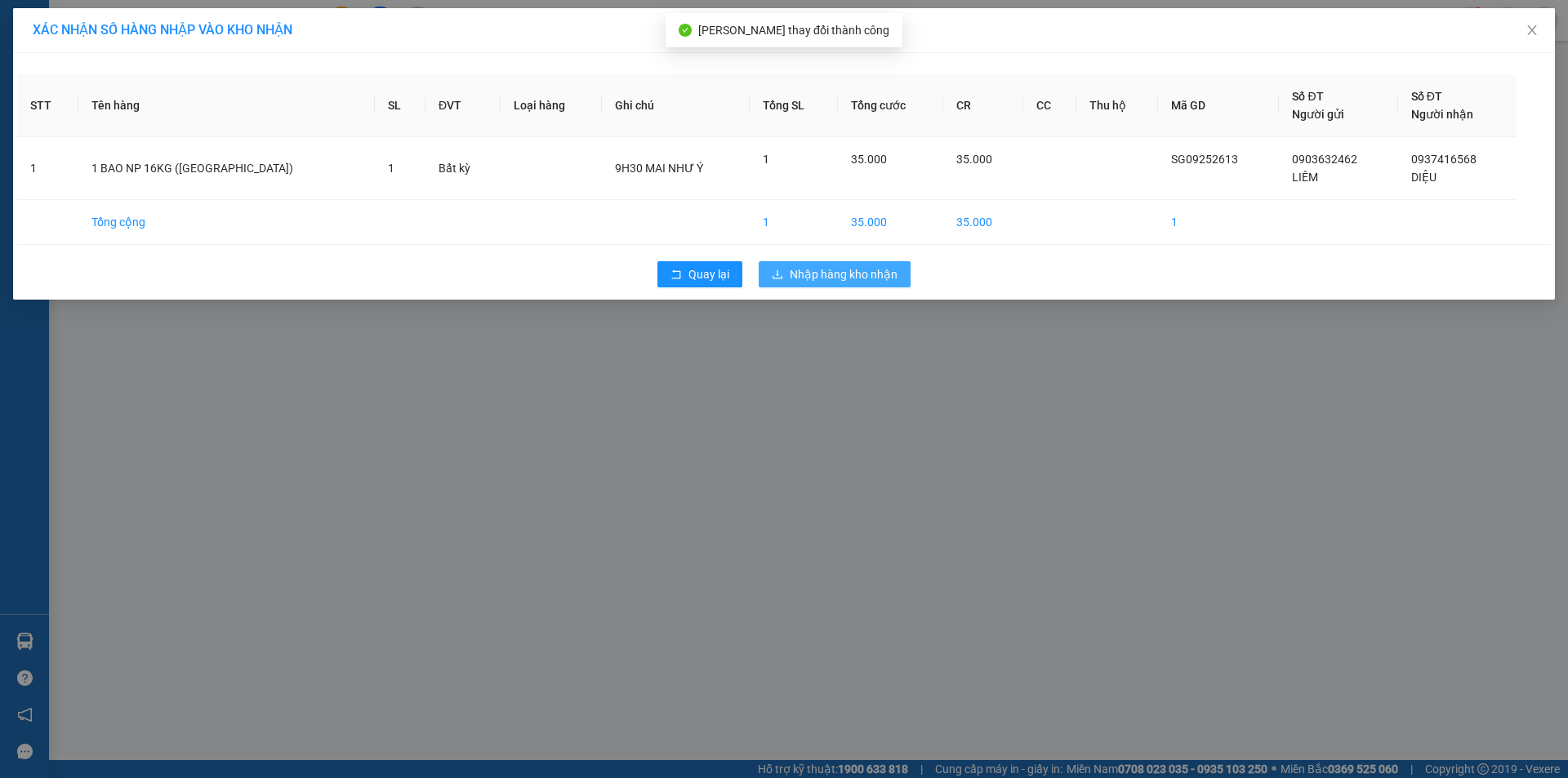
click at [833, 279] on span "Nhập hàng kho nhận" at bounding box center [843, 274] width 108 height 18
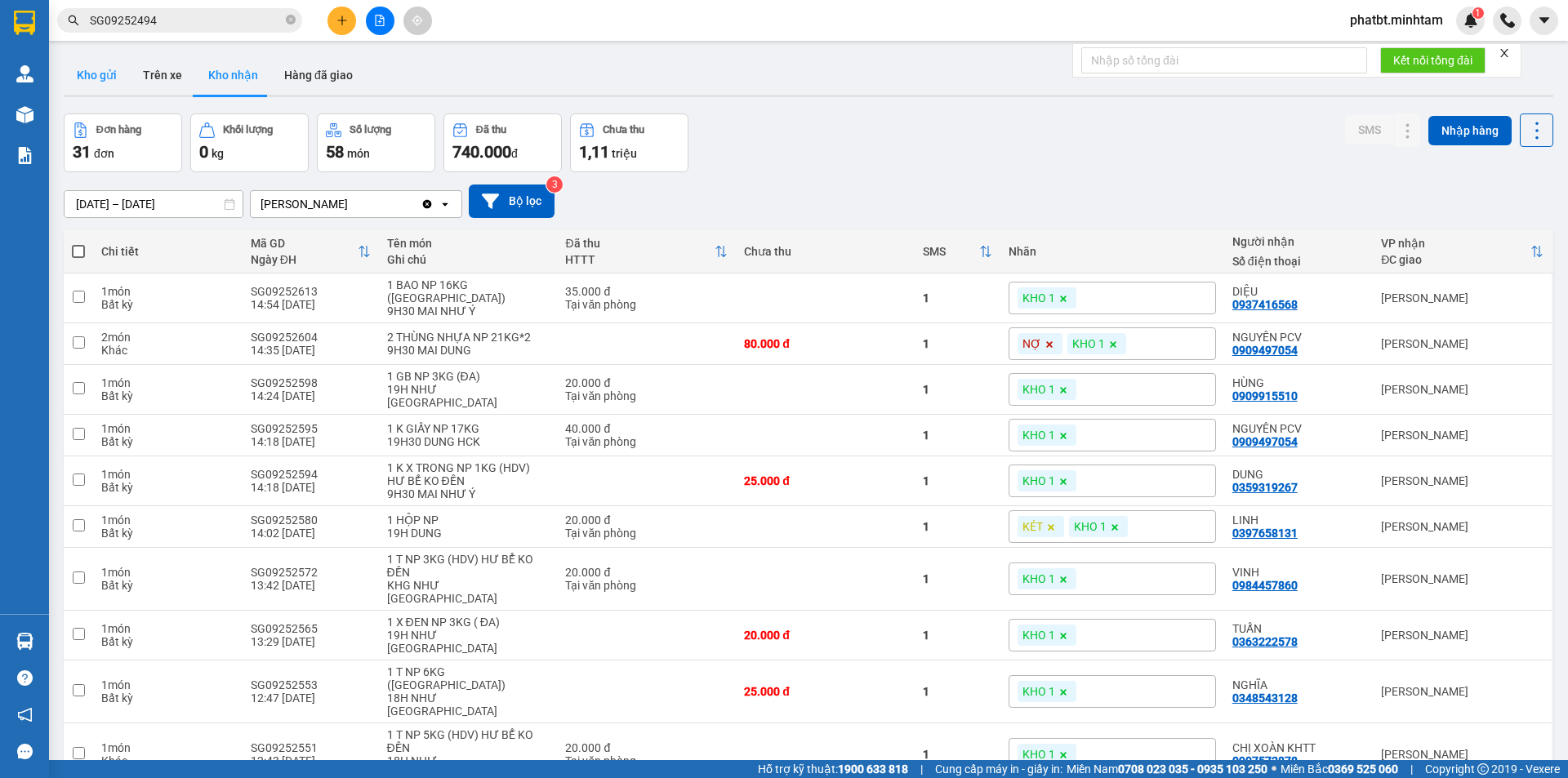
click at [85, 65] on button "Kho gửi" at bounding box center [97, 75] width 66 height 39
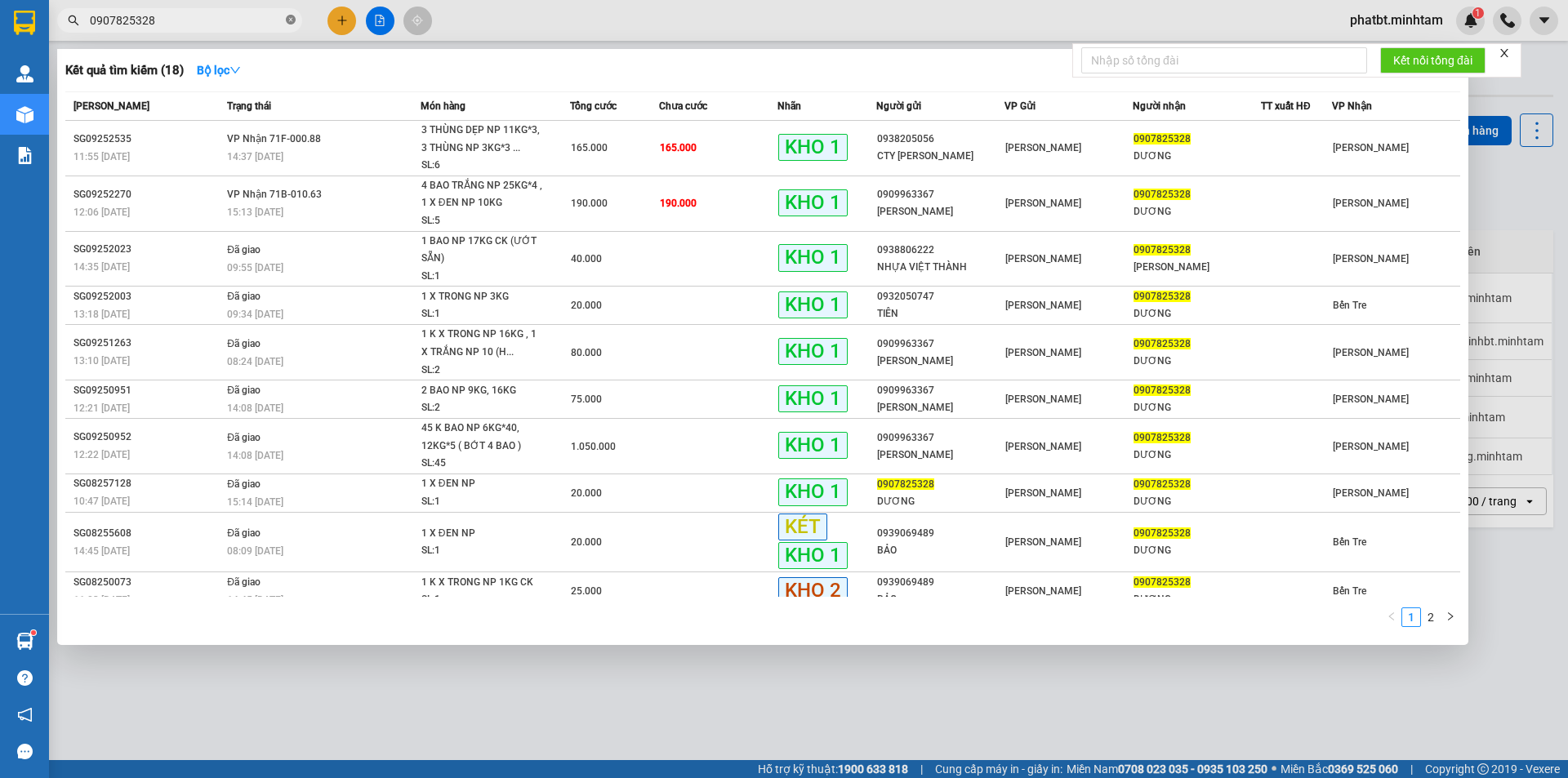
click at [289, 19] on icon "close-circle" at bounding box center [290, 19] width 10 height 10
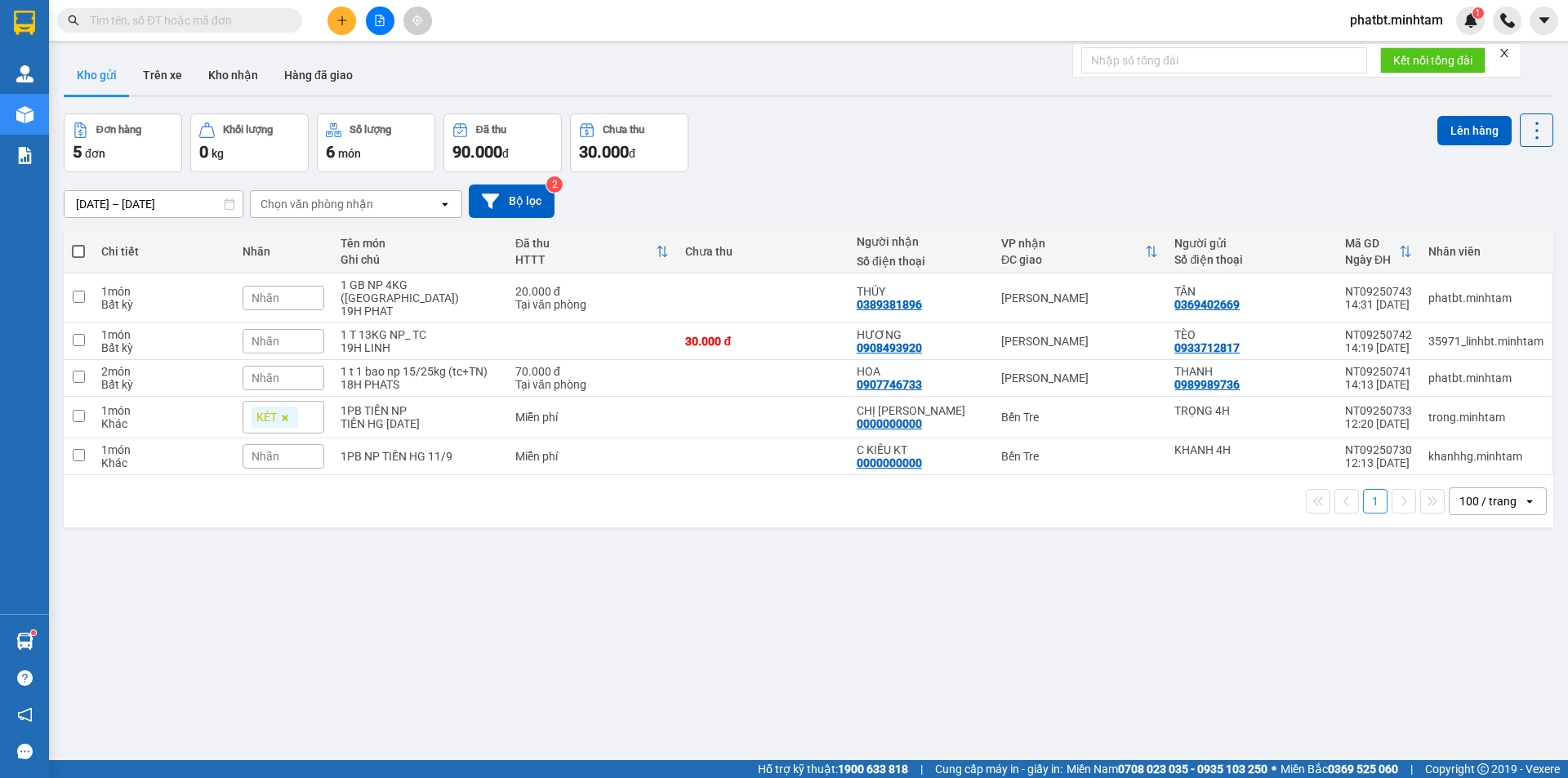
click at [241, 23] on input "text" at bounding box center [186, 20] width 192 height 18
click at [240, 77] on button "Kho nhận" at bounding box center [233, 75] width 76 height 39
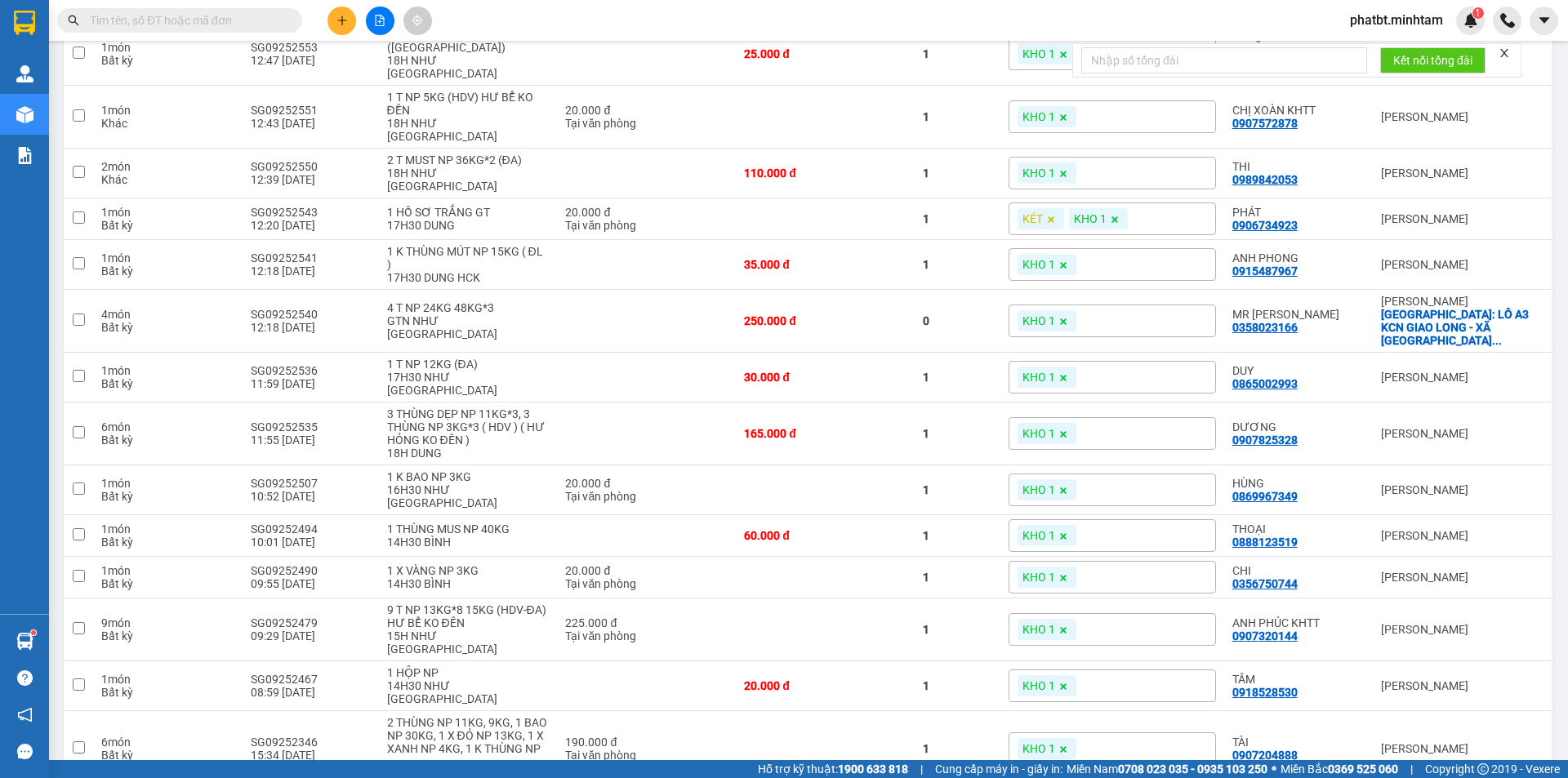
scroll to position [358, 0]
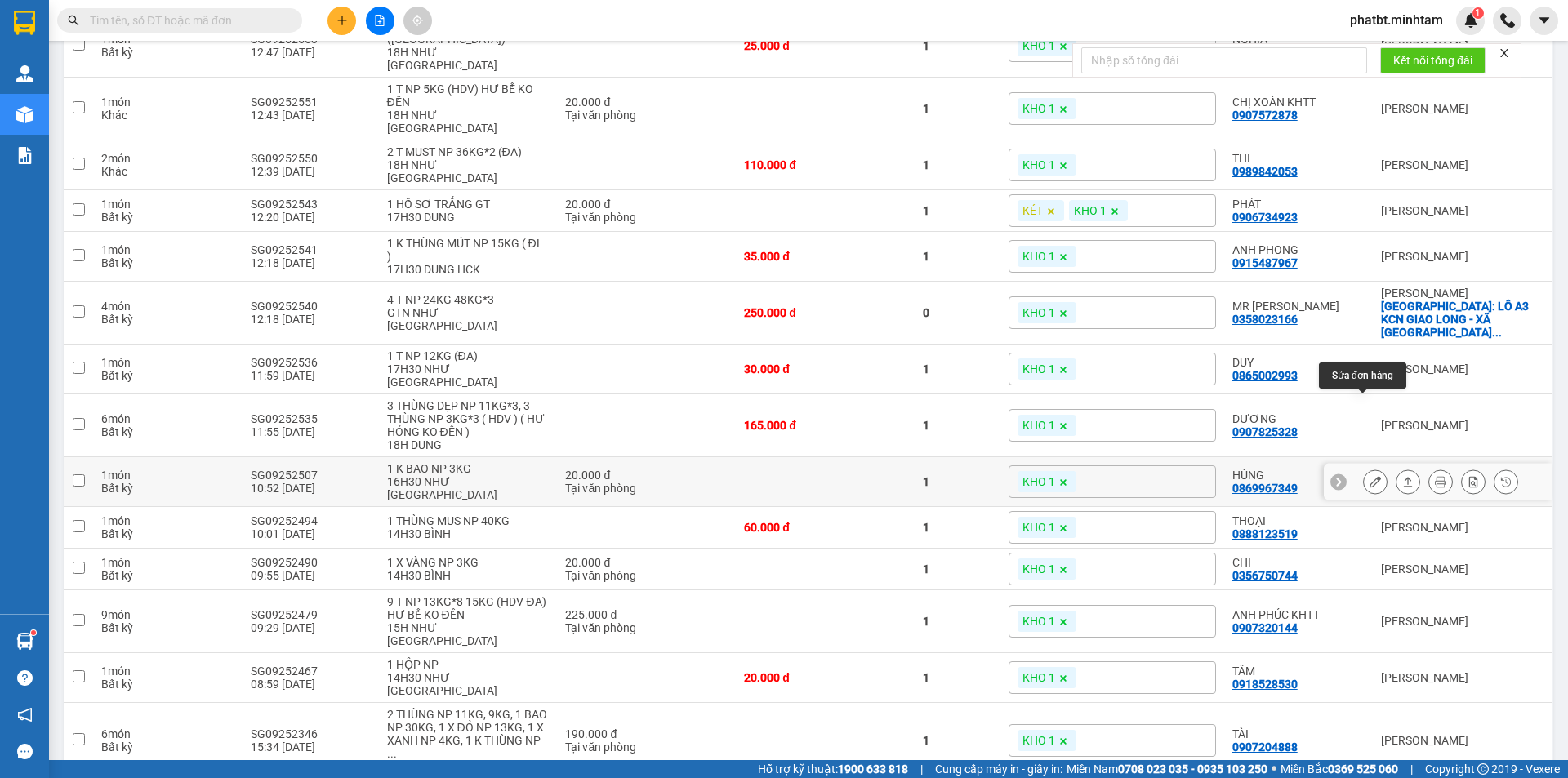
click at [1369, 476] on icon at bounding box center [1375, 482] width 11 height 11
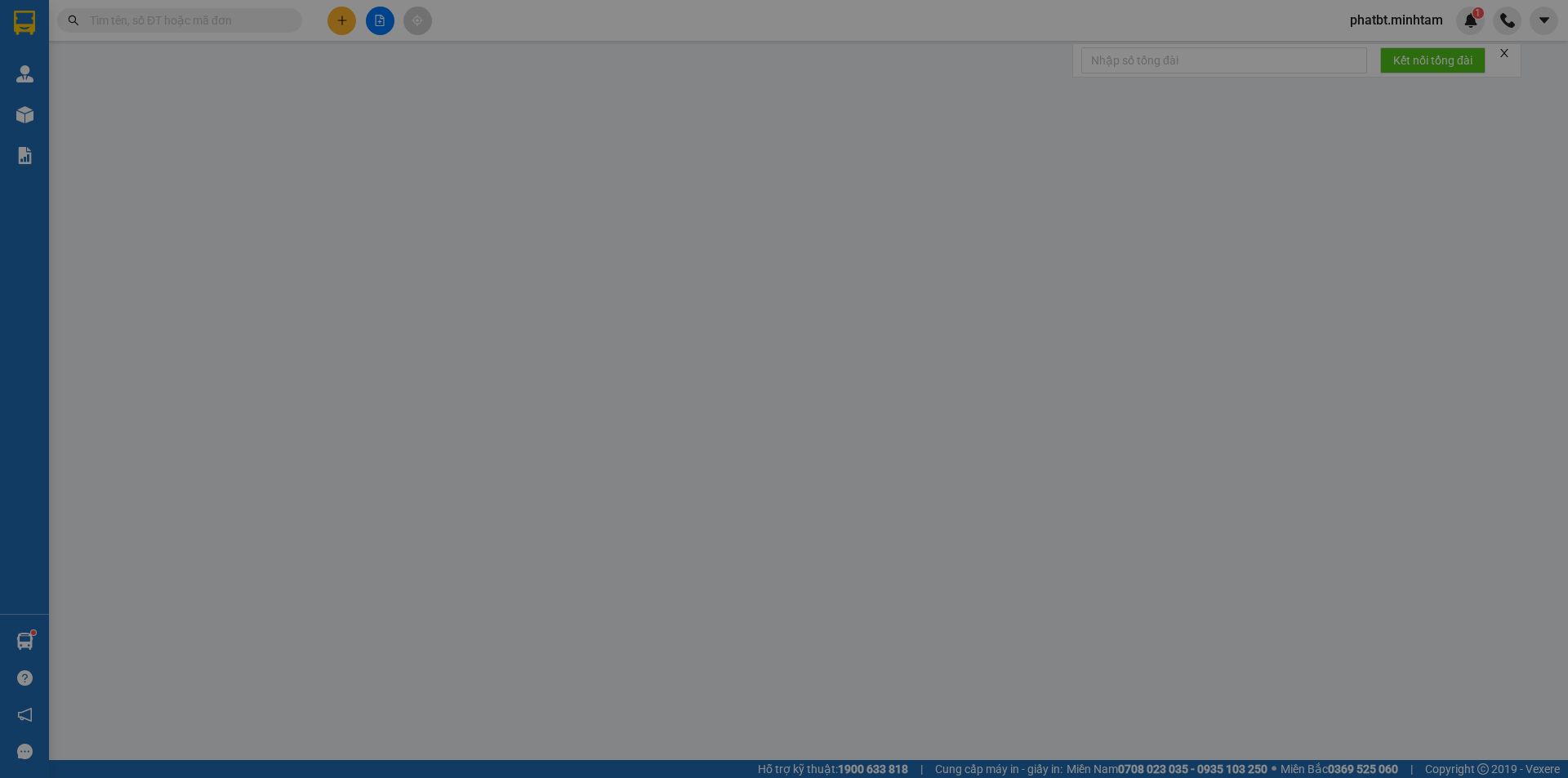
type input "0333880170"
type input "[GEOGRAPHIC_DATA]"
type input "0869967349"
type input "HÙNG"
type input "KNM"
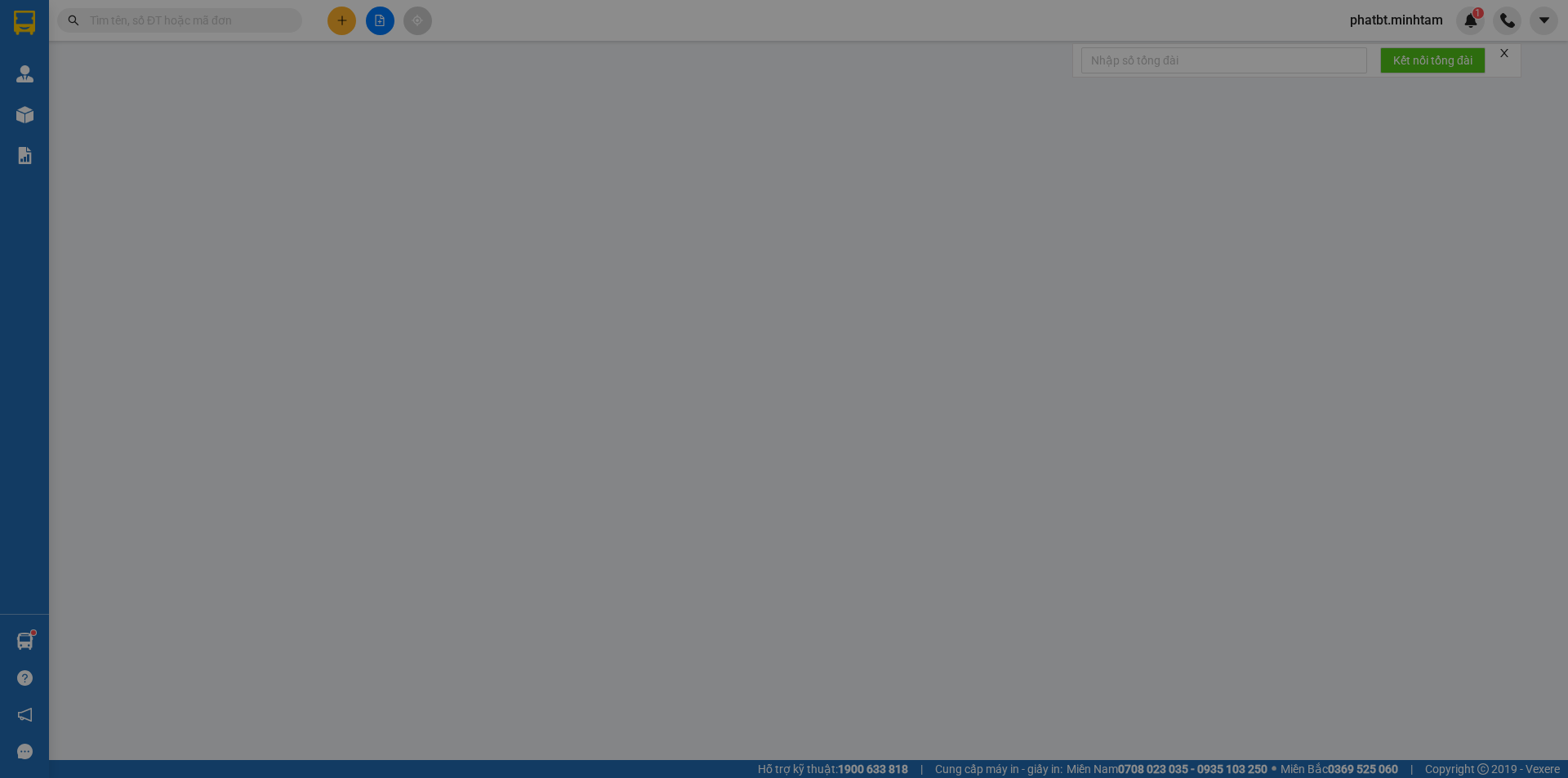
type input "20.000"
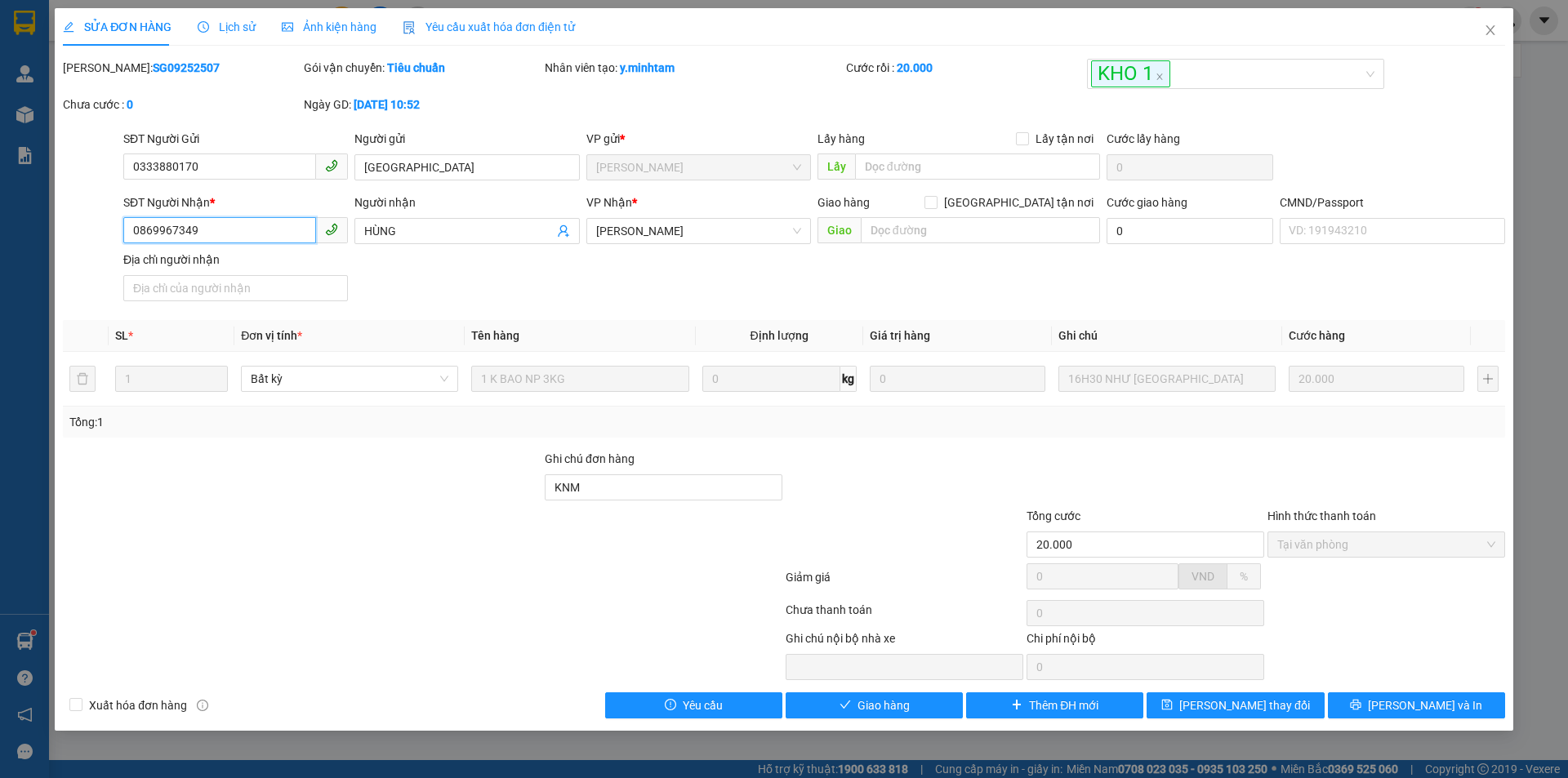
click at [248, 229] on input "0869967349" at bounding box center [220, 230] width 192 height 26
click at [1494, 36] on icon "close" at bounding box center [1490, 30] width 13 height 13
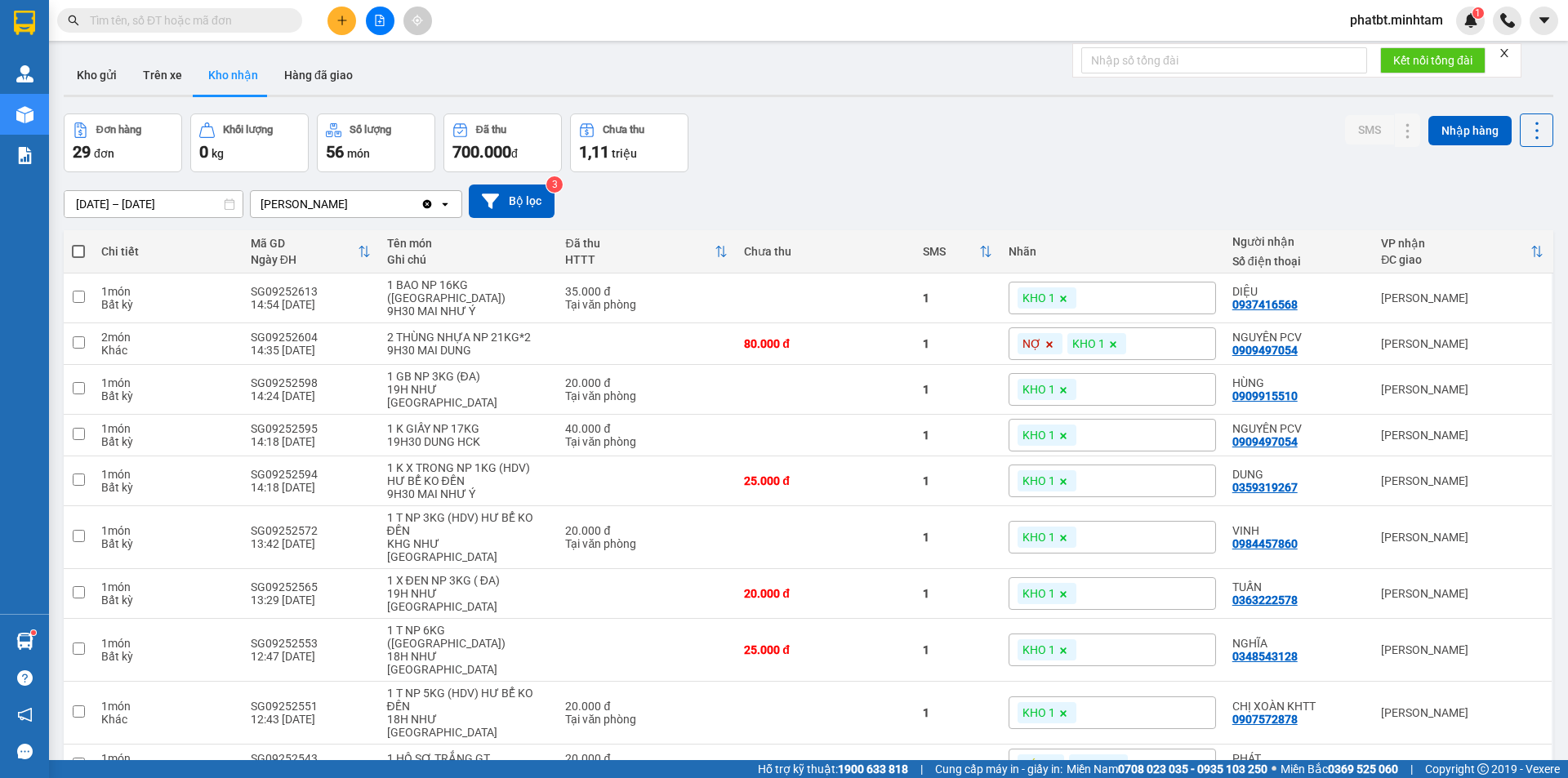
click at [258, 18] on input "text" at bounding box center [186, 20] width 192 height 18
type input "H"
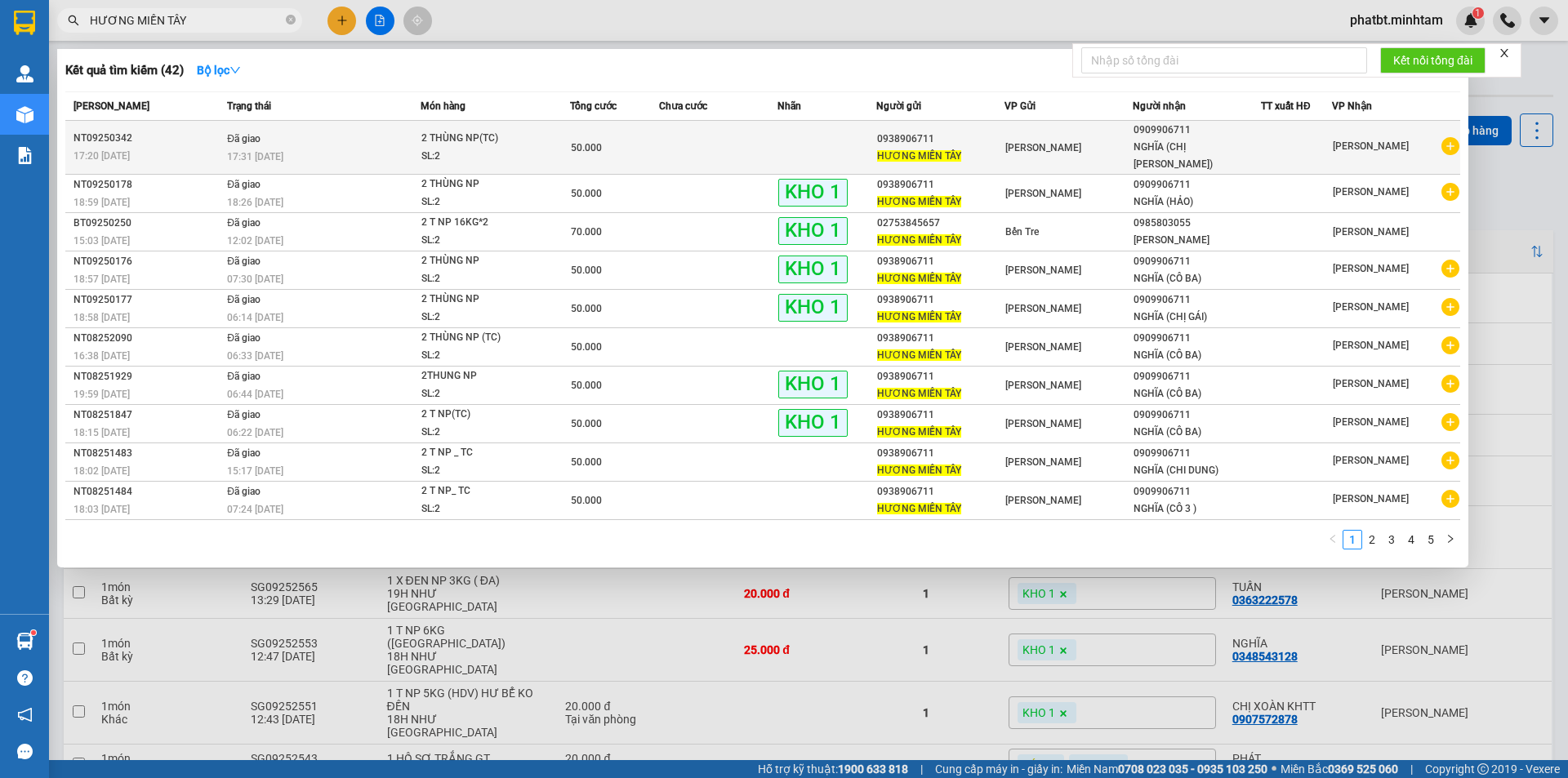
type input "HƯƠNG MIỀN TÂY"
click at [516, 156] on div "SL: 2" at bounding box center [483, 156] width 122 height 18
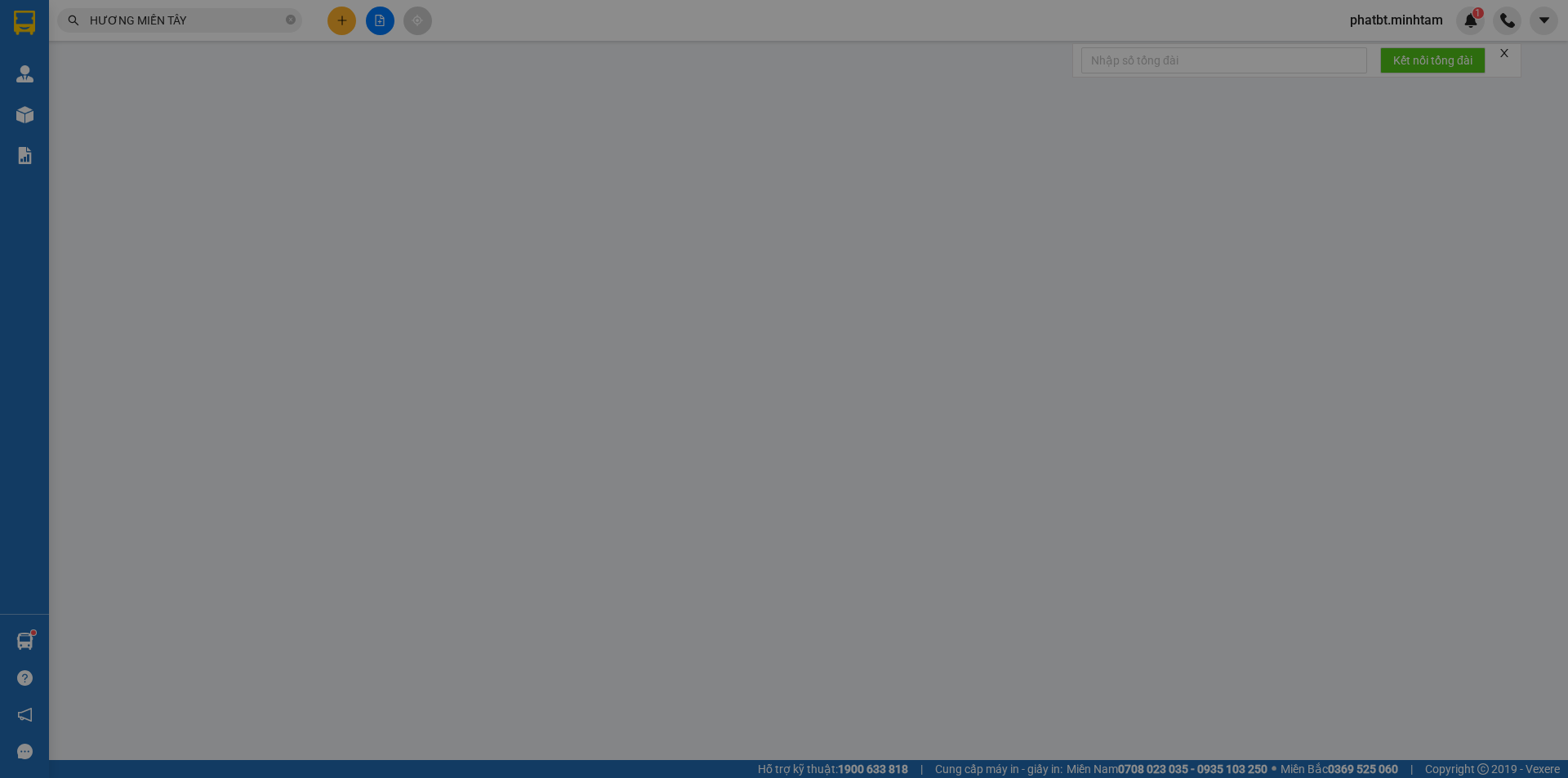
type input "0938906711"
type input "HƯƠNG MIỀN TÂY"
type input "0909906711"
type input "NGHĨA (CHỊ [PERSON_NAME])"
type input "R"
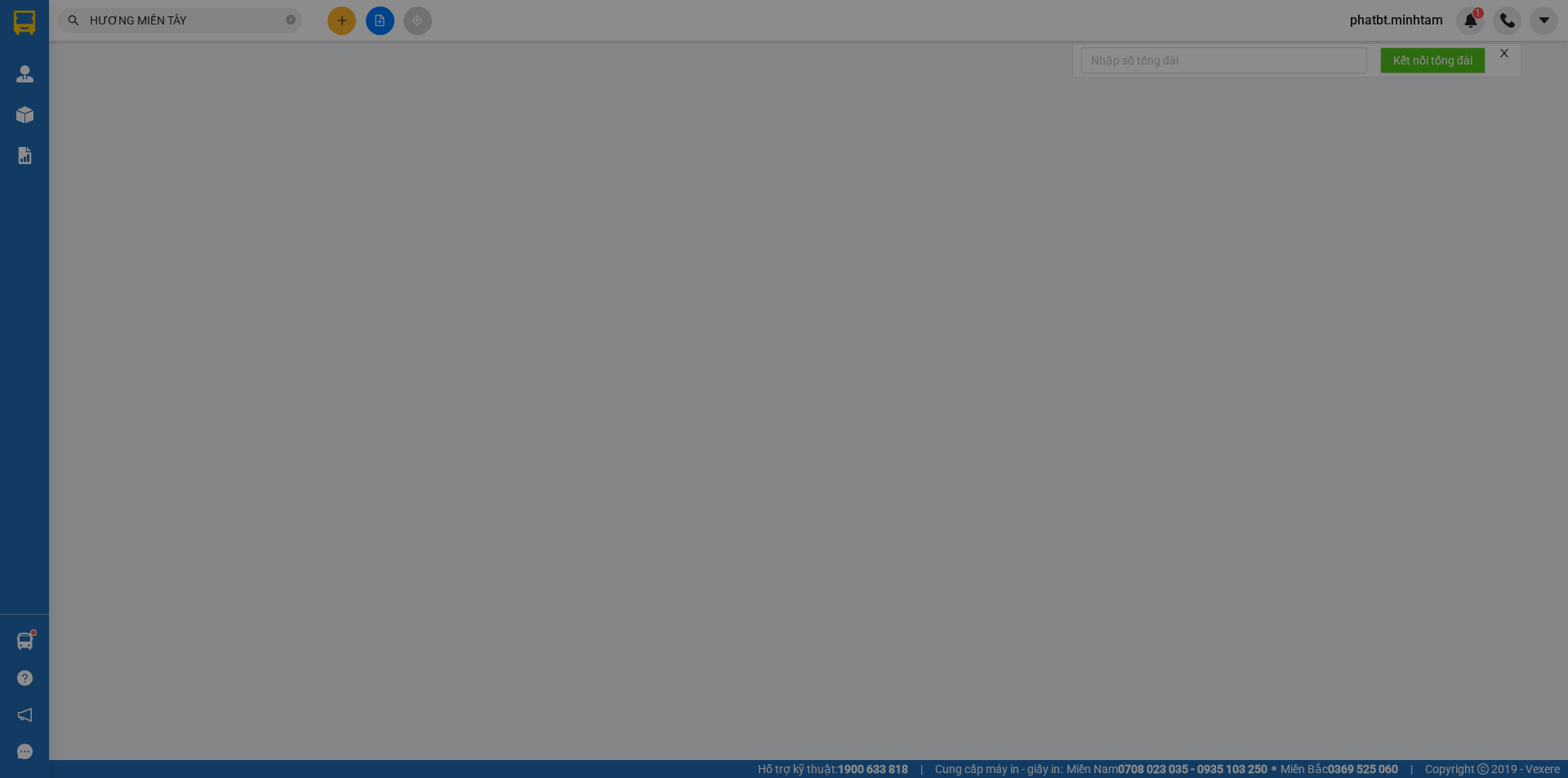
type input "50.000"
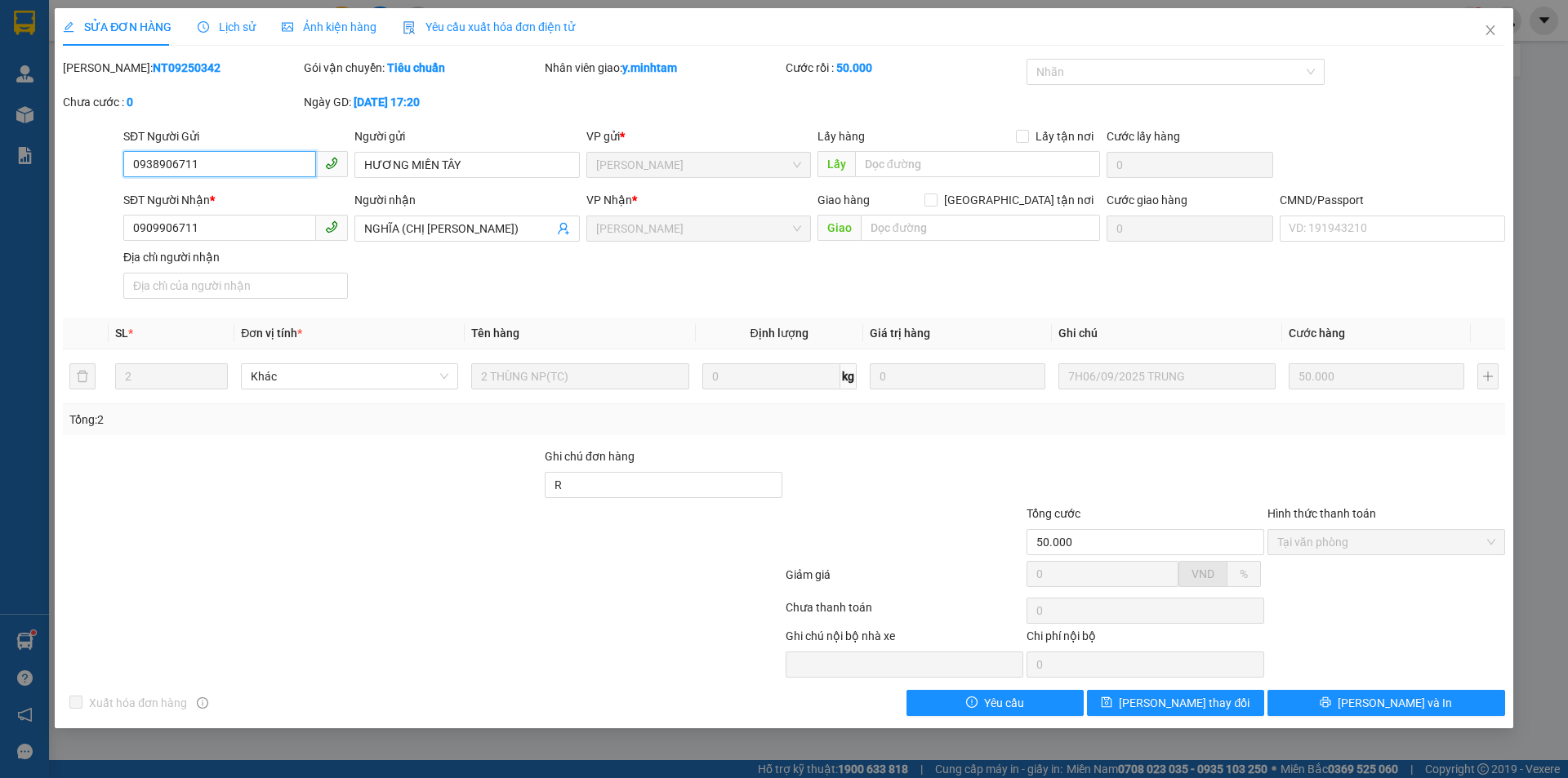
click at [275, 168] on input "0938906711" at bounding box center [220, 164] width 192 height 26
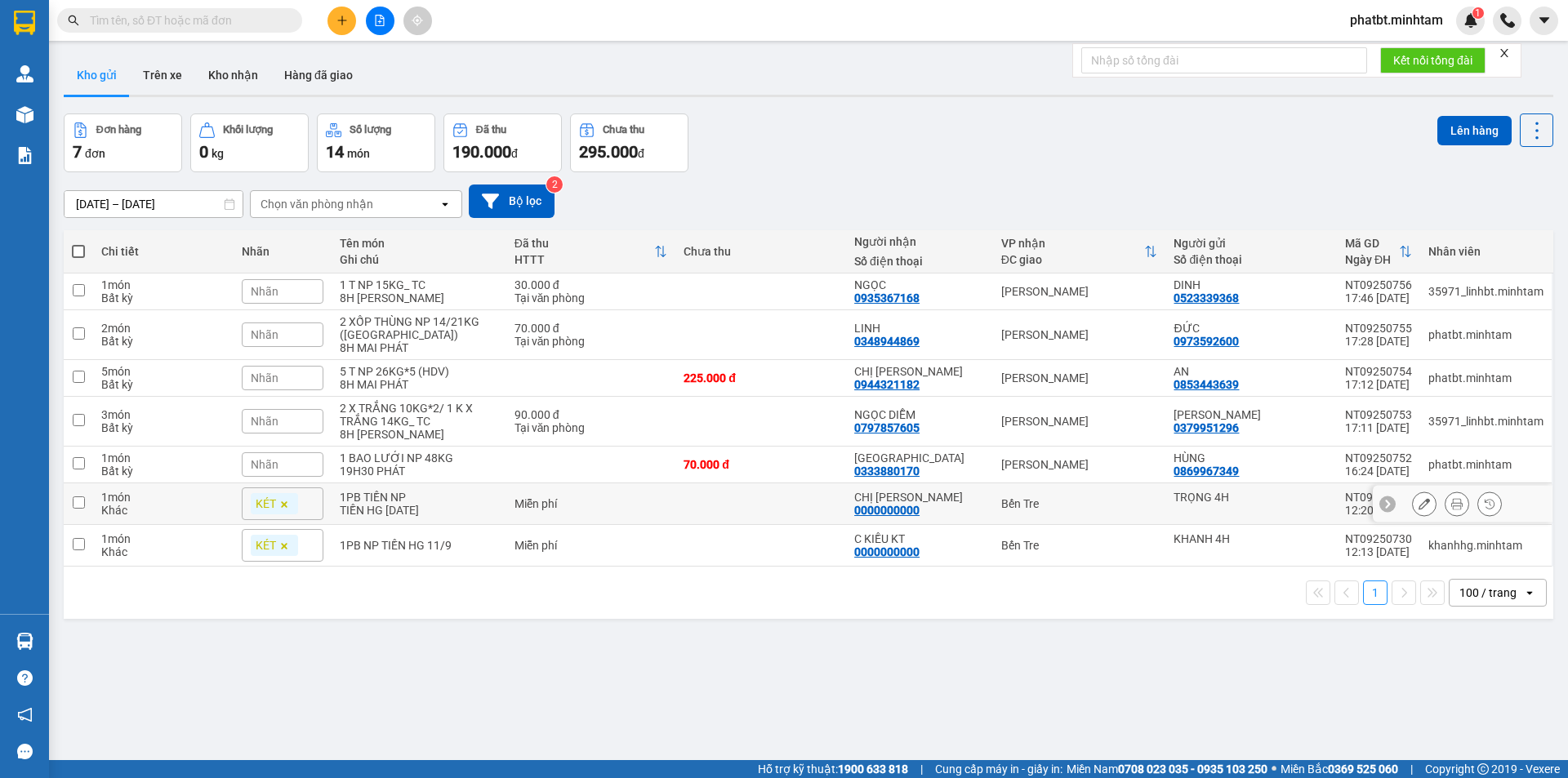
drag, startPoint x: 564, startPoint y: 513, endPoint x: 36, endPoint y: 636, distance: 542.1
click at [40, 639] on div "Hàng sắp về" at bounding box center [24, 642] width 49 height 37
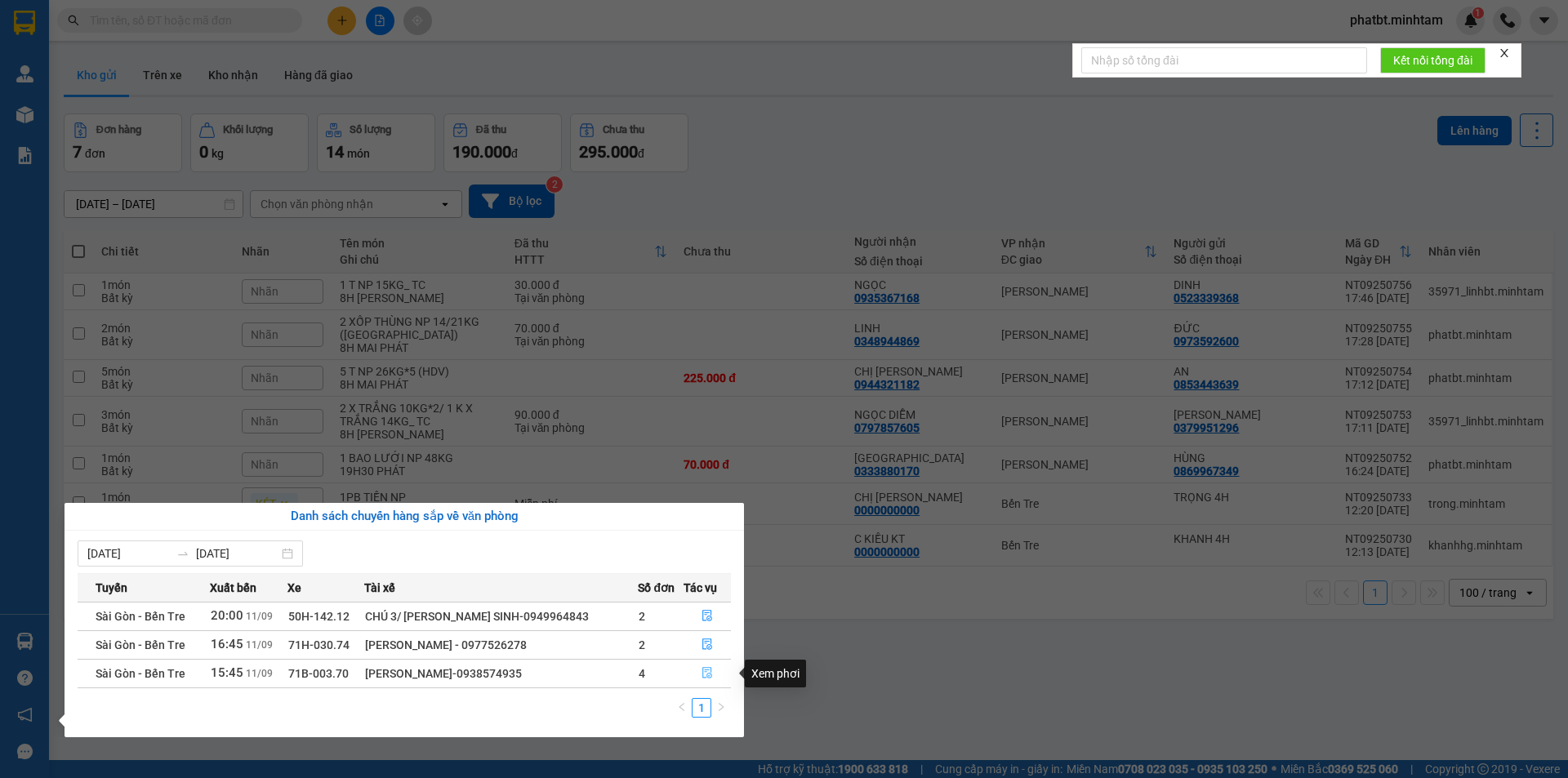
click at [701, 674] on icon "file-done" at bounding box center [707, 672] width 11 height 11
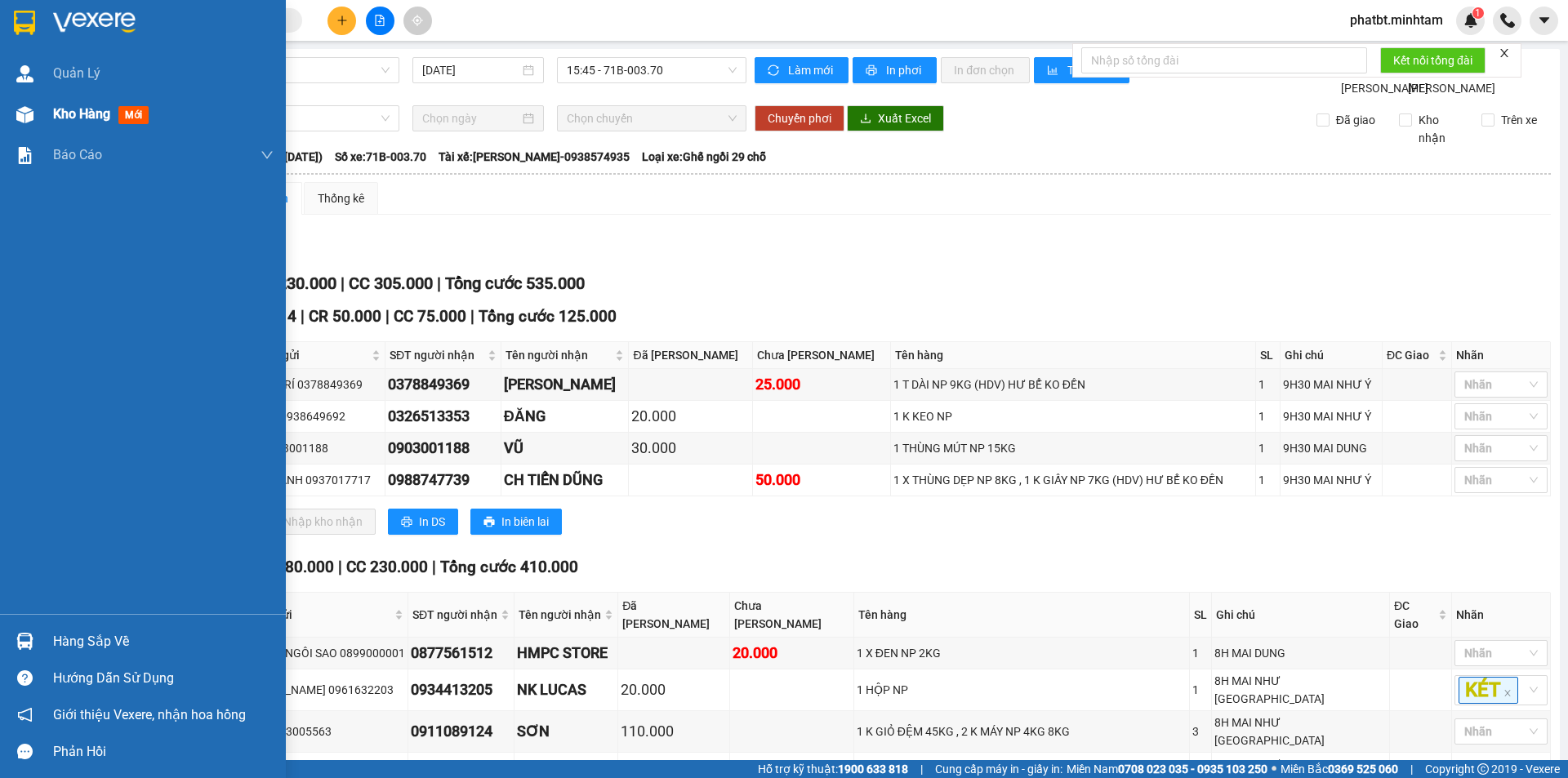
click at [59, 107] on span "Kho hàng" at bounding box center [81, 114] width 57 height 16
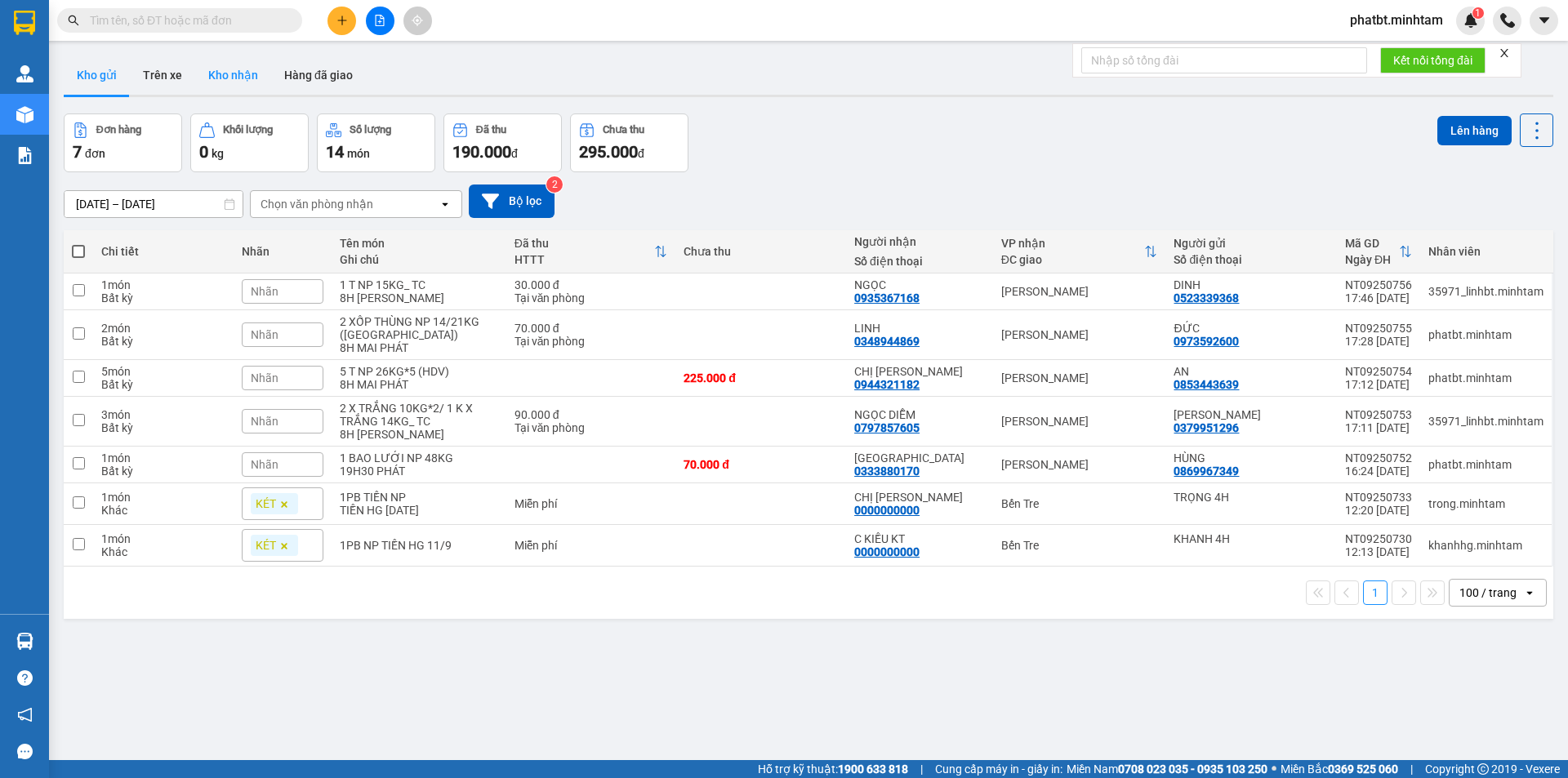
click at [245, 82] on button "Kho nhận" at bounding box center [233, 75] width 76 height 39
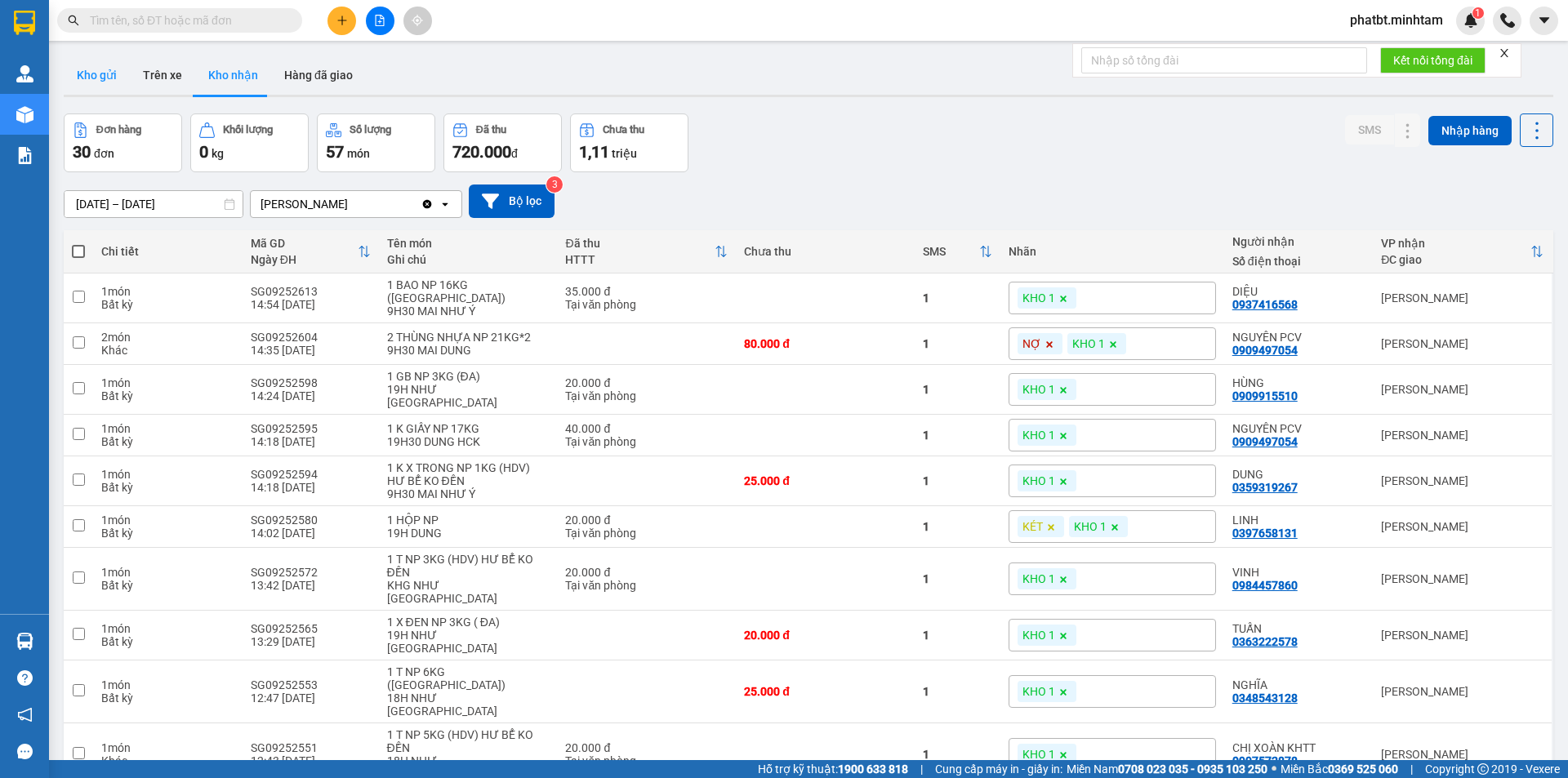
click at [83, 82] on button "Kho gửi" at bounding box center [97, 75] width 66 height 39
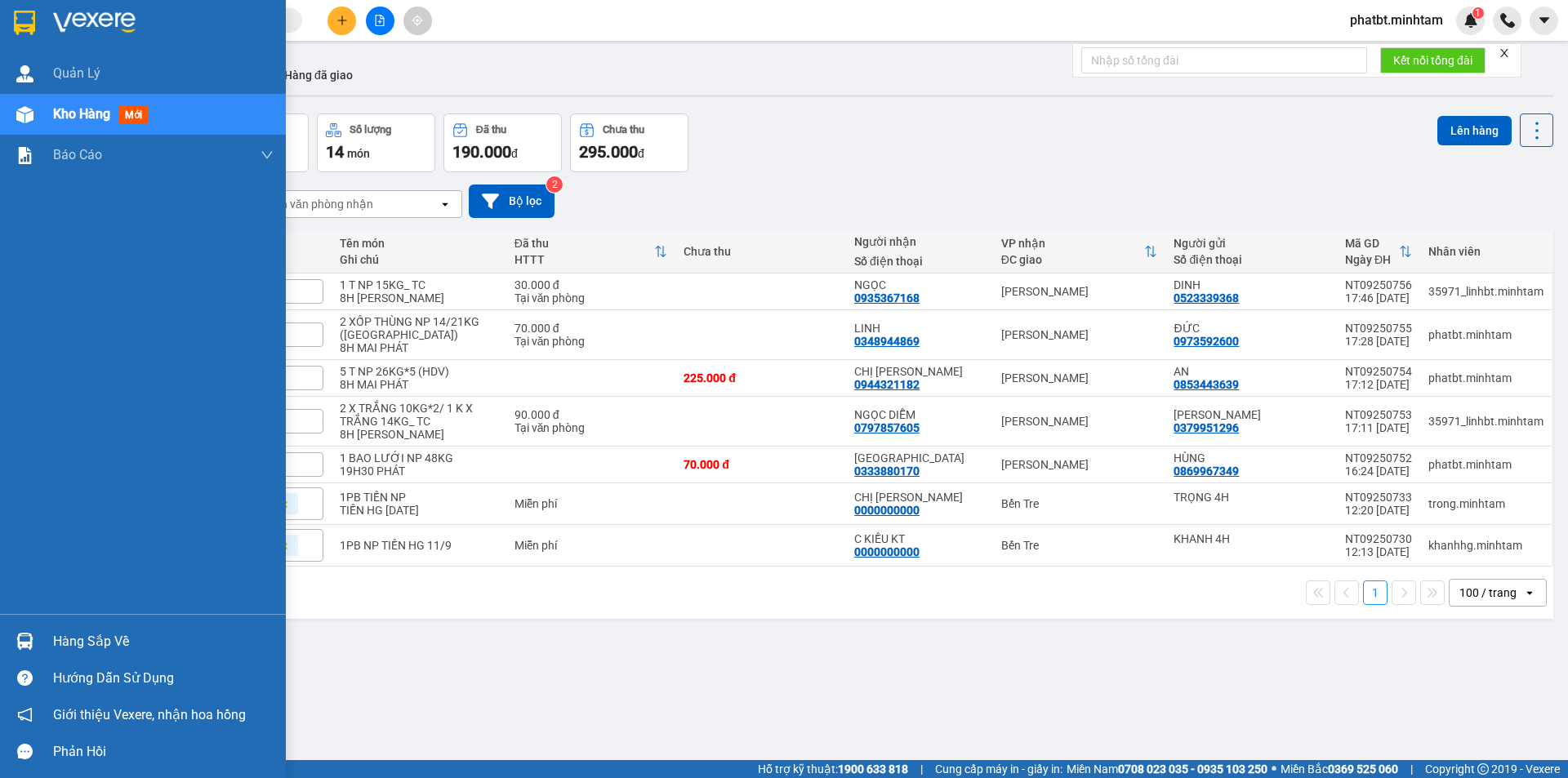
drag, startPoint x: 104, startPoint y: 638, endPoint x: 93, endPoint y: 640, distance: 11.2
click at [104, 639] on div "Hàng sắp về" at bounding box center [164, 642] width 220 height 24
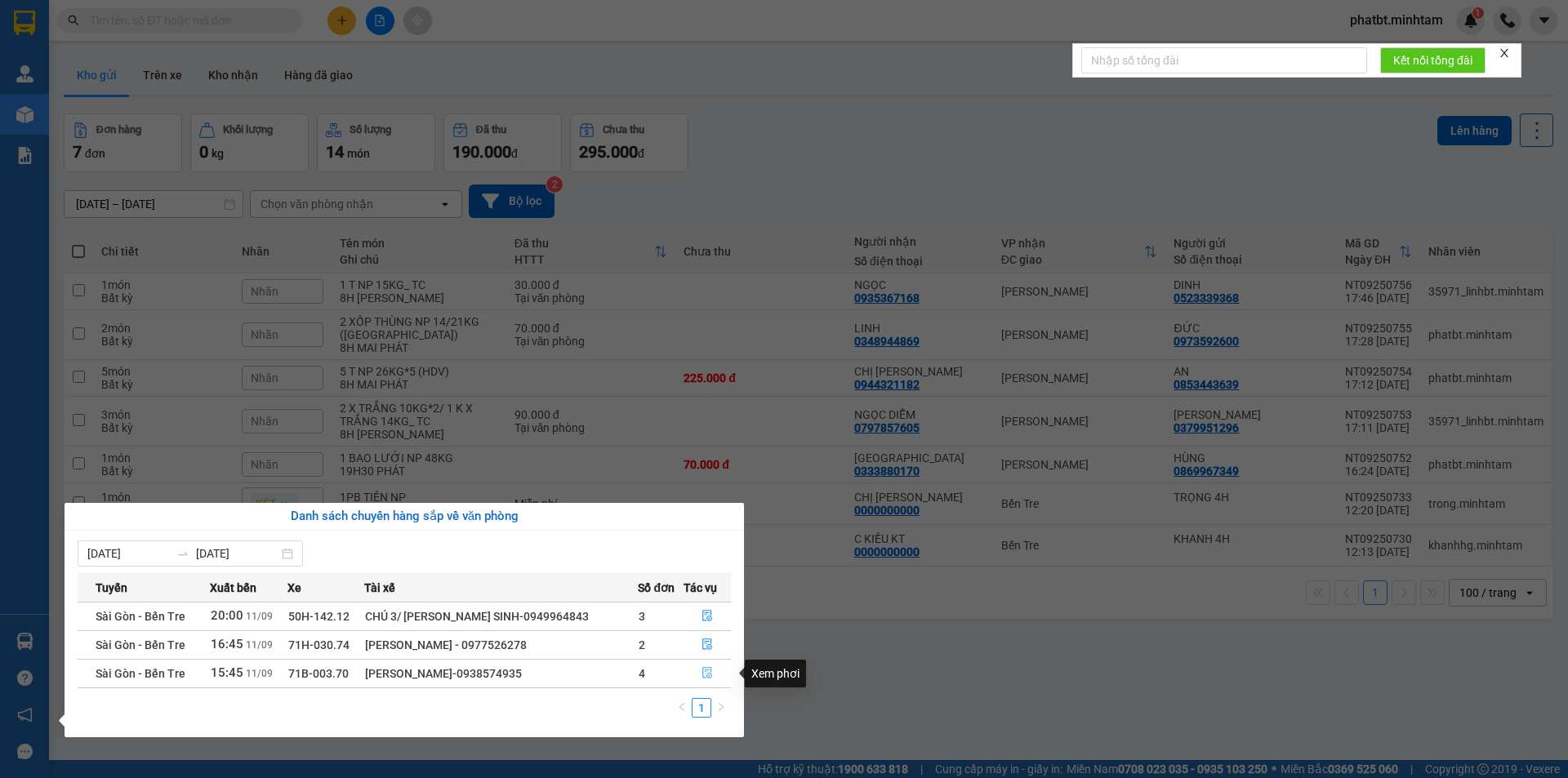
click at [708, 677] on icon "file-done" at bounding box center [707, 672] width 11 height 11
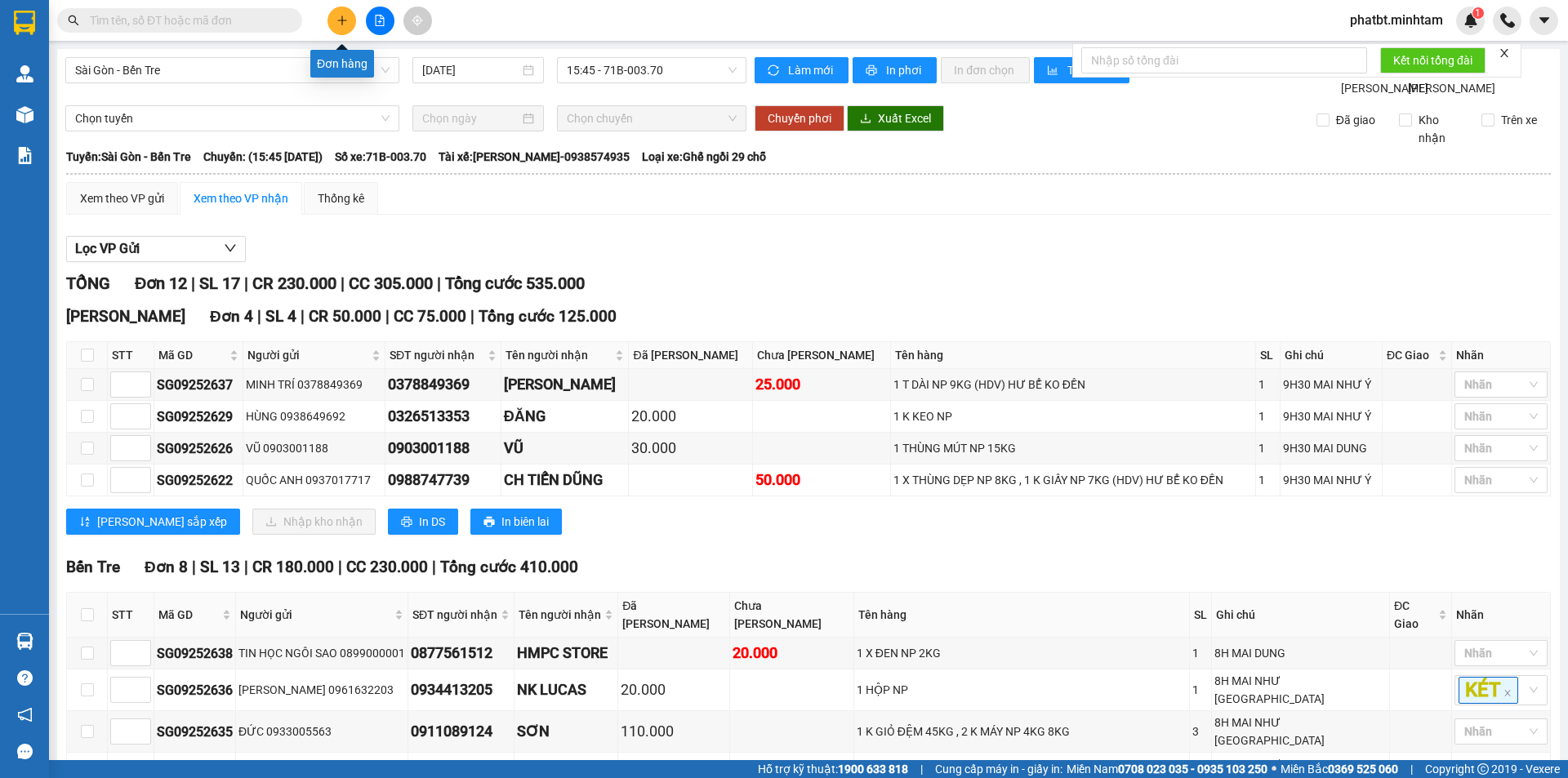
click at [338, 19] on icon "plus" at bounding box center [342, 20] width 11 height 11
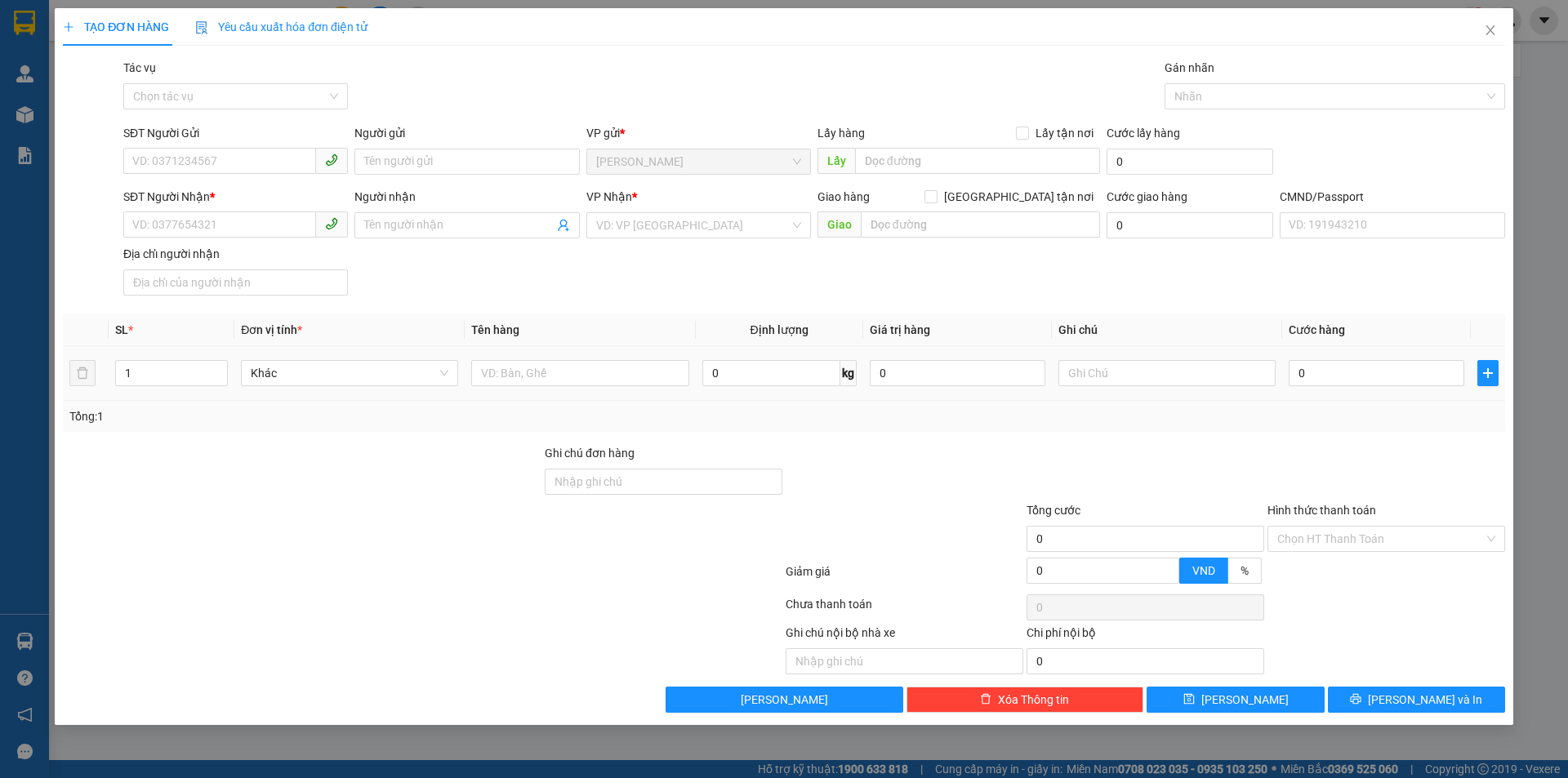
click at [525, 389] on div at bounding box center [580, 372] width 217 height 32
click at [513, 369] on input "text" at bounding box center [580, 373] width 217 height 26
type input "2 T NP"
click at [277, 156] on input "SĐT Người Gửi" at bounding box center [220, 161] width 192 height 26
paste input "0938906711"
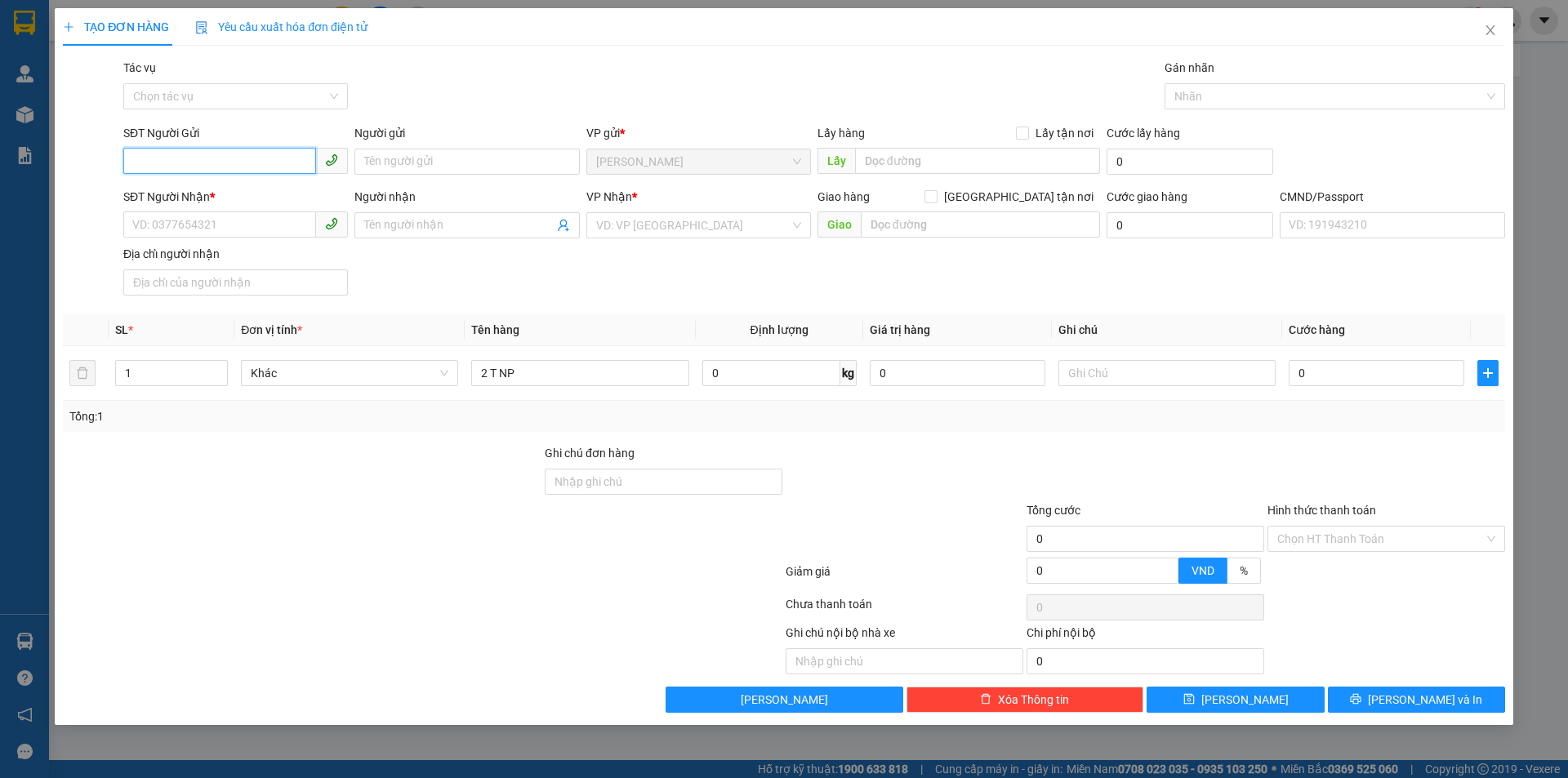
type input "0938906711"
click at [258, 198] on div "0938906711 - HƯƠNG MIỀN TÂY" at bounding box center [235, 194] width 205 height 18
type input "HƯƠNG MIỀN TÂY"
type input "0909906711"
type input "NGHĨA (CHỊ [PERSON_NAME])"
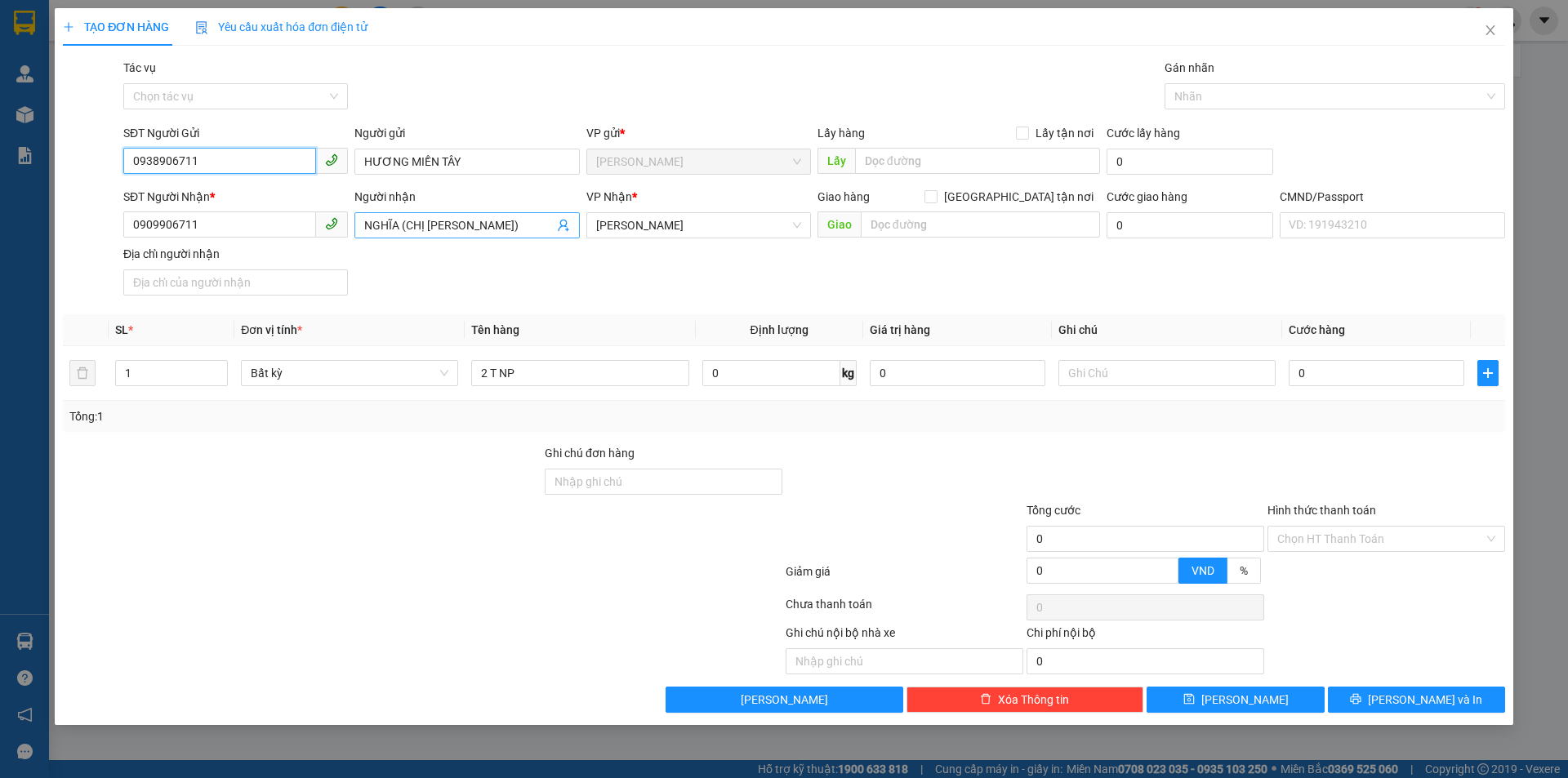
type input "0938906711"
drag, startPoint x: 402, startPoint y: 224, endPoint x: 464, endPoint y: 229, distance: 62.2
click at [464, 229] on input "NGHĨA (CHỊ [PERSON_NAME])" at bounding box center [459, 226] width 189 height 18
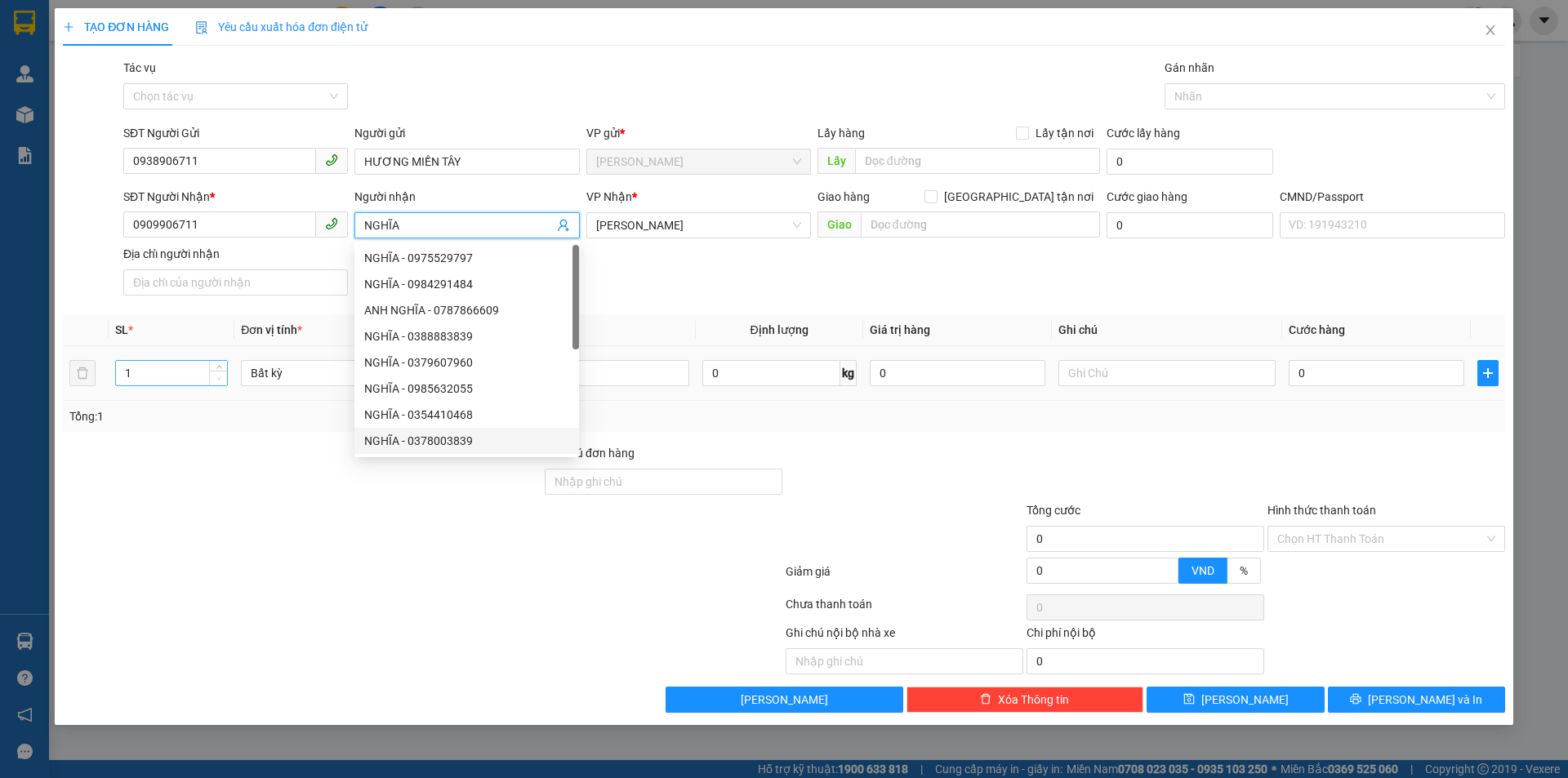
click at [217, 371] on span "Decrease Value" at bounding box center [218, 378] width 18 height 15
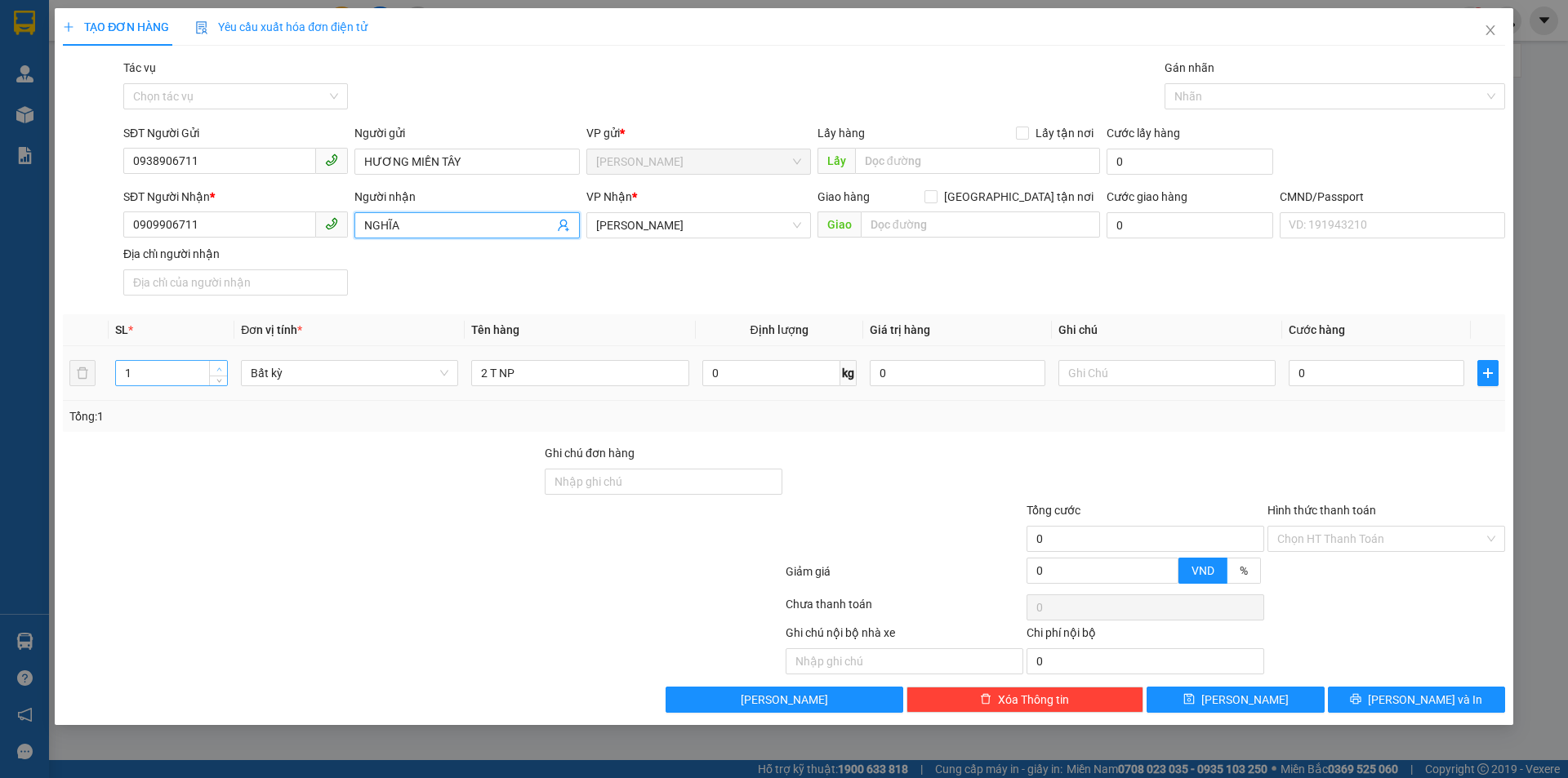
type input "NGHĨA"
type input "2"
click at [217, 369] on icon "up" at bounding box center [220, 369] width 6 height 6
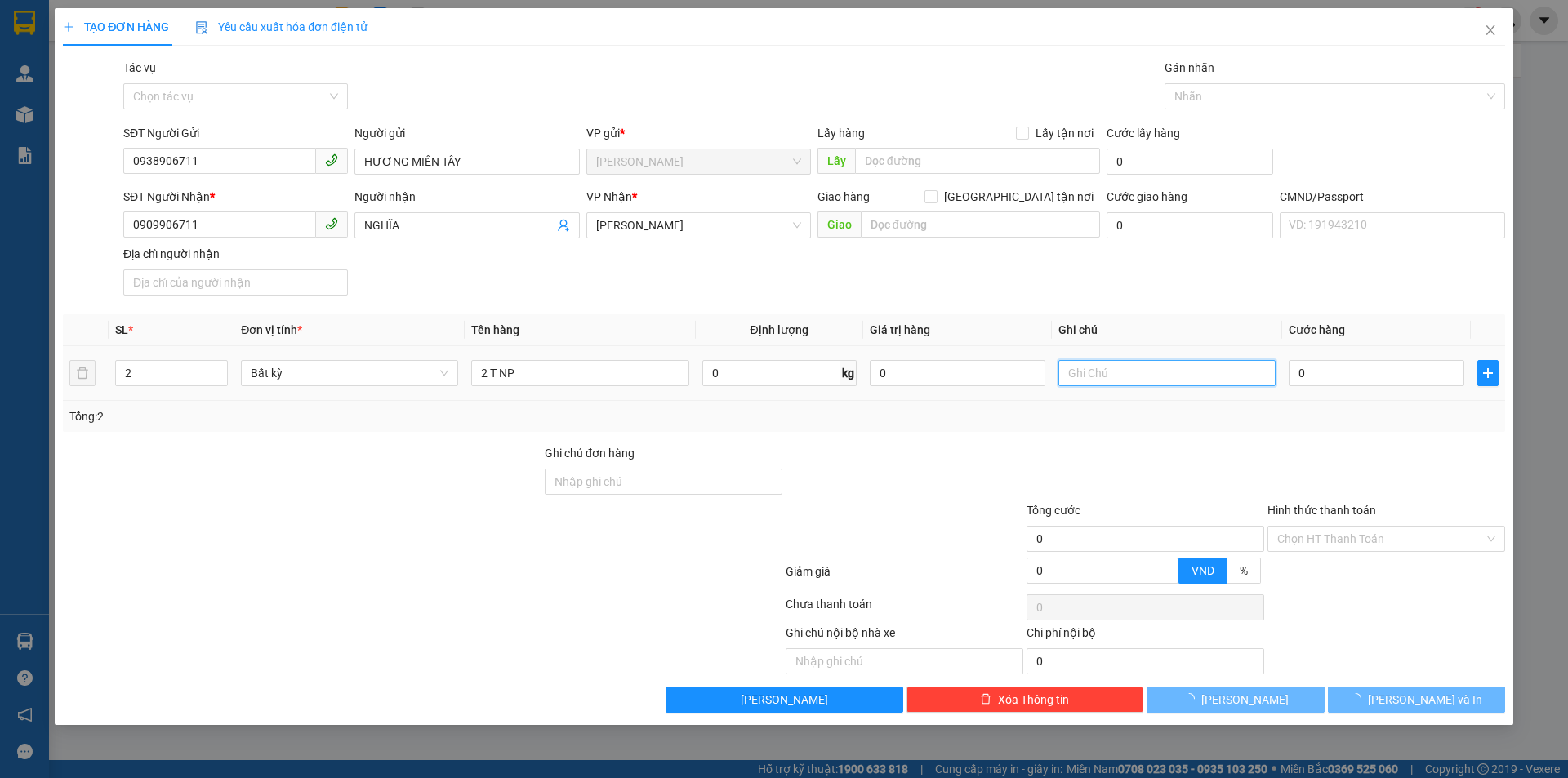
click at [1102, 365] on input "text" at bounding box center [1167, 373] width 217 height 26
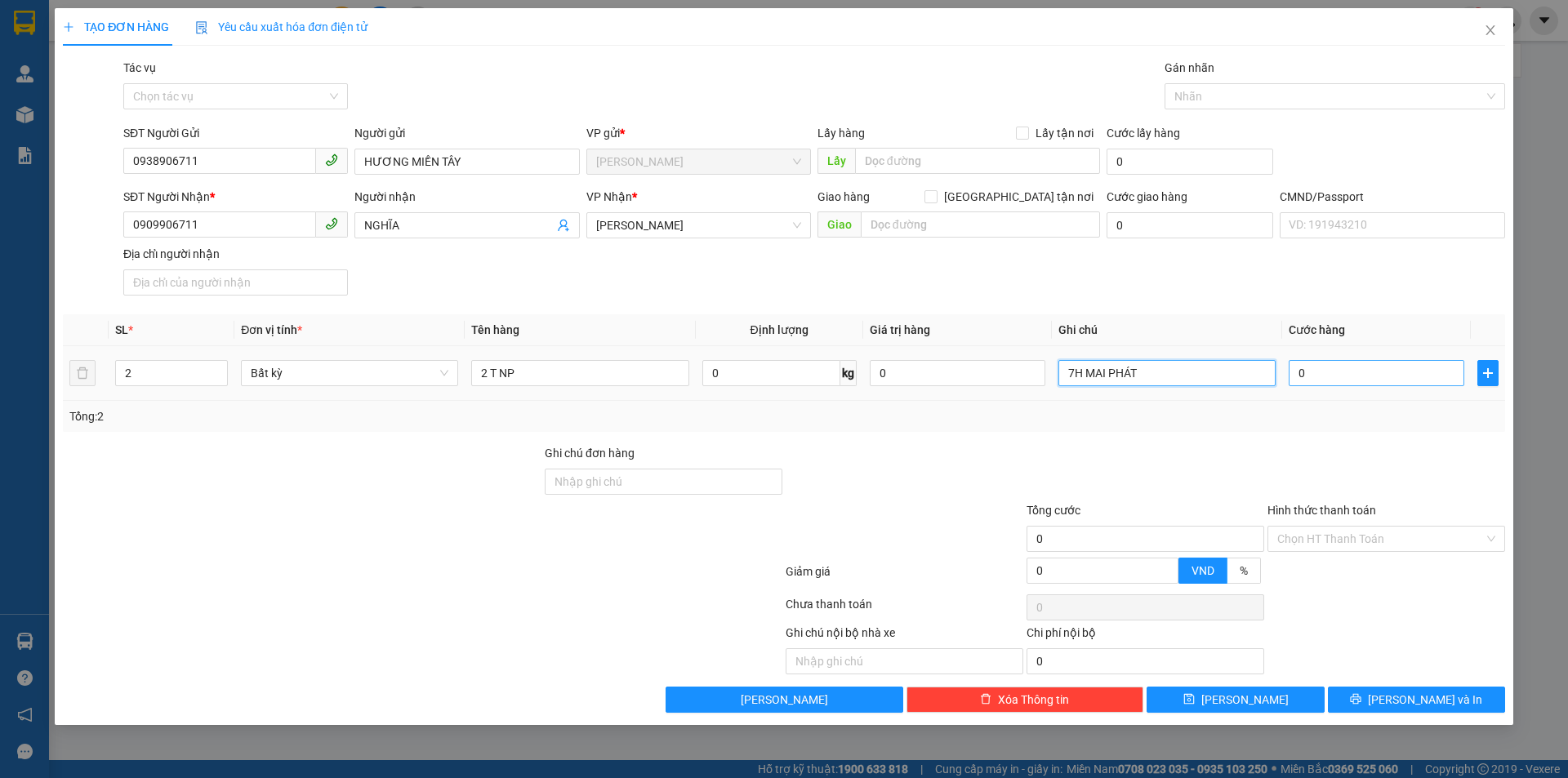
type input "7H MAI PHÁT"
click at [1326, 378] on input "0" at bounding box center [1376, 373] width 176 height 26
type input "5"
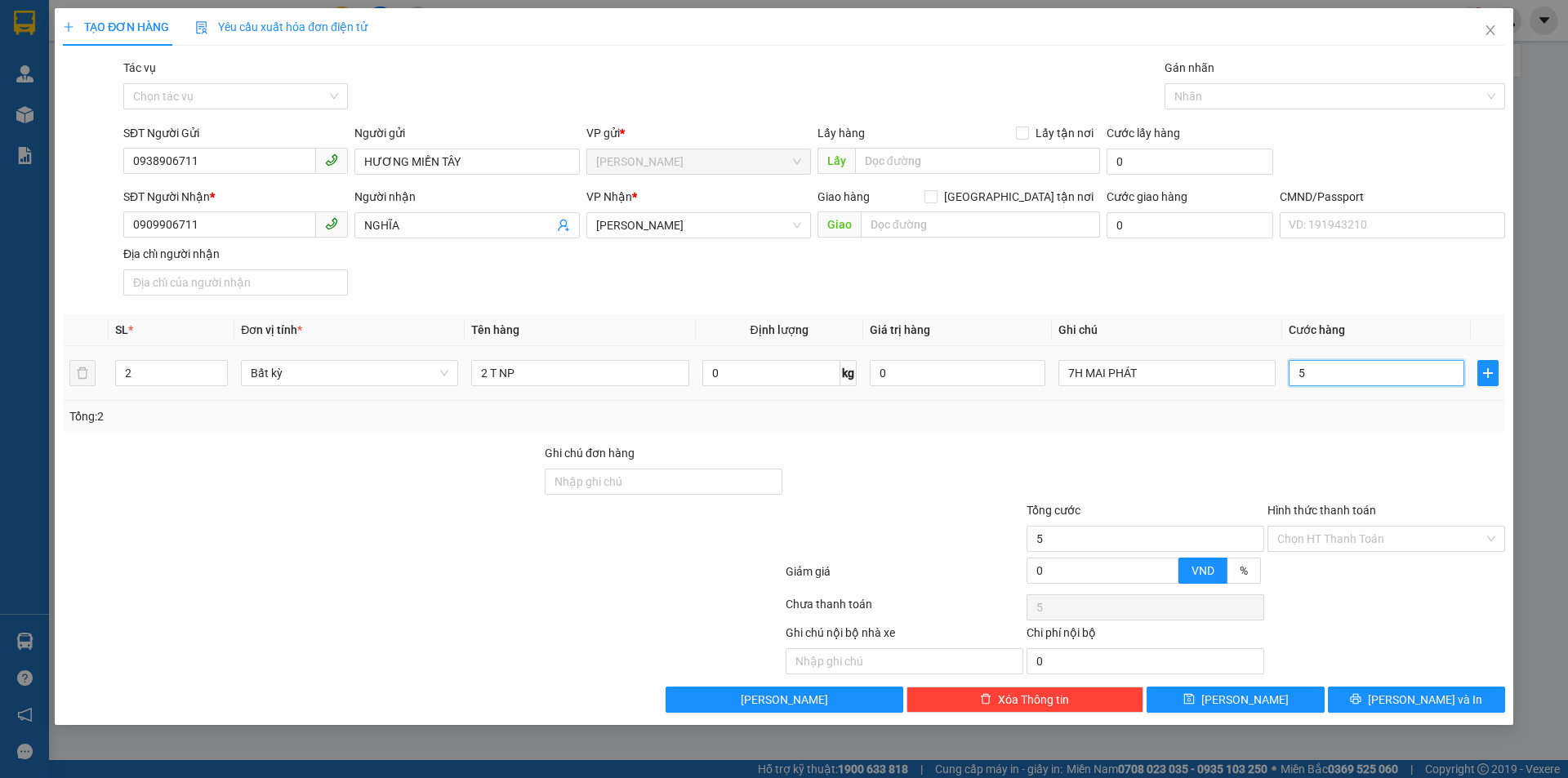
type input "50"
type input "50.000"
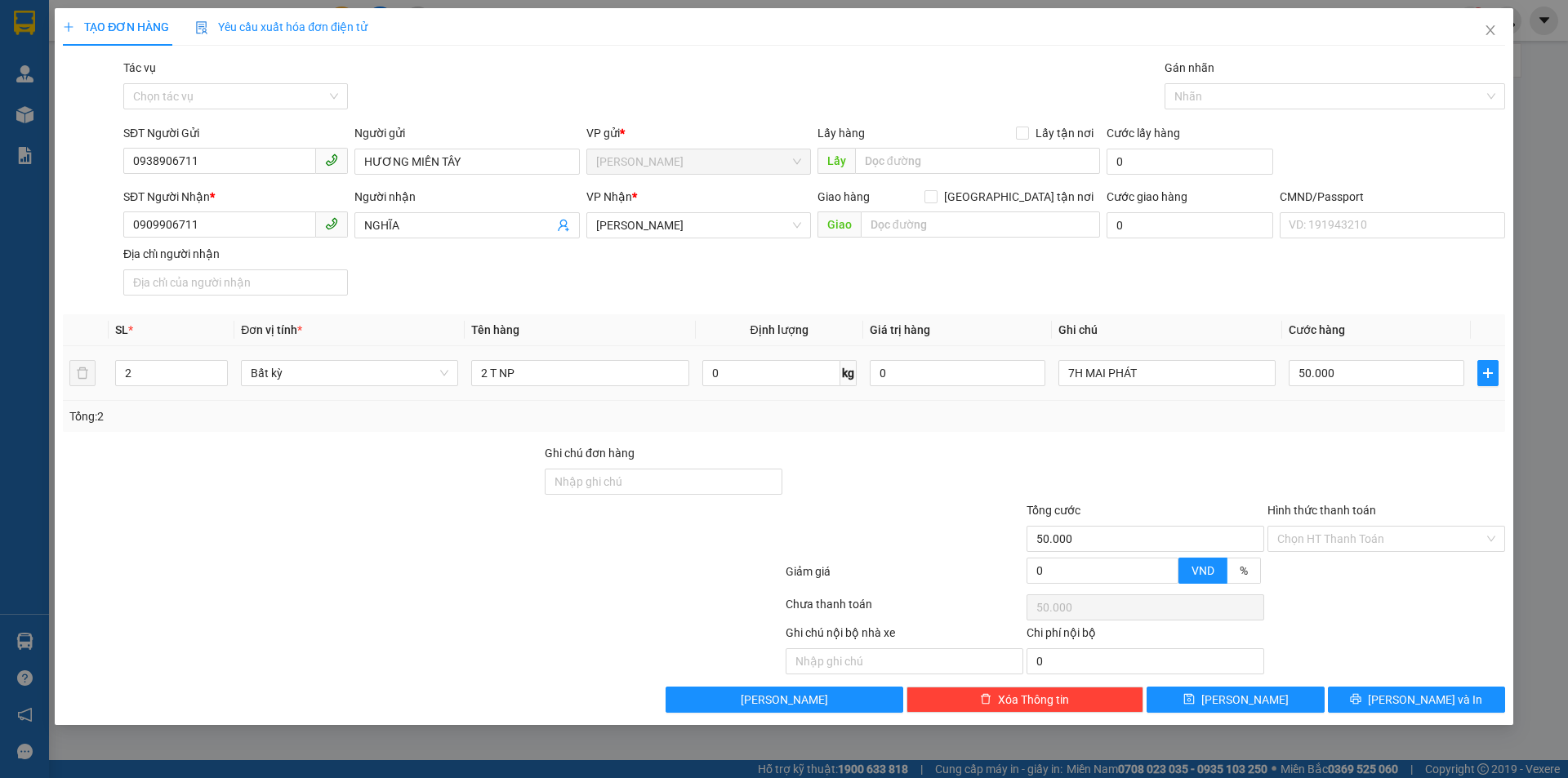
click at [1282, 420] on div "Tổng: 2" at bounding box center [784, 416] width 1430 height 18
click at [1286, 545] on input "Hình thức thanh toán" at bounding box center [1381, 538] width 206 height 24
click at [1320, 568] on div "Tại văn phòng" at bounding box center [1386, 572] width 218 height 18
type input "0"
click at [1351, 689] on button "[PERSON_NAME] và In" at bounding box center [1417, 700] width 178 height 26
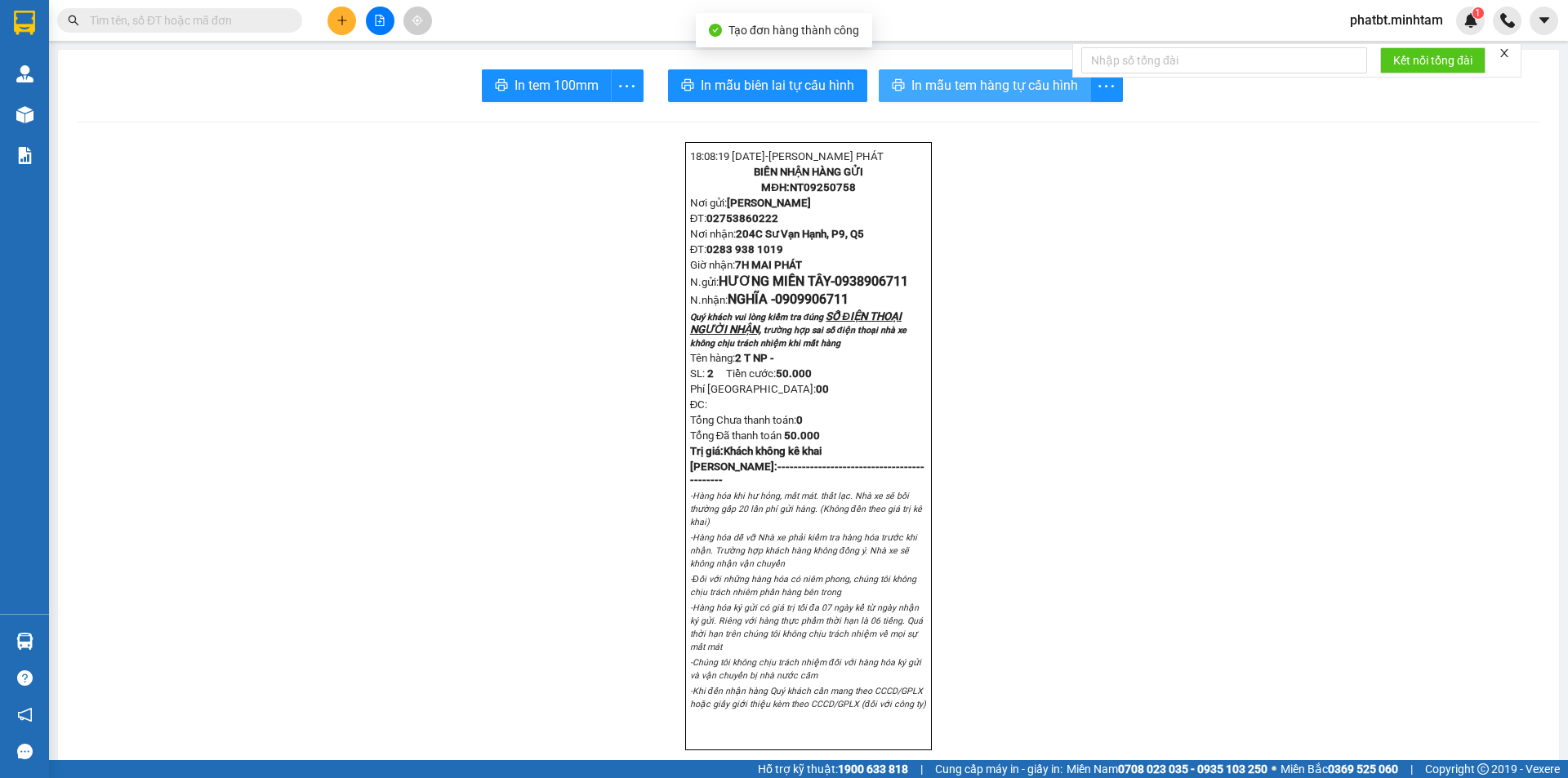
click at [917, 78] on span "In mẫu tem hàng tự cấu hình" at bounding box center [994, 85] width 167 height 20
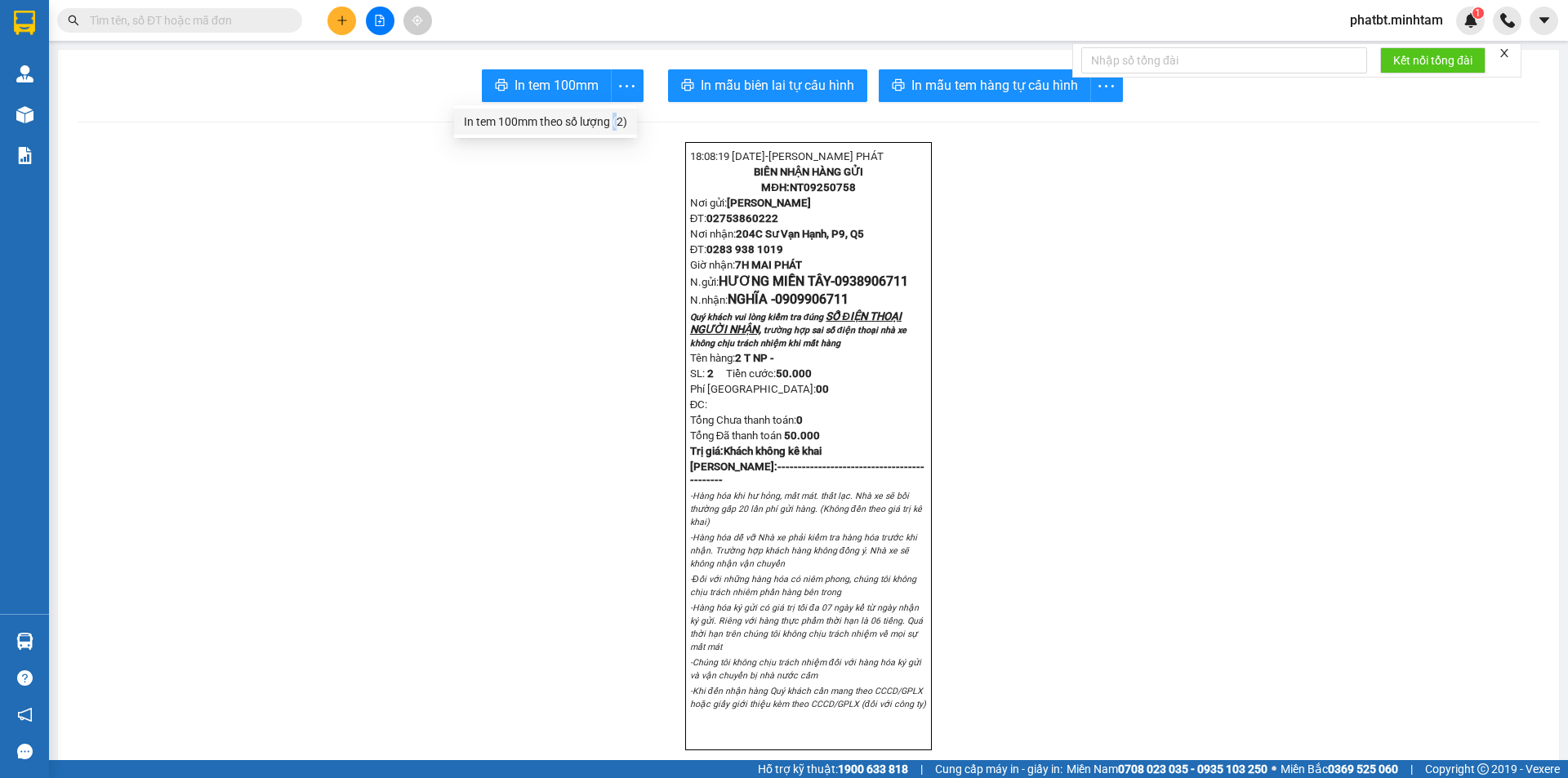
click at [614, 120] on div "In tem 100mm theo số lượng (2)" at bounding box center [546, 122] width 164 height 18
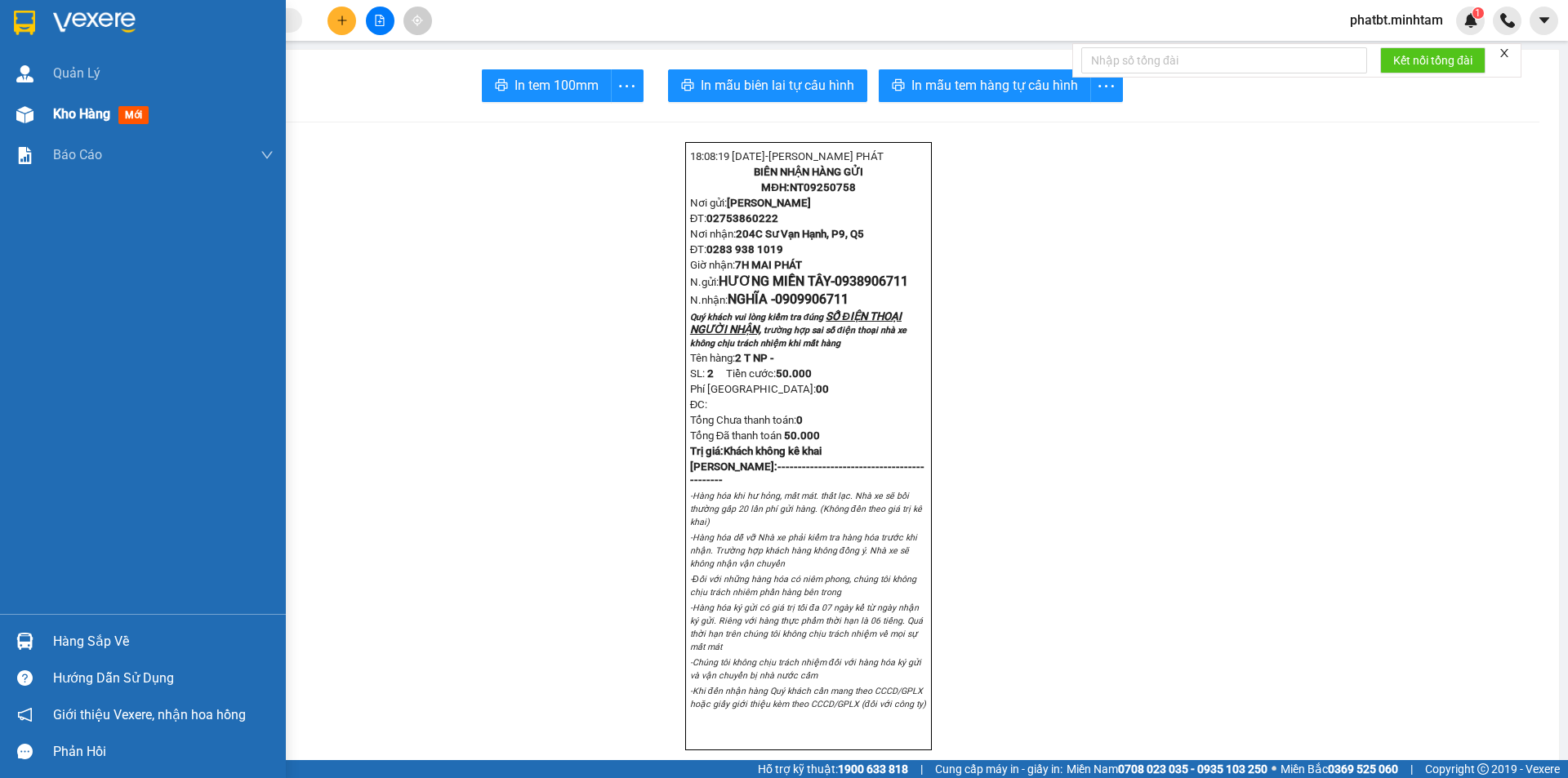
click at [70, 118] on span "Kho hàng" at bounding box center [81, 114] width 57 height 16
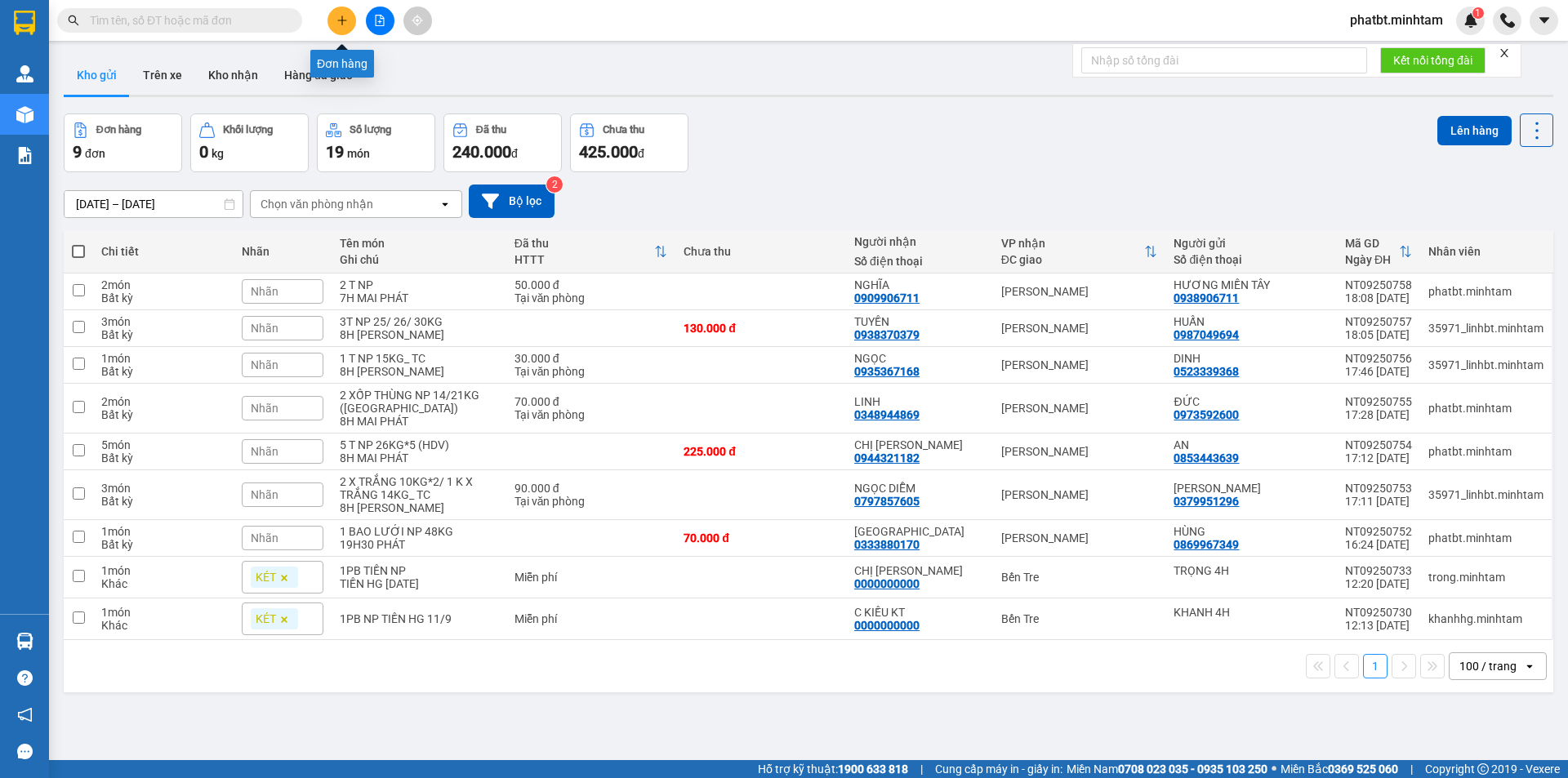
click at [349, 18] on button at bounding box center [342, 20] width 29 height 29
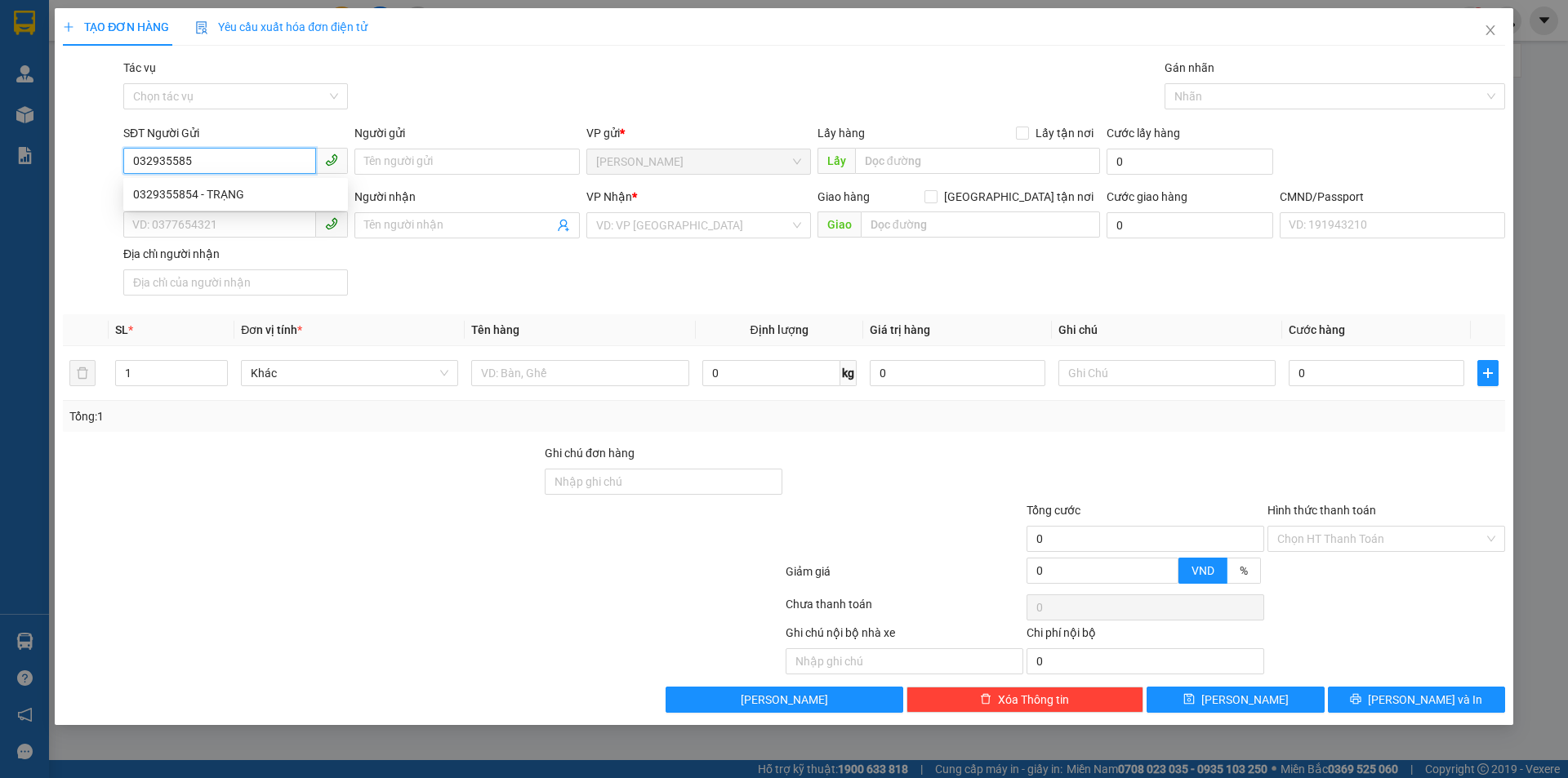
type input "0329355854"
click at [229, 185] on div "0329355854 - TRẠNG" at bounding box center [235, 194] width 205 height 18
type input "TRẠNG"
type input "0853628737"
type input "TRÂN"
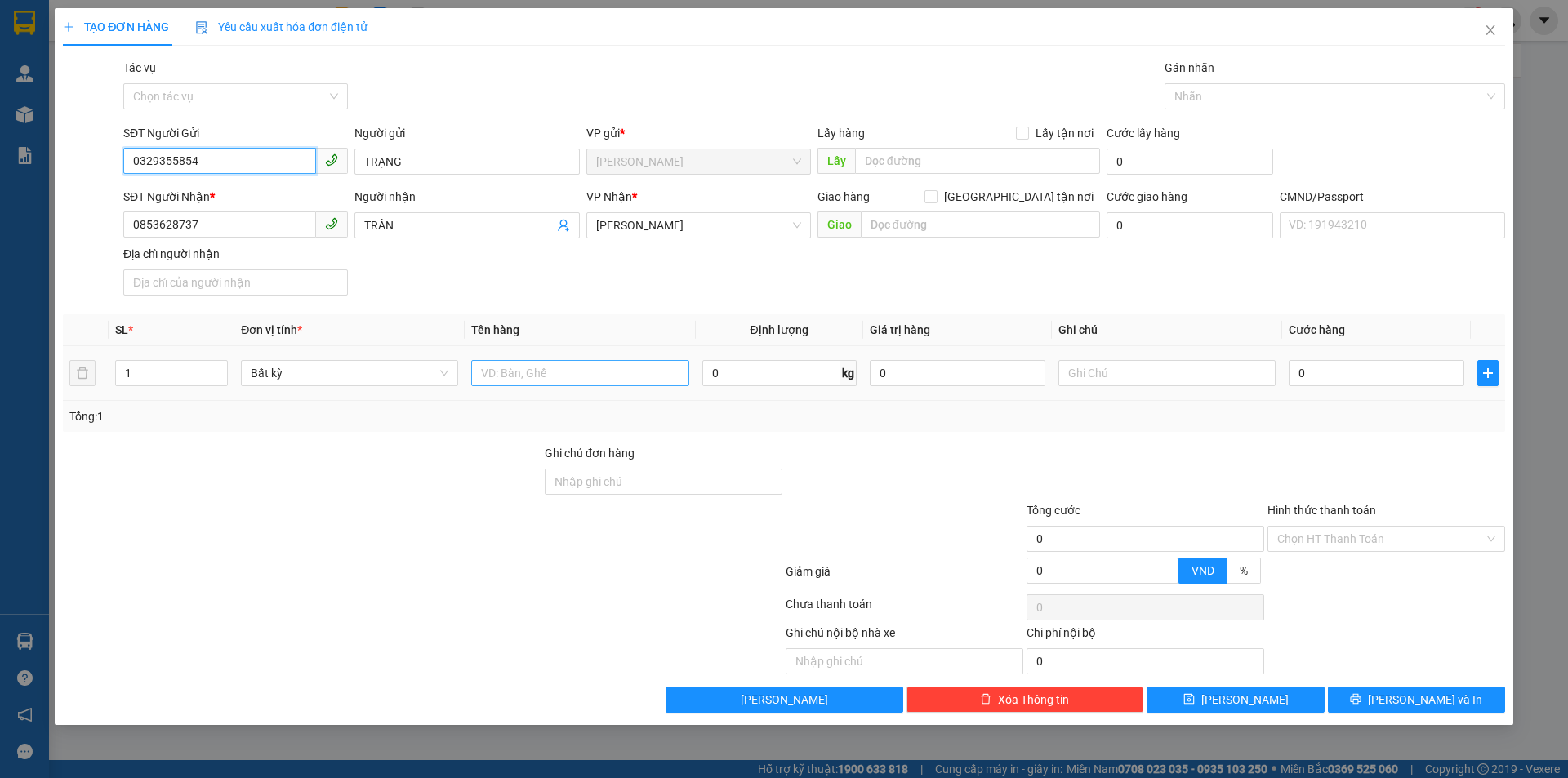
type input "0329355854"
click at [508, 372] on input "text" at bounding box center [580, 373] width 217 height 26
type input "1 BAO NP 50KG (TC)"
click at [1106, 371] on input "text" at bounding box center [1167, 373] width 217 height 26
type input "1"
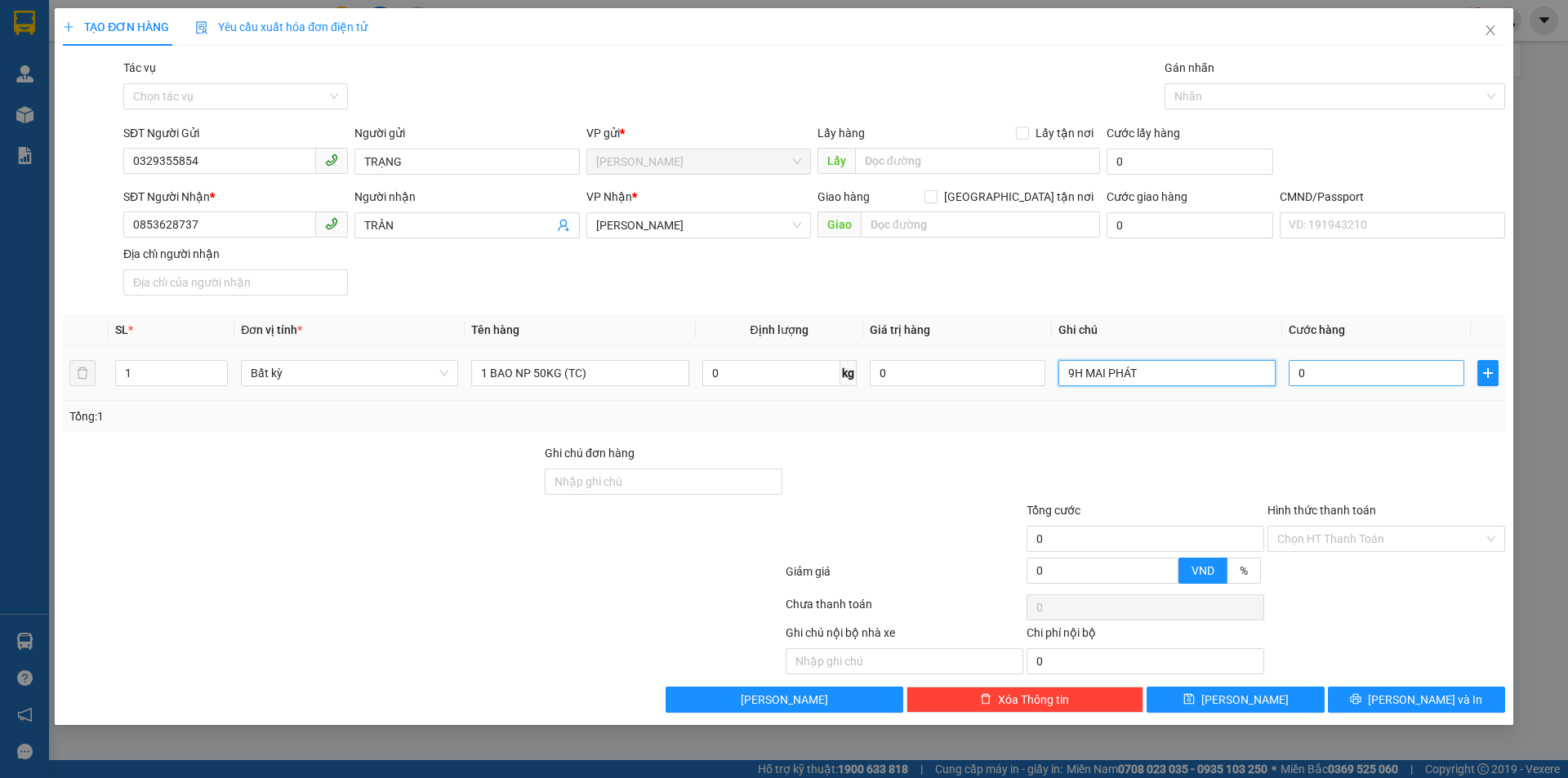
type input "9H MAI PHÁT"
click at [1335, 377] on input "0" at bounding box center [1376, 373] width 176 height 26
type input "7"
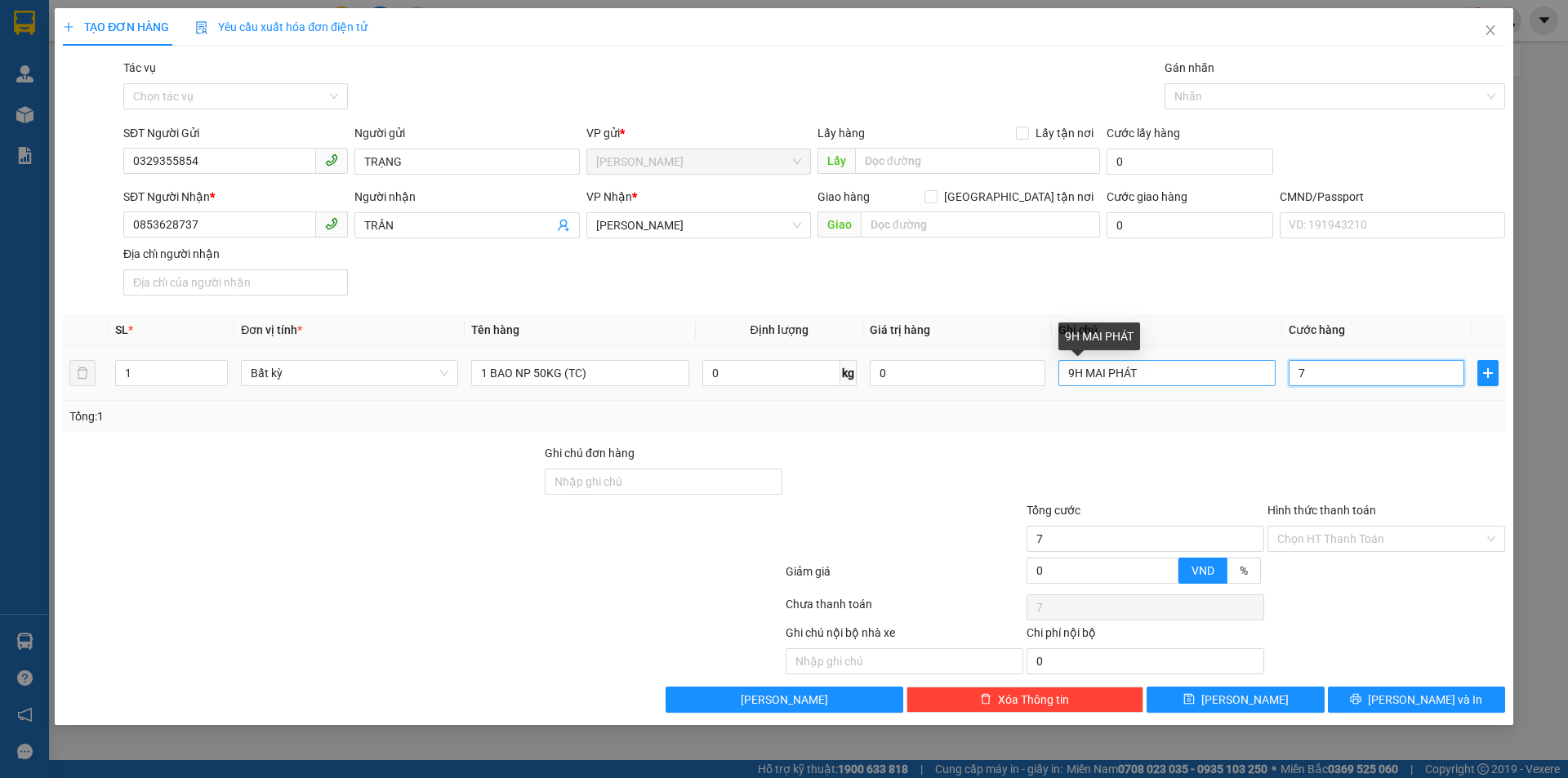
type input "75"
type input "75.000"
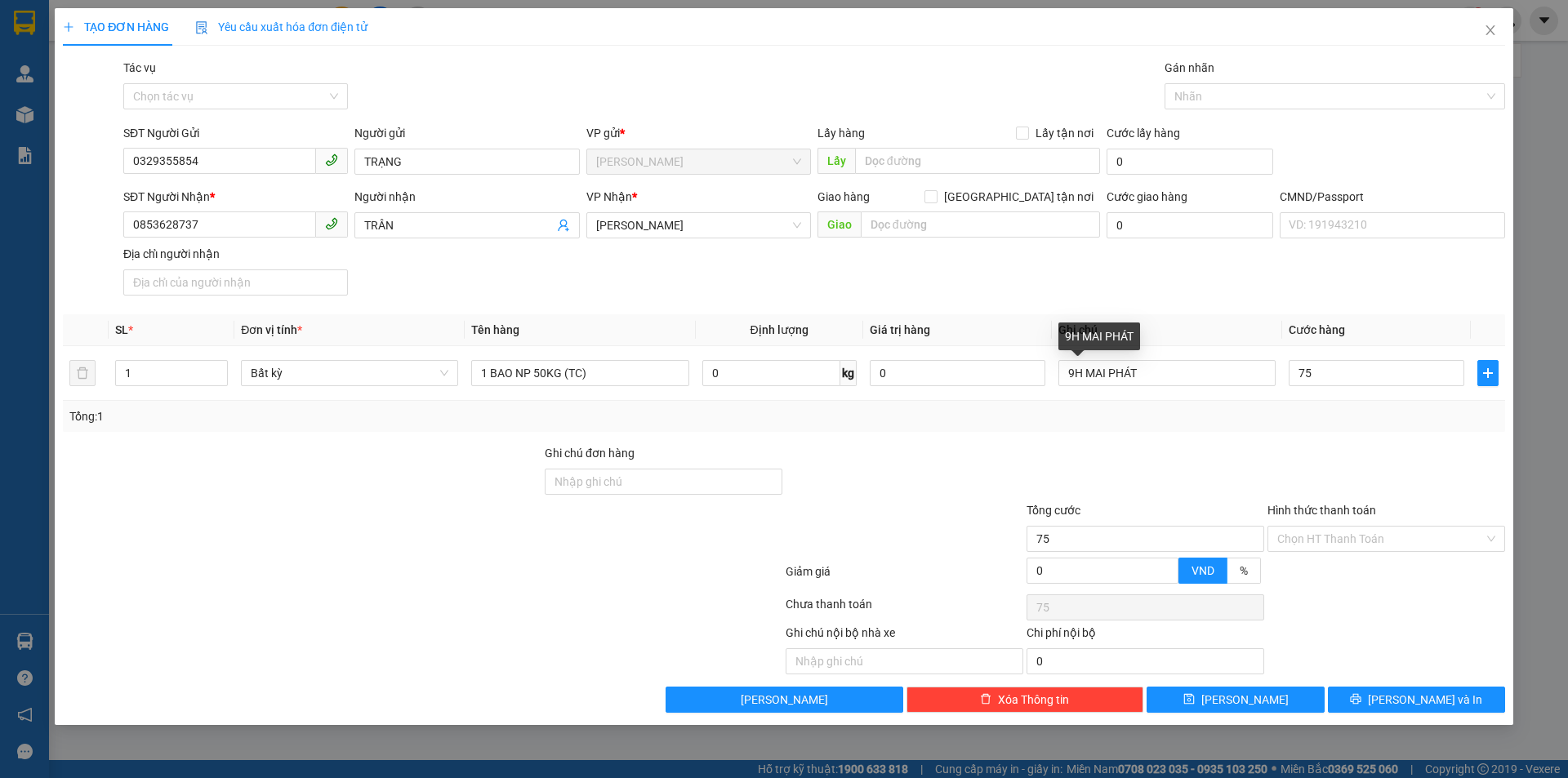
type input "75.000"
click at [1249, 303] on div "Transit Pickup Surcharge Ids Transit Deliver Surcharge Ids Transit Deliver Surc…" at bounding box center [784, 386] width 1443 height 654
drag, startPoint x: 1369, startPoint y: 702, endPoint x: 1360, endPoint y: 518, distance: 184.2
click at [1362, 544] on div "Transit Pickup Surcharge Ids Transit Deliver Surcharge Ids Transit Deliver Surc…" at bounding box center [784, 386] width 1443 height 654
click at [1381, 698] on button "[PERSON_NAME] và In" at bounding box center [1417, 700] width 178 height 26
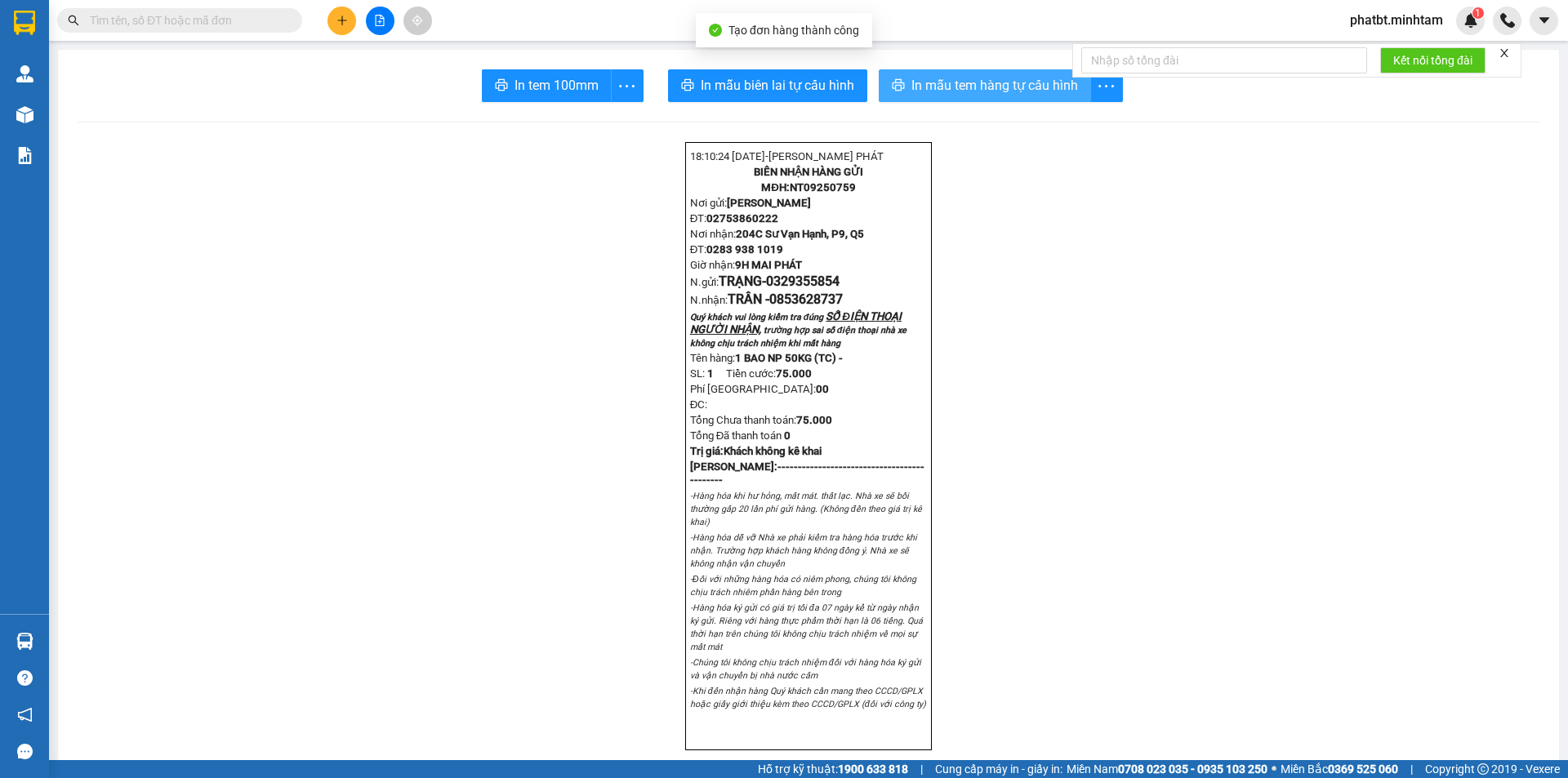
click at [959, 78] on span "In mẫu tem hàng tự cấu hình" at bounding box center [994, 85] width 167 height 20
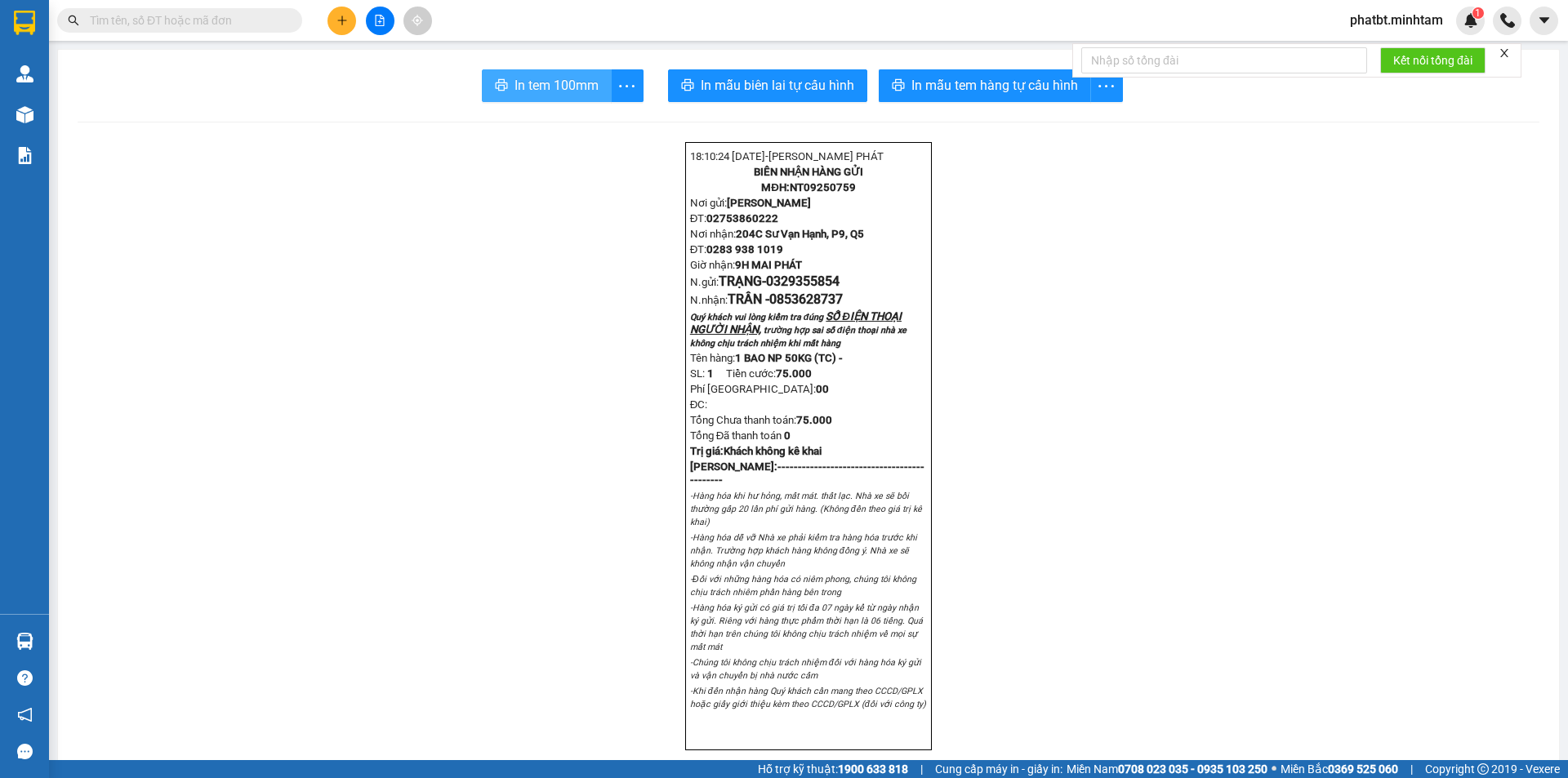
click at [541, 96] on button "In tem 100mm" at bounding box center [547, 85] width 130 height 32
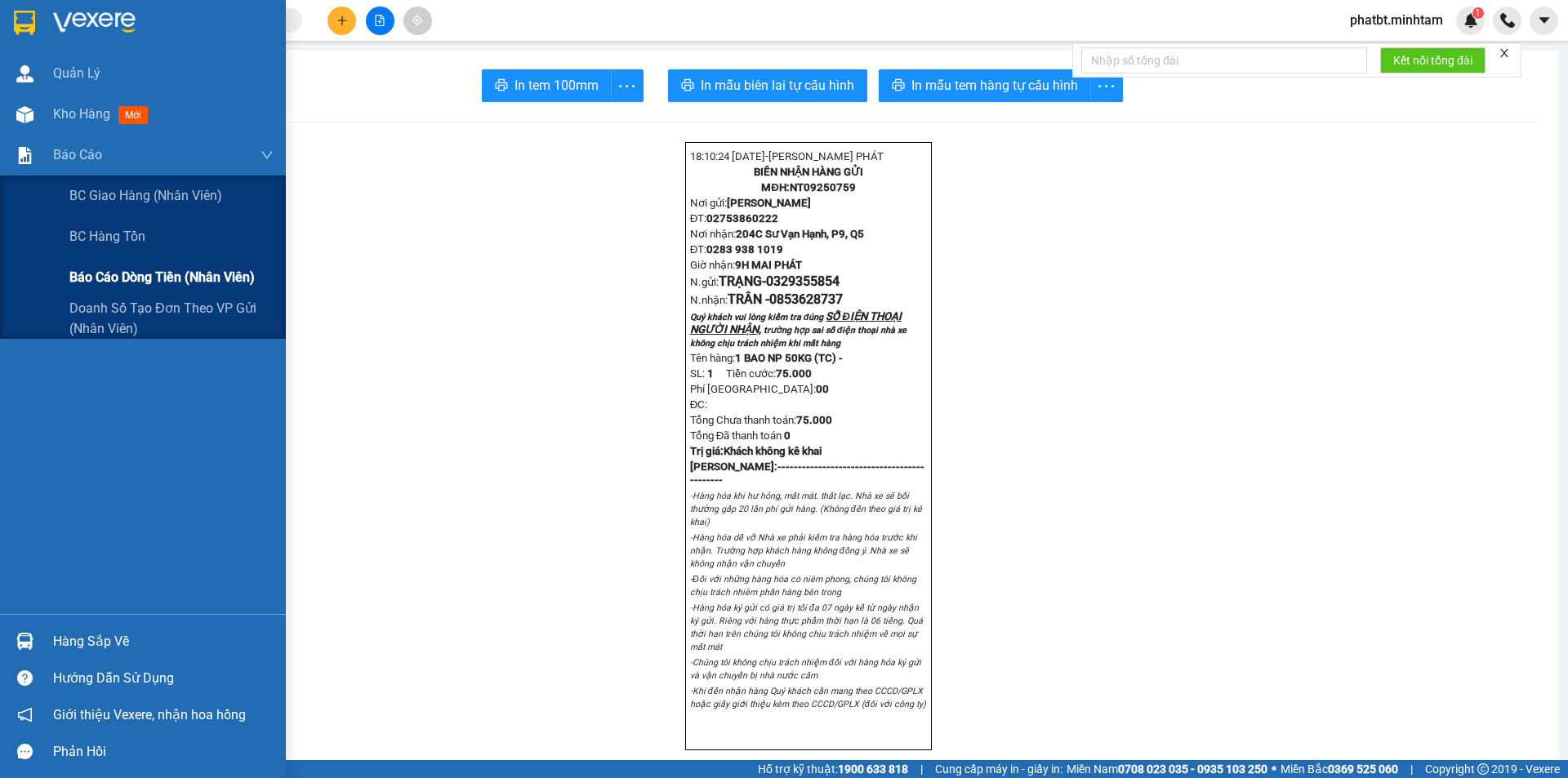
click at [150, 284] on span "Báo cáo dòng tiền (nhân viên)" at bounding box center [162, 276] width 185 height 20
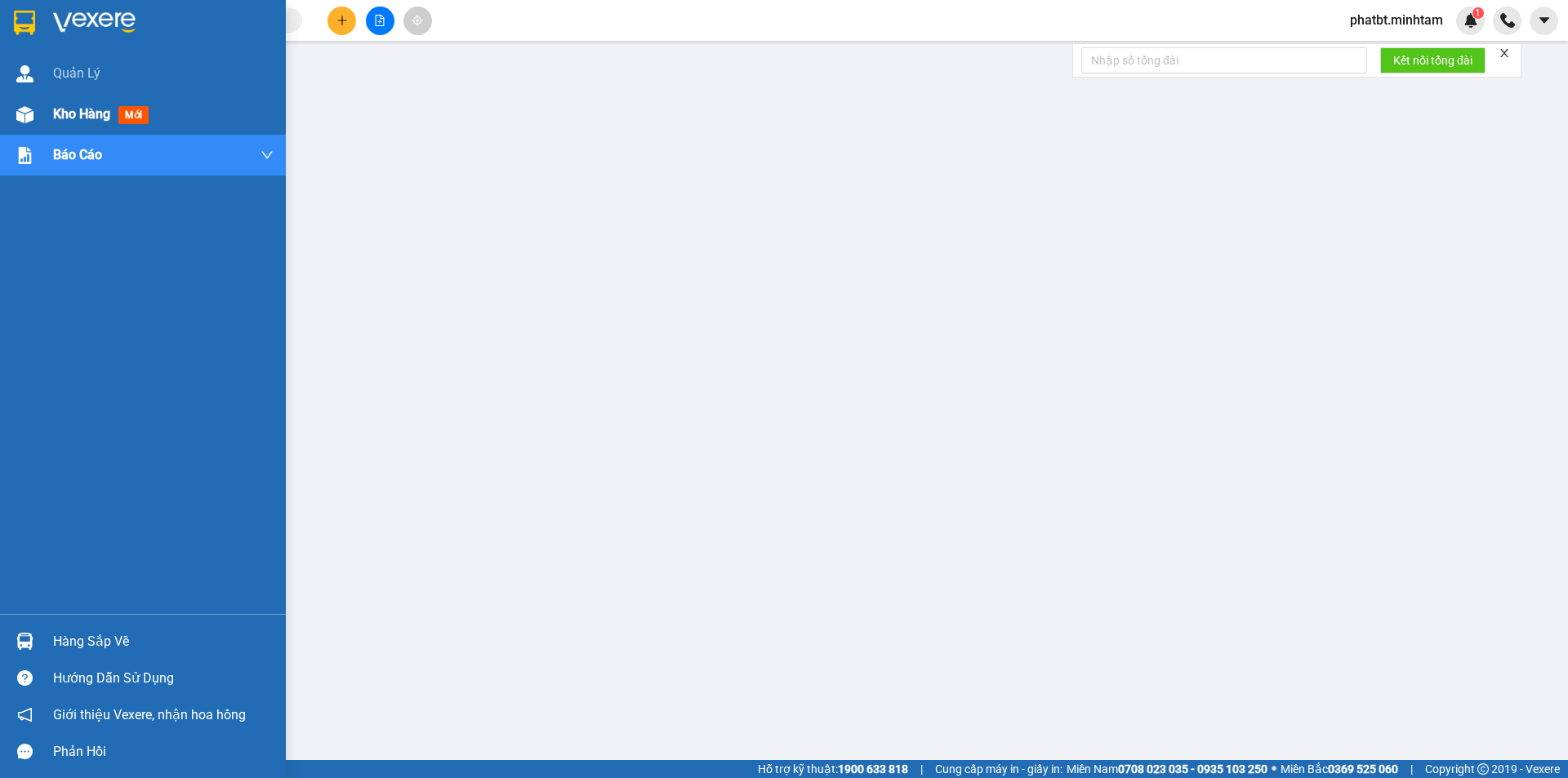
drag, startPoint x: 110, startPoint y: 106, endPoint x: 97, endPoint y: 112, distance: 14.3
click at [107, 106] on span "Kho hàng" at bounding box center [81, 114] width 57 height 16
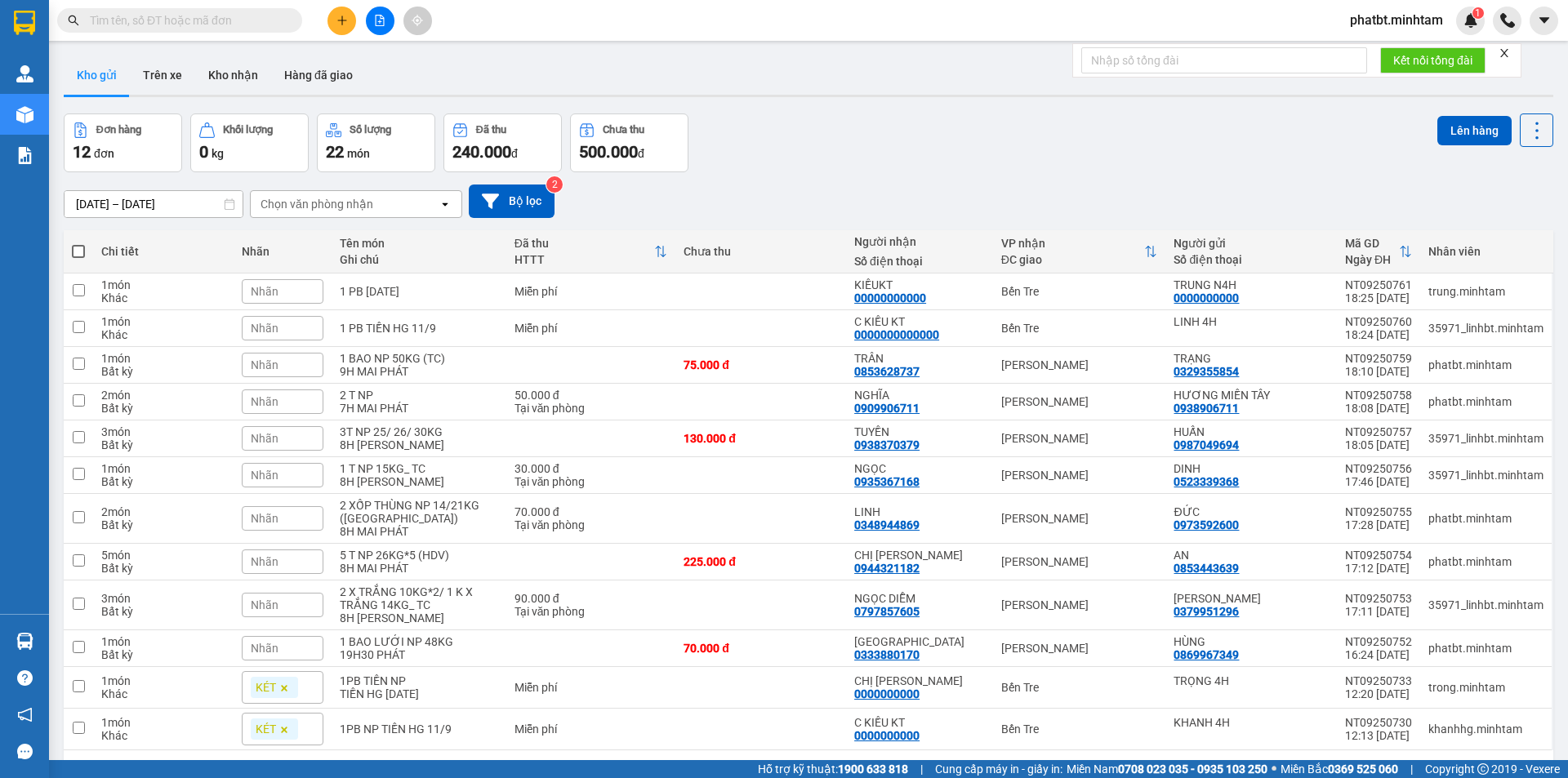
click at [341, 21] on icon "plus" at bounding box center [342, 20] width 11 height 11
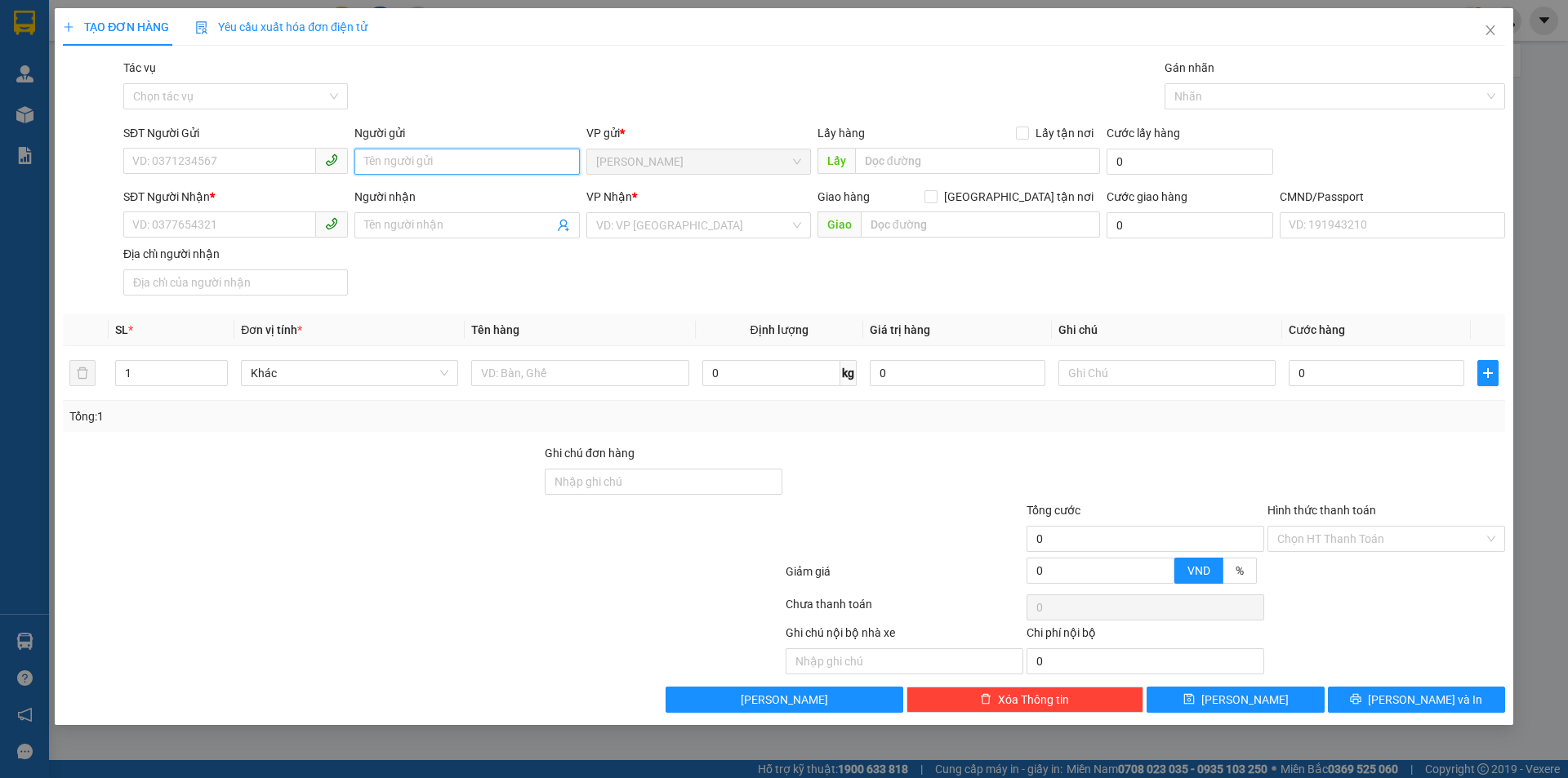
click at [415, 167] on input "Người gửi" at bounding box center [466, 162] width 225 height 26
type input "PHÁT 4H"
click at [185, 240] on div "SĐT Người Nhận * VD: 0377654321" at bounding box center [235, 216] width 225 height 57
click at [192, 227] on input "SĐT Người Nhận *" at bounding box center [220, 225] width 192 height 26
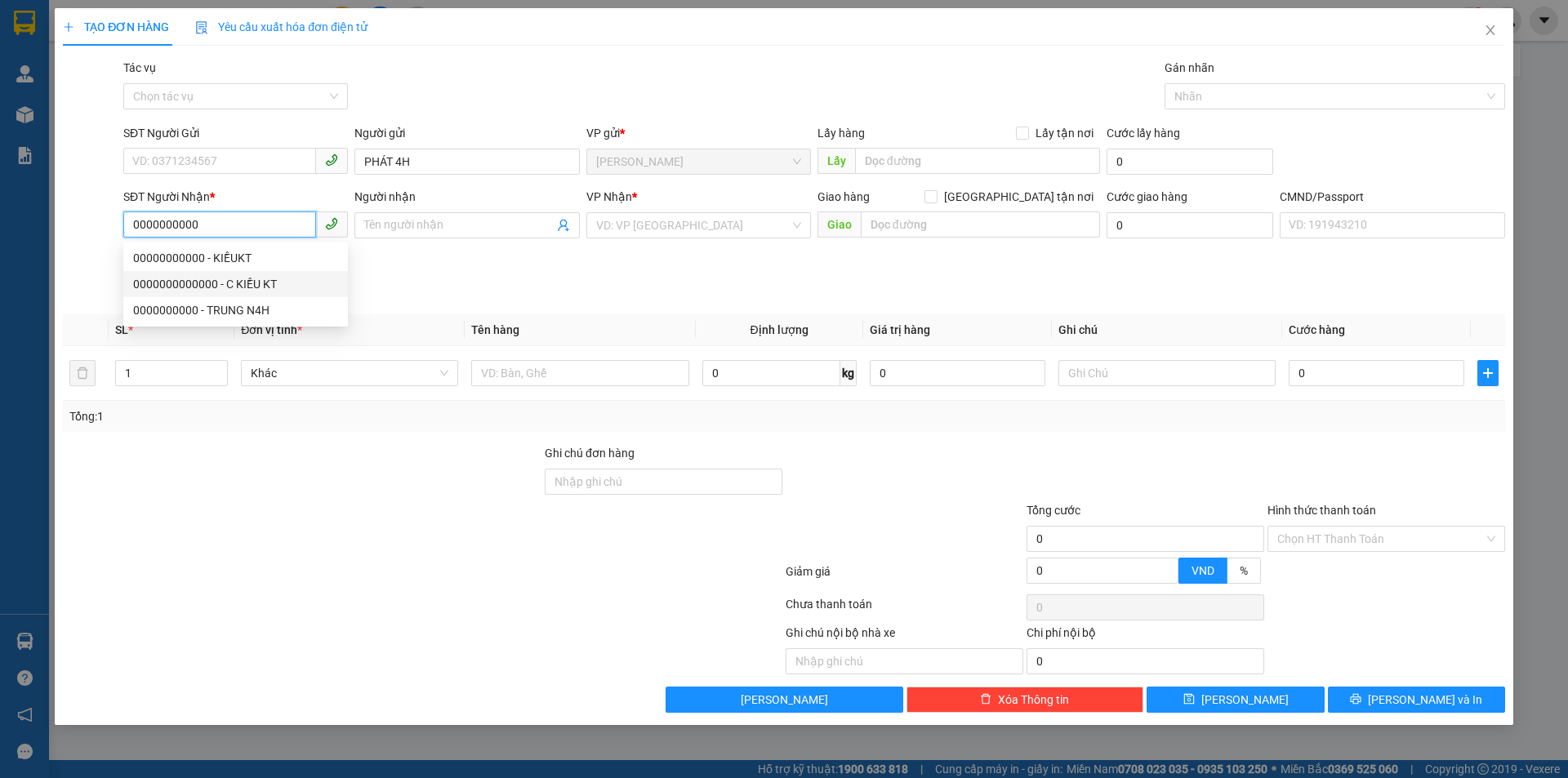
click at [242, 288] on div "0000000000000 - C KIỀU KT" at bounding box center [235, 284] width 205 height 18
type input "0000000000000"
type input "C KIỀU KT"
type input "0000000000000"
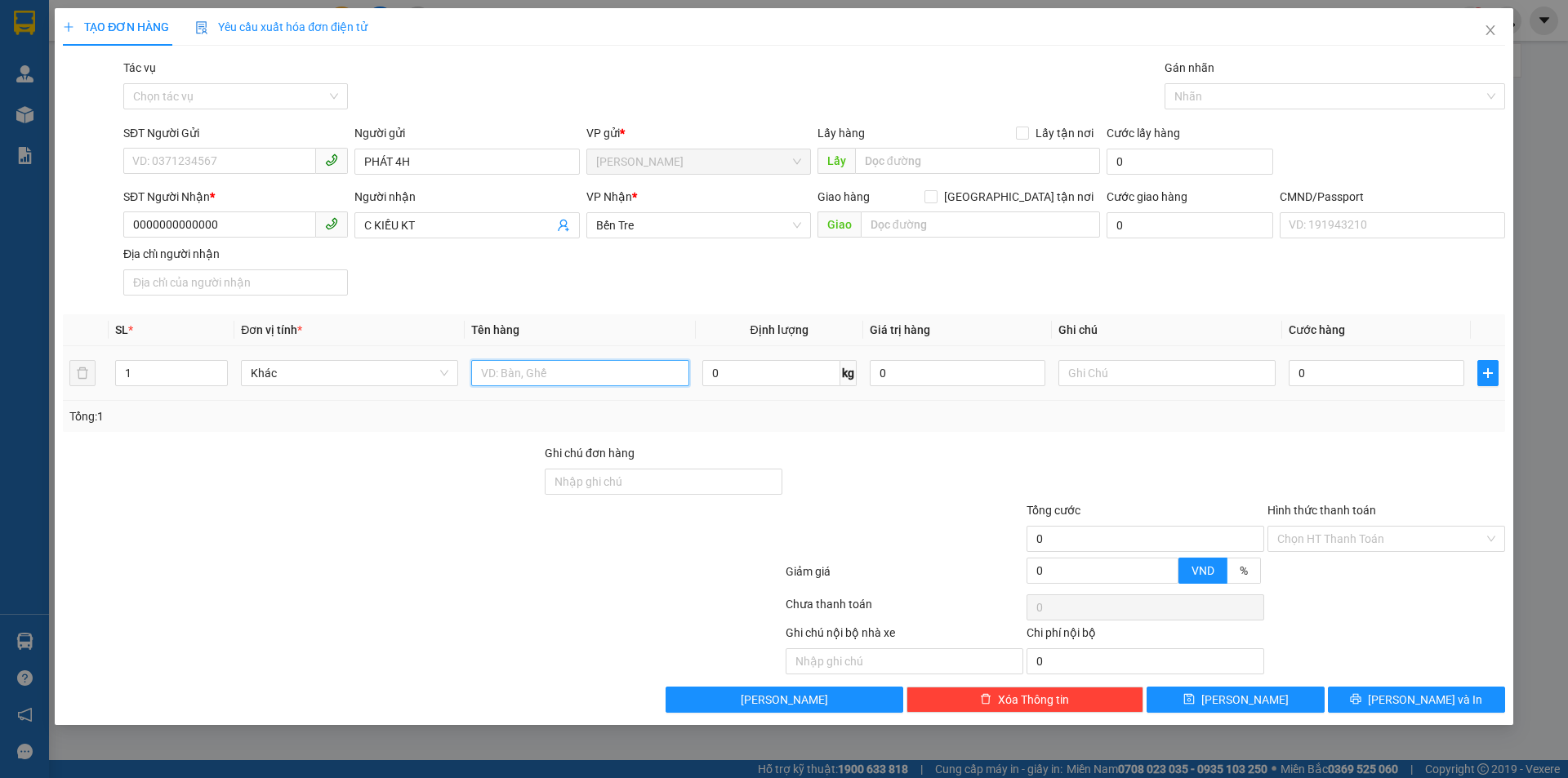
click at [589, 372] on input "text" at bounding box center [580, 373] width 217 height 26
type input "1 PB THG [DATE]"
click at [622, 317] on th "Tên hàng" at bounding box center [579, 330] width 230 height 31
drag, startPoint x: 1332, startPoint y: 540, endPoint x: 1328, endPoint y: 550, distance: 10.8
click at [1332, 540] on input "Hình thức thanh toán" at bounding box center [1381, 538] width 206 height 24
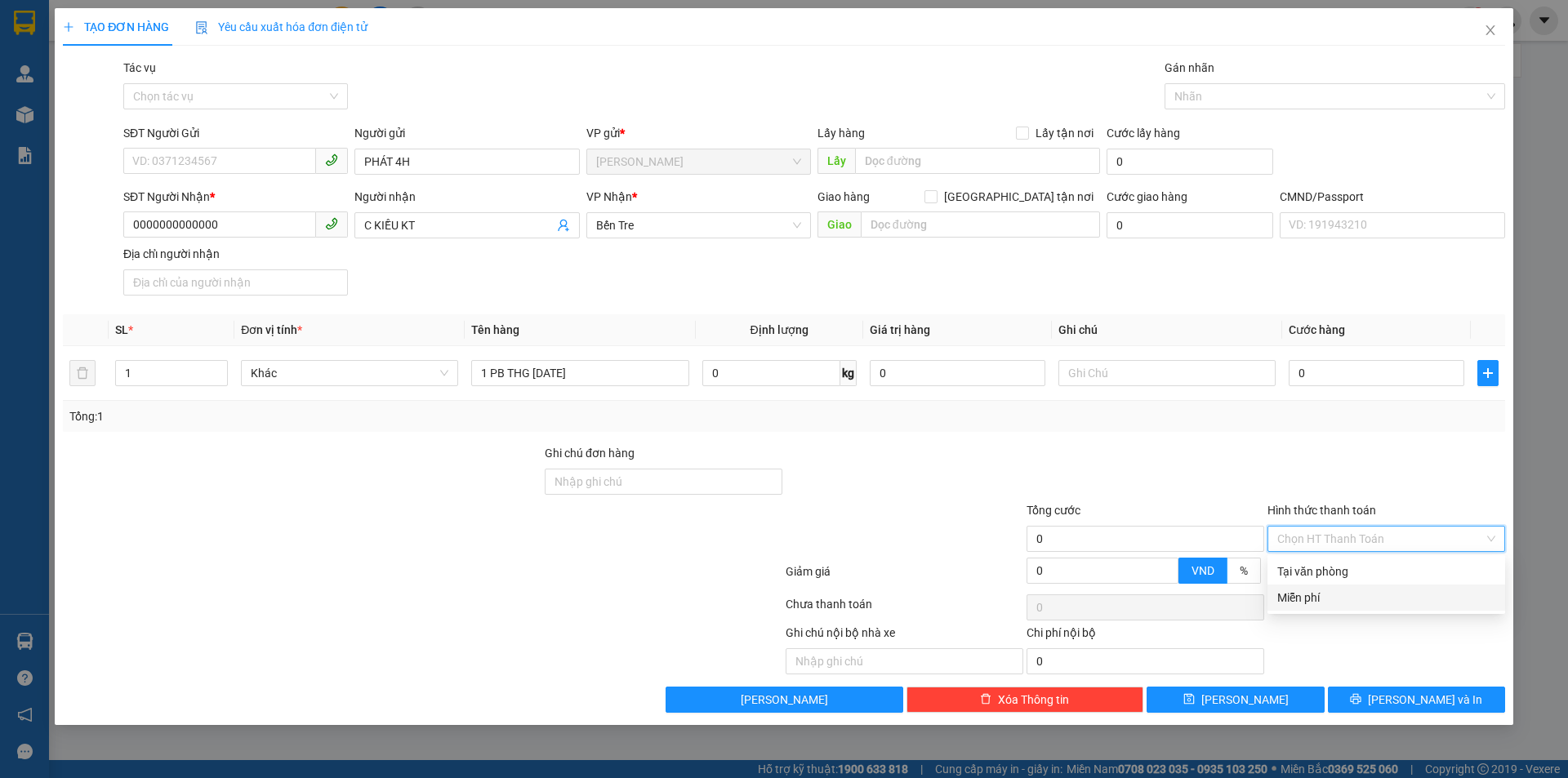
click at [1315, 591] on div "Miễn phí" at bounding box center [1386, 597] width 218 height 18
click at [1280, 475] on div at bounding box center [1387, 472] width 241 height 57
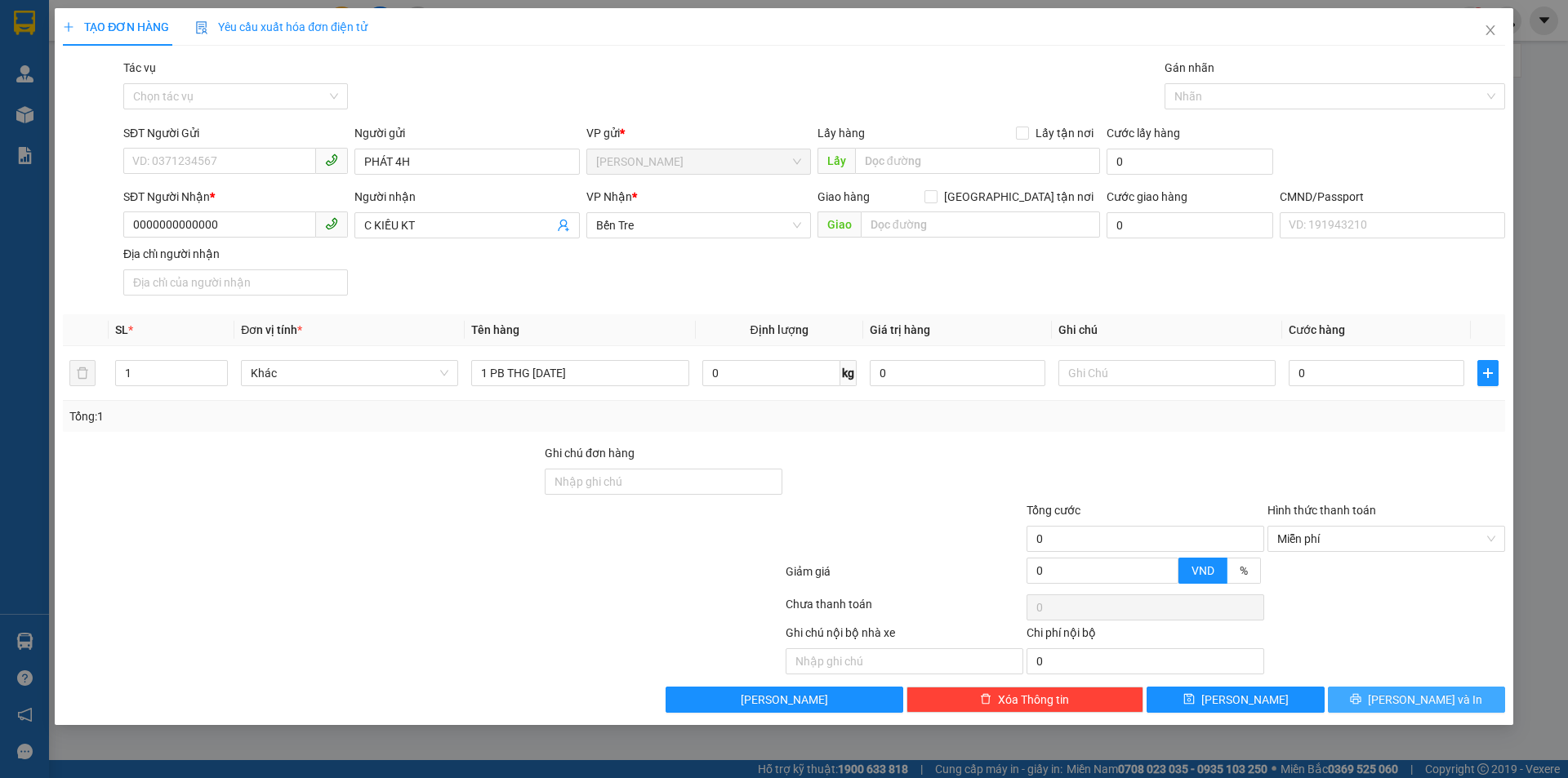
click at [1353, 700] on button "[PERSON_NAME] và In" at bounding box center [1417, 700] width 178 height 26
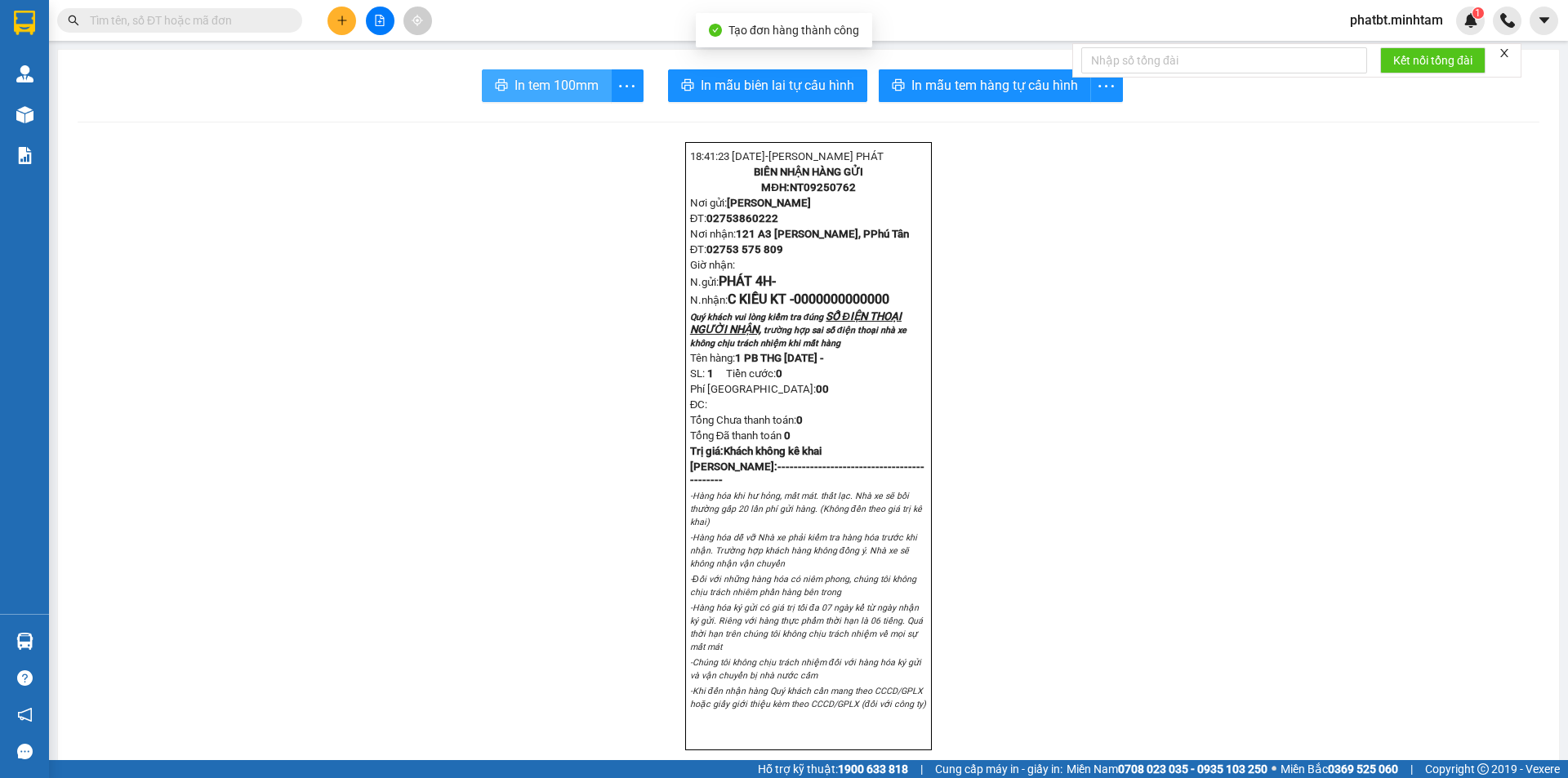
click at [575, 87] on span "In tem 100mm" at bounding box center [556, 85] width 84 height 20
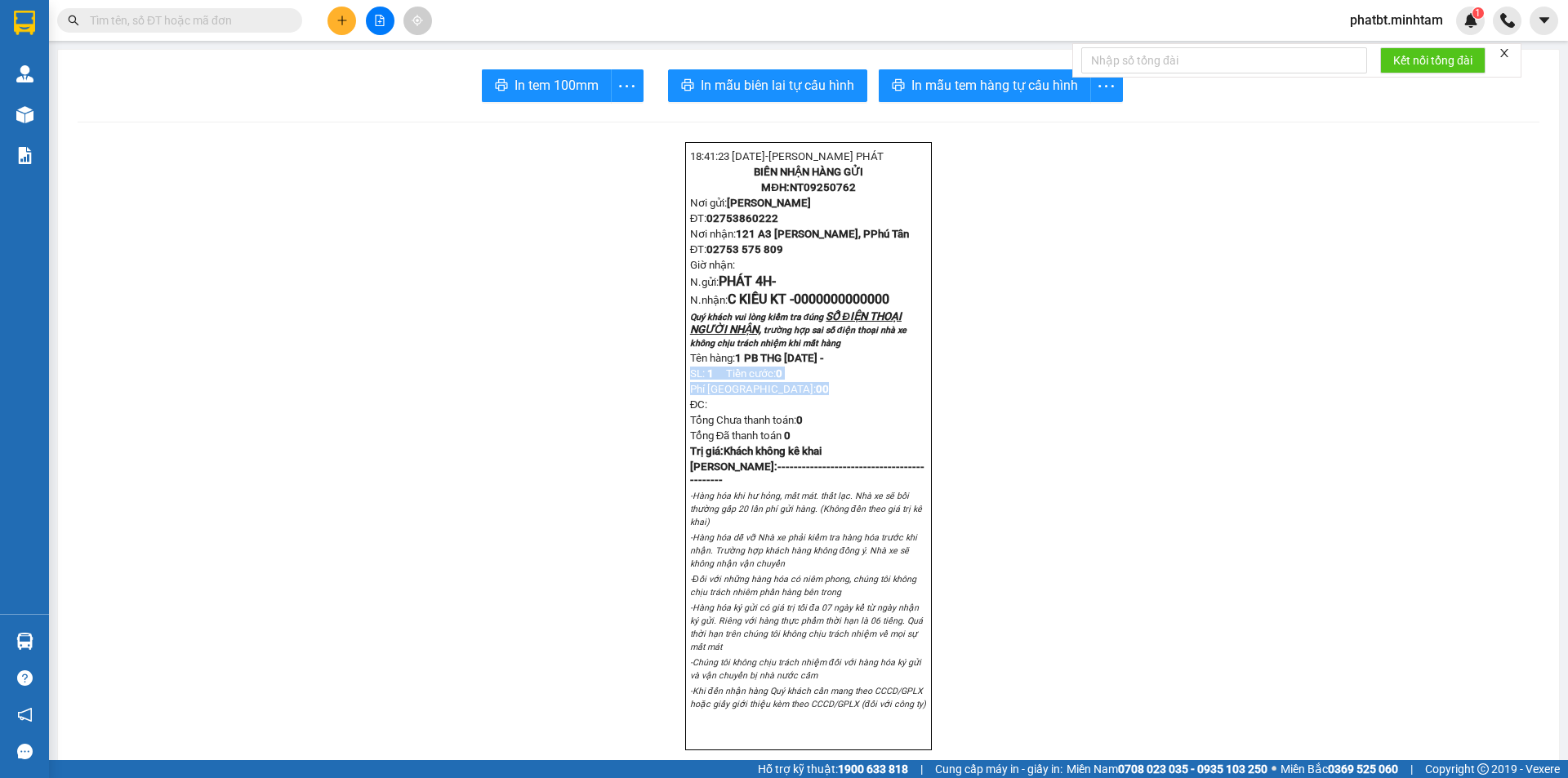
drag, startPoint x: 410, startPoint y: 436, endPoint x: 630, endPoint y: 392, distance: 224.4
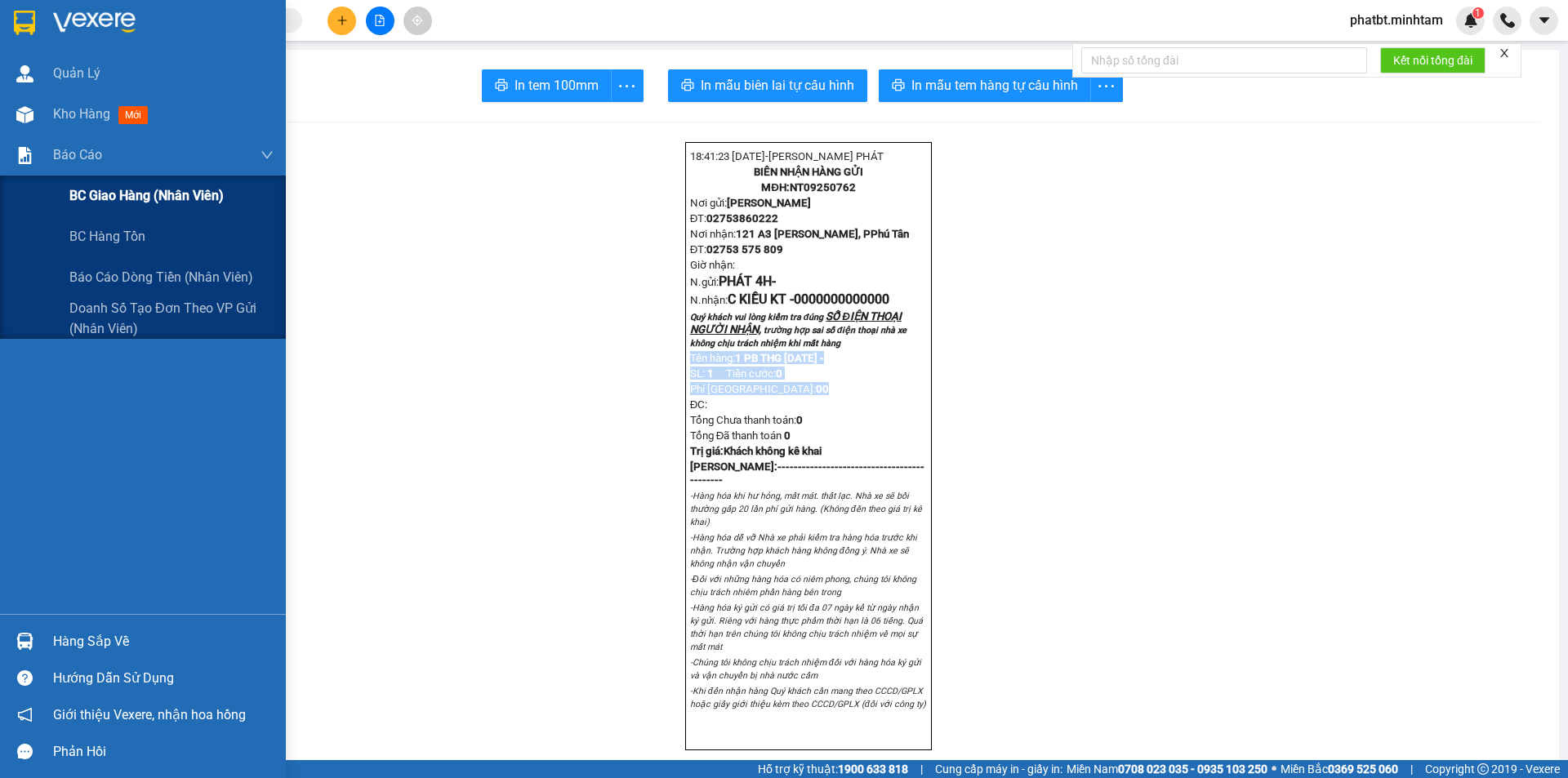
click at [94, 202] on span "BC giao hàng (nhân viên)" at bounding box center [146, 195] width 155 height 20
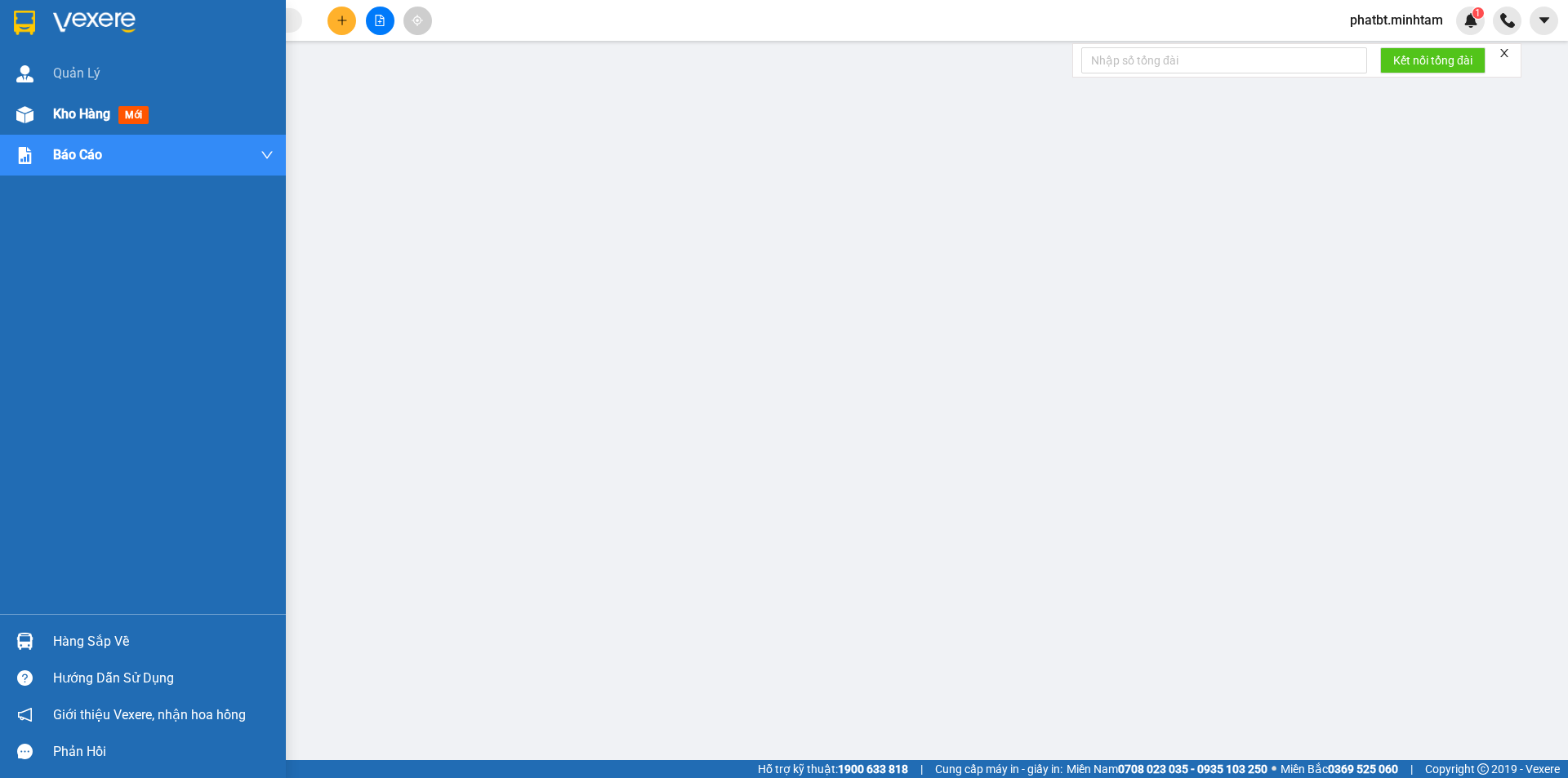
click at [45, 116] on div "Kho hàng mới" at bounding box center [143, 114] width 286 height 41
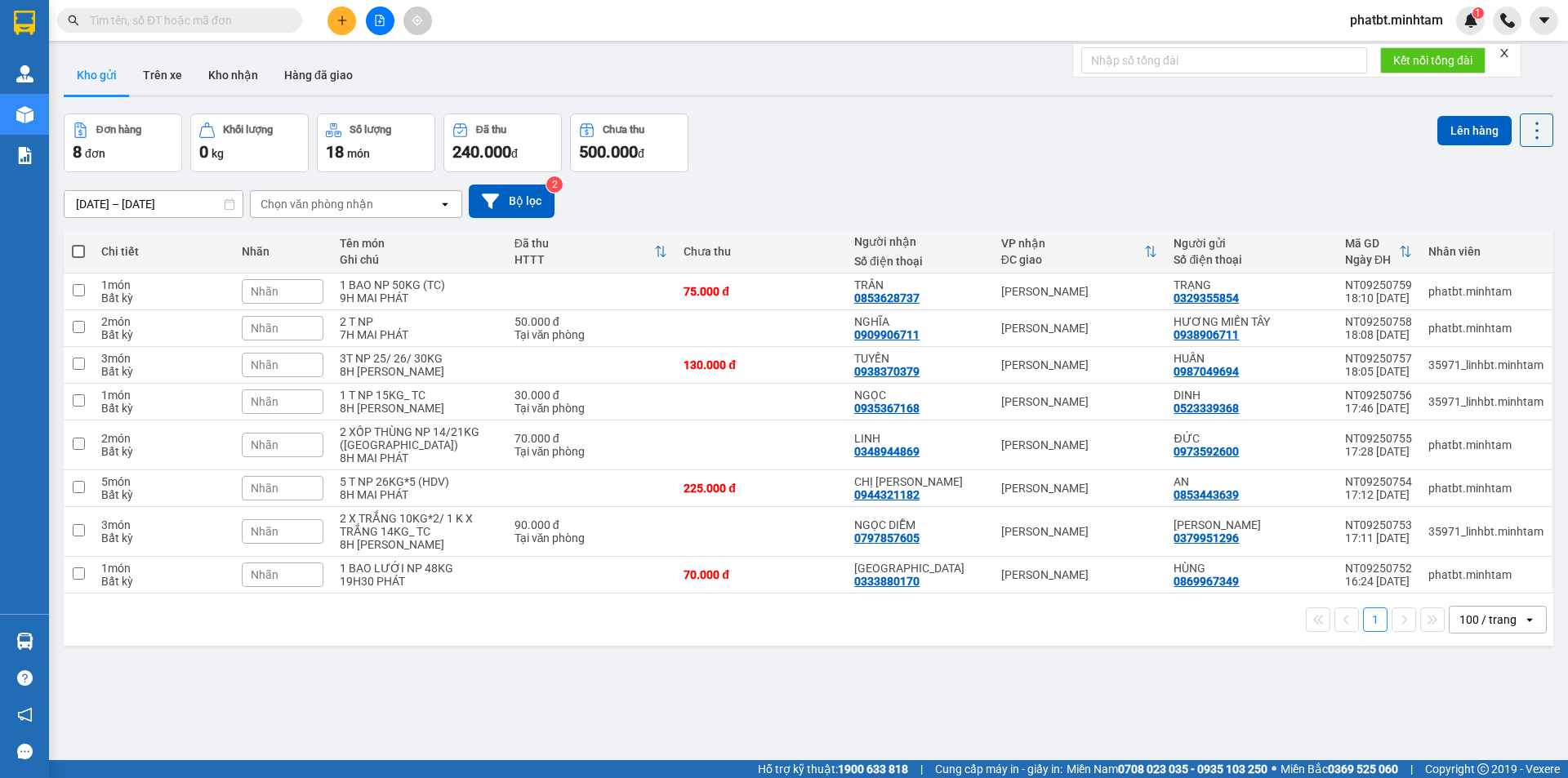
click at [103, 645] on div "1 100 / trang open" at bounding box center [809, 620] width 1490 height 52
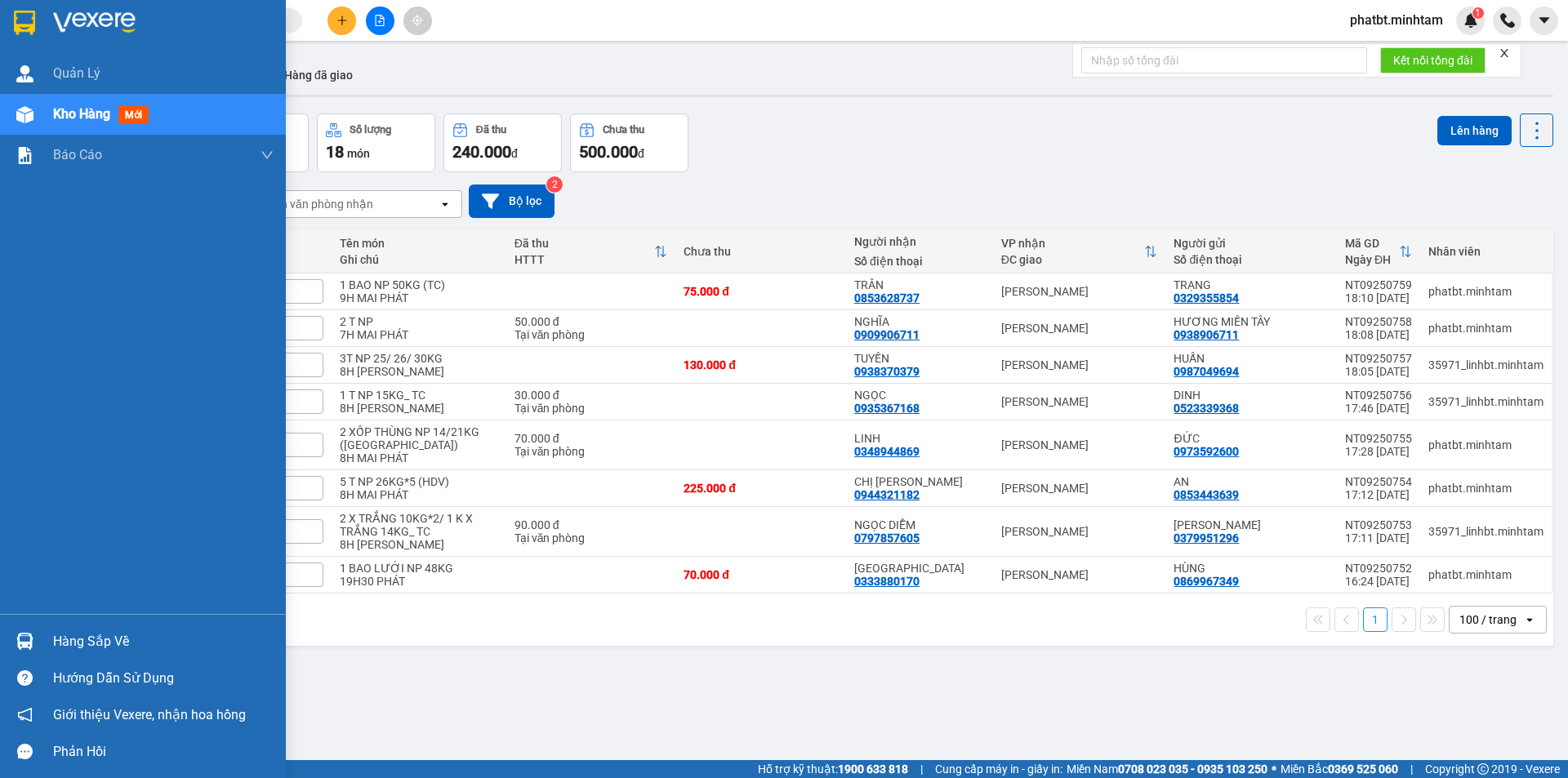
click at [62, 640] on div "Hàng sắp về" at bounding box center [164, 642] width 220 height 24
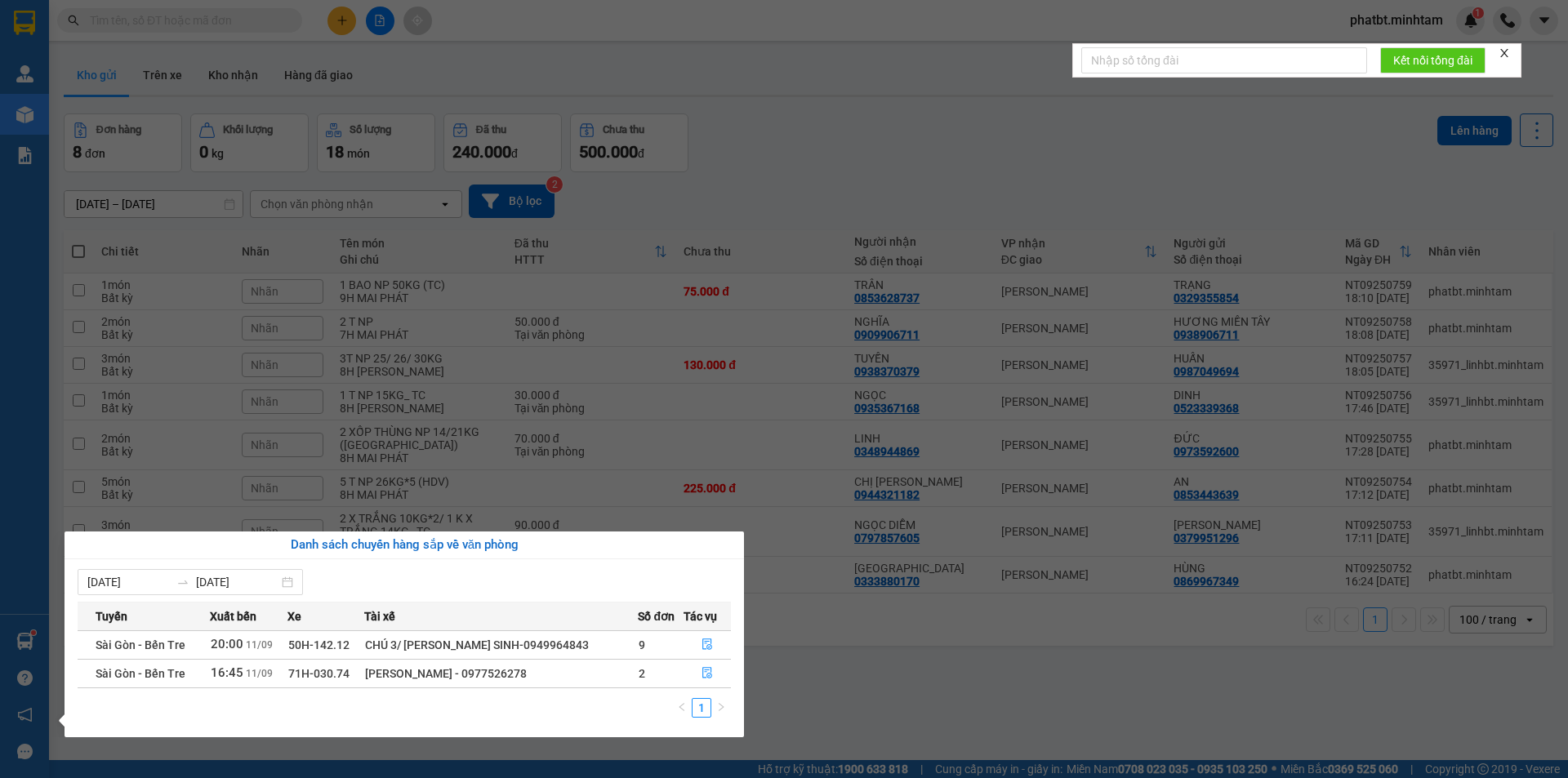
click at [831, 682] on section "Kết quả tìm kiếm ( 0 ) Bộ lọc No Data phatbt.minhtam 1 Quản [PERSON_NAME] hàng …" at bounding box center [784, 389] width 1568 height 778
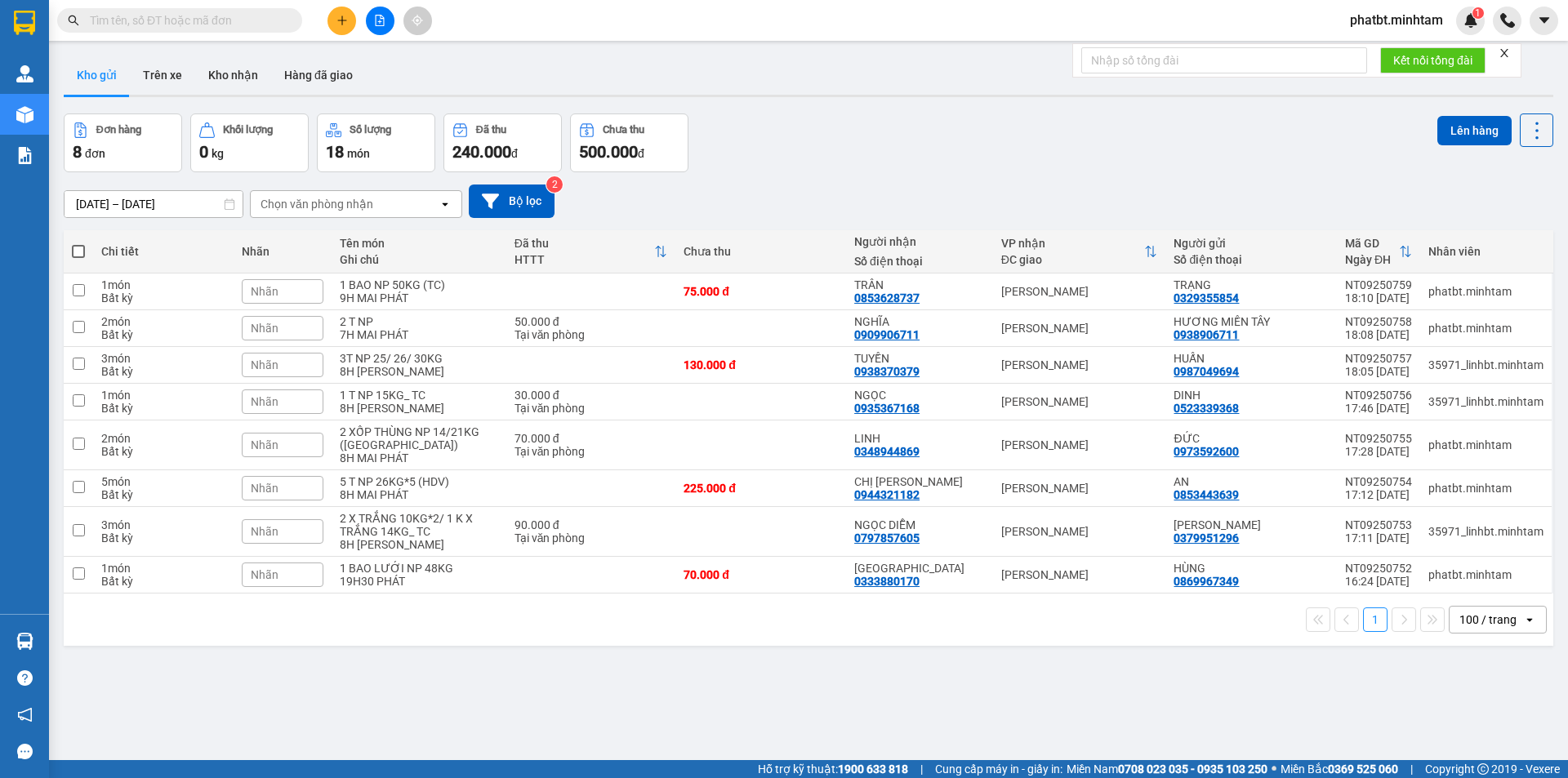
click at [261, 32] on div "Kết quả tìm kiếm ( 0 ) Bộ lọc No Data" at bounding box center [159, 20] width 318 height 29
click at [262, 25] on input "text" at bounding box center [186, 20] width 192 height 18
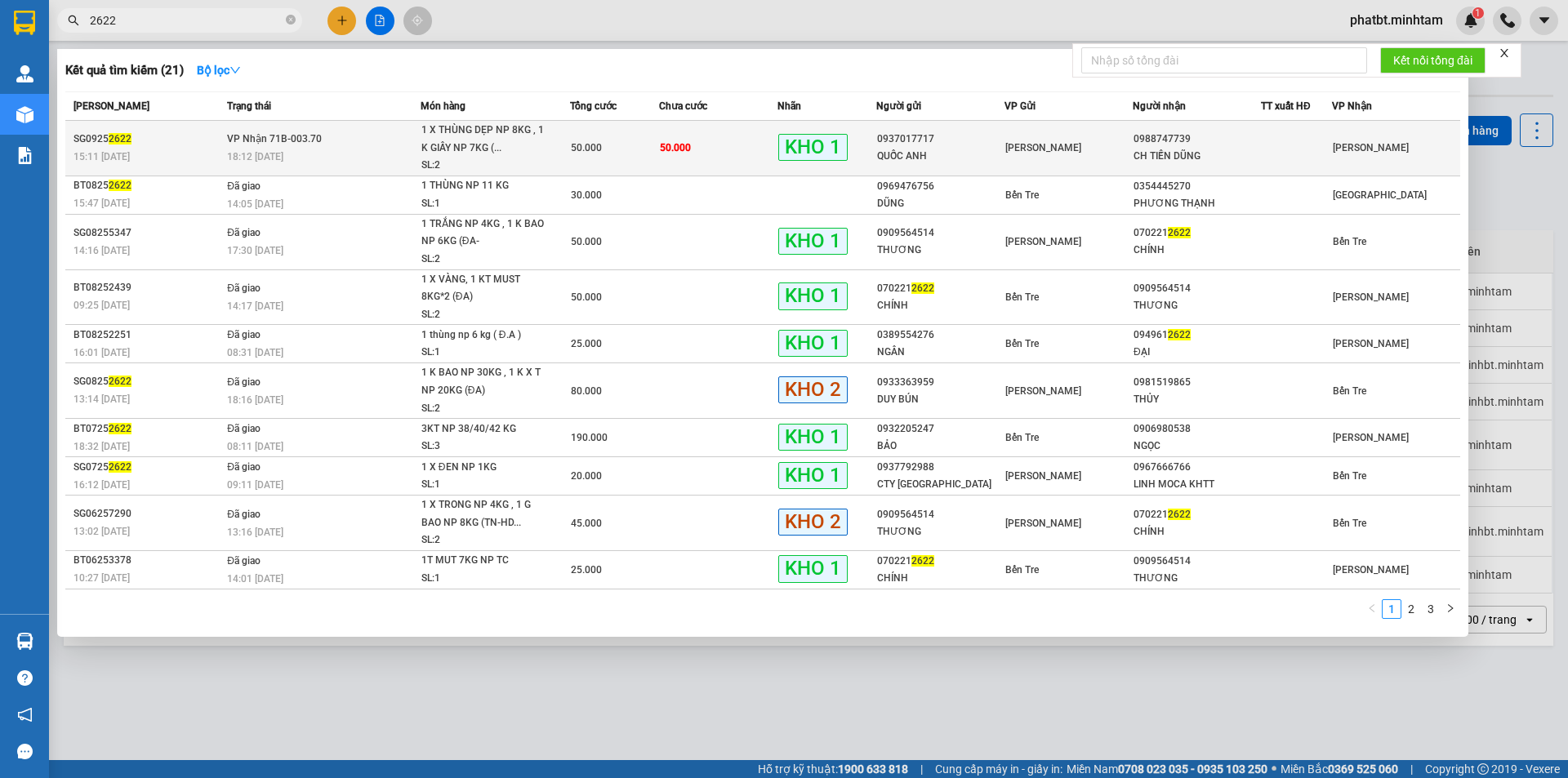
type input "2622"
click at [325, 149] on div "18:12 [DATE]" at bounding box center [324, 156] width 192 height 18
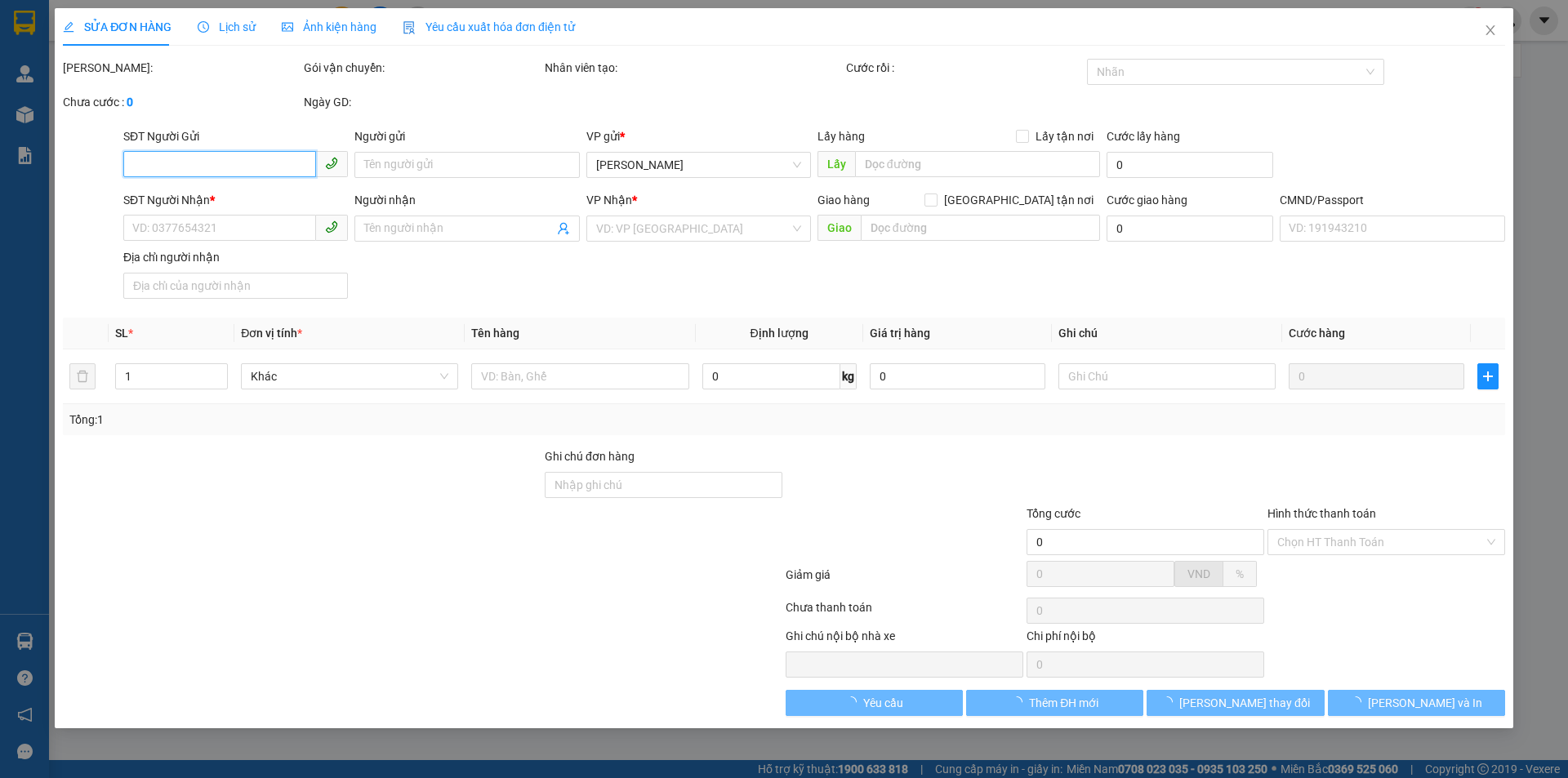
type input "0937017717"
type input "QUỐC ANH"
type input "0988747739"
type input "CH TIẾN DŨNG"
type input "BM"
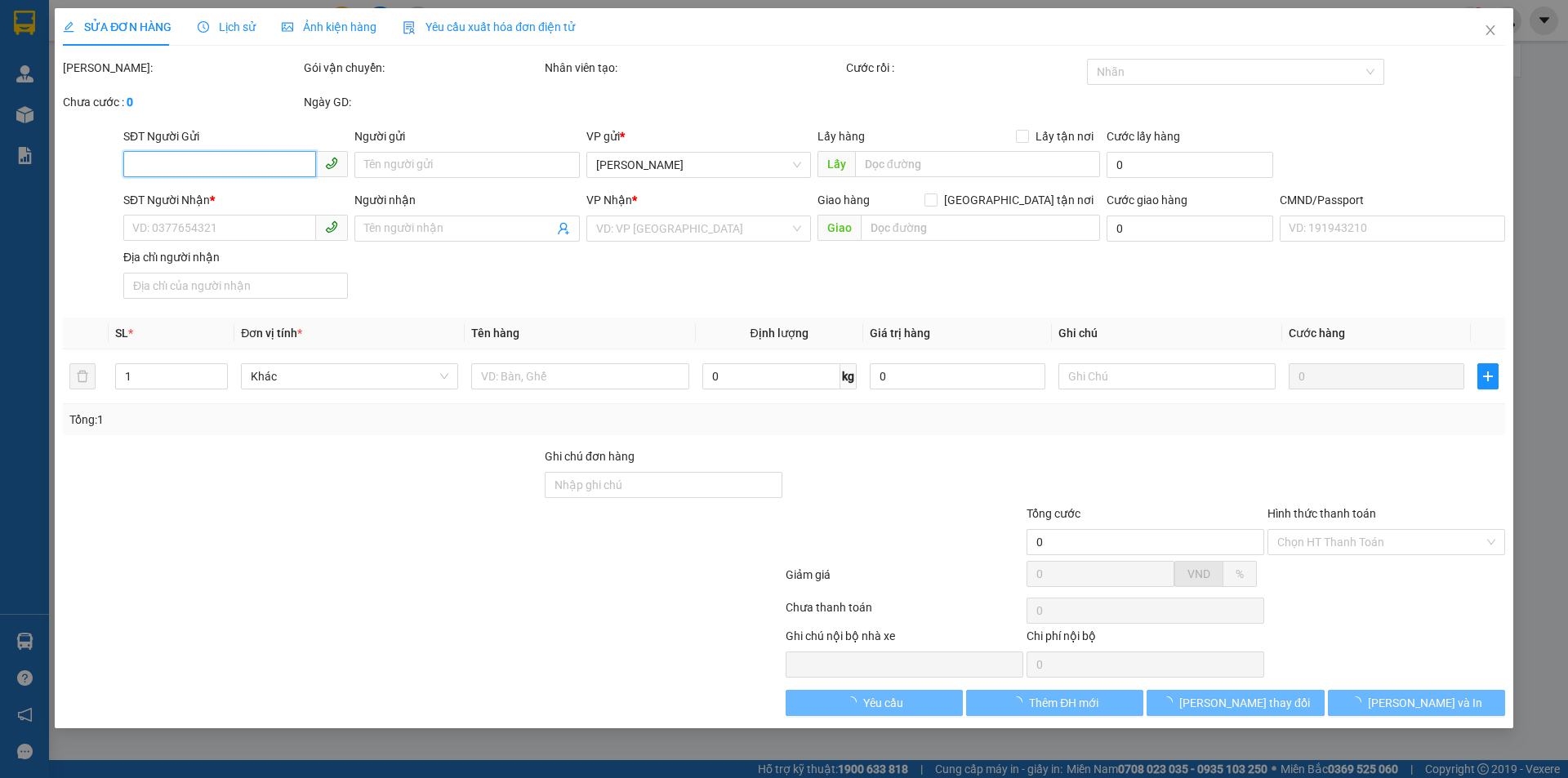
type input "50.000"
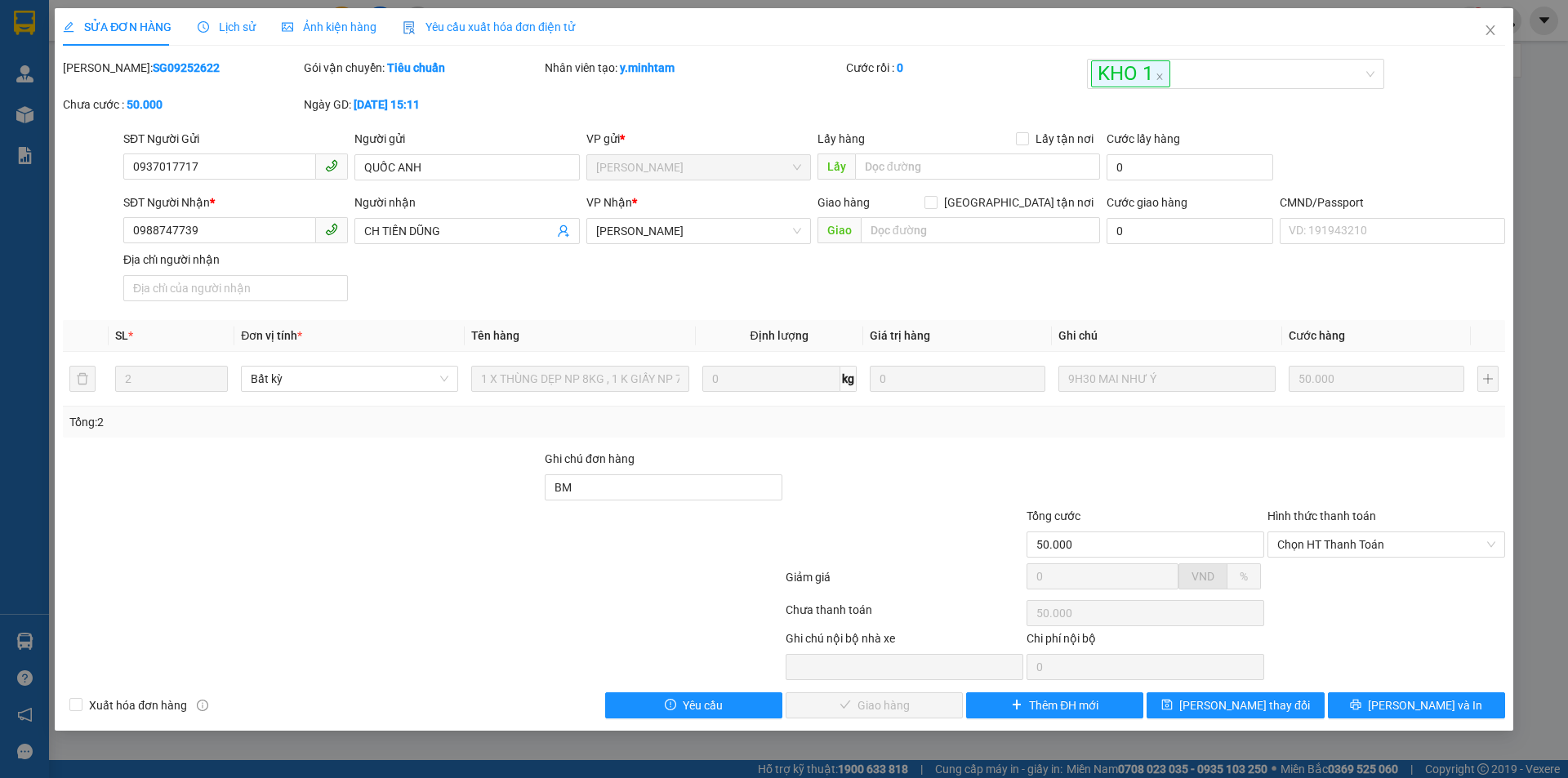
click at [241, 18] on div "Lịch sử" at bounding box center [226, 27] width 58 height 18
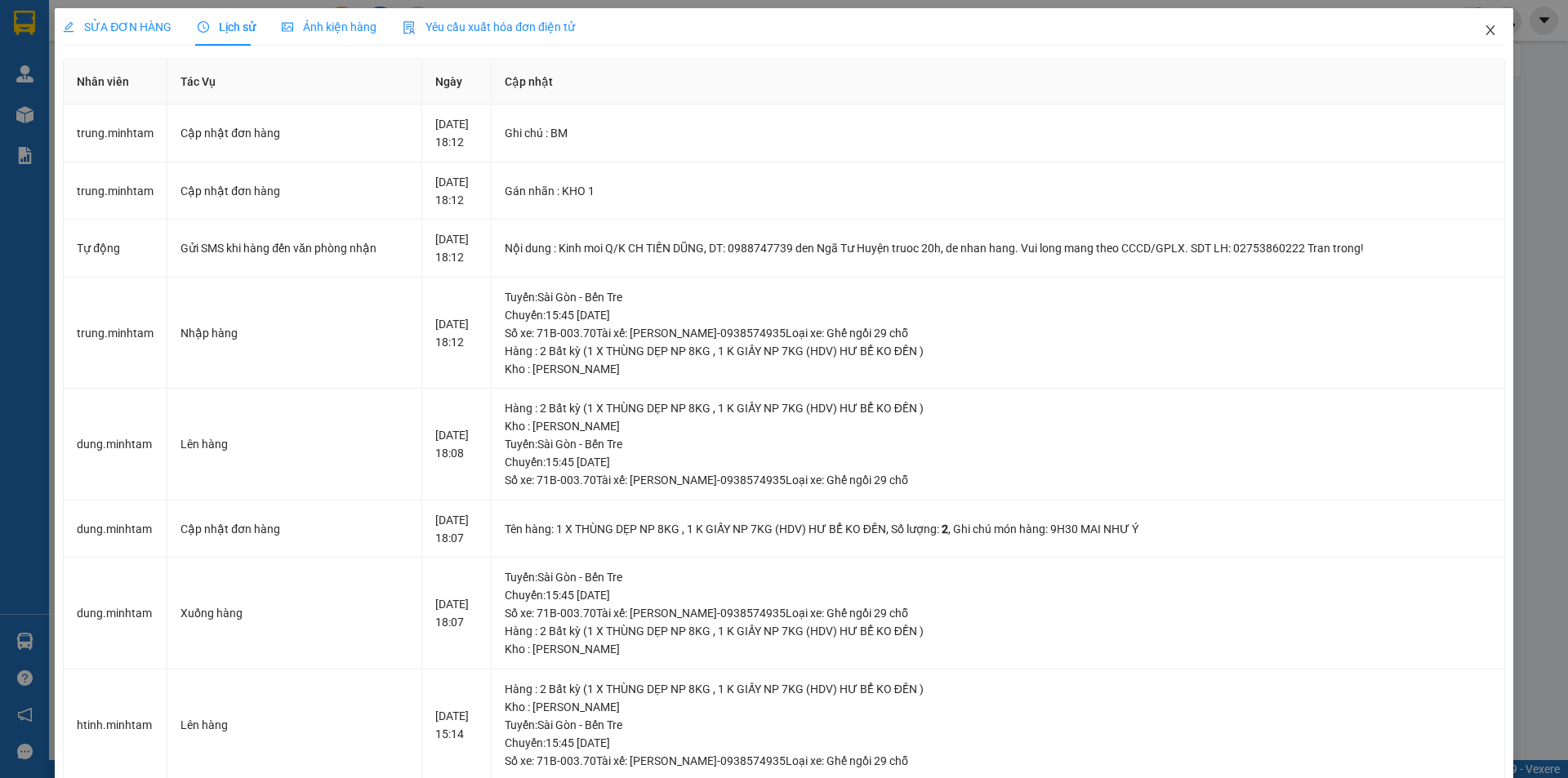
click at [1468, 27] on span "Close" at bounding box center [1491, 31] width 45 height 45
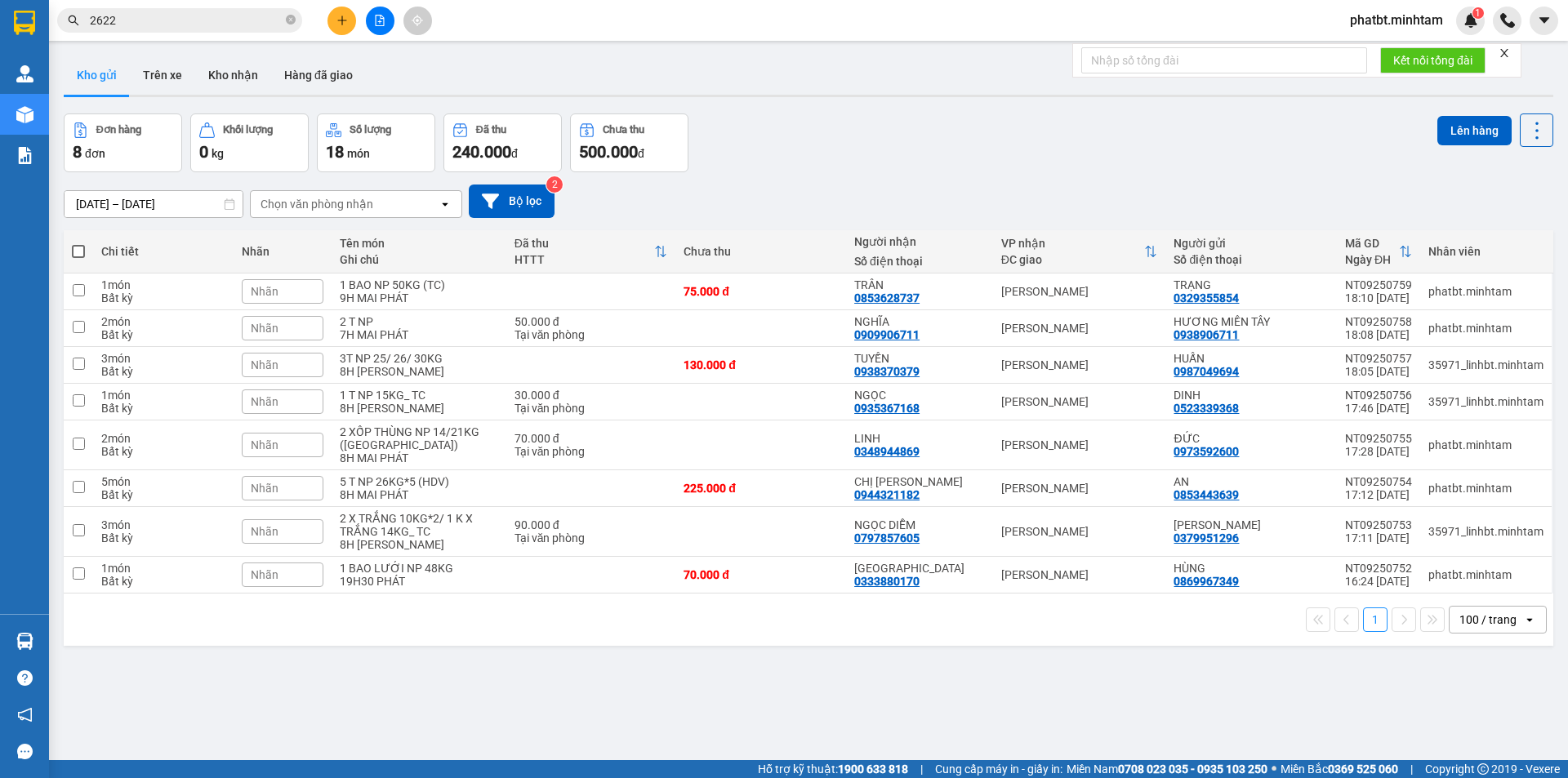
click at [96, 80] on button "Kho gửi" at bounding box center [97, 75] width 66 height 39
click at [958, 165] on div "Đơn hàng 8 đơn Khối lượng 0 kg Số lượng 18 món Đã thu 240.000 đ Chưa thu 500.00…" at bounding box center [809, 142] width 1490 height 59
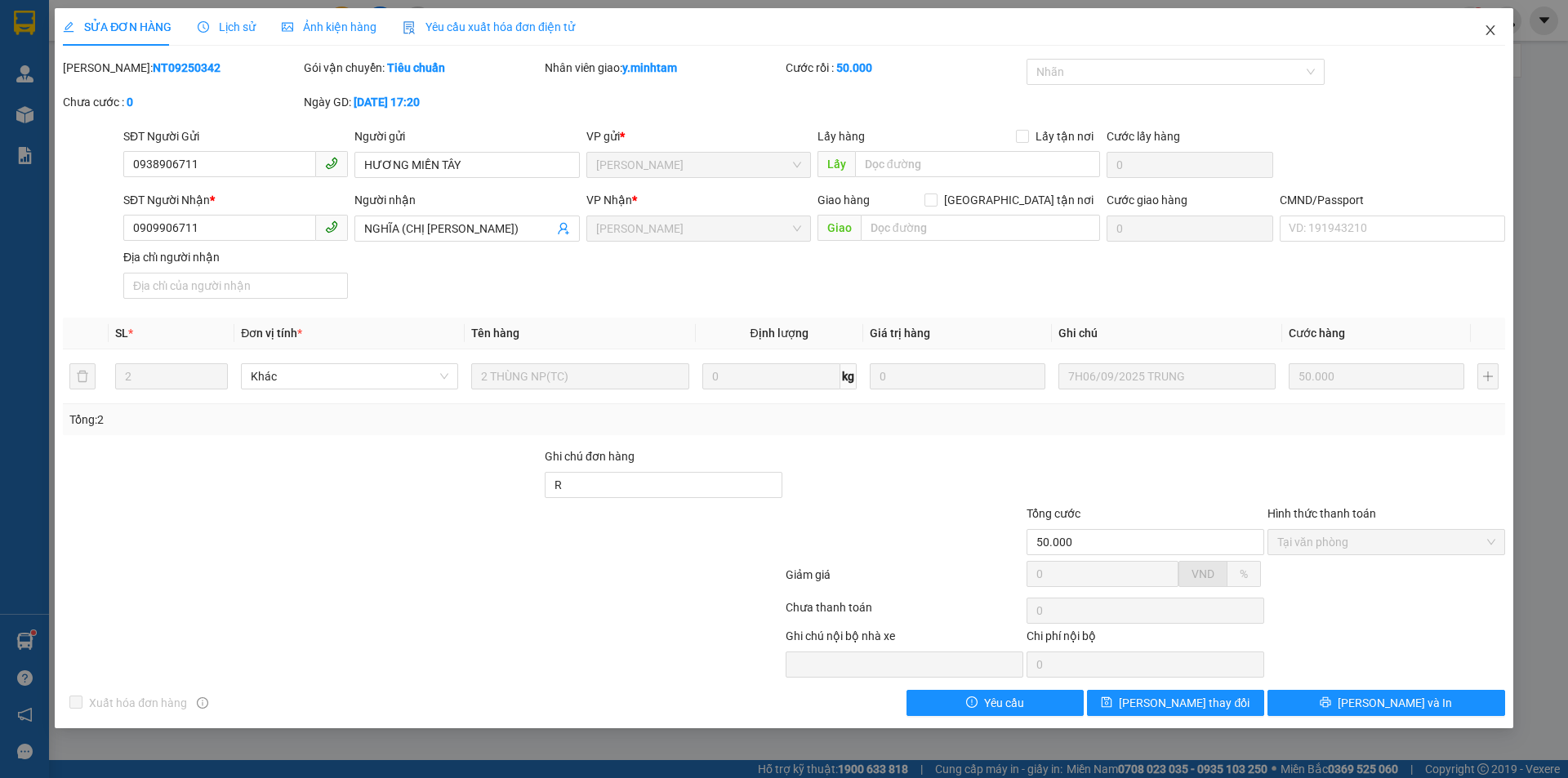
click at [1493, 24] on icon "close" at bounding box center [1490, 30] width 13 height 13
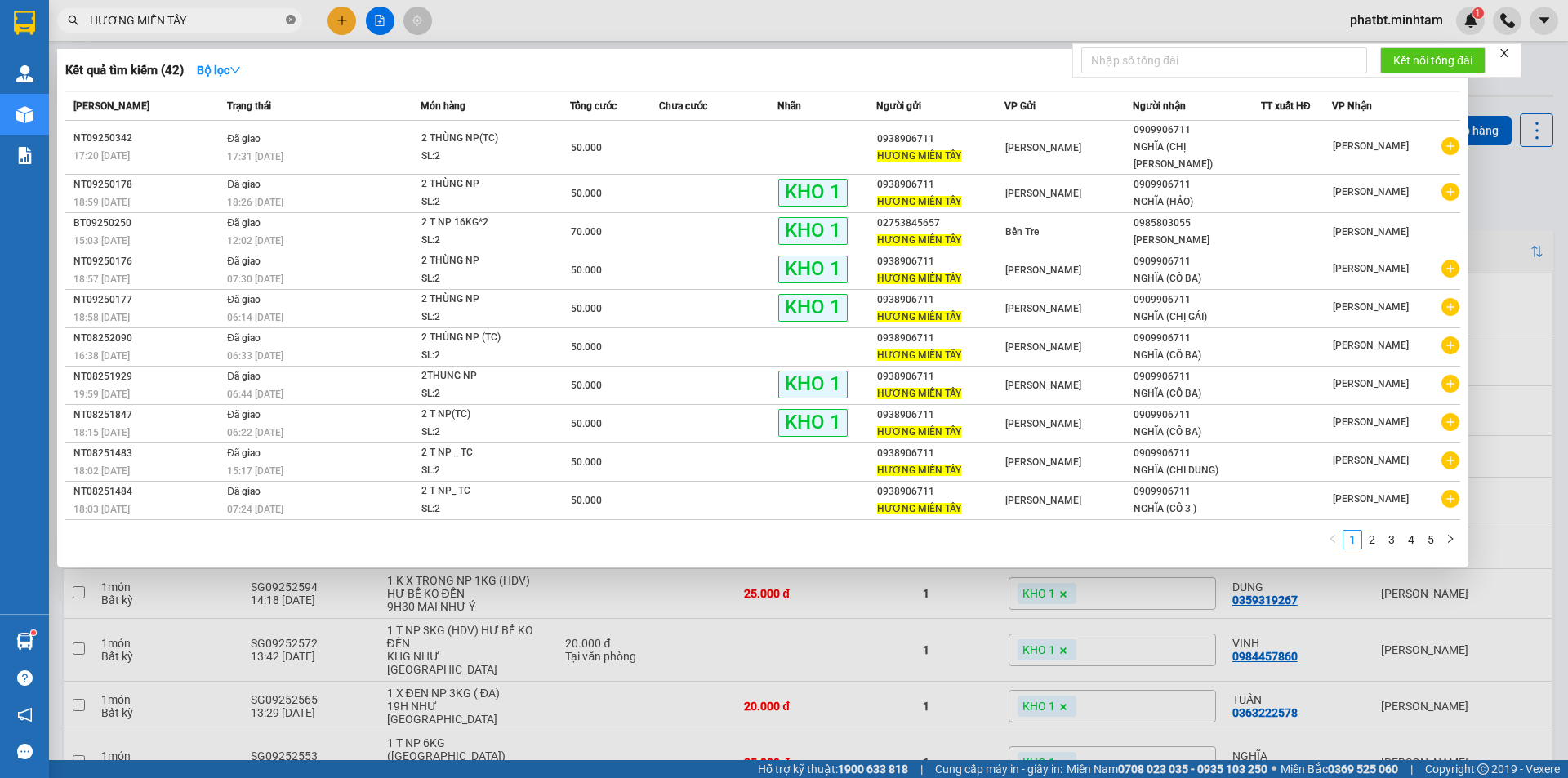
click at [292, 23] on icon "close-circle" at bounding box center [290, 19] width 10 height 10
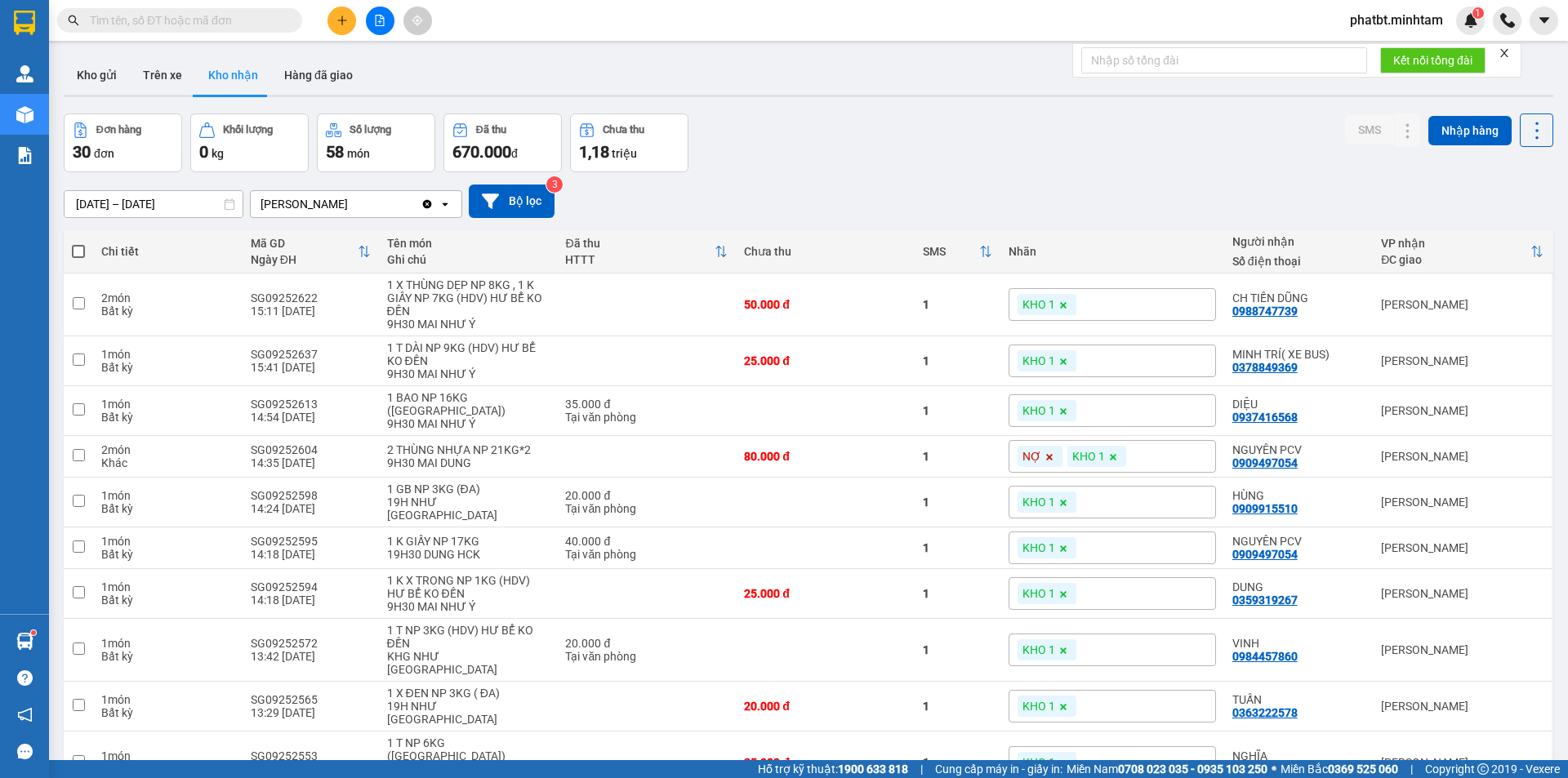
paste input "SG09252393"
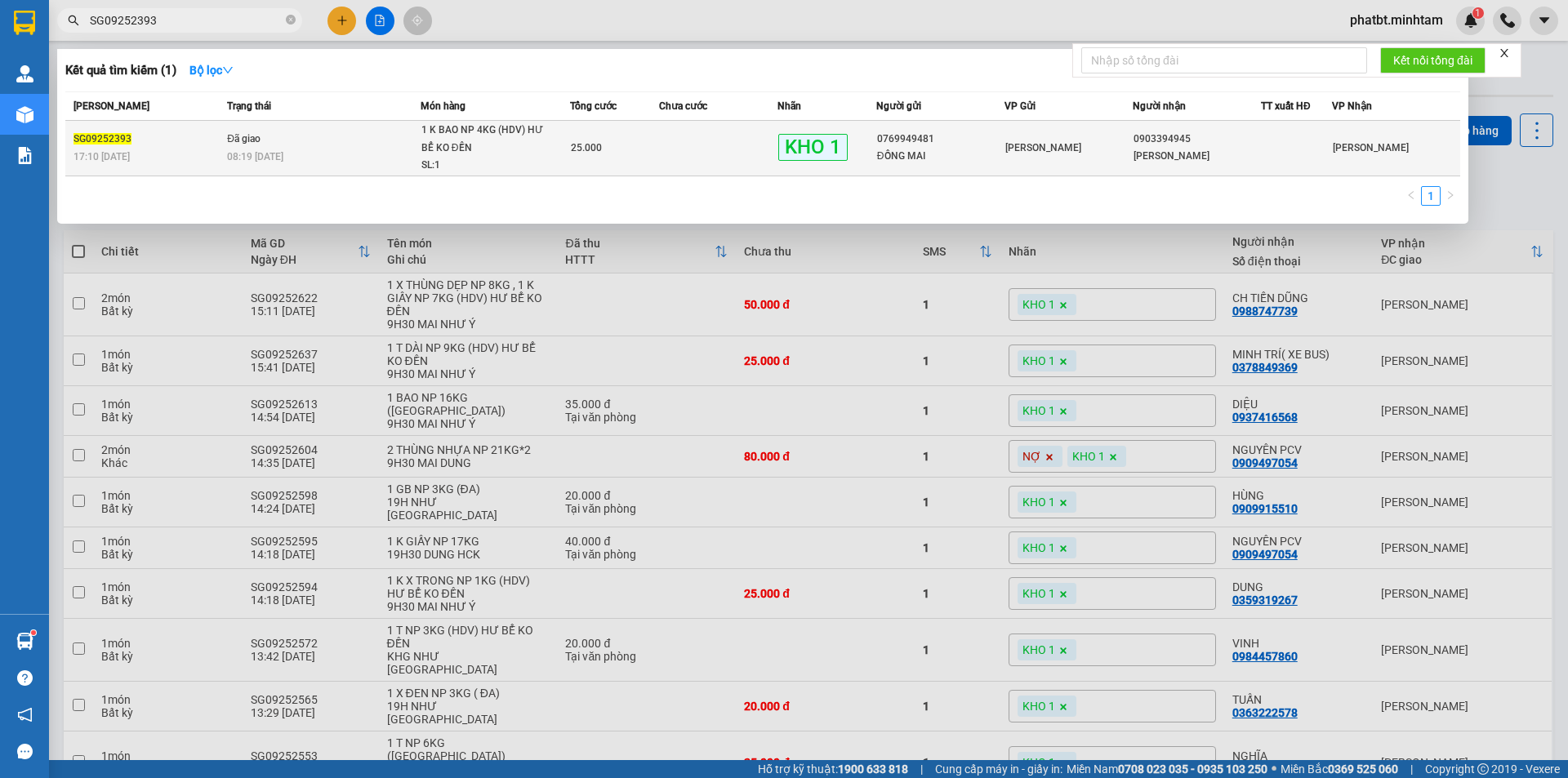
type input "SG09252393"
click at [342, 140] on td "Đã giao 08:19 [DATE]" at bounding box center [322, 149] width 198 height 56
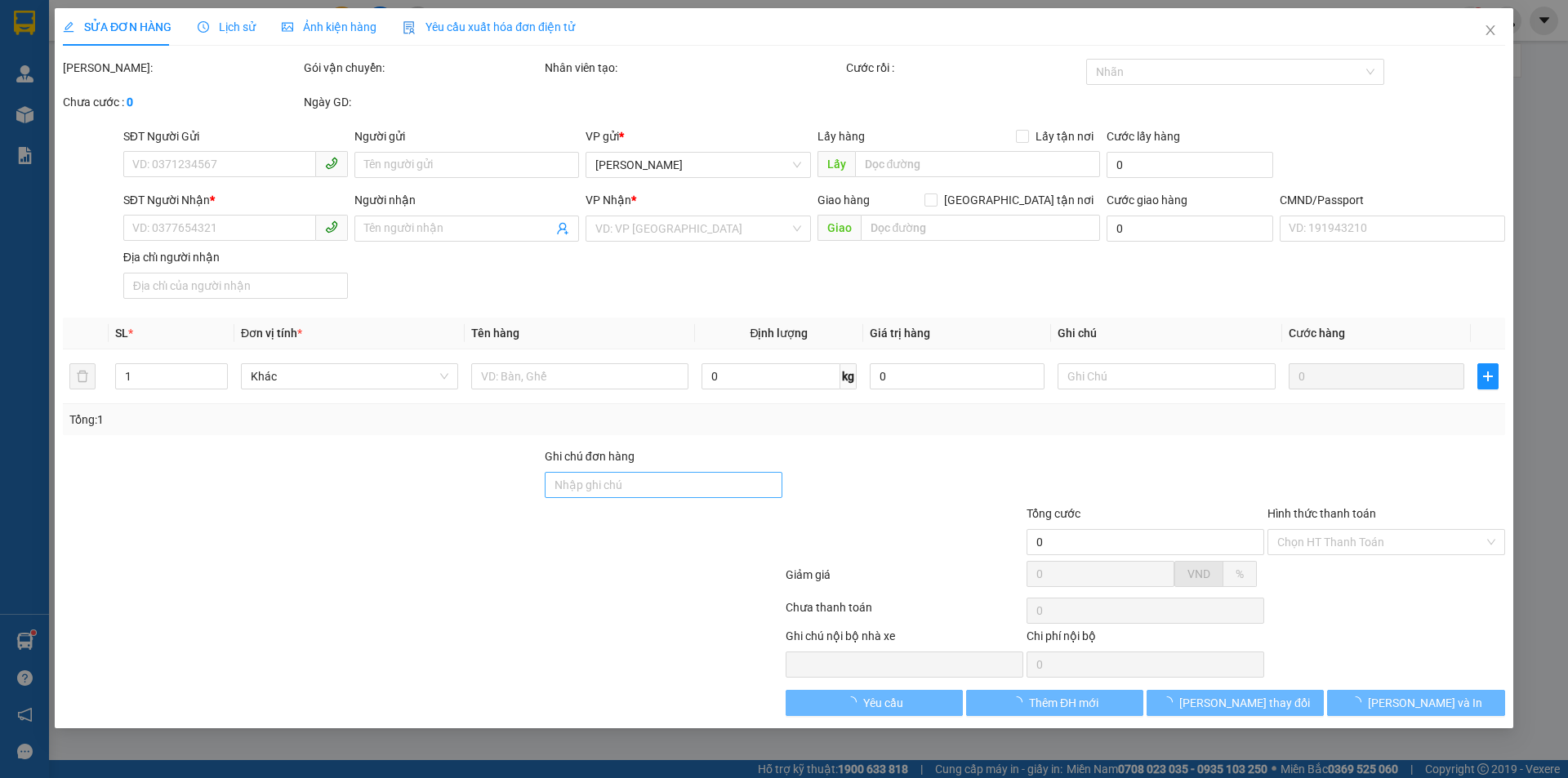
type input "0769949481"
type input "ĐỒNG MAI"
type input "0903394945"
type input "[PERSON_NAME]"
type input "HCK / DG"
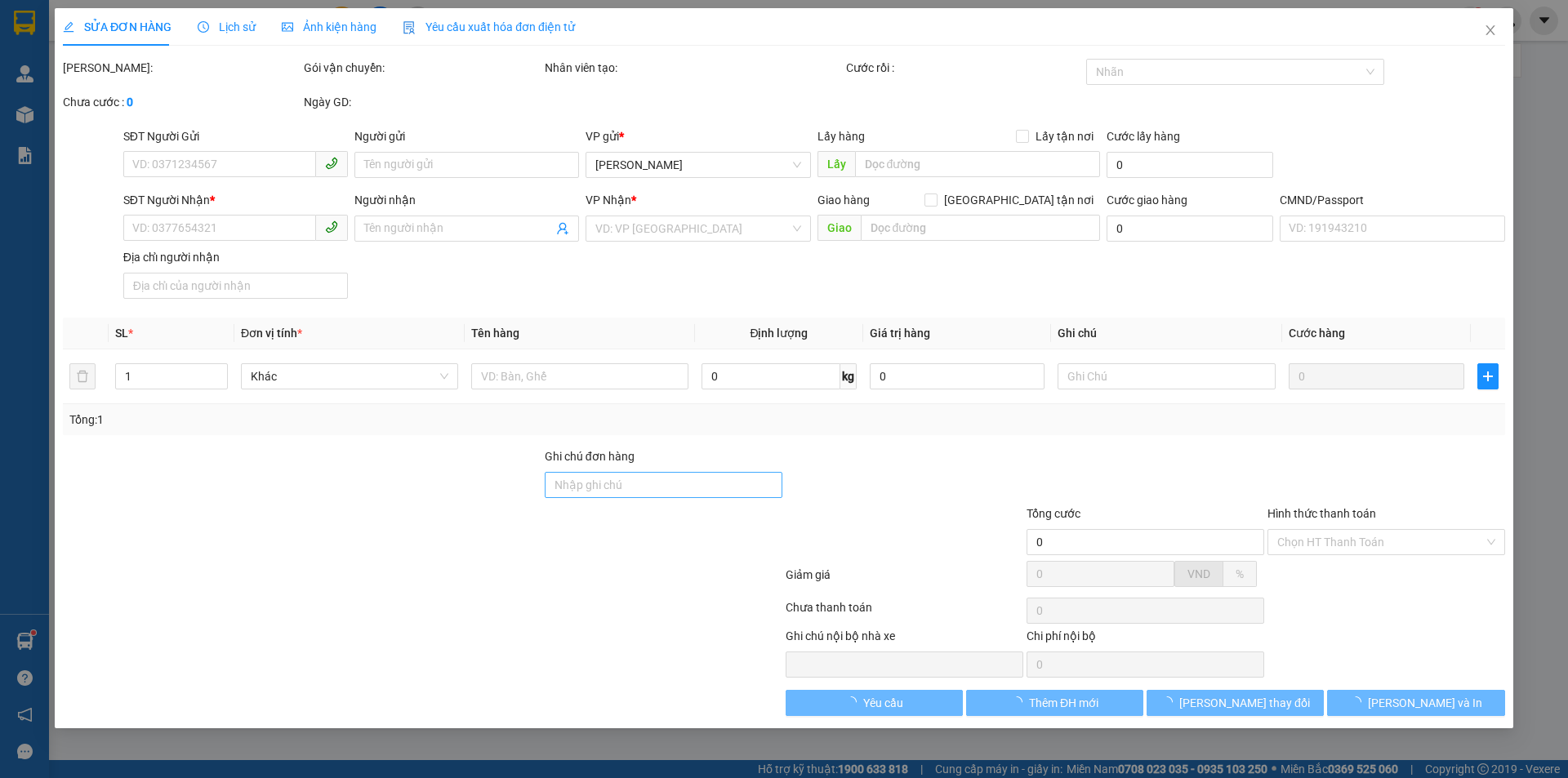
type input "25.000"
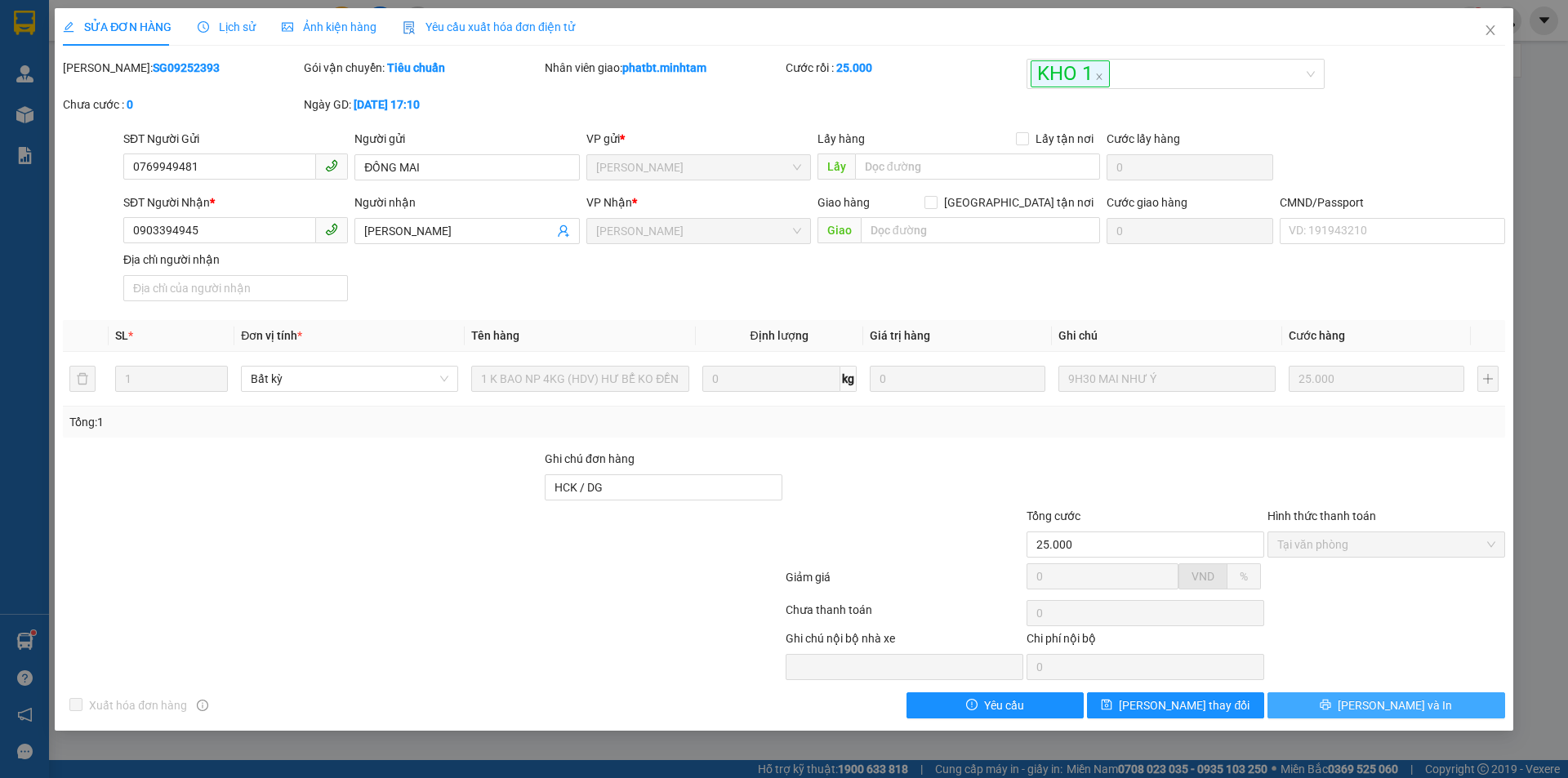
click at [1352, 705] on button "[PERSON_NAME] và In" at bounding box center [1387, 705] width 238 height 26
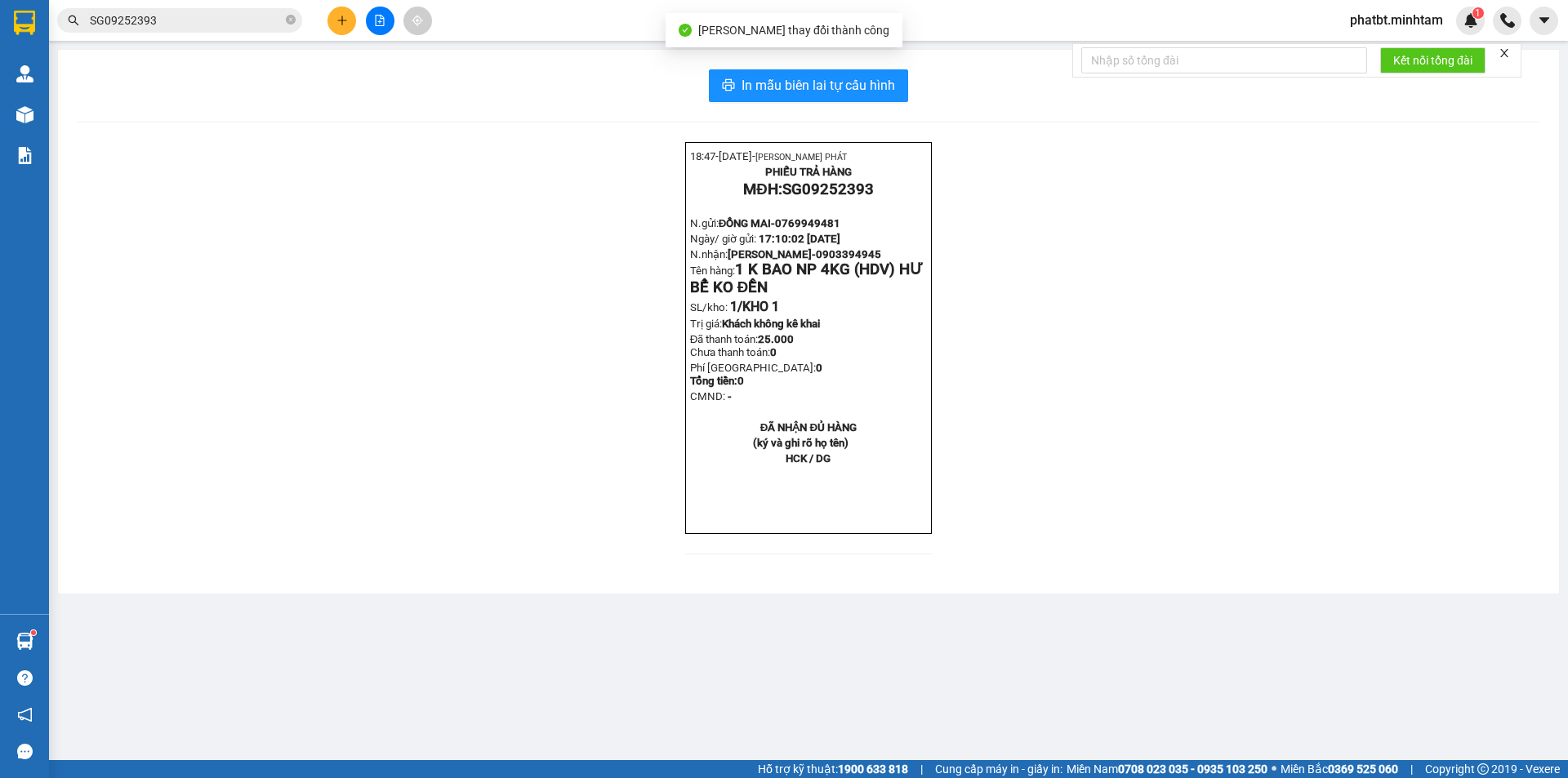
click at [766, 63] on div "In mẫu biên lai tự cấu hình 18:47- [DATE]- [PERSON_NAME] PHÁT PHIẾU TRẢ HÀNG MĐ…" at bounding box center [808, 322] width 1502 height 544
click at [772, 99] on button "In mẫu biên lai tự cấu hình" at bounding box center [809, 85] width 199 height 32
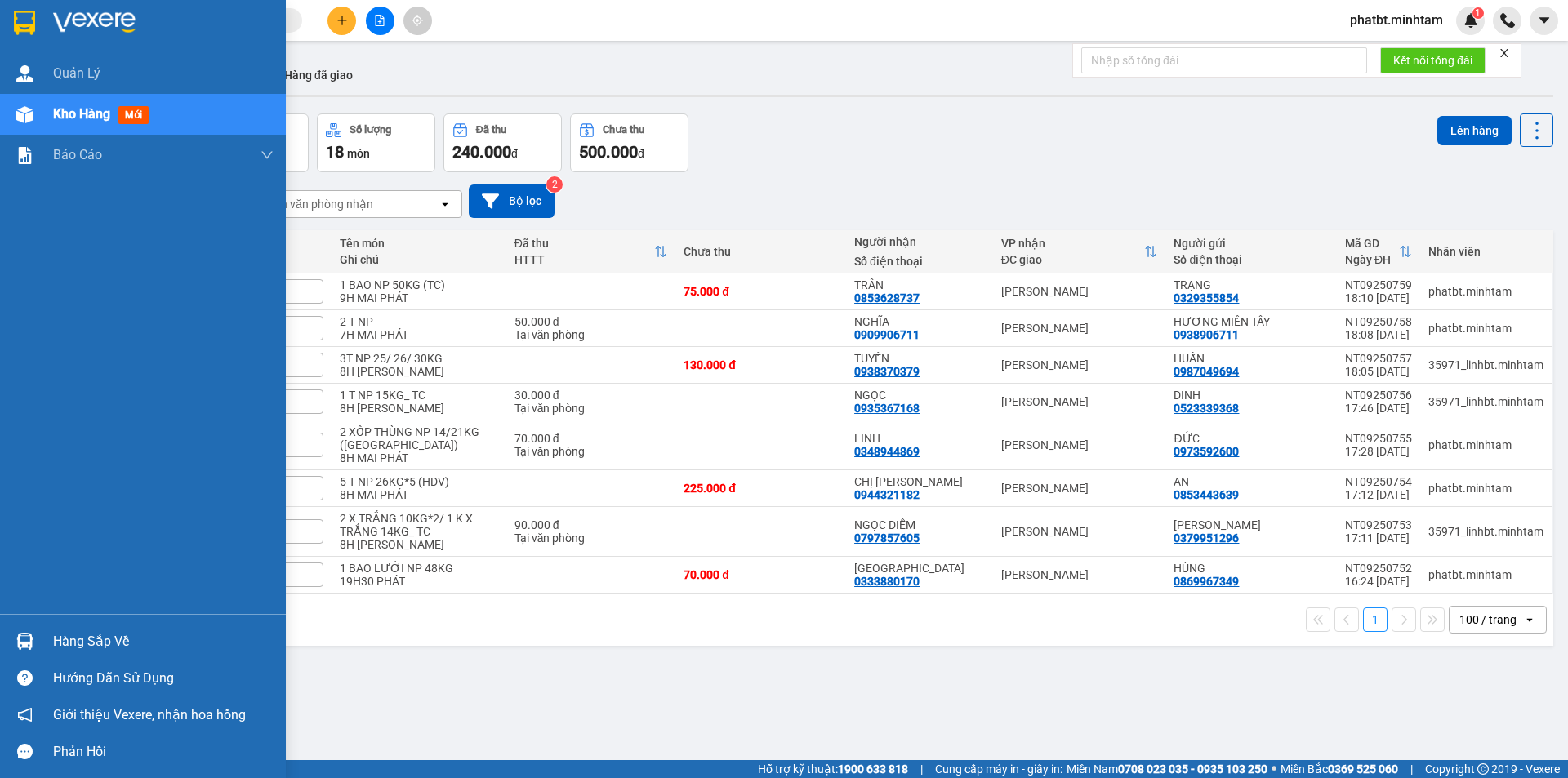
click at [115, 633] on div "Hàng sắp về" at bounding box center [164, 642] width 220 height 24
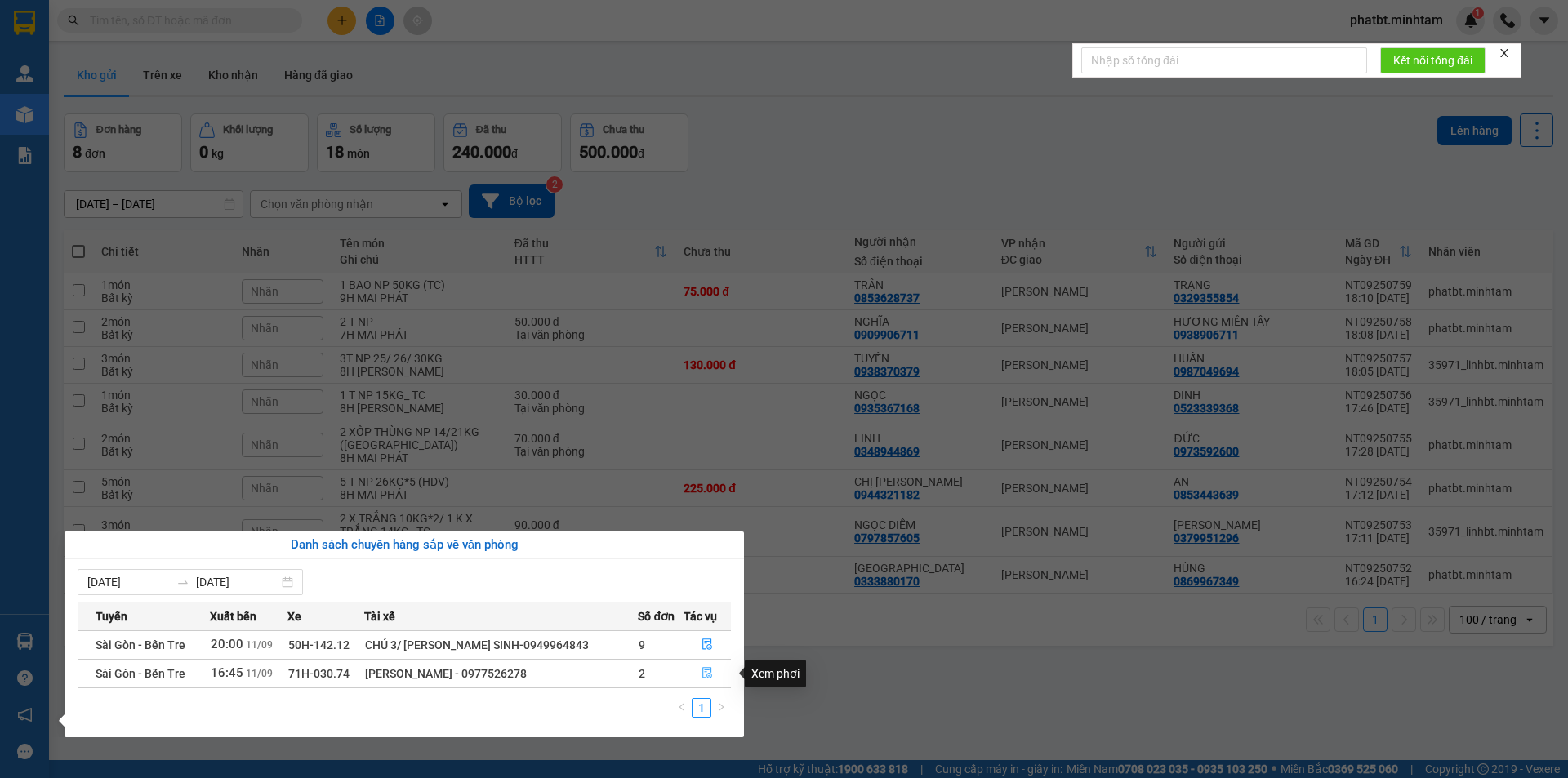
click at [708, 670] on icon "file-done" at bounding box center [707, 673] width 10 height 11
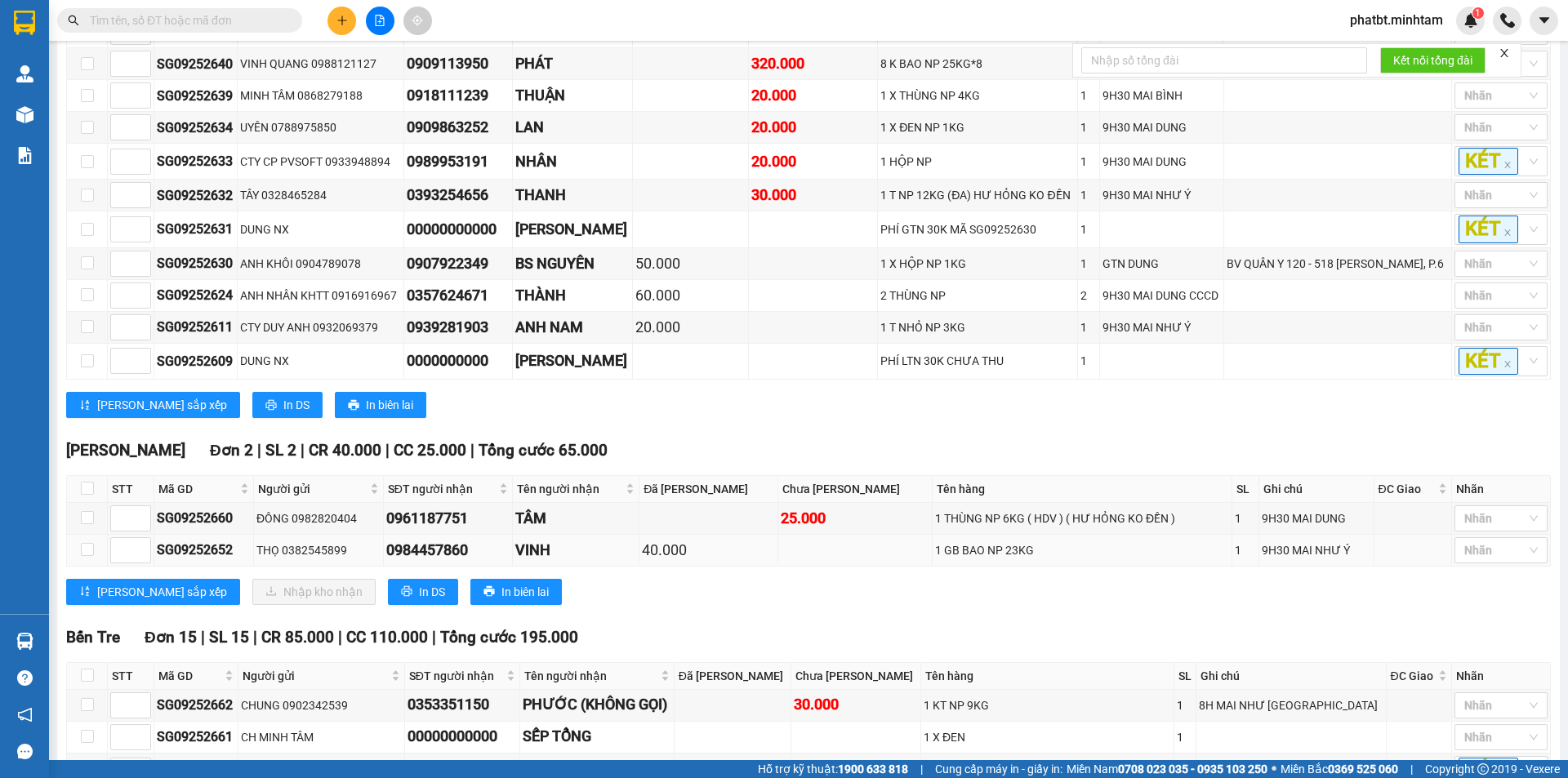
scroll to position [379, 0]
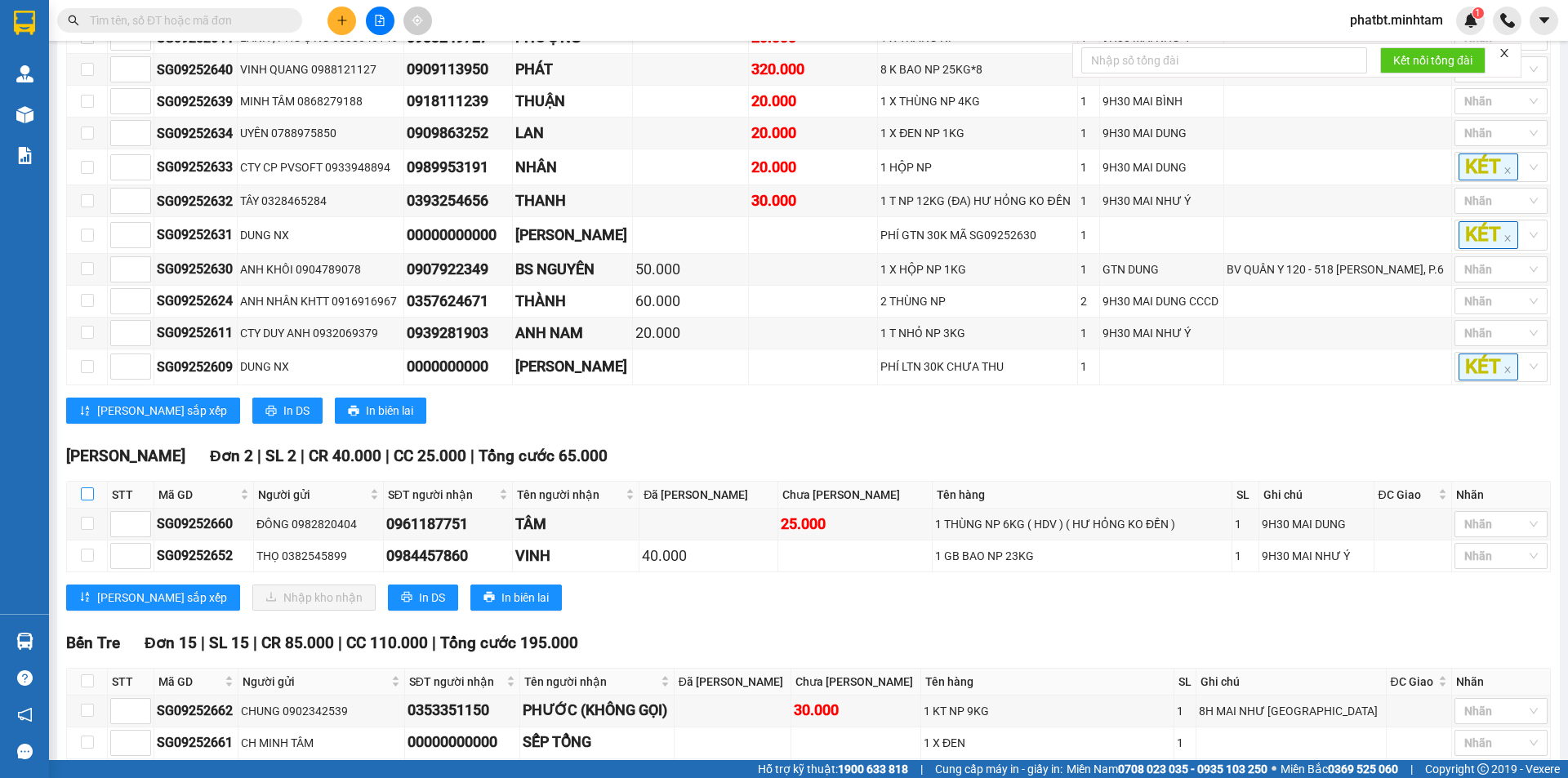
click at [83, 501] on input "checkbox" at bounding box center [87, 494] width 13 height 13
checkbox input "true"
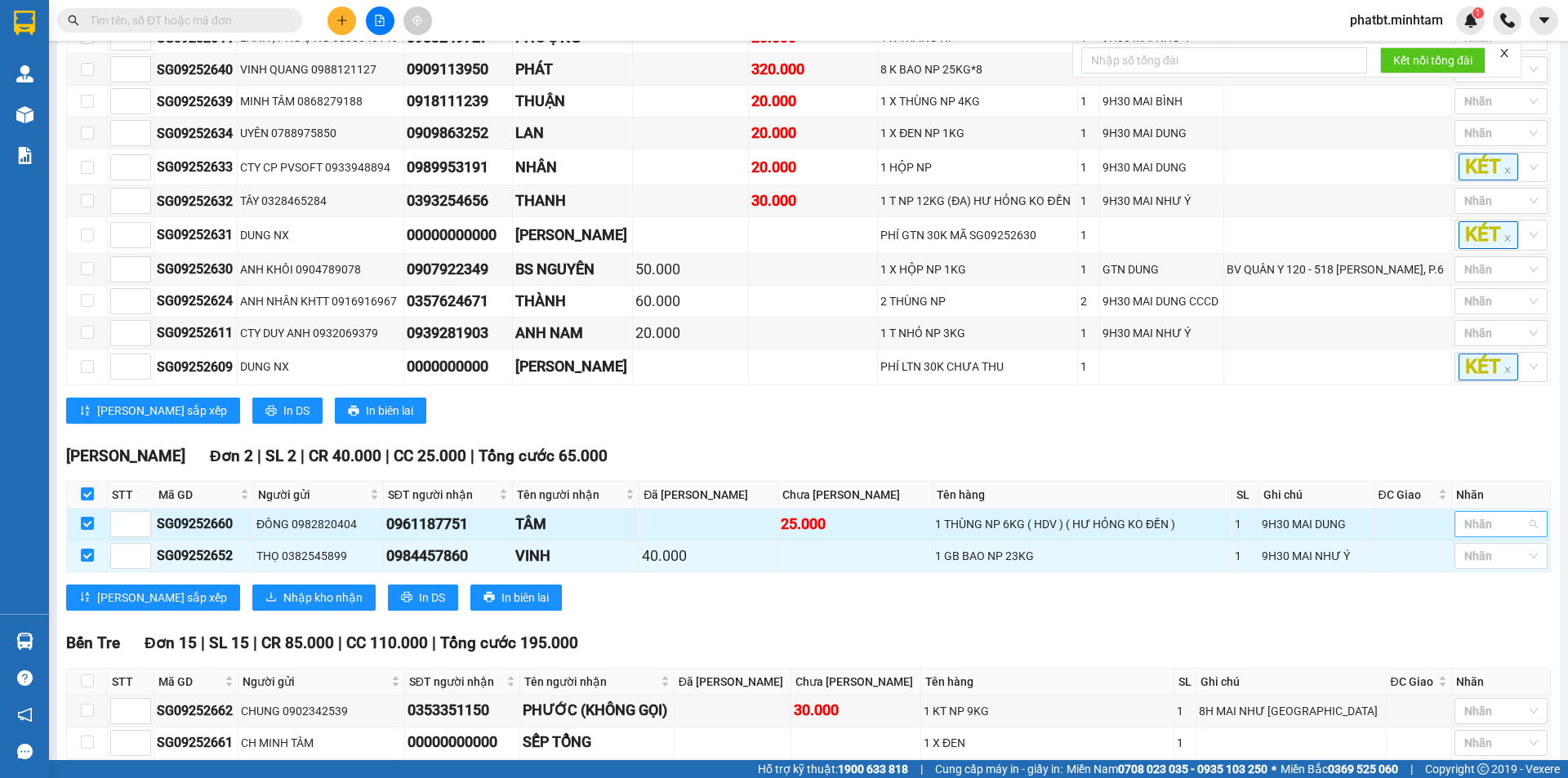
click at [1492, 534] on div at bounding box center [1493, 524] width 68 height 19
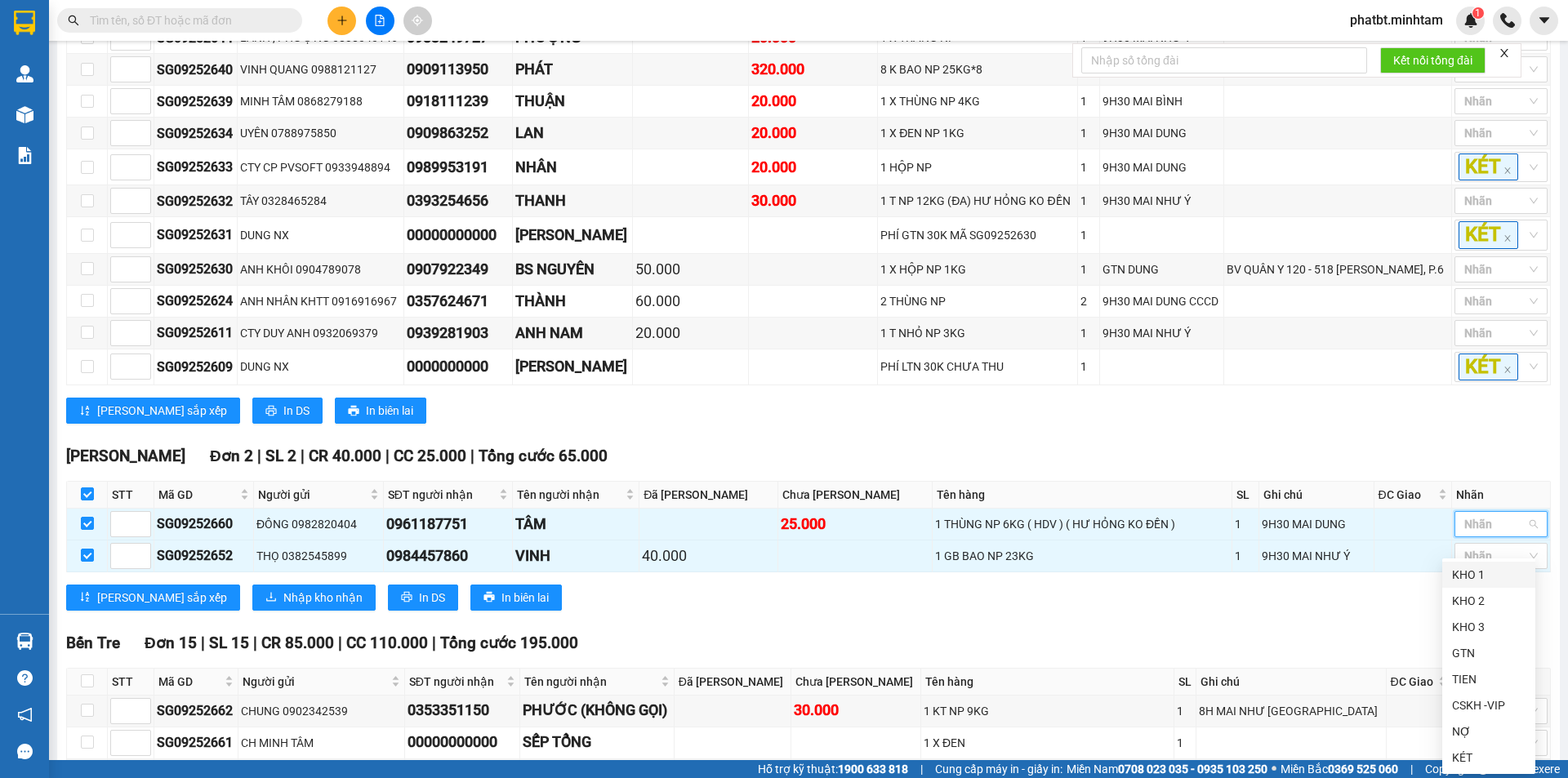
click at [1473, 571] on div "KHO 1" at bounding box center [1489, 574] width 73 height 18
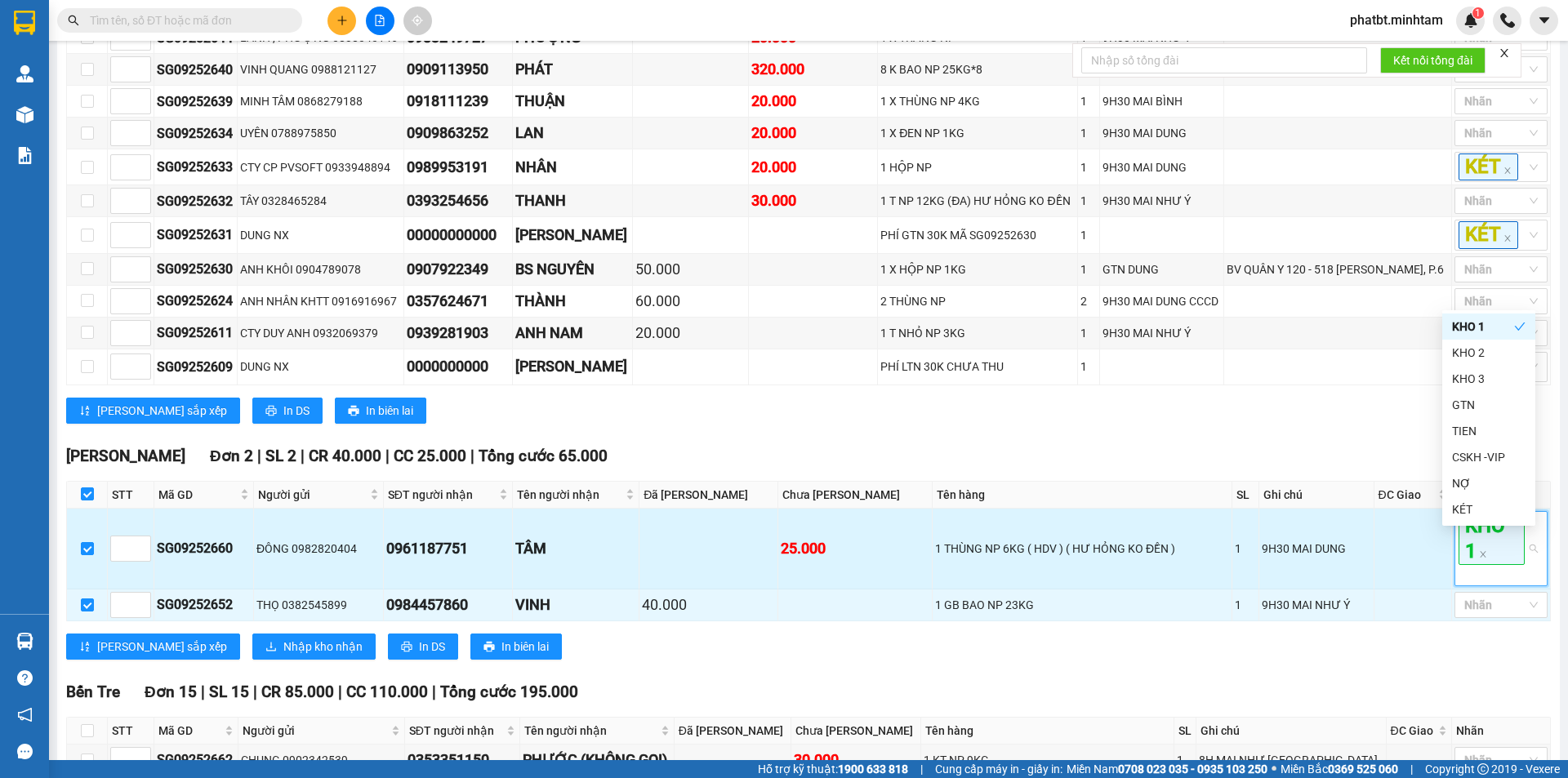
click at [1307, 589] on td "9H30 MAI DUNG" at bounding box center [1316, 549] width 115 height 80
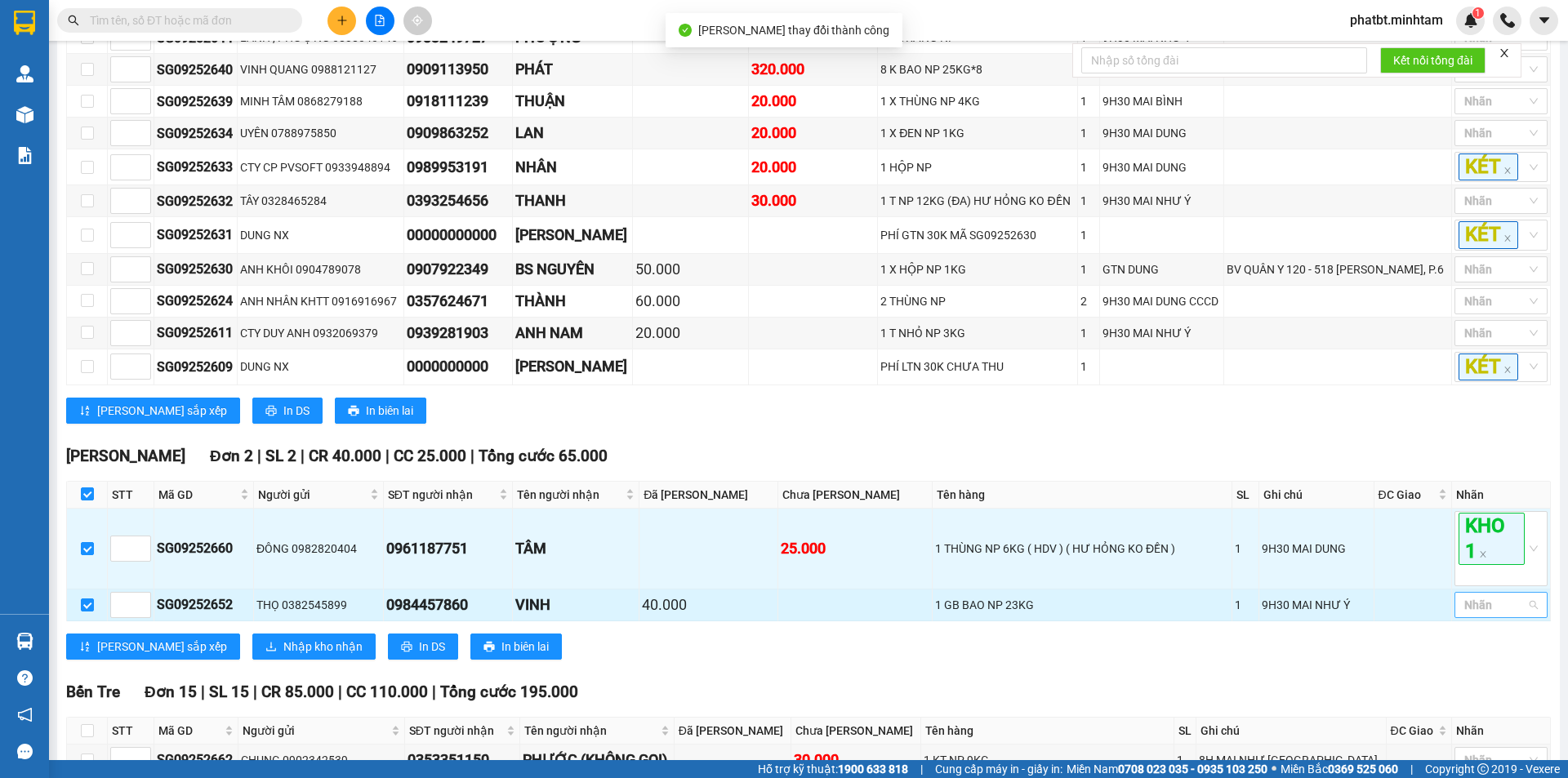
click at [1477, 615] on div at bounding box center [1493, 605] width 68 height 19
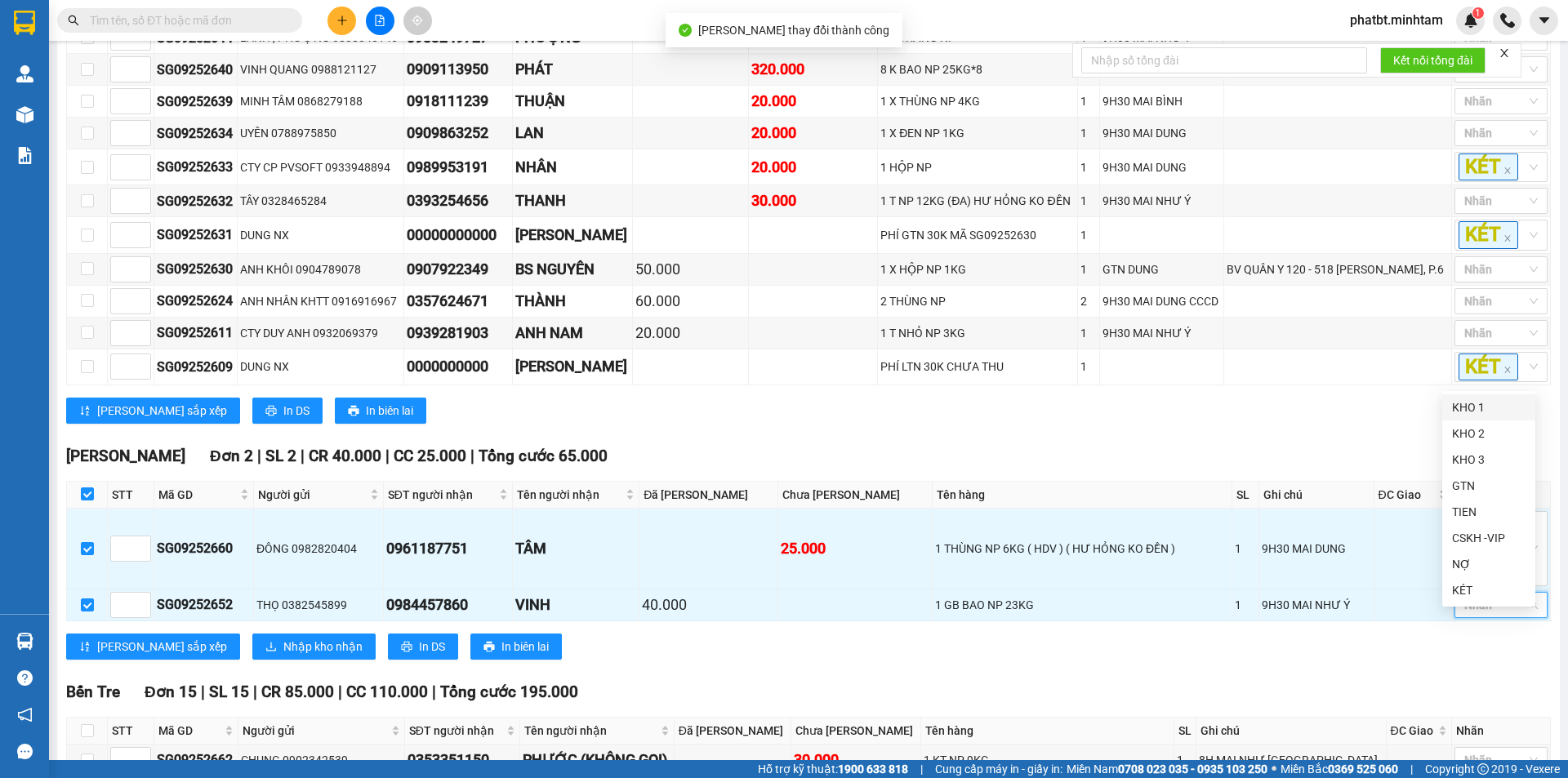
click at [1471, 402] on div "KHO 1" at bounding box center [1489, 407] width 73 height 18
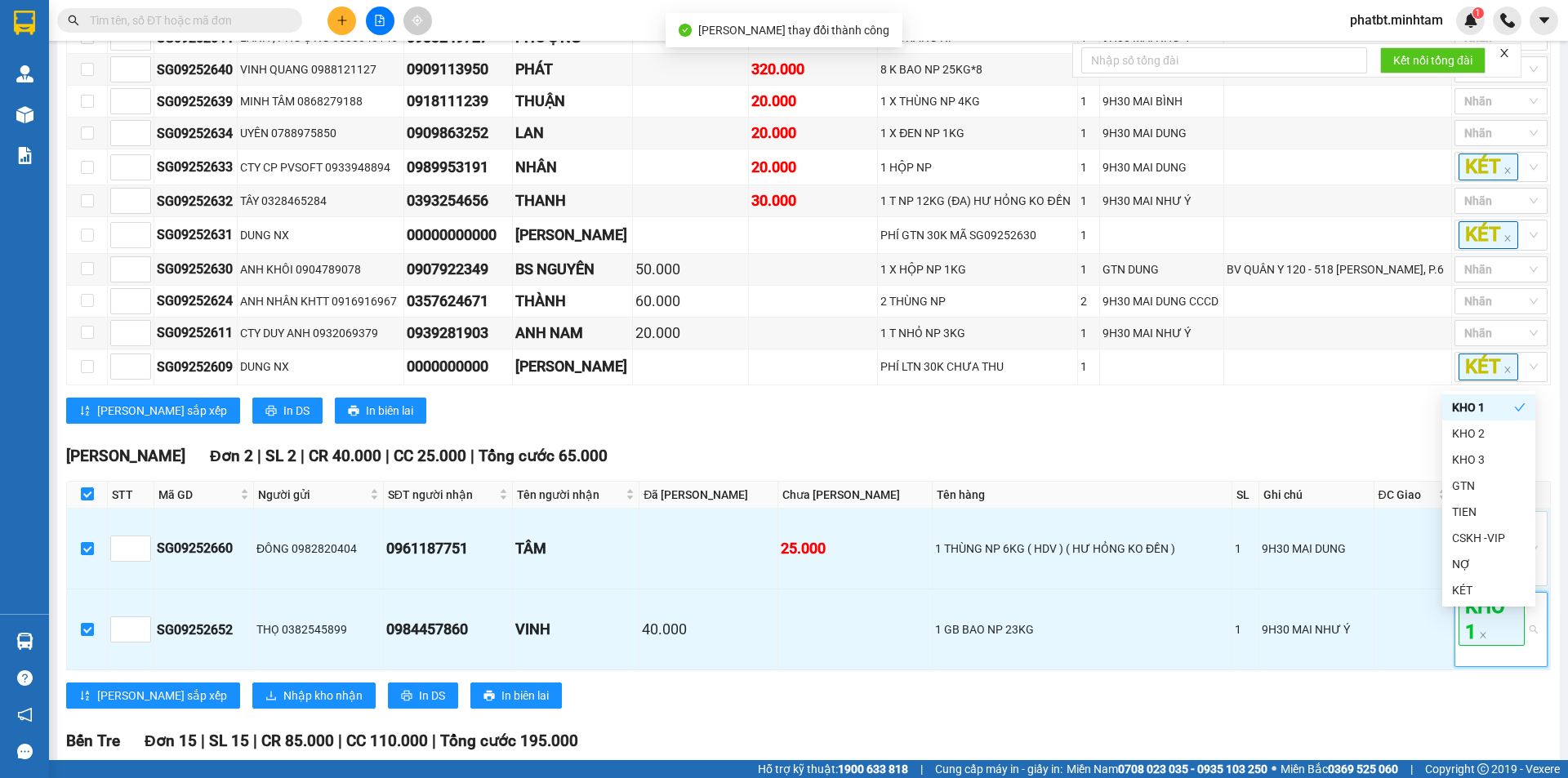
click at [1208, 462] on div "Ngã Tư Huyện Đơn 2 | SL 2 | CR 40.000 | CC 25.000 | Tổng cước 65.000" at bounding box center [809, 456] width 1485 height 24
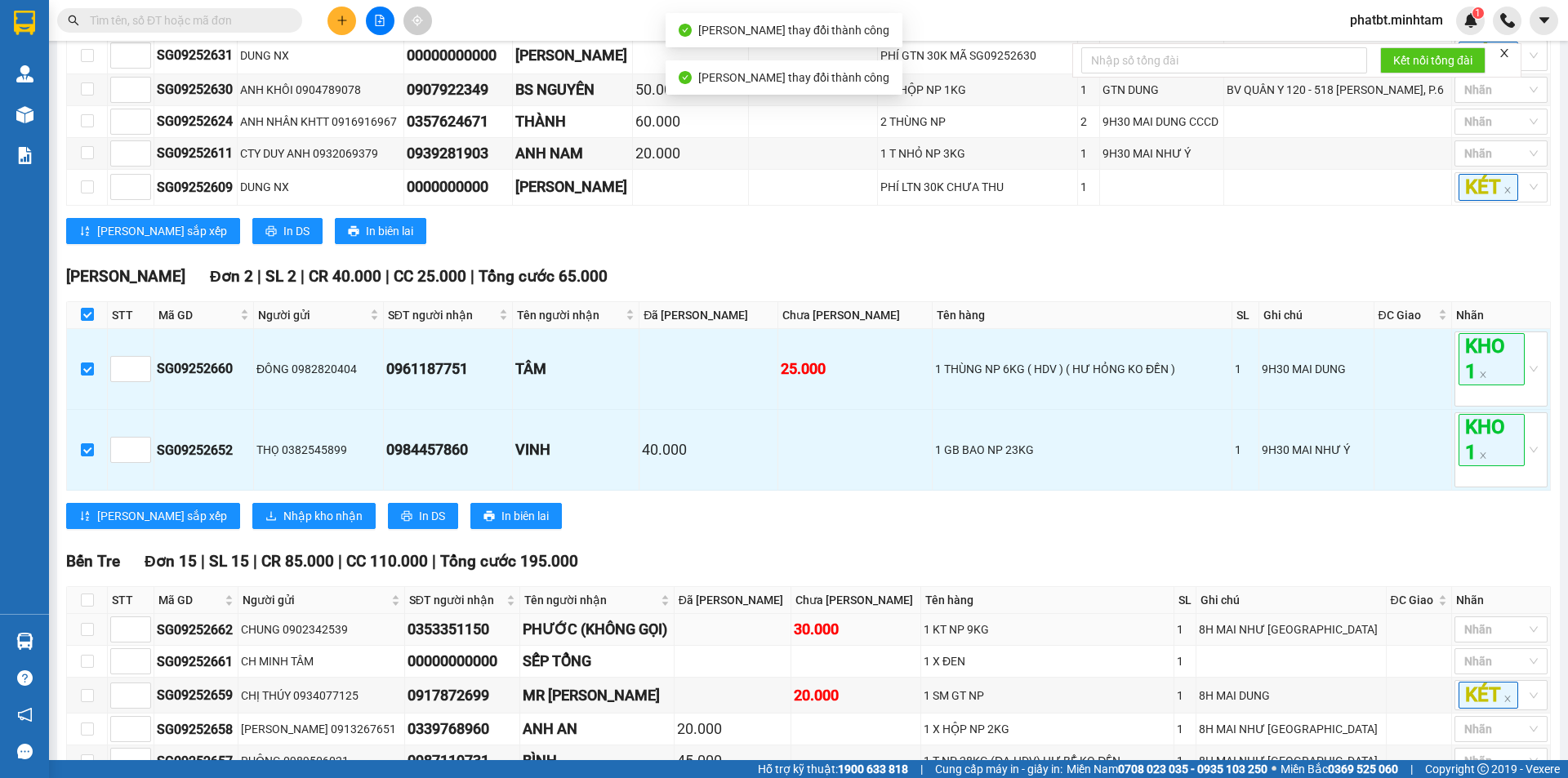
scroll to position [651, 0]
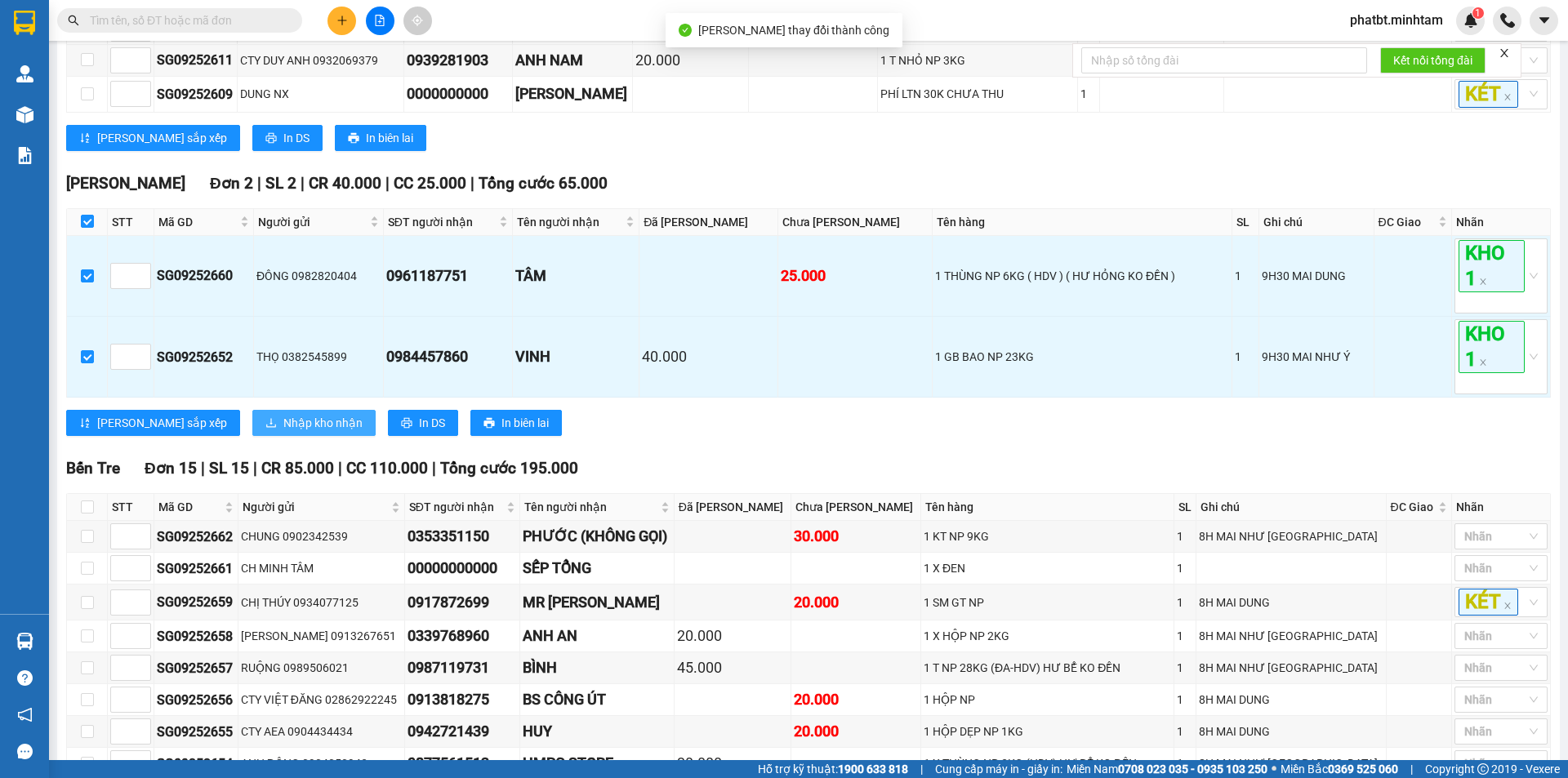
click at [283, 432] on span "Nhập kho nhận" at bounding box center [323, 423] width 80 height 18
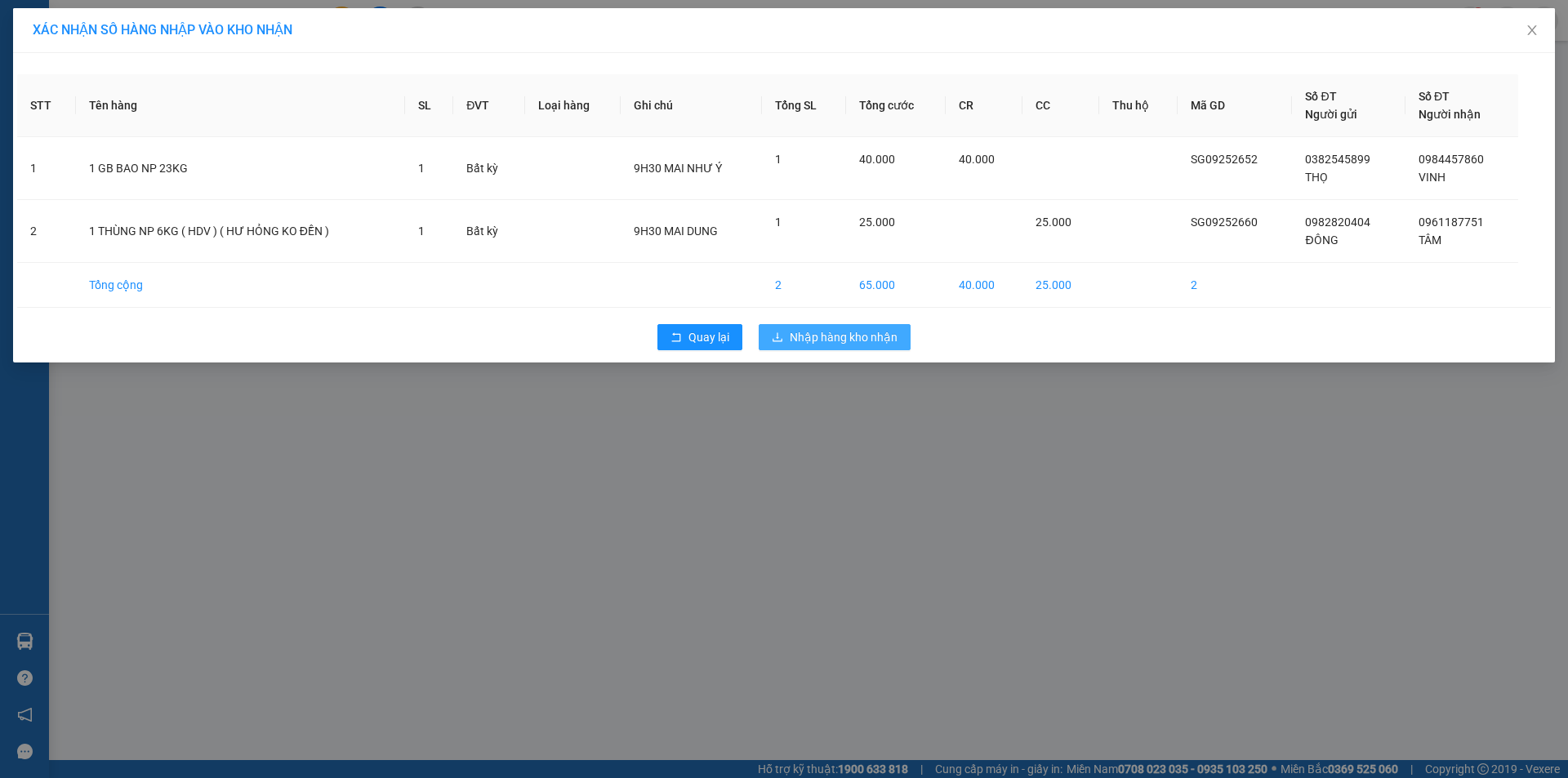
click at [813, 333] on span "Nhập hàng kho nhận" at bounding box center [843, 337] width 108 height 18
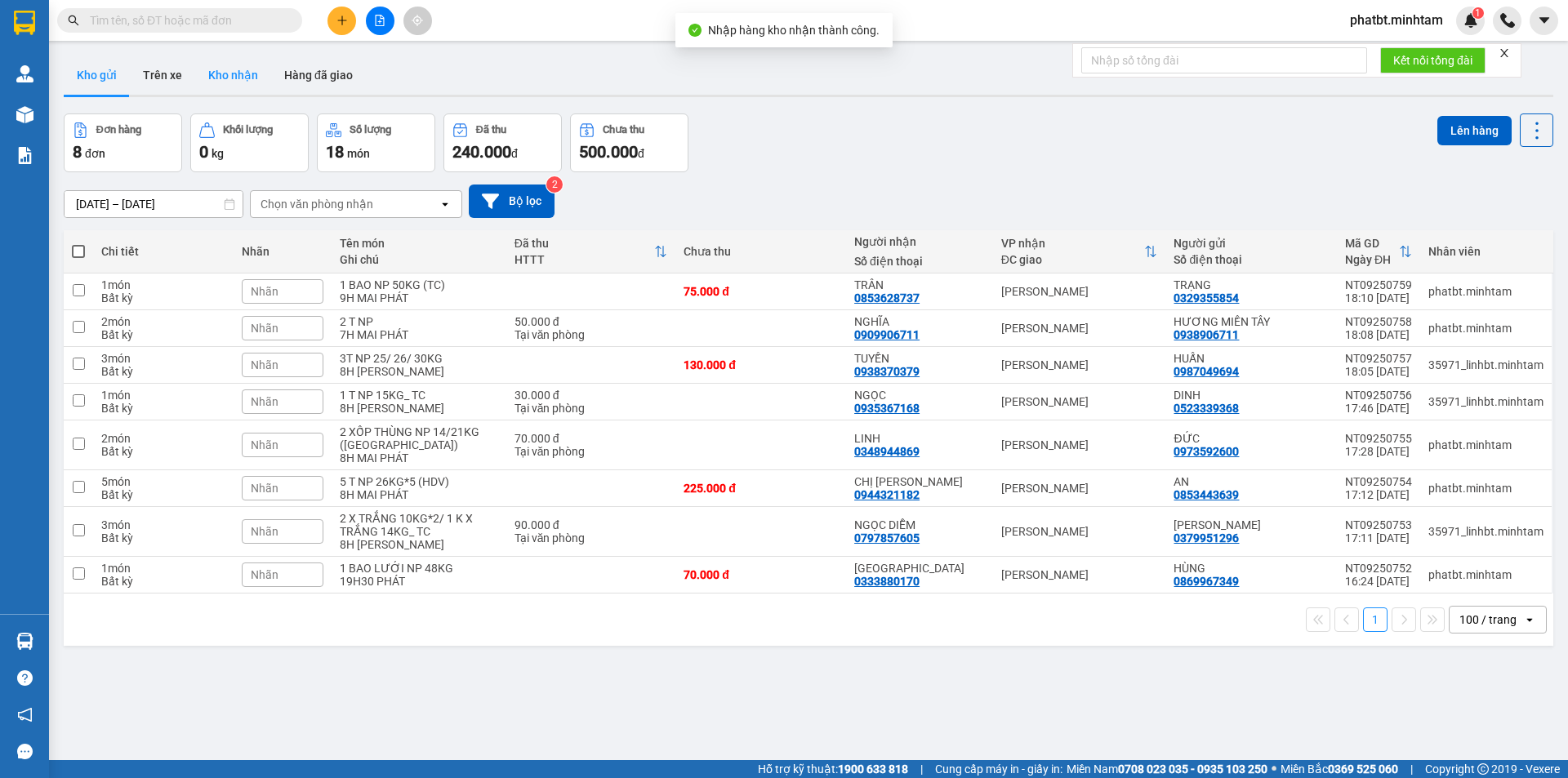
click at [237, 78] on button "Kho nhận" at bounding box center [233, 75] width 76 height 39
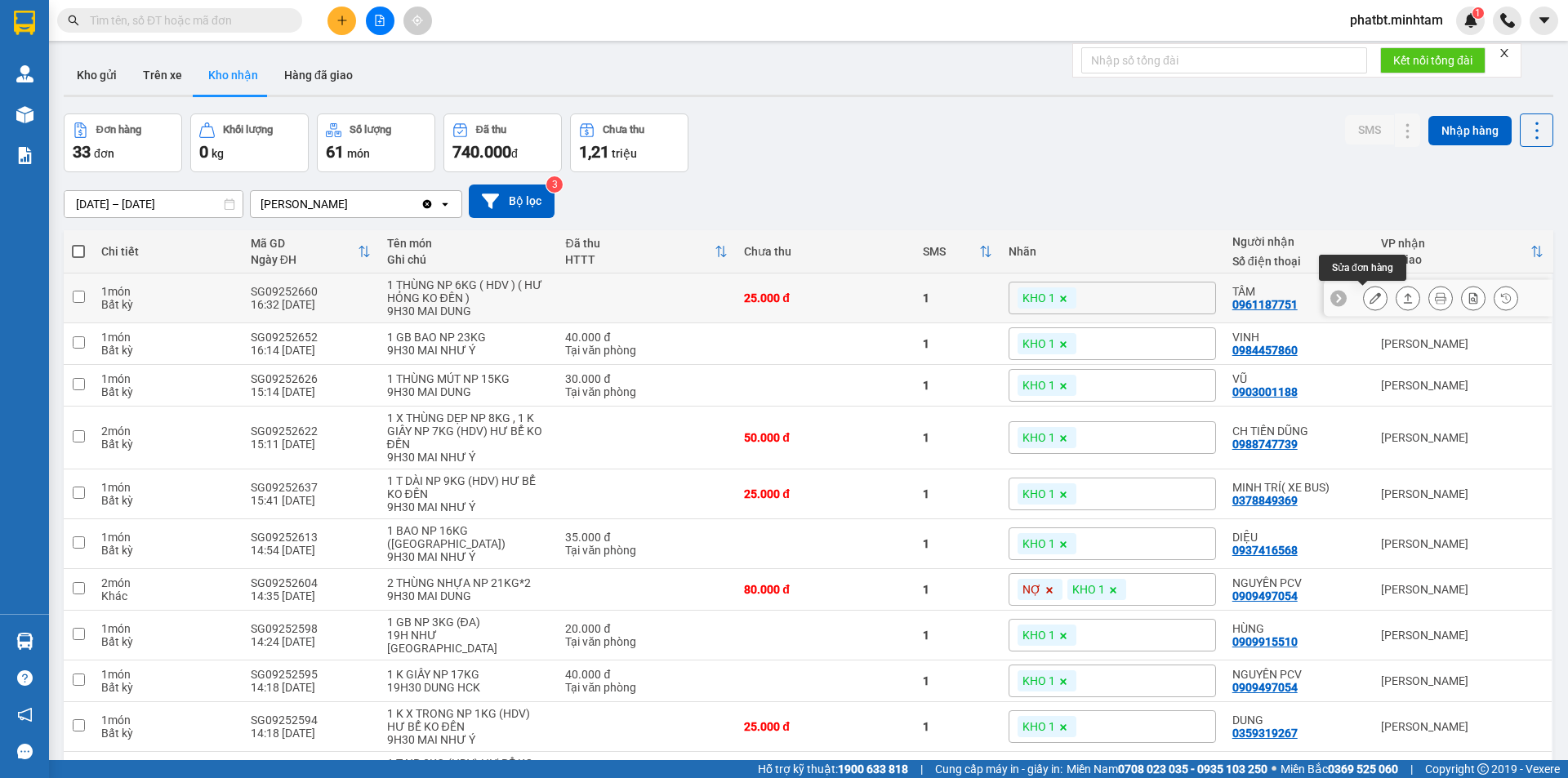
click at [1369, 296] on icon at bounding box center [1375, 297] width 11 height 11
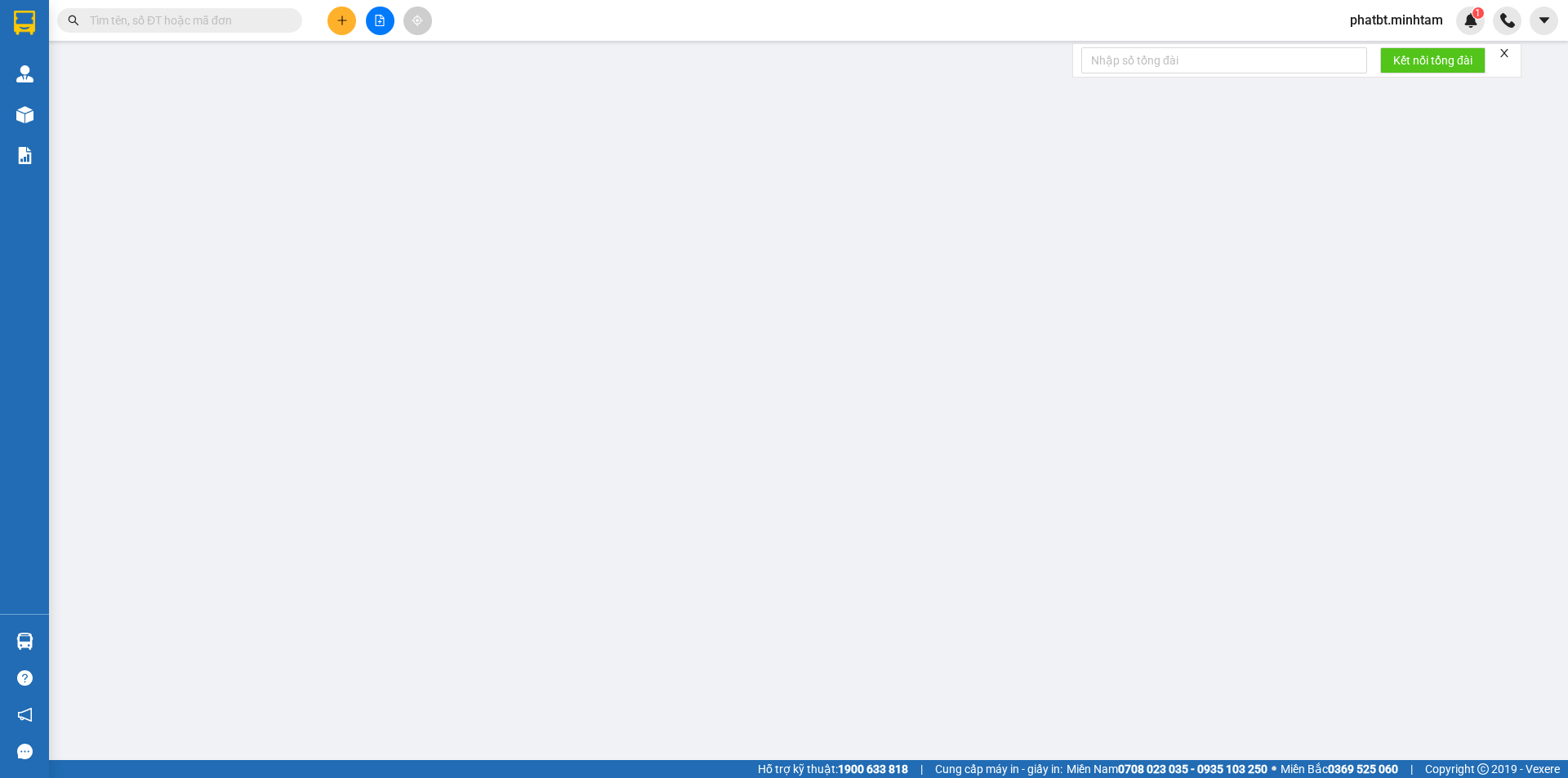
type input "0982820404"
type input "ĐÔNG"
type input "0961187751"
type input "TÂM"
type input "ƯỚT SẴN"
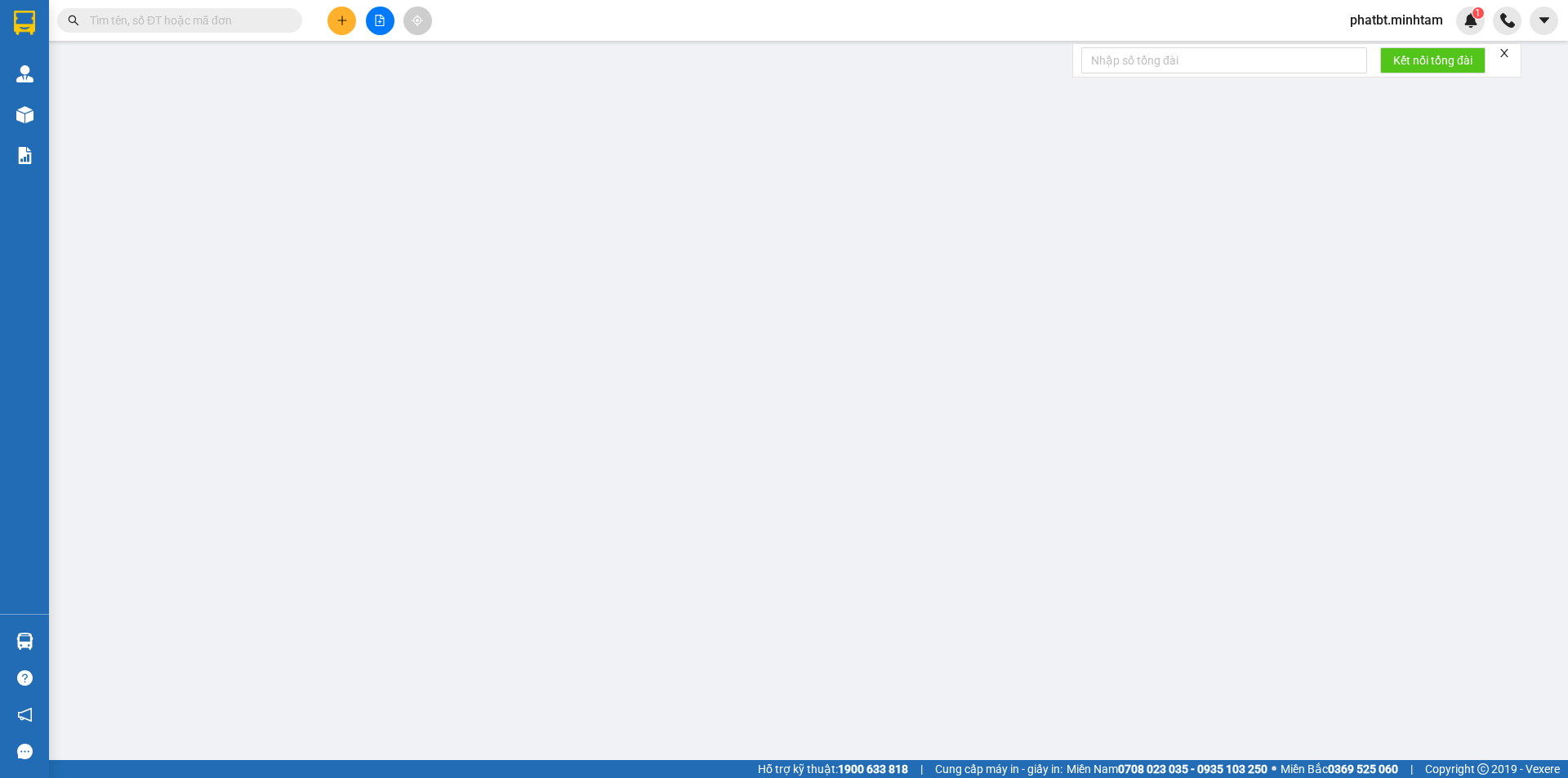
type input "25.000"
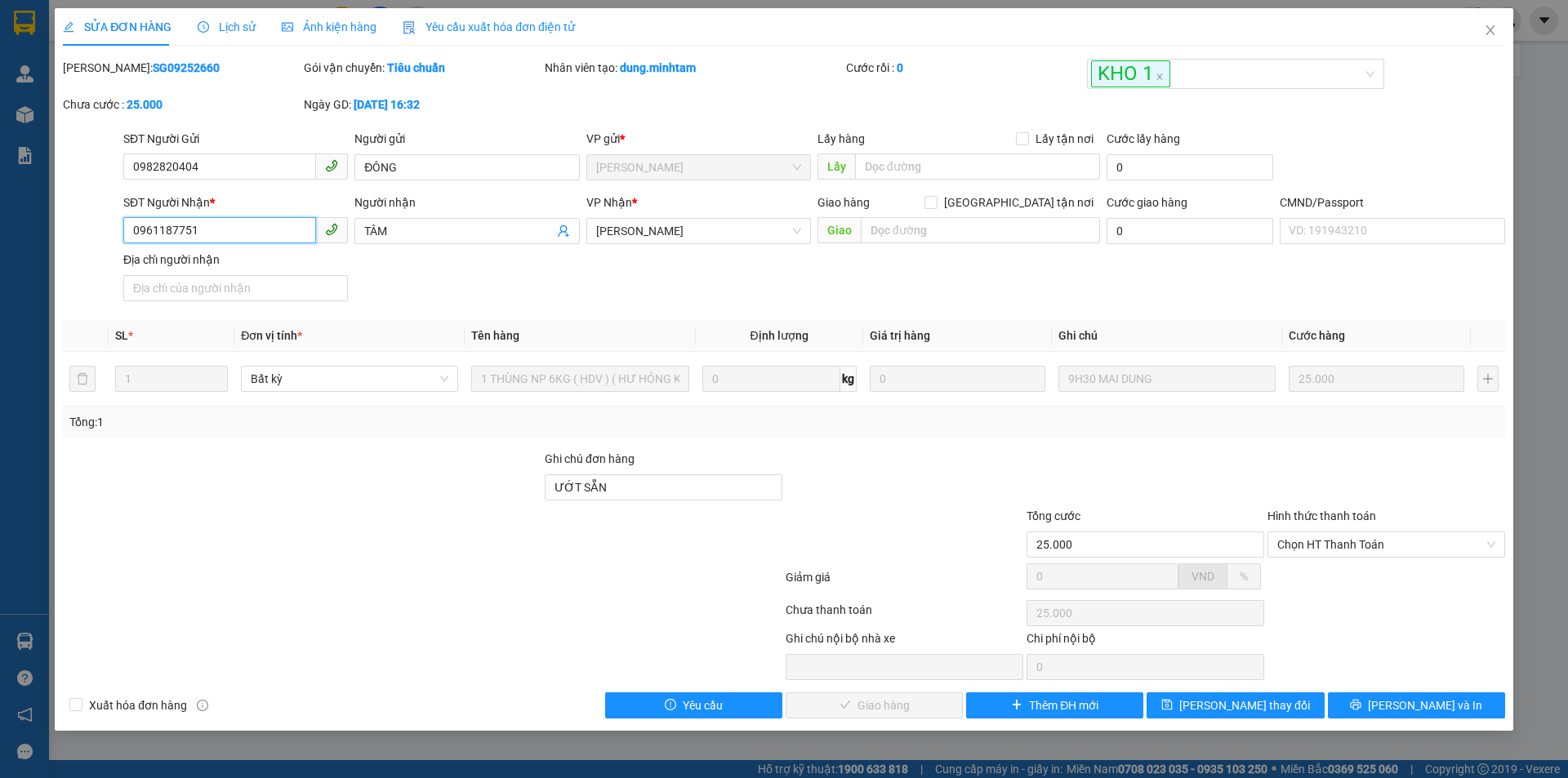
click at [282, 238] on input "0961187751" at bounding box center [220, 230] width 192 height 26
click at [651, 490] on input "ƯỚT SẴN" at bounding box center [664, 488] width 238 height 26
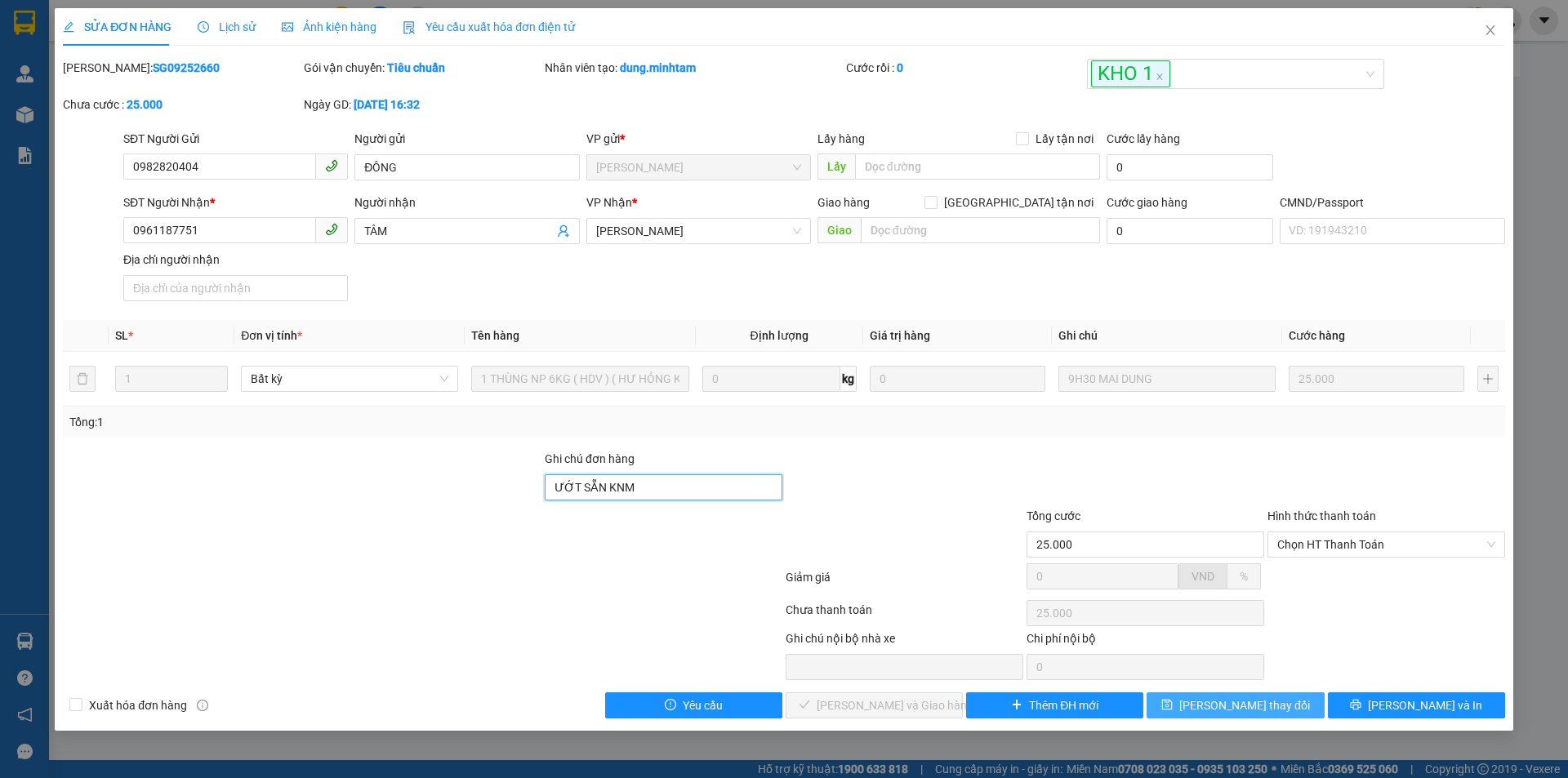
type input "ƯỚT SẴN KNM"
drag, startPoint x: 1225, startPoint y: 699, endPoint x: 1215, endPoint y: 695, distance: 10.8
click at [1225, 700] on span "Lưu thay đổi" at bounding box center [1244, 705] width 130 height 18
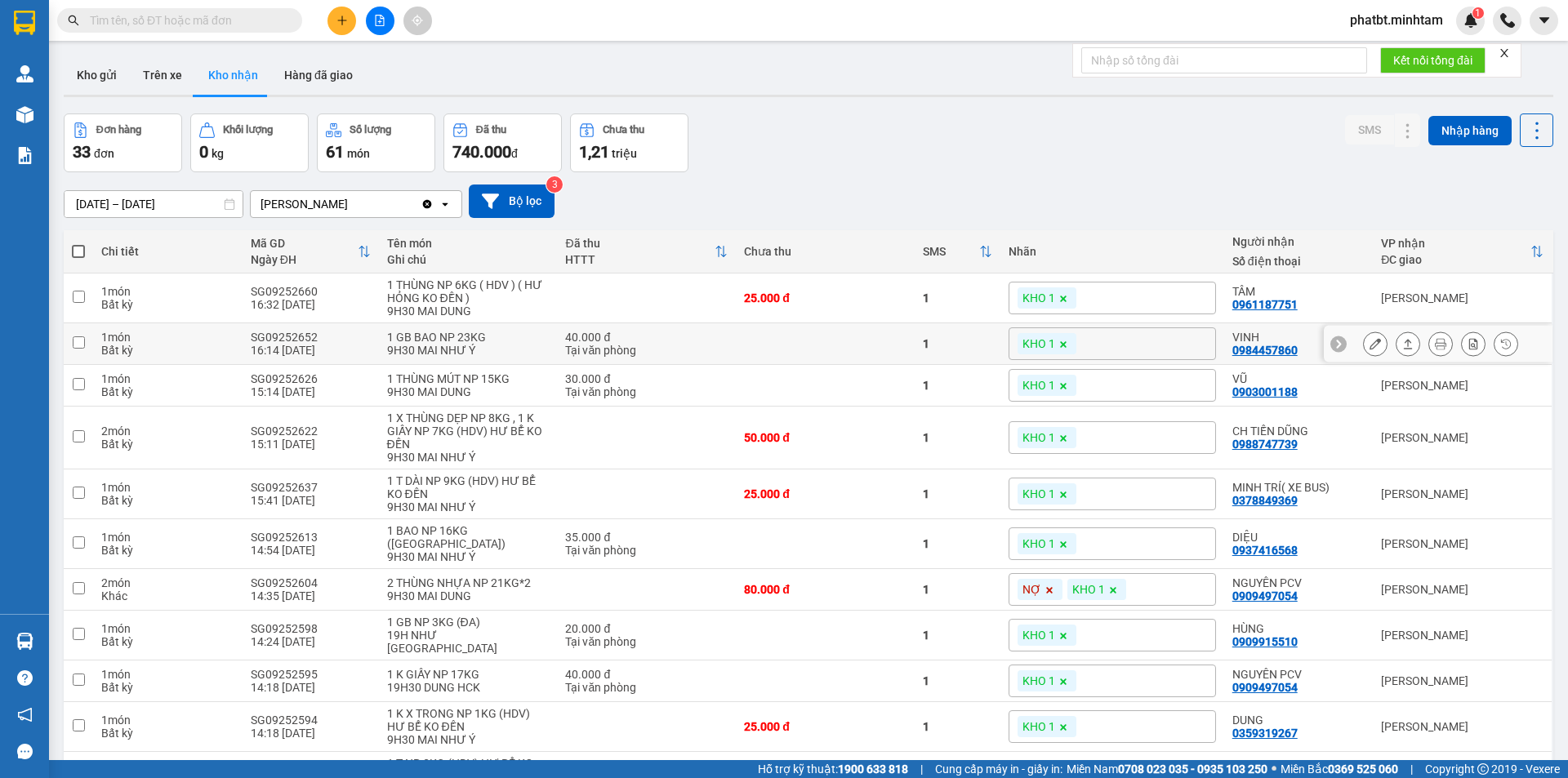
click at [1369, 341] on icon at bounding box center [1375, 344] width 11 height 11
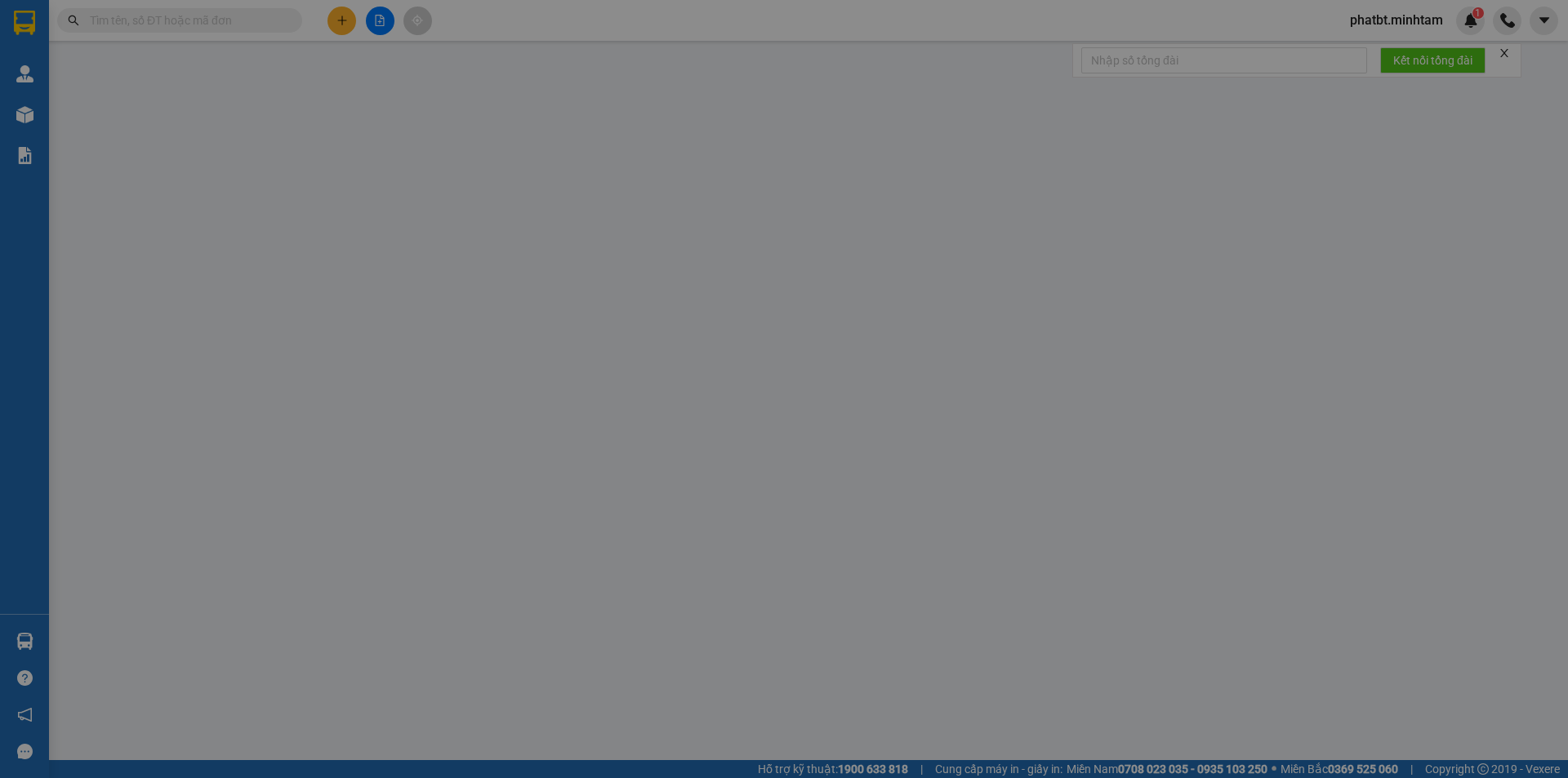
type input "0382545899"
type input "THỌ"
type input "0984457860"
type input "VINH"
type input "40.000"
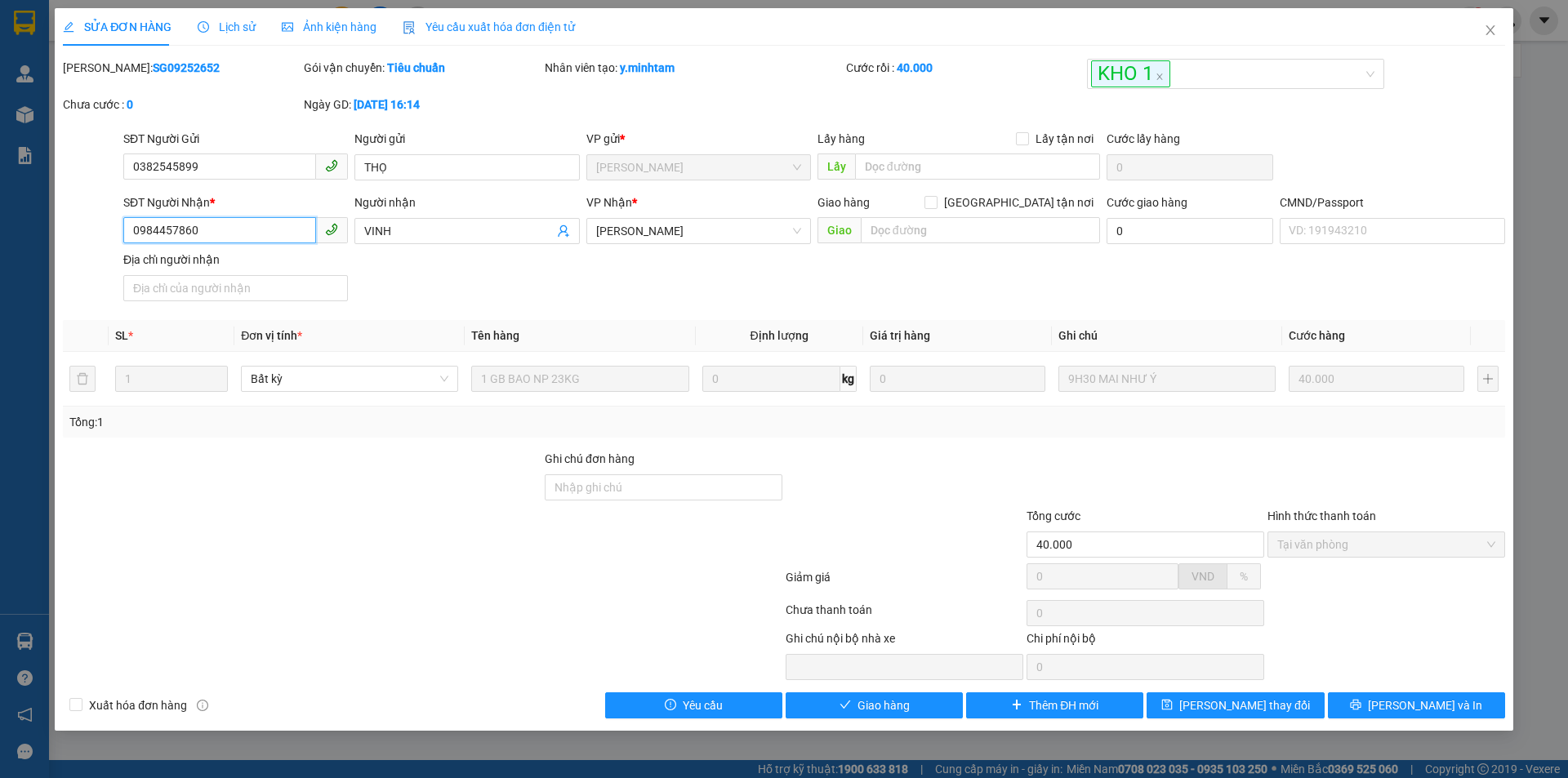
click at [244, 240] on input "0984457860" at bounding box center [220, 230] width 192 height 26
click at [243, 238] on input "0984457860" at bounding box center [220, 230] width 192 height 26
click at [241, 238] on input "0984457860" at bounding box center [220, 230] width 192 height 26
click at [588, 490] on input "Ghi chú đơn hàng" at bounding box center [664, 488] width 238 height 26
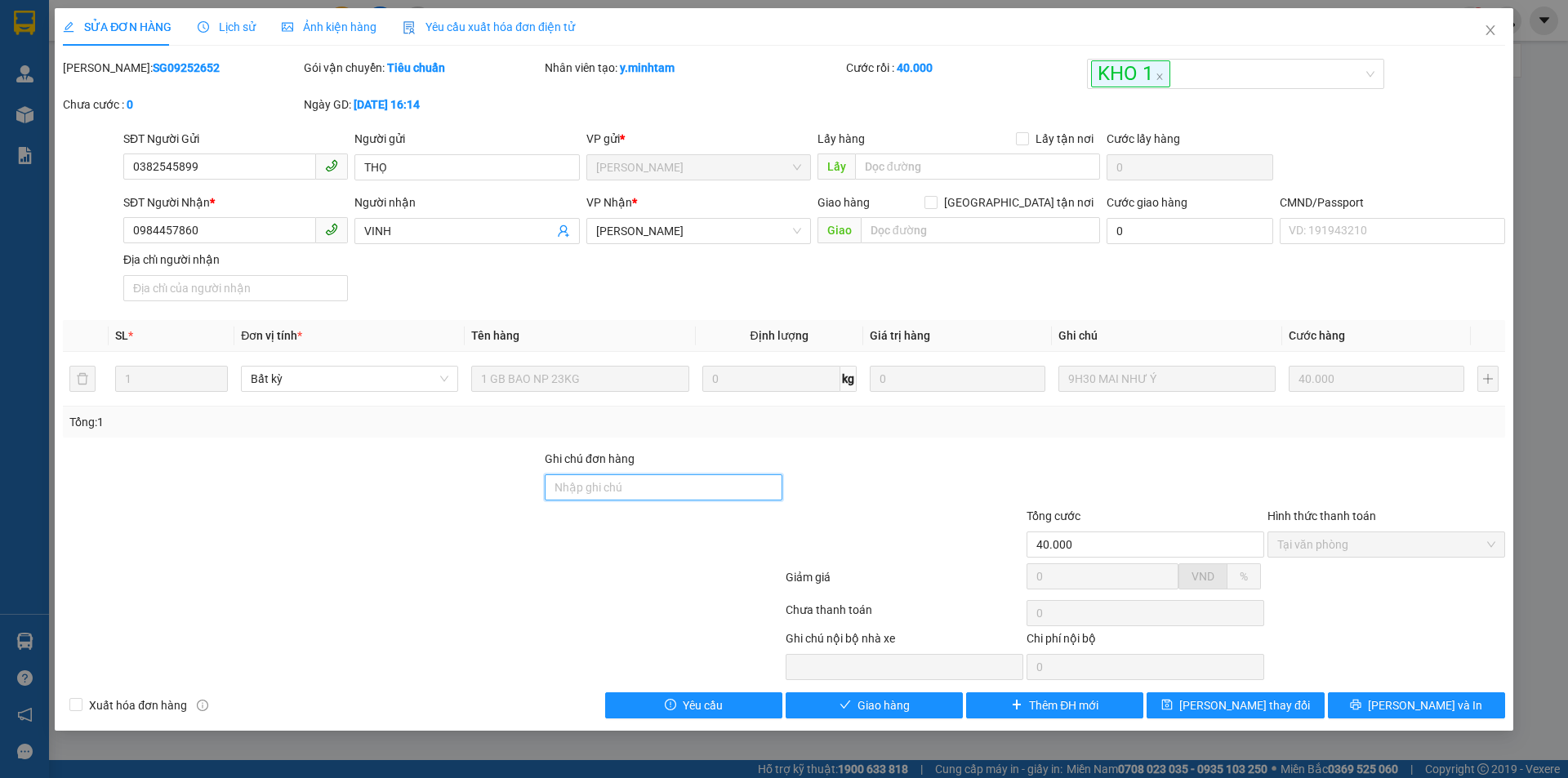
type input "ĐG"
click at [1235, 699] on span "Lưu thay đổi" at bounding box center [1244, 705] width 130 height 18
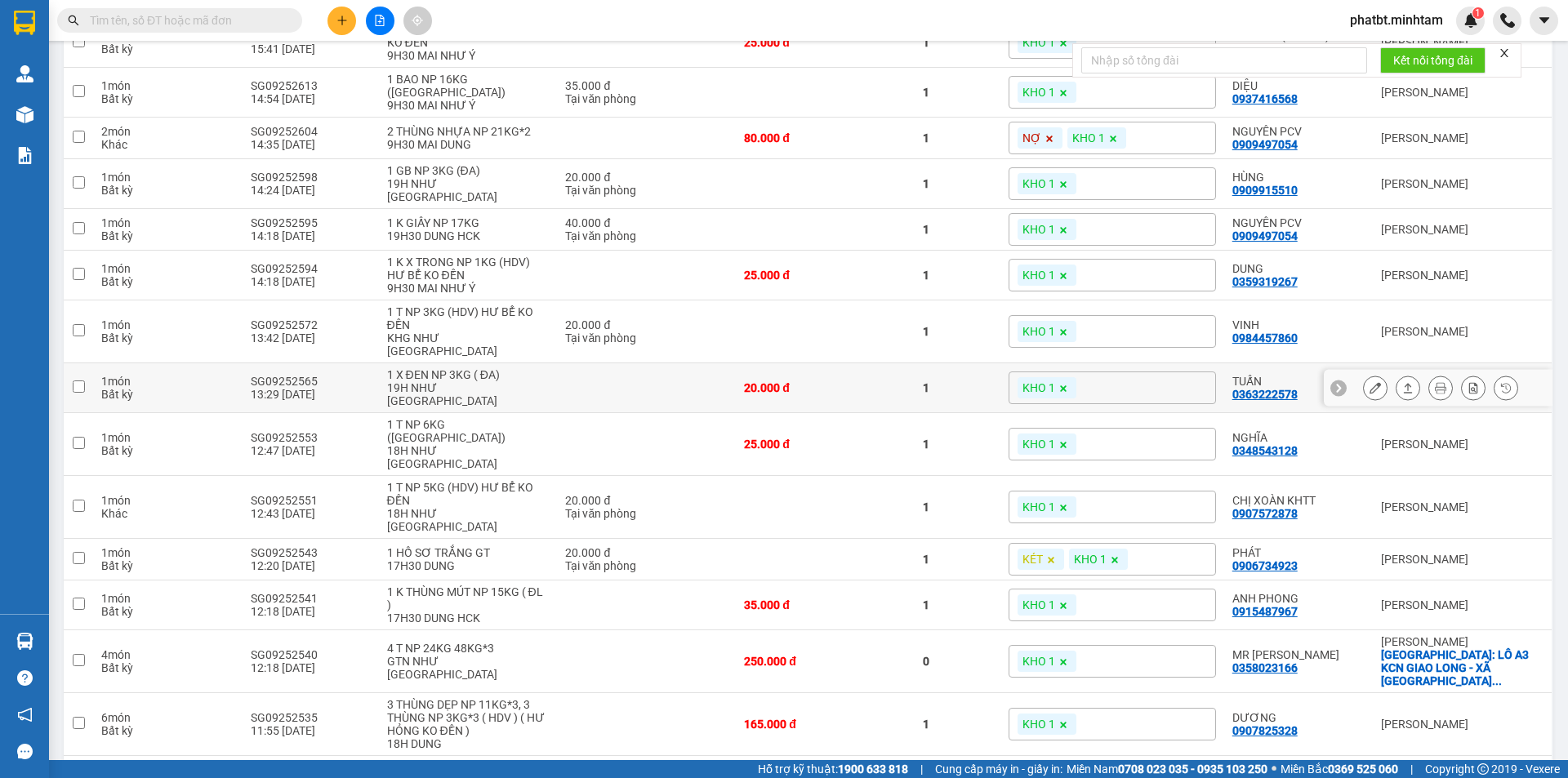
scroll to position [725, 0]
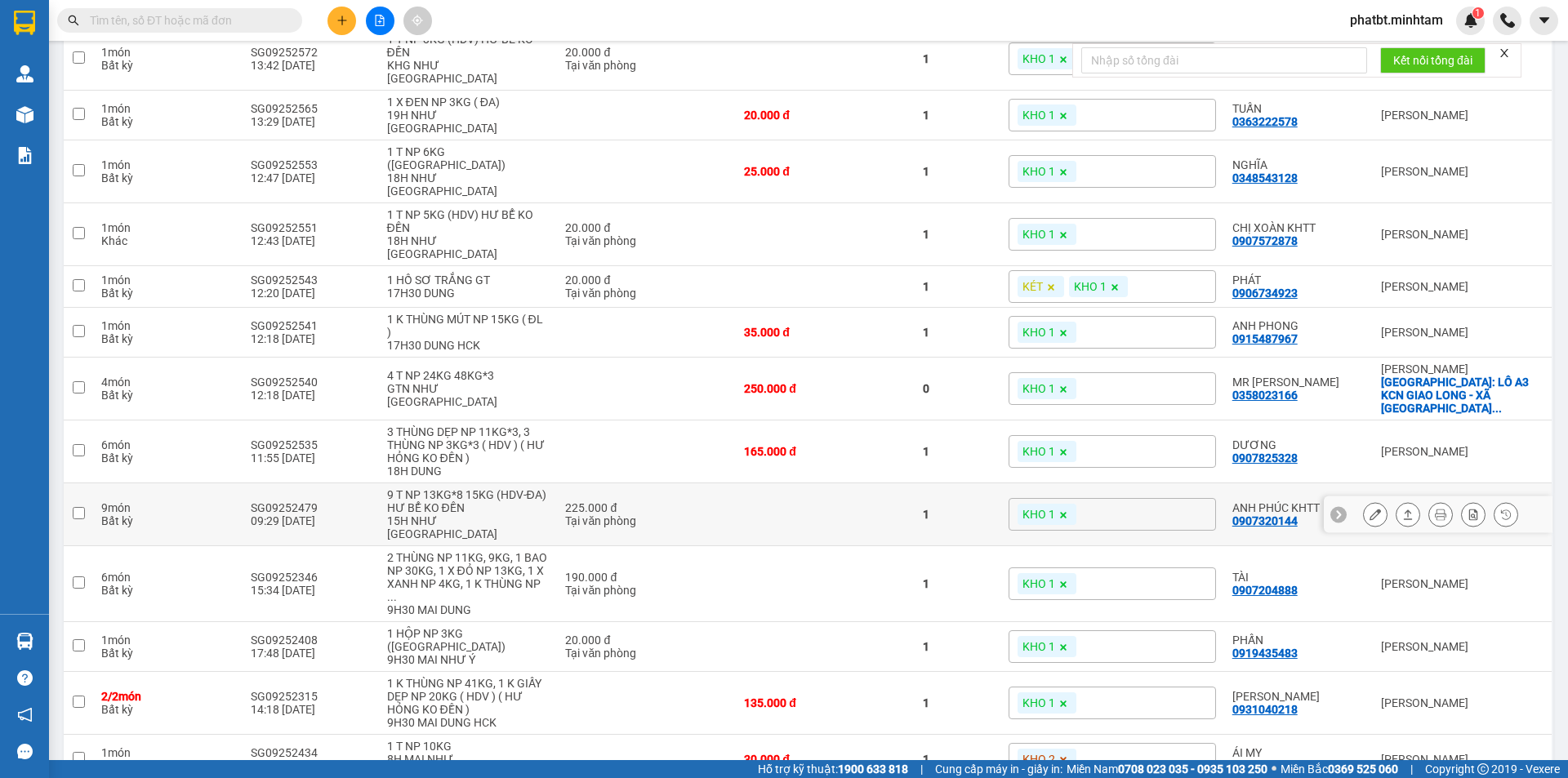
click at [1369, 509] on icon at bounding box center [1375, 514] width 11 height 11
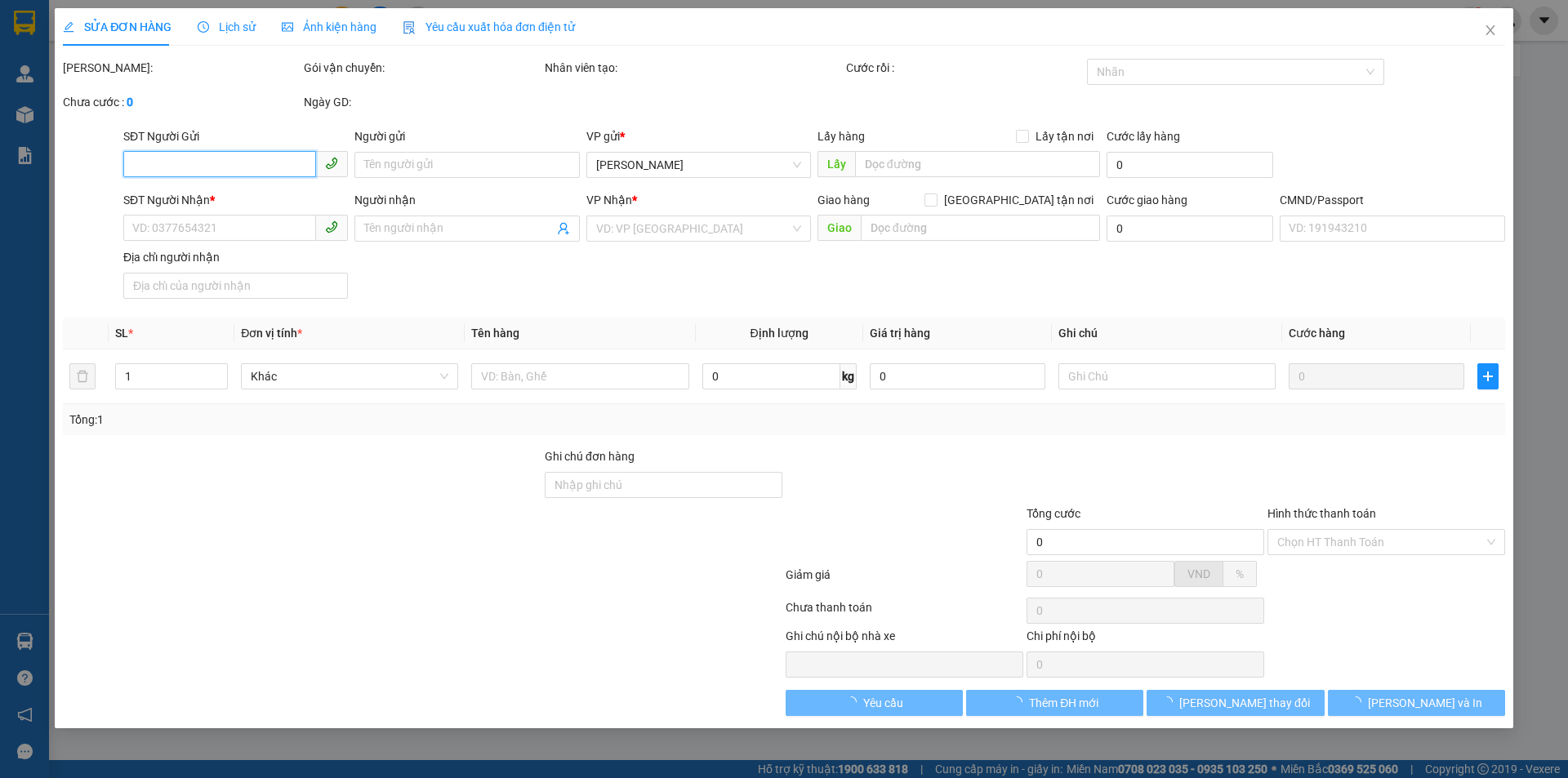
type input "0931557202"
type input "CTY YẾN ĐẢO NHA TRANG"
type input "0907320144"
type input "ANH PHÚC KHTT"
type input "KBM"
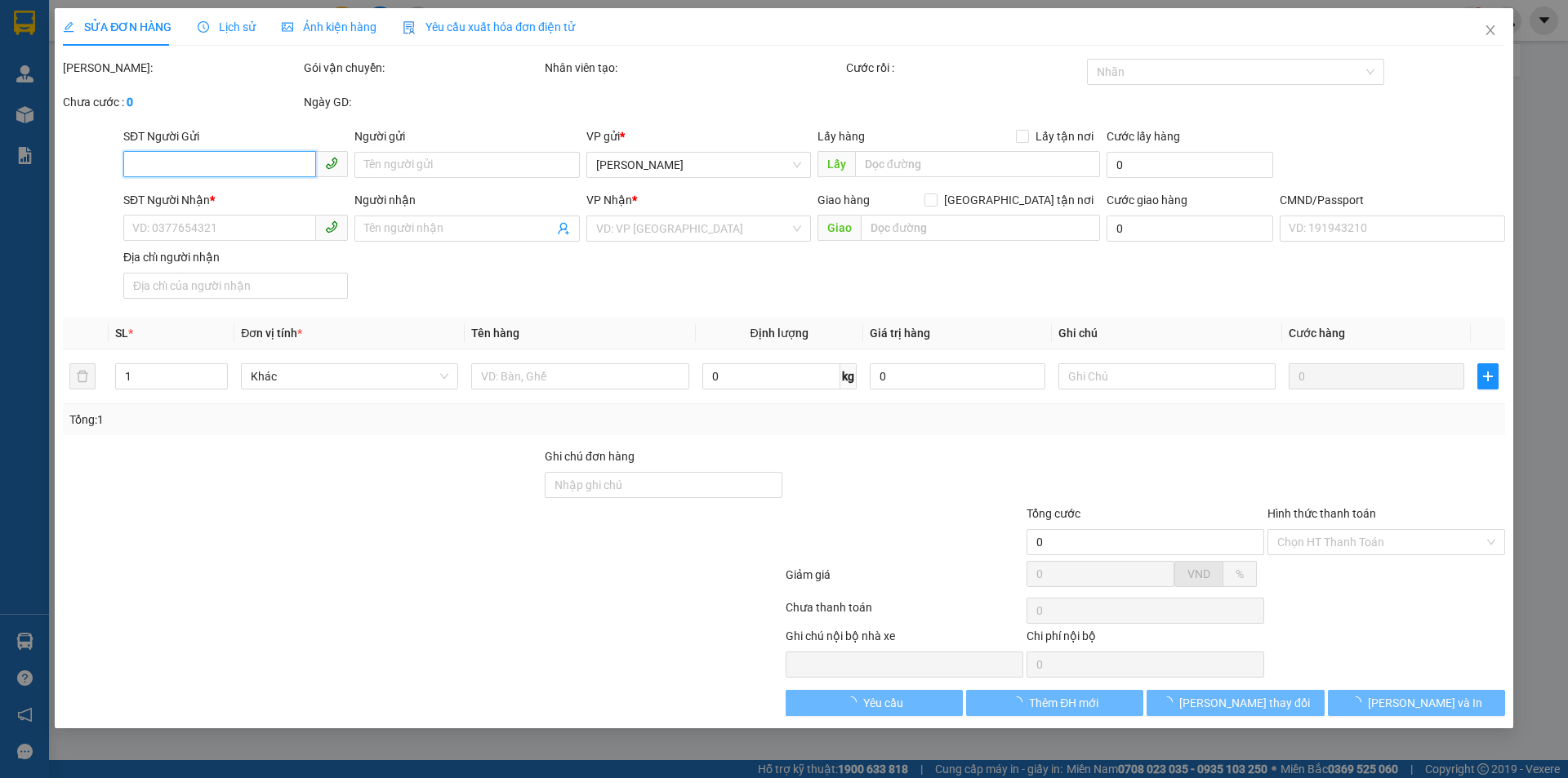
type input "225.000"
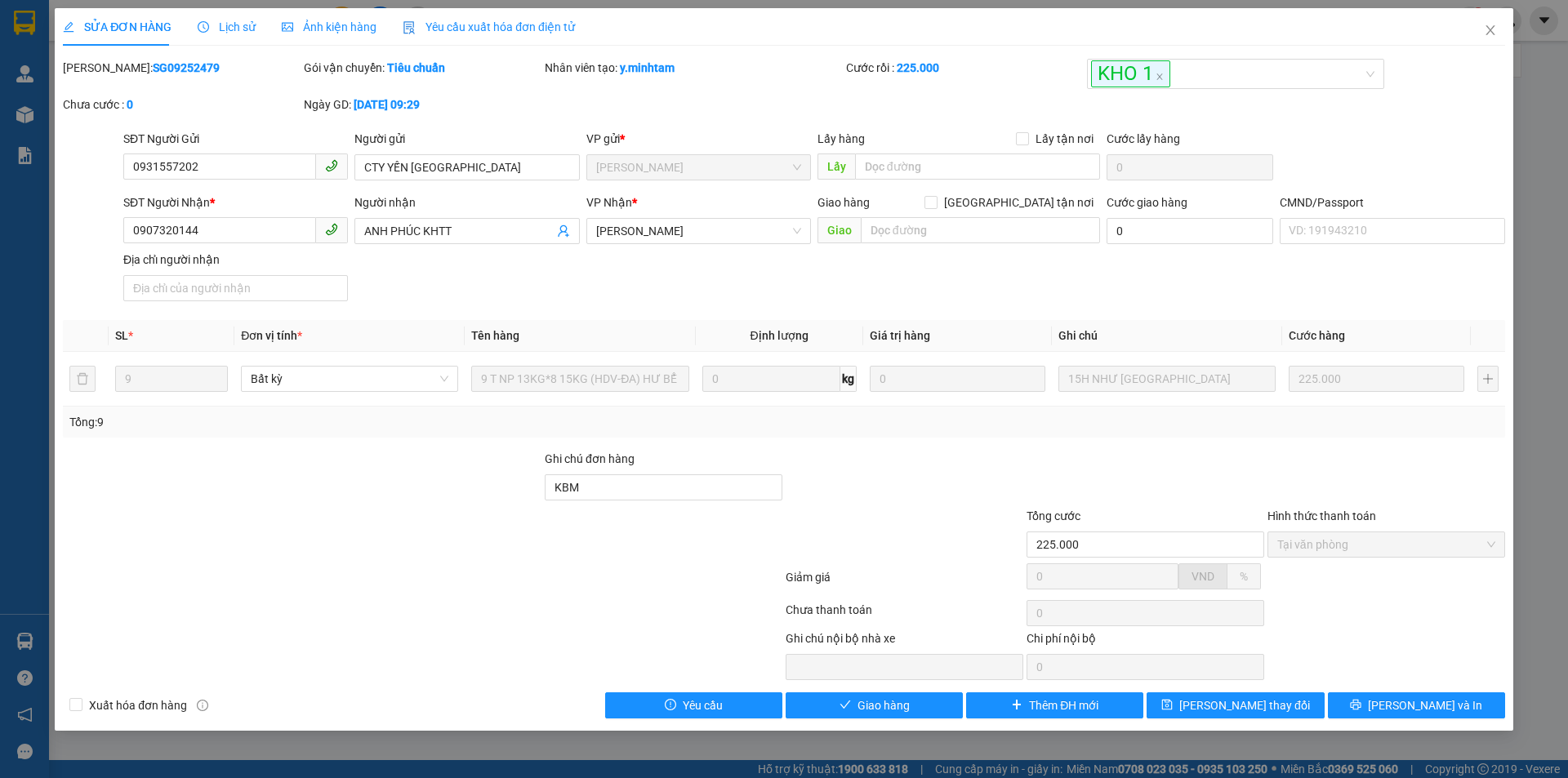
click at [1413, 680] on div "Ghi chú nội bộ nhà xe Chi phí nội bộ 0" at bounding box center [784, 655] width 1446 height 51
click at [1409, 703] on span "Lưu và In" at bounding box center [1425, 705] width 115 height 18
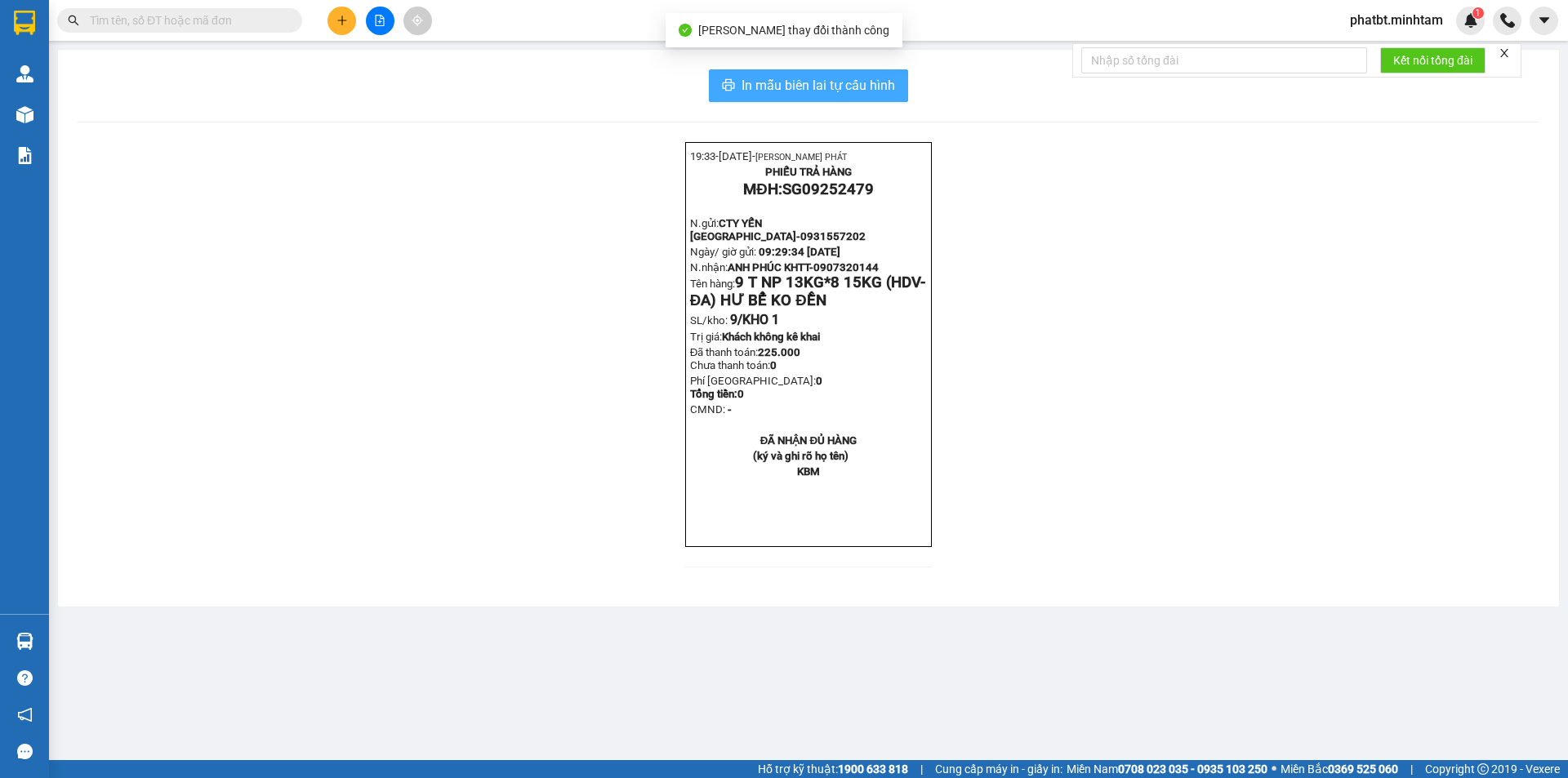
click at [822, 80] on span "In mẫu biên lai tự cấu hình" at bounding box center [819, 85] width 154 height 20
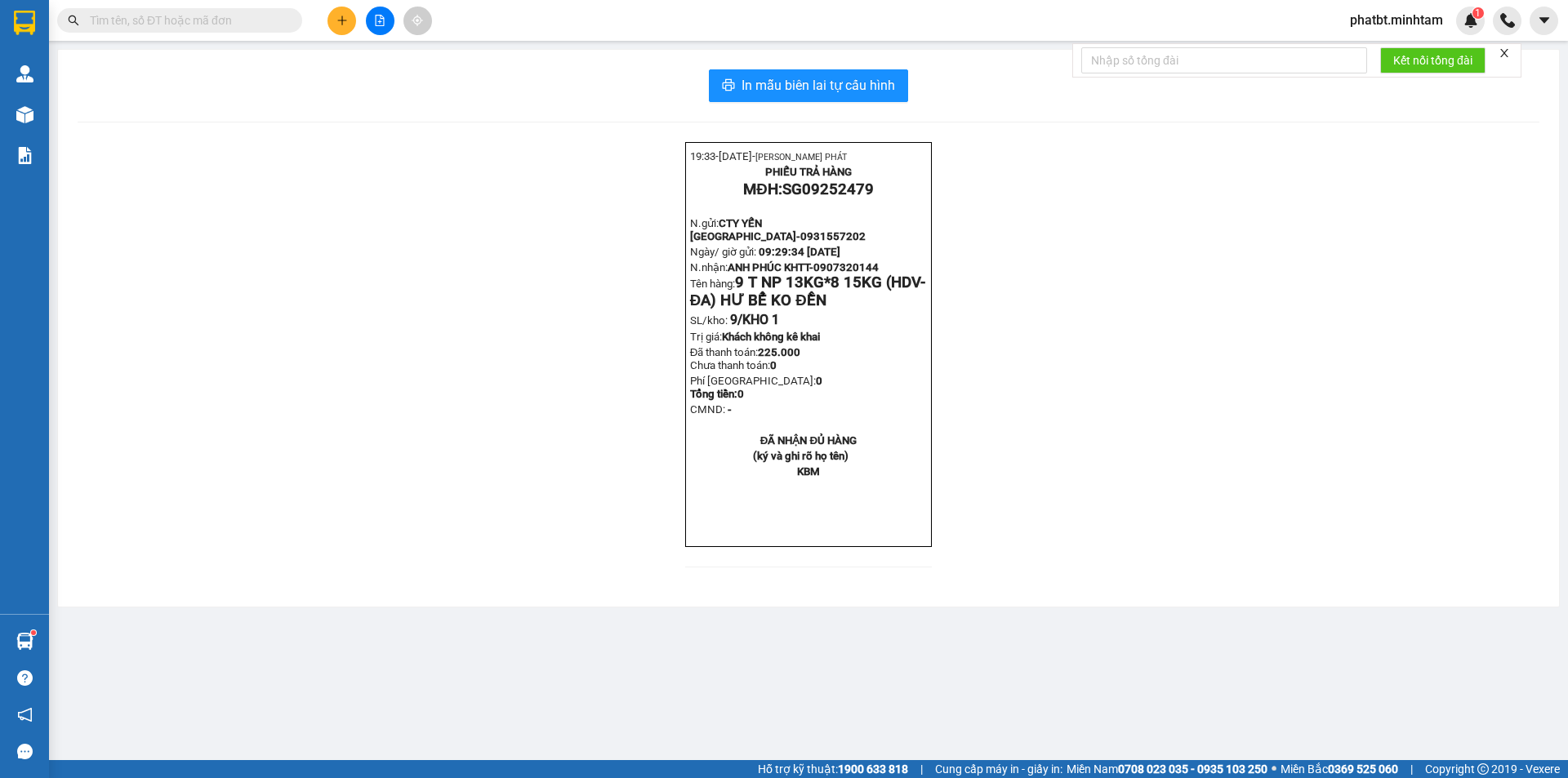
click at [261, 19] on input "text" at bounding box center [186, 20] width 192 height 18
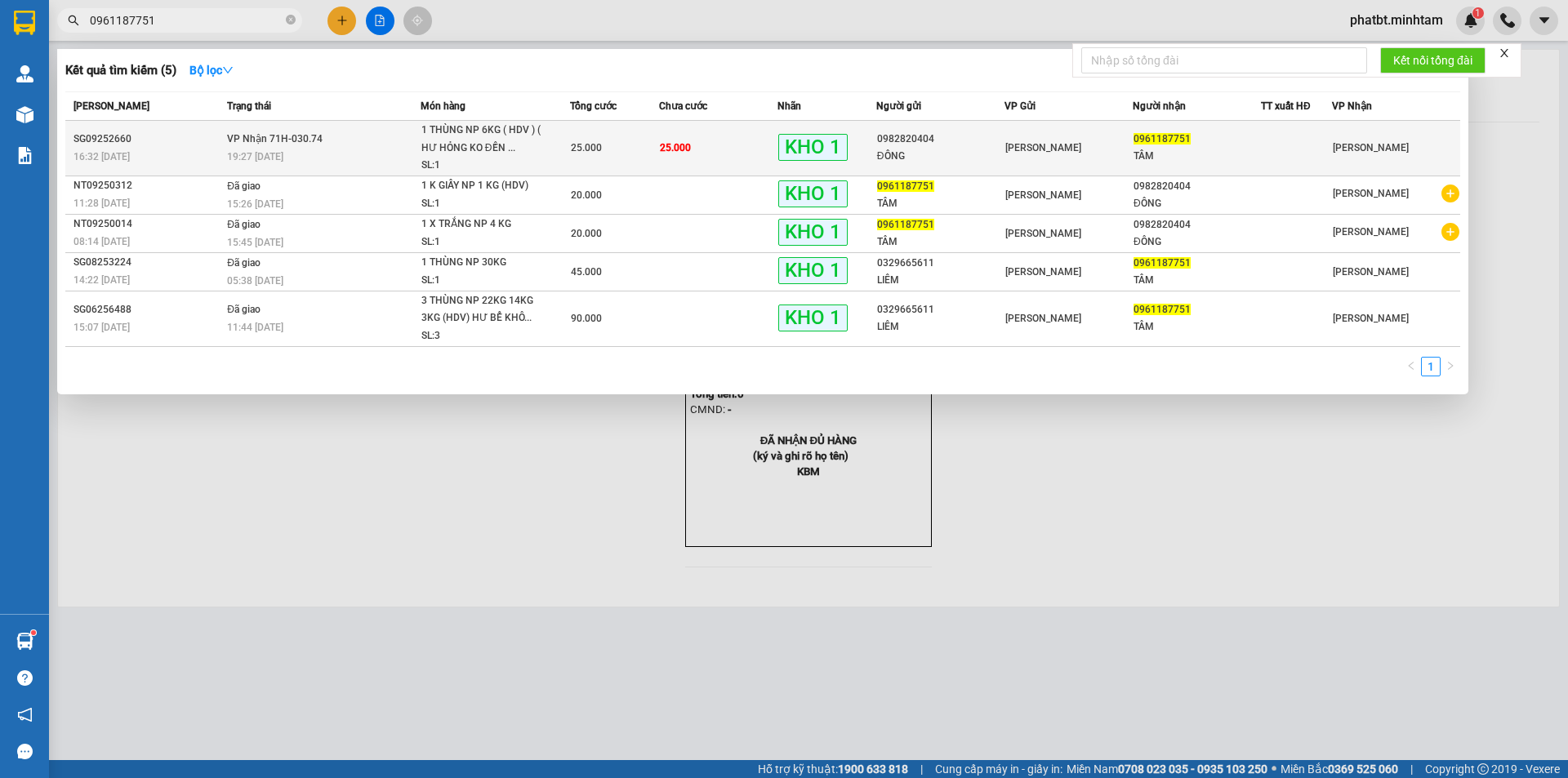
type input "0961187751"
click at [378, 154] on div "19:27 - 11/09" at bounding box center [324, 156] width 192 height 18
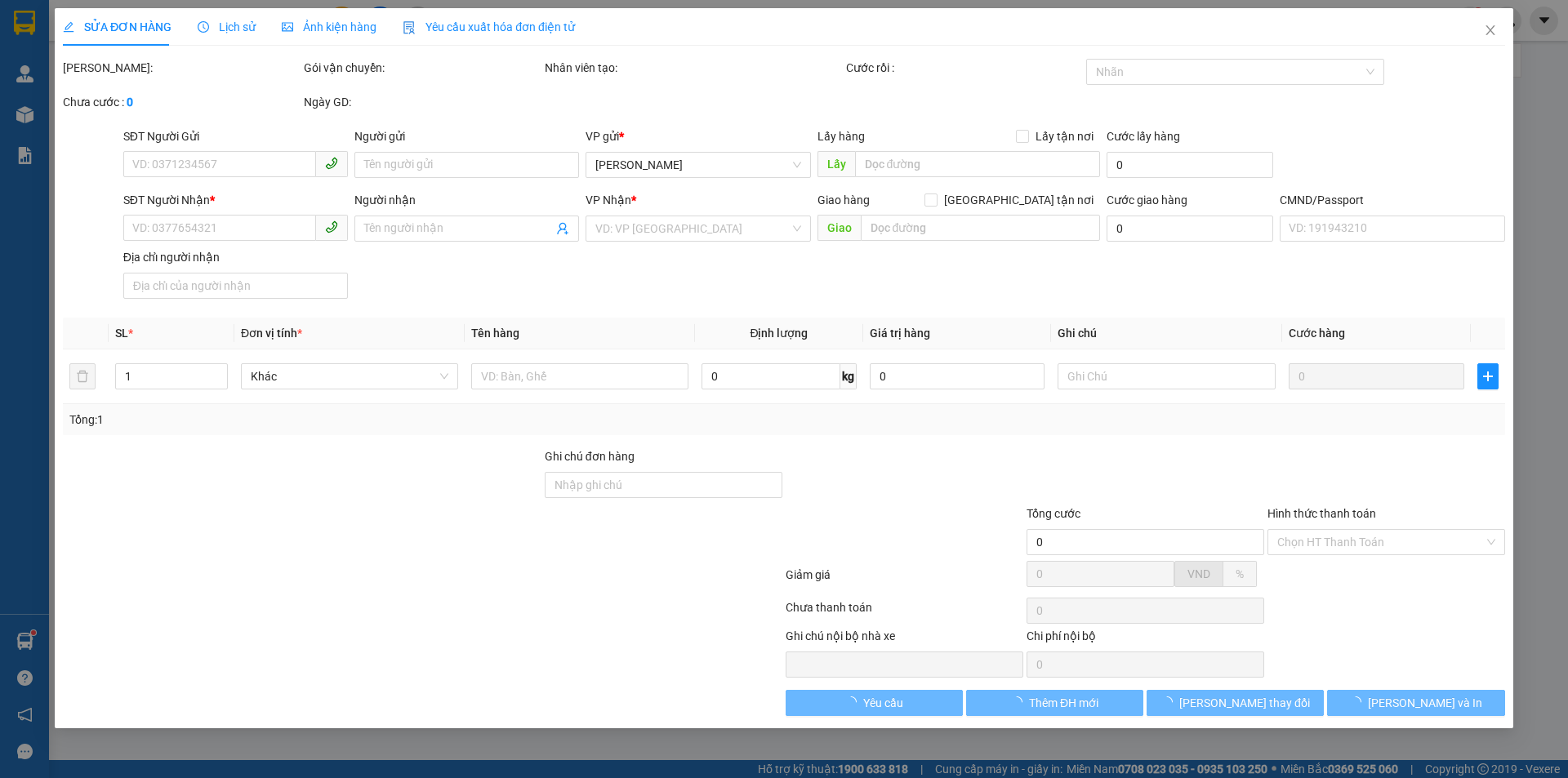
type input "0982820404"
type input "ĐÔNG"
type input "0961187751"
type input "TÂM"
type input "ƯỚT SẴN KNM"
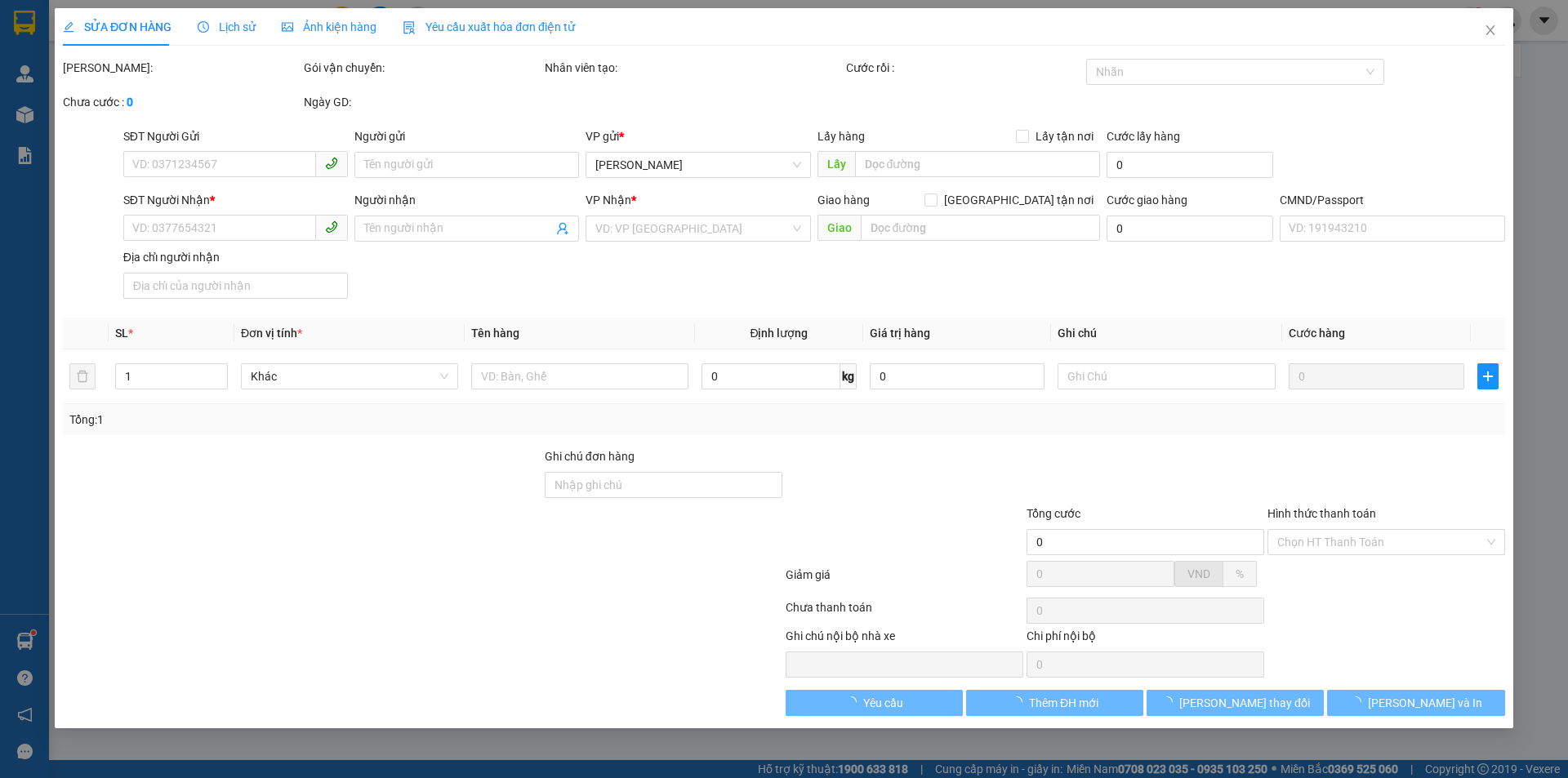
type input "25.000"
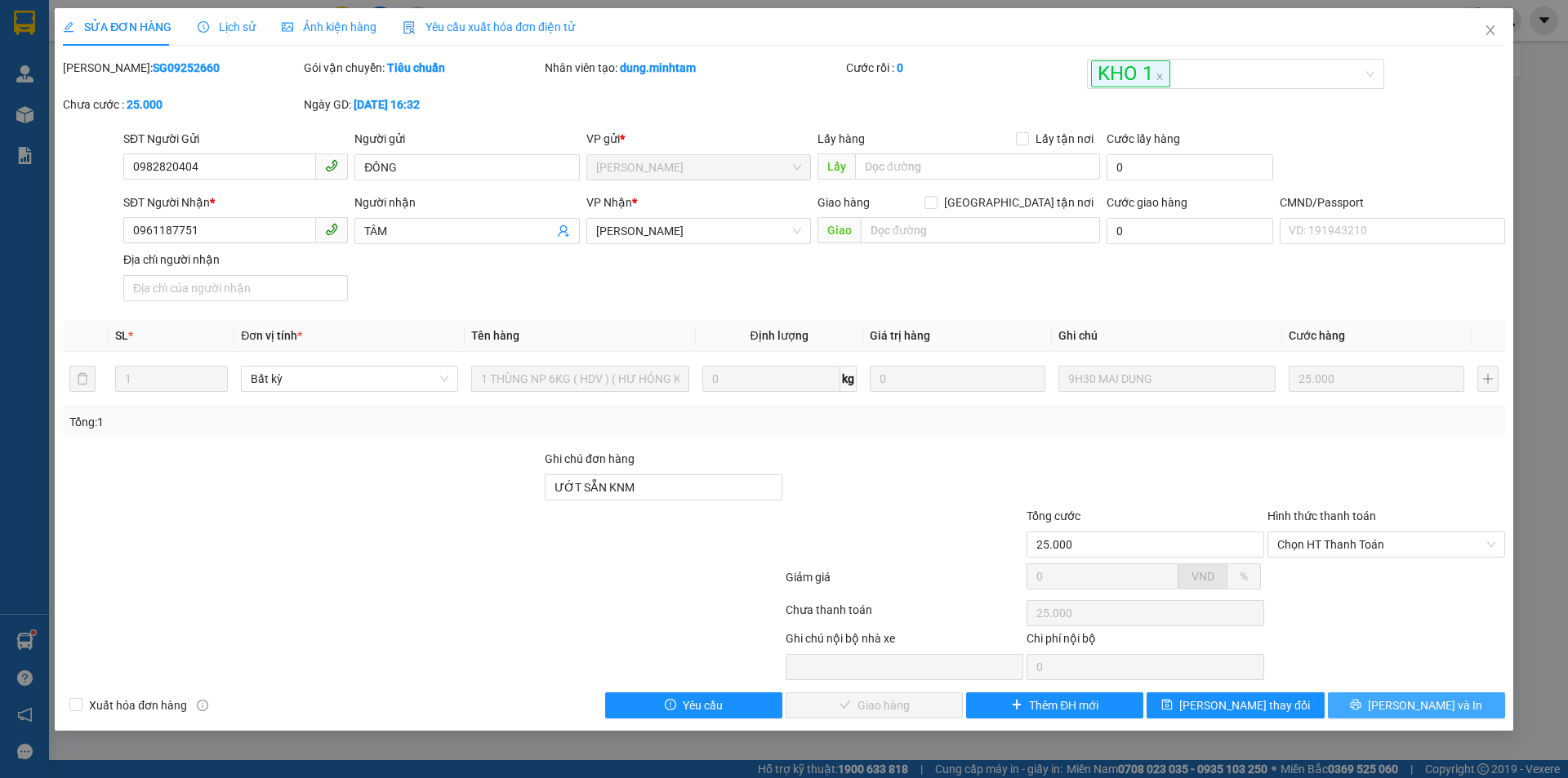
click at [1405, 708] on span "Lưu và In" at bounding box center [1425, 705] width 115 height 18
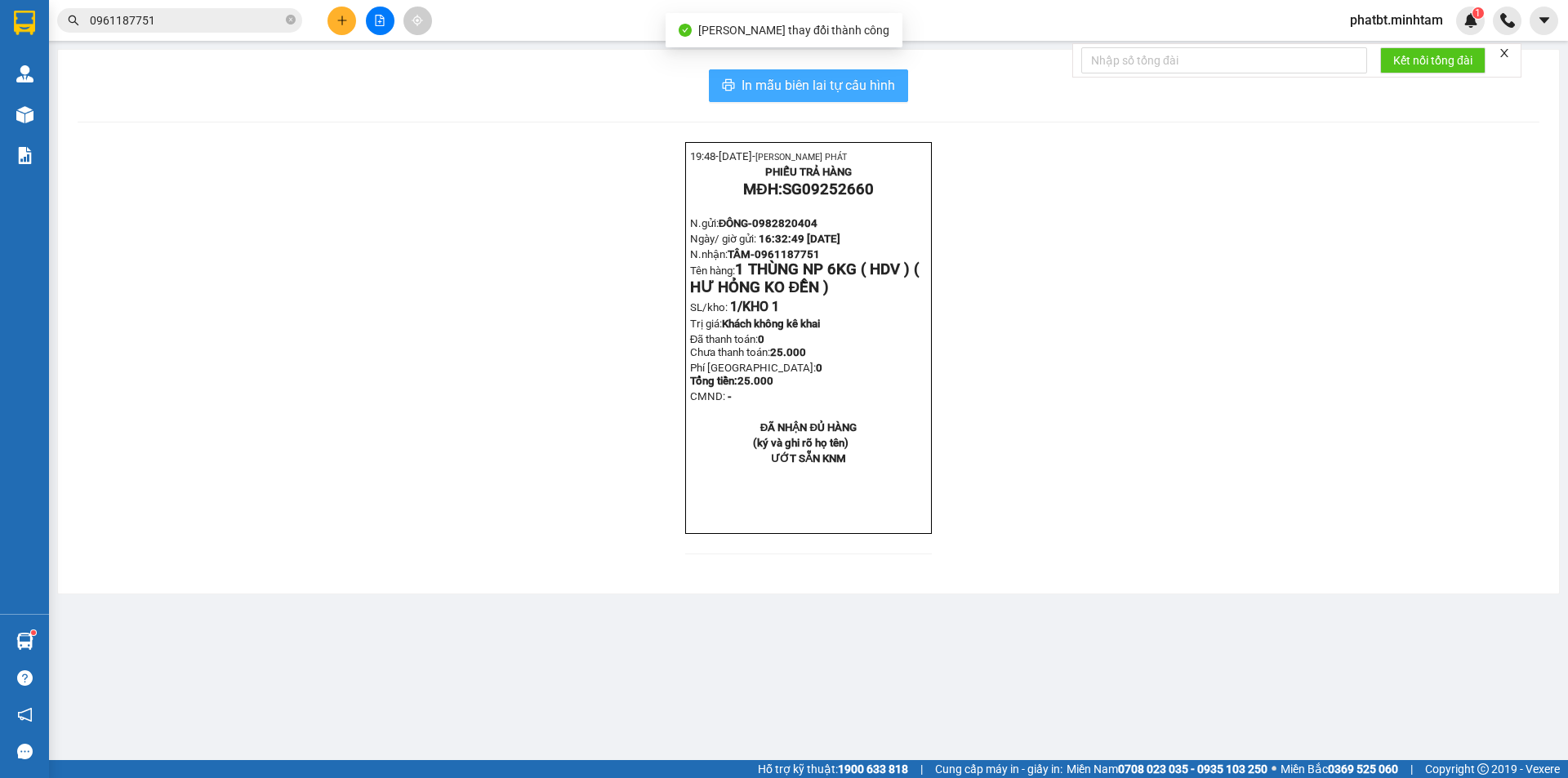
click at [844, 85] on span "In mẫu biên lai tự cấu hình" at bounding box center [819, 85] width 154 height 20
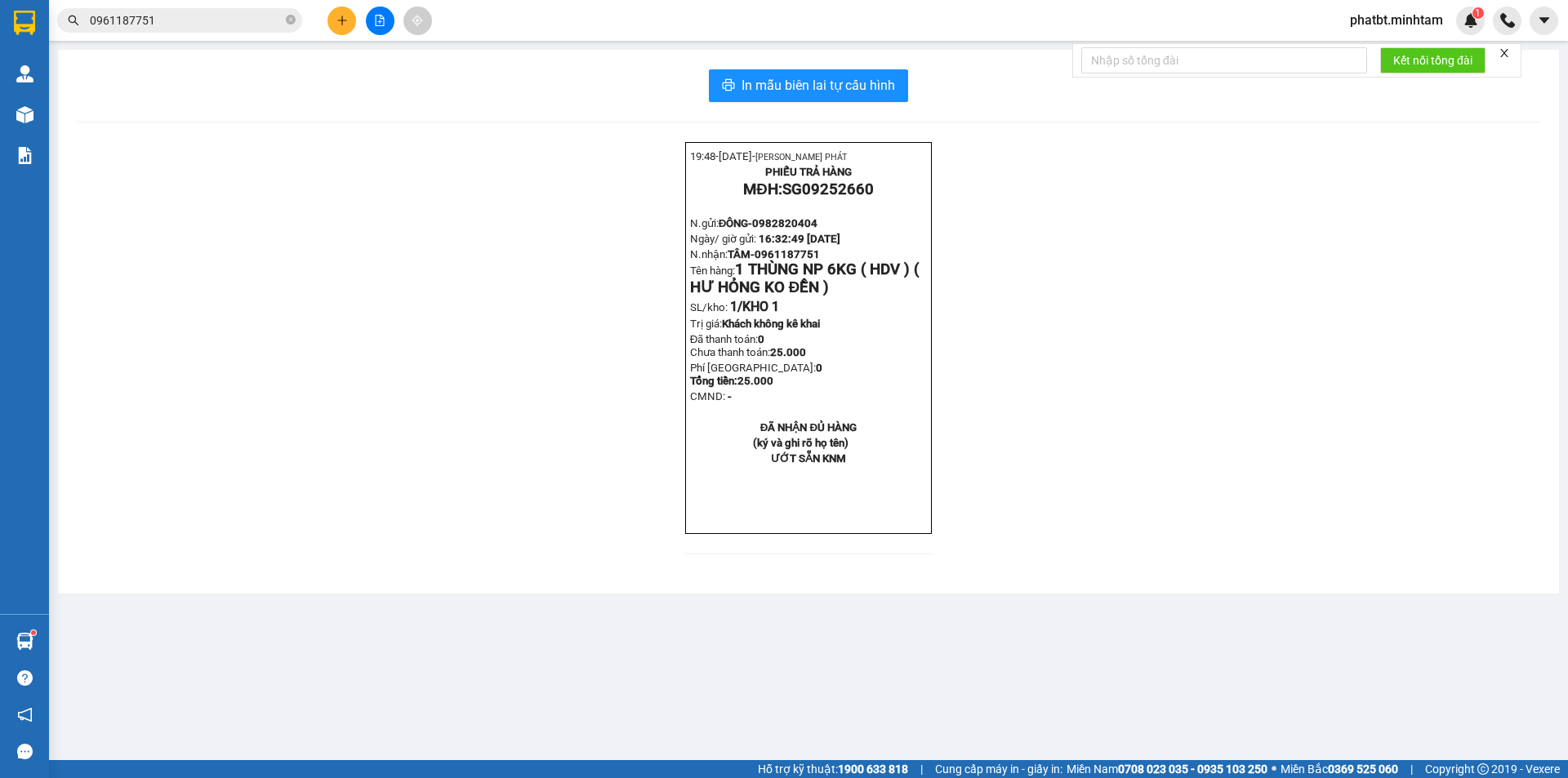
click at [1413, 19] on span "phatbt.minhtam" at bounding box center [1397, 19] width 119 height 20
click at [1382, 53] on span "Đăng xuất" at bounding box center [1403, 51] width 87 height 18
click at [1431, 24] on span "phatbt.minhtam" at bounding box center [1397, 19] width 119 height 20
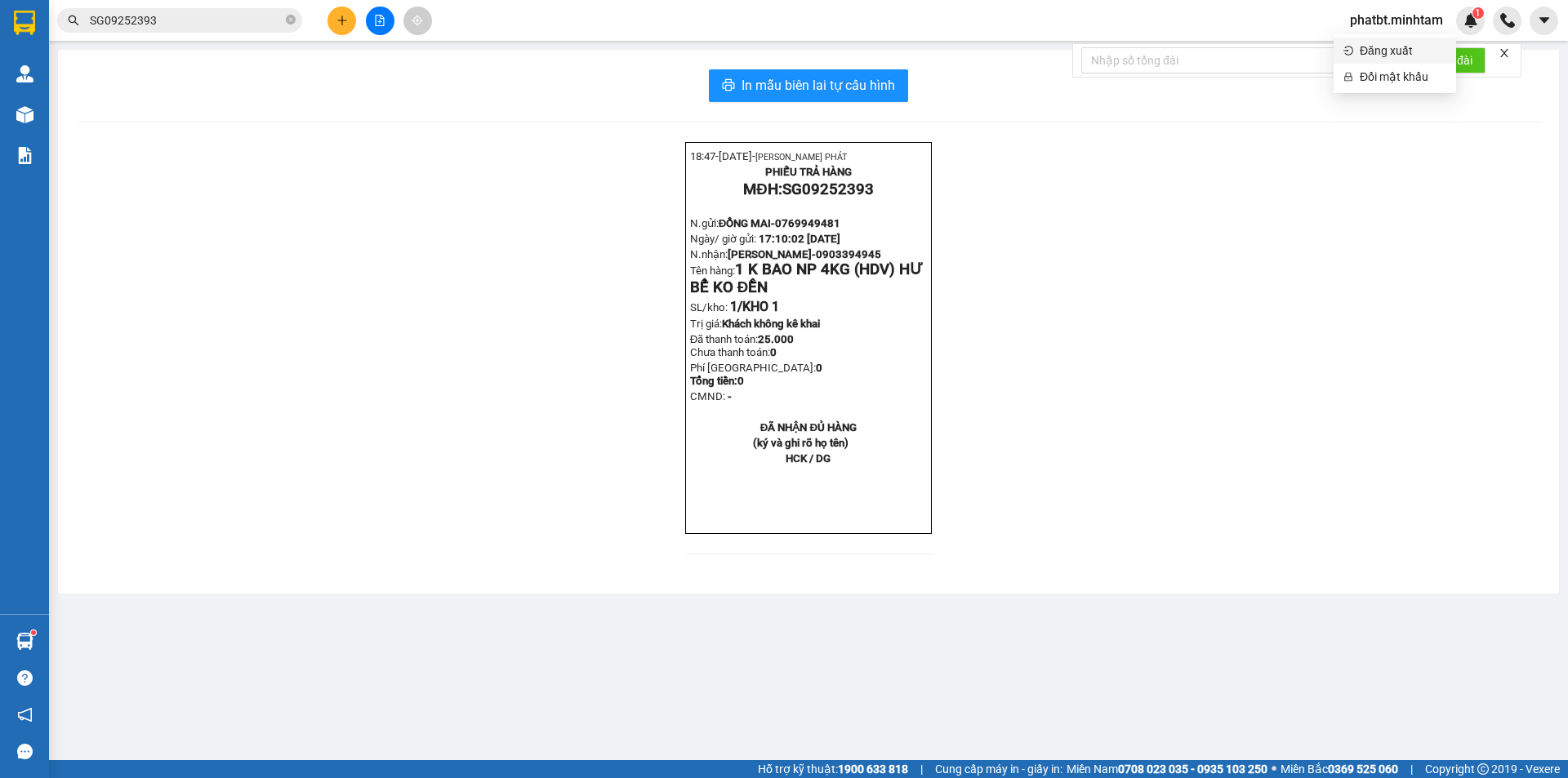
click at [1385, 54] on span "Đăng xuất" at bounding box center [1403, 51] width 87 height 18
